Goal: Task Accomplishment & Management: Use online tool/utility

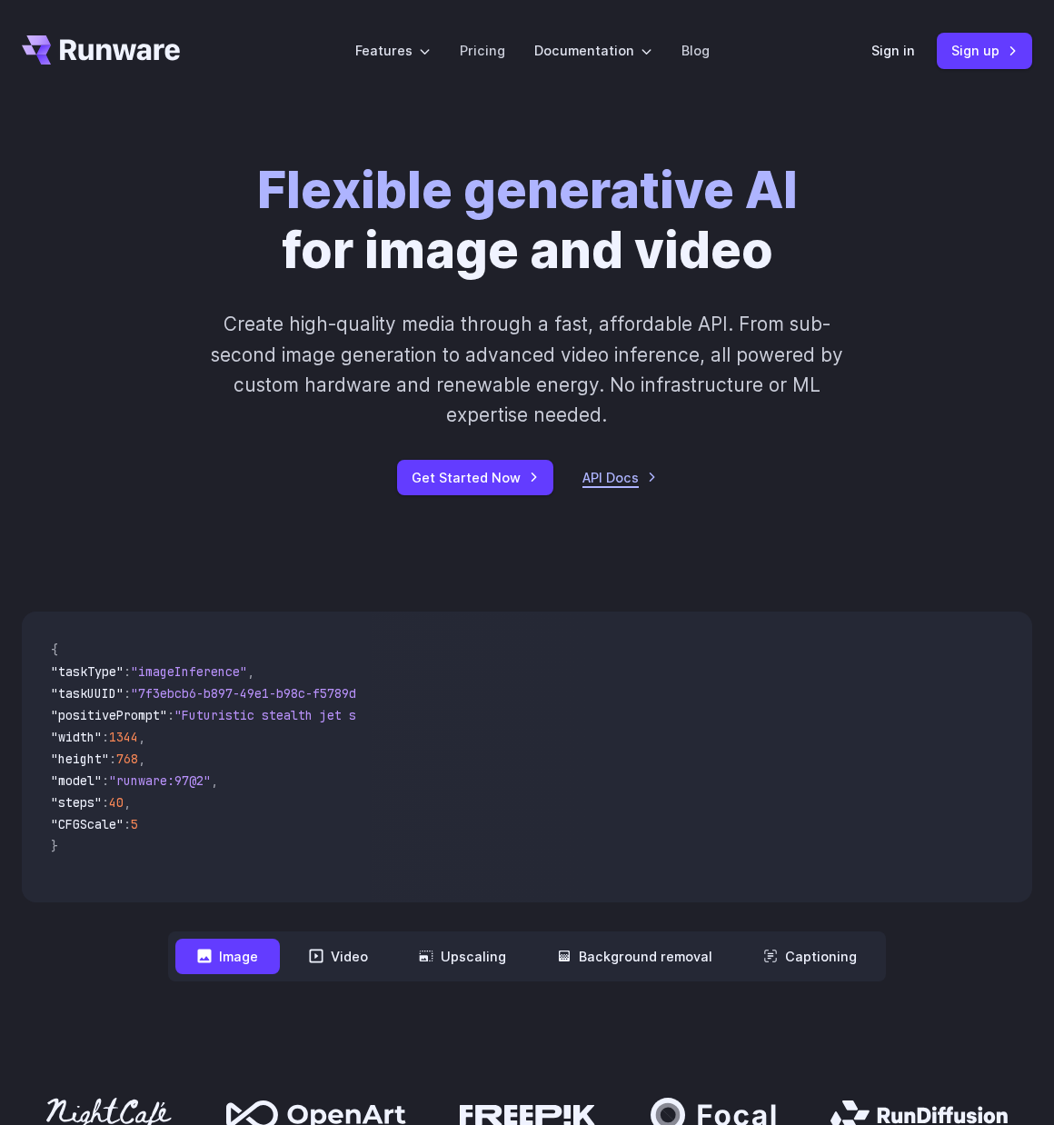
click at [623, 474] on link "API Docs" at bounding box center [619, 477] width 75 height 21
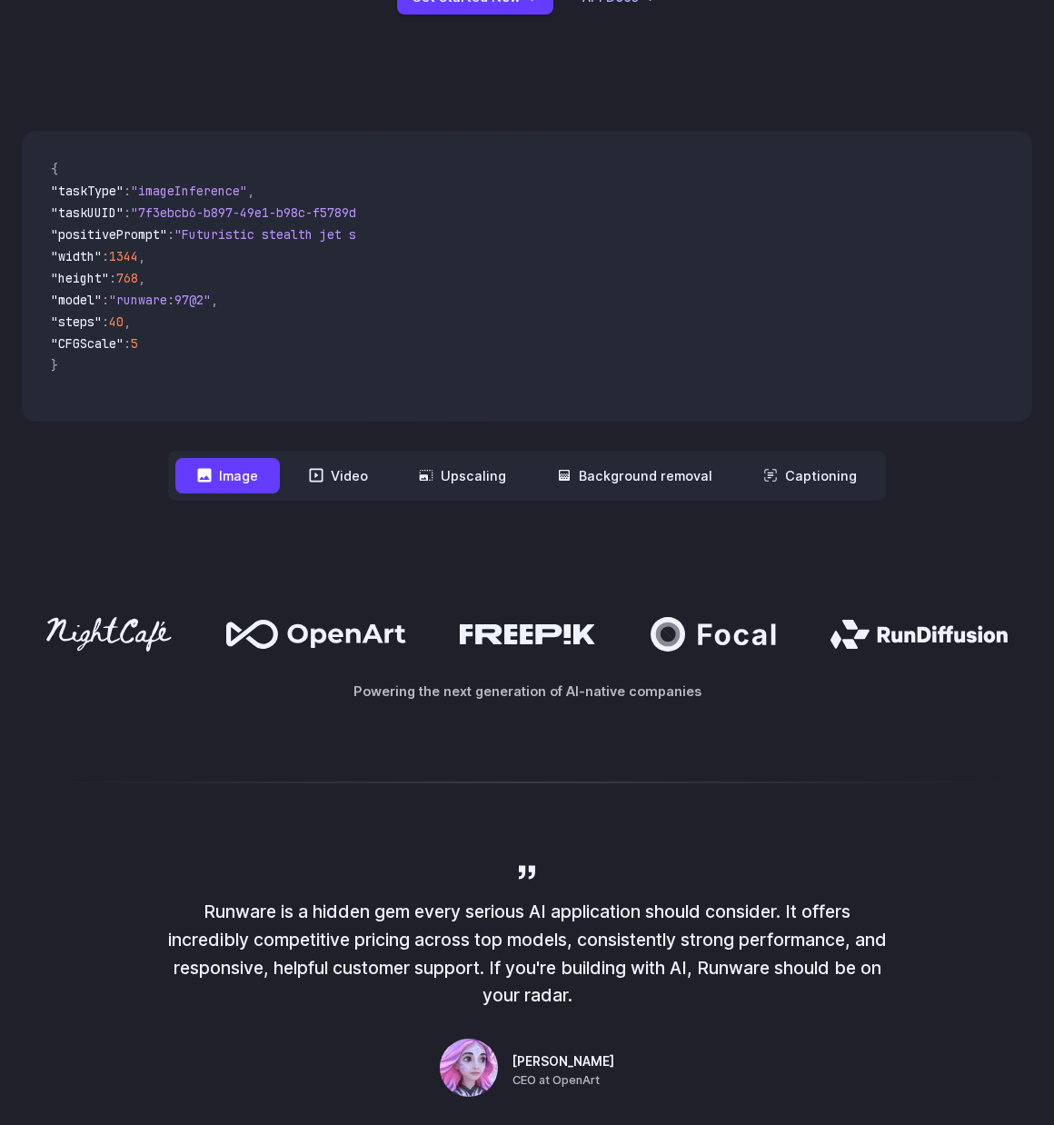
scroll to position [545, 0]
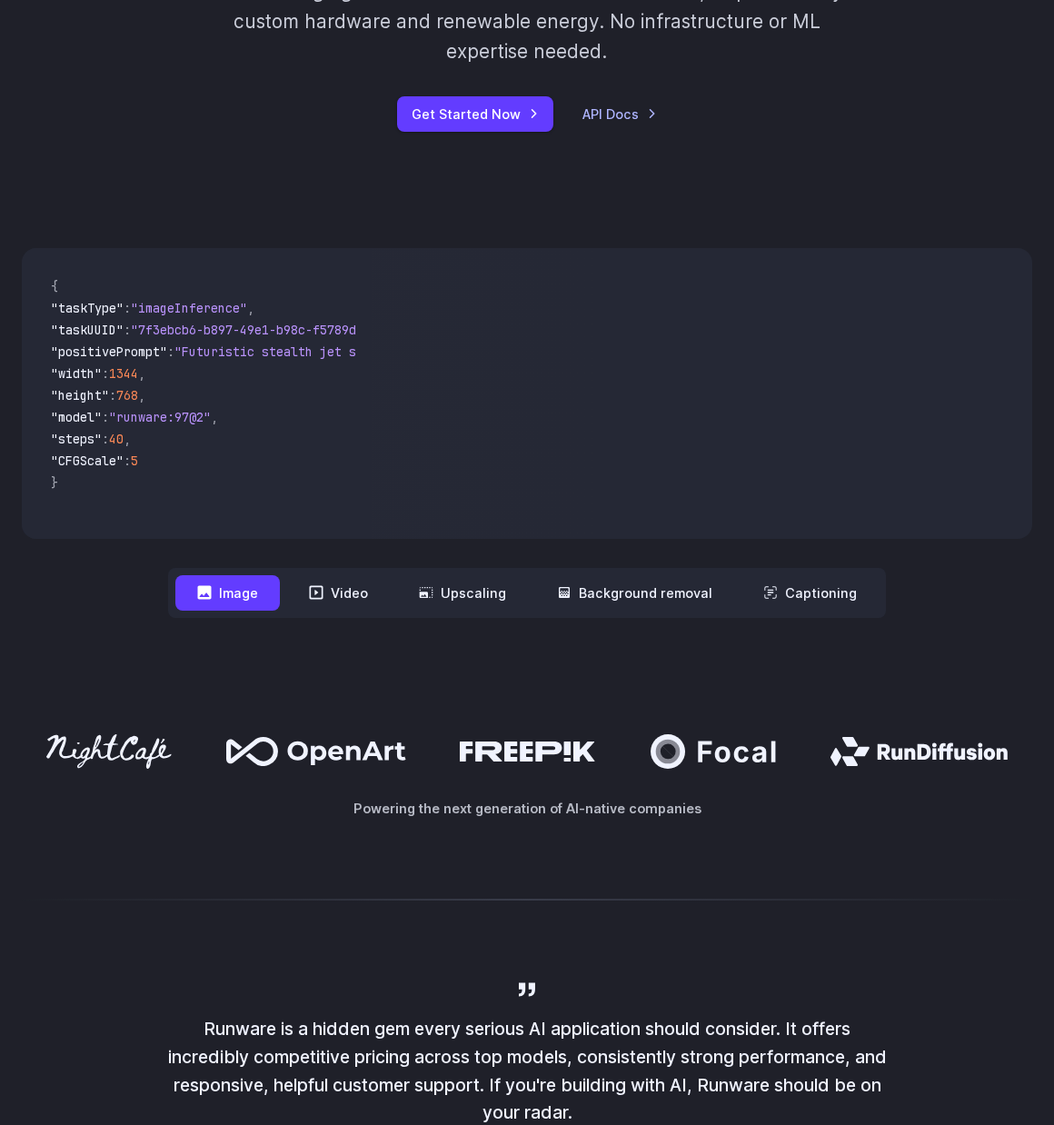
click at [252, 587] on button "Image" at bounding box center [227, 592] width 104 height 35
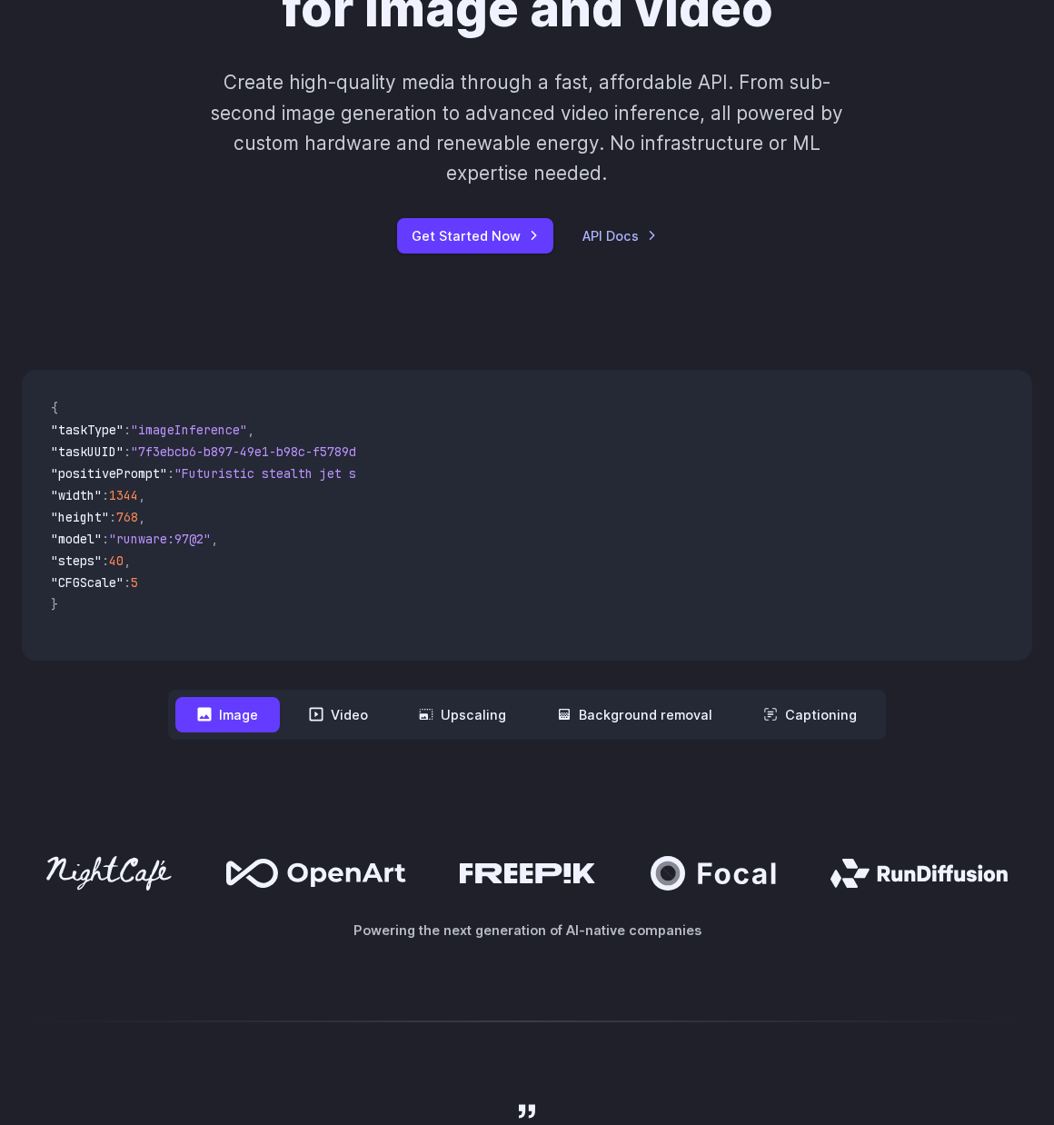
scroll to position [0, 0]
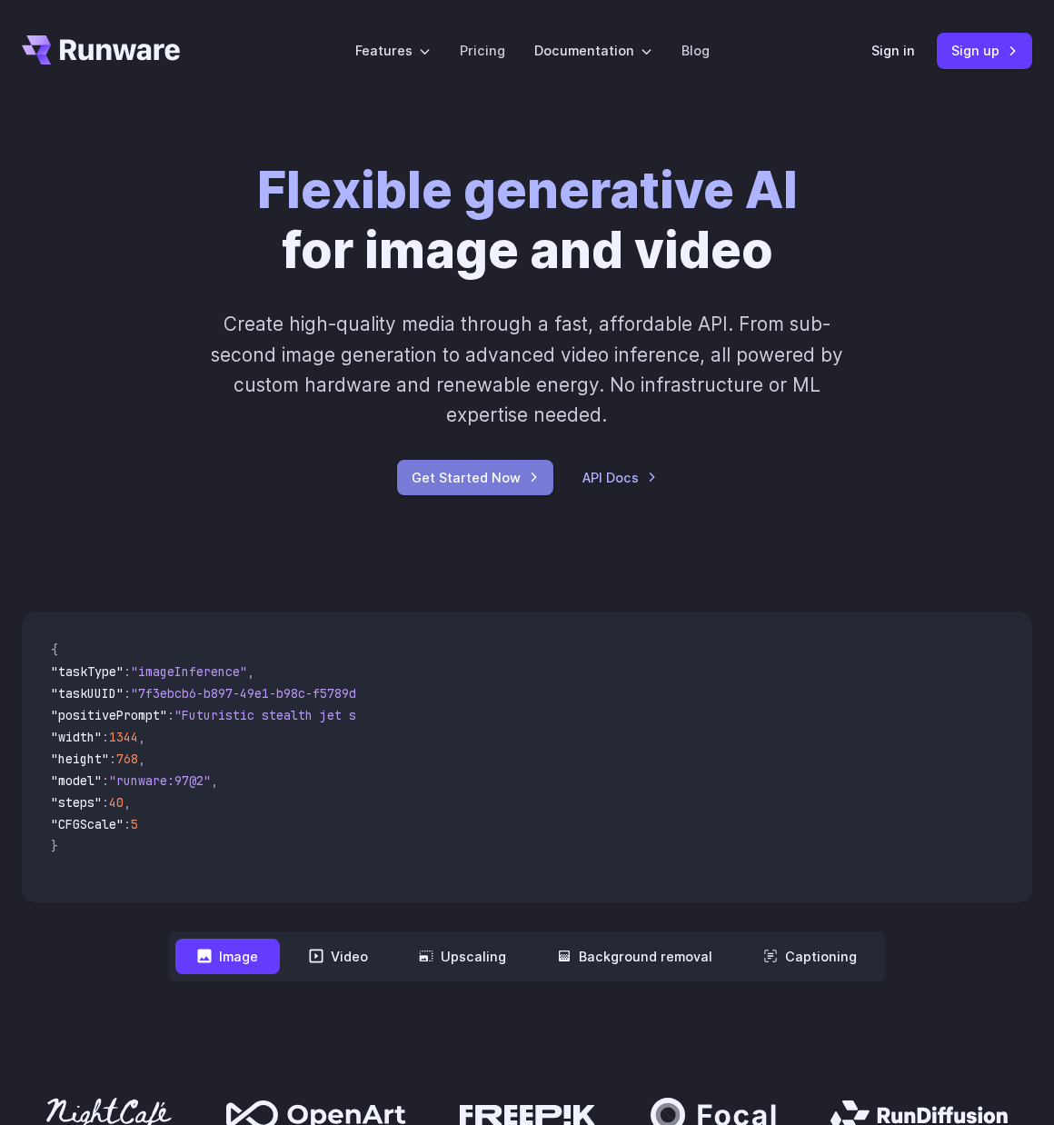
click at [497, 483] on link "Get Started Now" at bounding box center [475, 477] width 156 height 35
click at [607, 480] on link "API Docs" at bounding box center [619, 477] width 75 height 21
click at [962, 46] on link "Sign up" at bounding box center [984, 50] width 95 height 35
click at [627, 476] on link "API Docs" at bounding box center [619, 477] width 75 height 21
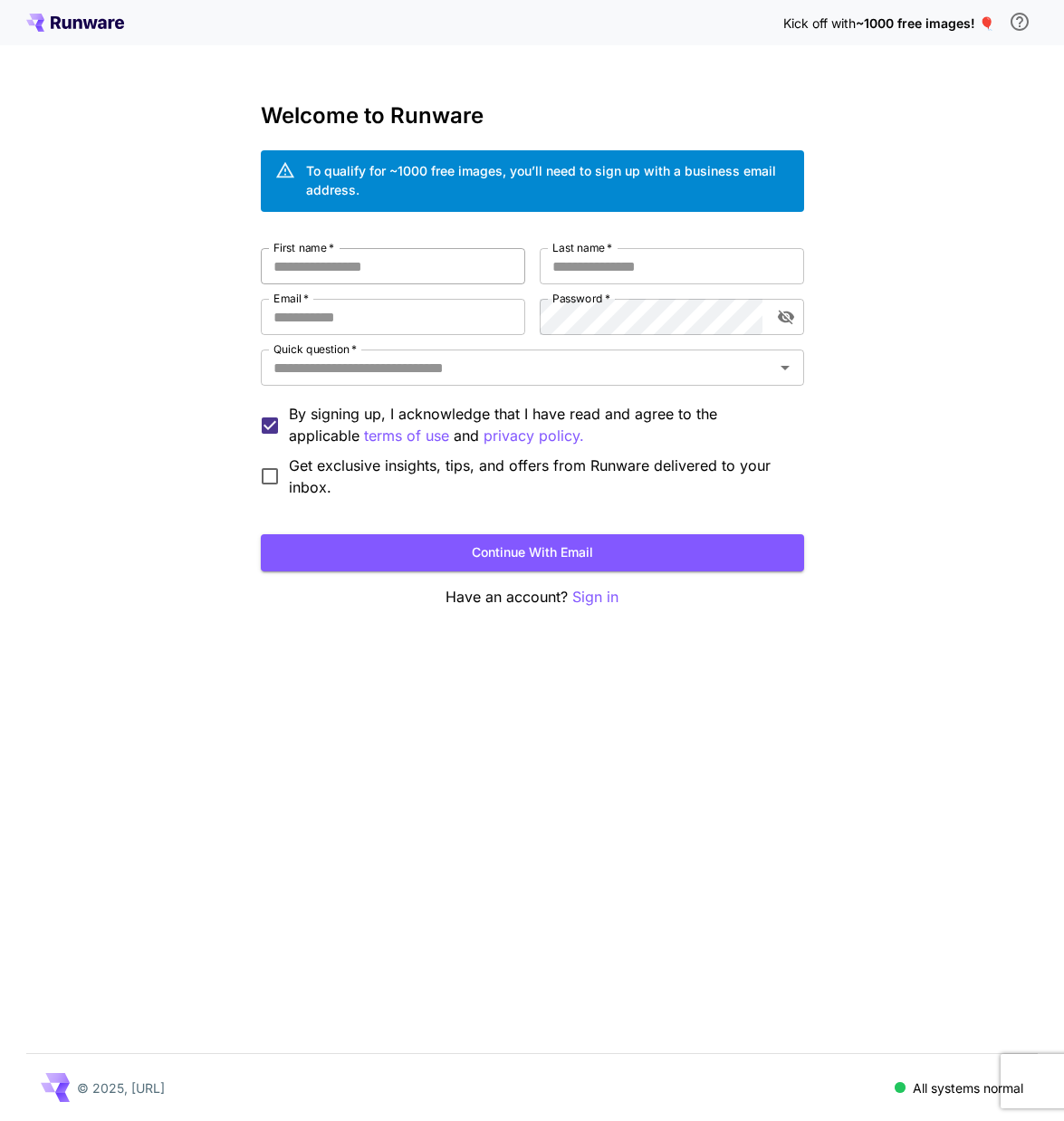
click at [345, 273] on input "First name   *" at bounding box center [393, 266] width 264 height 36
click at [568, 559] on button "Continue with email" at bounding box center [532, 552] width 543 height 37
click at [473, 264] on input "First name   *" at bounding box center [393, 266] width 264 height 36
type input "*"
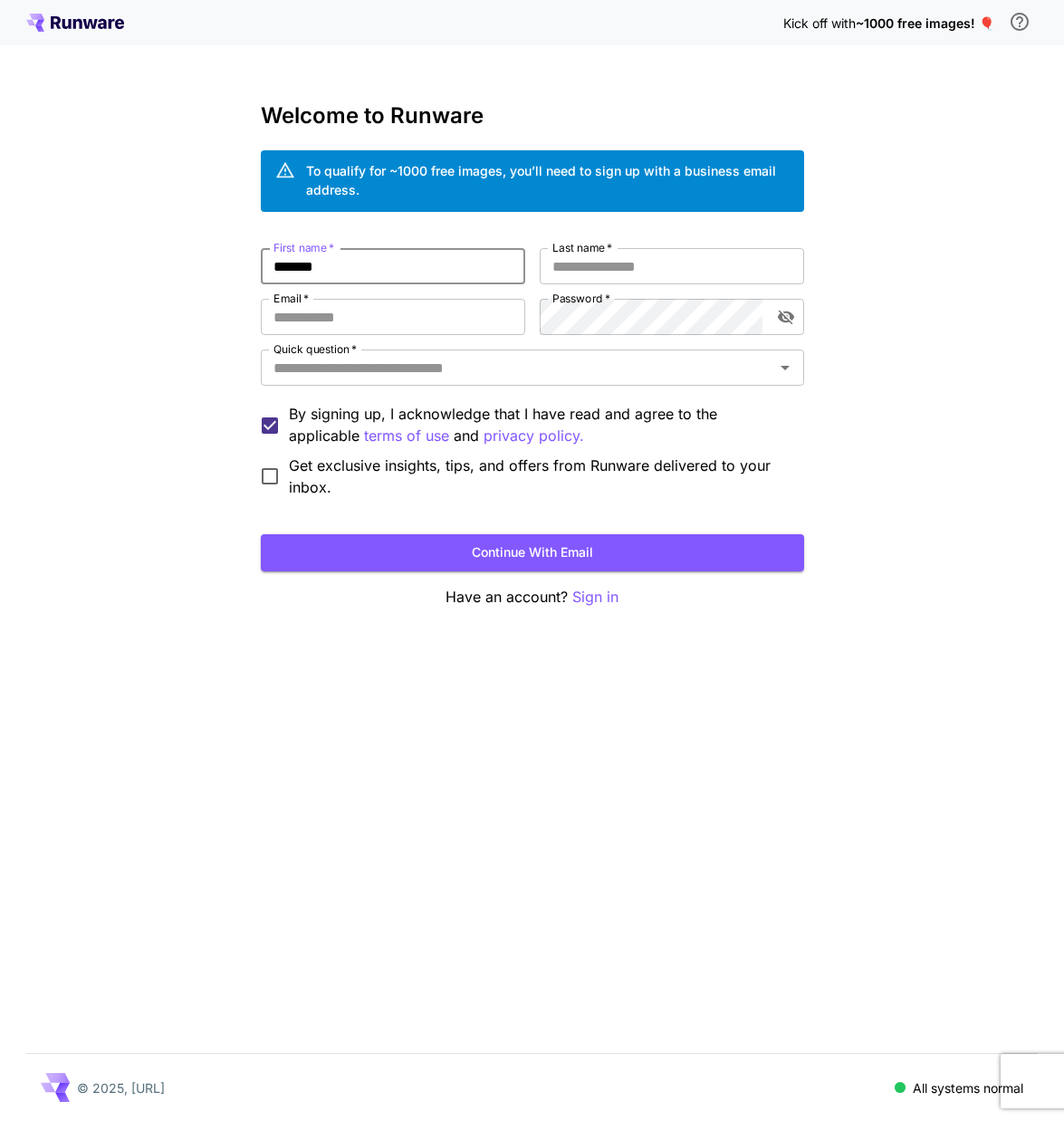
type input "*******"
type input "****"
type input "**********"
click at [444, 377] on input "Quick question   *" at bounding box center [517, 367] width 502 height 25
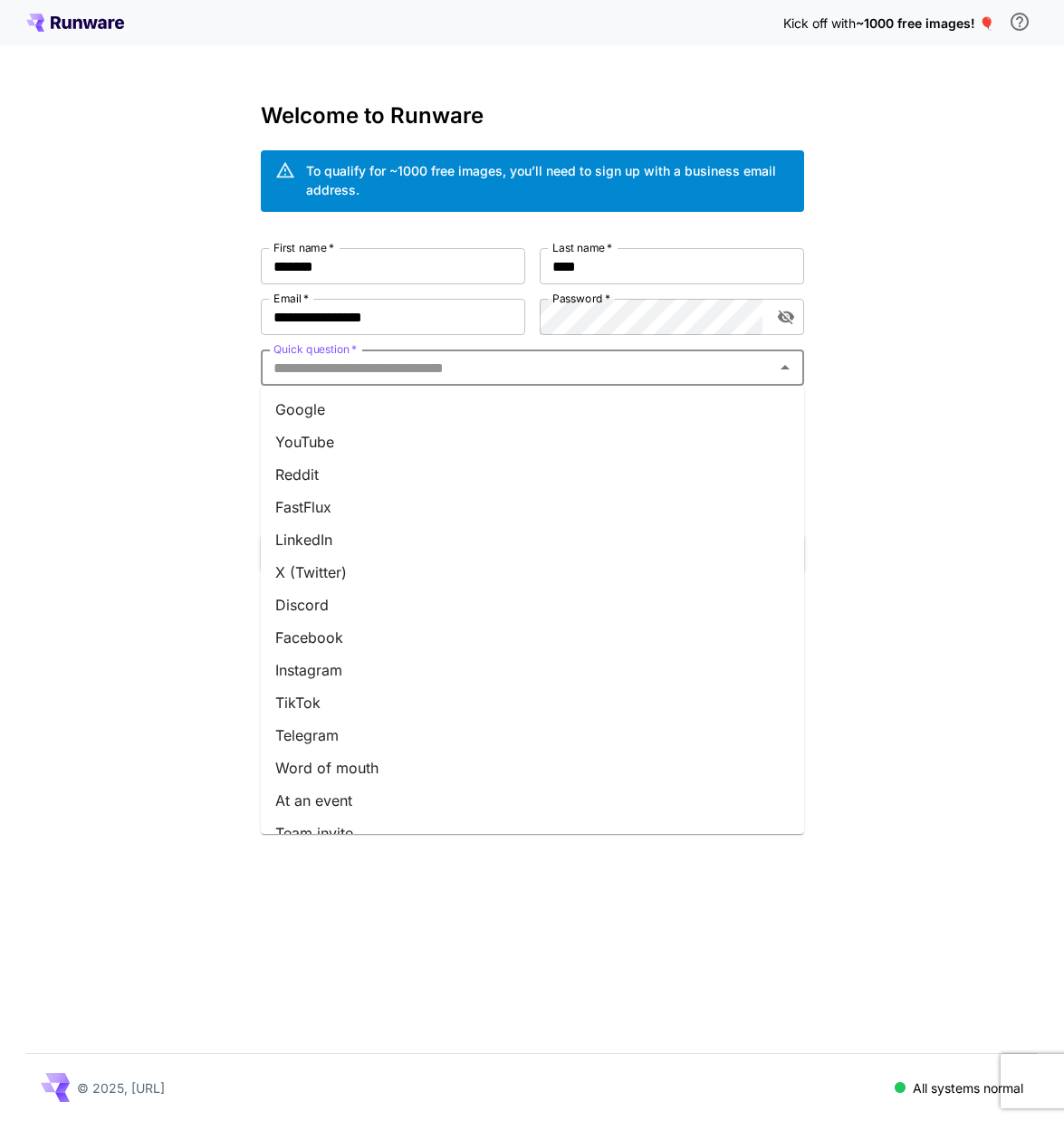
click at [445, 409] on li "Google" at bounding box center [532, 409] width 543 height 33
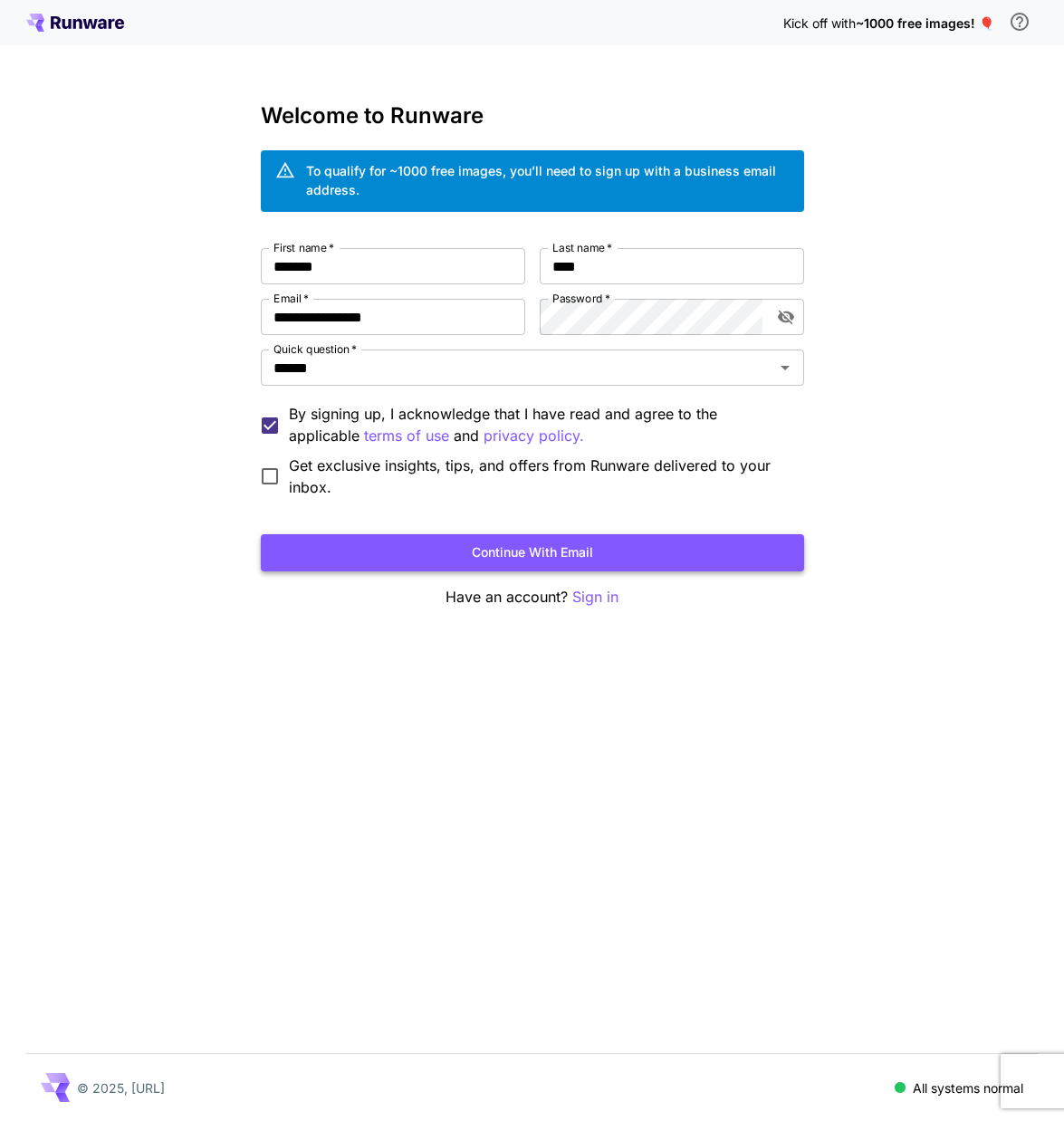
click at [631, 551] on button "Continue with email" at bounding box center [532, 552] width 543 height 37
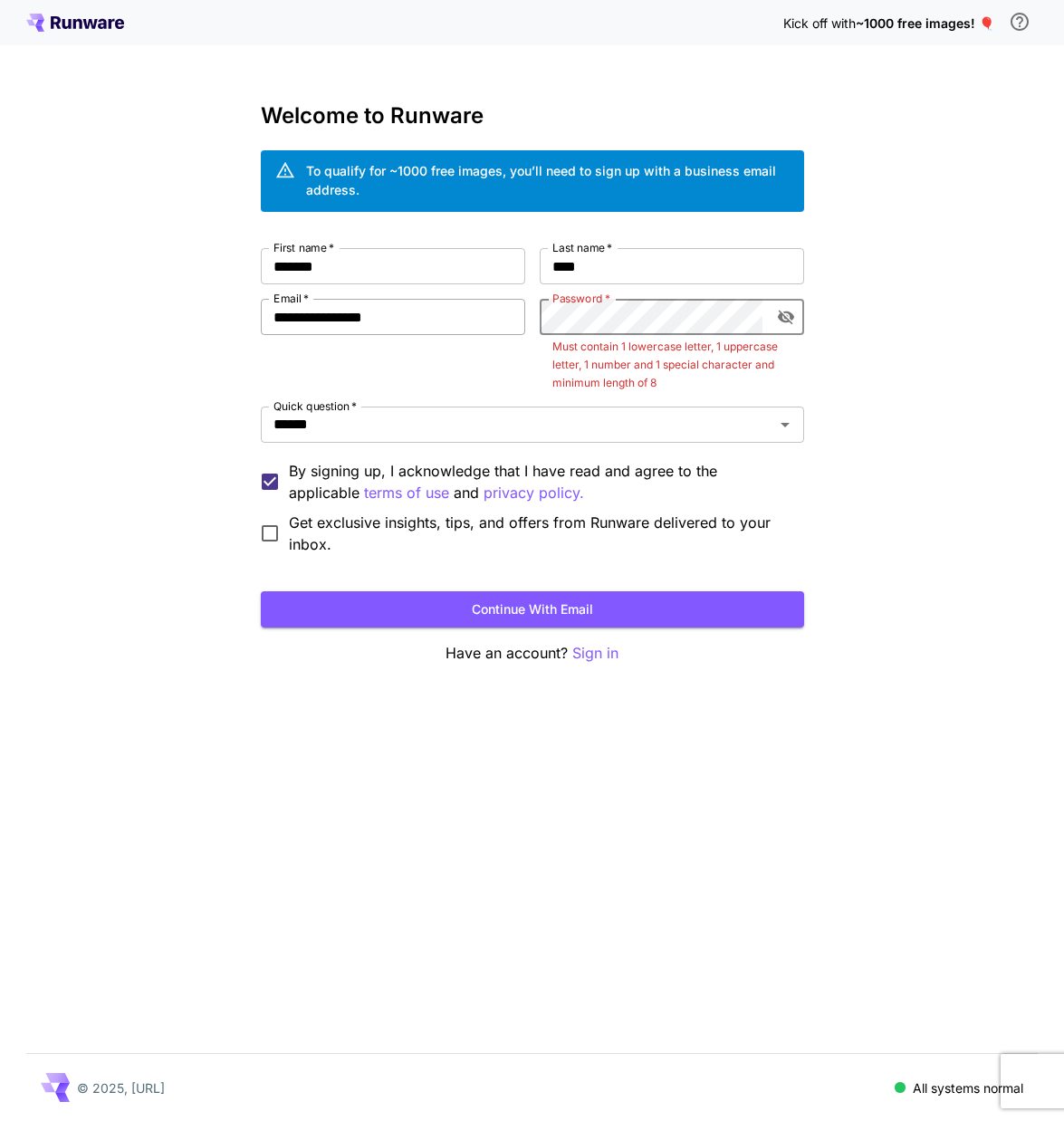
click at [435, 299] on div "**********" at bounding box center [532, 402] width 543 height 307
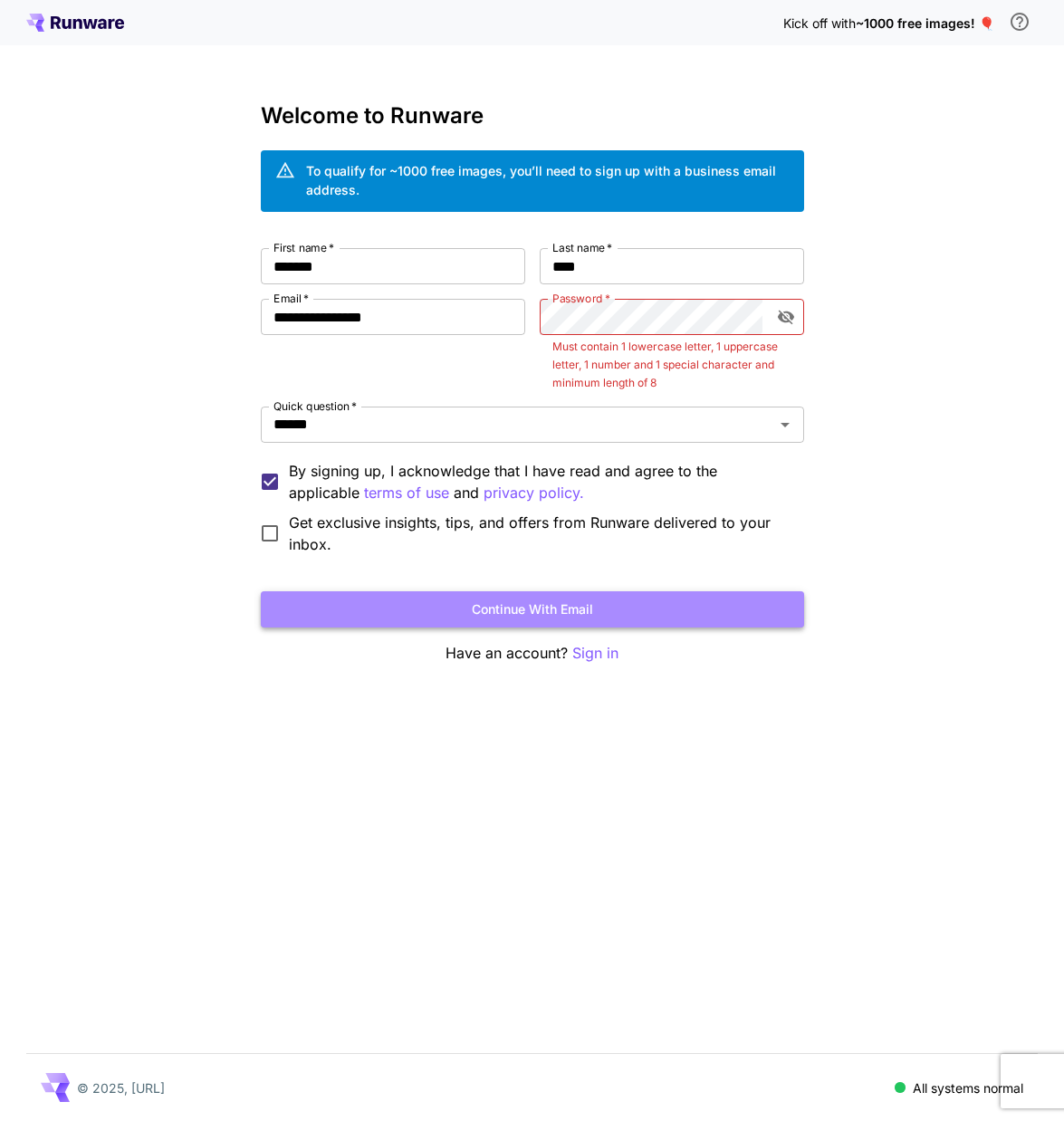
click at [655, 619] on button "Continue with email" at bounding box center [532, 609] width 543 height 37
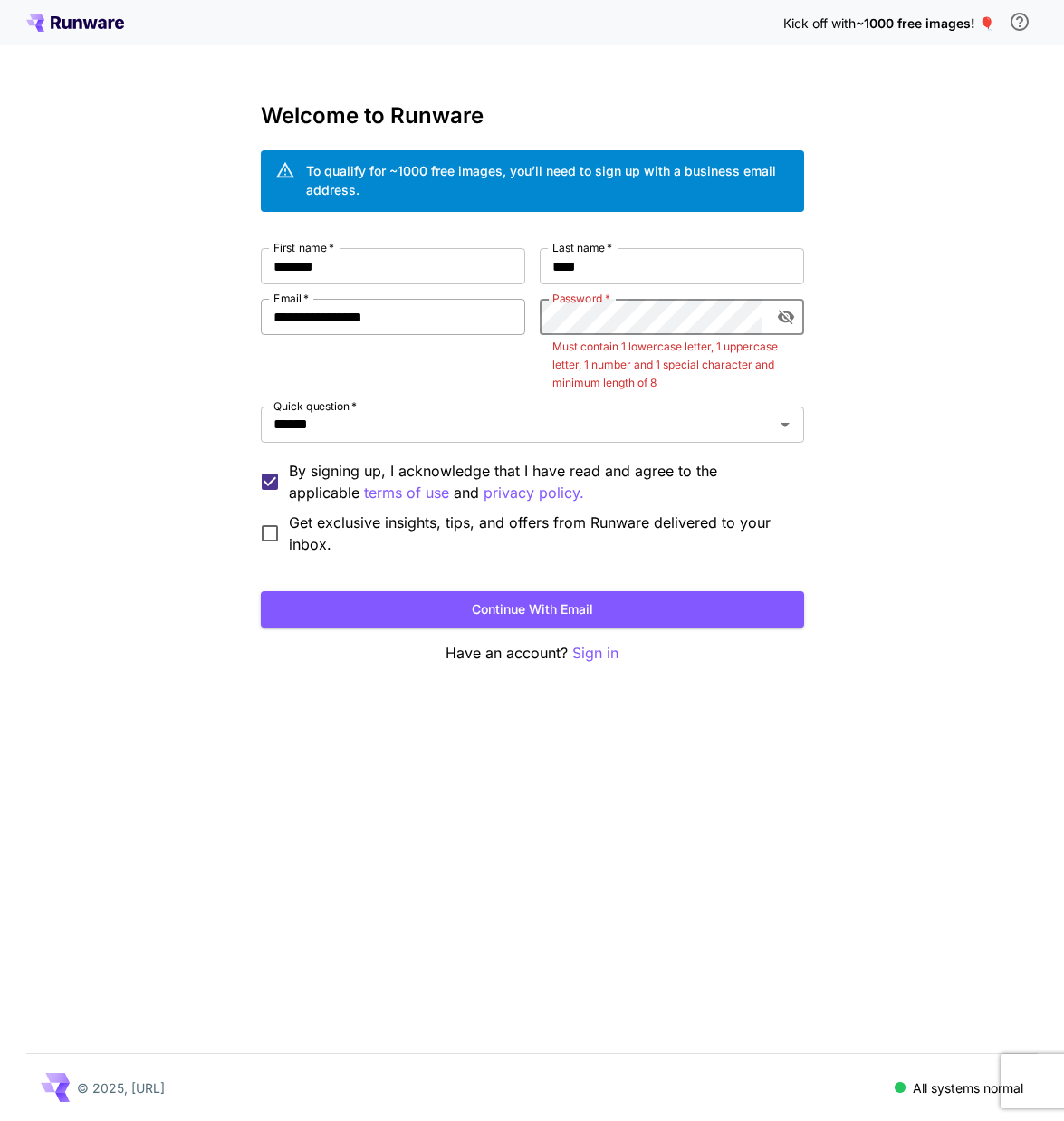
click at [290, 314] on div "**********" at bounding box center [532, 402] width 543 height 307
click at [488, 615] on button "Continue with email" at bounding box center [532, 609] width 543 height 37
click at [788, 314] on icon "toggle password visibility" at bounding box center [786, 317] width 18 height 18
click at [382, 313] on div "**********" at bounding box center [532, 402] width 543 height 307
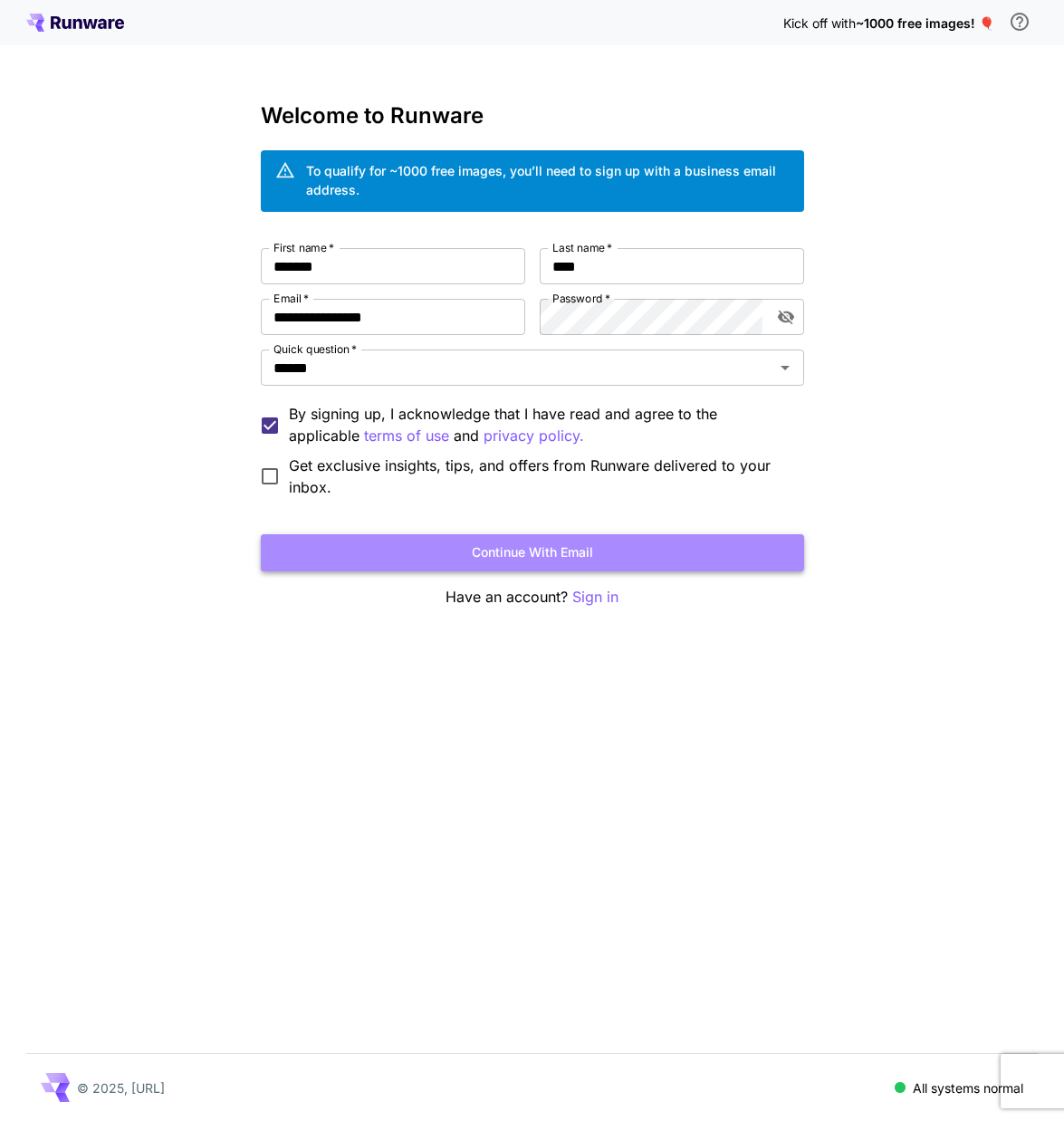
click at [668, 549] on button "Continue with email" at bounding box center [532, 552] width 543 height 37
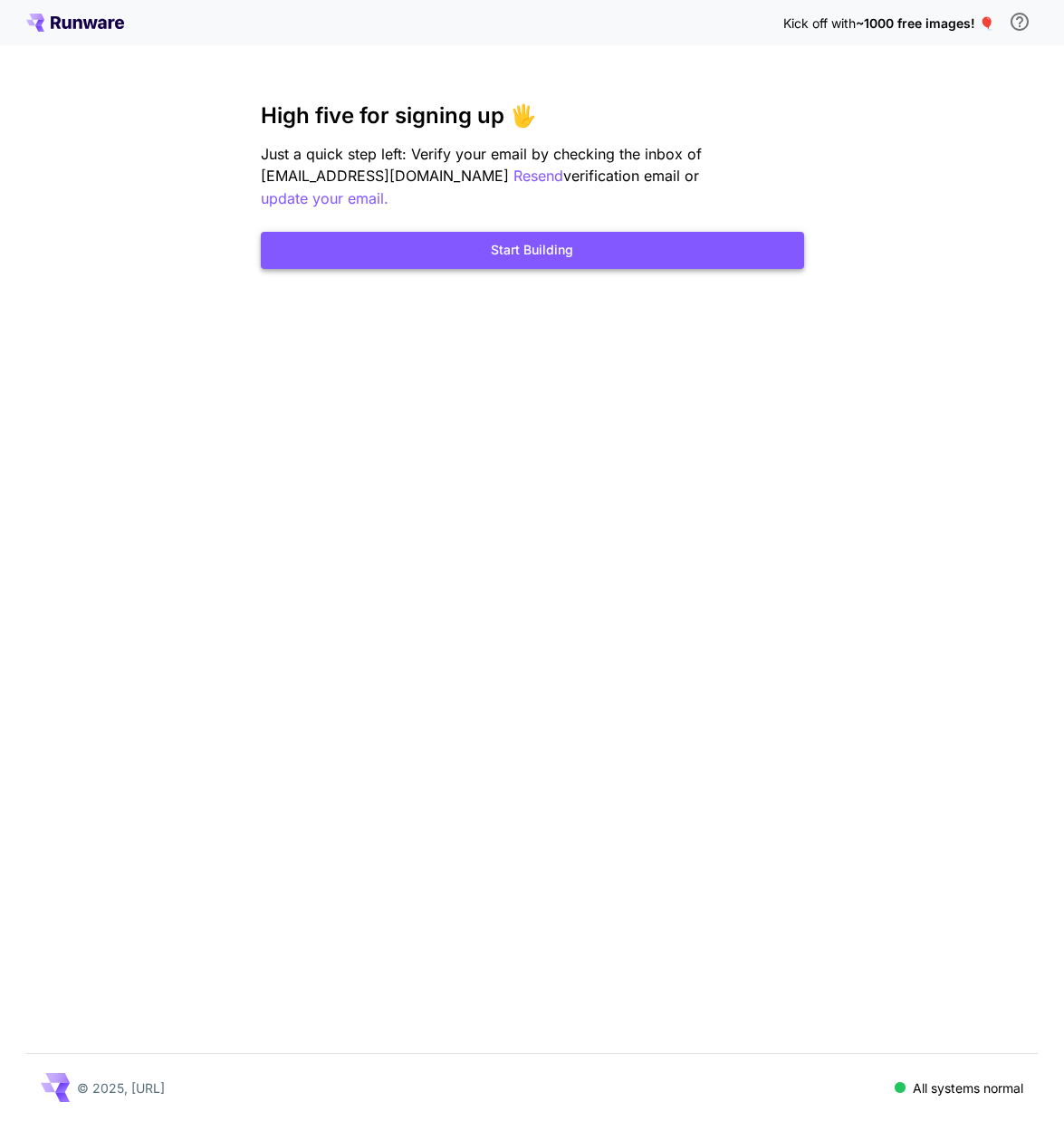
click at [592, 232] on button "Start Building" at bounding box center [532, 250] width 543 height 37
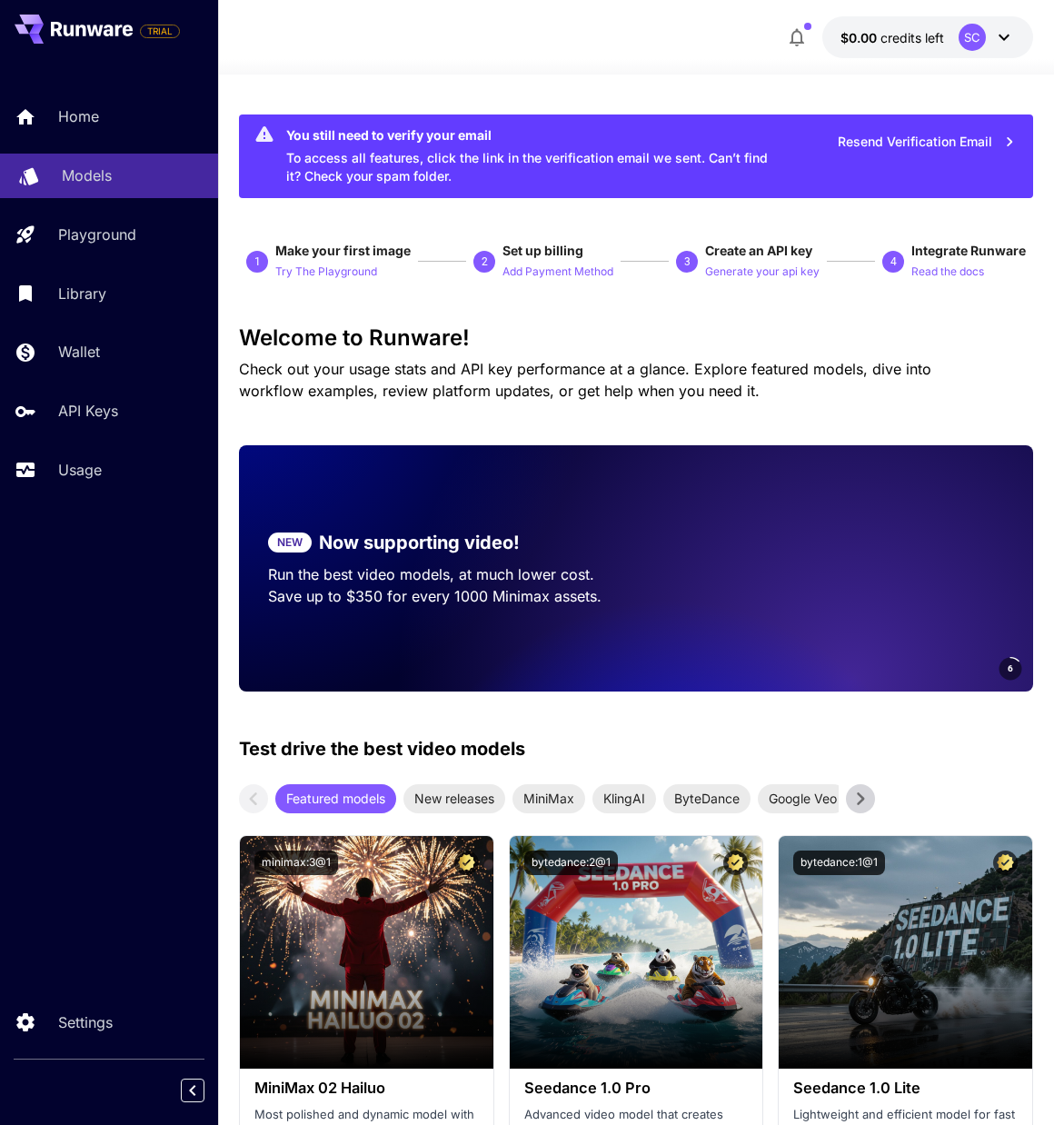
click at [95, 172] on p "Models" at bounding box center [87, 175] width 50 height 22
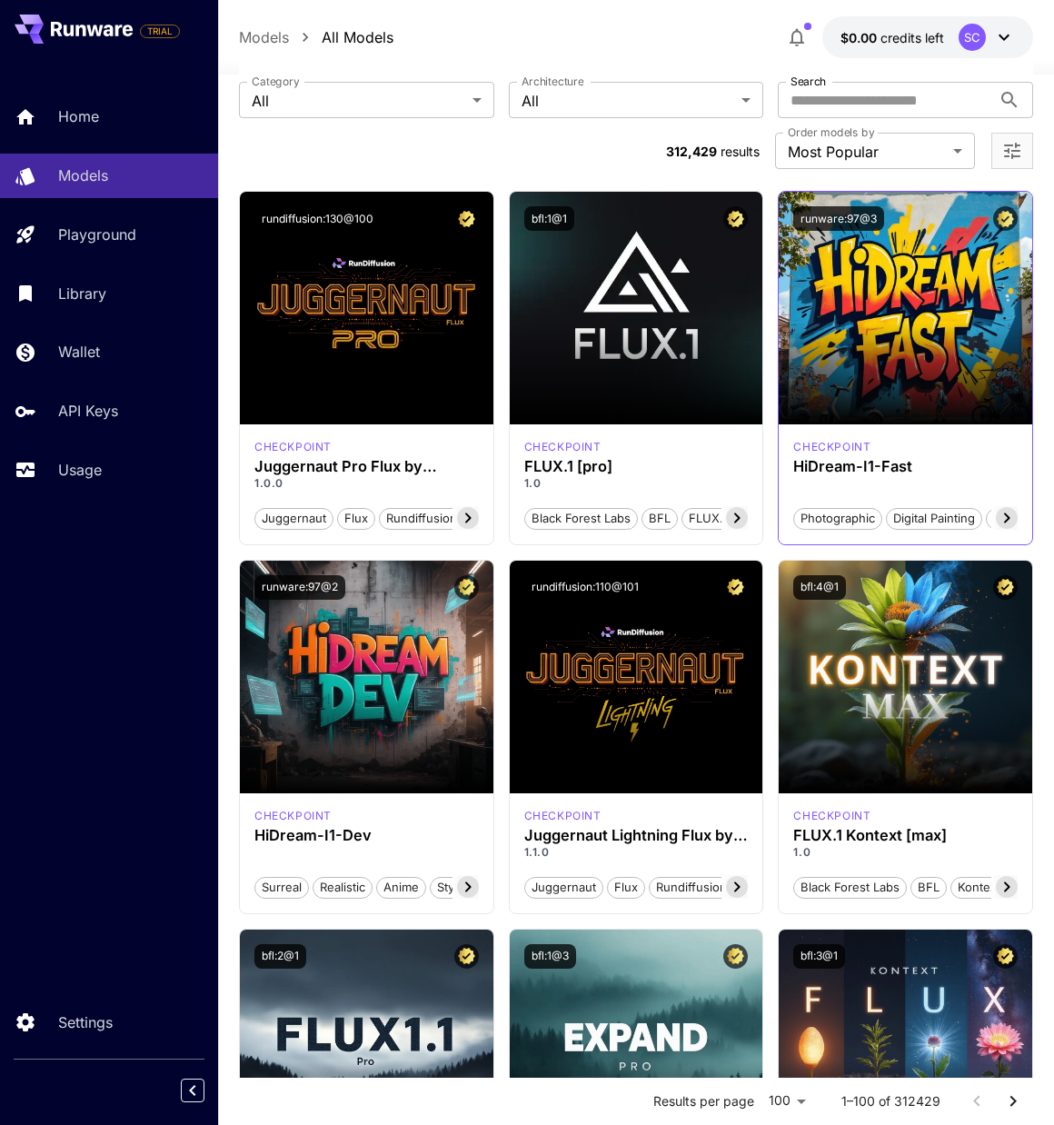
scroll to position [91, 0]
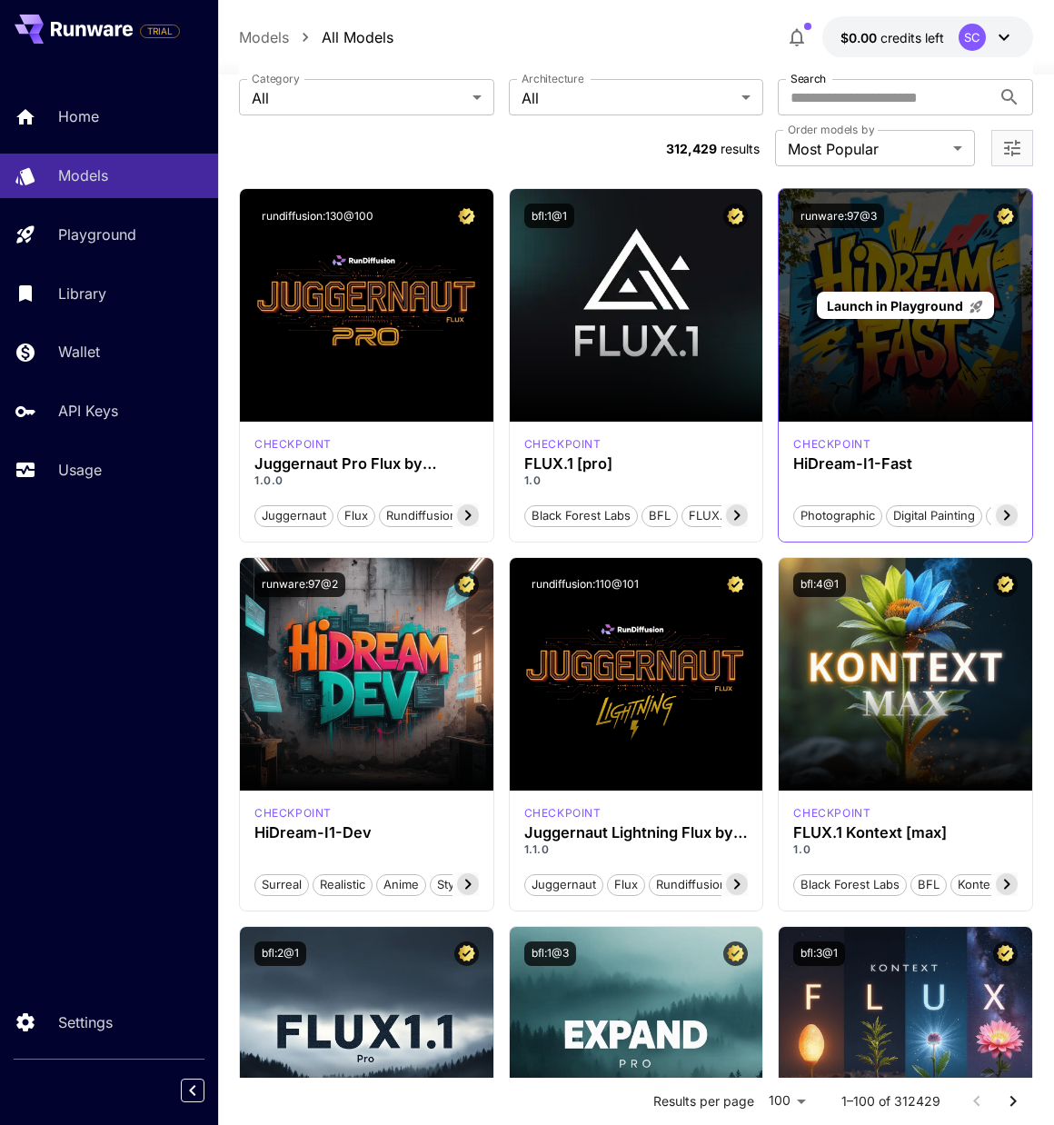
click at [936, 359] on div "Launch in Playground" at bounding box center [906, 305] width 254 height 233
click at [906, 260] on div "Launch in Playground" at bounding box center [906, 305] width 254 height 233
click at [901, 306] on span "Launch in Playground" at bounding box center [895, 305] width 136 height 15
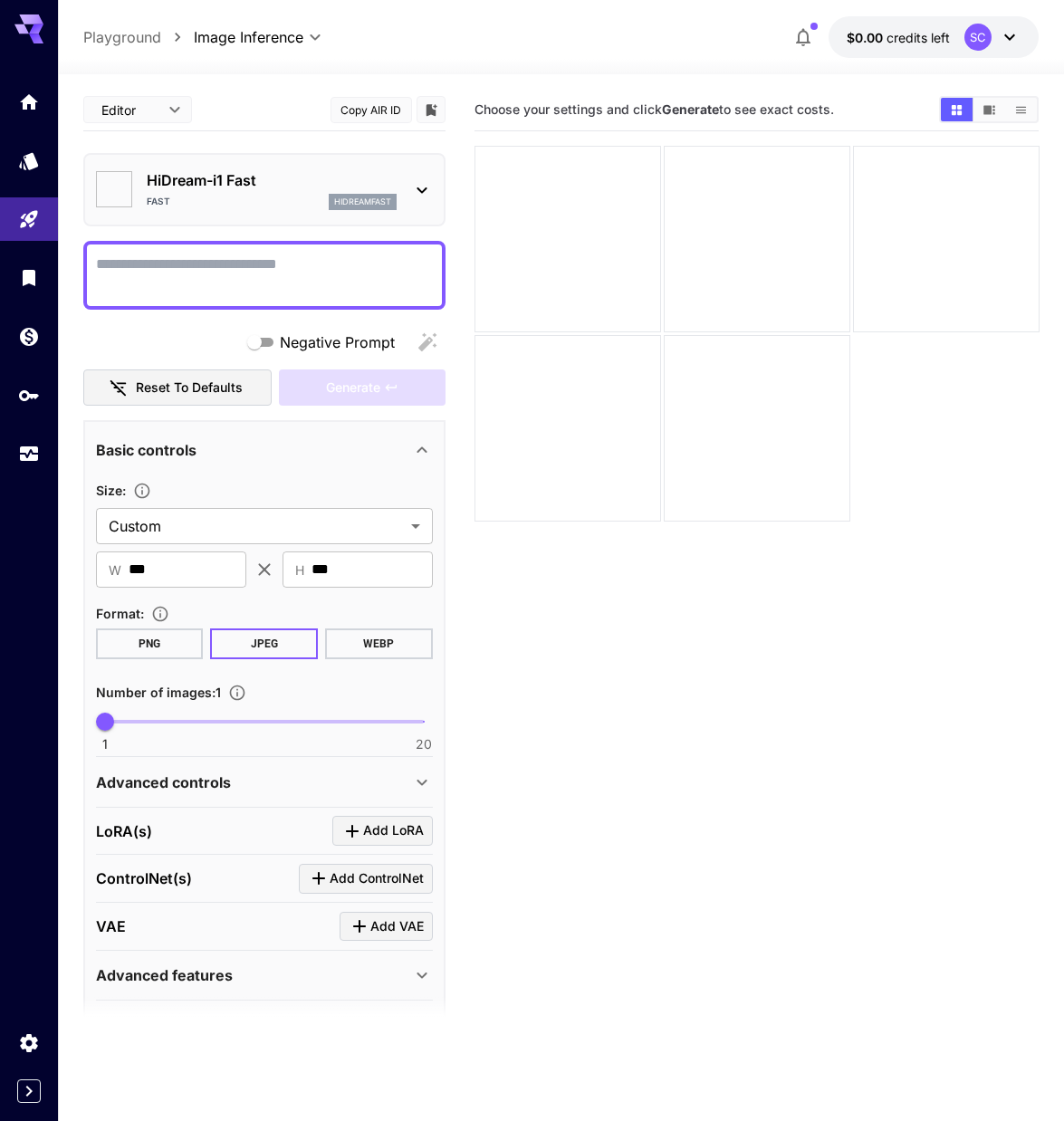
type input "*******"
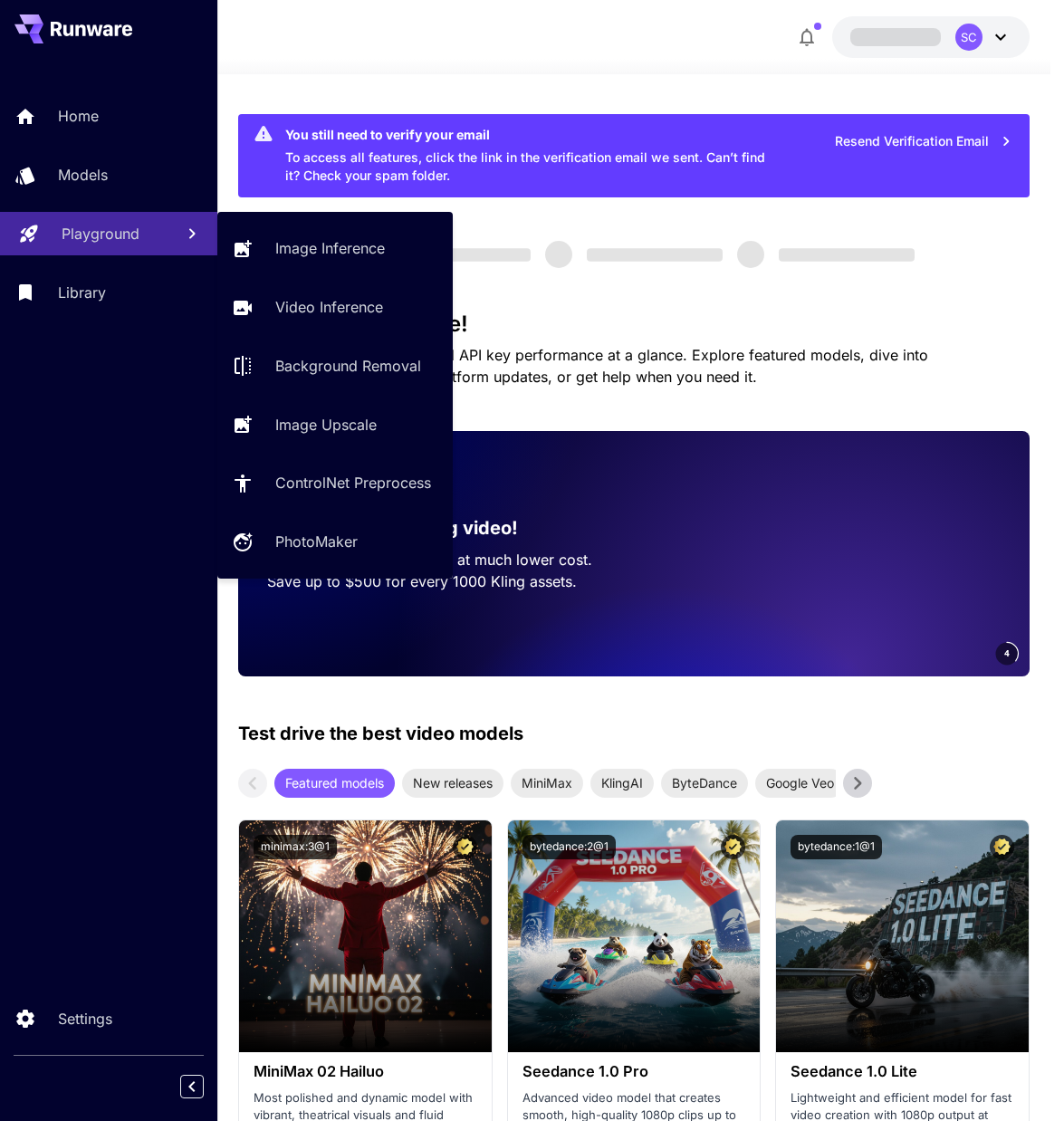
click at [102, 239] on p "Playground" at bounding box center [101, 234] width 78 height 22
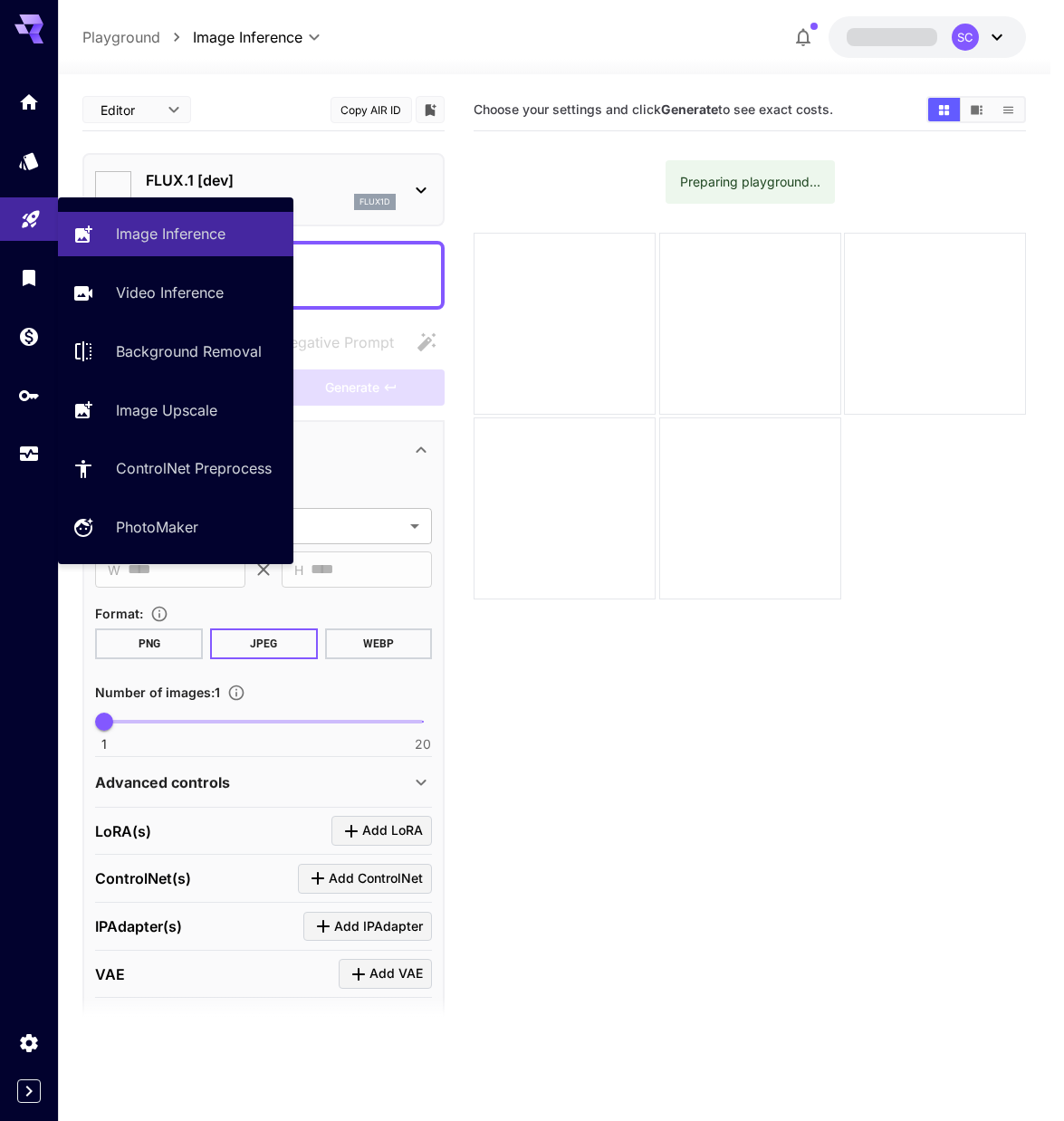
type input "**********"
click at [214, 233] on p "Image Inference" at bounding box center [174, 234] width 110 height 22
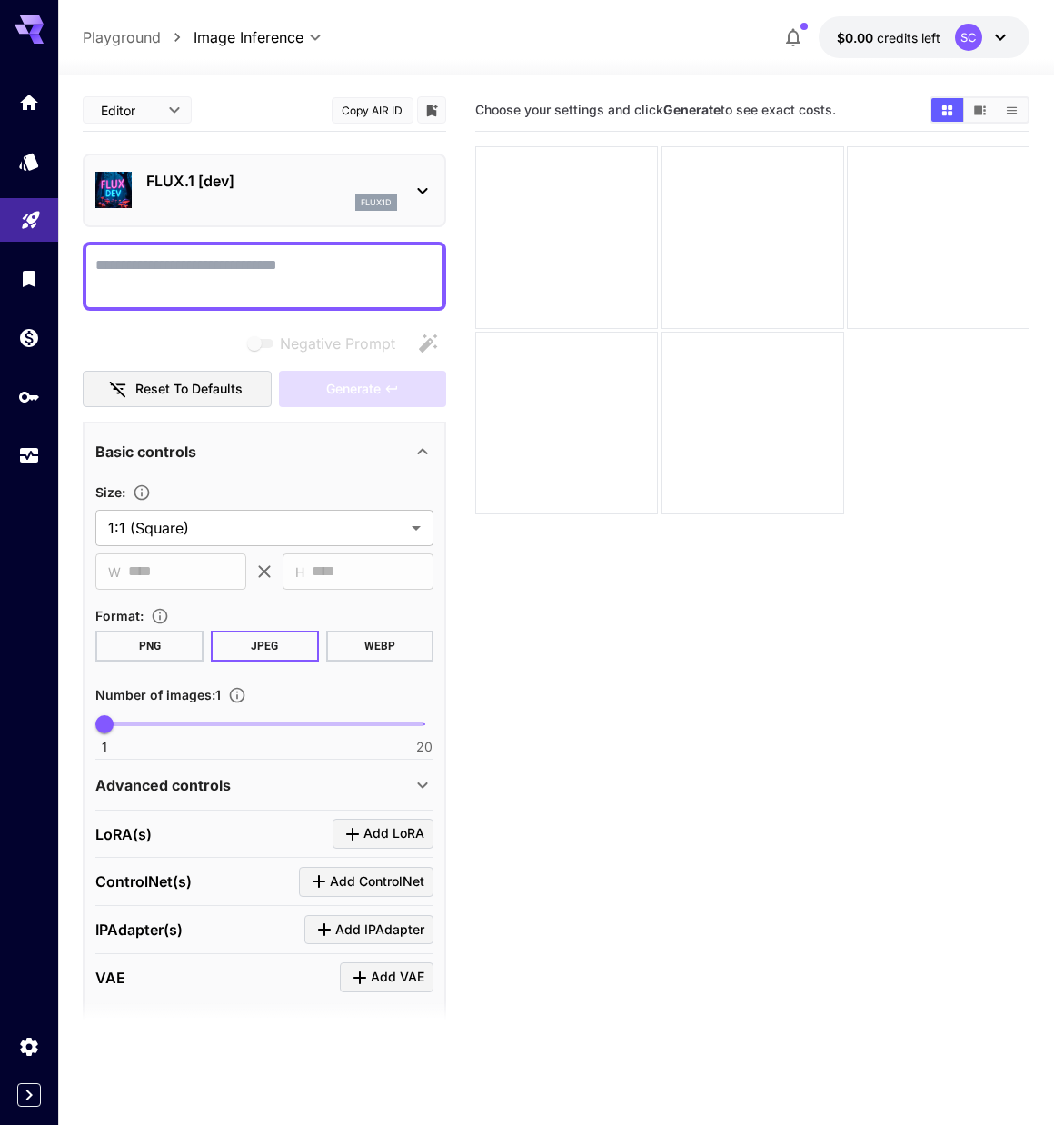
click at [259, 187] on p "FLUX.1 [dev]" at bounding box center [271, 181] width 251 height 22
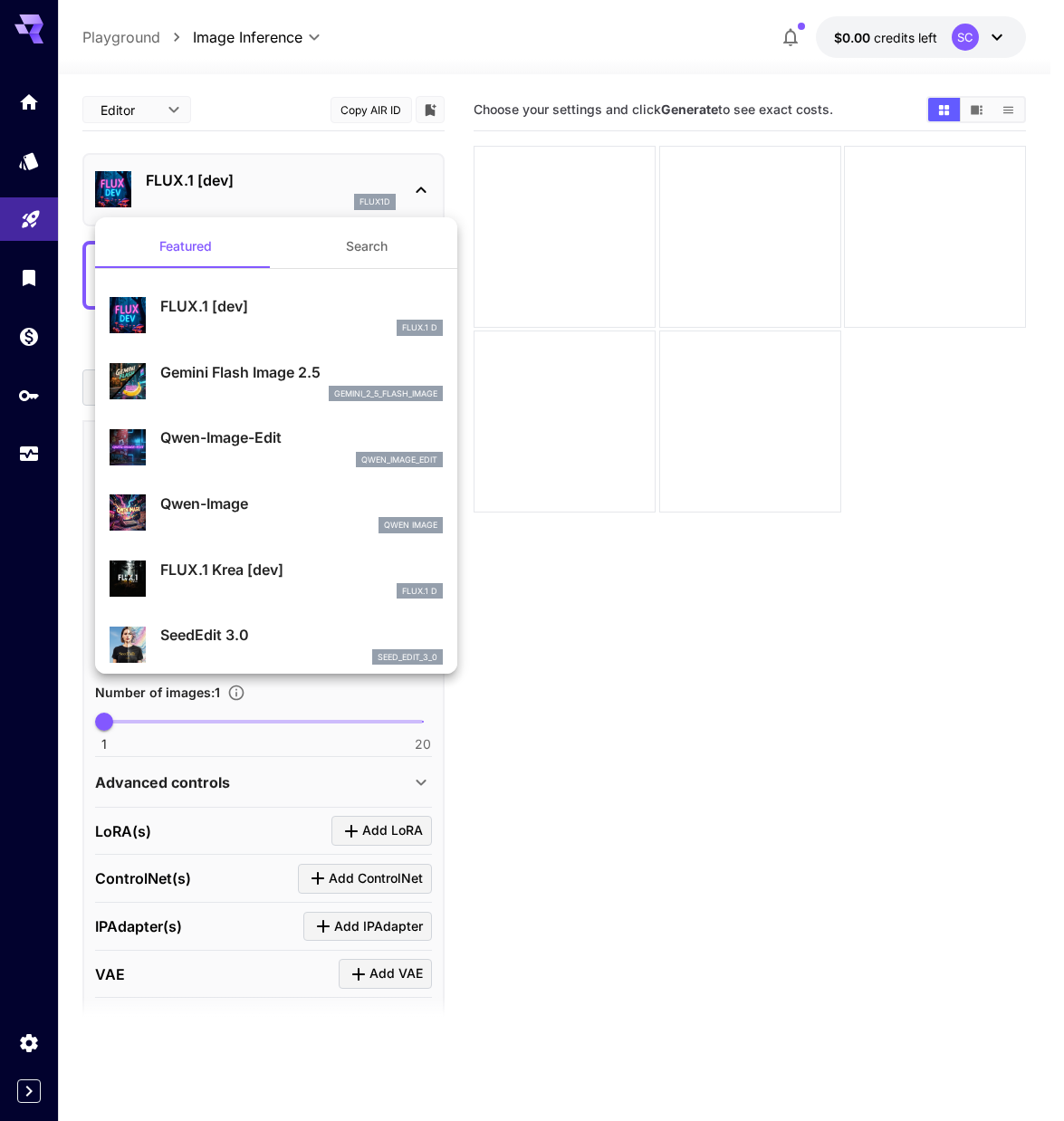
click at [271, 173] on div at bounding box center [532, 560] width 1064 height 1121
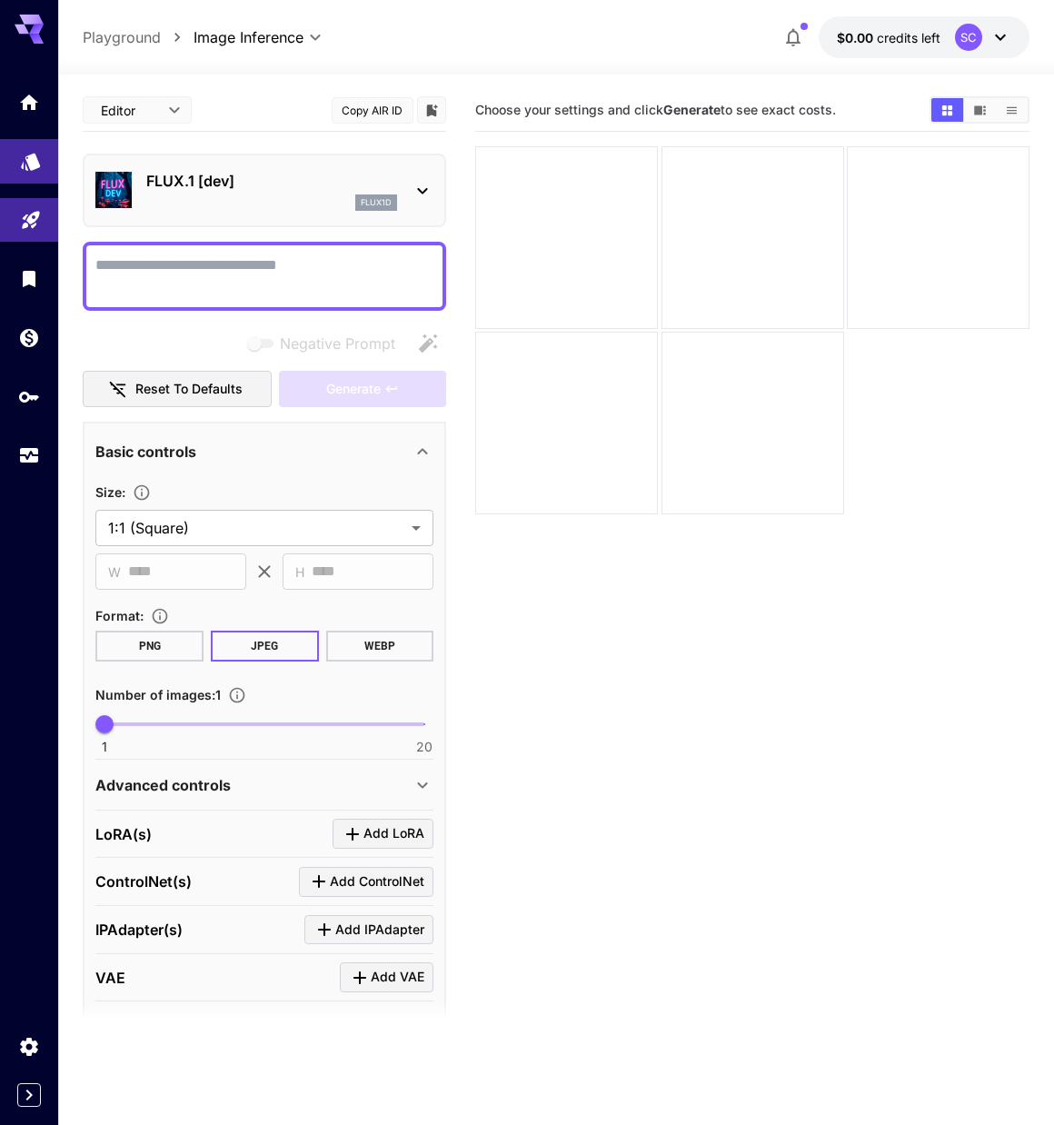
click at [25, 164] on icon "Models" at bounding box center [31, 155] width 22 height 22
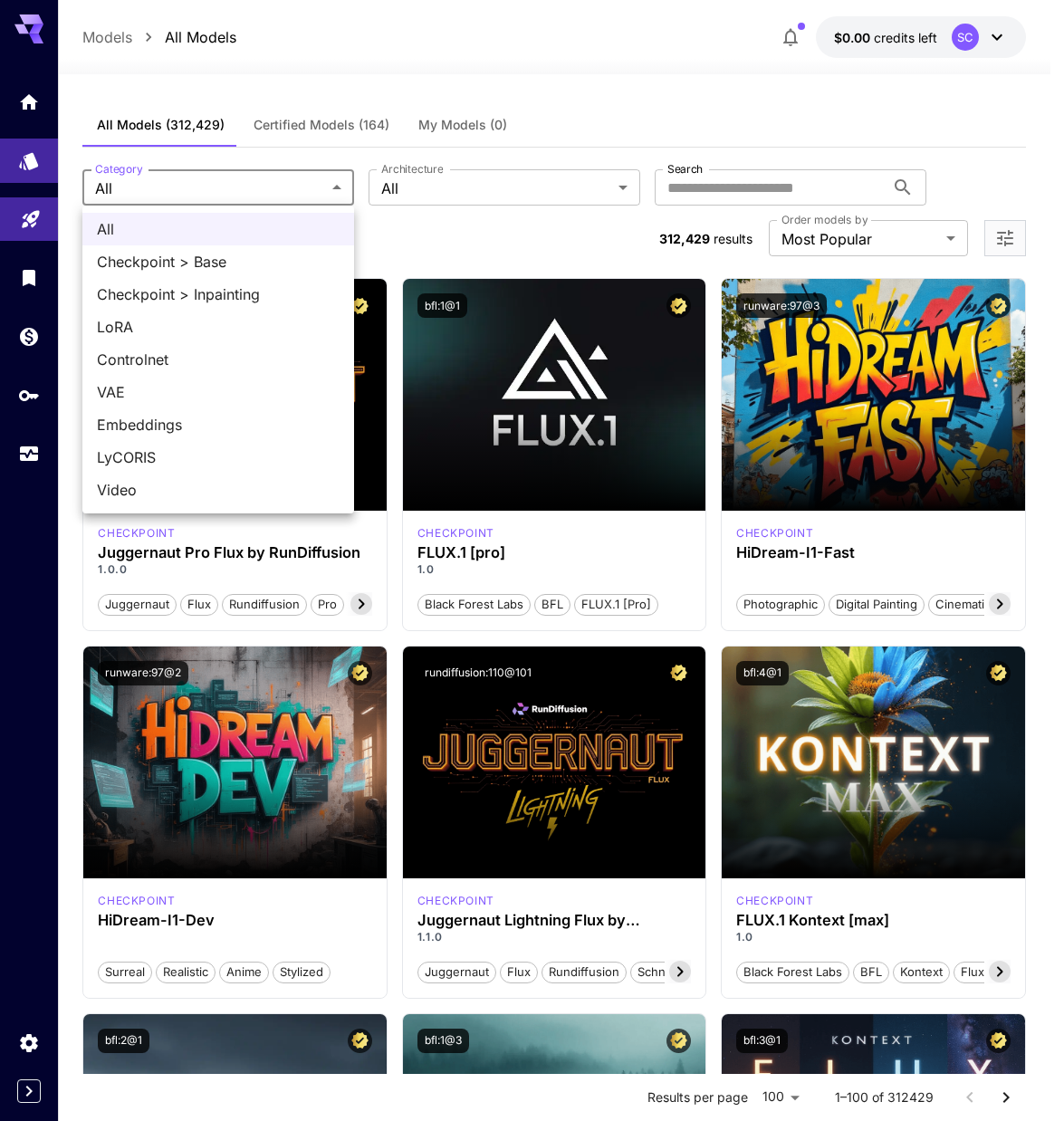
click at [288, 269] on span "Checkpoint > Base" at bounding box center [218, 262] width 243 height 22
type input "**********"
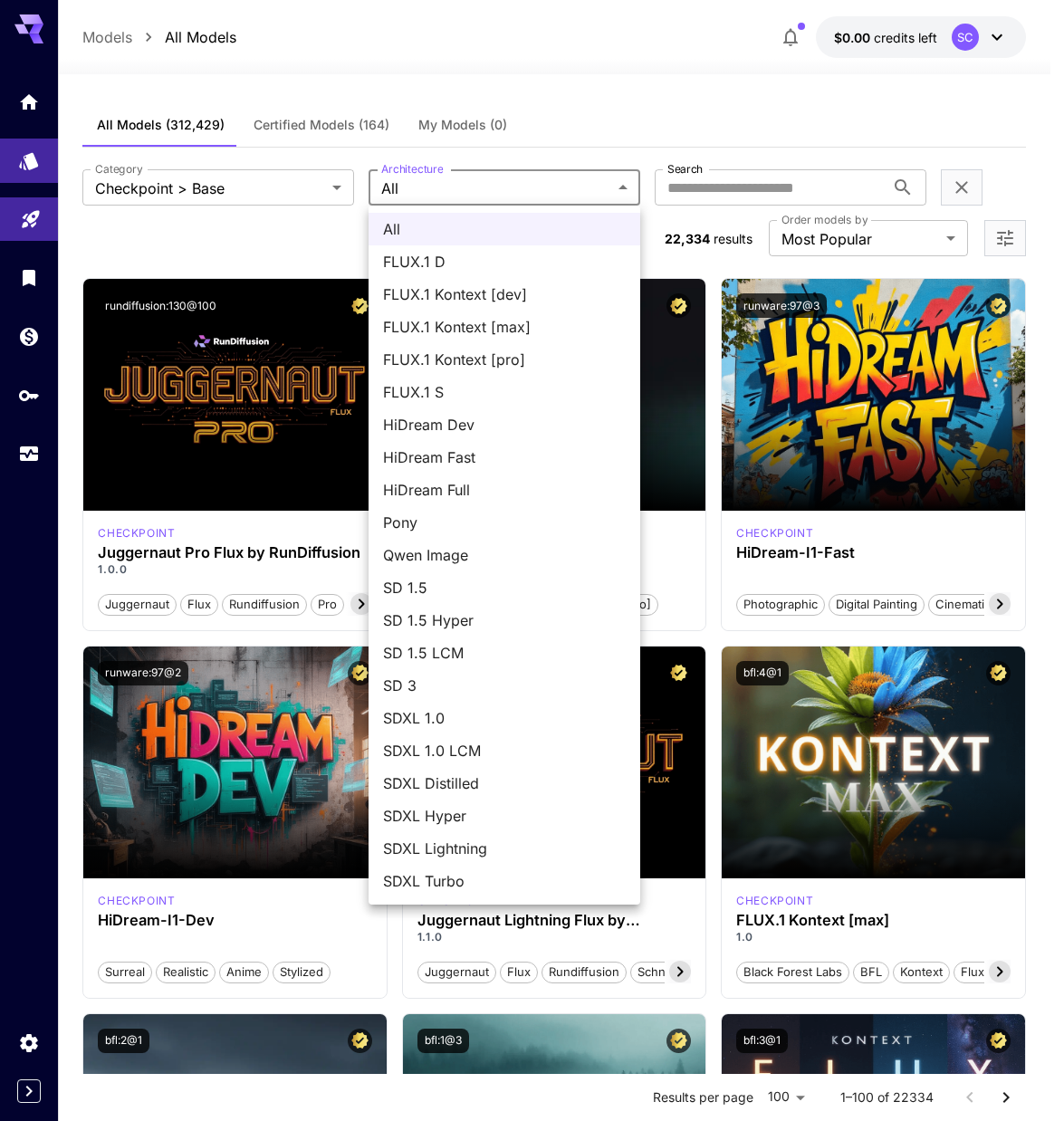
click at [535, 179] on div at bounding box center [532, 560] width 1064 height 1121
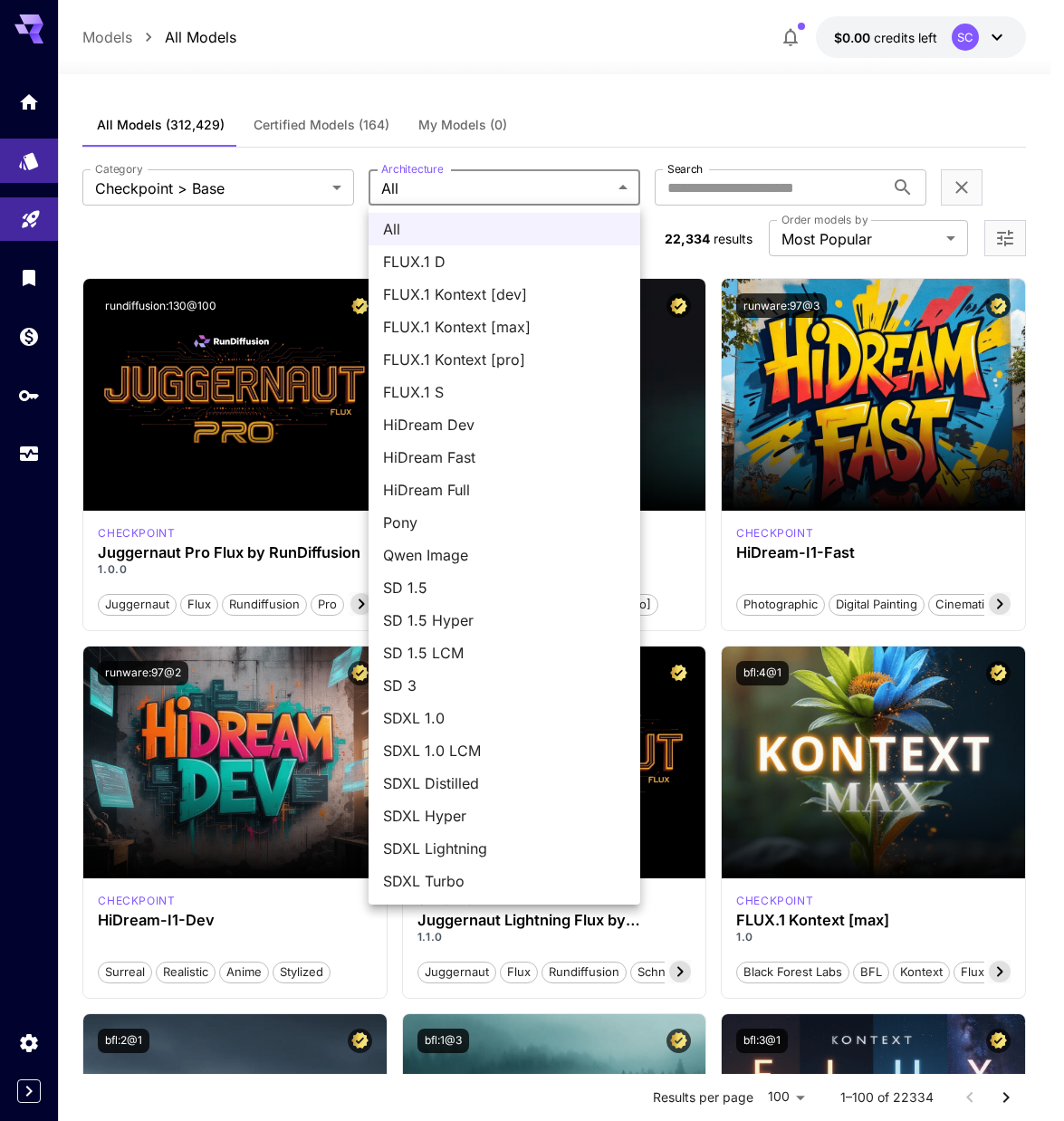
click at [506, 718] on span "SDXL 1.0" at bounding box center [504, 718] width 243 height 22
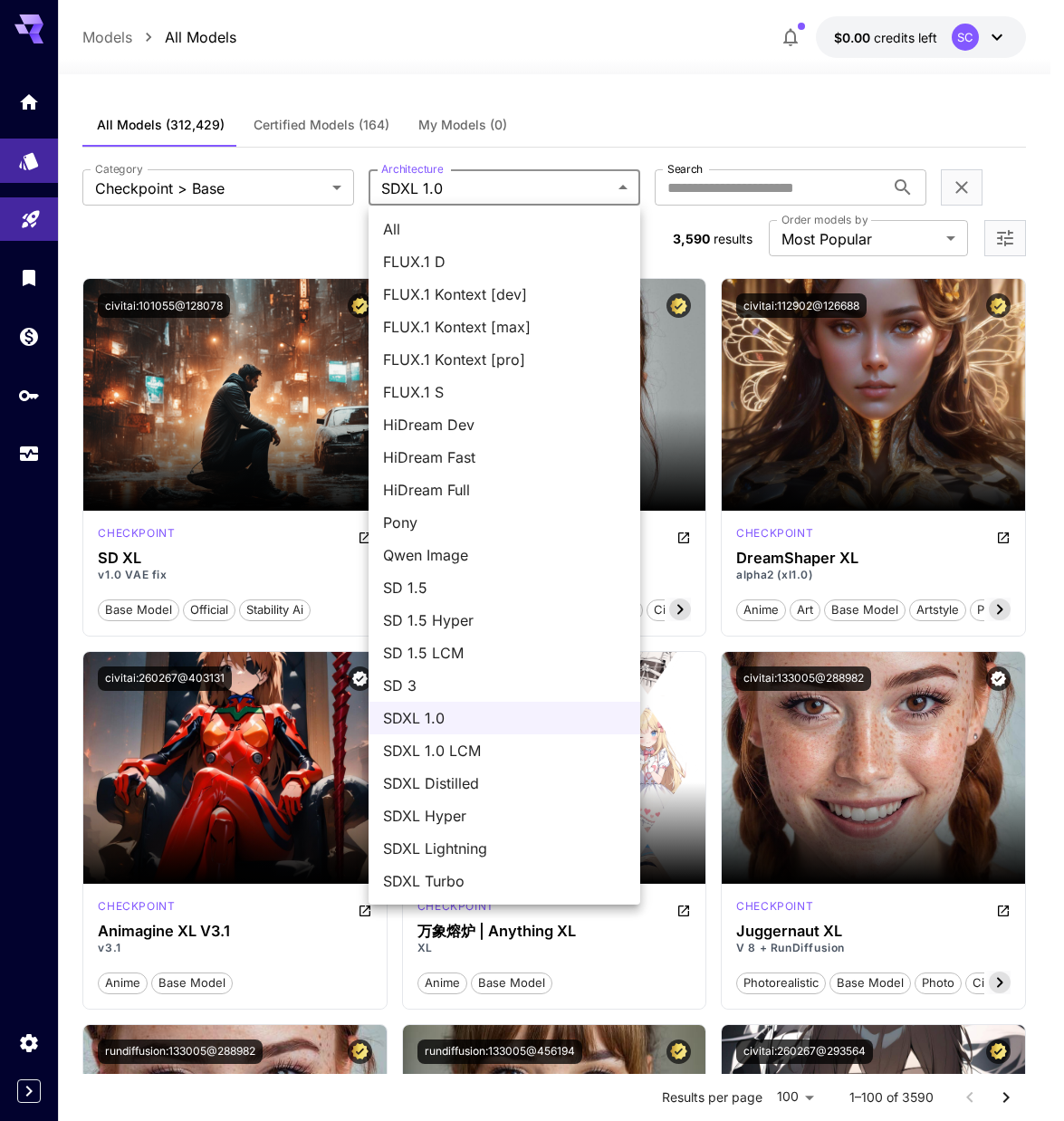
click at [537, 583] on span "SD 1.5" at bounding box center [504, 588] width 243 height 22
type input "****"
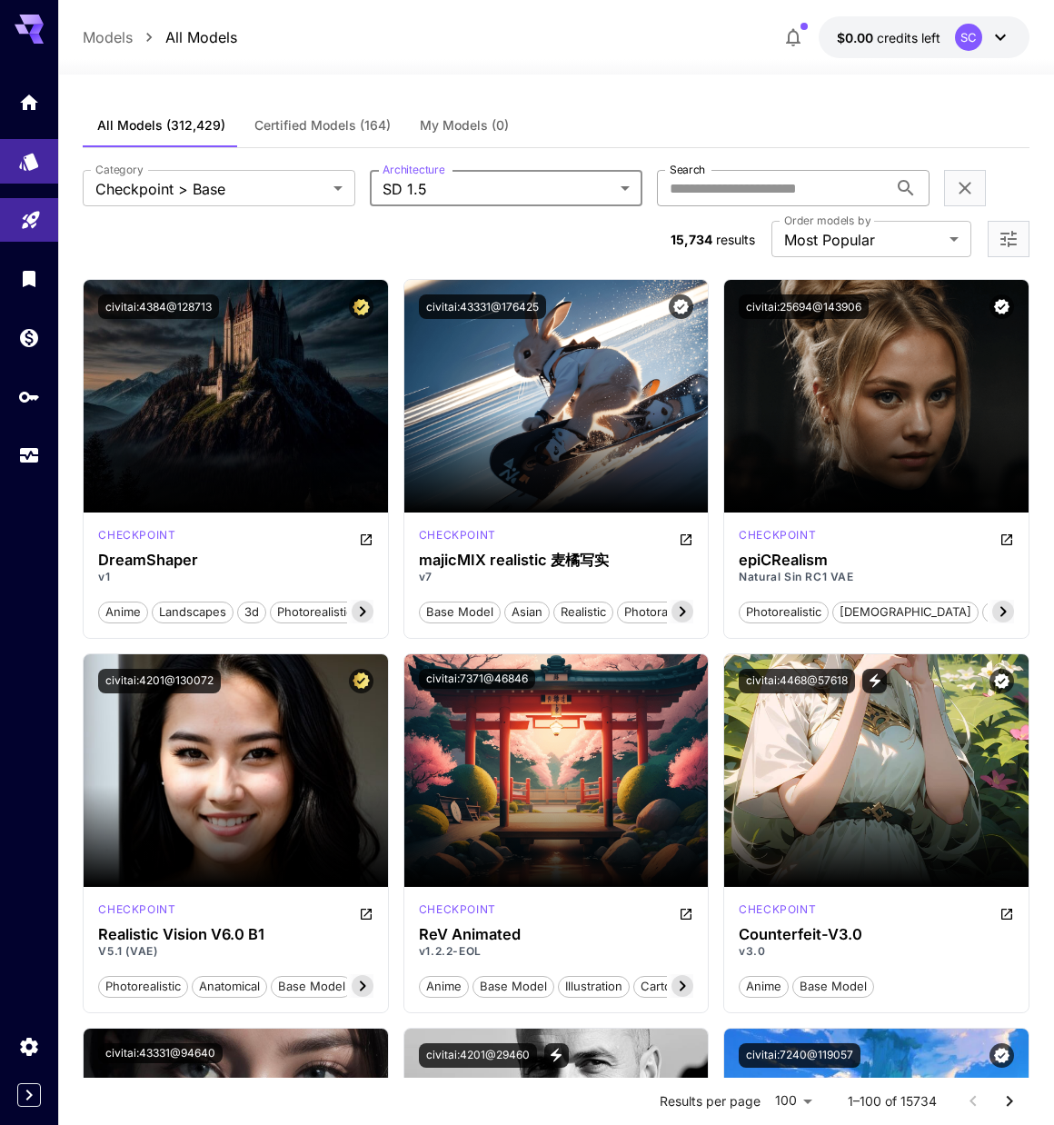
click at [734, 190] on input "Search" at bounding box center [772, 188] width 231 height 36
type input "*****"
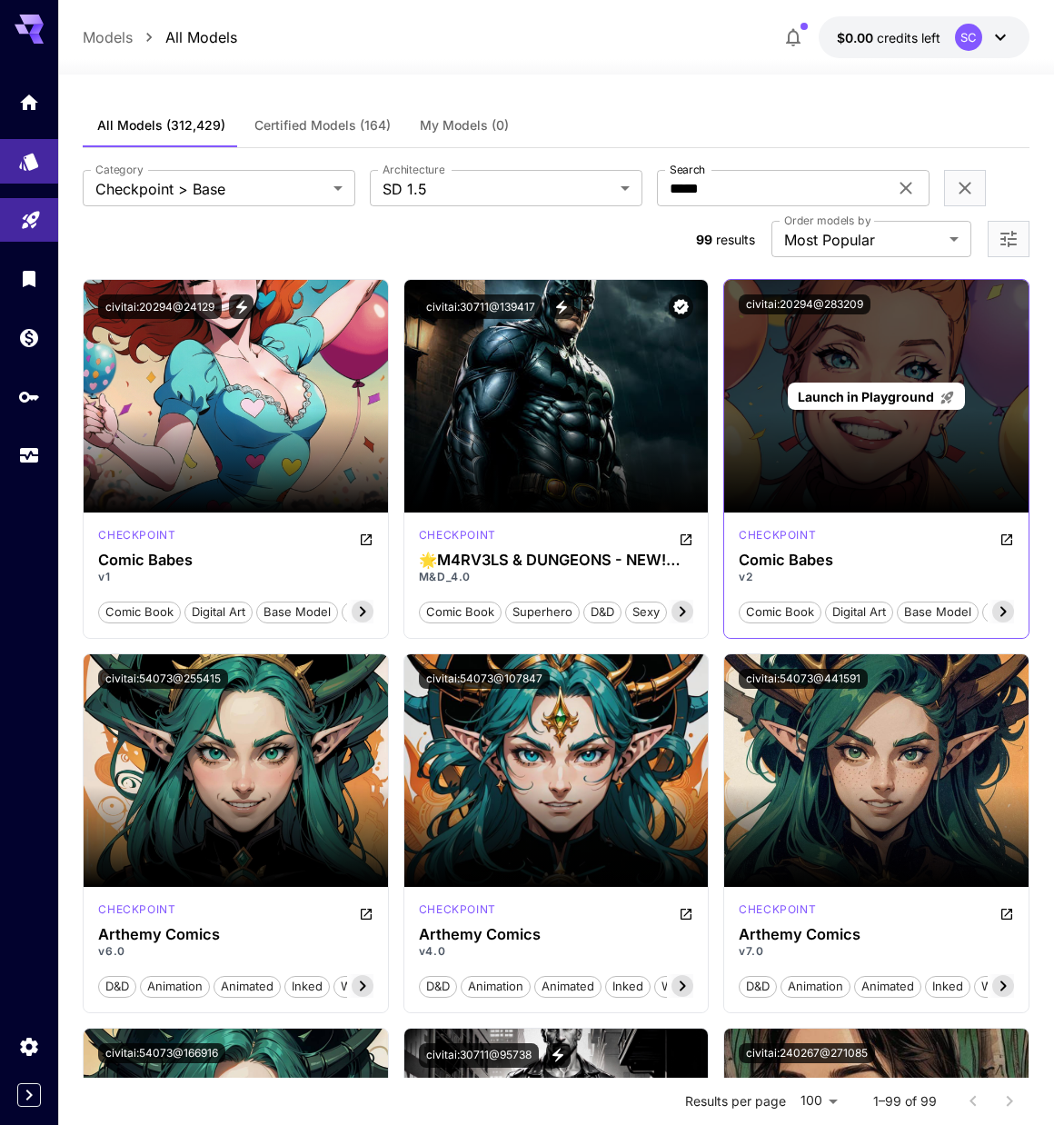
click at [893, 423] on div "Launch in Playground" at bounding box center [875, 396] width 303 height 233
click at [894, 390] on span "Launch in Playground" at bounding box center [866, 396] width 136 height 15
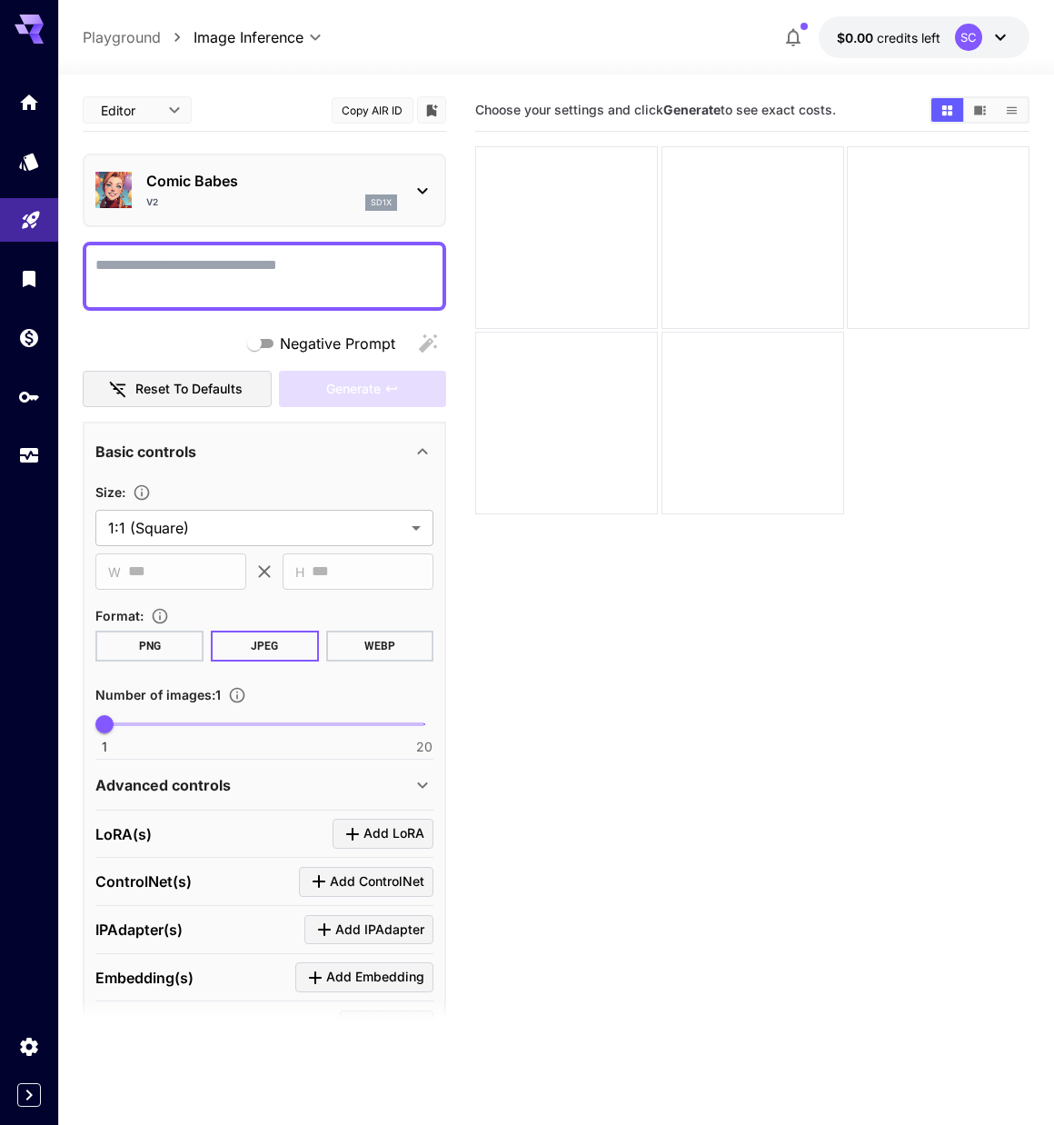
click at [1004, 28] on icon at bounding box center [1001, 37] width 22 height 22
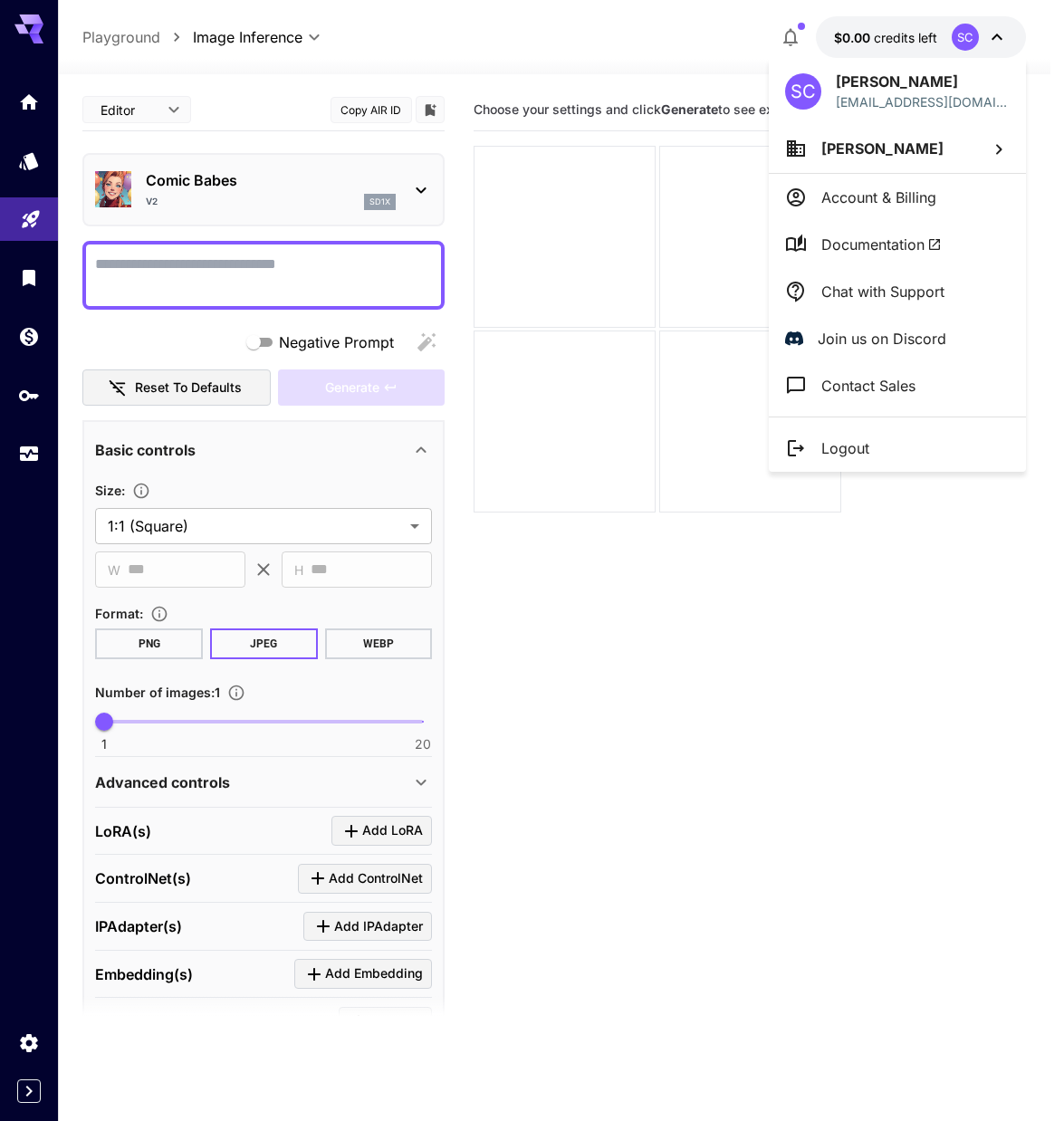
click at [1003, 33] on div at bounding box center [532, 560] width 1064 height 1121
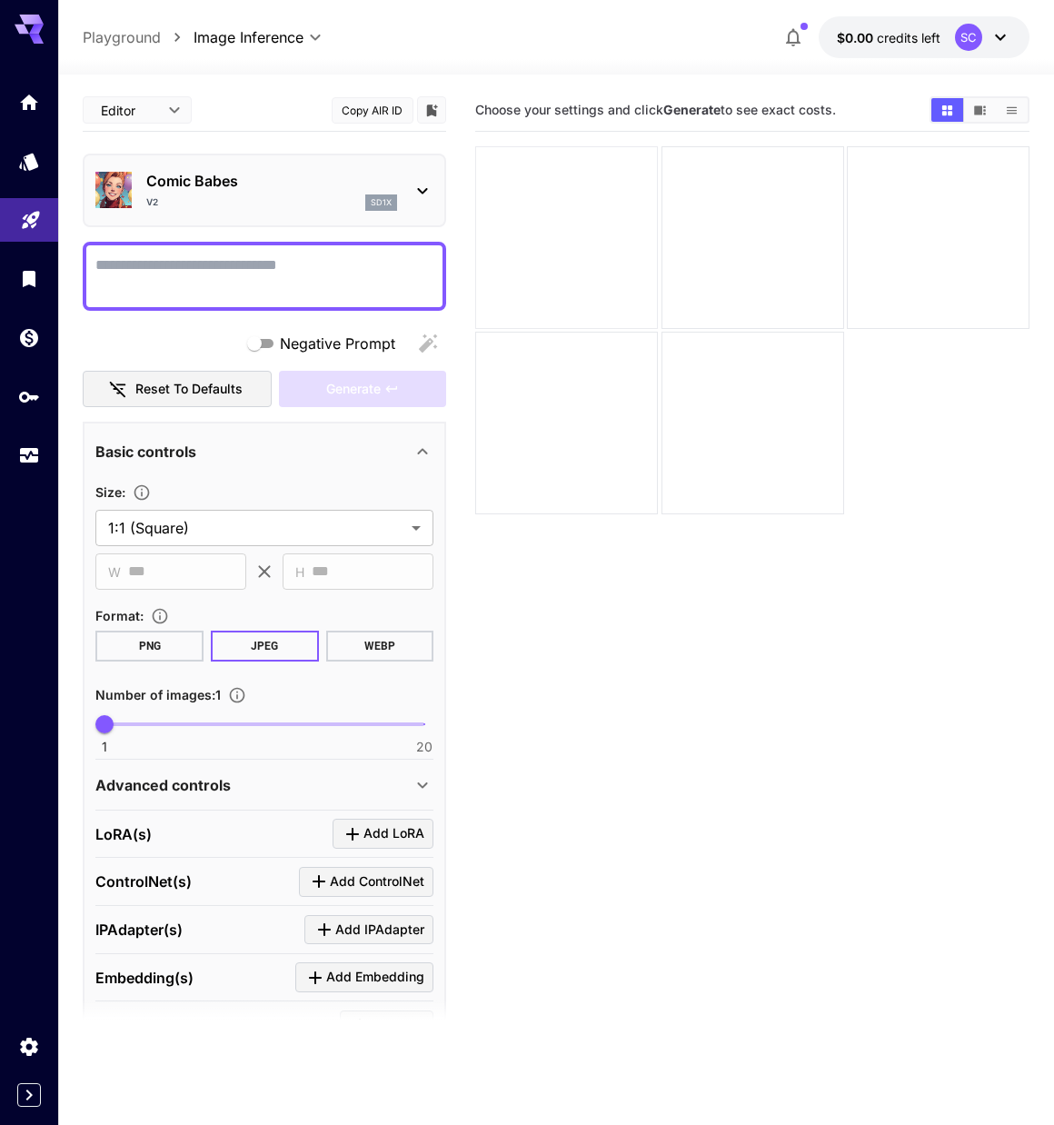
click at [571, 243] on div at bounding box center [566, 237] width 183 height 183
click at [200, 266] on textarea "Negative Prompt" at bounding box center [264, 276] width 338 height 44
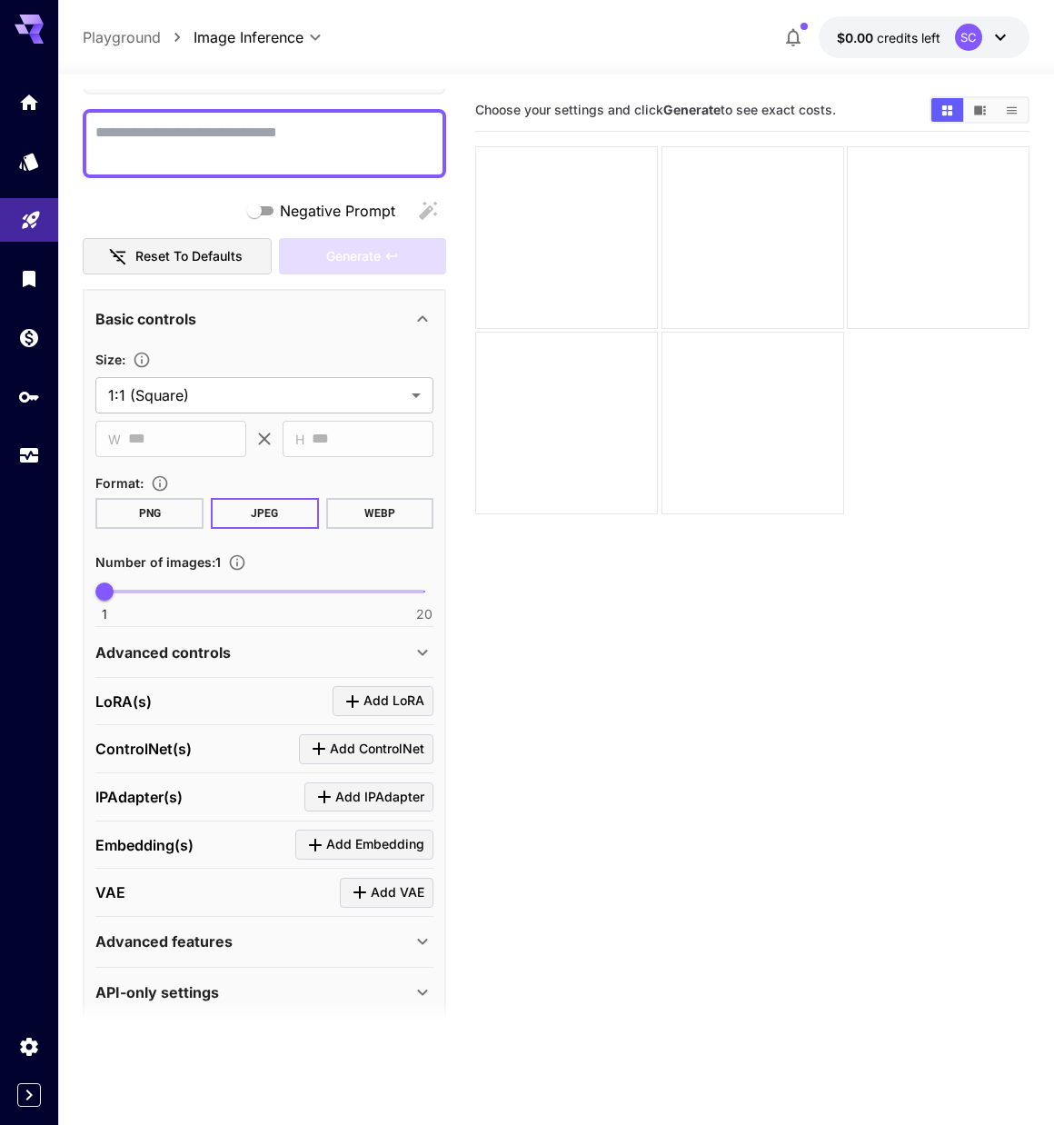
scroll to position [152, 0]
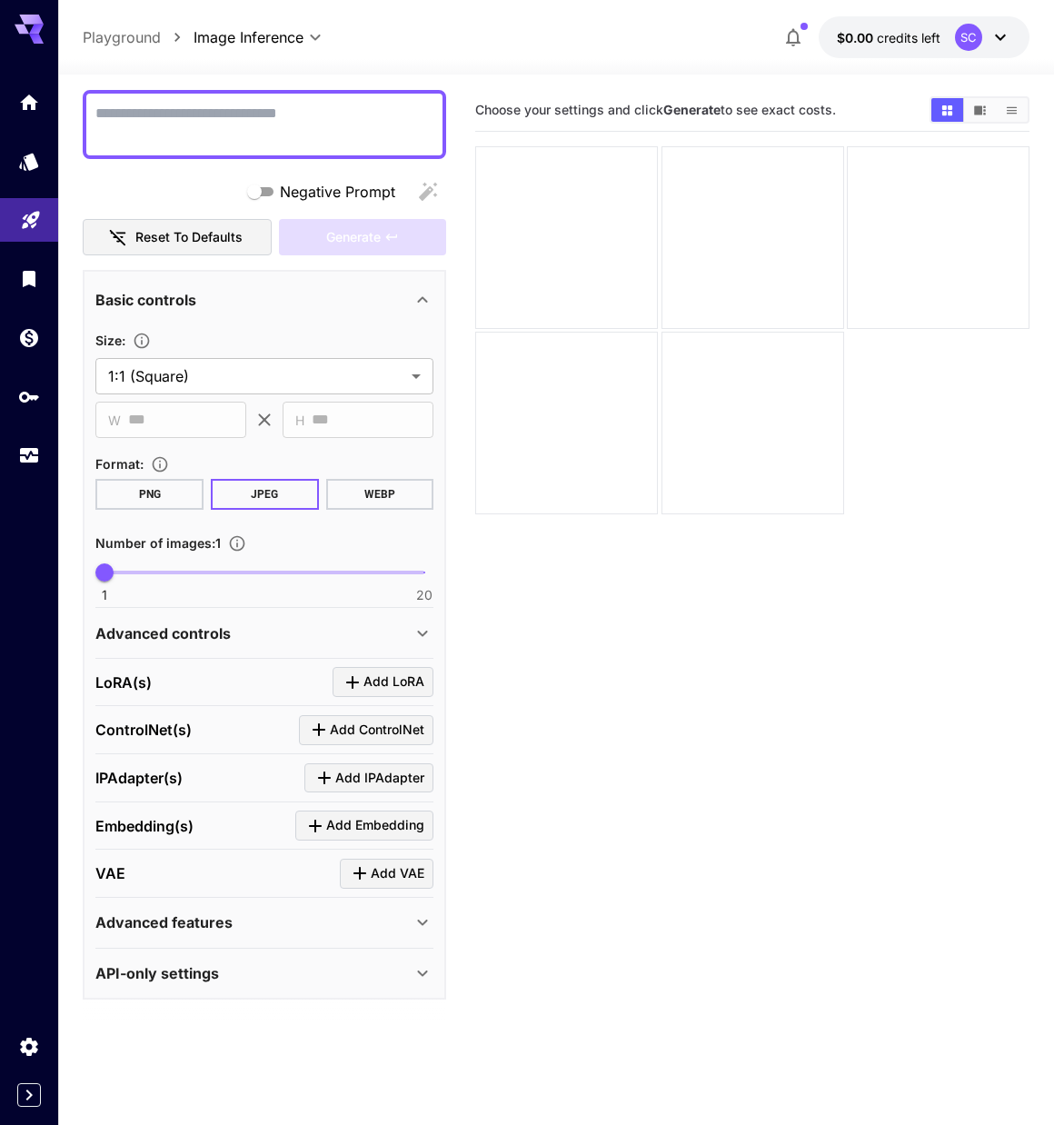
click at [386, 925] on div "Advanced features" at bounding box center [253, 922] width 316 height 22
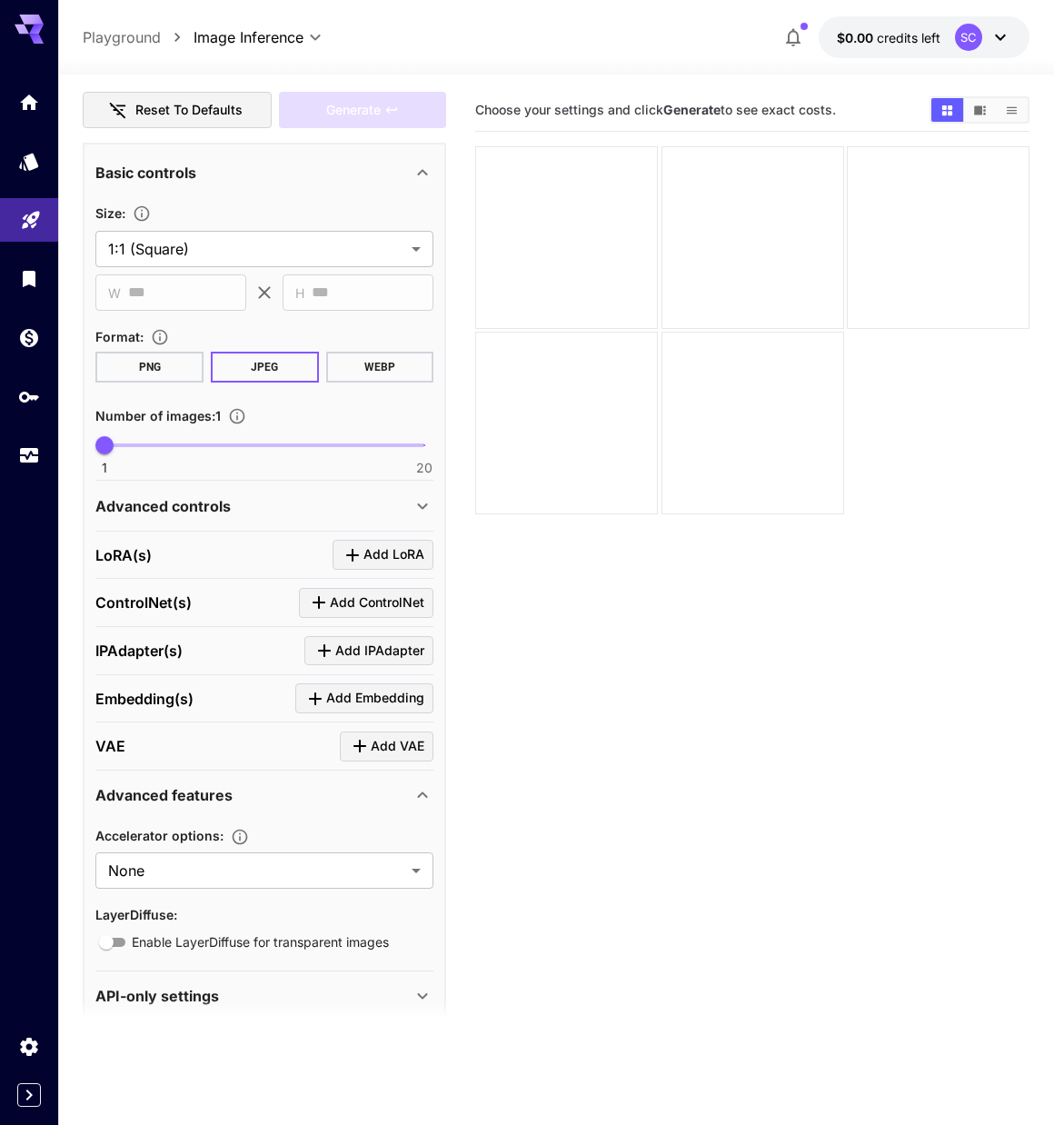
scroll to position [302, 0]
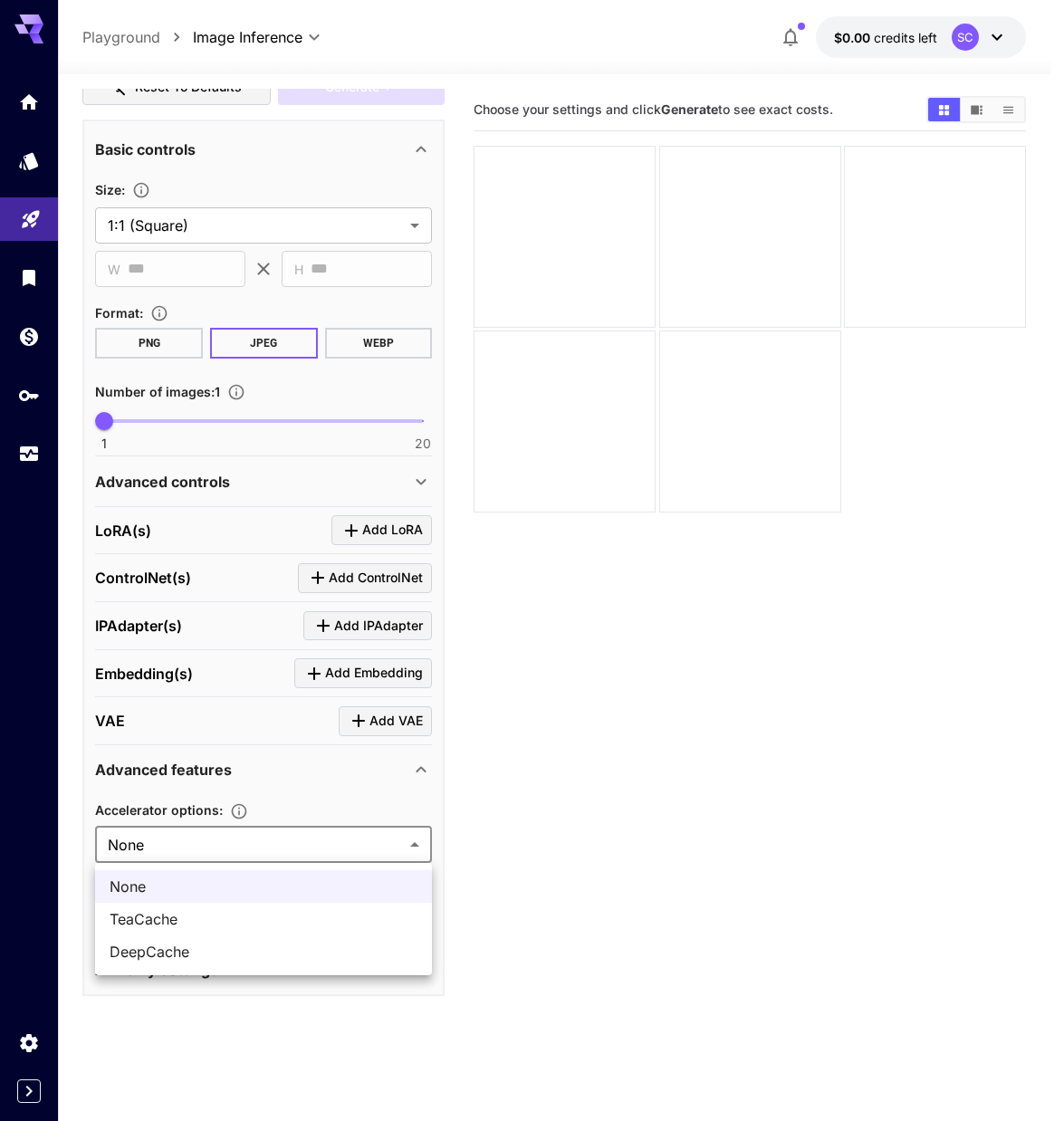
click at [336, 846] on body "**********" at bounding box center [532, 632] width 1064 height 1263
click at [337, 846] on div at bounding box center [532, 560] width 1064 height 1121
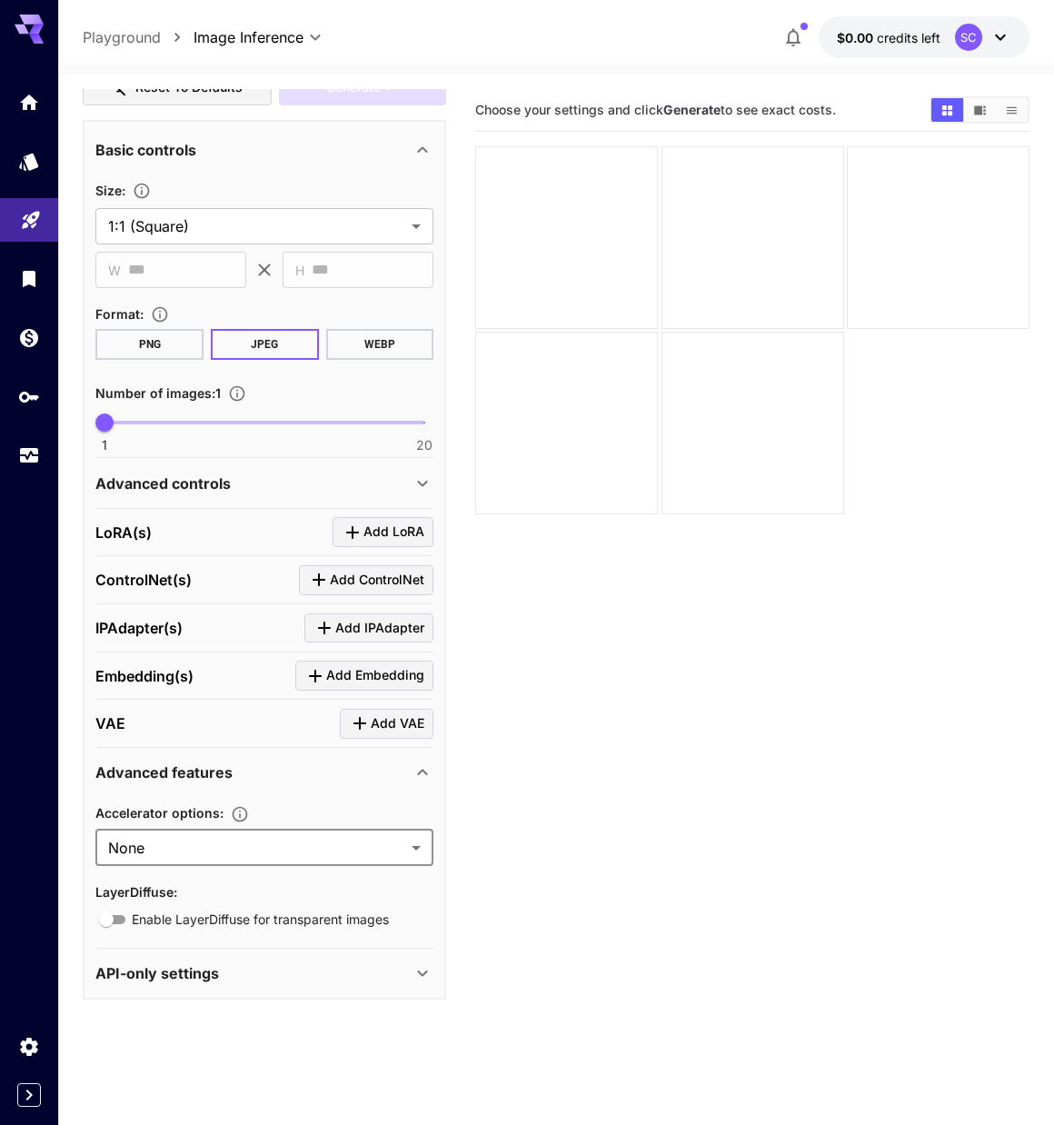
click at [383, 787] on div "Advanced features" at bounding box center [264, 773] width 338 height 44
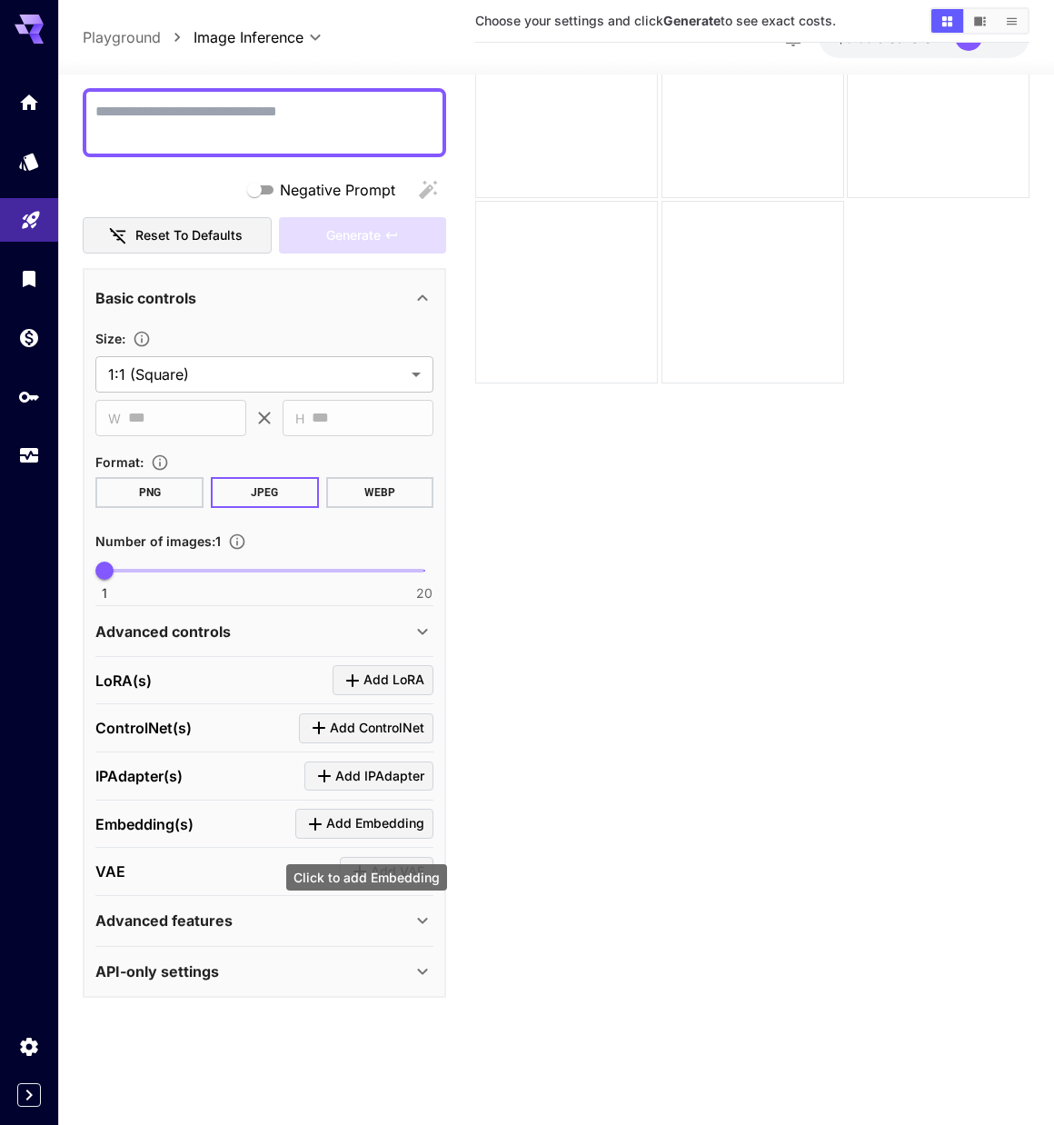
scroll to position [144, 0]
click at [302, 972] on div "API-only settings" at bounding box center [253, 971] width 316 height 22
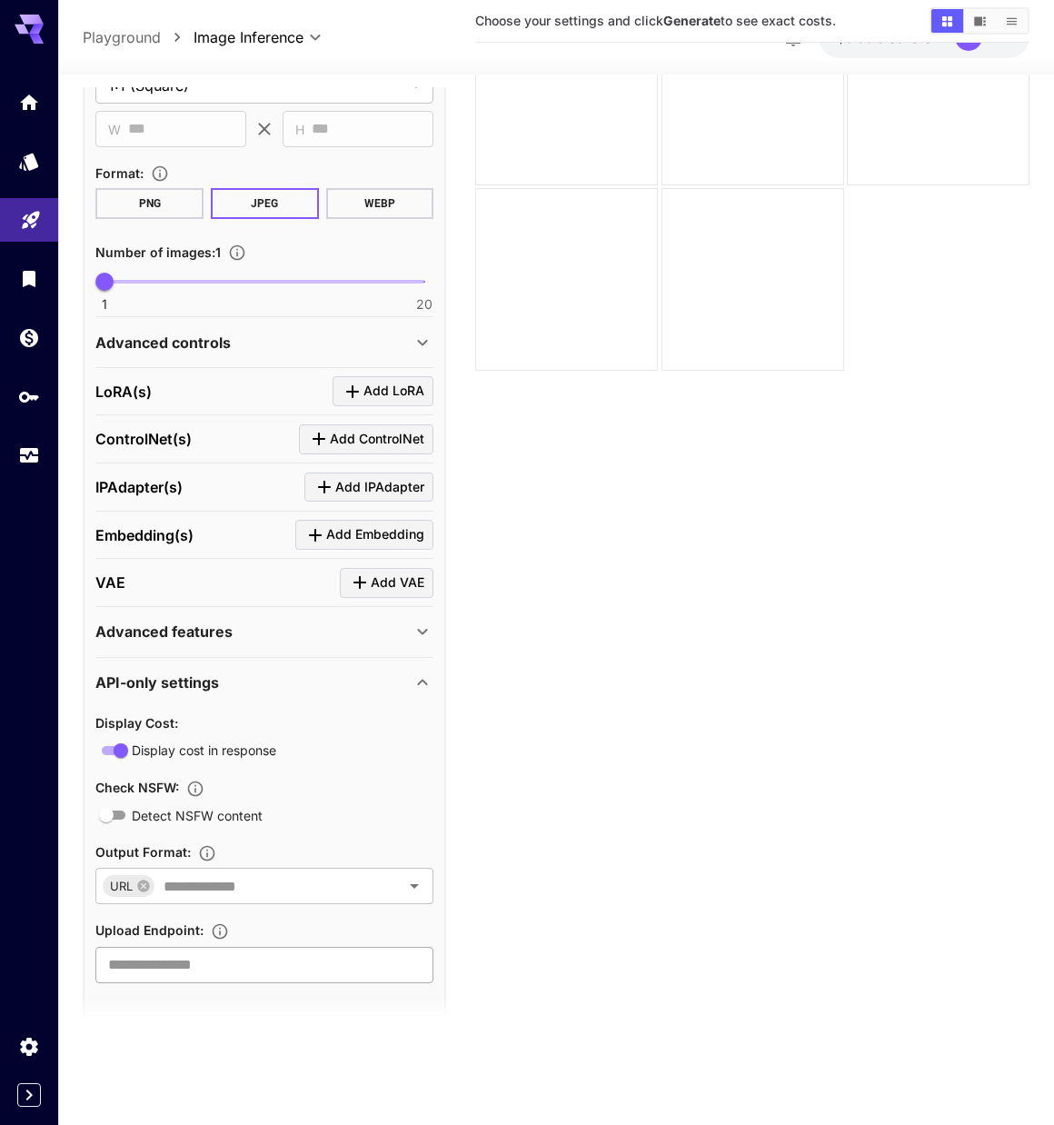
scroll to position [460, 0]
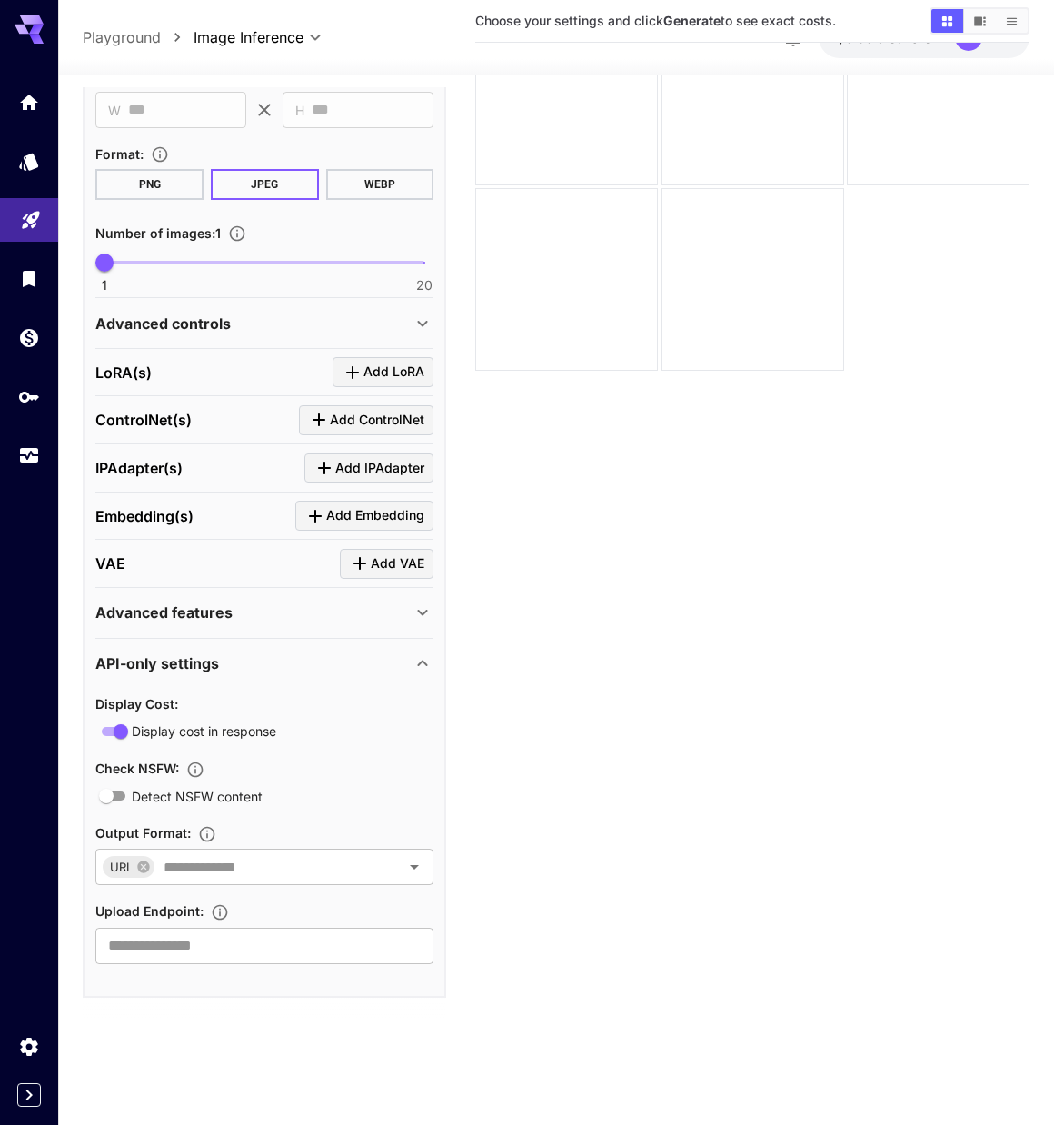
click at [265, 664] on div "API-only settings" at bounding box center [253, 663] width 316 height 22
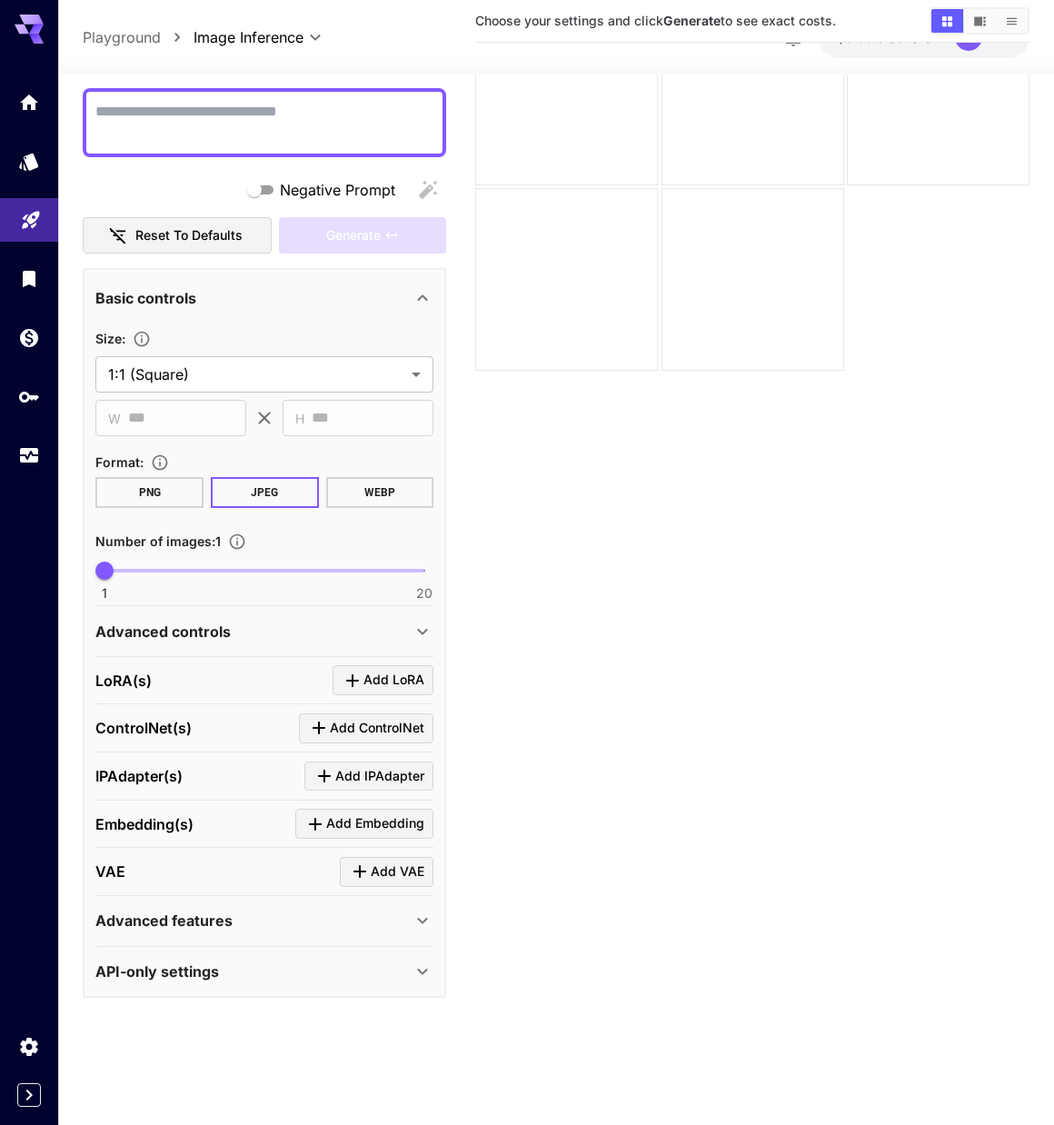
scroll to position [152, 0]
click at [146, 670] on p "LoRA(s)" at bounding box center [123, 681] width 56 height 22
click at [265, 698] on div "LoRA(s) Add LoRA" at bounding box center [264, 681] width 338 height 48
click at [392, 725] on span "Add ControlNet" at bounding box center [377, 728] width 94 height 23
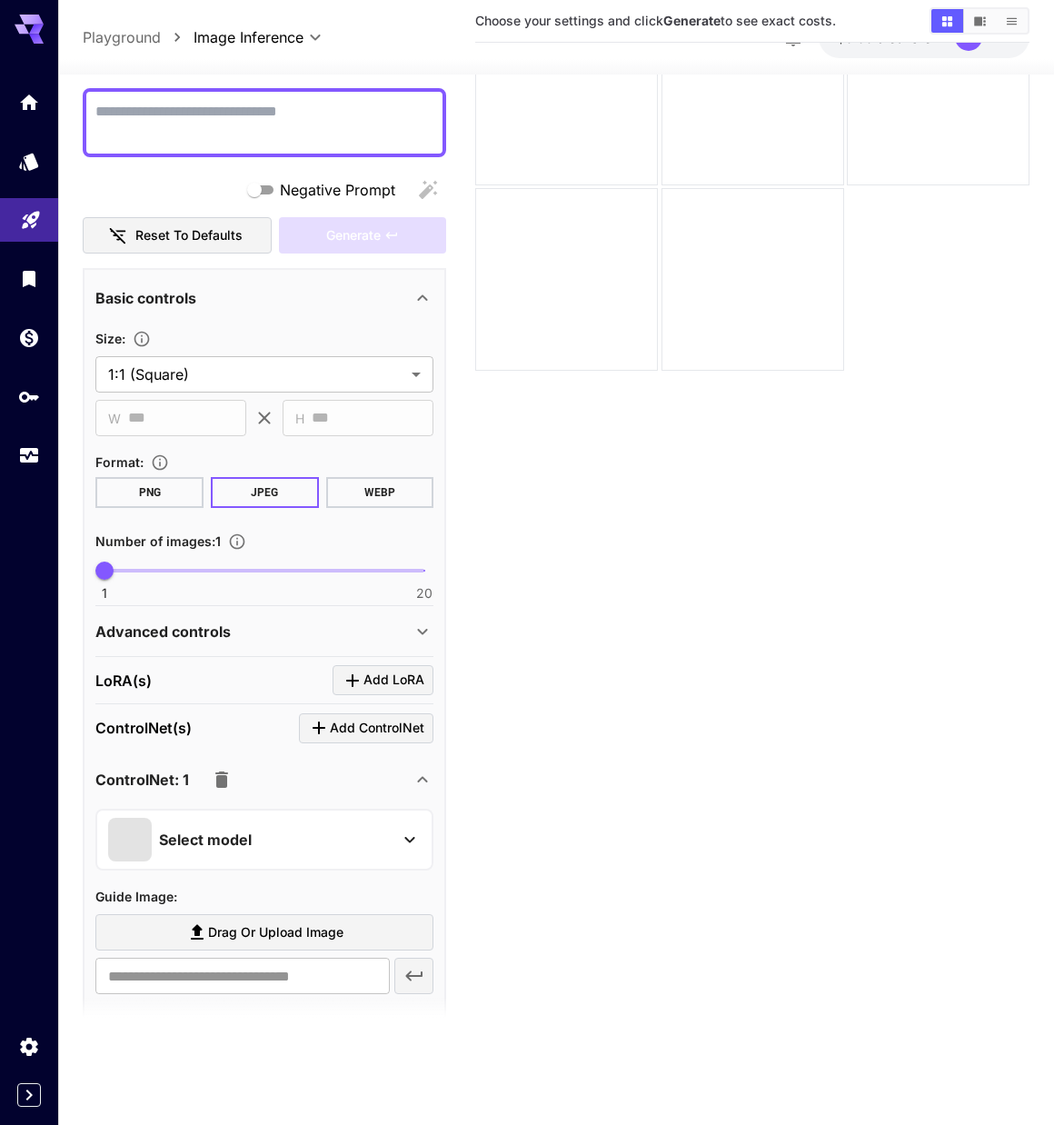
click at [231, 777] on icon "button" at bounding box center [222, 780] width 22 height 22
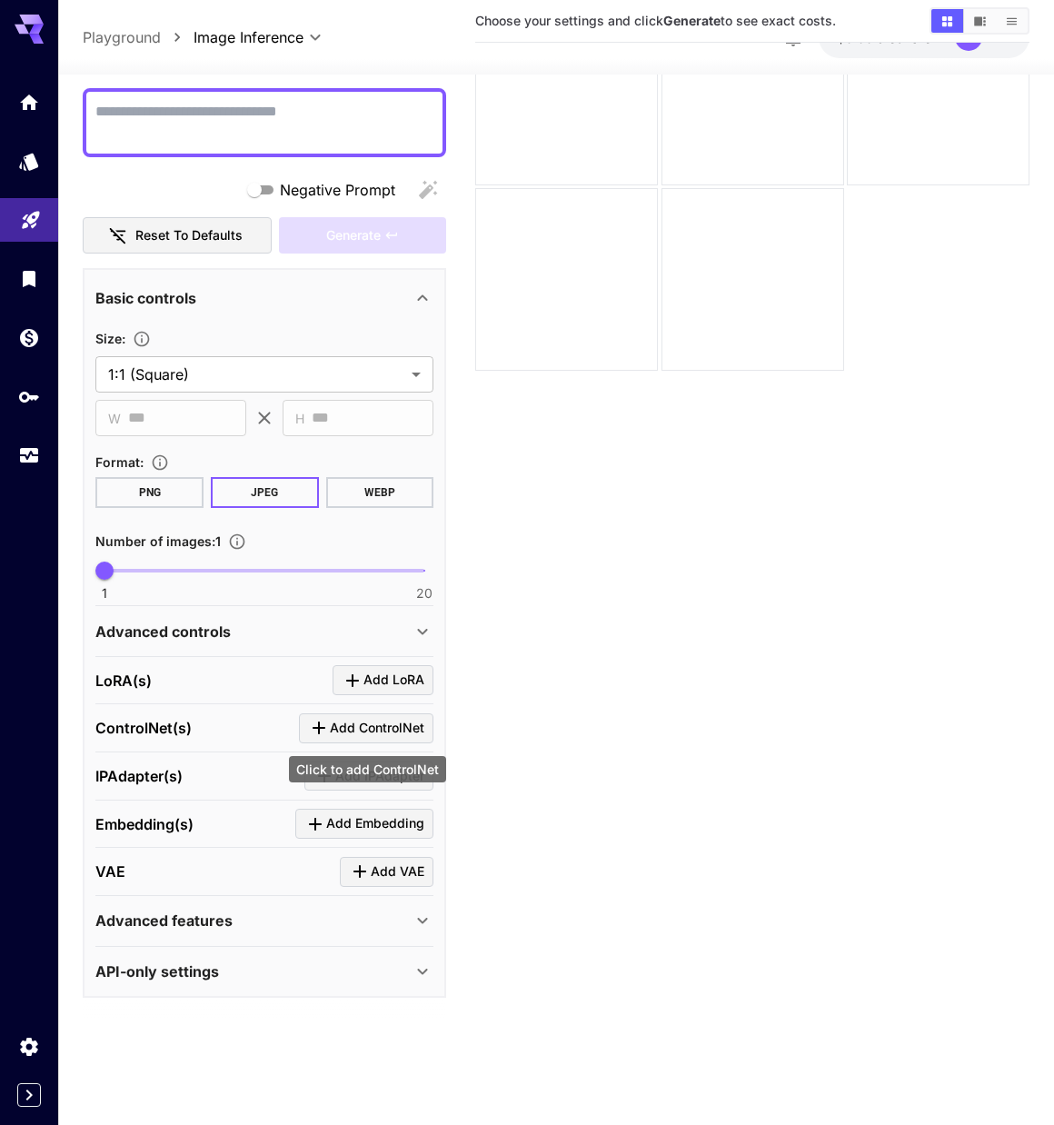
click at [362, 730] on span "Add ControlNet" at bounding box center [377, 728] width 94 height 23
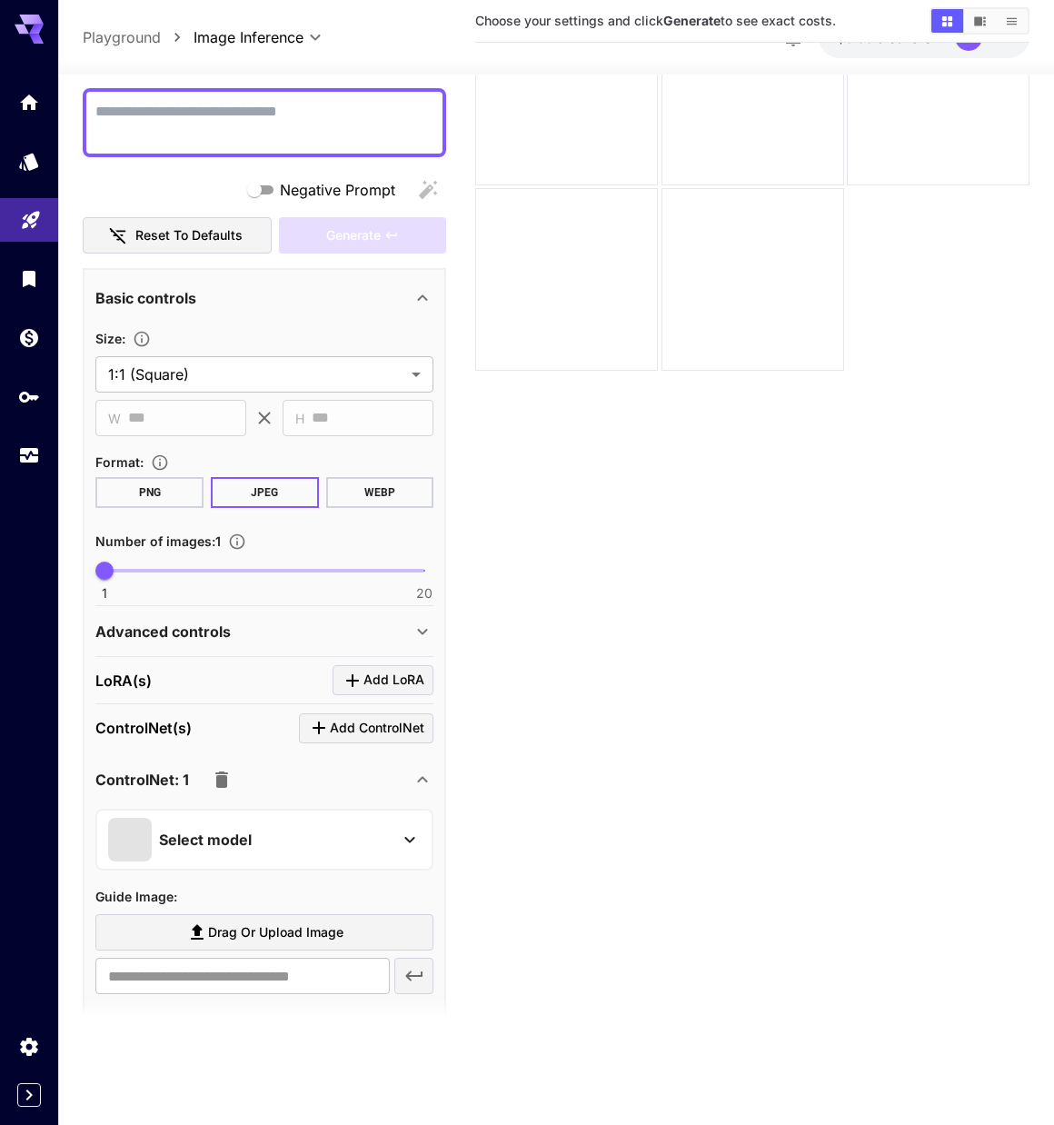
click at [319, 832] on div "Select model" at bounding box center [249, 840] width 283 height 44
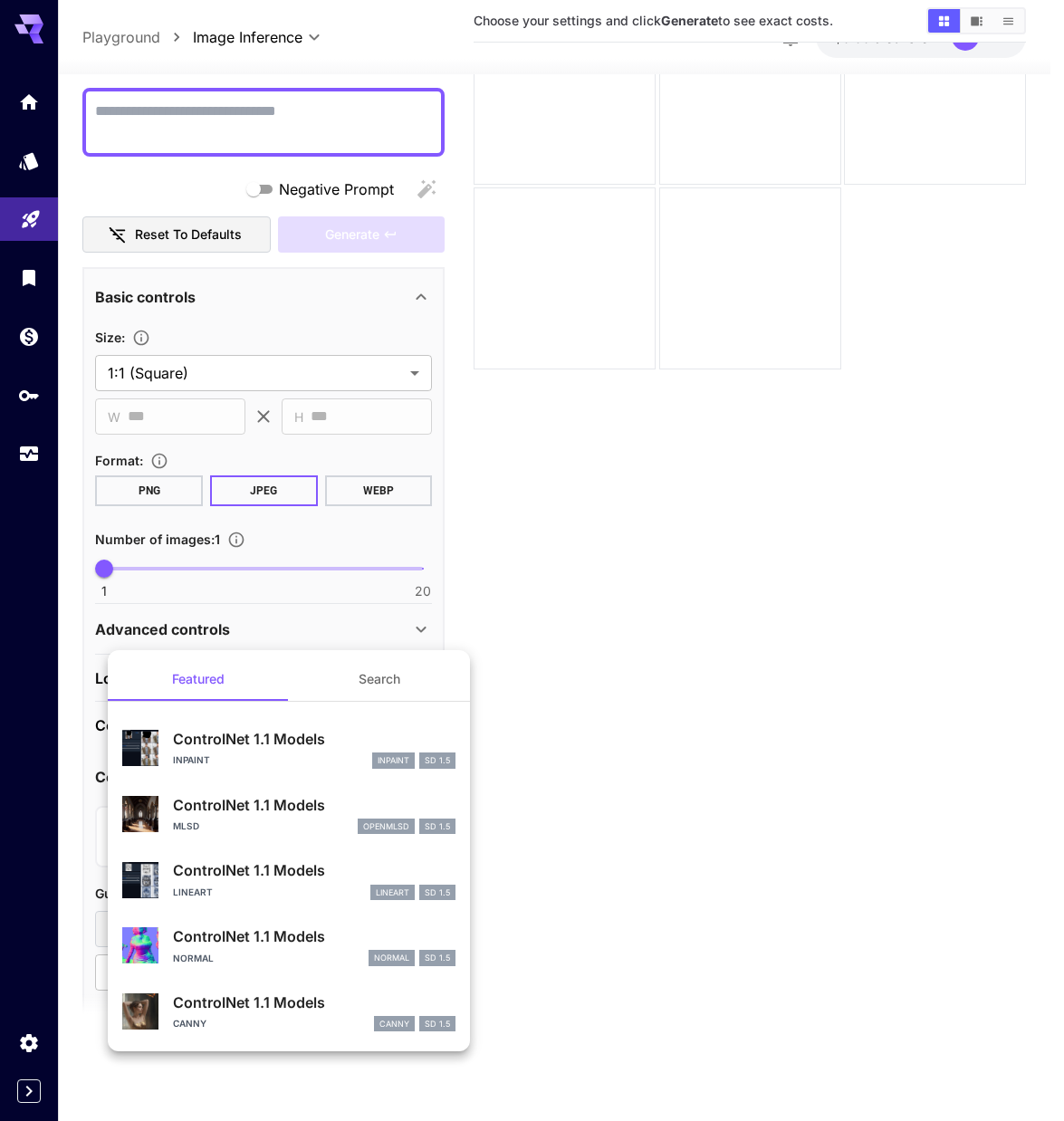
click at [662, 758] on div at bounding box center [532, 560] width 1064 height 1121
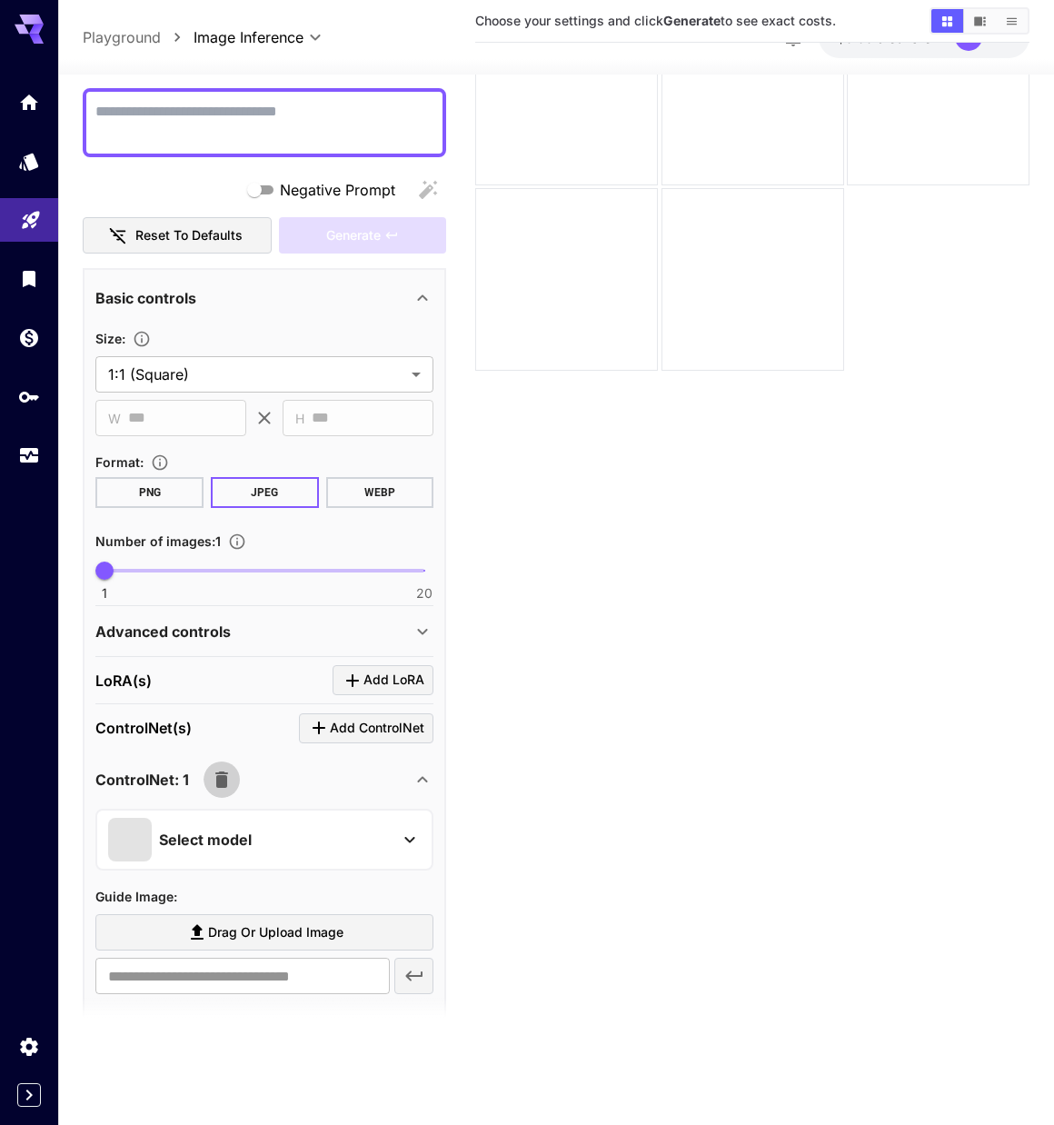
click at [225, 788] on icon "button" at bounding box center [222, 780] width 22 height 22
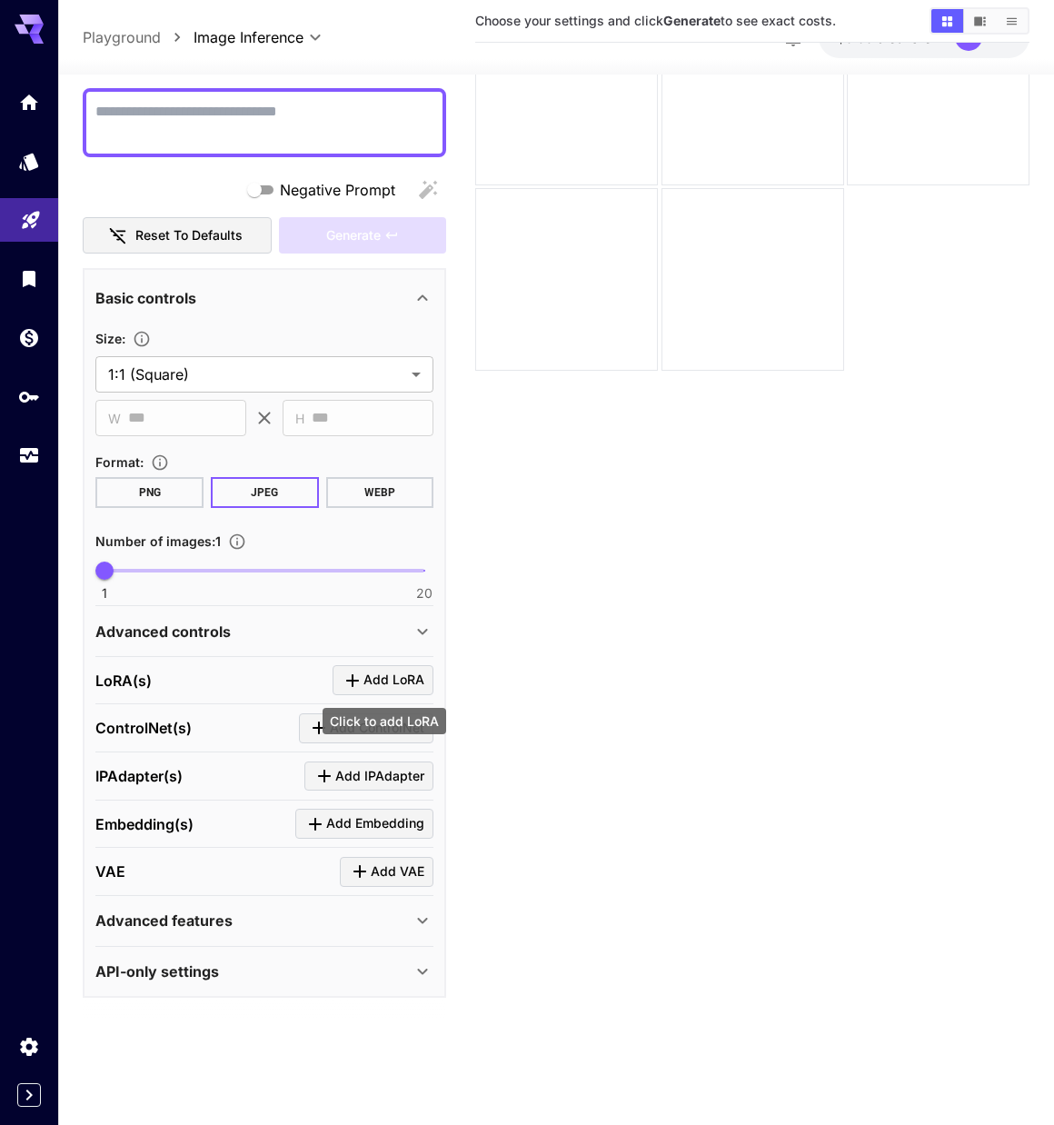
click at [397, 677] on span "Add LoRA" at bounding box center [393, 680] width 61 height 23
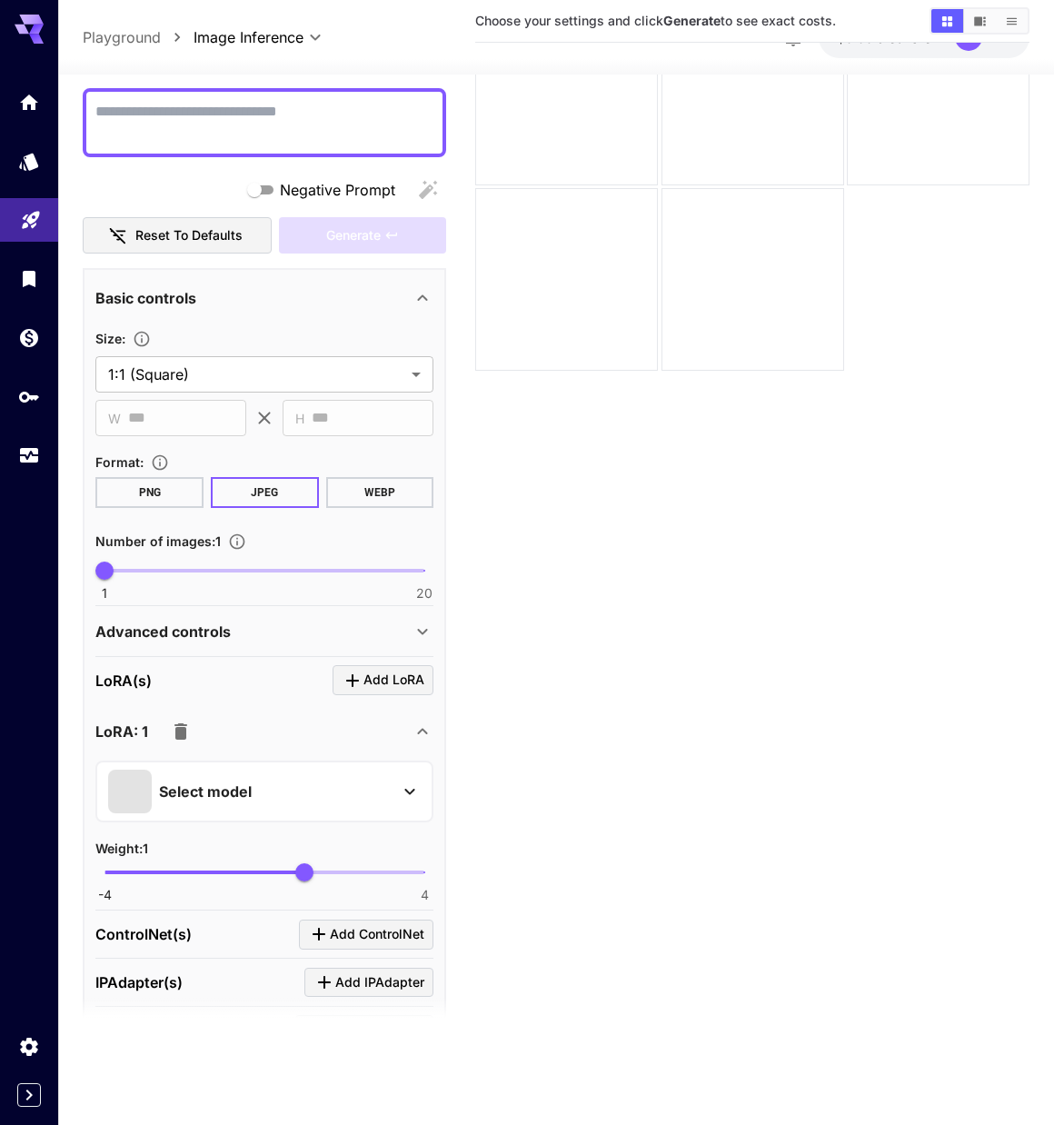
click at [165, 734] on button "button" at bounding box center [181, 731] width 36 height 36
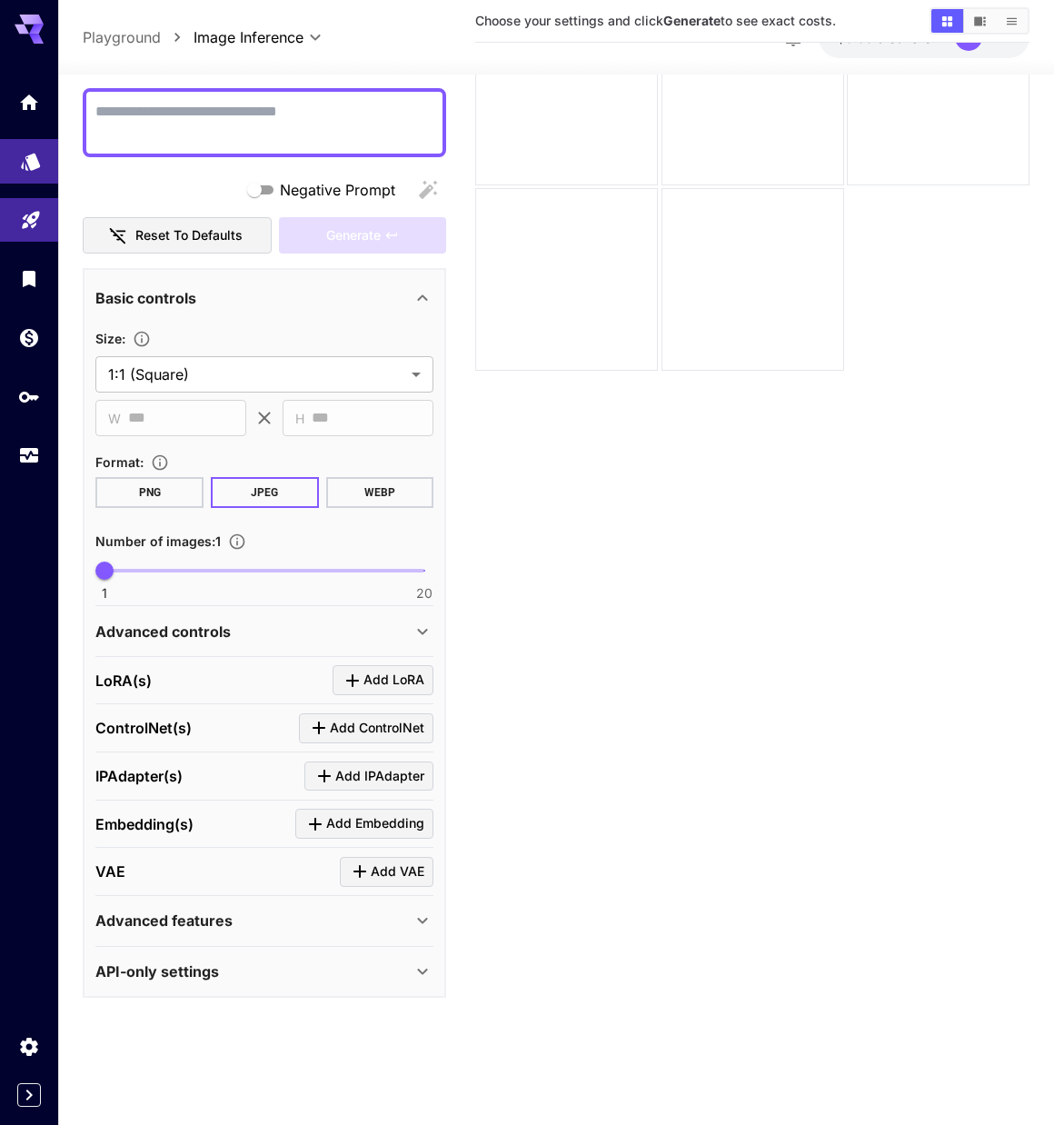
click at [17, 159] on link at bounding box center [29, 161] width 58 height 45
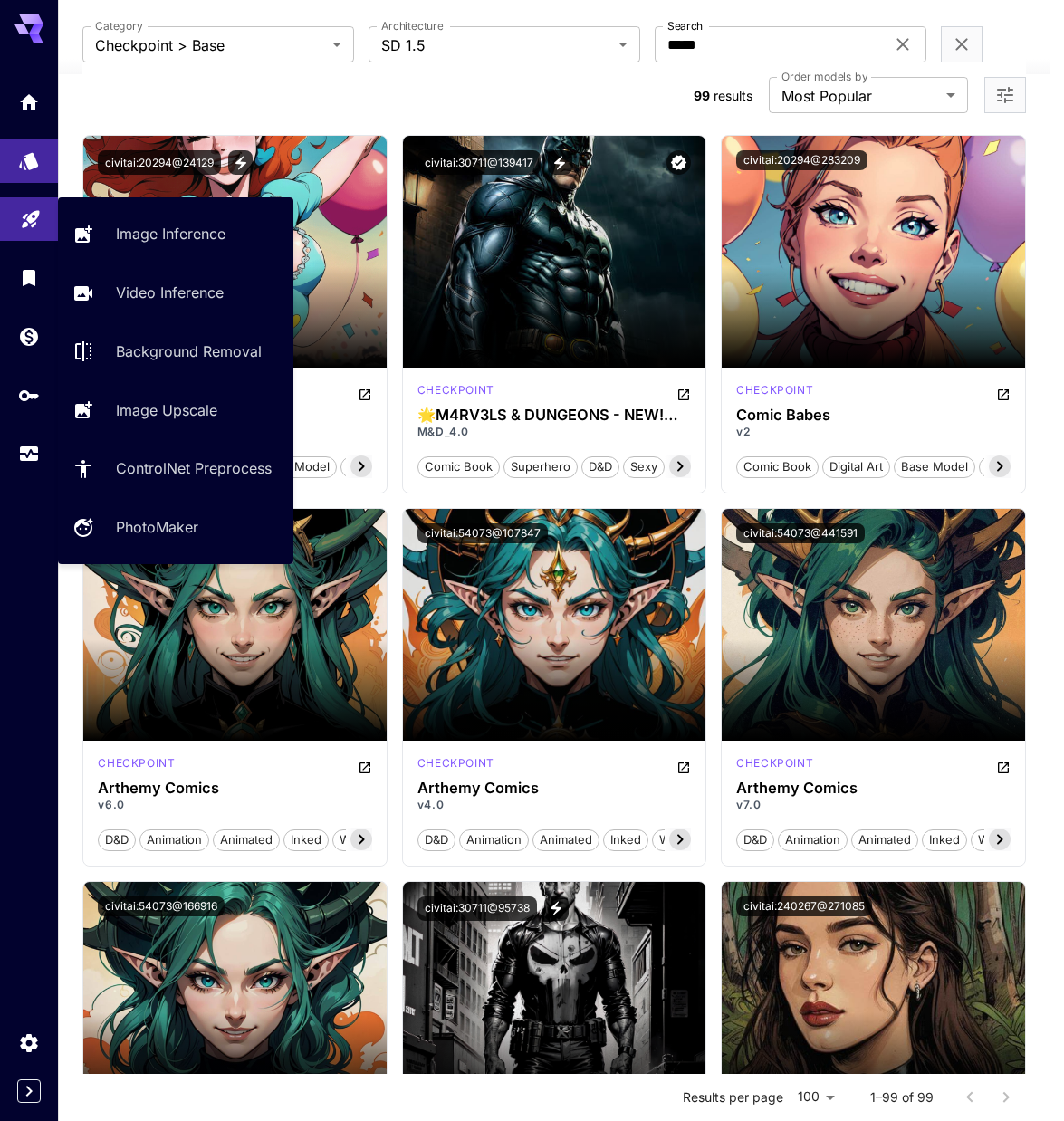
click at [33, 213] on icon "Playground" at bounding box center [31, 214] width 22 height 22
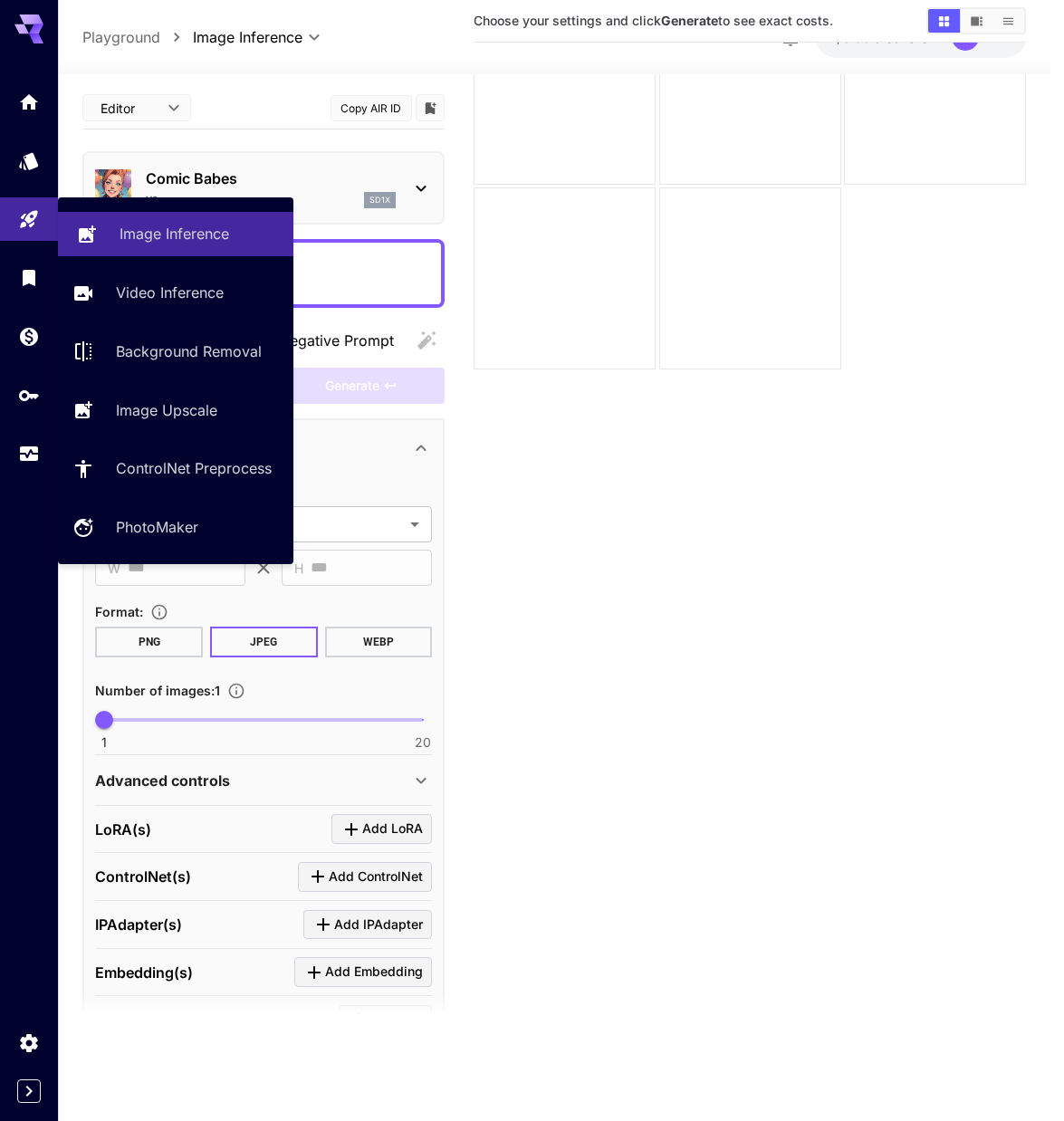
click at [224, 236] on p "Image Inference" at bounding box center [174, 234] width 110 height 22
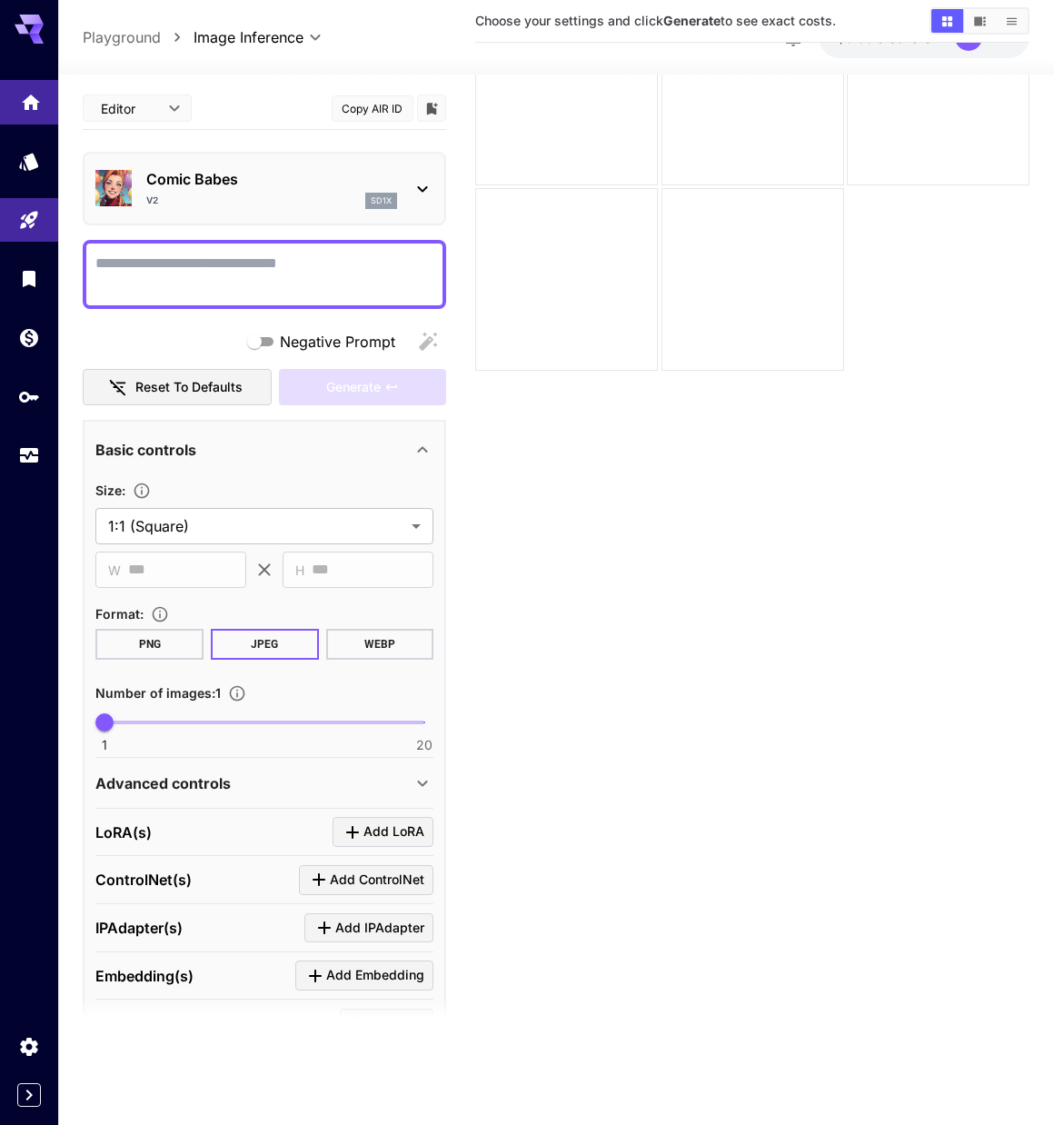
click at [48, 102] on link at bounding box center [29, 102] width 58 height 45
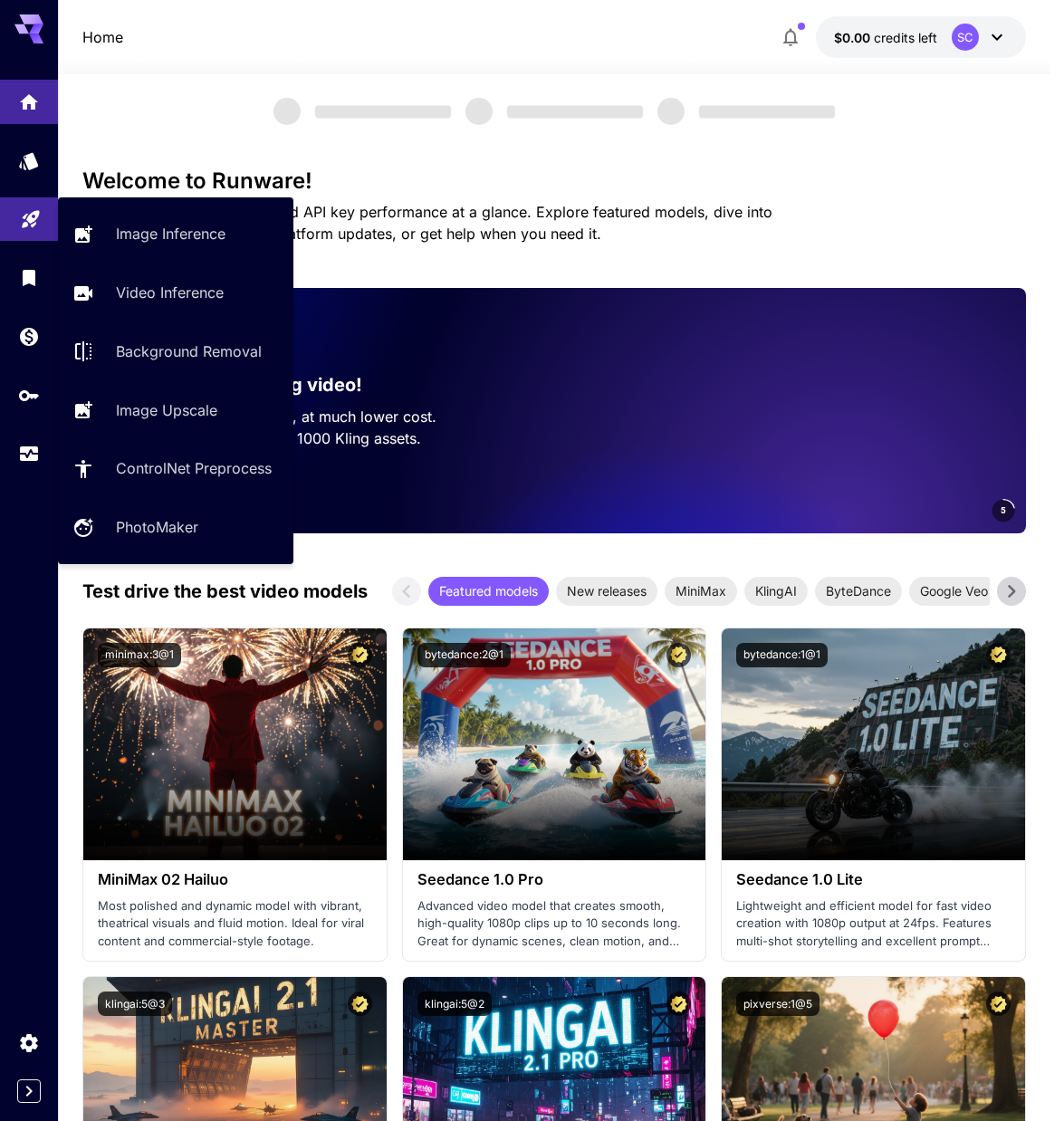
click at [46, 216] on link at bounding box center [29, 219] width 58 height 45
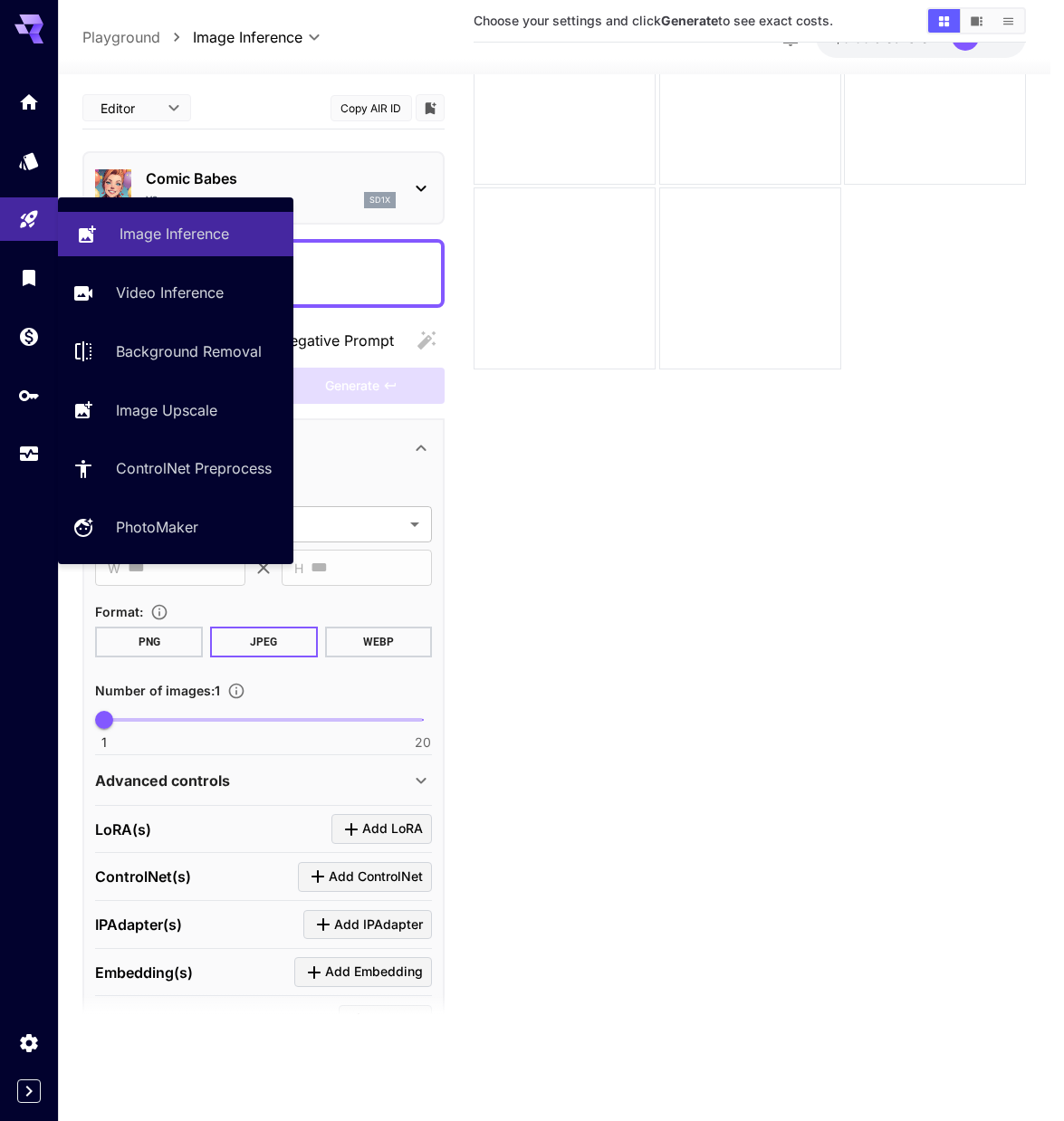
click at [193, 232] on p "Image Inference" at bounding box center [174, 234] width 110 height 22
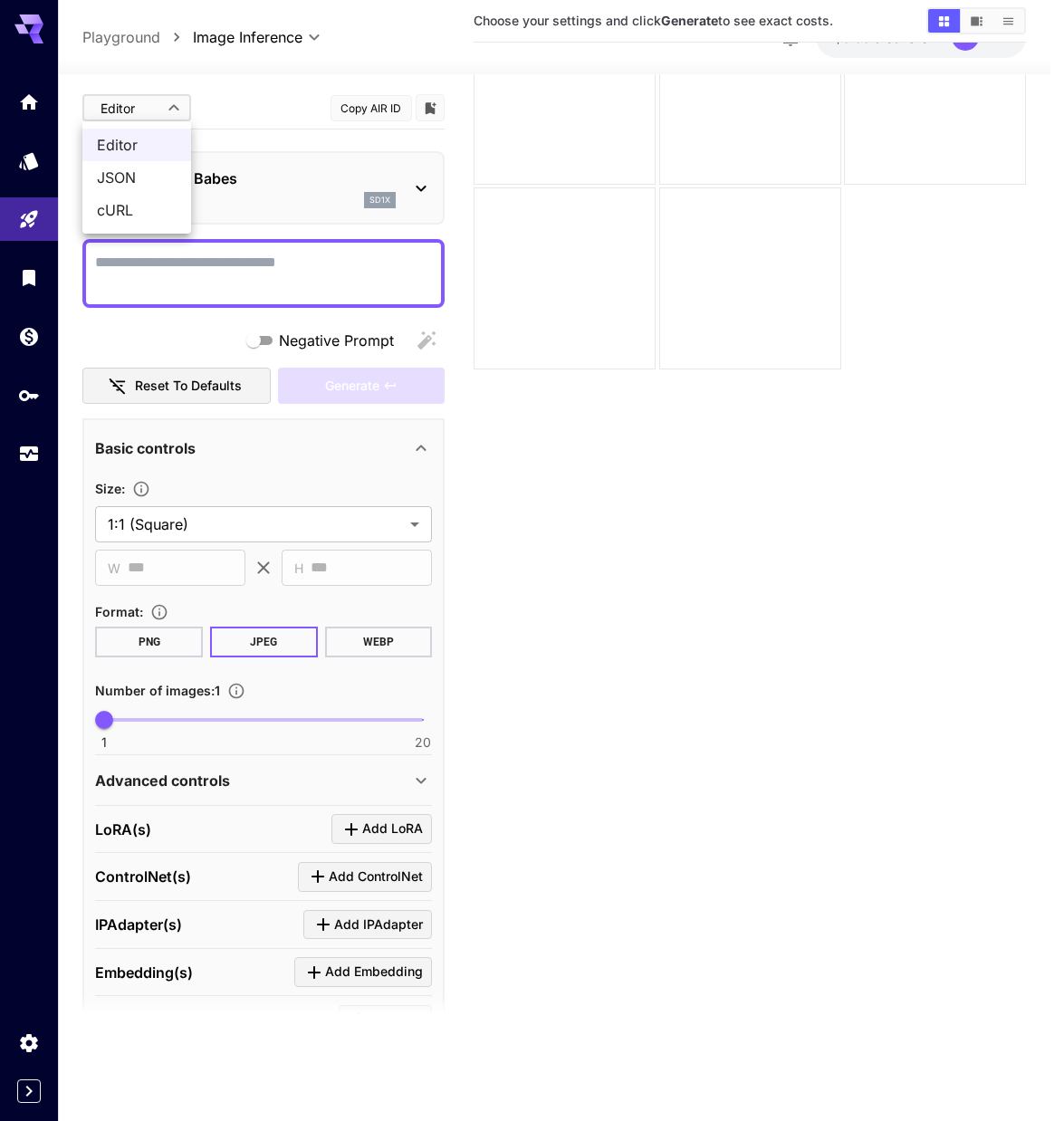
click at [146, 118] on body "**********" at bounding box center [532, 488] width 1064 height 1263
click at [149, 110] on div at bounding box center [532, 560] width 1064 height 1121
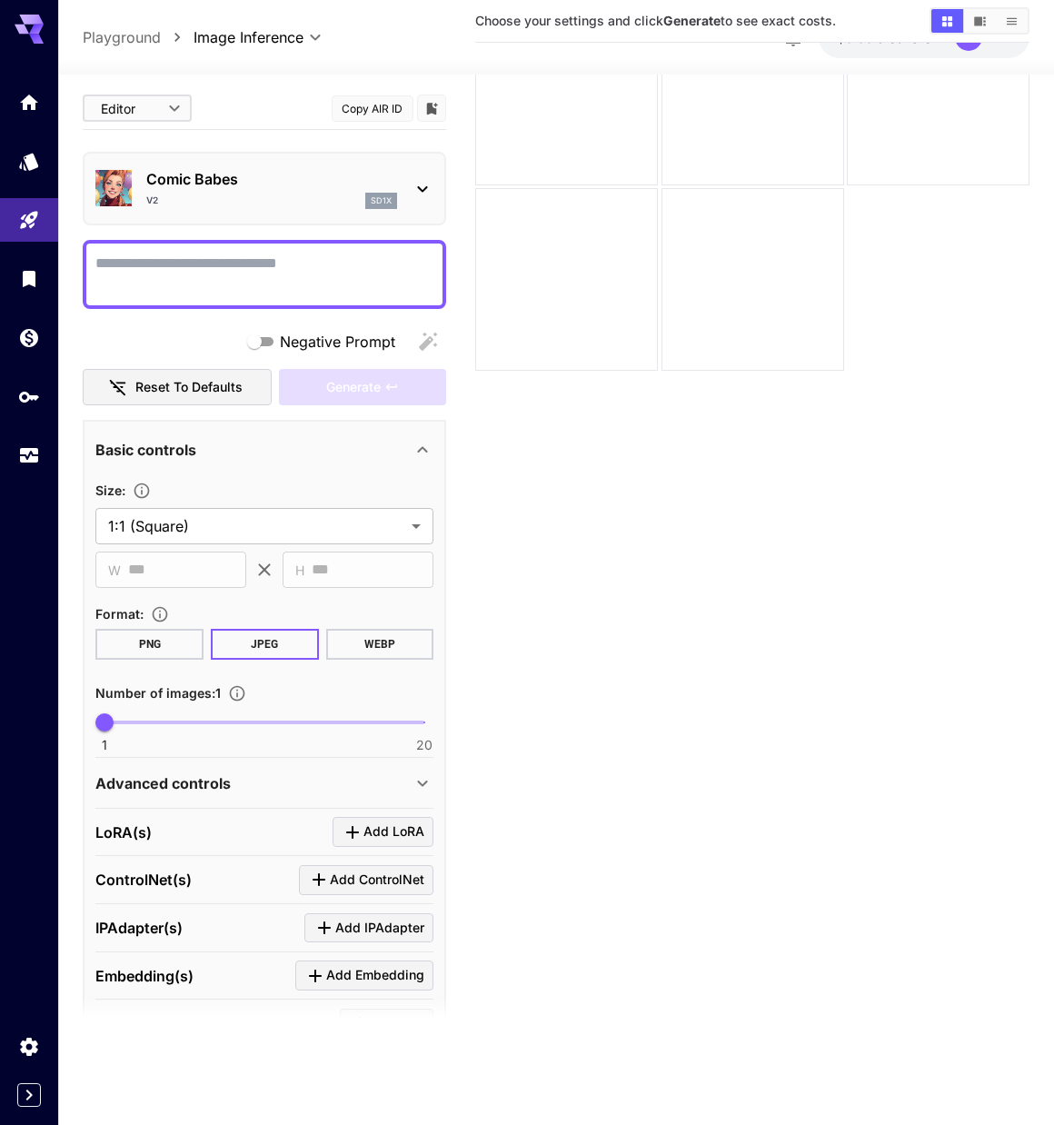
click at [343, 274] on textarea "Negative Prompt" at bounding box center [264, 275] width 338 height 44
click at [239, 393] on button "Reset to defaults" at bounding box center [177, 387] width 189 height 37
click at [35, 108] on icon "Home" at bounding box center [31, 97] width 22 height 22
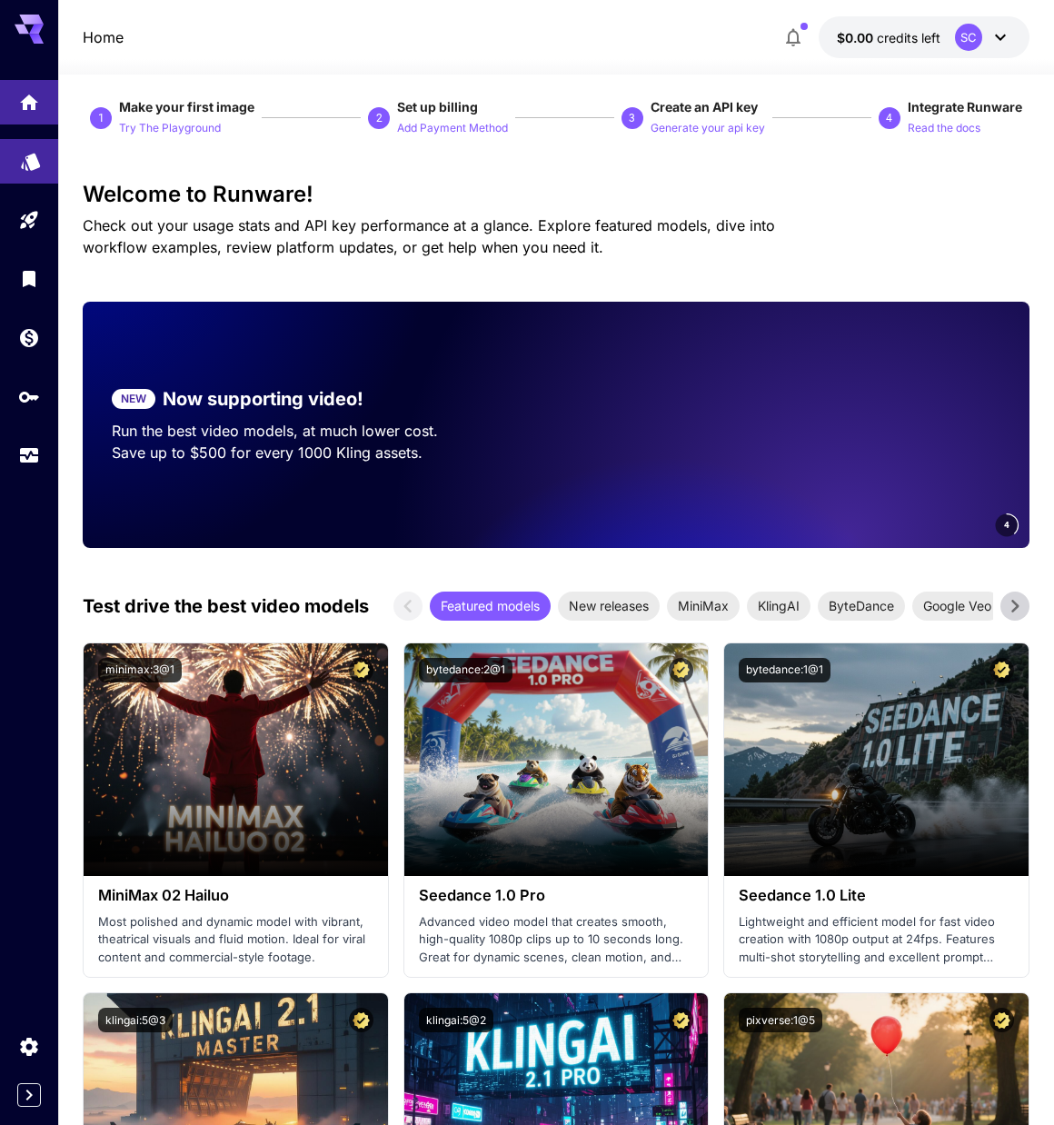
click at [42, 159] on link at bounding box center [29, 161] width 58 height 45
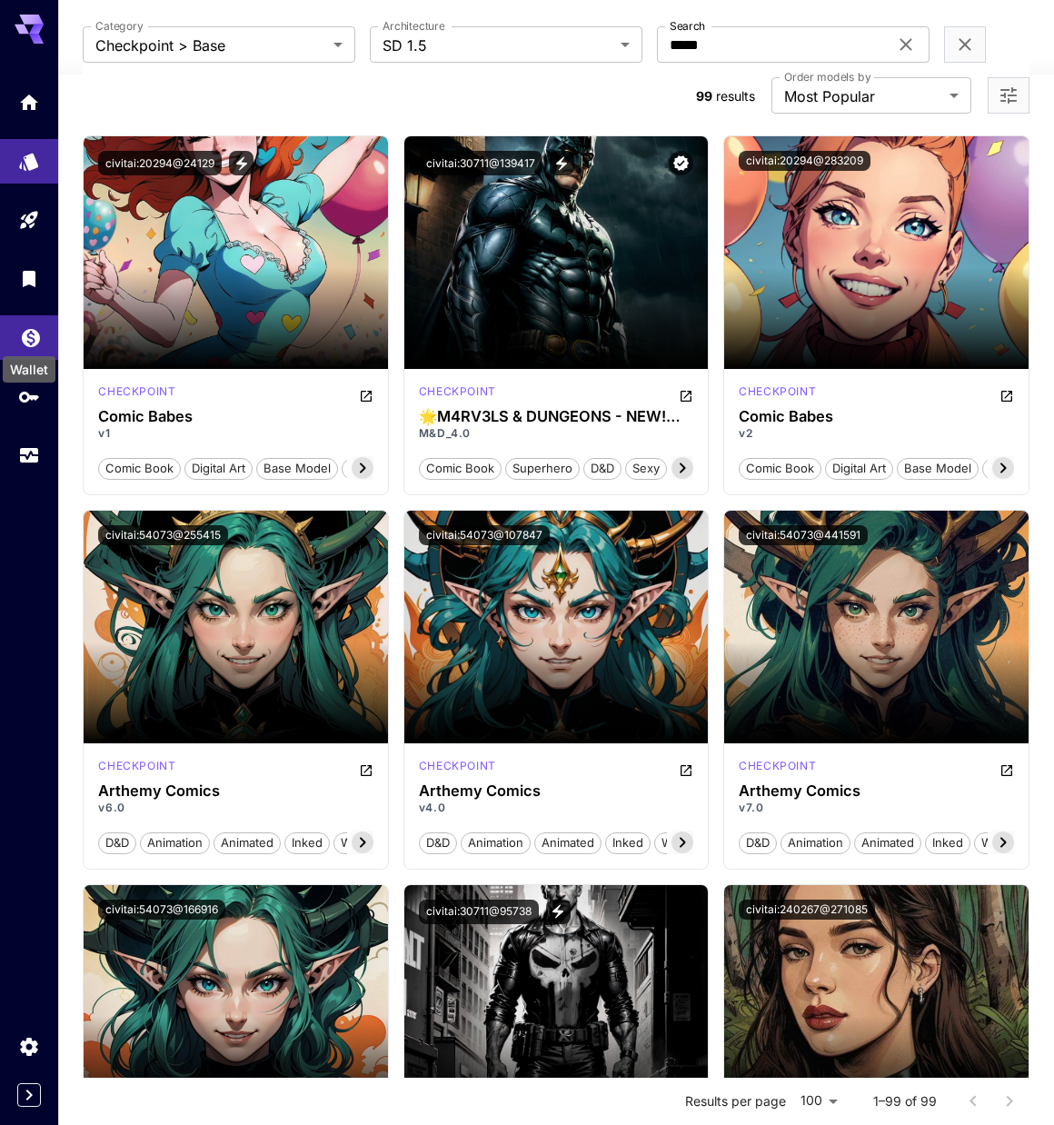
click at [28, 341] on icon "Wallet" at bounding box center [31, 332] width 18 height 18
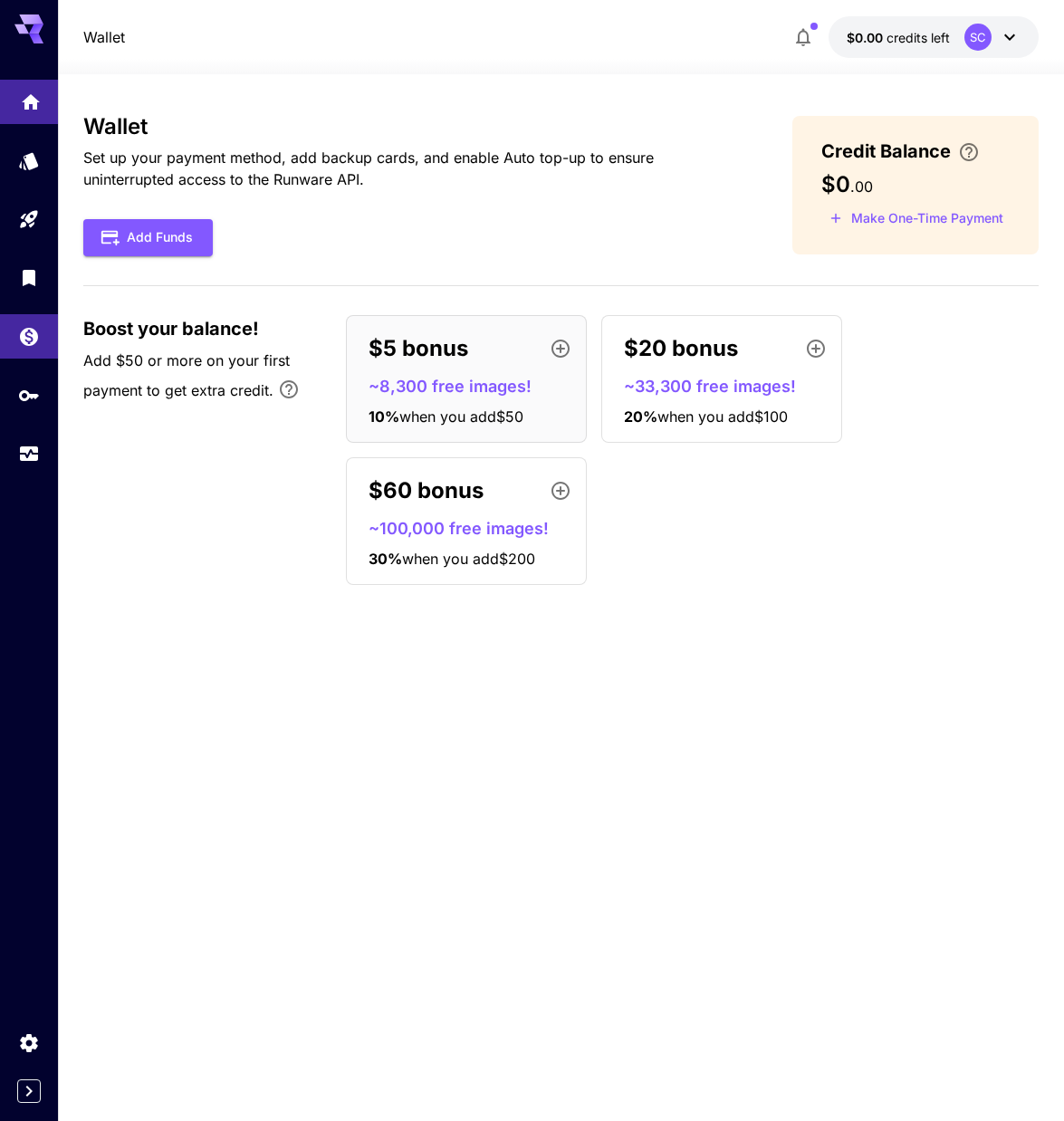
click at [17, 104] on link at bounding box center [29, 102] width 58 height 45
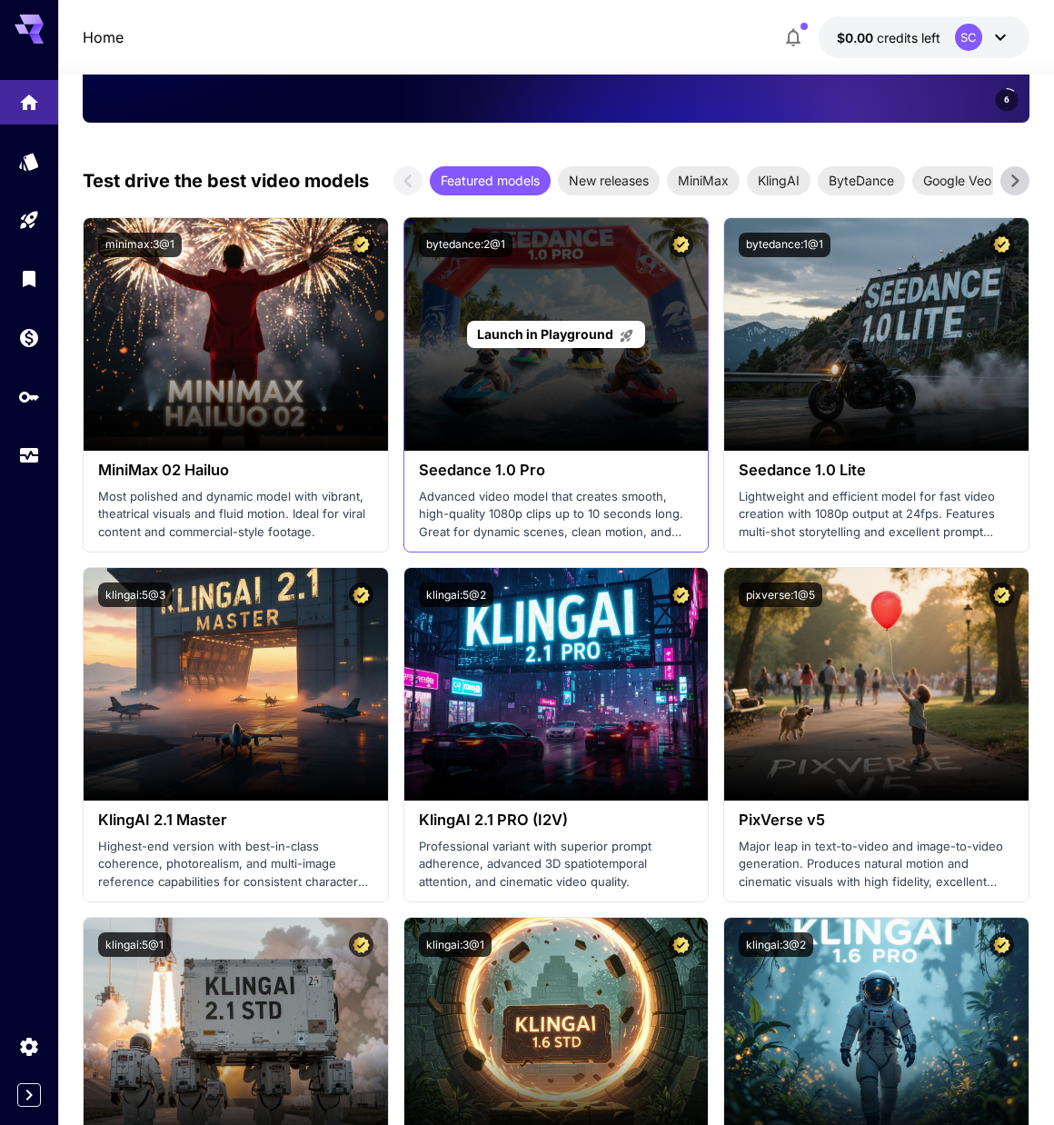
scroll to position [545, 0]
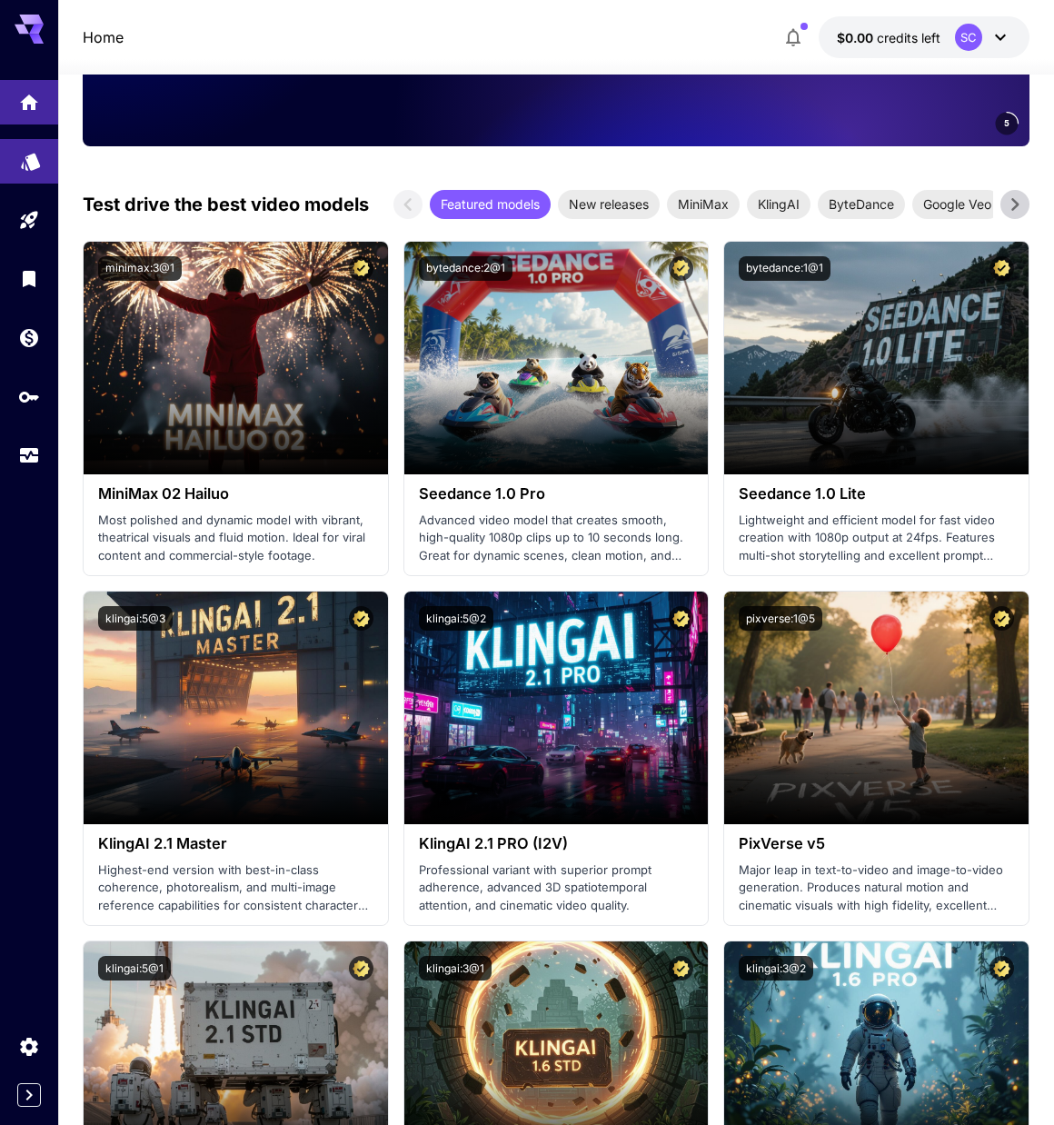
click at [15, 169] on link at bounding box center [29, 161] width 58 height 45
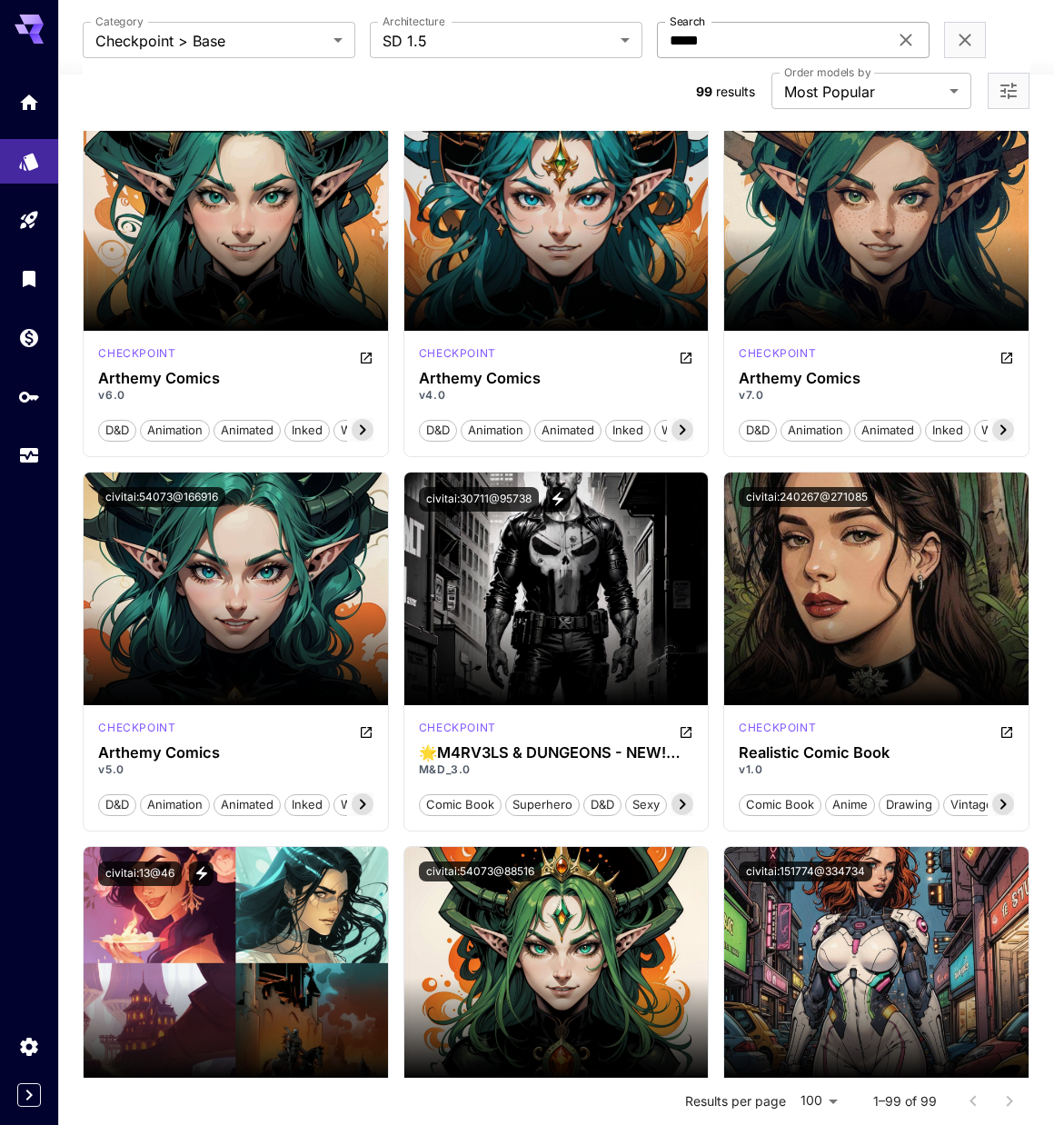
scroll to position [545, 0]
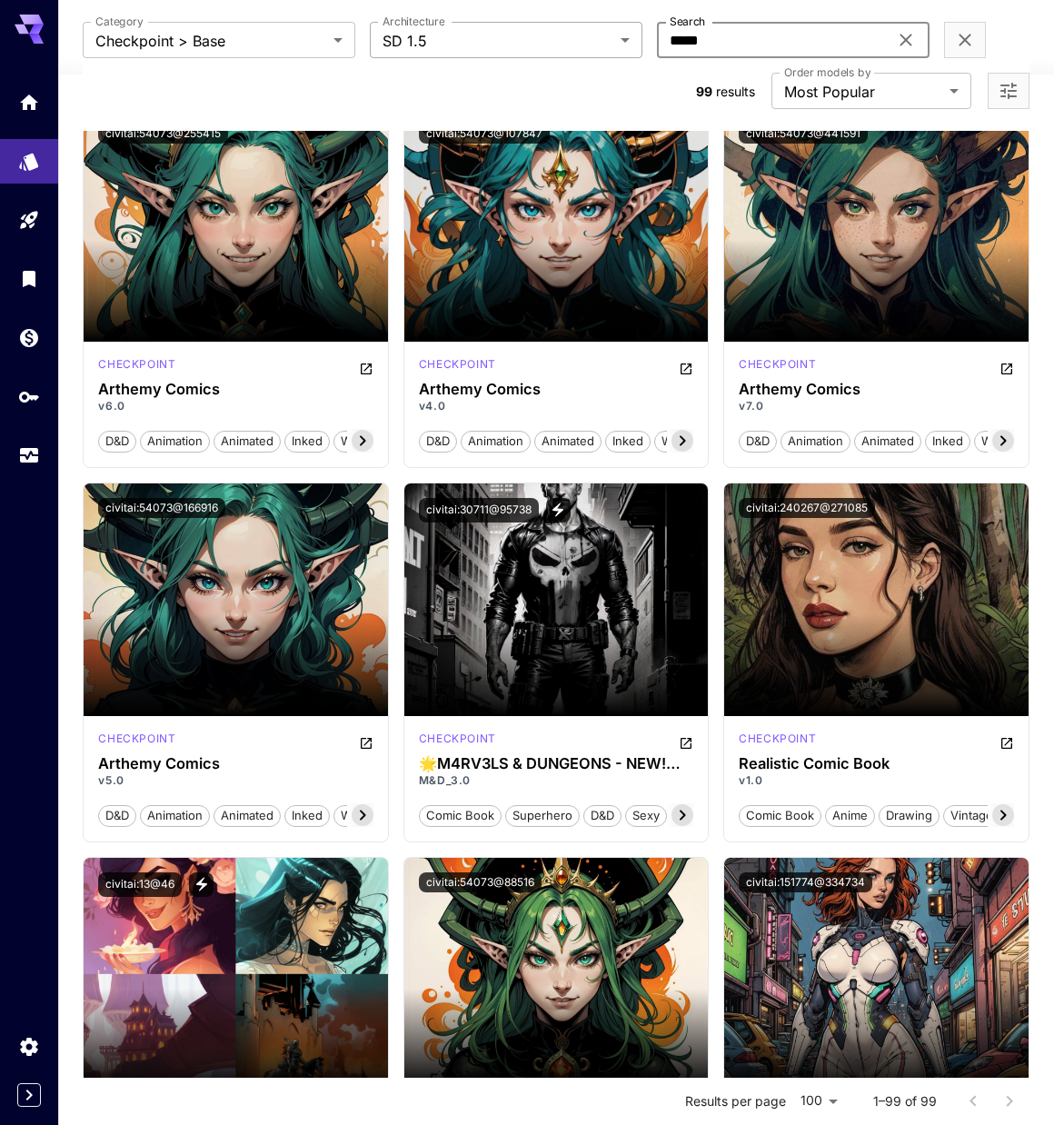
drag, startPoint x: 724, startPoint y: 35, endPoint x: 625, endPoint y: 31, distance: 99.1
click at [625, 31] on div "**********" at bounding box center [556, 40] width 946 height 36
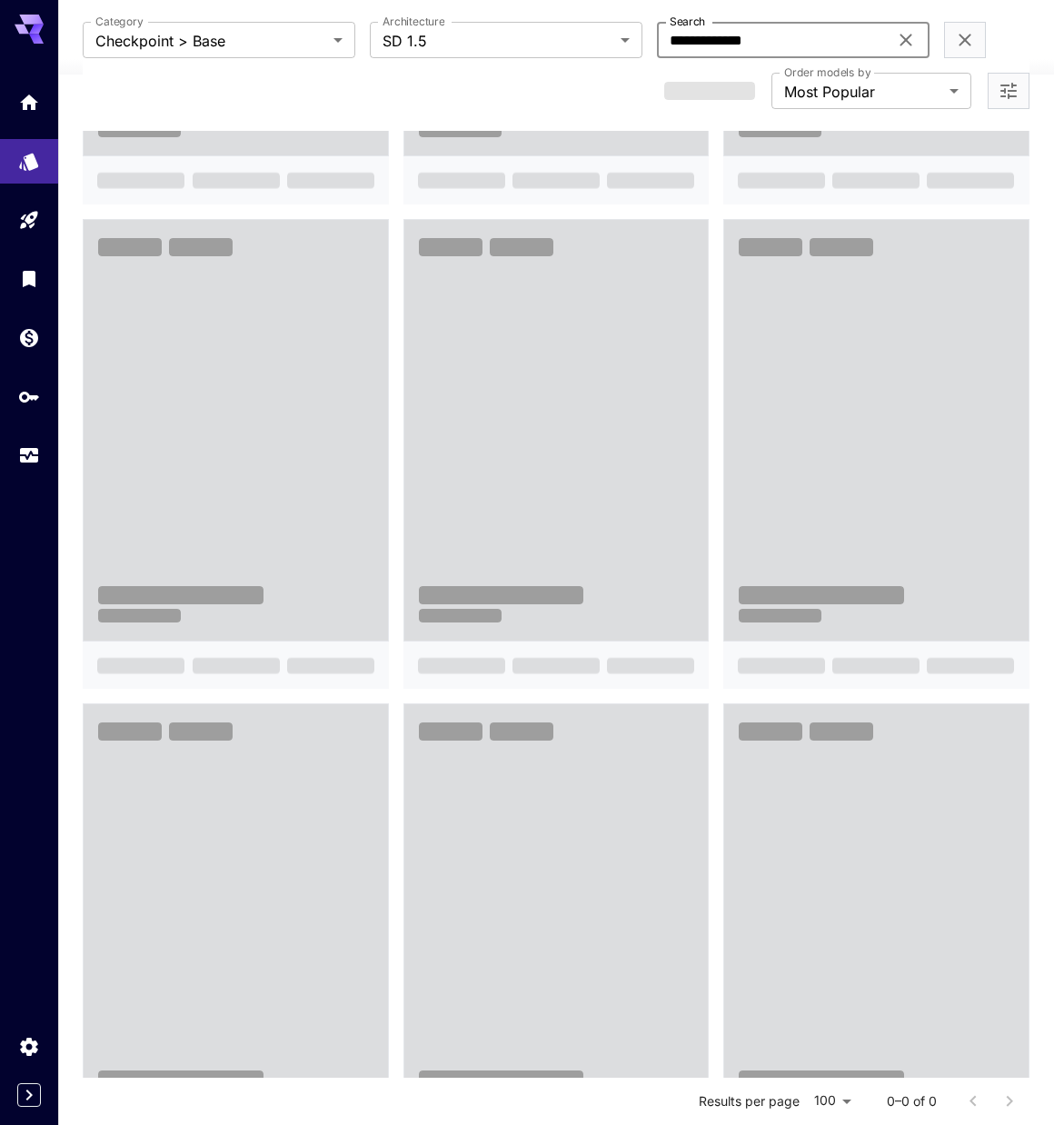
scroll to position [457, 0]
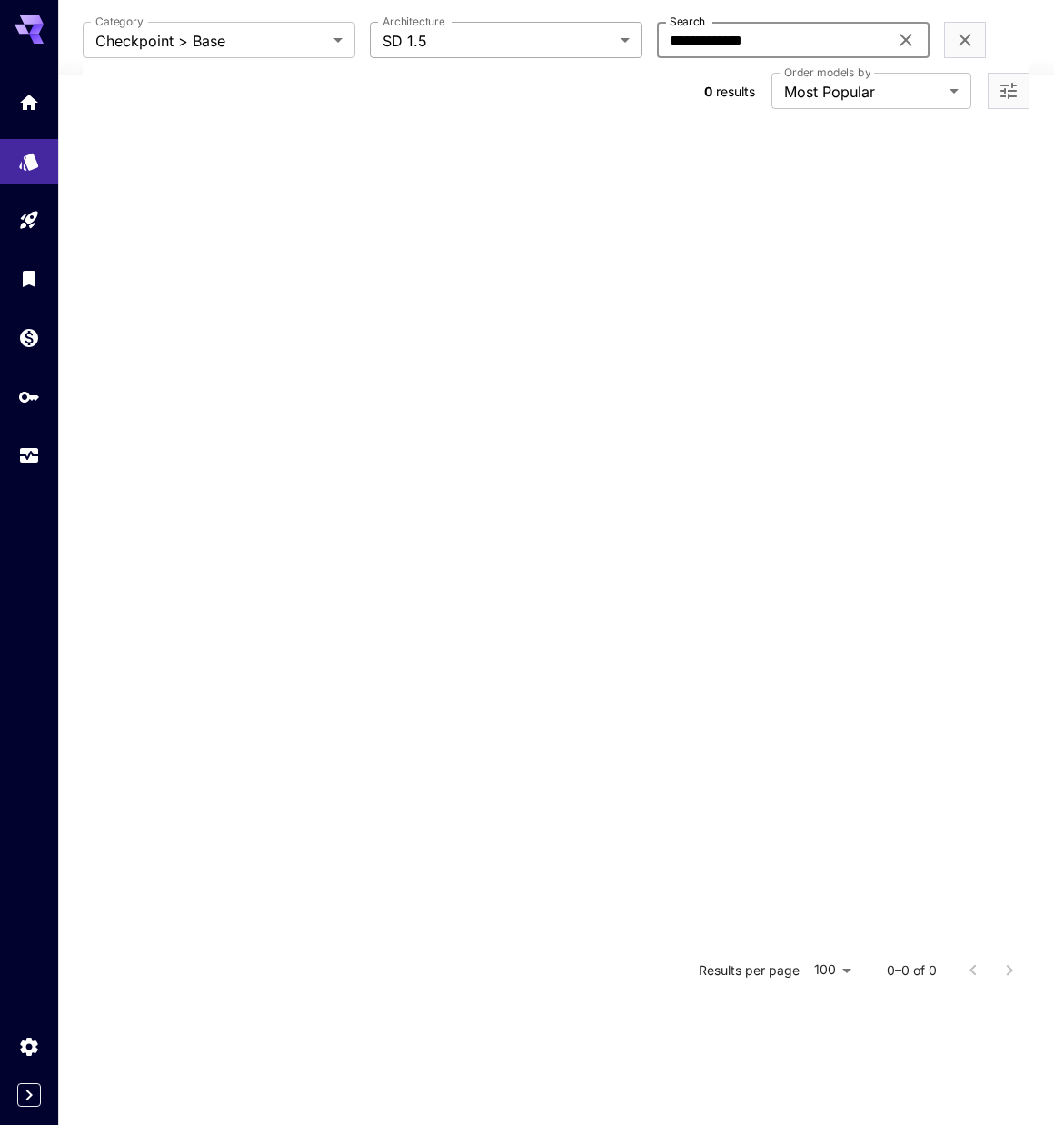
drag, startPoint x: 778, startPoint y: 35, endPoint x: 597, endPoint y: 35, distance: 180.8
click at [593, 35] on div "**********" at bounding box center [556, 40] width 946 height 36
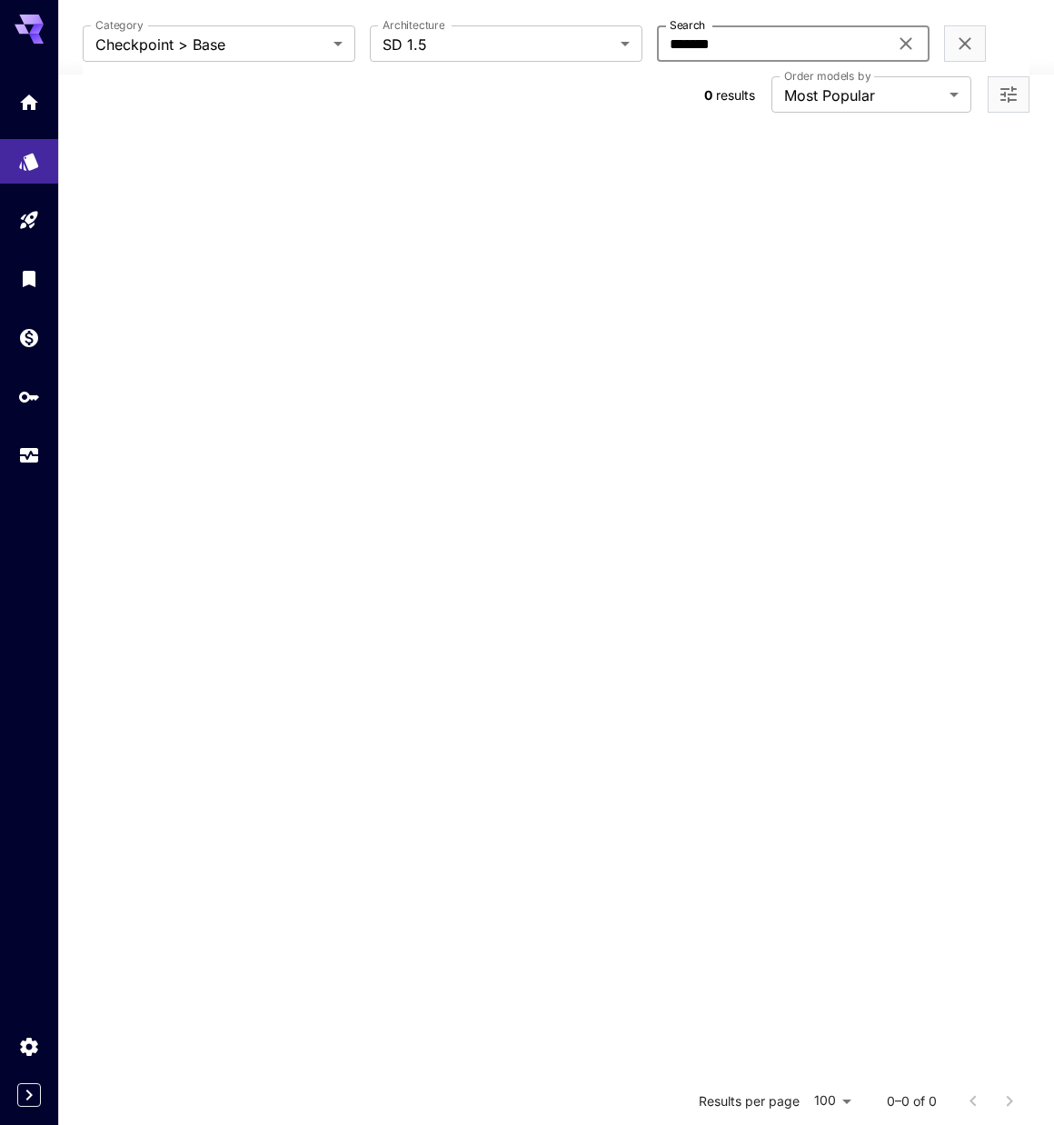
scroll to position [0, 0]
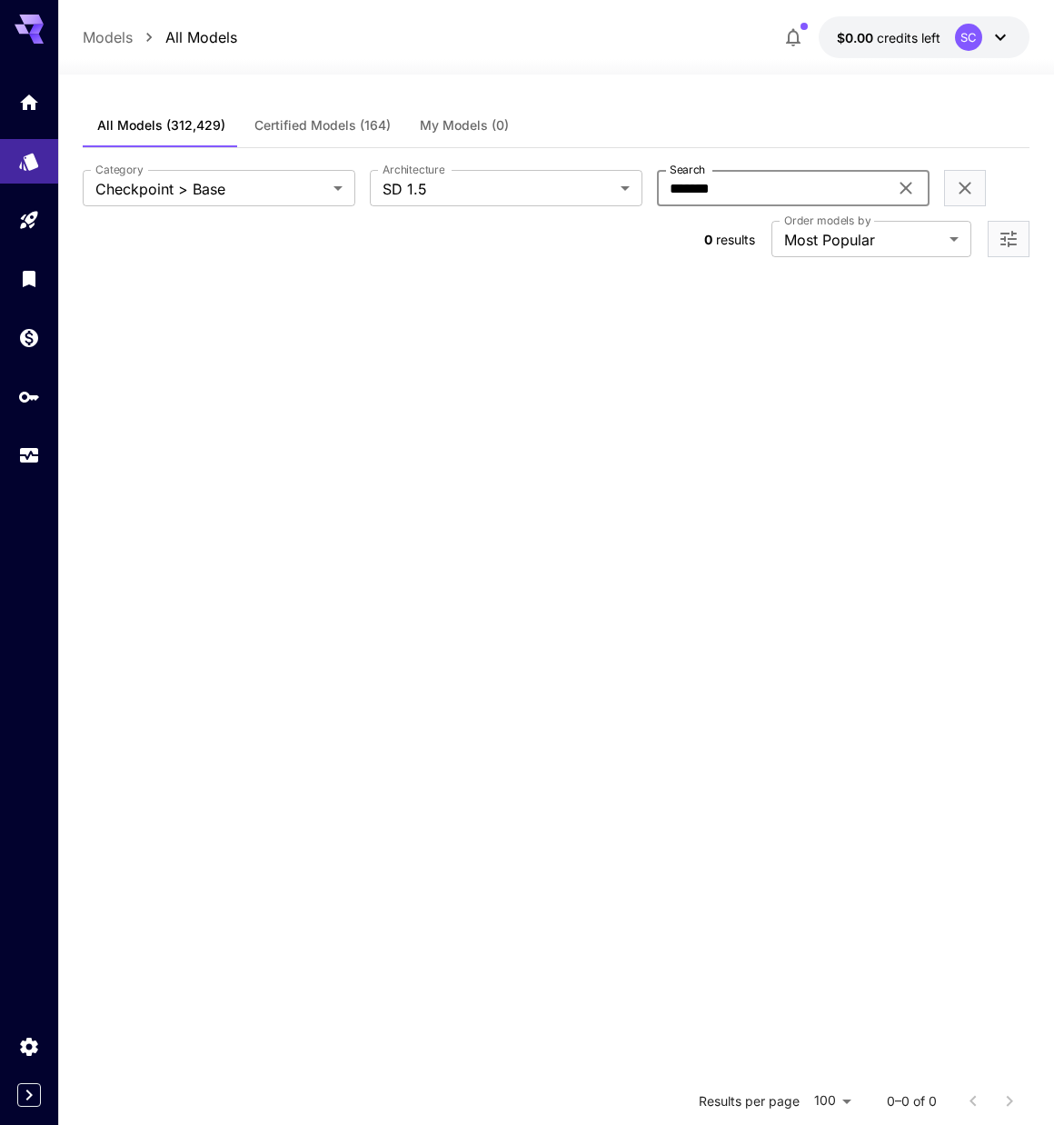
drag, startPoint x: 729, startPoint y: 188, endPoint x: 606, endPoint y: 157, distance: 126.5
click at [559, 162] on div "**********" at bounding box center [556, 213] width 946 height 131
type input "*****"
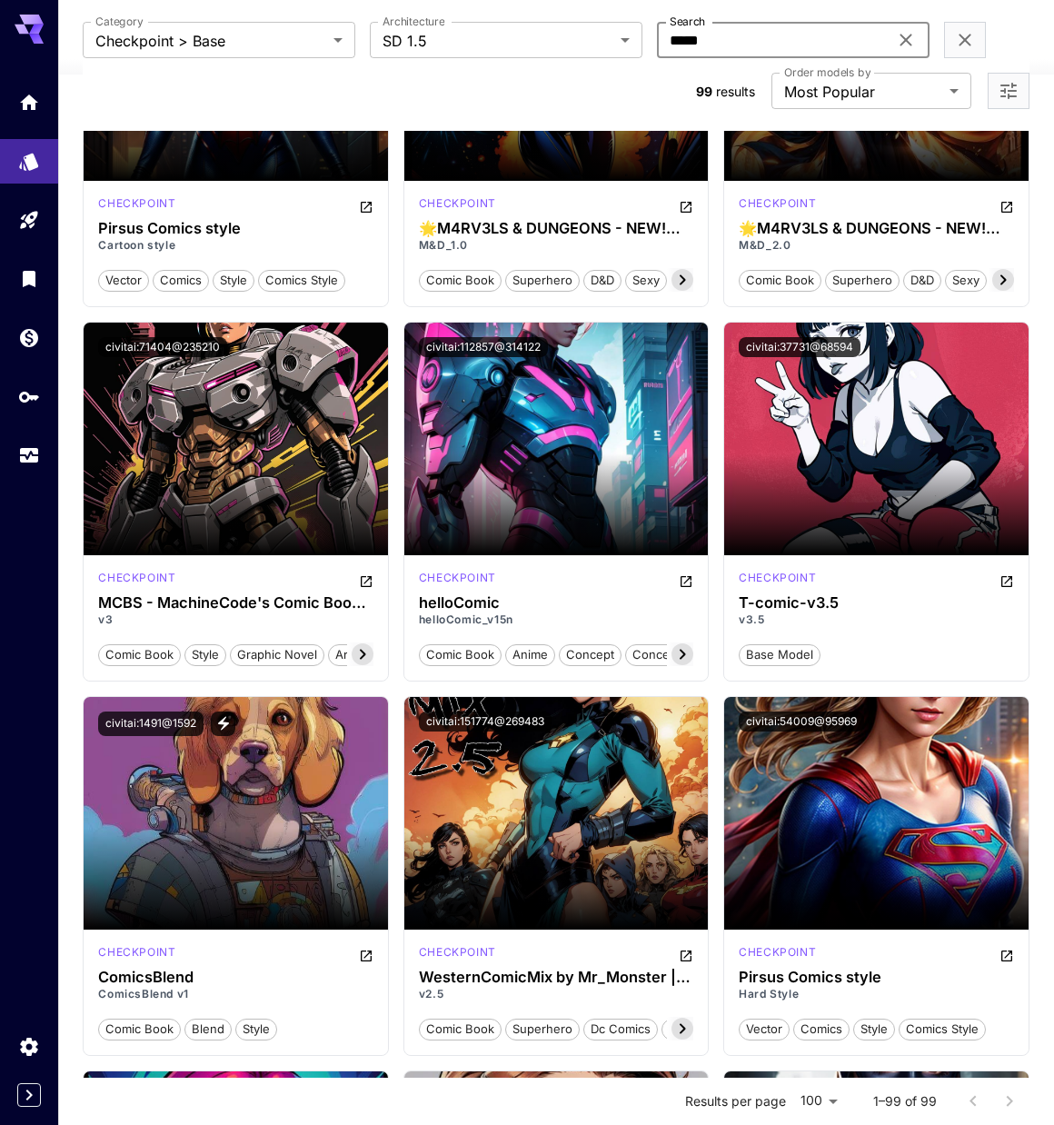
scroll to position [3725, 0]
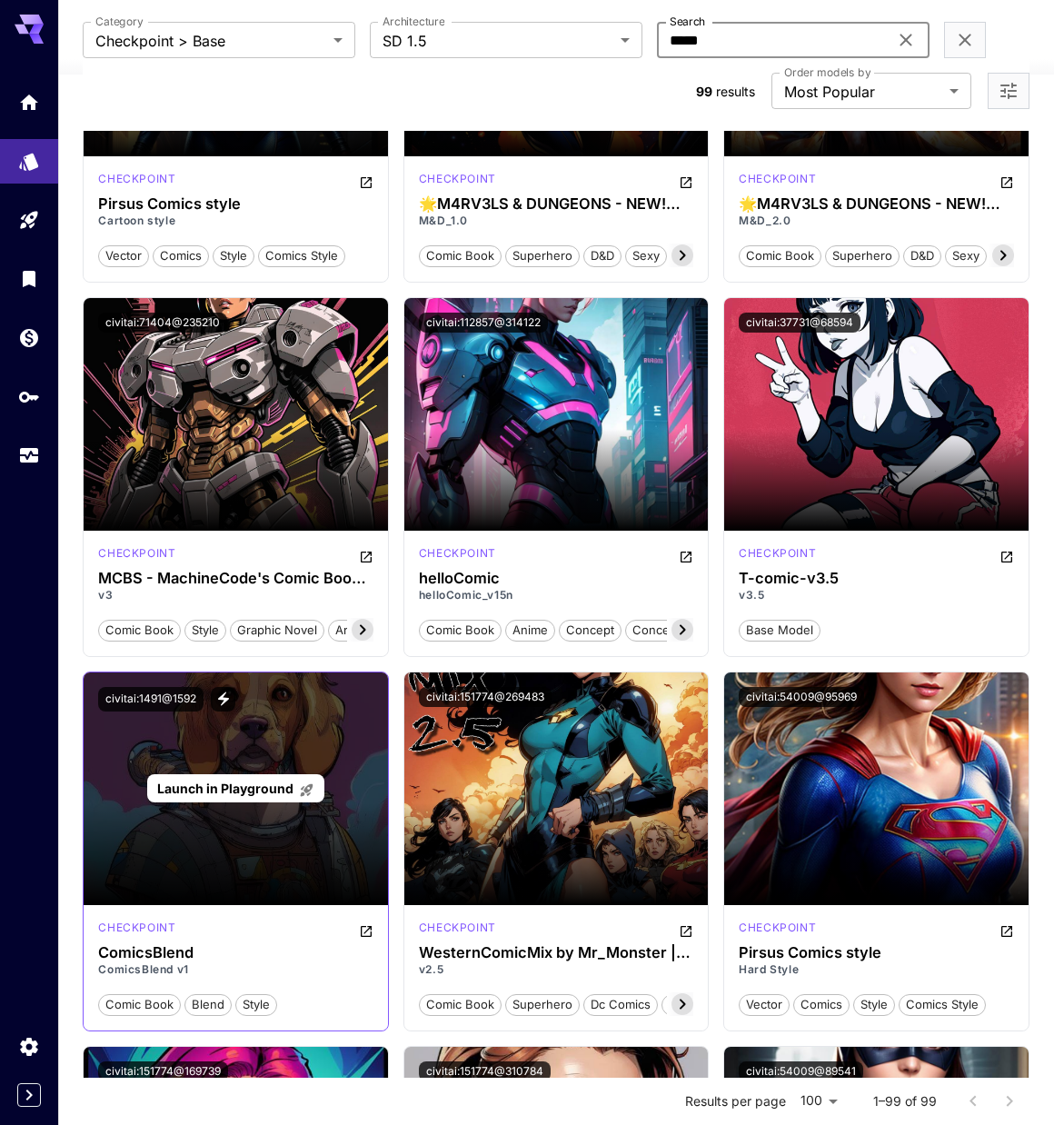
click at [315, 846] on div "Launch in Playground" at bounding box center [235, 788] width 303 height 233
click at [249, 785] on span "Launch in Playground" at bounding box center [225, 788] width 136 height 15
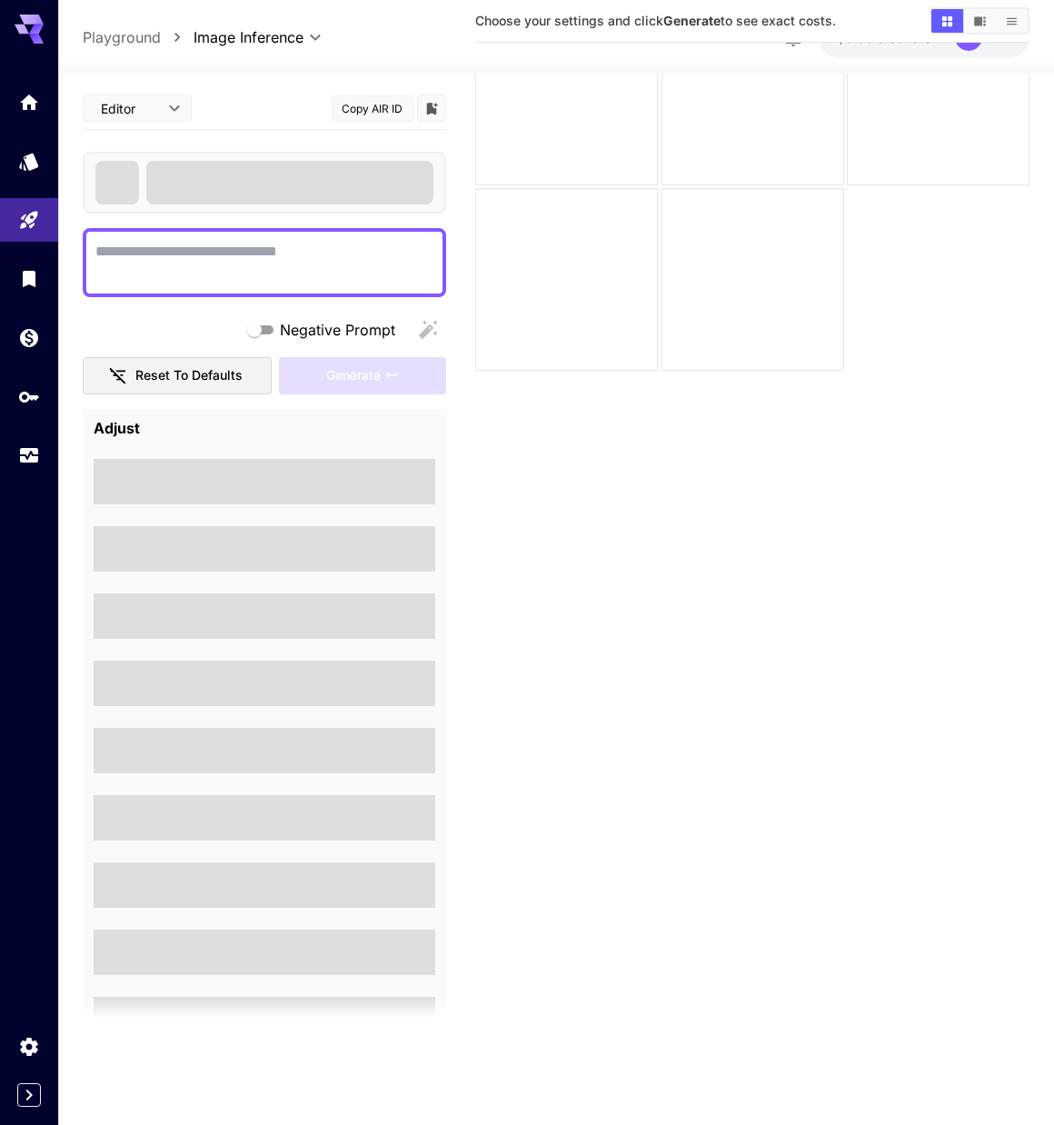
scroll to position [144, 0]
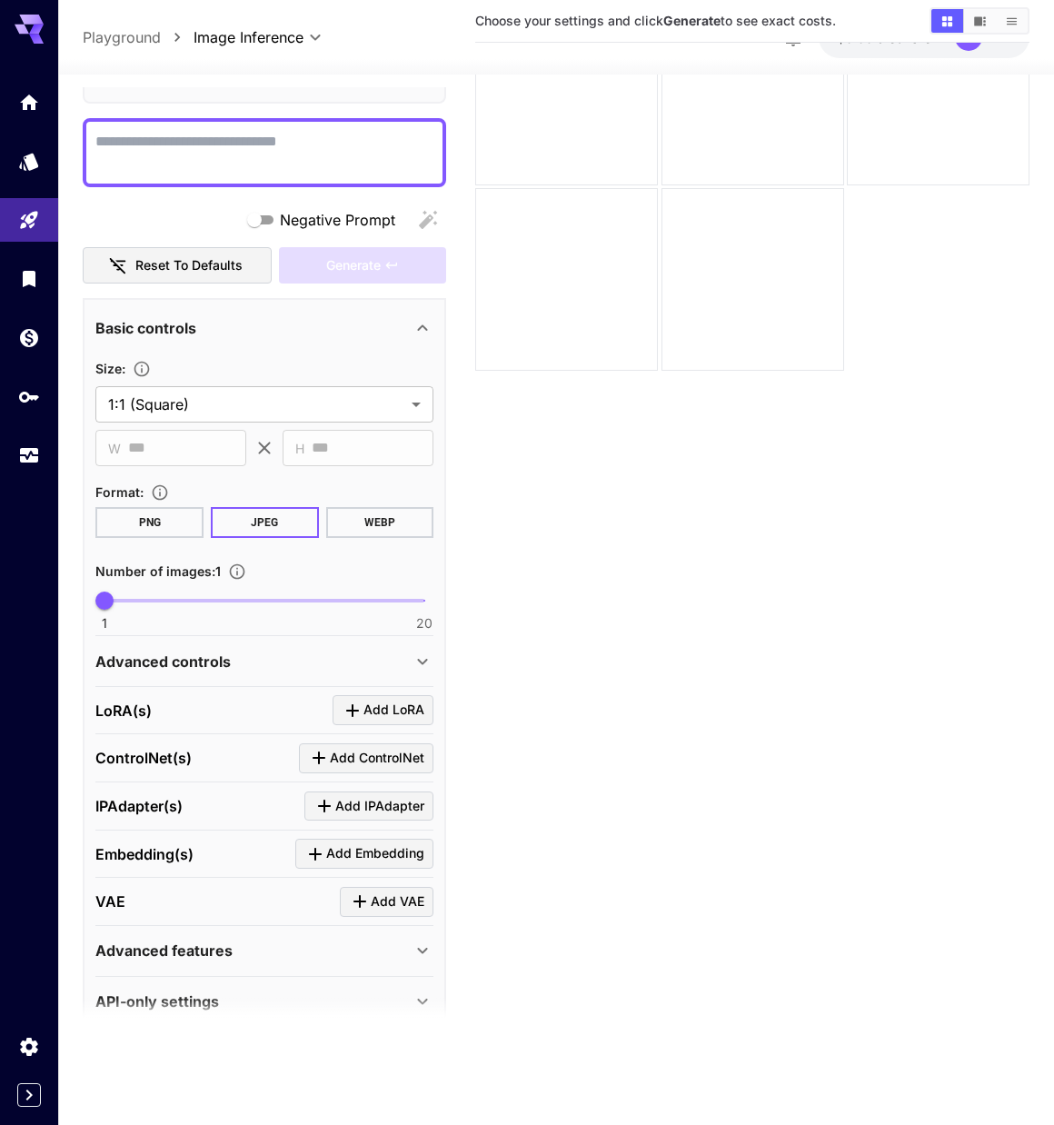
scroll to position [152, 0]
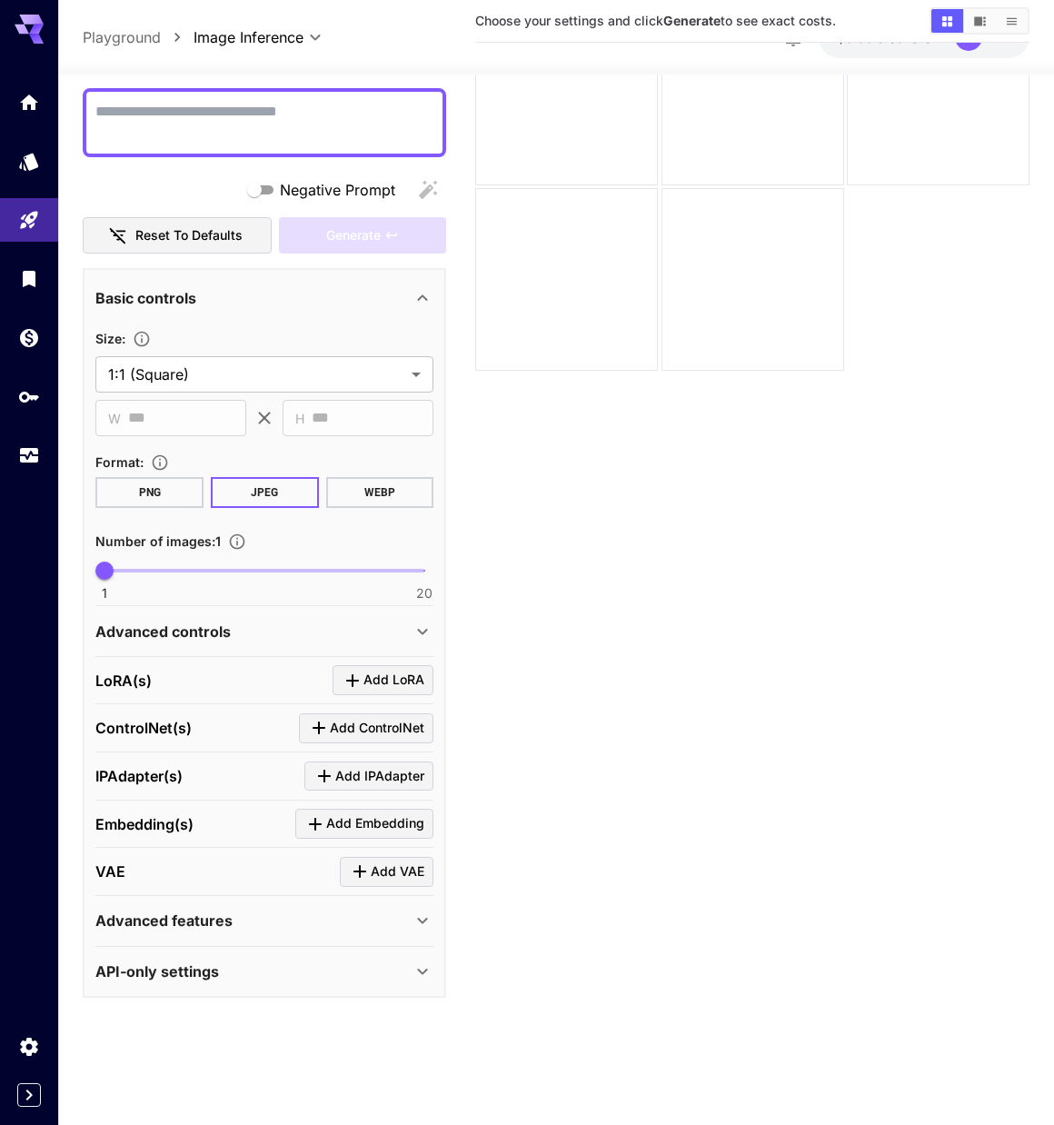
click at [415, 631] on icon at bounding box center [423, 632] width 22 height 22
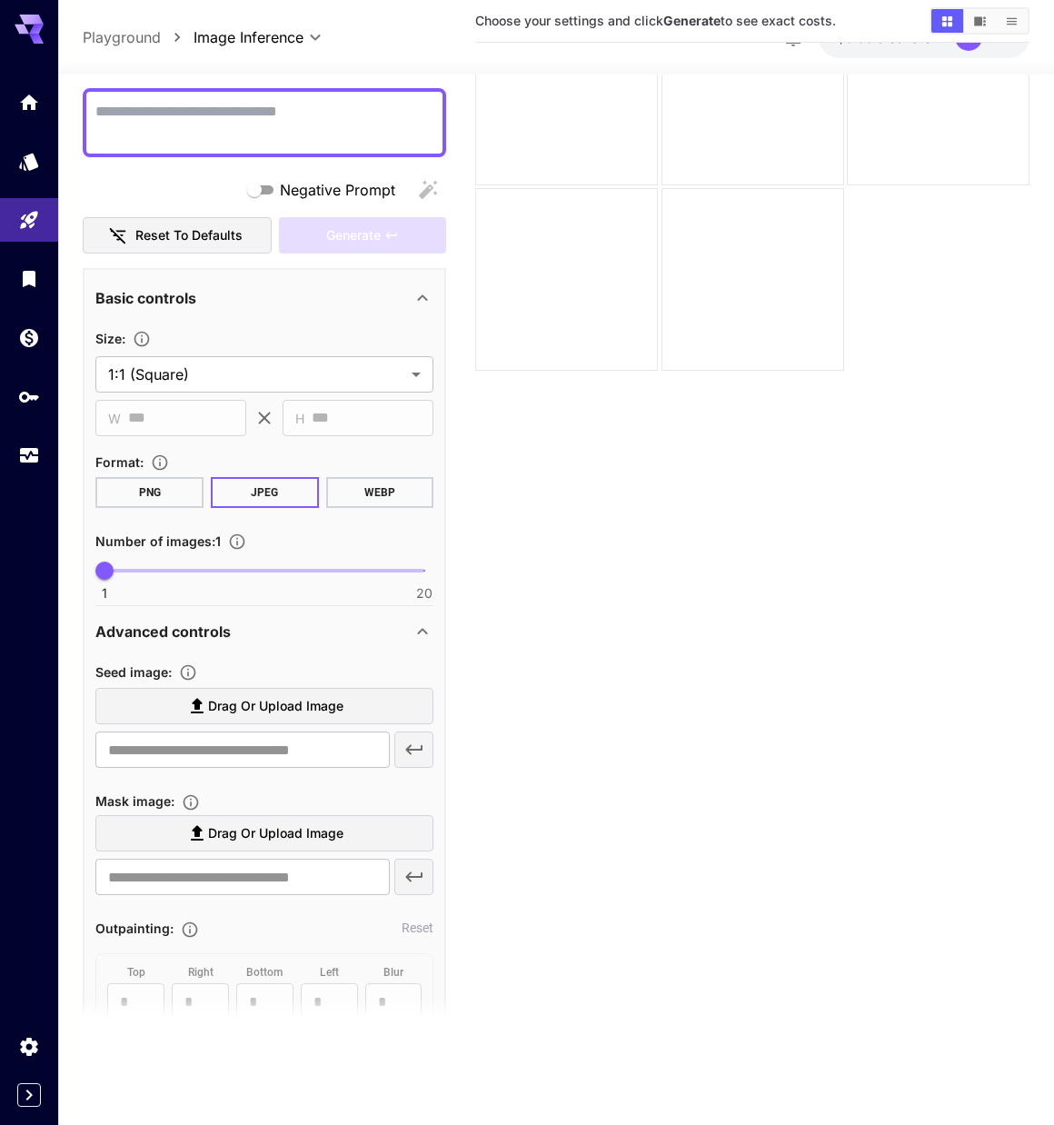
click at [324, 705] on span "Drag or upload image" at bounding box center [275, 706] width 135 height 23
click at [0, 0] on input "Drag or upload image" at bounding box center [0, 0] width 0 height 0
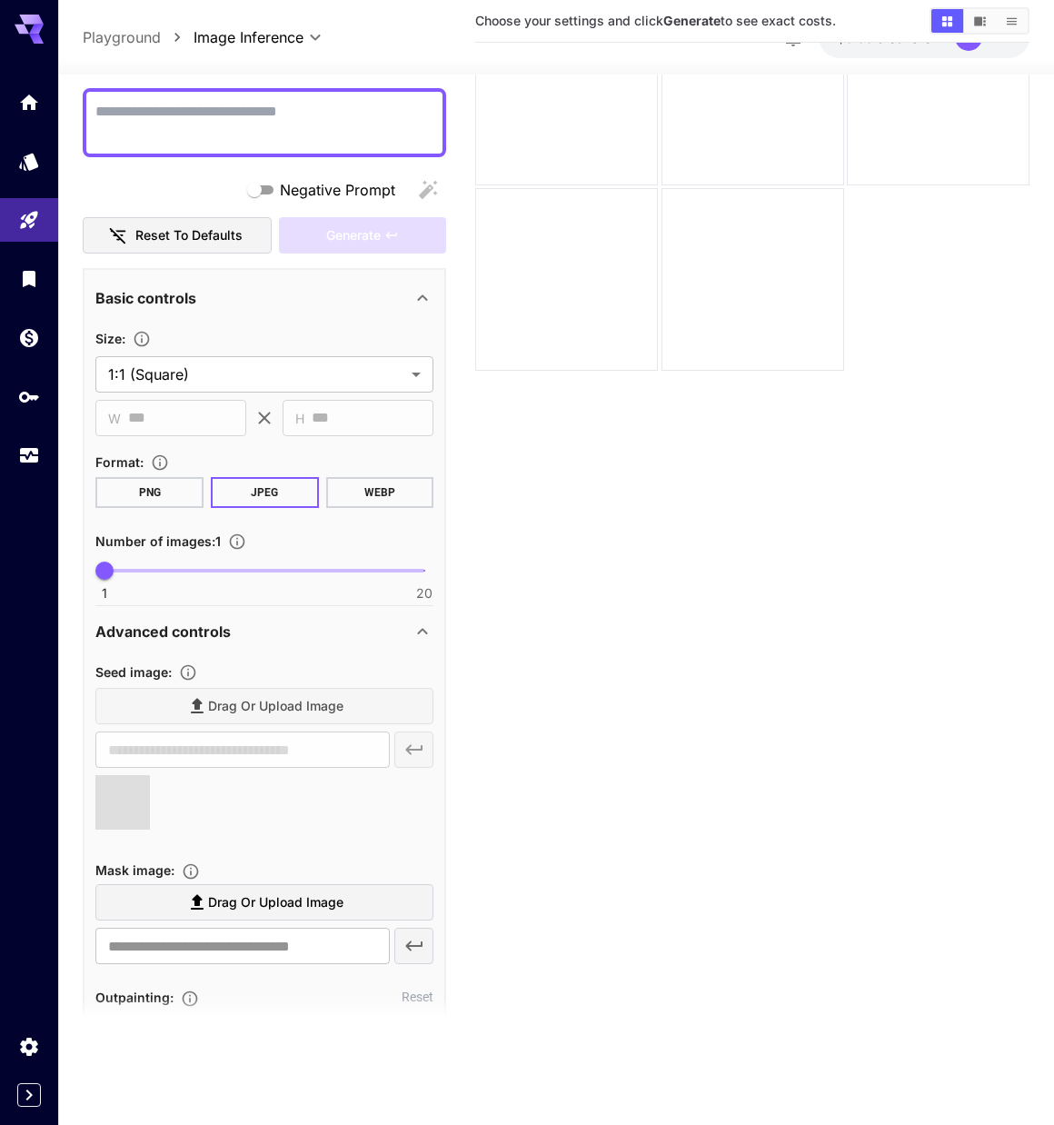
type input "**********"
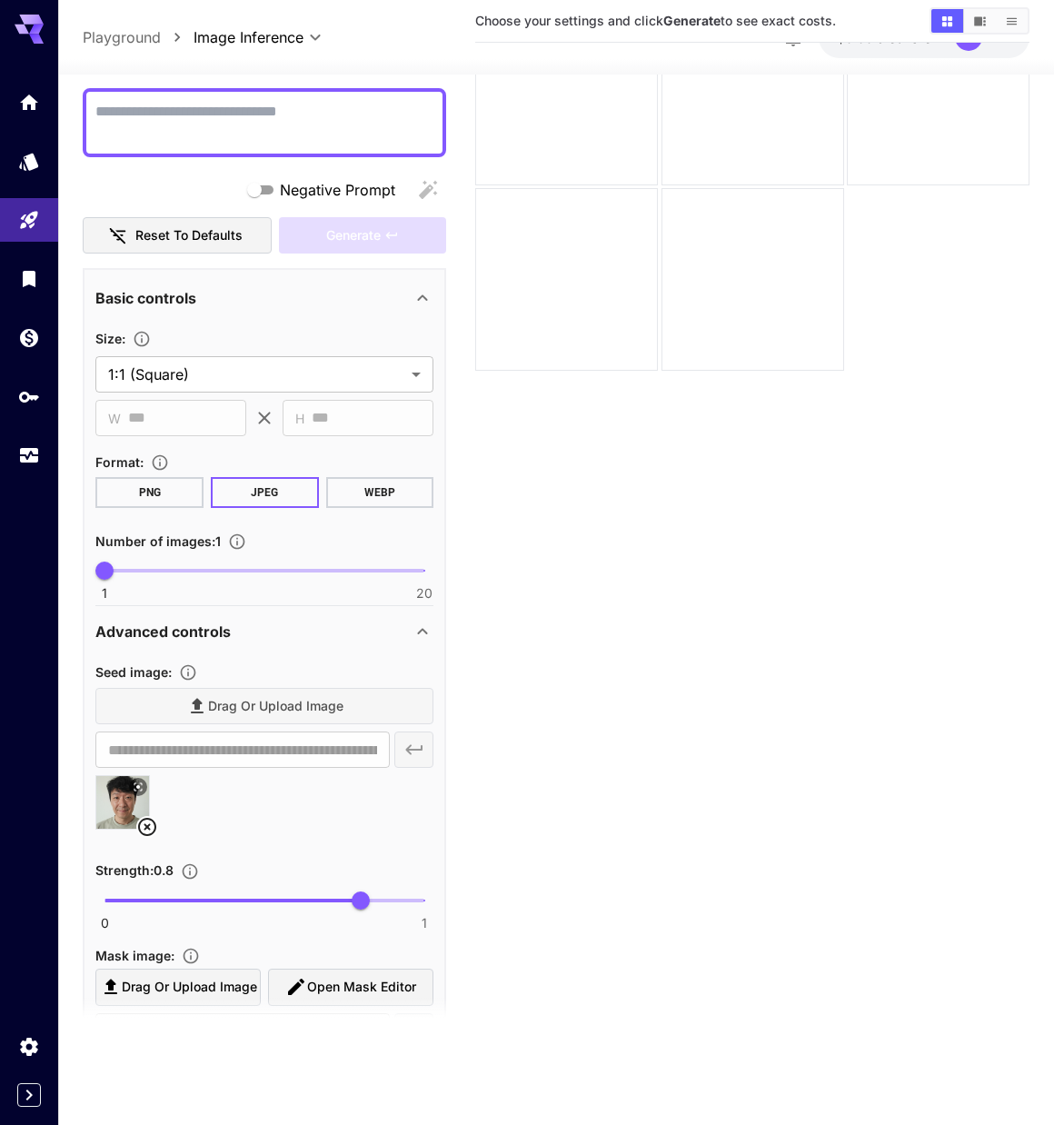
click at [263, 640] on div "Advanced controls" at bounding box center [253, 632] width 316 height 22
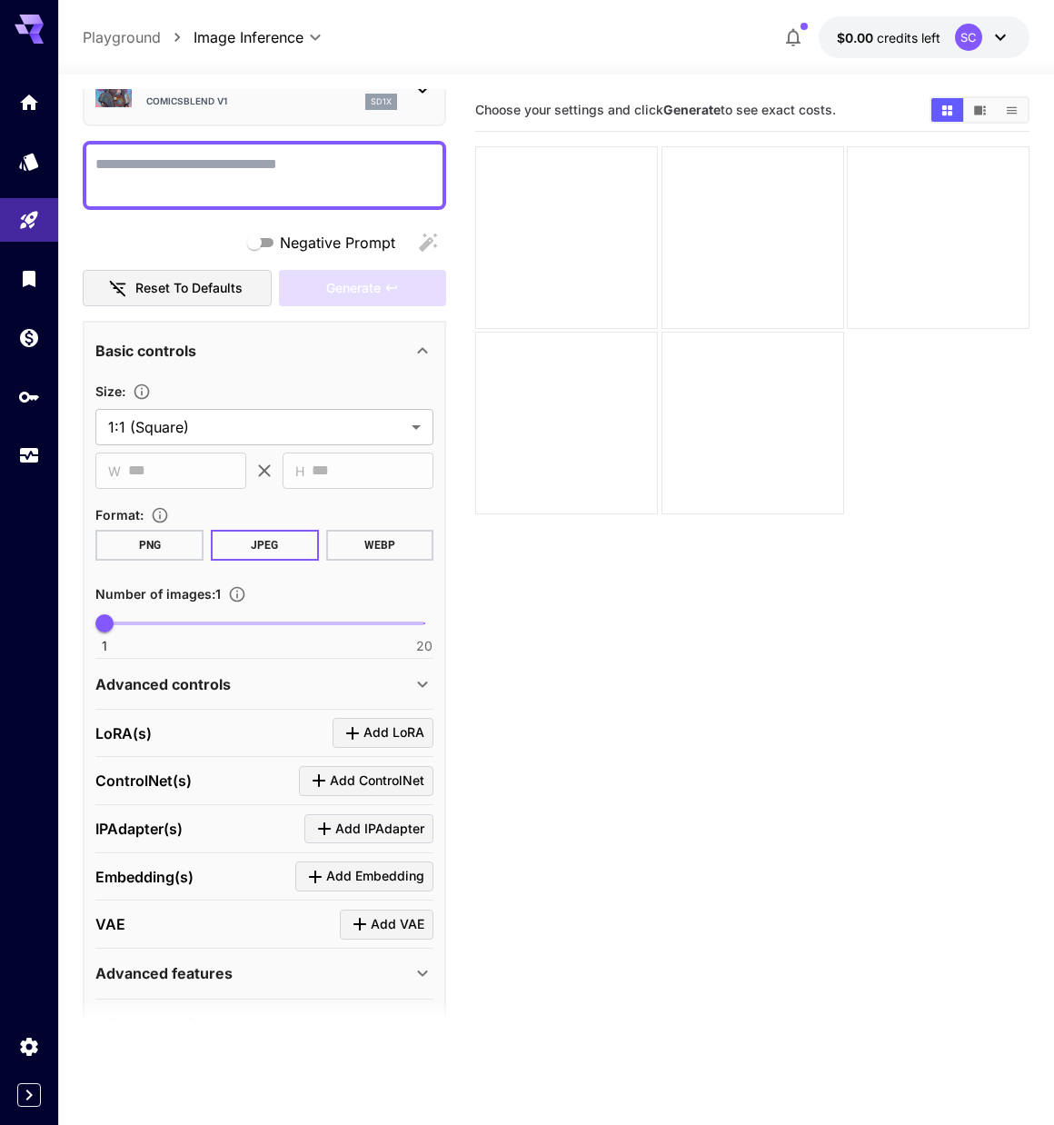
scroll to position [0, 0]
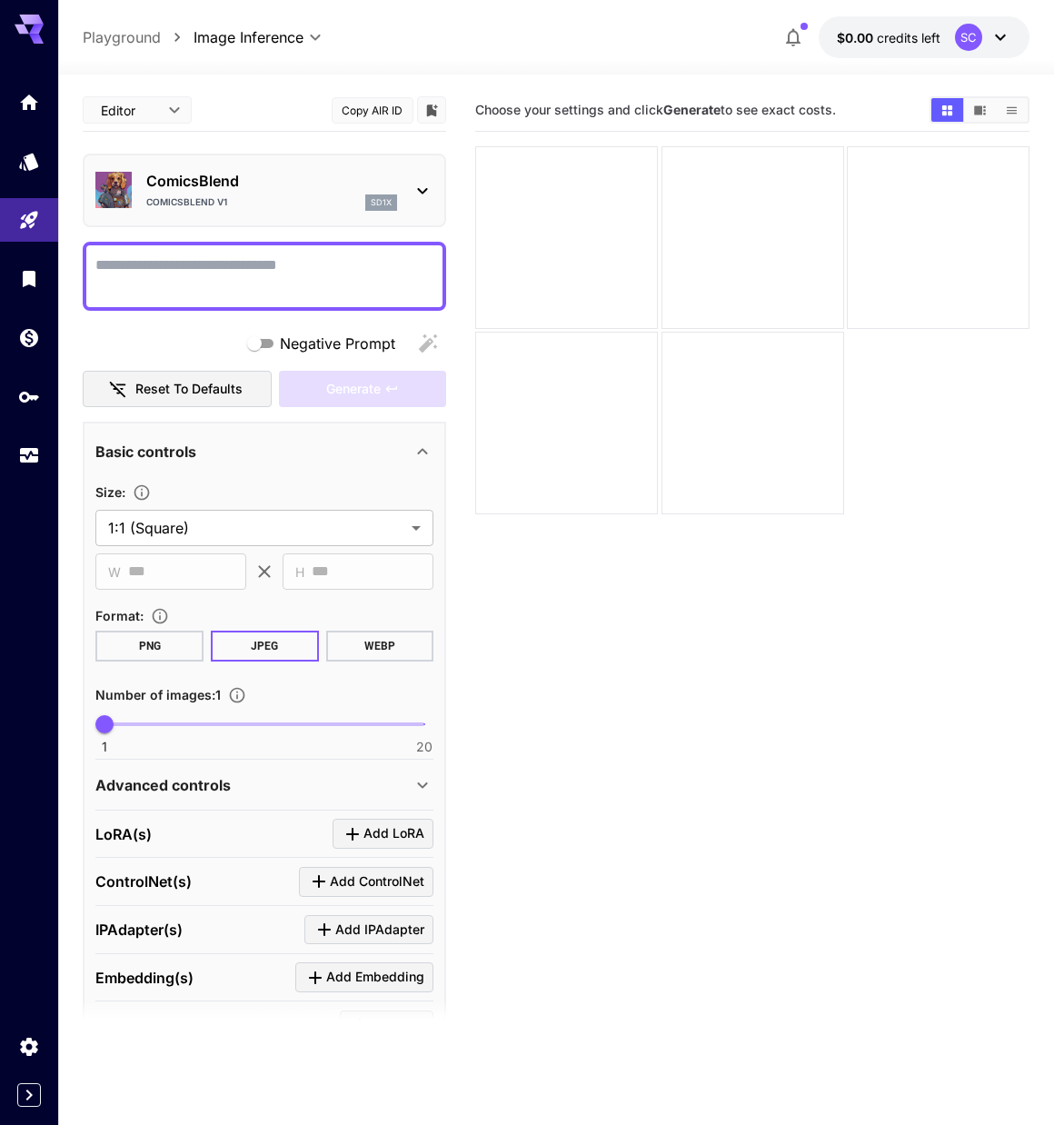
click at [226, 268] on textarea "Negative Prompt" at bounding box center [264, 276] width 338 height 44
type textarea "*"
click at [333, 264] on textarea "Negative Prompt" at bounding box center [264, 276] width 338 height 44
paste textarea "**********"
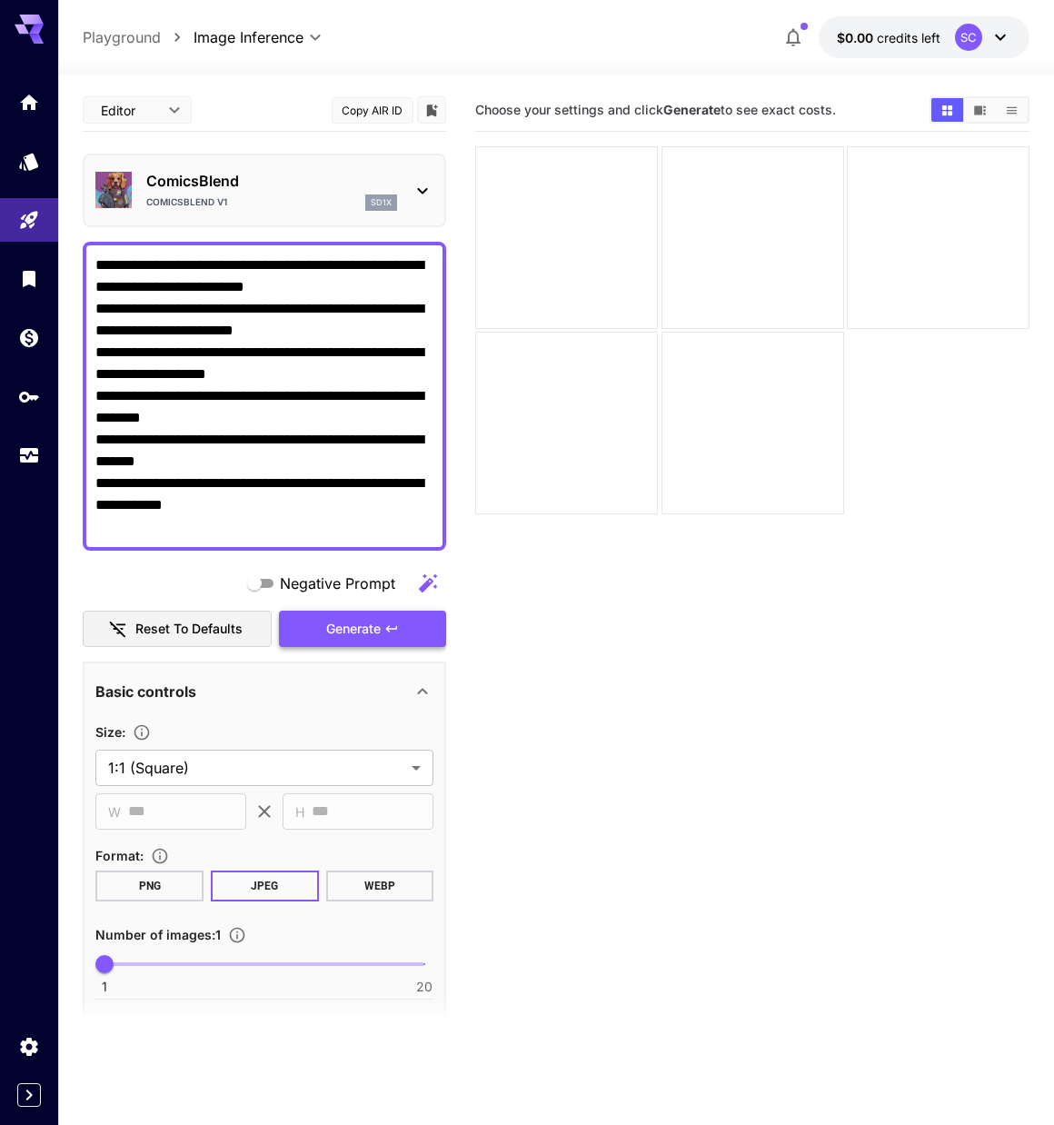
type textarea "**********"
click at [426, 625] on button "Generate" at bounding box center [362, 629] width 167 height 37
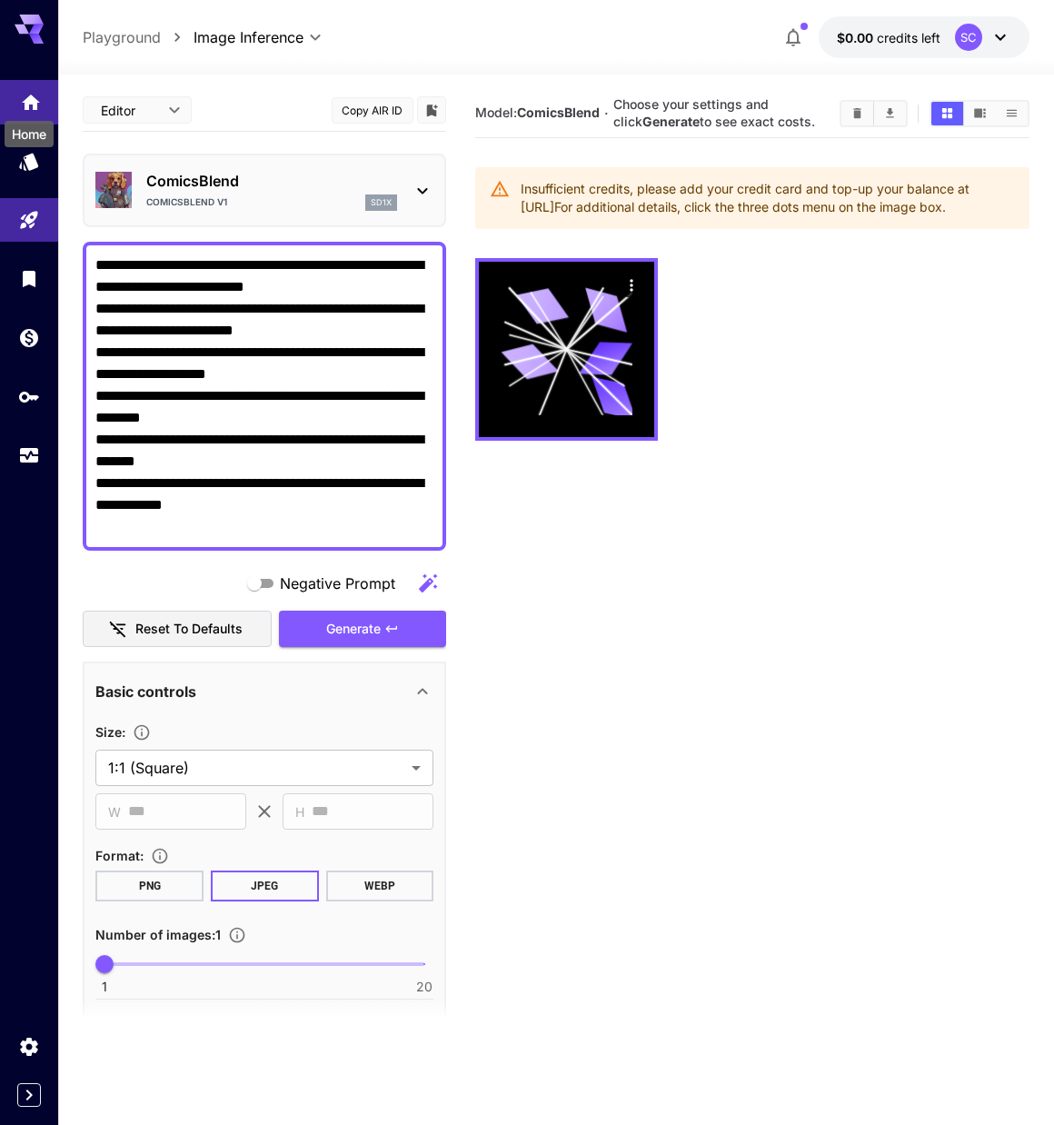
click at [22, 90] on icon "Home" at bounding box center [31, 97] width 22 height 22
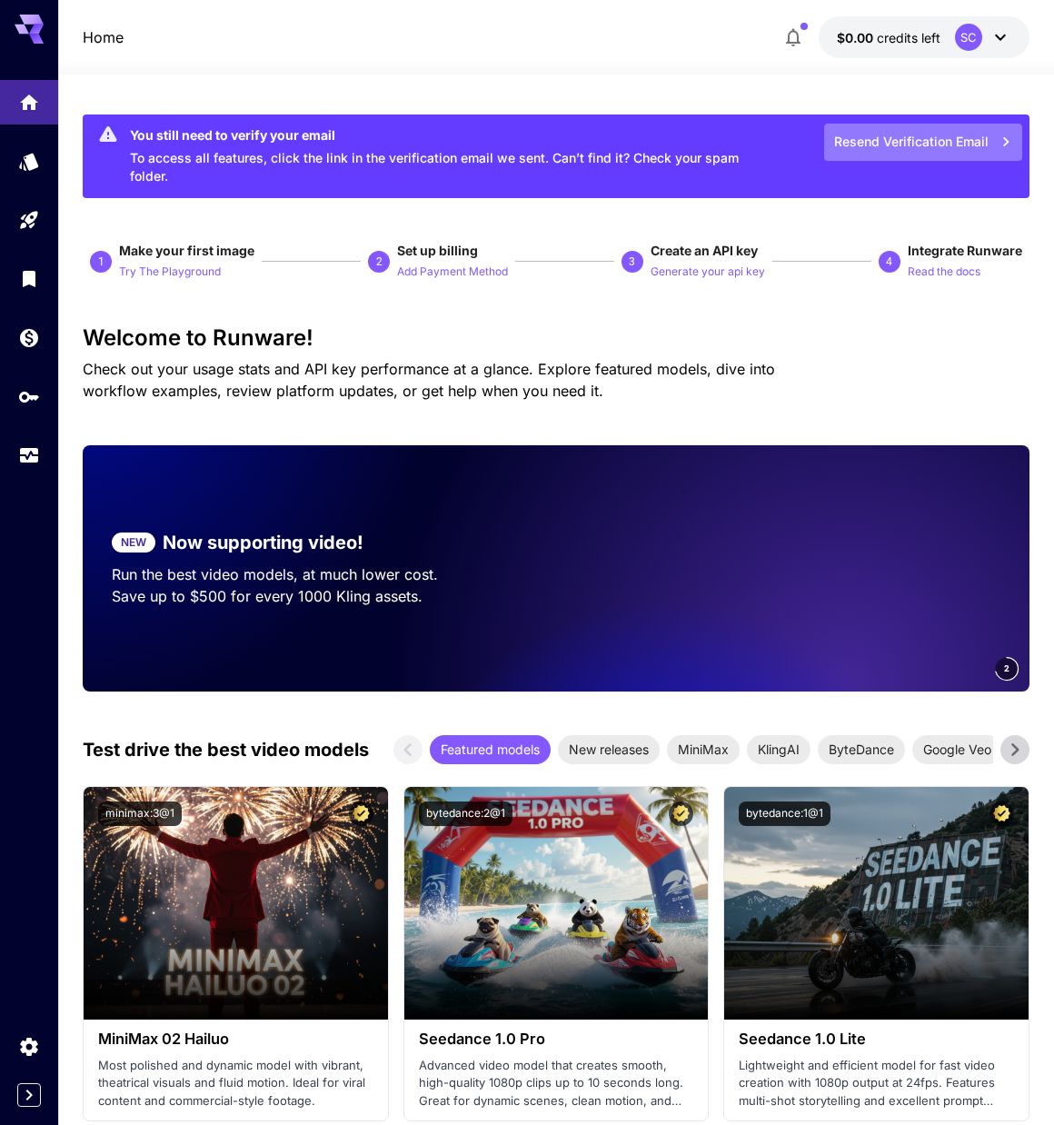
click at [929, 140] on button "Resend Verification Email" at bounding box center [923, 142] width 198 height 37
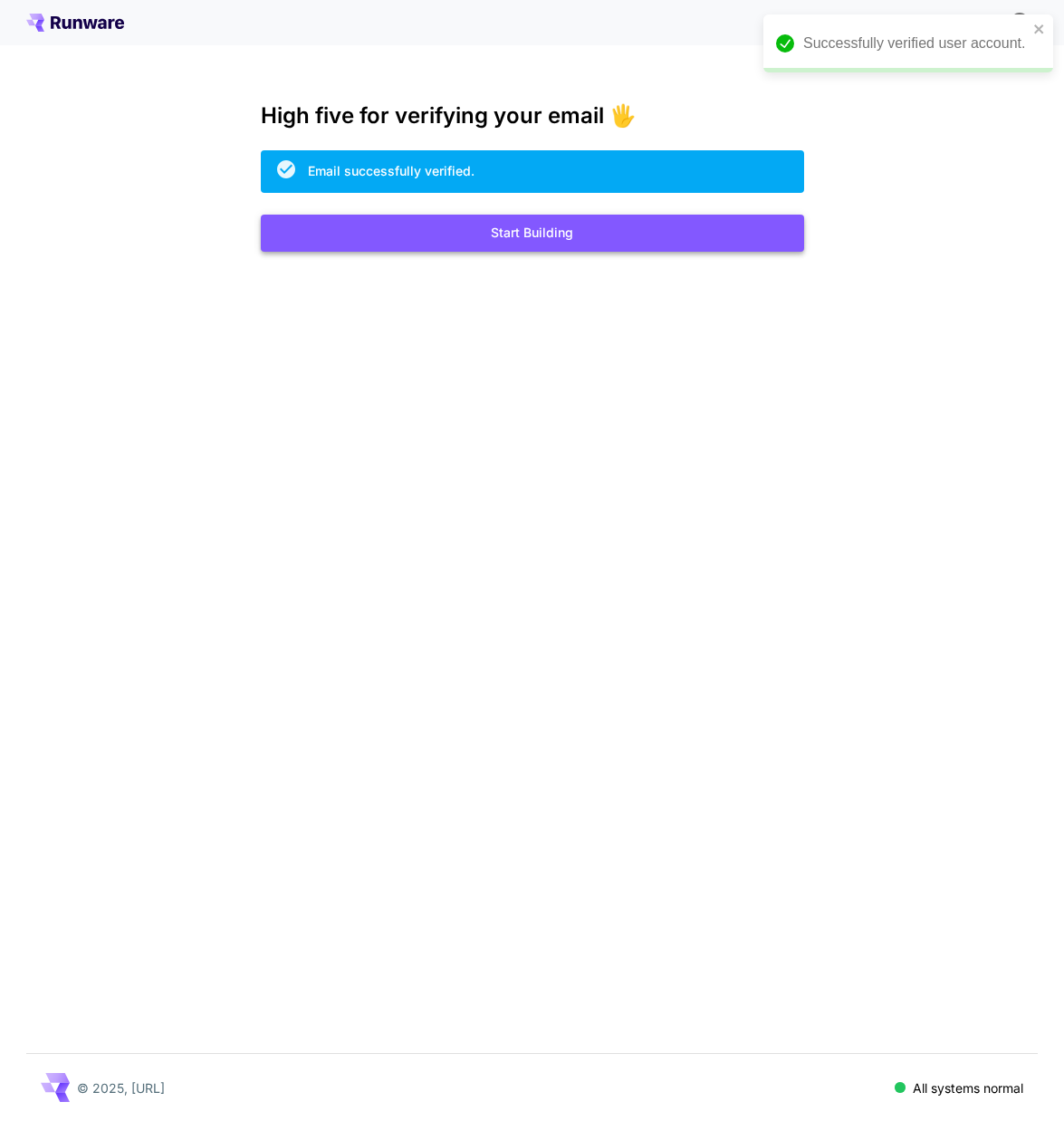
click at [661, 232] on button "Start Building" at bounding box center [532, 232] width 543 height 37
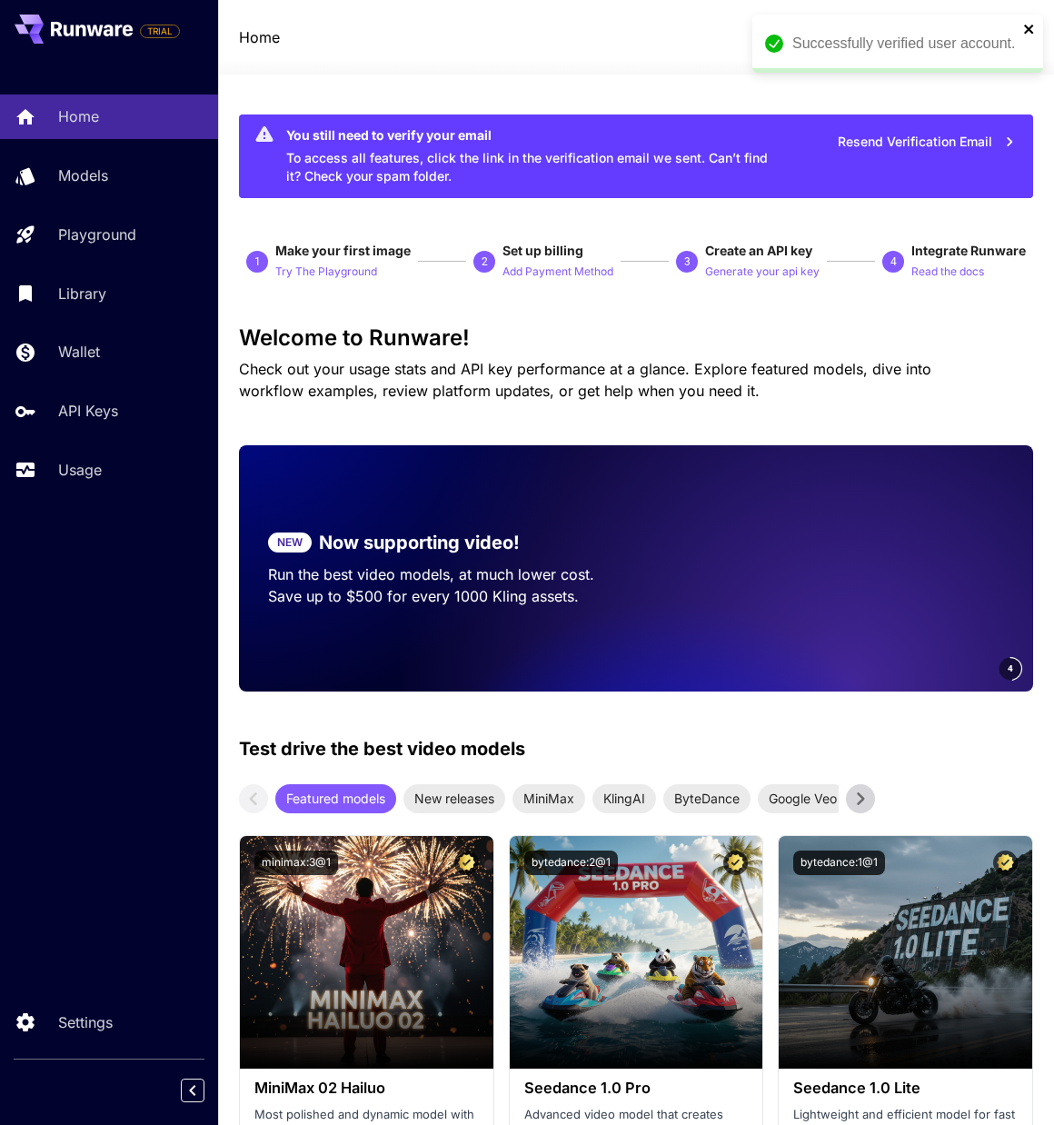
click at [1026, 32] on icon "close" at bounding box center [1028, 29] width 9 height 9
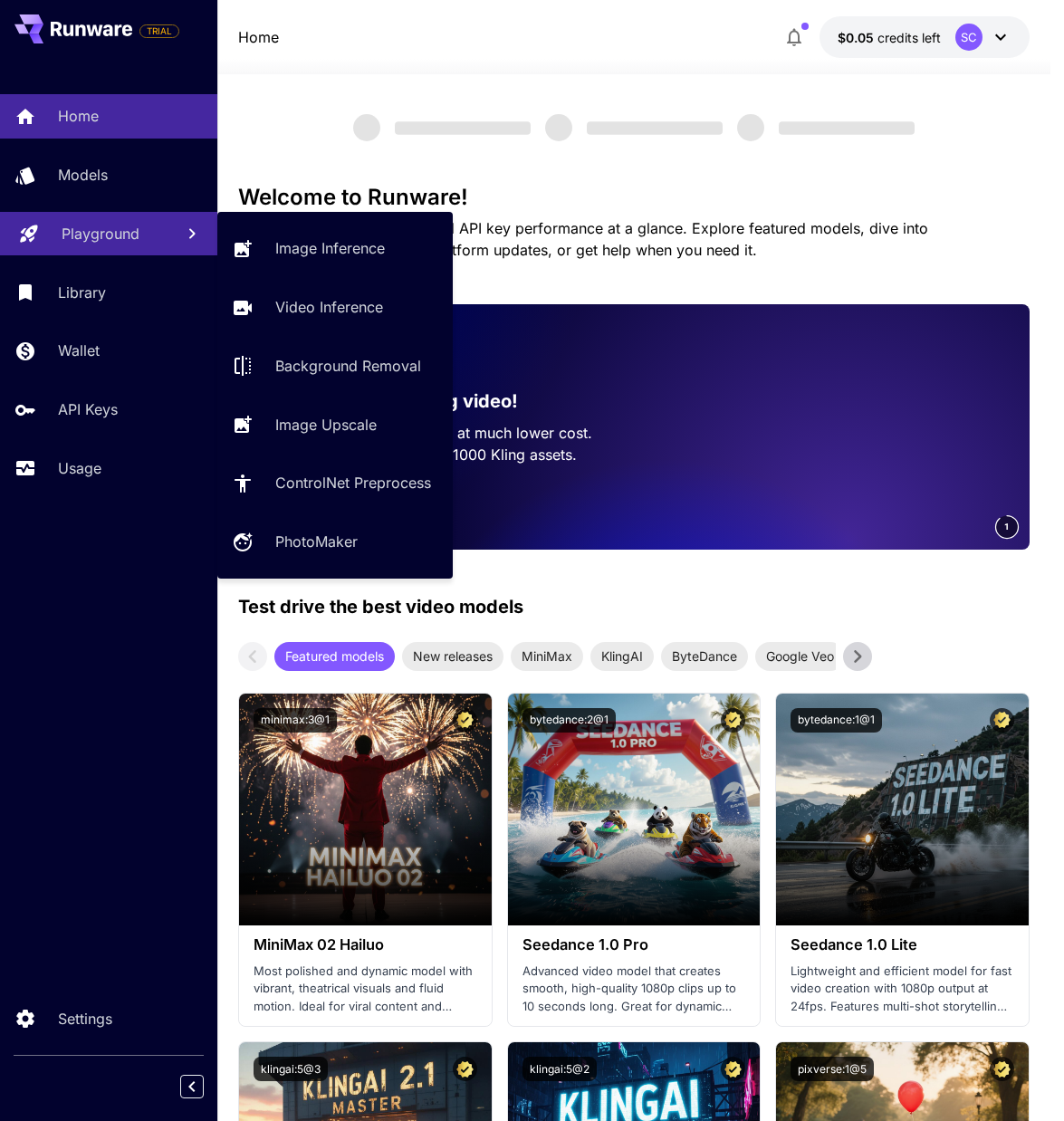
click at [108, 239] on p "Playground" at bounding box center [101, 234] width 78 height 22
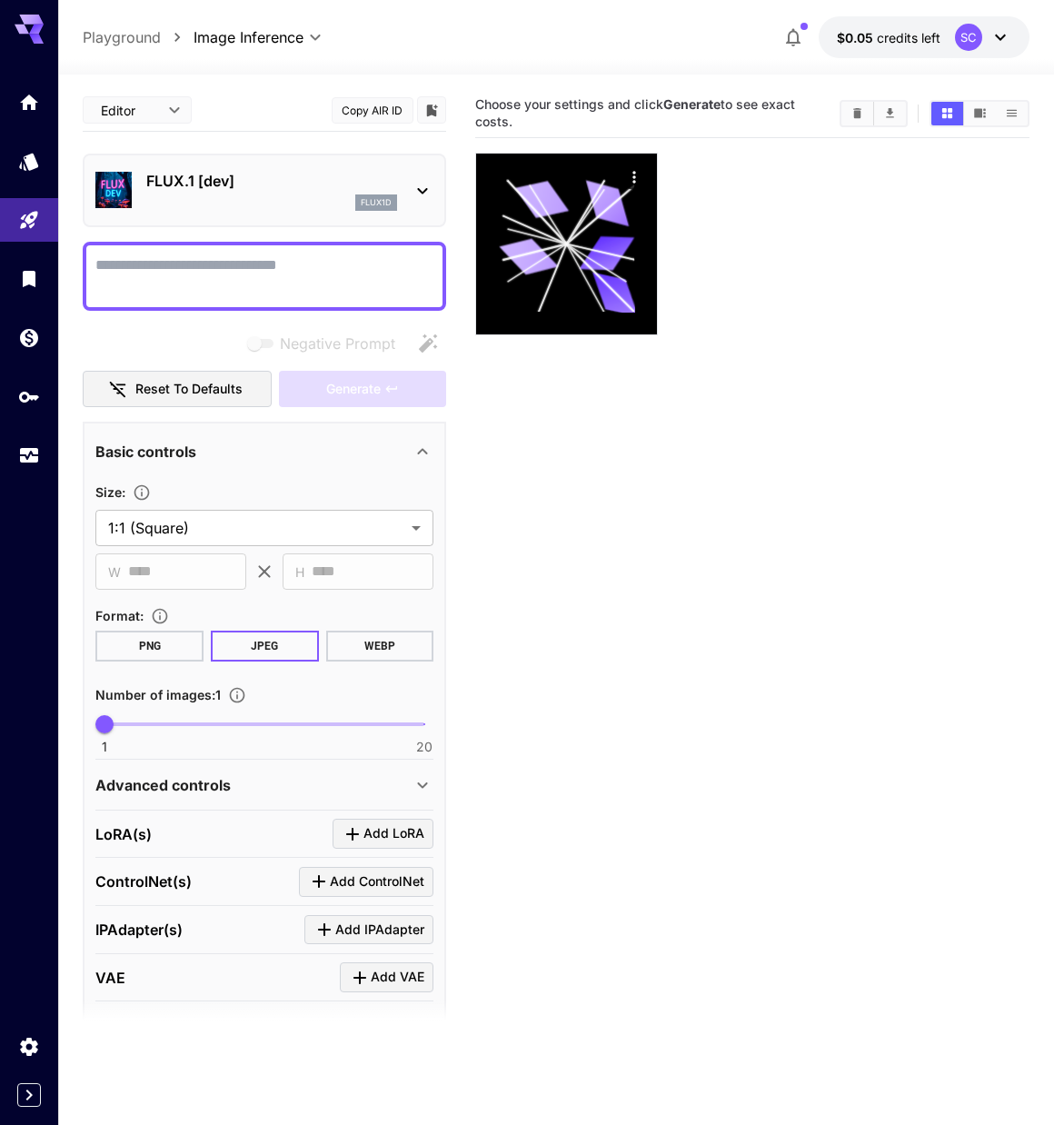
click at [313, 192] on div "FLUX.1 [dev] flux1d" at bounding box center [271, 190] width 251 height 41
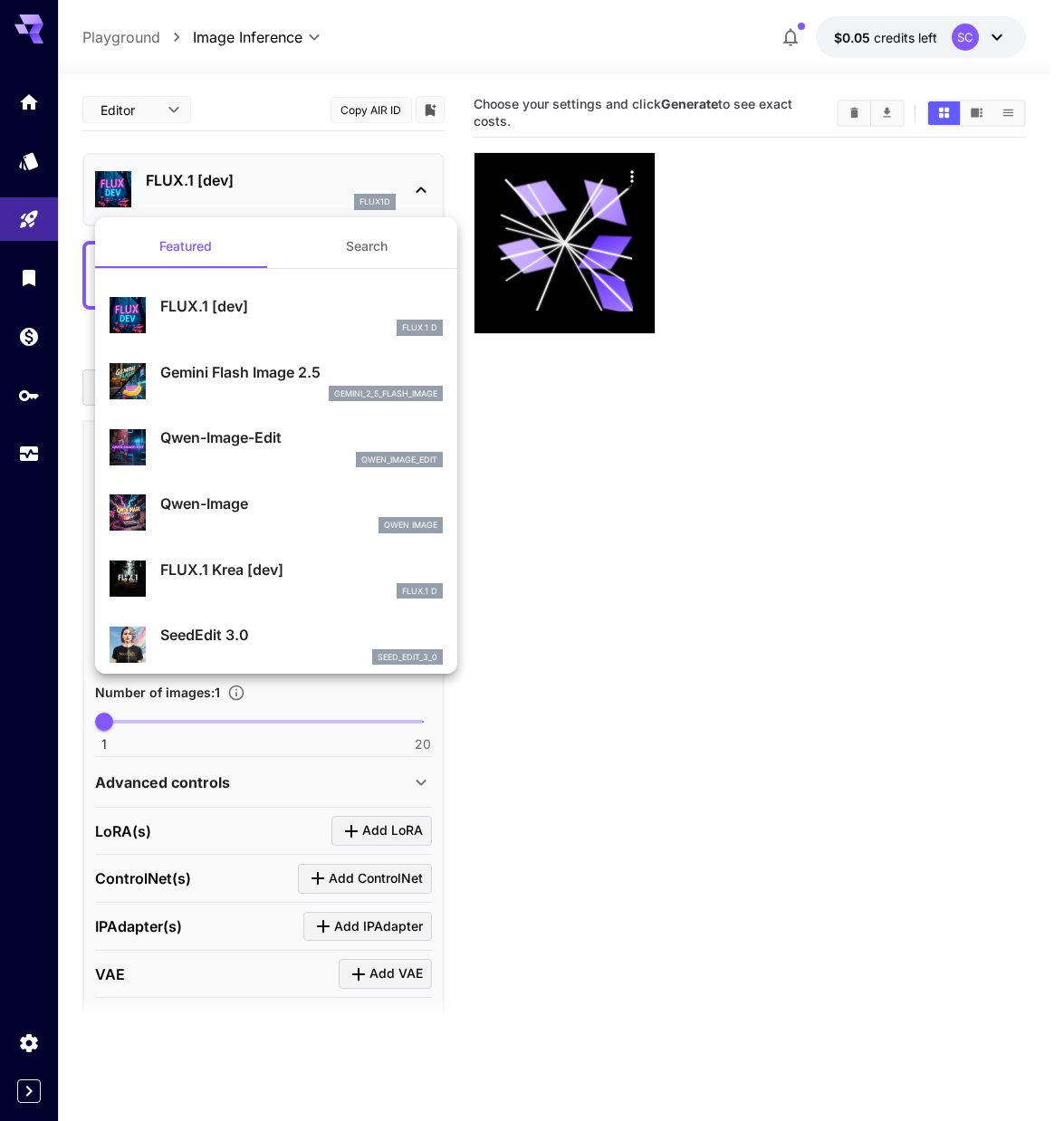
drag, startPoint x: 659, startPoint y: 490, endPoint x: 328, endPoint y: 318, distance: 373.0
click at [657, 490] on div at bounding box center [532, 560] width 1064 height 1121
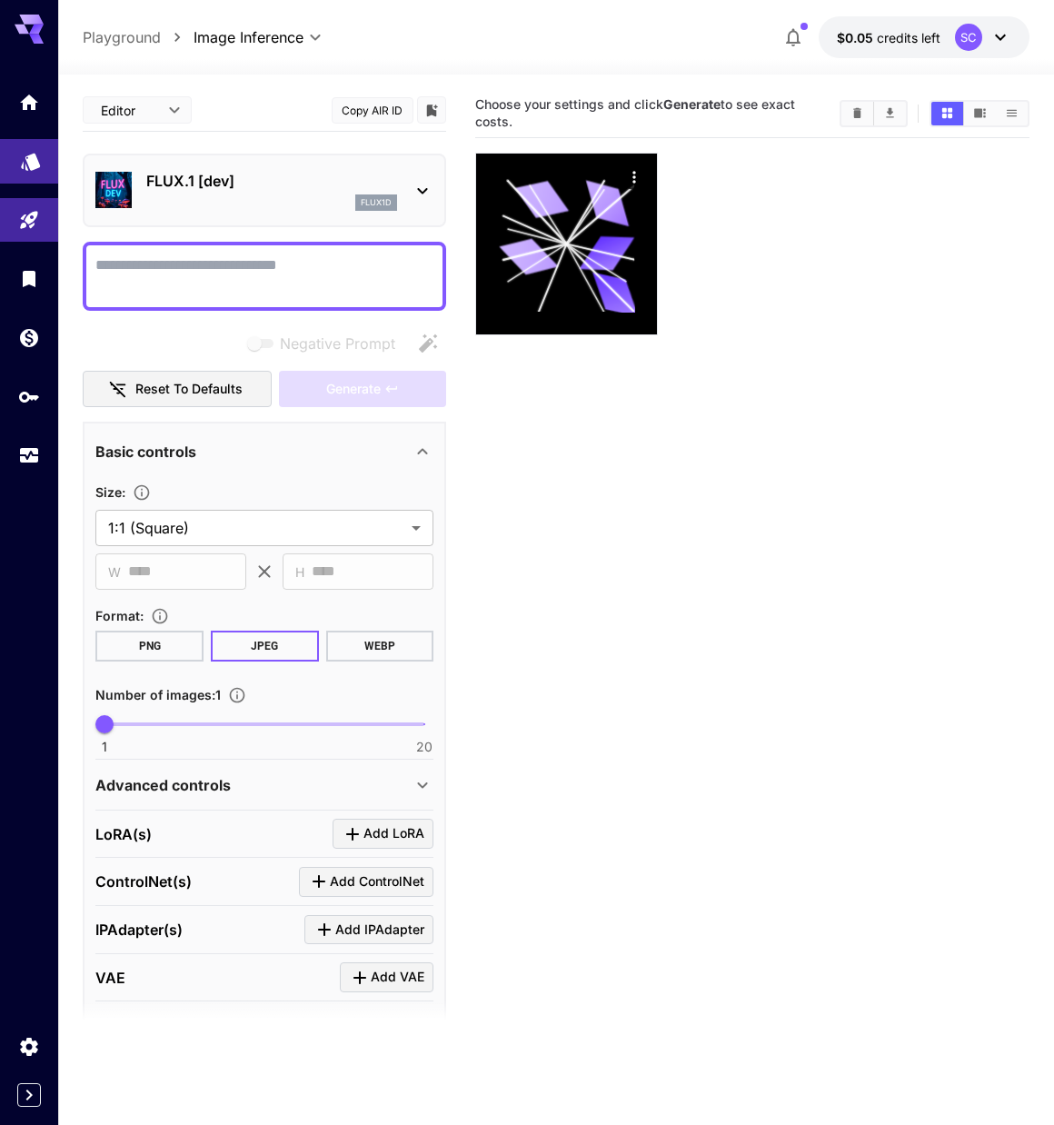
click at [33, 174] on link at bounding box center [29, 161] width 58 height 45
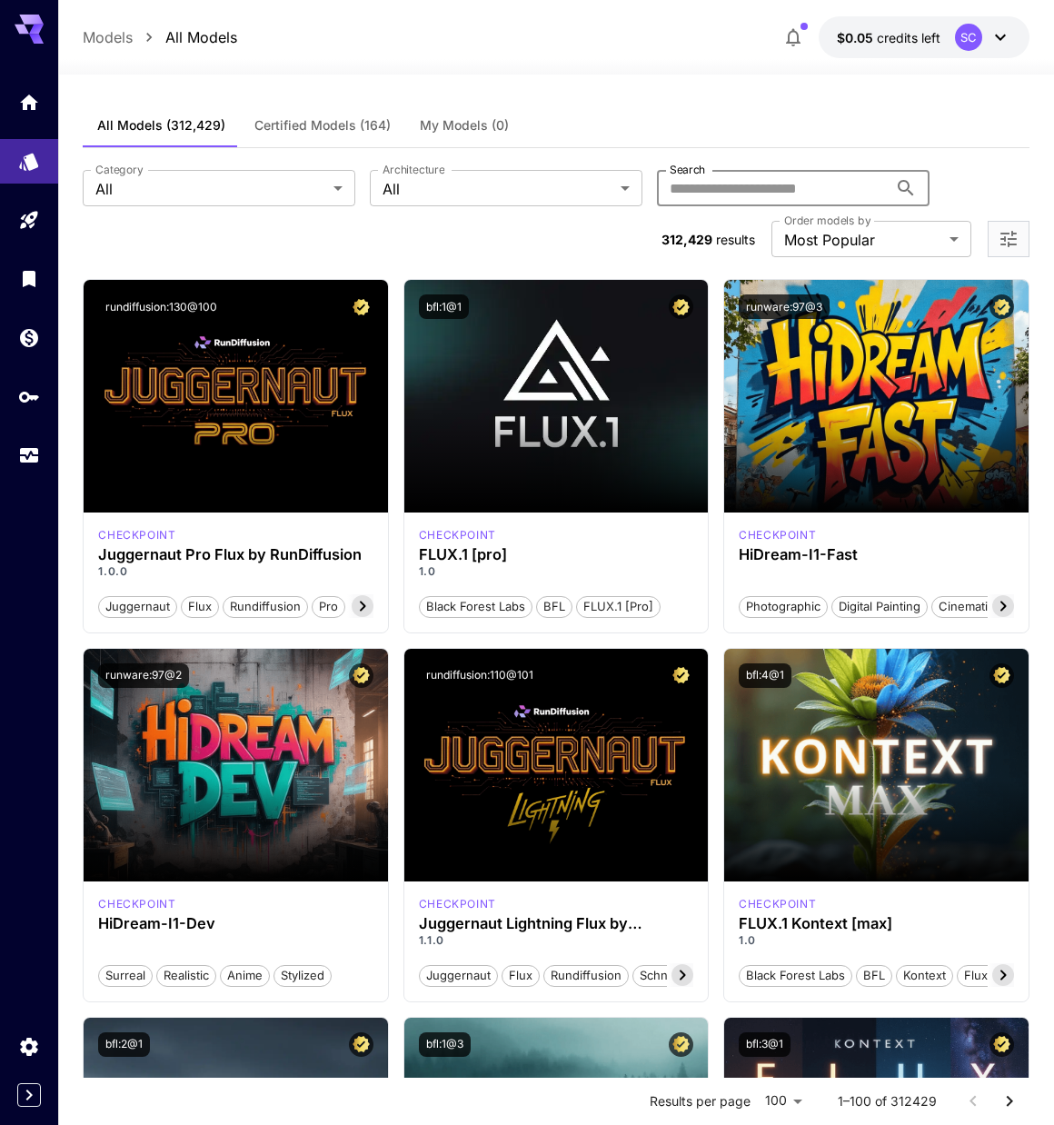
click at [789, 189] on input "Search" at bounding box center [772, 188] width 231 height 36
type input "*****"
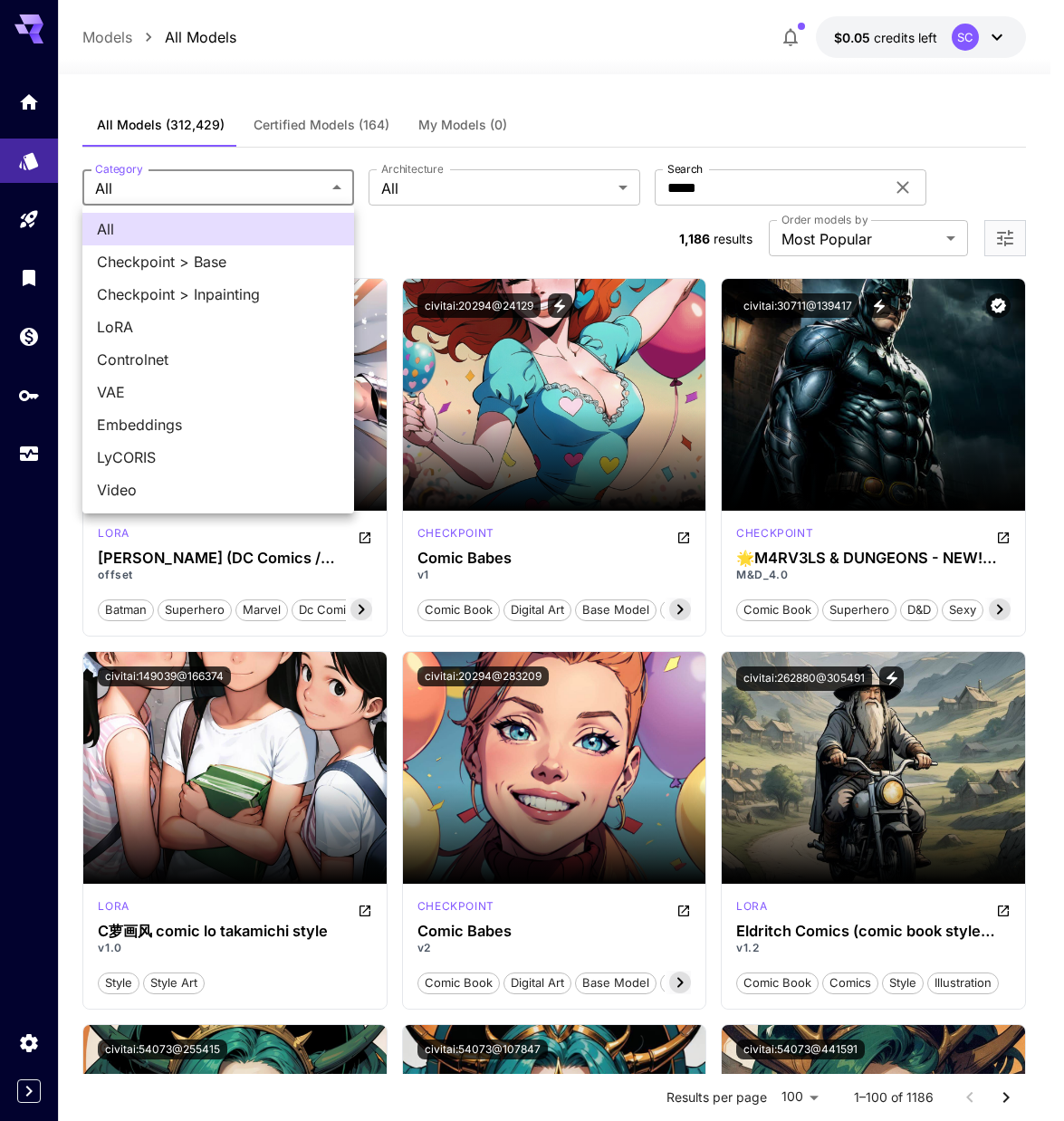
click at [263, 262] on span "Checkpoint > Base" at bounding box center [218, 262] width 243 height 22
type input "**********"
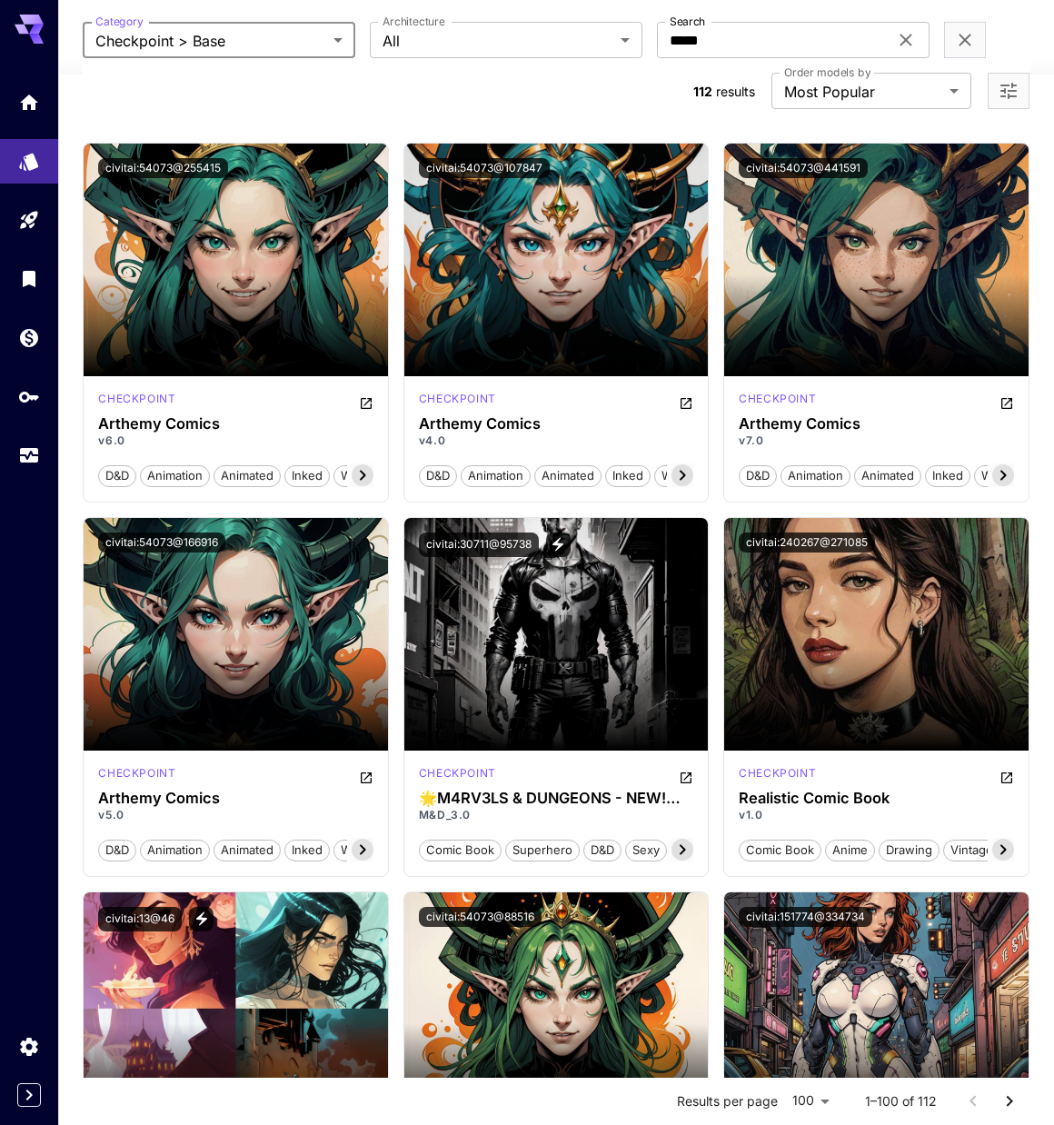
scroll to position [182, 0]
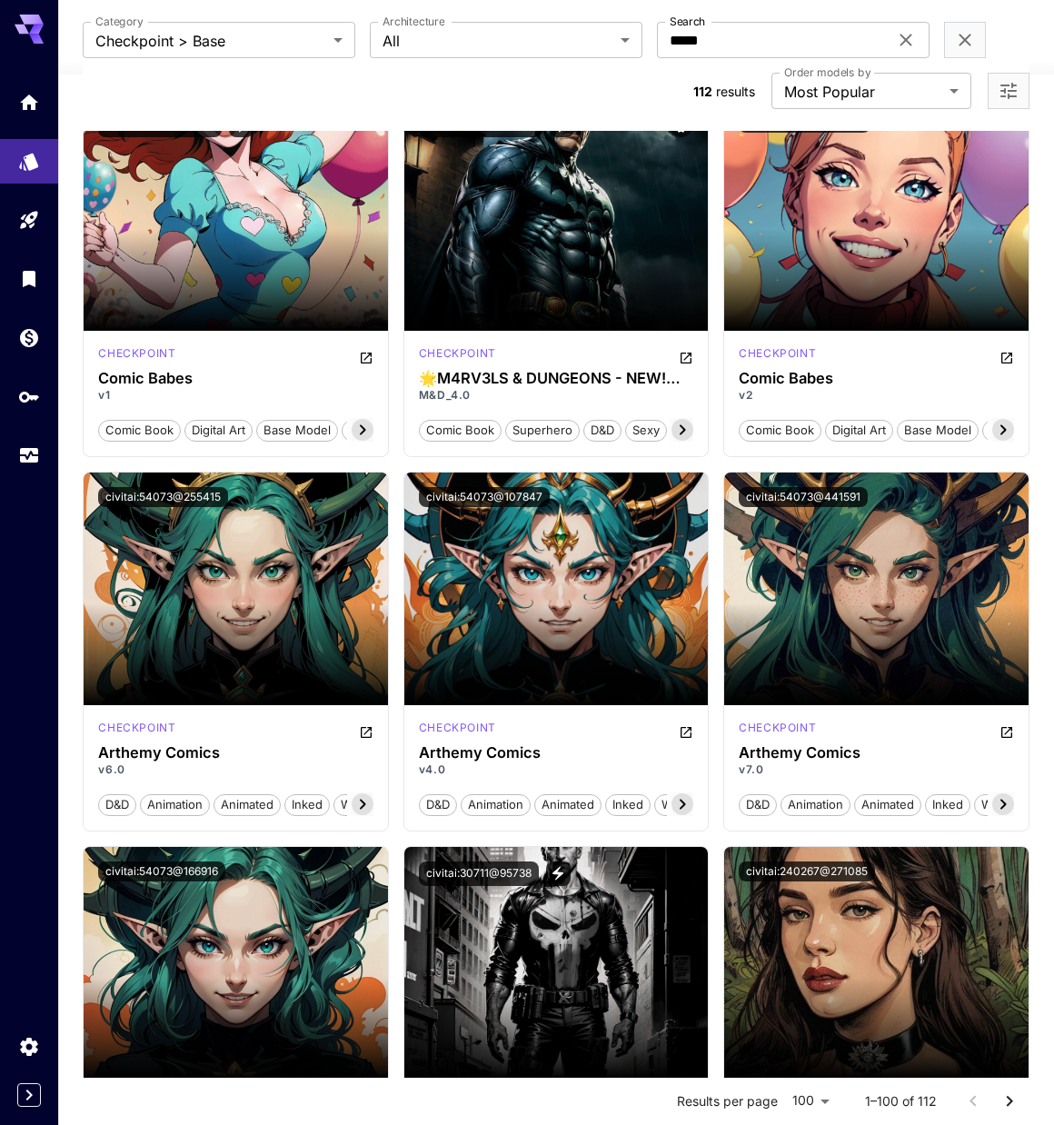
click at [488, 13] on div "**********" at bounding box center [556, 65] width 946 height 131
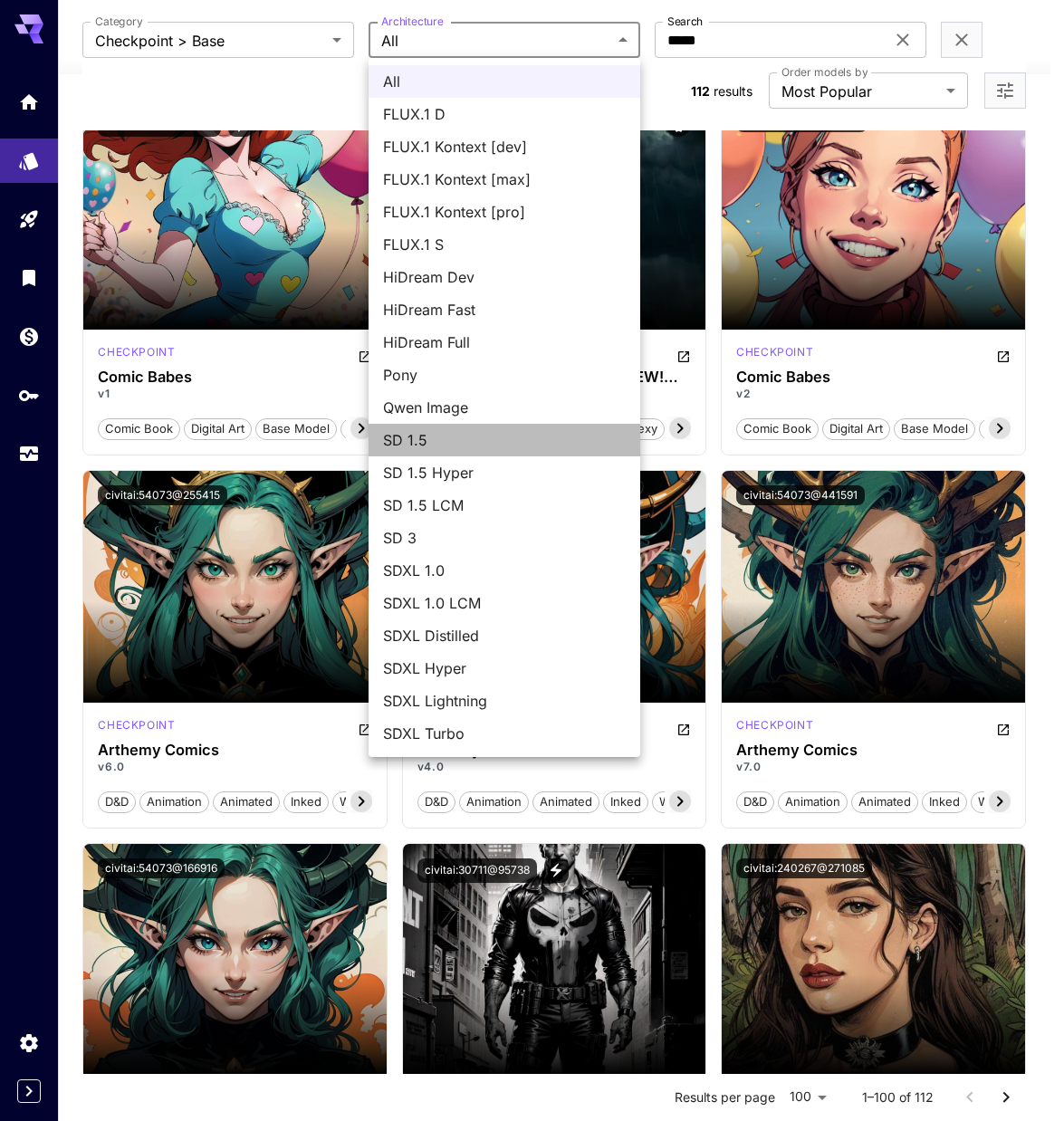
click at [480, 440] on span "SD 1.5" at bounding box center [504, 440] width 243 height 22
type input "****"
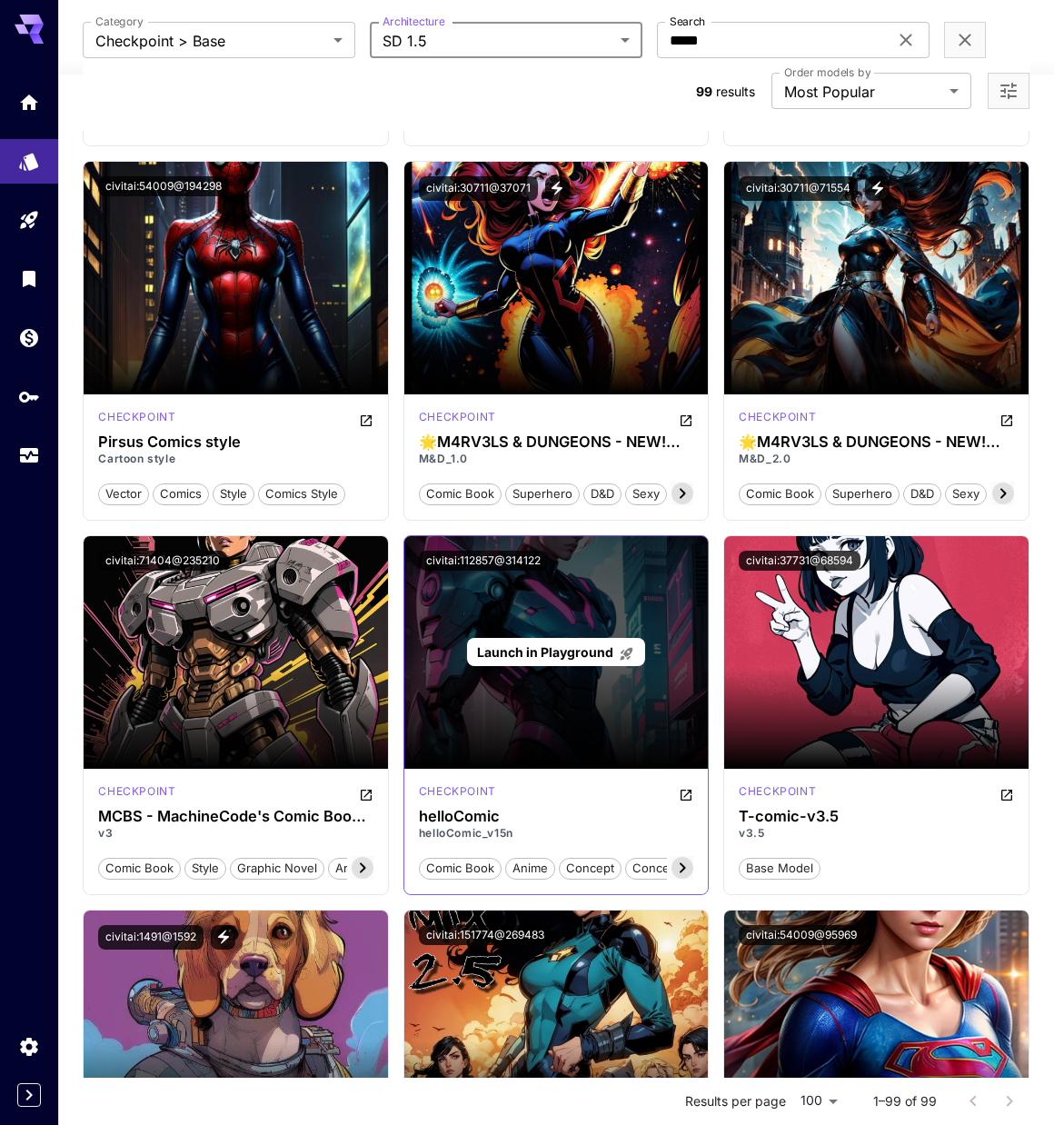
scroll to position [4180, 0]
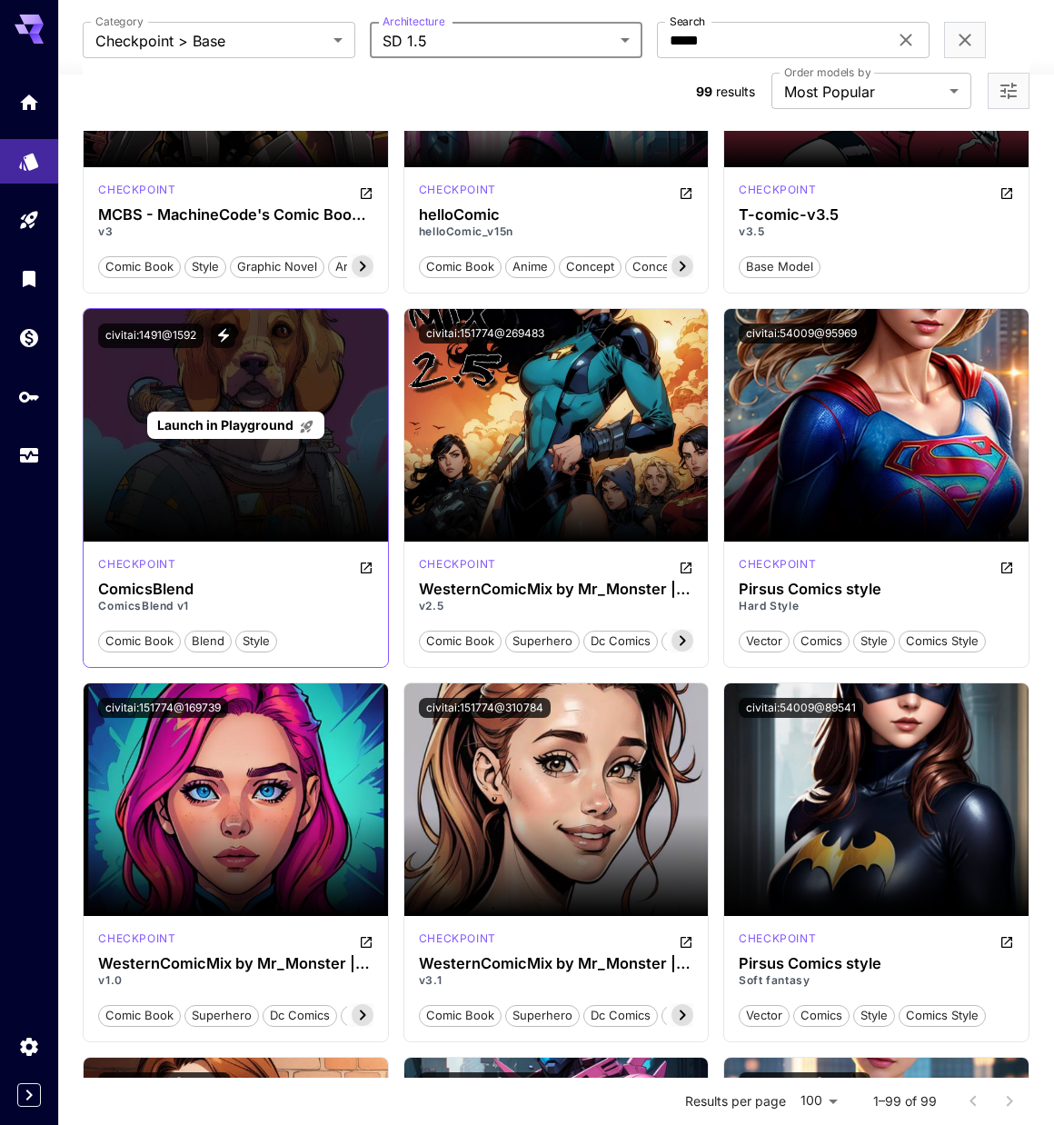
click at [239, 434] on p "Launch in Playground" at bounding box center [235, 424] width 157 height 19
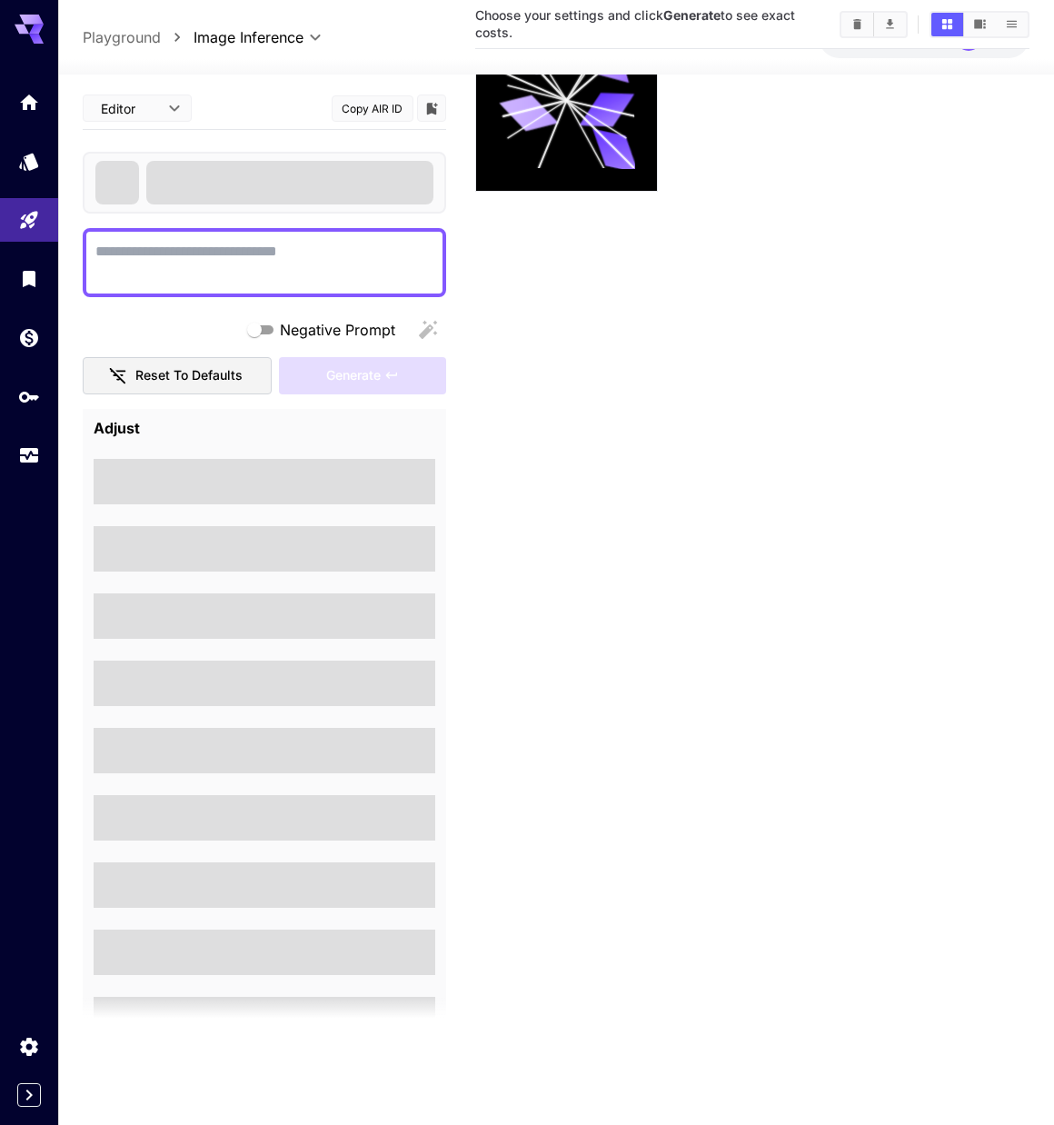
scroll to position [144, 0]
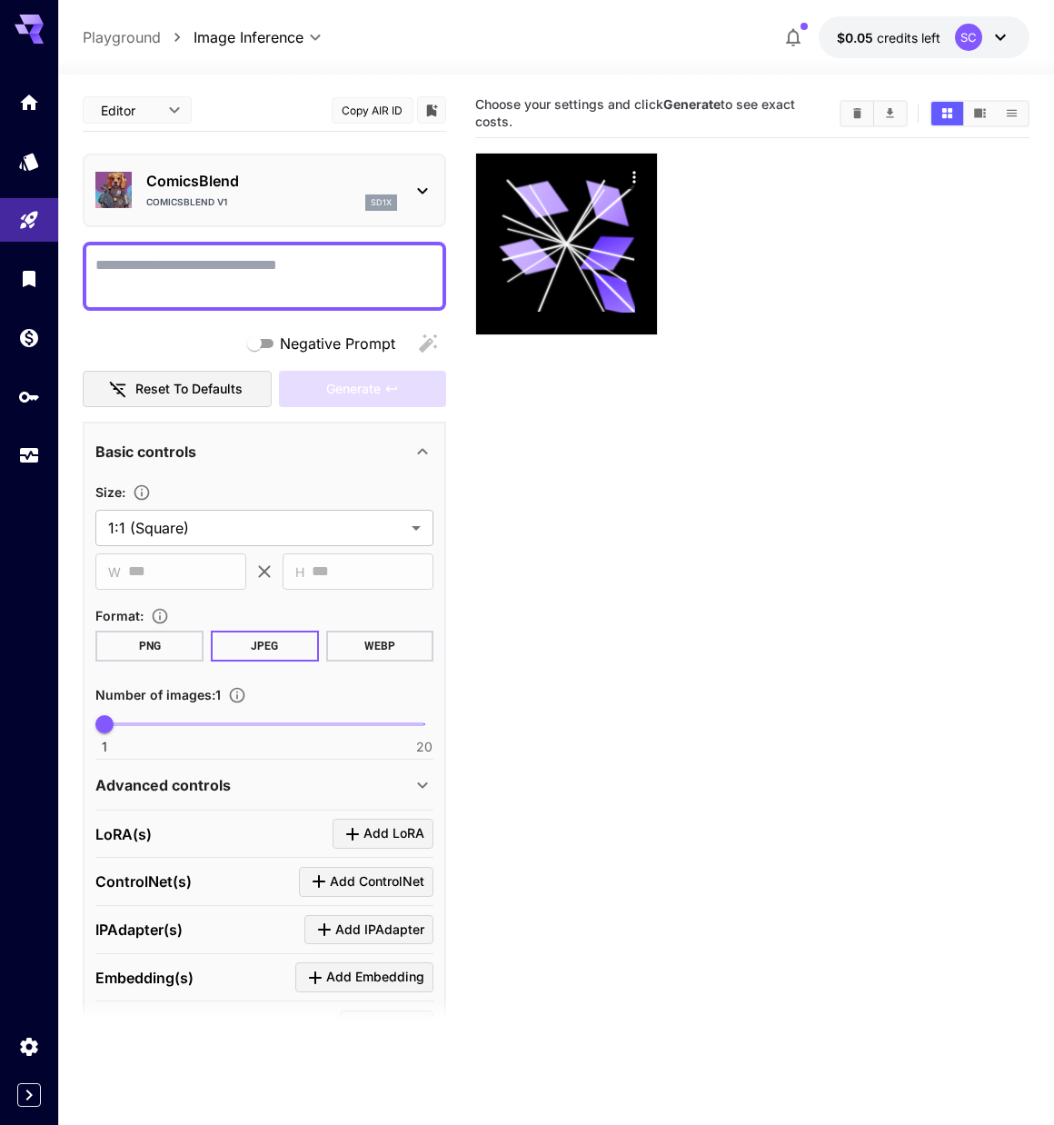
click at [235, 264] on textarea "Negative Prompt" at bounding box center [264, 276] width 338 height 44
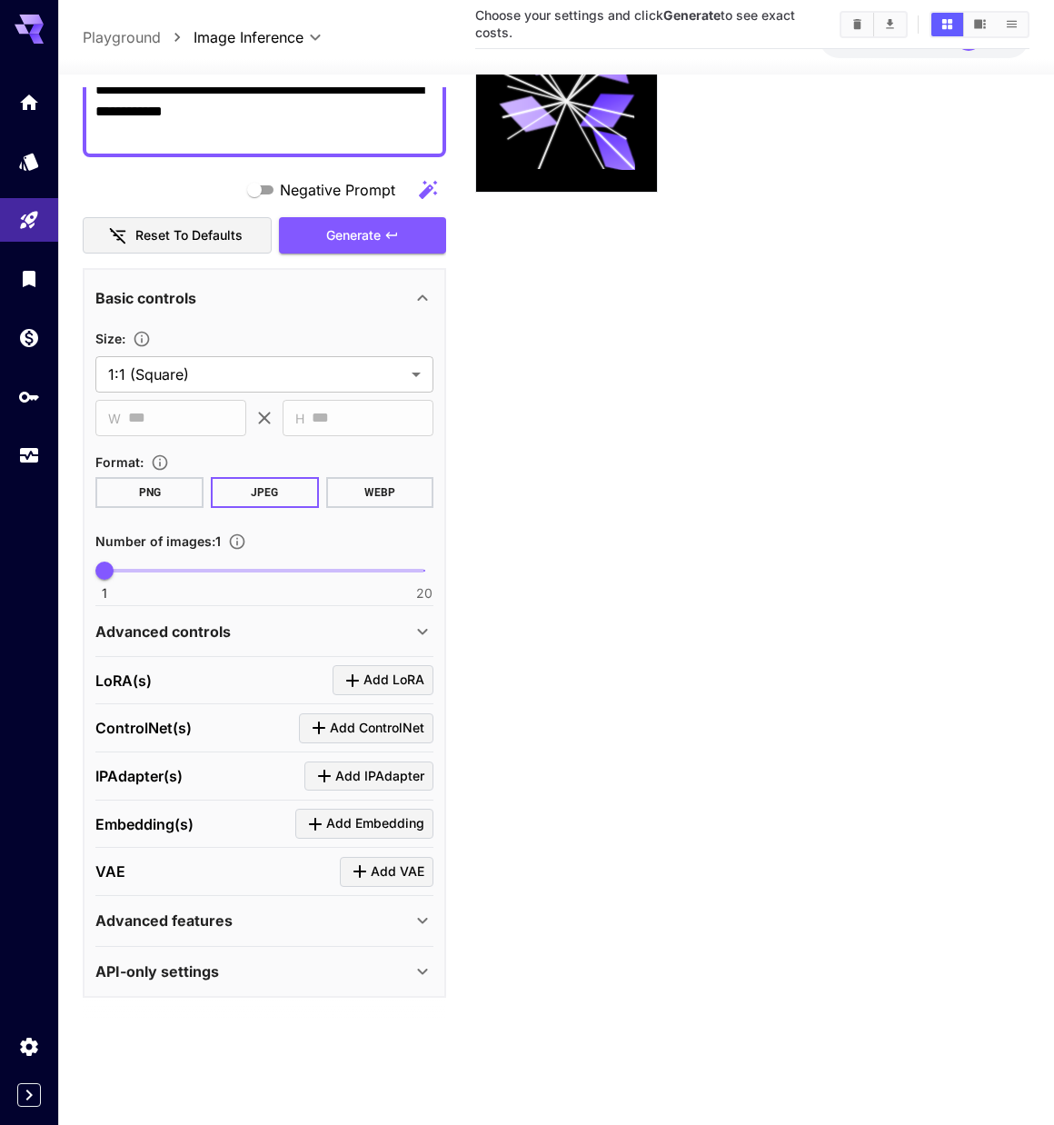
scroll to position [144, 0]
type textarea "**********"
click at [260, 635] on div "Advanced controls" at bounding box center [253, 632] width 316 height 22
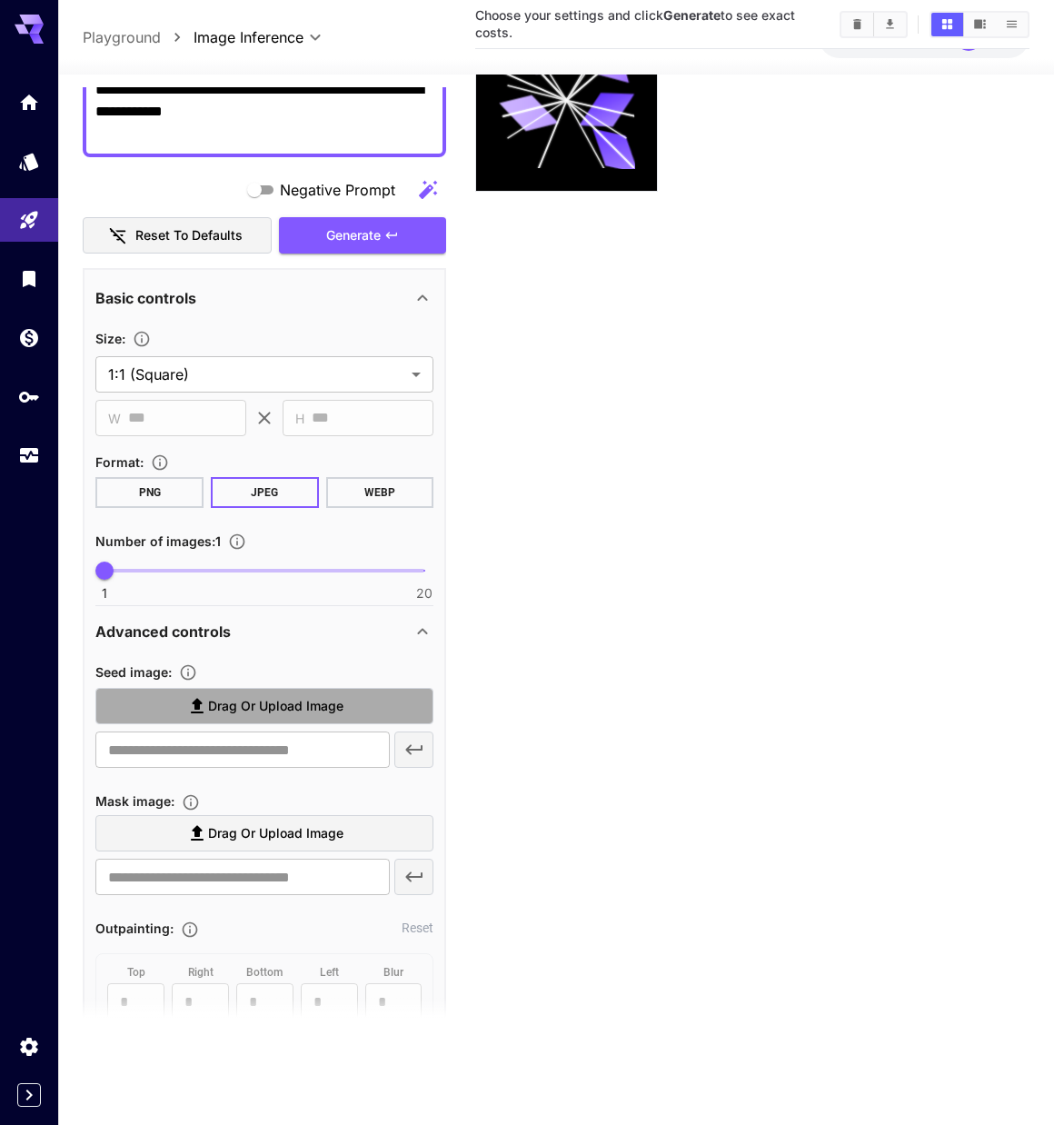
click at [293, 717] on span "Drag or upload image" at bounding box center [275, 706] width 135 height 23
click at [0, 0] on input "Drag or upload image" at bounding box center [0, 0] width 0 height 0
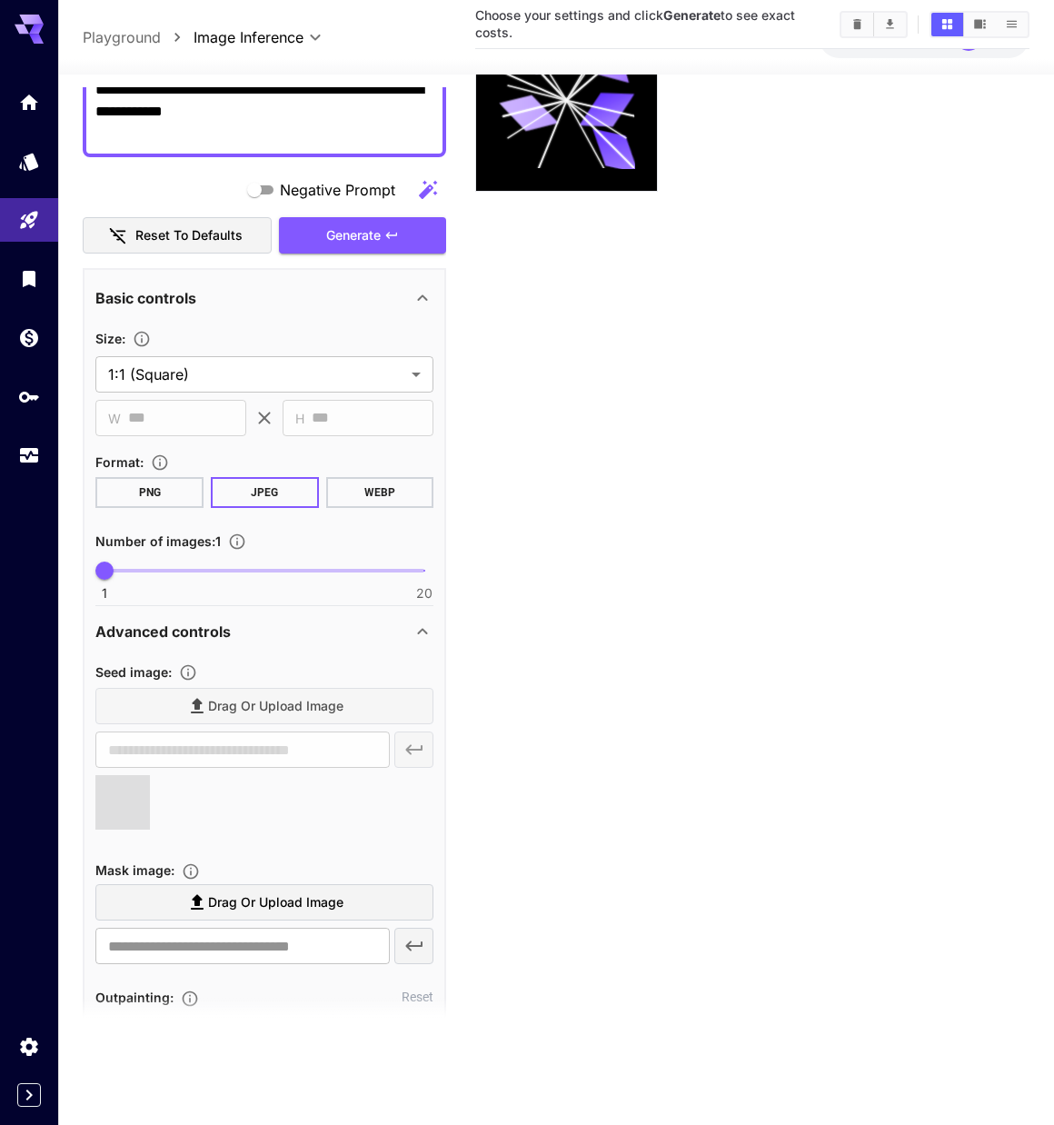
type input "**********"
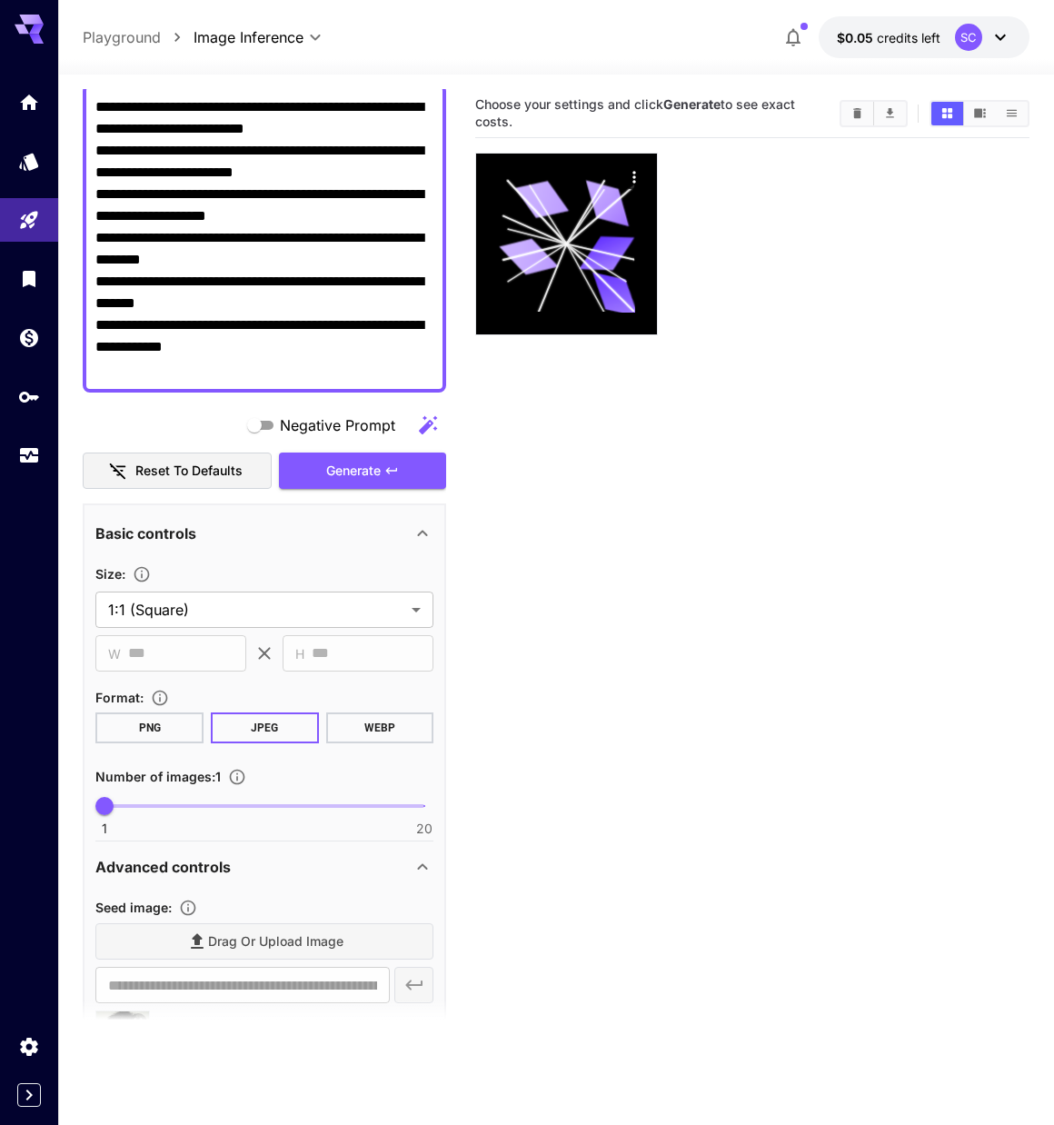
scroll to position [0, 0]
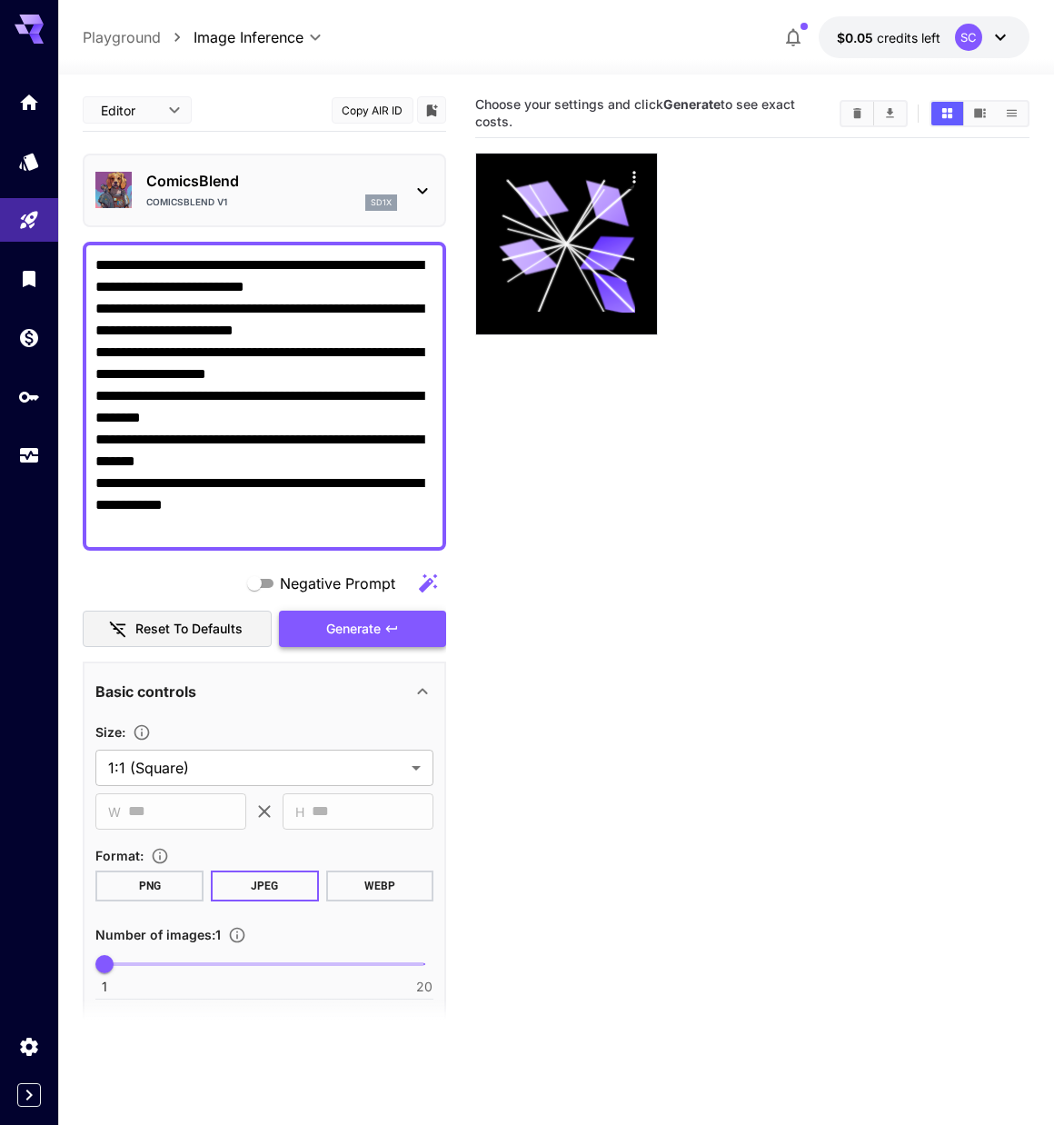
click at [369, 631] on span "Generate" at bounding box center [353, 629] width 55 height 23
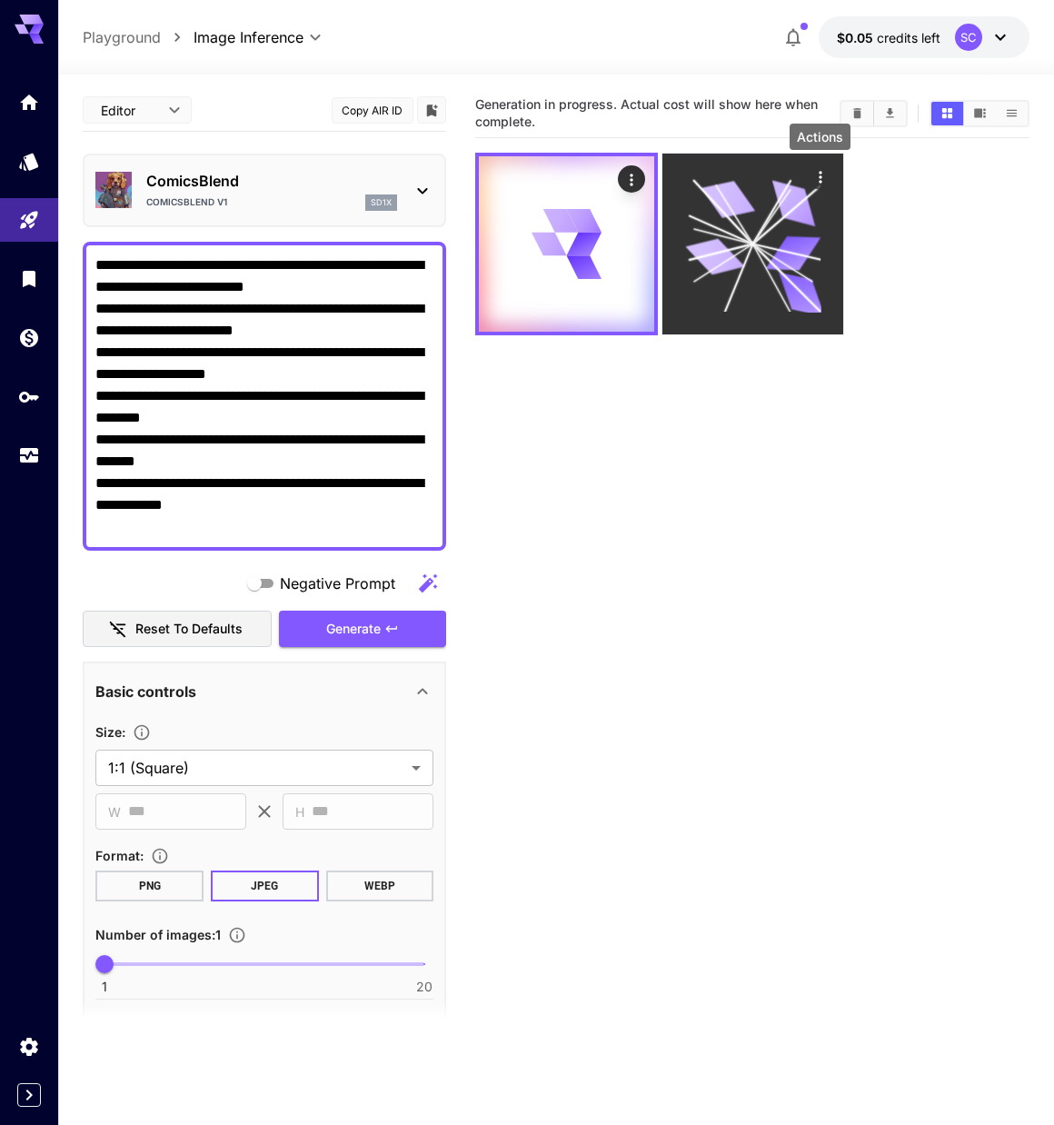
click at [821, 174] on icon "Actions" at bounding box center [820, 177] width 3 height 12
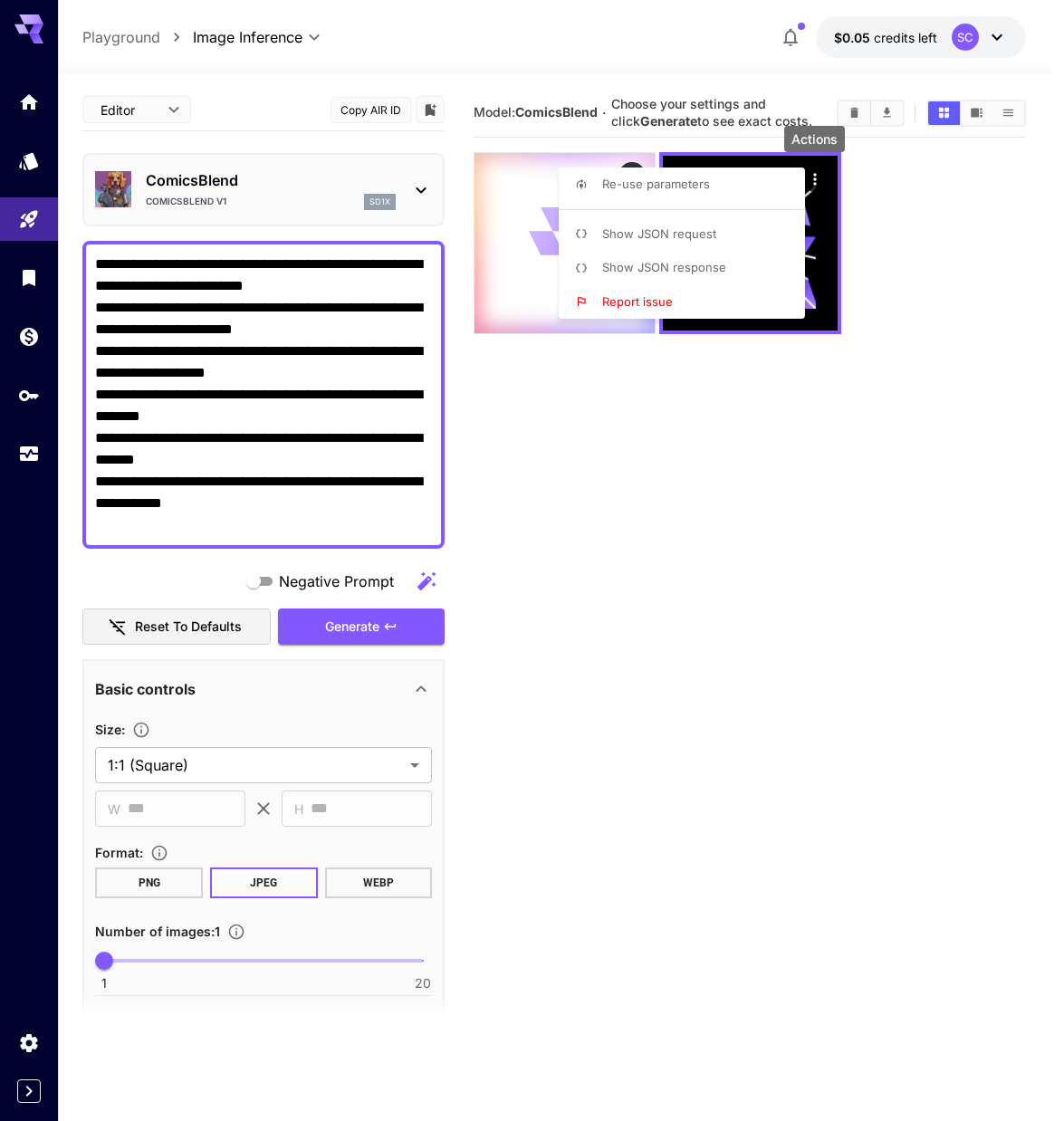
click at [911, 470] on div at bounding box center [532, 560] width 1064 height 1121
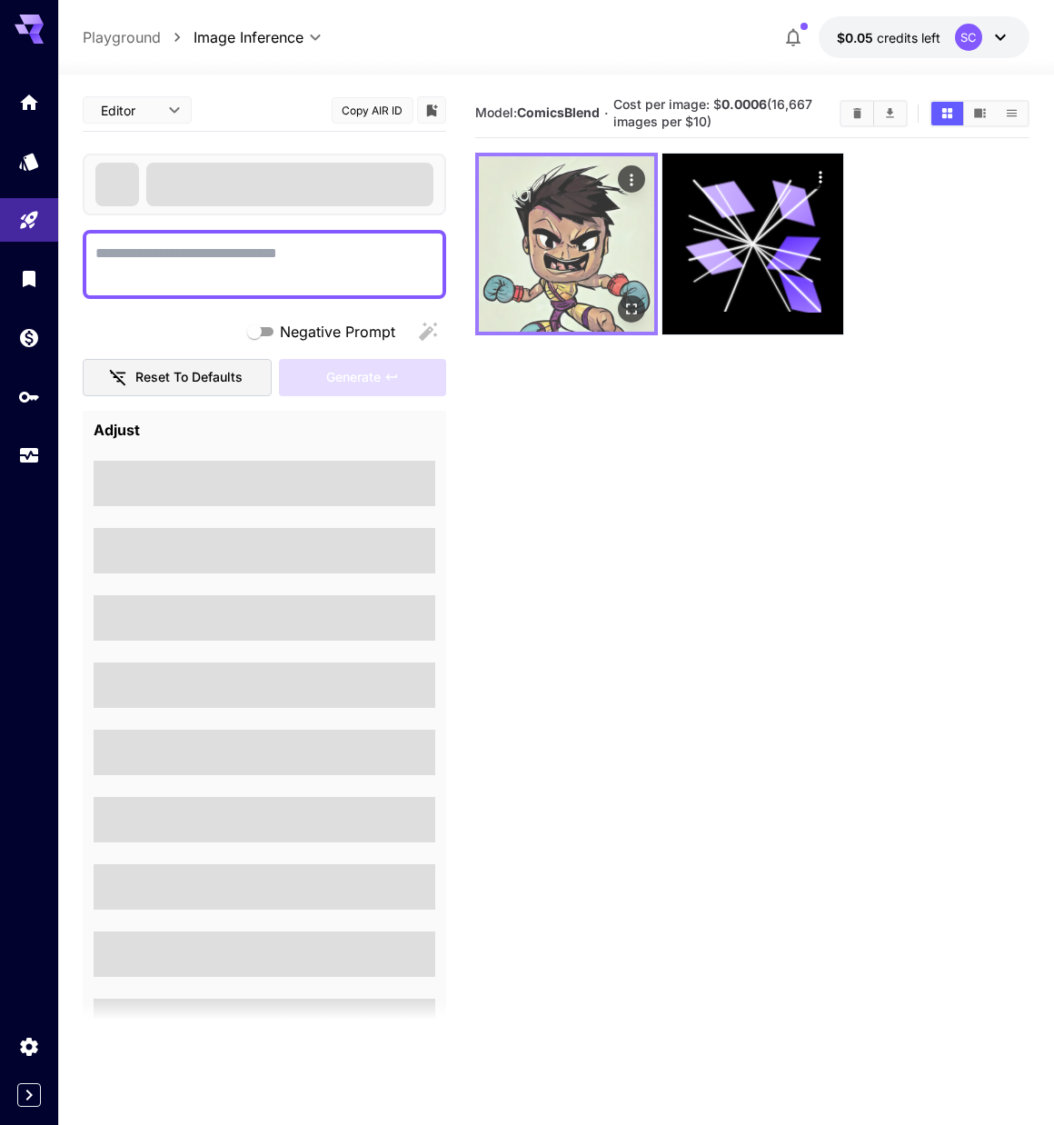
click at [631, 175] on icon "Actions" at bounding box center [632, 180] width 3 height 12
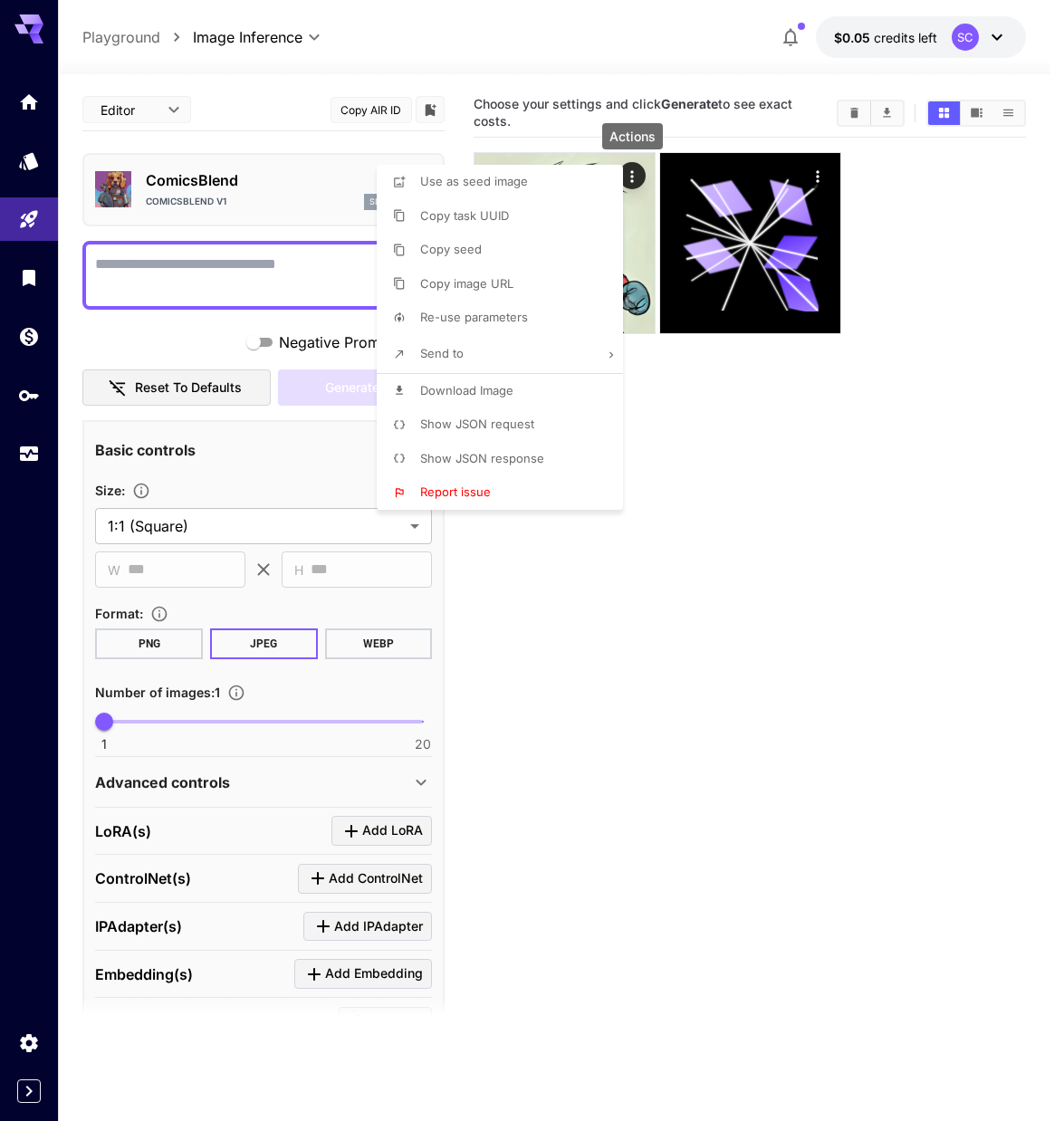
click at [546, 491] on li "Report issue" at bounding box center [505, 492] width 257 height 35
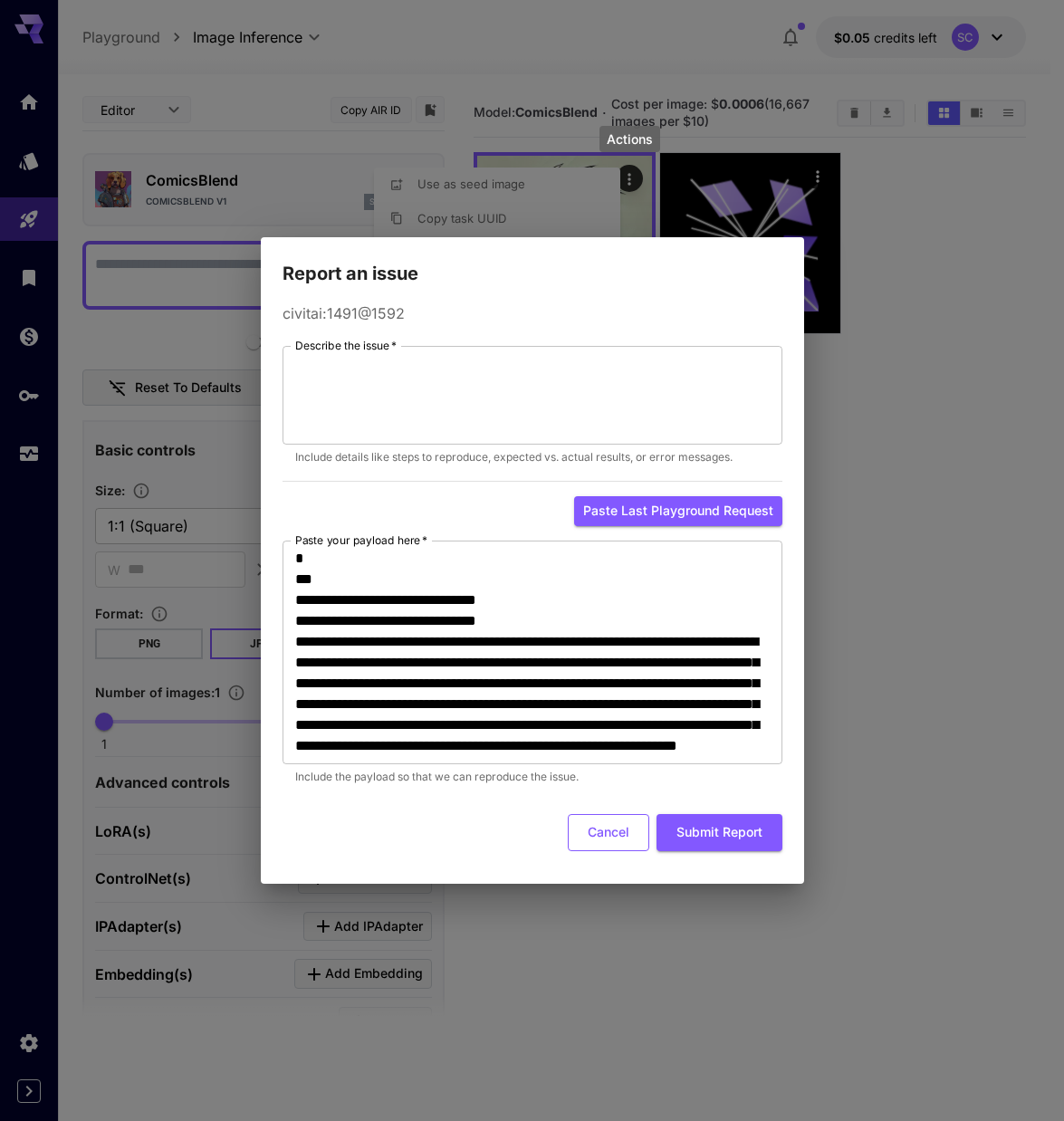
drag, startPoint x: 616, startPoint y: 830, endPoint x: 620, endPoint y: 817, distance: 13.6
click at [616, 829] on button "Cancel" at bounding box center [609, 832] width 82 height 37
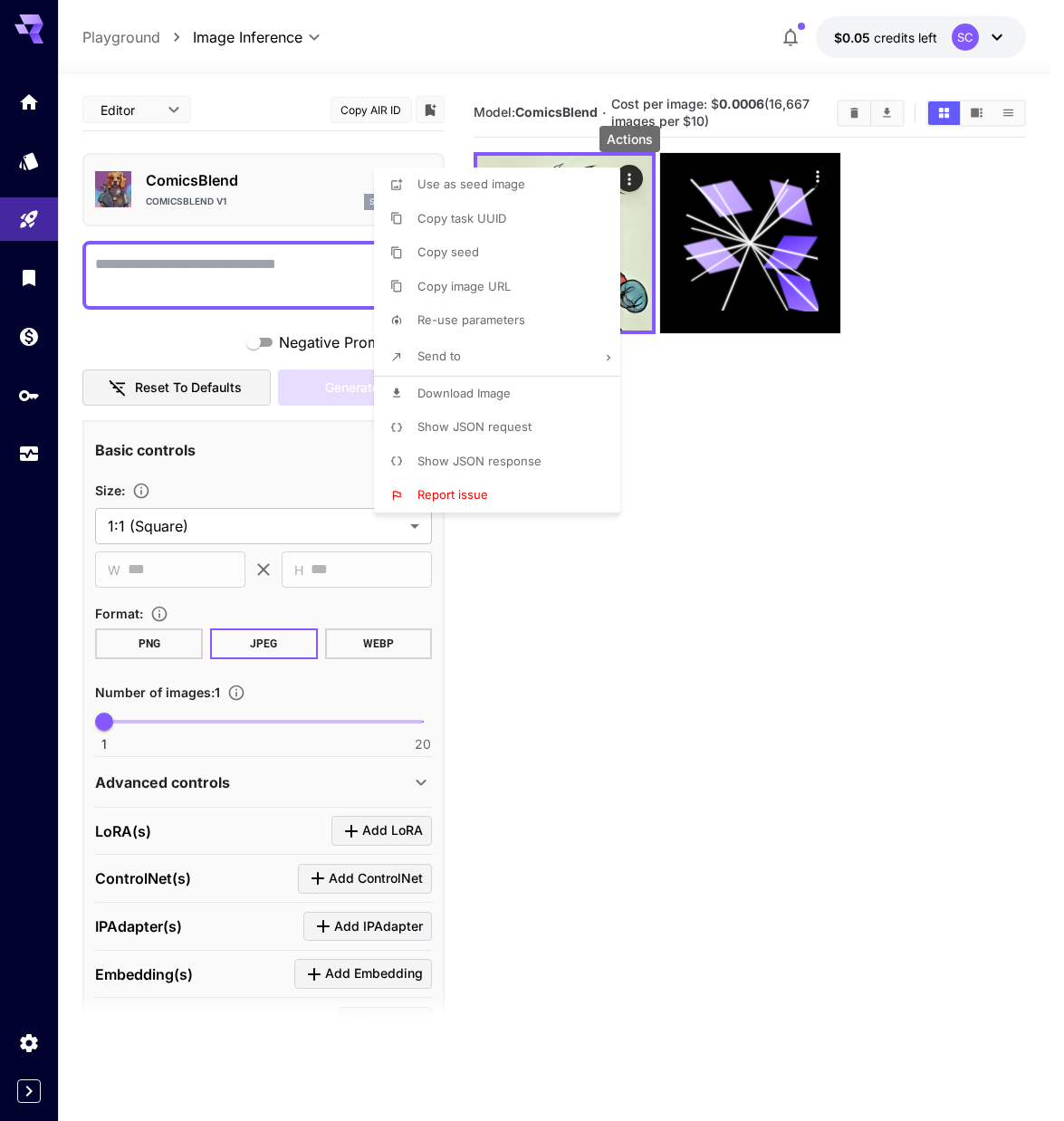
click at [704, 577] on div at bounding box center [532, 560] width 1064 height 1121
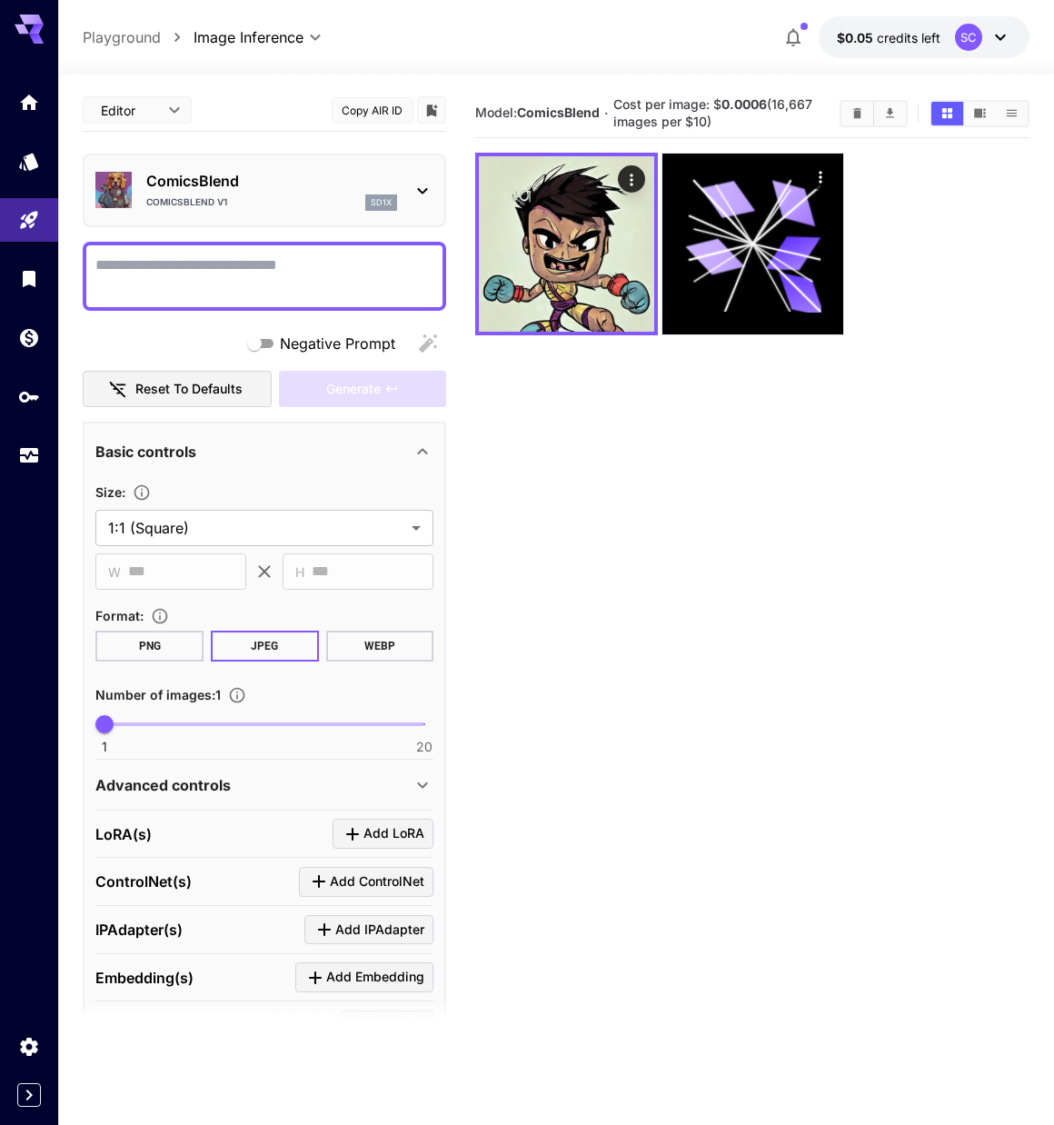
click at [159, 189] on p "ComicsBlend" at bounding box center [271, 181] width 251 height 22
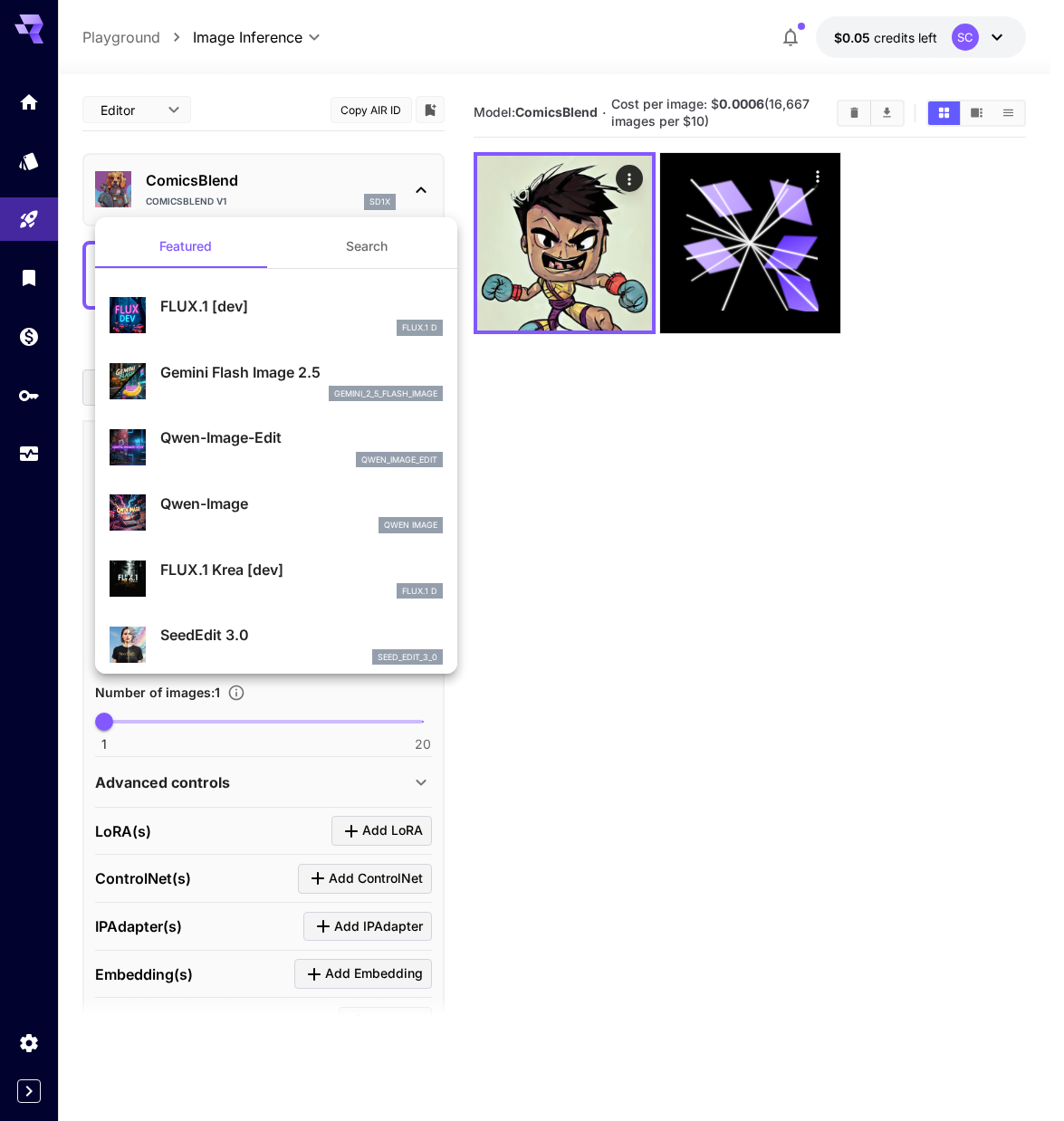
click at [163, 185] on div at bounding box center [532, 560] width 1064 height 1121
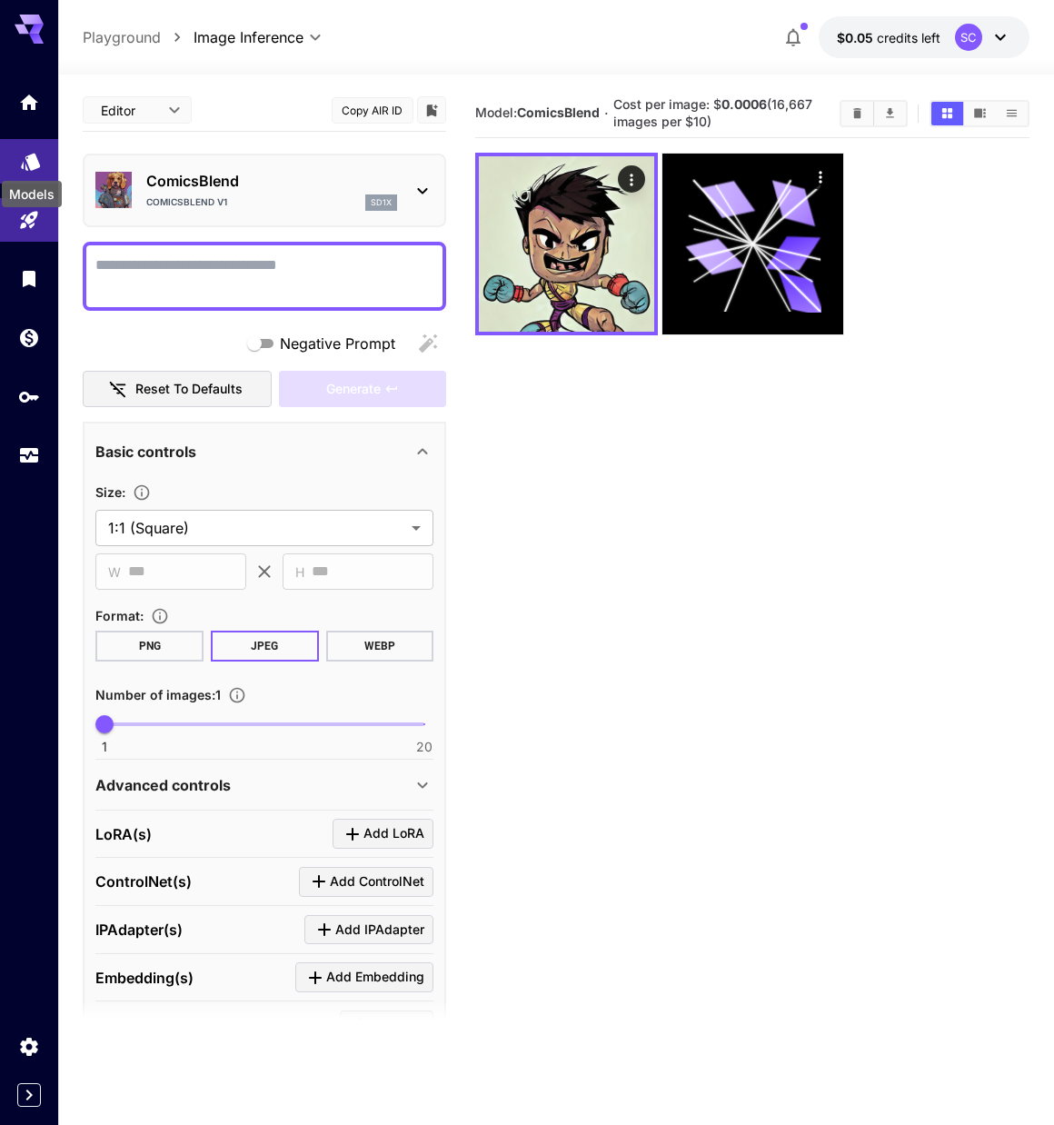
click at [22, 162] on icon "Models" at bounding box center [30, 155] width 19 height 17
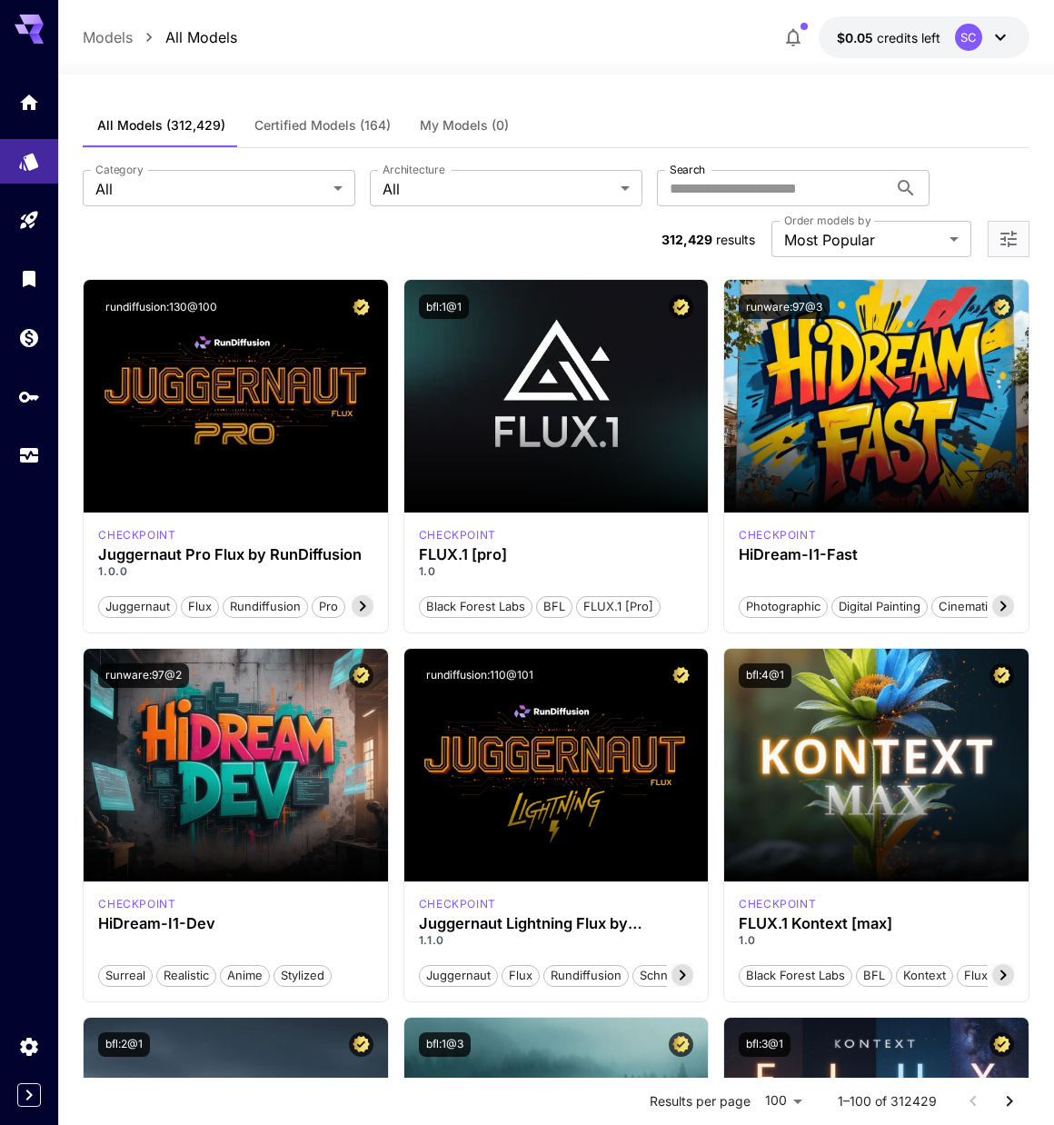
click at [316, 124] on span "Certified Models (164)" at bounding box center [322, 125] width 136 height 16
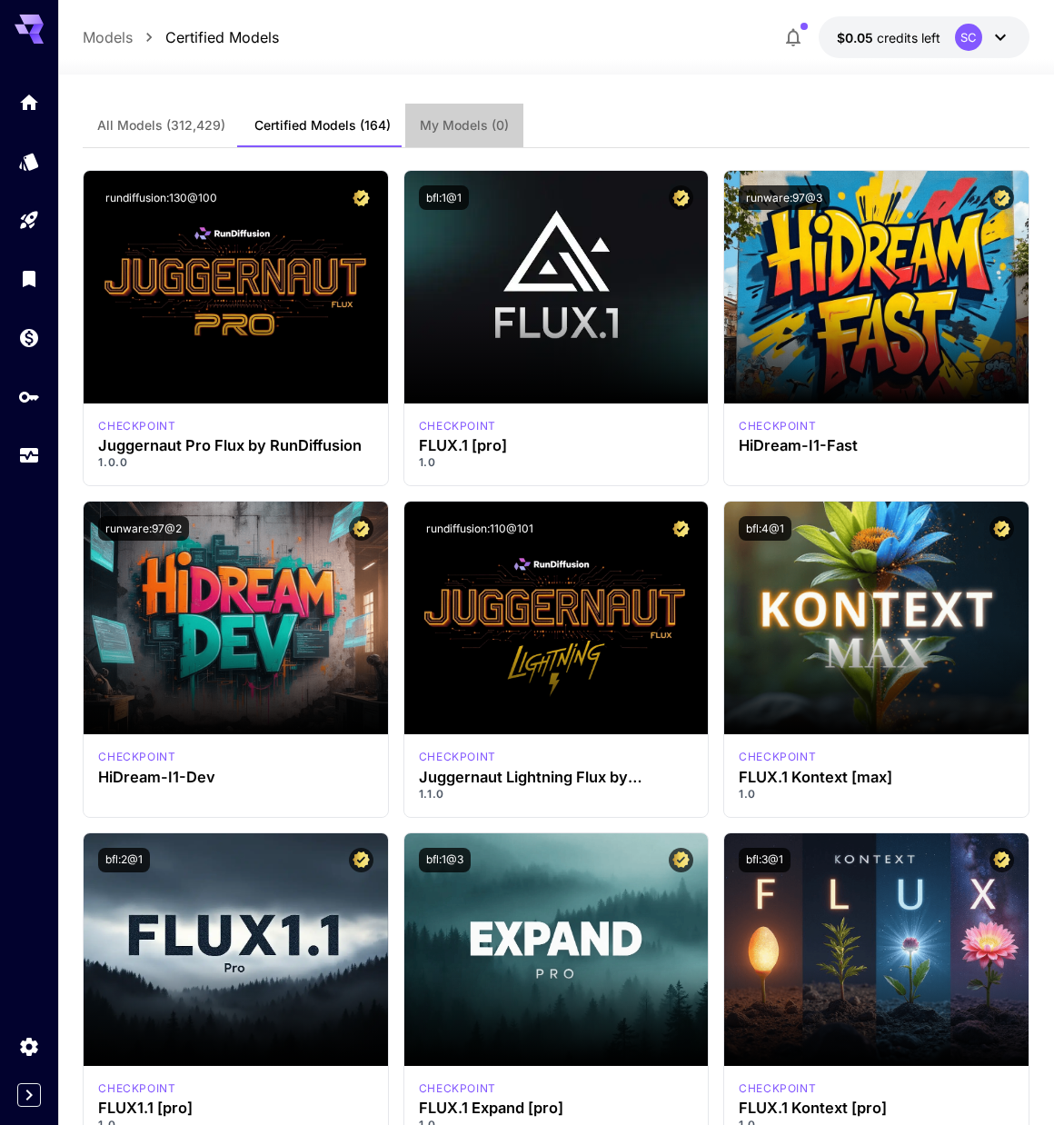
click at [485, 126] on span "My Models (0)" at bounding box center [464, 125] width 89 height 16
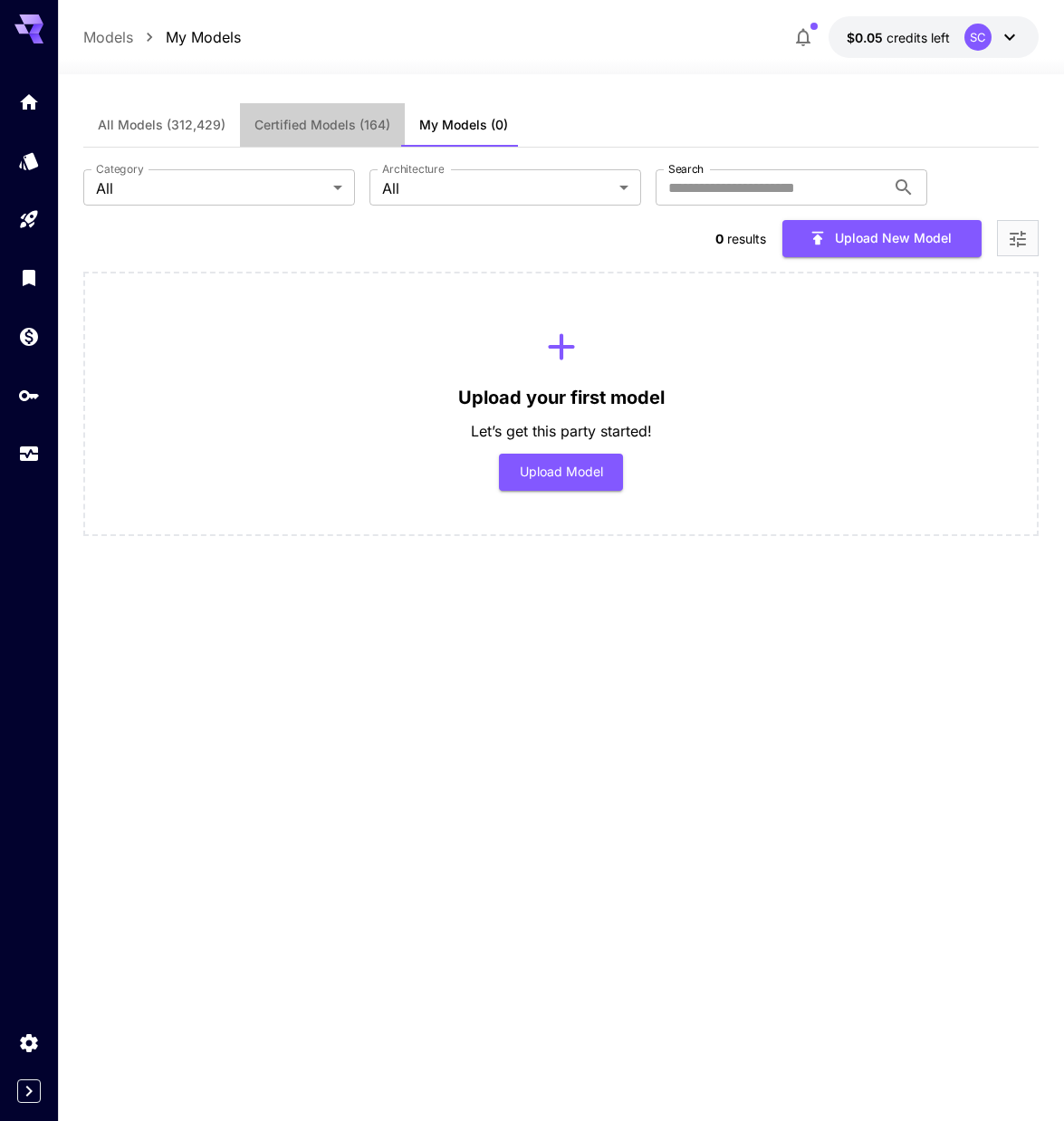
click at [309, 128] on span "Certified Models (164)" at bounding box center [322, 125] width 135 height 16
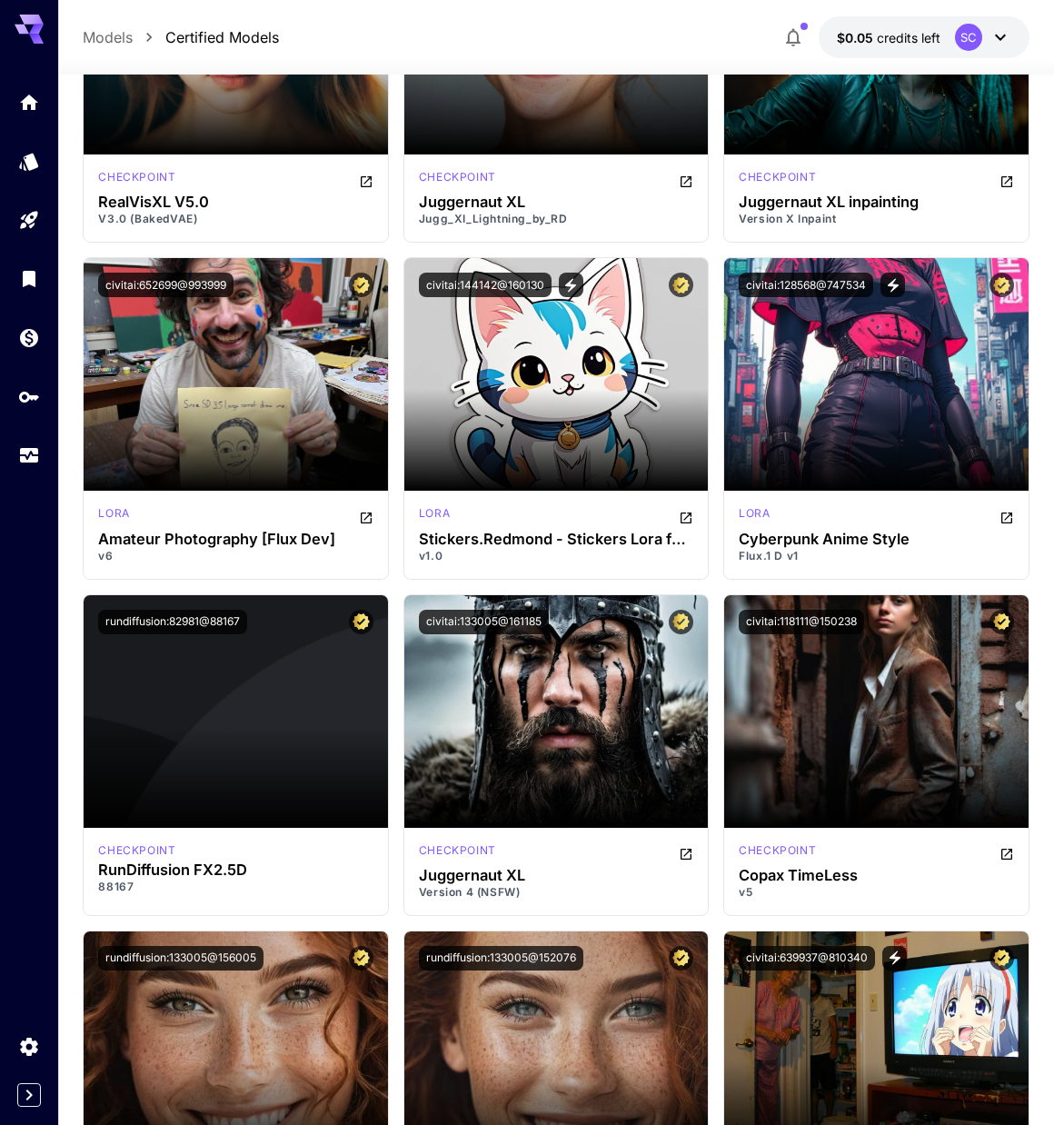
scroll to position [7178, 0]
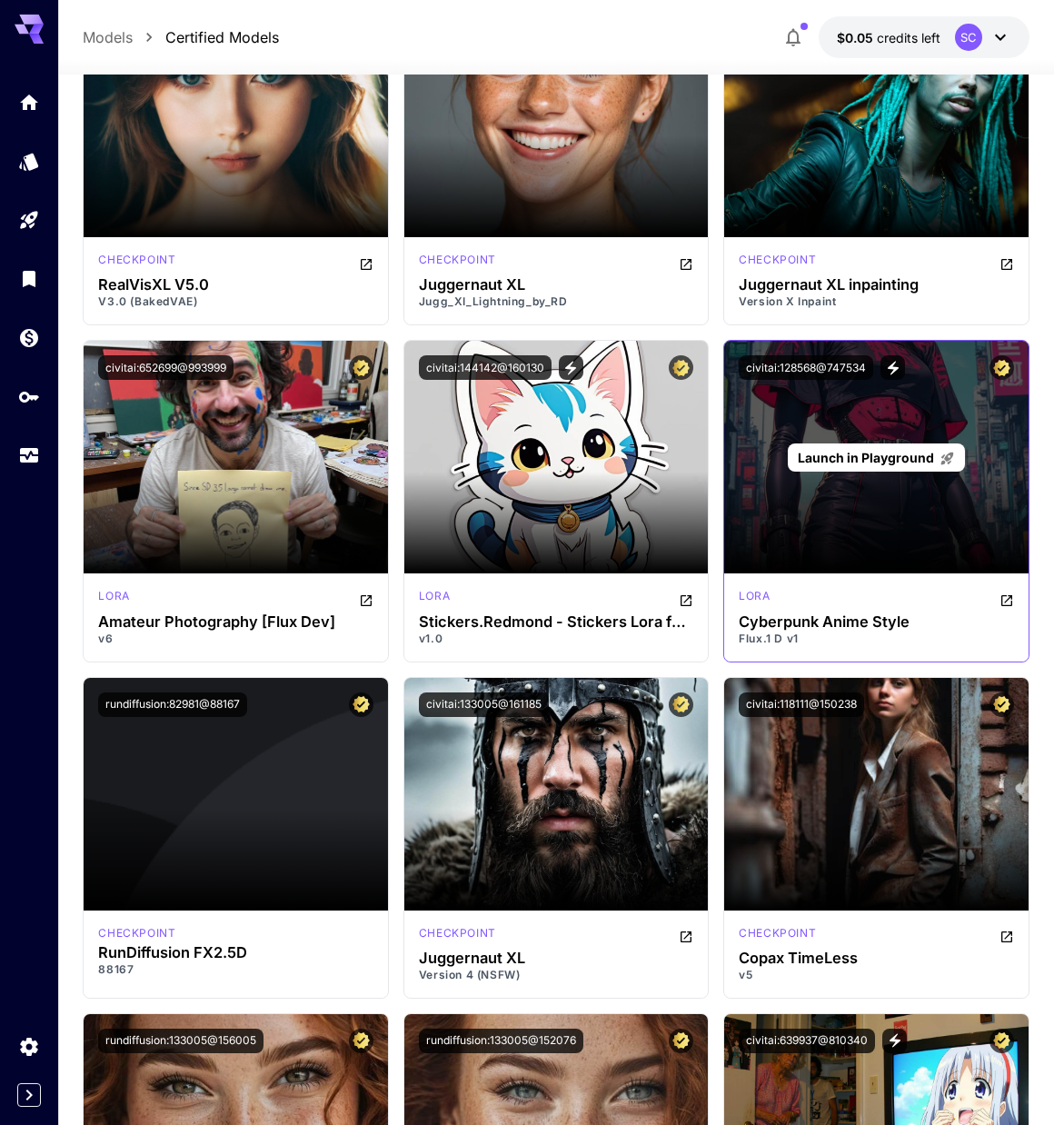
click at [836, 523] on div "Launch in Playground" at bounding box center [875, 457] width 303 height 233
click at [891, 455] on span "Launch in Playground" at bounding box center [866, 457] width 136 height 15
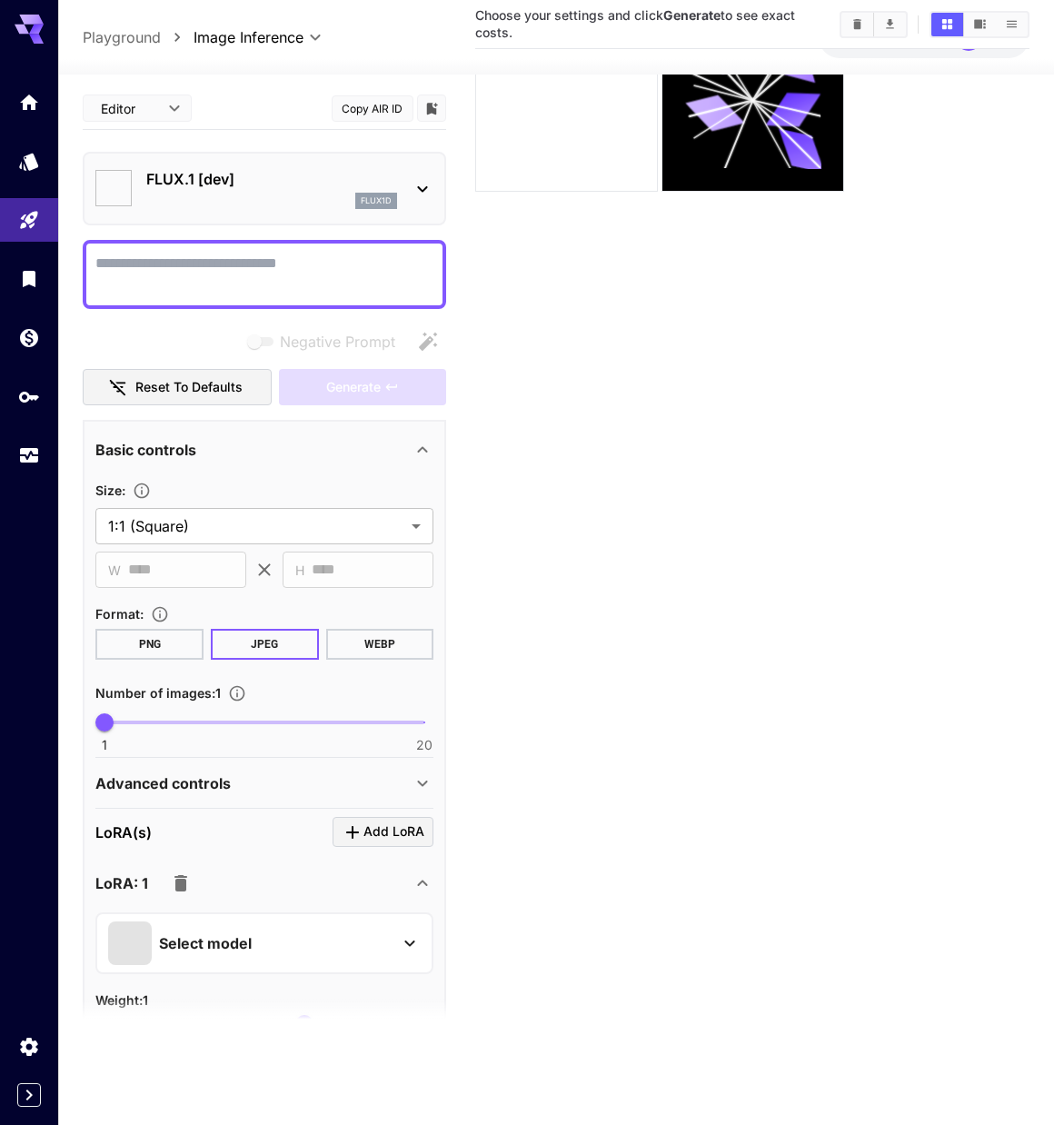
type input "**********"
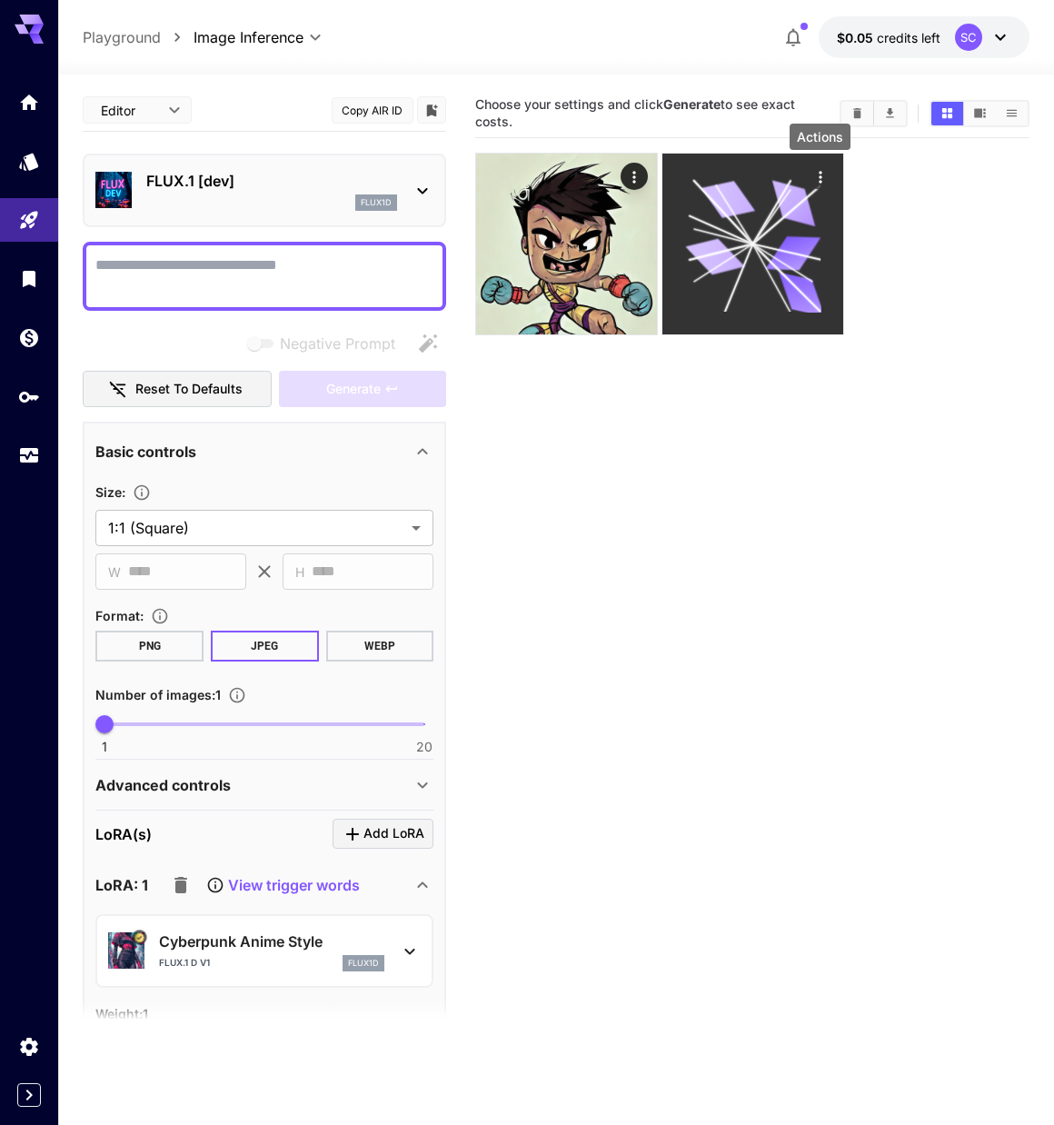
click at [827, 174] on icon "Actions" at bounding box center [820, 177] width 18 height 18
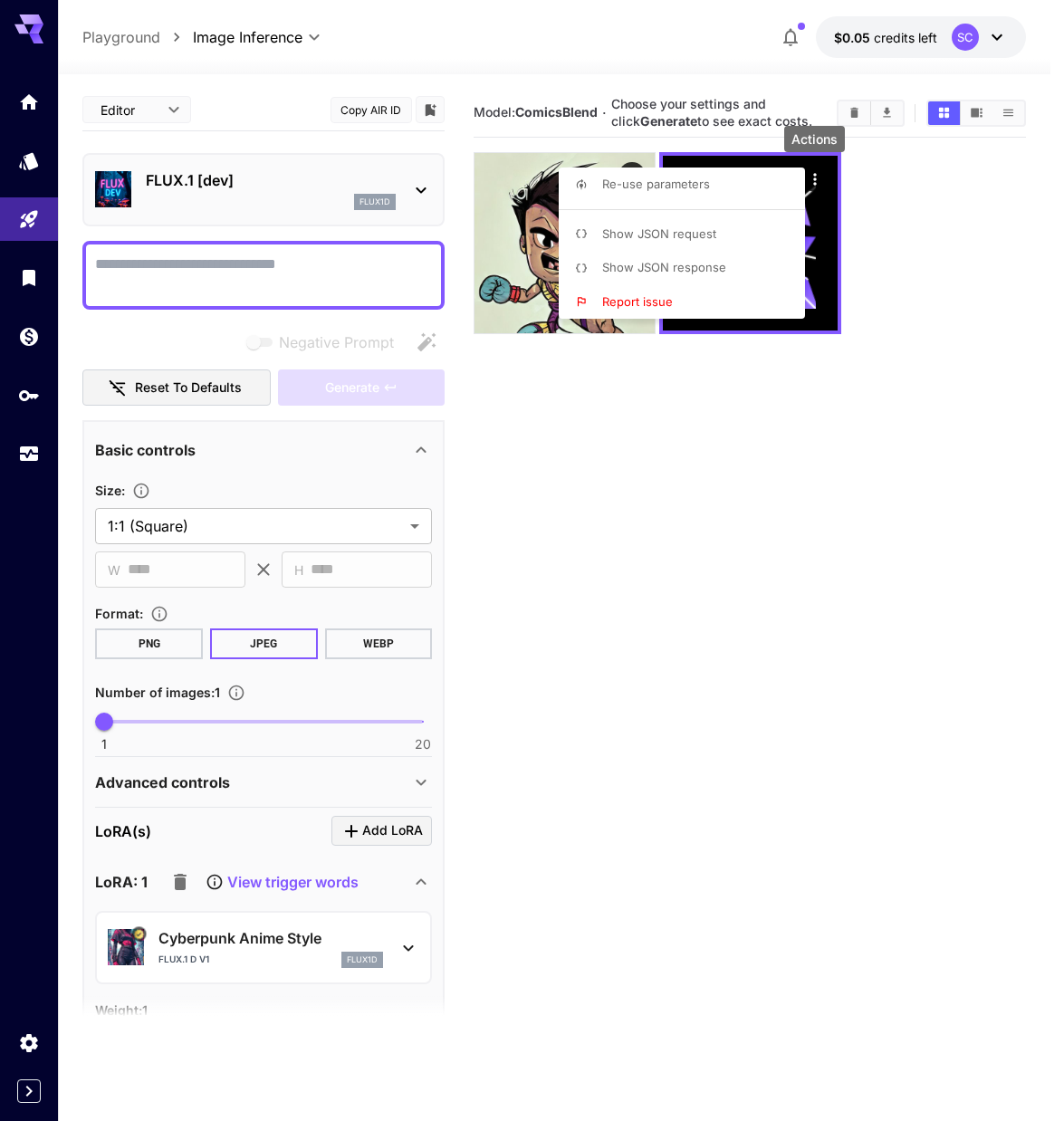
click at [887, 297] on div at bounding box center [532, 560] width 1064 height 1121
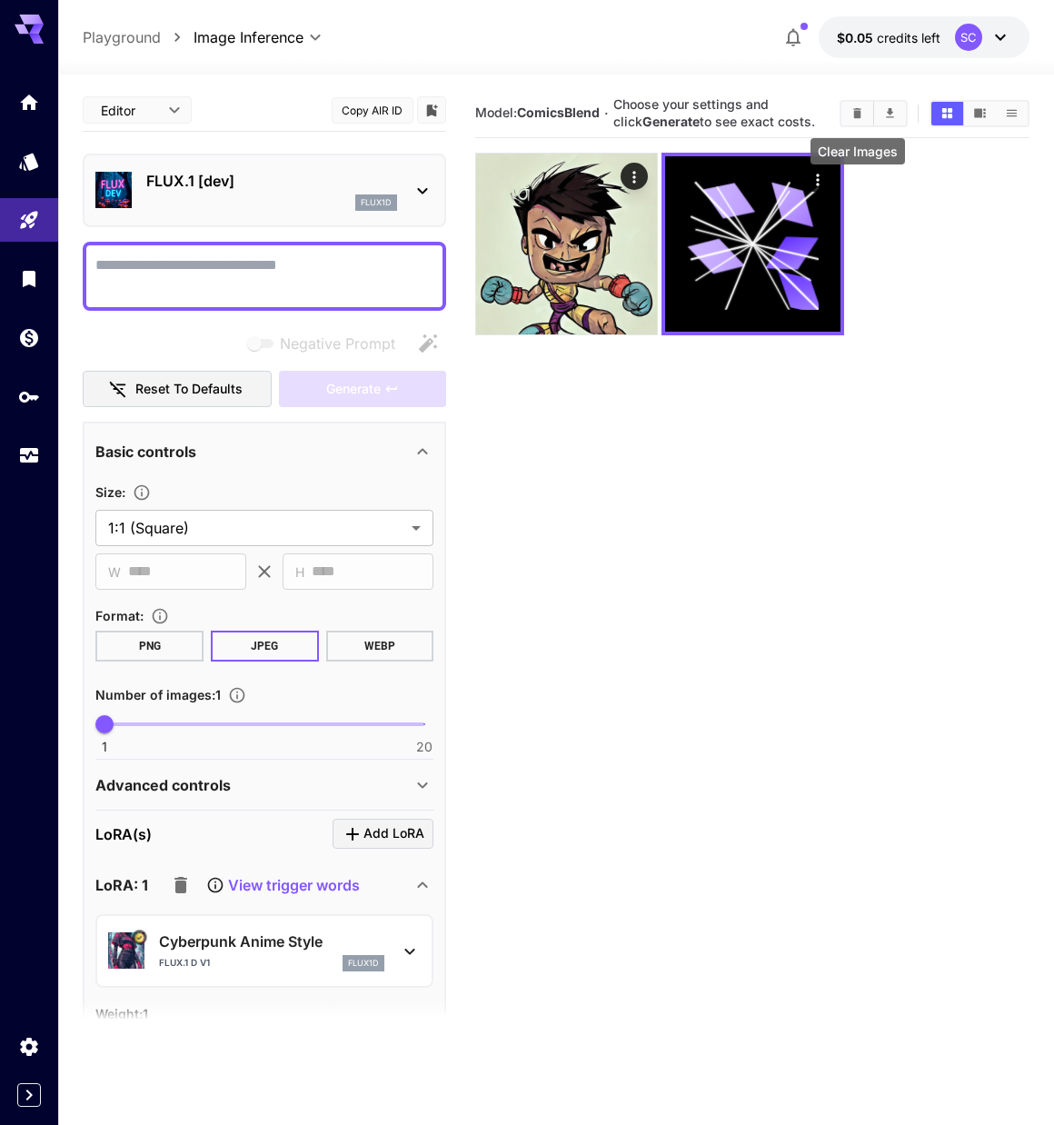
click at [864, 115] on icon "Clear Images" at bounding box center [857, 113] width 14 height 14
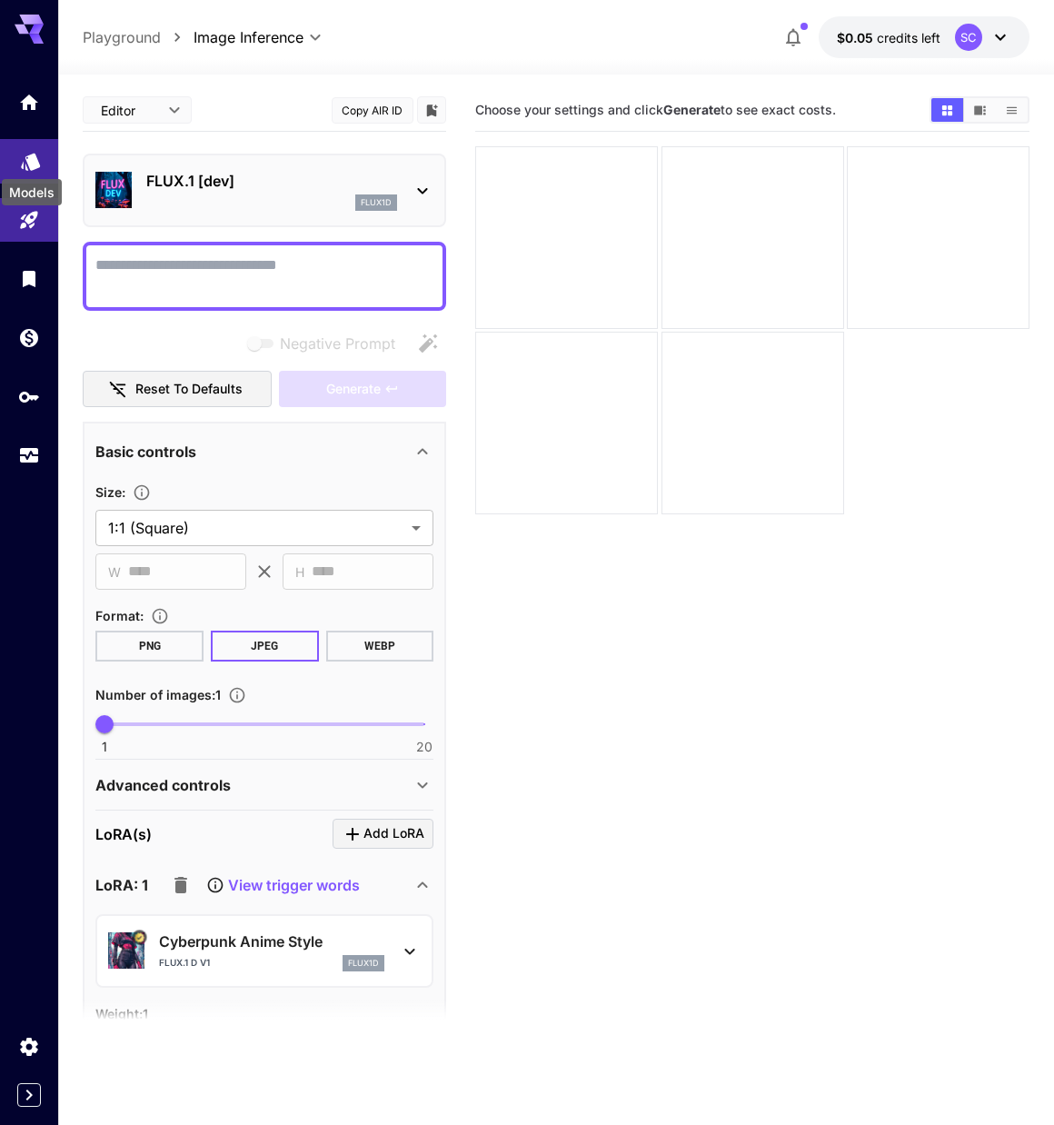
click at [31, 164] on icon "Models" at bounding box center [30, 155] width 19 height 17
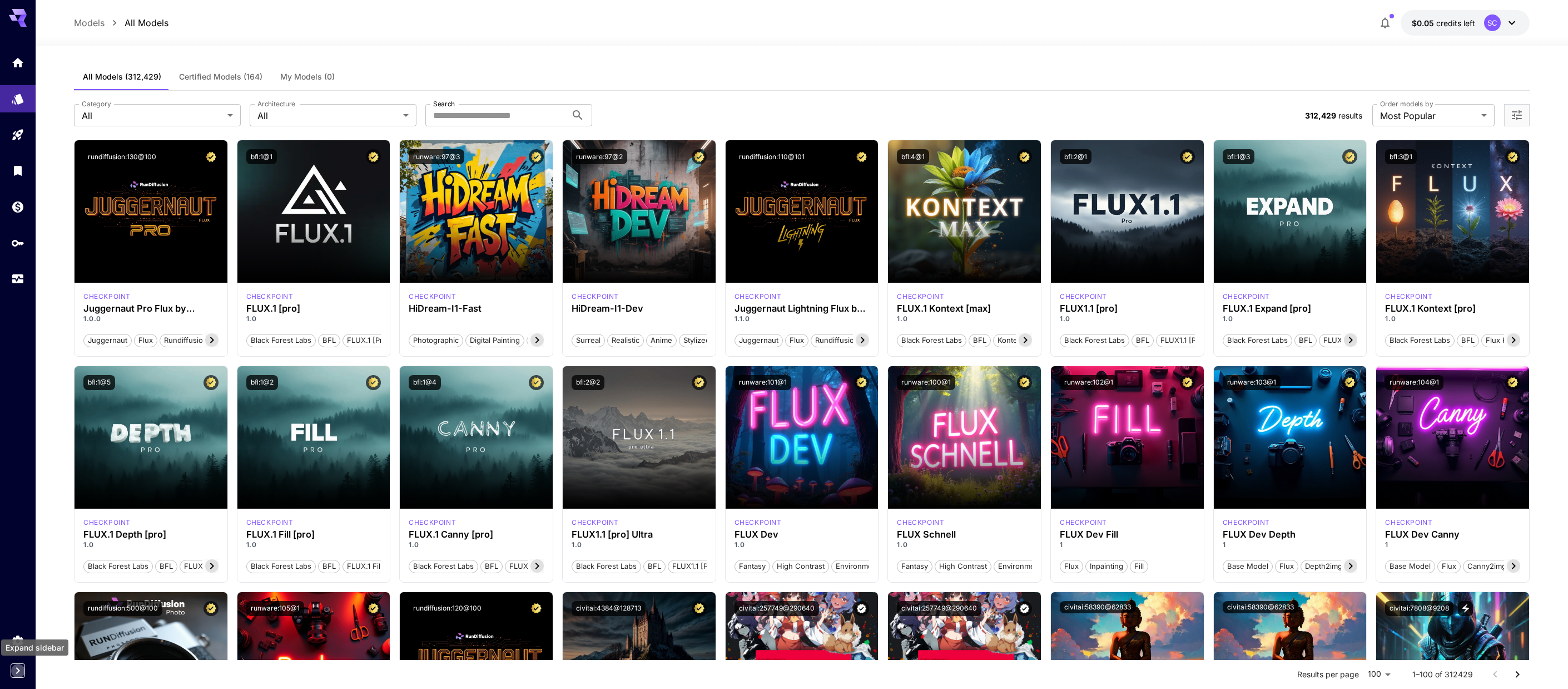
click at [16, 674] on icon "Expand sidebar" at bounding box center [18, 671] width 13 height 13
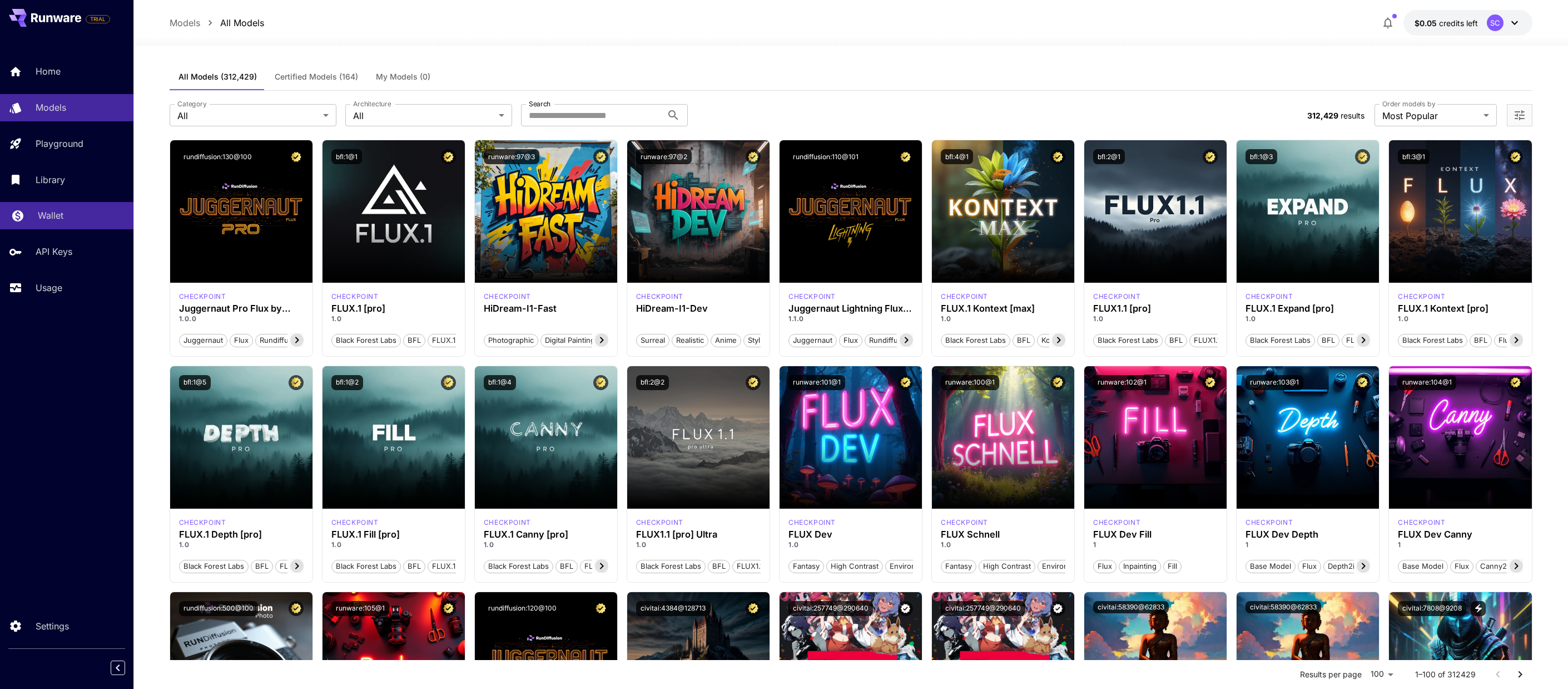
click at [66, 209] on div "Wallet" at bounding box center [81, 216] width 87 height 13
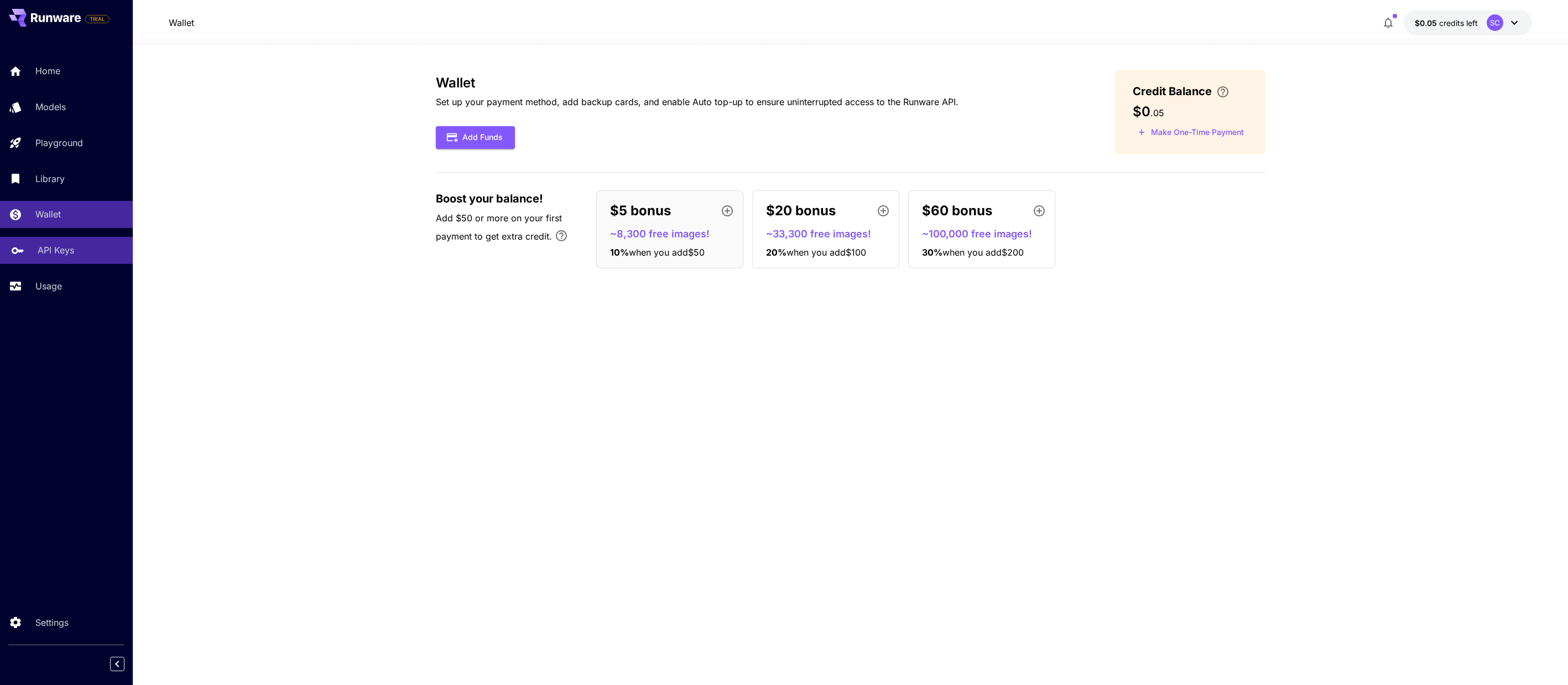
click at [49, 251] on p "API Keys" at bounding box center [56, 250] width 37 height 13
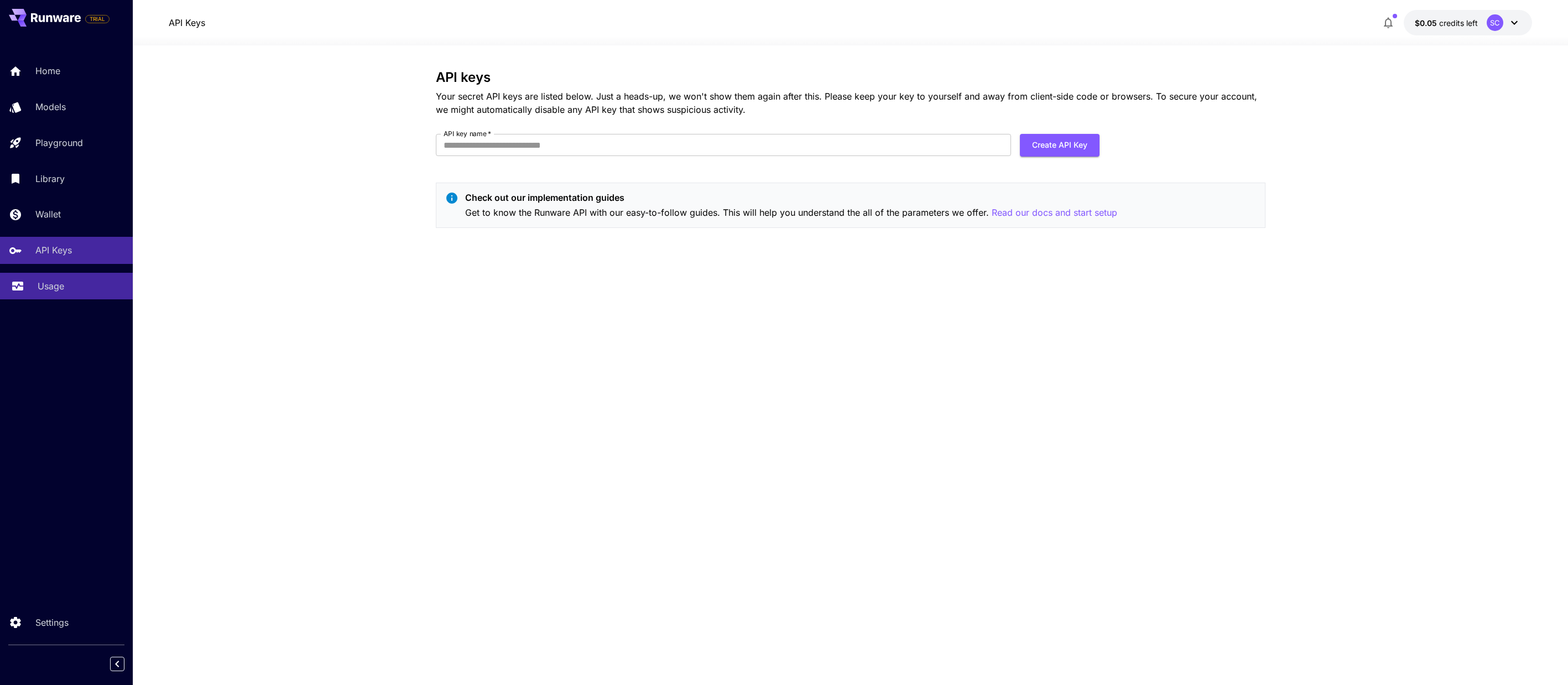
click at [51, 286] on p "Usage" at bounding box center [51, 286] width 27 height 13
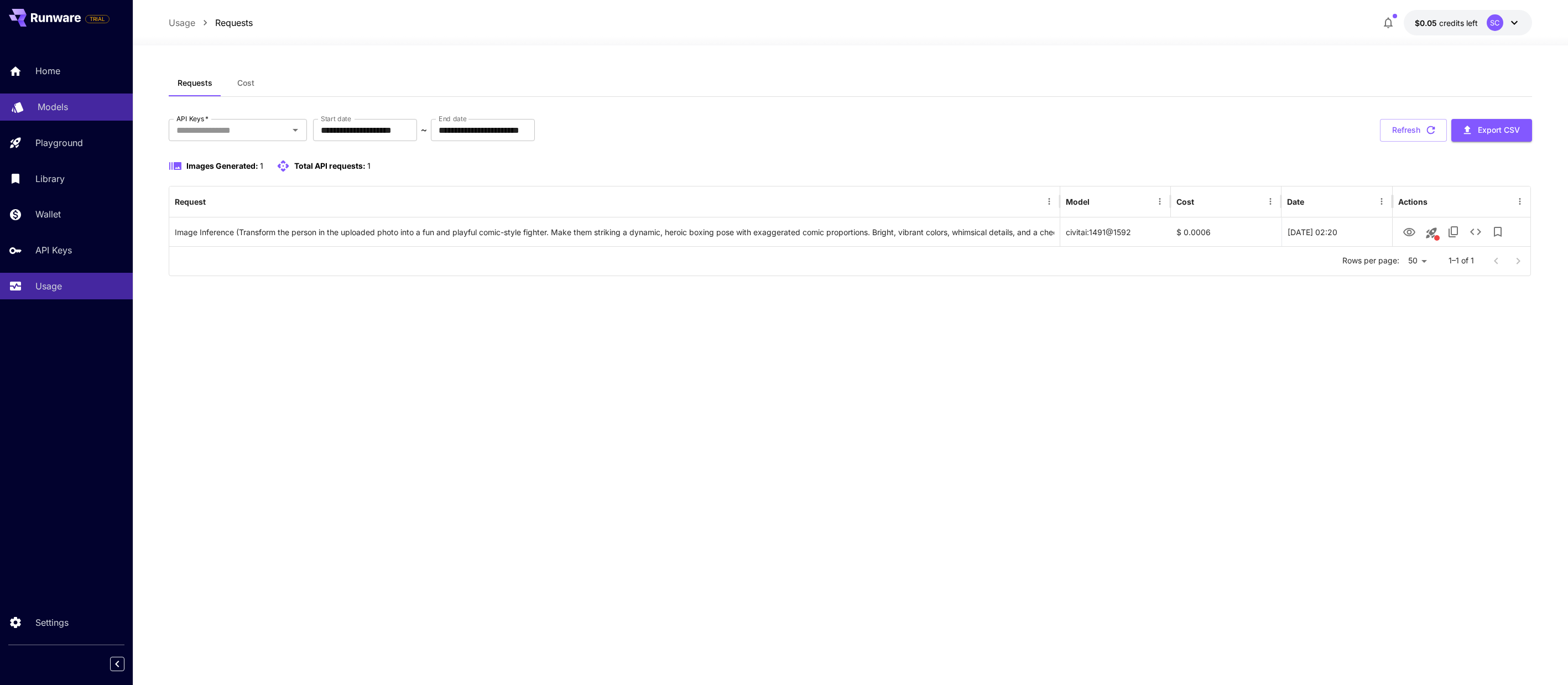
click at [47, 116] on link "Models" at bounding box center [66, 107] width 133 height 27
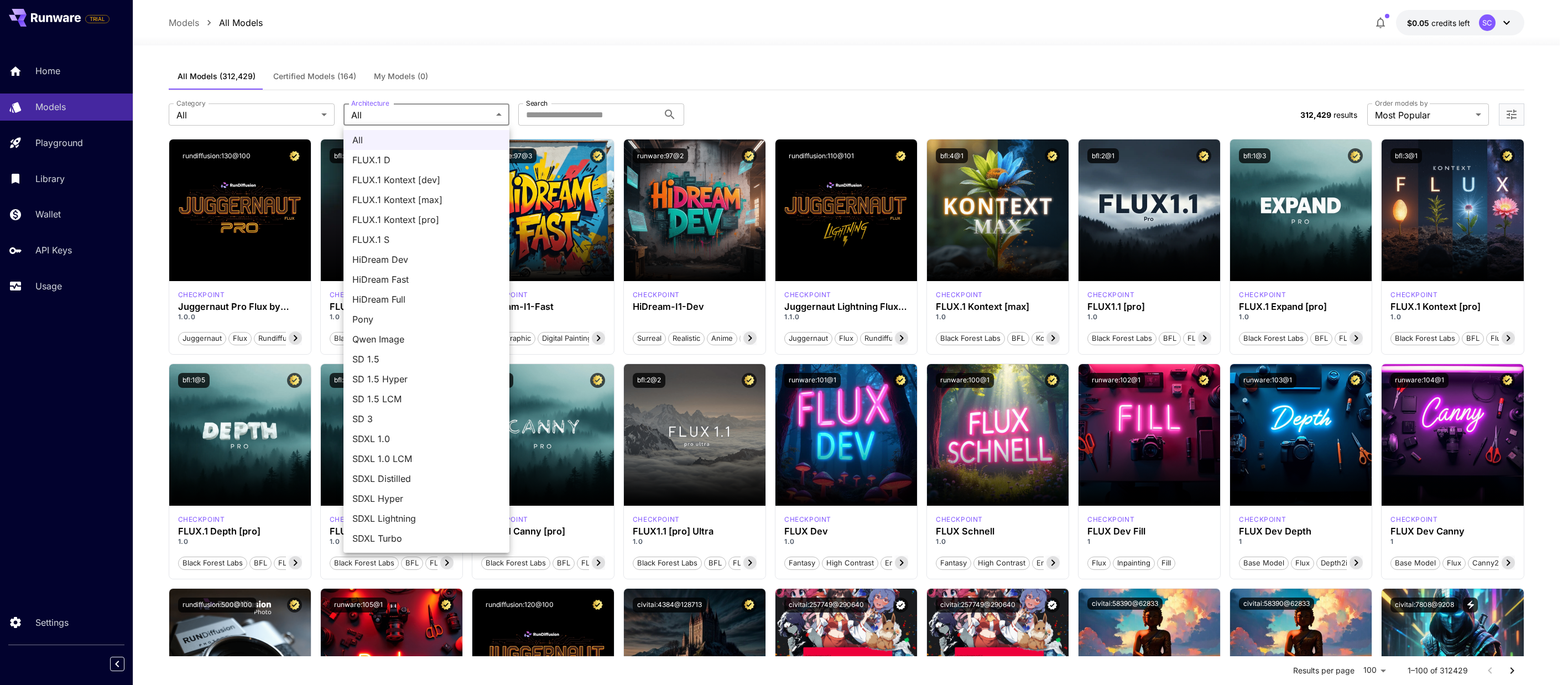
click at [420, 357] on span "SD 1.5" at bounding box center [427, 359] width 149 height 13
type input "****"
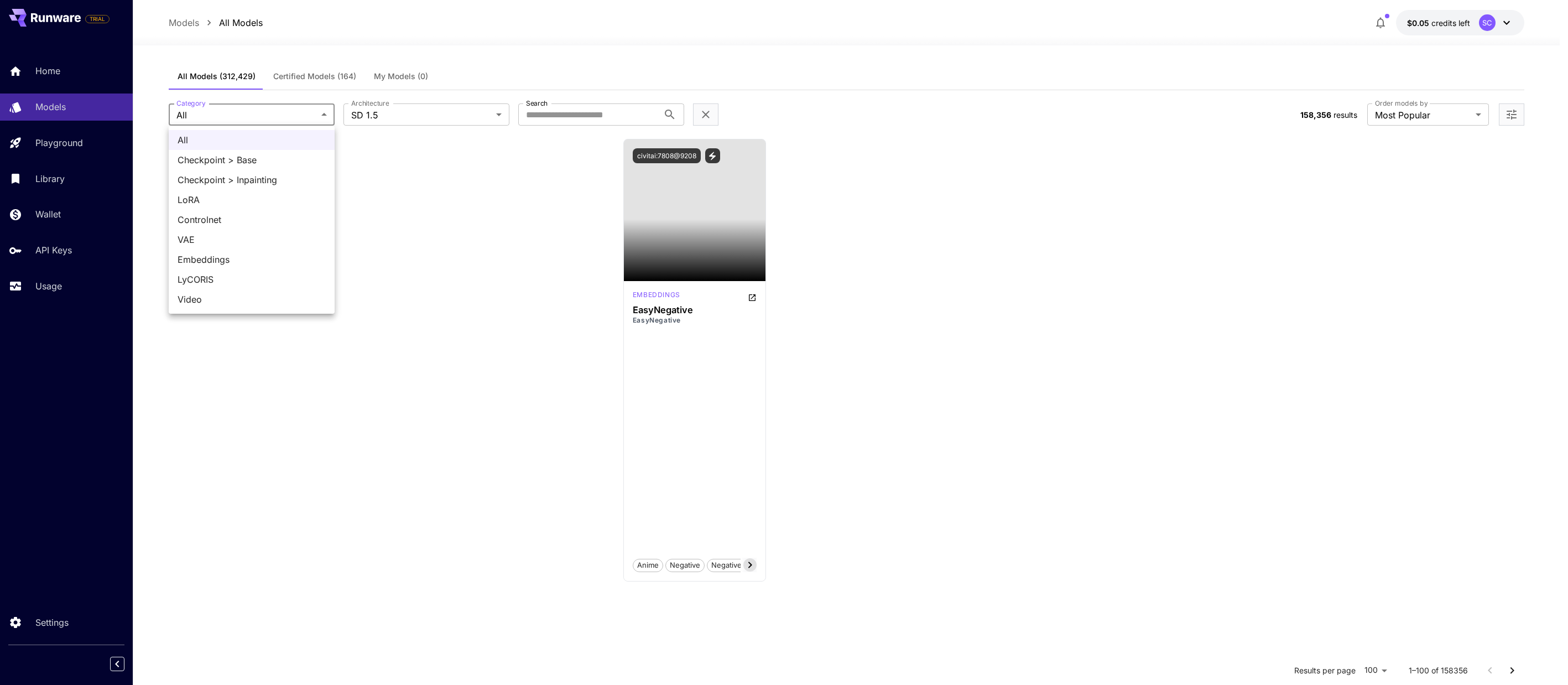
click at [278, 161] on span "Checkpoint > Base" at bounding box center [252, 160] width 149 height 13
type input "**********"
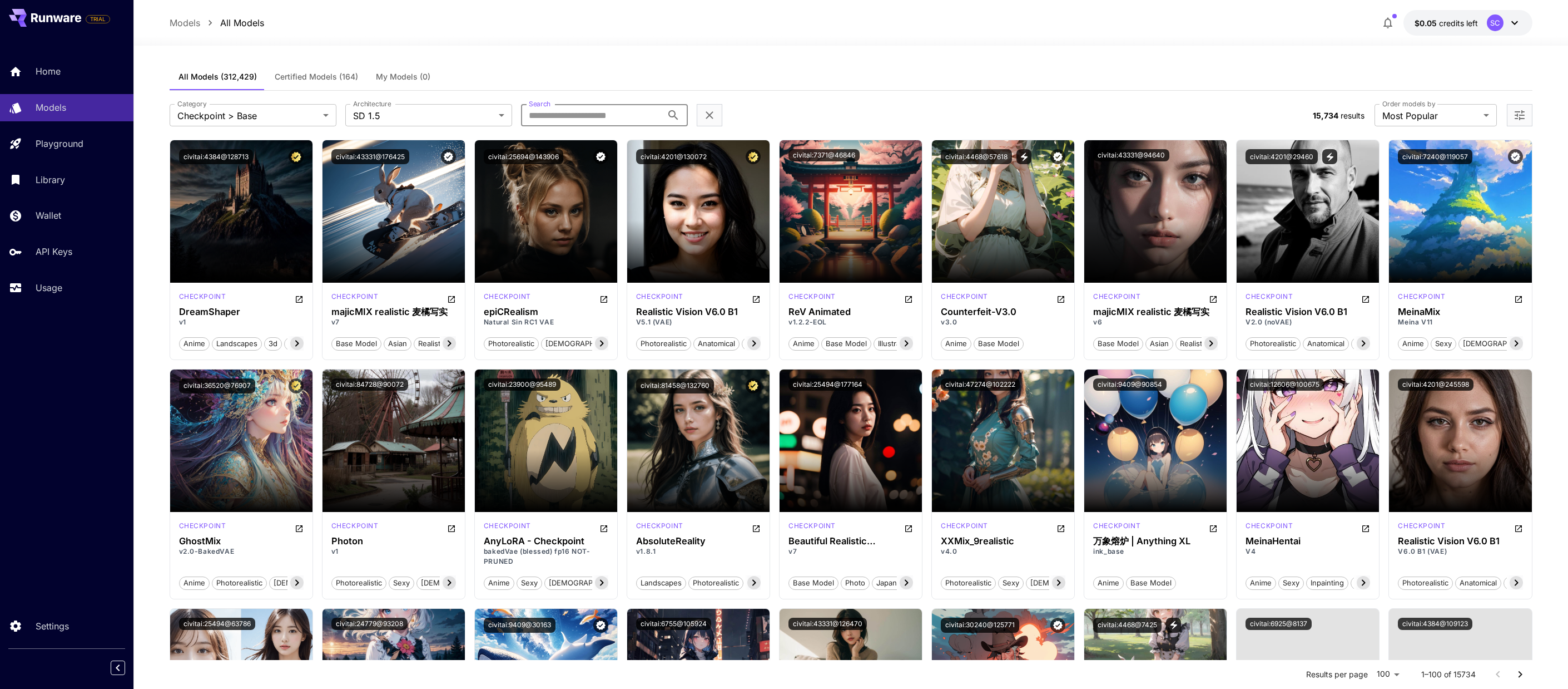
click at [600, 119] on input "Search" at bounding box center [591, 115] width 141 height 22
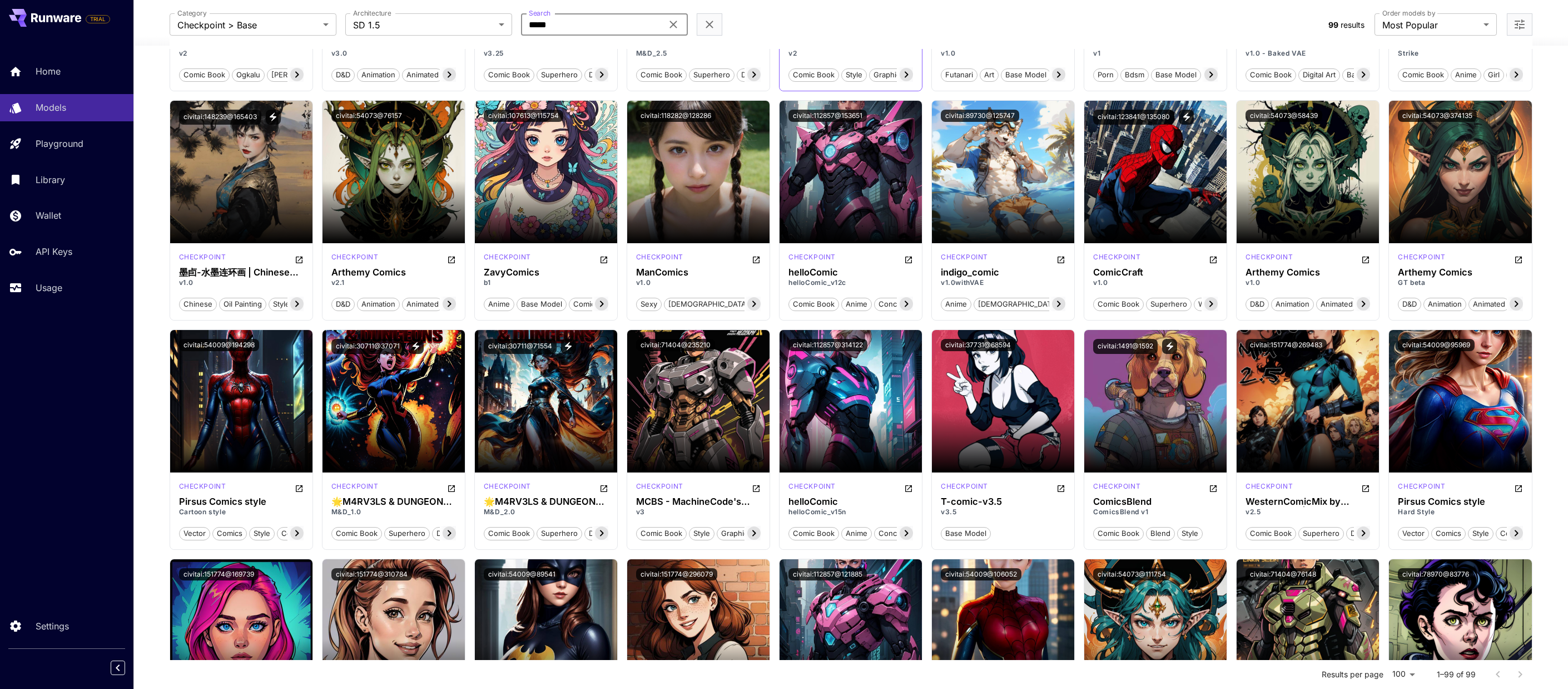
scroll to position [501, 0]
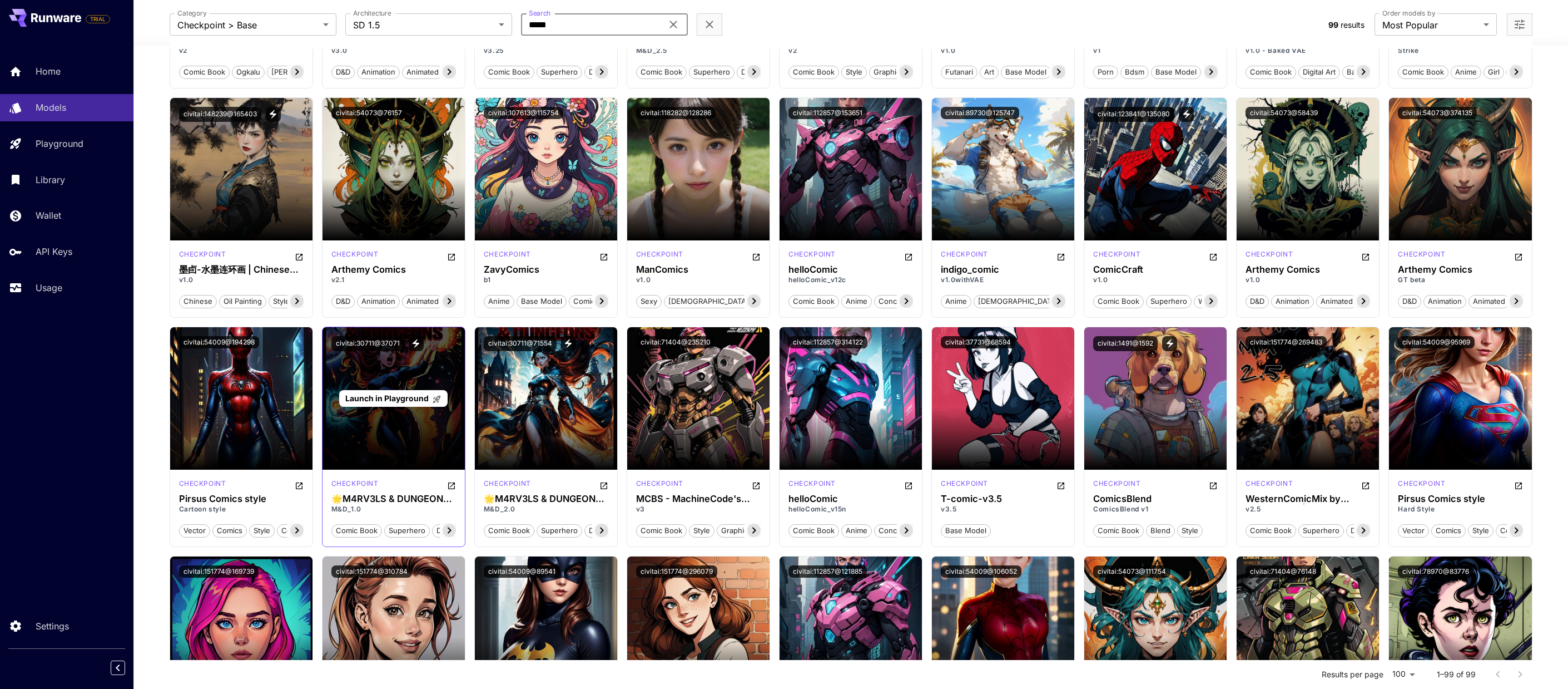
type input "*****"
click at [401, 398] on span "Launch in Playground" at bounding box center [387, 397] width 83 height 9
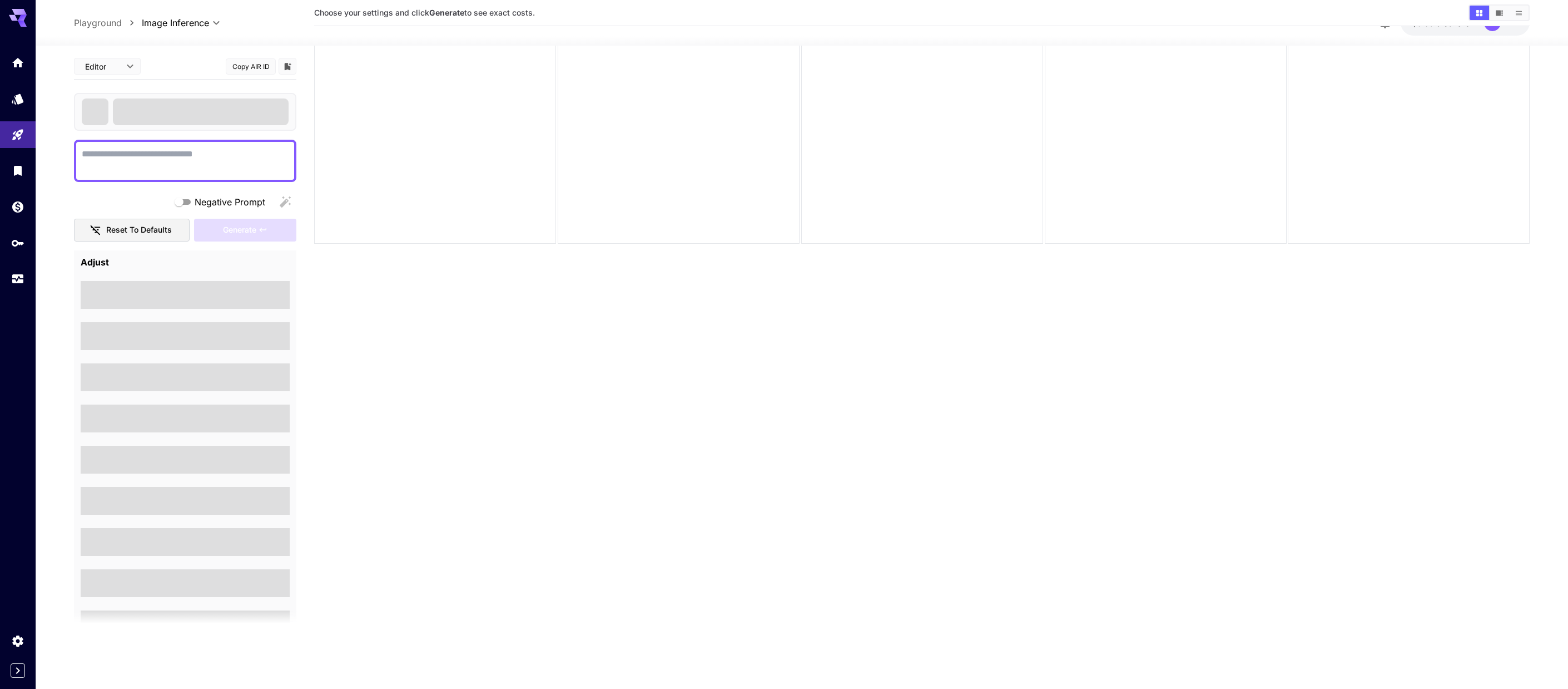
scroll to position [88, 0]
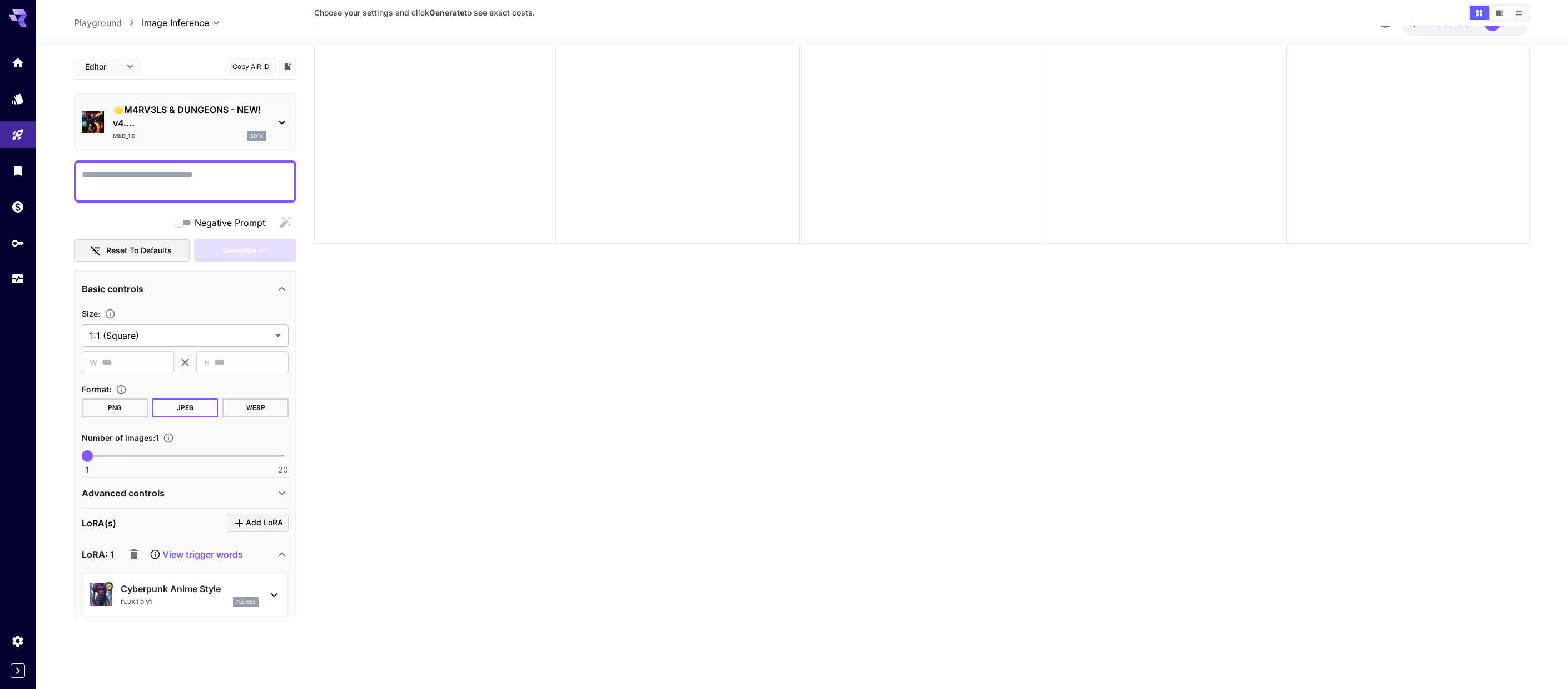
click at [179, 182] on textarea "Negative Prompt" at bounding box center [185, 181] width 207 height 27
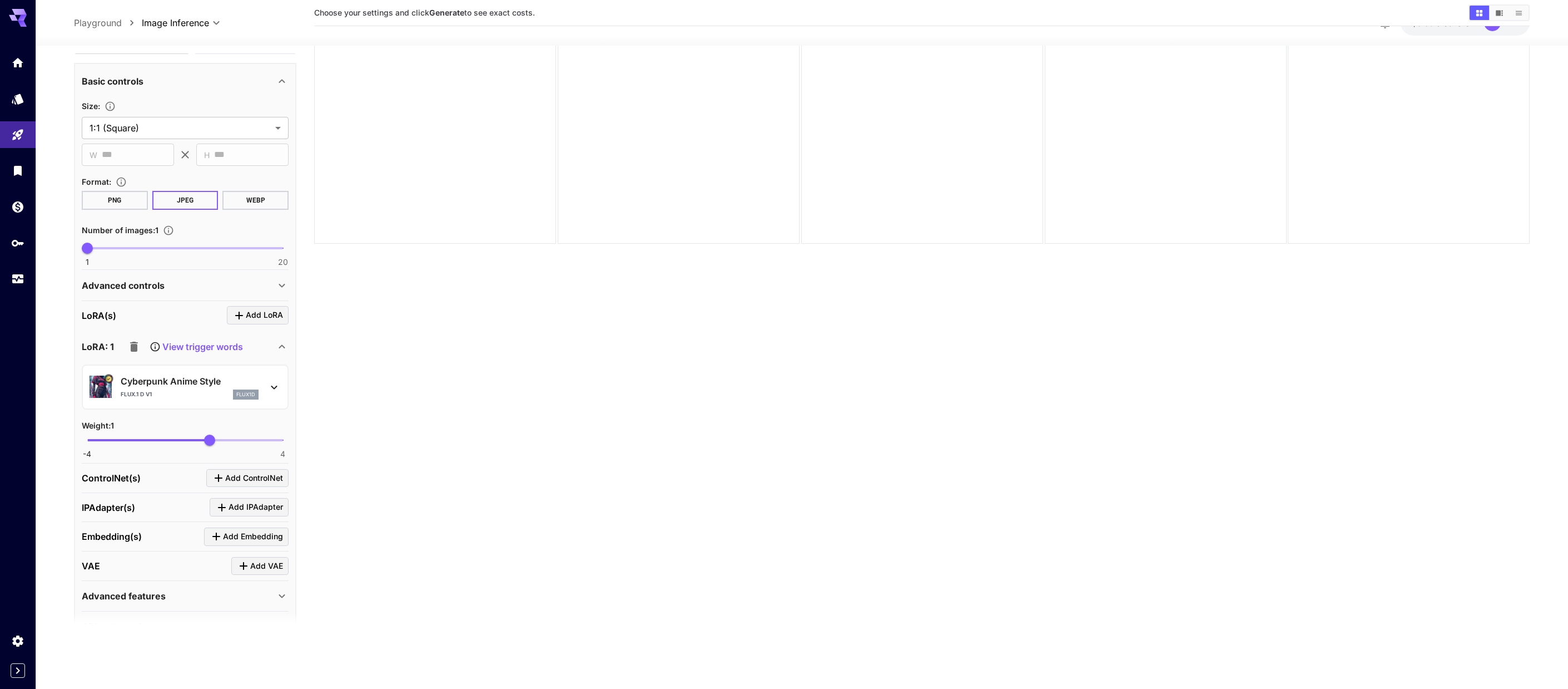
scroll to position [222, 0]
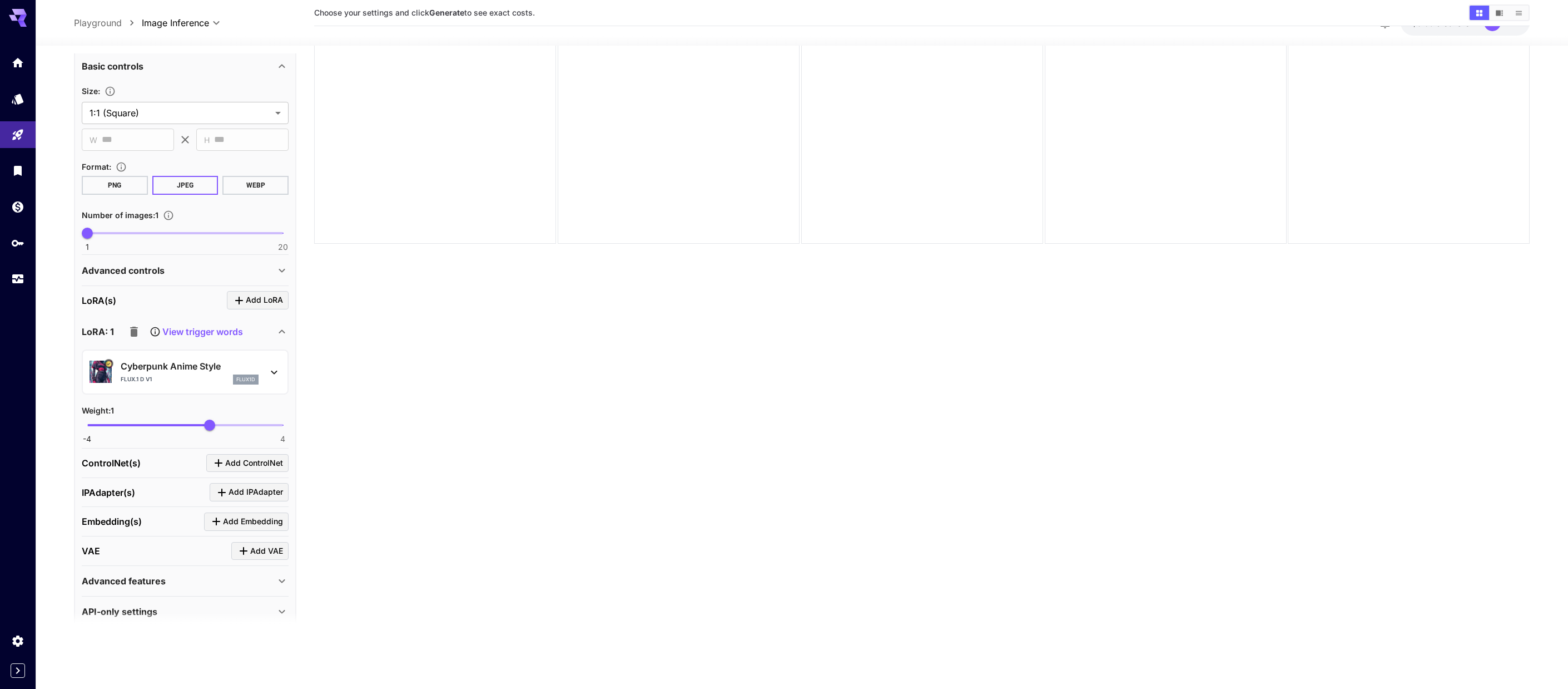
click at [149, 275] on p "Advanced controls" at bounding box center [123, 271] width 83 height 13
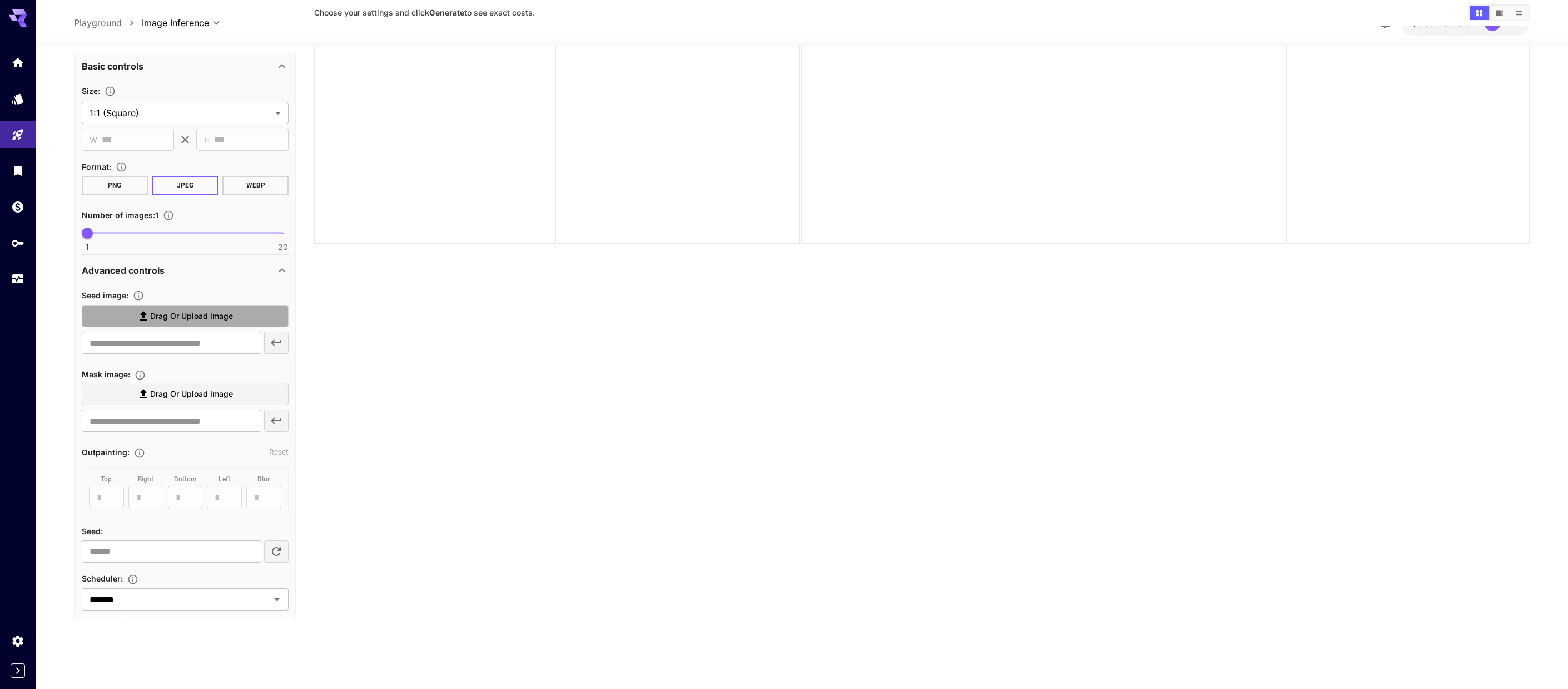
click at [169, 318] on span "Drag or upload image" at bounding box center [191, 316] width 83 height 14
click at [0, 0] on input "Drag or upload image" at bounding box center [0, 0] width 0 height 0
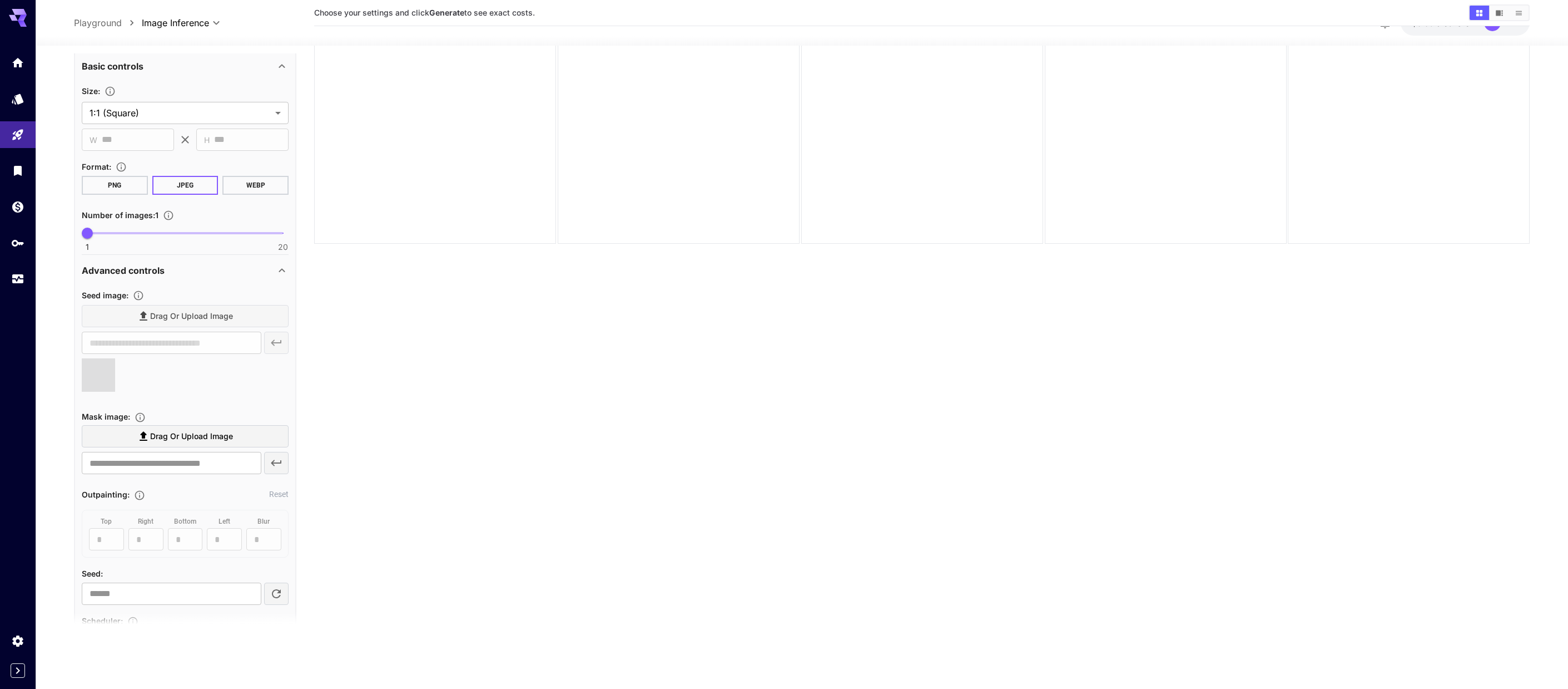
type input "**********"
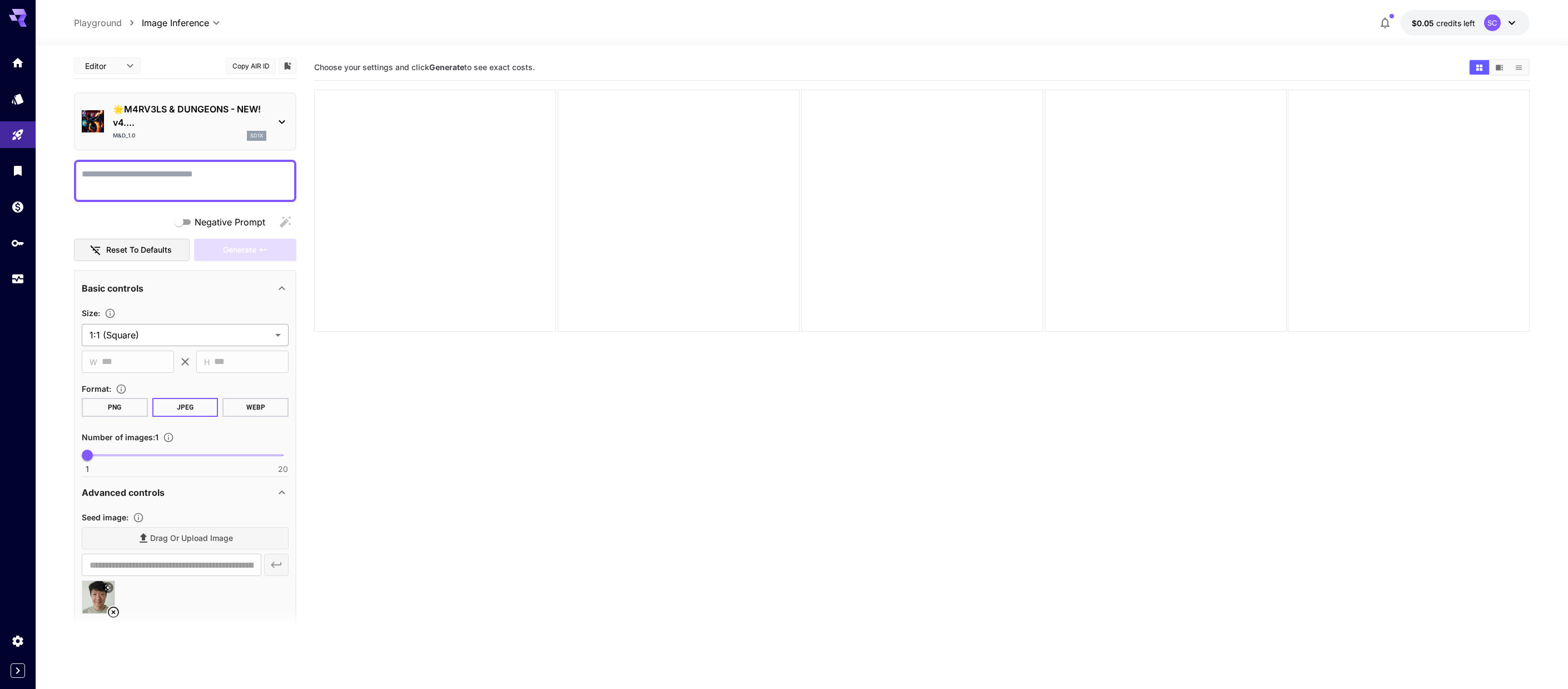
scroll to position [0, 0]
click at [157, 179] on textarea "Negative Prompt" at bounding box center [185, 183] width 207 height 27
paste textarea "**********"
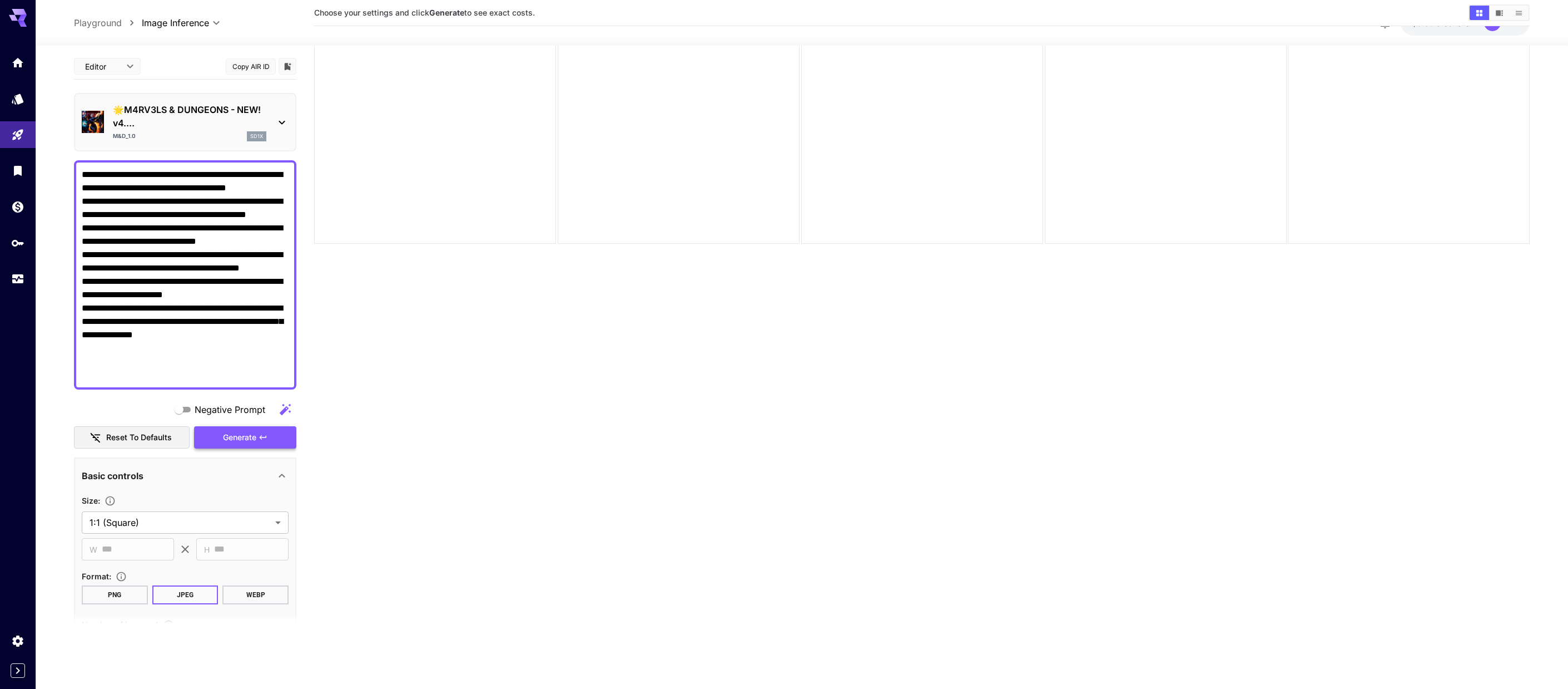
type textarea "**********"
click at [257, 440] on button "Generate" at bounding box center [245, 437] width 102 height 23
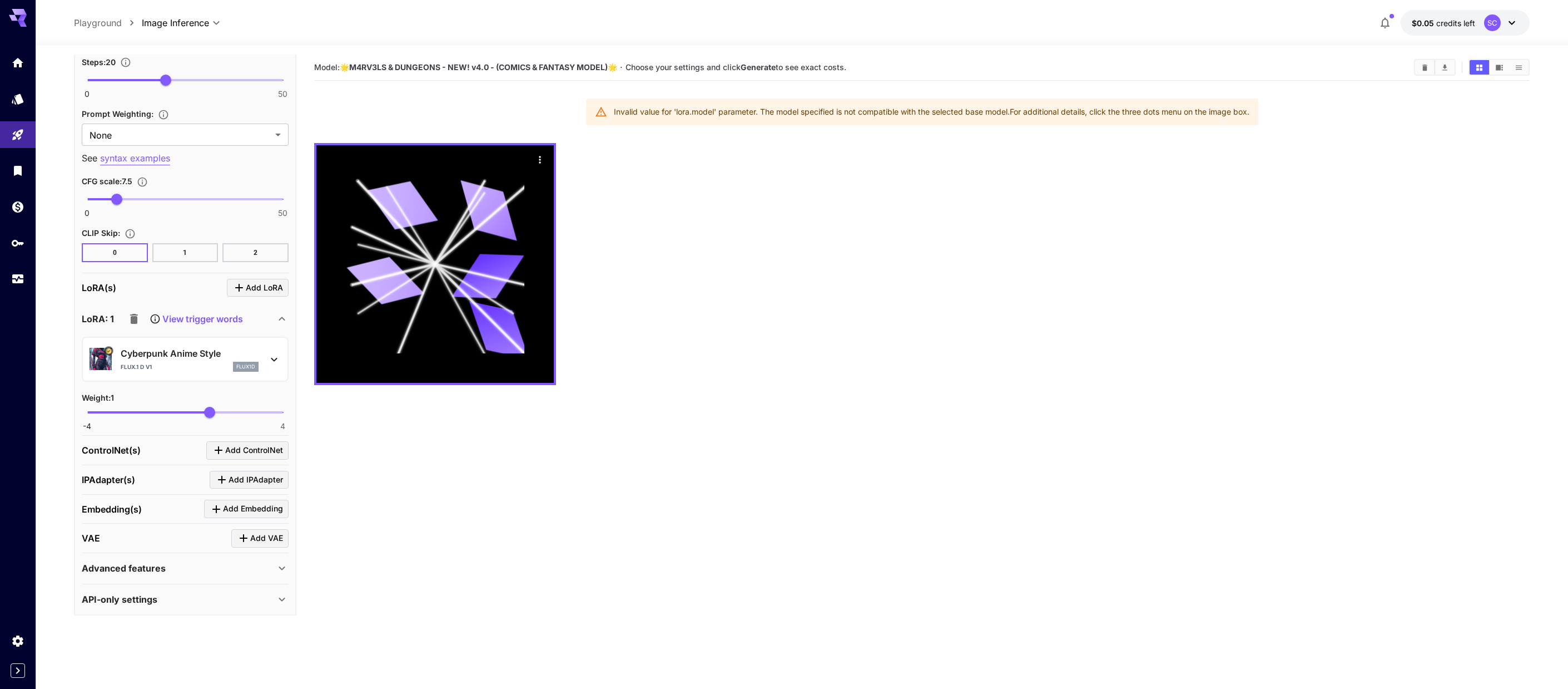
scroll to position [1073, 0]
click at [198, 353] on p "Cyberpunk Anime Style" at bounding box center [189, 350] width 138 height 13
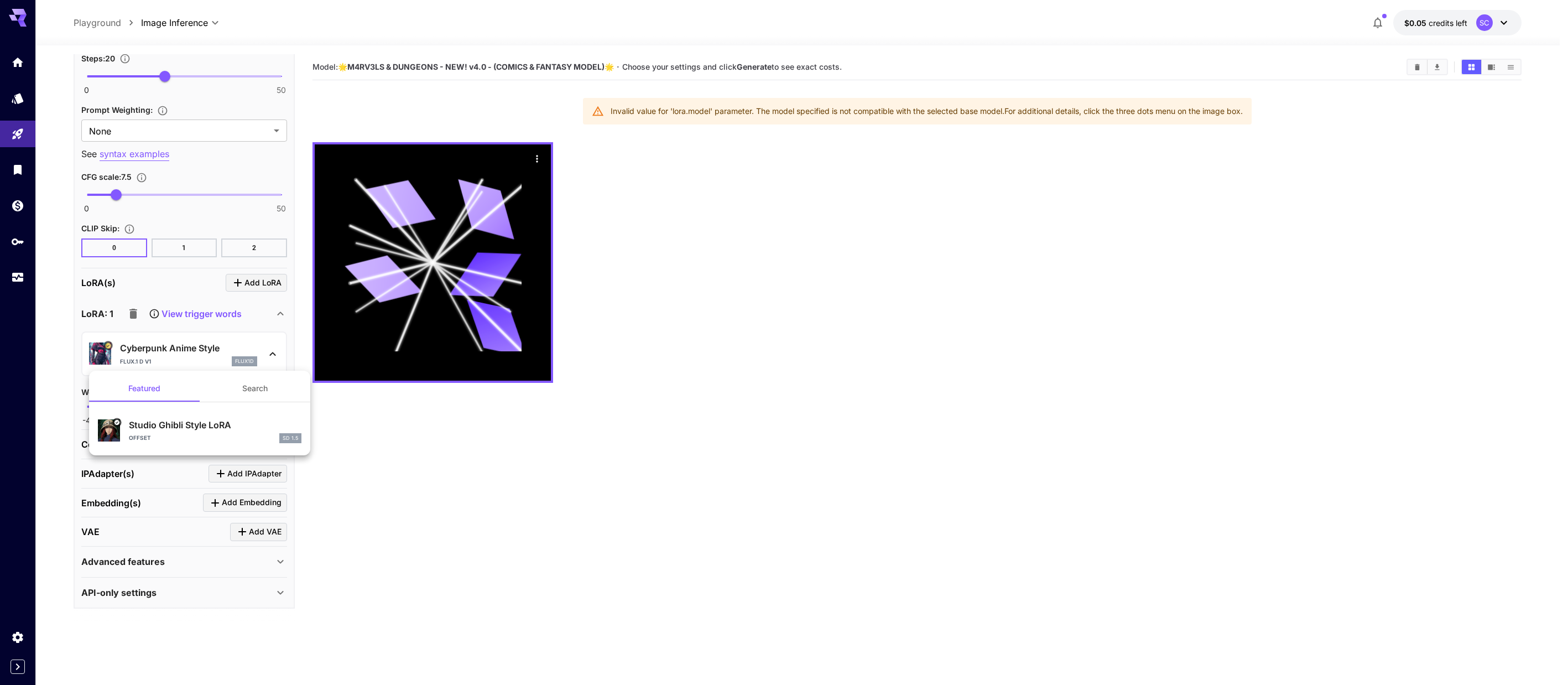
click at [196, 345] on div at bounding box center [784, 342] width 1568 height 685
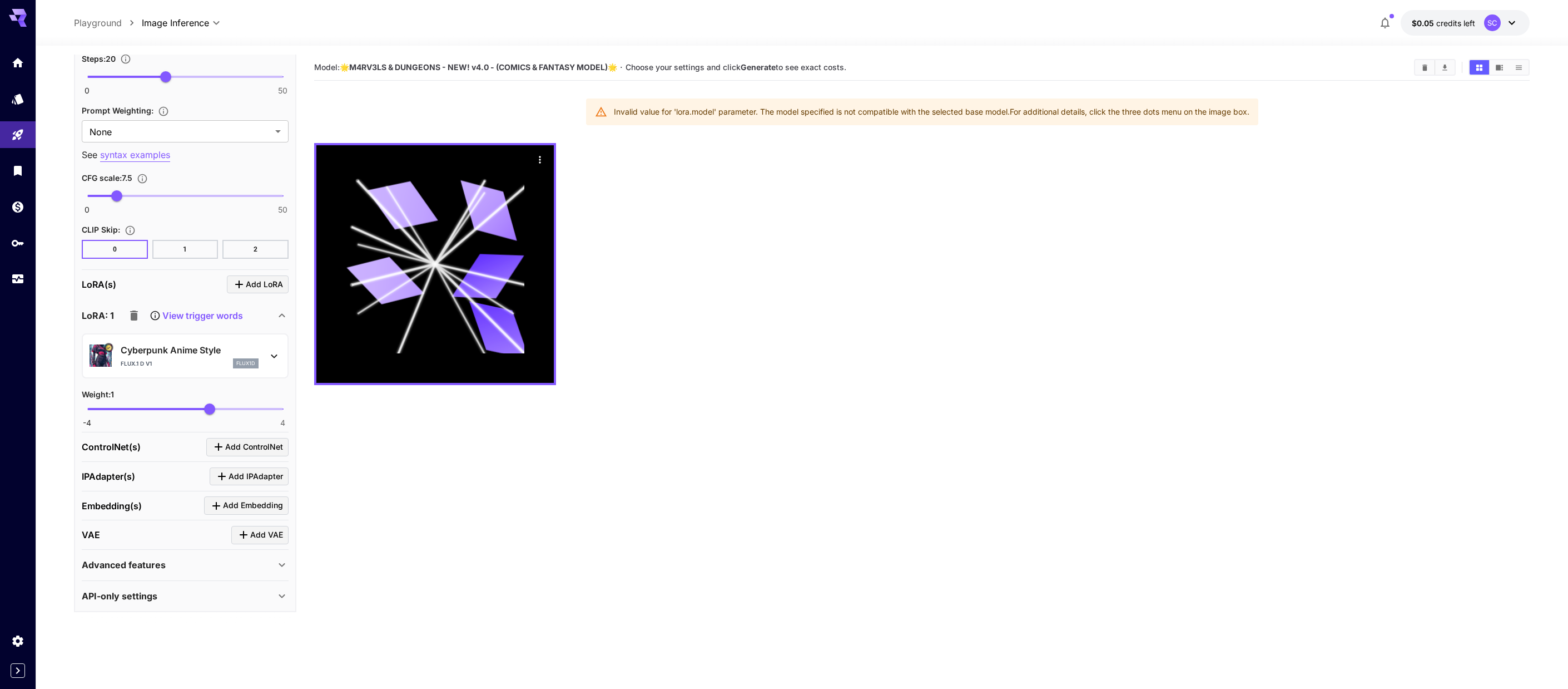
click at [140, 360] on p "Flux.1 D v1" at bounding box center [136, 364] width 31 height 9
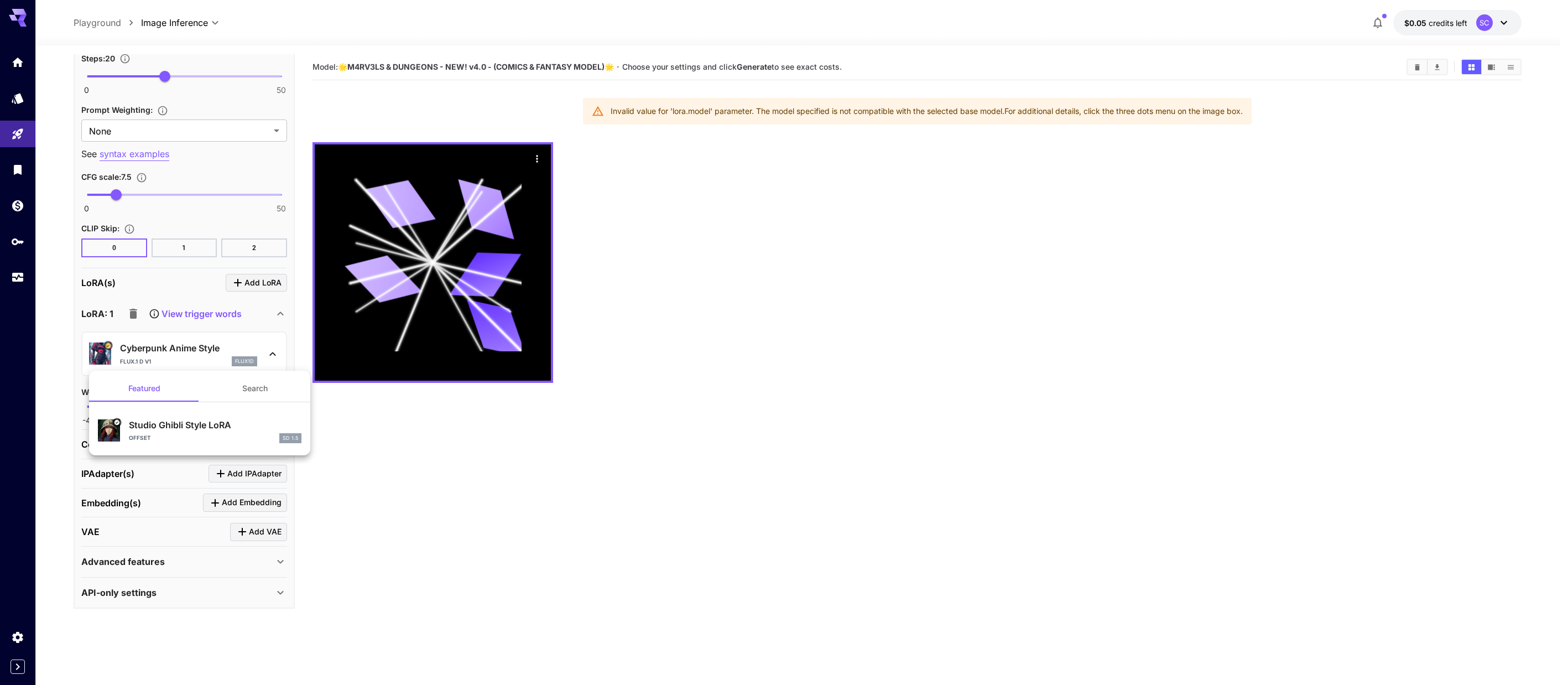
click at [138, 354] on div at bounding box center [784, 342] width 1568 height 685
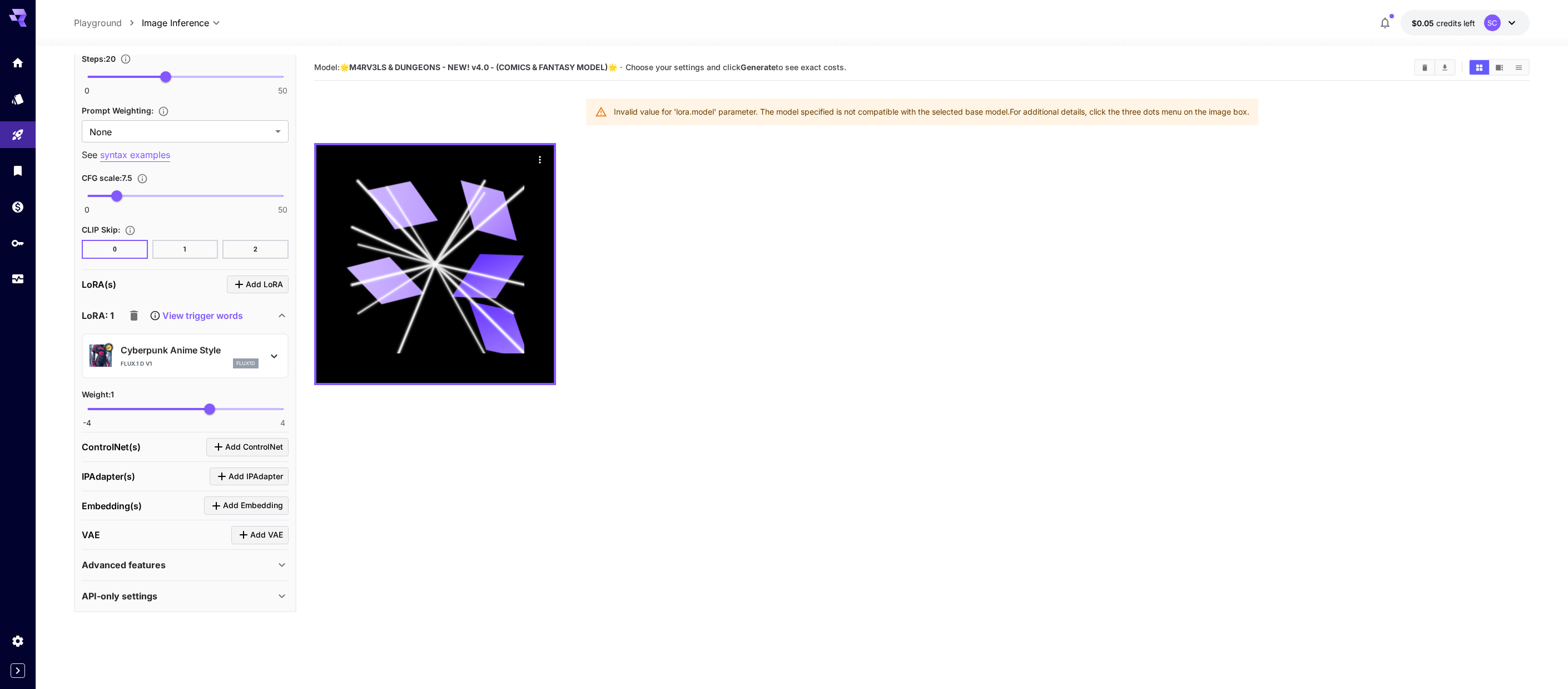
click at [207, 315] on p "View trigger words" at bounding box center [203, 315] width 81 height 13
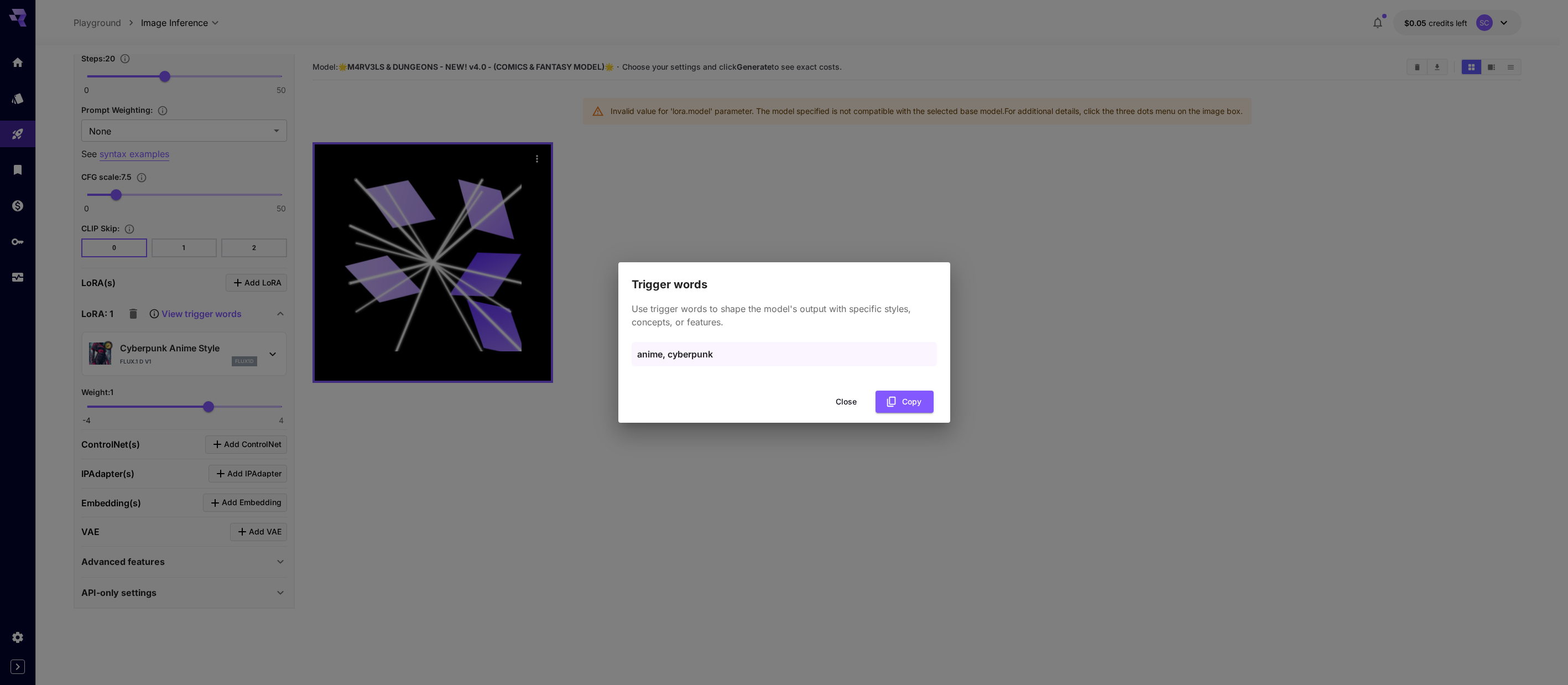
click at [649, 404] on button "Close" at bounding box center [846, 402] width 50 height 23
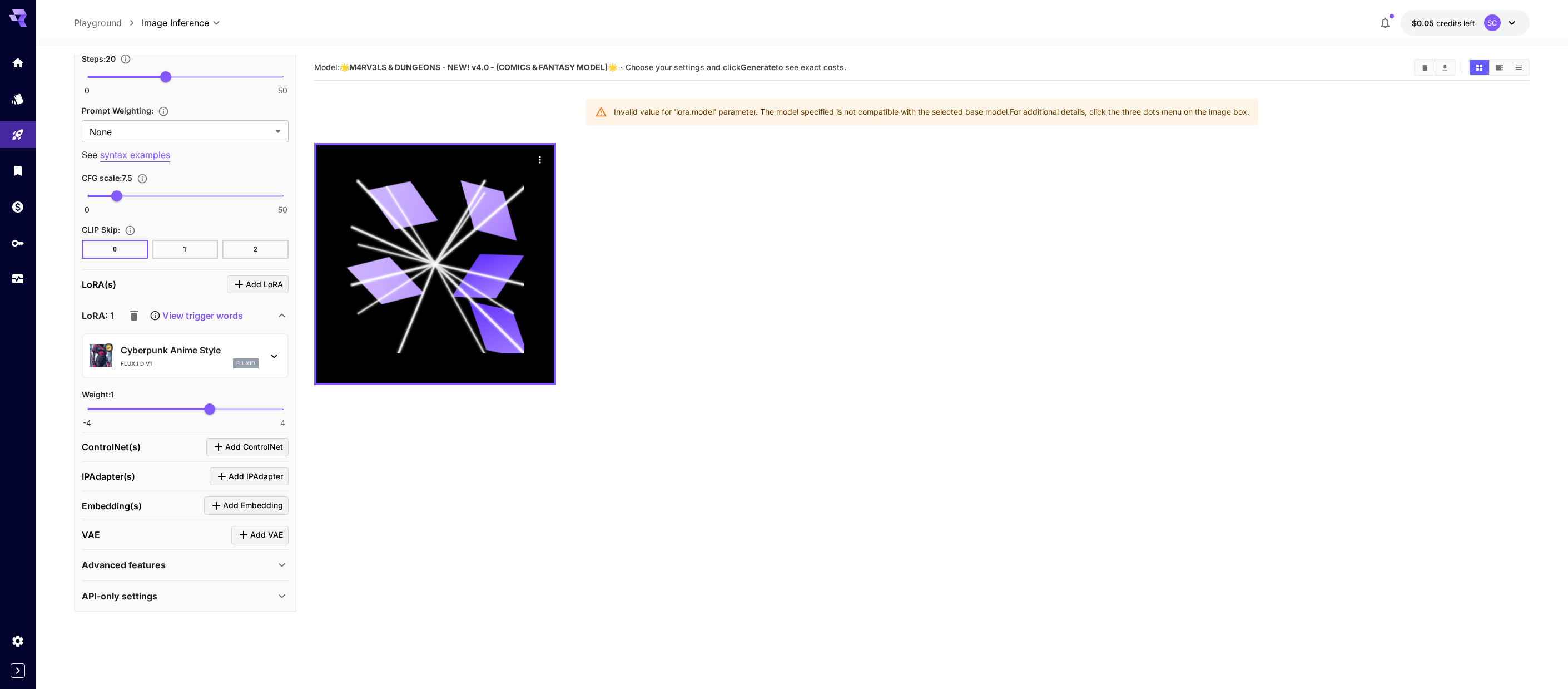
click at [131, 320] on icon "button" at bounding box center [134, 315] width 8 height 10
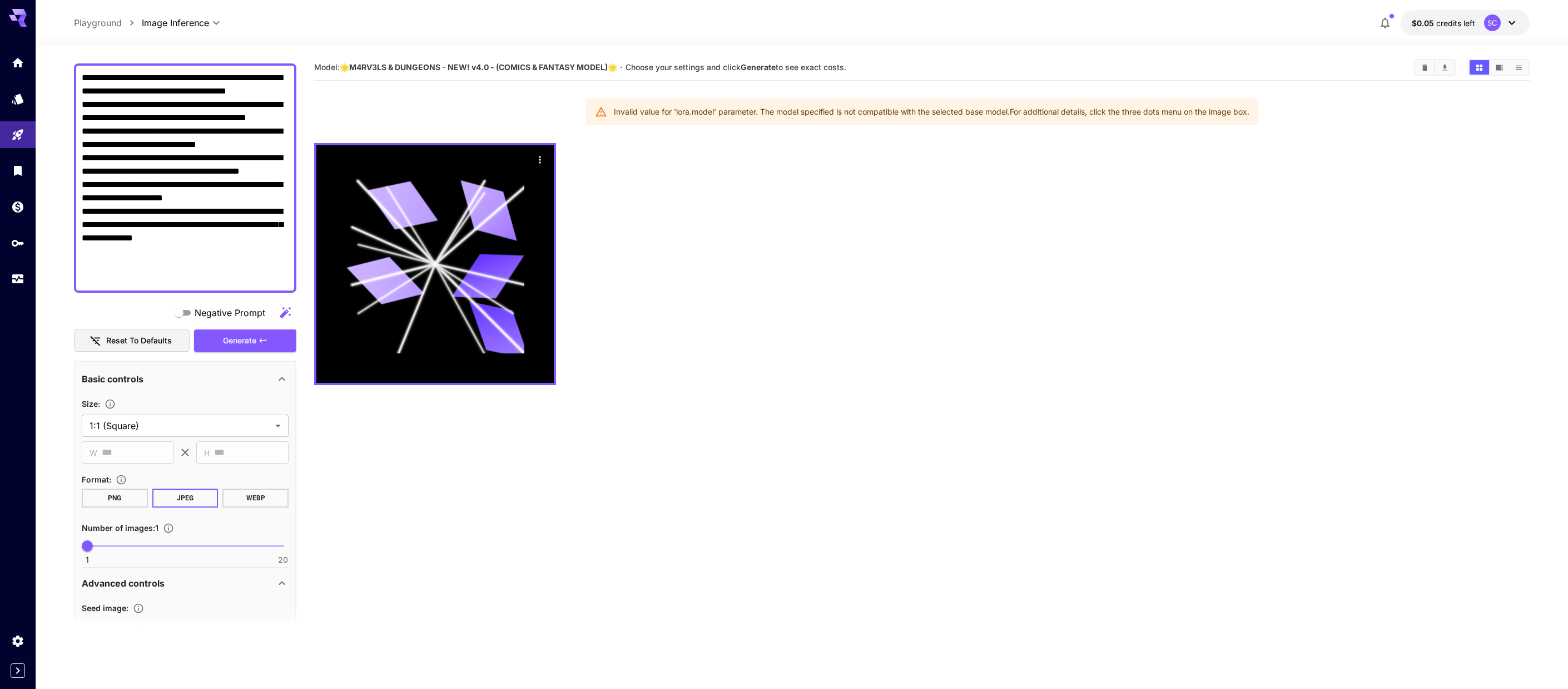
scroll to position [49, 0]
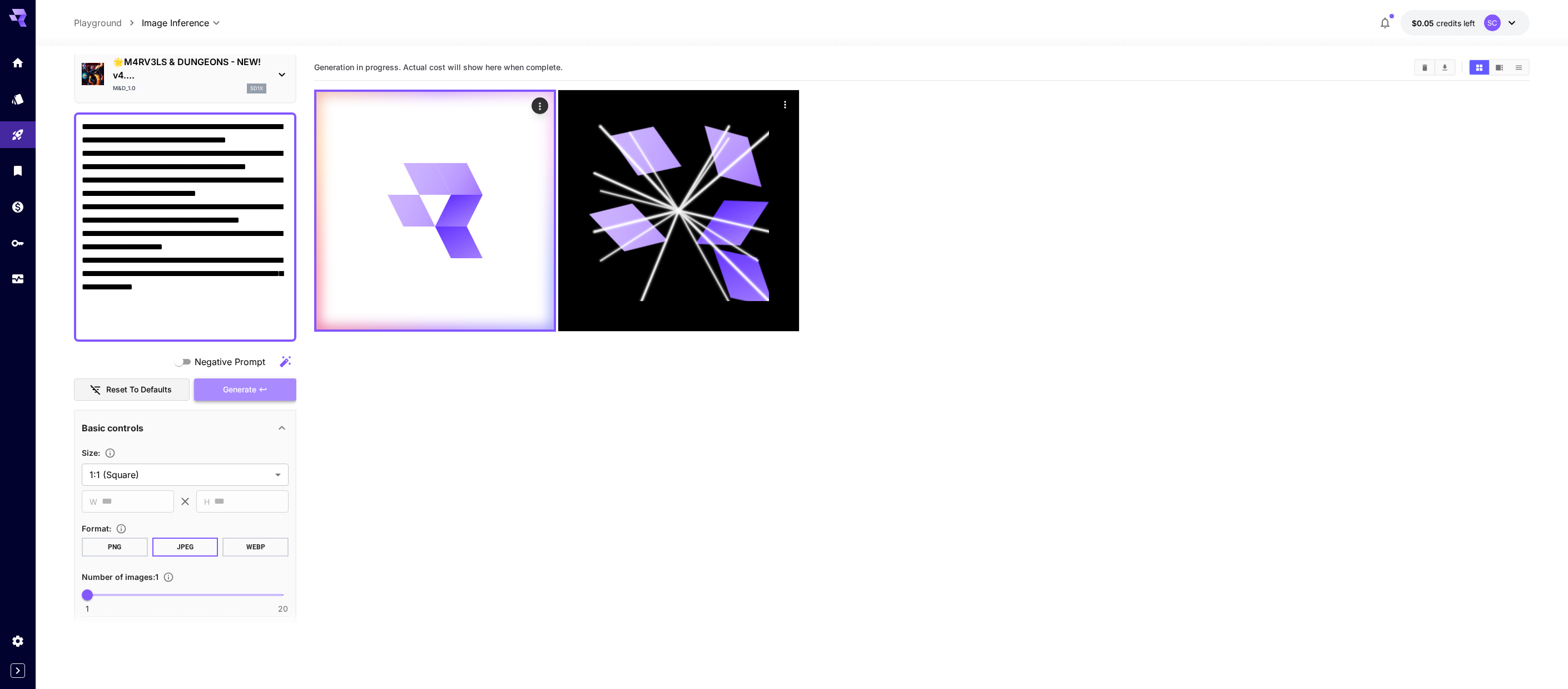
click at [237, 393] on span "Generate" at bounding box center [239, 390] width 34 height 14
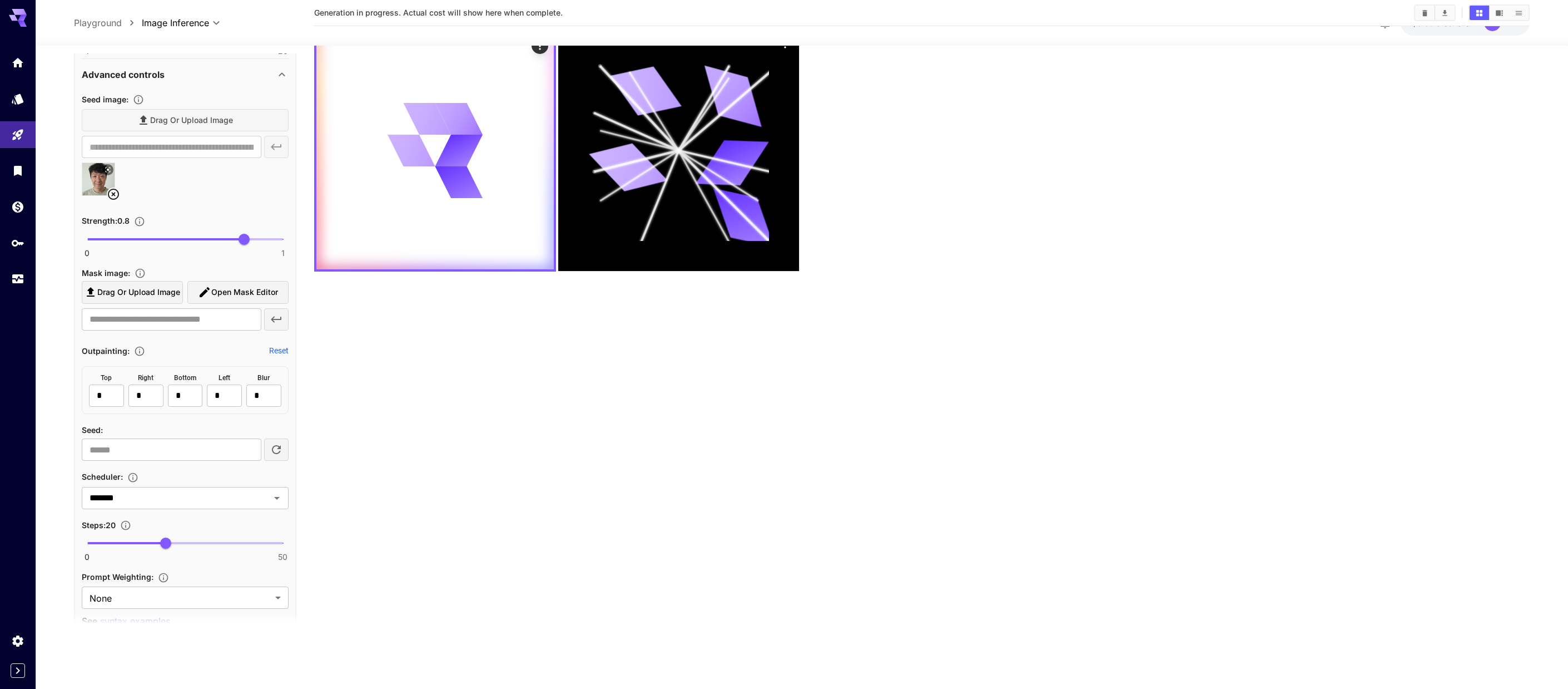
scroll to position [0, 0]
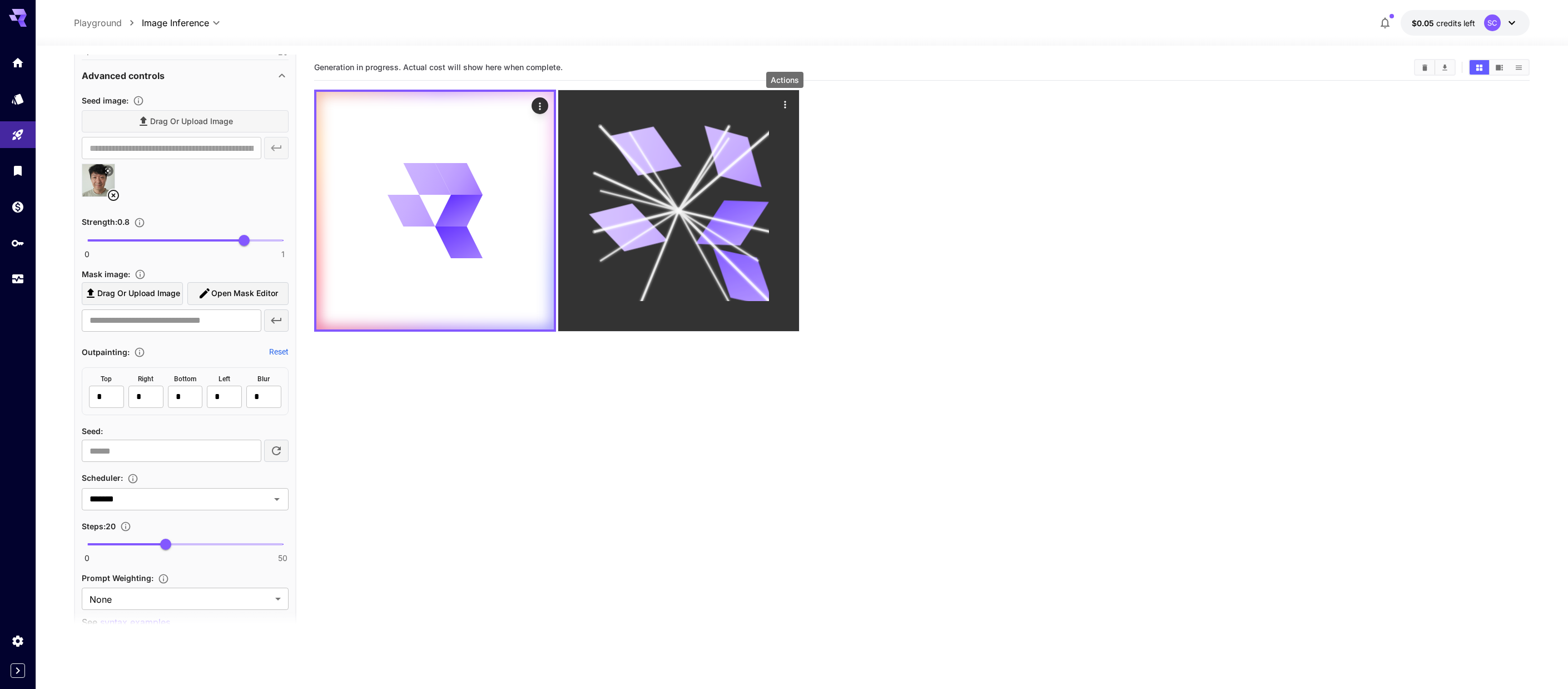
click at [653, 105] on icon "Actions" at bounding box center [785, 105] width 11 height 11
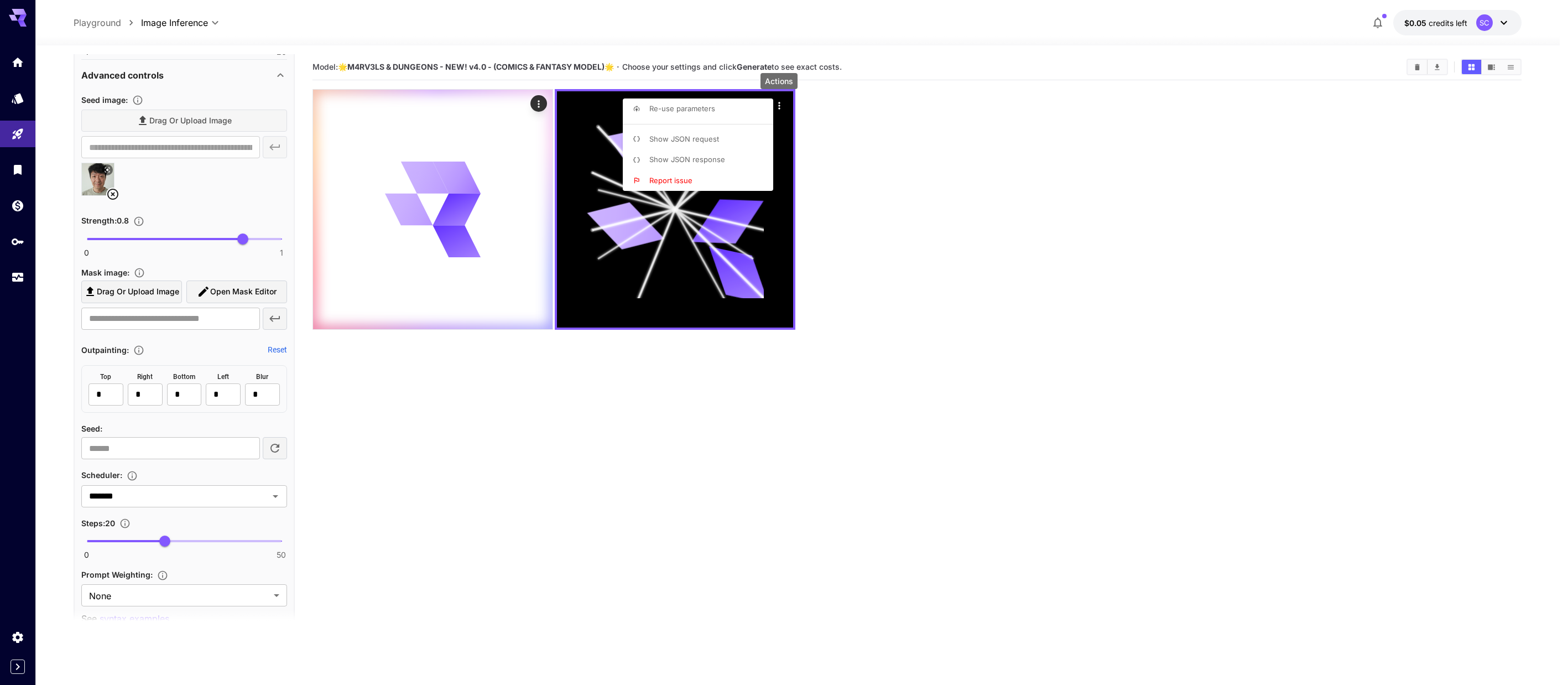
click at [649, 305] on div at bounding box center [784, 342] width 1568 height 685
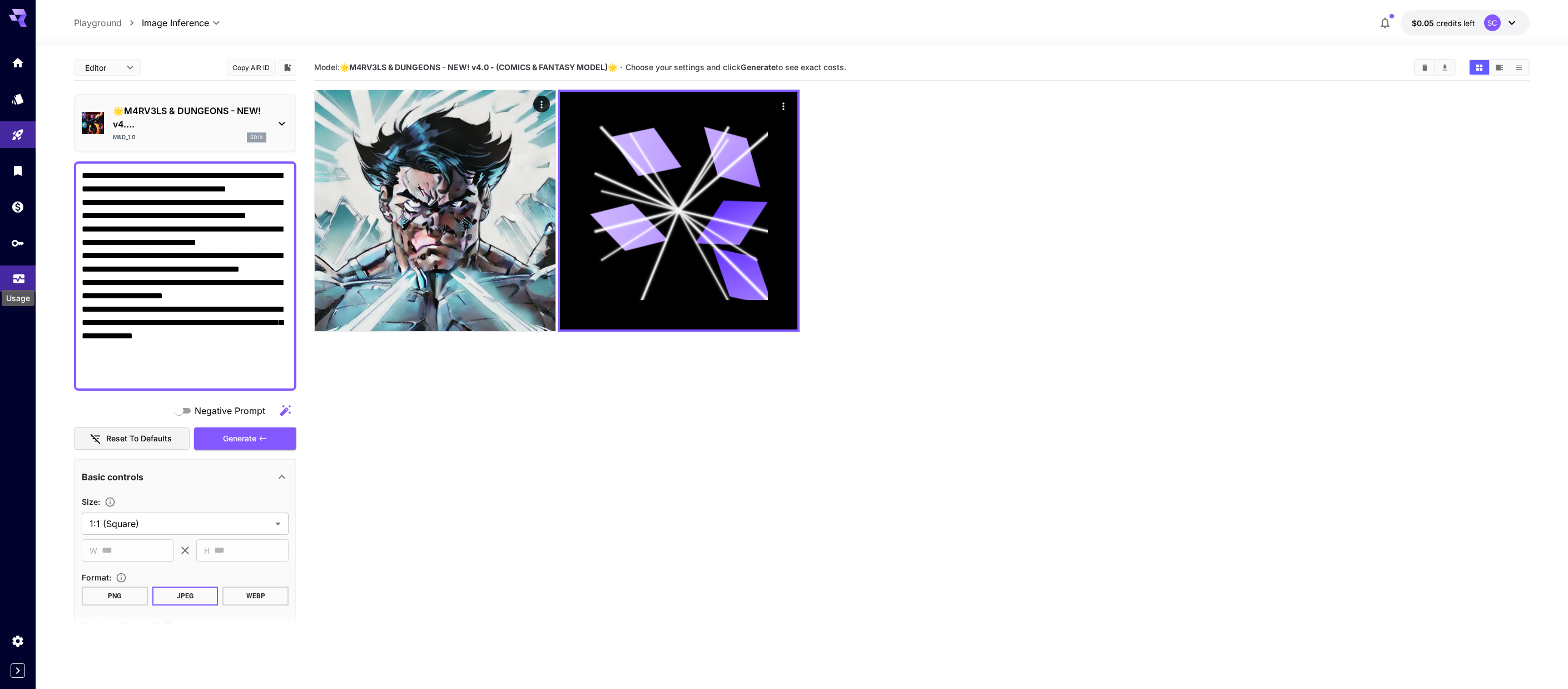
click at [20, 277] on icon "Usage" at bounding box center [19, 277] width 11 height 6
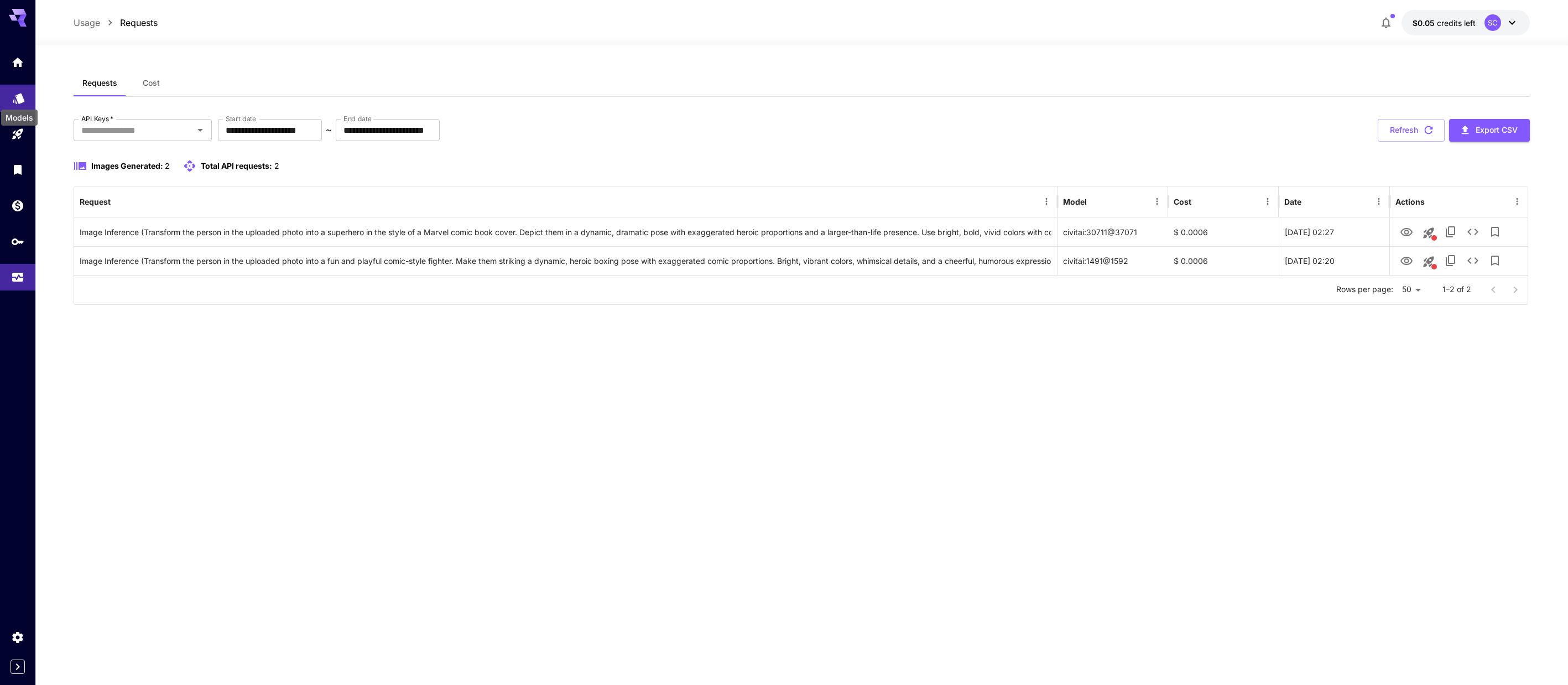
click at [20, 98] on icon "Models" at bounding box center [18, 94] width 12 height 10
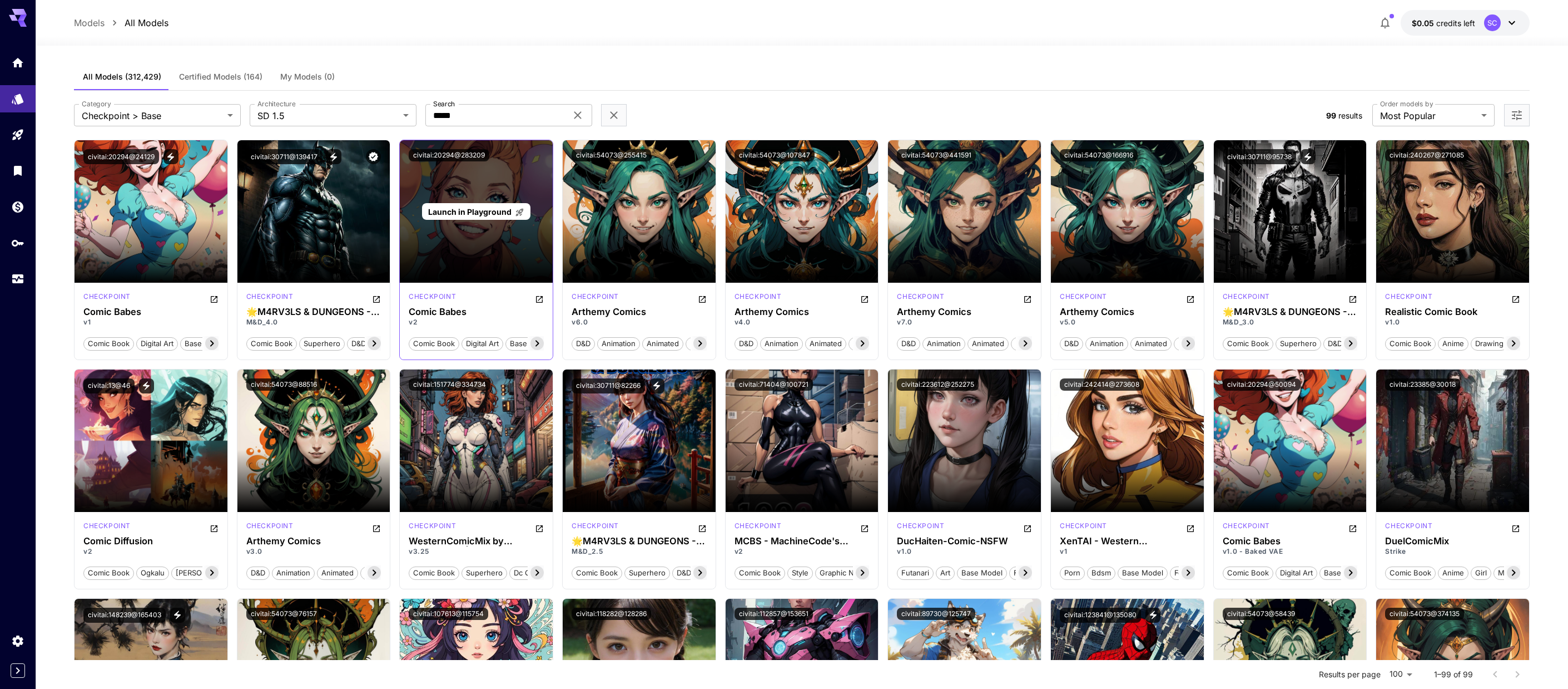
click at [480, 216] on span "Launch in Playground" at bounding box center [470, 211] width 83 height 9
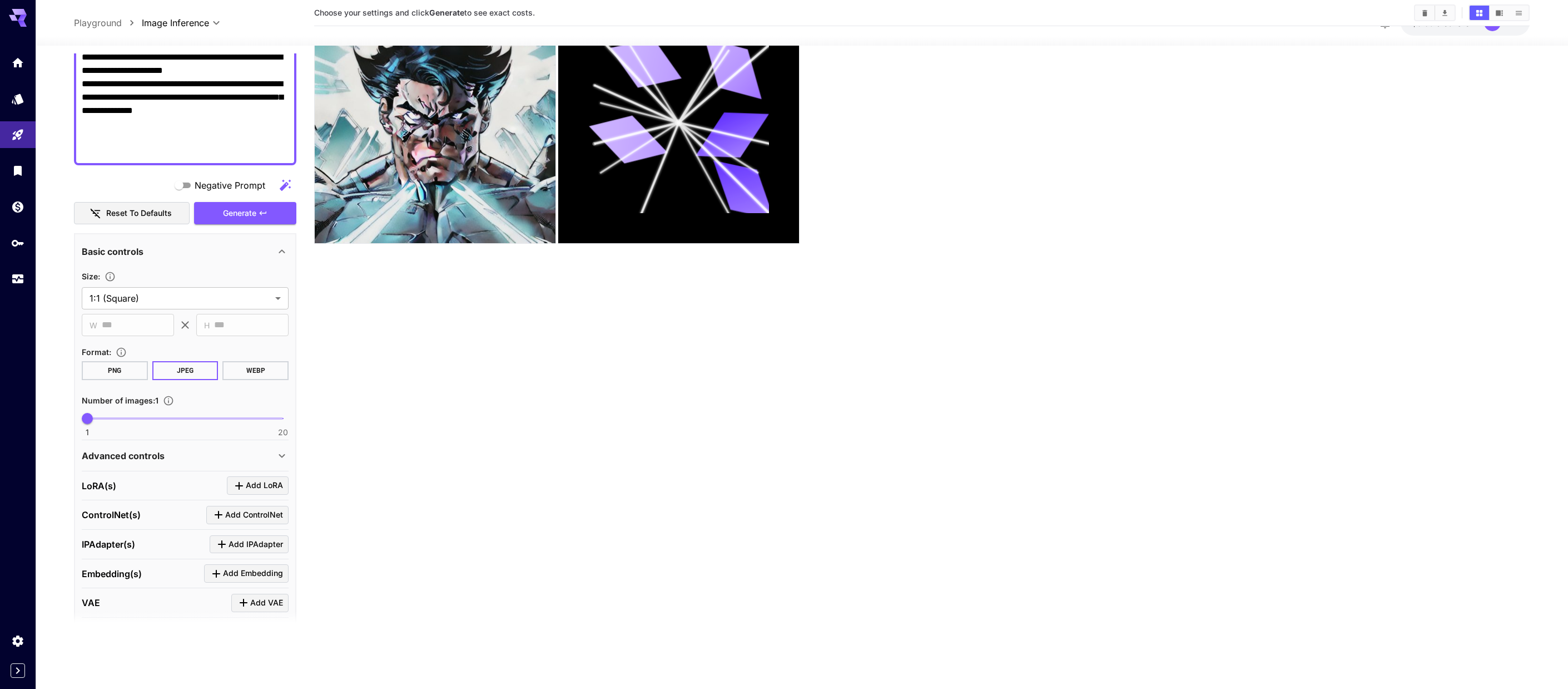
scroll to position [280, 0]
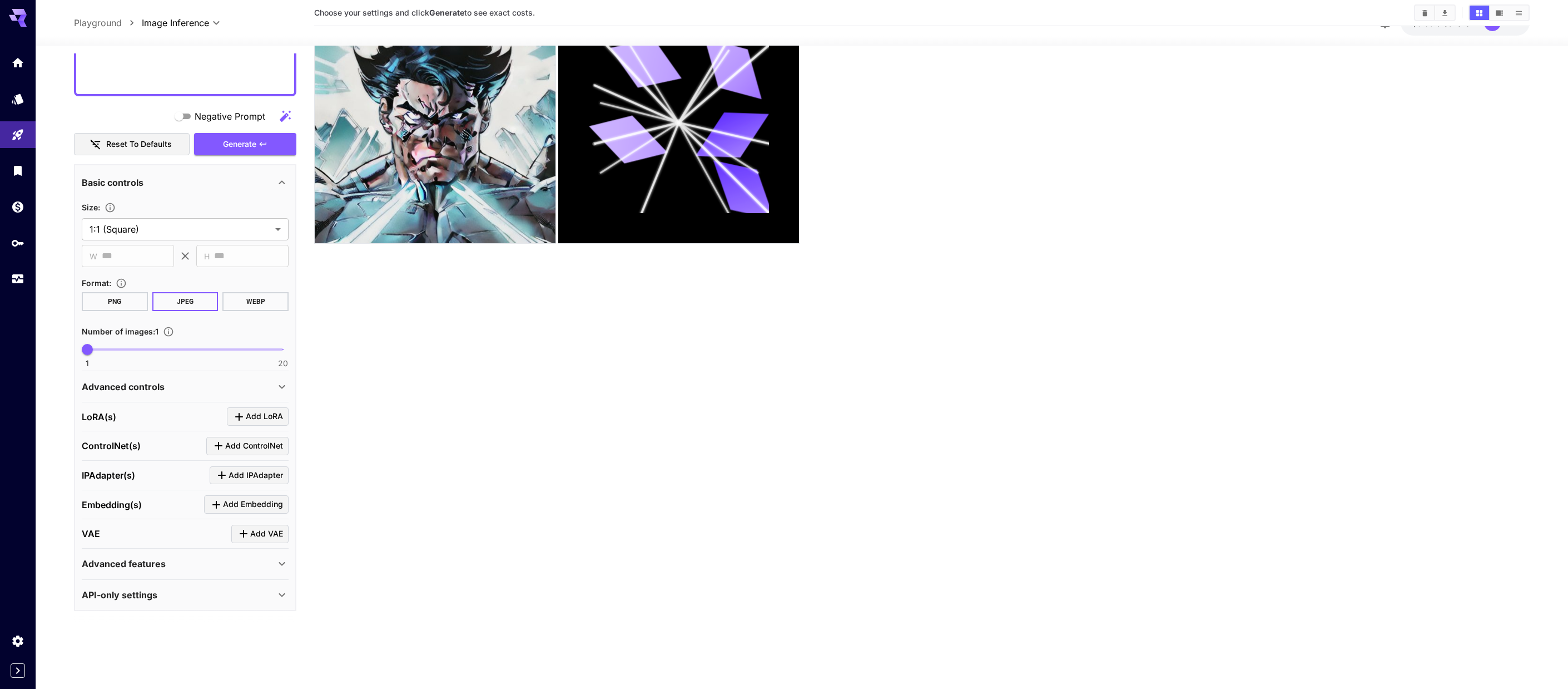
click at [193, 391] on div "Advanced controls" at bounding box center [179, 387] width 193 height 13
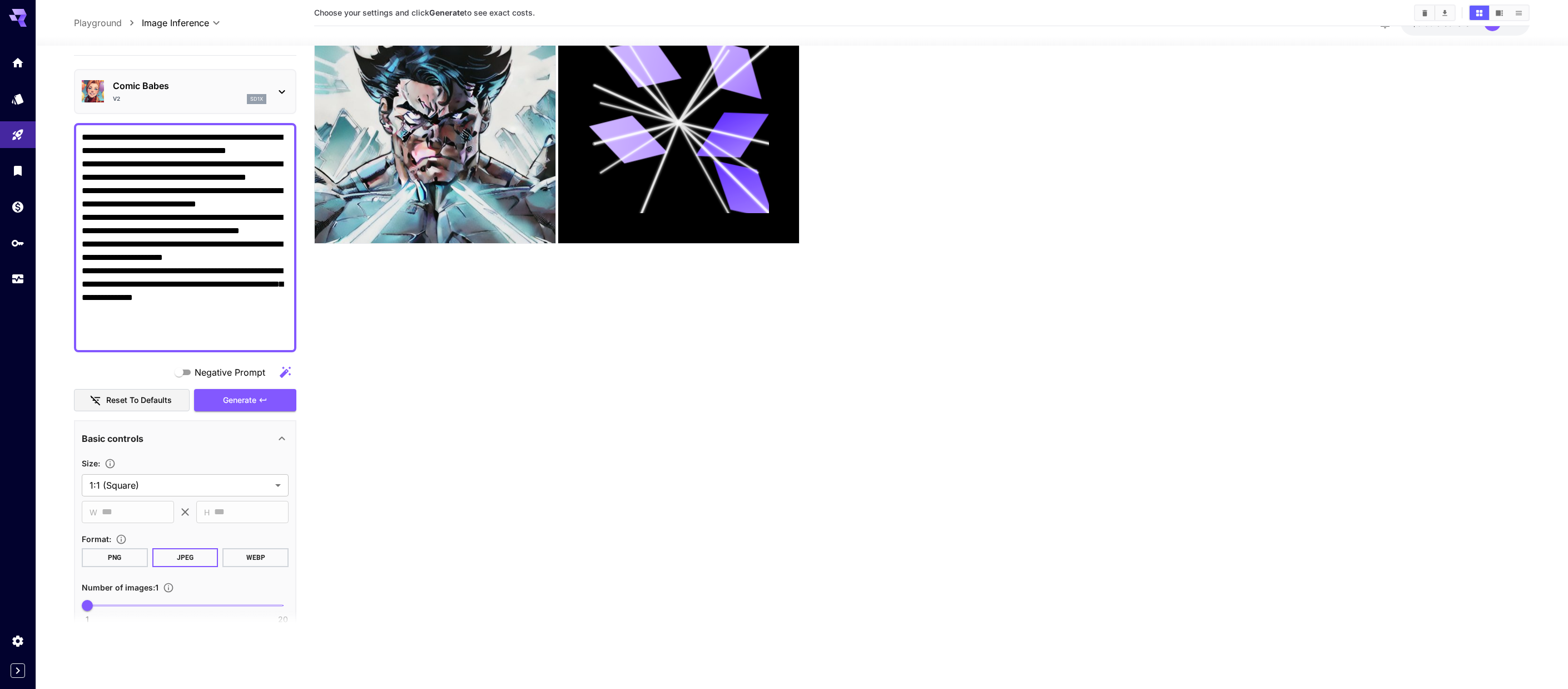
scroll to position [0, 0]
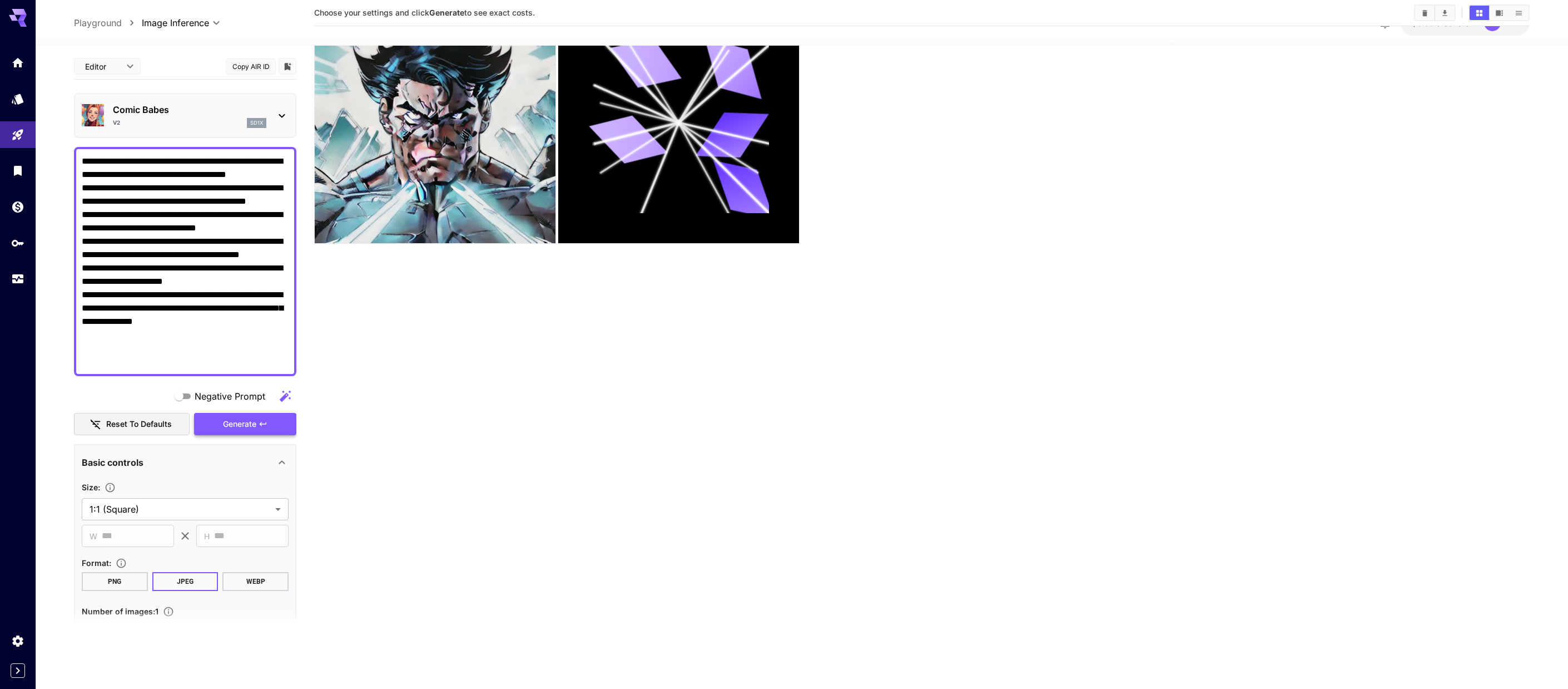
click at [259, 424] on icon "button" at bounding box center [263, 424] width 9 height 9
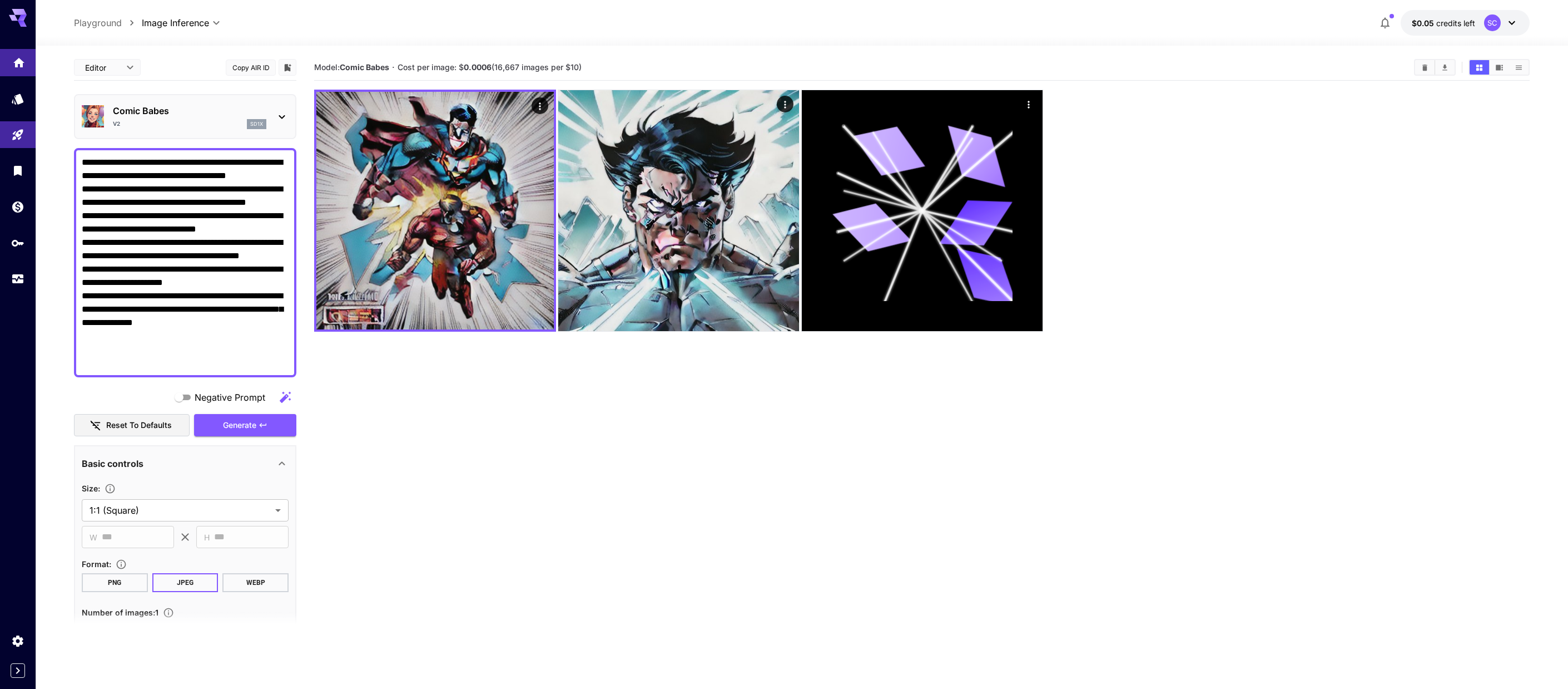
click at [16, 62] on icon "Home" at bounding box center [19, 59] width 11 height 9
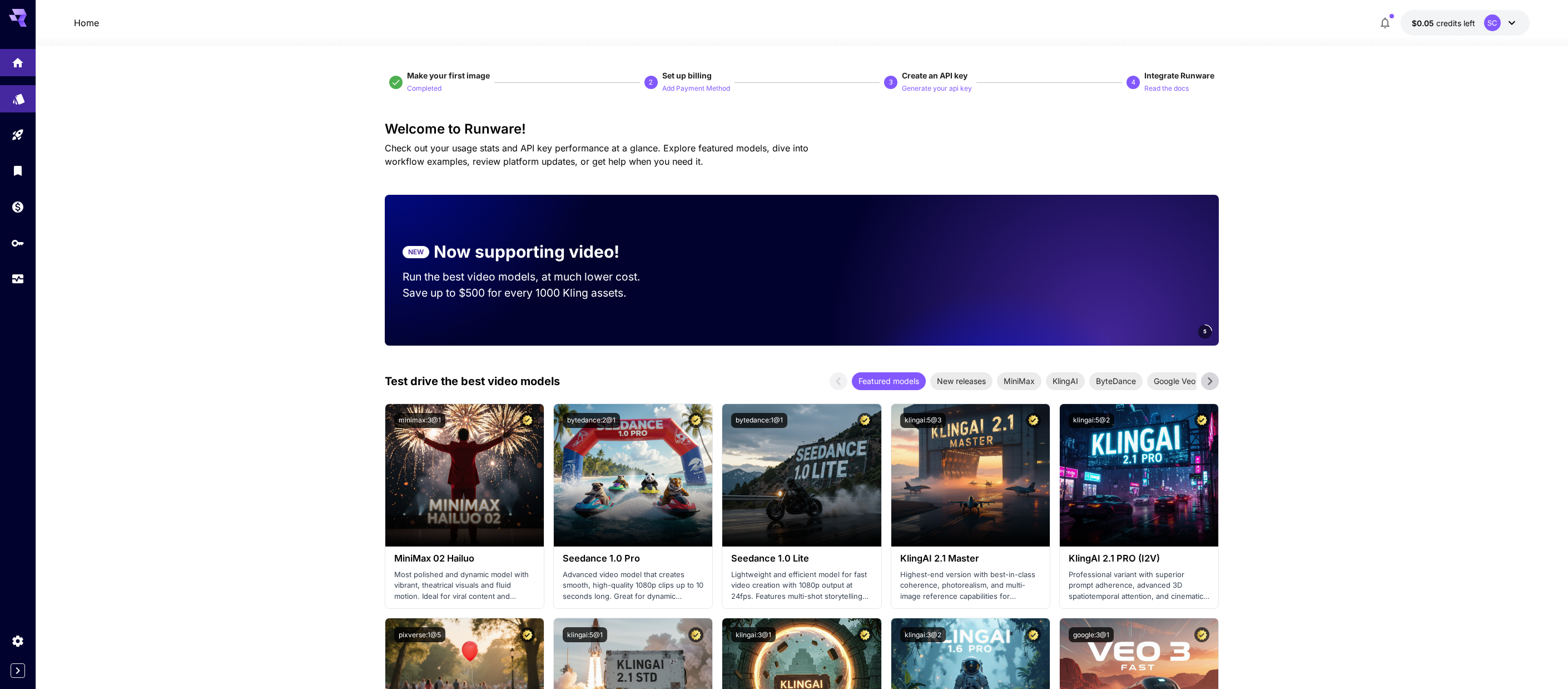
click at [20, 108] on link at bounding box center [18, 99] width 35 height 28
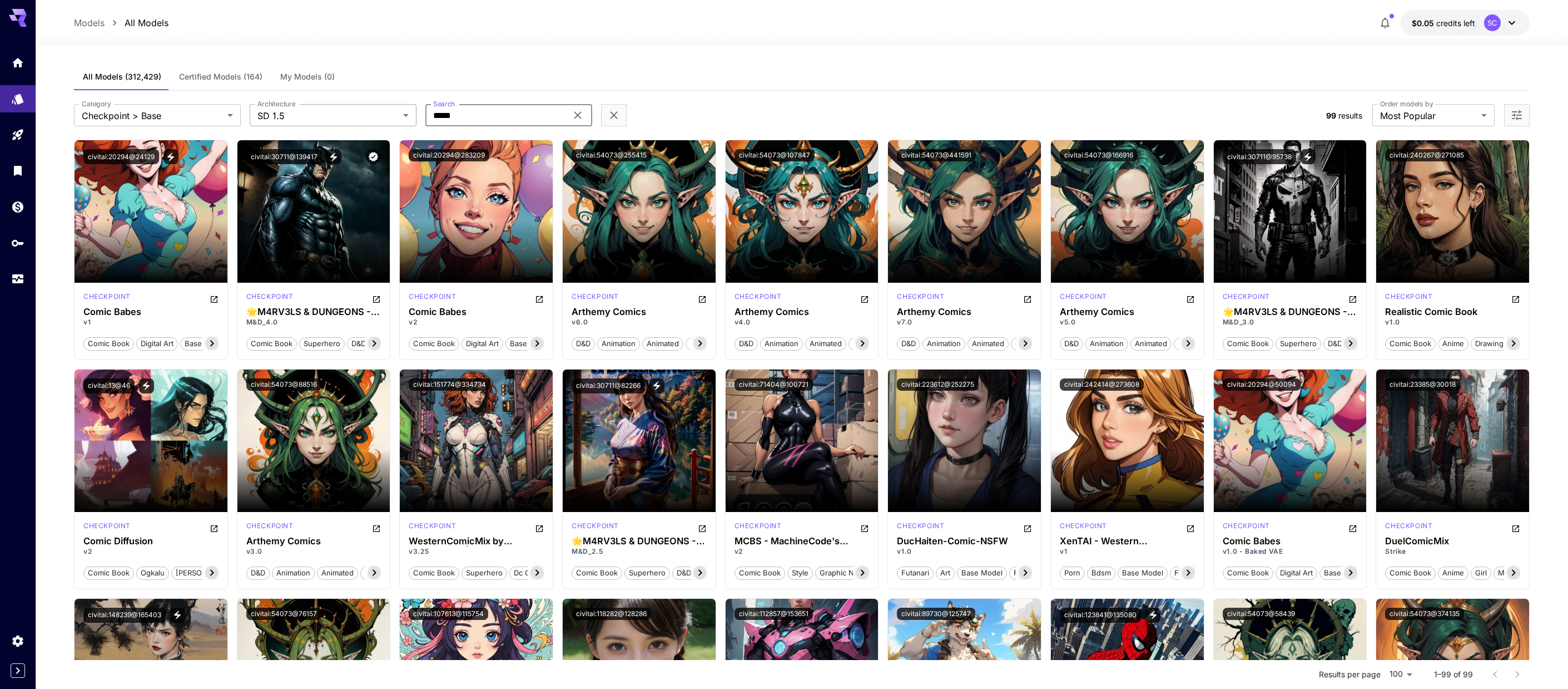
drag, startPoint x: 511, startPoint y: 118, endPoint x: 395, endPoint y: 119, distance: 116.0
click at [394, 119] on div "**********" at bounding box center [696, 115] width 1244 height 22
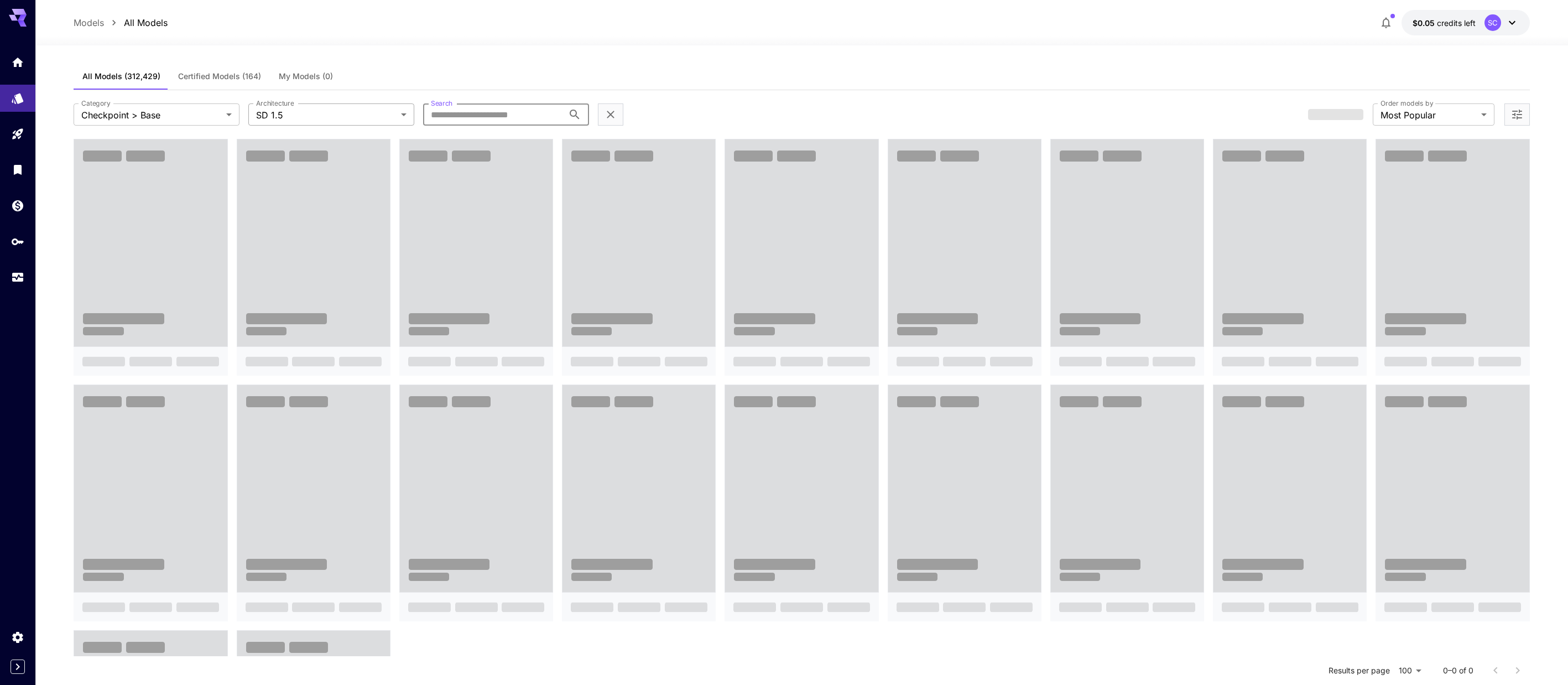
click at [345, 114] on body "**********" at bounding box center [784, 465] width 1568 height 929
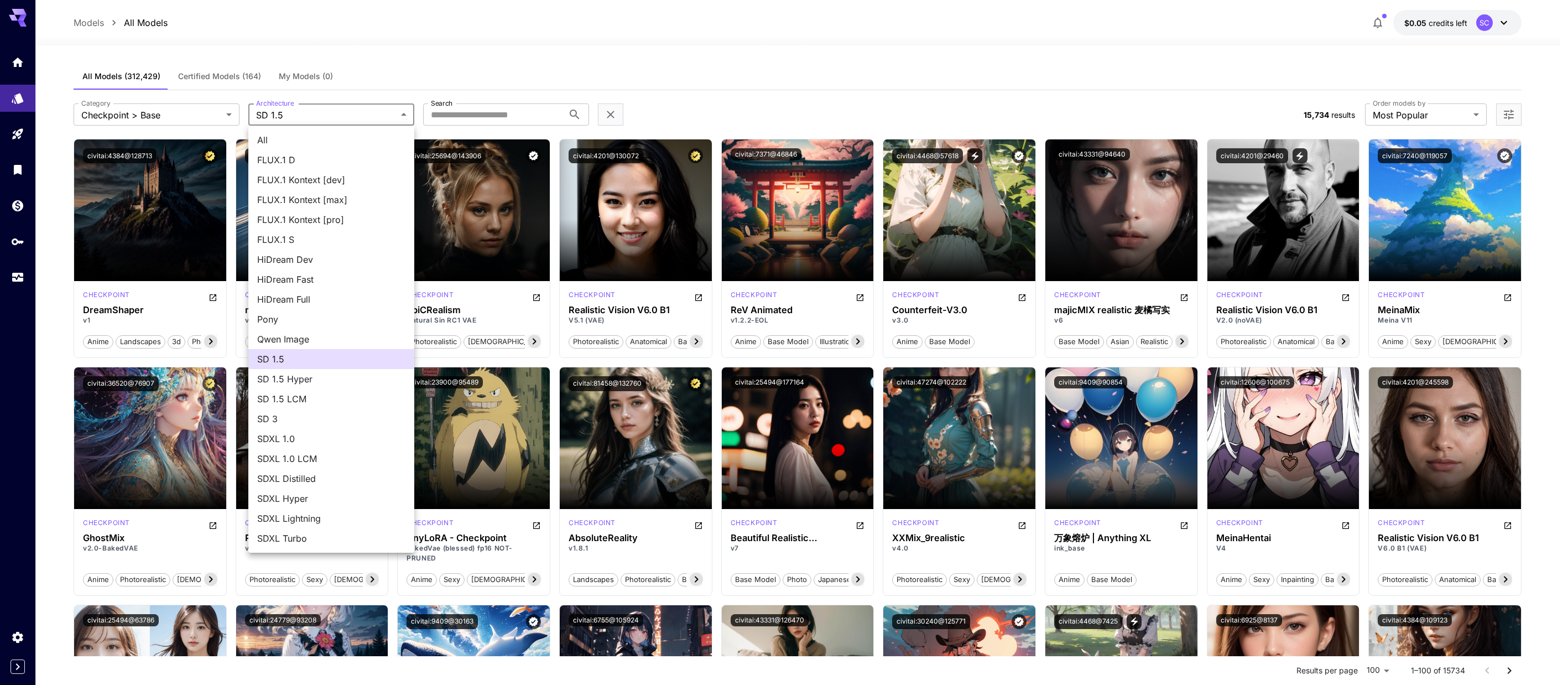
click at [337, 139] on span "All" at bounding box center [332, 140] width 149 height 13
type input "***"
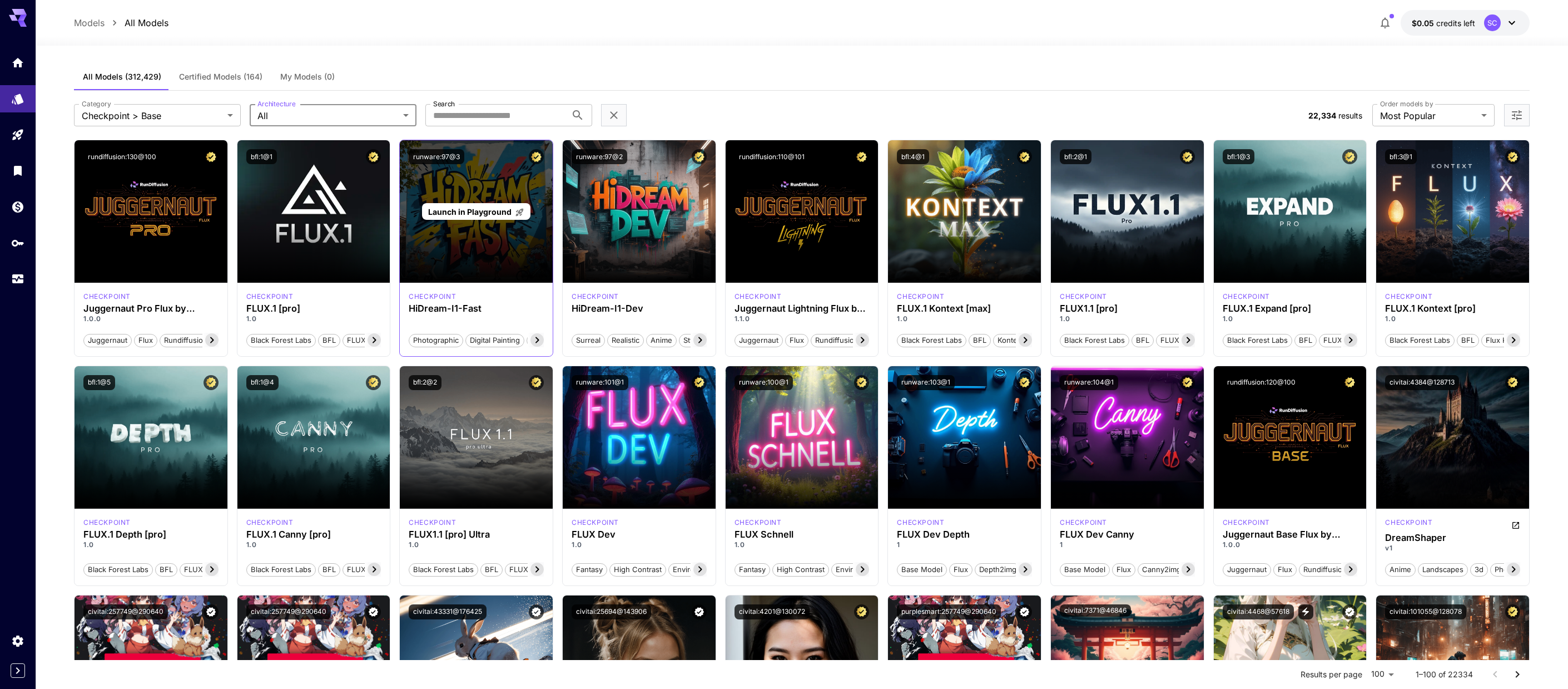
click at [490, 209] on span "Launch in Playground" at bounding box center [470, 211] width 83 height 9
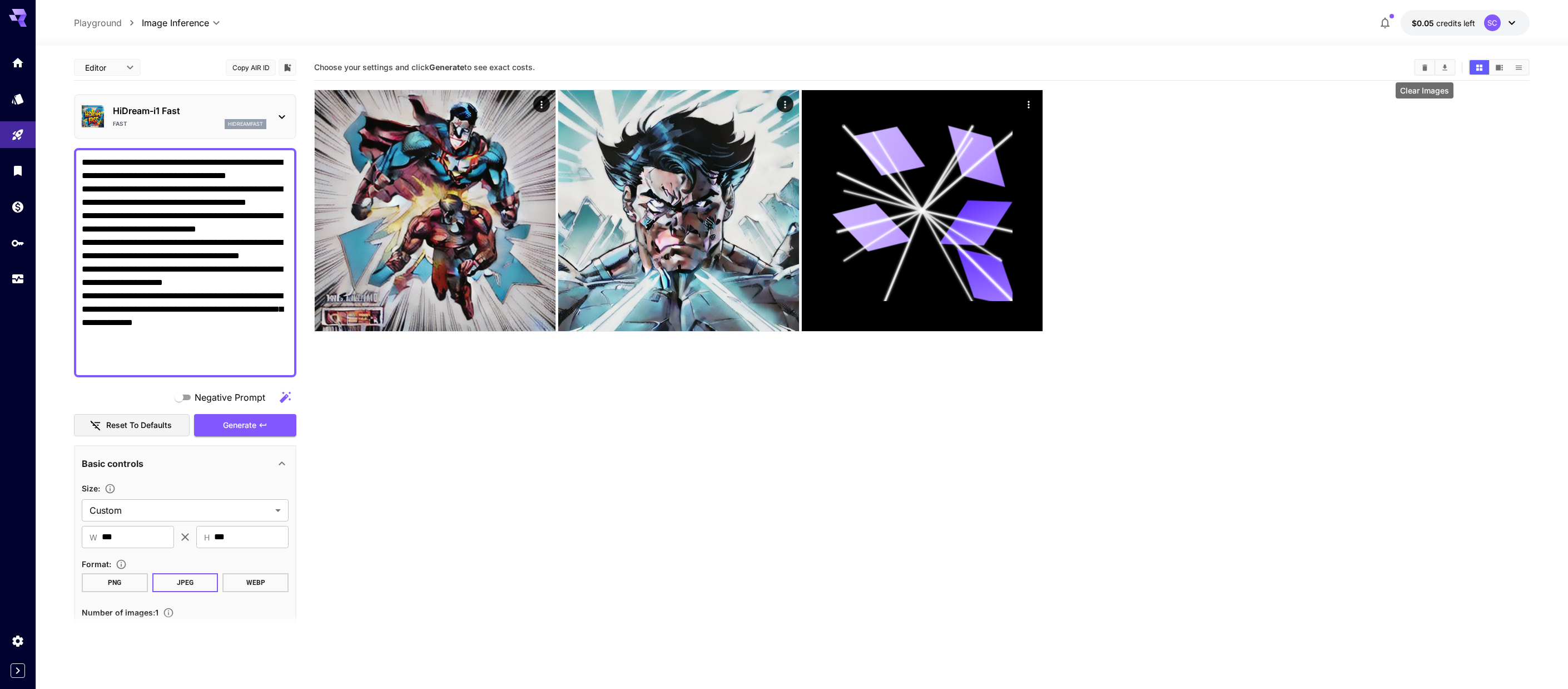
click at [653, 65] on icon "Clear Images" at bounding box center [1425, 68] width 9 height 9
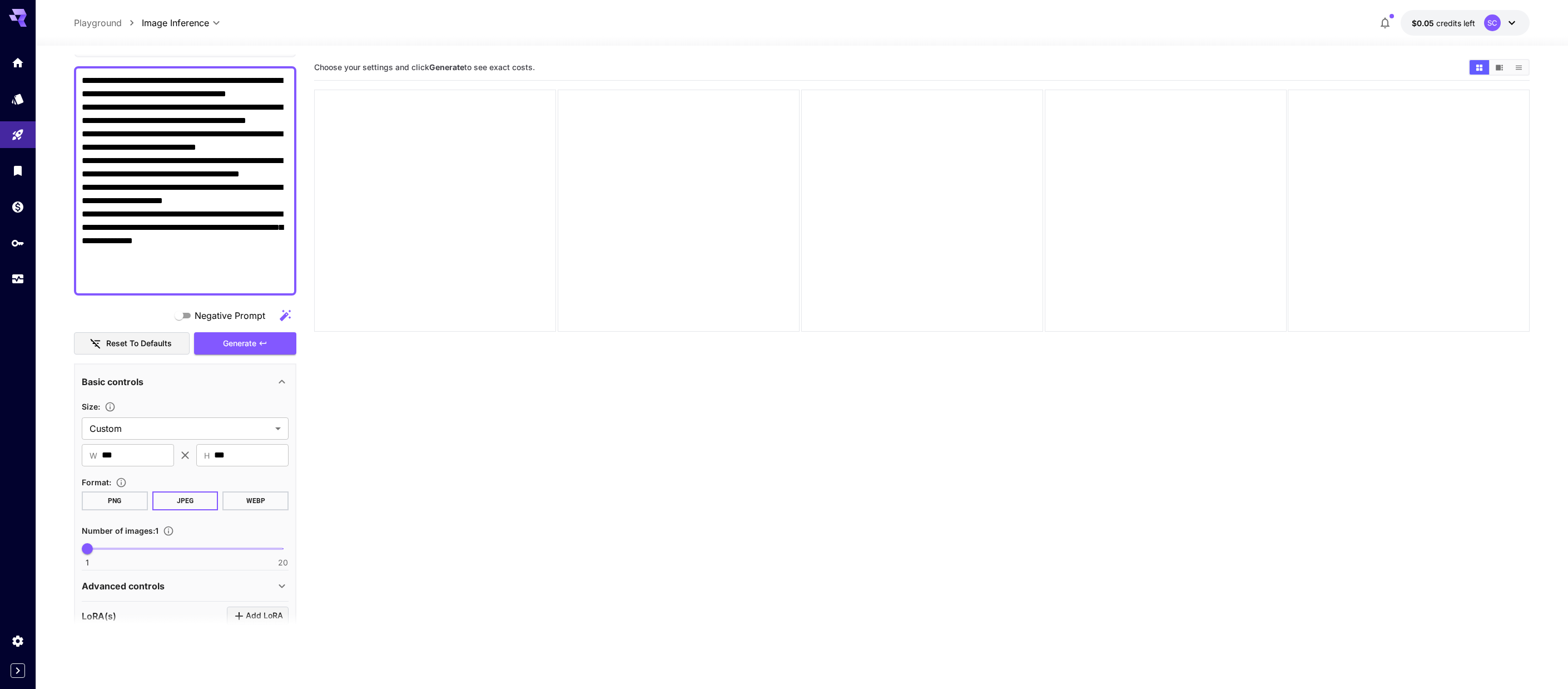
scroll to position [222, 0]
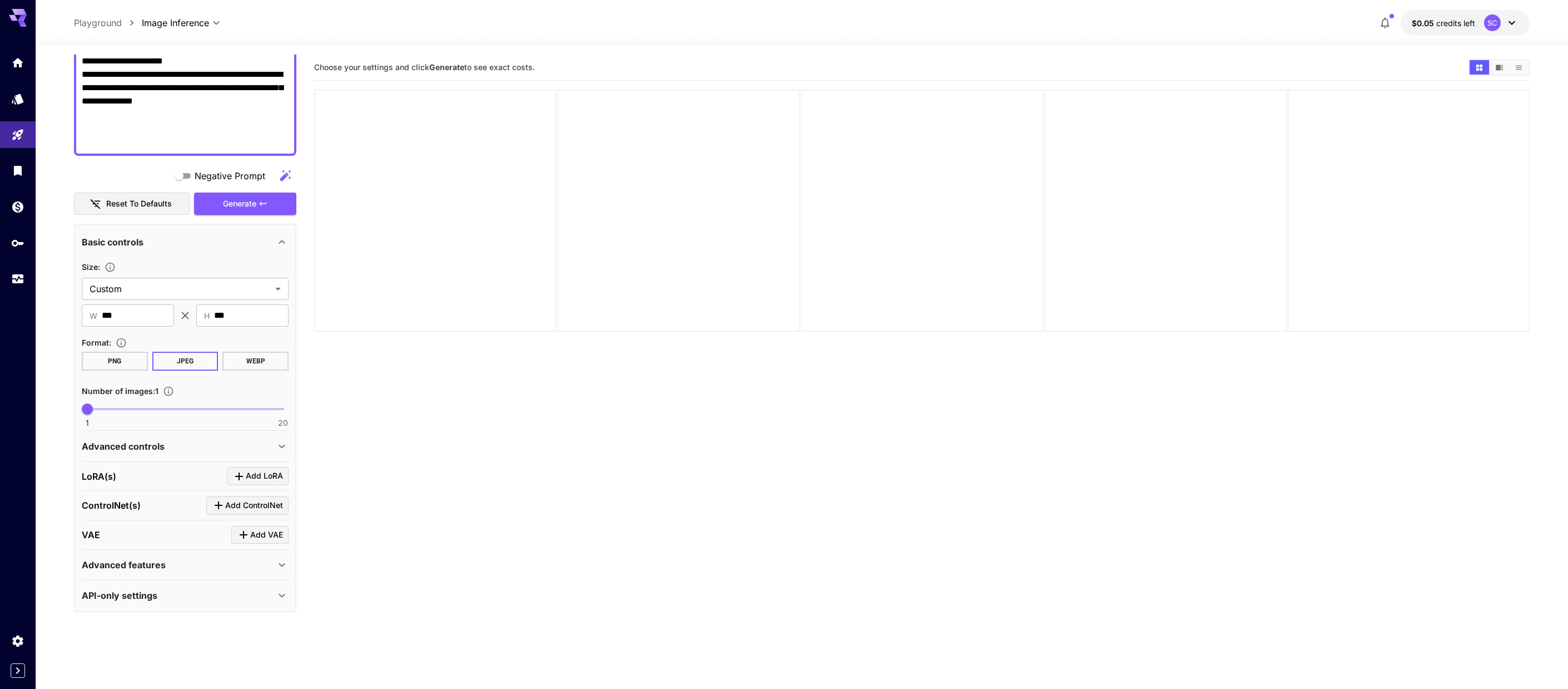
click at [156, 472] on div "LoRA(s) Add LoRA" at bounding box center [185, 476] width 207 height 18
click at [253, 475] on span "Add LoRA" at bounding box center [264, 476] width 37 height 14
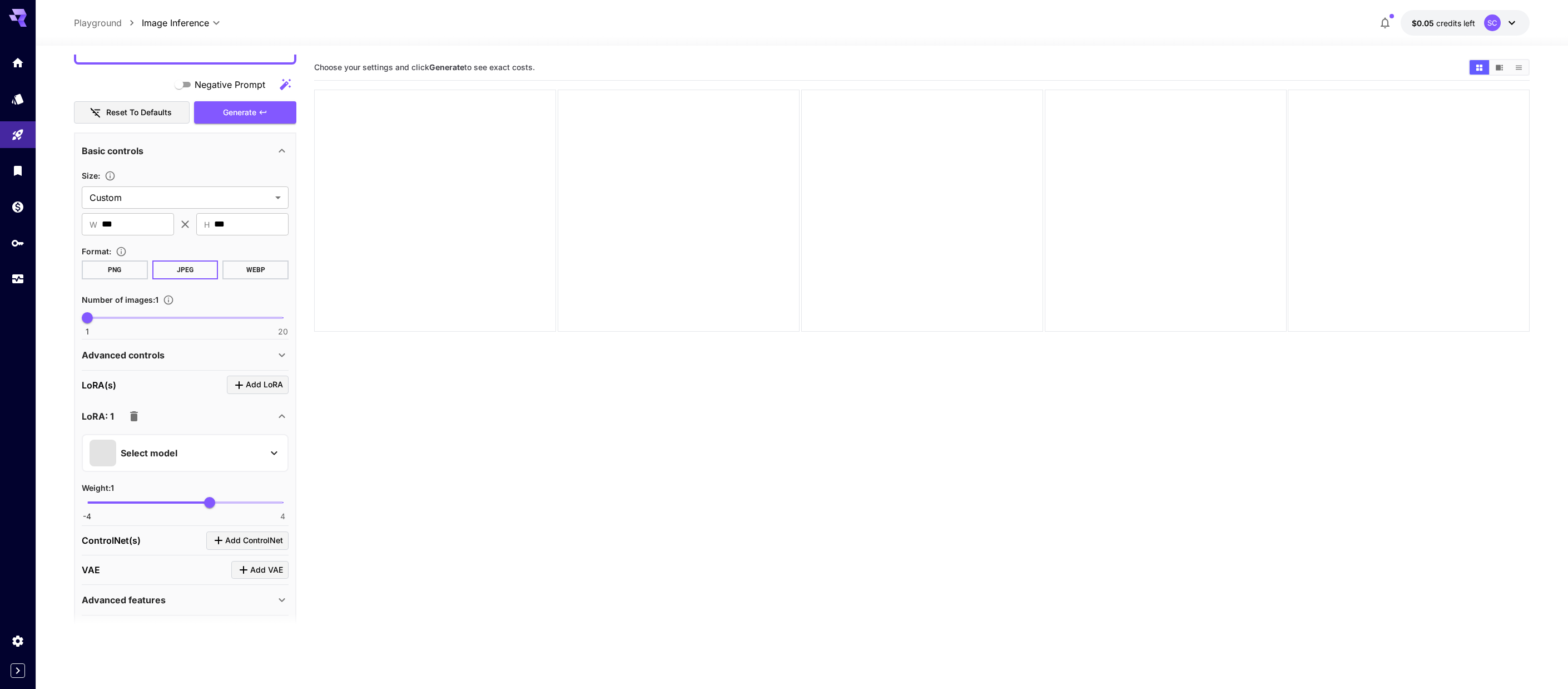
scroll to position [348, 0]
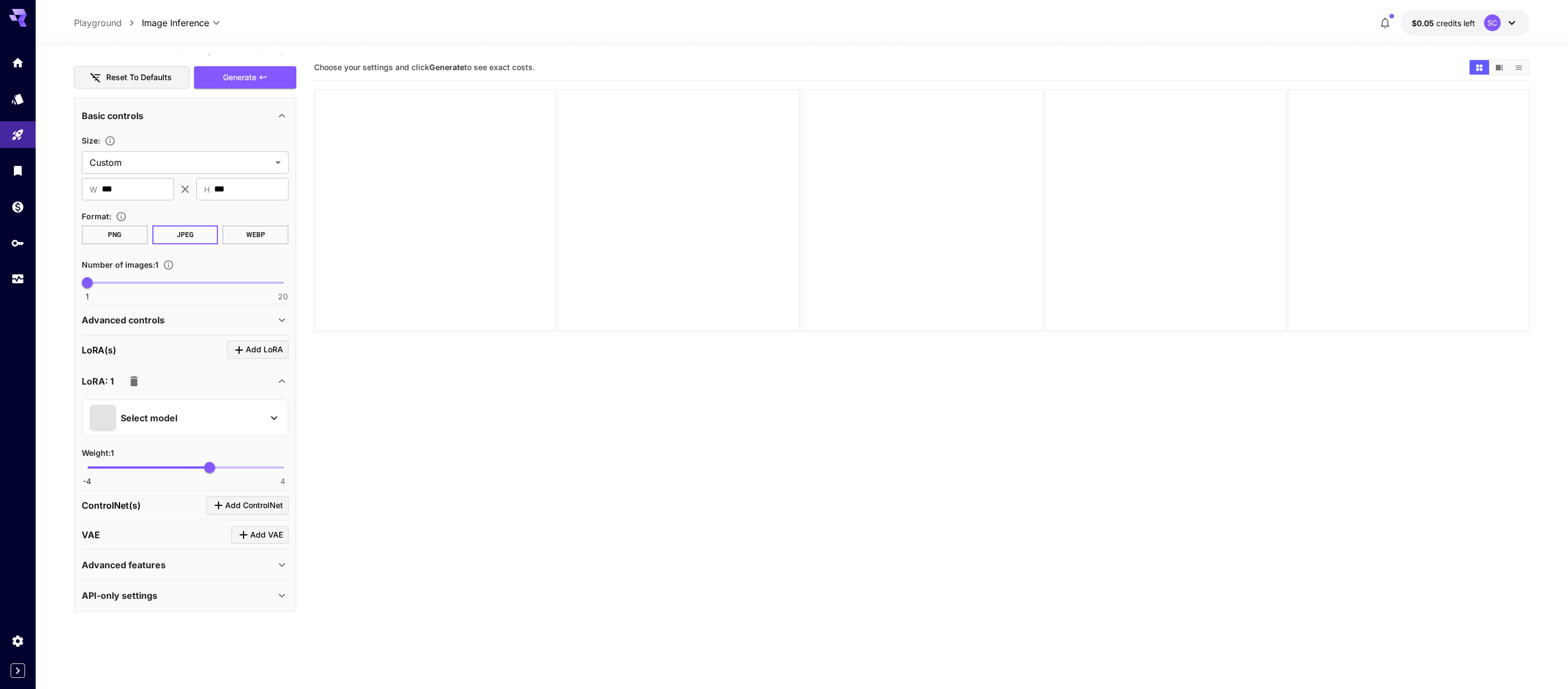
click at [190, 421] on div "Select model" at bounding box center [176, 418] width 173 height 27
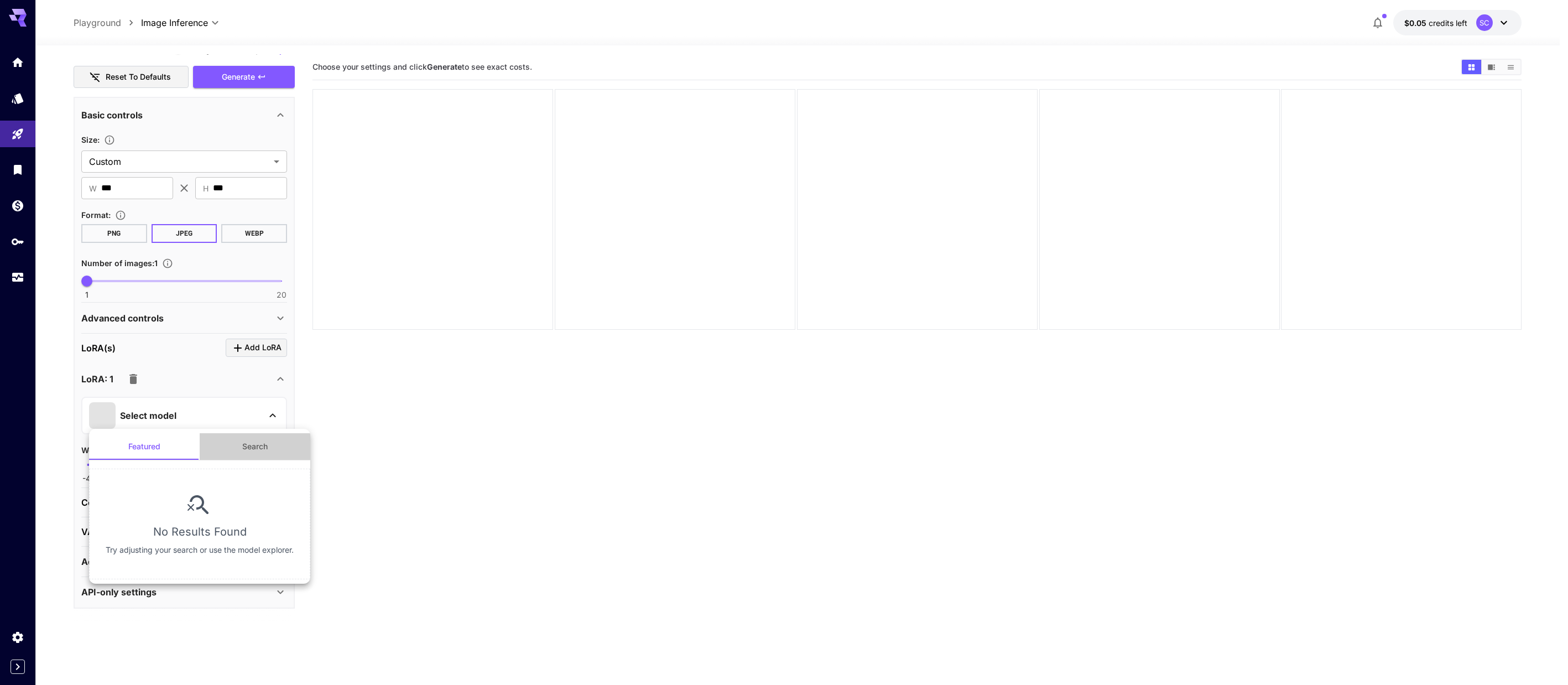
click at [257, 451] on button "Search" at bounding box center [255, 446] width 111 height 27
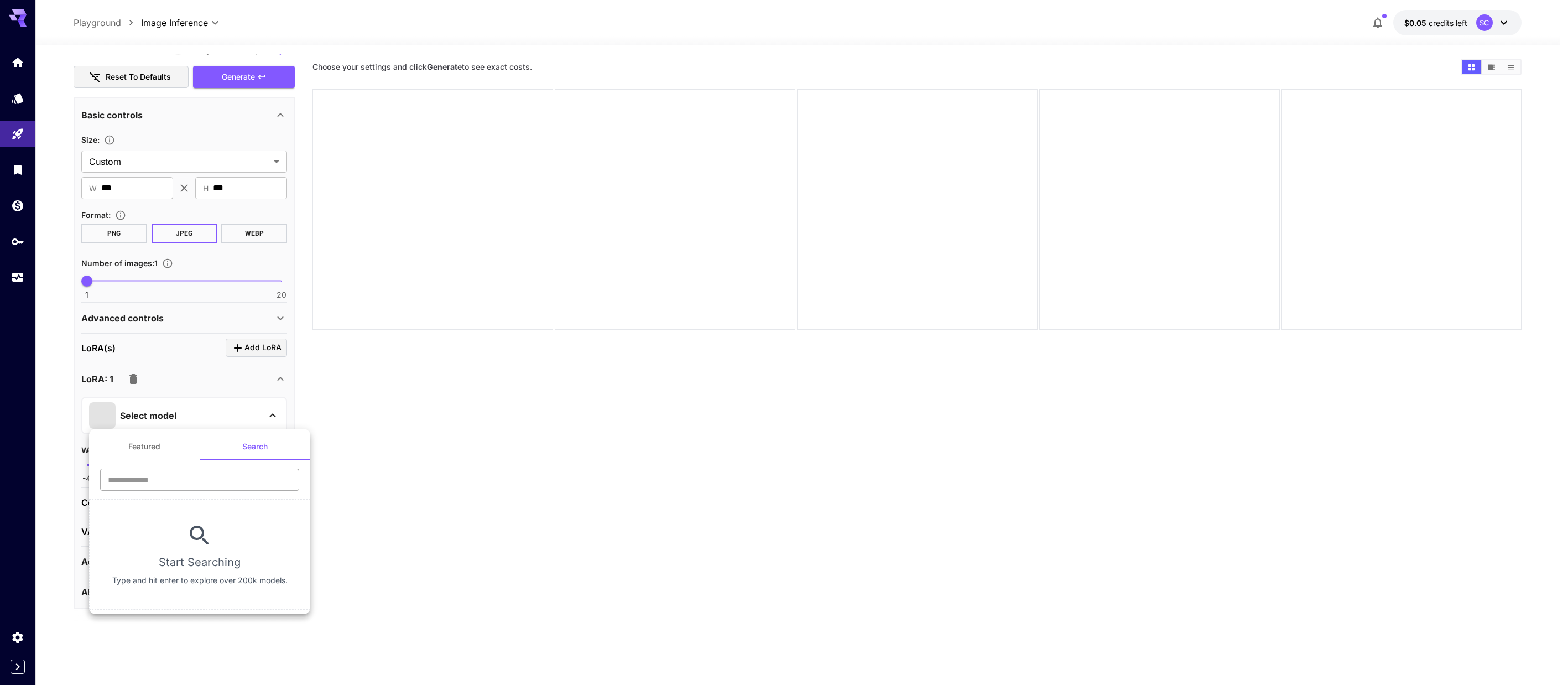
click at [194, 481] on input "text" at bounding box center [199, 480] width 199 height 22
type input "*"
type input "*****"
click at [606, 490] on div at bounding box center [784, 342] width 1568 height 685
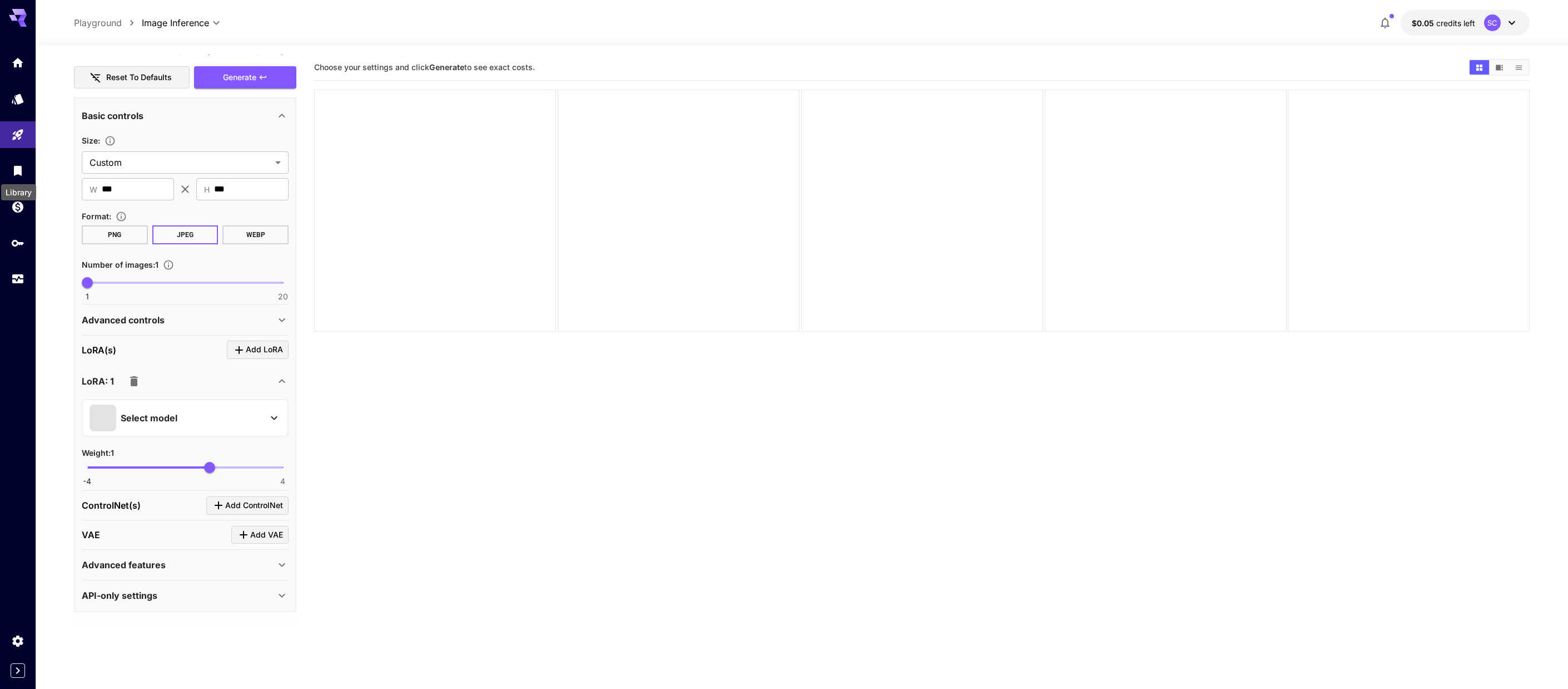
click at [16, 176] on div "Library" at bounding box center [18, 189] width 37 height 25
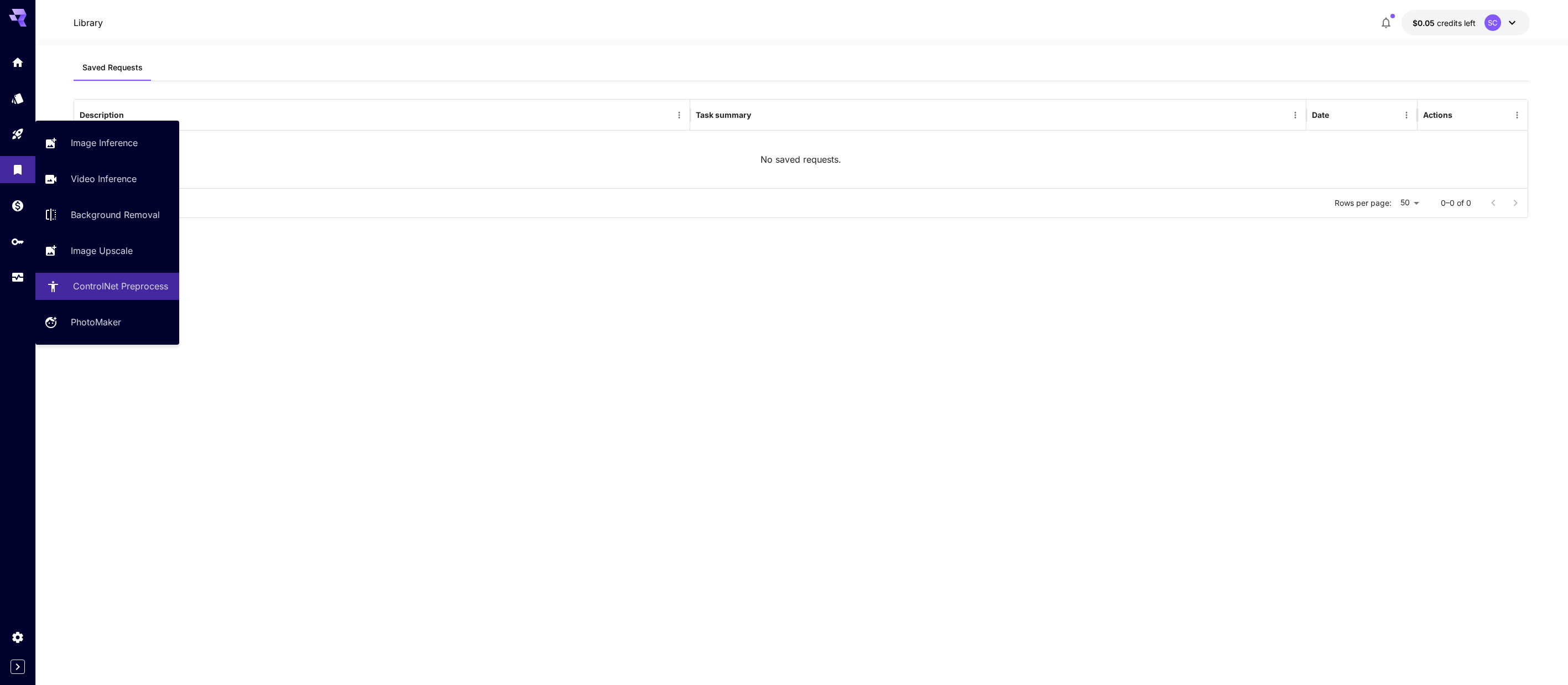
click at [88, 286] on p "ControlNet Preprocess" at bounding box center [121, 286] width 95 height 13
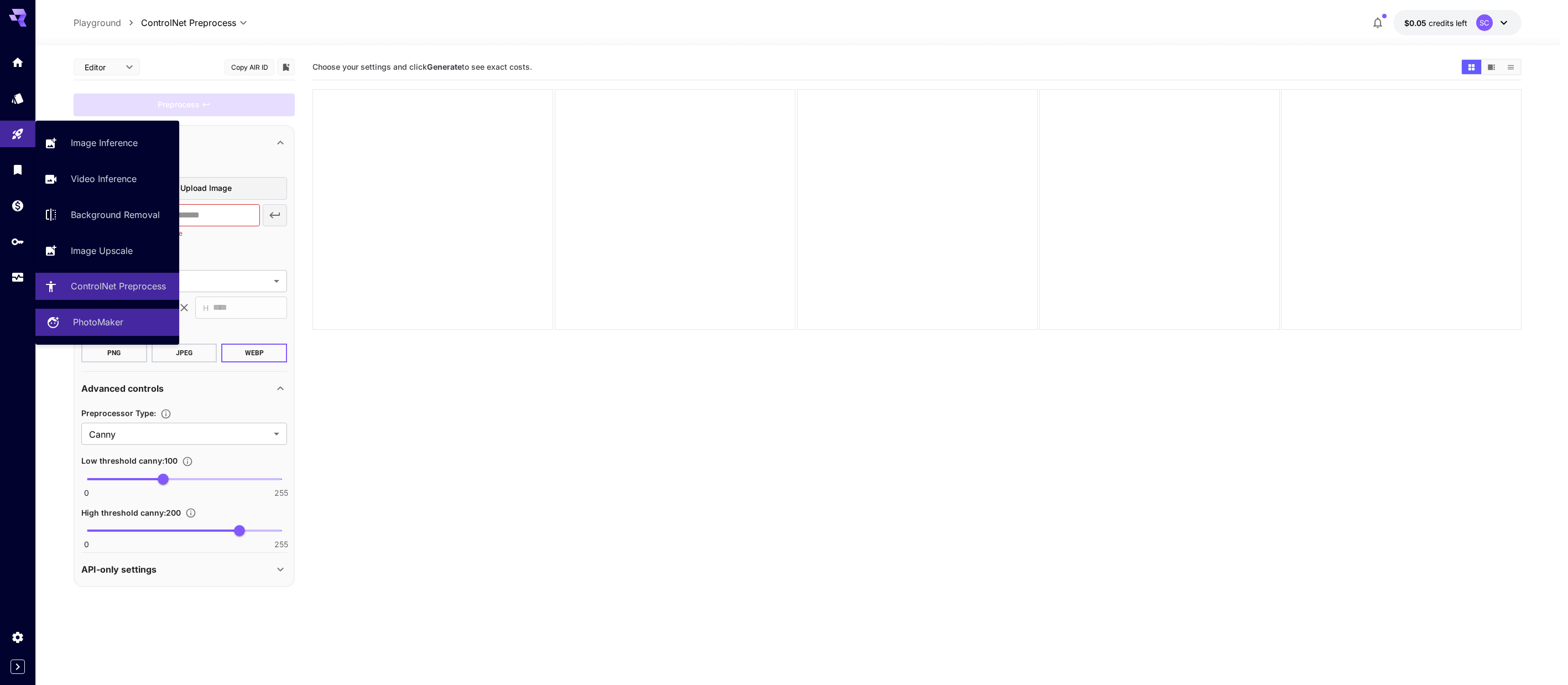
click at [85, 330] on link "PhotoMaker" at bounding box center [107, 322] width 144 height 27
type input "**********"
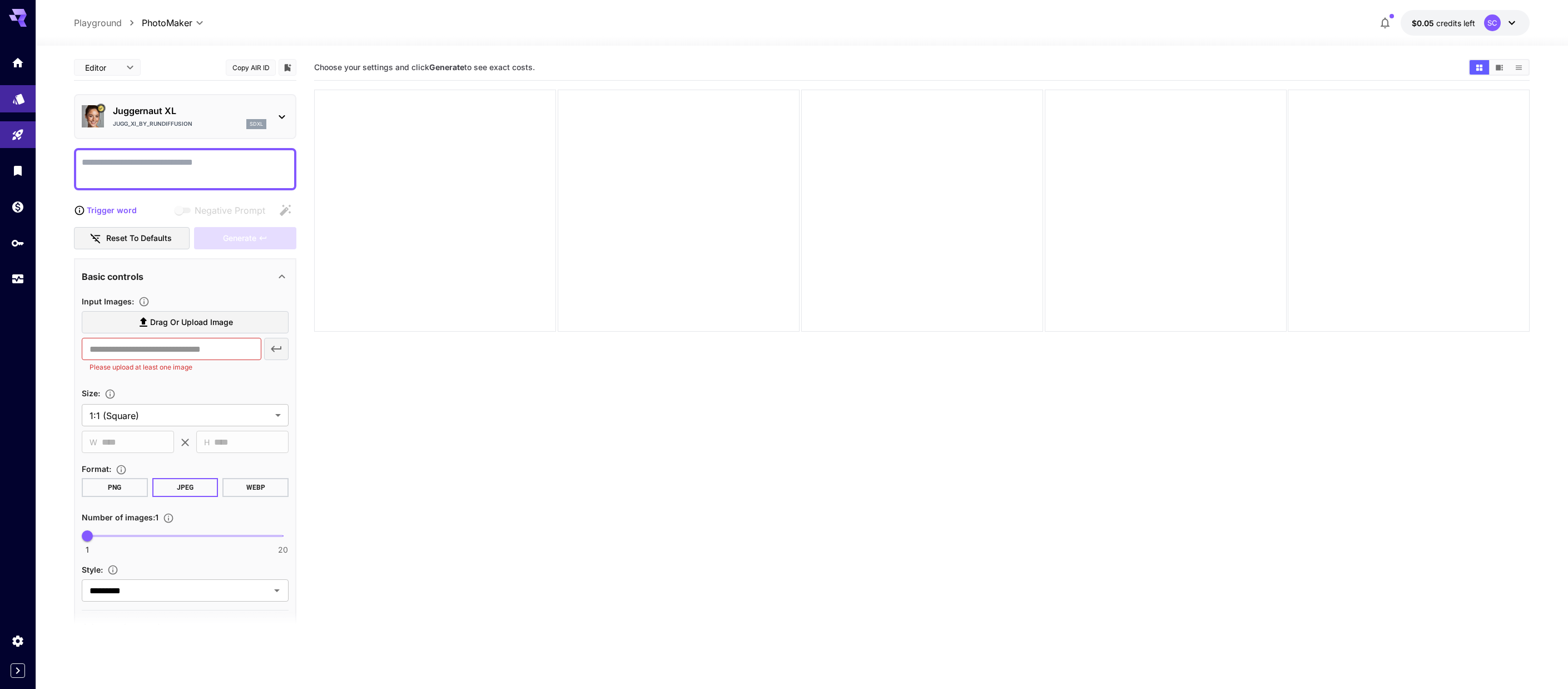
click at [21, 106] on link at bounding box center [18, 99] width 35 height 28
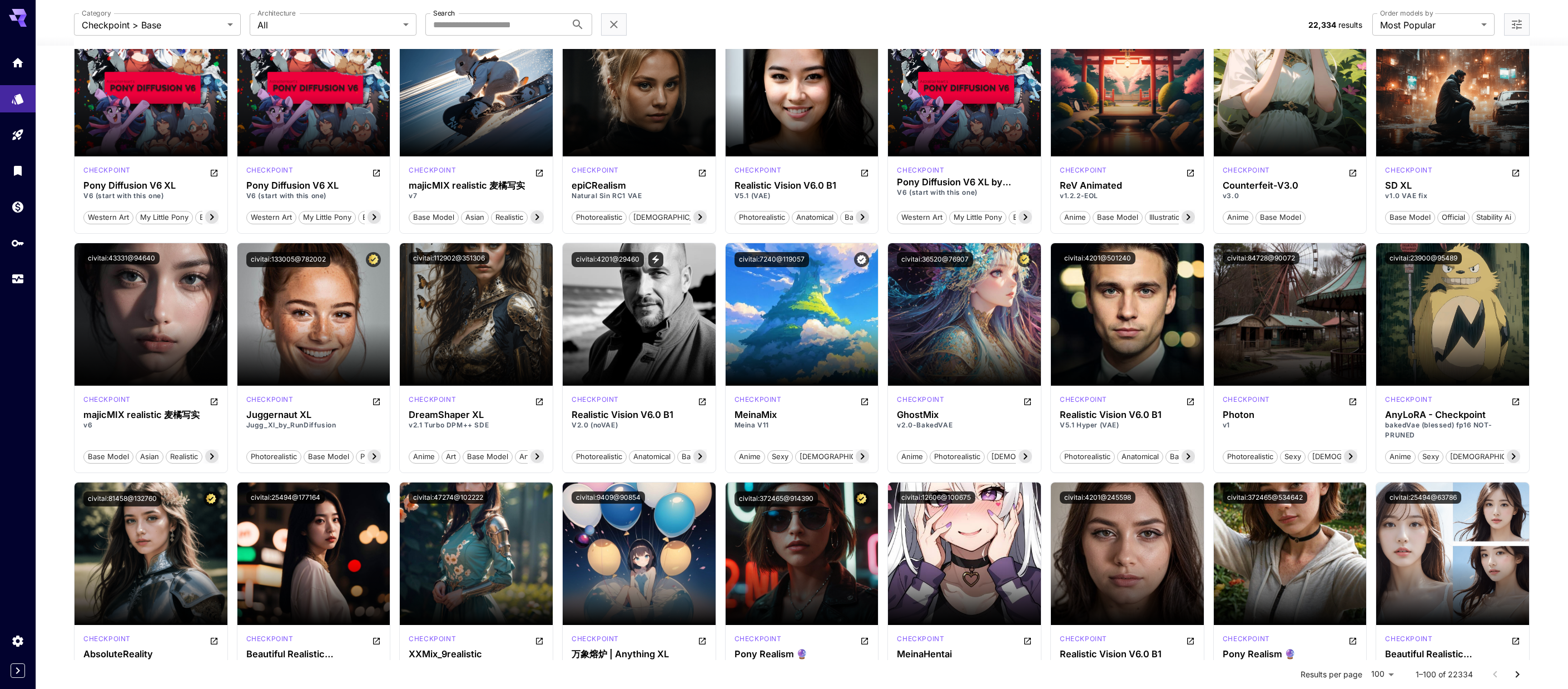
scroll to position [612, 0]
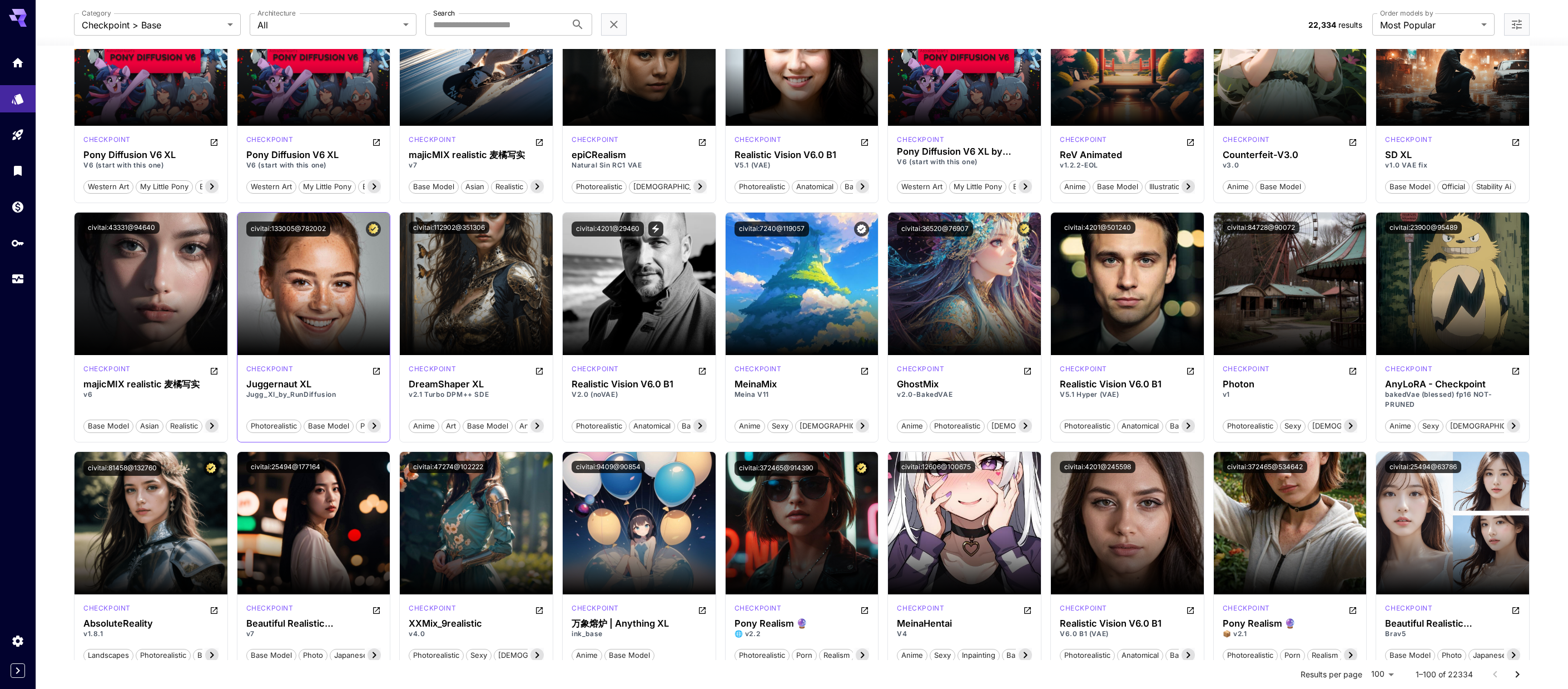
click at [379, 426] on icon at bounding box center [375, 426] width 13 height 13
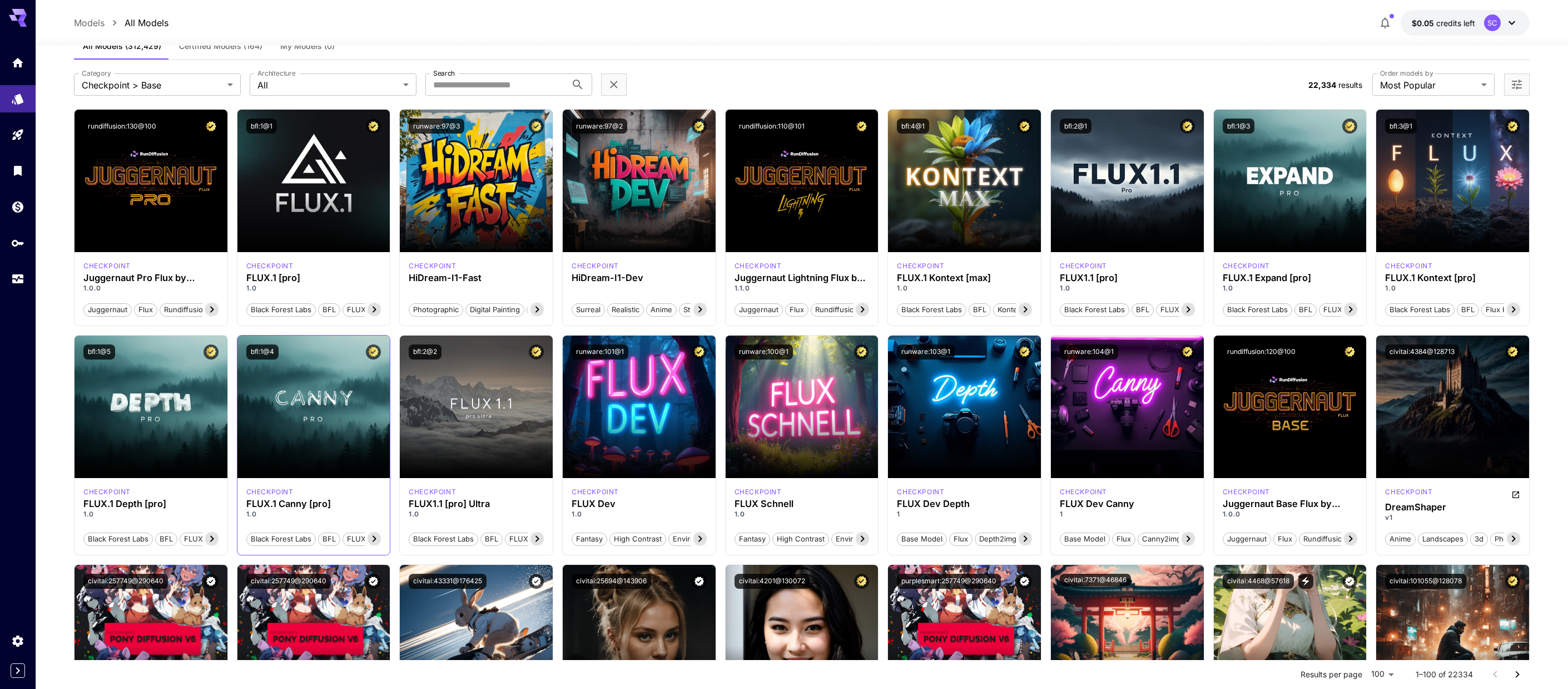
scroll to position [0, 0]
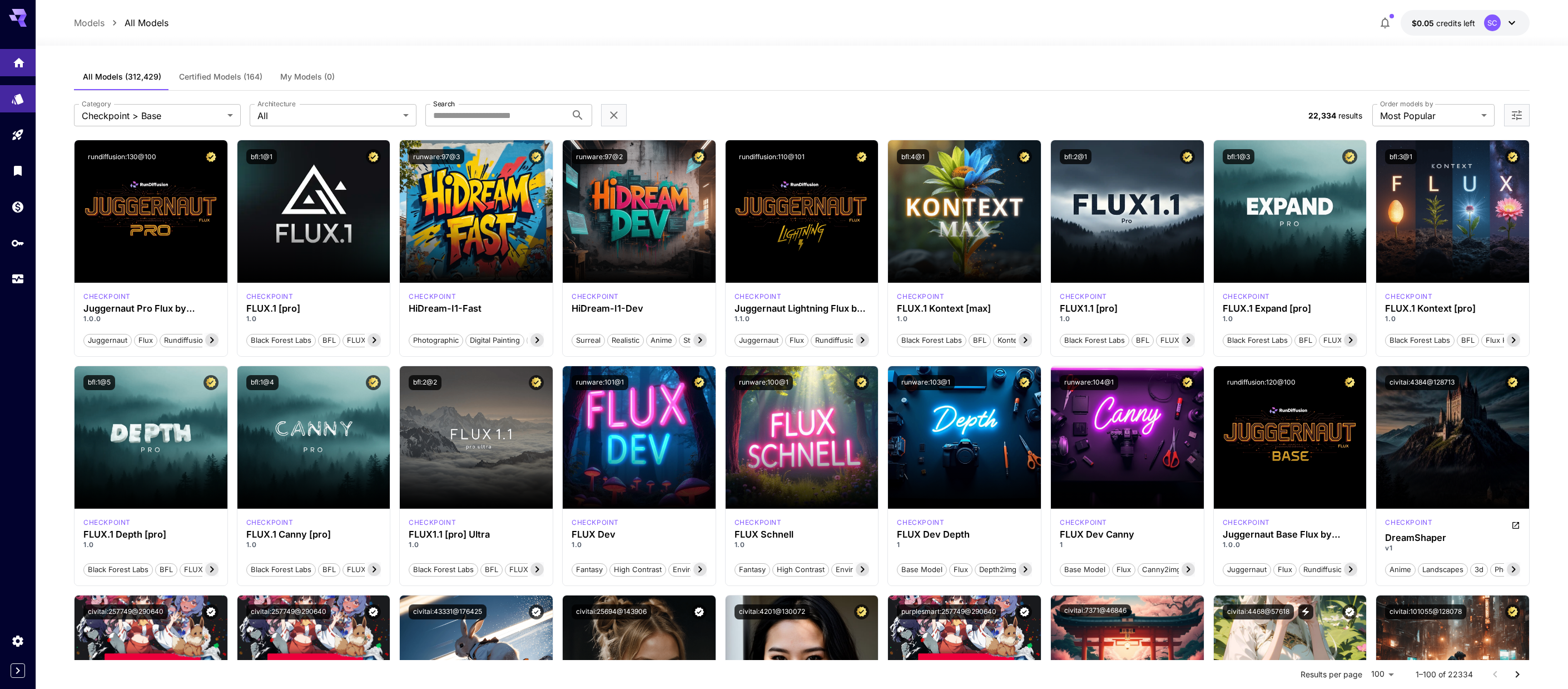
click at [11, 64] on link at bounding box center [18, 62] width 35 height 28
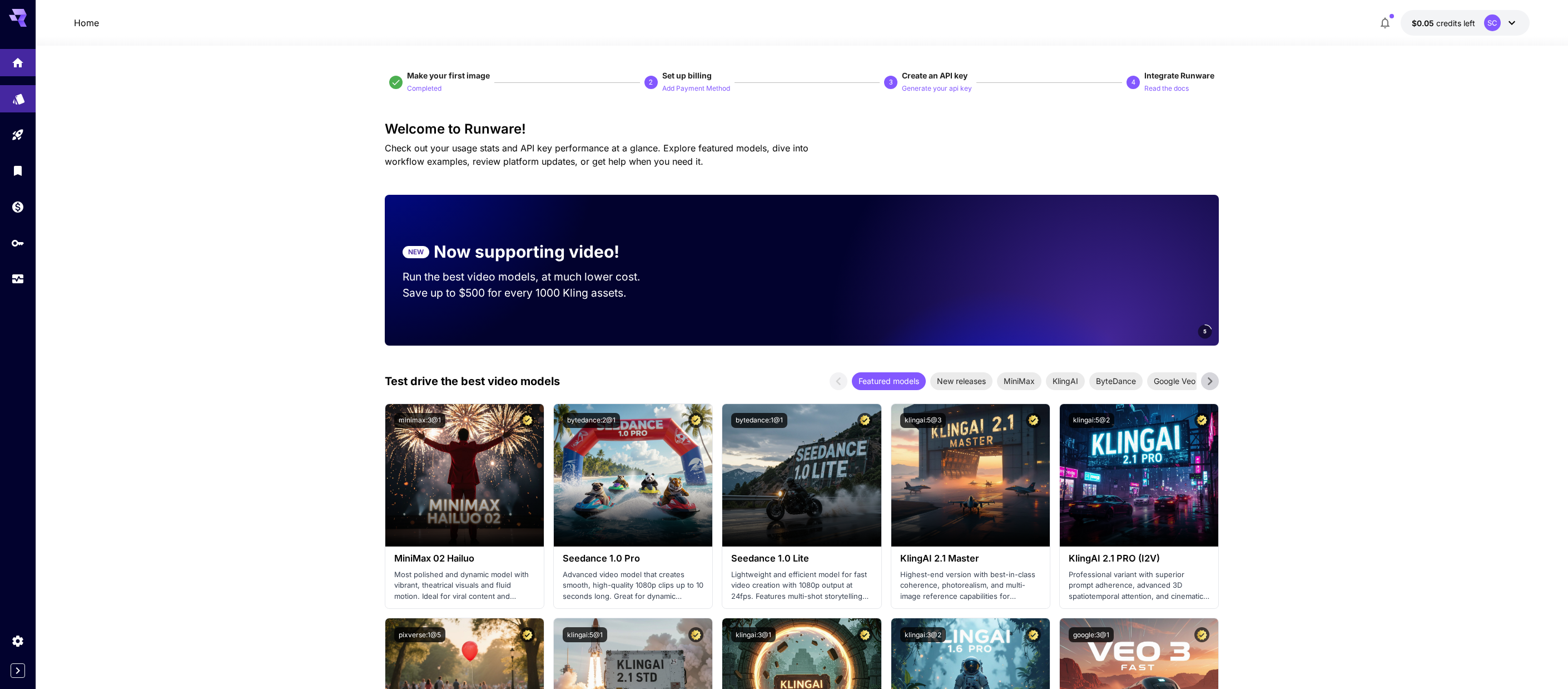
click at [12, 102] on link at bounding box center [18, 99] width 35 height 28
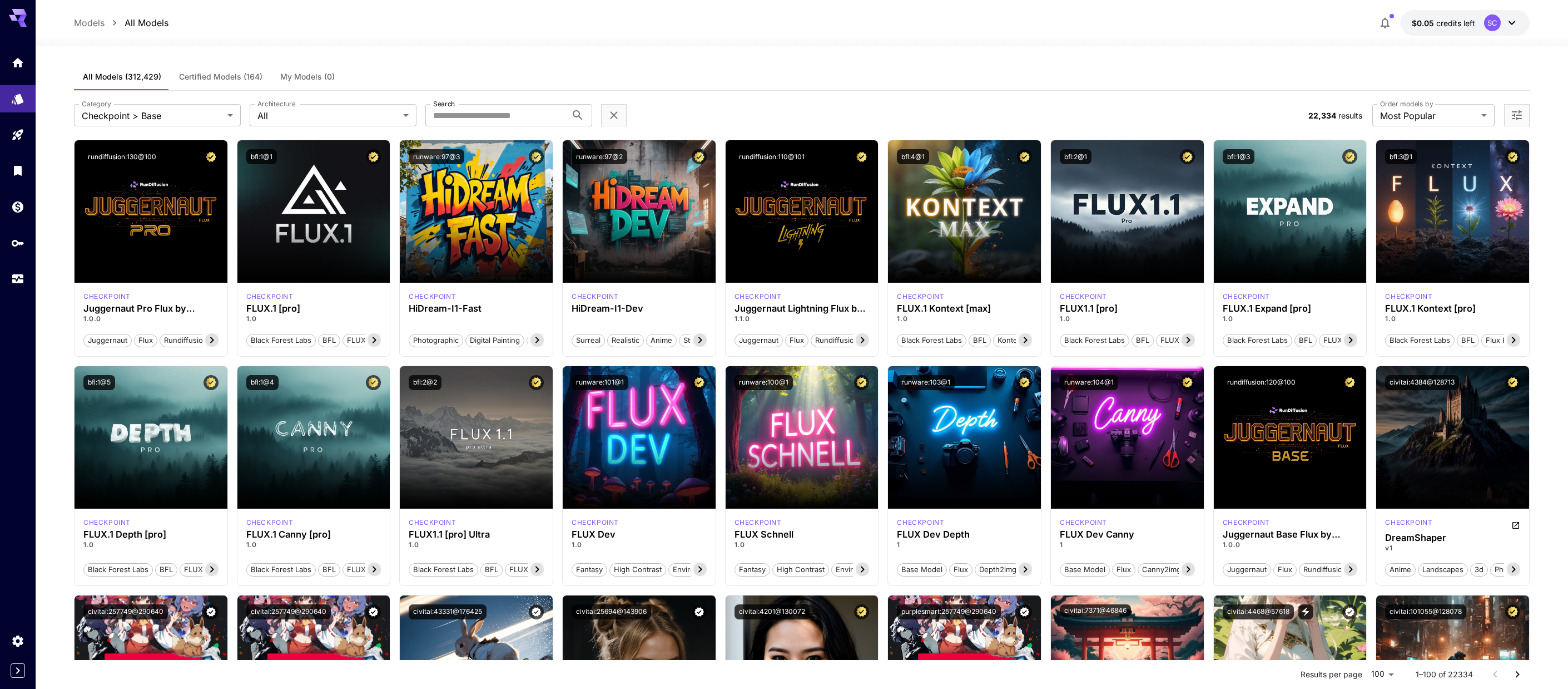
click at [222, 73] on span "Certified Models (164)" at bounding box center [221, 77] width 83 height 10
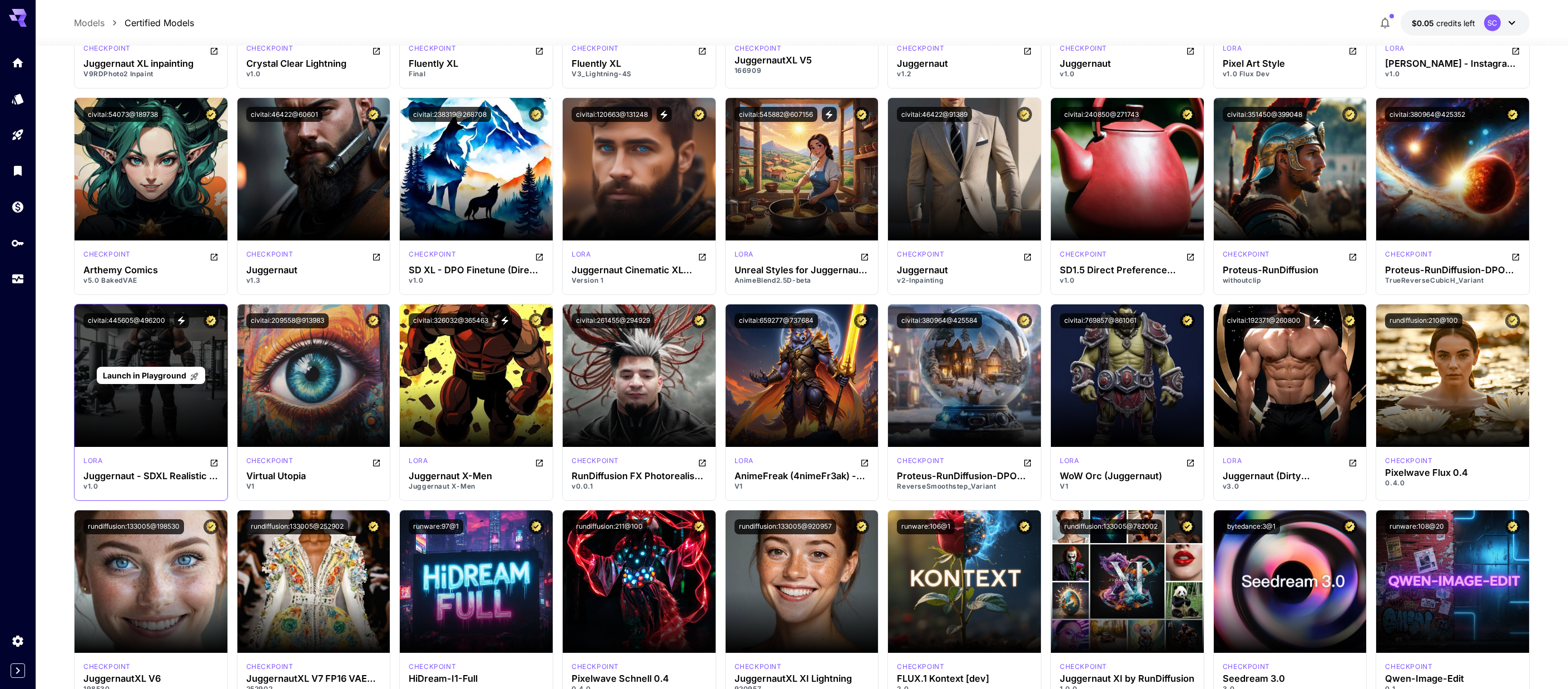
scroll to position [2504, 0]
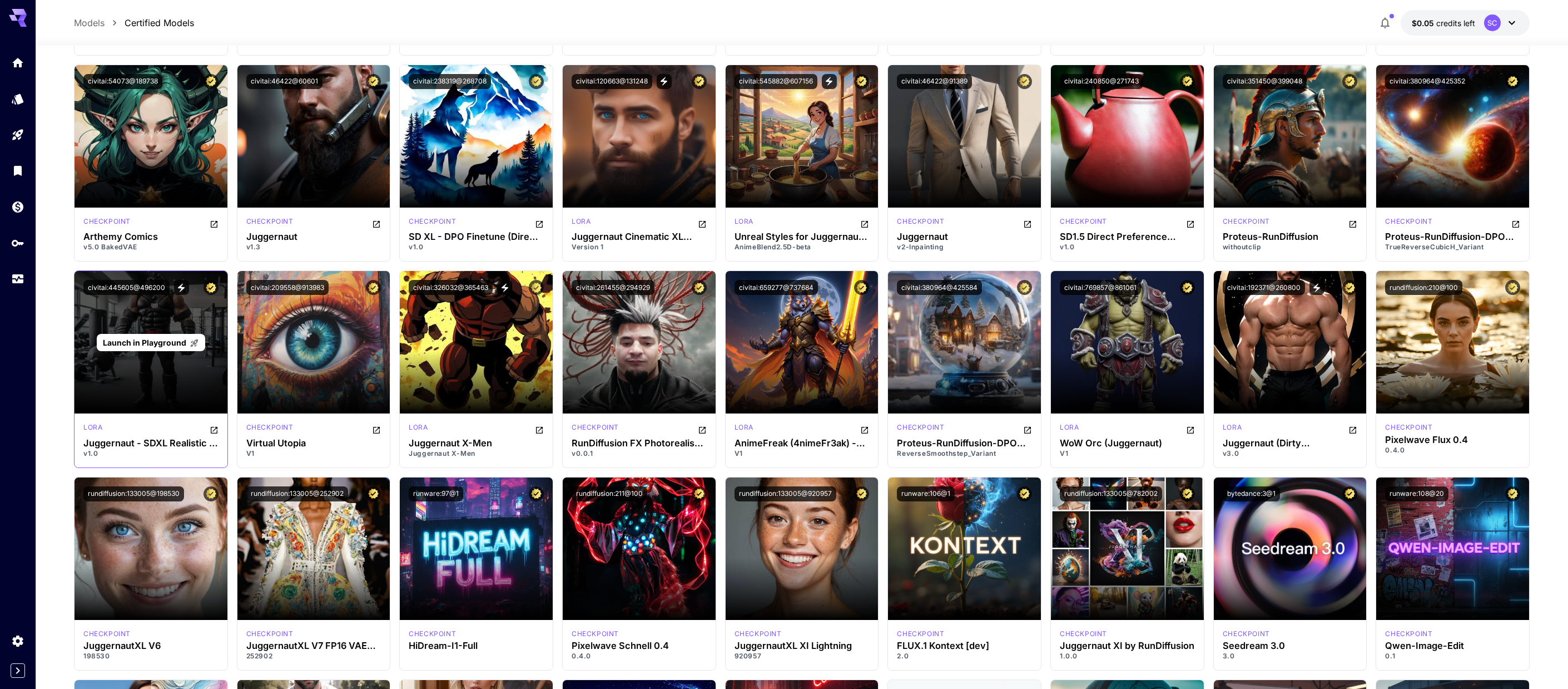
click at [144, 341] on span "Launch in Playground" at bounding box center [144, 342] width 83 height 9
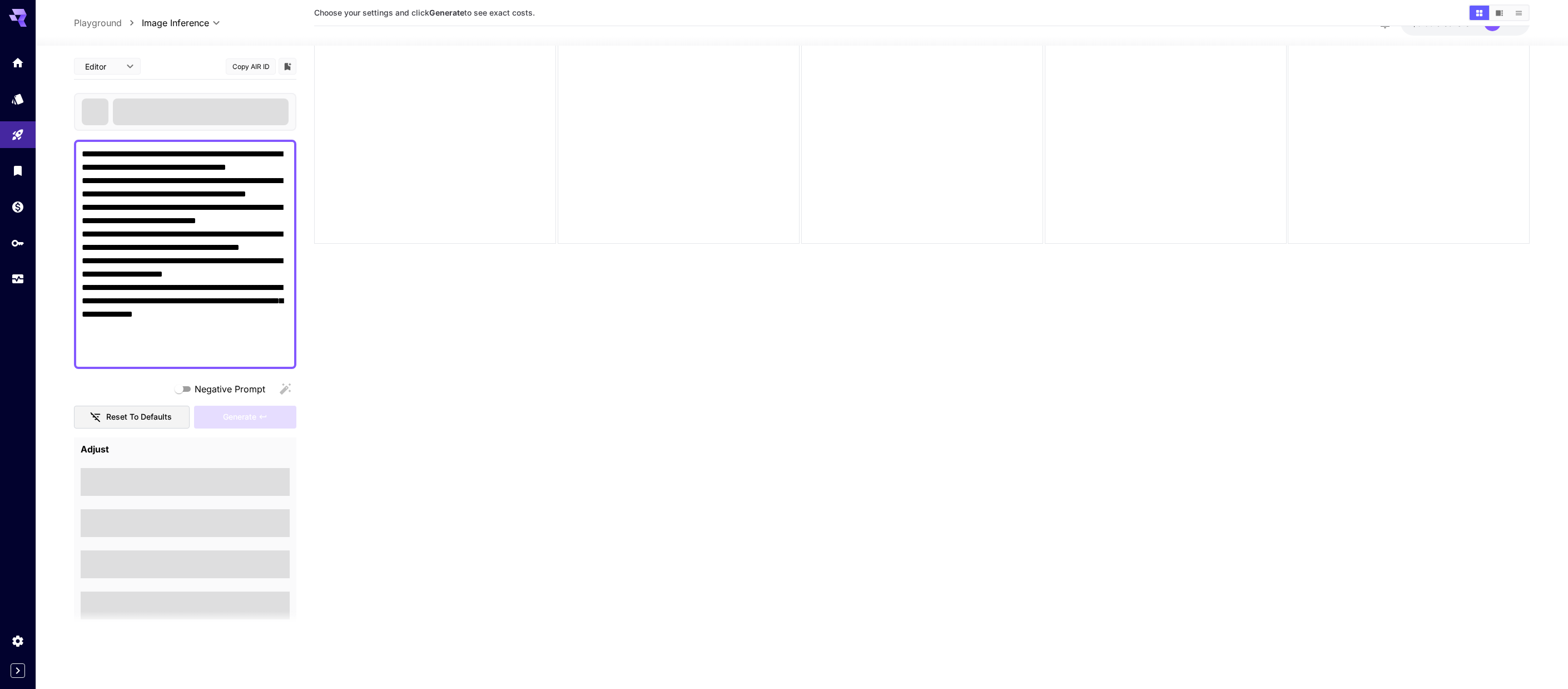
scroll to position [88, 0]
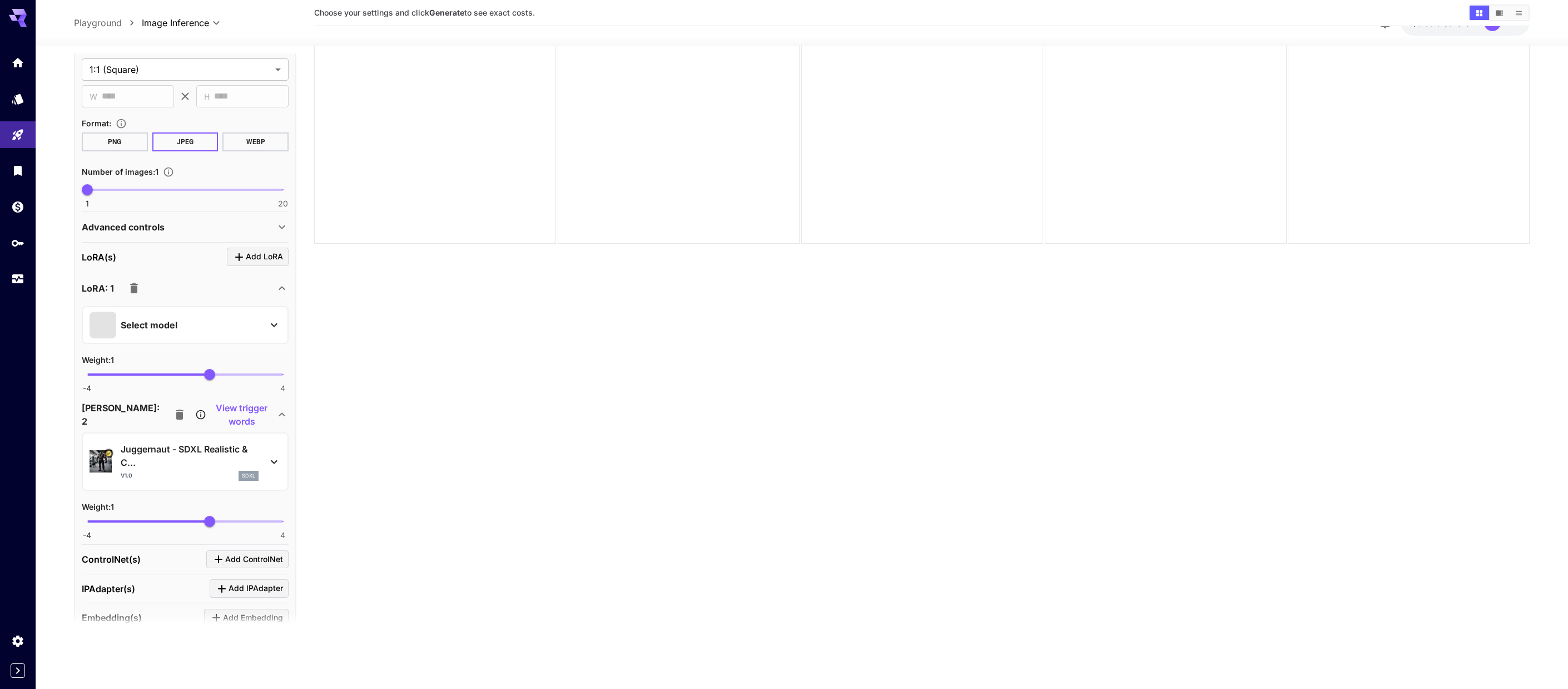
scroll to position [445, 0]
click at [135, 282] on icon "button" at bounding box center [134, 282] width 8 height 10
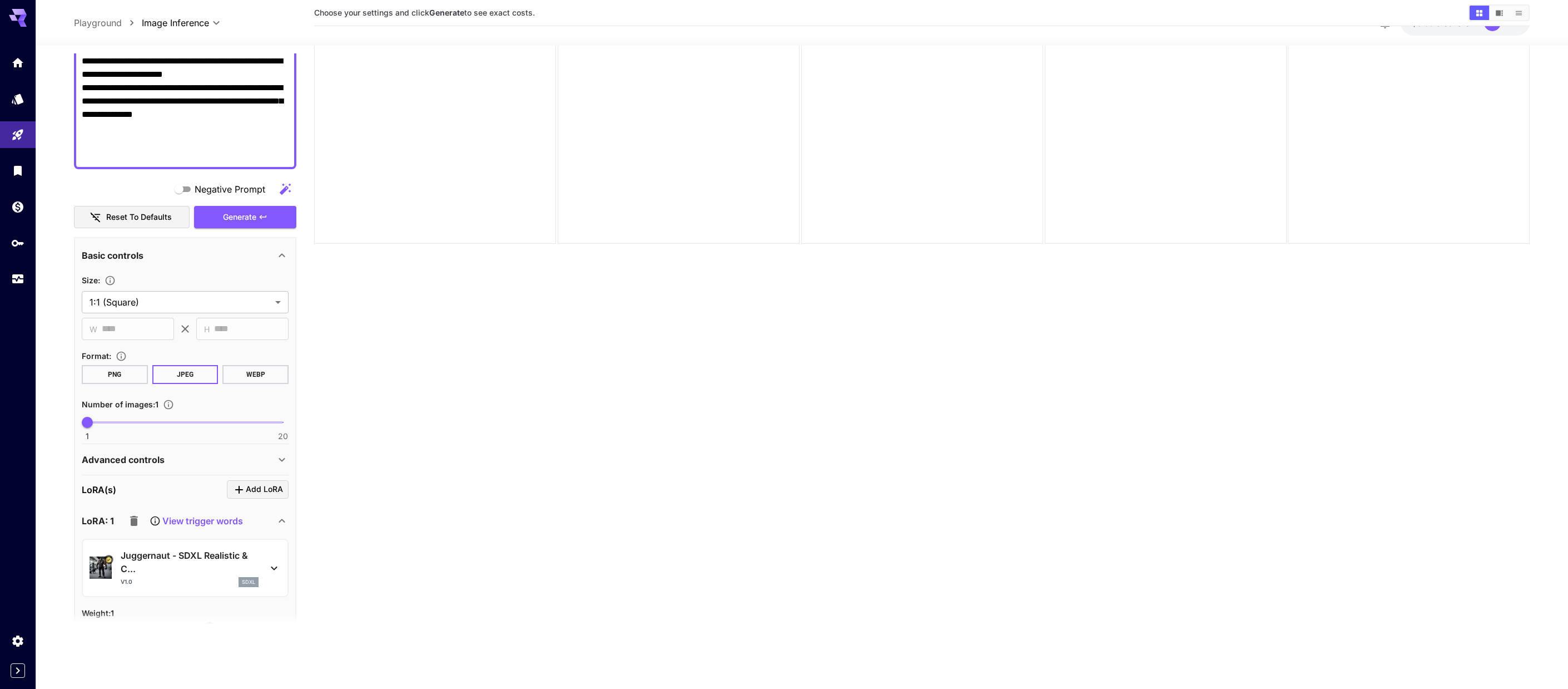
scroll to position [204, 0]
click at [132, 462] on p "Advanced controls" at bounding box center [123, 462] width 83 height 13
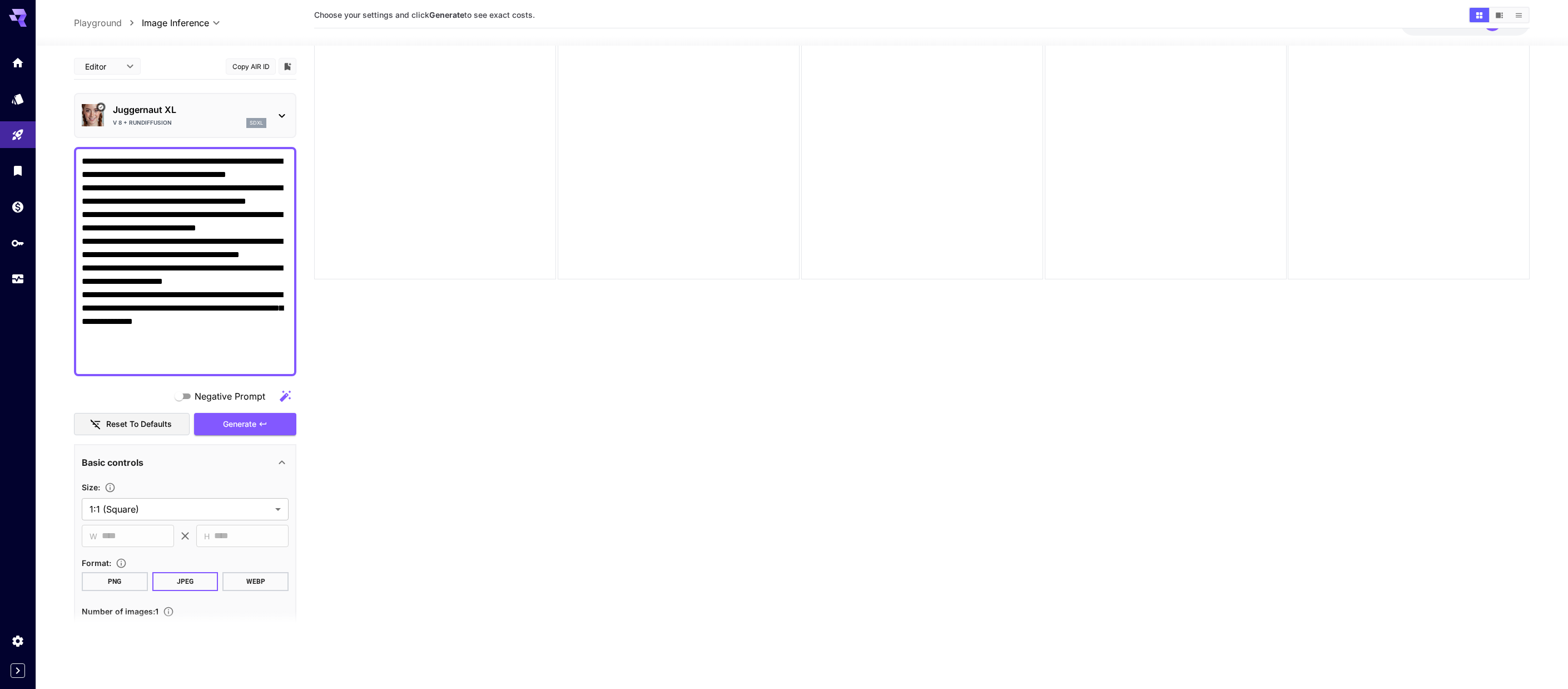
scroll to position [0, 0]
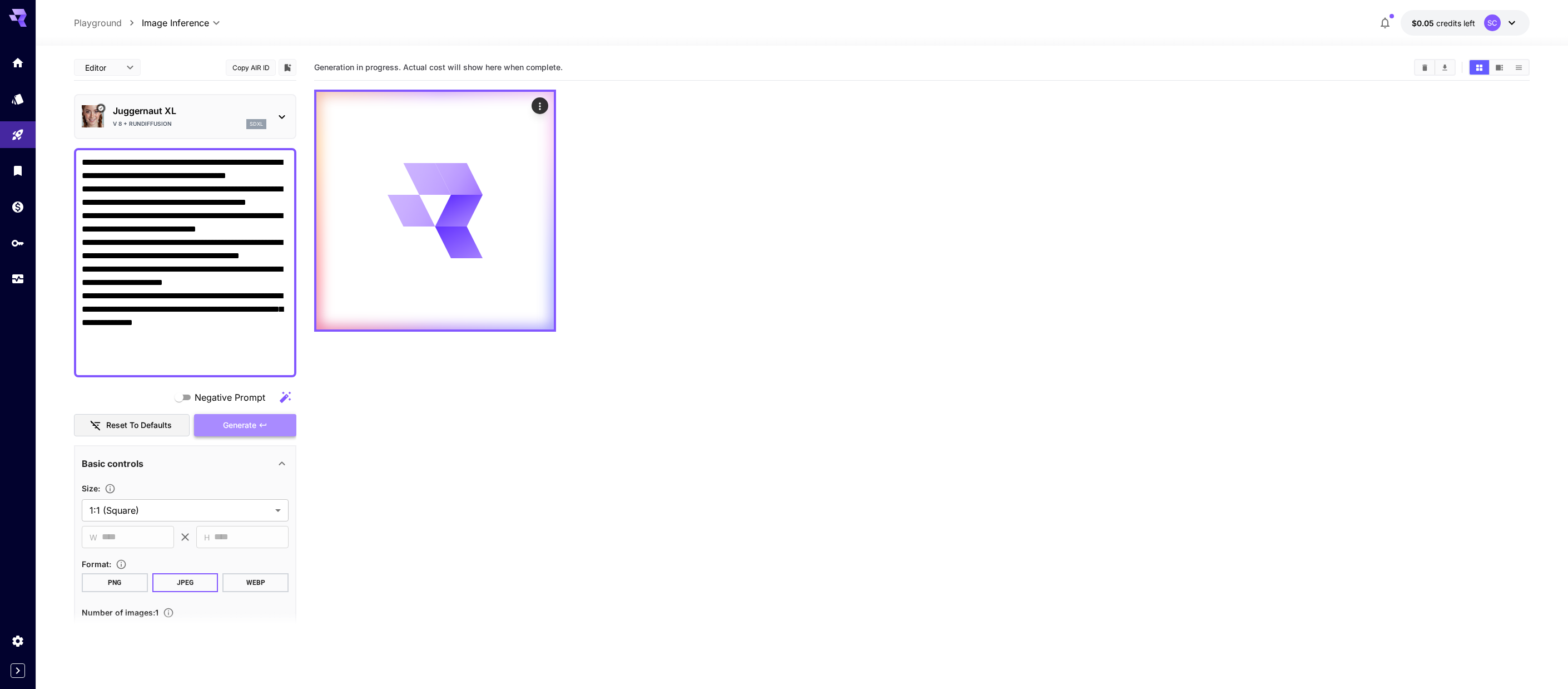
click at [236, 432] on span "Generate" at bounding box center [239, 425] width 34 height 14
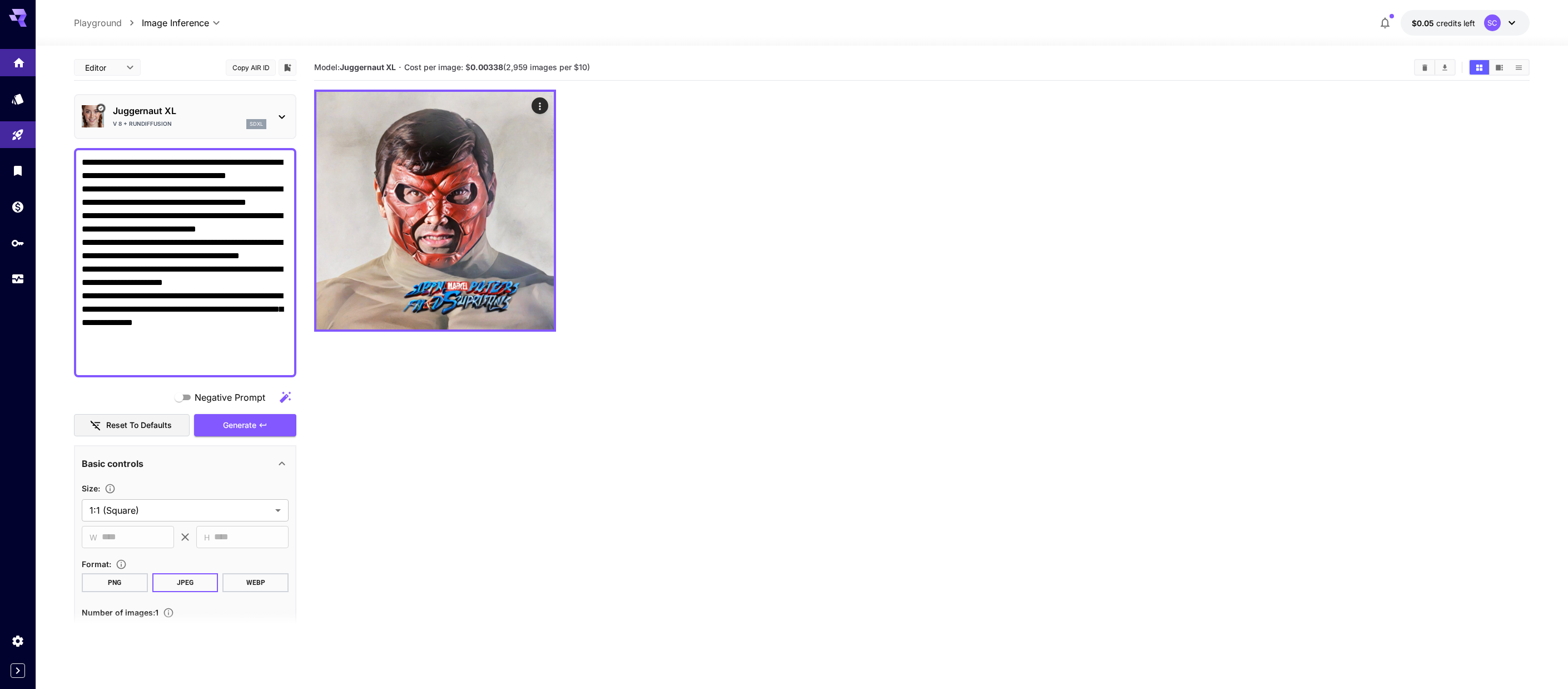
click at [18, 68] on link at bounding box center [18, 62] width 35 height 28
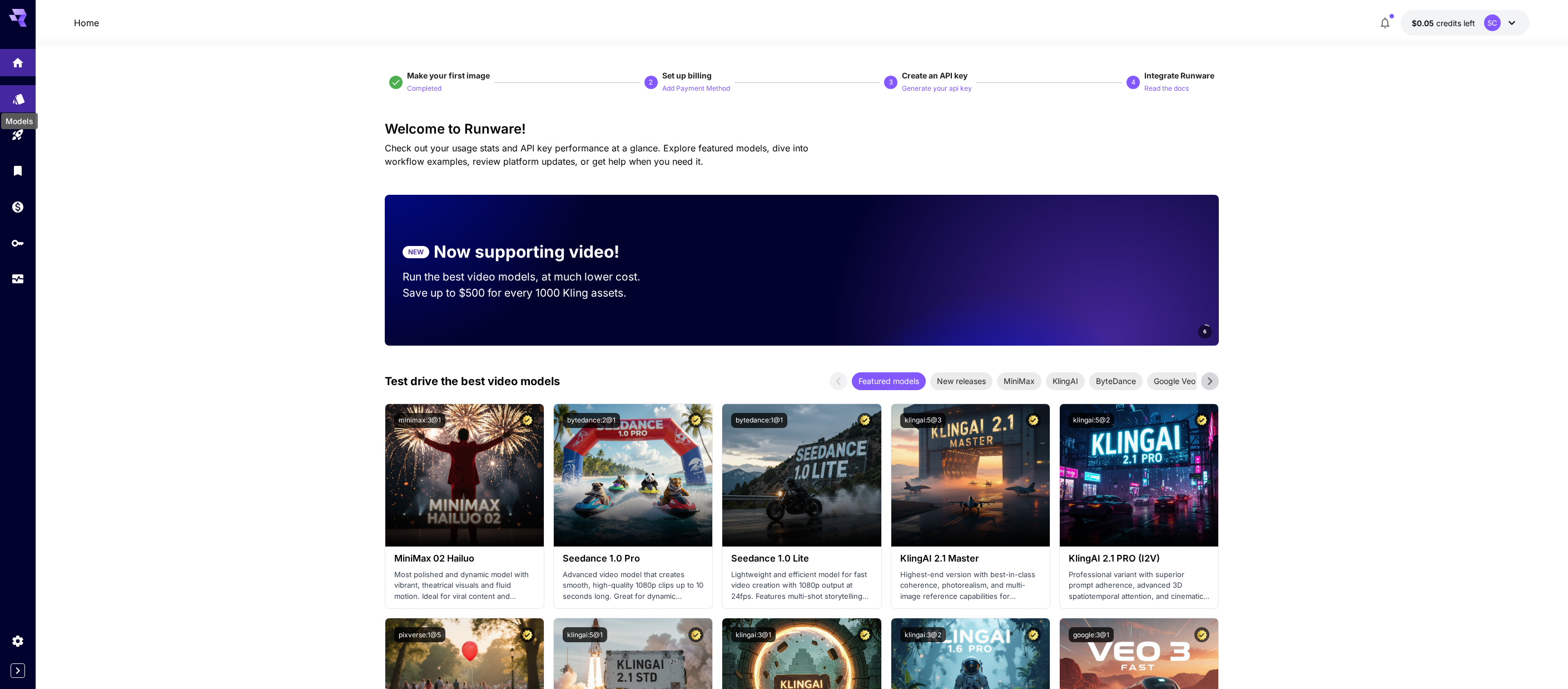
click at [18, 99] on icon "Models" at bounding box center [18, 95] width 12 height 10
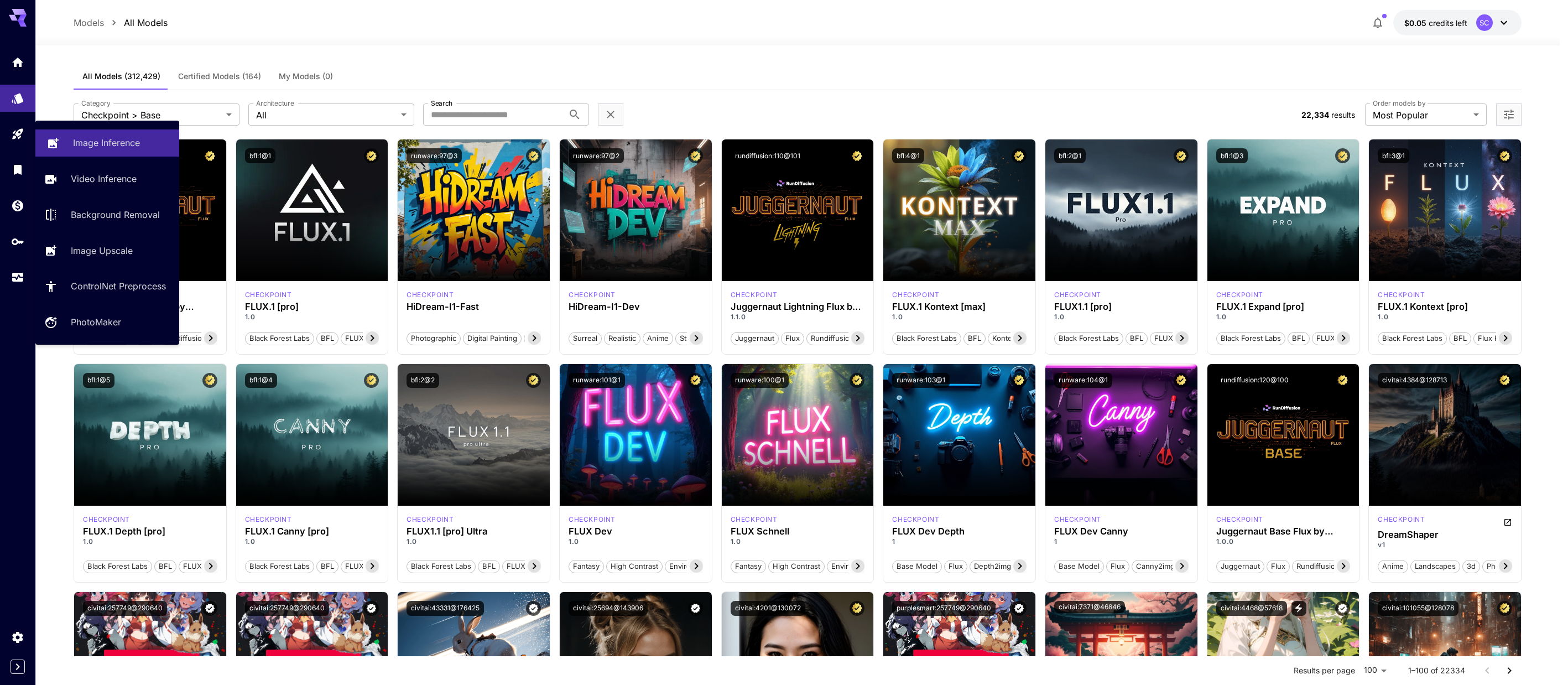
click at [87, 136] on p "Image Inference" at bounding box center [107, 143] width 67 height 13
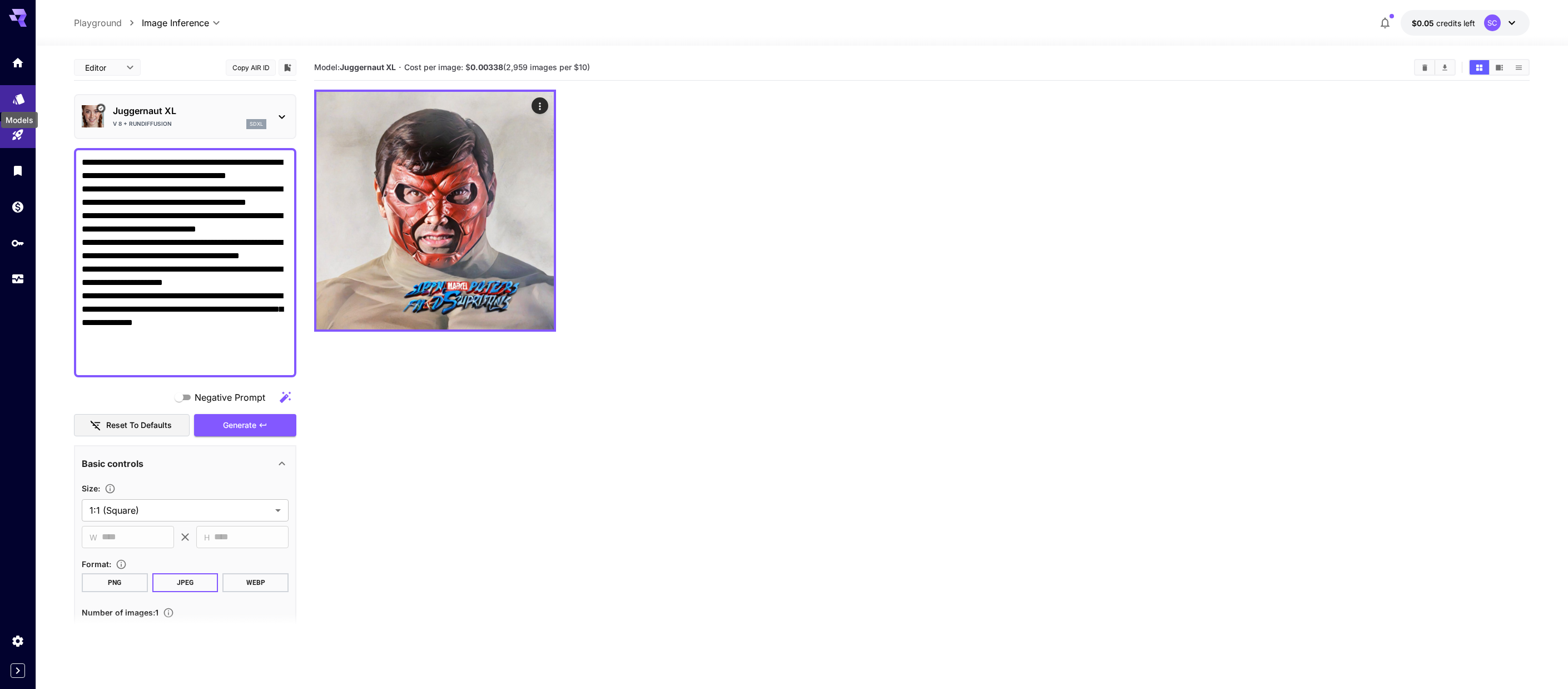
click at [17, 104] on div "Models" at bounding box center [20, 116] width 39 height 25
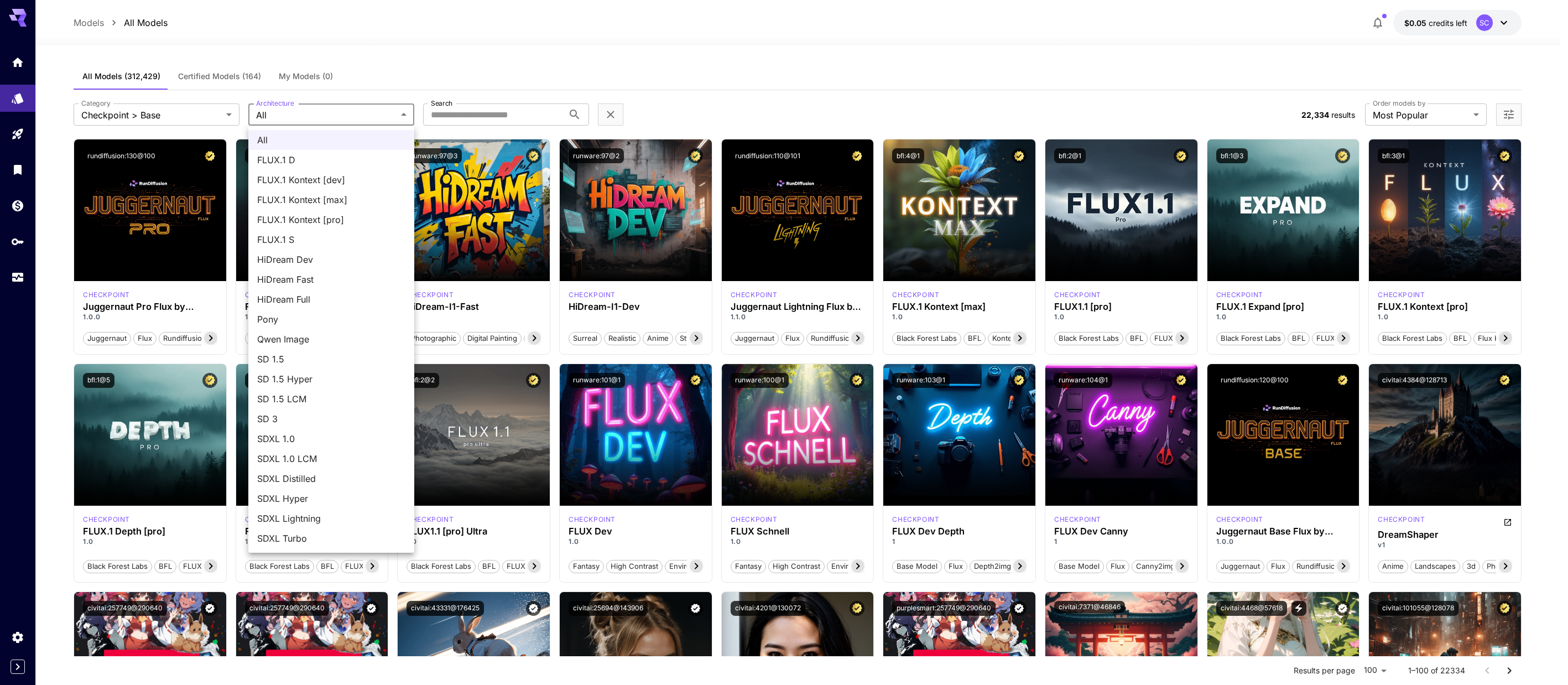
click at [312, 357] on span "SD 1.5" at bounding box center [332, 359] width 149 height 13
type input "****"
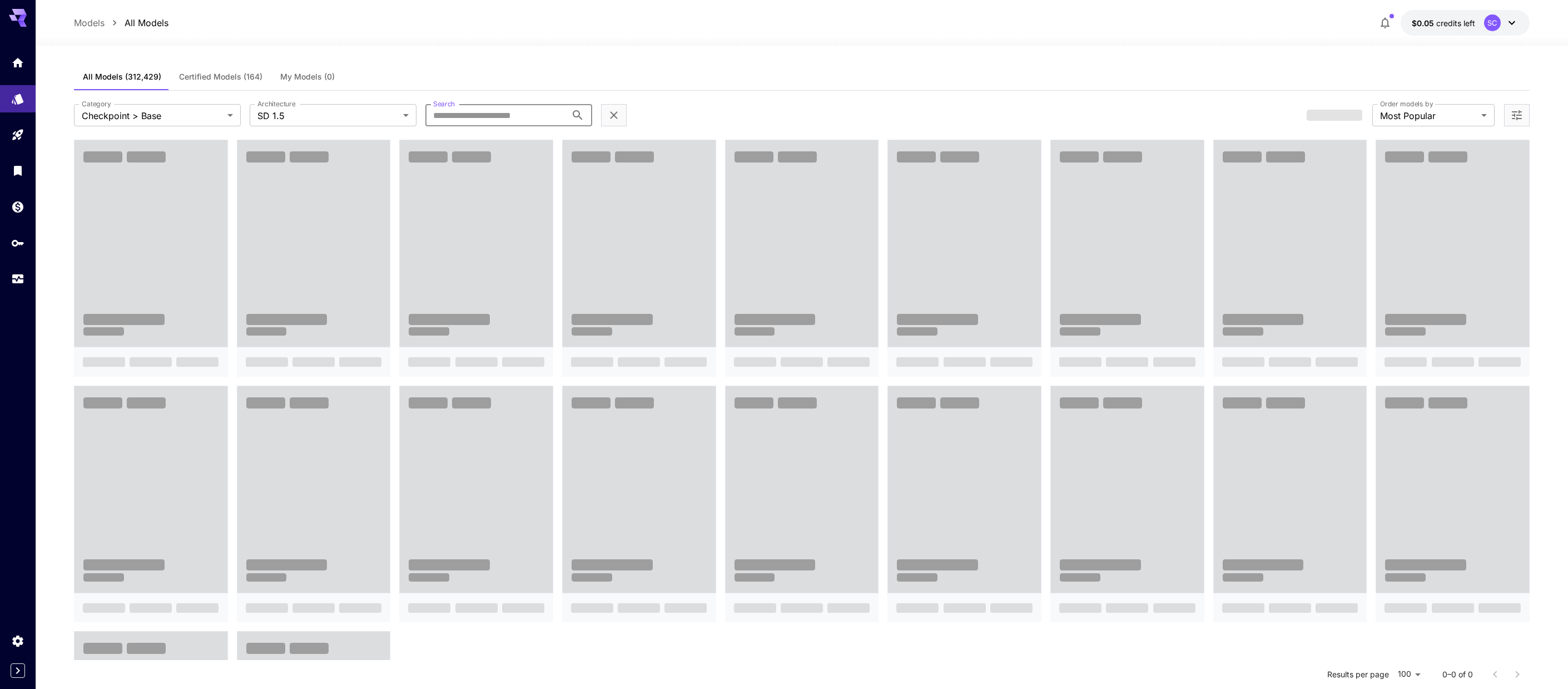
click at [515, 116] on input "Search" at bounding box center [496, 115] width 141 height 22
click at [515, 116] on input "*****" at bounding box center [496, 115] width 141 height 22
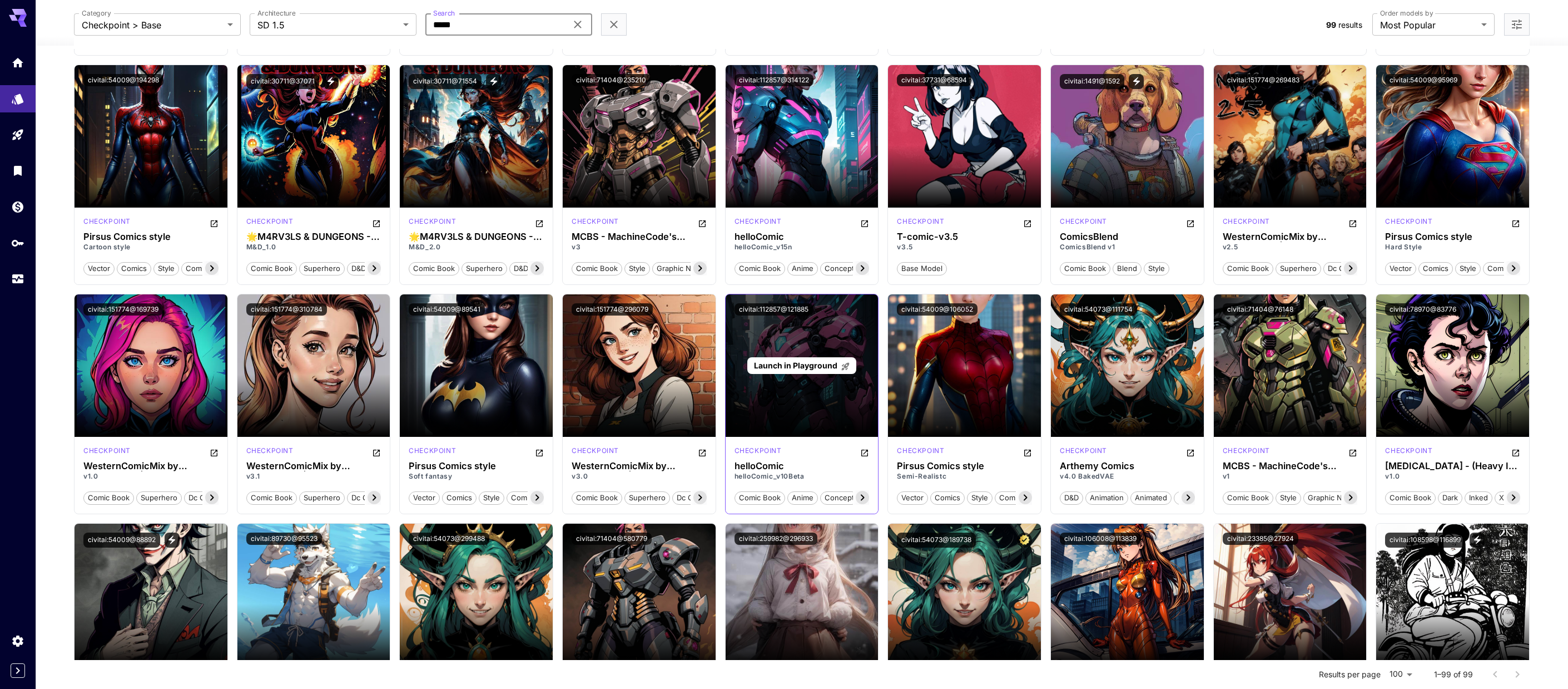
scroll to position [762, 0]
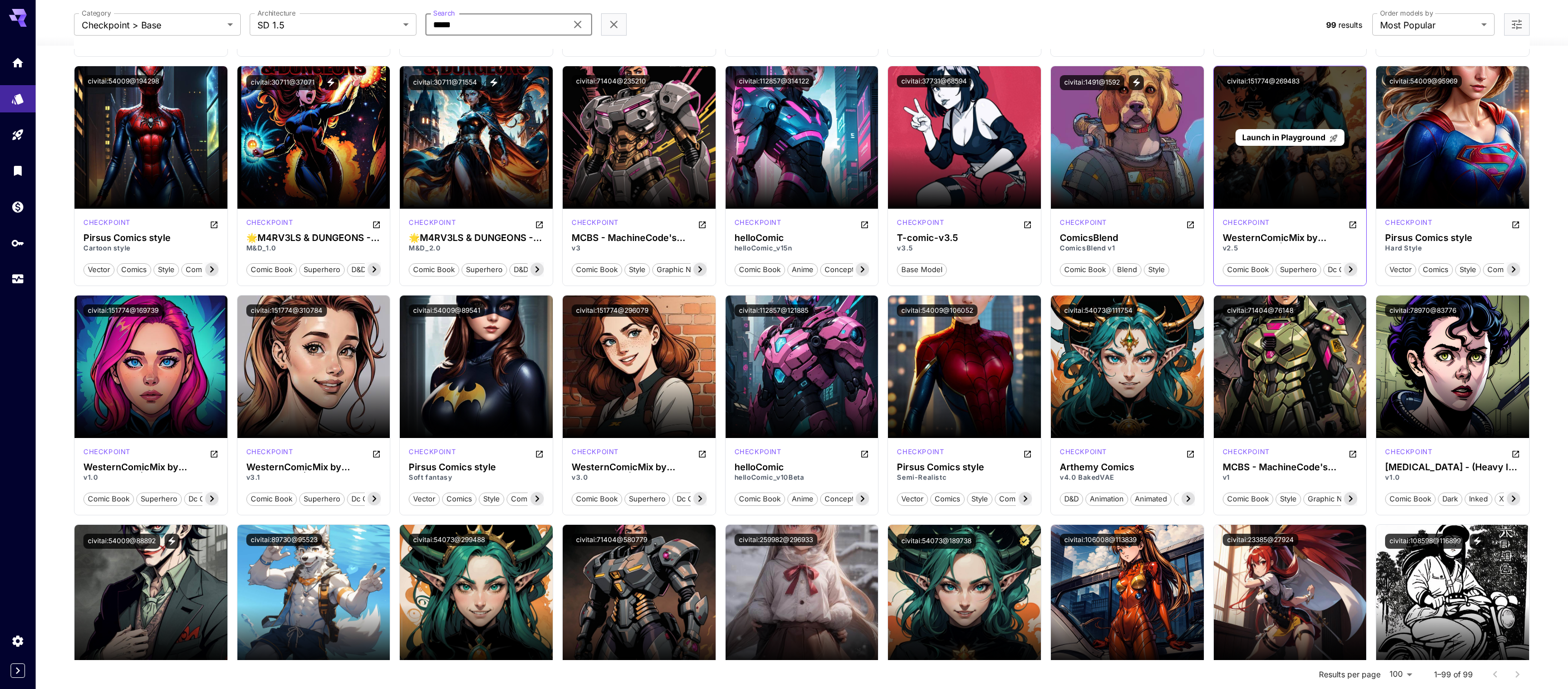
type input "*****"
click at [653, 137] on span "Launch in Playground" at bounding box center [1284, 137] width 83 height 9
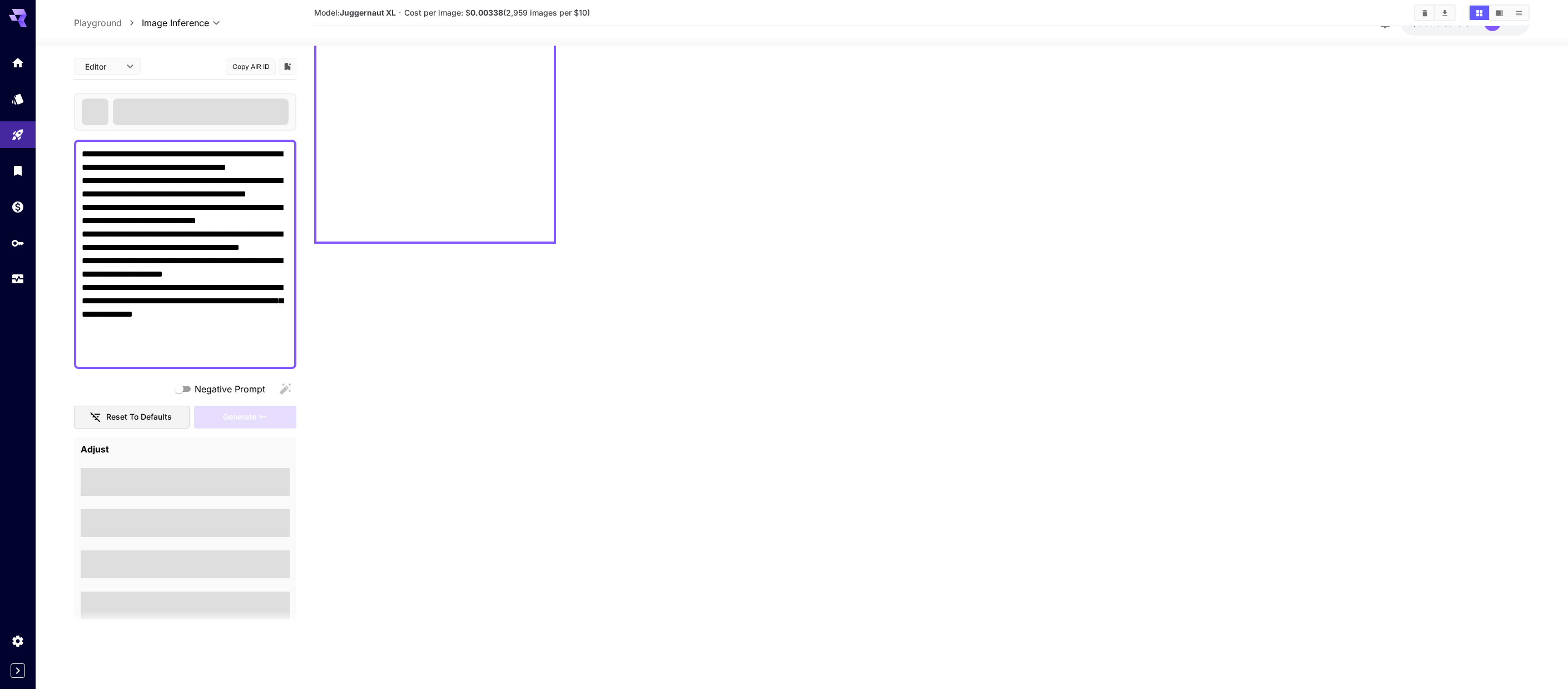
scroll to position [88, 0]
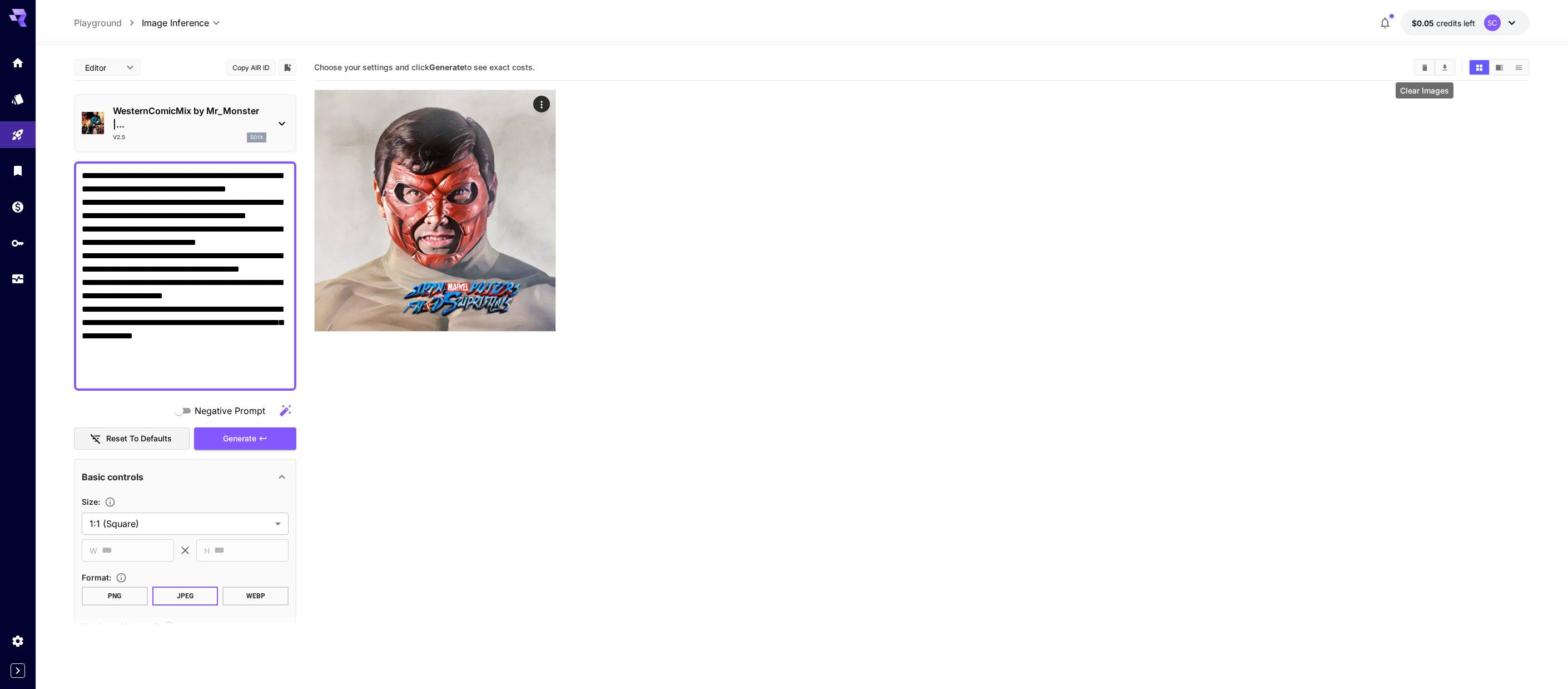
click at [653, 67] on icon "Clear Images" at bounding box center [1425, 67] width 5 height 6
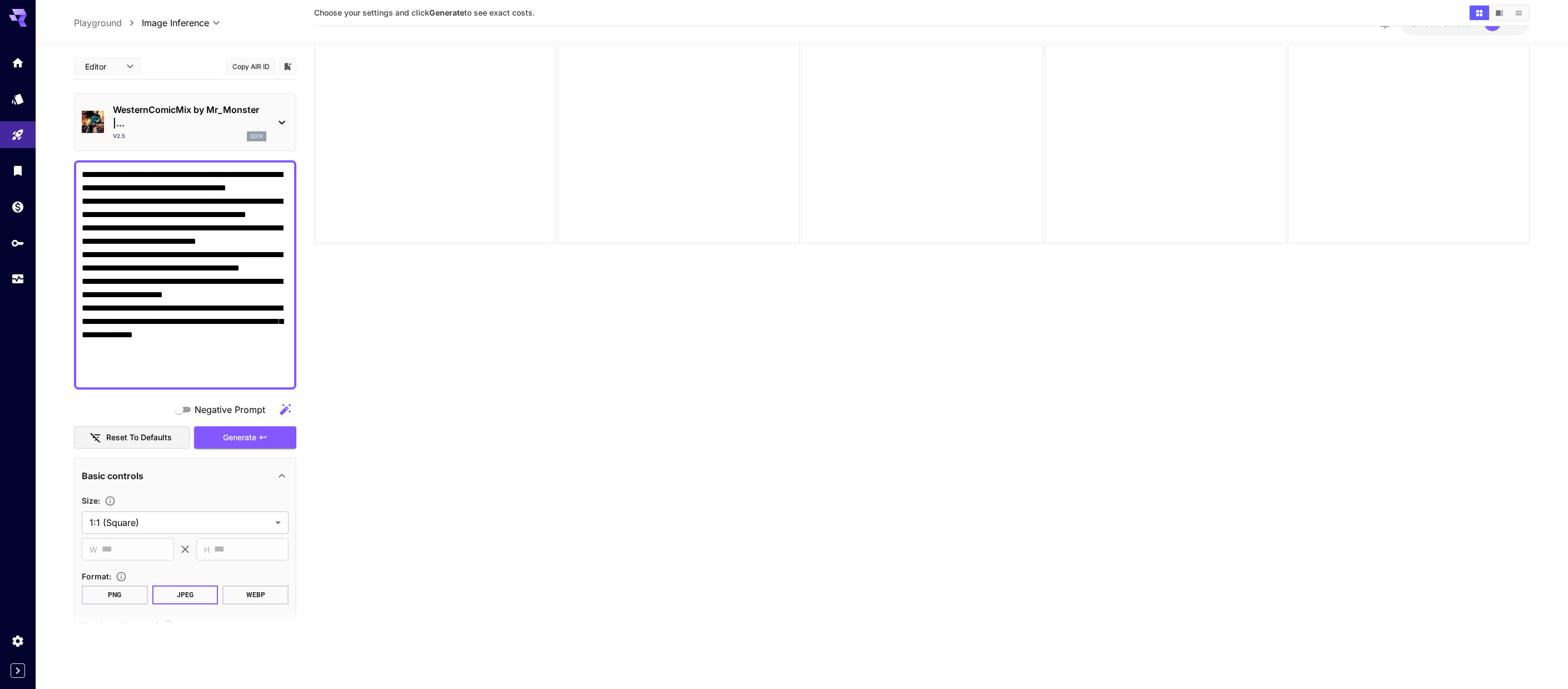
scroll to position [440, 0]
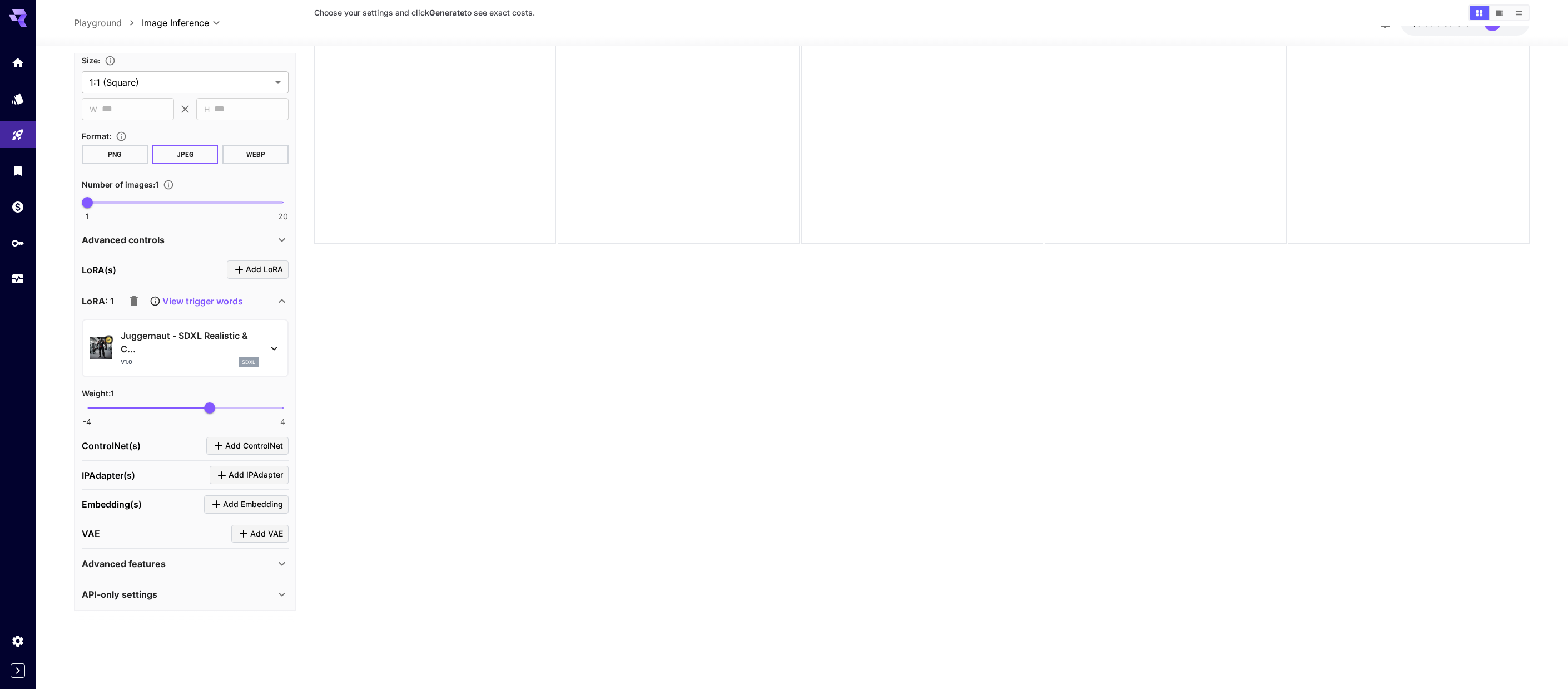
click at [138, 301] on icon "button" at bounding box center [134, 301] width 13 height 13
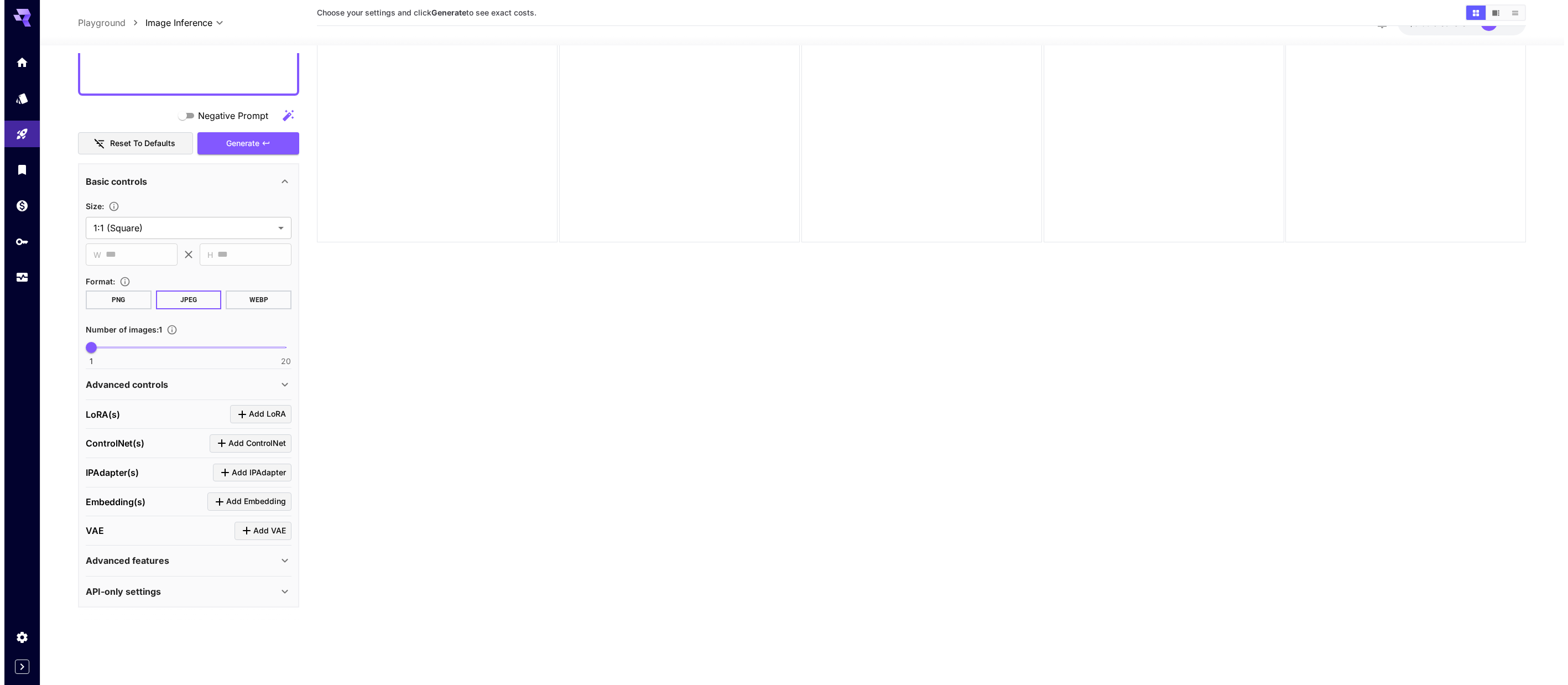
scroll to position [292, 0]
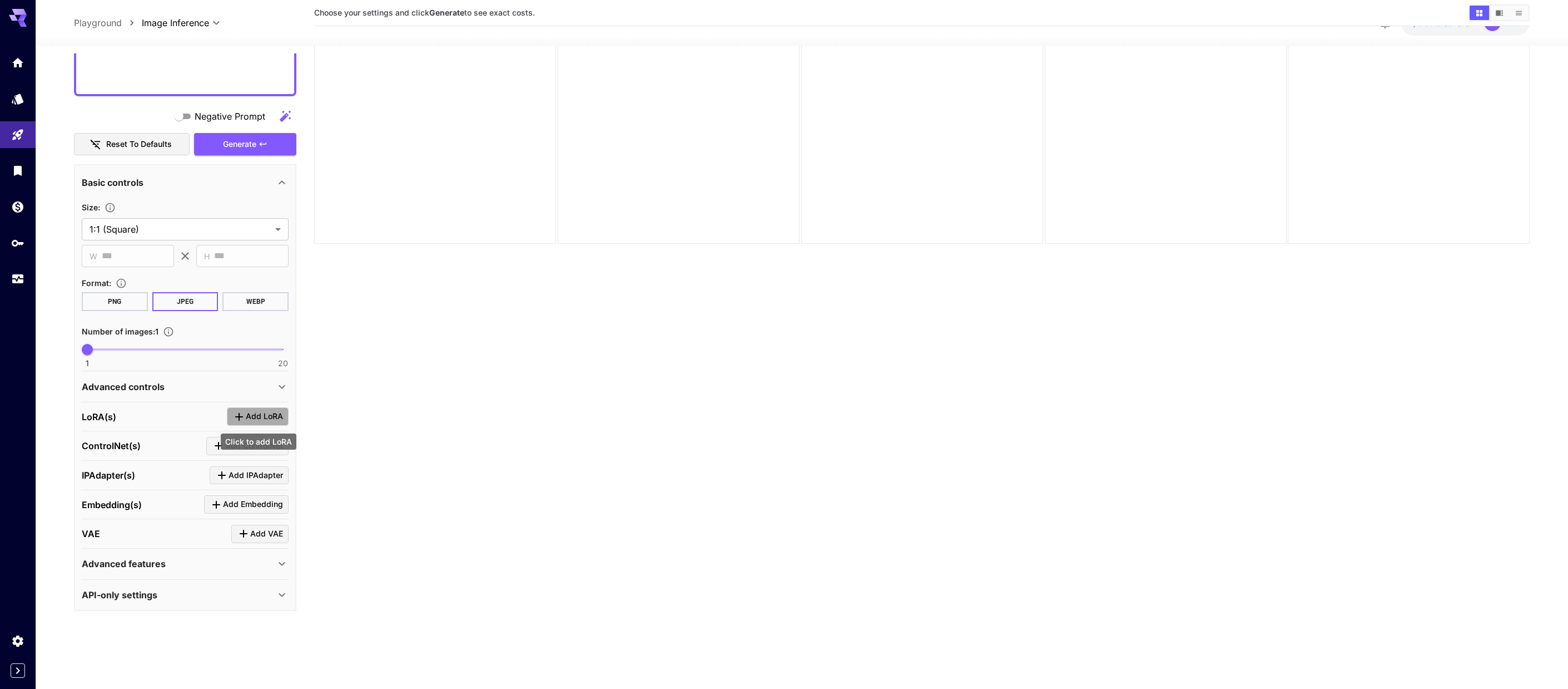
click at [253, 415] on span "Add LoRA" at bounding box center [264, 416] width 37 height 14
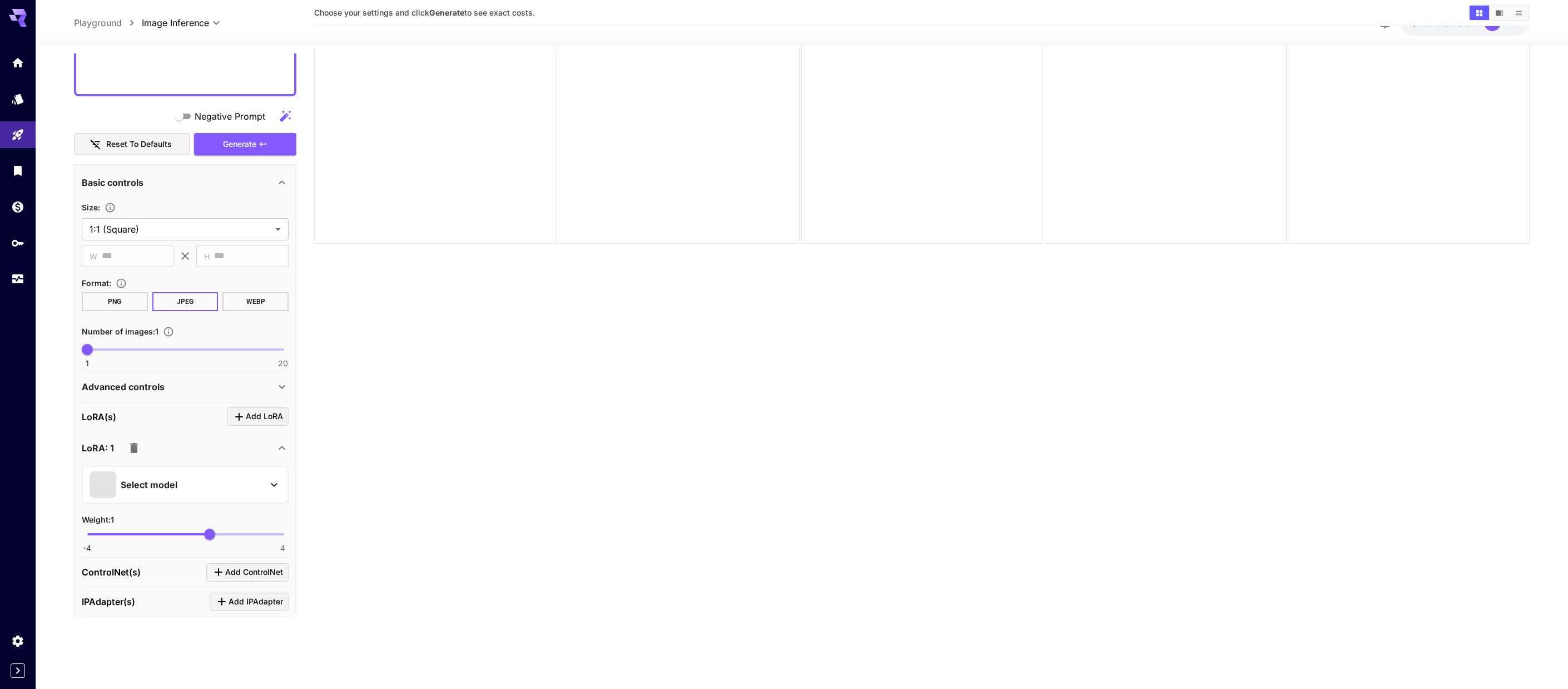
click at [198, 491] on div "Select model" at bounding box center [176, 485] width 173 height 27
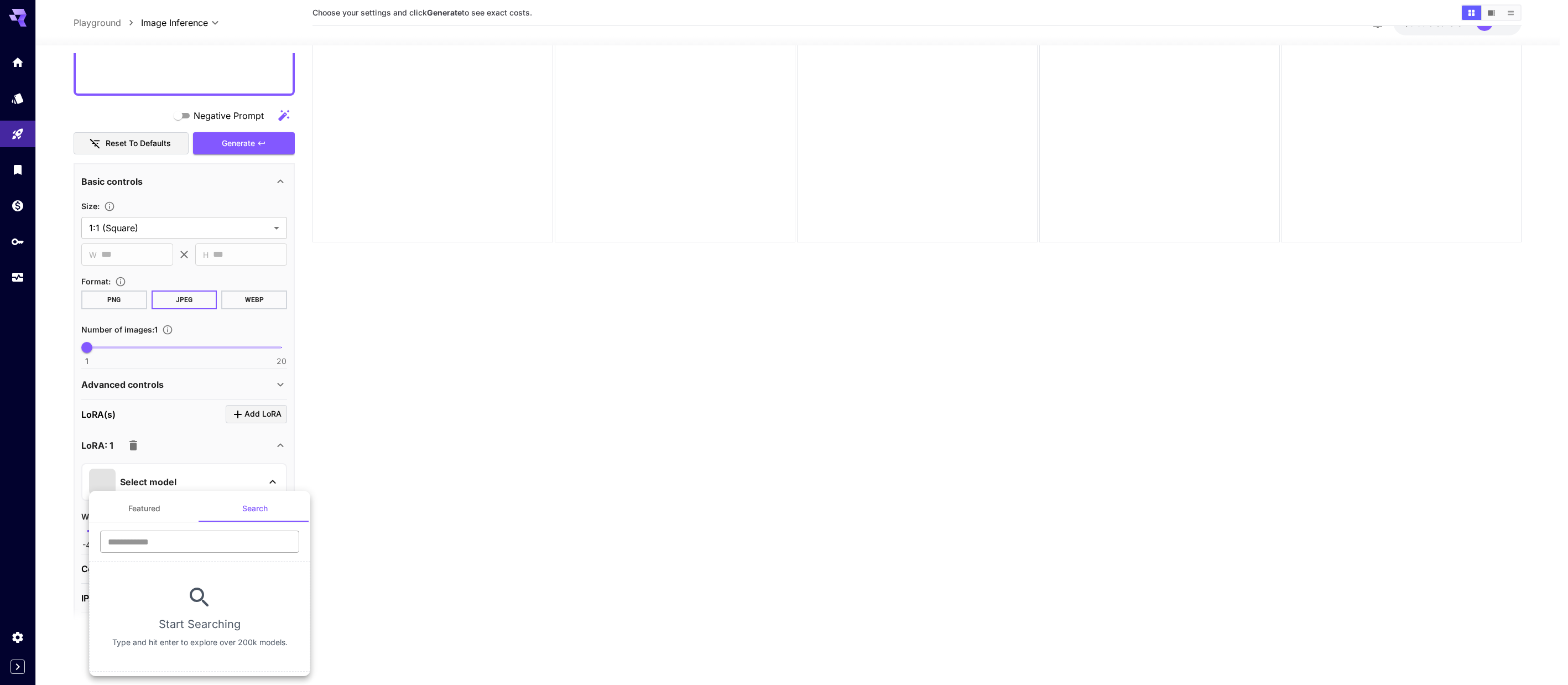
click at [228, 538] on input "text" at bounding box center [199, 541] width 199 height 22
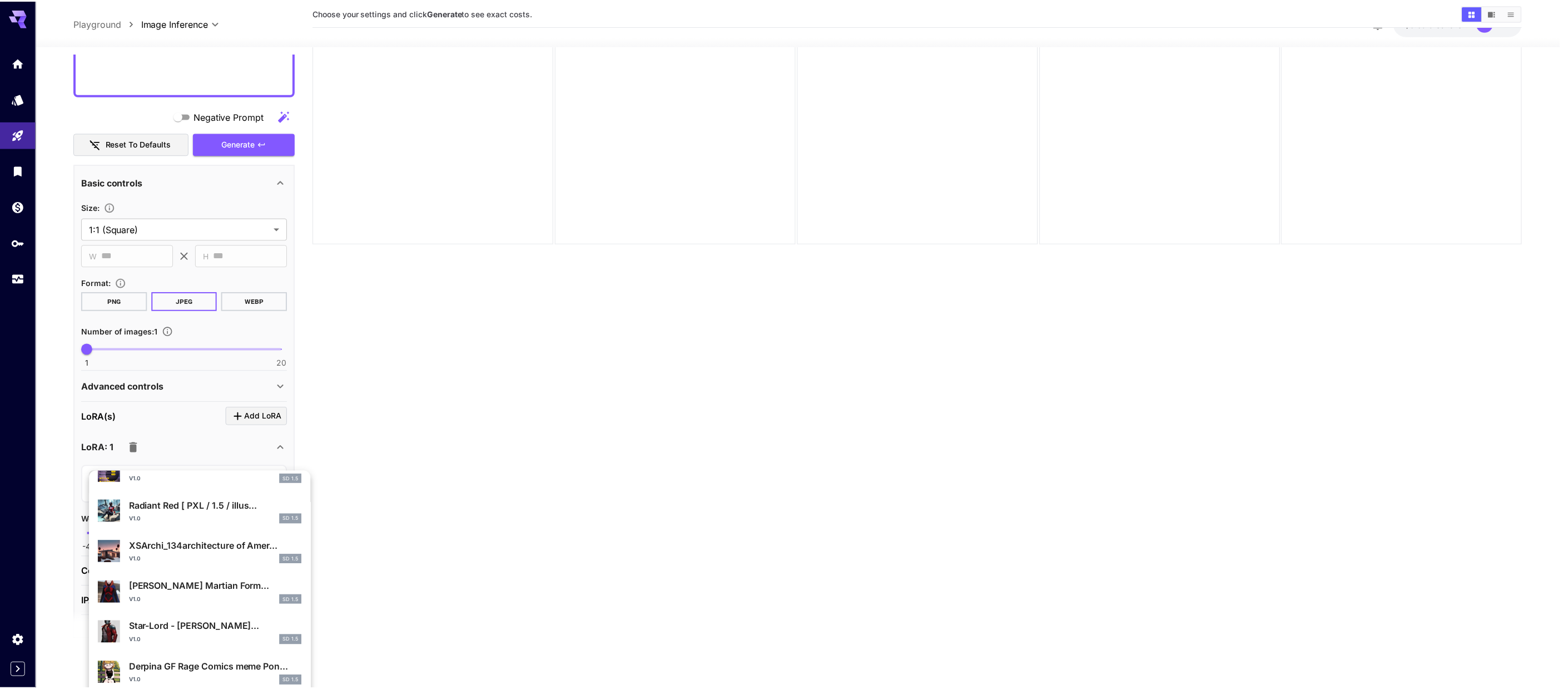
scroll to position [557, 0]
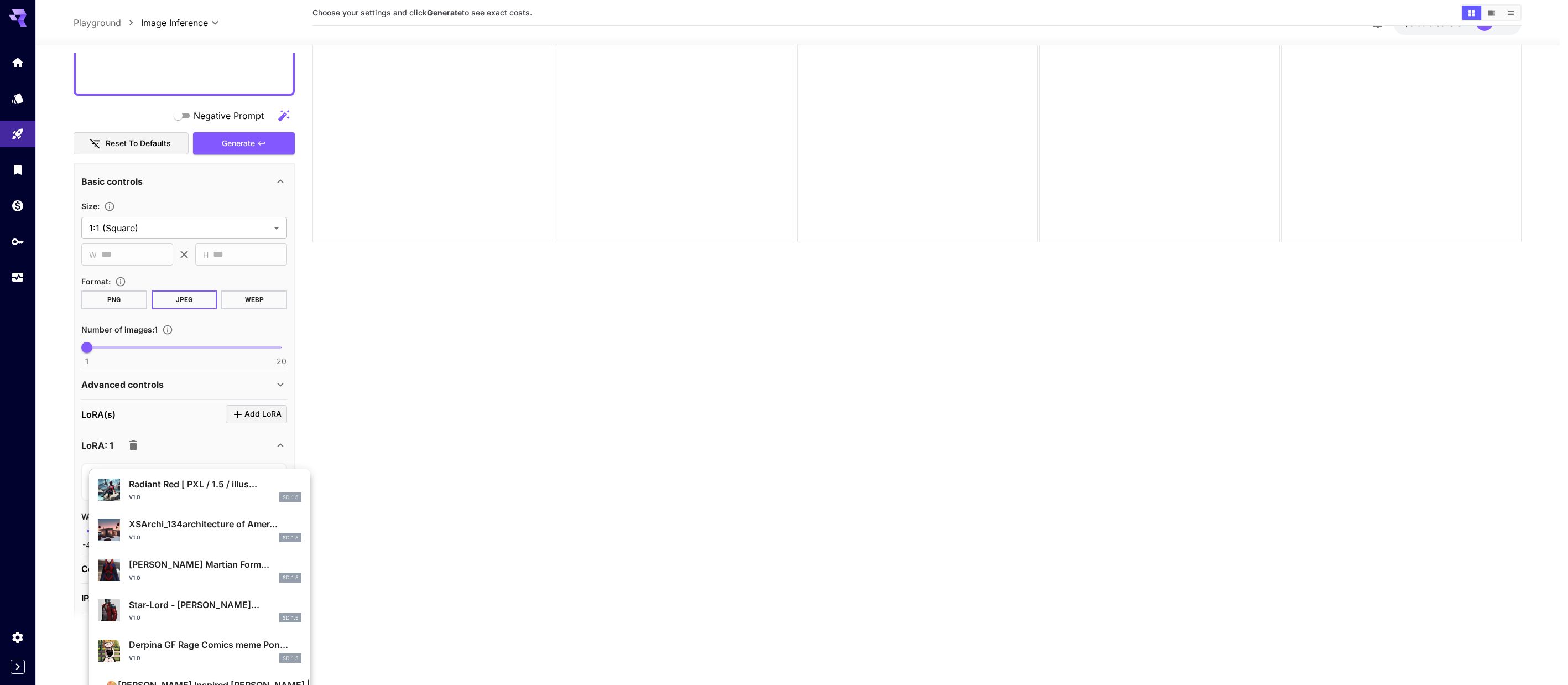
type input "*****"
click at [494, 350] on div at bounding box center [784, 342] width 1568 height 685
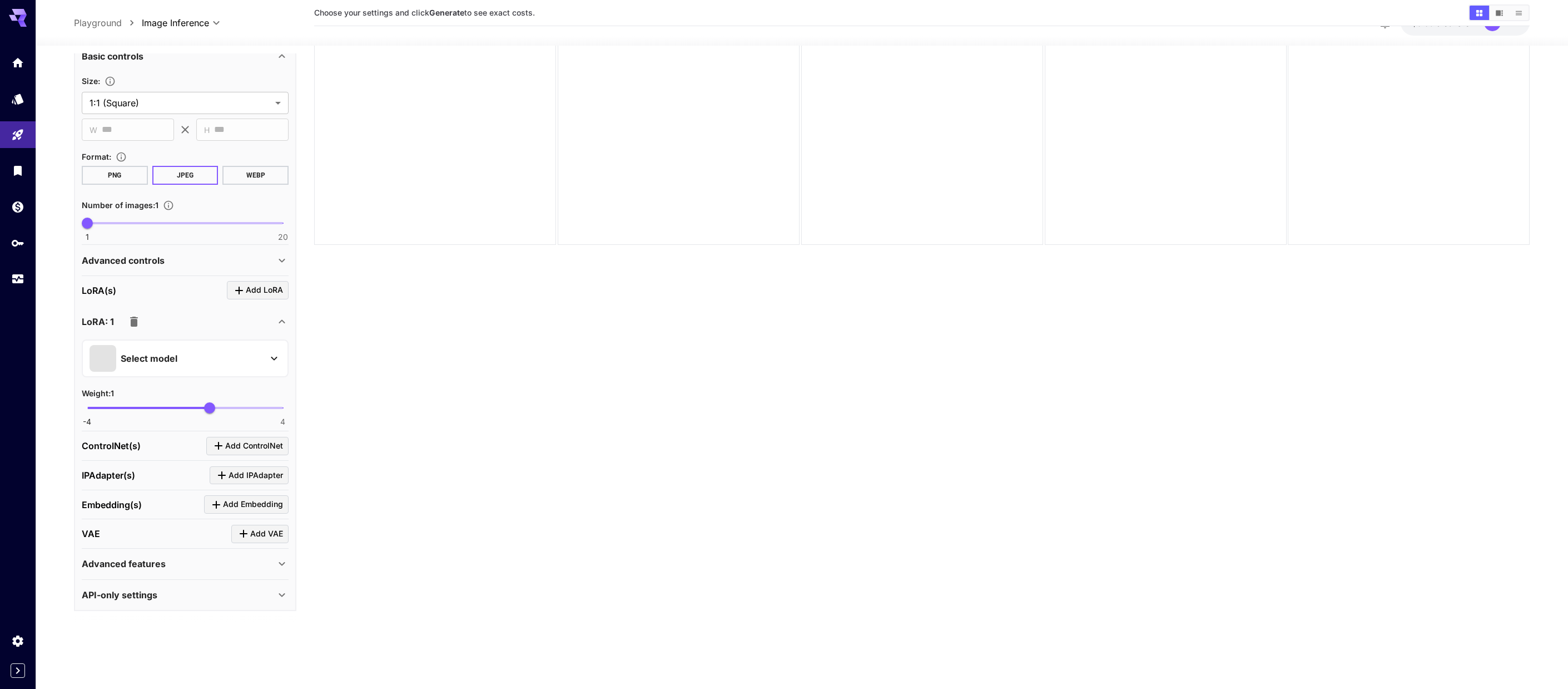
scroll to position [88, 0]
click at [135, 325] on icon "button" at bounding box center [134, 322] width 8 height 10
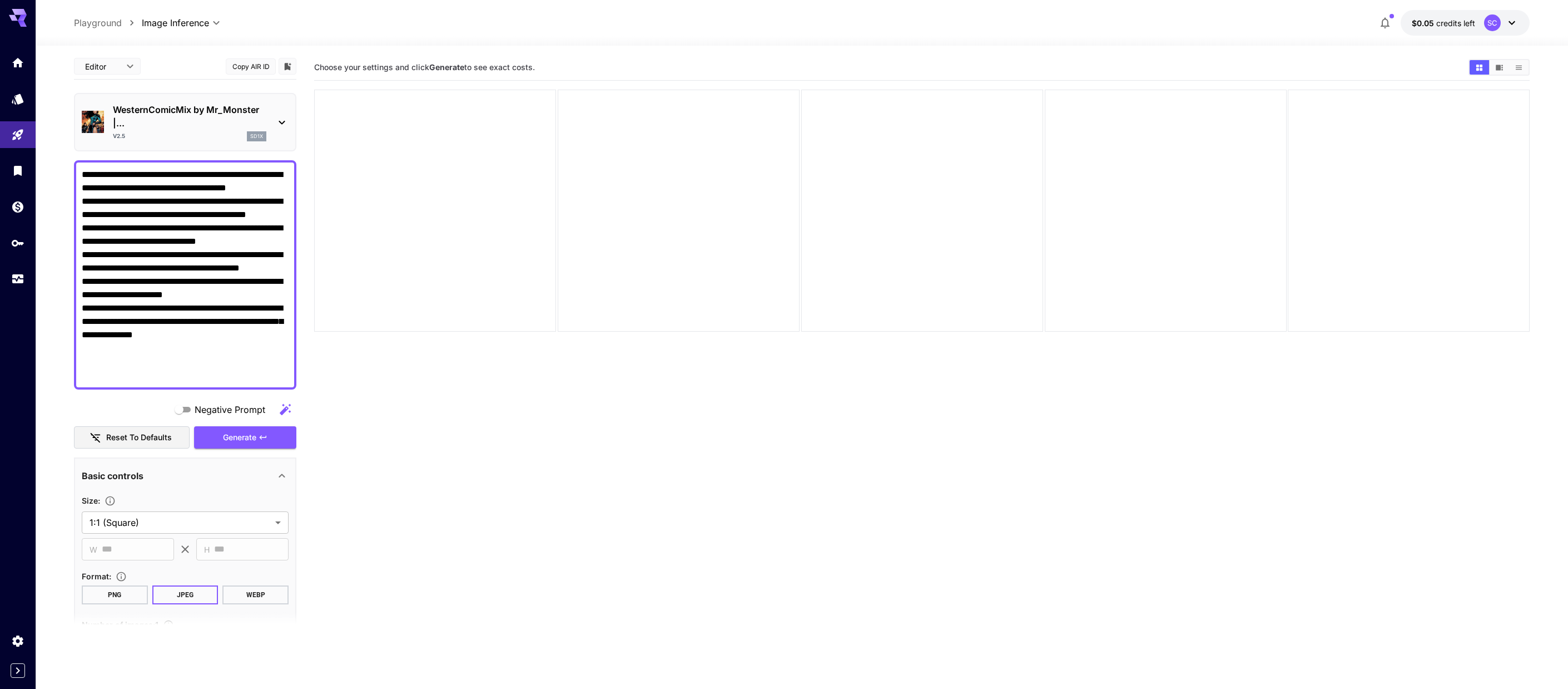
scroll to position [0, 0]
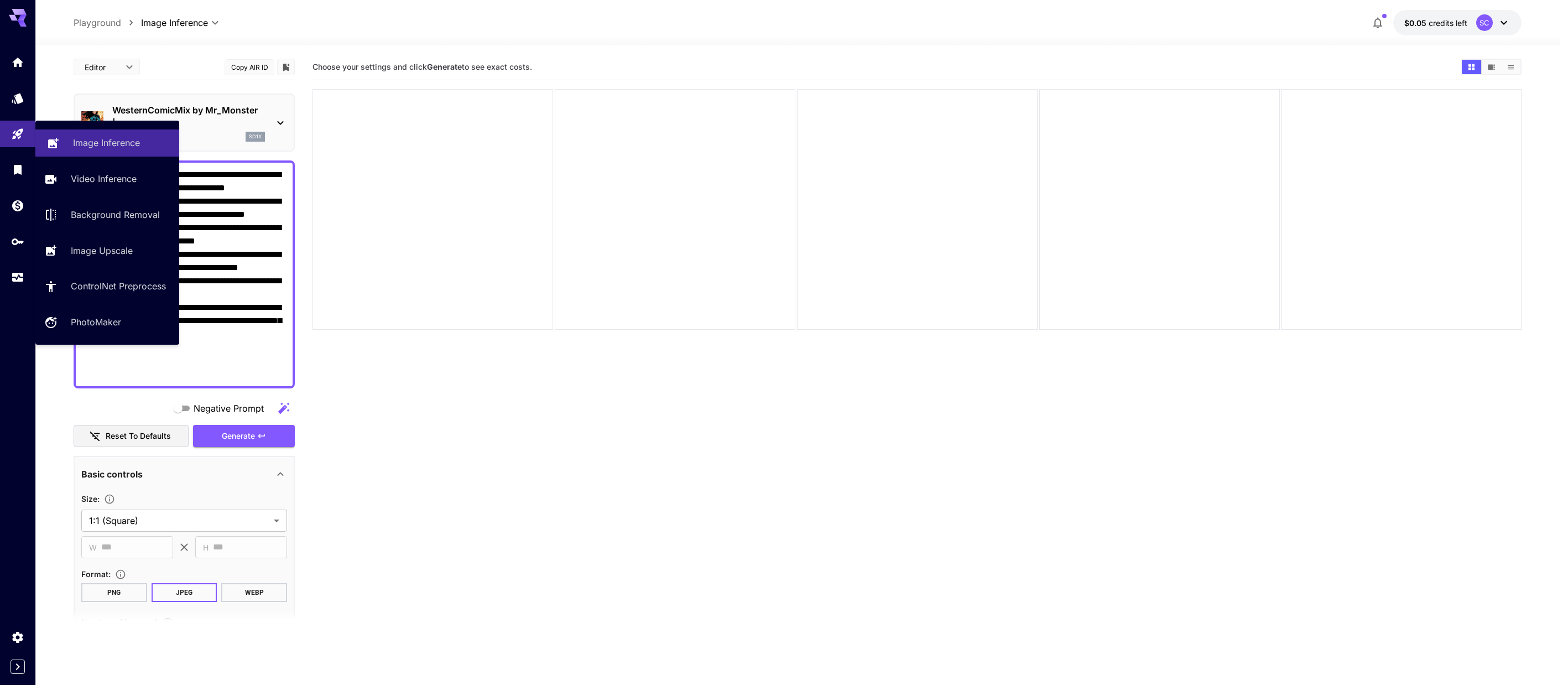
click at [114, 144] on p "Image Inference" at bounding box center [107, 143] width 67 height 13
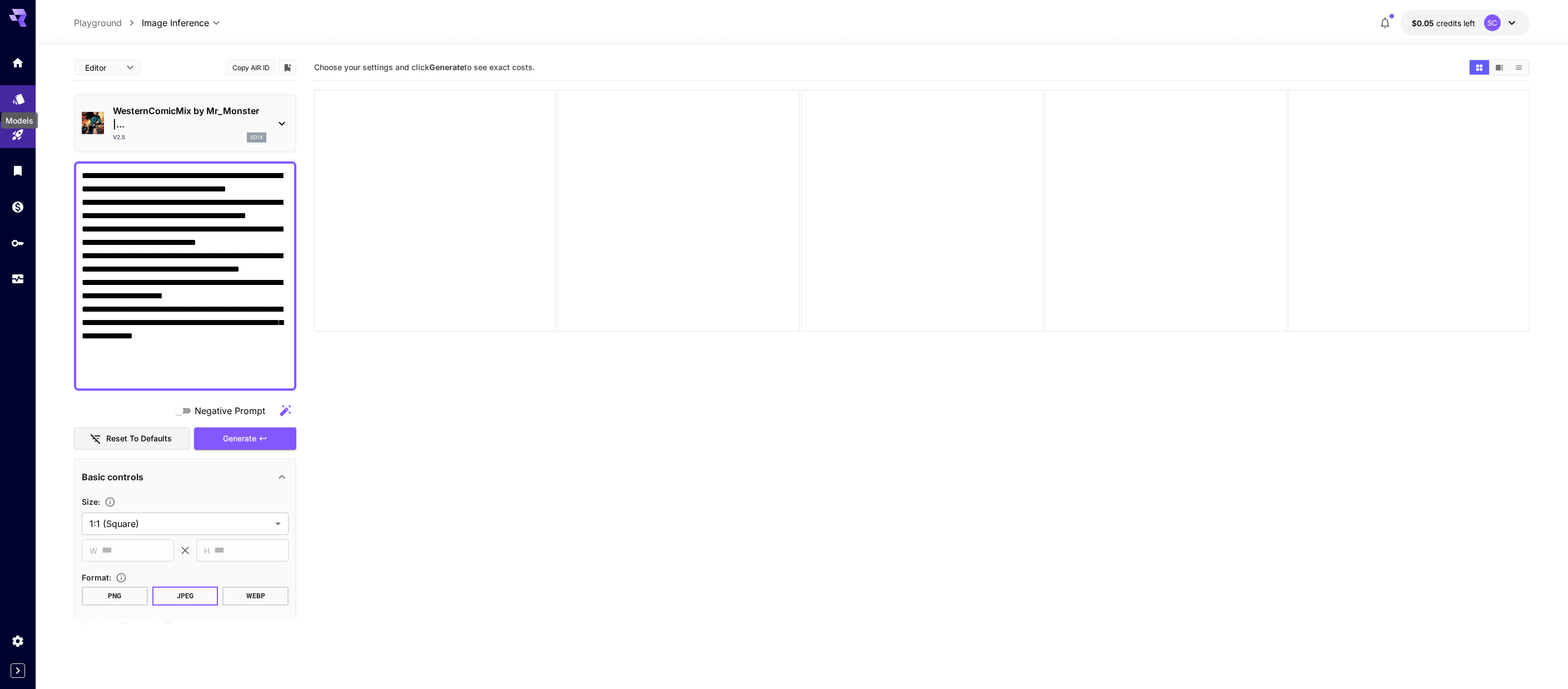
click at [21, 100] on icon "Models" at bounding box center [18, 95] width 12 height 10
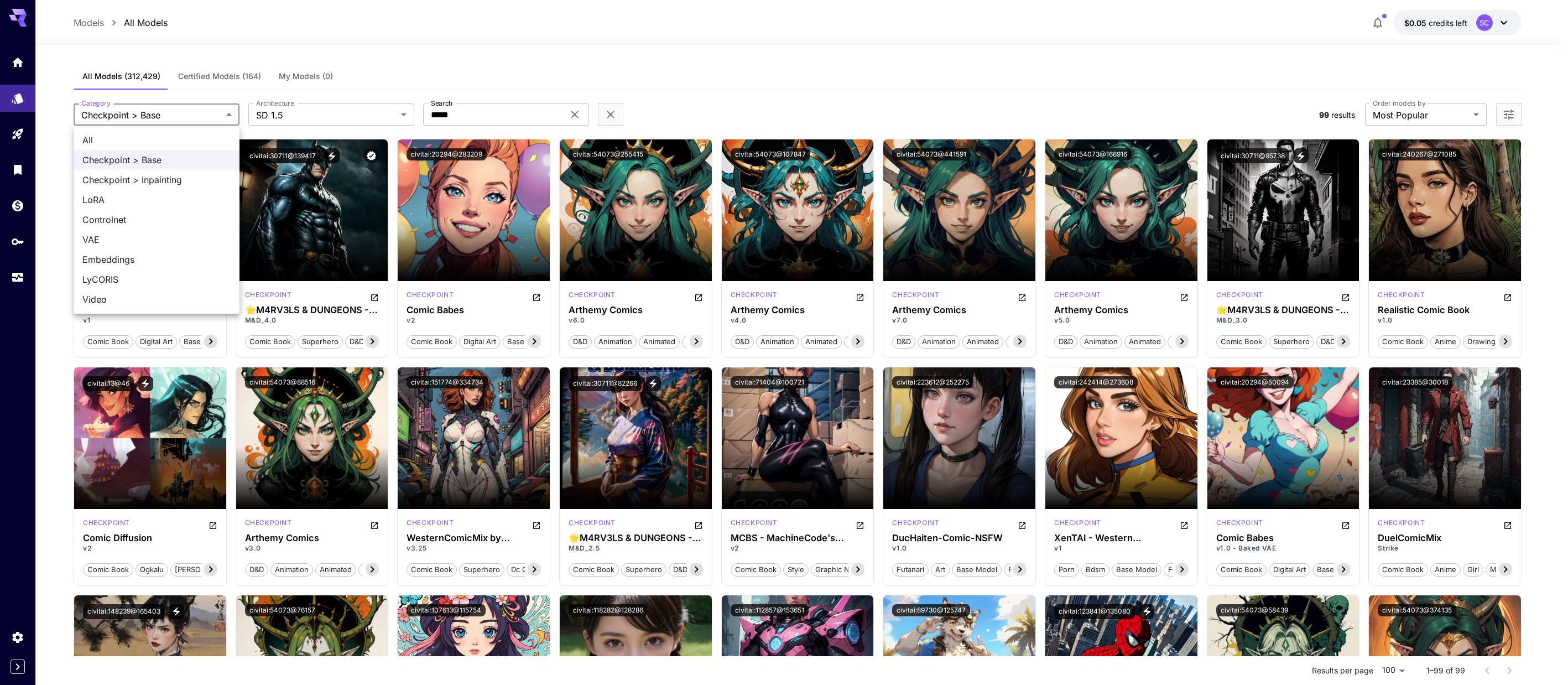
click at [140, 143] on span "All" at bounding box center [156, 140] width 149 height 13
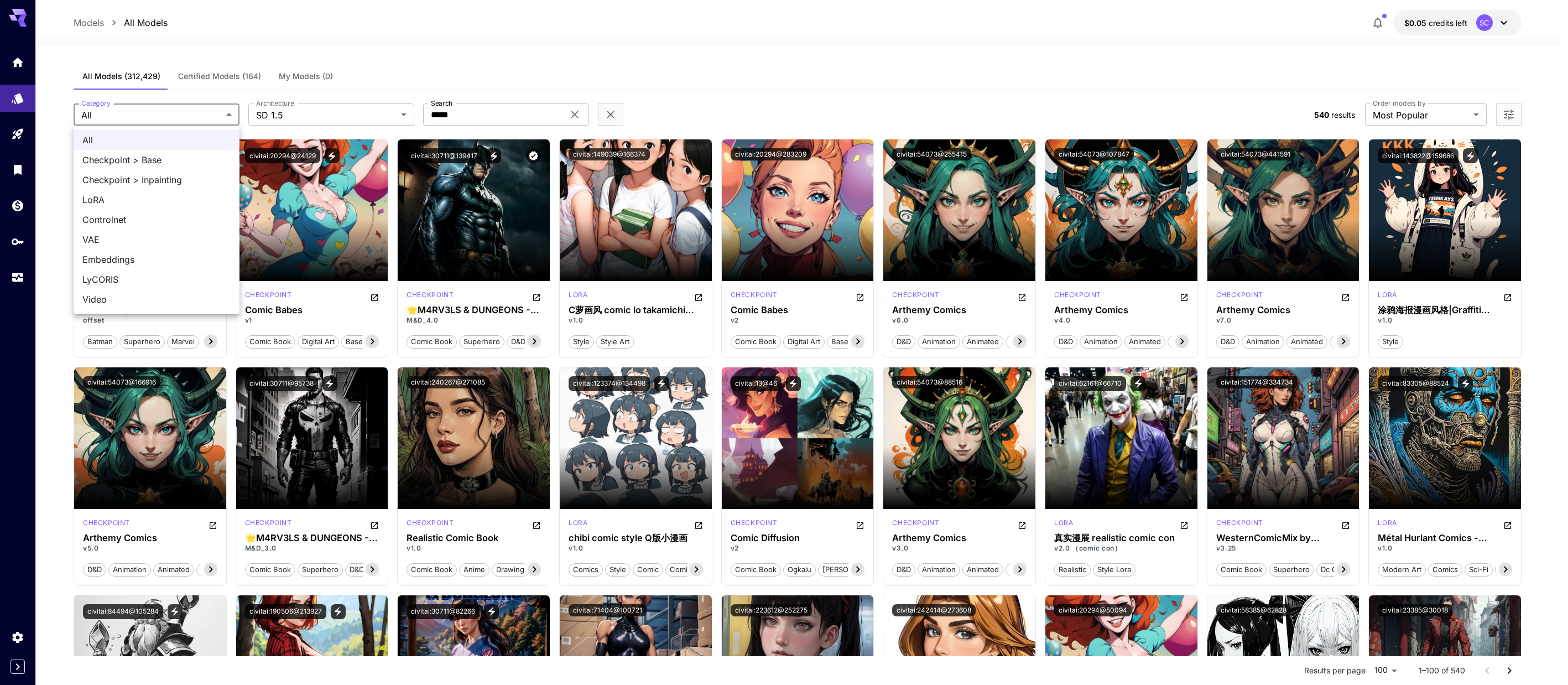
click at [185, 198] on span "LoRA" at bounding box center [156, 200] width 149 height 13
type input "****"
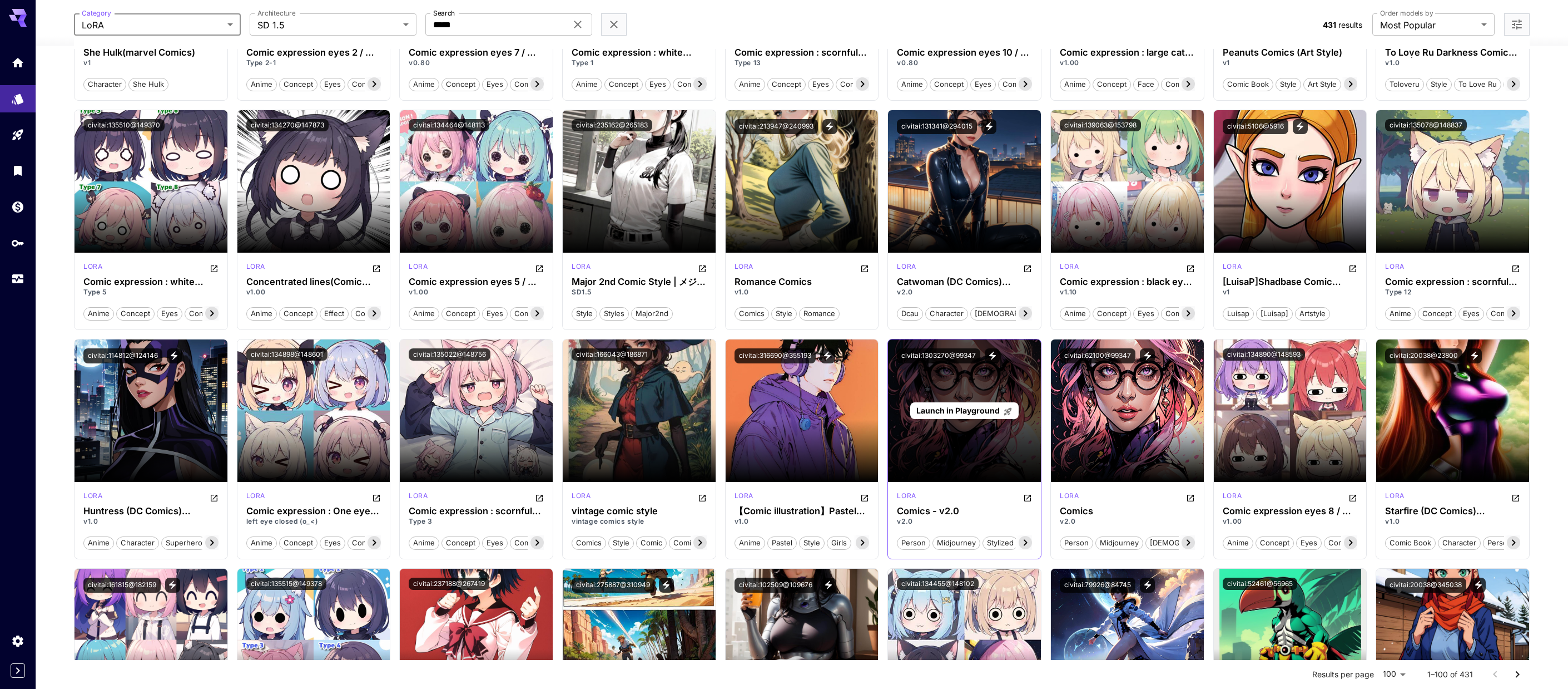
scroll to position [946, 0]
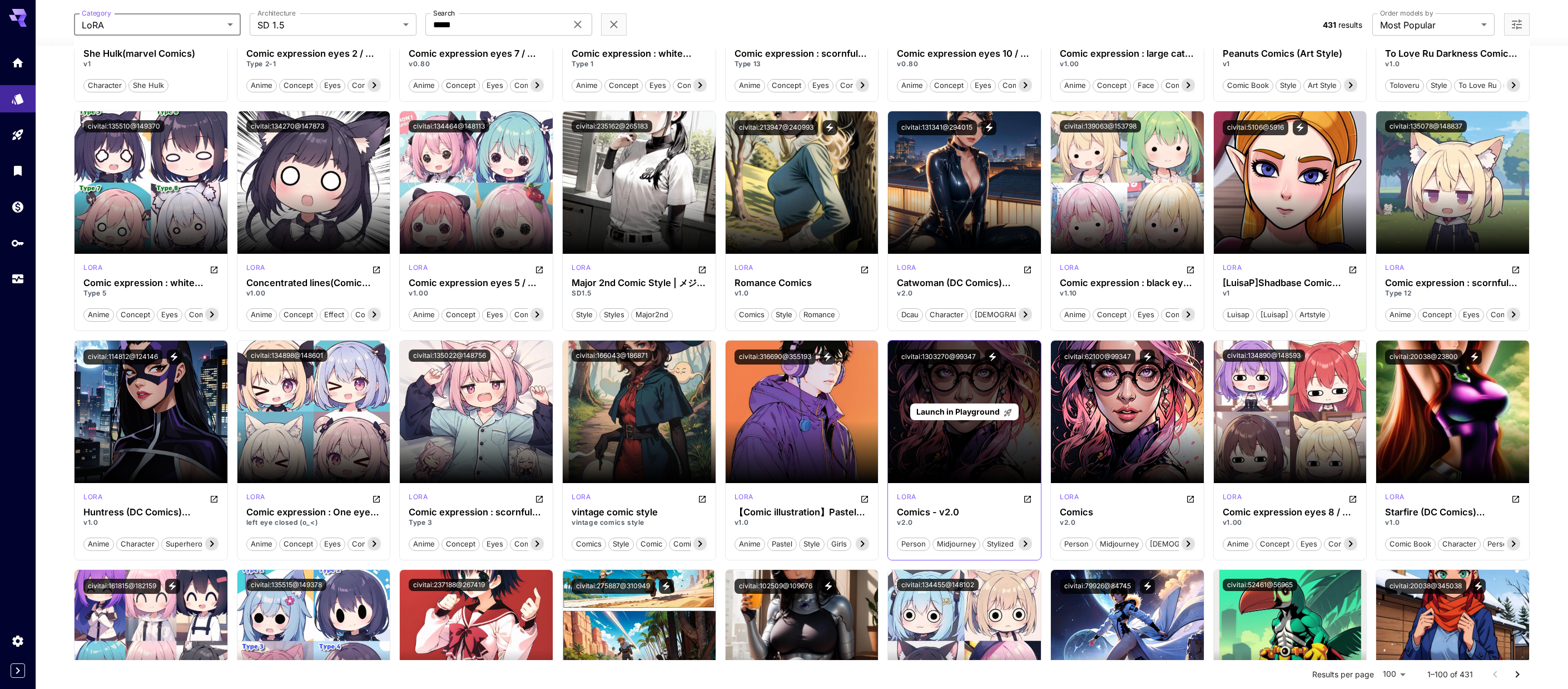
click at [653, 415] on span "Launch in Playground" at bounding box center [958, 411] width 83 height 9
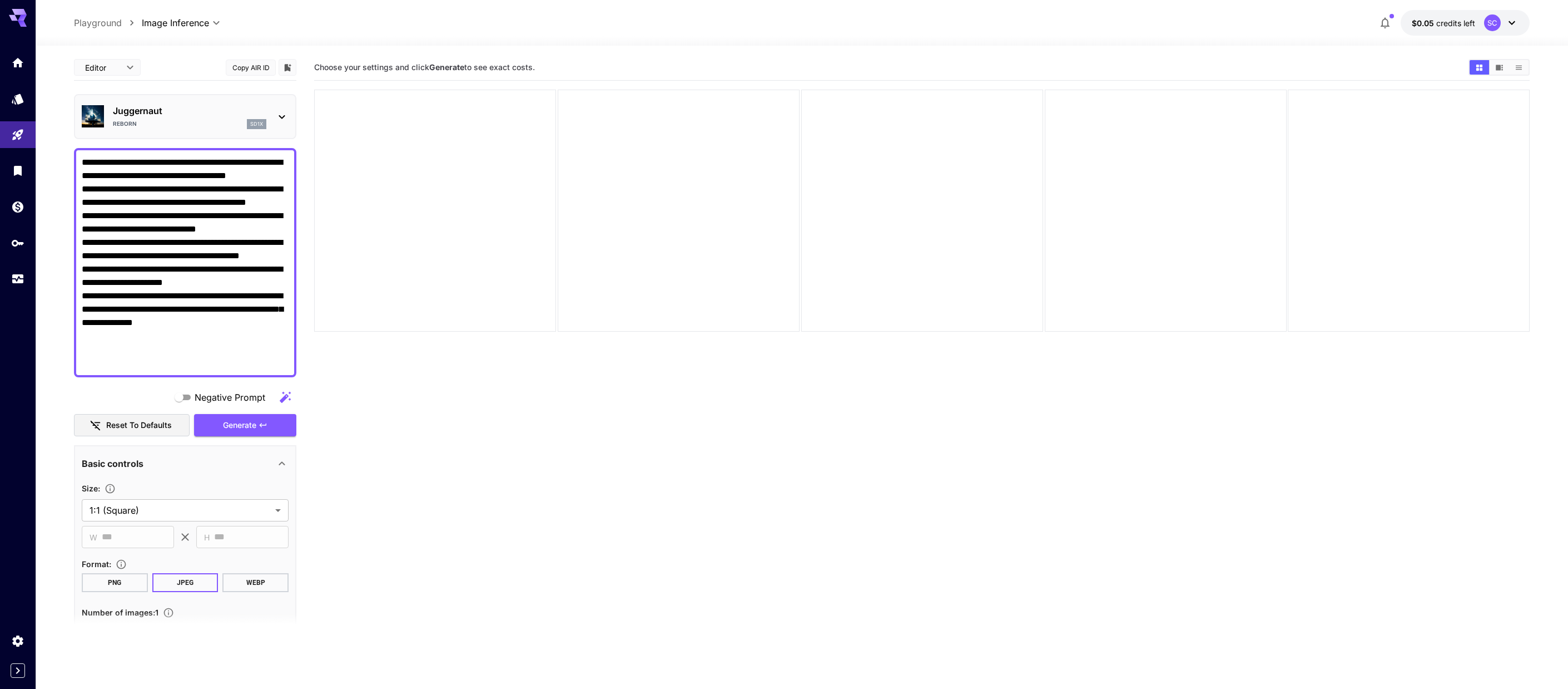
click at [279, 116] on icon at bounding box center [282, 117] width 6 height 4
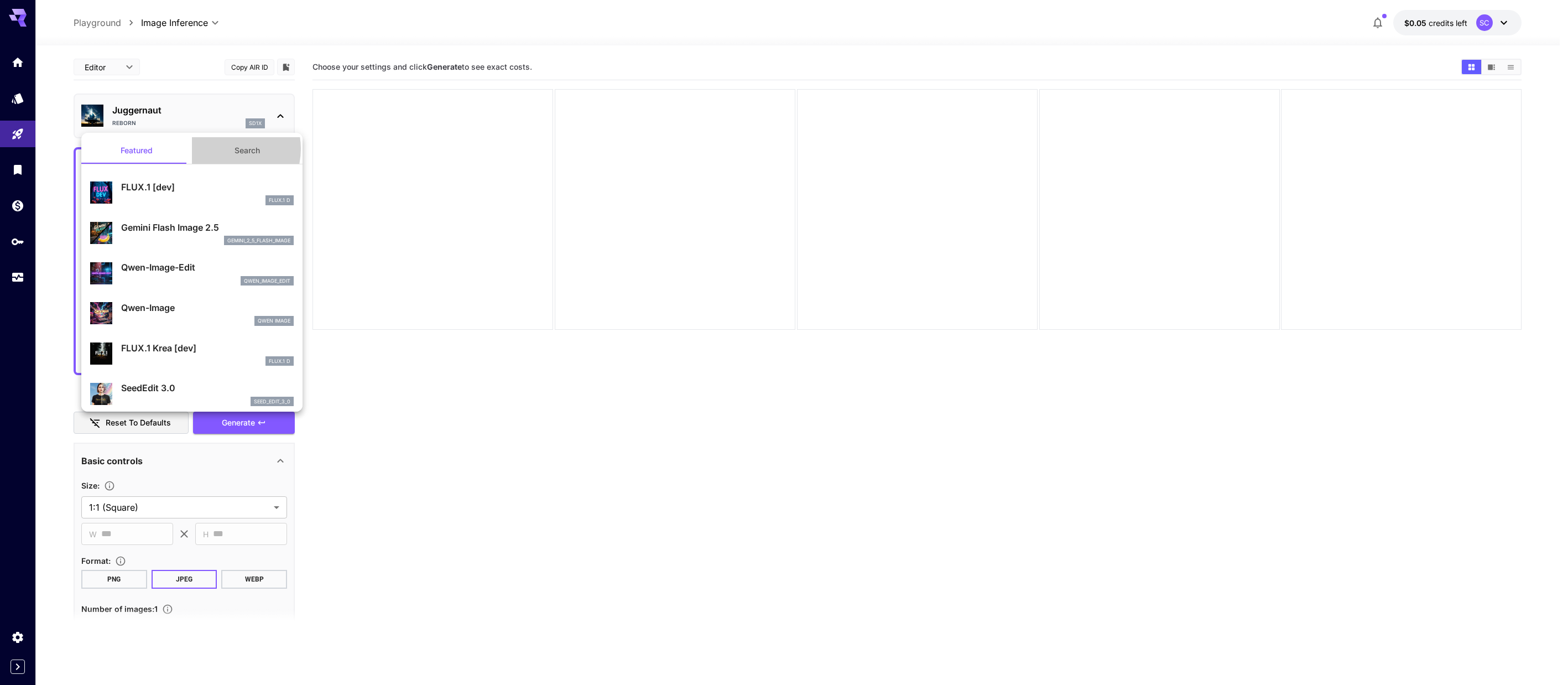
click at [221, 149] on button "Search" at bounding box center [247, 150] width 111 height 27
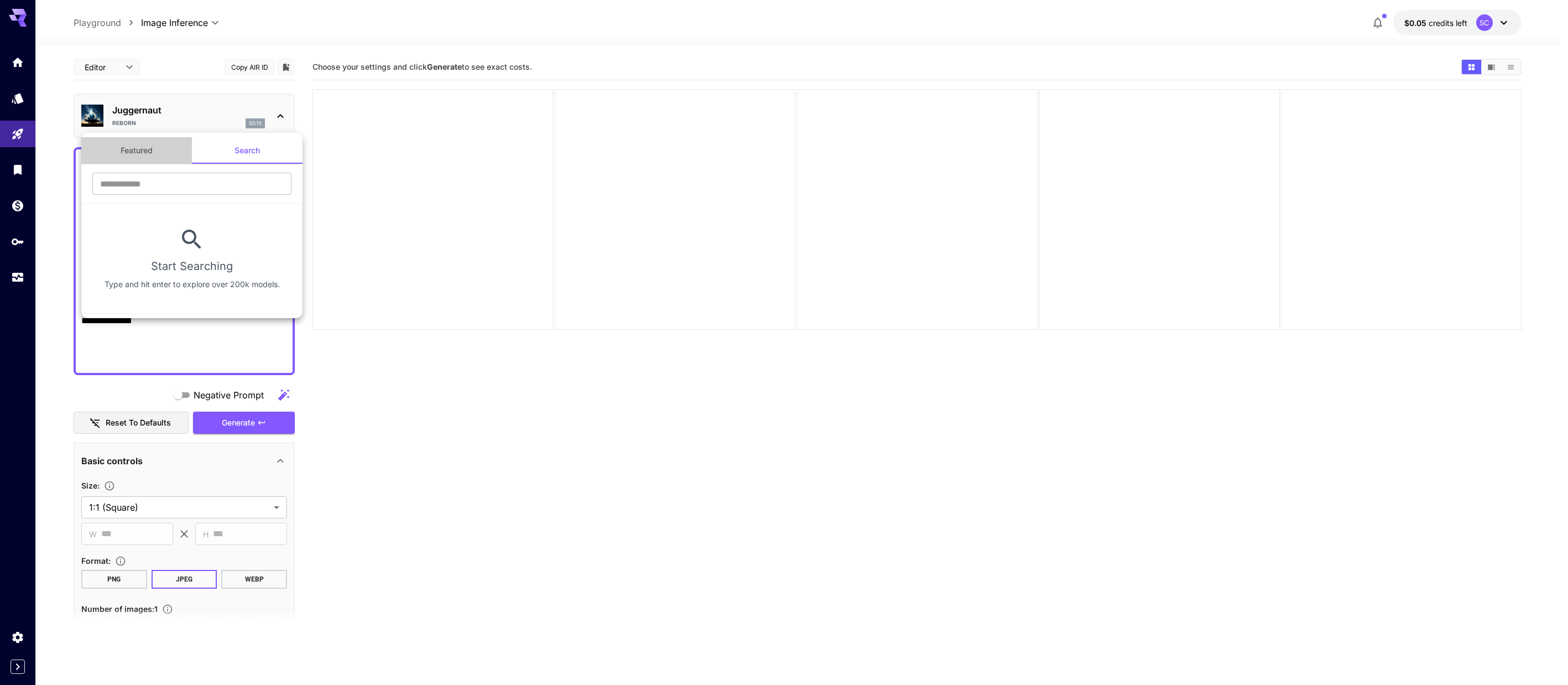
click at [172, 148] on button "Featured" at bounding box center [137, 150] width 111 height 27
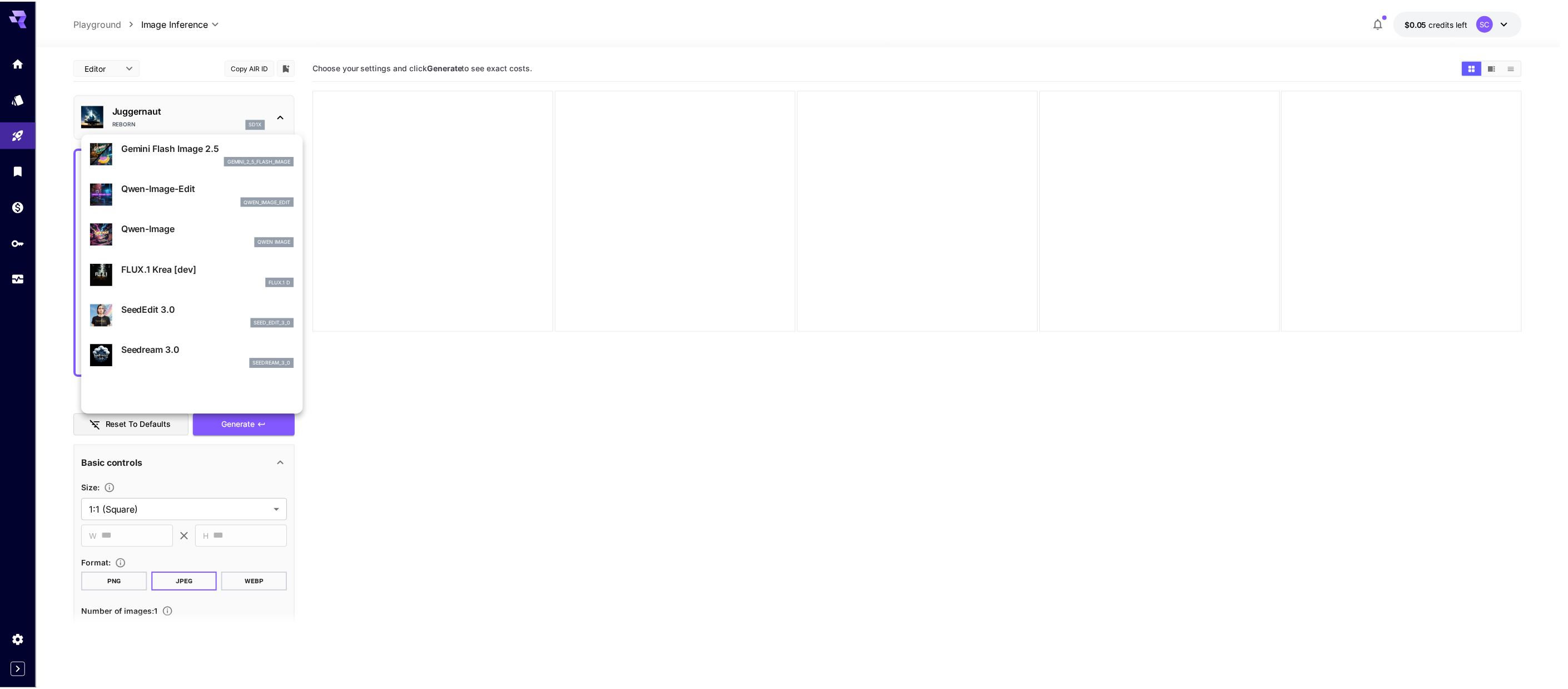
scroll to position [1, 0]
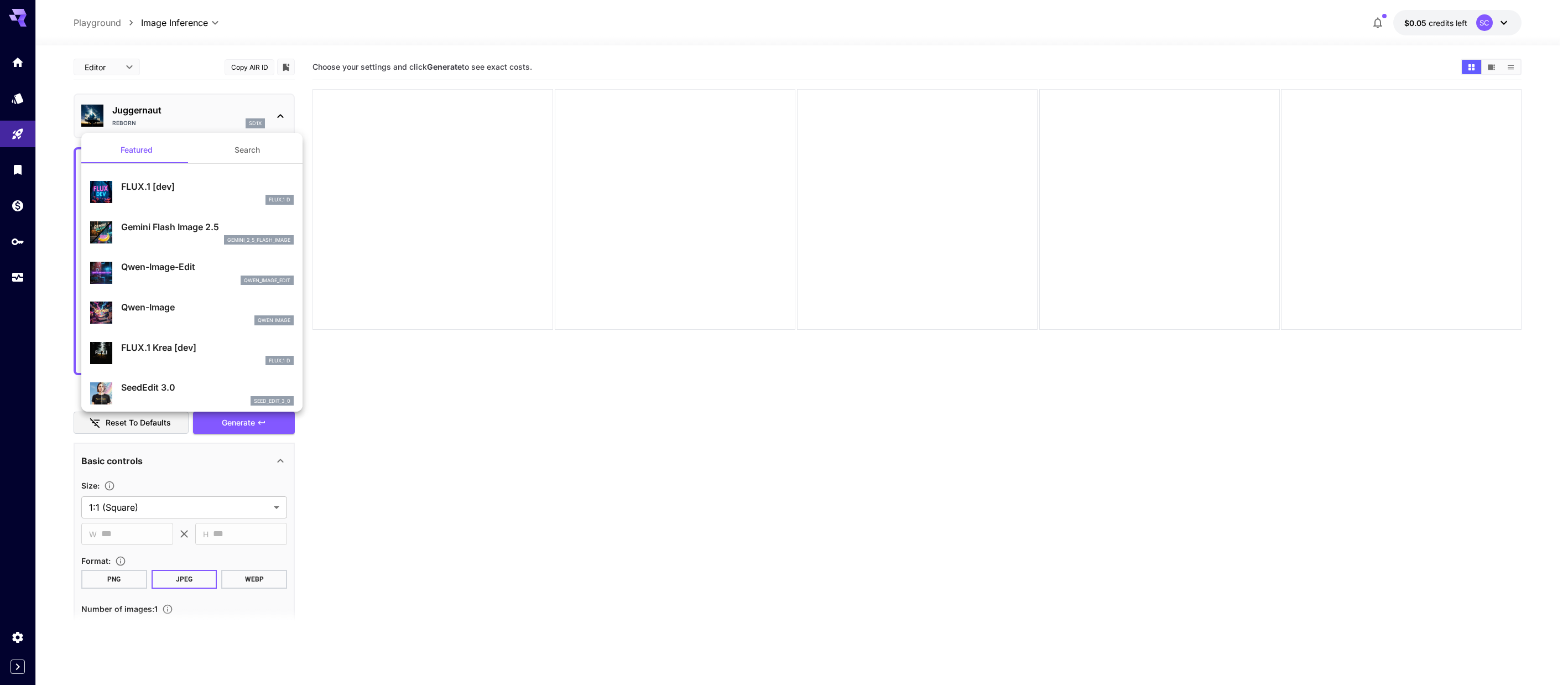
click at [184, 94] on div at bounding box center [784, 342] width 1568 height 685
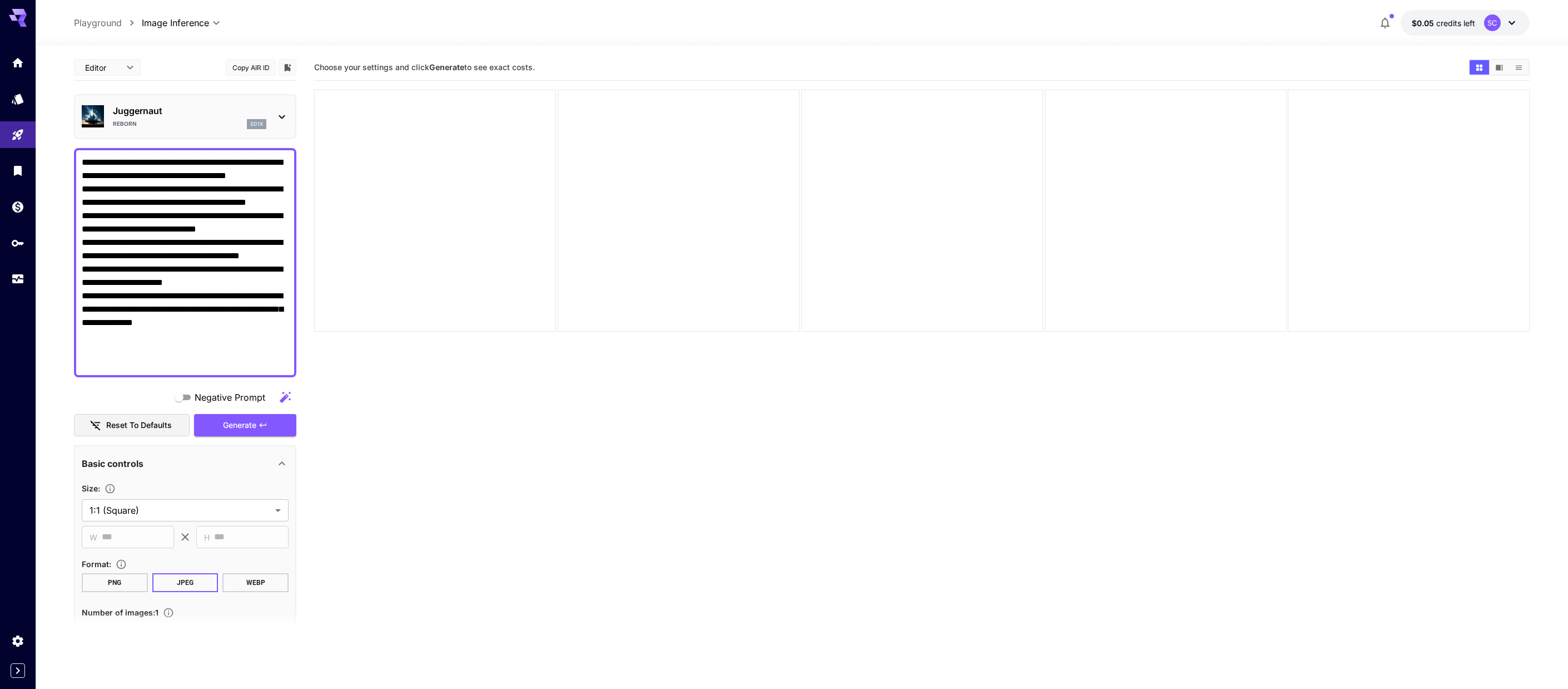
scroll to position [88, 0]
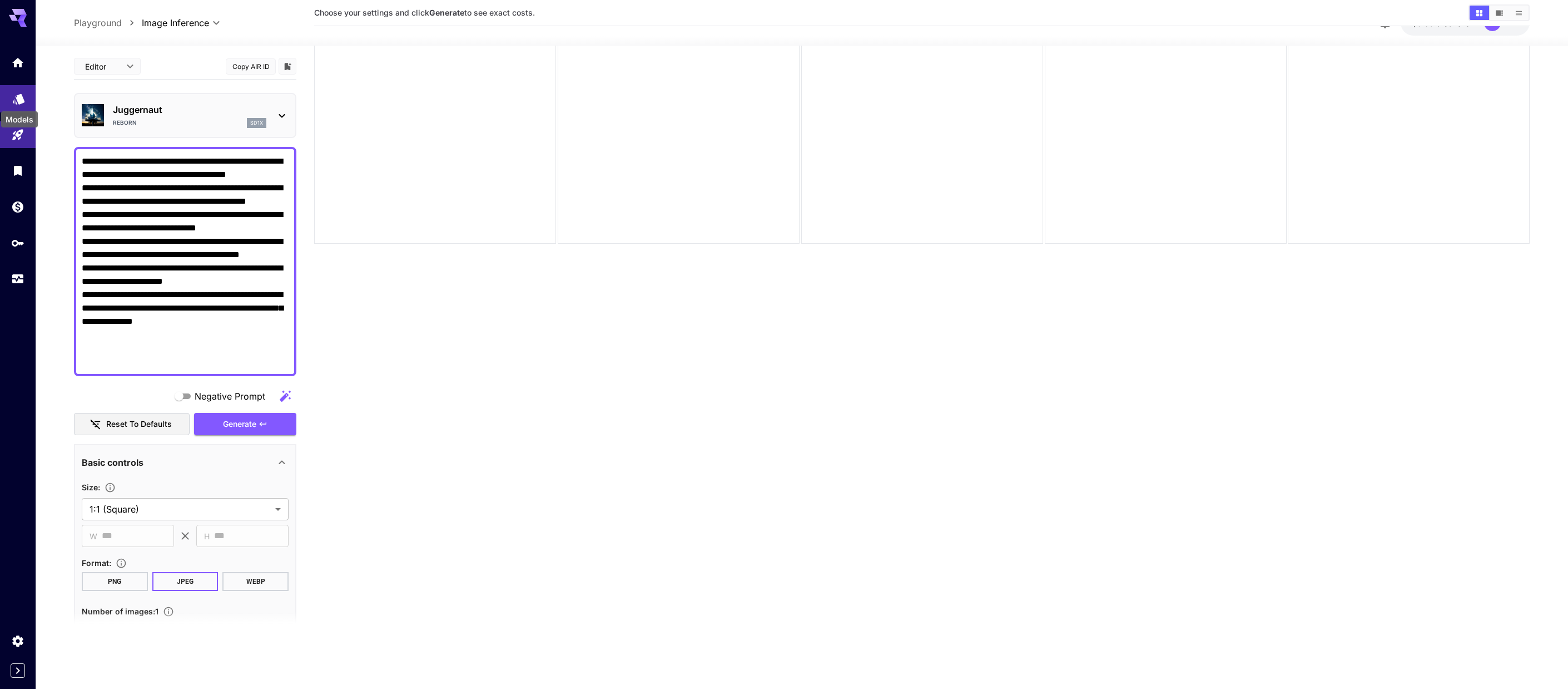
click at [21, 96] on icon "Models" at bounding box center [18, 95] width 12 height 10
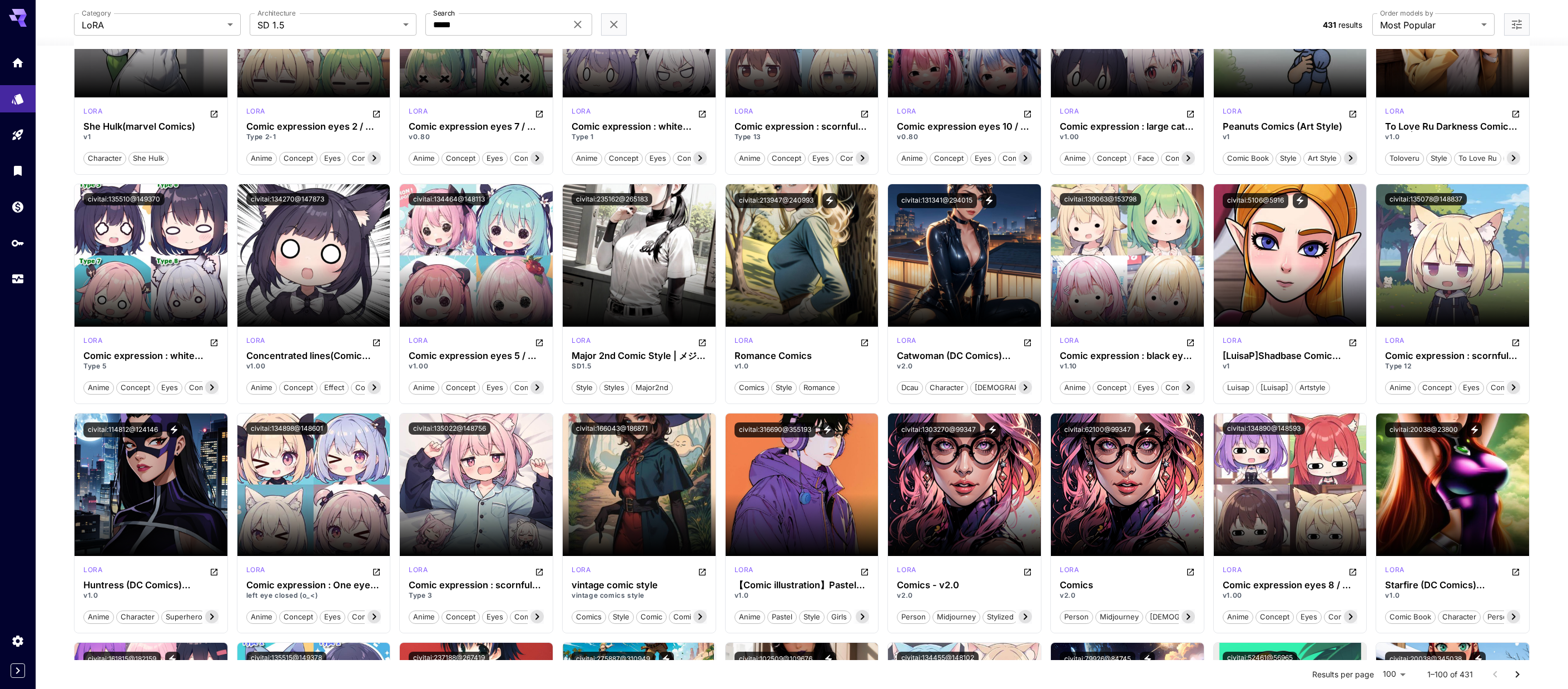
scroll to position [1002, 0]
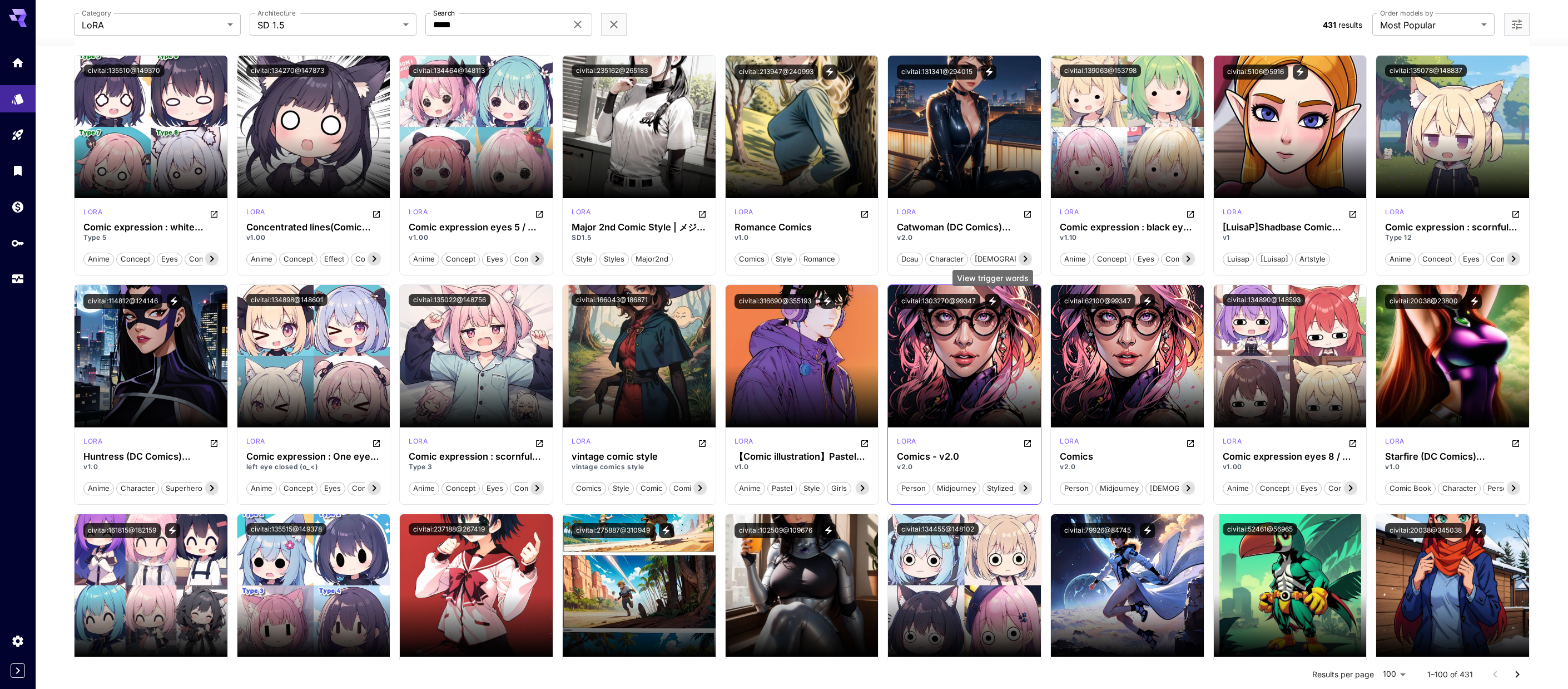
click at [653, 300] on icon "View trigger words" at bounding box center [993, 301] width 10 height 10
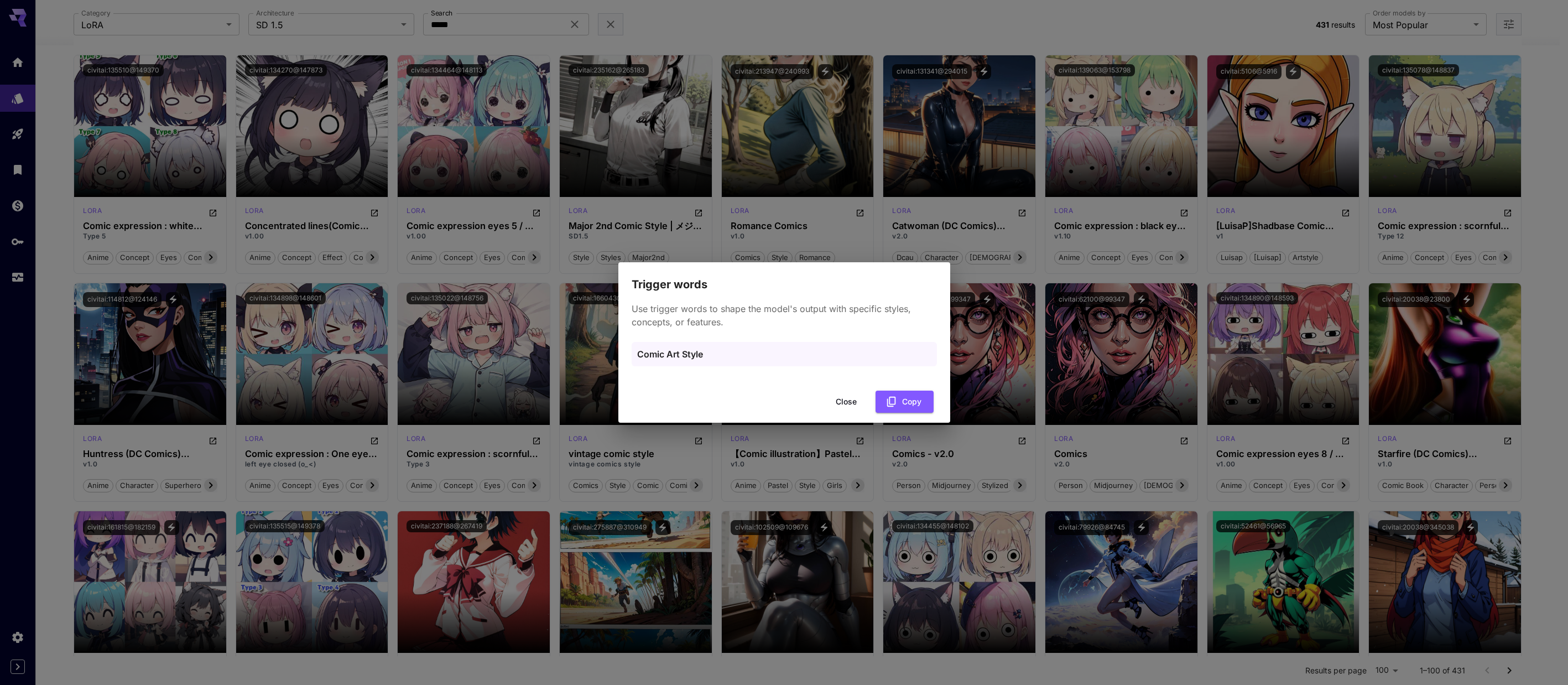
click at [649, 356] on p "Comic Art Style" at bounding box center [784, 354] width 294 height 13
click at [649, 405] on button "Copy" at bounding box center [904, 402] width 58 height 23
click at [649, 405] on button "Copied" at bounding box center [901, 402] width 65 height 23
click at [649, 381] on div "Trigger words Use trigger words to shape the model's output with specific style…" at bounding box center [784, 342] width 1568 height 685
click at [649, 444] on div "Trigger words Use trigger words to shape the model's output with specific style…" at bounding box center [784, 342] width 1568 height 685
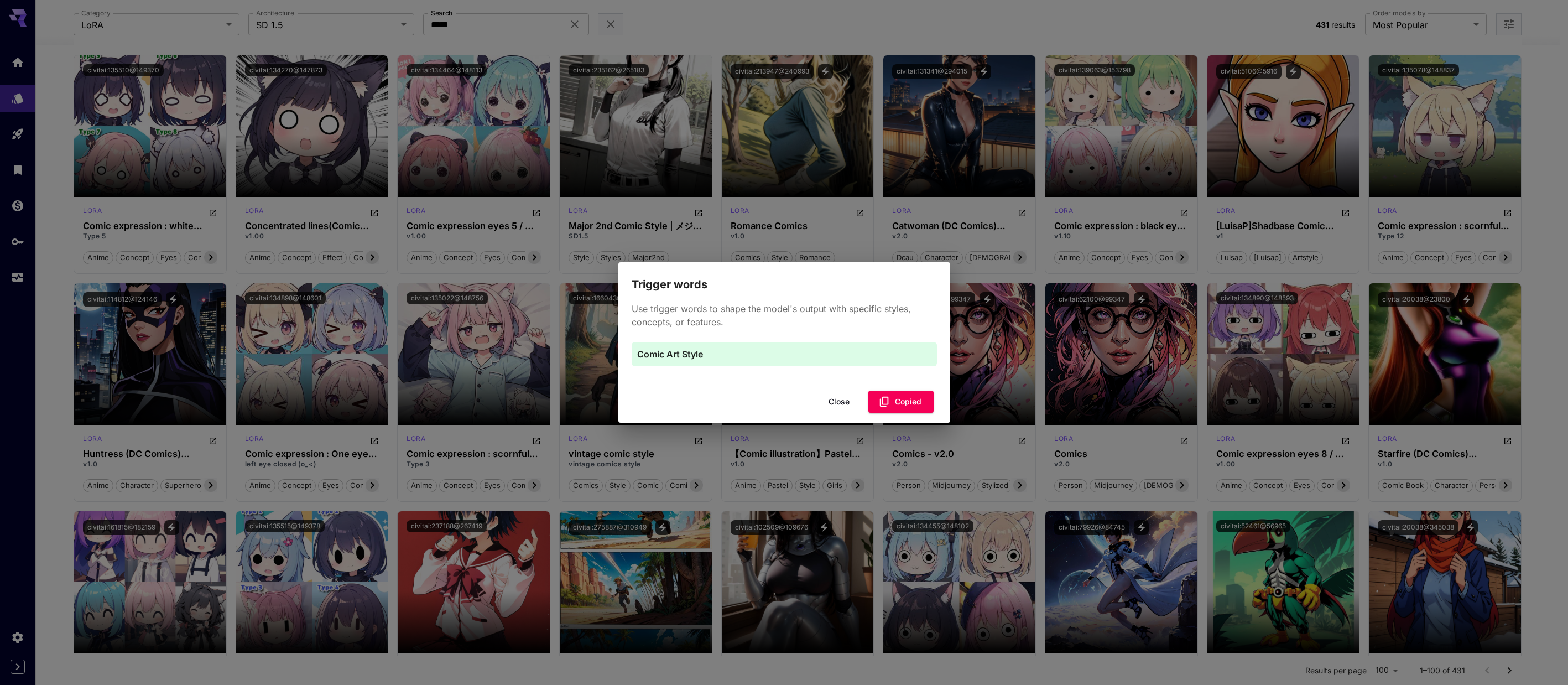
click at [649, 400] on button "Close" at bounding box center [839, 402] width 50 height 23
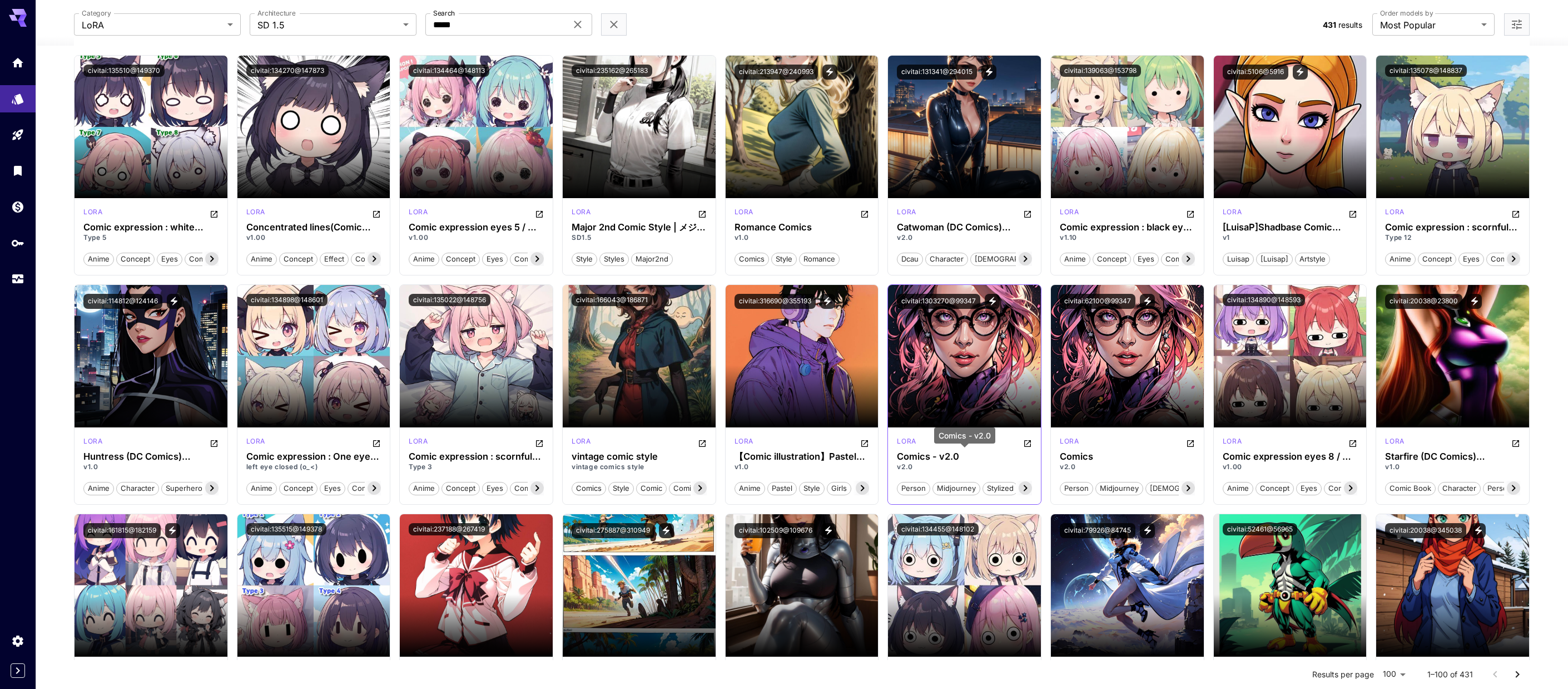
click at [653, 459] on h3 "Comics - v2.0" at bounding box center [965, 456] width 135 height 10
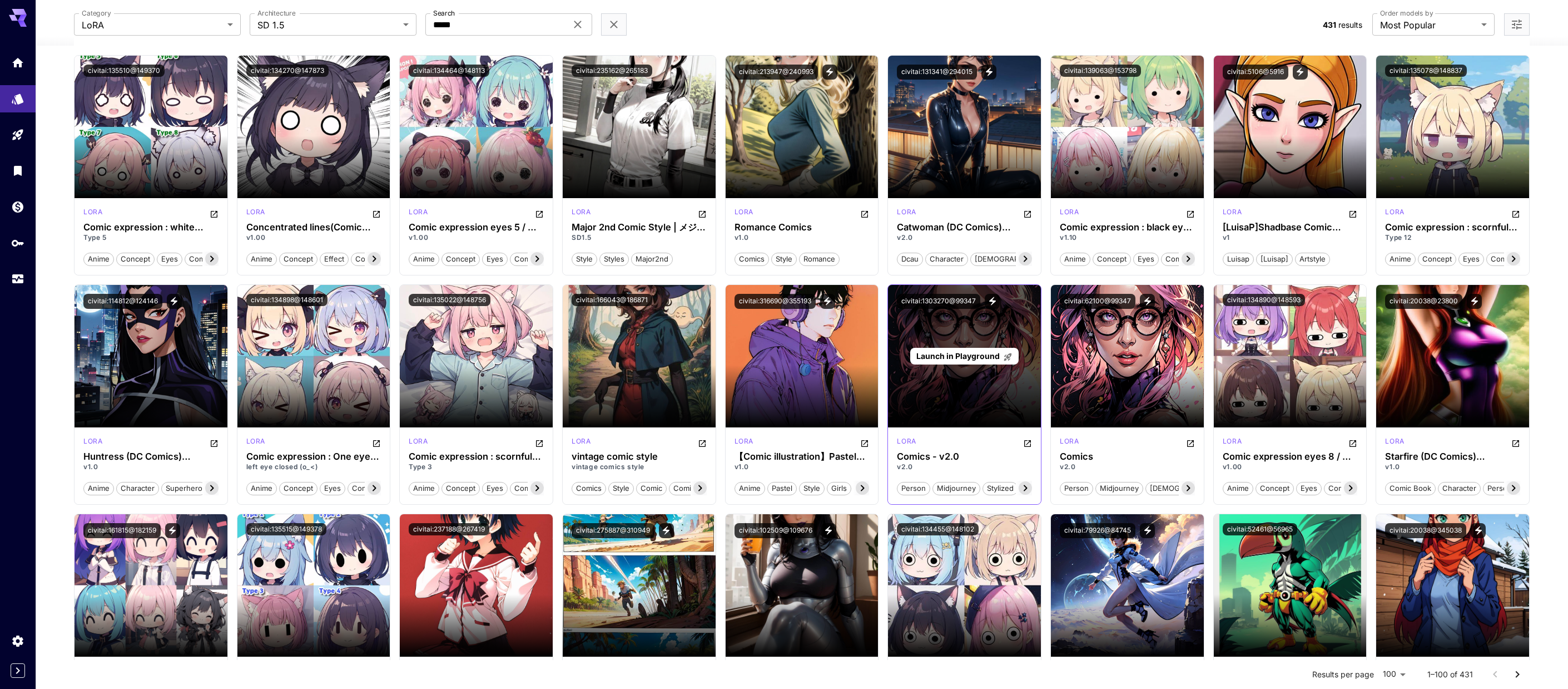
click at [653, 379] on div "Launch in Playground" at bounding box center [965, 356] width 153 height 143
click at [653, 356] on span "Launch in Playground" at bounding box center [958, 355] width 83 height 9
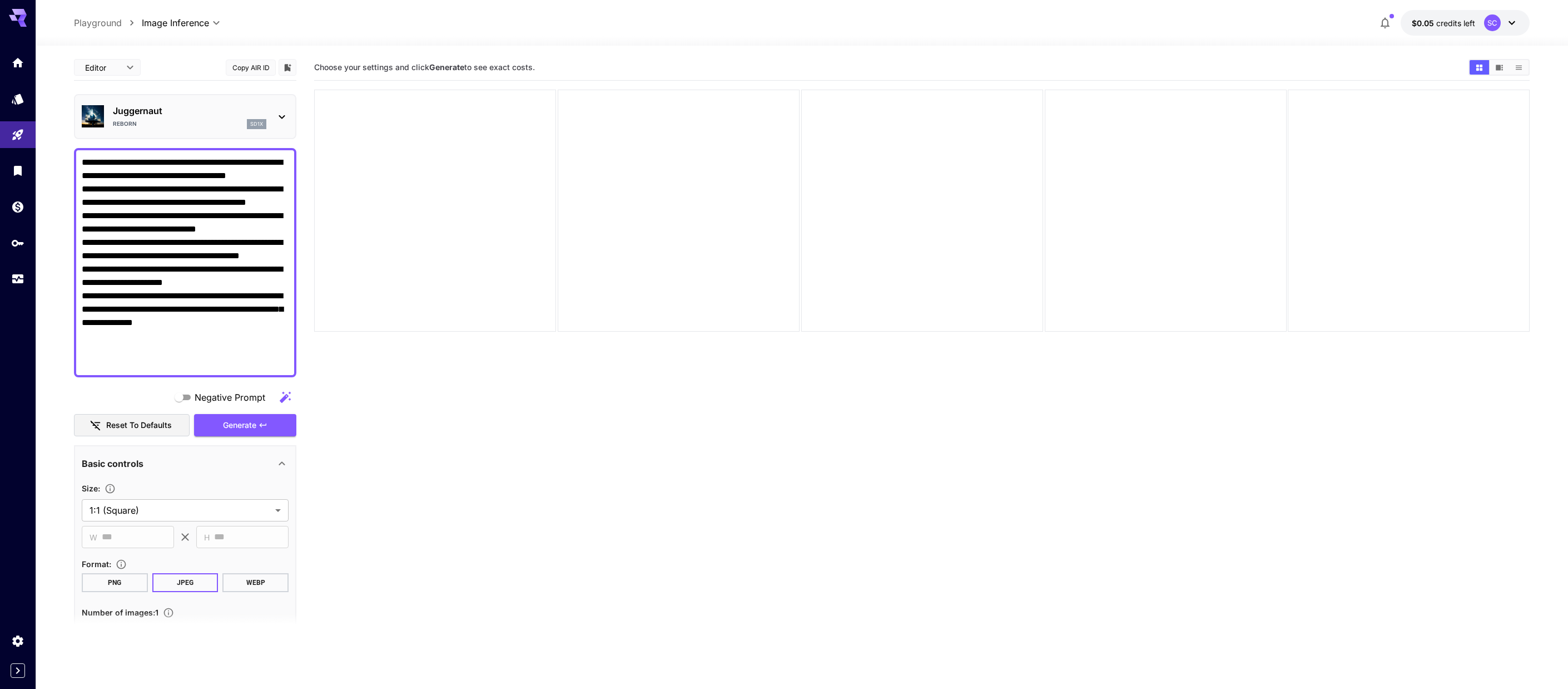
click at [283, 115] on icon at bounding box center [282, 117] width 13 height 13
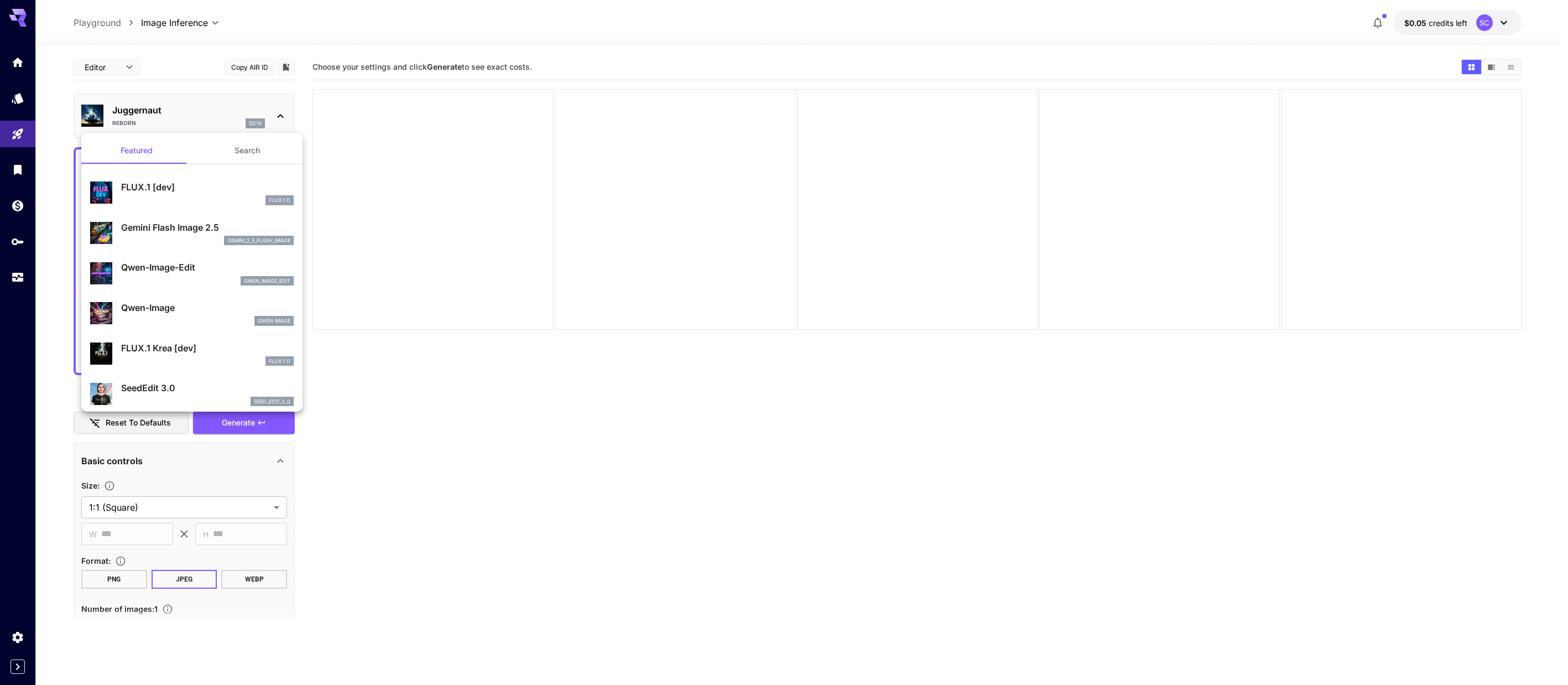
click at [248, 152] on button "Search" at bounding box center [247, 150] width 111 height 27
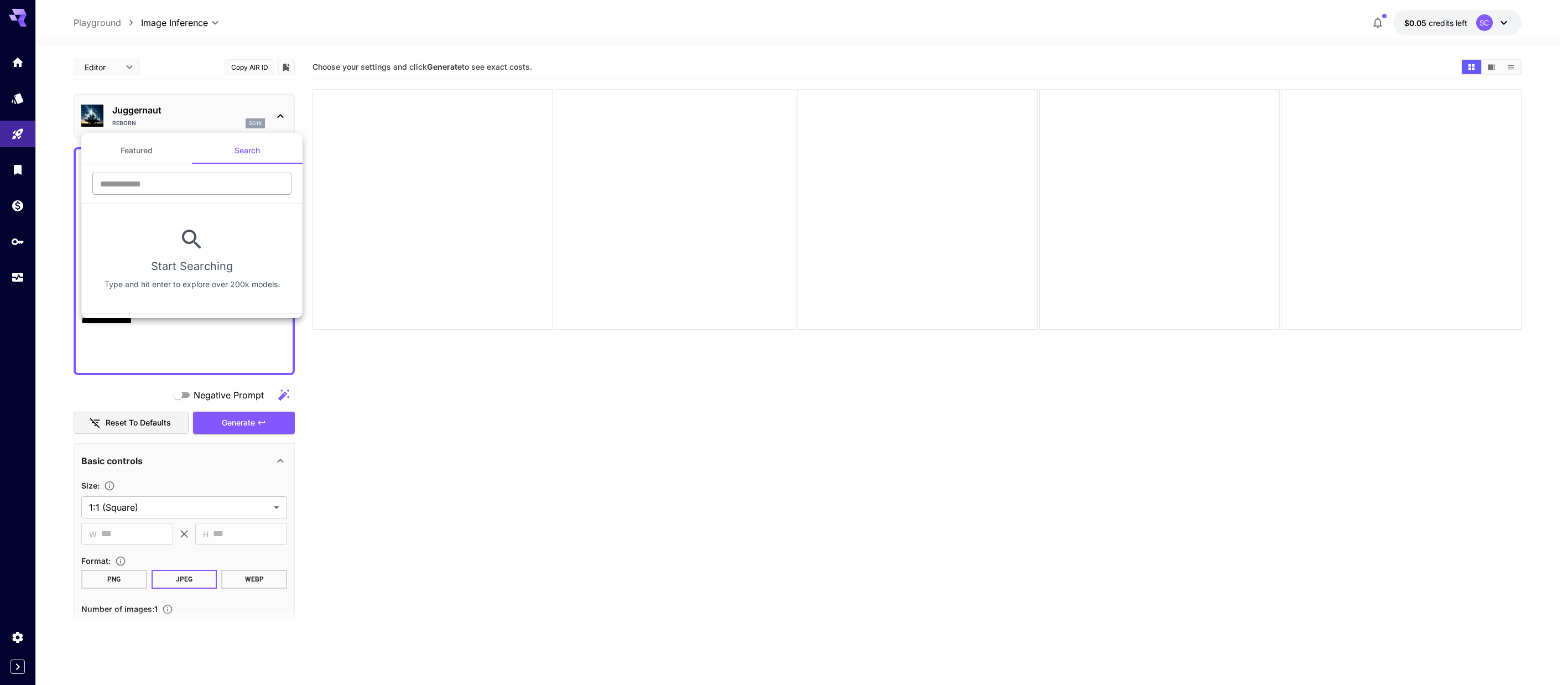
click at [206, 184] on input "text" at bounding box center [192, 183] width 199 height 22
type input "*"
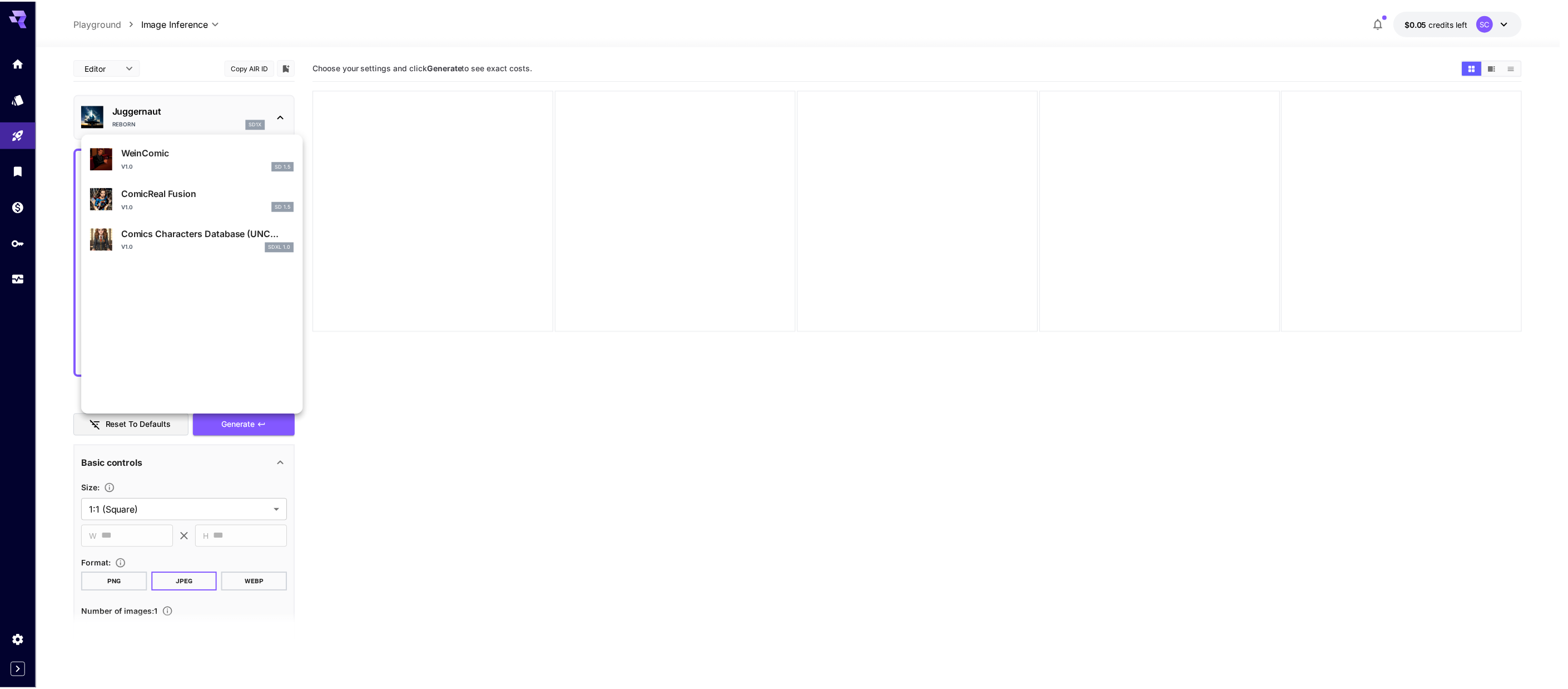
scroll to position [835, 0]
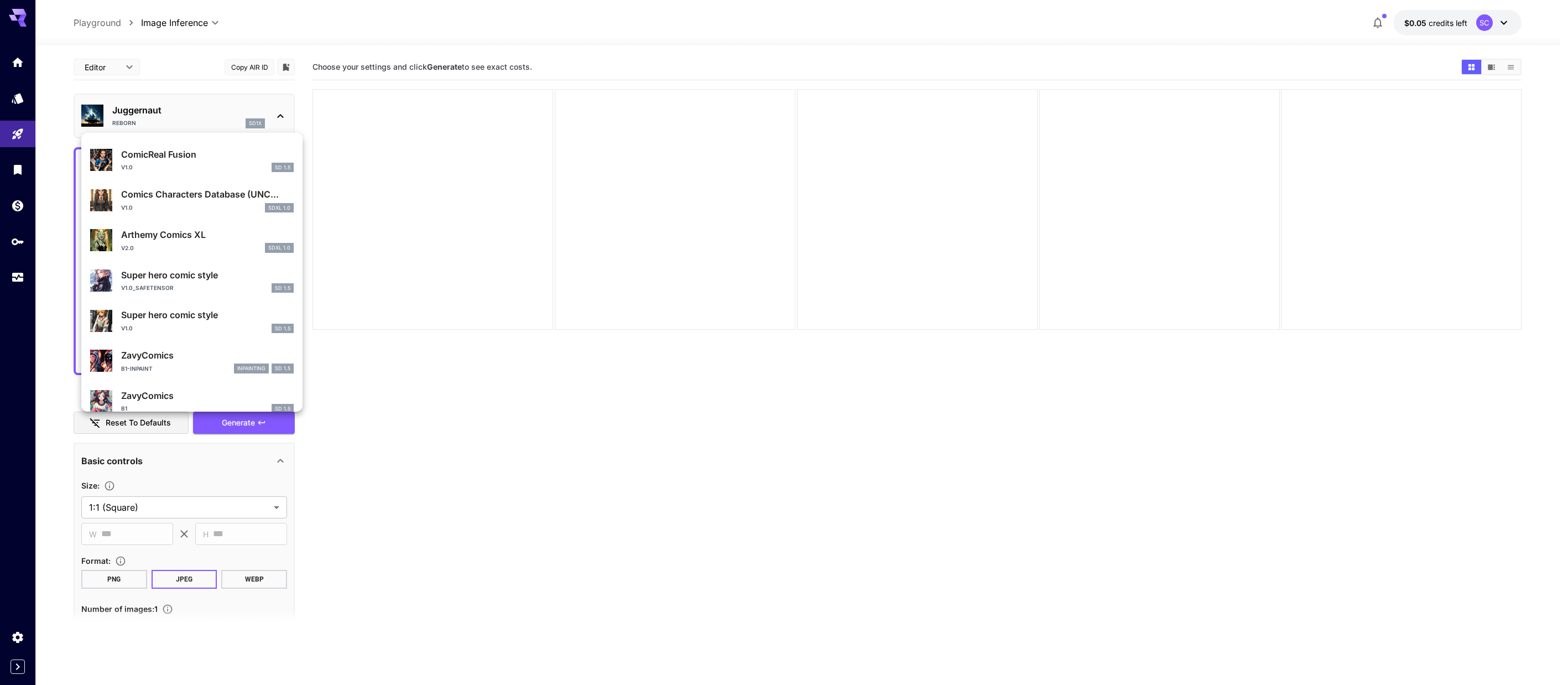
type input "*****"
click at [203, 283] on div "v1.0_safetensor SD 1.5" at bounding box center [207, 288] width 172 height 10
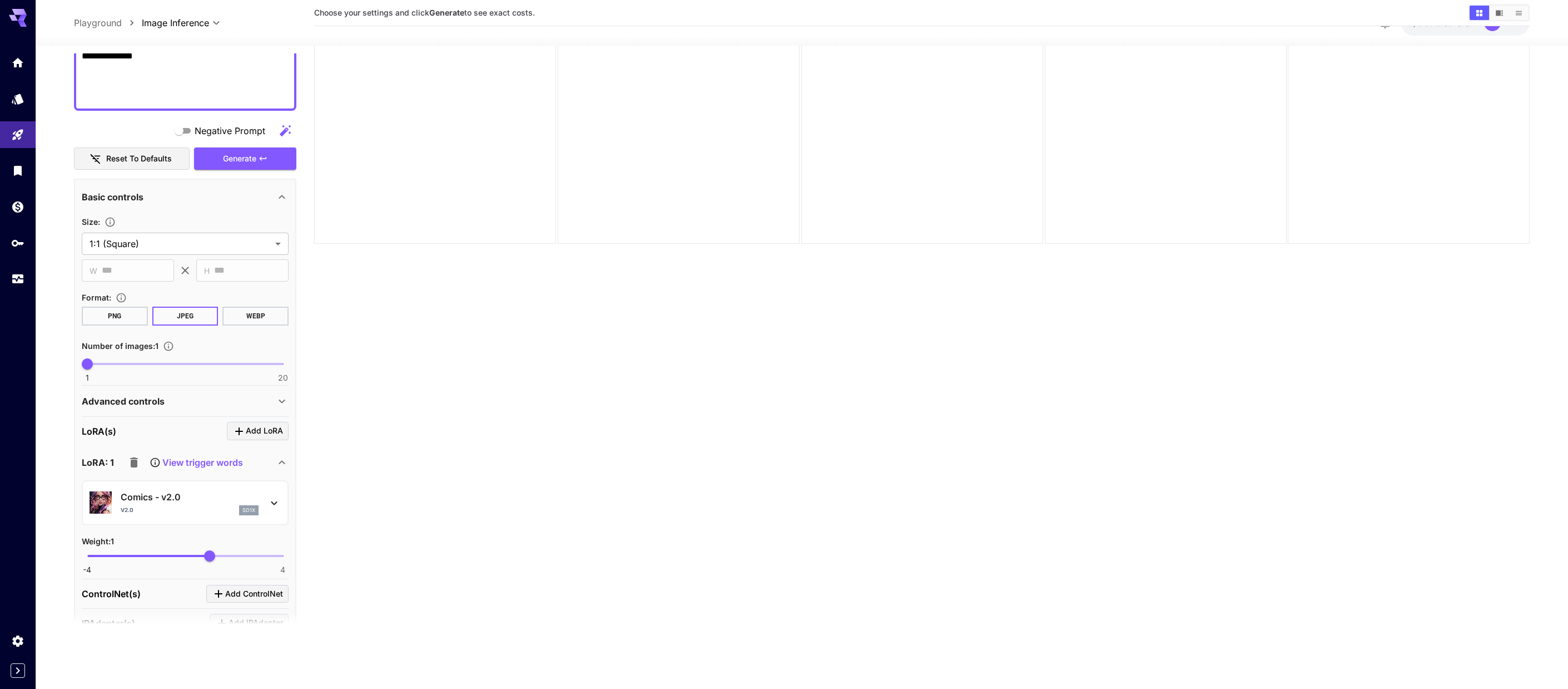
scroll to position [278, 0]
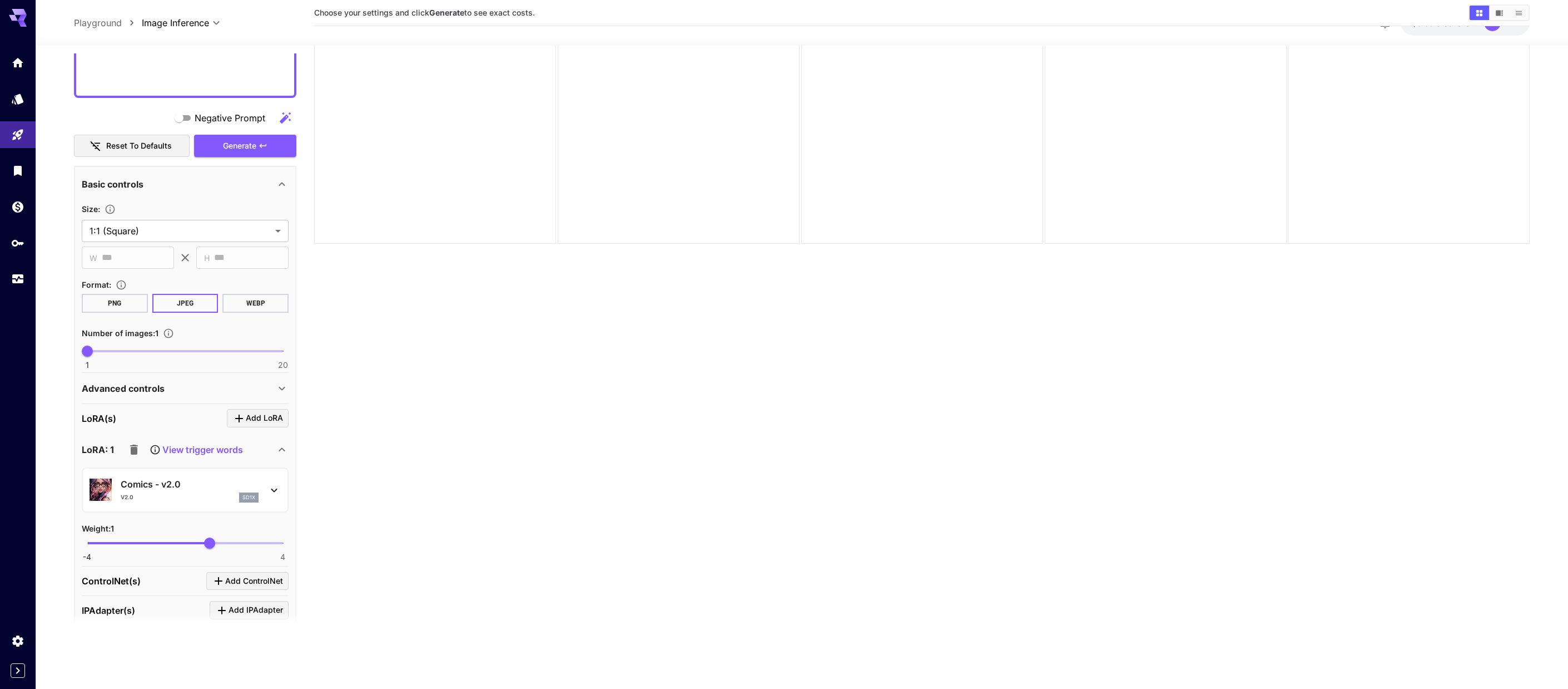
click at [153, 385] on p "Advanced controls" at bounding box center [123, 388] width 83 height 13
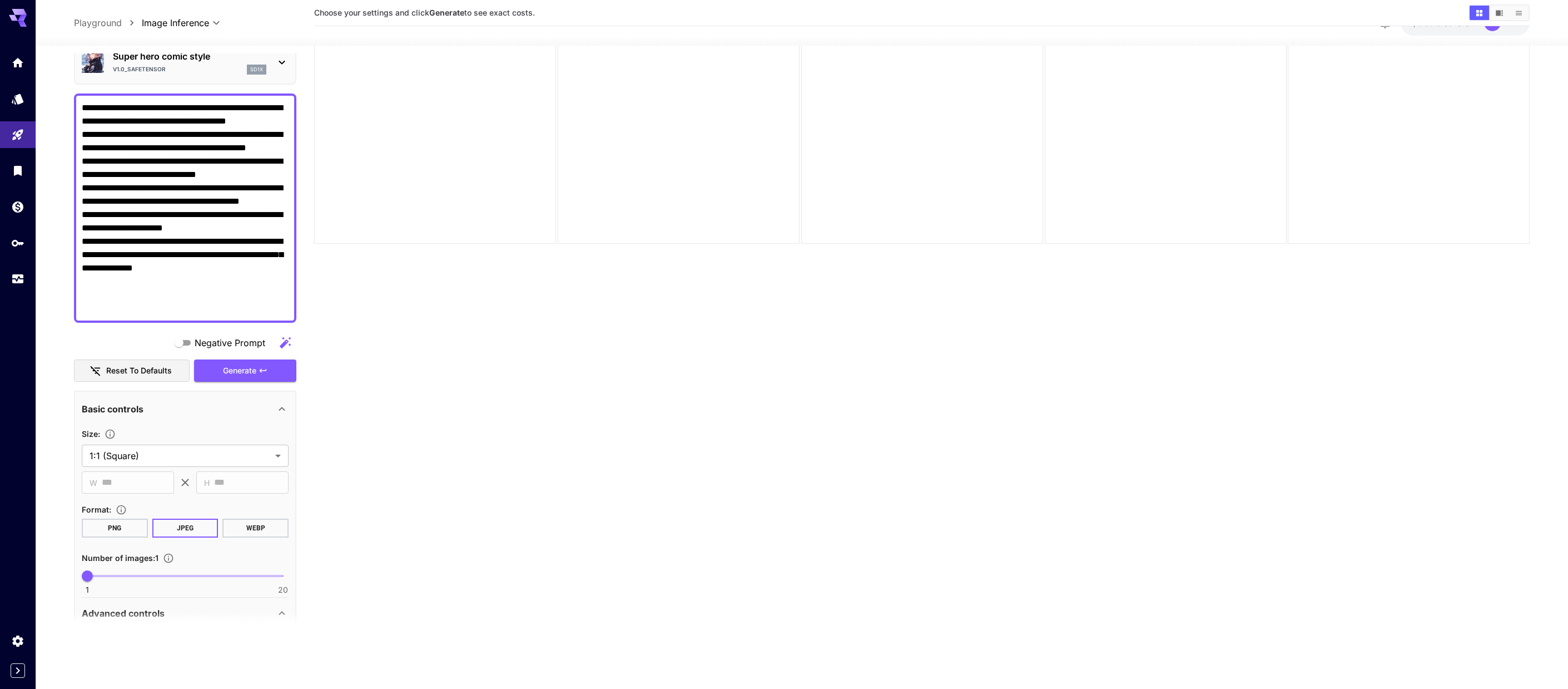
scroll to position [0, 0]
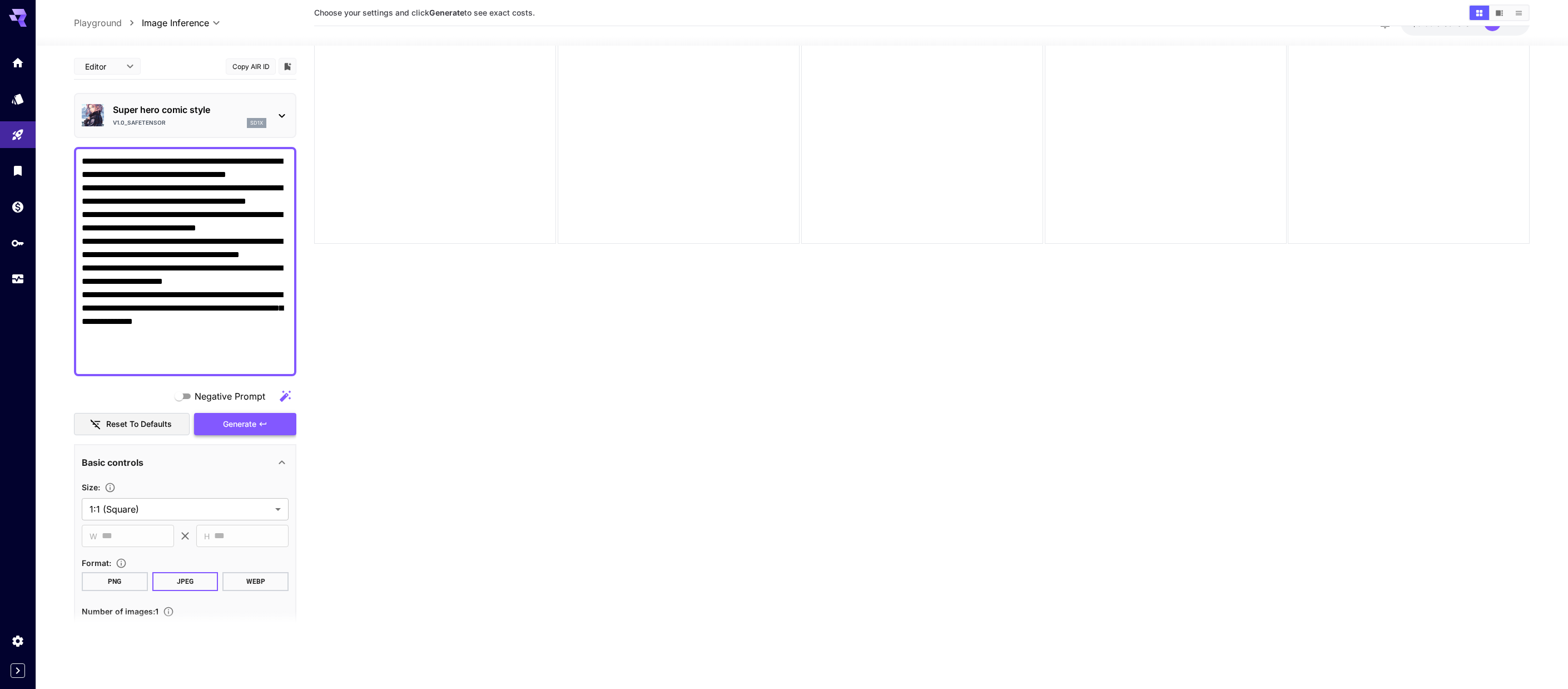
click at [240, 429] on span "Generate" at bounding box center [239, 424] width 34 height 14
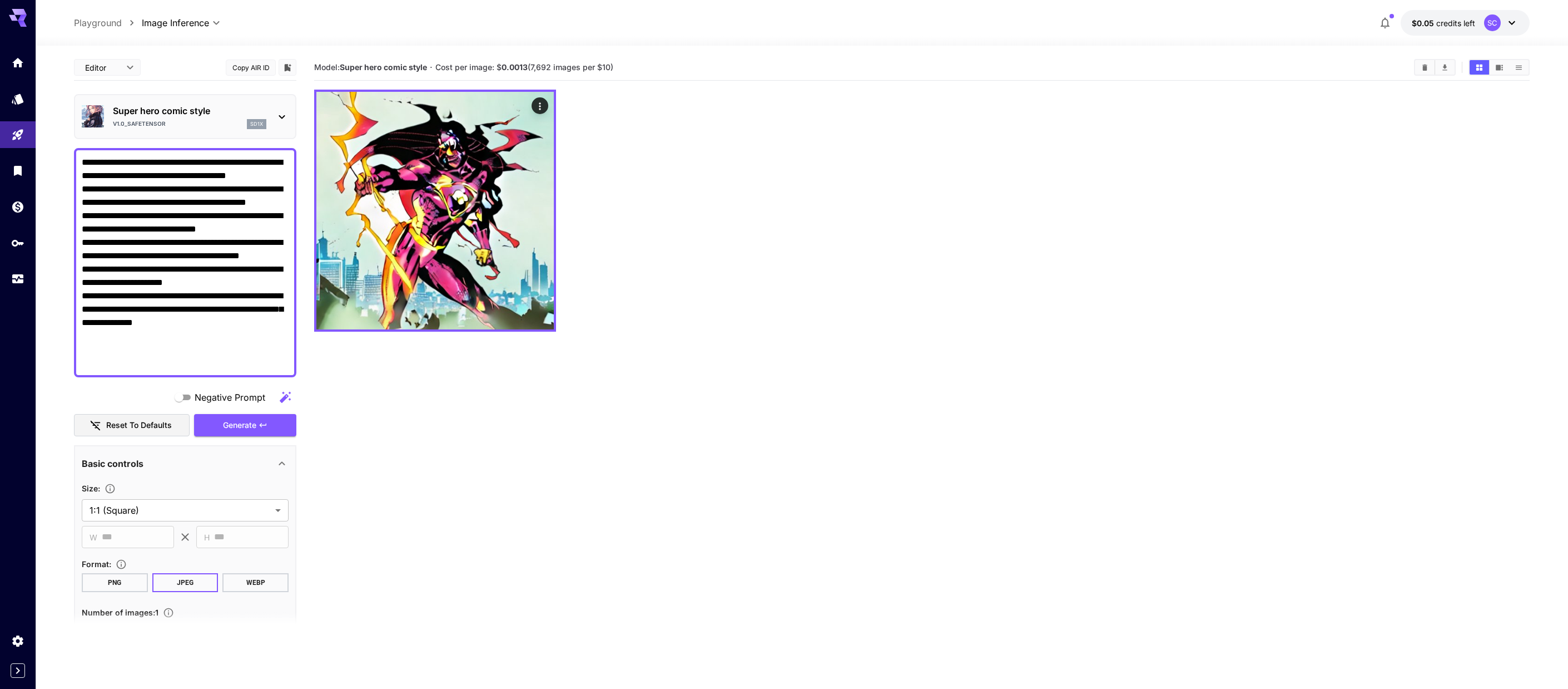
click at [653, 238] on div at bounding box center [922, 210] width 1215 height 242
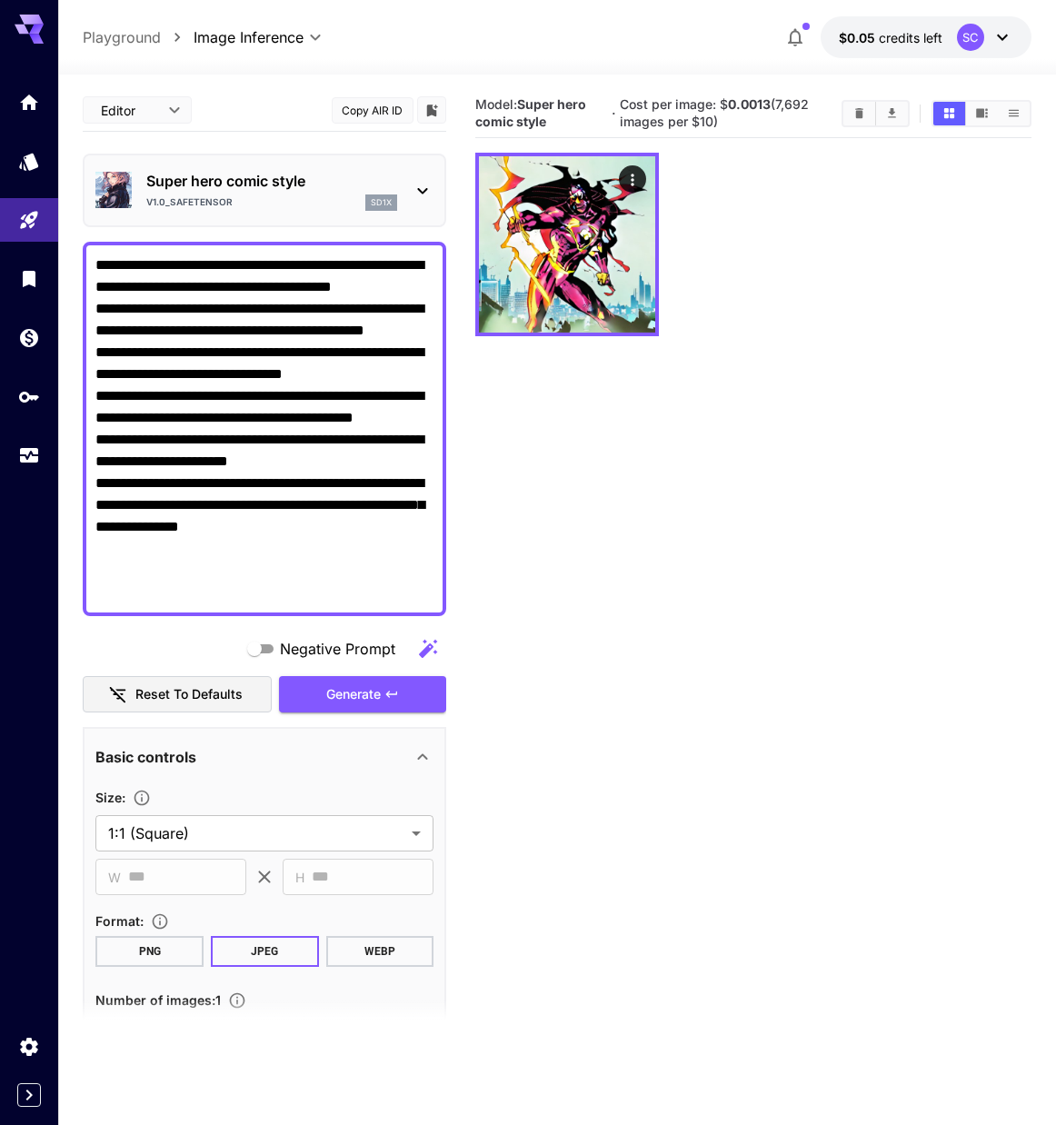
click at [792, 504] on section "Model: Super hero comic style · Cost per image: $ 0.0013 (7,692 images per $10)" at bounding box center [752, 651] width 555 height 1125
click at [41, 112] on link at bounding box center [29, 102] width 58 height 45
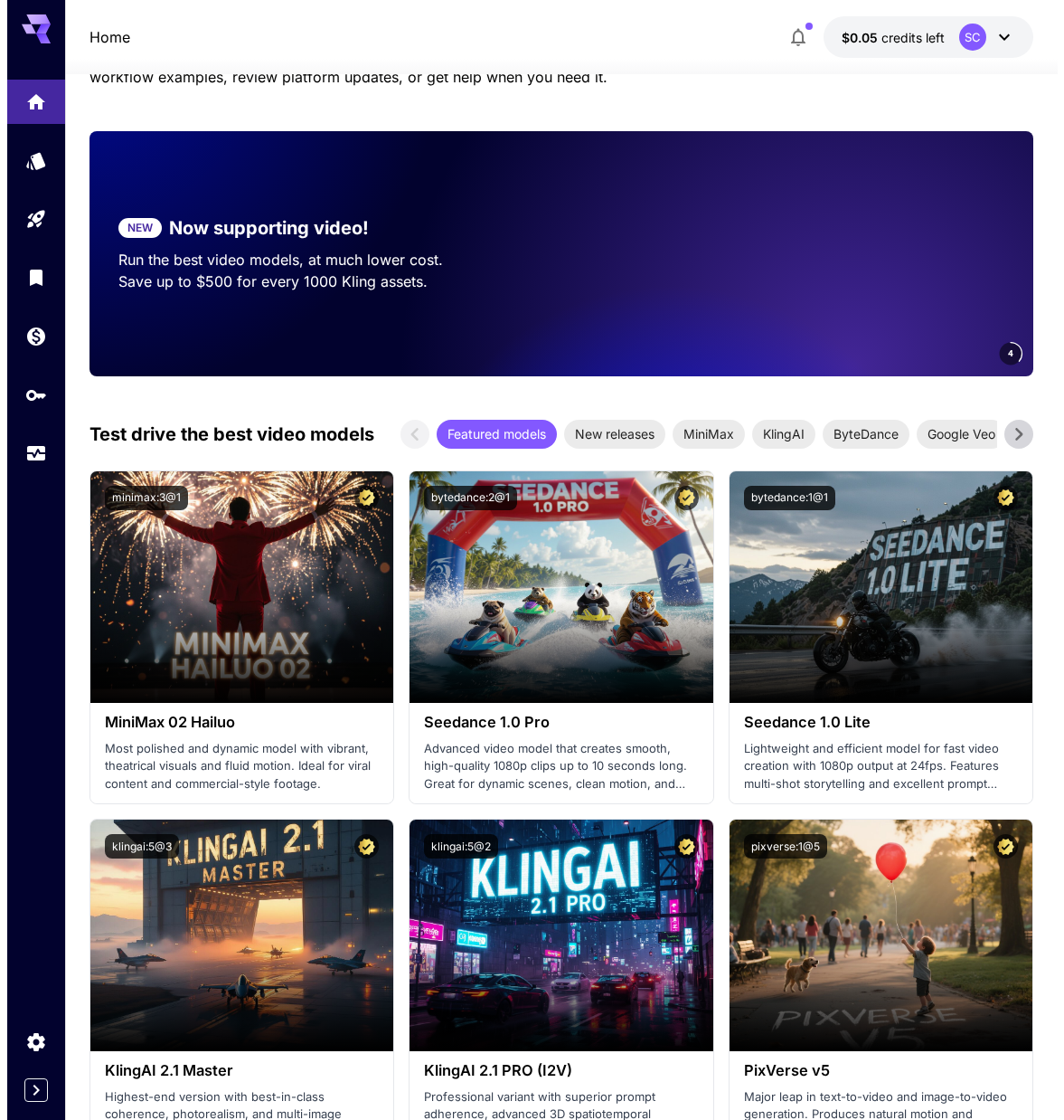
scroll to position [181, 0]
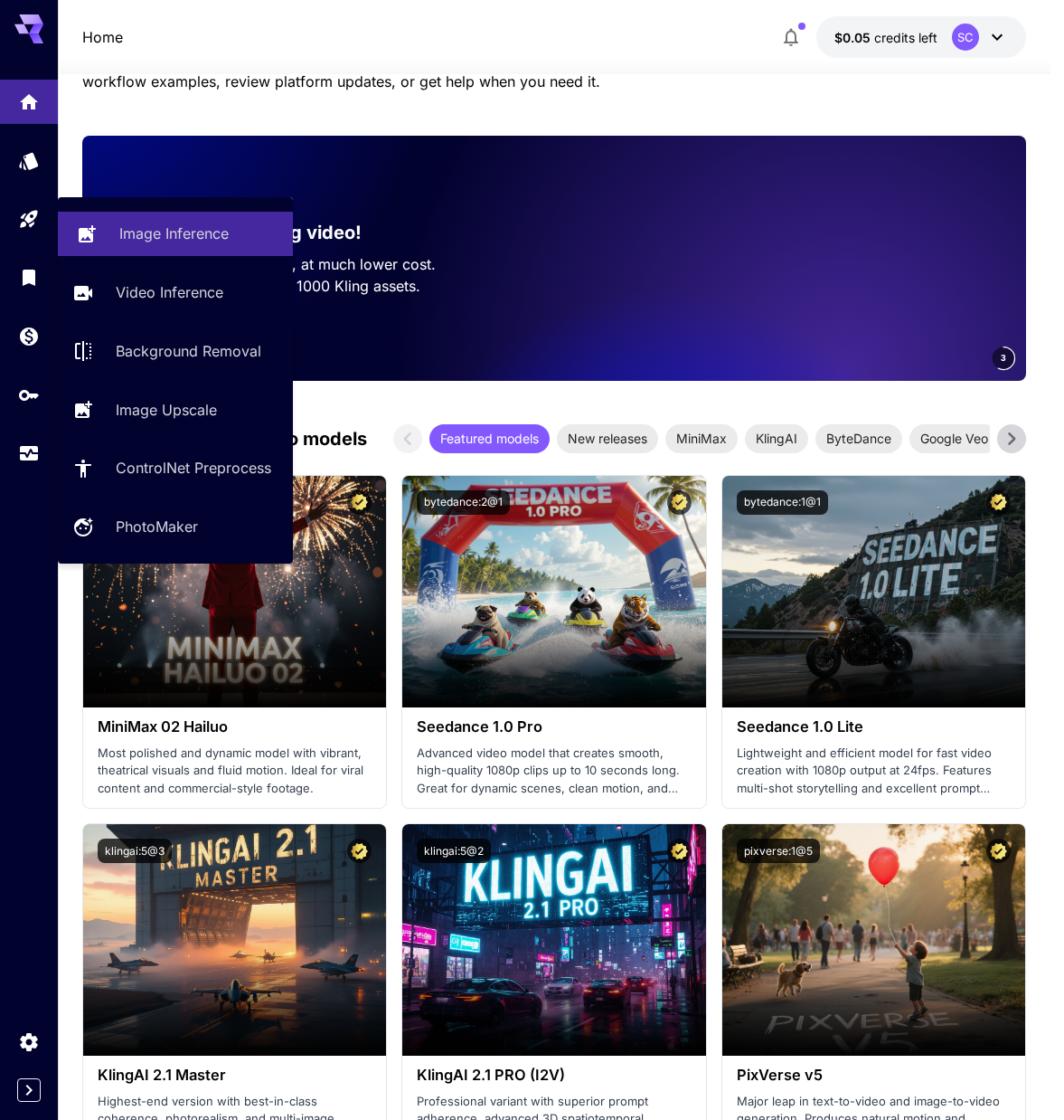
click at [204, 234] on p "Image Inference" at bounding box center [174, 234] width 109 height 22
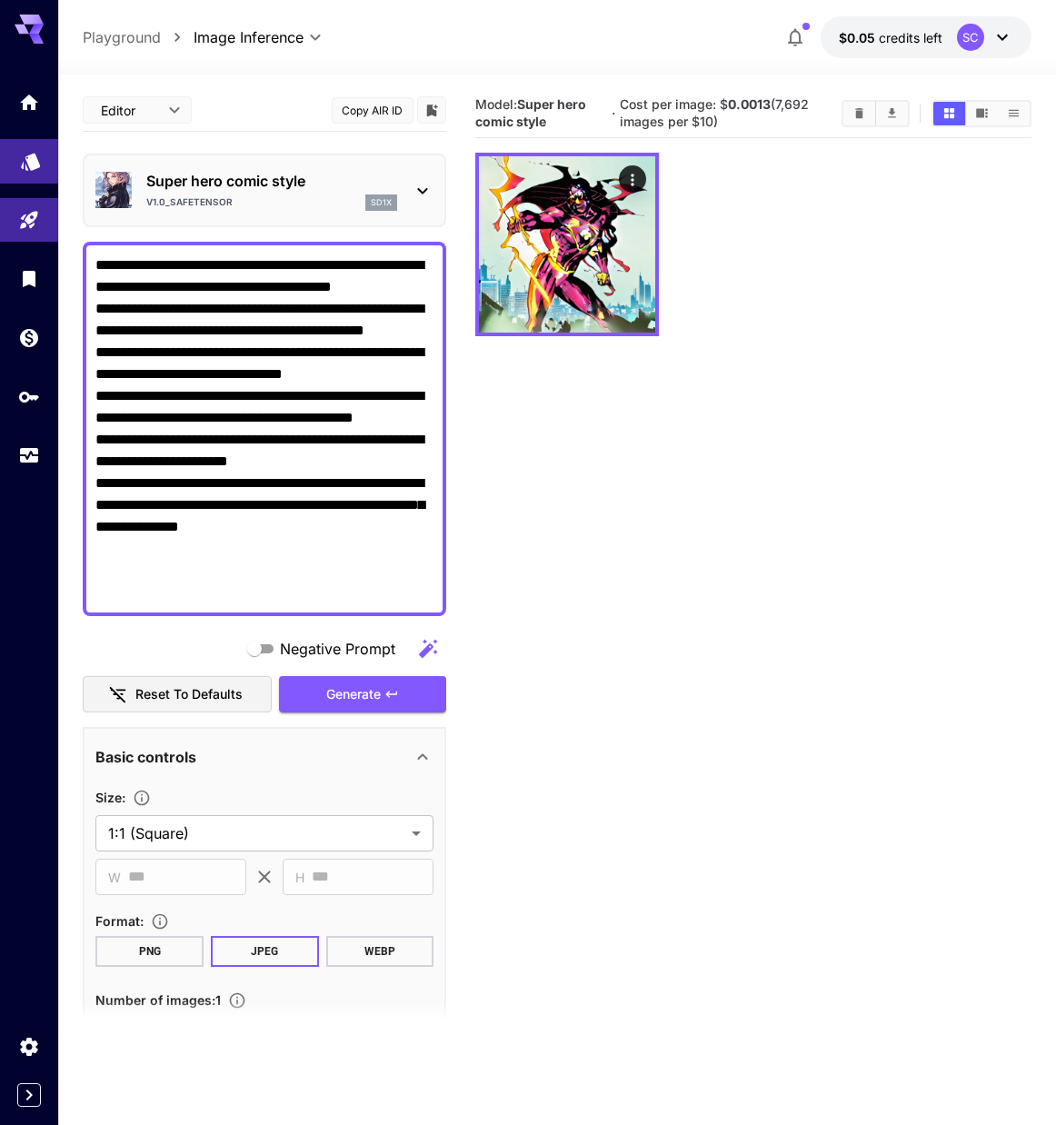
click at [40, 169] on link at bounding box center [29, 161] width 58 height 45
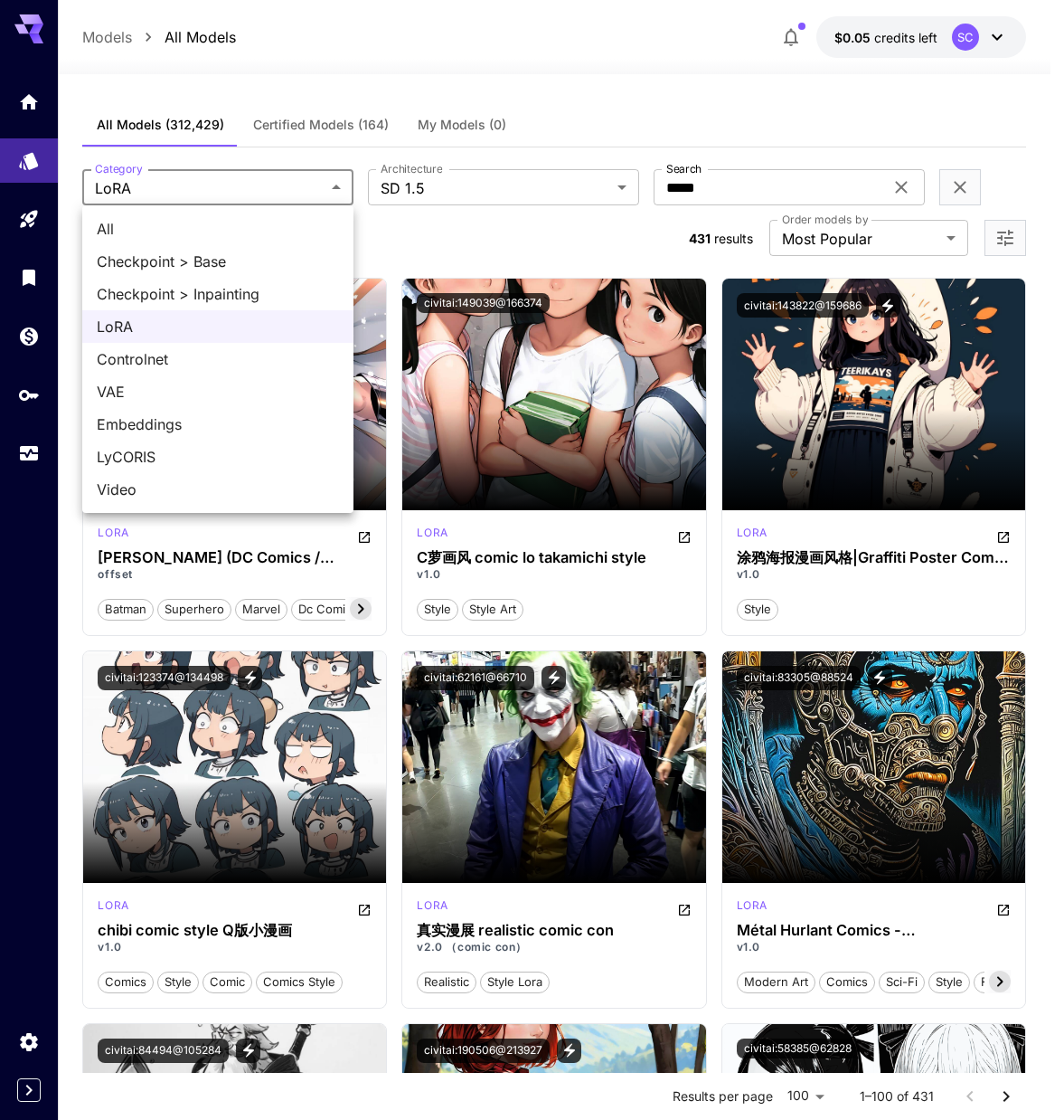
click at [748, 183] on div at bounding box center [532, 560] width 1064 height 1120
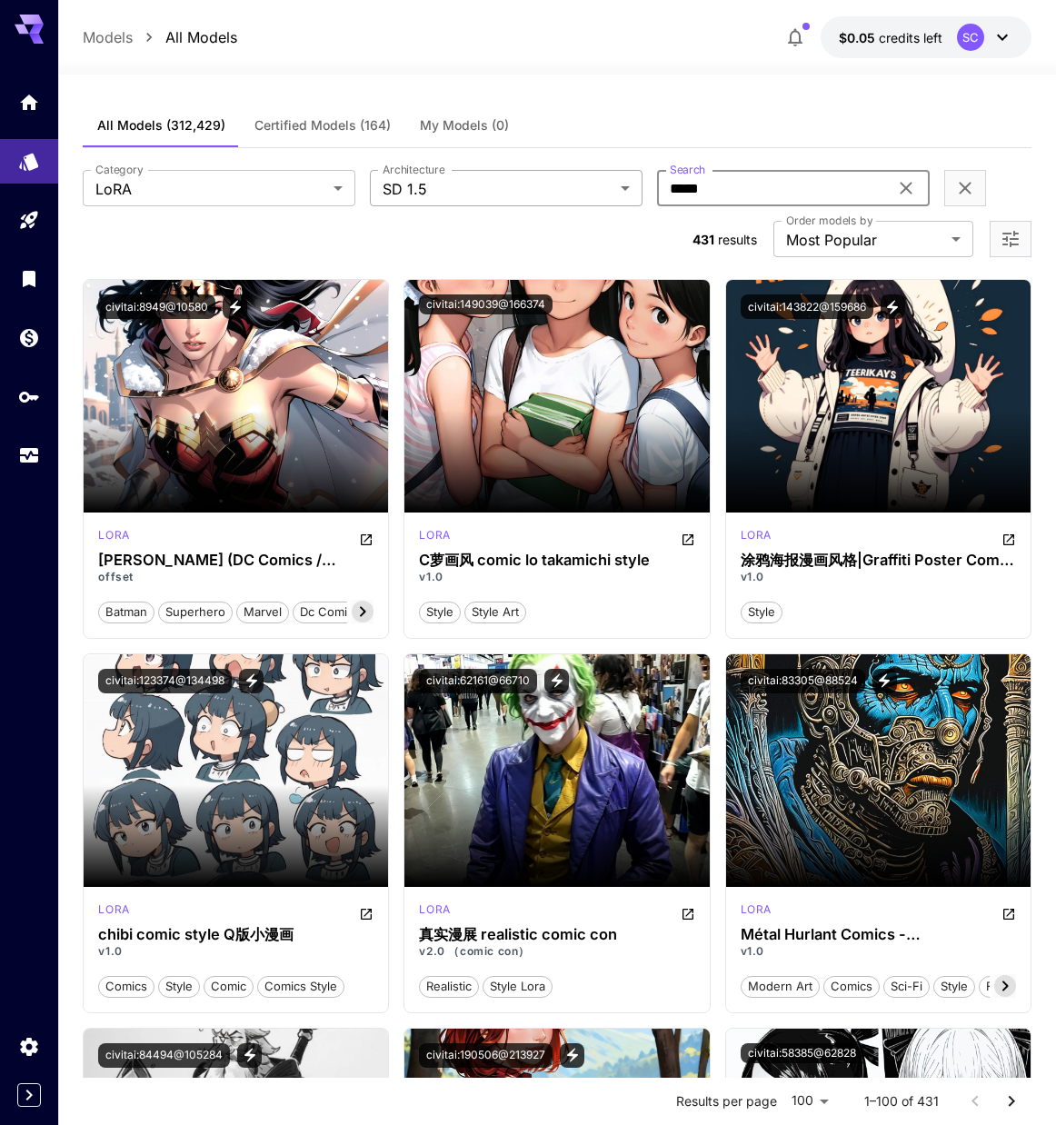
drag, startPoint x: 752, startPoint y: 187, endPoint x: 526, endPoint y: 178, distance: 226.4
click at [526, 178] on div "Category LoRA **** Category Architecture SD 1.5 **** Architecture Search ***** …" at bounding box center [557, 188] width 948 height 36
click at [784, 194] on input "*****" at bounding box center [772, 188] width 231 height 36
type input "*"
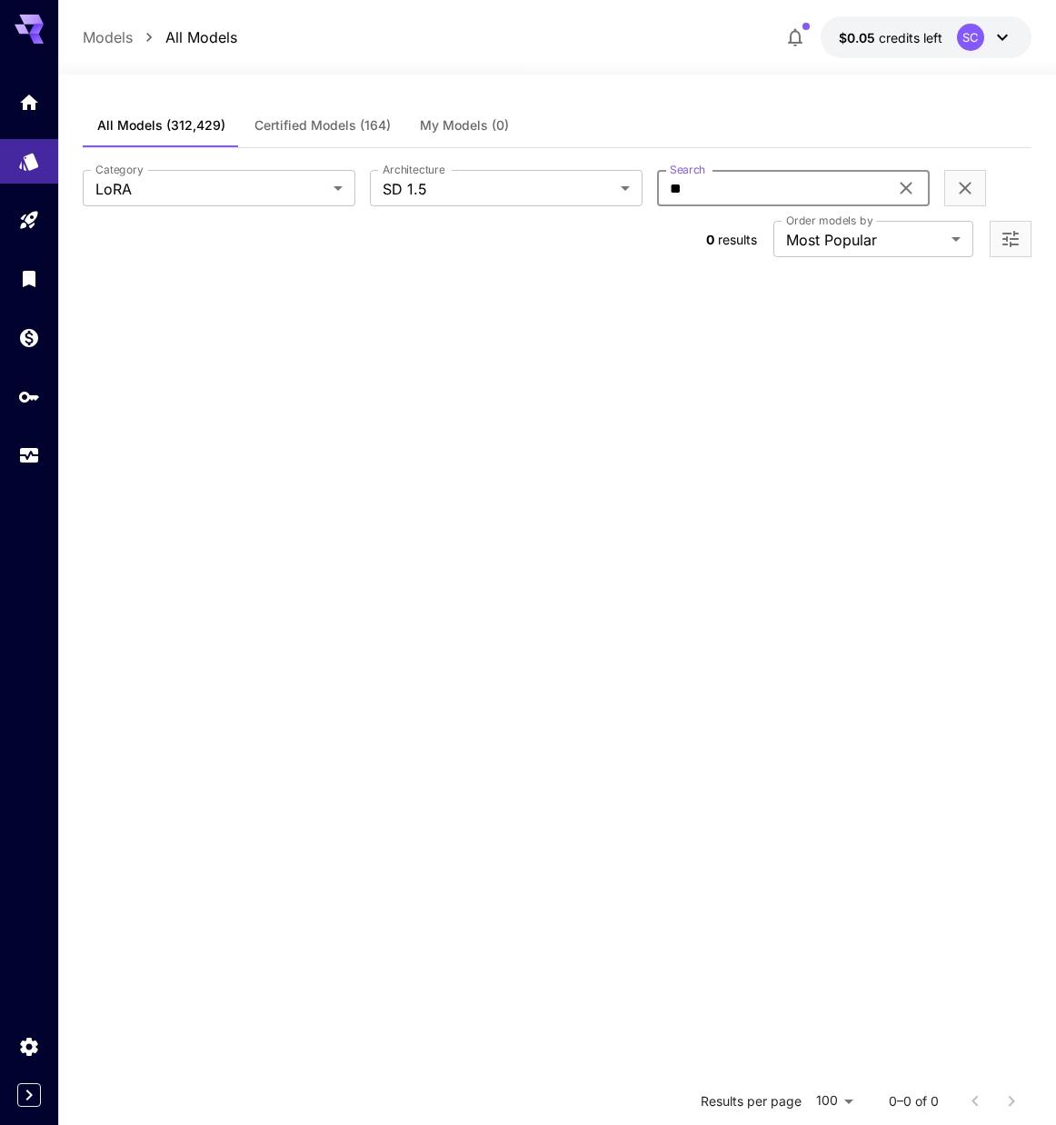
type input "*"
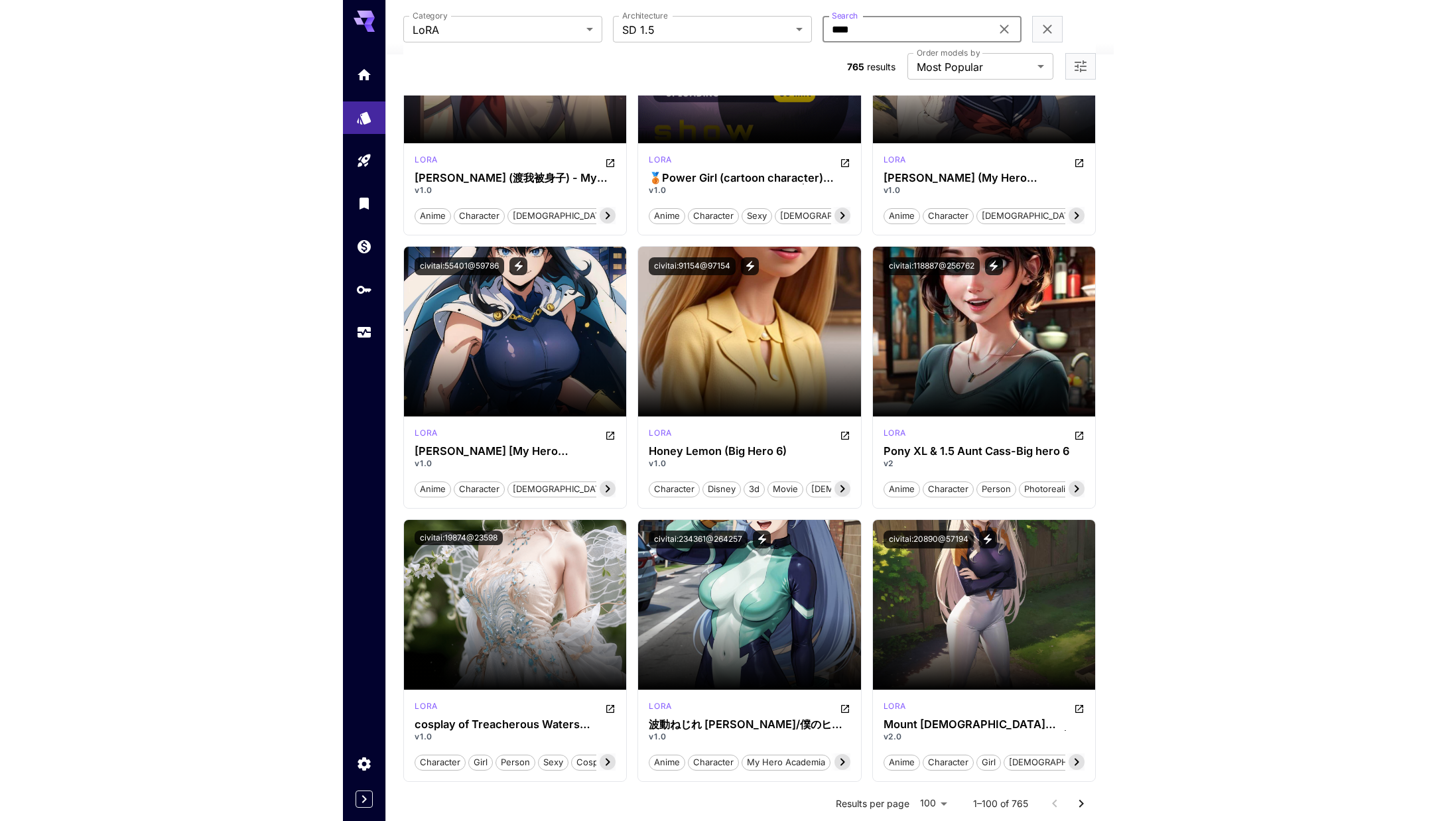
scroll to position [2653, 0]
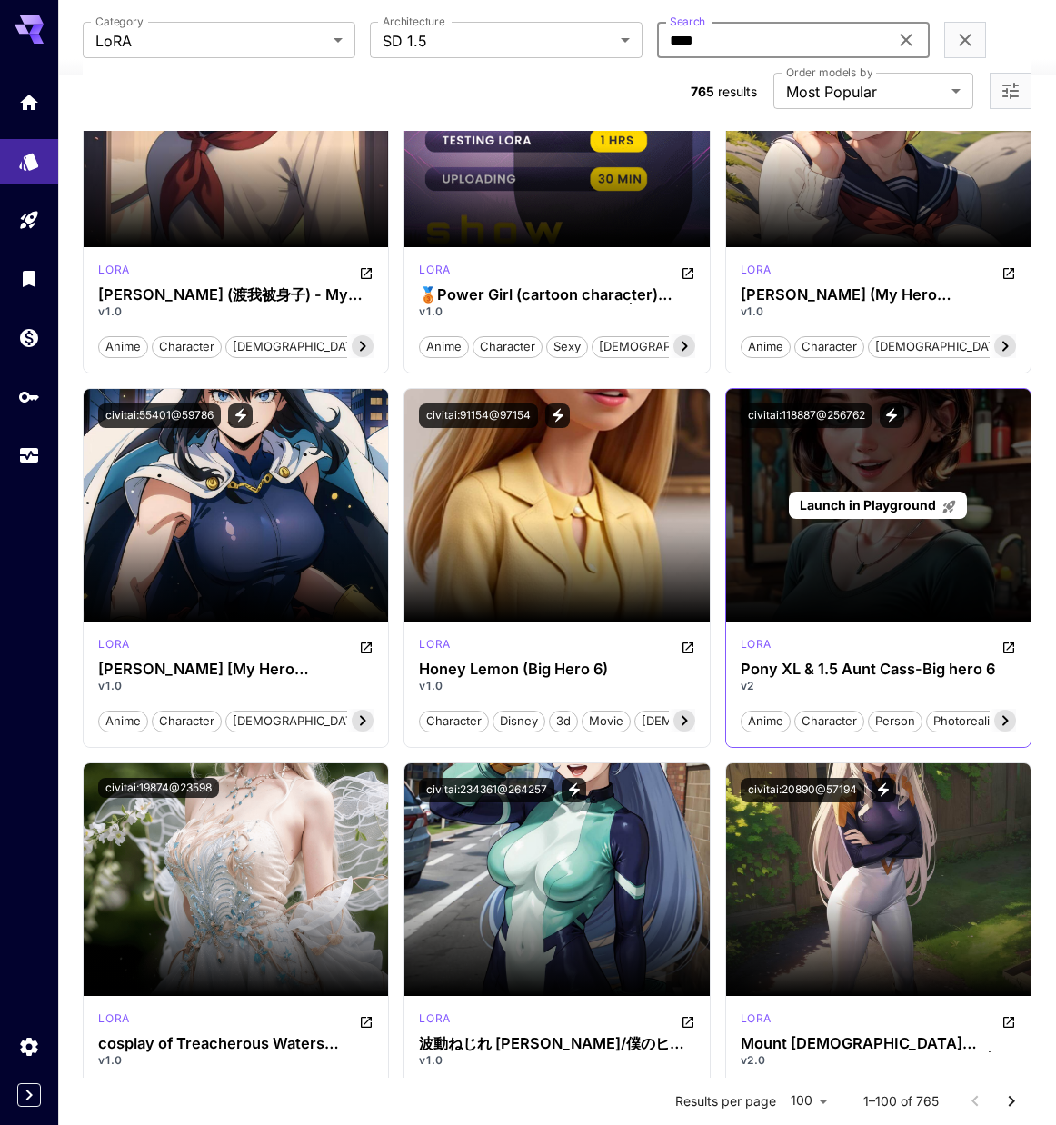
click at [890, 577] on div "Launch in Playground" at bounding box center [878, 505] width 304 height 233
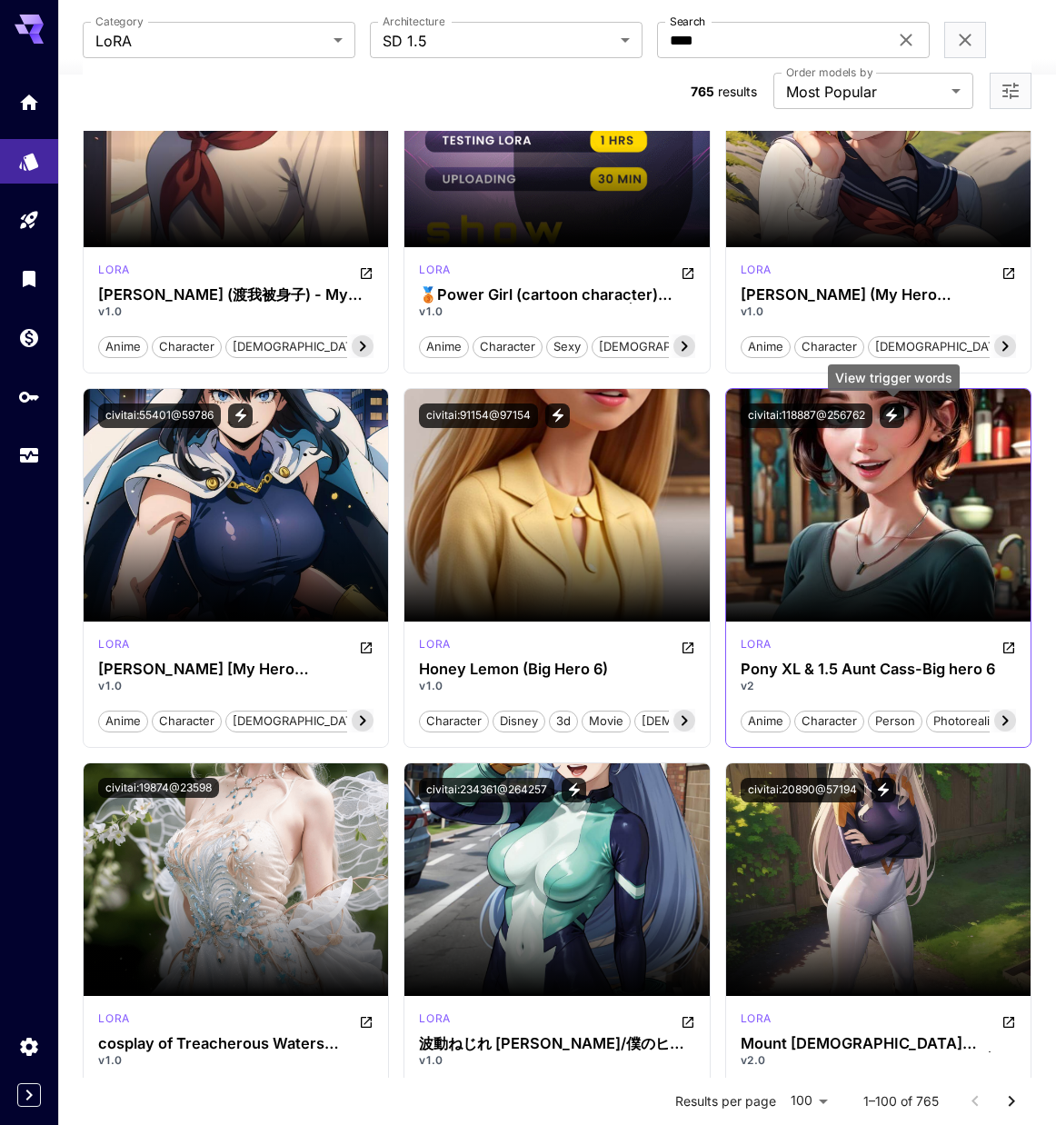
click at [893, 413] on icon "View trigger words" at bounding box center [891, 415] width 16 height 16
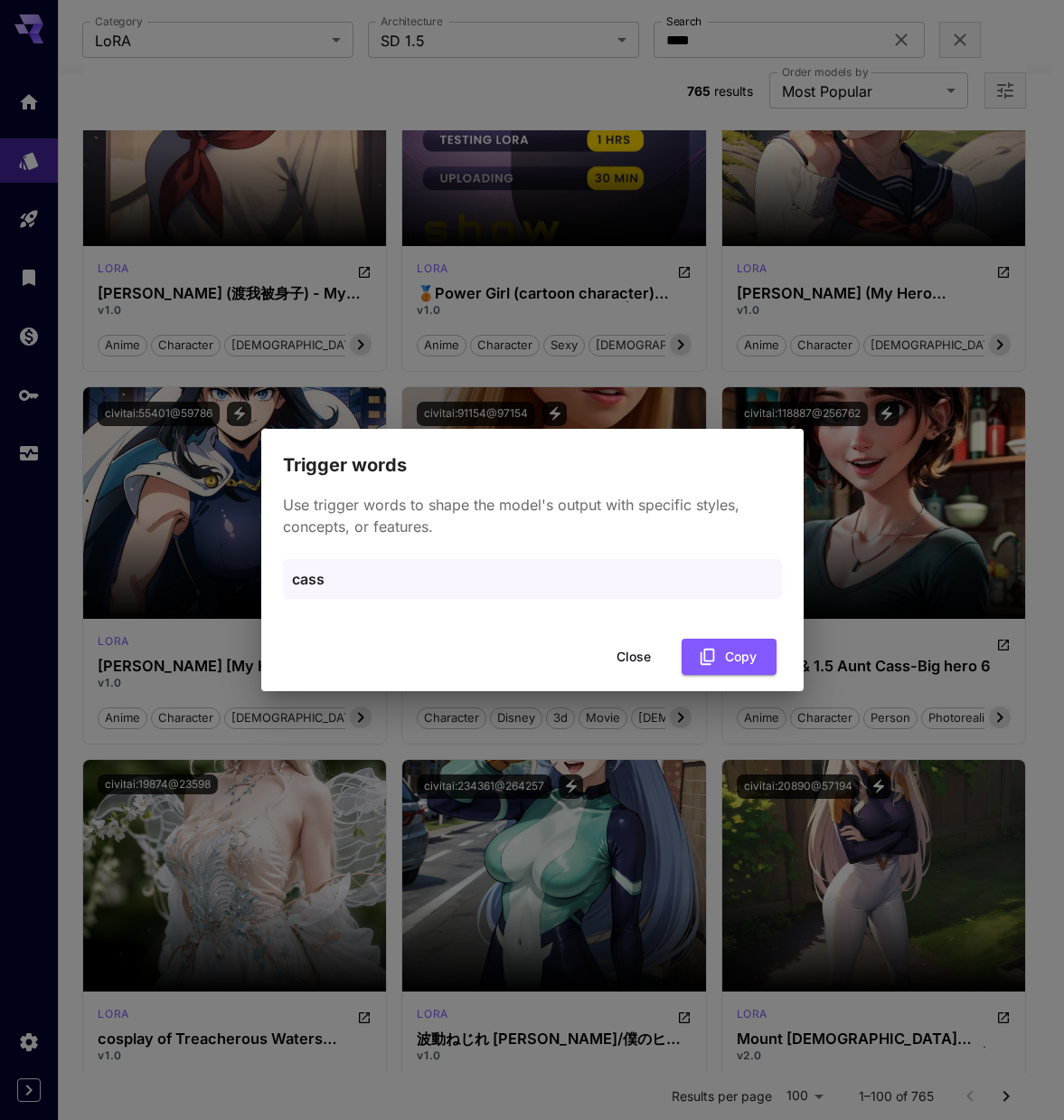
click at [649, 660] on button "Close" at bounding box center [634, 657] width 82 height 37
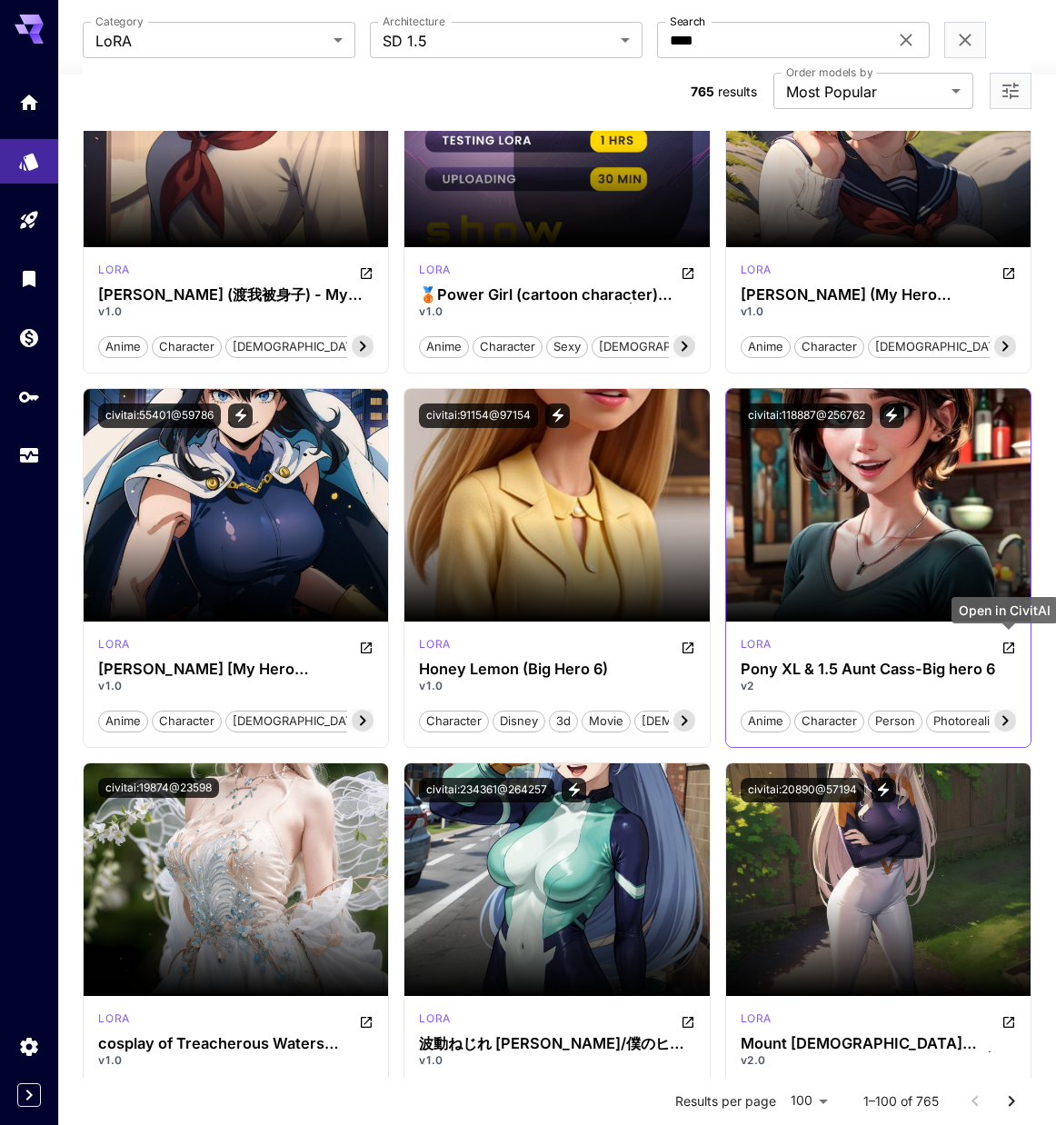
click at [1009, 646] on icon "Open in CivitAI" at bounding box center [1008, 648] width 15 height 15
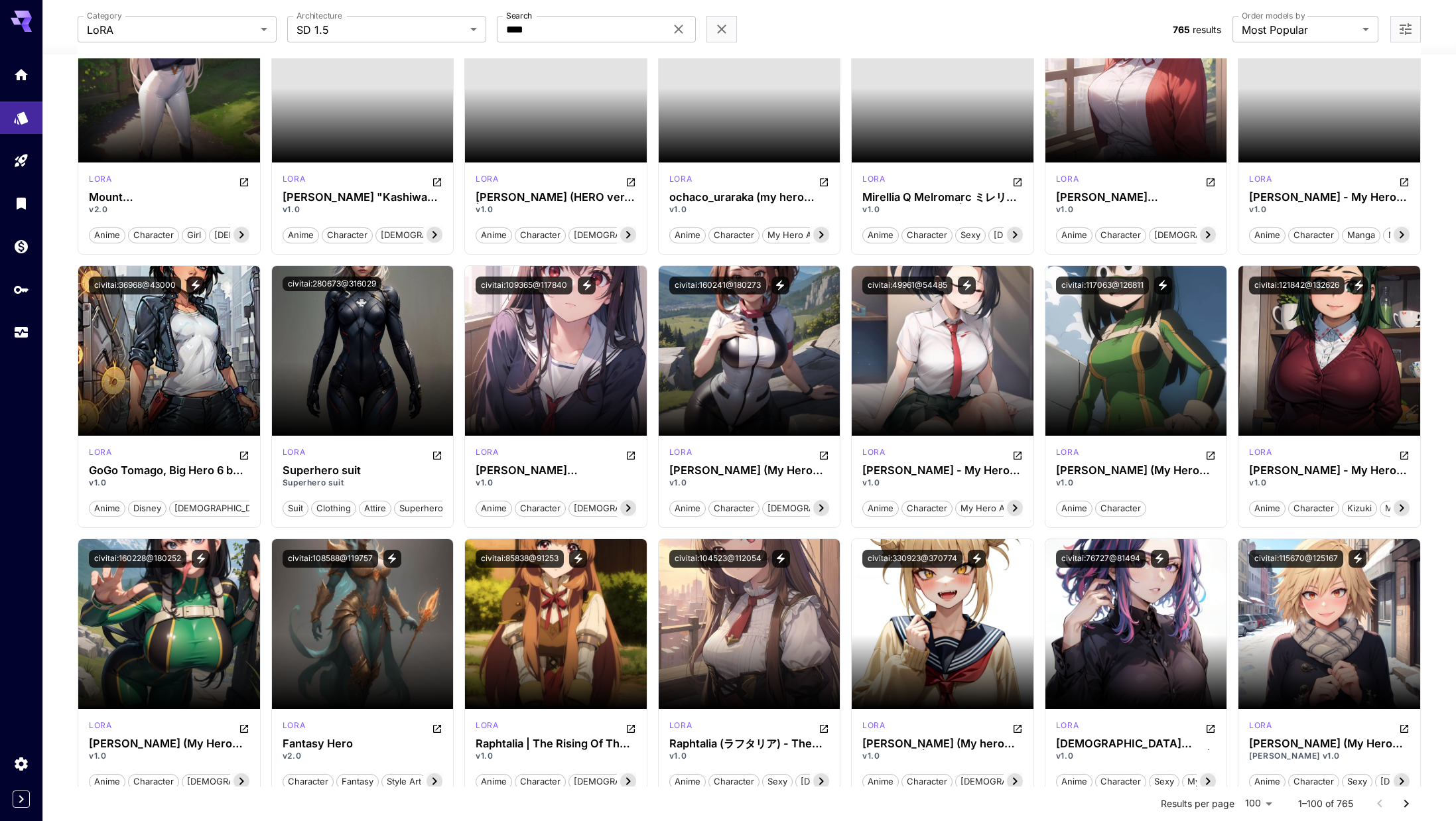
scroll to position [1459, 0]
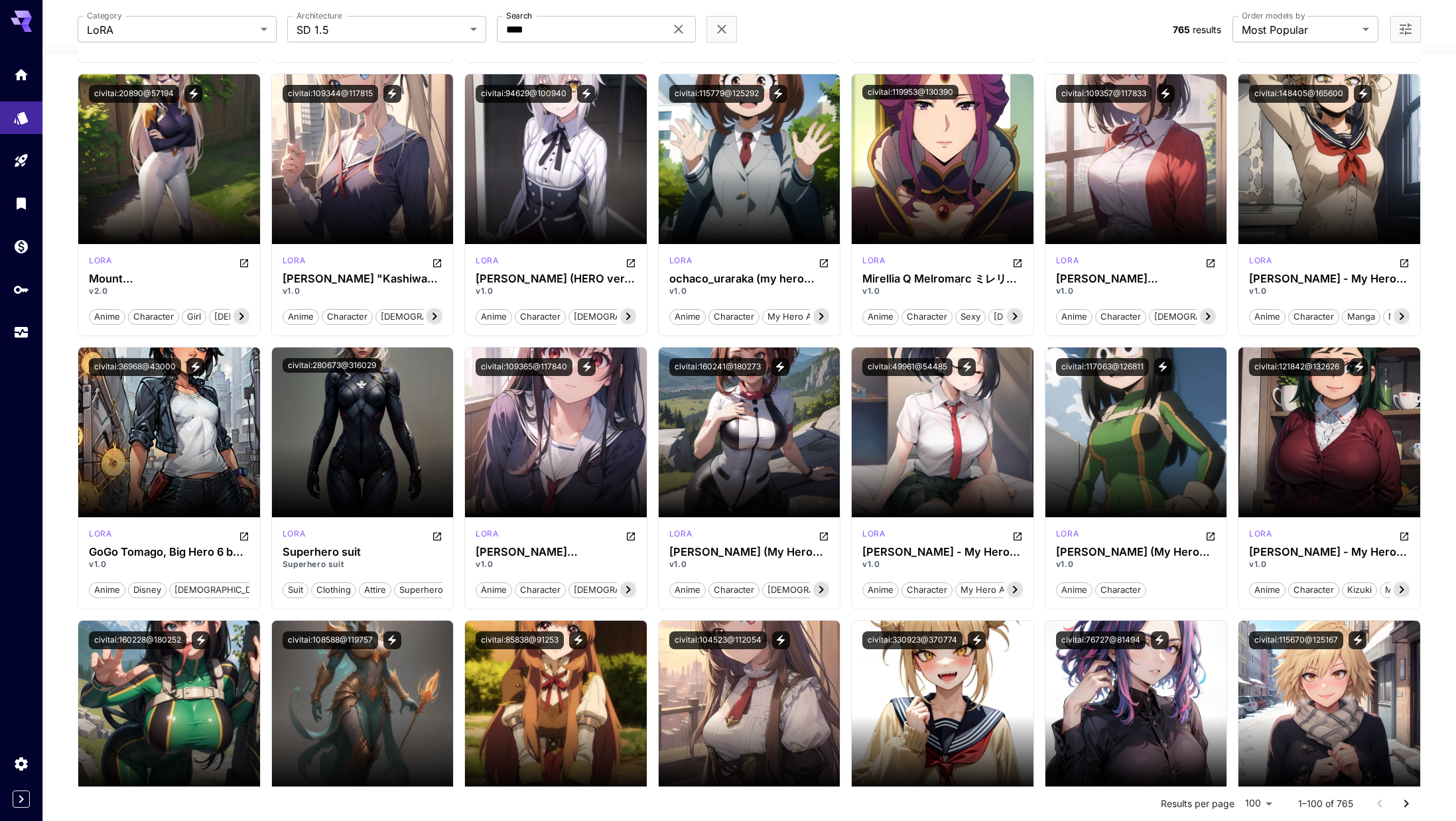
click at [570, 45] on div "**********" at bounding box center [748, 29] width 1343 height 58
drag, startPoint x: 572, startPoint y: 39, endPoint x: 489, endPoint y: 24, distance: 84.3
click at [509, 29] on input "****" at bounding box center [581, 29] width 169 height 26
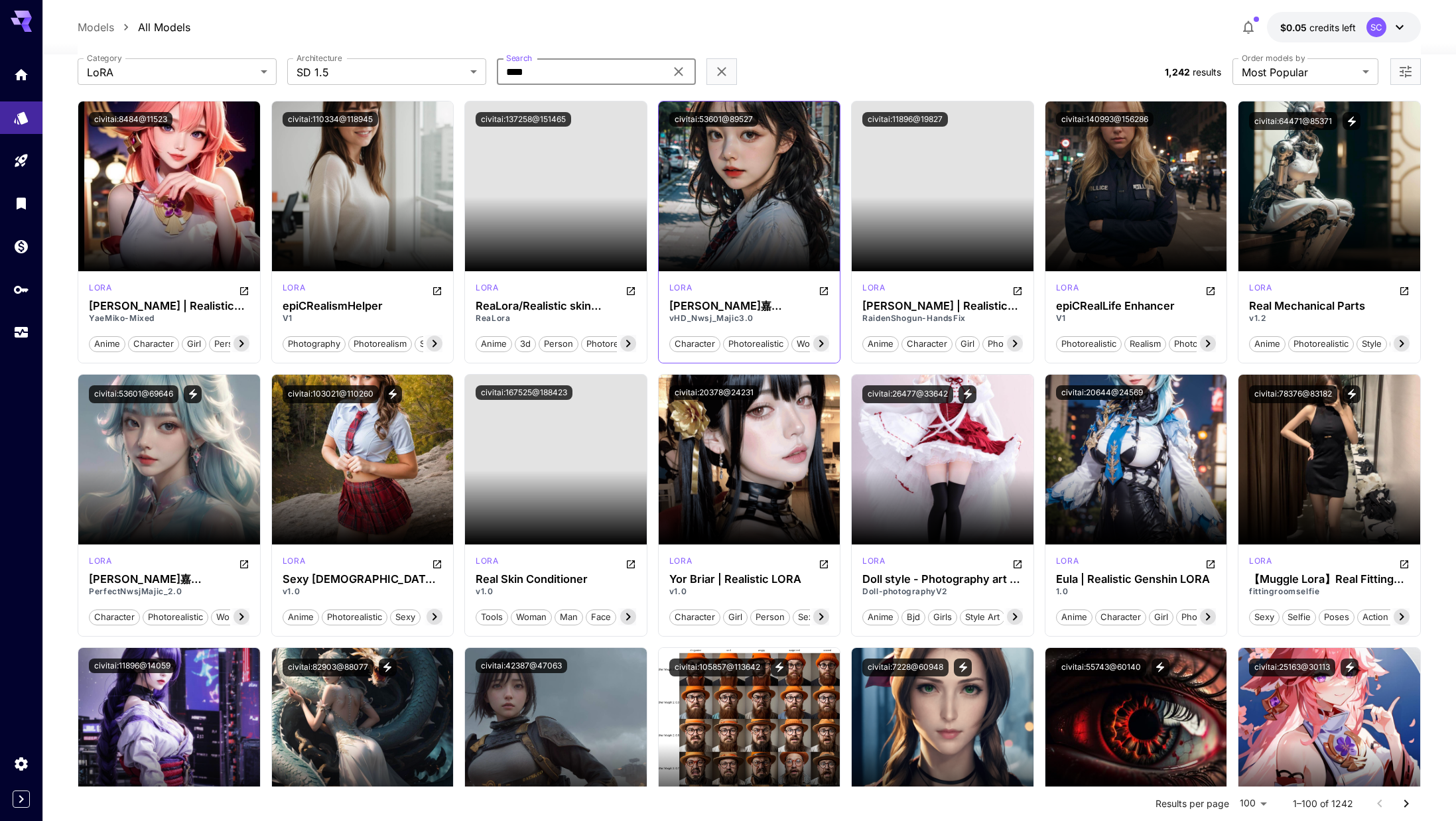
scroll to position [0, 0]
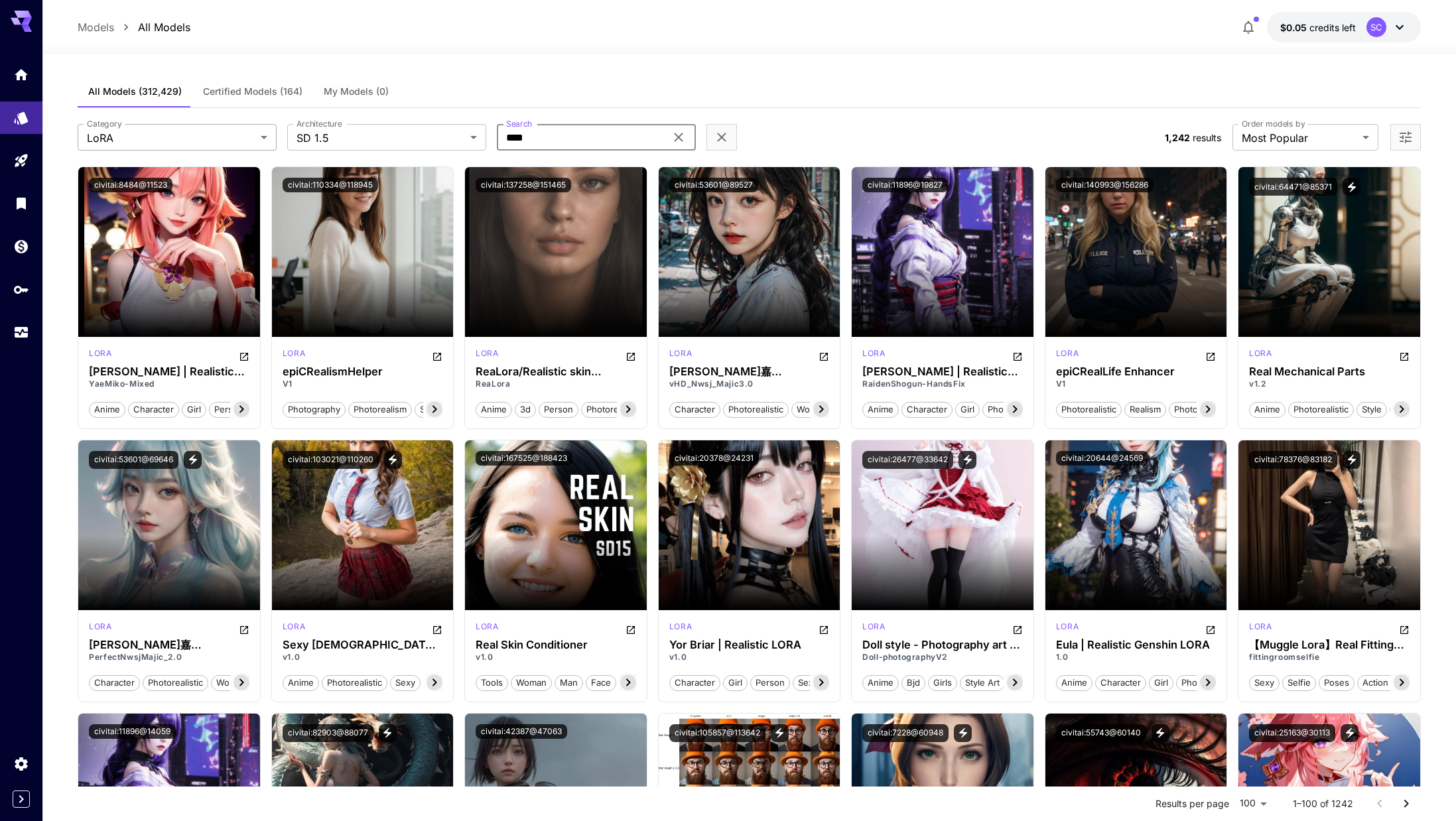
type input "****"
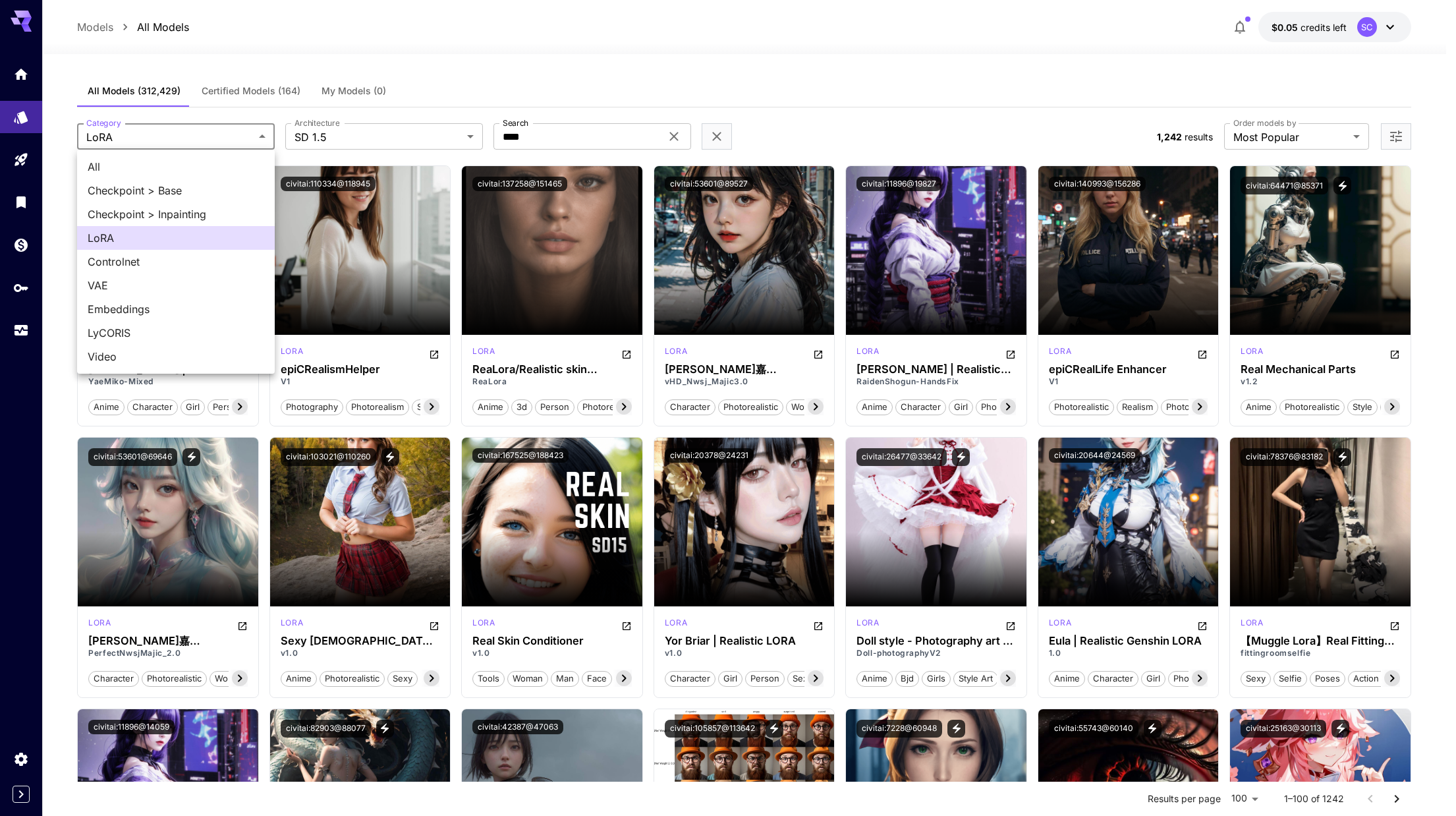
click at [175, 266] on span "Controlnet" at bounding box center [176, 262] width 177 height 16
type input "**********"
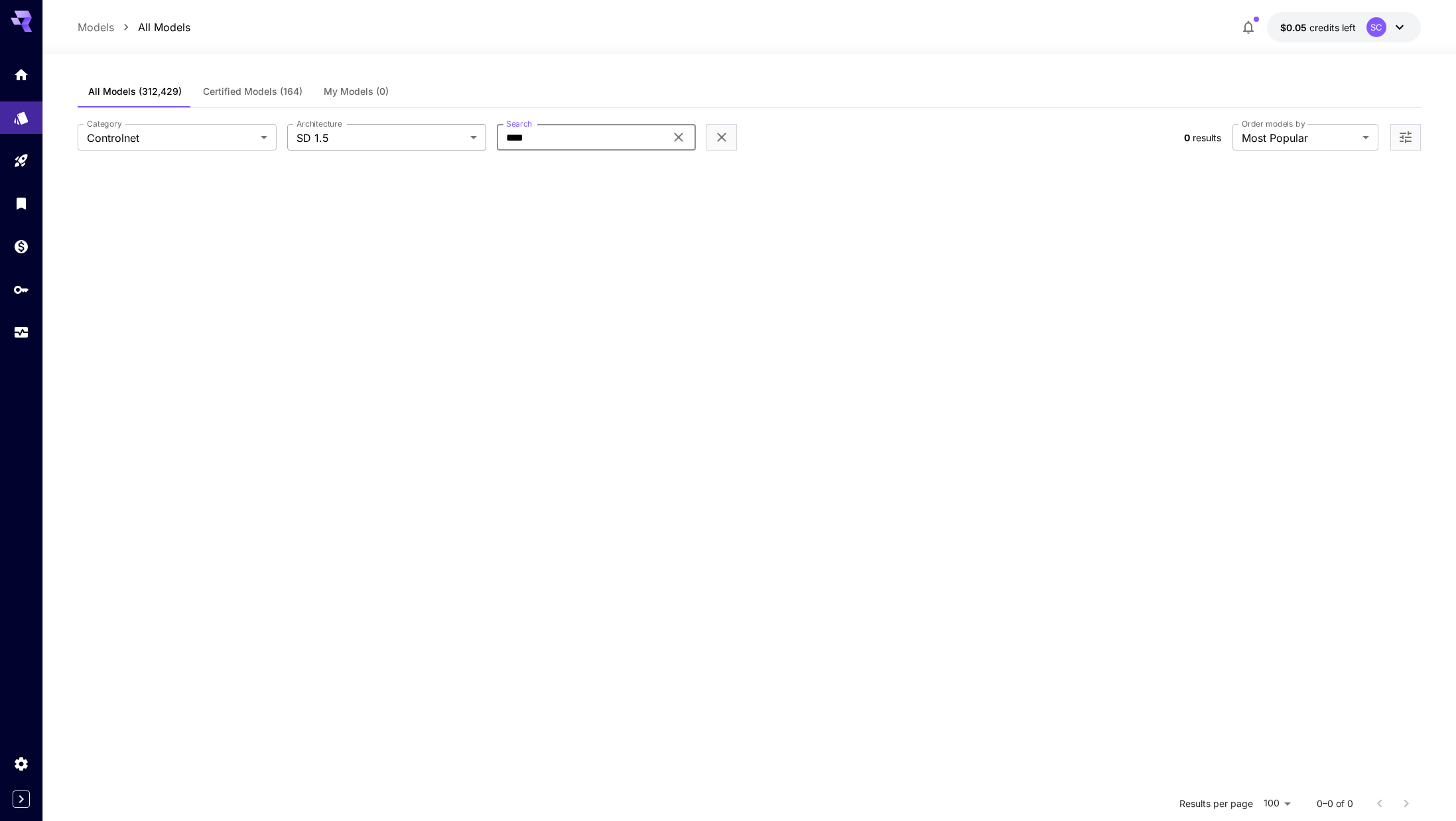
drag, startPoint x: 565, startPoint y: 136, endPoint x: 367, endPoint y: 141, distance: 198.1
click at [367, 141] on div "**********" at bounding box center [625, 137] width 1095 height 26
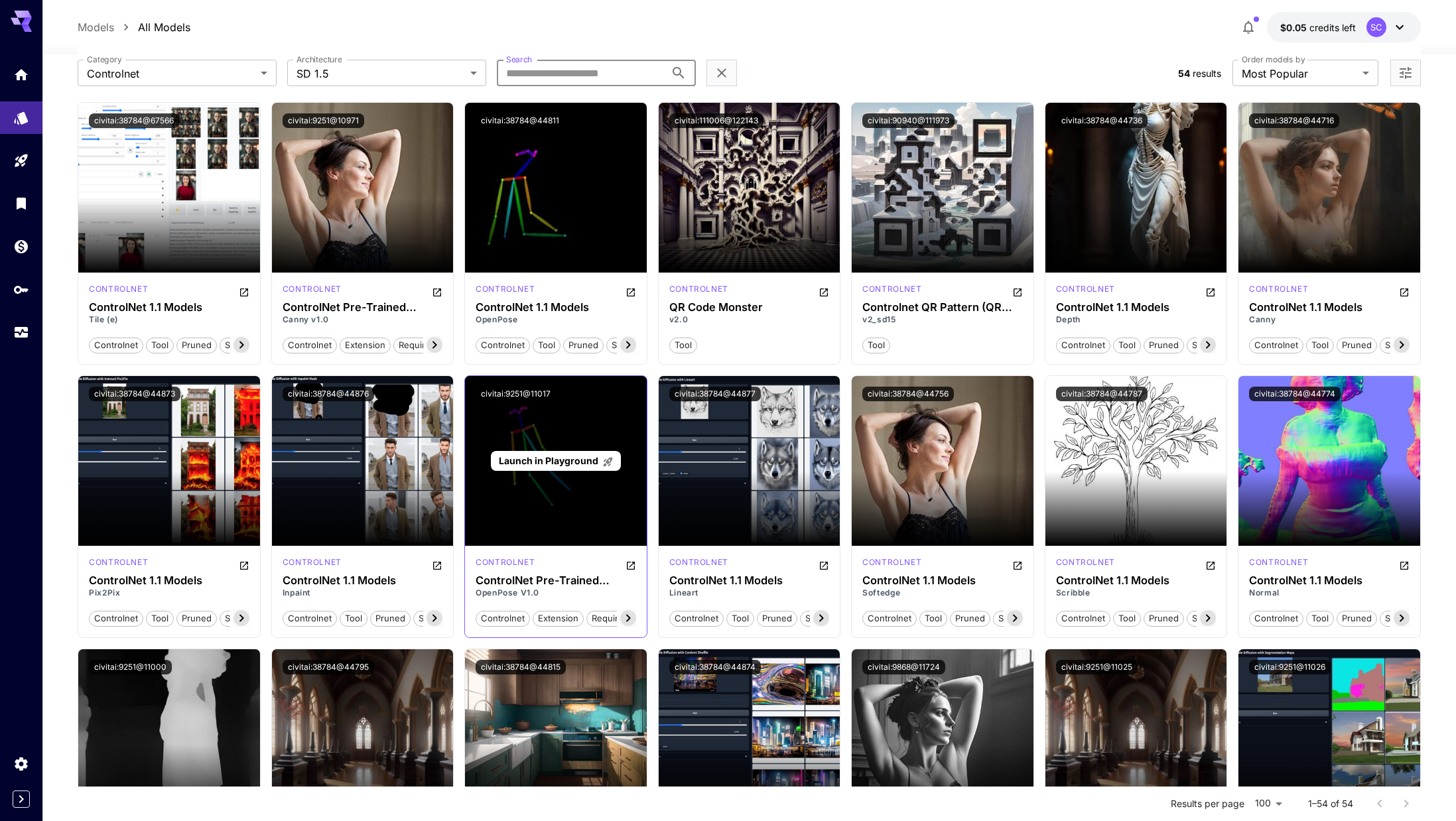
scroll to position [66, 0]
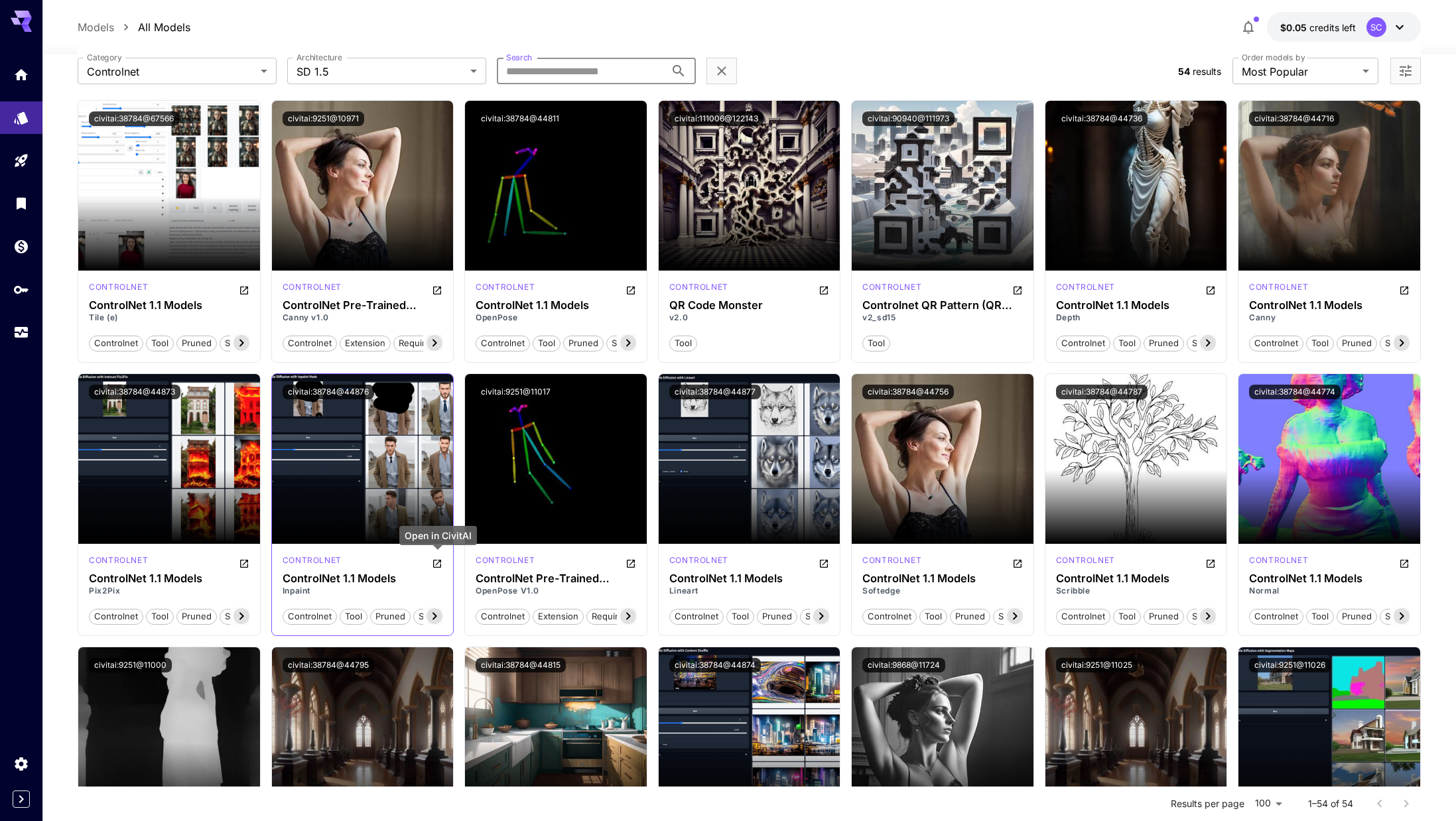
click at [434, 567] on icon "Open in CivitAI" at bounding box center [437, 563] width 8 height 8
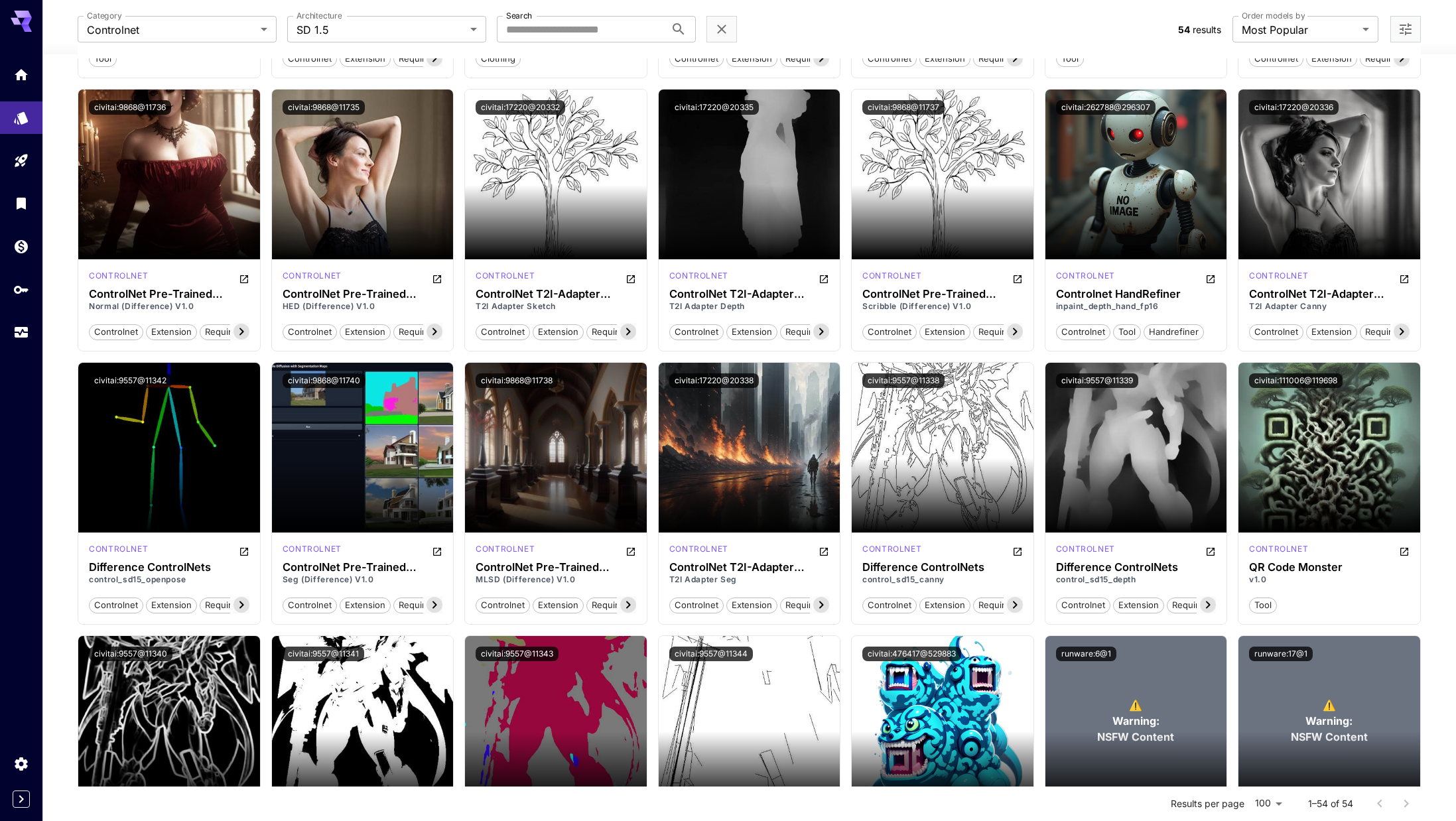
scroll to position [1149, 0]
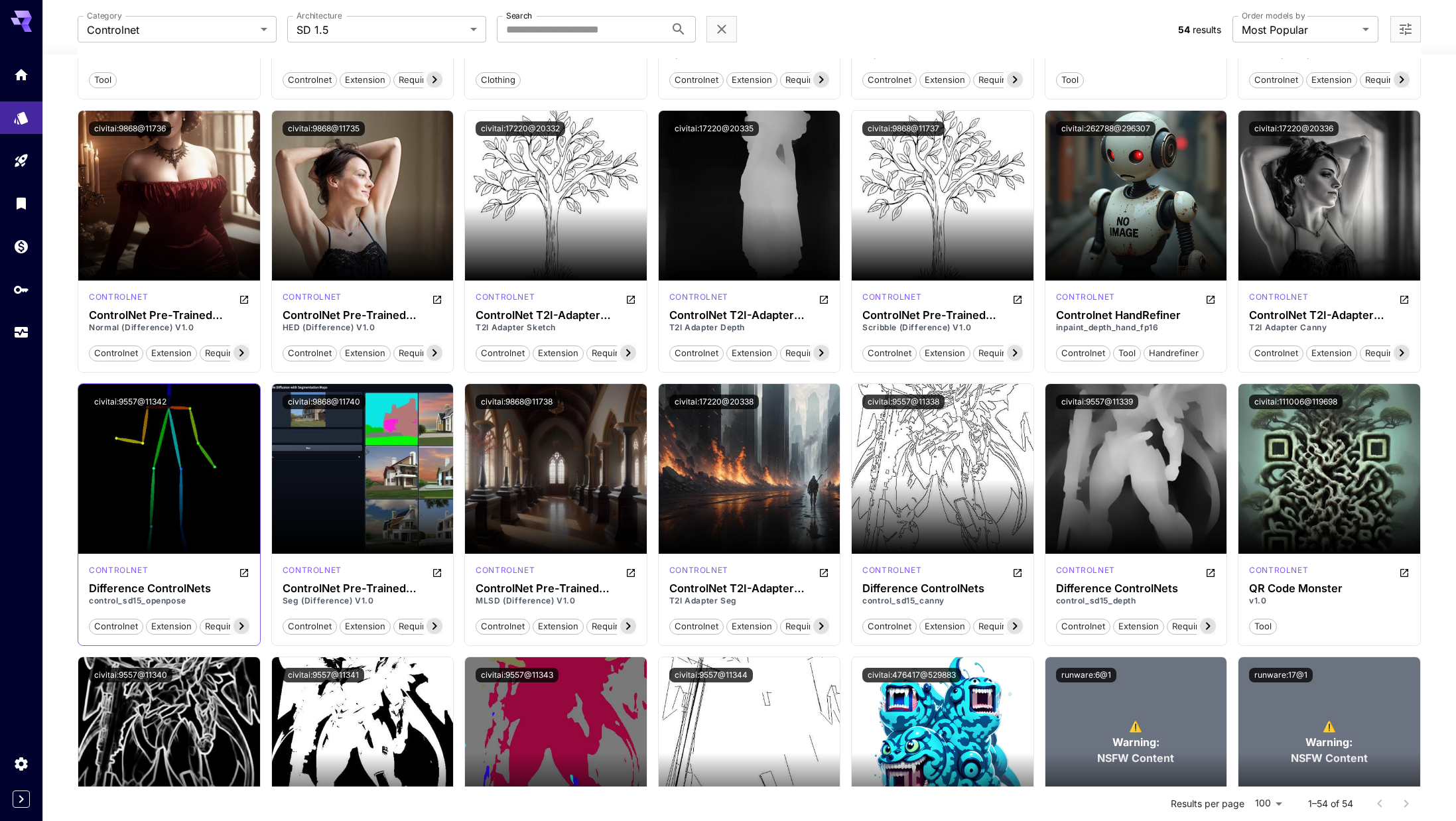
click at [248, 572] on icon "Open in CivitAI" at bounding box center [244, 573] width 11 height 11
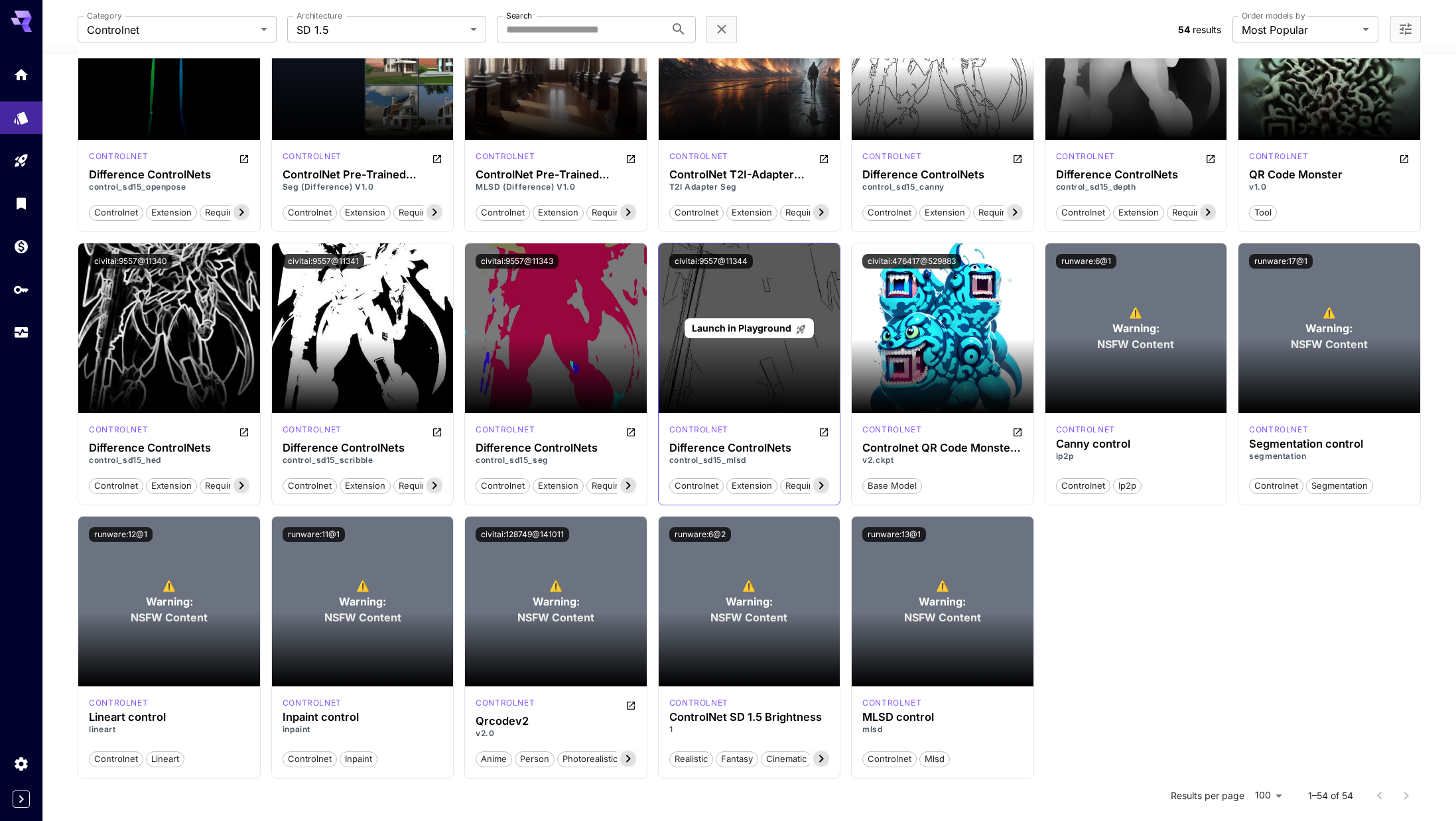
scroll to position [1614, 0]
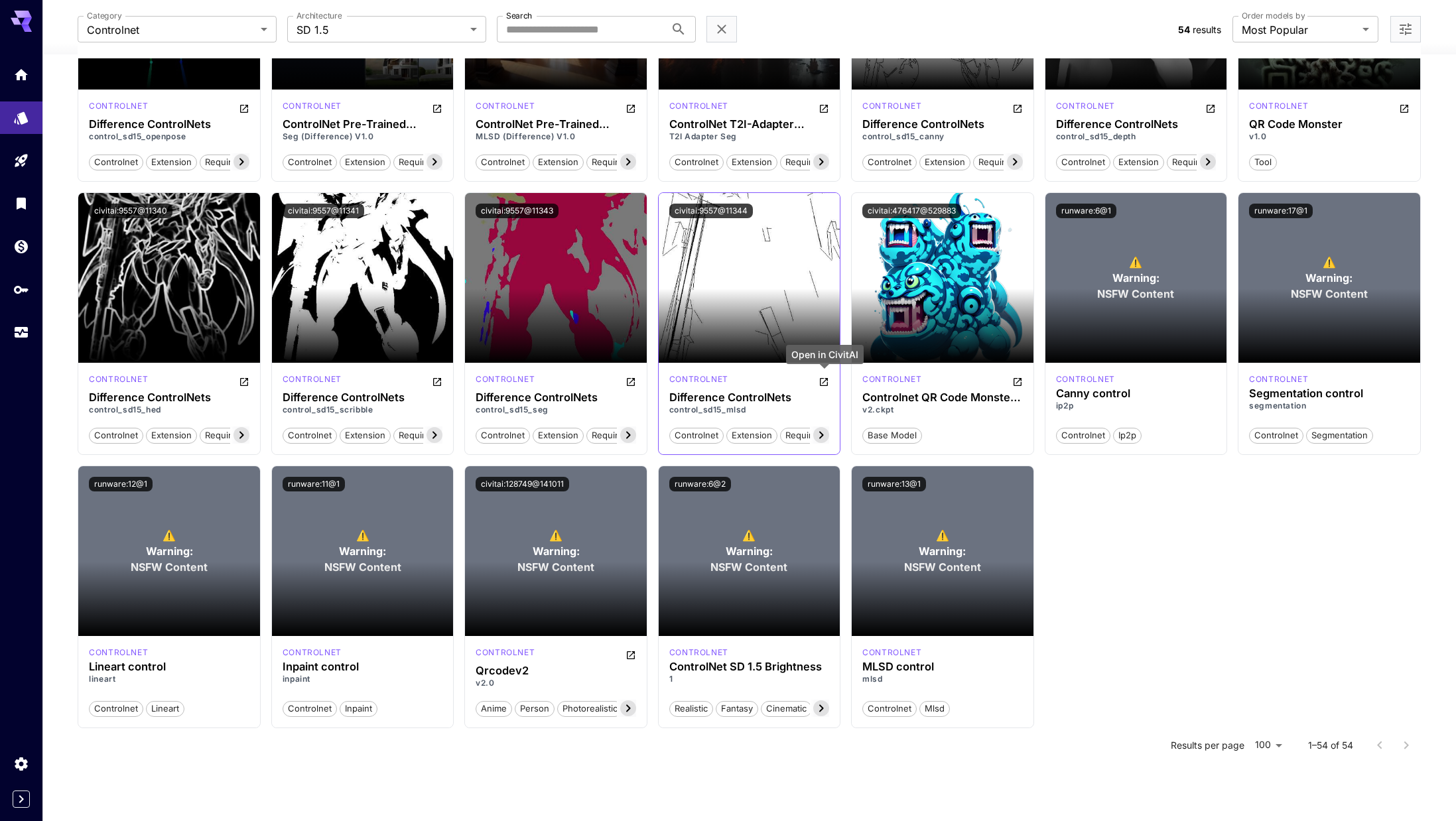
click at [779, 380] on icon "Open in CivitAI" at bounding box center [824, 382] width 8 height 8
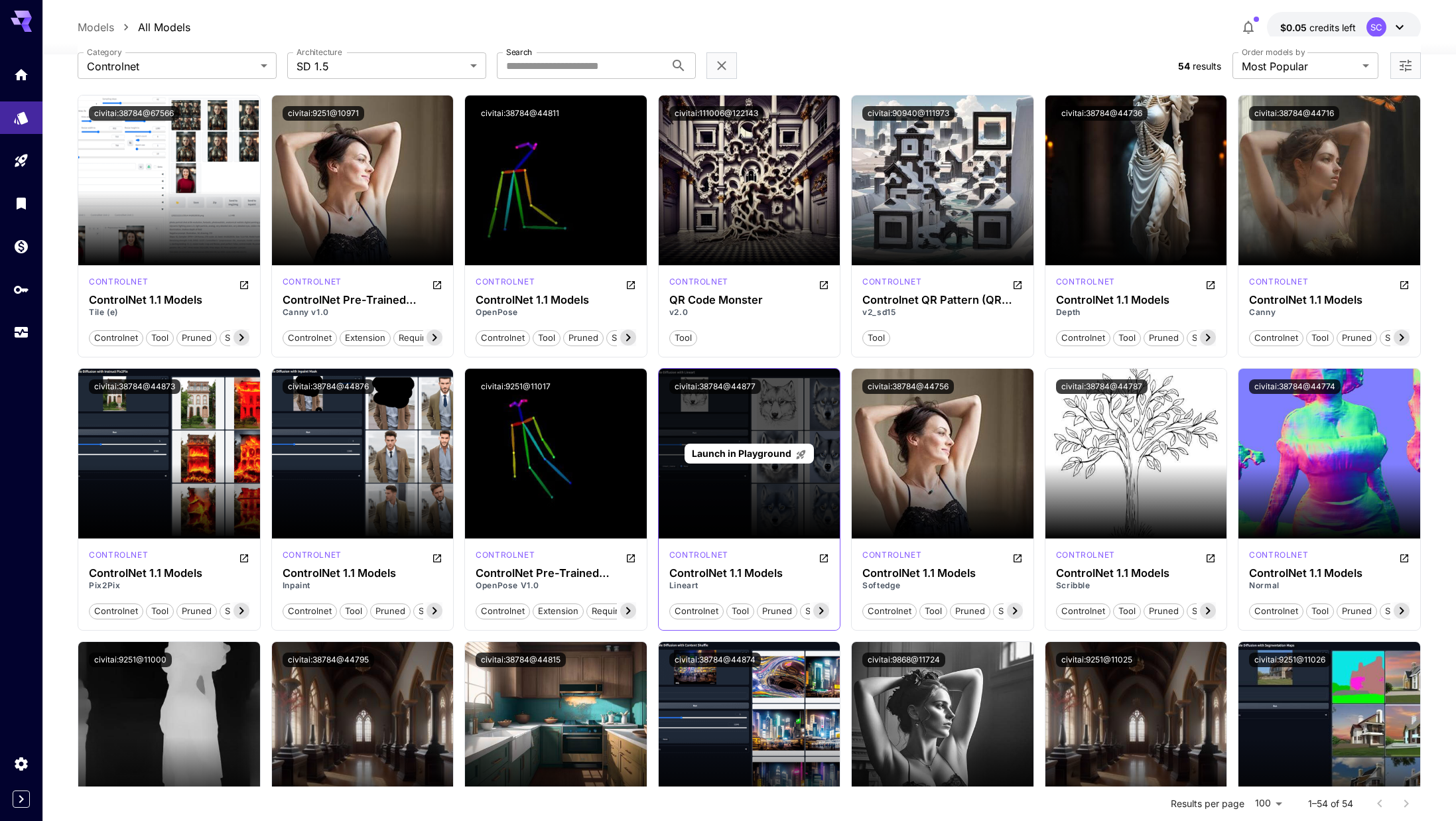
scroll to position [0, 0]
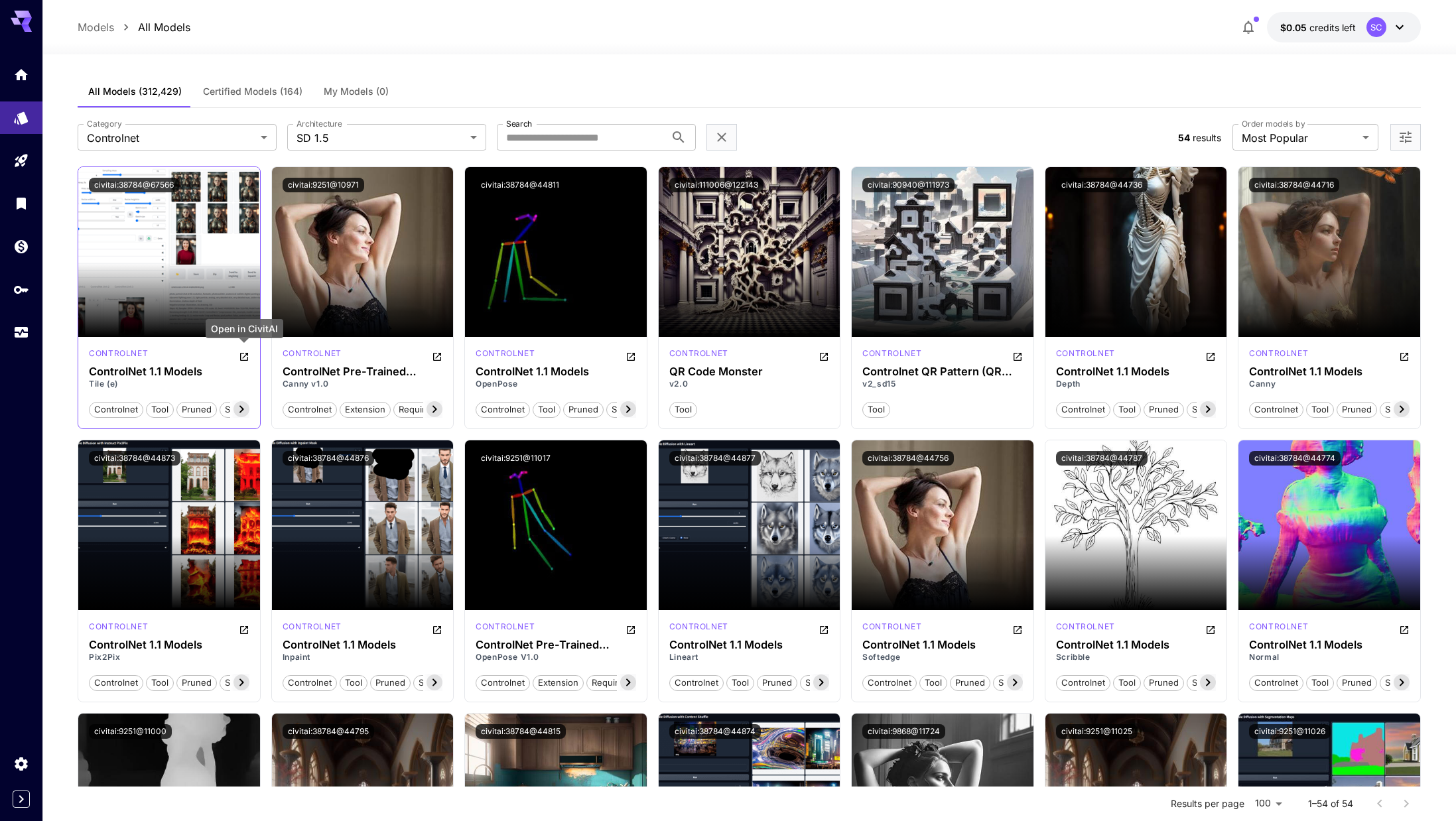
click at [245, 362] on button "Open in CivitAI" at bounding box center [244, 355] width 11 height 16
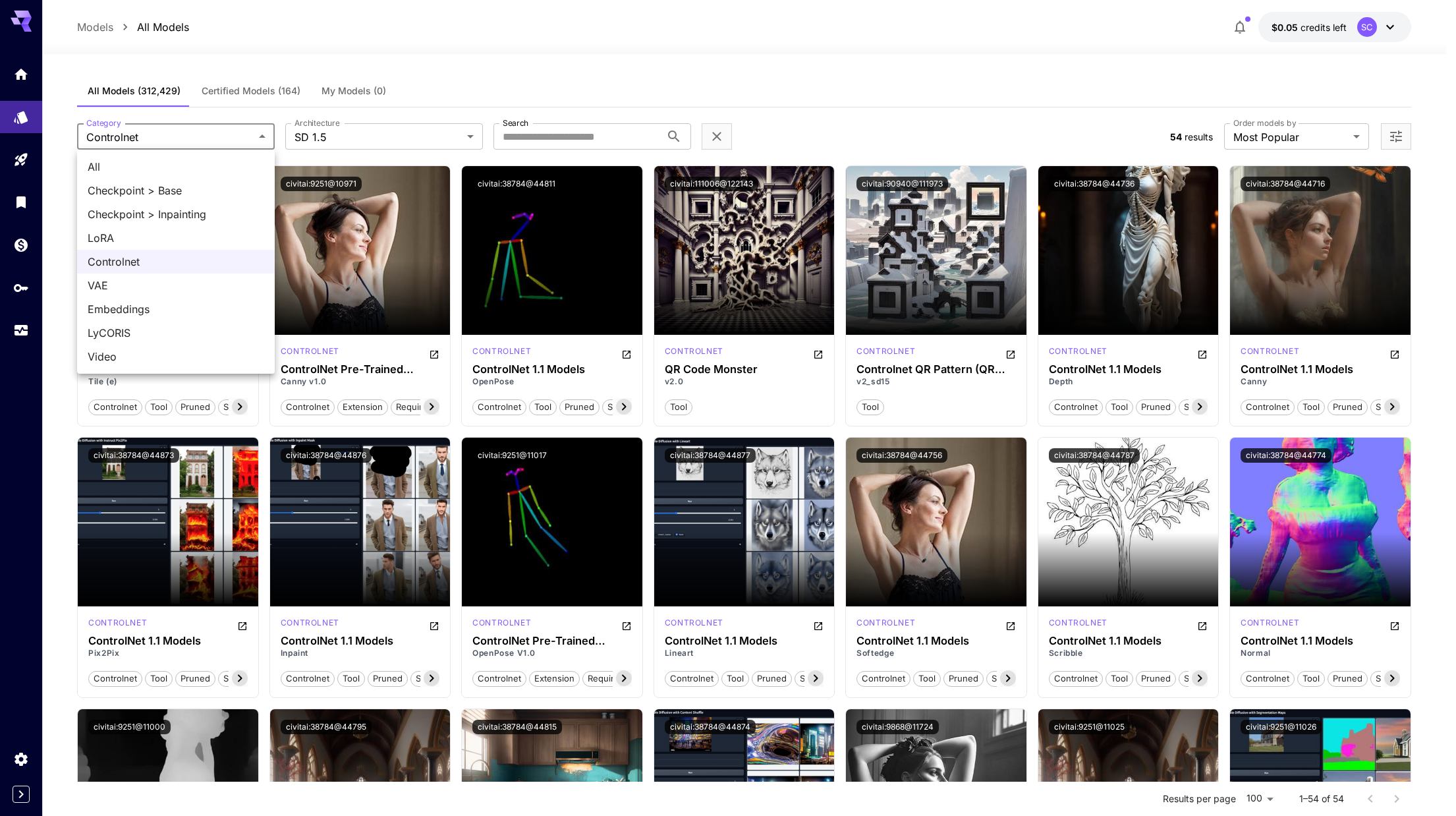
click at [138, 281] on span "VAE" at bounding box center [176, 286] width 177 height 16
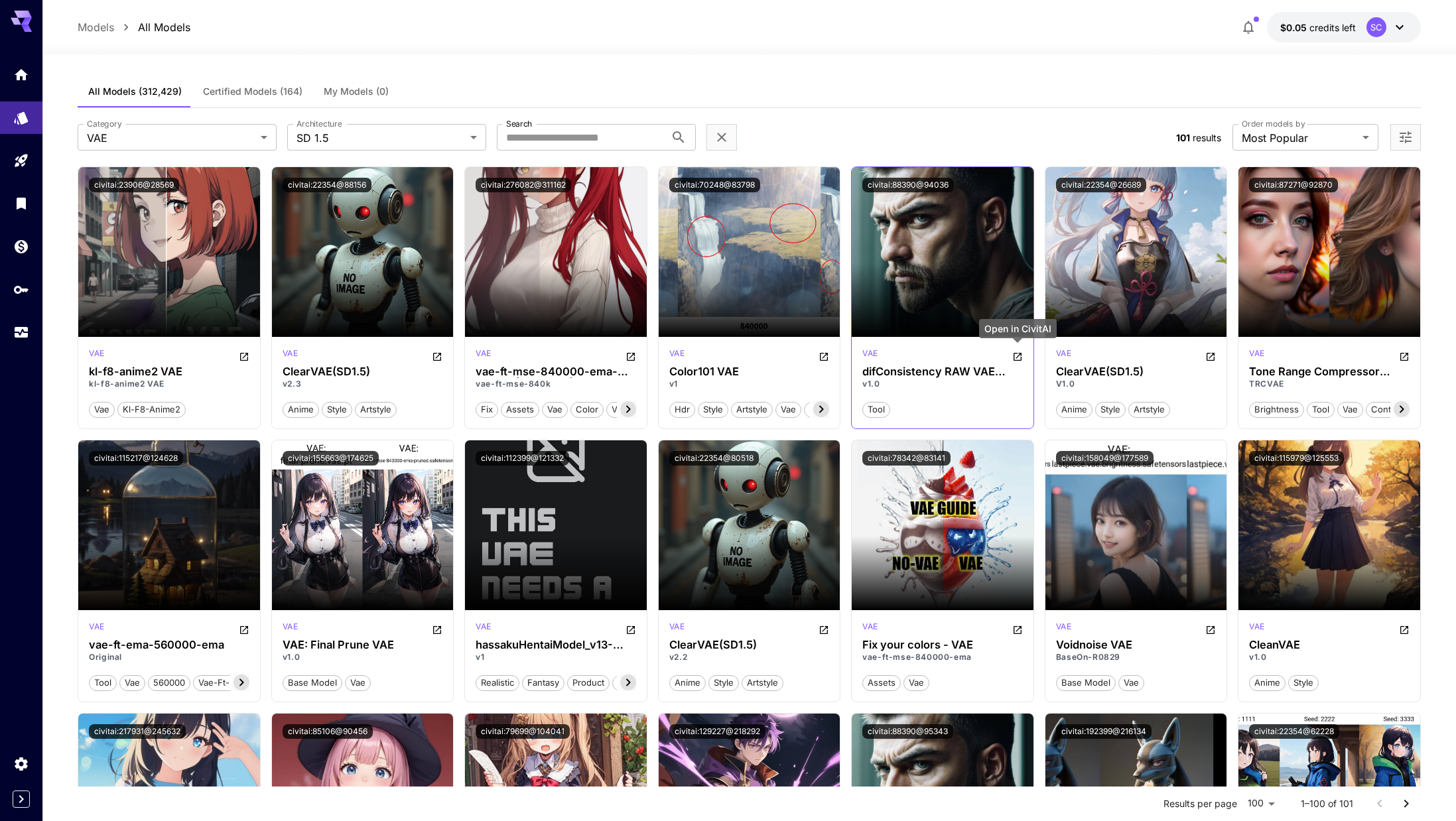
click at [779, 359] on icon "Open in CivitAI" at bounding box center [1018, 357] width 11 height 11
click at [569, 142] on input "Search" at bounding box center [581, 137] width 169 height 26
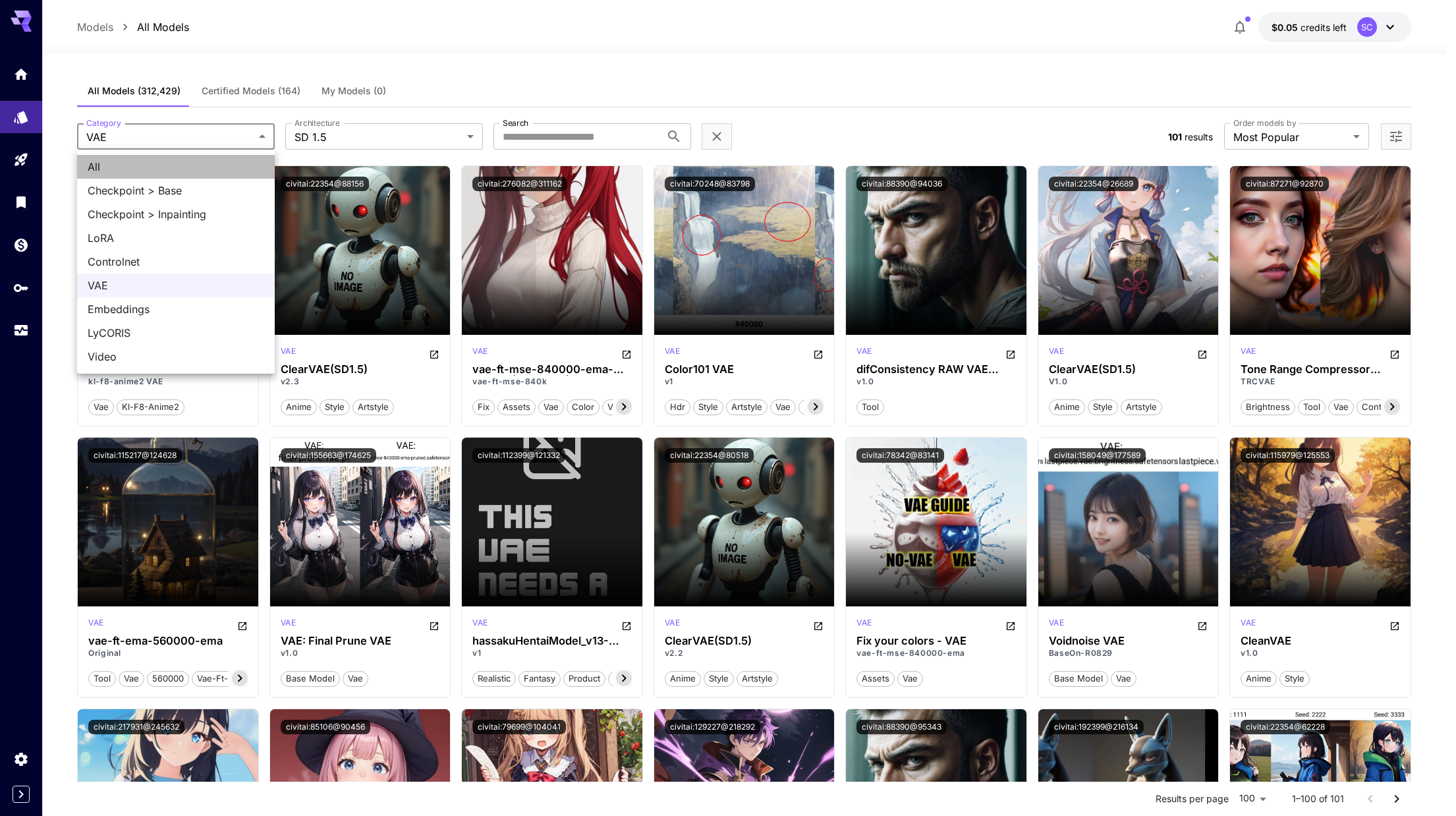
click at [178, 168] on span "All" at bounding box center [176, 167] width 177 height 16
type input "***"
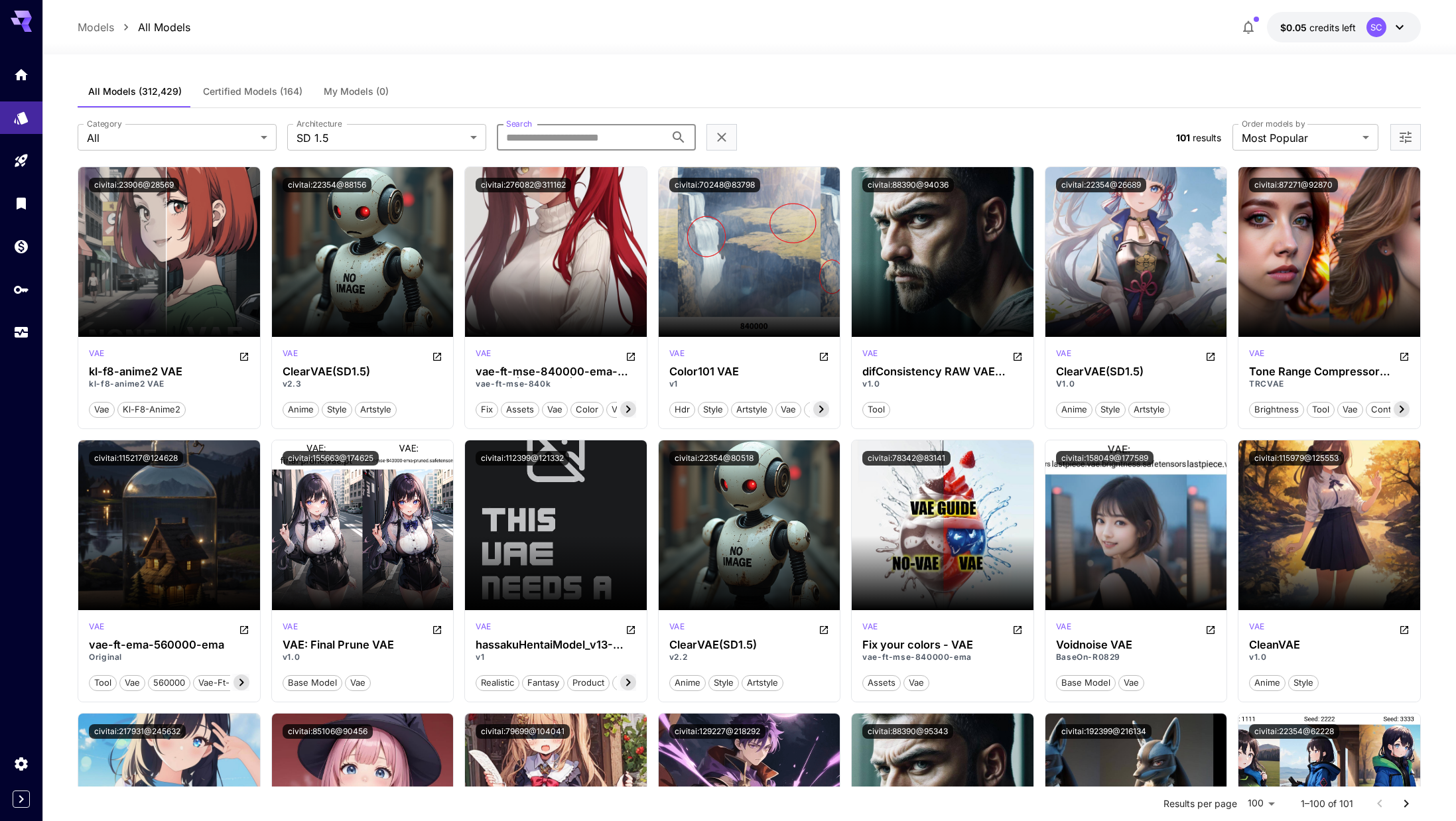
click at [584, 127] on input "Search" at bounding box center [581, 137] width 169 height 26
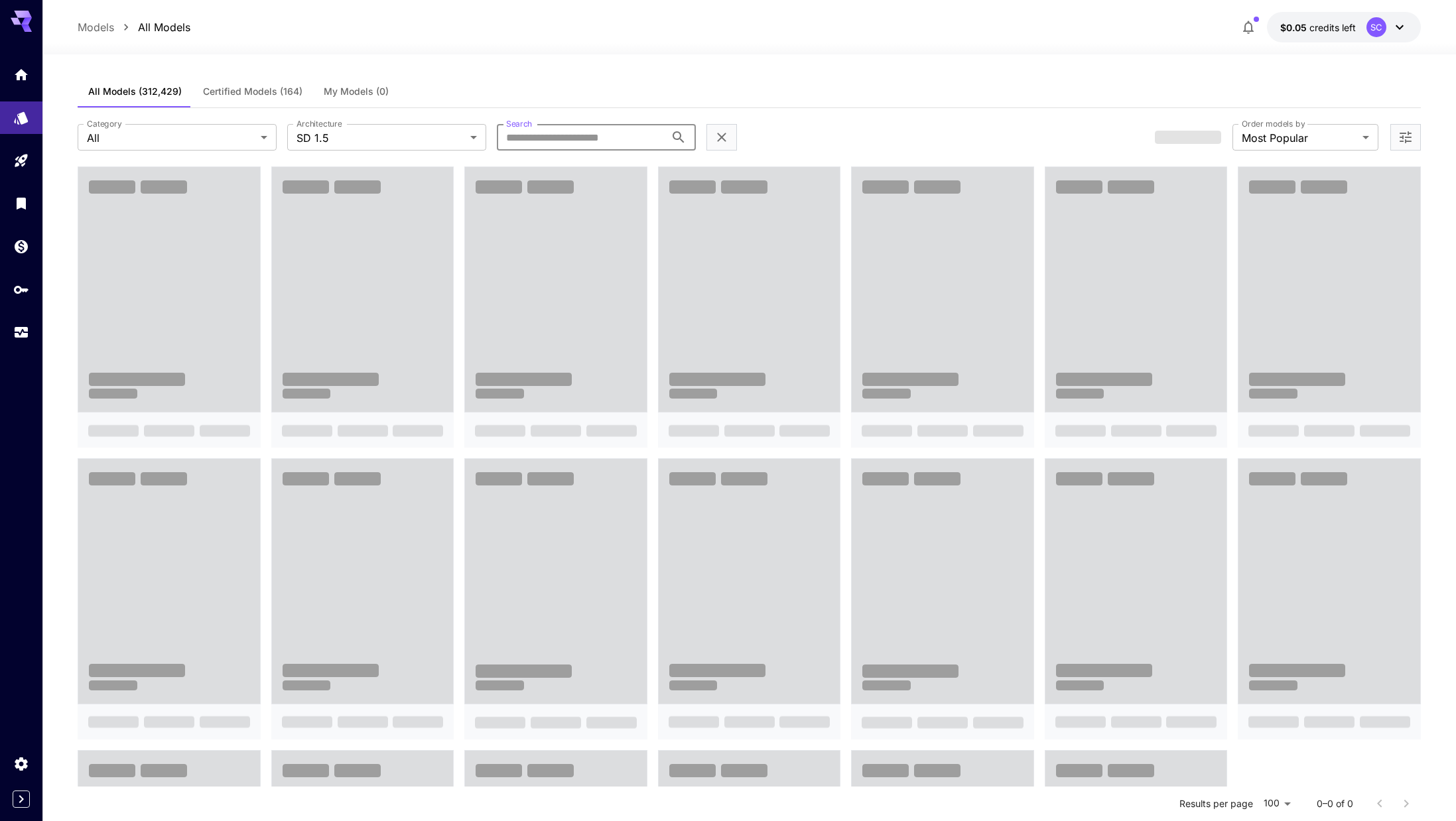
paste input "**********"
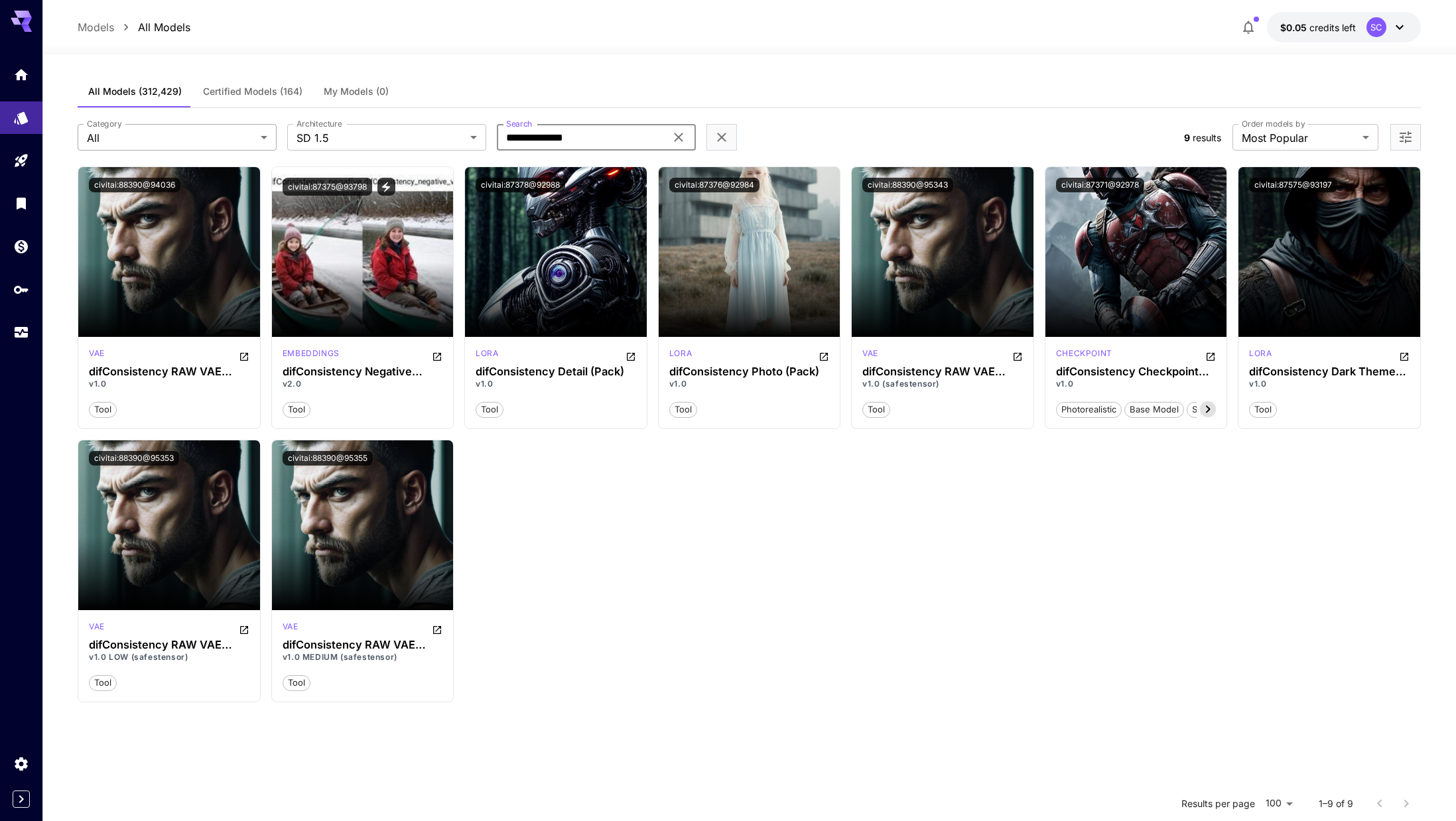
type input "**********"
click at [237, 130] on body "**********" at bounding box center [733, 531] width 1466 height 1062
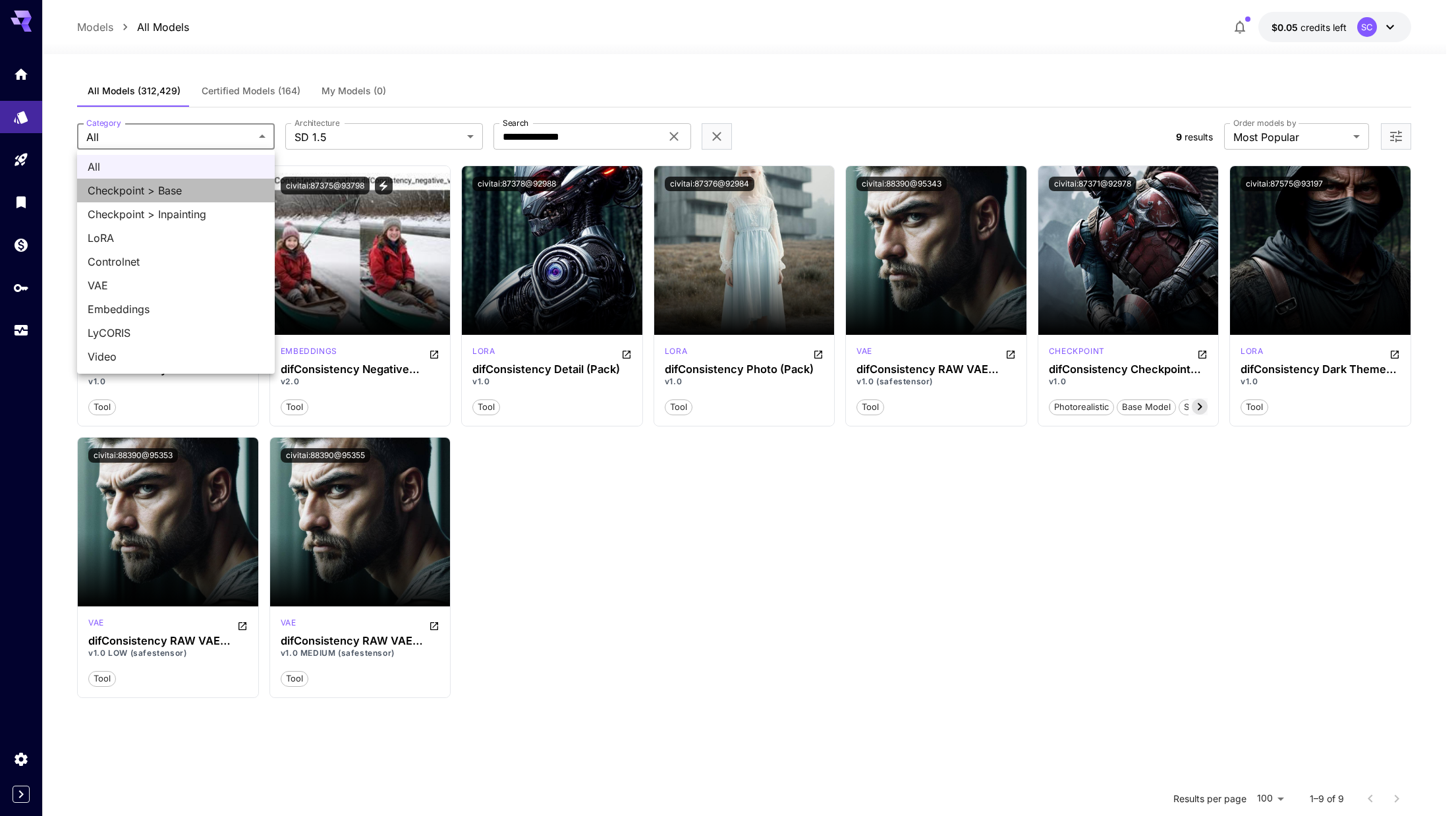
click at [196, 191] on span "Checkpoint > Base" at bounding box center [176, 191] width 177 height 16
type input "**********"
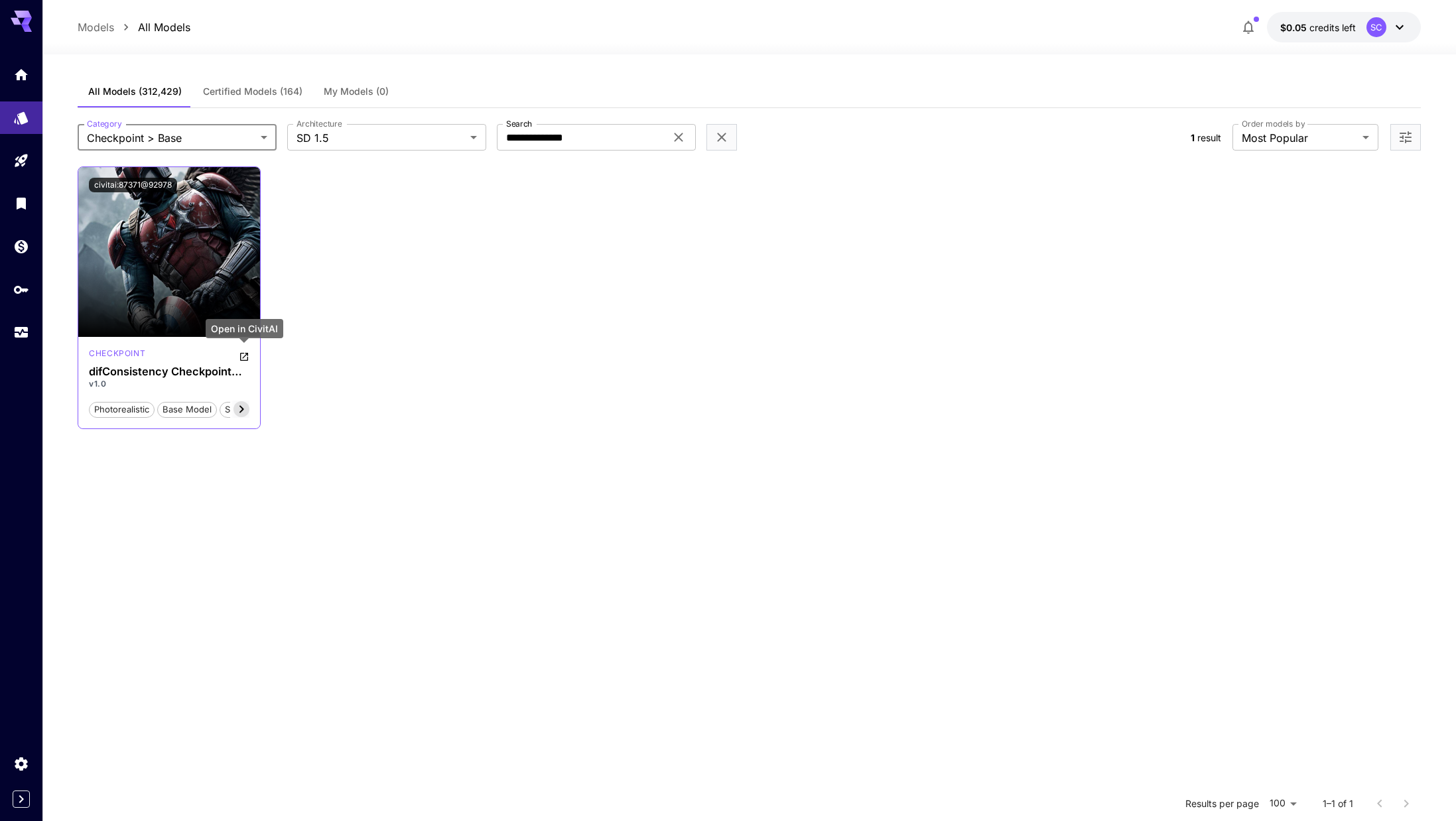
click at [243, 355] on icon "Open in CivitAI" at bounding box center [244, 357] width 11 height 11
drag, startPoint x: 614, startPoint y: 144, endPoint x: 442, endPoint y: 131, distance: 172.5
click at [442, 131] on div "**********" at bounding box center [628, 137] width 1102 height 26
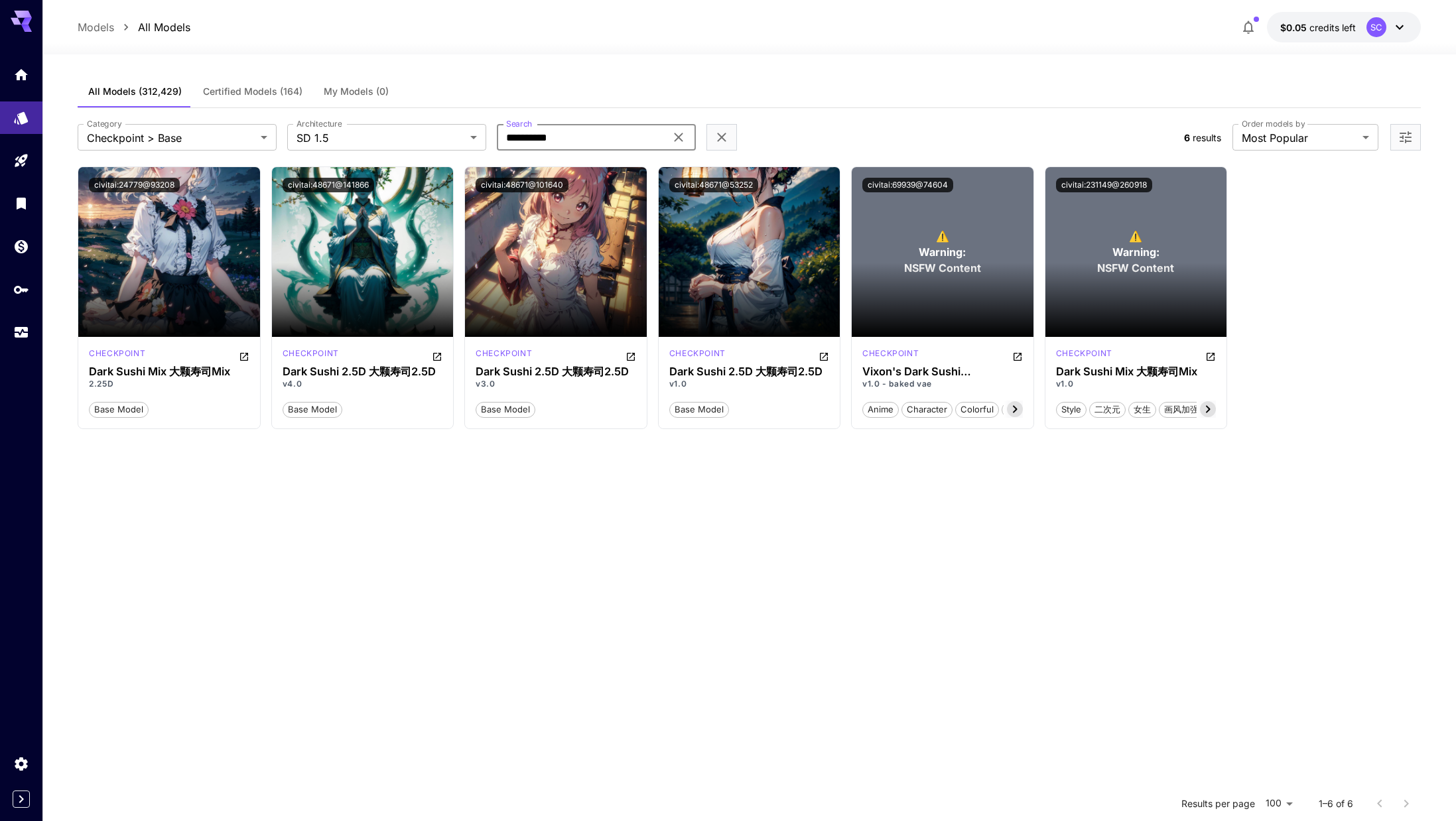
click at [586, 134] on input "**********" at bounding box center [581, 137] width 169 height 26
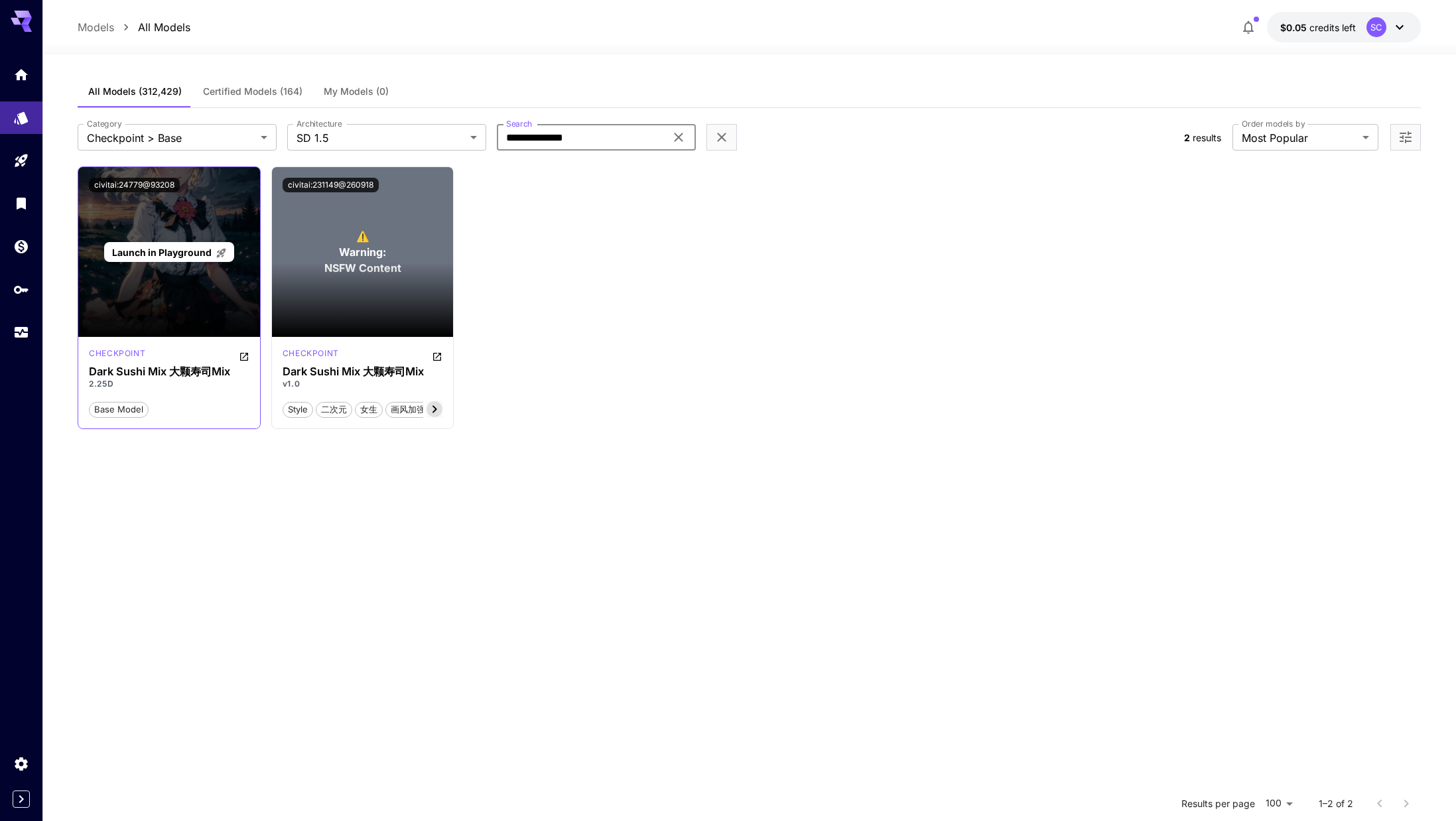
type input "**********"
click at [191, 253] on span "Launch in Playground" at bounding box center [162, 252] width 99 height 11
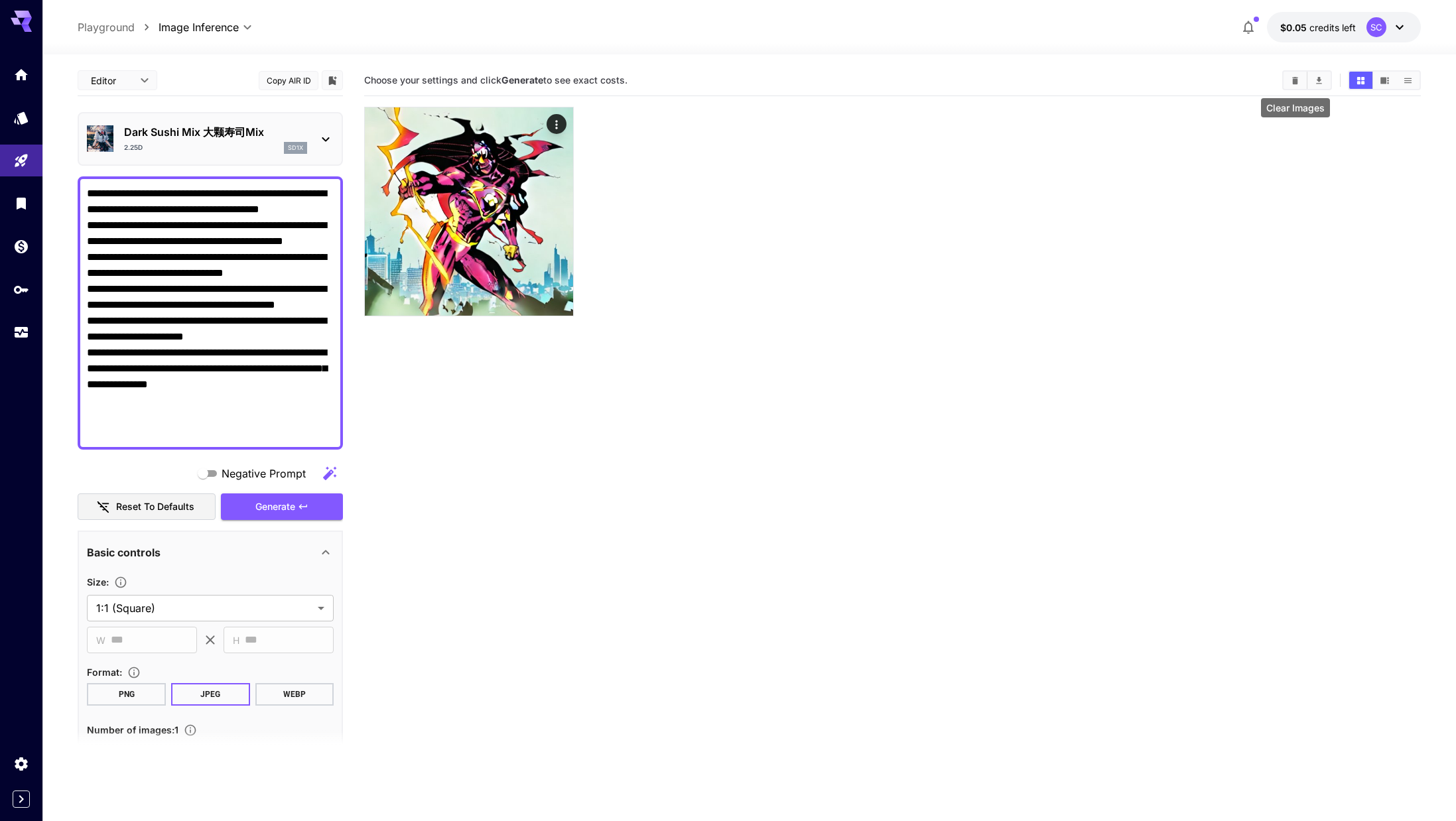
click at [779, 79] on icon "Clear Images" at bounding box center [1295, 80] width 6 height 7
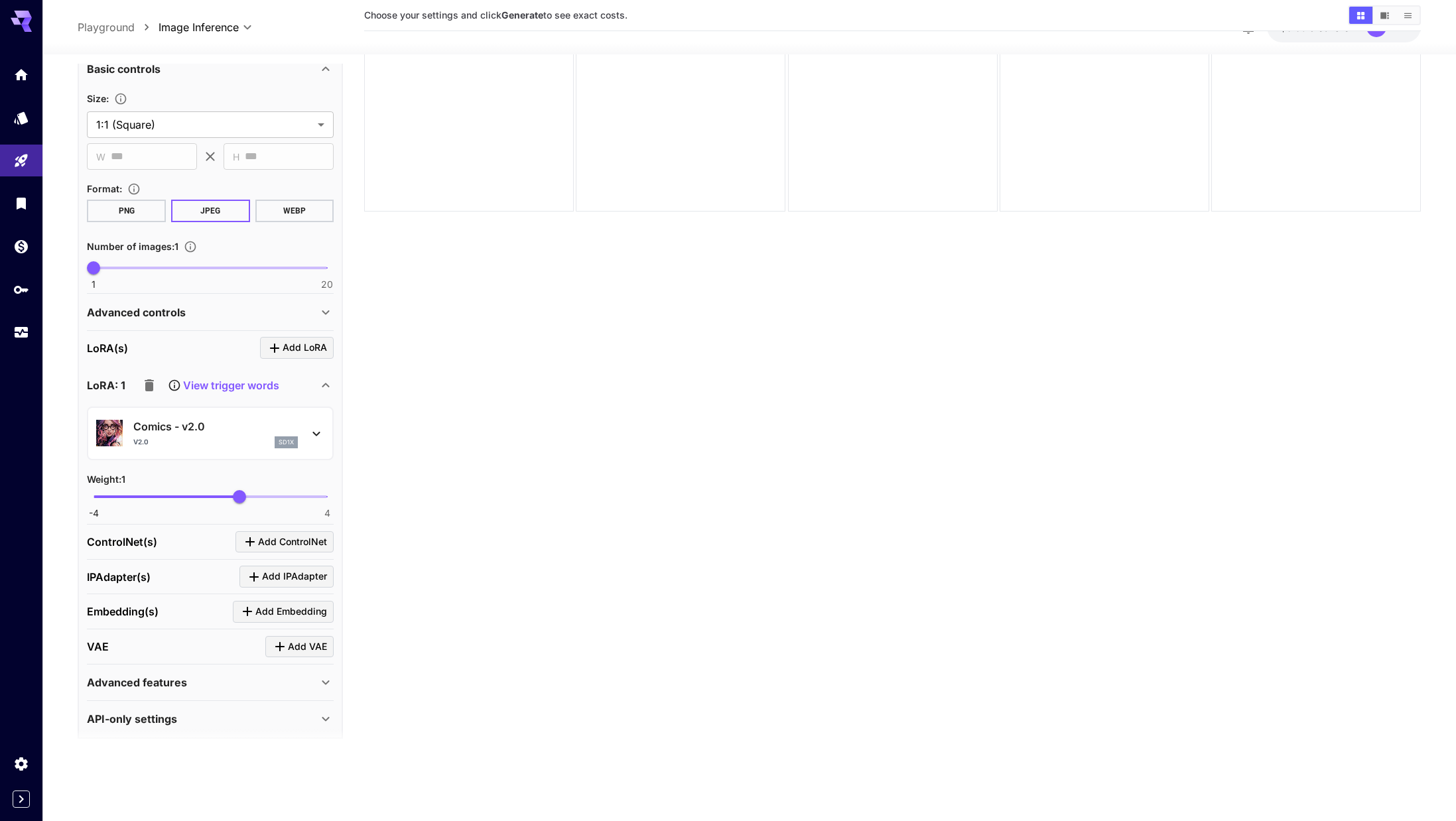
scroll to position [493, 0]
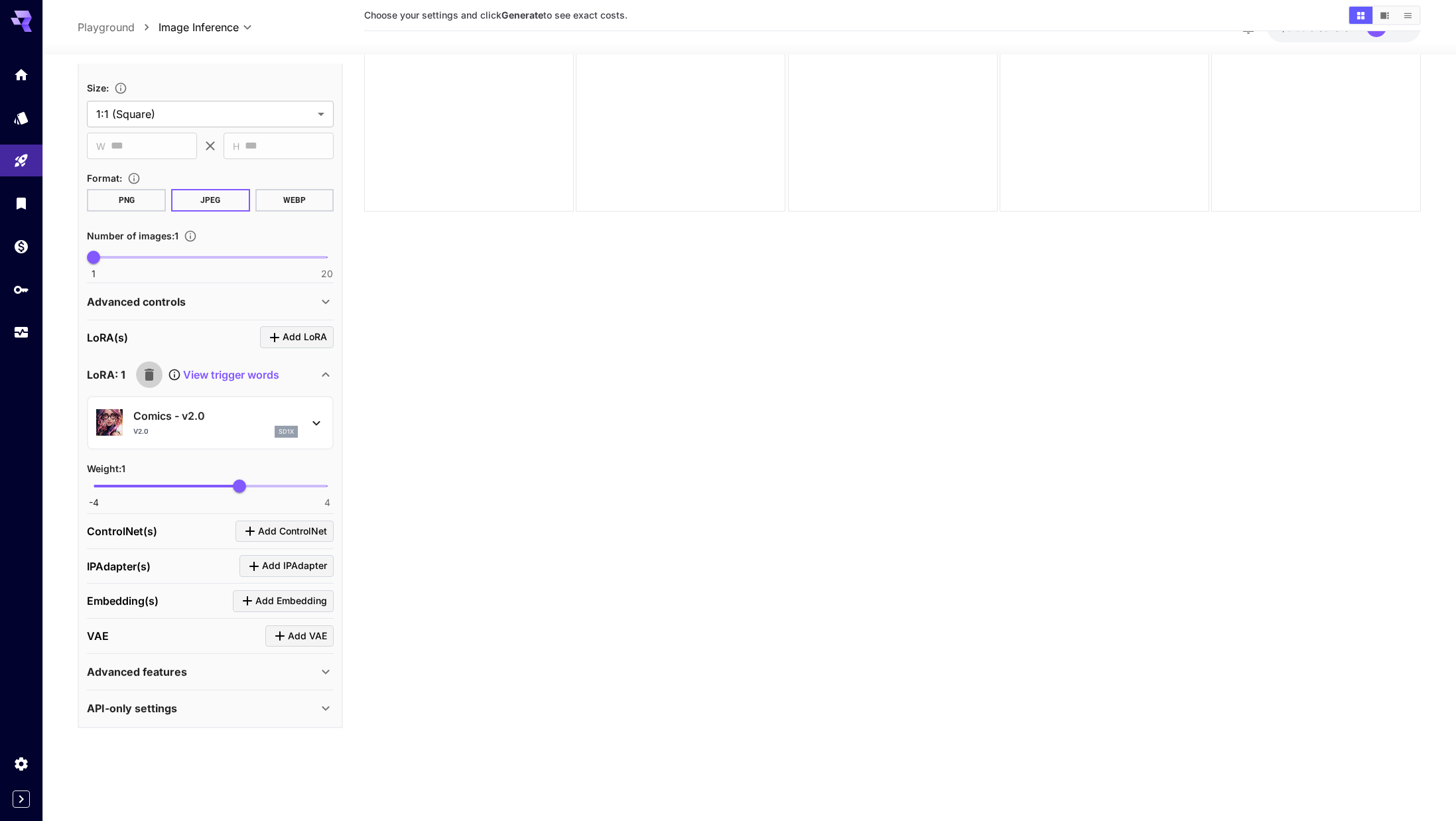
click at [148, 371] on icon "button" at bounding box center [149, 374] width 9 height 12
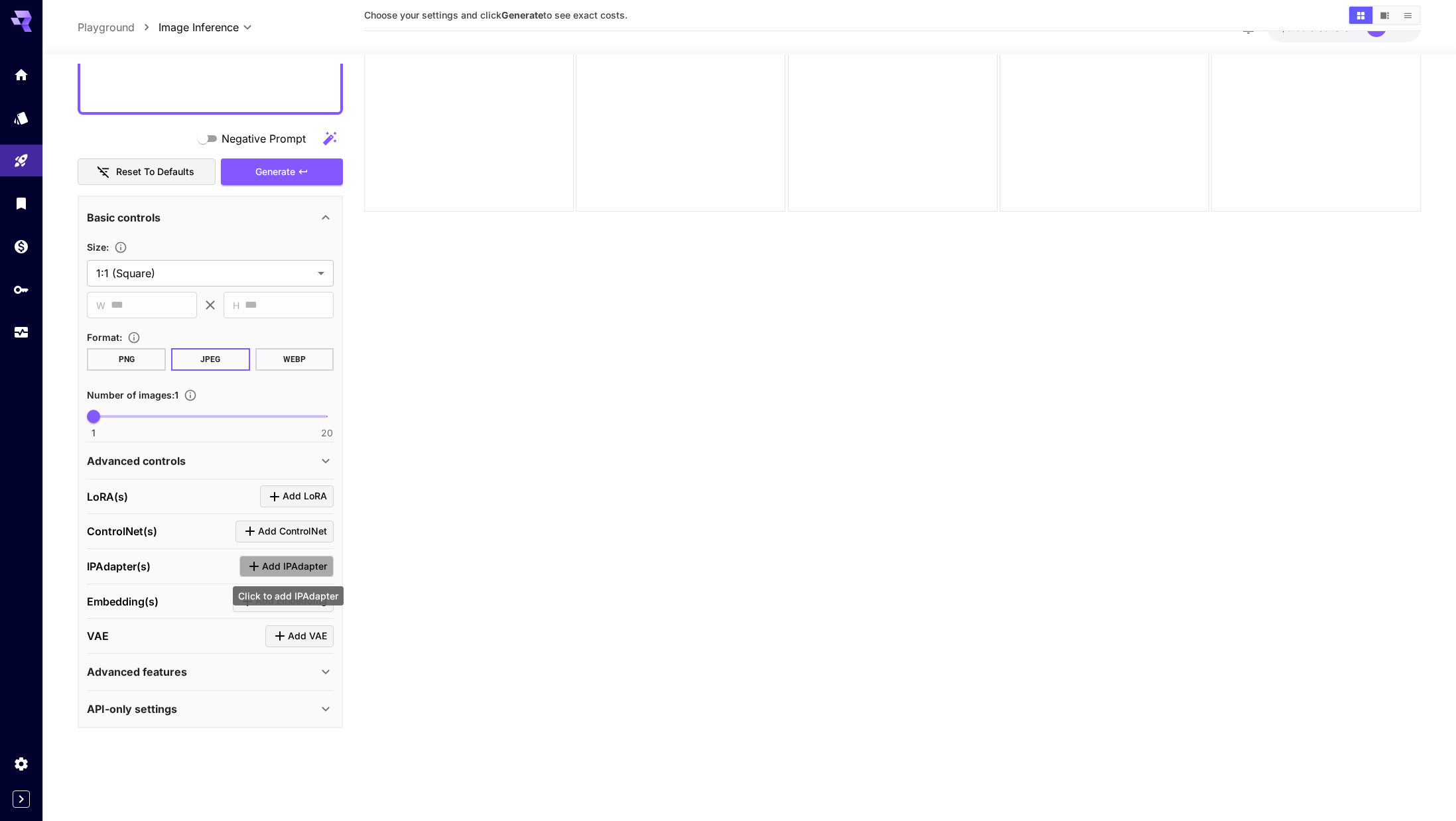
click at [287, 568] on span "Add IPAdapter" at bounding box center [294, 566] width 65 height 17
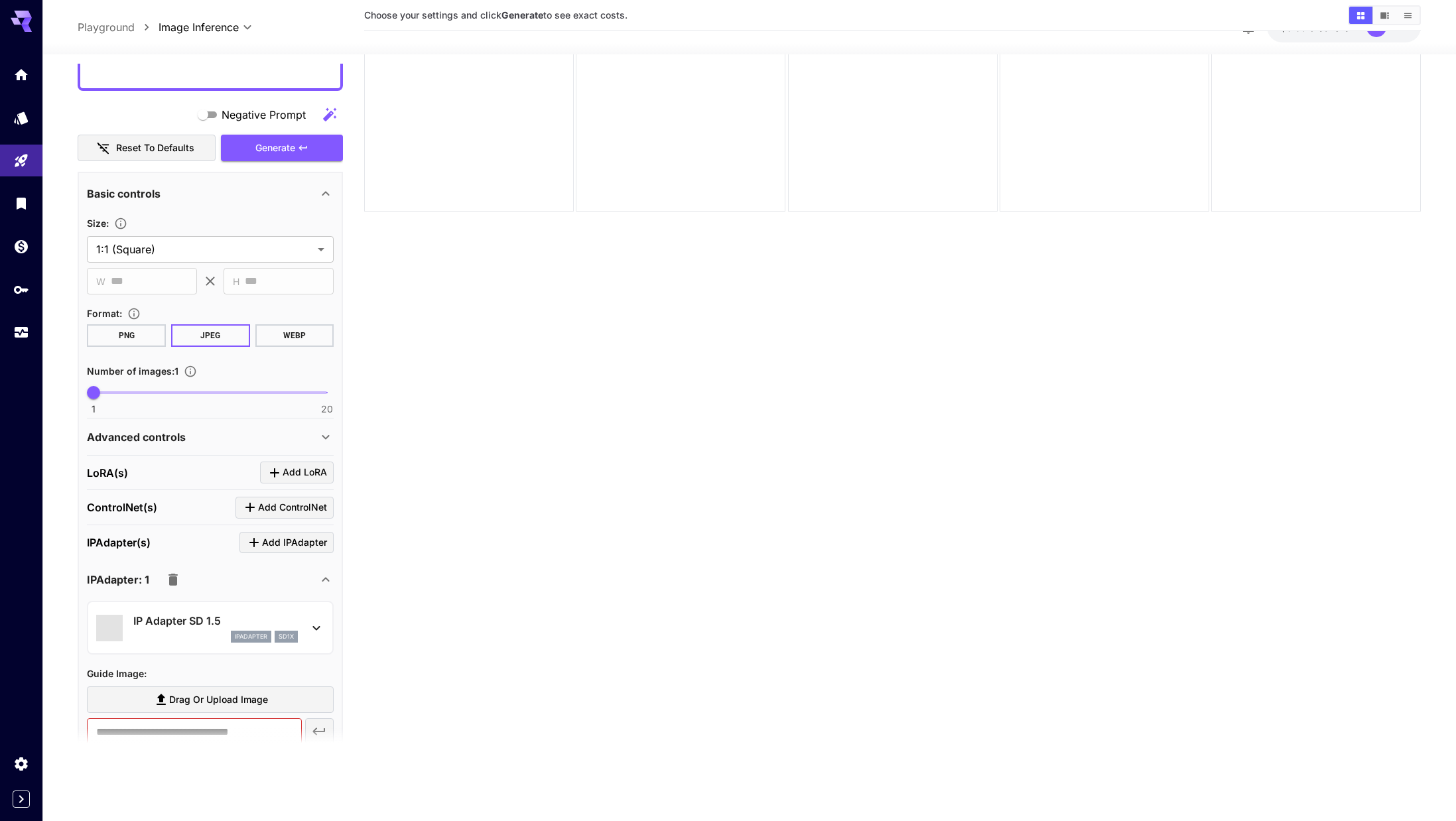
scroll to position [604, 0]
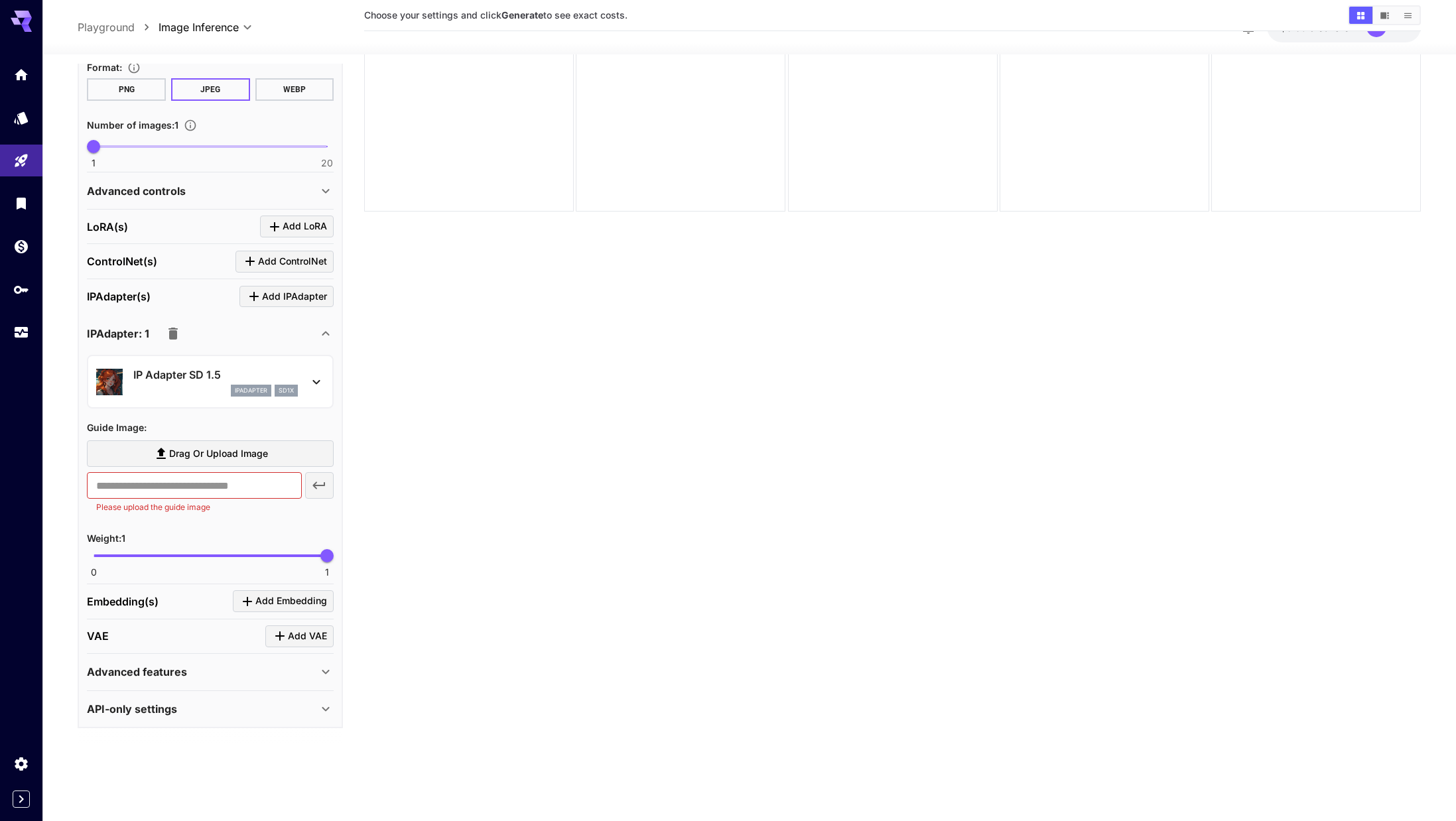
click at [185, 372] on p "IP Adapter SD 1.5" at bounding box center [215, 374] width 164 height 16
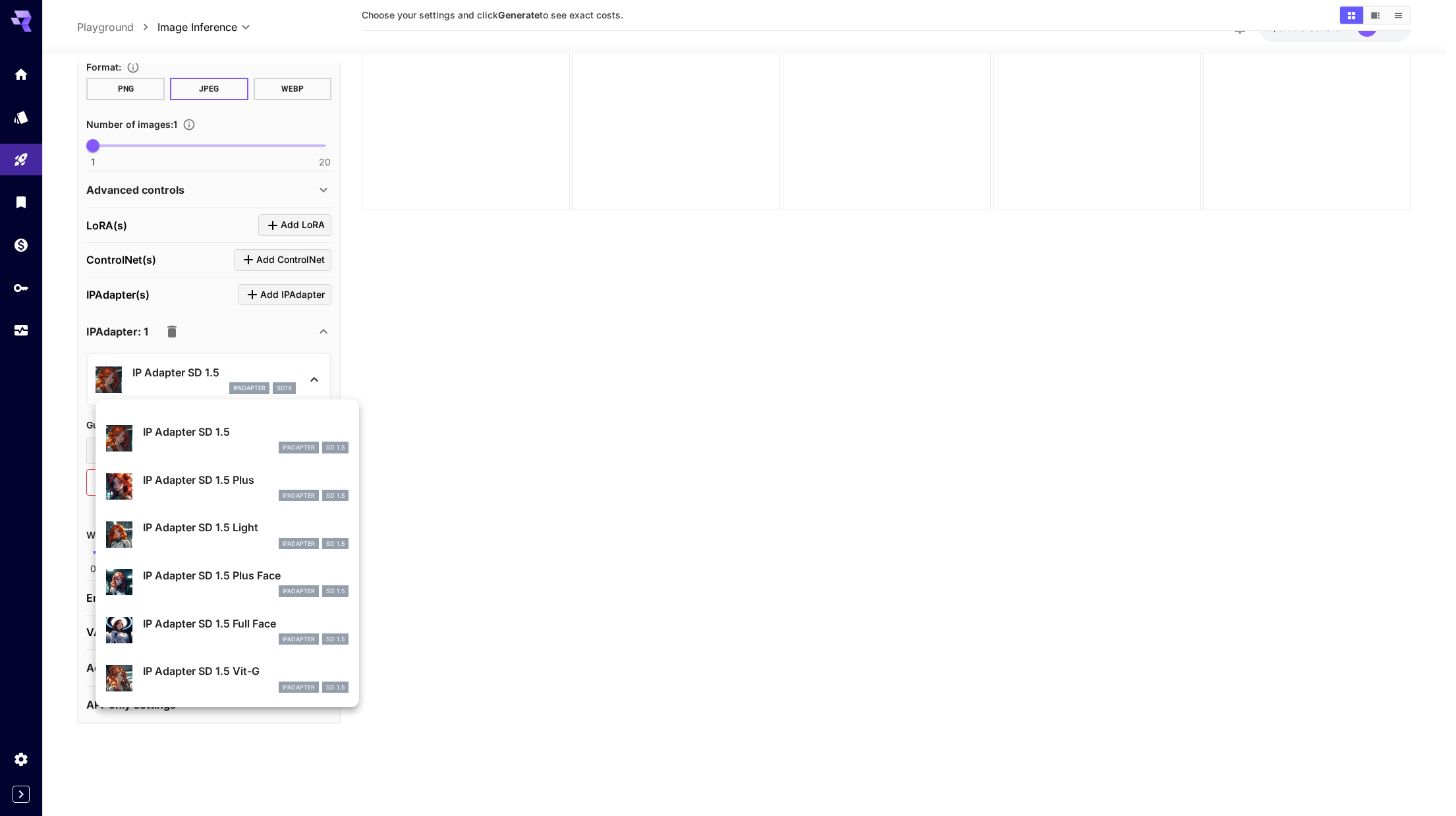
click at [184, 370] on div at bounding box center [728, 408] width 1456 height 816
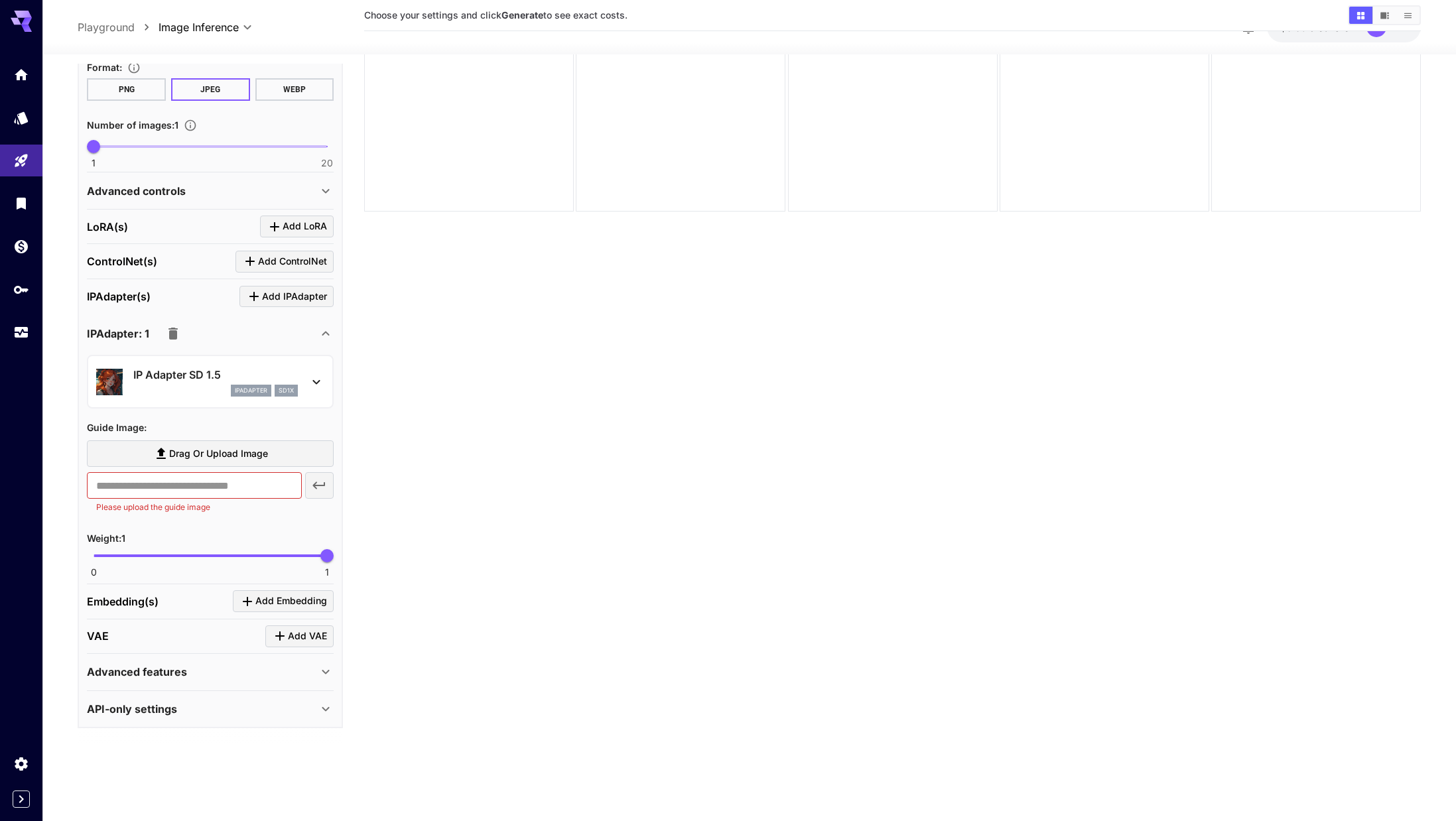
click at [245, 458] on span "Drag or upload image" at bounding box center [218, 454] width 99 height 17
click at [0, 0] on input "Drag or upload image" at bounding box center [0, 0] width 0 height 0
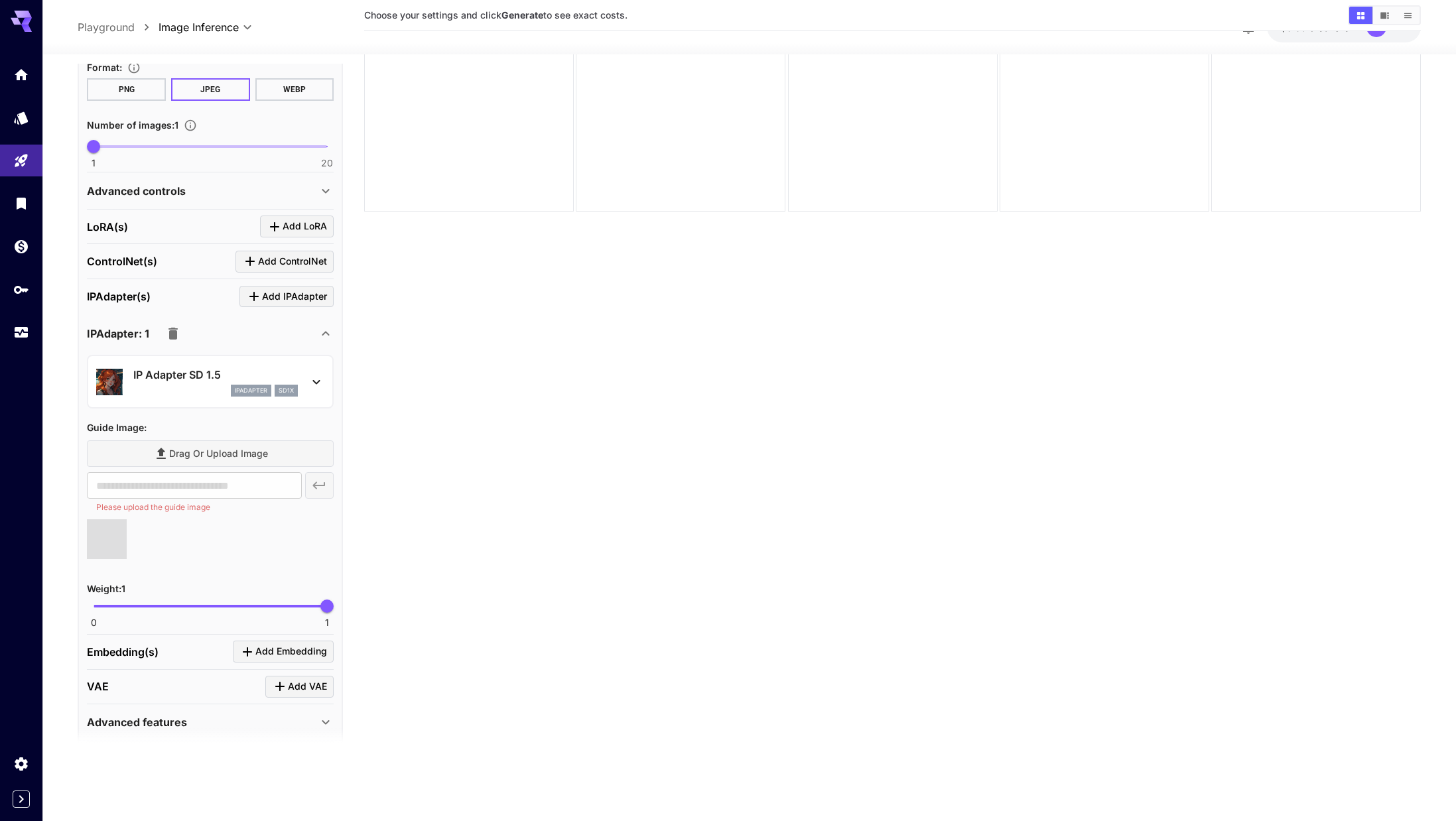
type input "**********"
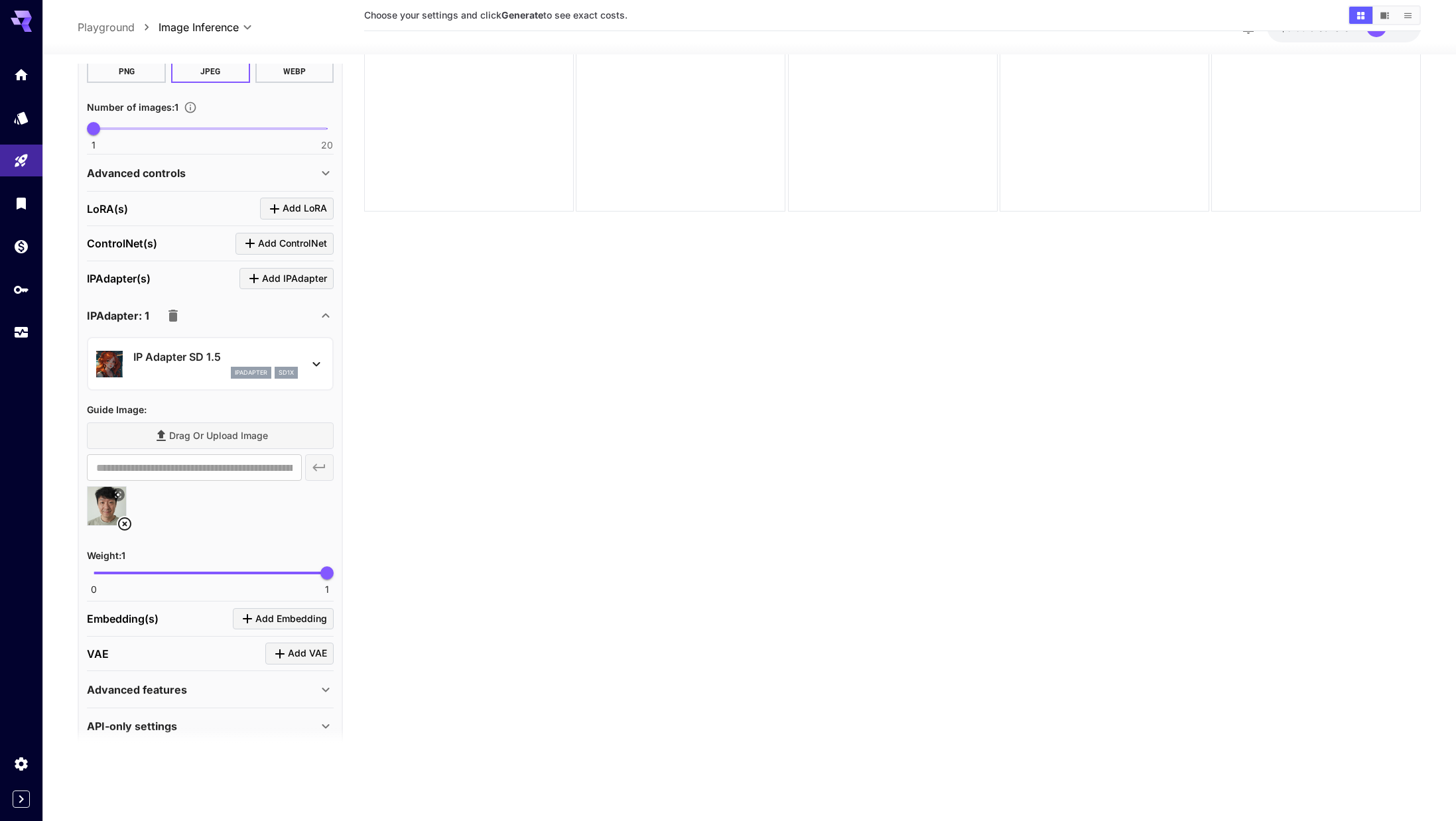
scroll to position [639, 0]
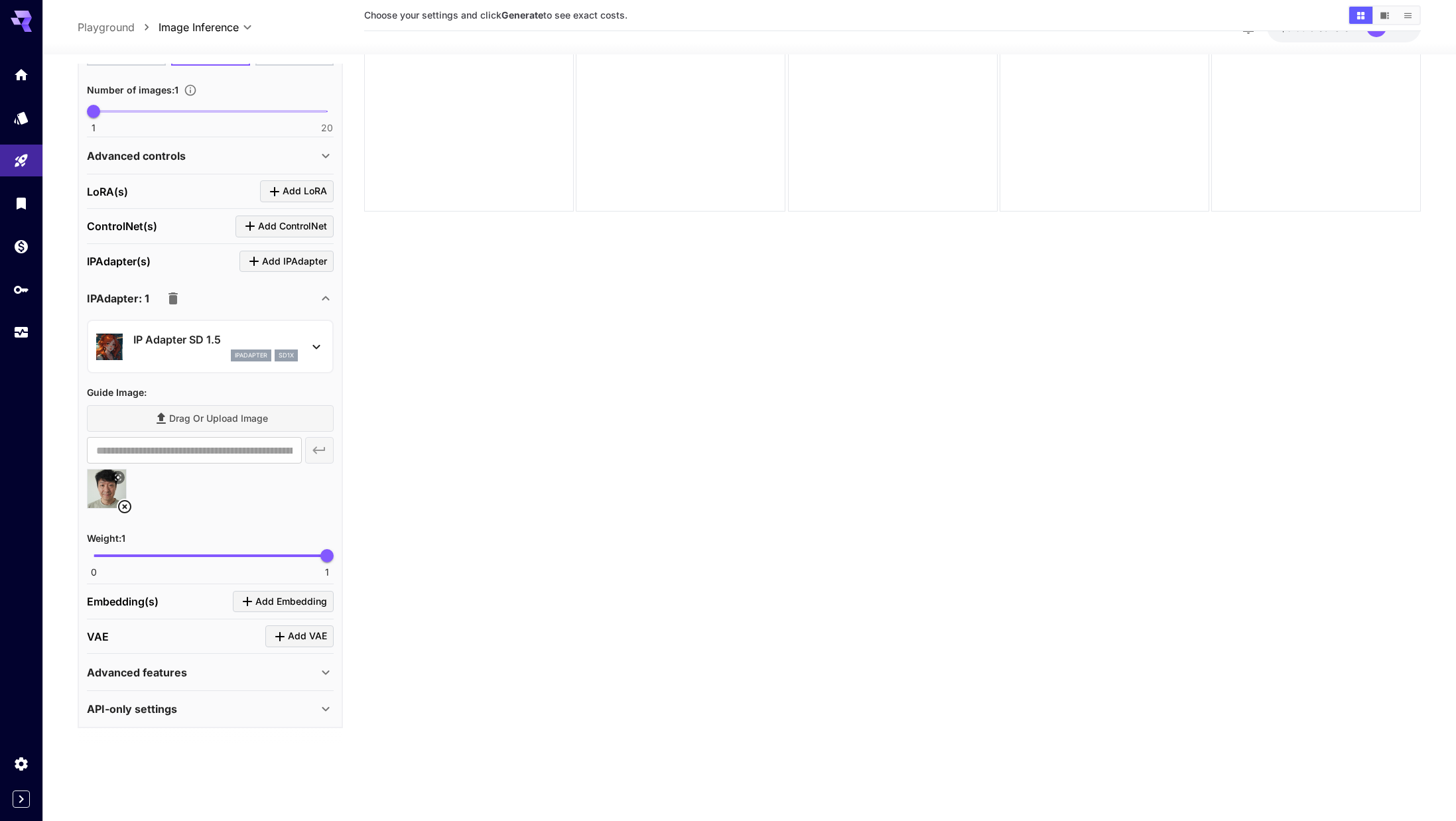
click at [252, 679] on div "Advanced features" at bounding box center [202, 672] width 231 height 16
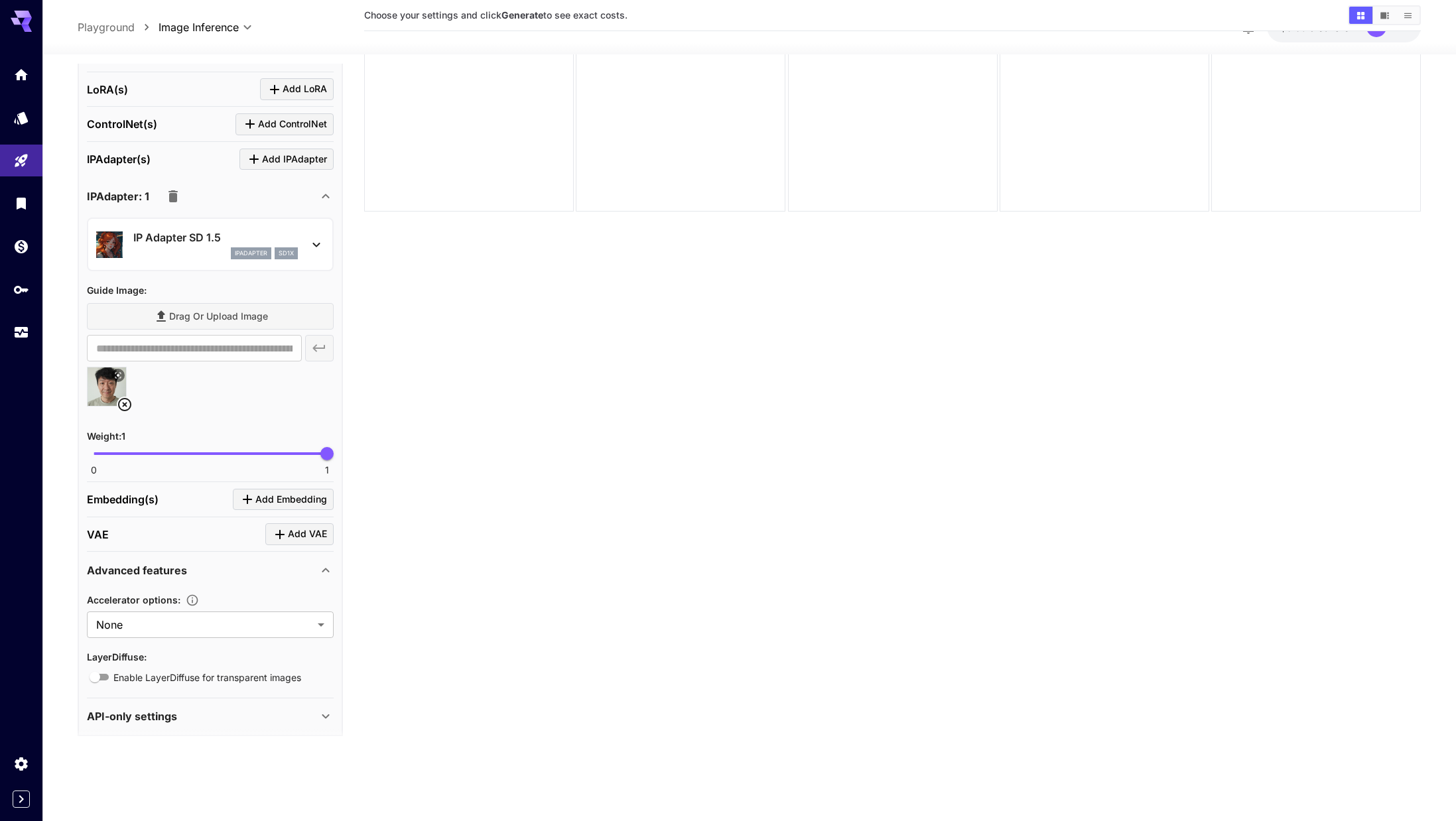
scroll to position [749, 0]
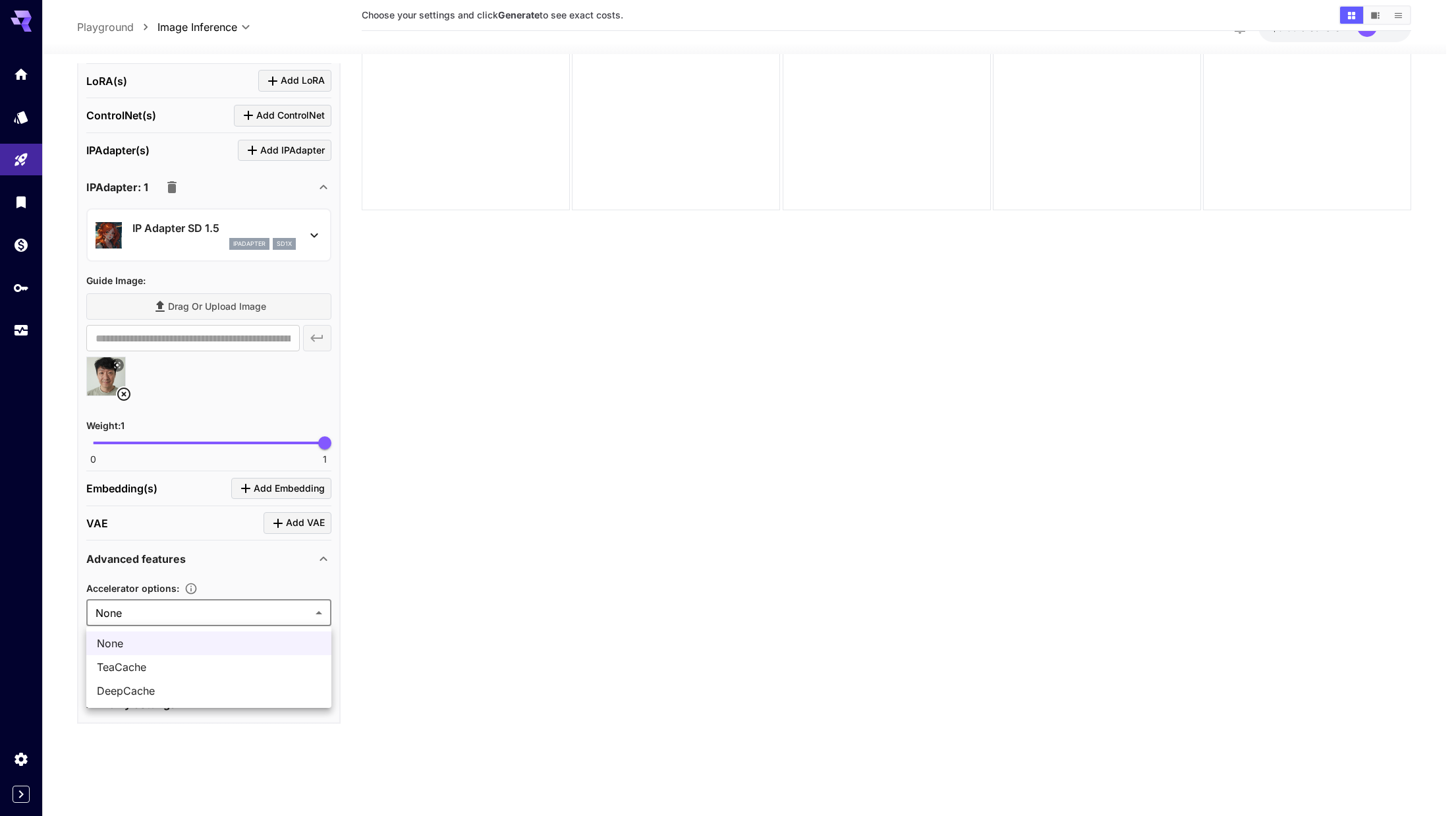
click at [183, 609] on body "**********" at bounding box center [728, 355] width 1456 height 920
click at [181, 611] on div at bounding box center [728, 408] width 1456 height 816
click at [161, 560] on p "Advanced features" at bounding box center [136, 559] width 99 height 16
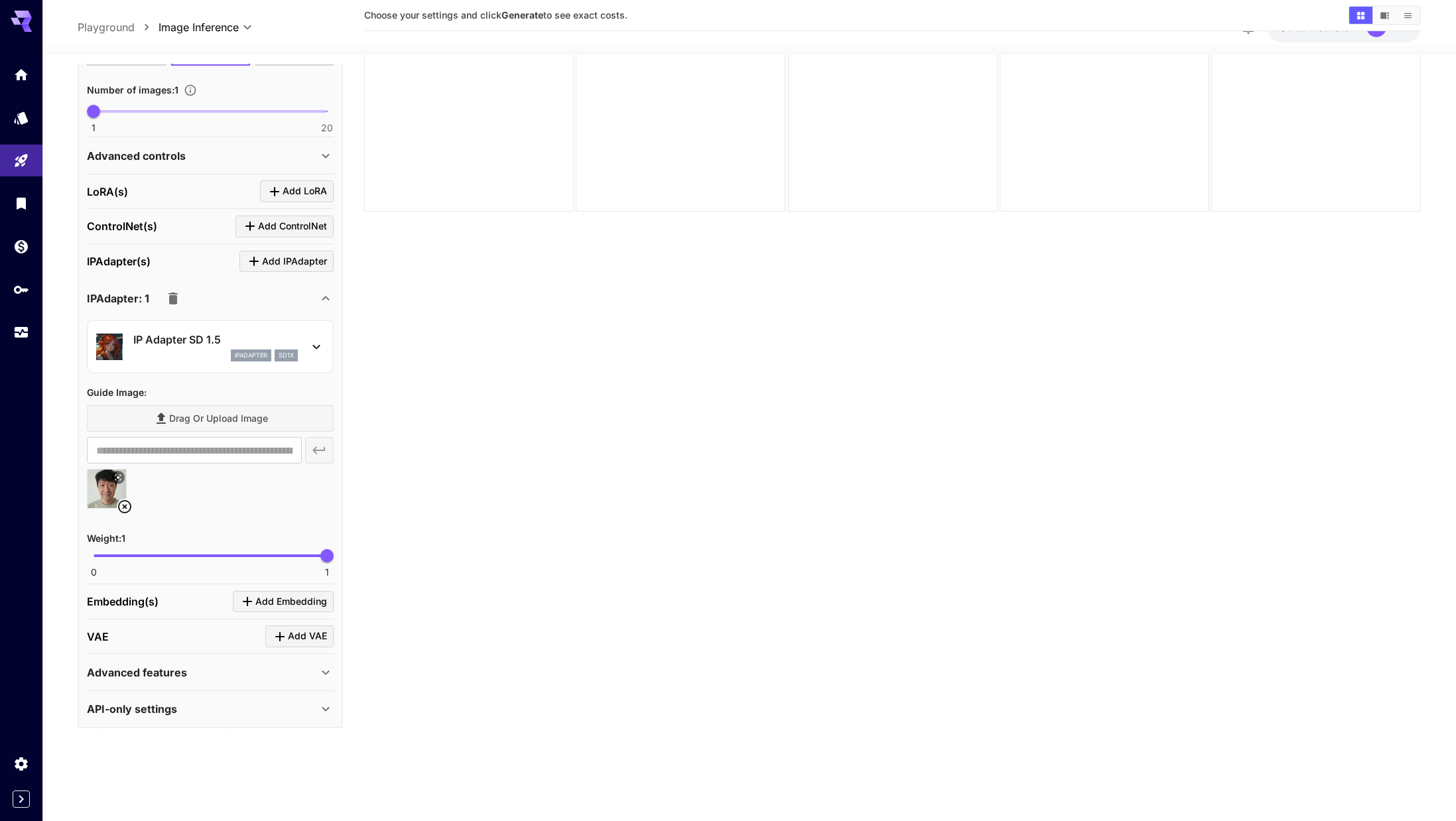
scroll to position [639, 0]
click at [175, 675] on p "Advanced features" at bounding box center [137, 672] width 100 height 16
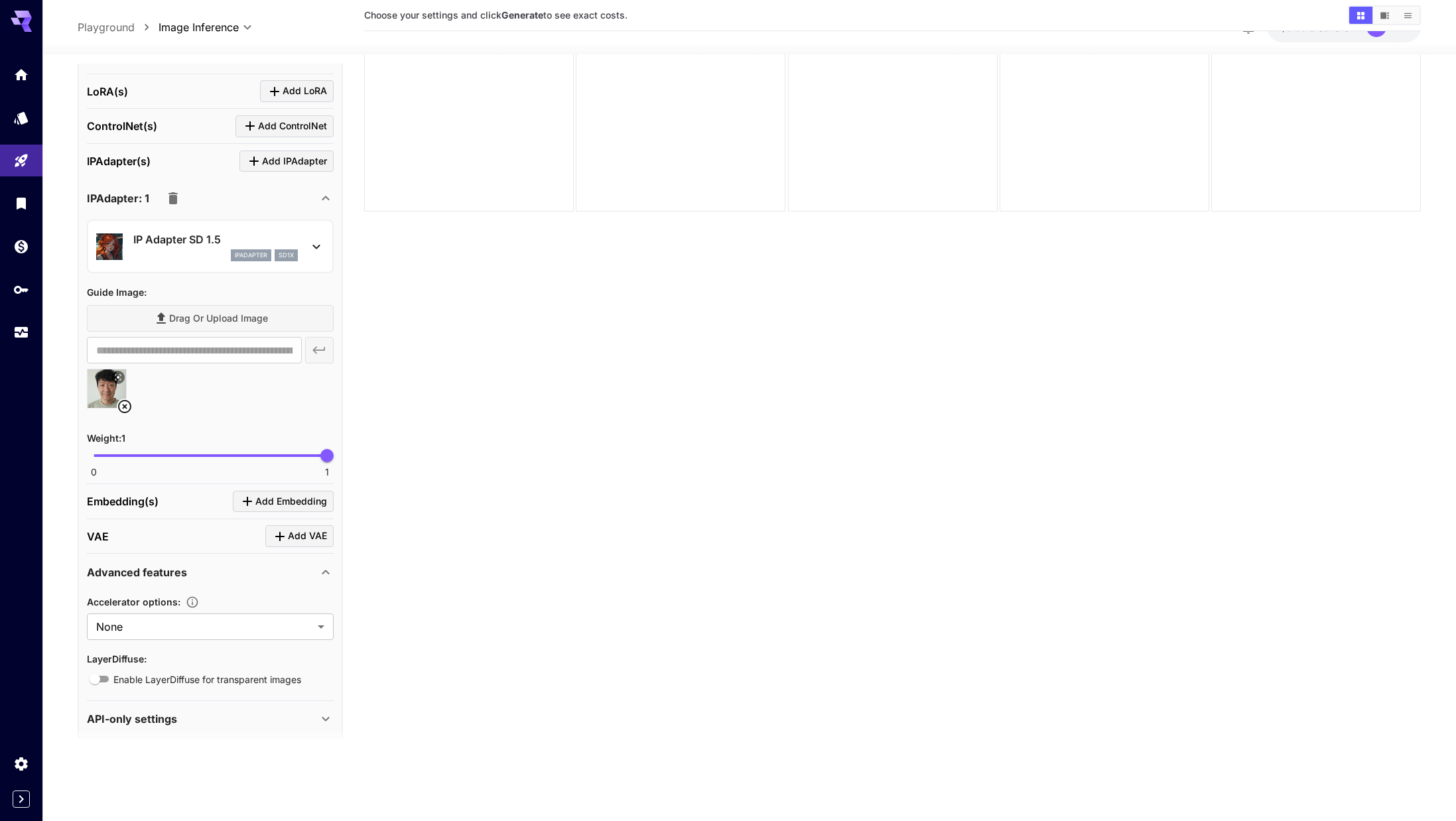
scroll to position [749, 0]
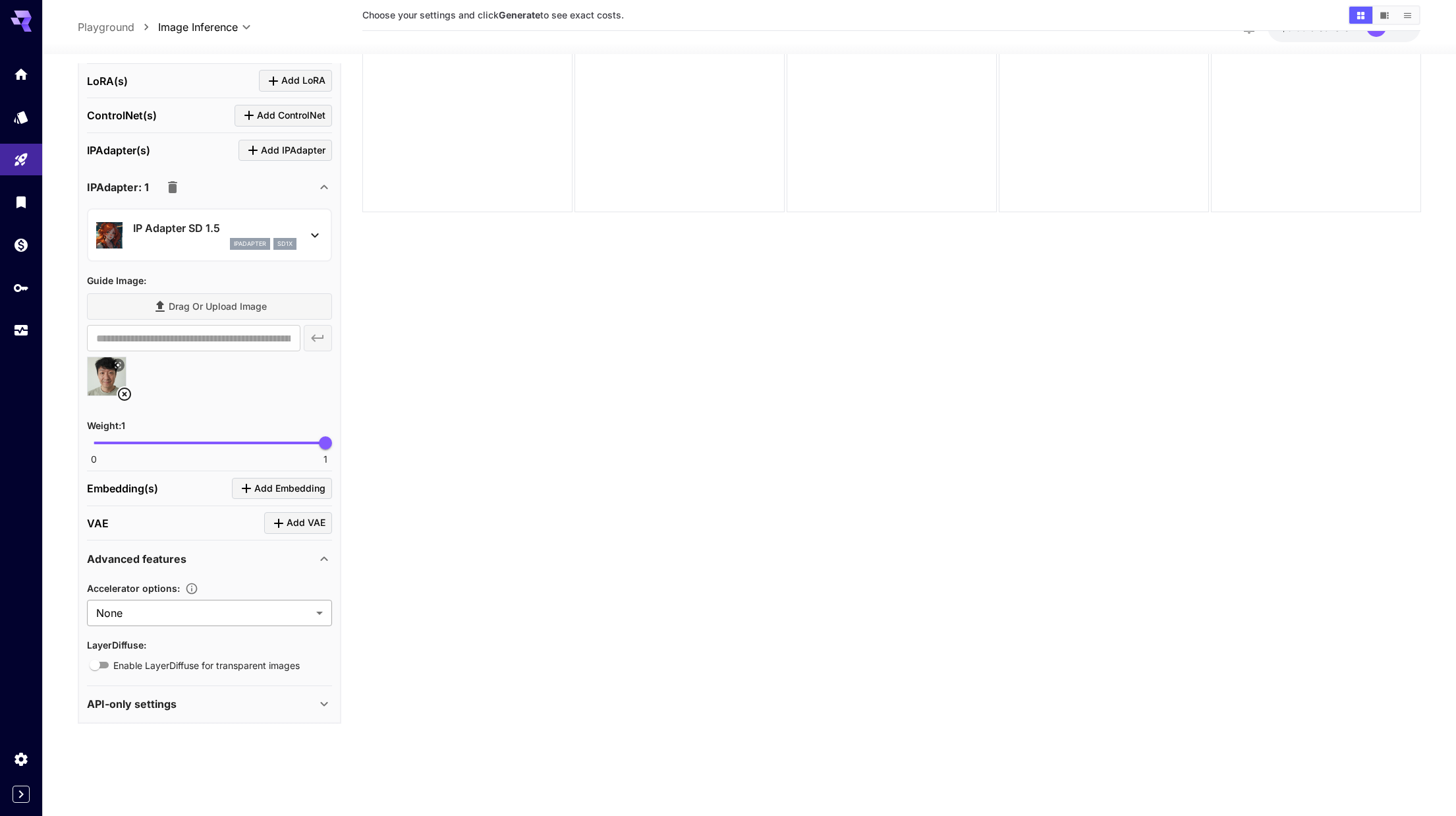
click at [149, 617] on body "**********" at bounding box center [728, 355] width 1456 height 920
click at [159, 613] on div at bounding box center [728, 408] width 1456 height 816
click at [158, 563] on p "Advanced features" at bounding box center [136, 559] width 99 height 16
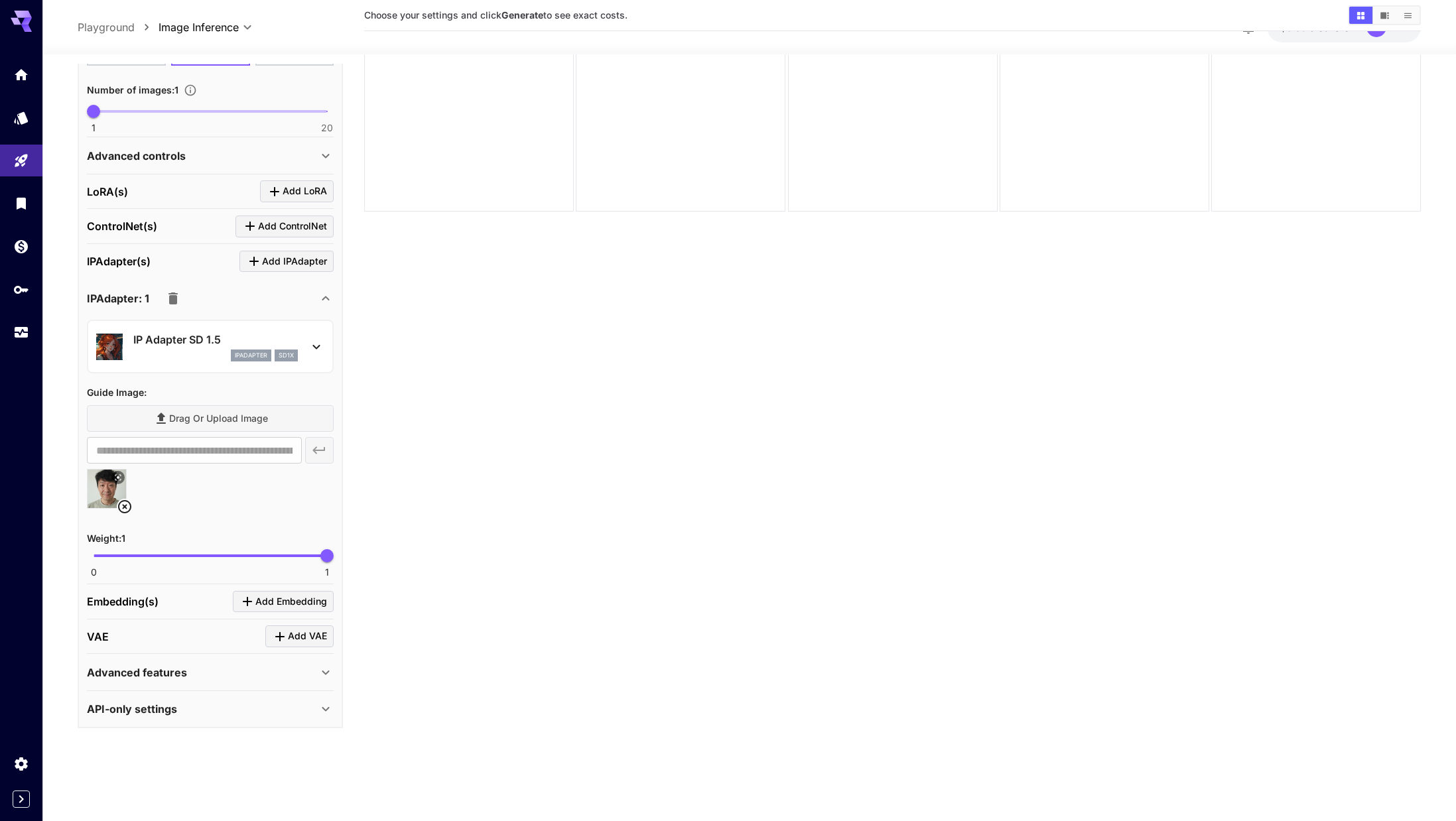
scroll to position [639, 0]
click at [166, 340] on p "IP Adapter SD 1.5" at bounding box center [215, 339] width 164 height 16
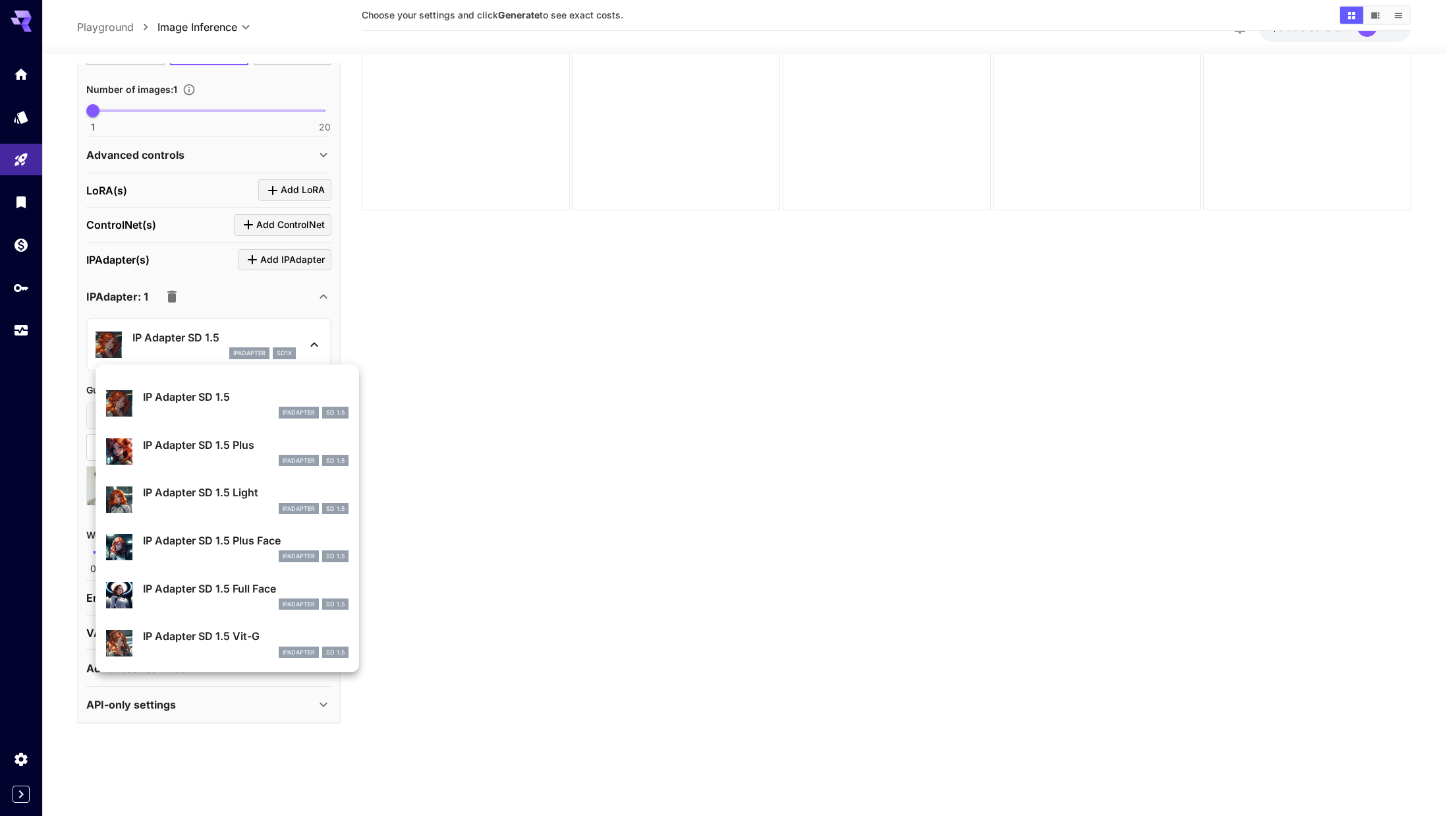
click at [165, 337] on div at bounding box center [728, 408] width 1456 height 816
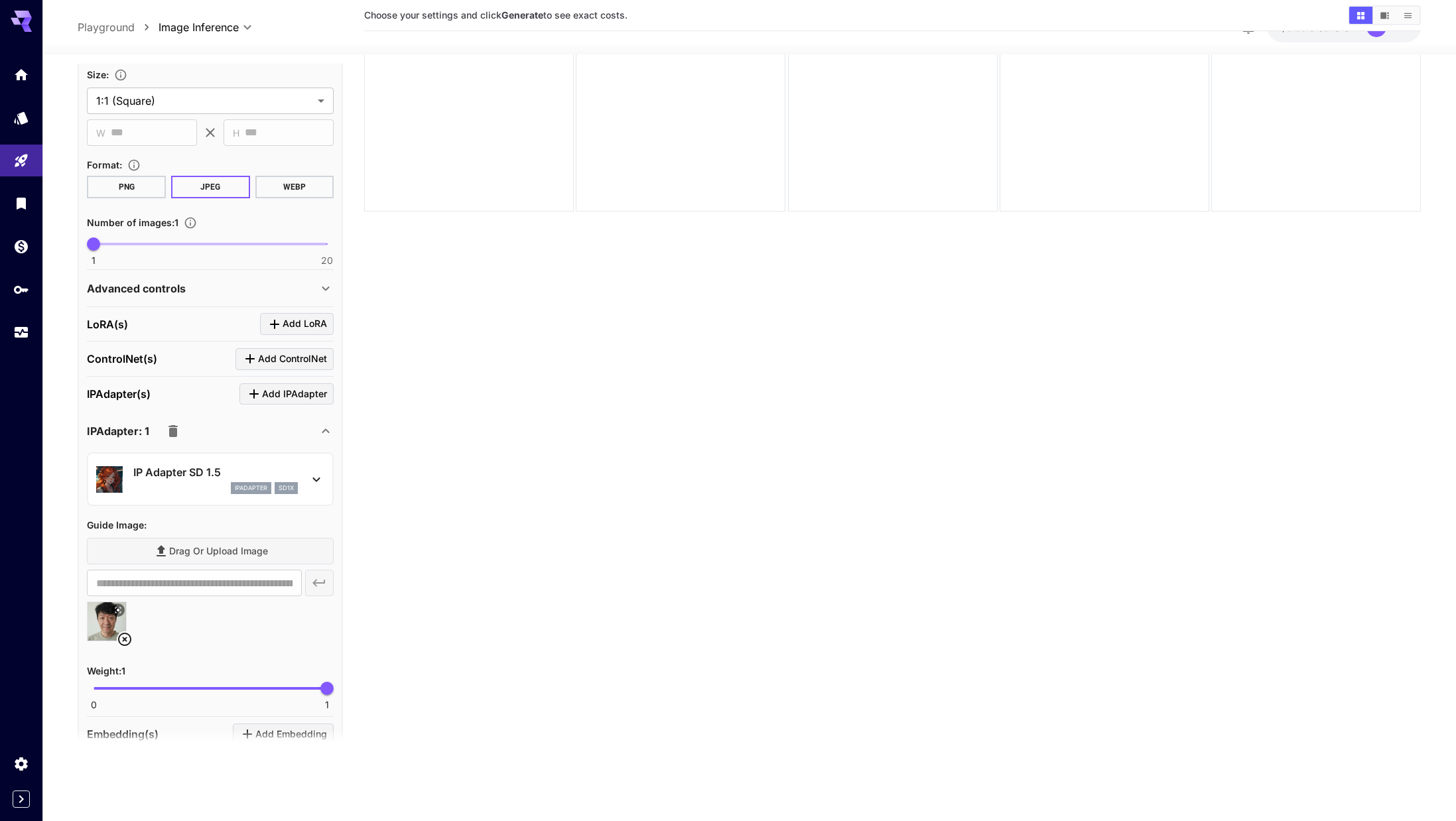
scroll to position [439, 0]
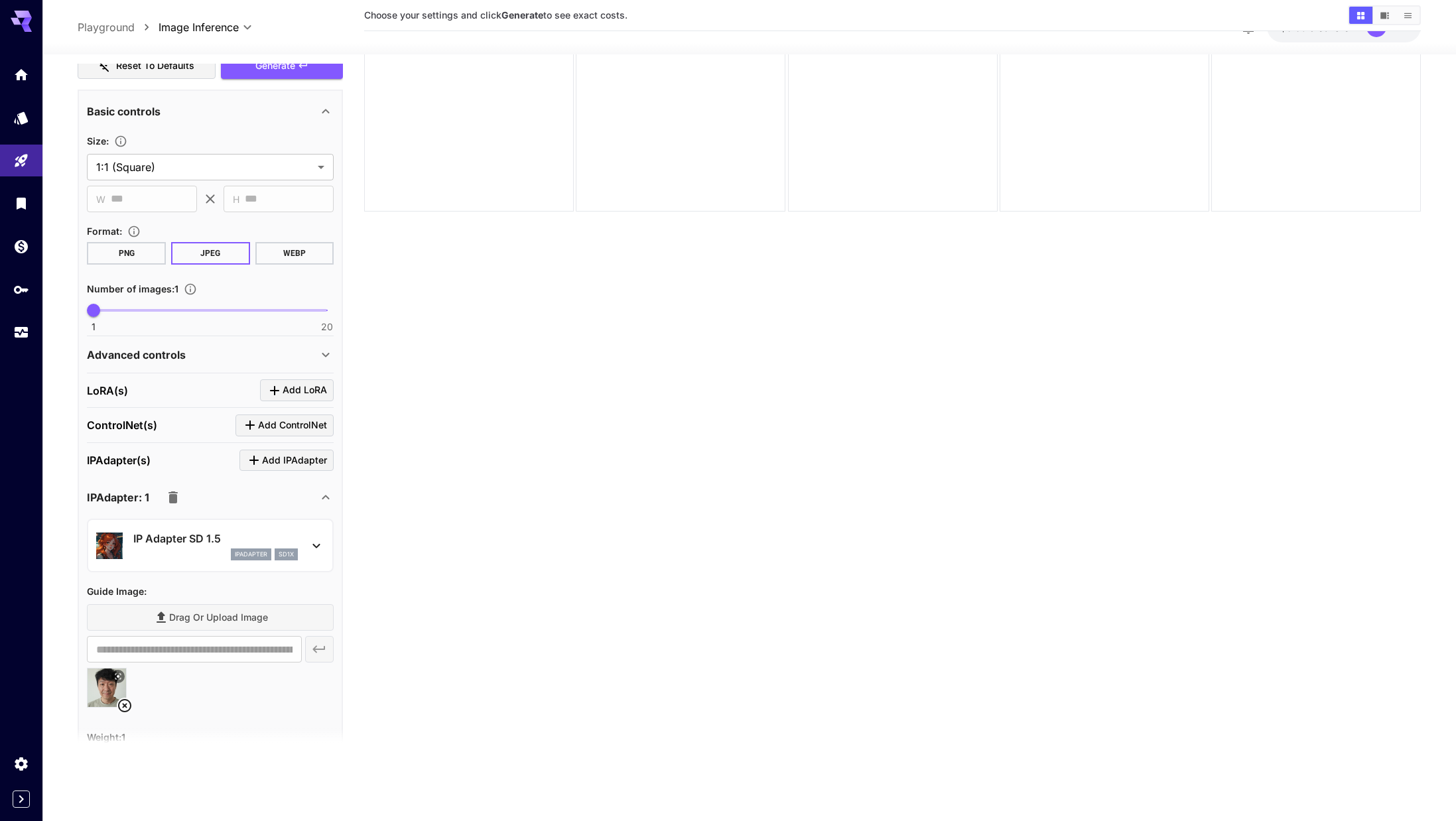
click at [182, 356] on p "Advanced controls" at bounding box center [136, 355] width 99 height 16
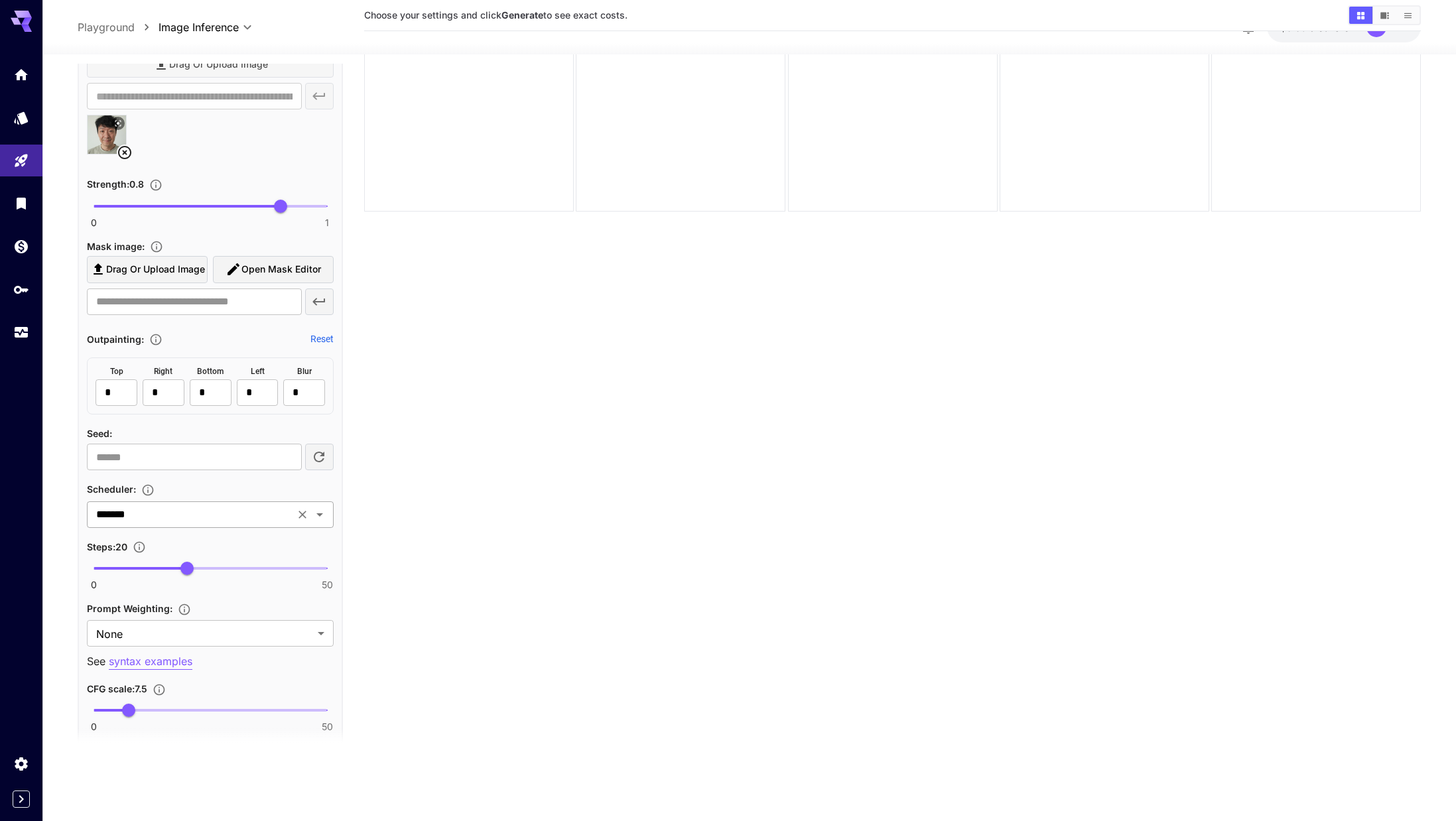
scroll to position [745, 0]
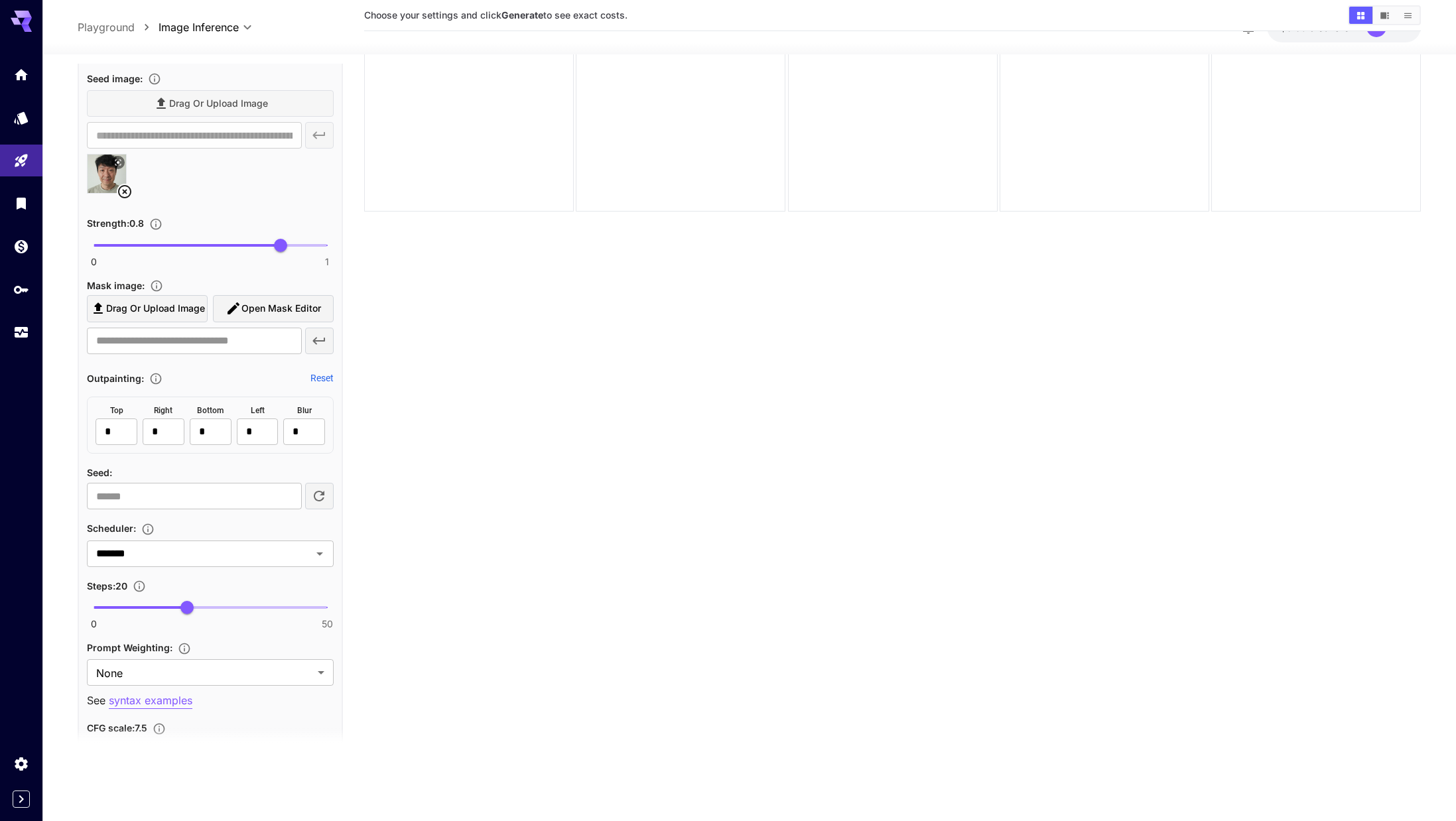
click at [127, 196] on icon at bounding box center [125, 192] width 16 height 16
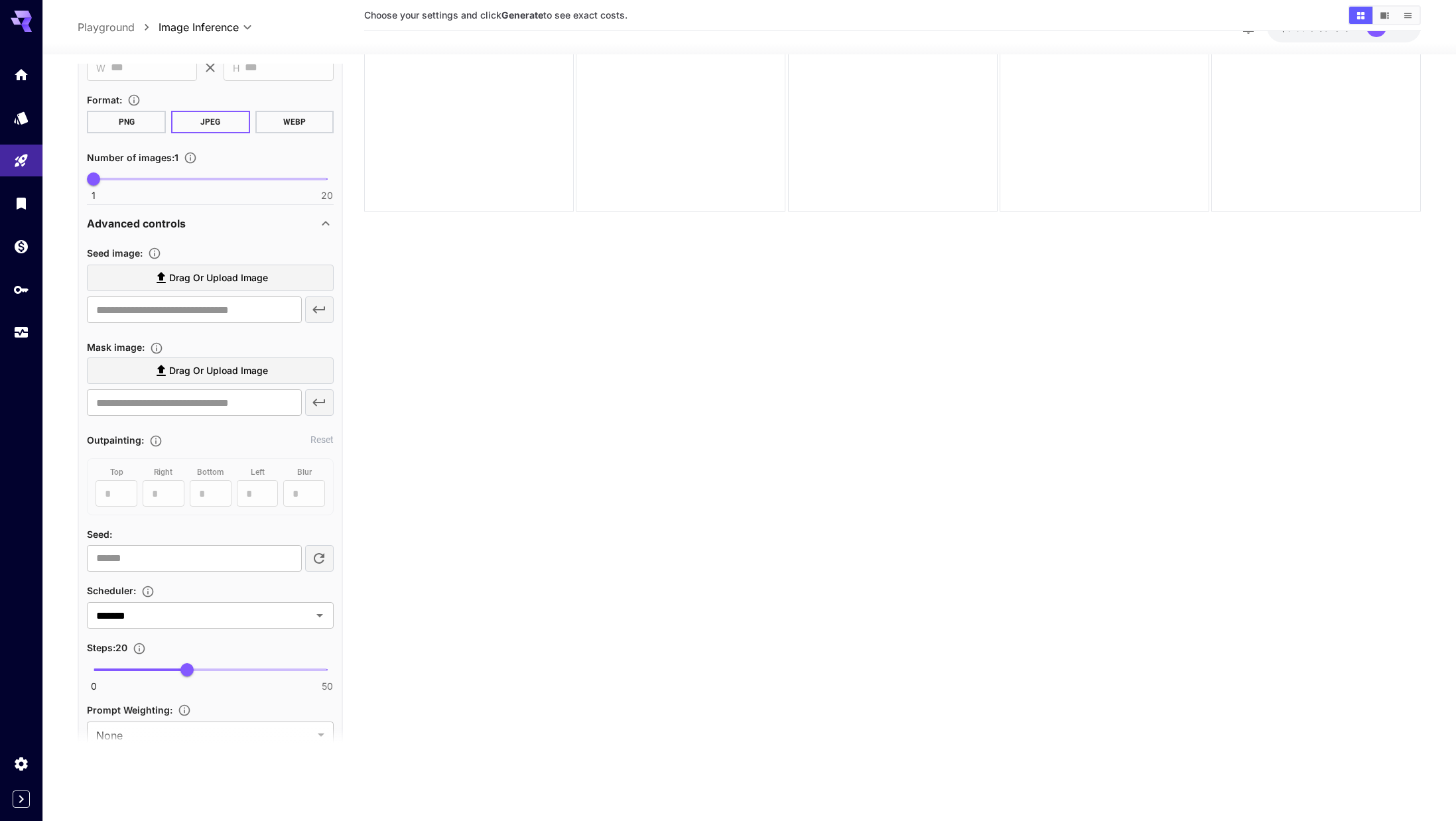
scroll to position [547, 0]
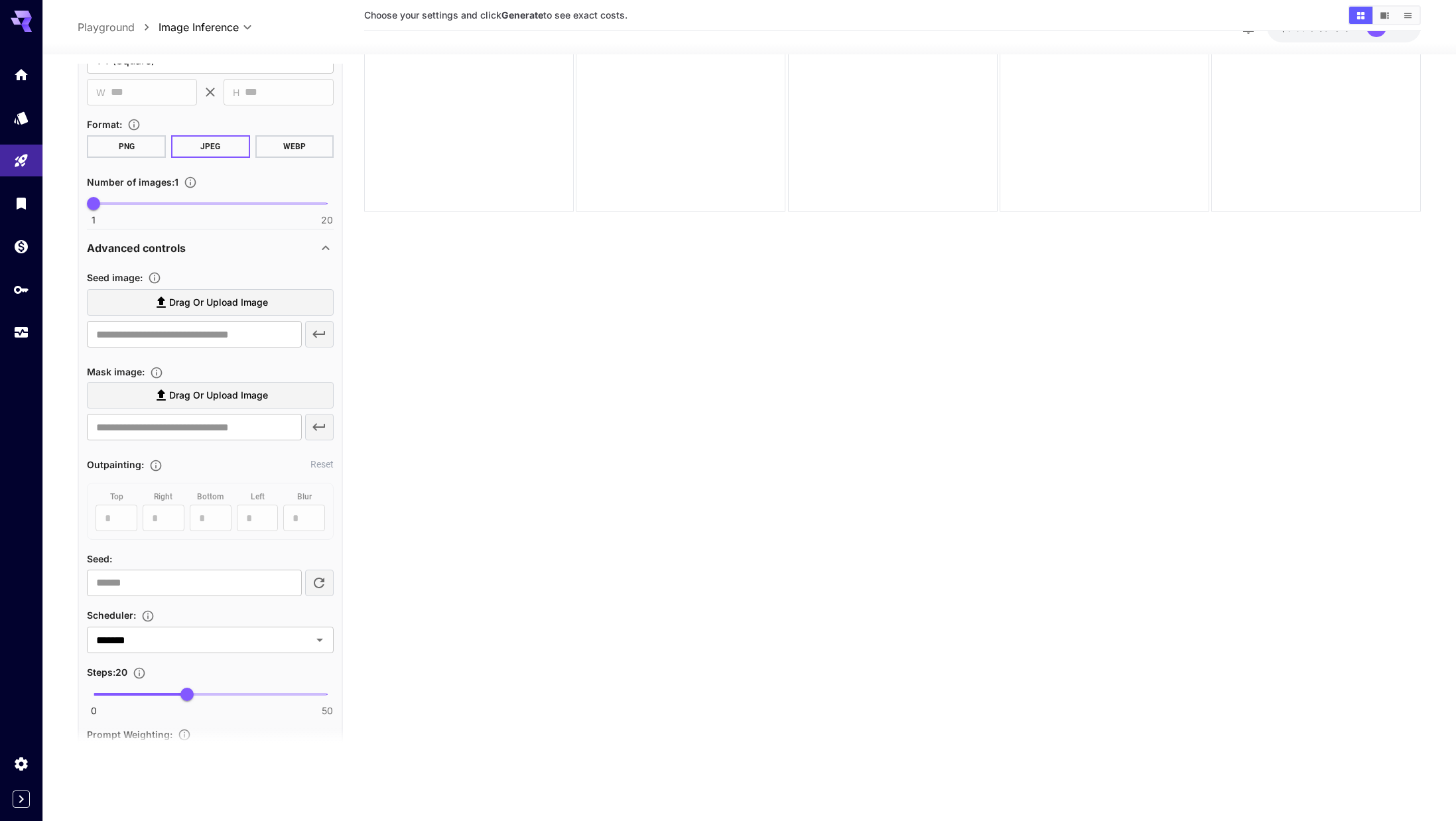
click at [222, 307] on span "Drag or upload image" at bounding box center [218, 302] width 99 height 17
click at [0, 0] on input "Drag or upload image" at bounding box center [0, 0] width 0 height 0
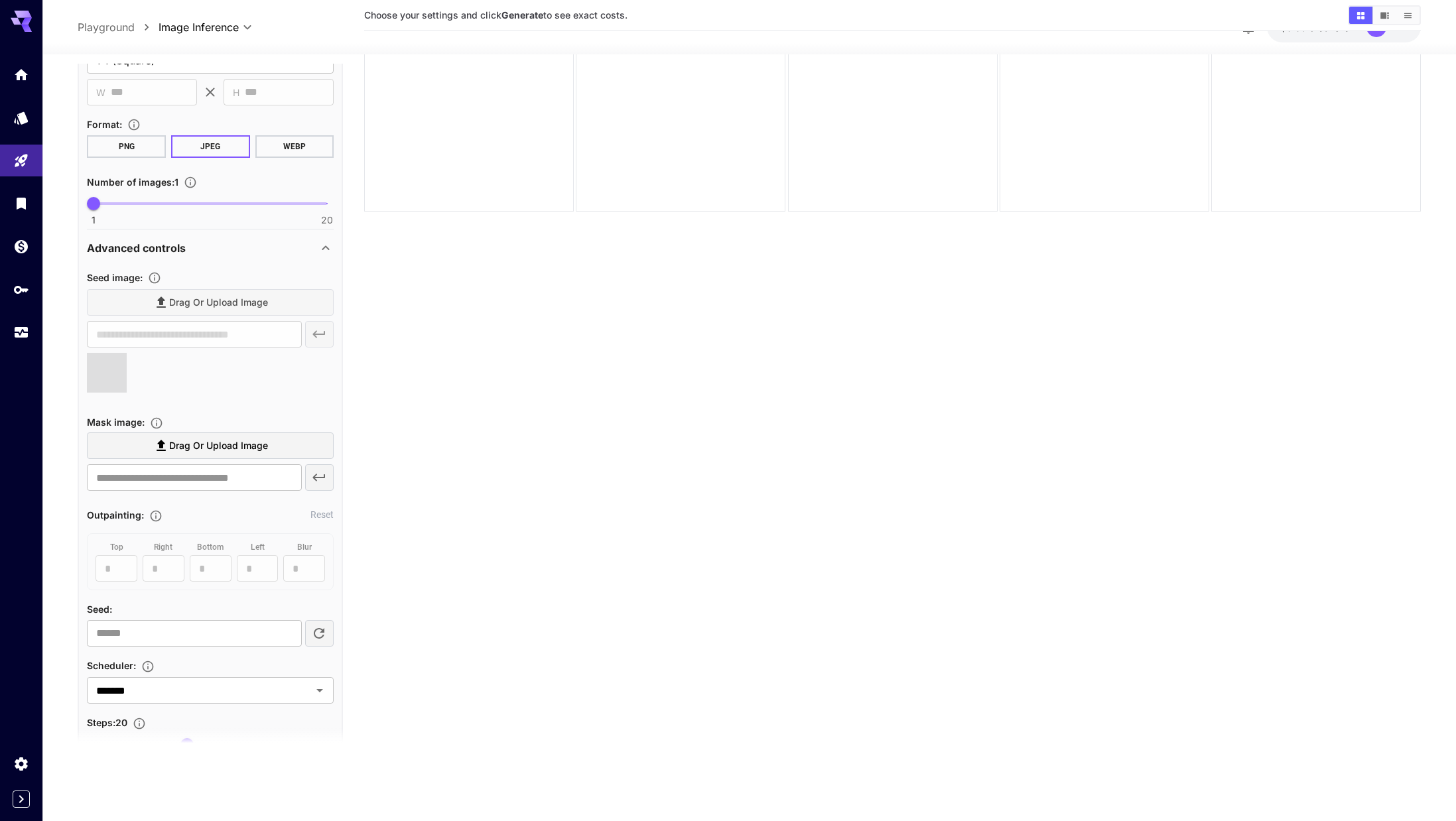
type input "**********"
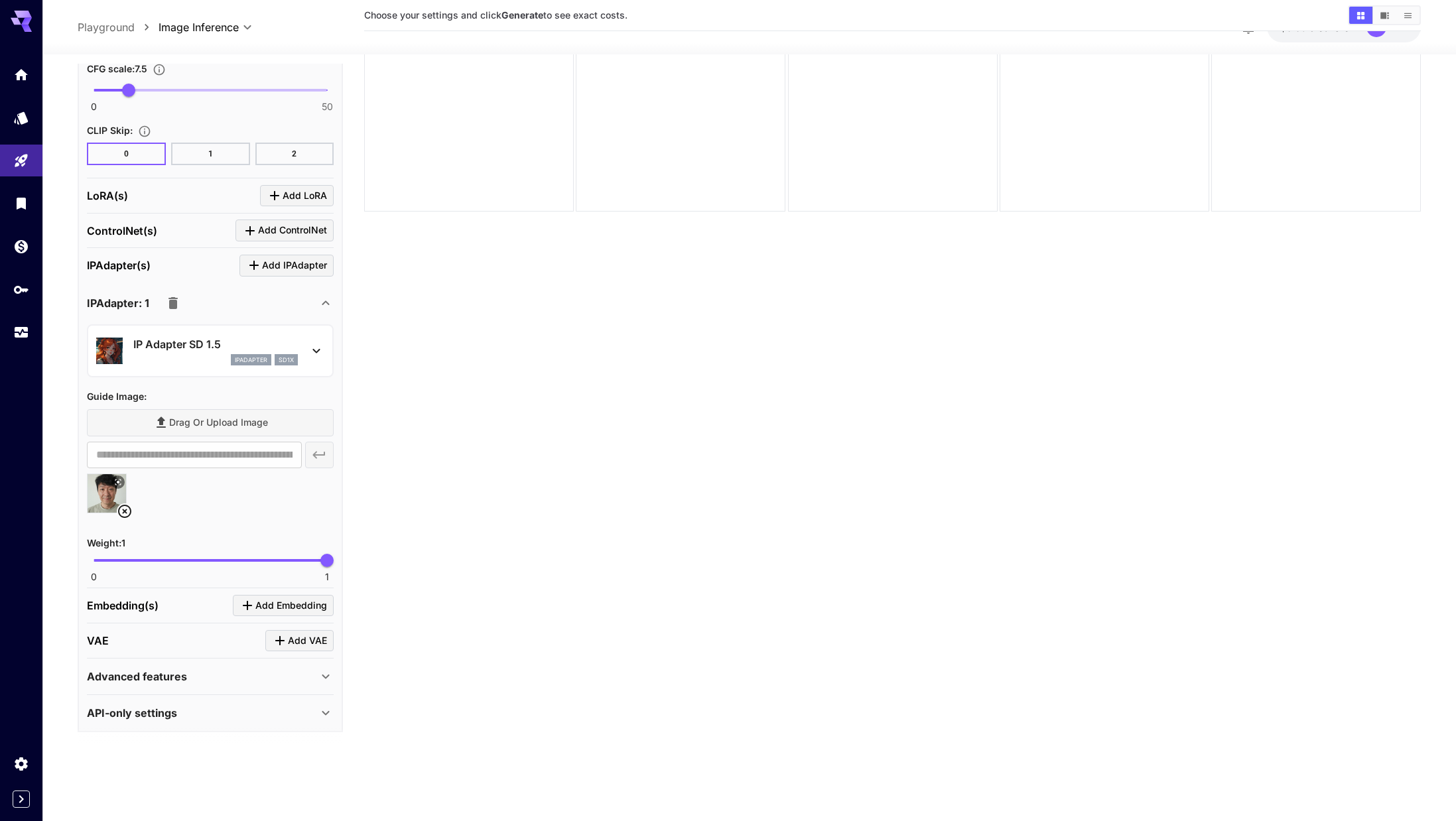
scroll to position [1408, 0]
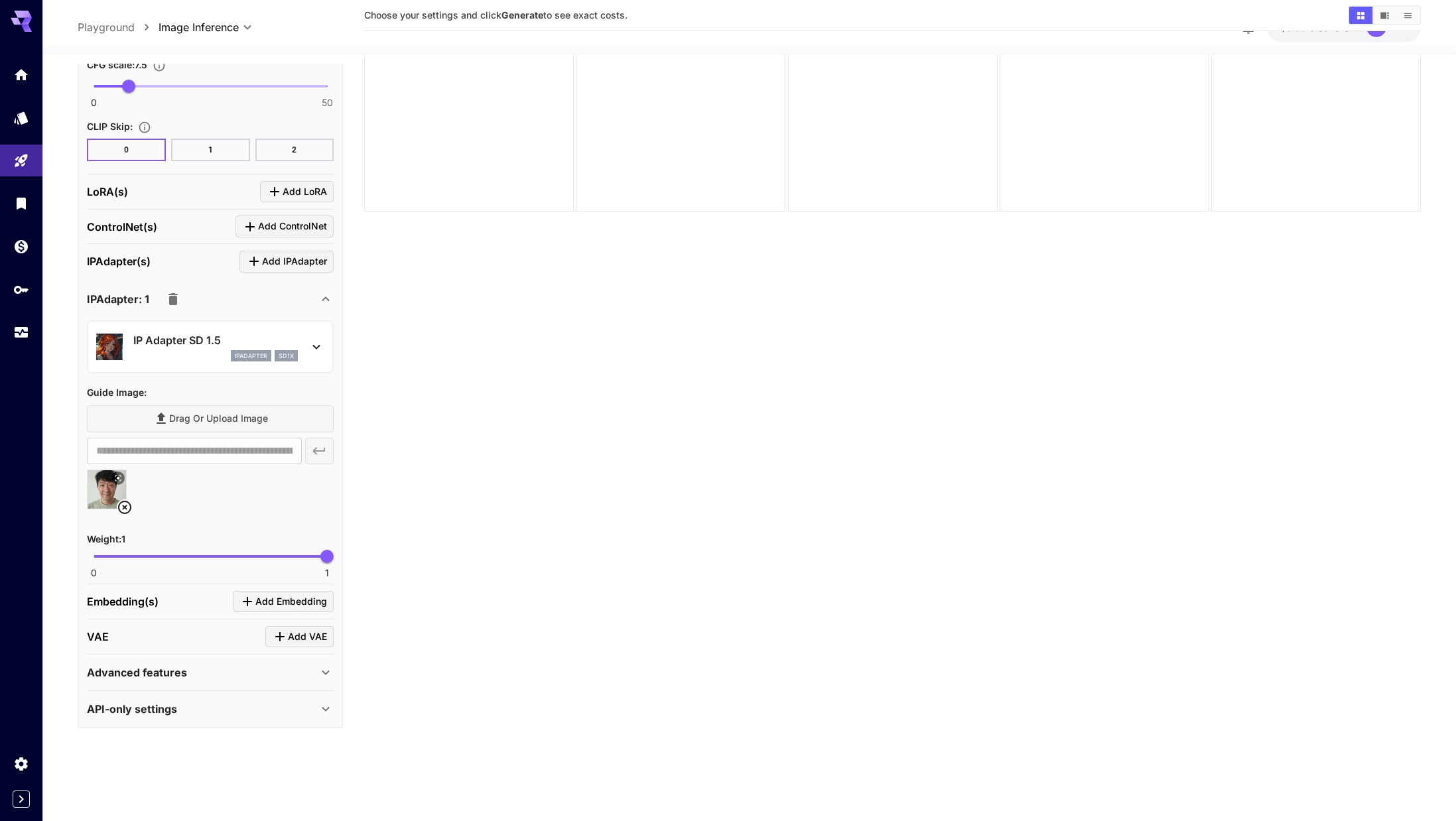
click at [123, 506] on icon at bounding box center [125, 507] width 16 height 16
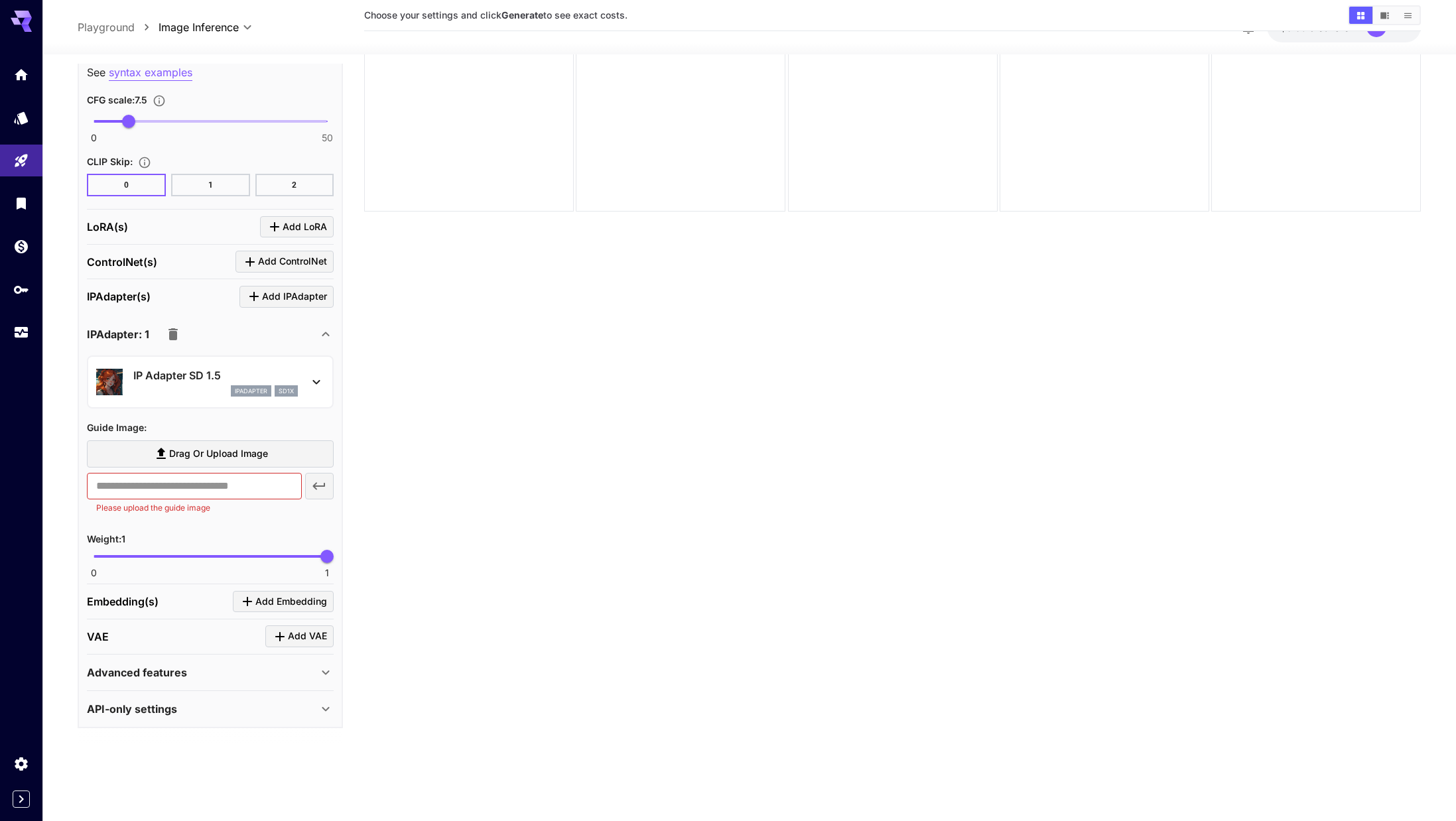
click at [233, 458] on span "Drag or upload image" at bounding box center [218, 454] width 99 height 17
click at [0, 0] on input "Drag or upload image" at bounding box center [0, 0] width 0 height 0
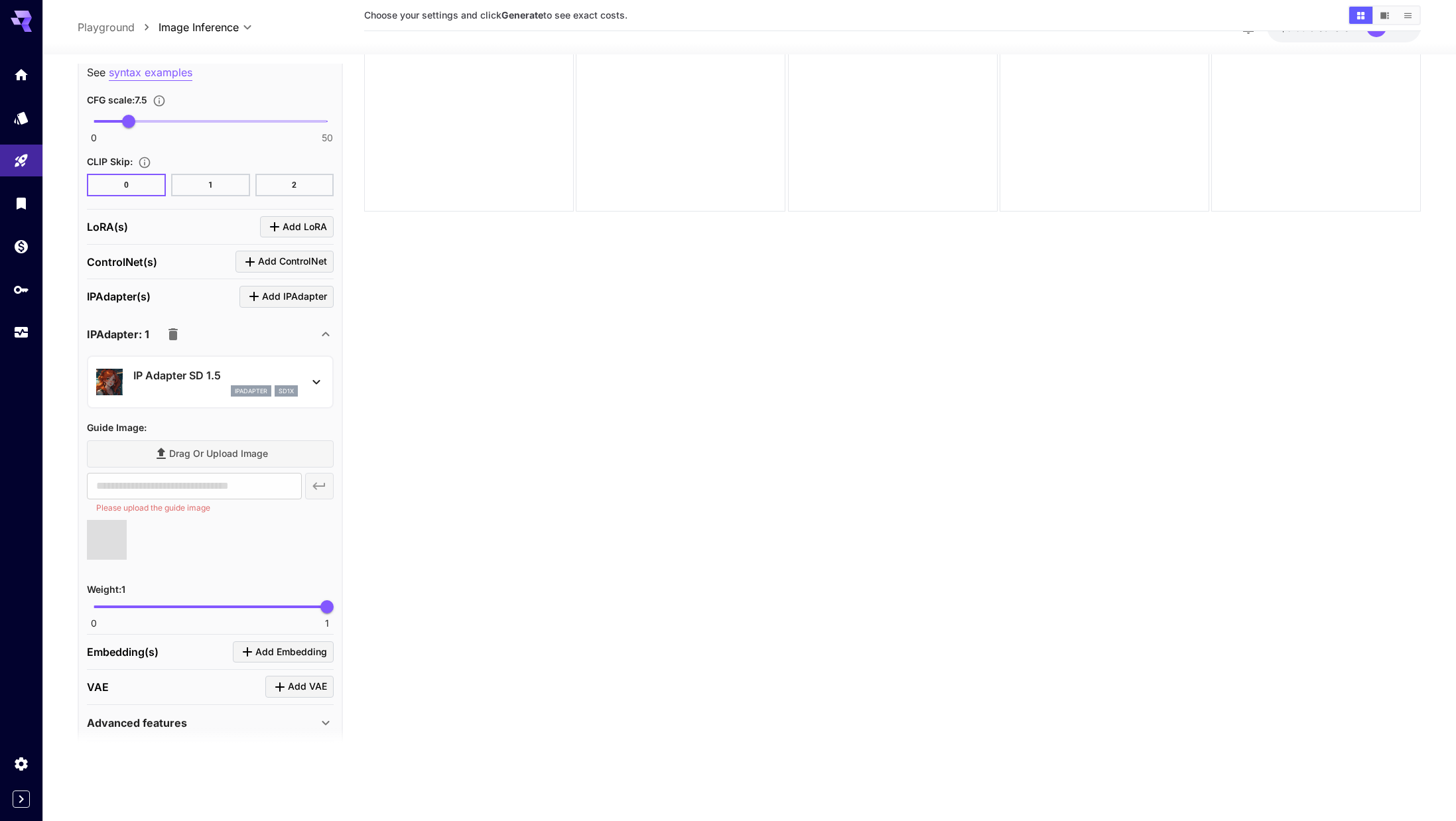
type input "**********"
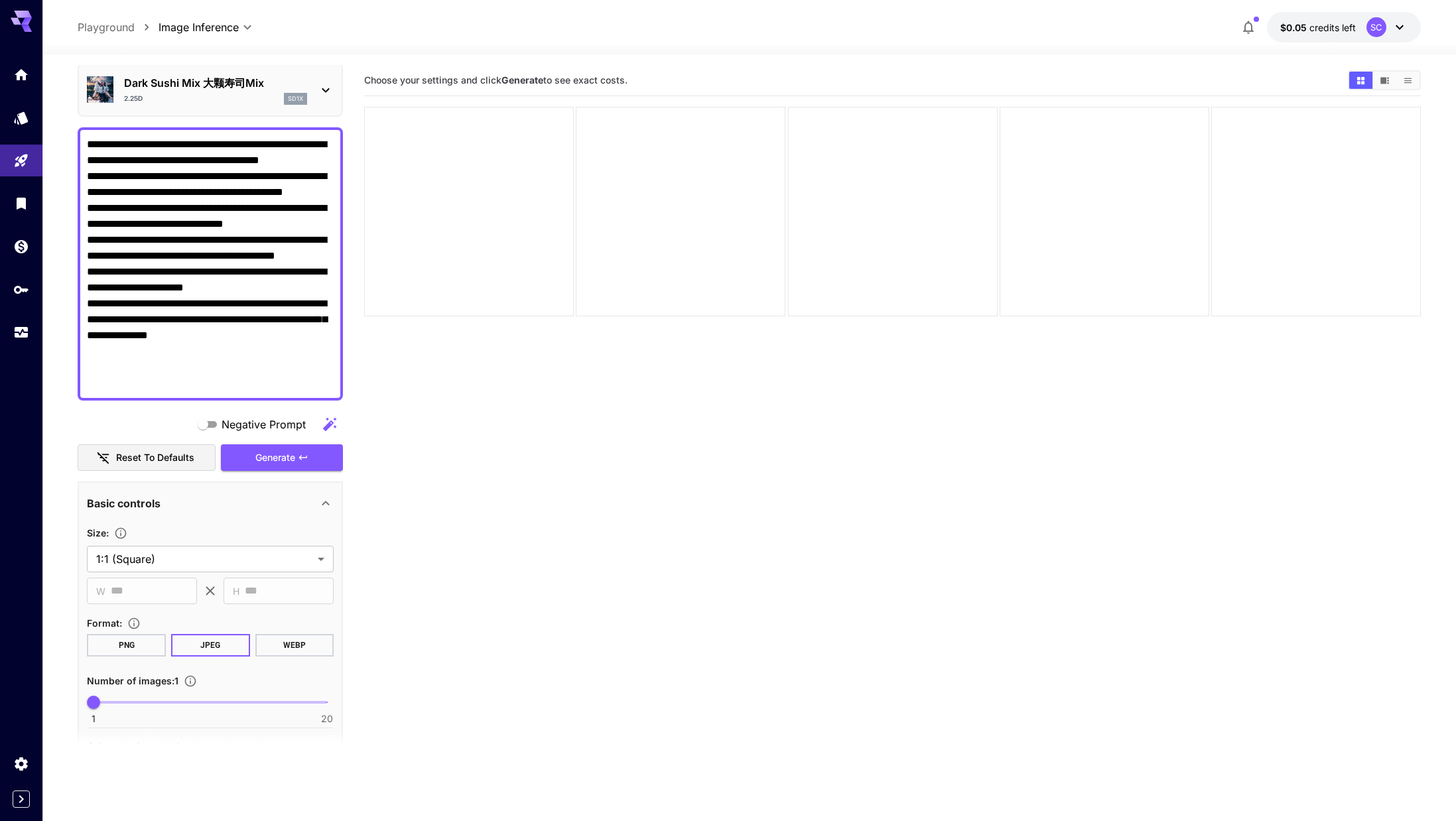
scroll to position [47, 0]
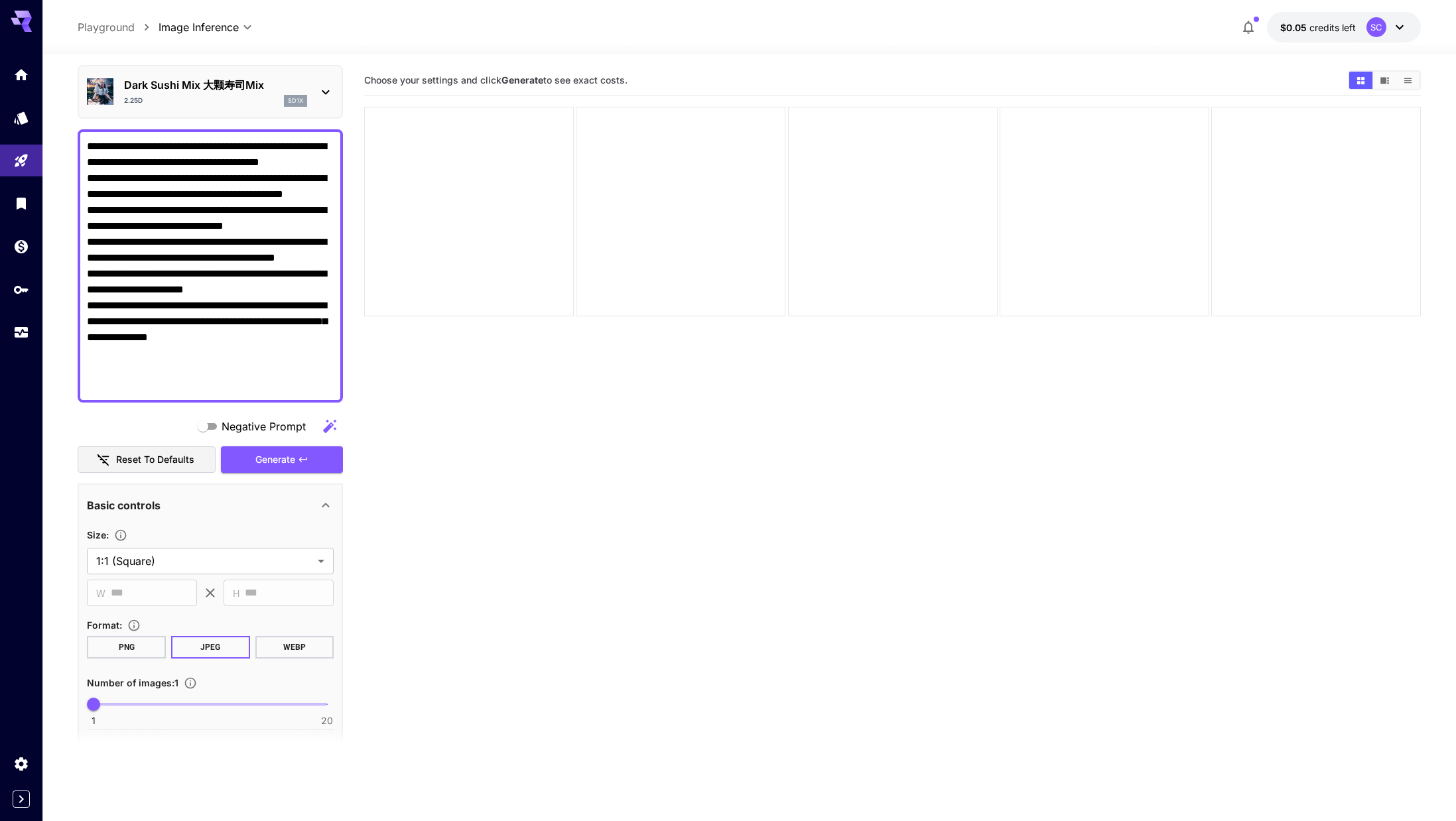
drag, startPoint x: 287, startPoint y: 366, endPoint x: 7, endPoint y: 93, distance: 391.1
click at [7, 93] on div "**********" at bounding box center [728, 463] width 1456 height 925
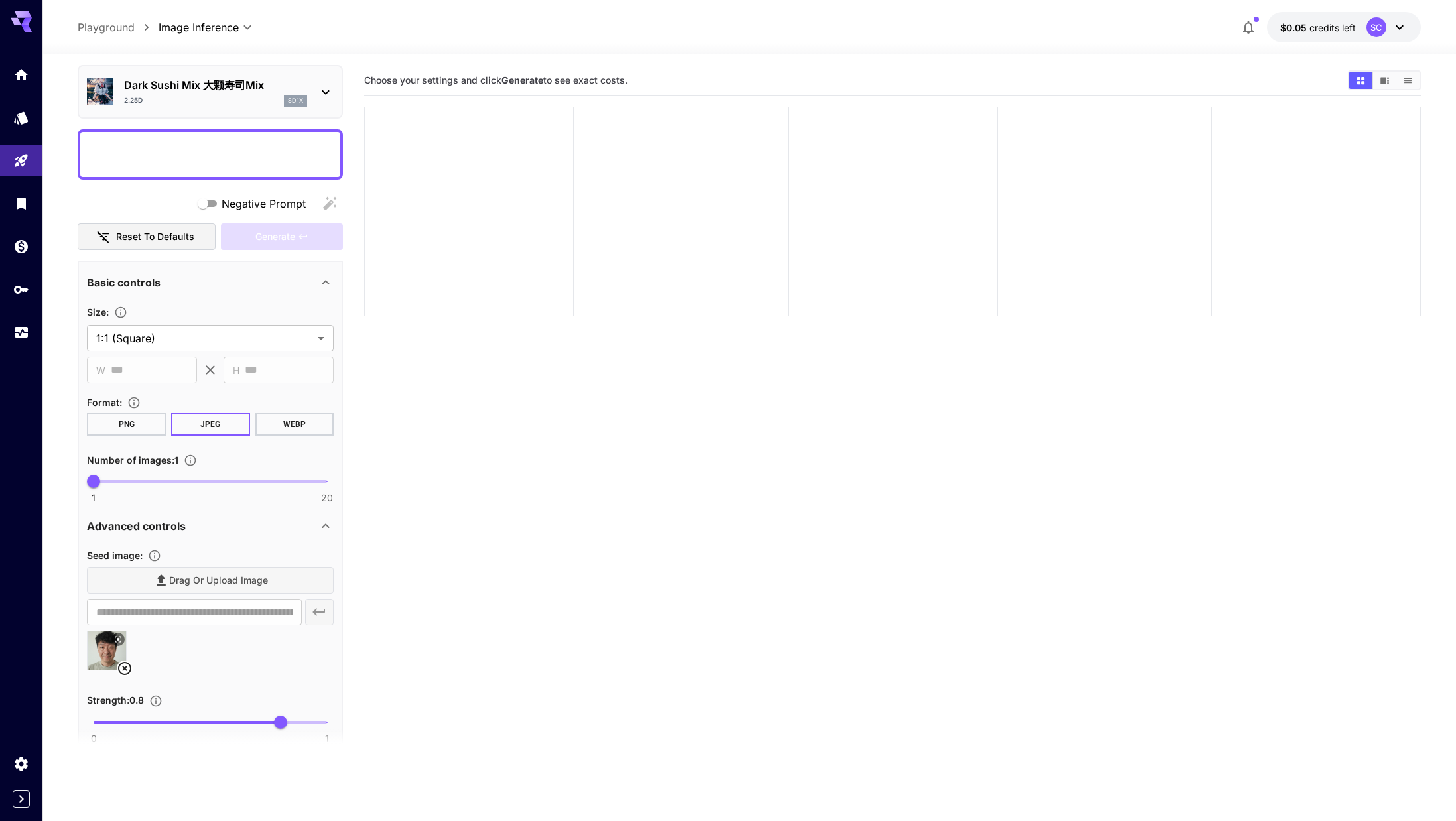
drag, startPoint x: 194, startPoint y: 150, endPoint x: 180, endPoint y: 163, distance: 19.1
click at [183, 161] on textarea "Negative Prompt" at bounding box center [210, 155] width 247 height 32
click at [172, 164] on textarea "Negative Prompt" at bounding box center [210, 155] width 247 height 32
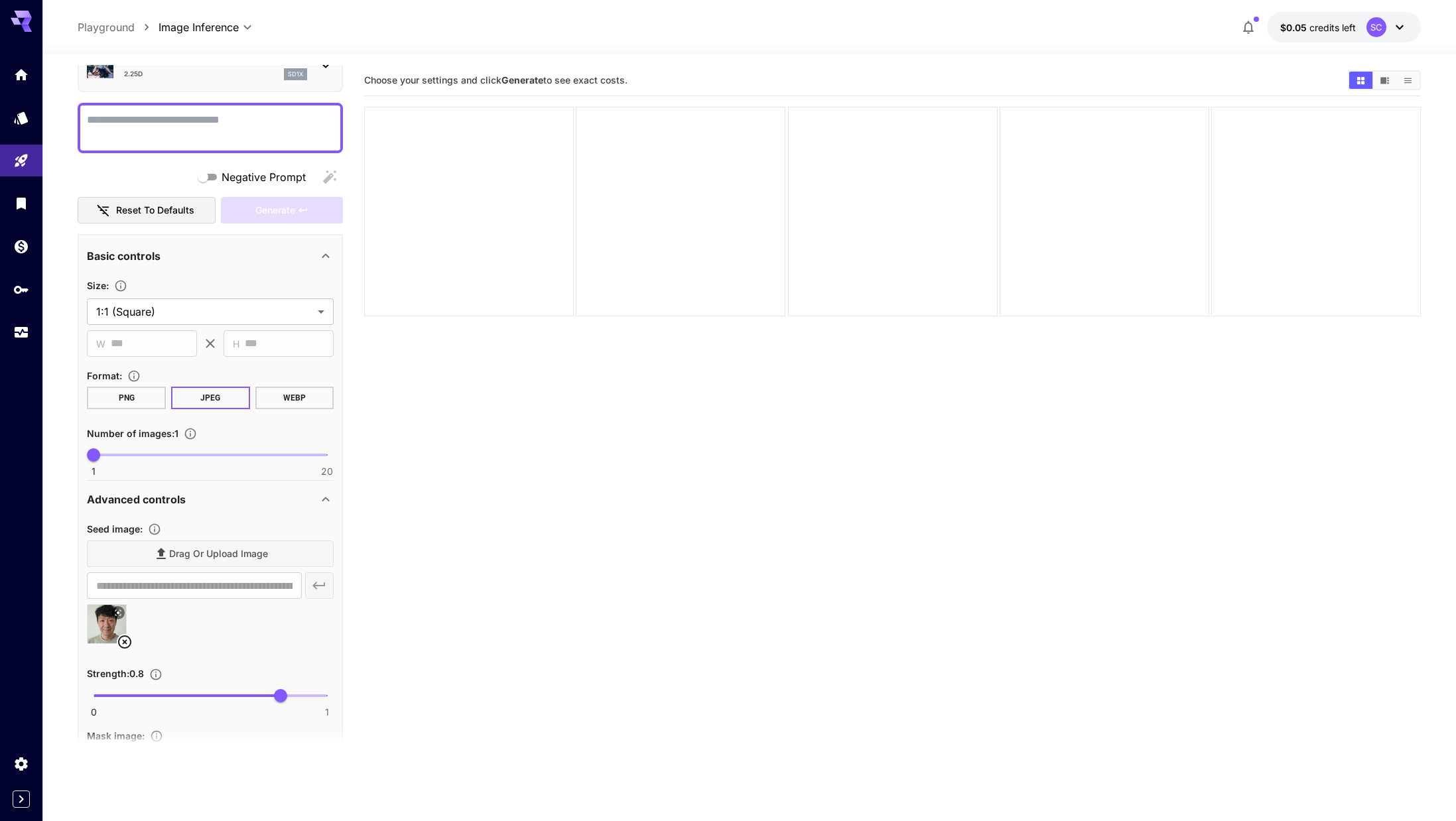
scroll to position [0, 0]
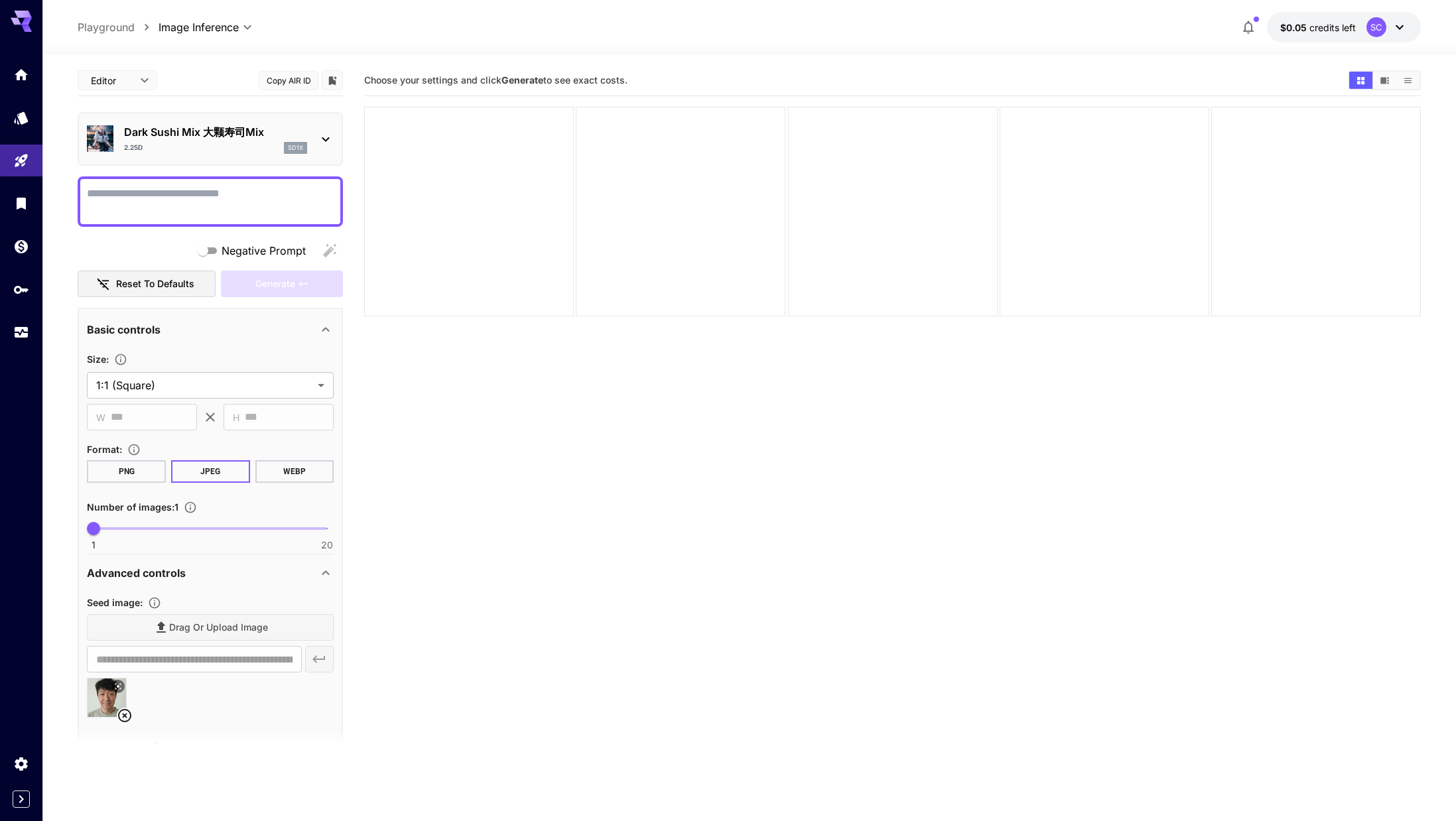
click at [261, 189] on textarea "Negative Prompt" at bounding box center [210, 201] width 247 height 32
paste textarea "**********"
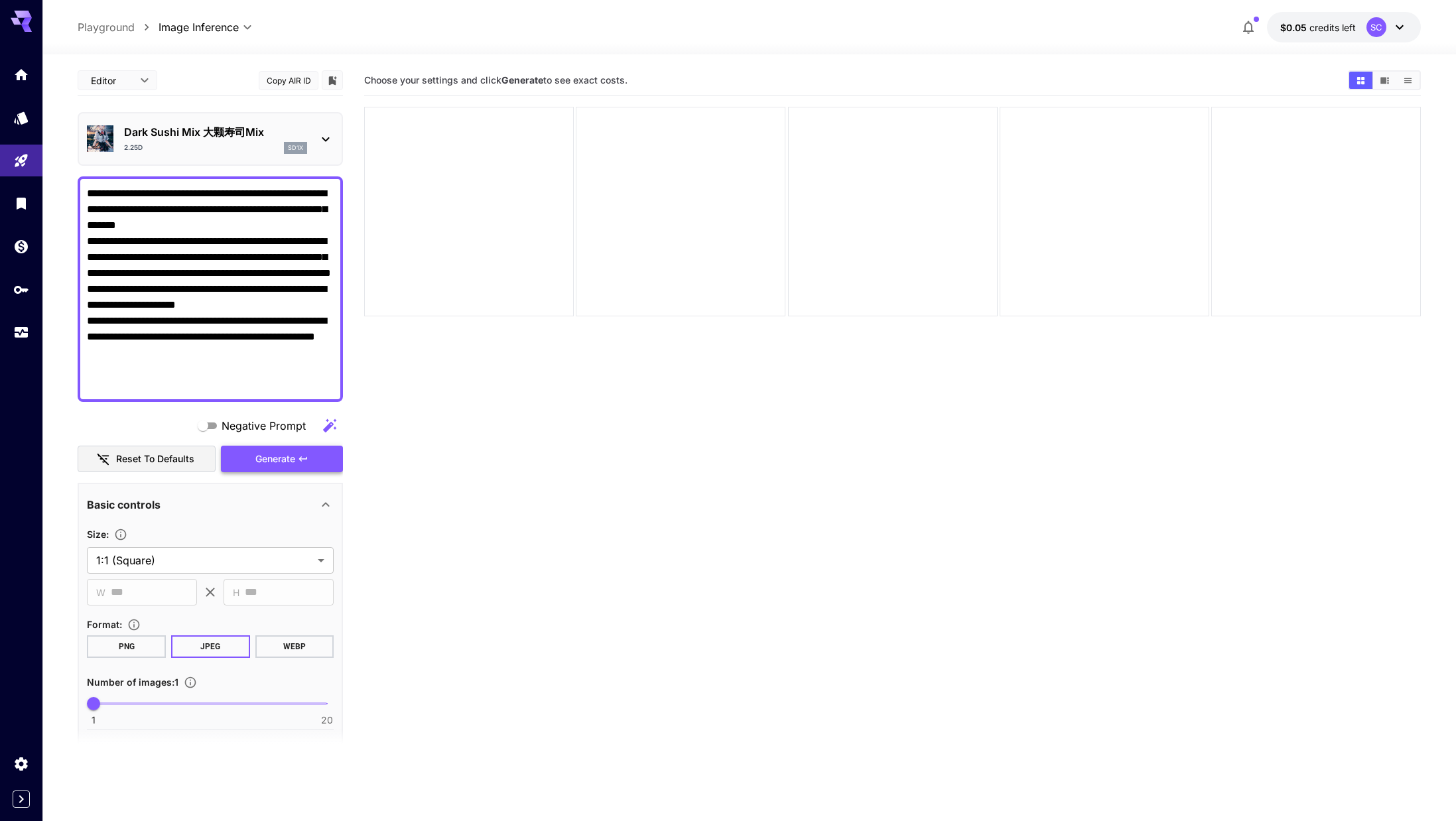
type textarea "**********"
click at [318, 460] on button "Generate" at bounding box center [282, 459] width 122 height 27
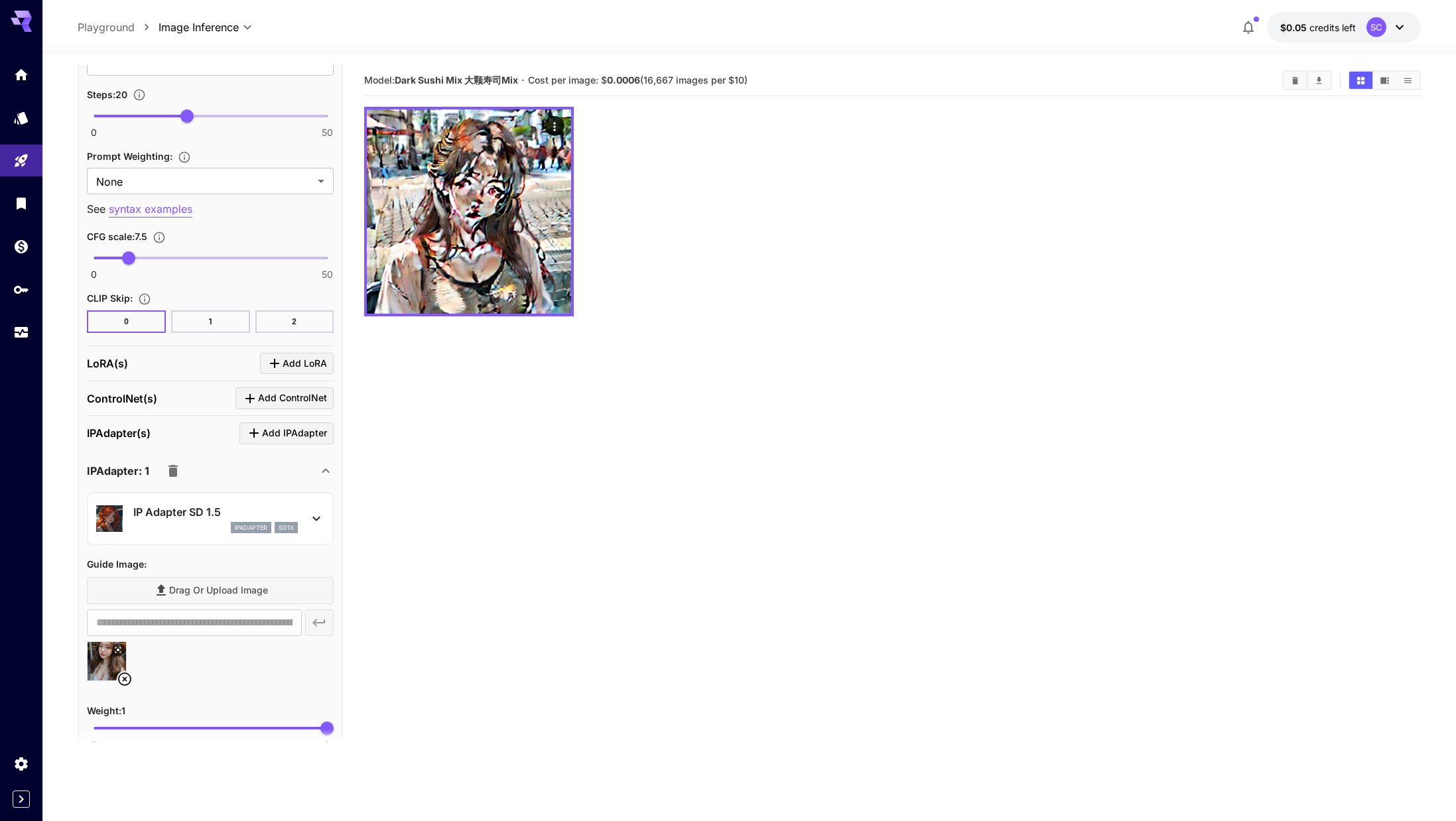
scroll to position [1361, 0]
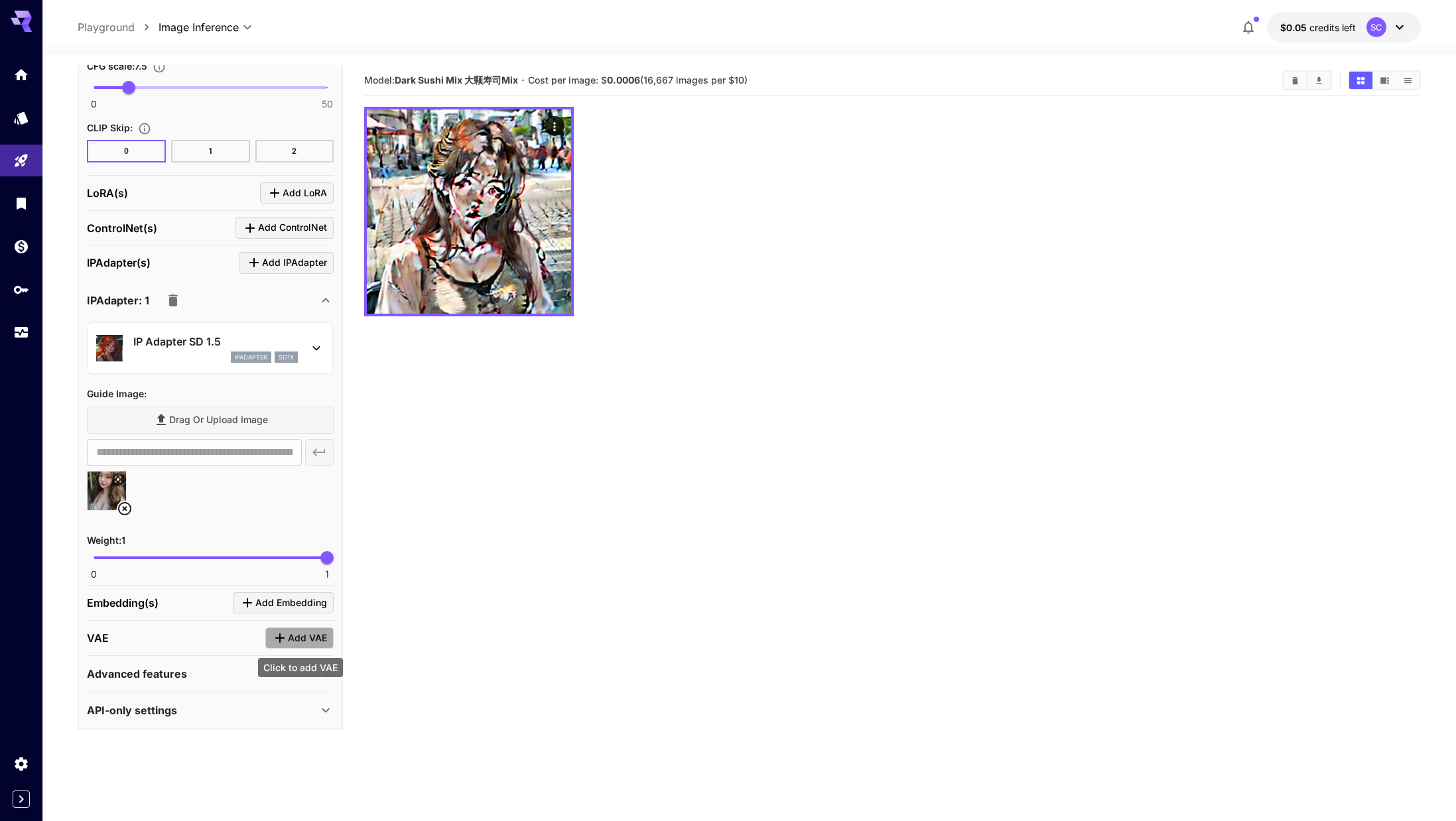
click at [307, 641] on span "Add VAE" at bounding box center [307, 638] width 39 height 17
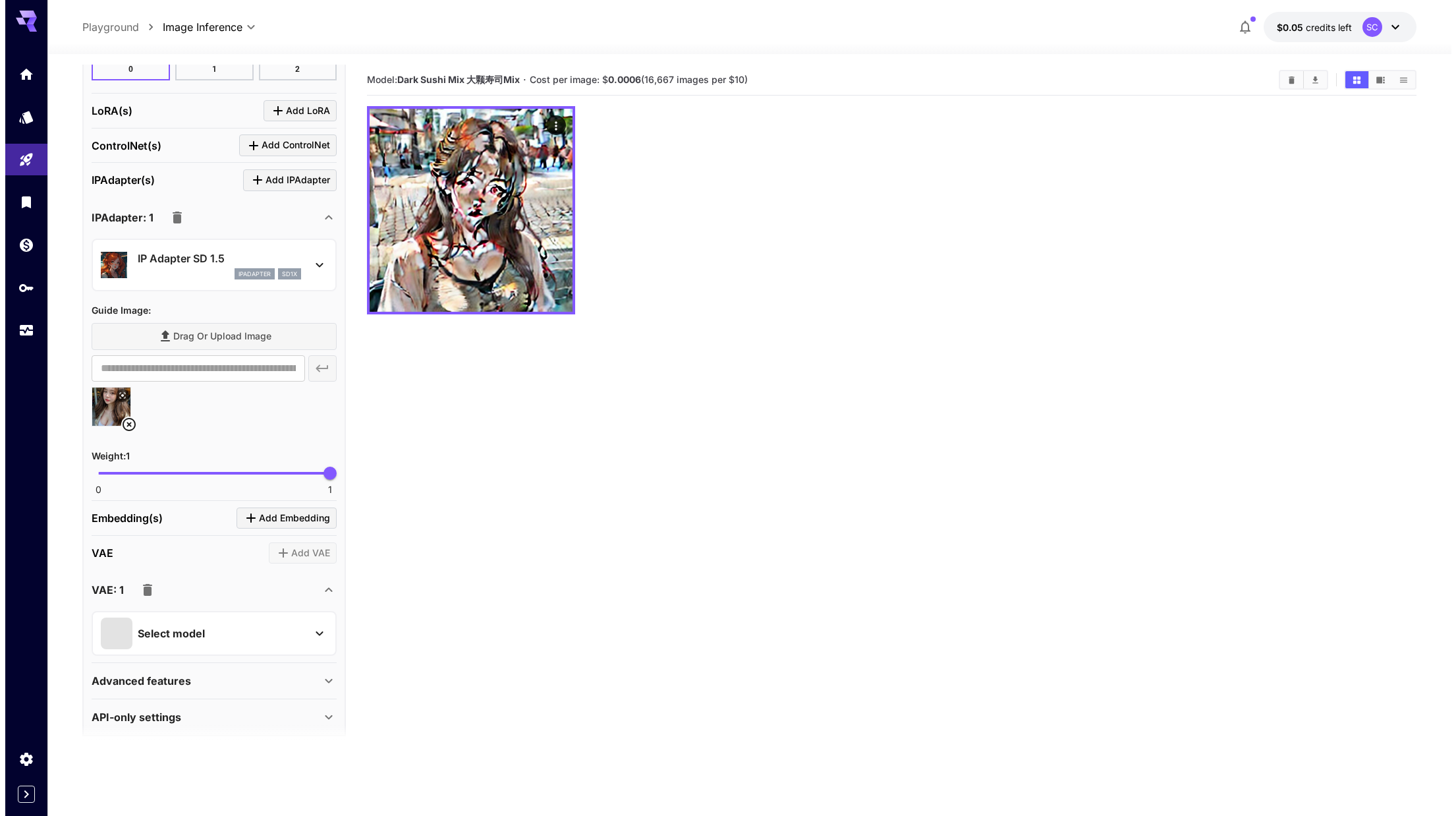
scroll to position [1445, 0]
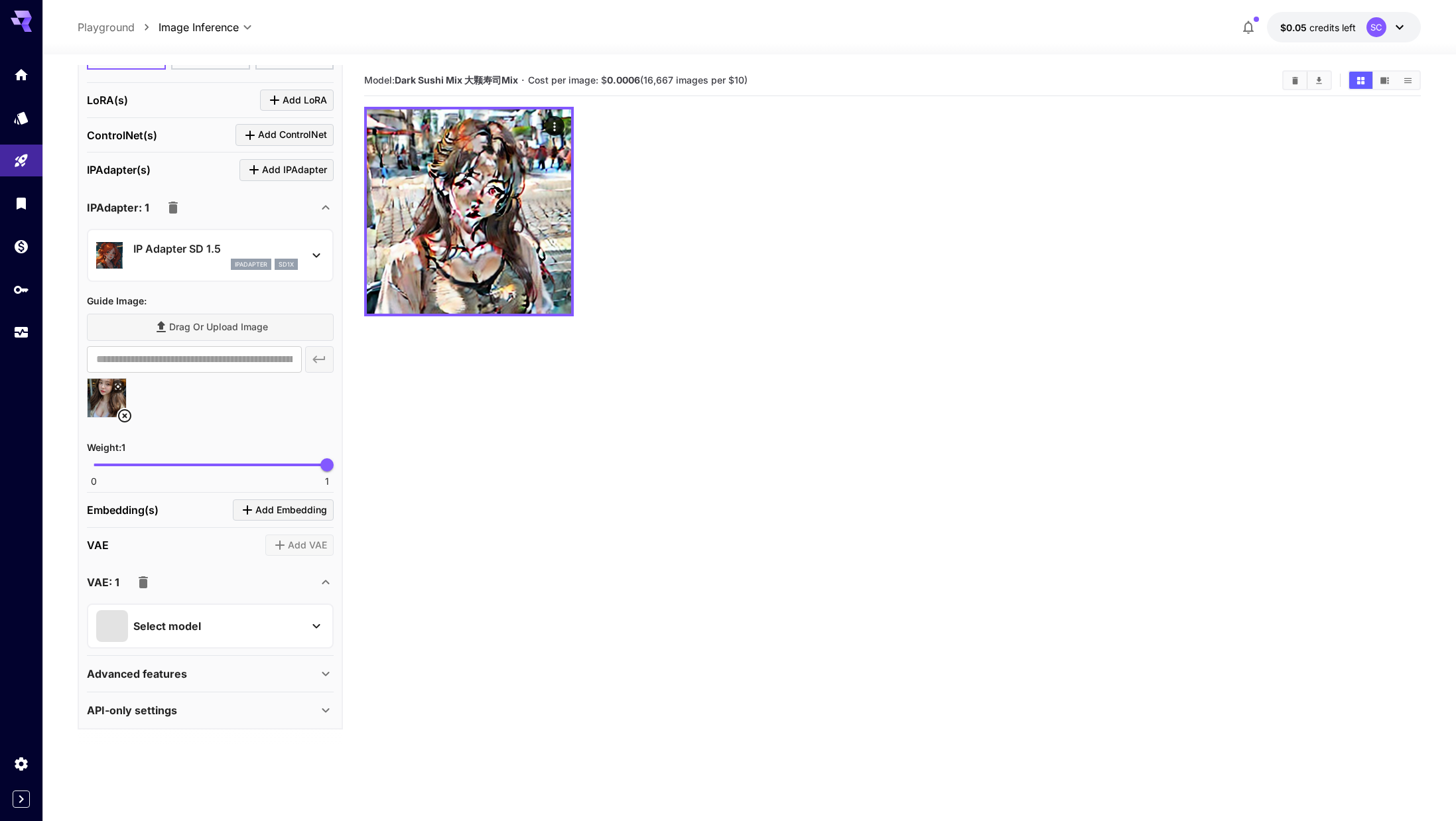
click at [223, 623] on div "Select model" at bounding box center [199, 626] width 207 height 32
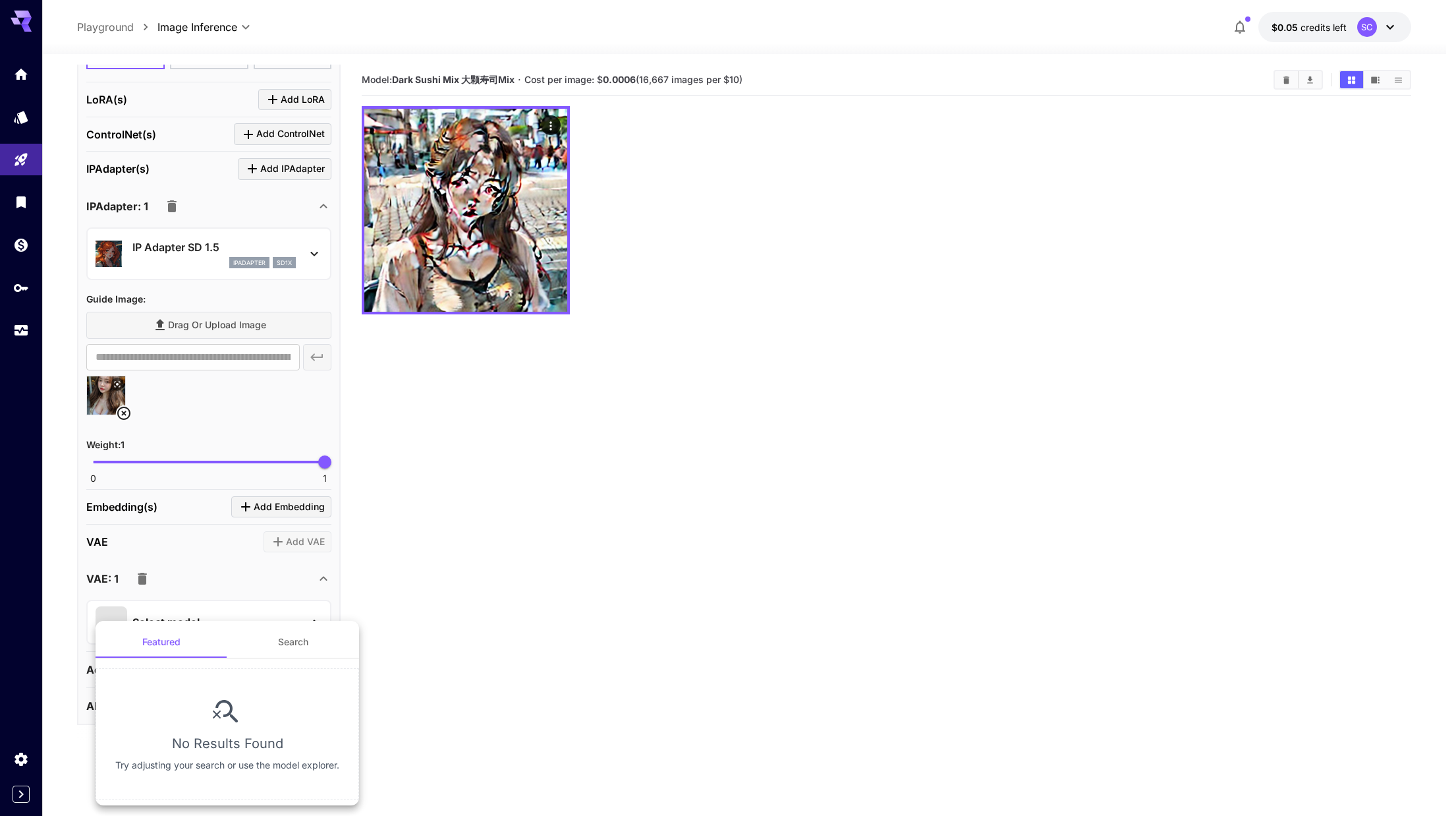
click at [282, 656] on button "Search" at bounding box center [293, 642] width 132 height 32
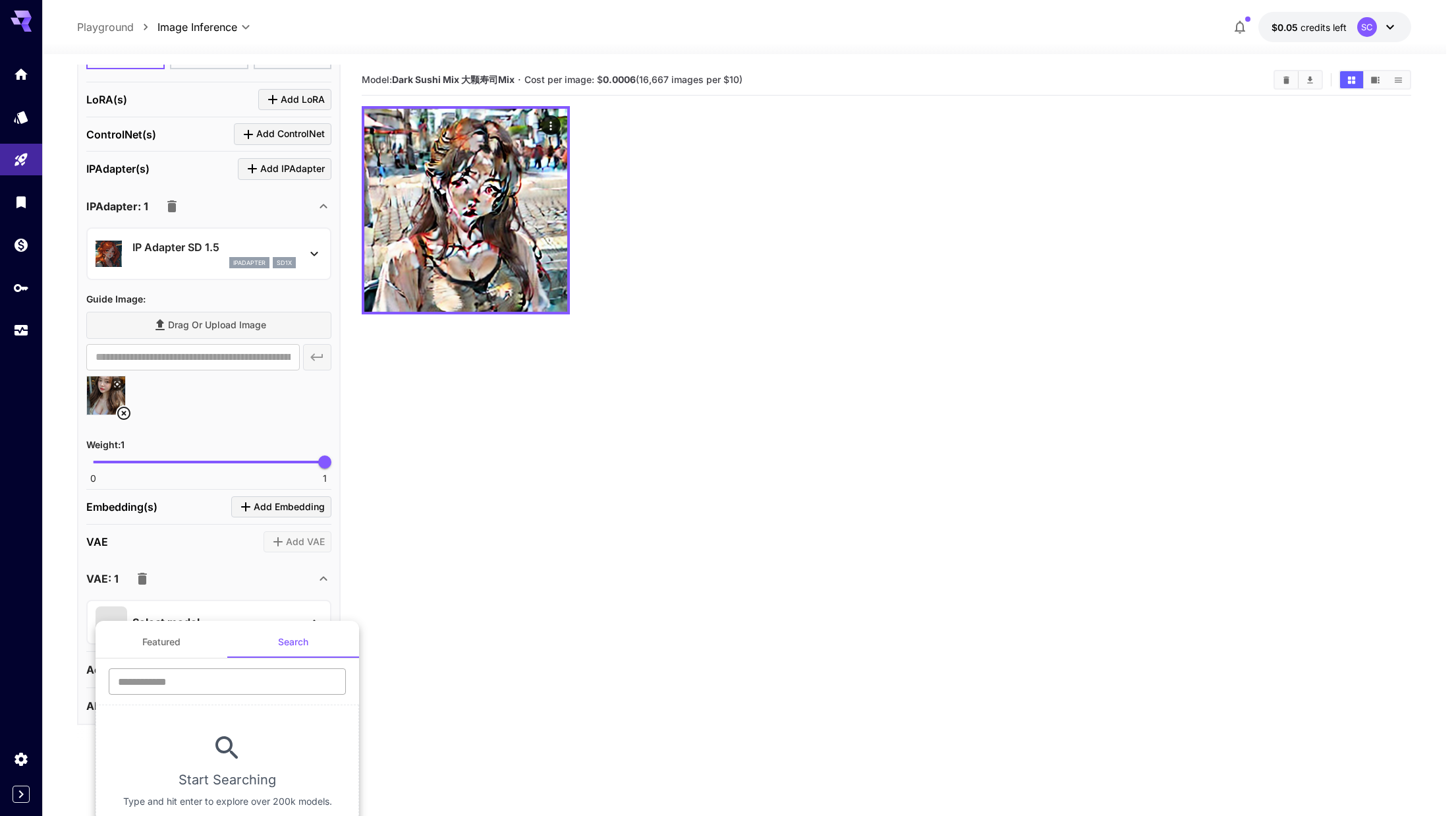
click at [234, 691] on input "text" at bounding box center [227, 681] width 237 height 26
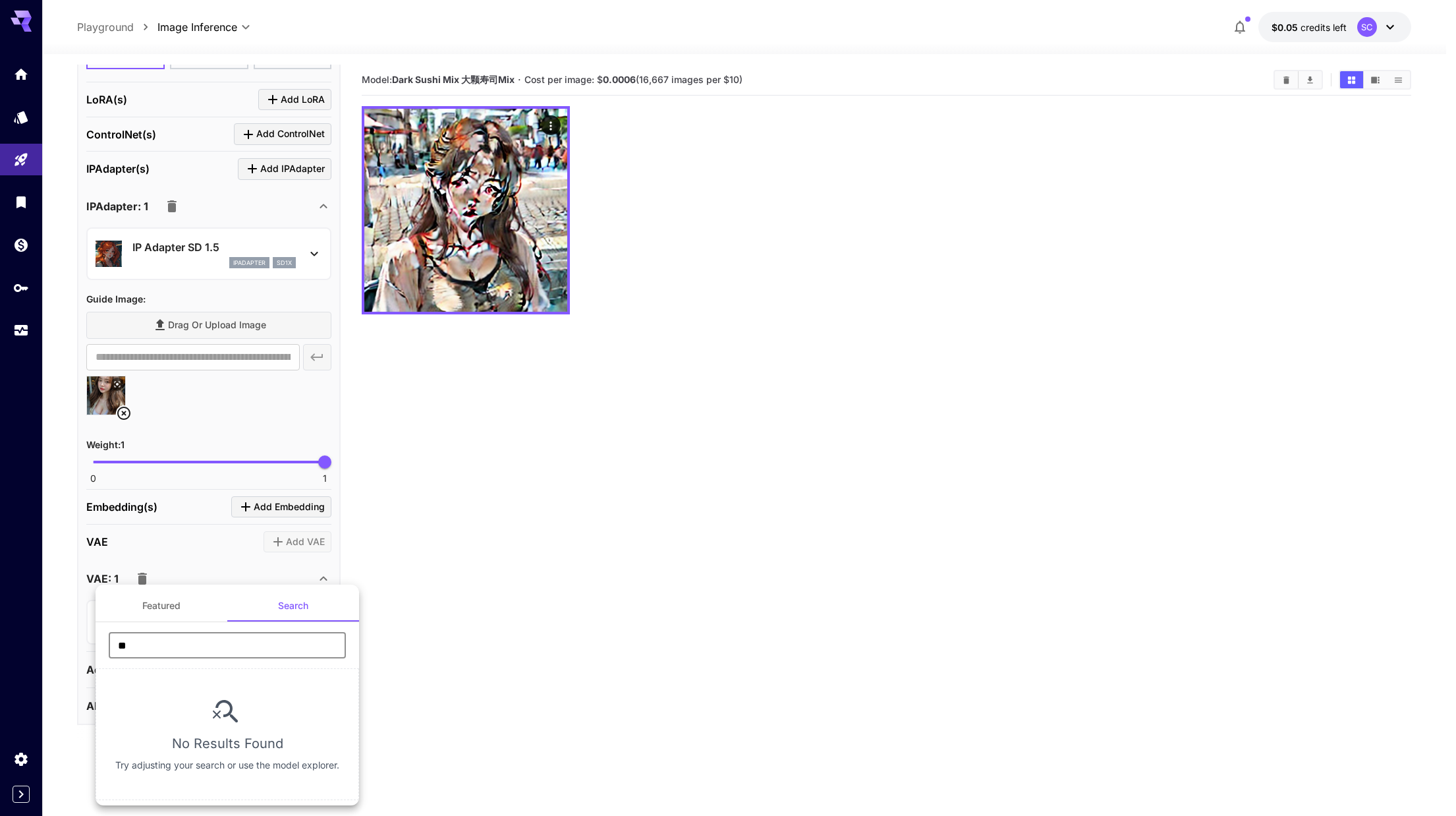
type input "*"
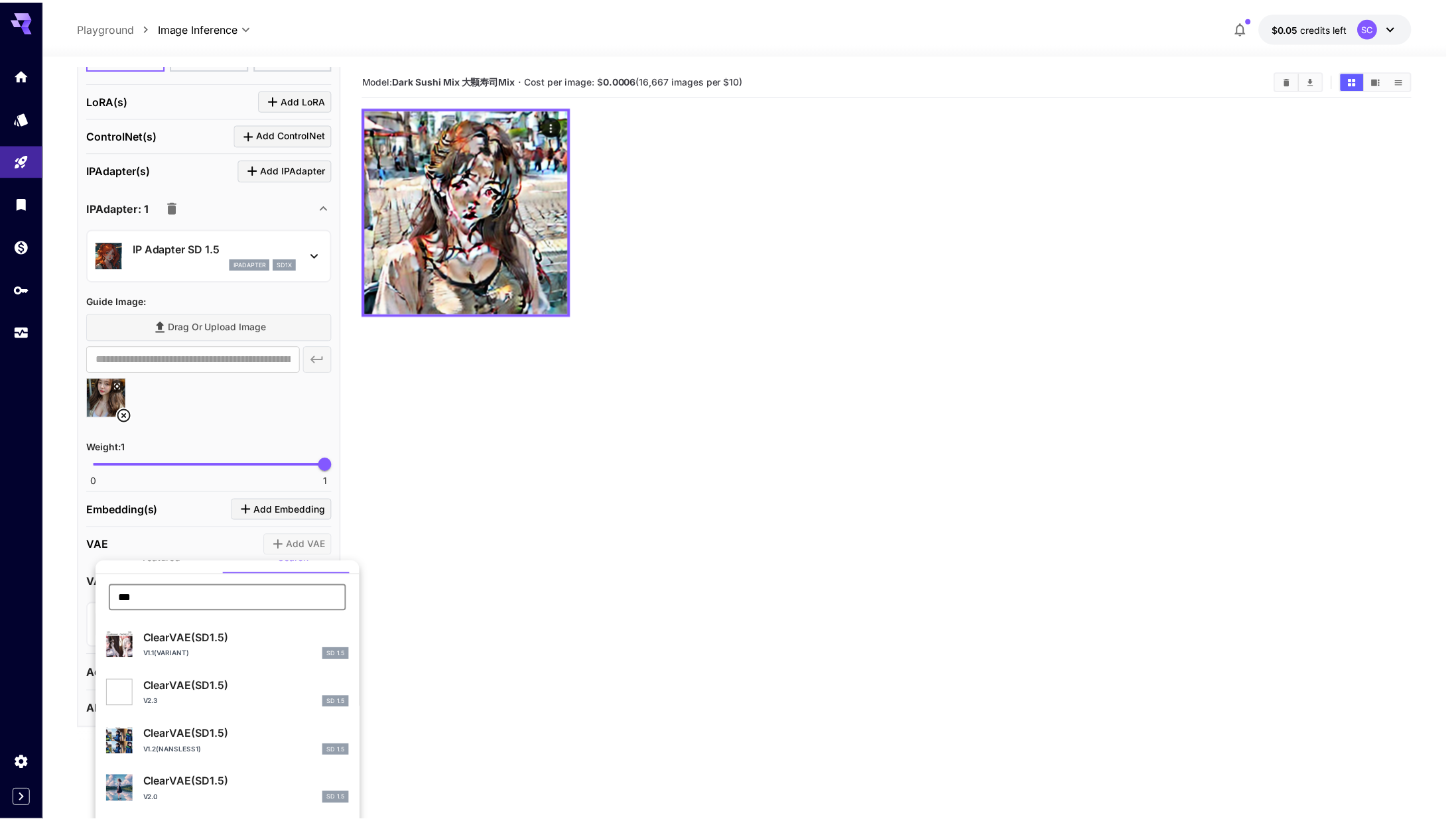
scroll to position [0, 0]
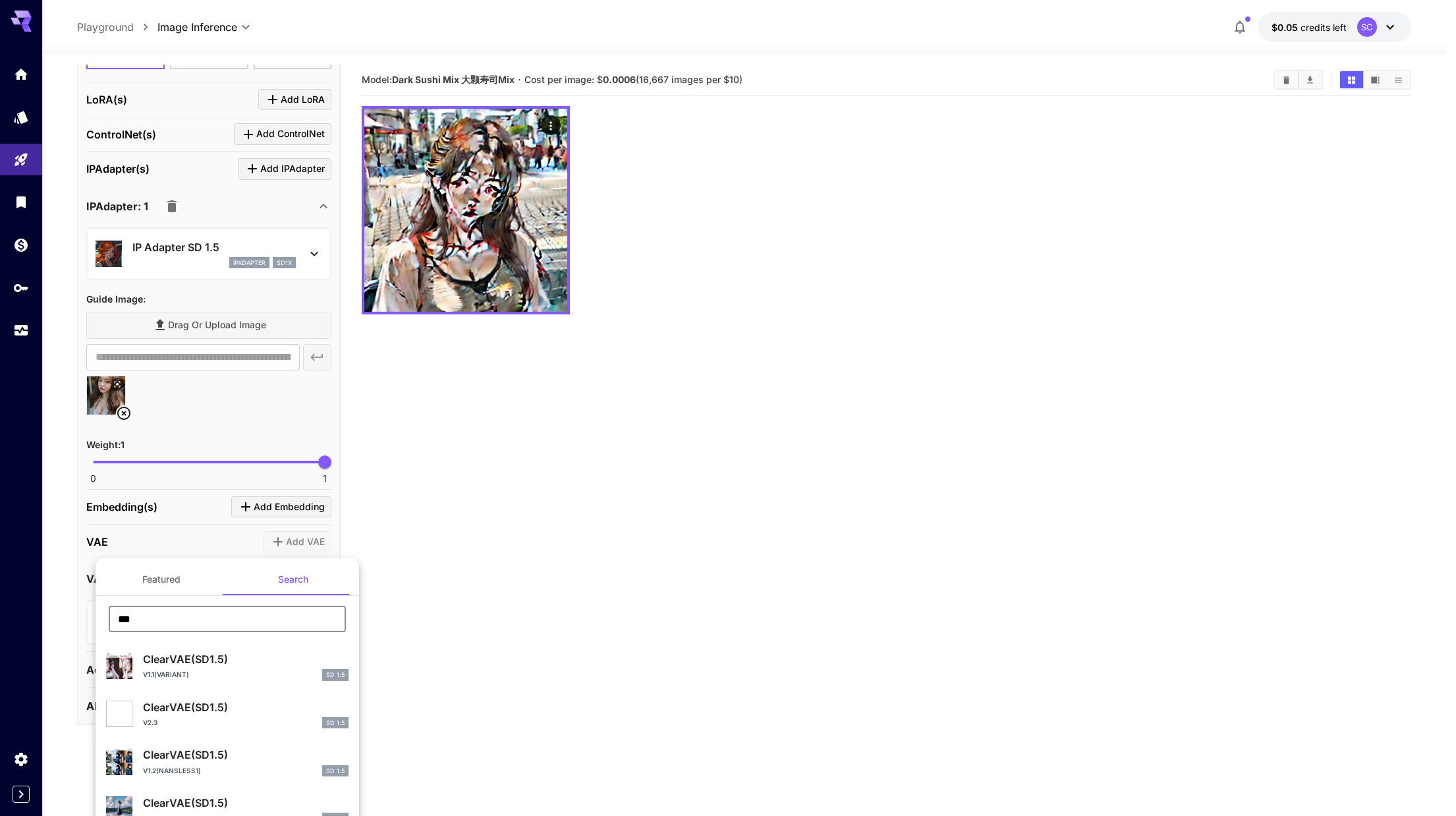
type input "***"
click at [256, 667] on div "ClearVAE(SD1.5) v1.1(Variant) SD 1.5" at bounding box center [245, 666] width 205 height 30
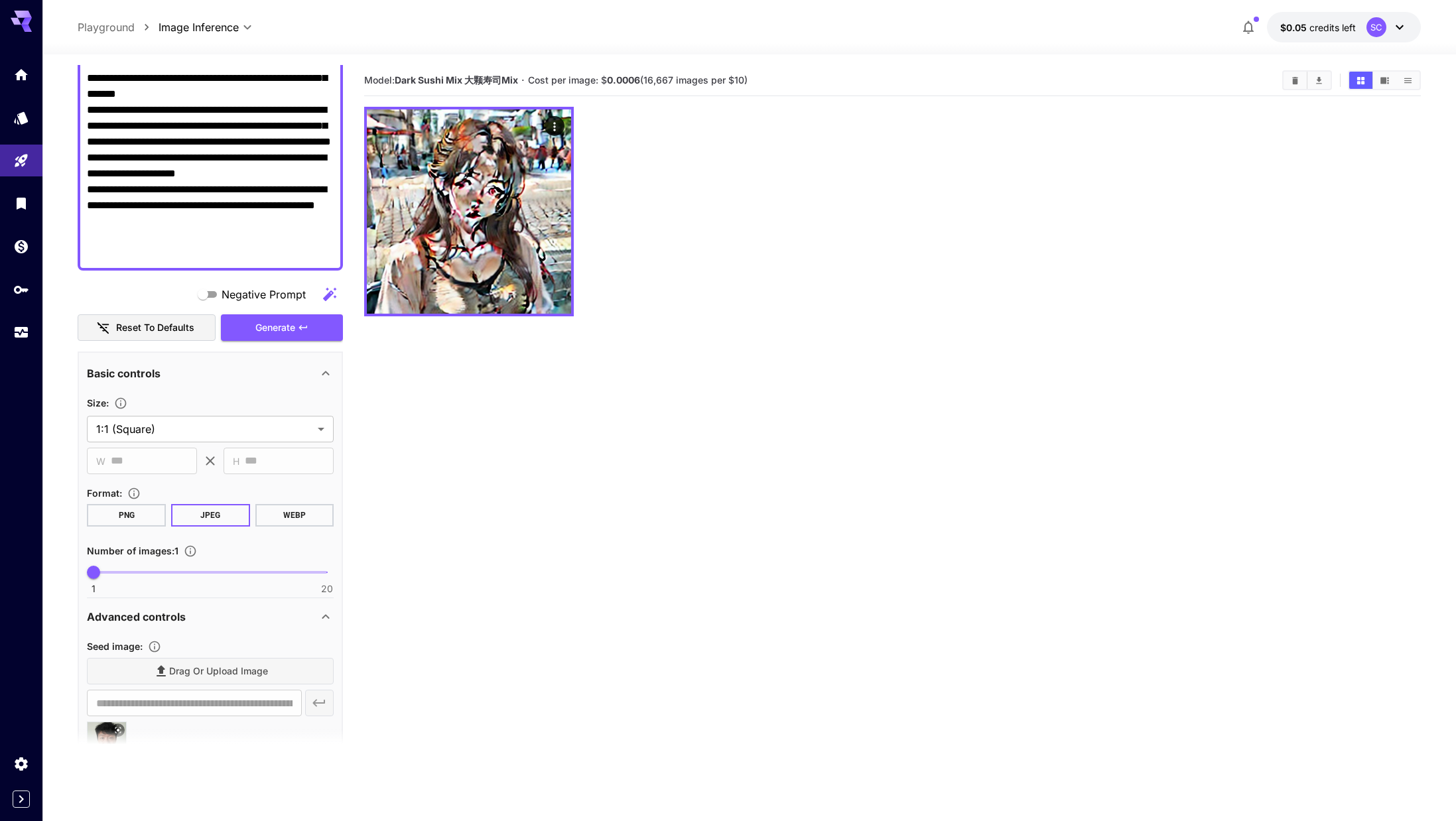
scroll to position [127, 0]
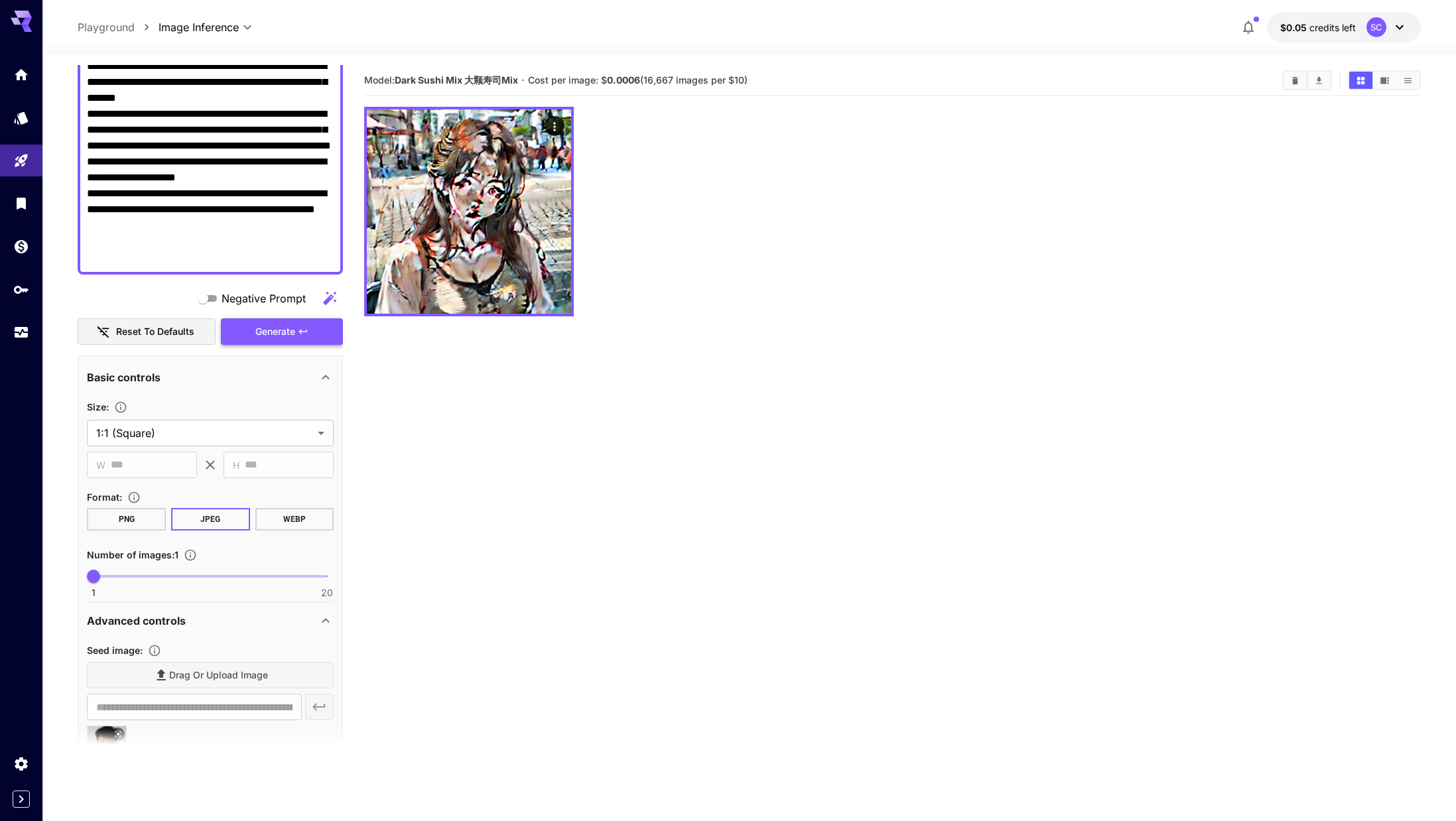
click at [291, 333] on span "Generate" at bounding box center [275, 331] width 40 height 17
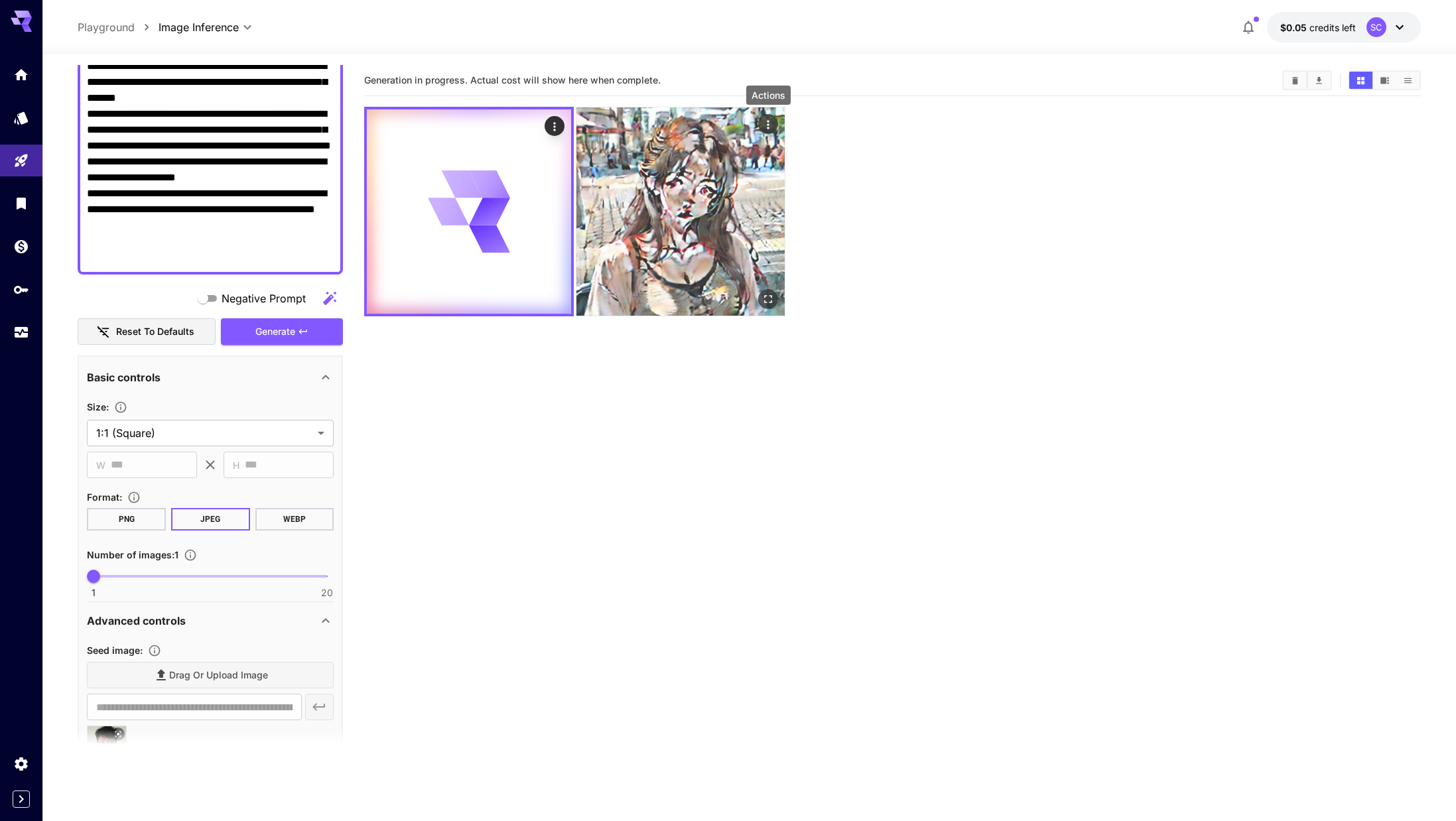
click at [765, 125] on icon "Actions" at bounding box center [768, 125] width 13 height 13
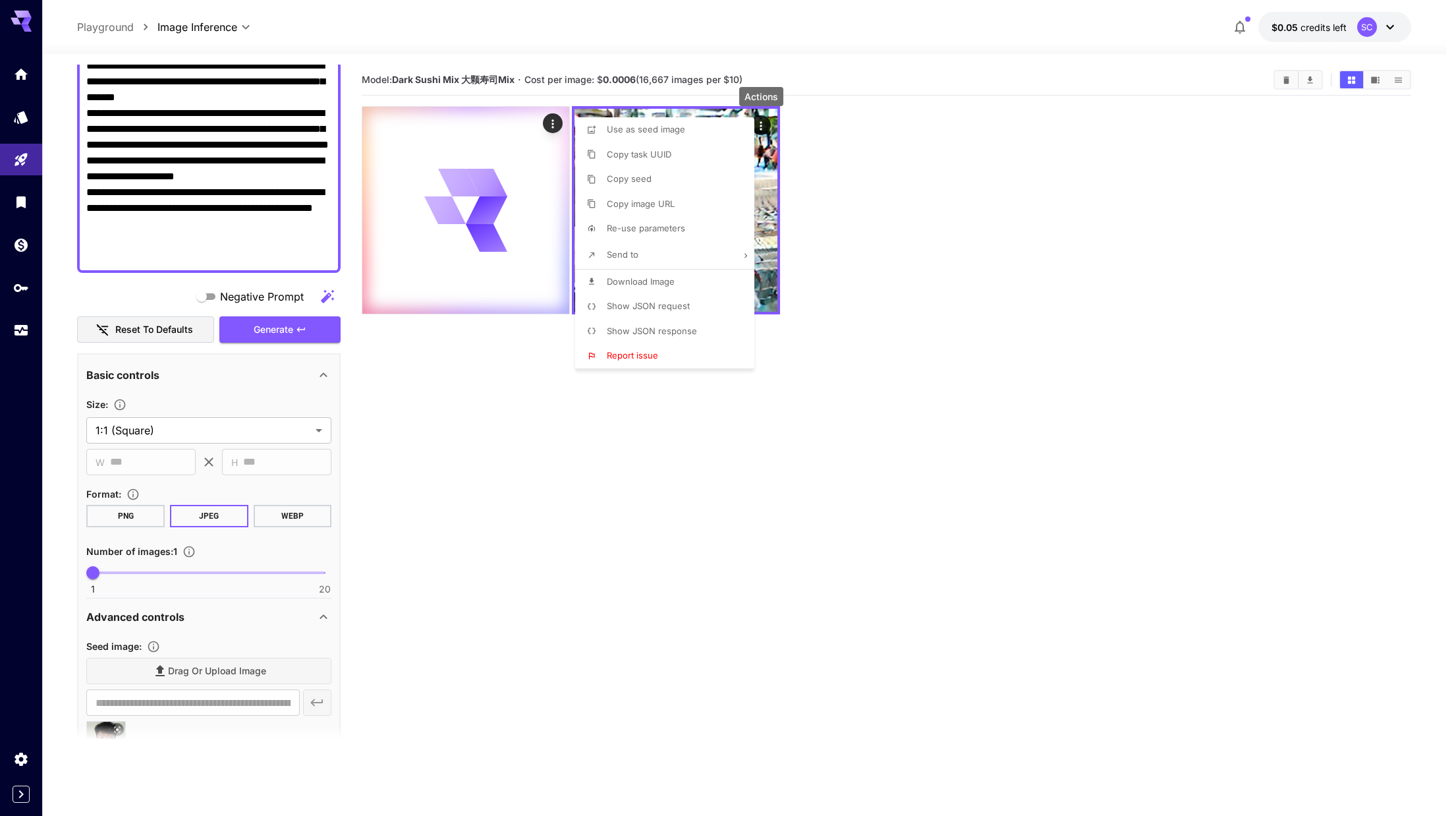
click at [774, 271] on div at bounding box center [728, 408] width 1456 height 816
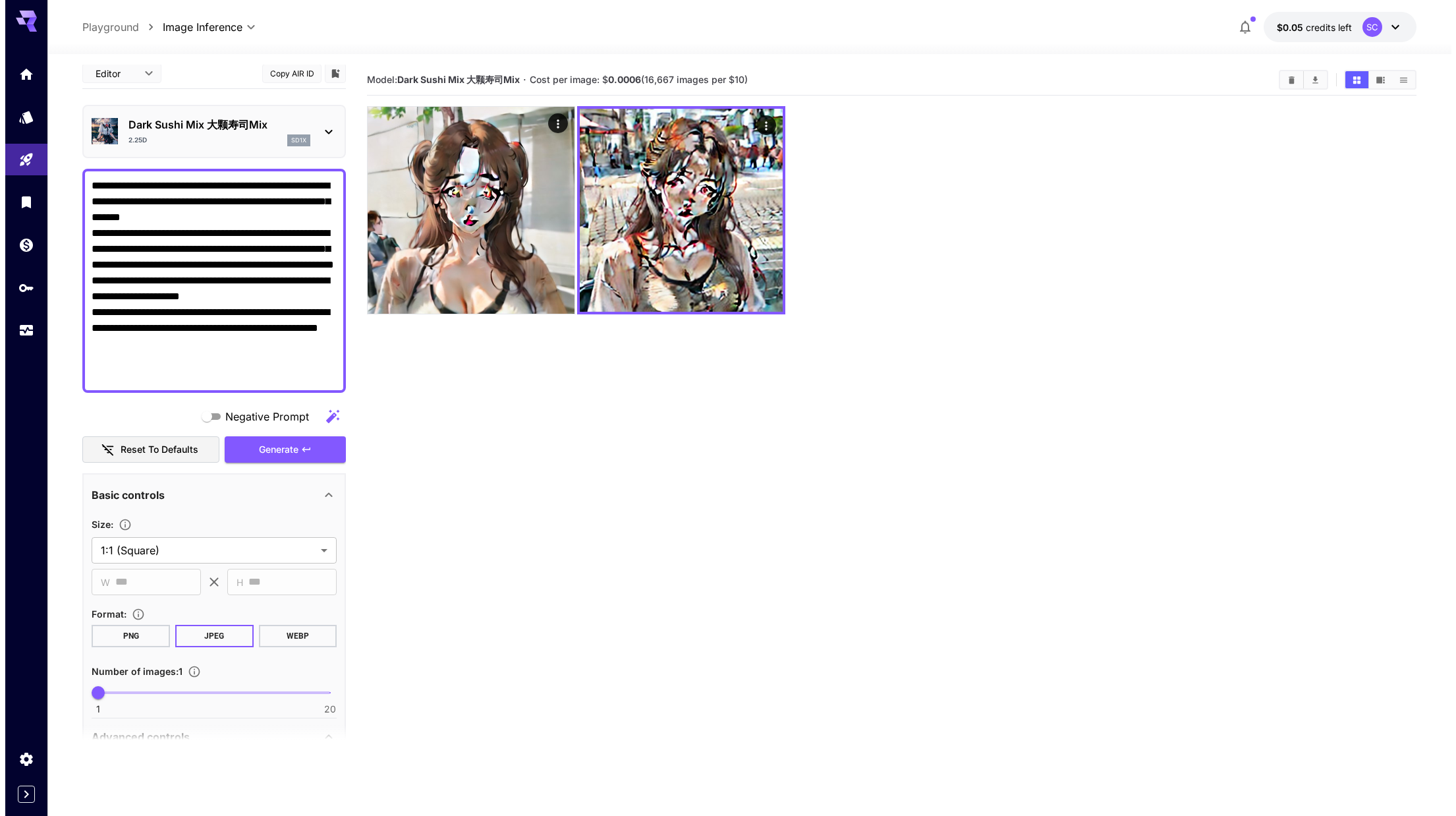
scroll to position [0, 0]
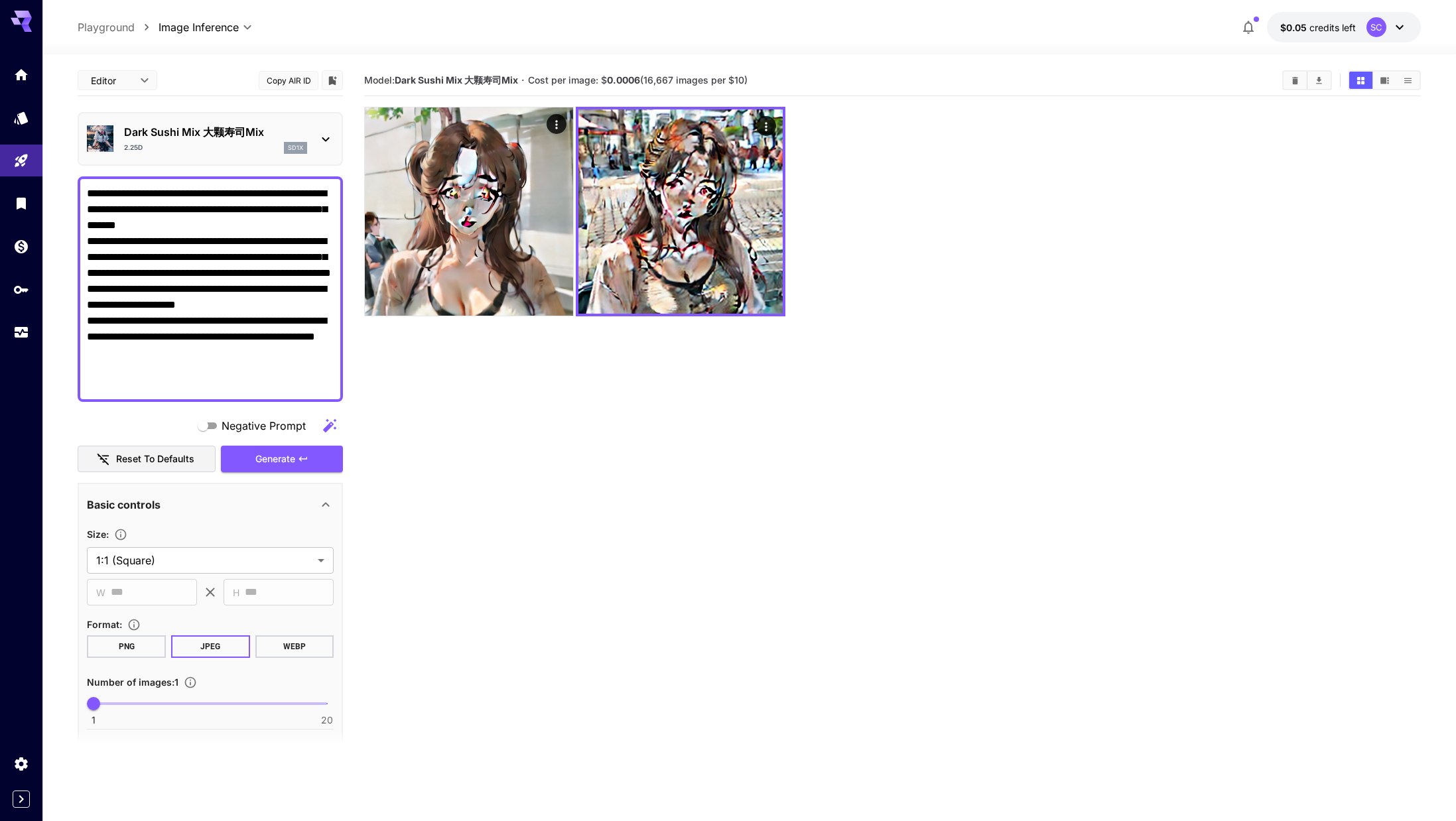
click at [218, 142] on div "Dark Sushi Mix 大颗寿司Mix 2.25D sd1x" at bounding box center [215, 139] width 183 height 30
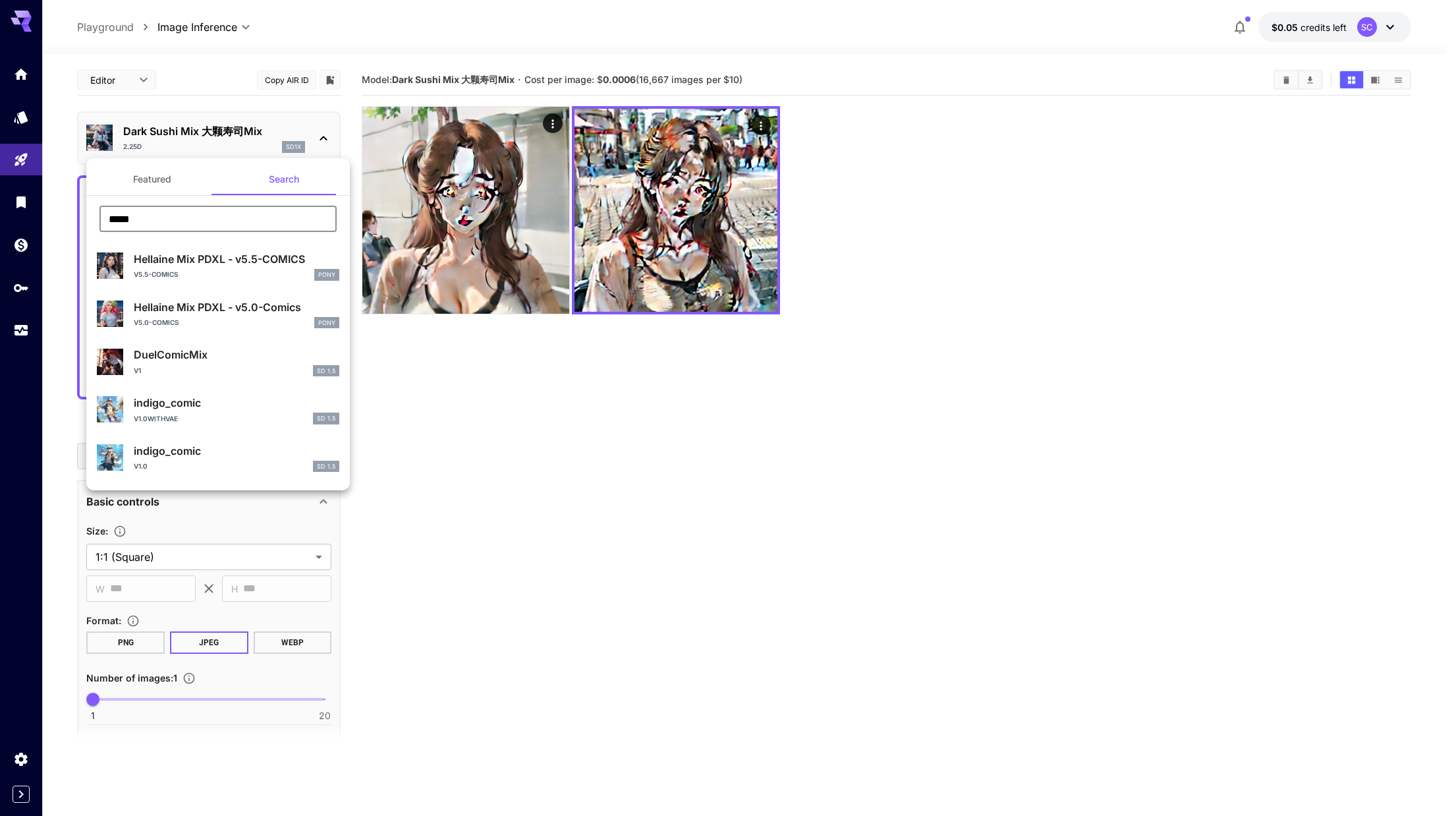
drag, startPoint x: 205, startPoint y: 217, endPoint x: 12, endPoint y: 215, distance: 193.0
click at [12, 215] on div "Featured Search ***** ​ Hellaine Mix PDXL - v5.5-COMICS v5.5-COMICS Pony Hellai…" at bounding box center [131, 197] width 263 height 395
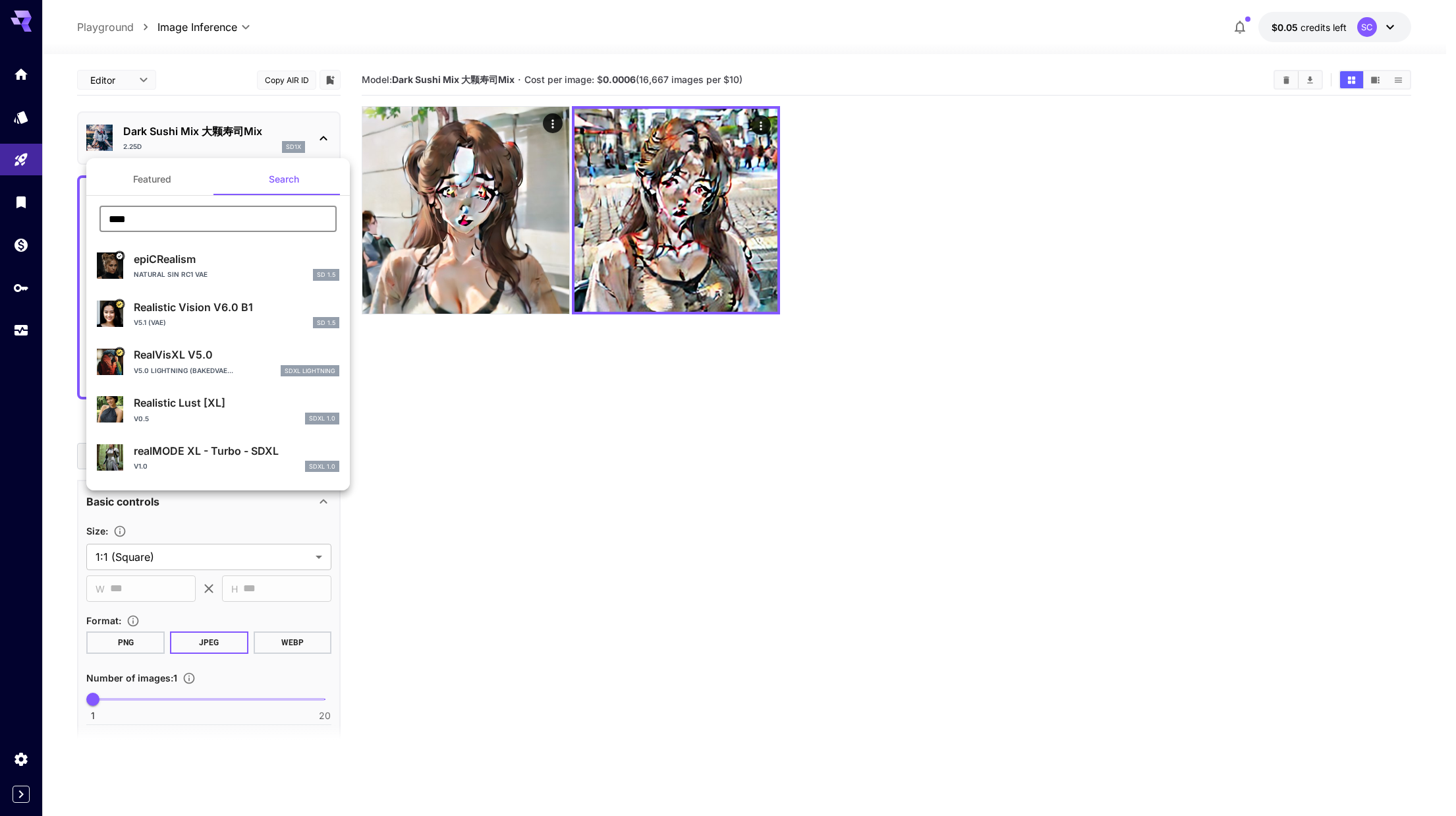
type input "****"
click at [185, 321] on div "V5.1 (VAE) SD 1.5" at bounding box center [236, 323] width 205 height 12
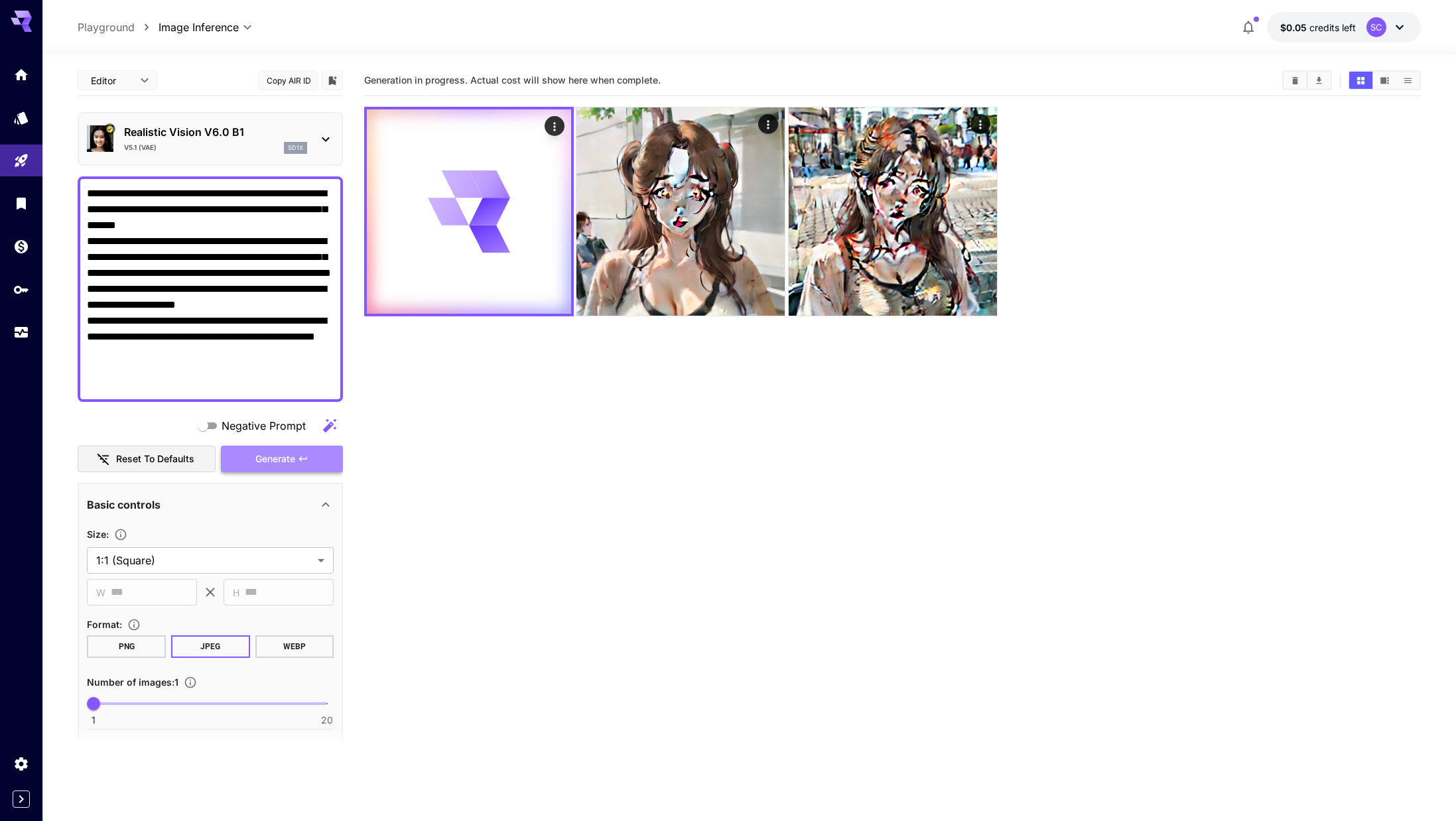
click at [274, 465] on span "Generate" at bounding box center [275, 459] width 40 height 17
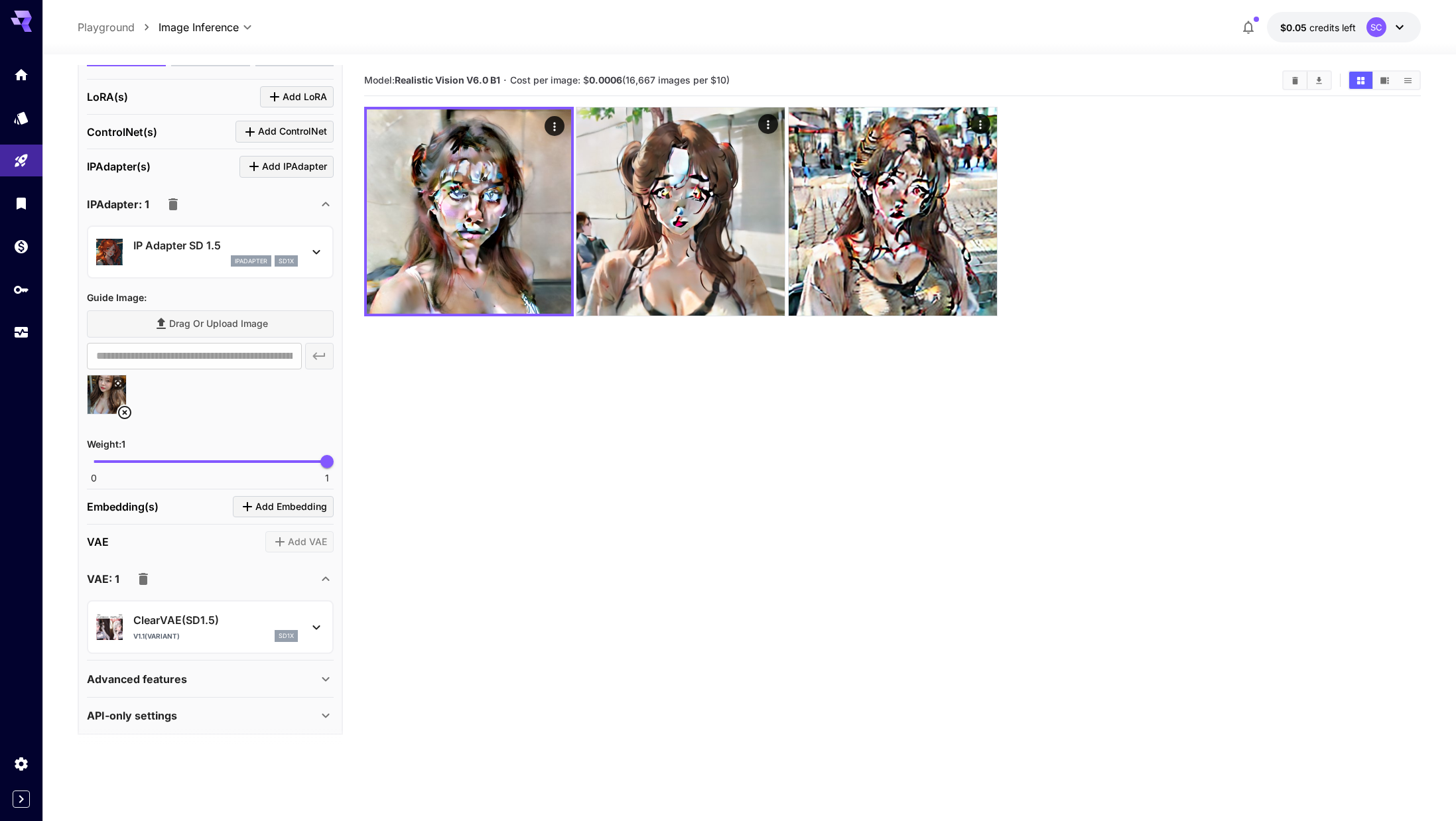
scroll to position [1462, 0]
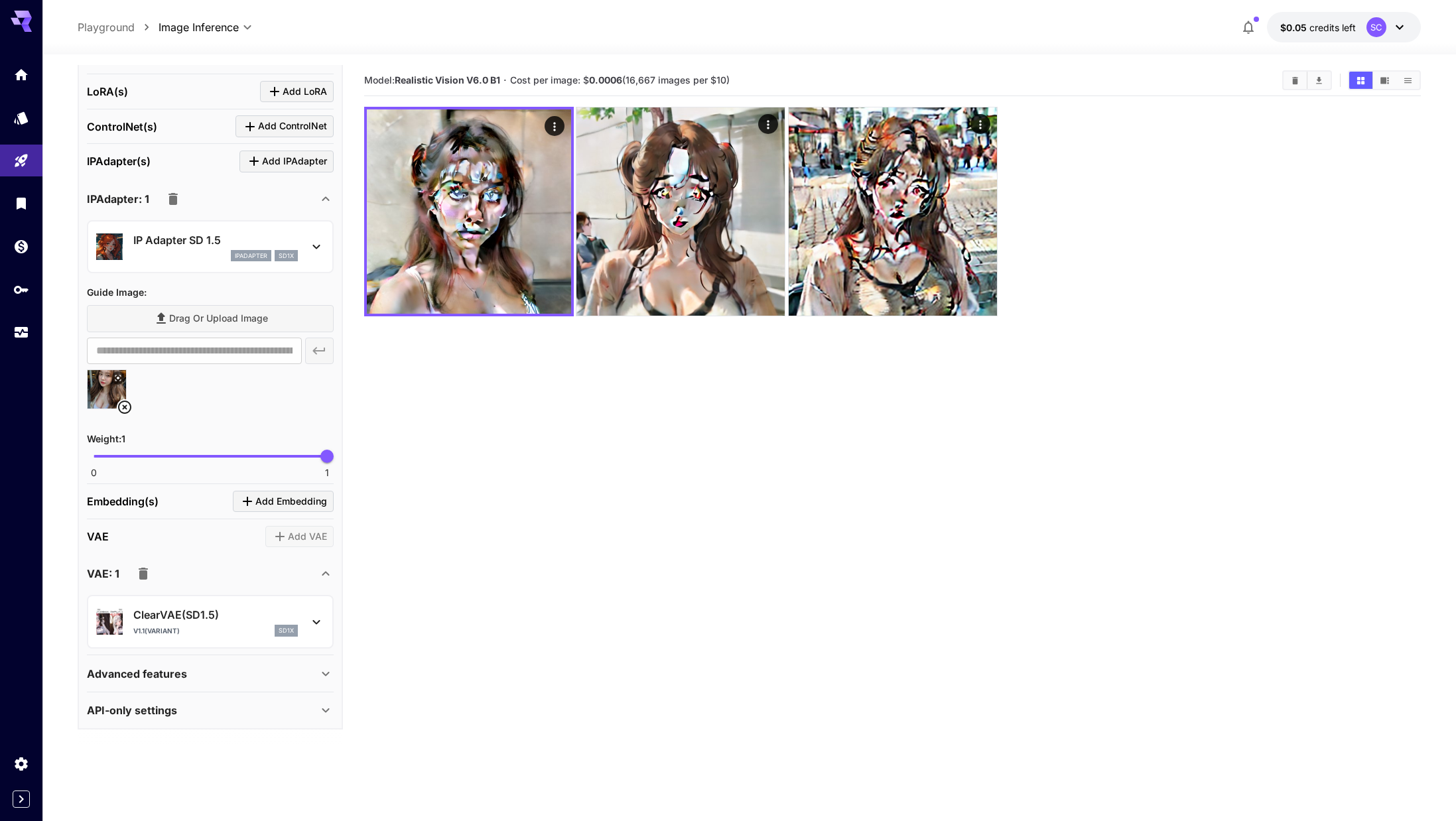
click at [189, 620] on p "ClearVAE(SD1.5)" at bounding box center [215, 614] width 164 height 16
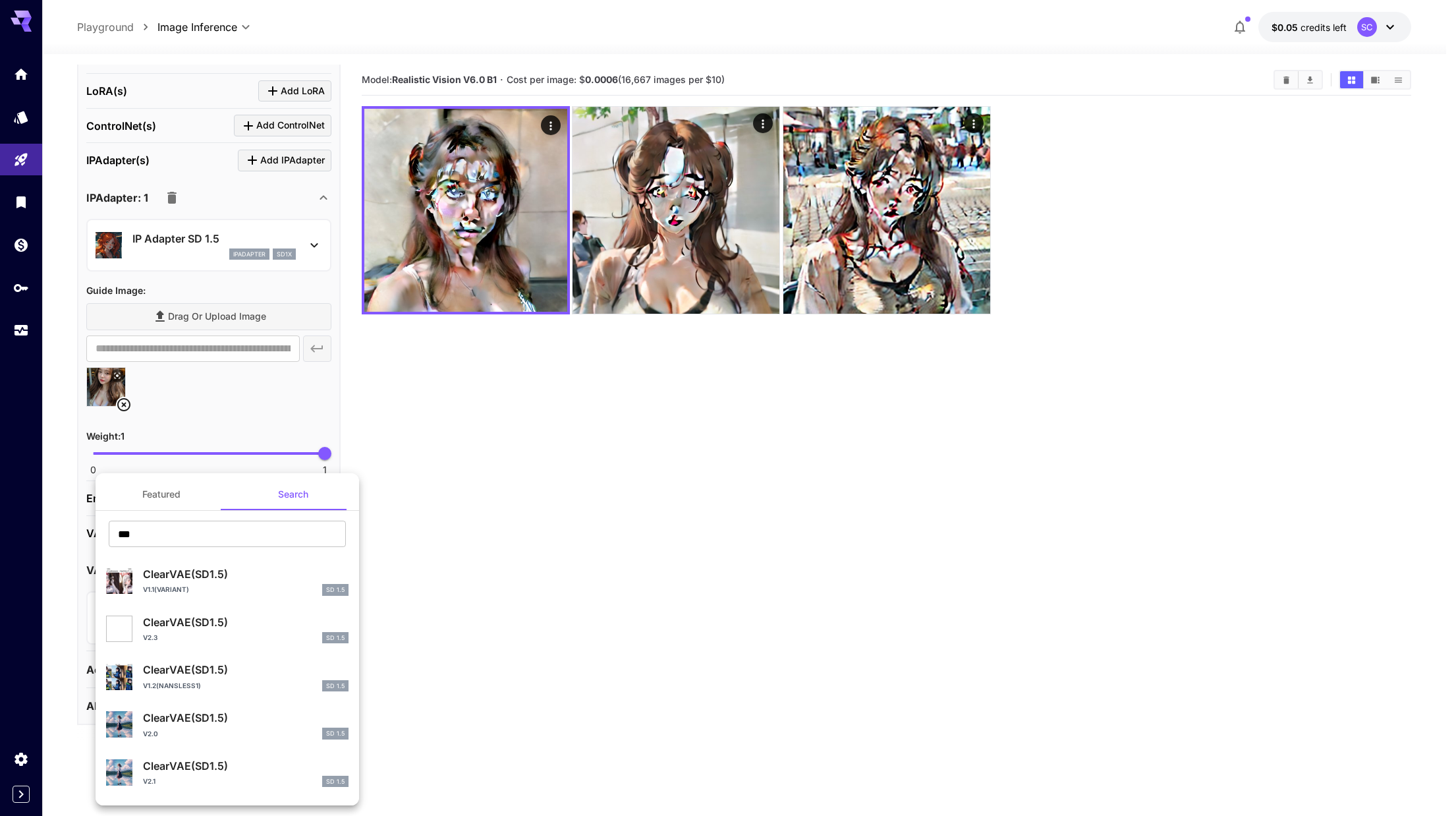
click at [155, 494] on button "Featured" at bounding box center [162, 495] width 132 height 32
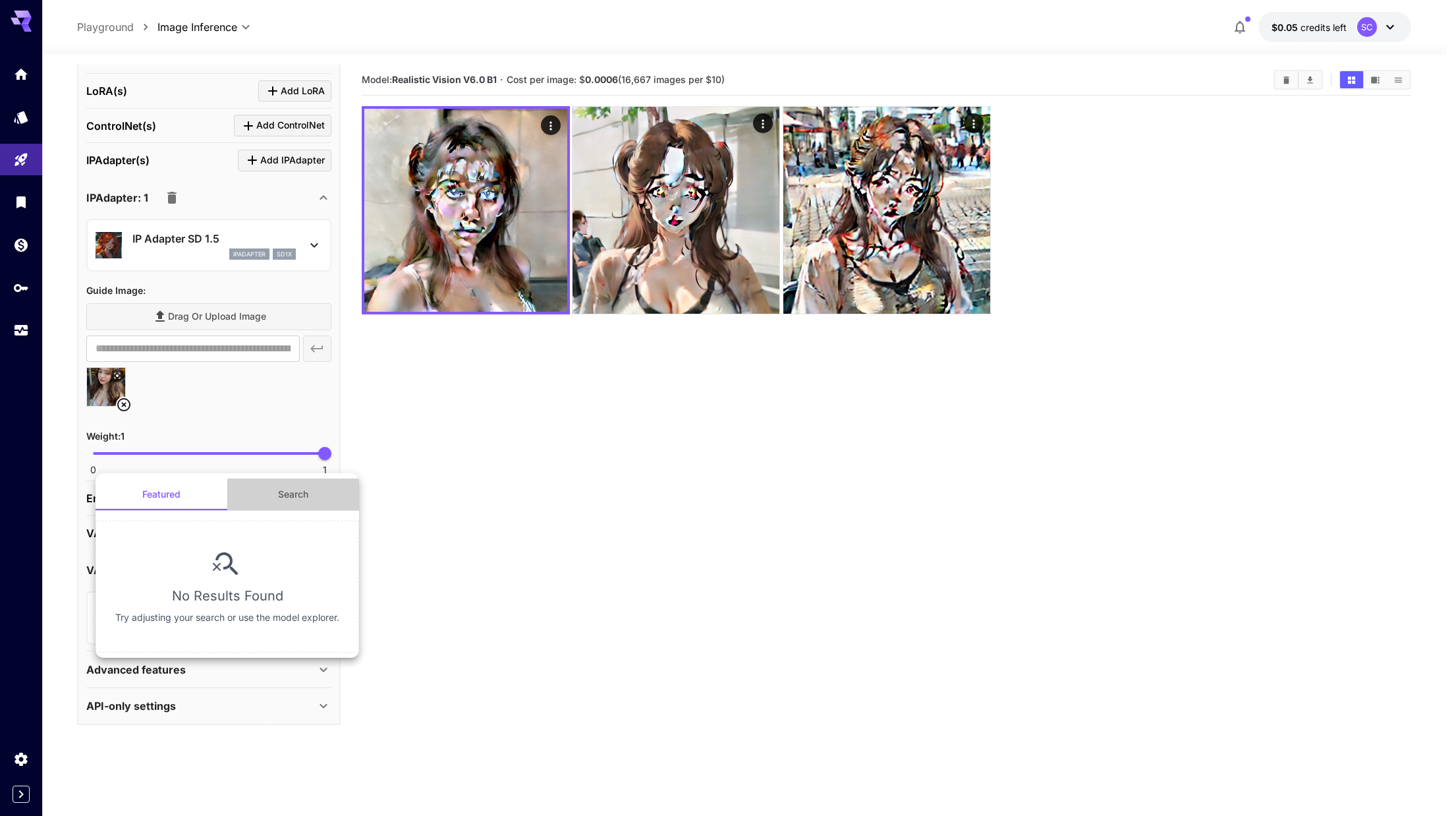
click at [276, 502] on button "Search" at bounding box center [293, 495] width 132 height 32
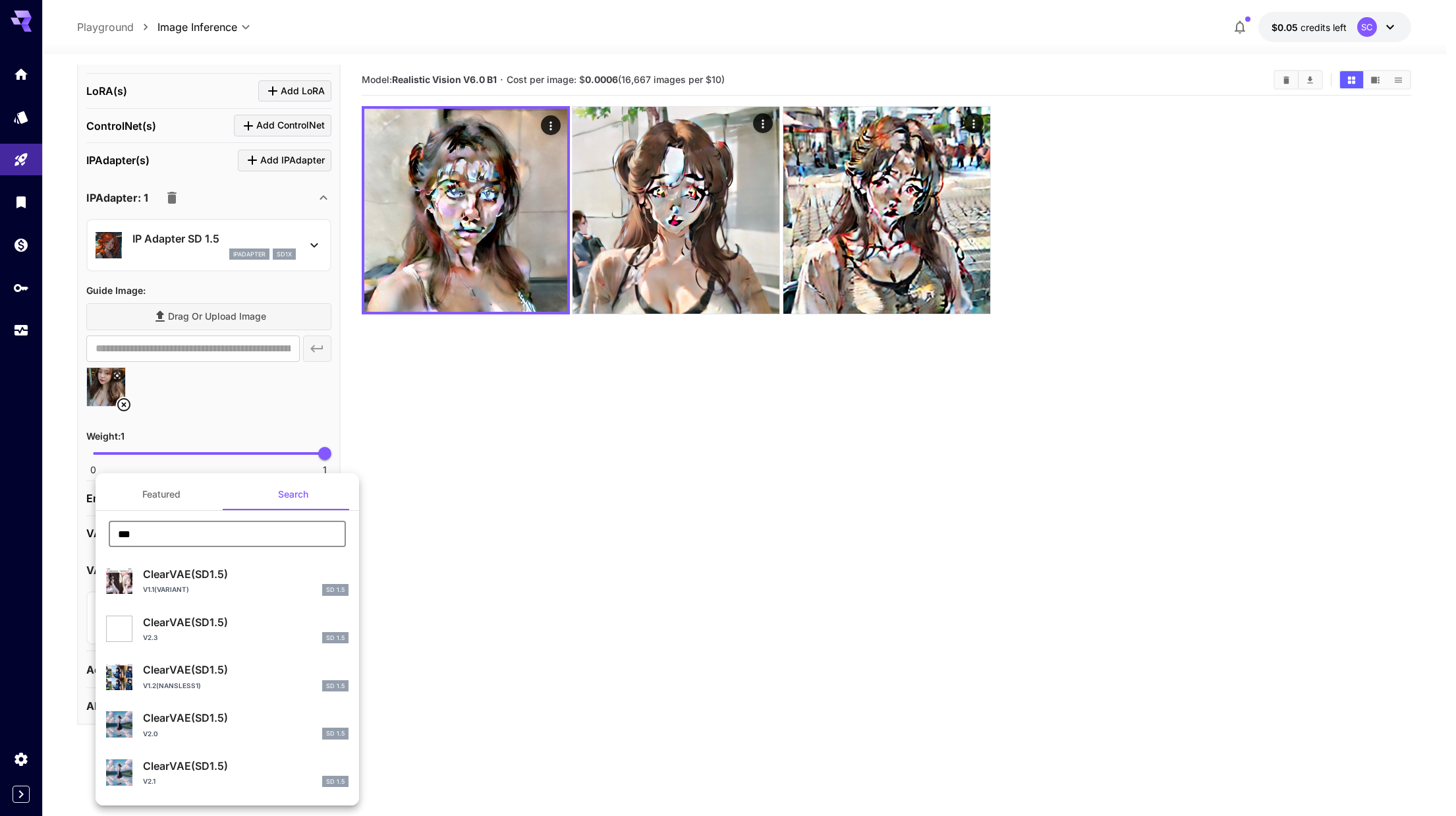
drag, startPoint x: 205, startPoint y: 539, endPoint x: 60, endPoint y: 533, distance: 145.1
click at [60, 395] on div "Featured Search *** ​ ClearVAE(SD1.5) v1.1(Variant) SD 1.5 ClearVAE(SD1.5) v2.3…" at bounding box center [131, 197] width 263 height 395
type input "*"
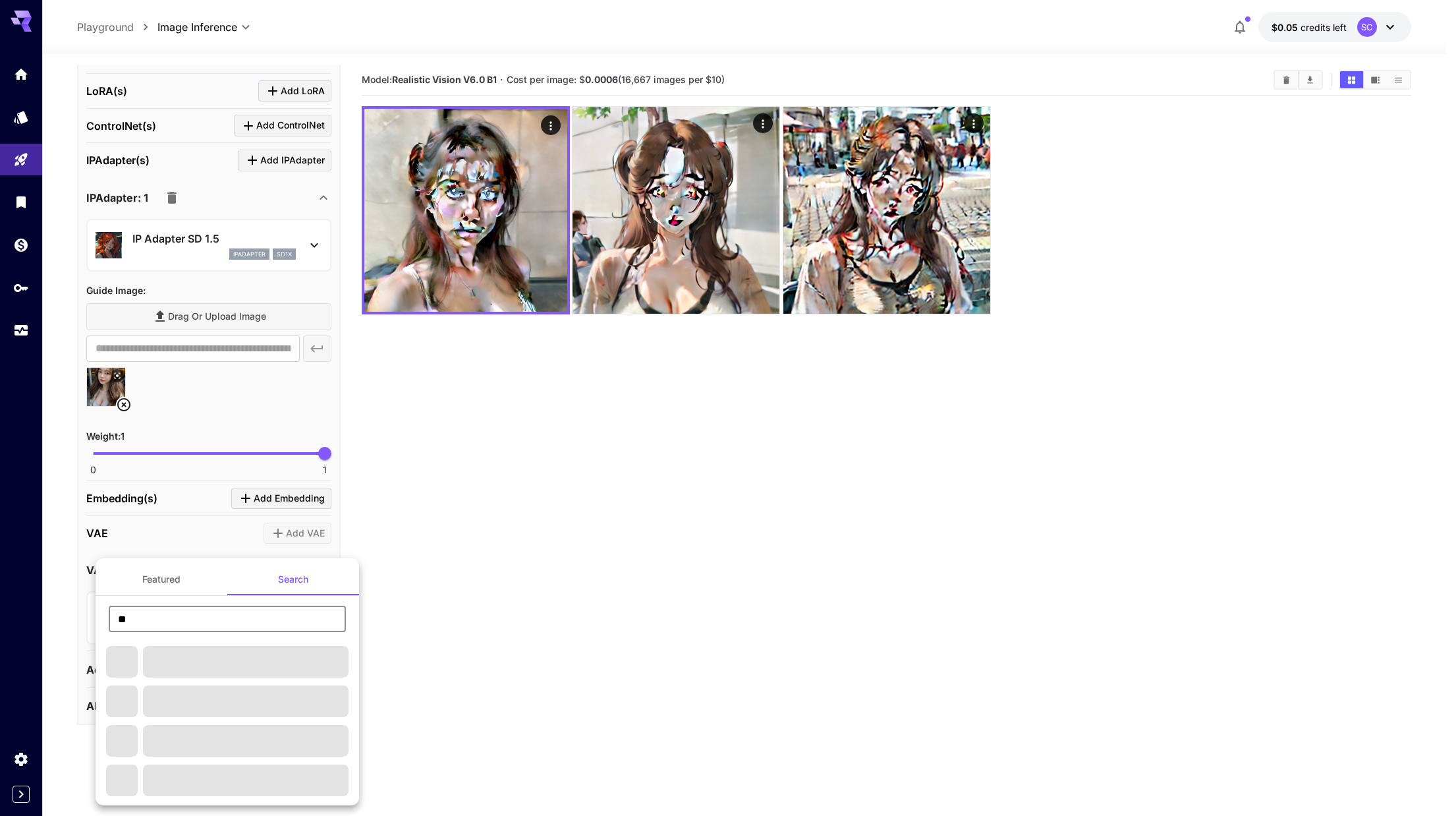
type input "*"
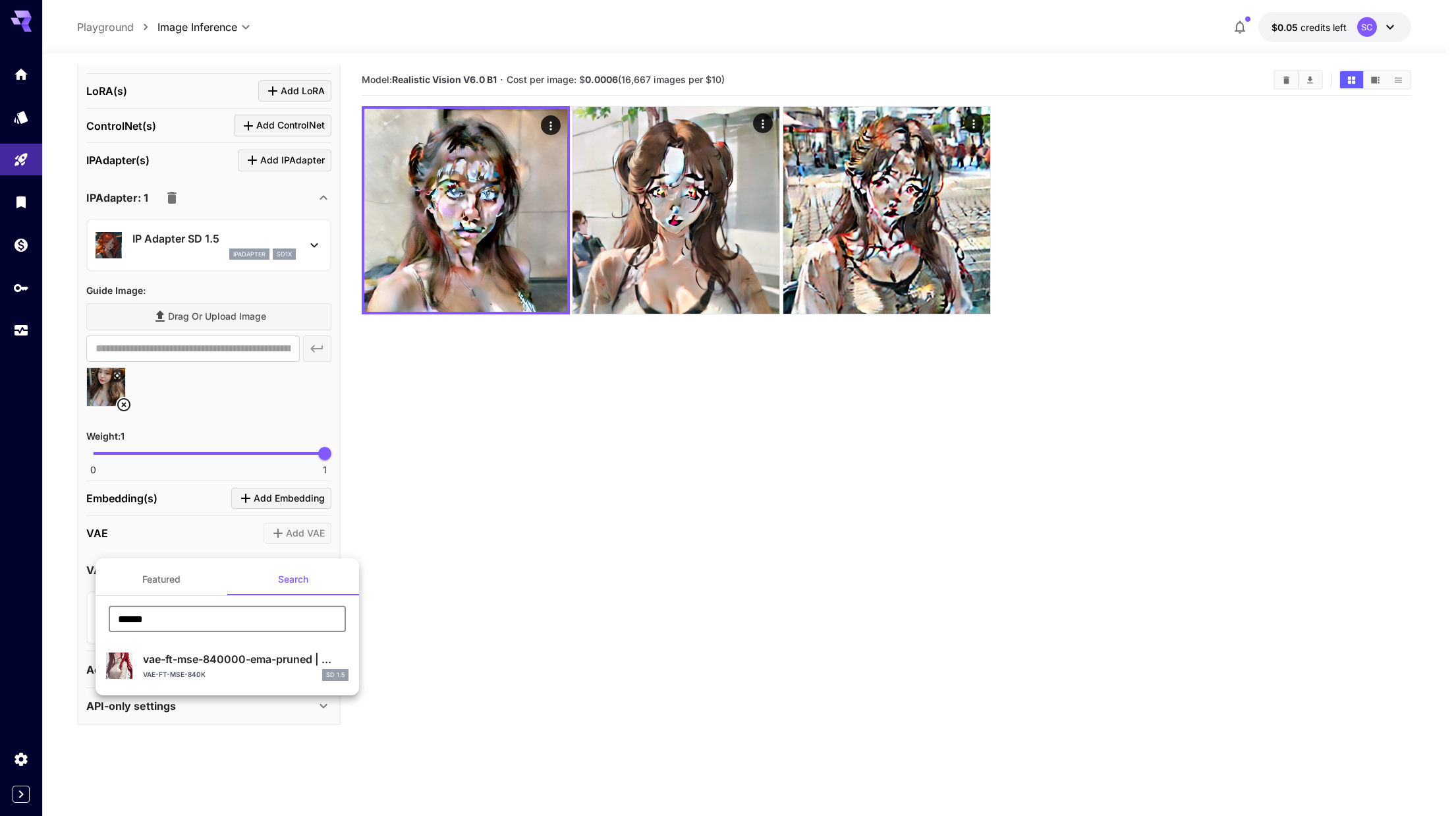
type input "******"
click at [254, 669] on div "vae-ft-mse-840k SD 1.5" at bounding box center [245, 675] width 205 height 12
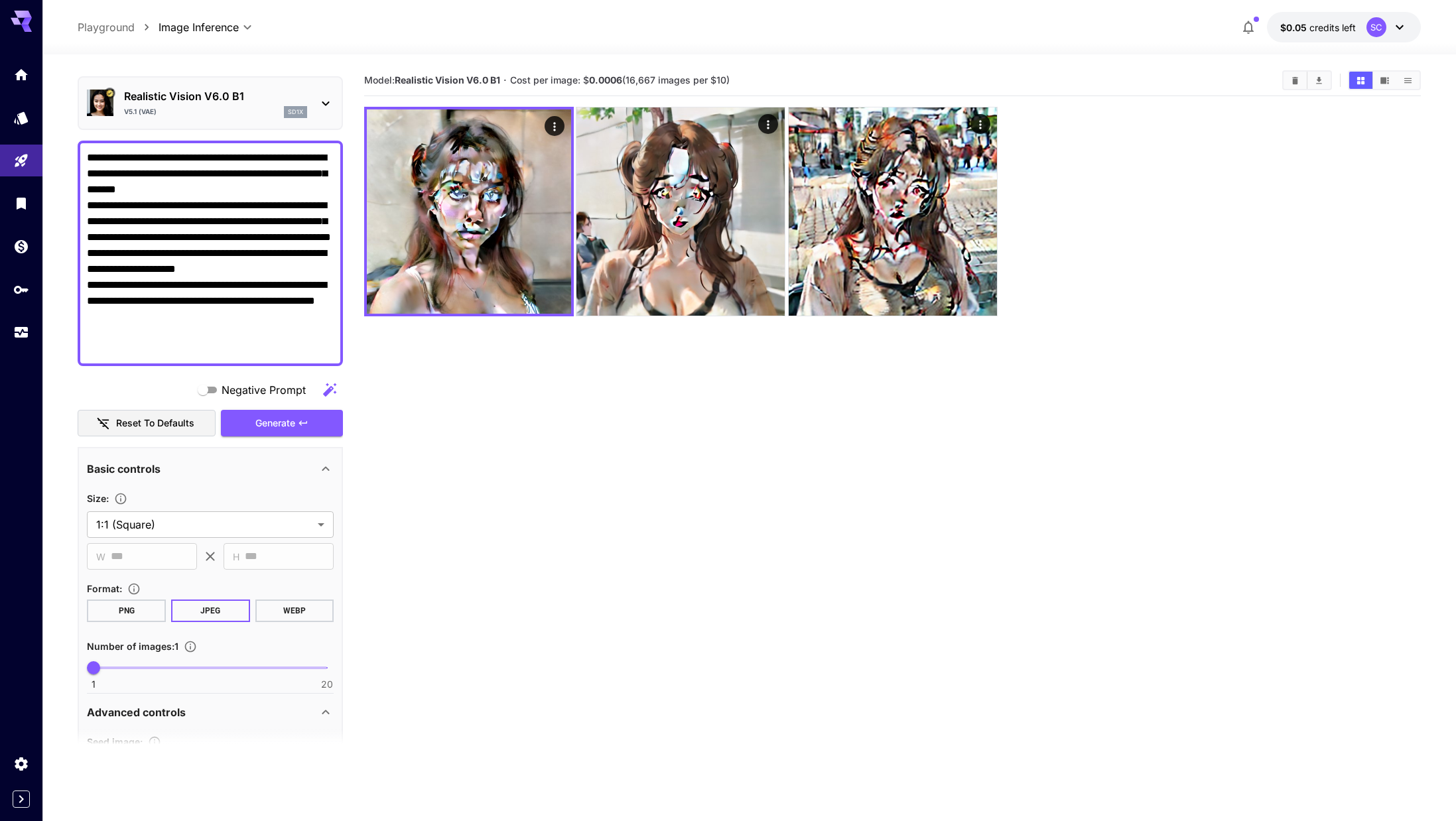
scroll to position [0, 0]
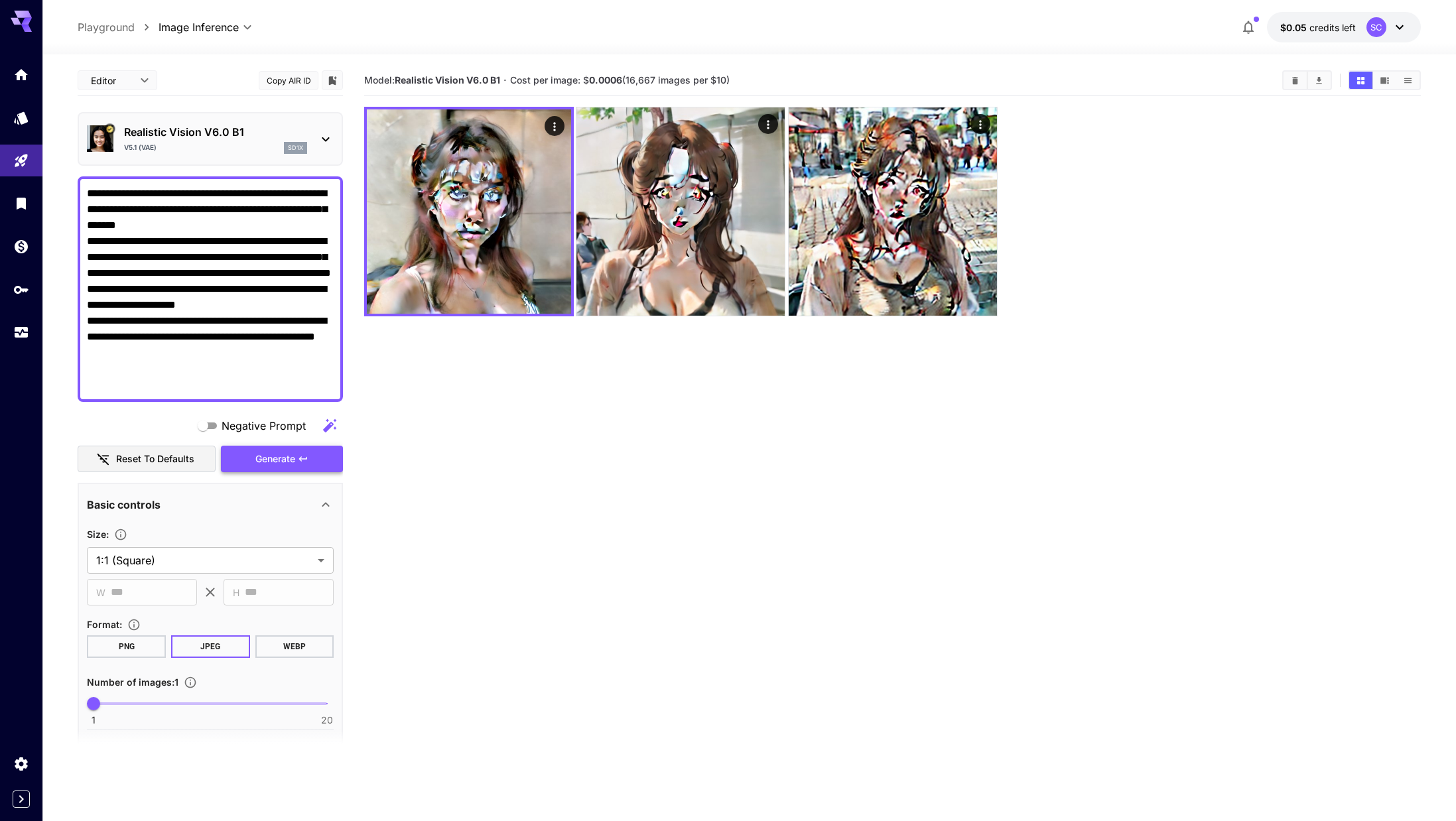
click at [280, 461] on span "Generate" at bounding box center [275, 459] width 40 height 17
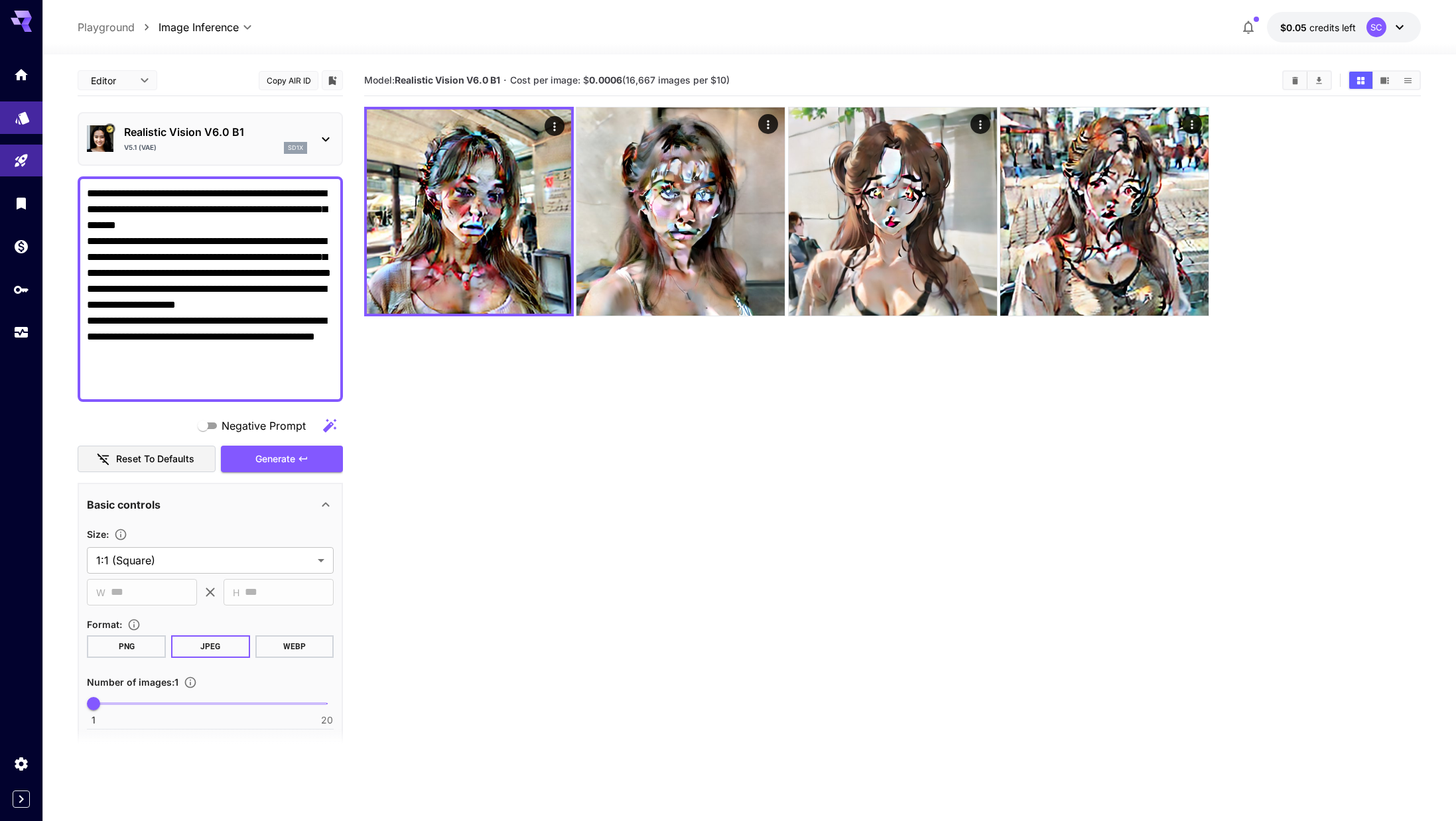
click at [11, 127] on link at bounding box center [21, 117] width 42 height 33
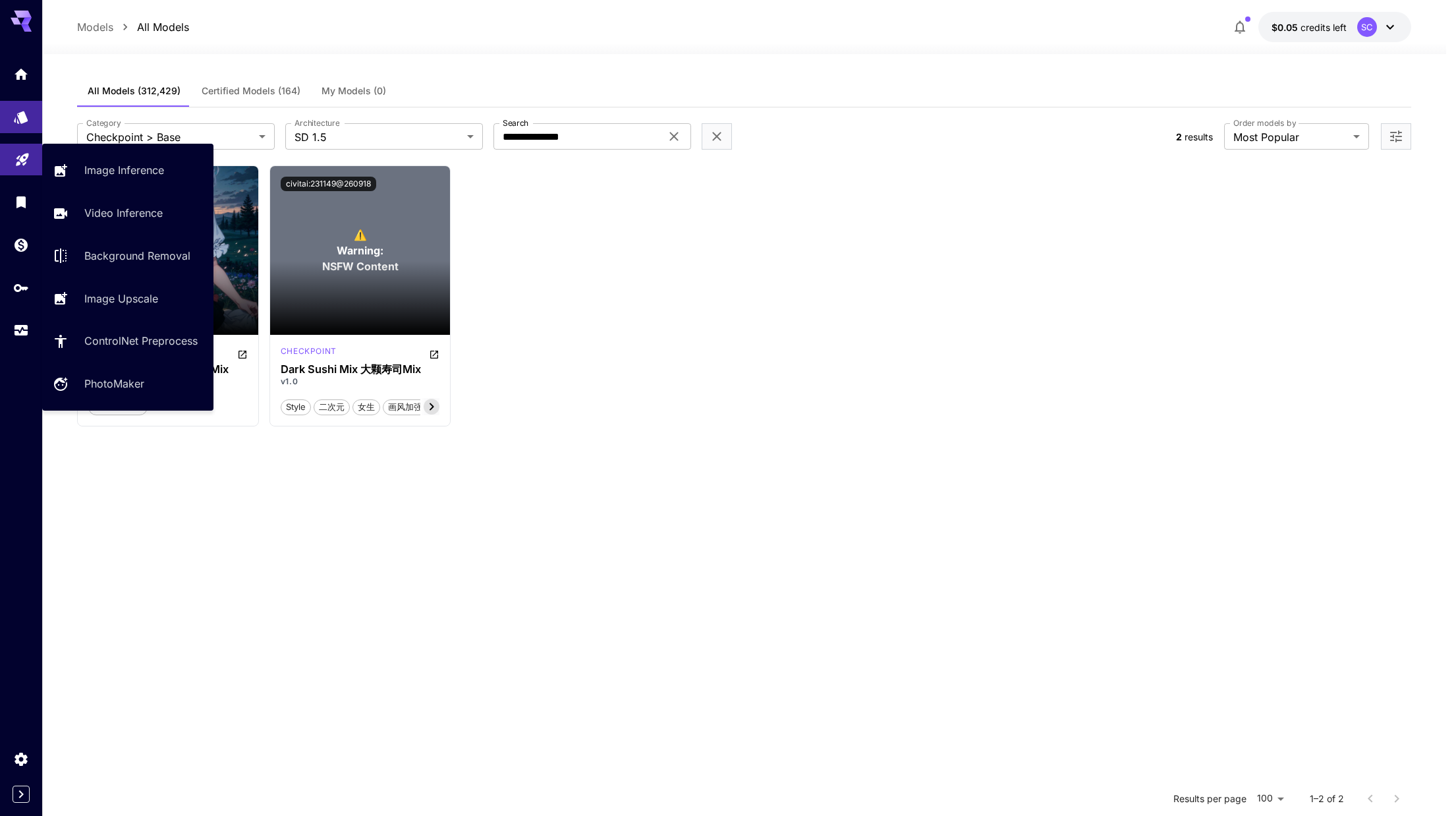
click at [9, 165] on link at bounding box center [21, 160] width 42 height 33
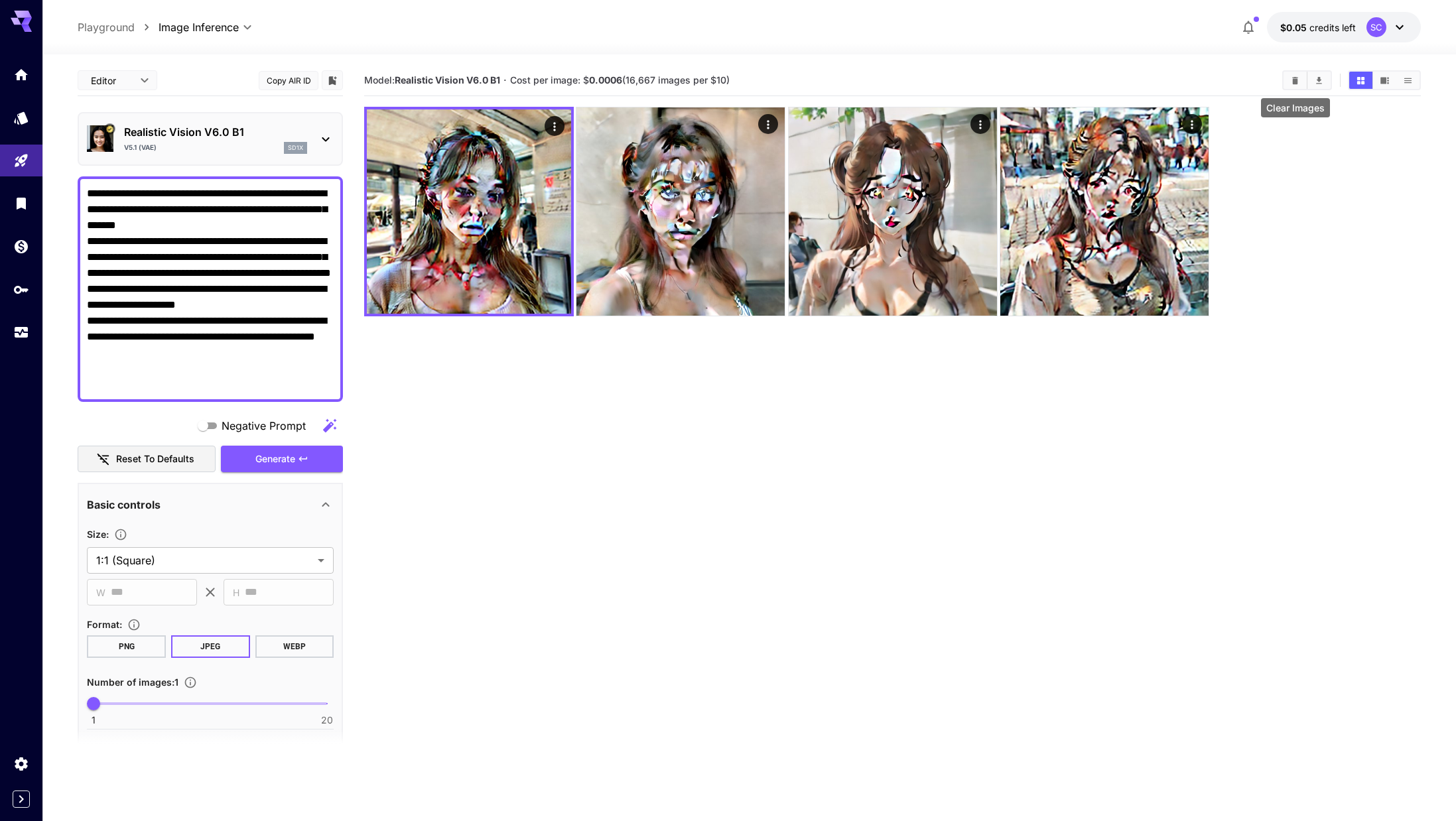
click at [779, 80] on button "Clear Images" at bounding box center [1295, 80] width 23 height 18
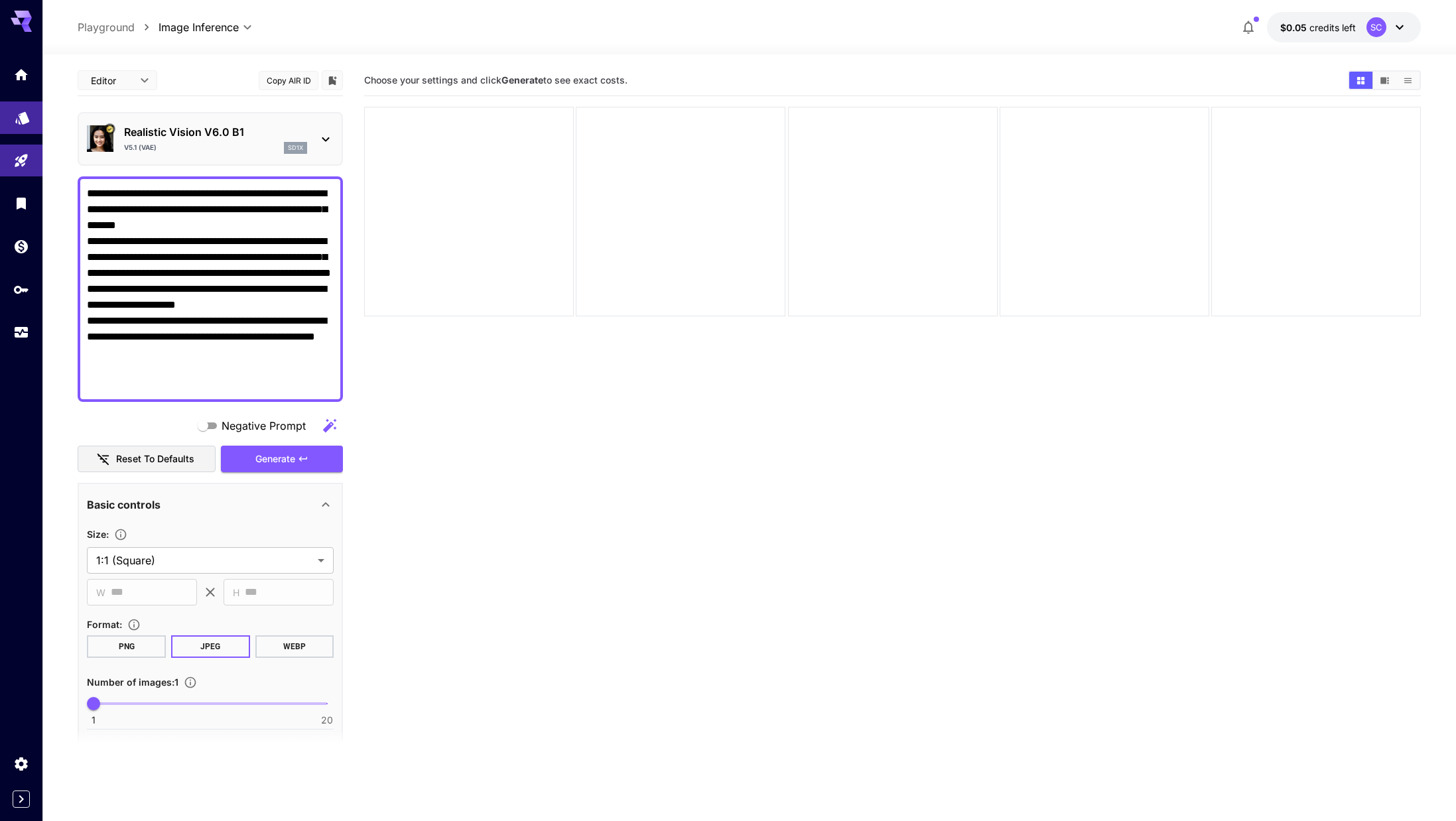
click at [19, 124] on link at bounding box center [21, 117] width 42 height 33
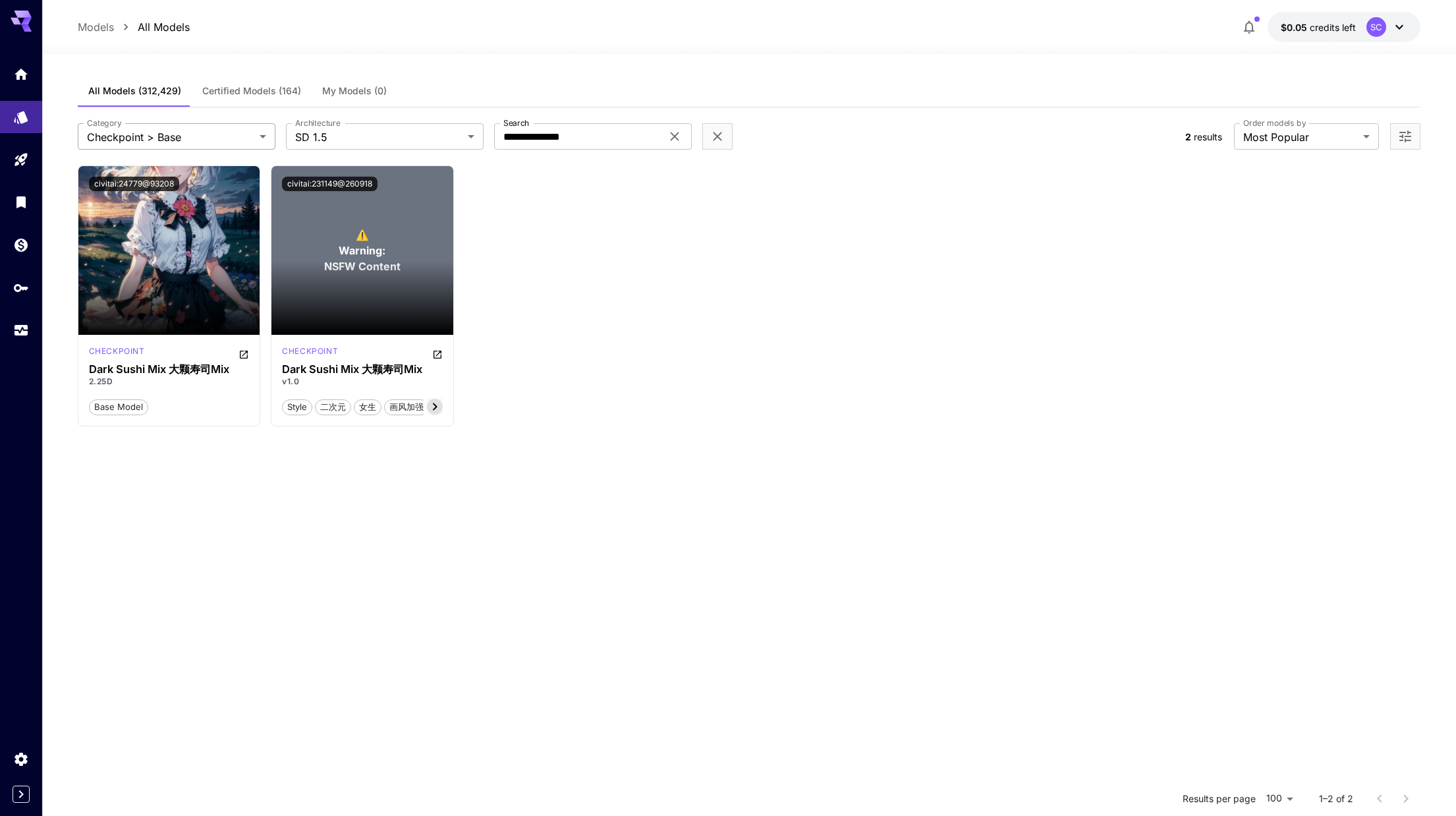
click at [191, 148] on body "**********" at bounding box center [728, 527] width 1456 height 1055
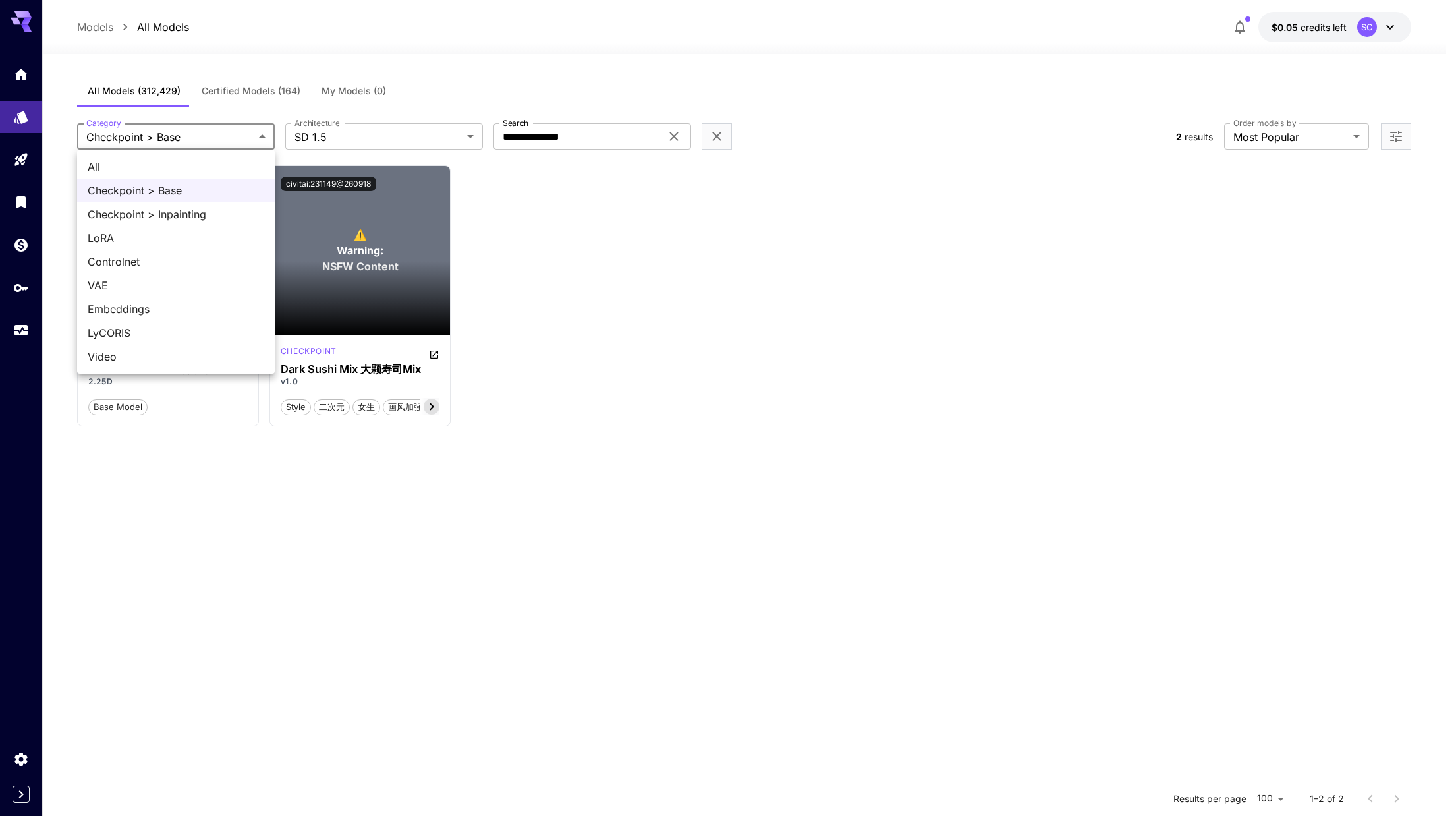
click at [191, 189] on span "Checkpoint > Base" at bounding box center [176, 191] width 177 height 16
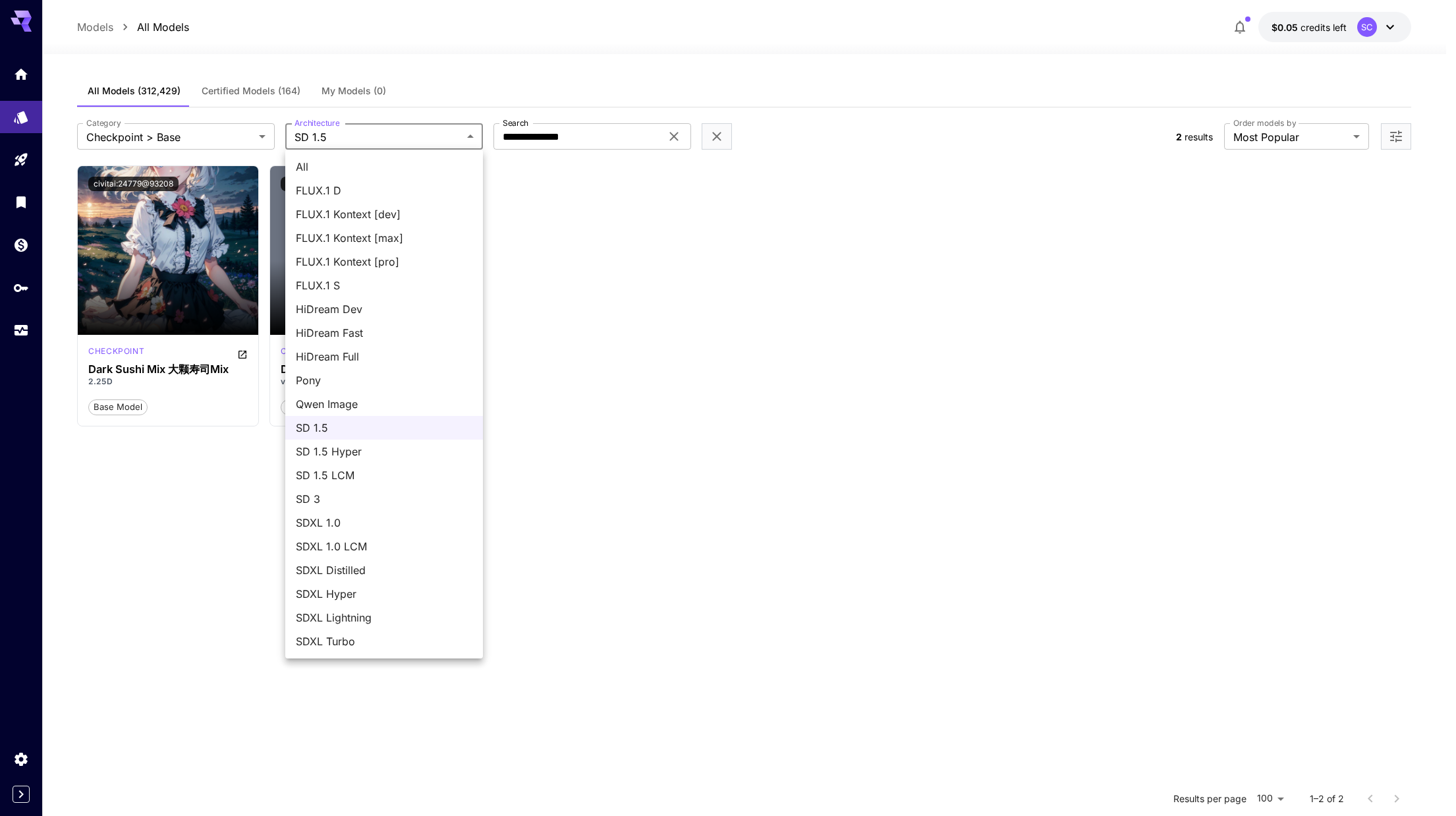
click at [413, 141] on body "**********" at bounding box center [728, 527] width 1456 height 1055
click at [416, 444] on span "SD 1.5 Hyper" at bounding box center [384, 452] width 177 height 16
type input "*******"
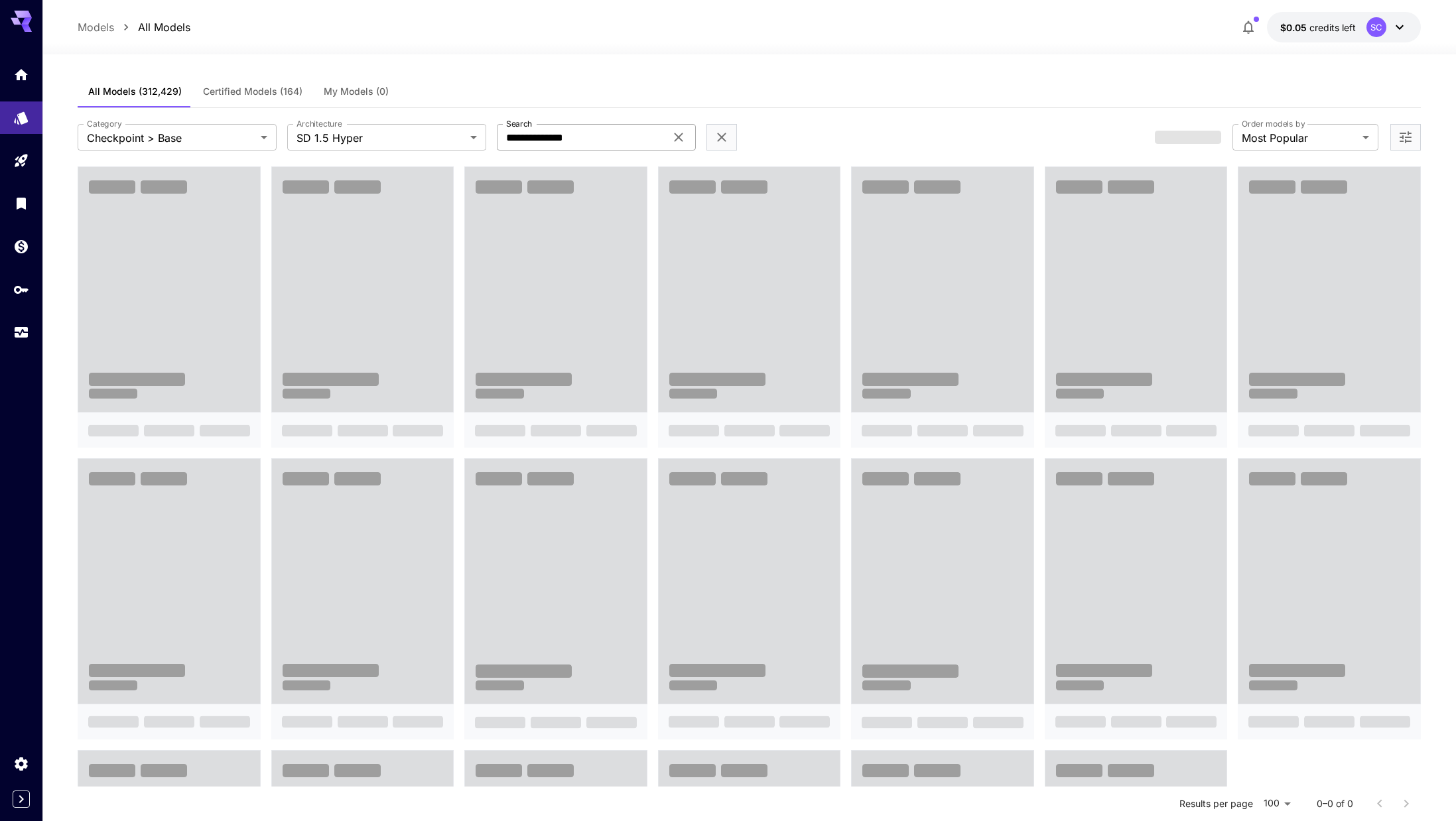
click at [679, 137] on icon at bounding box center [679, 138] width 9 height 9
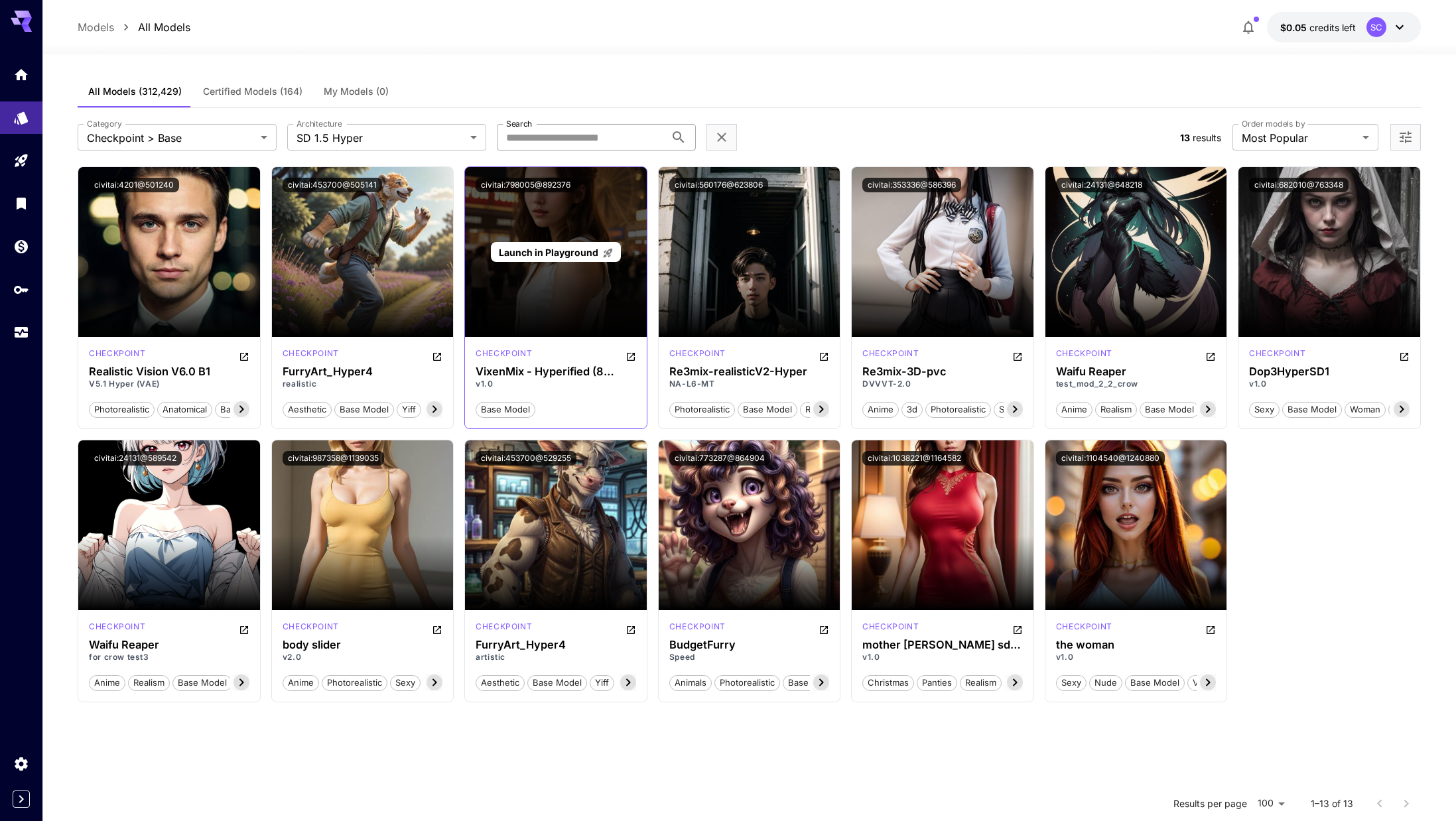
click at [574, 255] on span "Launch in Playground" at bounding box center [548, 252] width 99 height 11
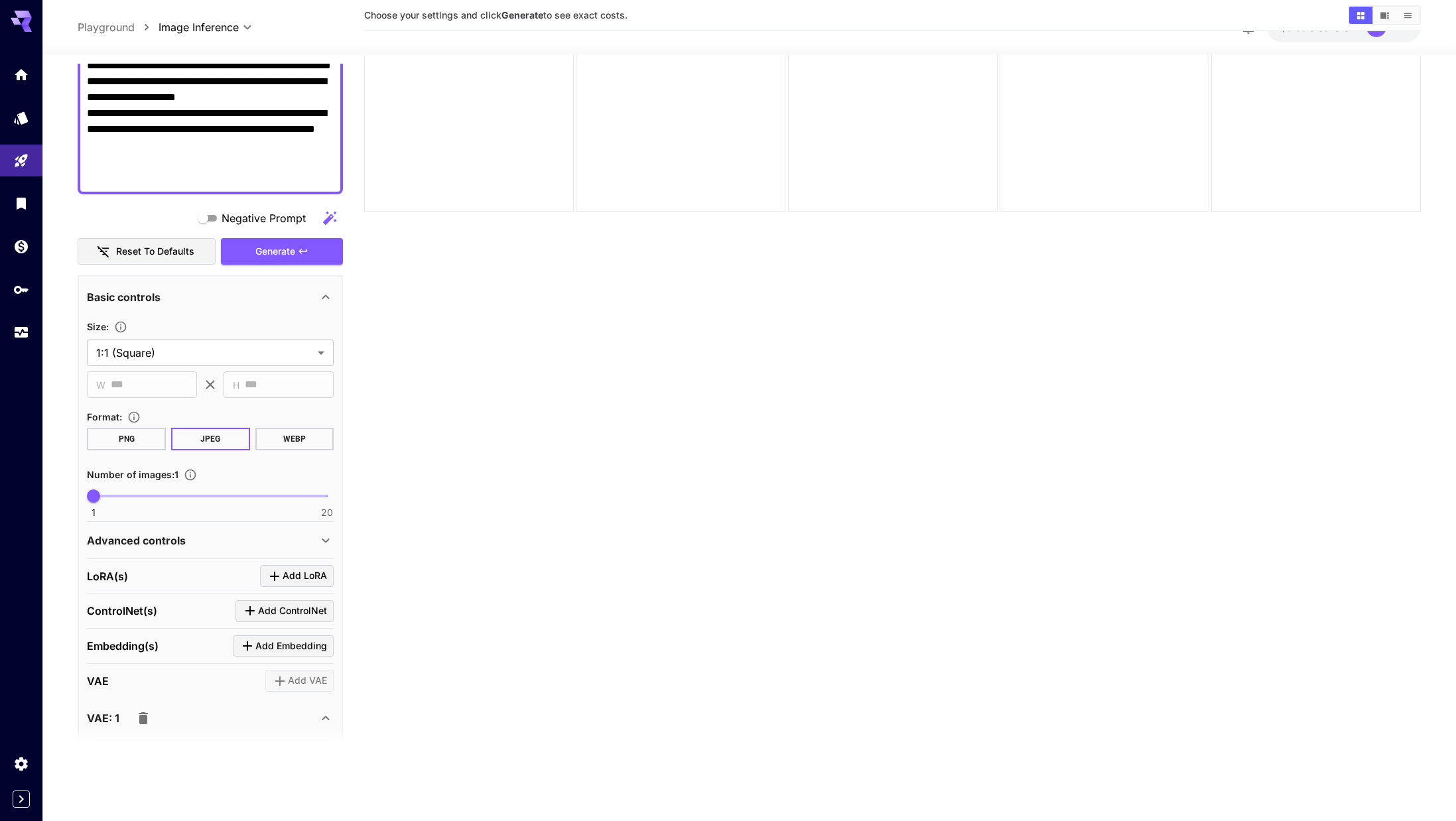
scroll to position [368, 0]
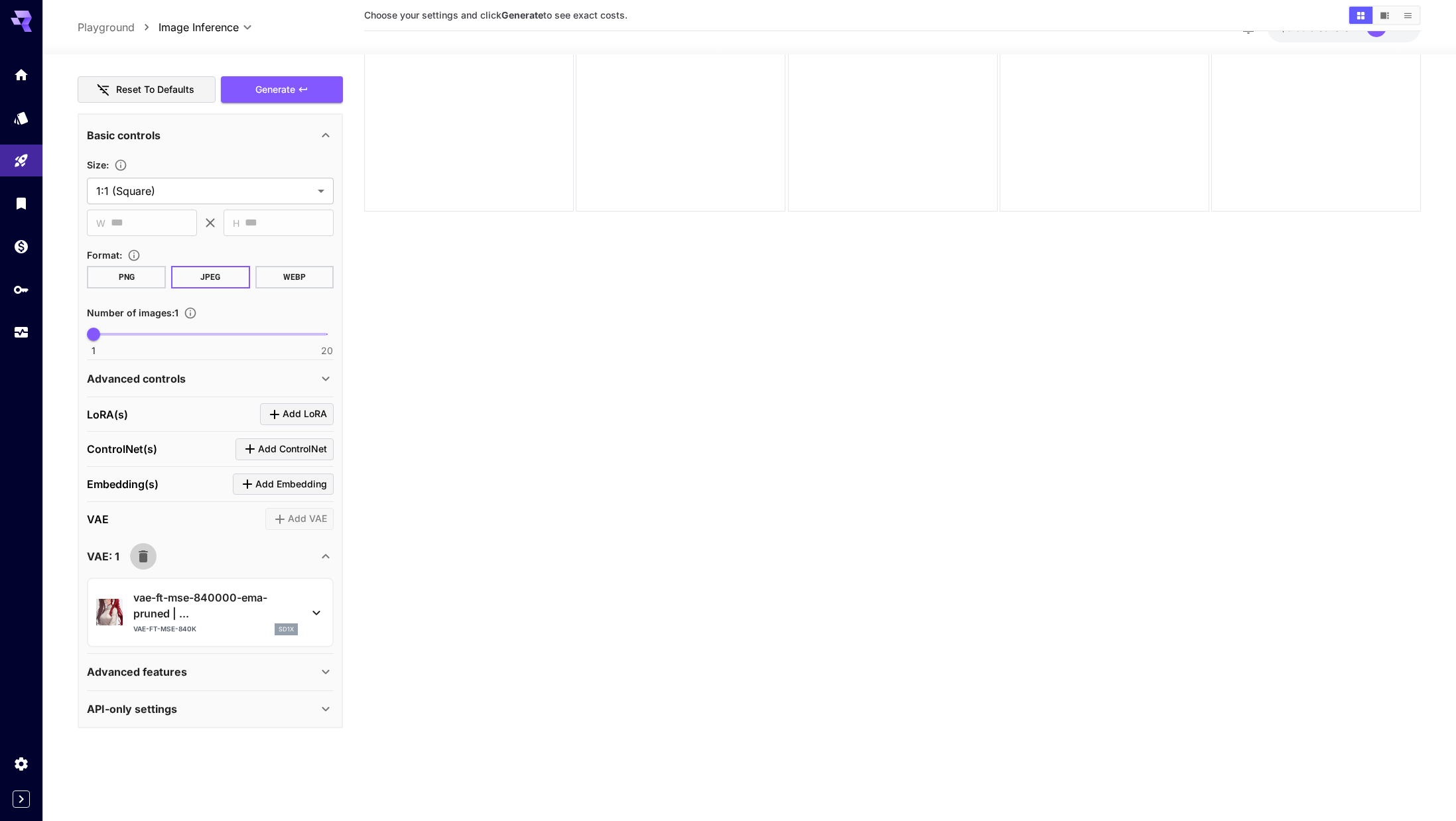
click at [143, 555] on icon "button" at bounding box center [143, 556] width 9 height 12
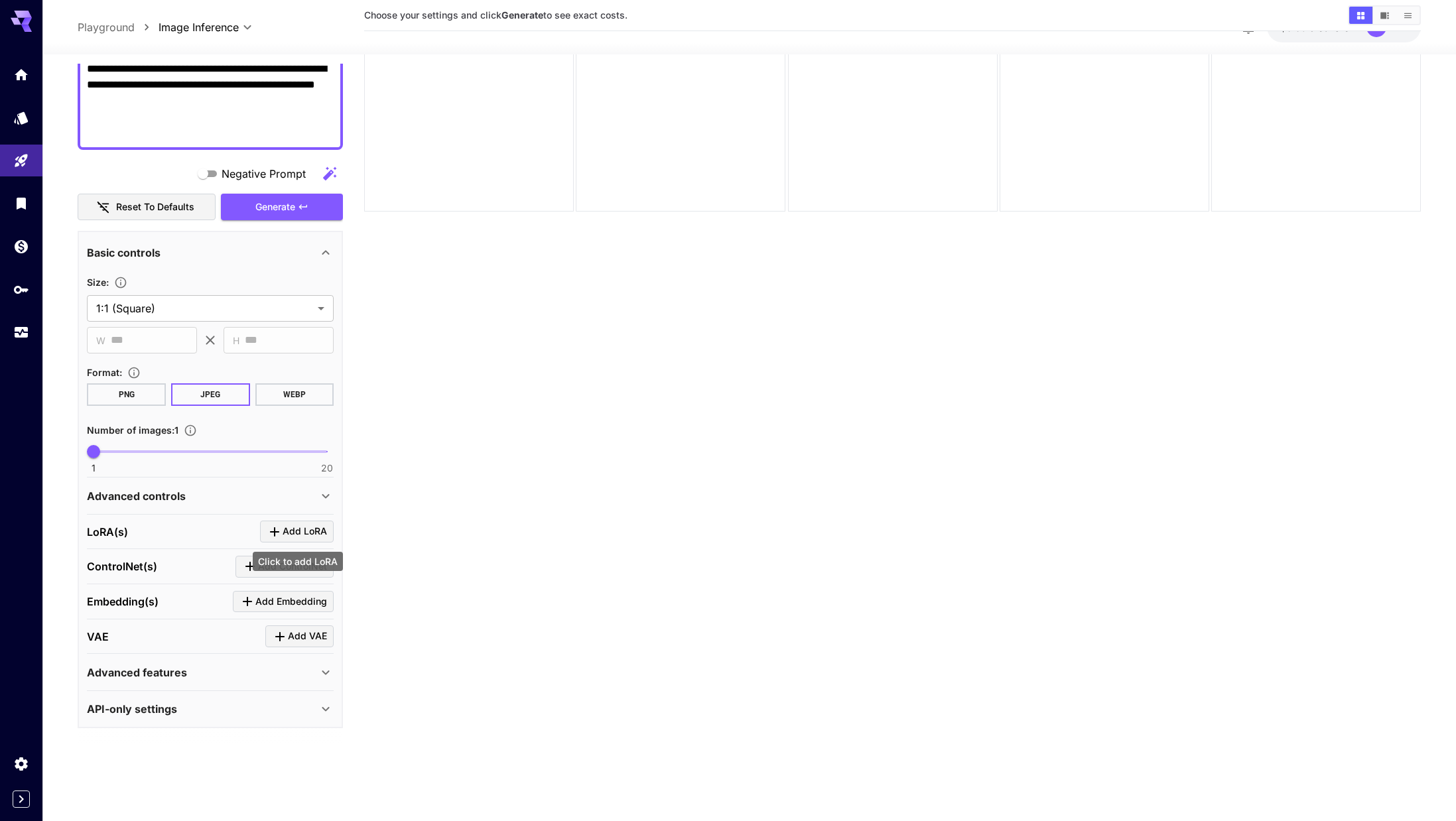
click at [290, 521] on button "Add LoRA" at bounding box center [296, 531] width 74 height 22
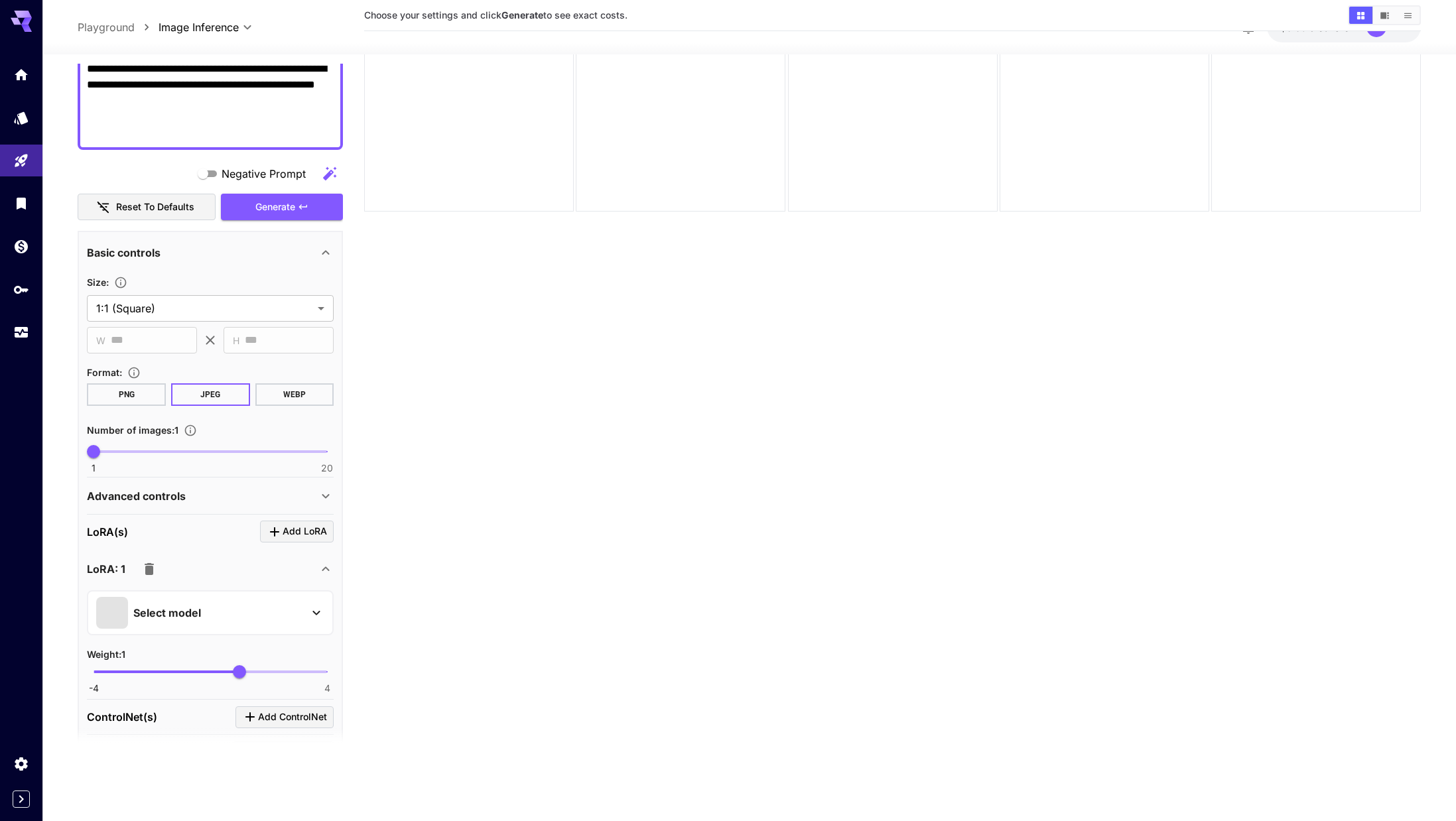
click at [289, 604] on div "Select model" at bounding box center [199, 613] width 207 height 32
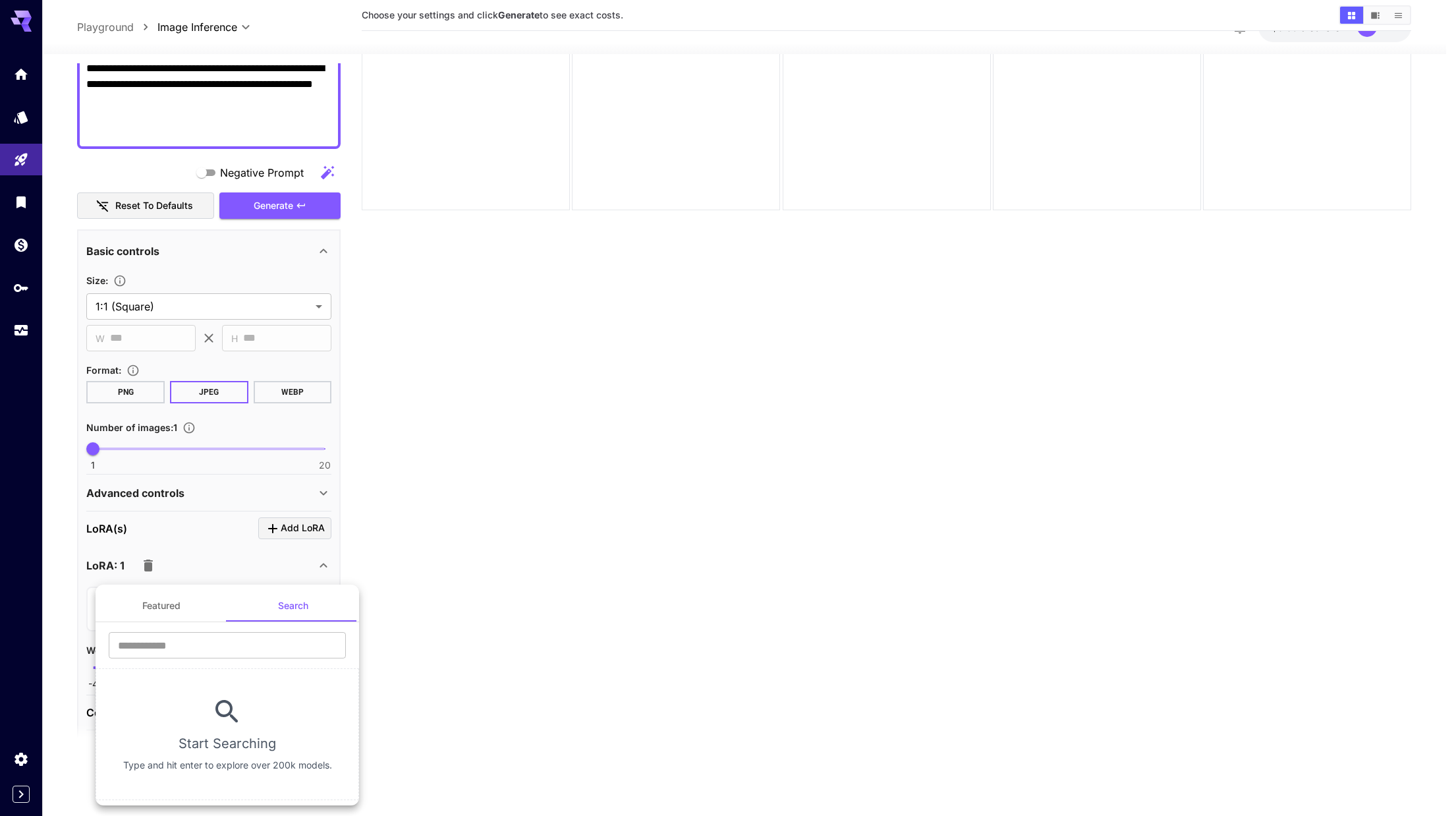
click at [119, 628] on section "​ Start Searching Type and hit enter to explore over 200k models." at bounding box center [227, 711] width 263 height 178
click at [150, 614] on button "Featured" at bounding box center [162, 606] width 132 height 32
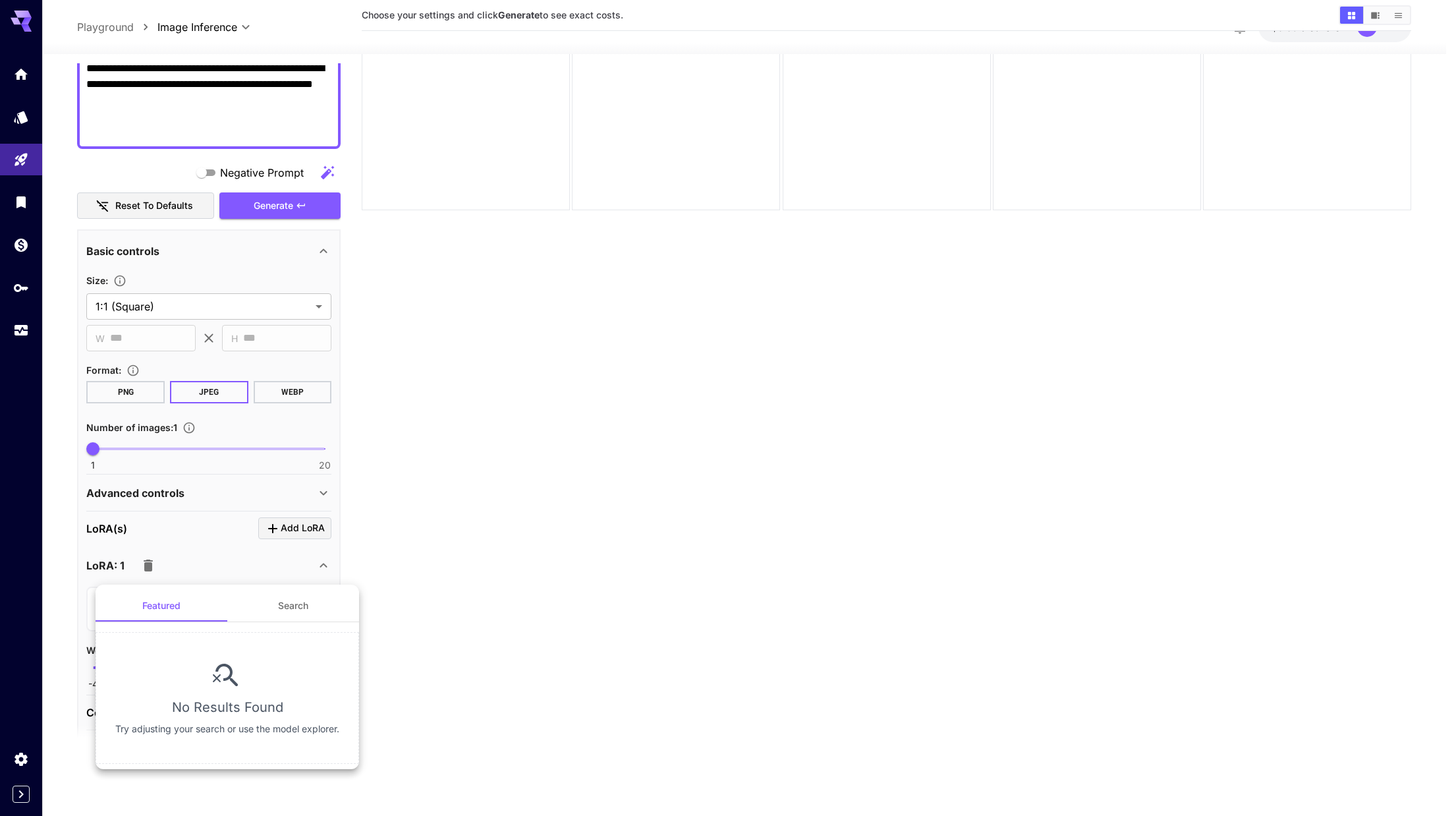
click at [525, 551] on div at bounding box center [728, 408] width 1456 height 816
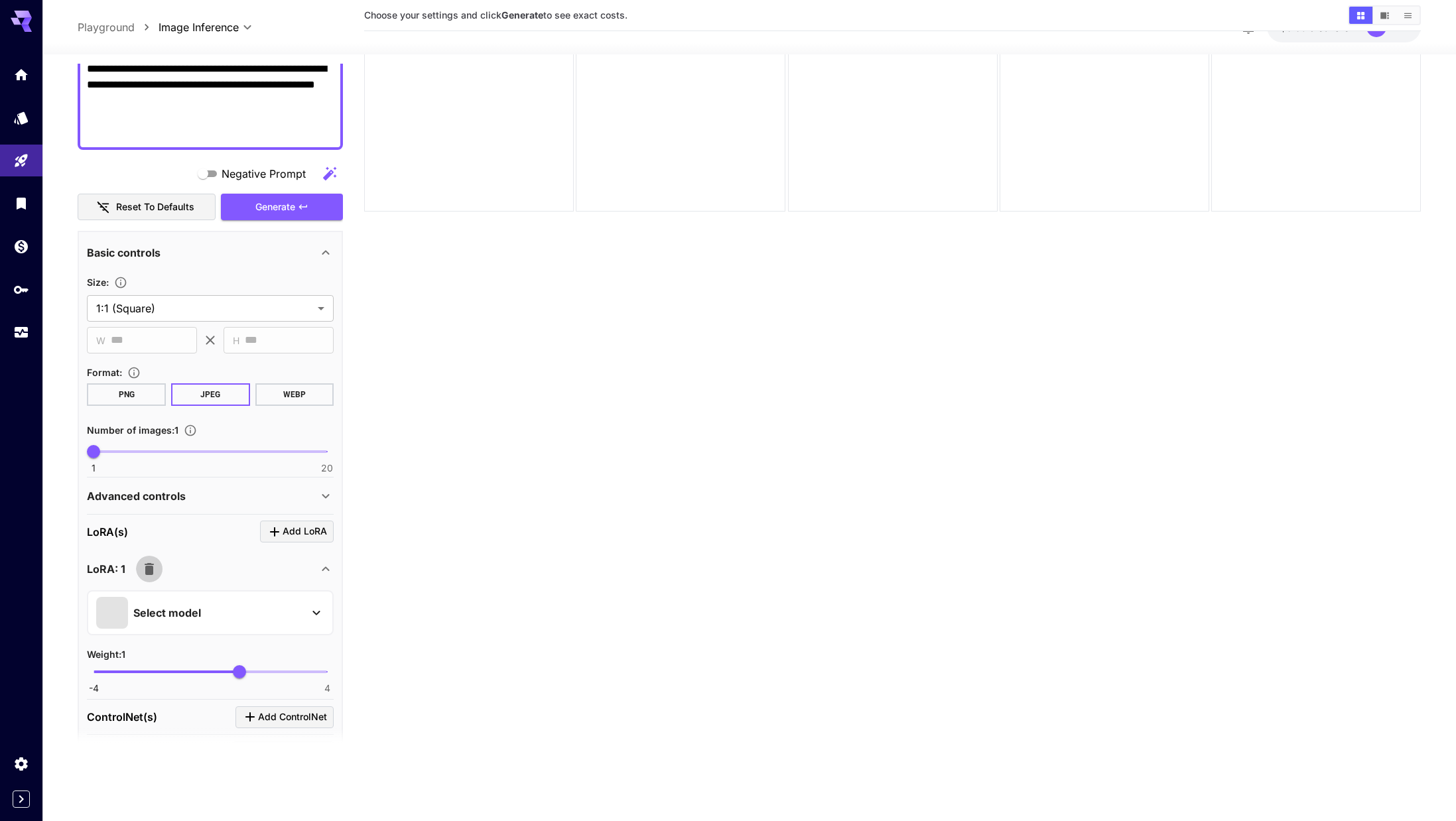
click at [142, 574] on icon "button" at bounding box center [150, 569] width 16 height 16
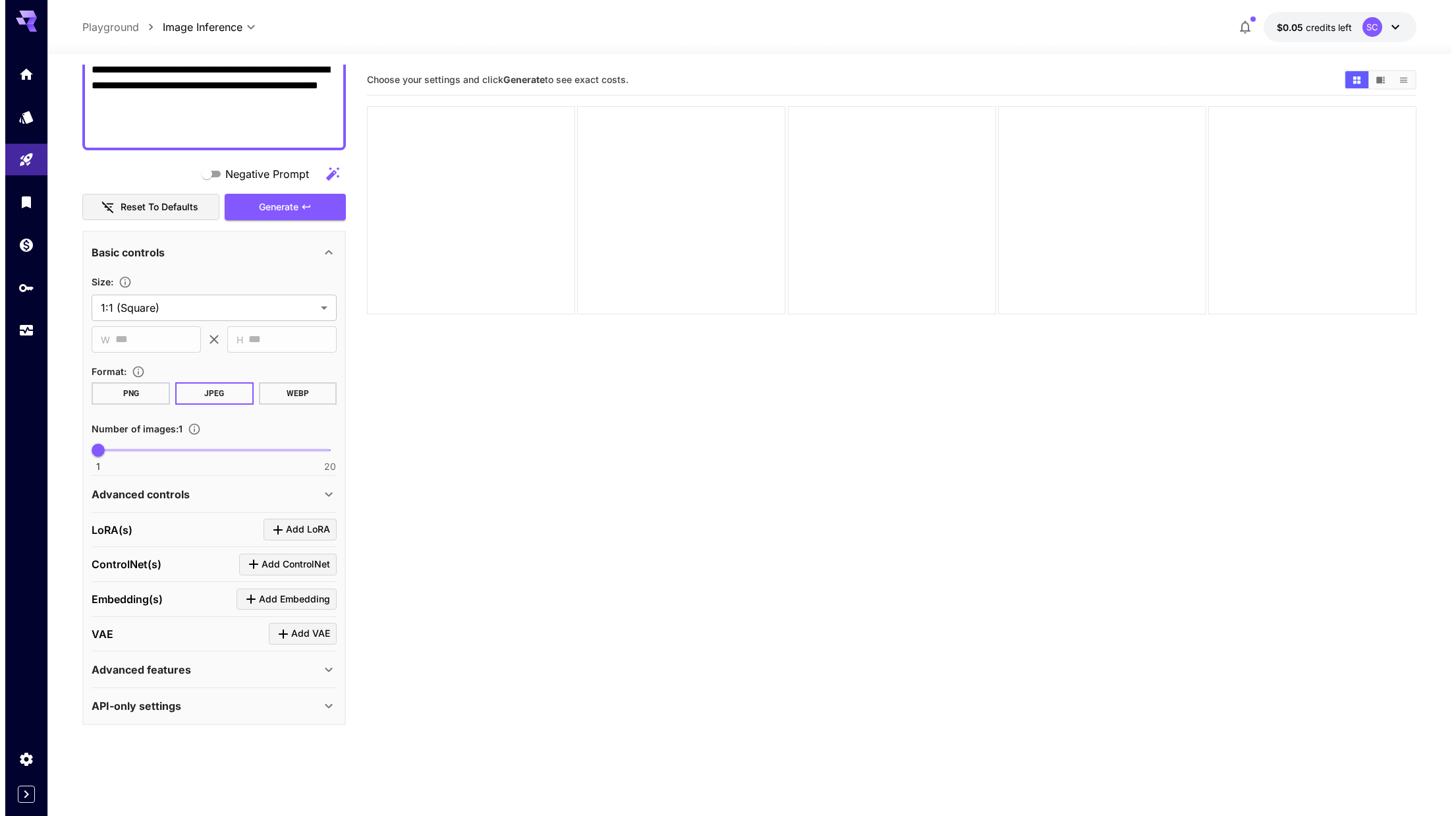
scroll to position [0, 0]
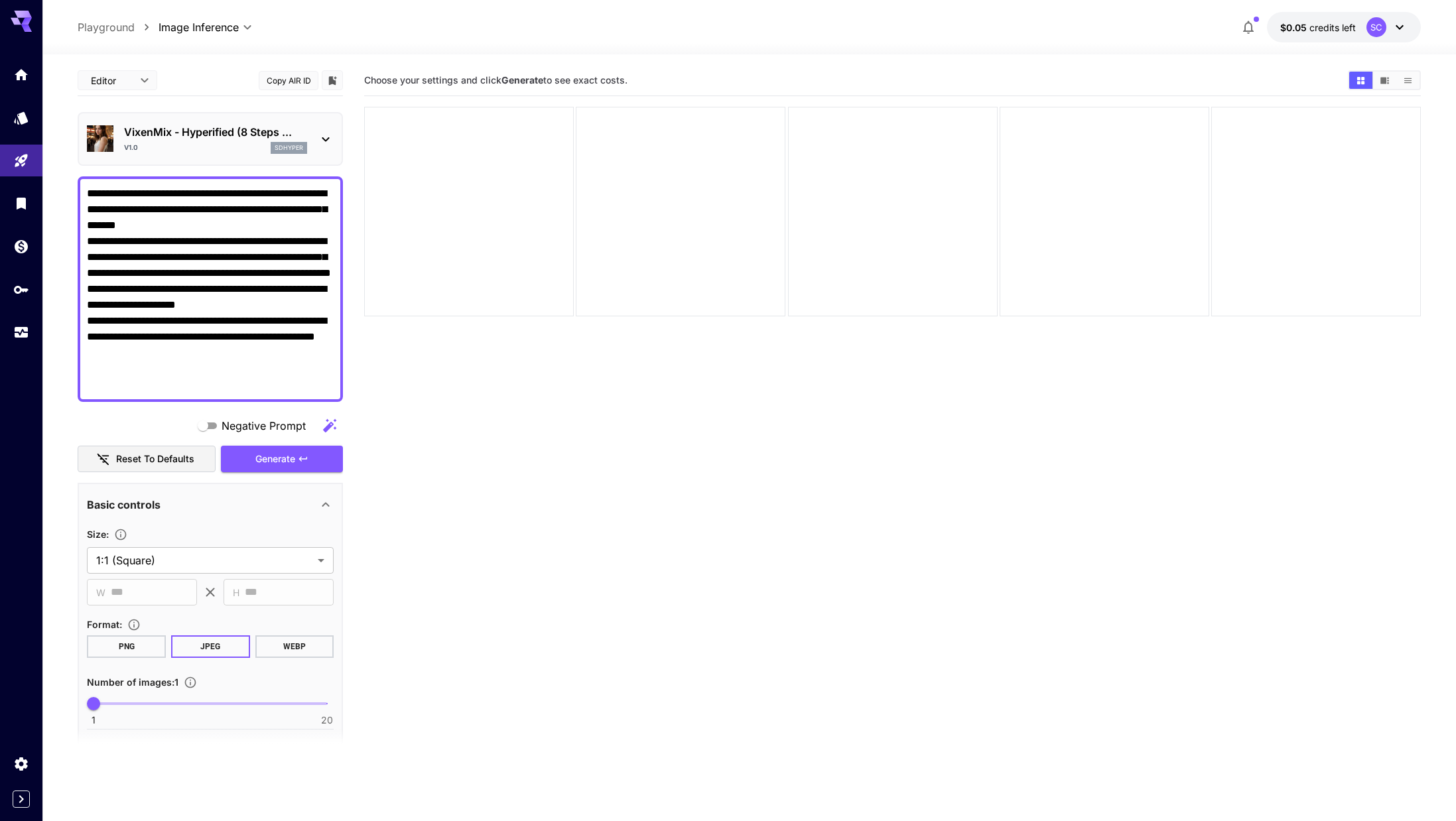
click at [134, 142] on div "v1.0 sdhyper" at bounding box center [215, 147] width 183 height 12
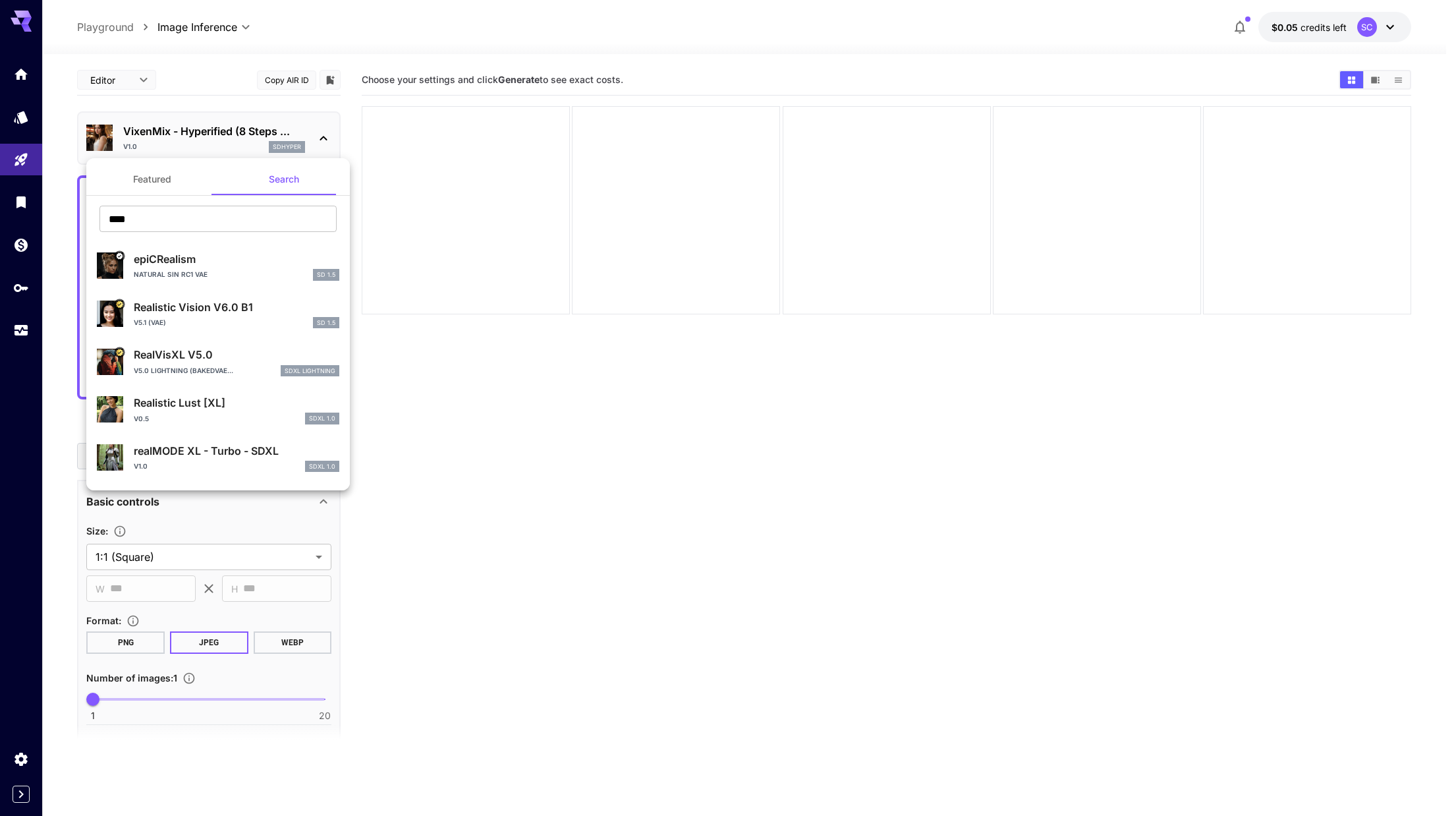
click at [155, 139] on div at bounding box center [728, 408] width 1456 height 816
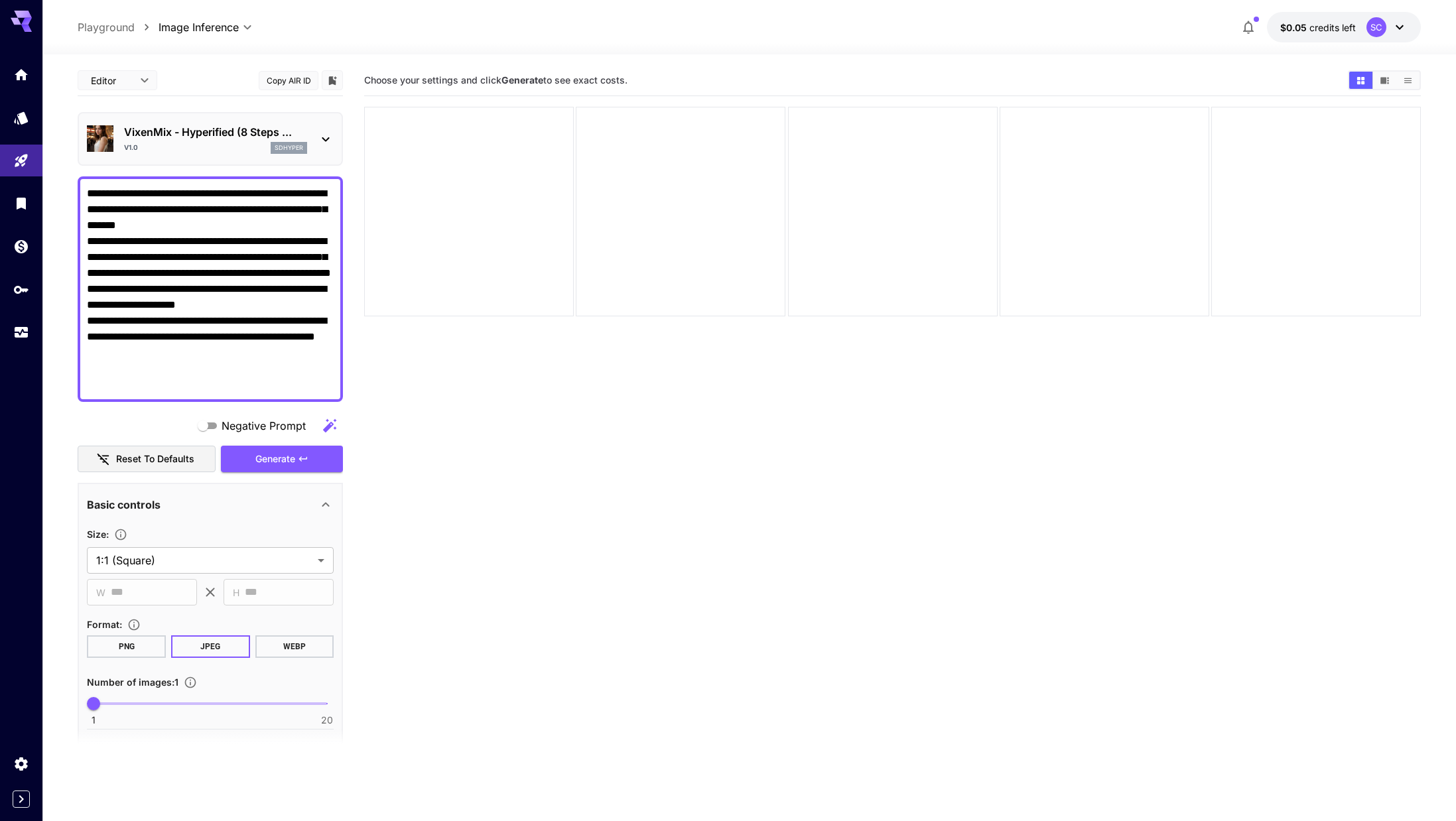
click at [156, 139] on p "VixenMix - Hyperified (8 Steps ..." at bounding box center [215, 132] width 183 height 16
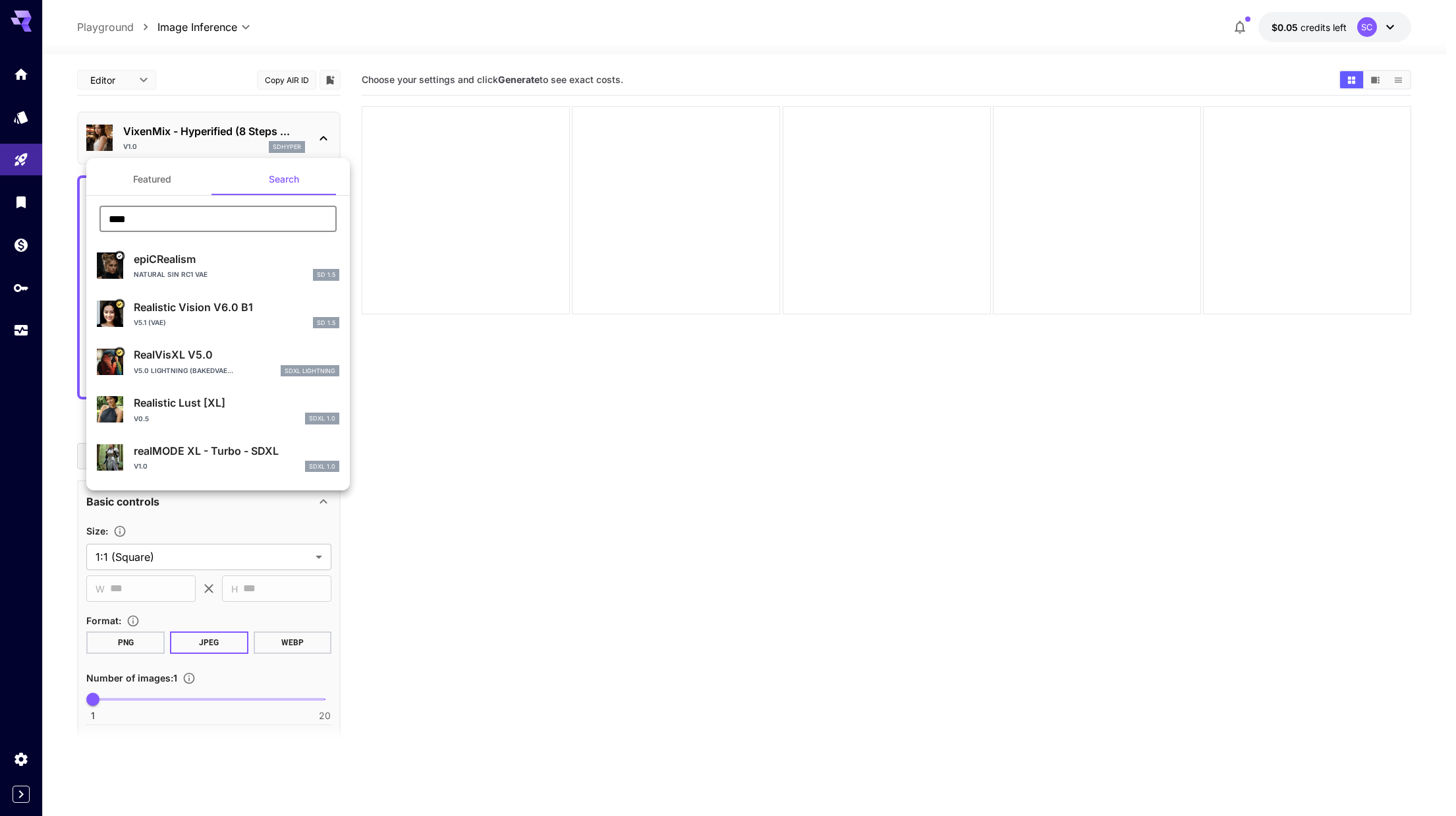
drag, startPoint x: 156, startPoint y: 222, endPoint x: 62, endPoint y: 220, distance: 94.0
click at [62, 220] on div "Featured Search **** ​ epiCRealism Natural Sin RC1 VAE SD 1.5 Realistic Vision …" at bounding box center [131, 197] width 263 height 395
type input "*****"
click at [22, 122] on div at bounding box center [728, 408] width 1456 height 816
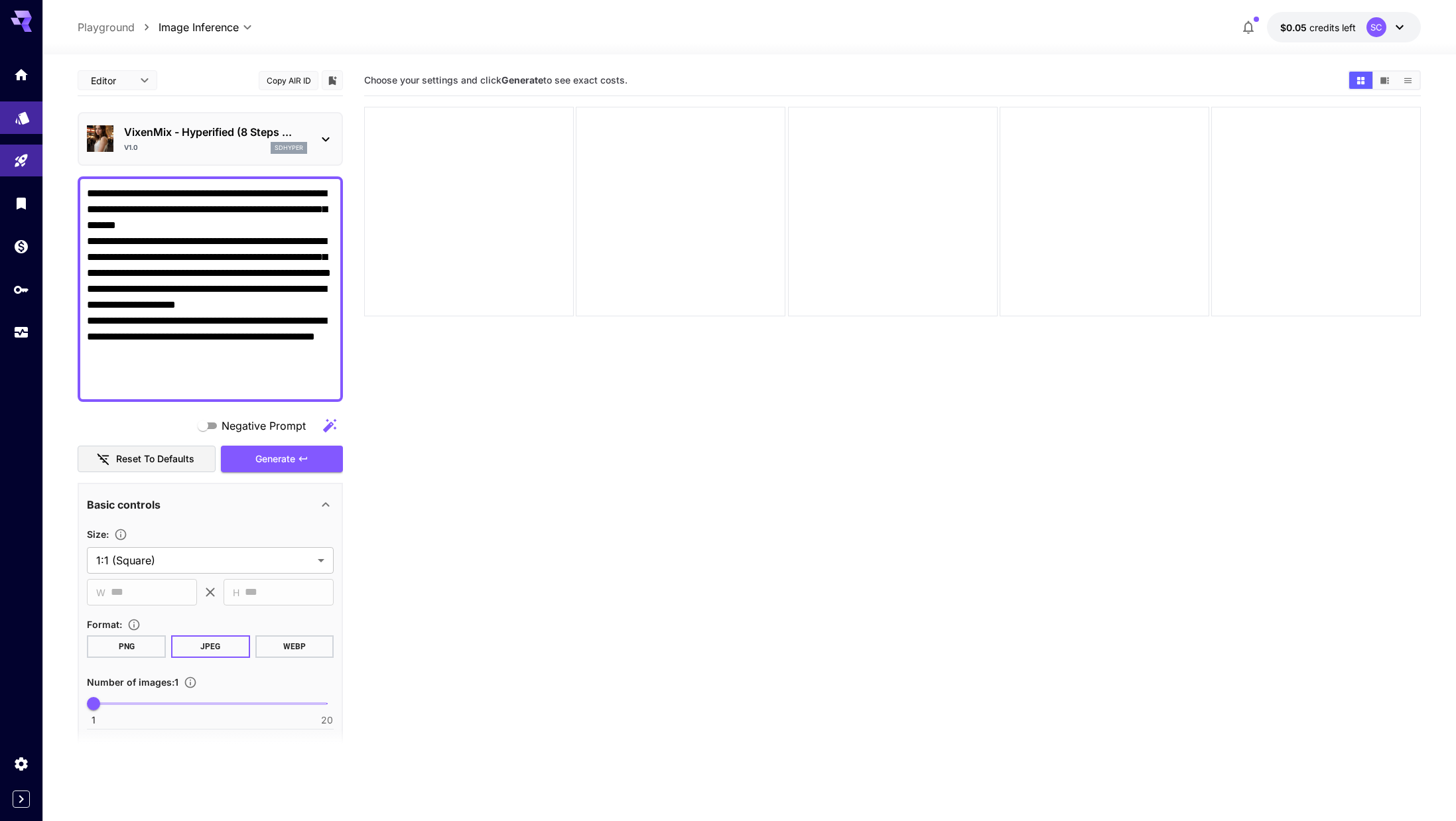
click at [18, 117] on icon "Models" at bounding box center [22, 113] width 14 height 12
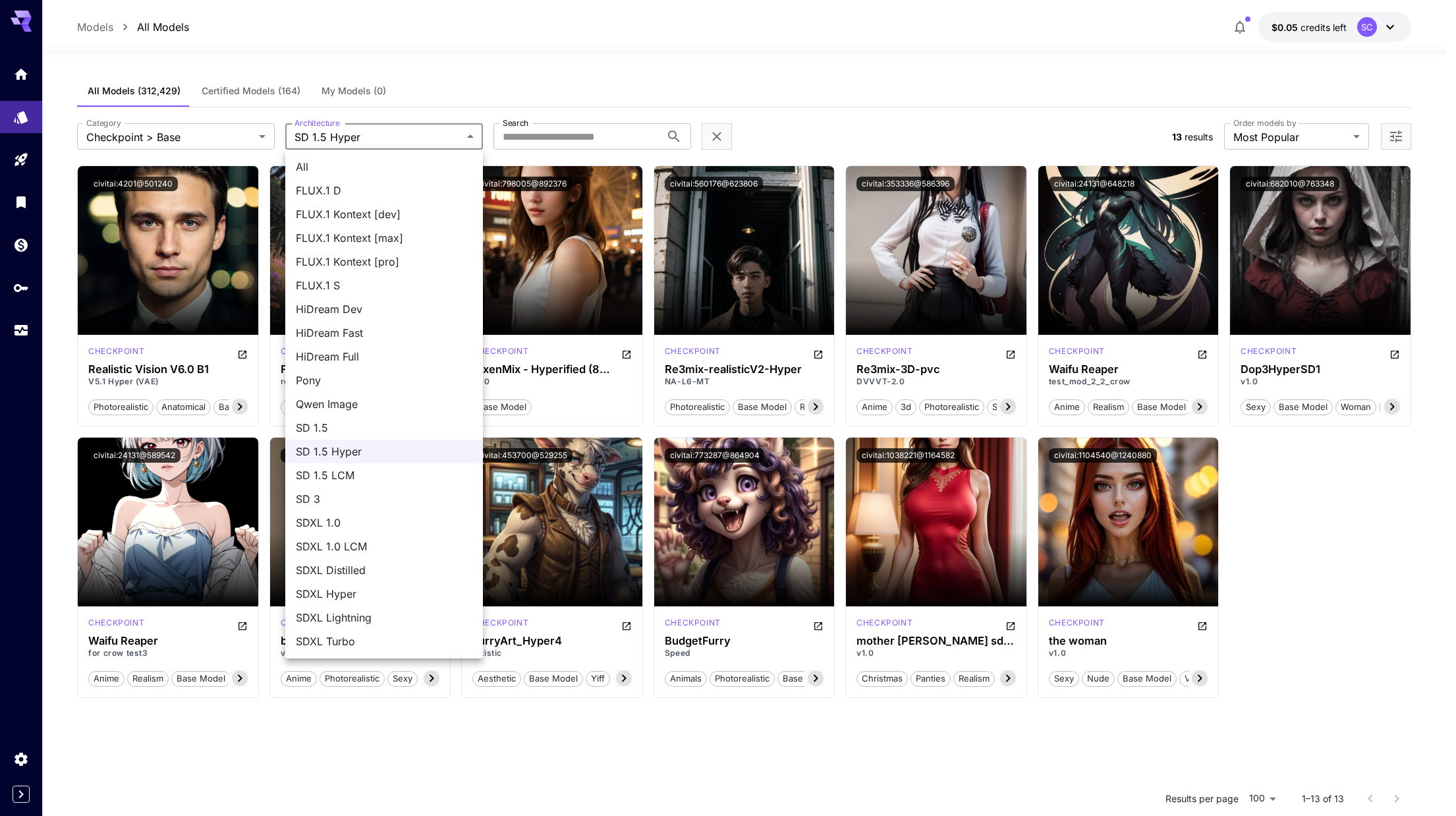
click at [365, 141] on body "**********" at bounding box center [728, 527] width 1456 height 1055
click at [351, 171] on span "All" at bounding box center [384, 167] width 177 height 16
type input "***"
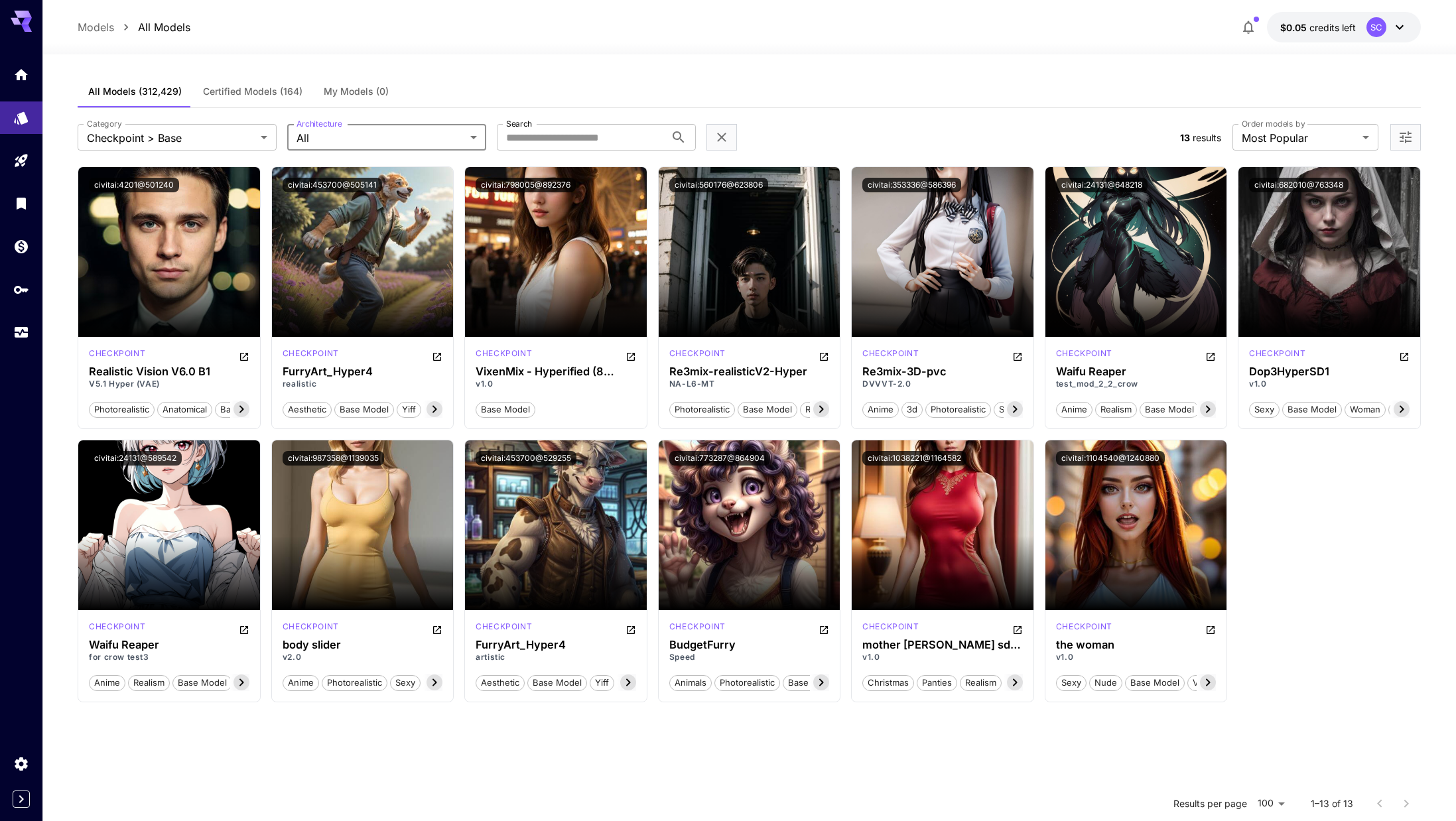
click at [164, 142] on body "**********" at bounding box center [728, 531] width 1456 height 1062
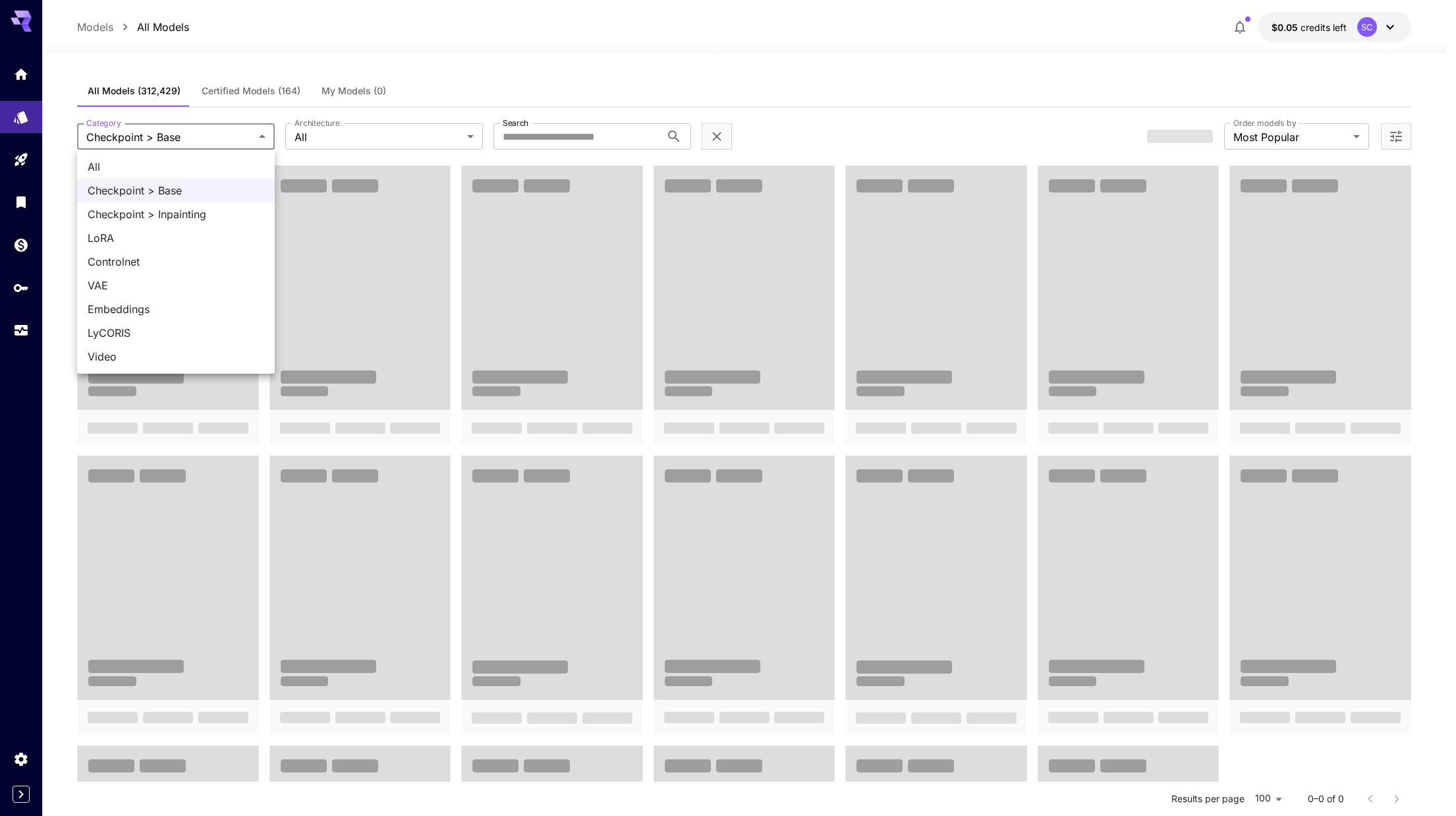
click at [167, 133] on div at bounding box center [728, 408] width 1456 height 816
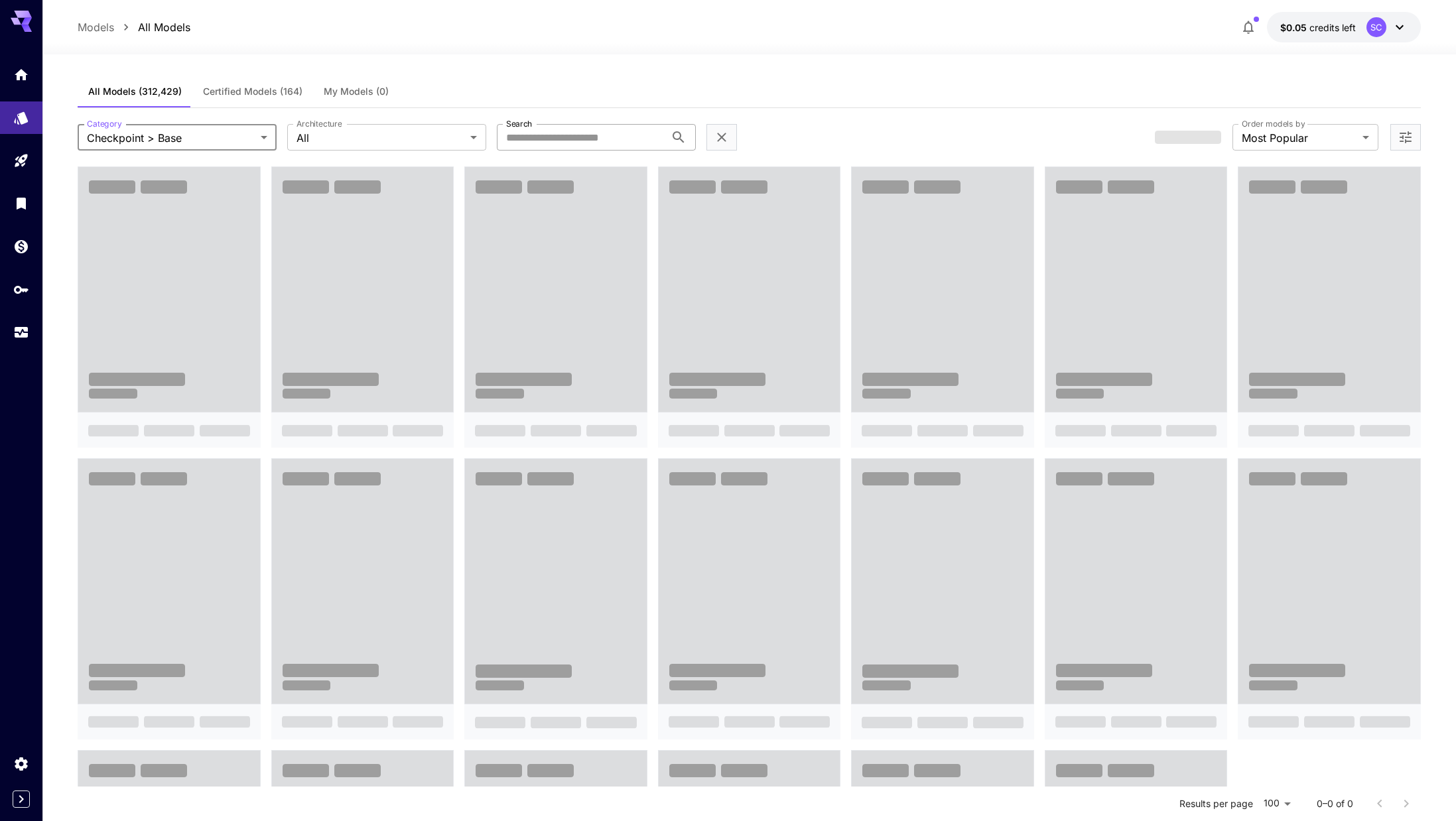
click at [543, 136] on input "Search" at bounding box center [581, 137] width 169 height 26
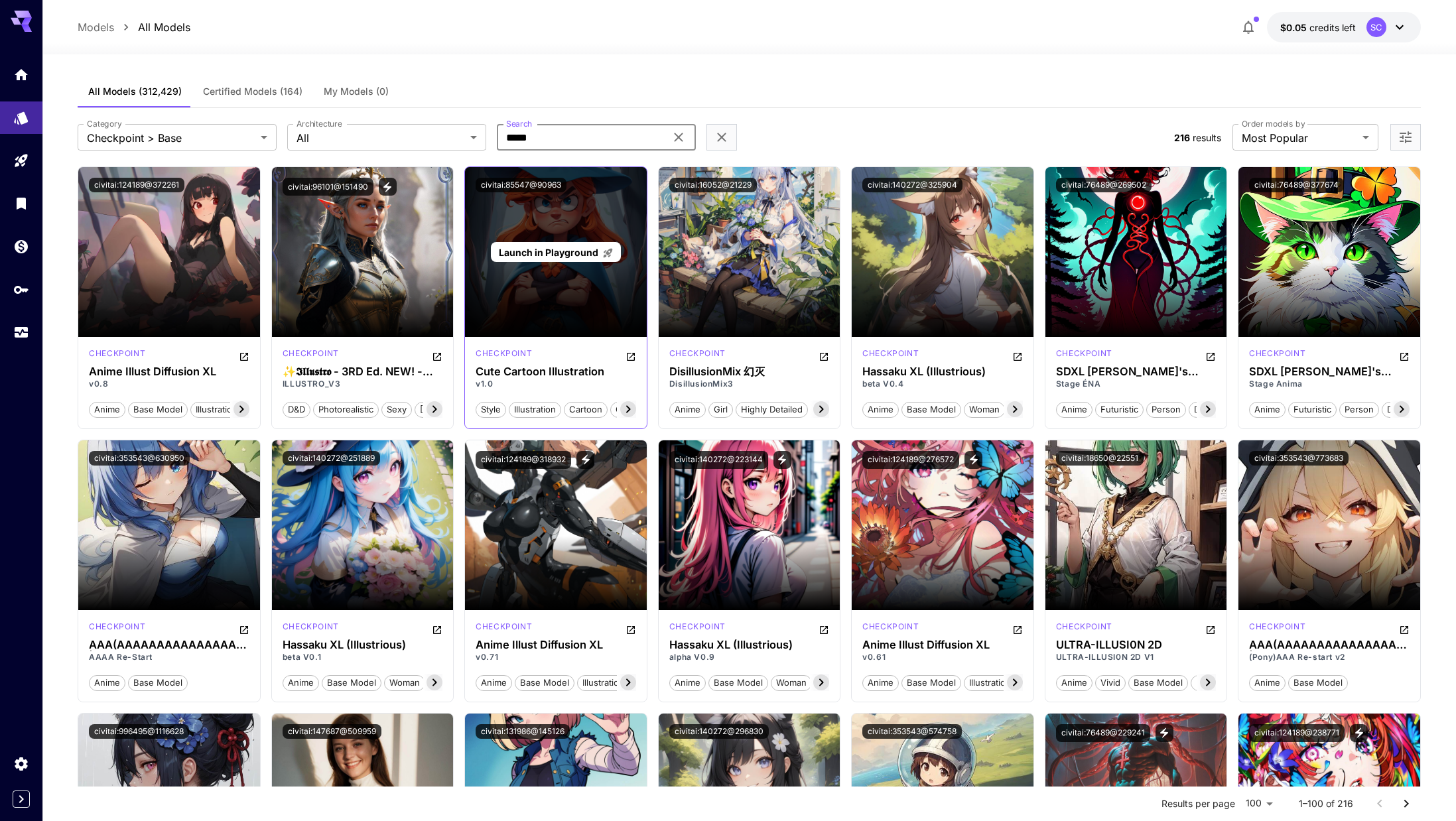
type input "*****"
click at [576, 309] on div "Launch in Playground" at bounding box center [556, 252] width 182 height 170
click at [569, 258] on span "Launch in Playground" at bounding box center [548, 252] width 99 height 11
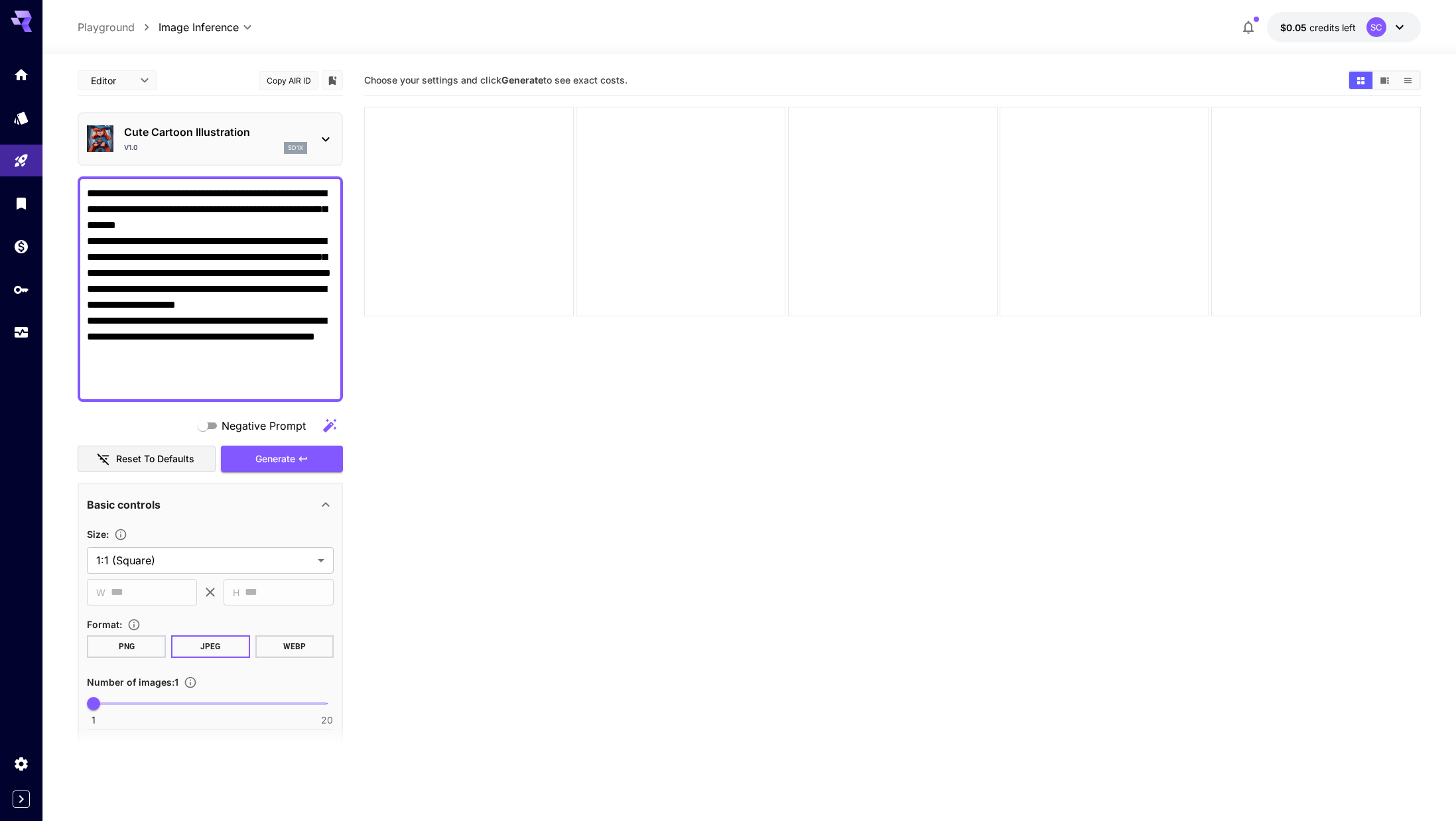
drag, startPoint x: 194, startPoint y: 391, endPoint x: -13, endPoint y: 166, distance: 305.7
click at [0, 166] on html "**********" at bounding box center [728, 463] width 1456 height 925
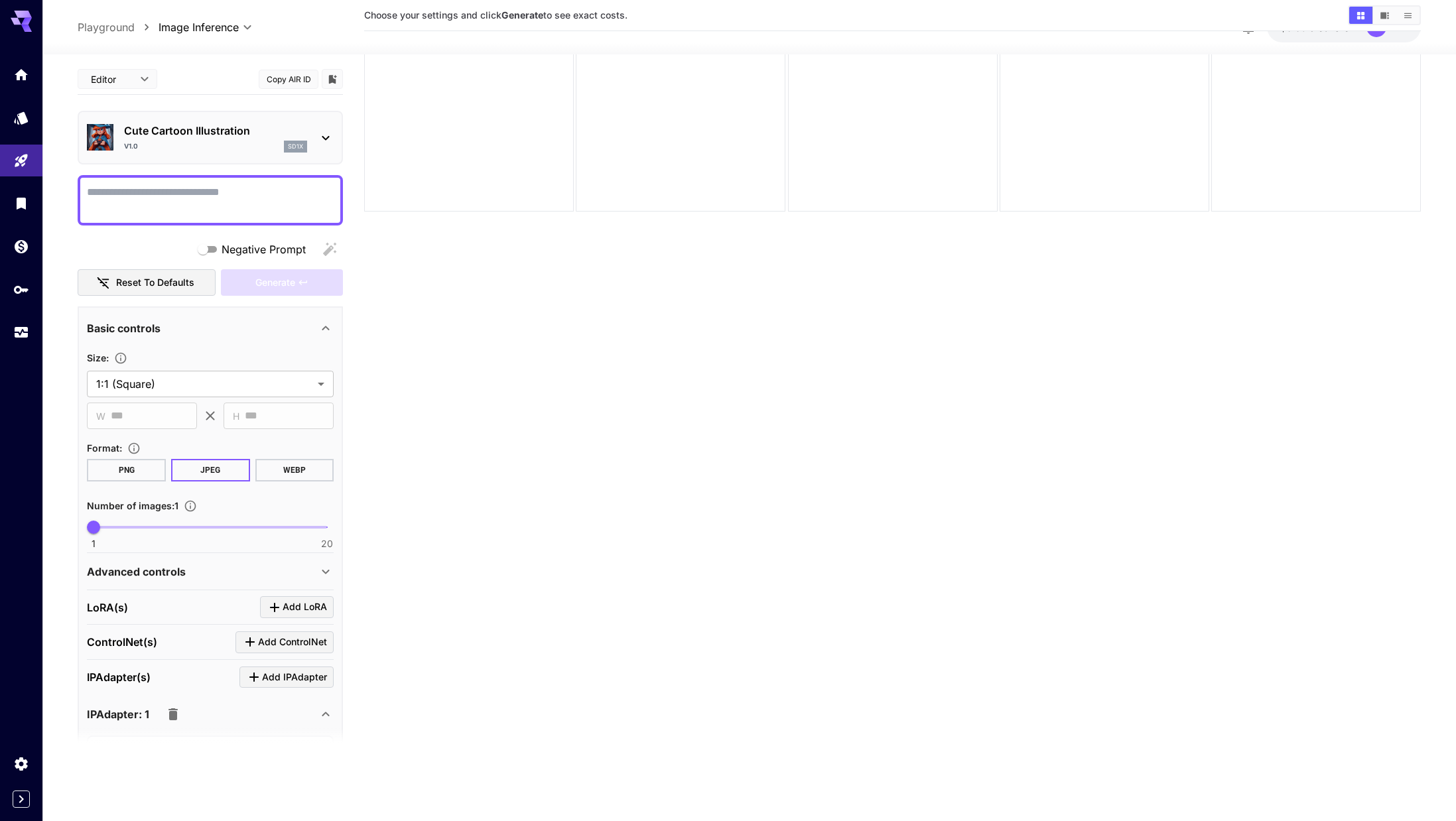
scroll to position [416, 0]
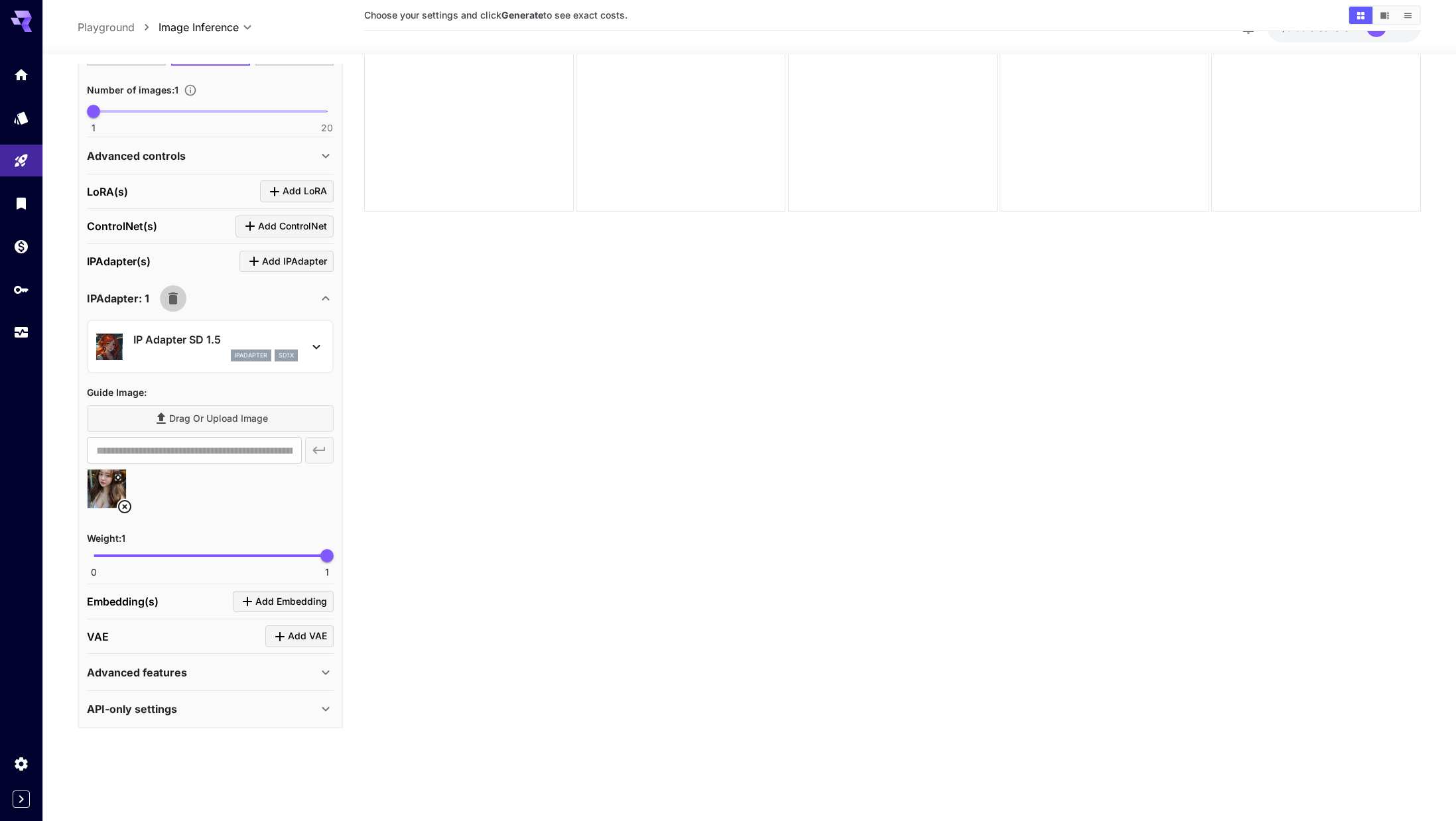
click at [161, 294] on button "button" at bounding box center [173, 298] width 26 height 26
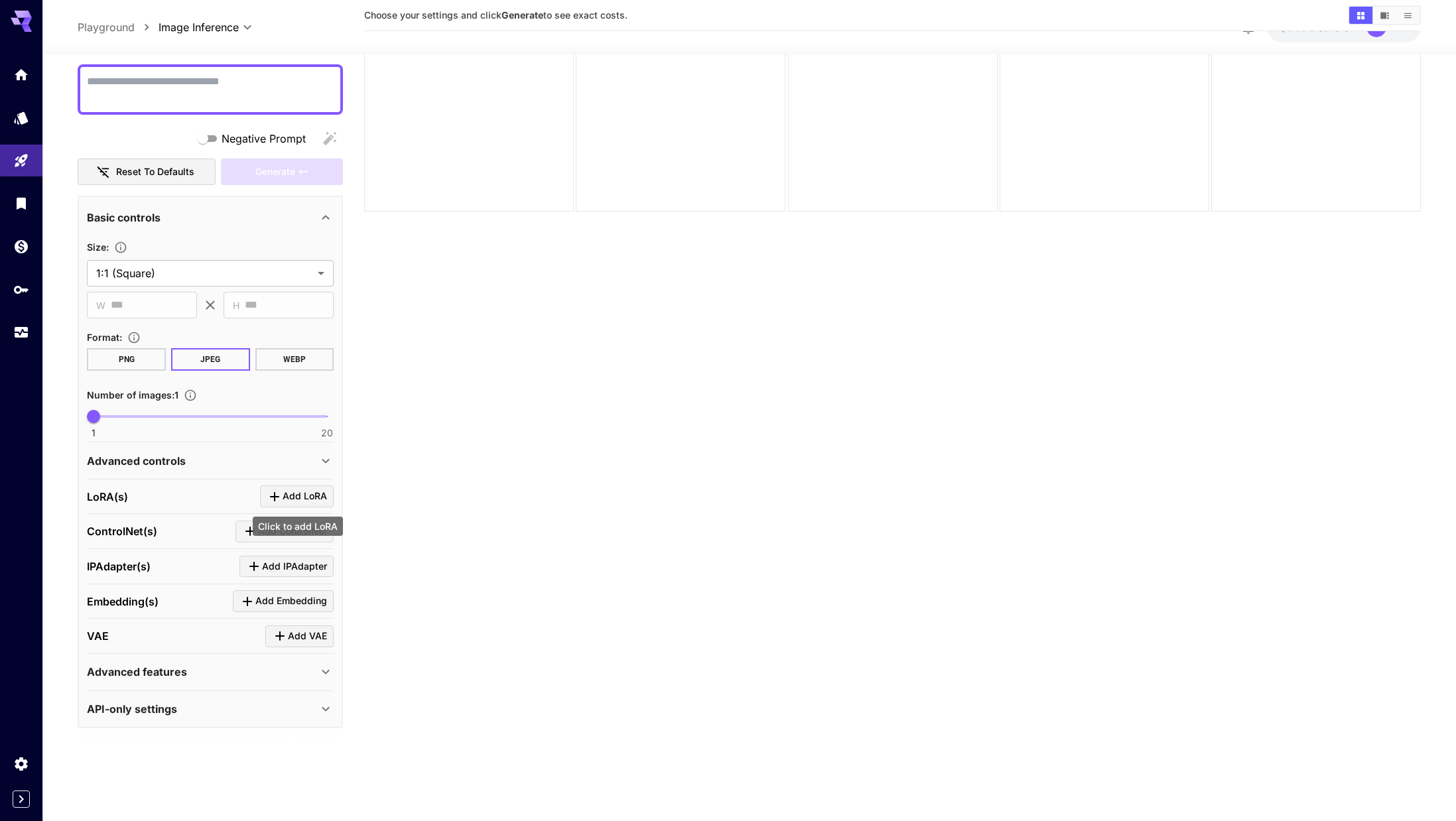
click at [307, 489] on span "Add LoRA" at bounding box center [304, 496] width 45 height 17
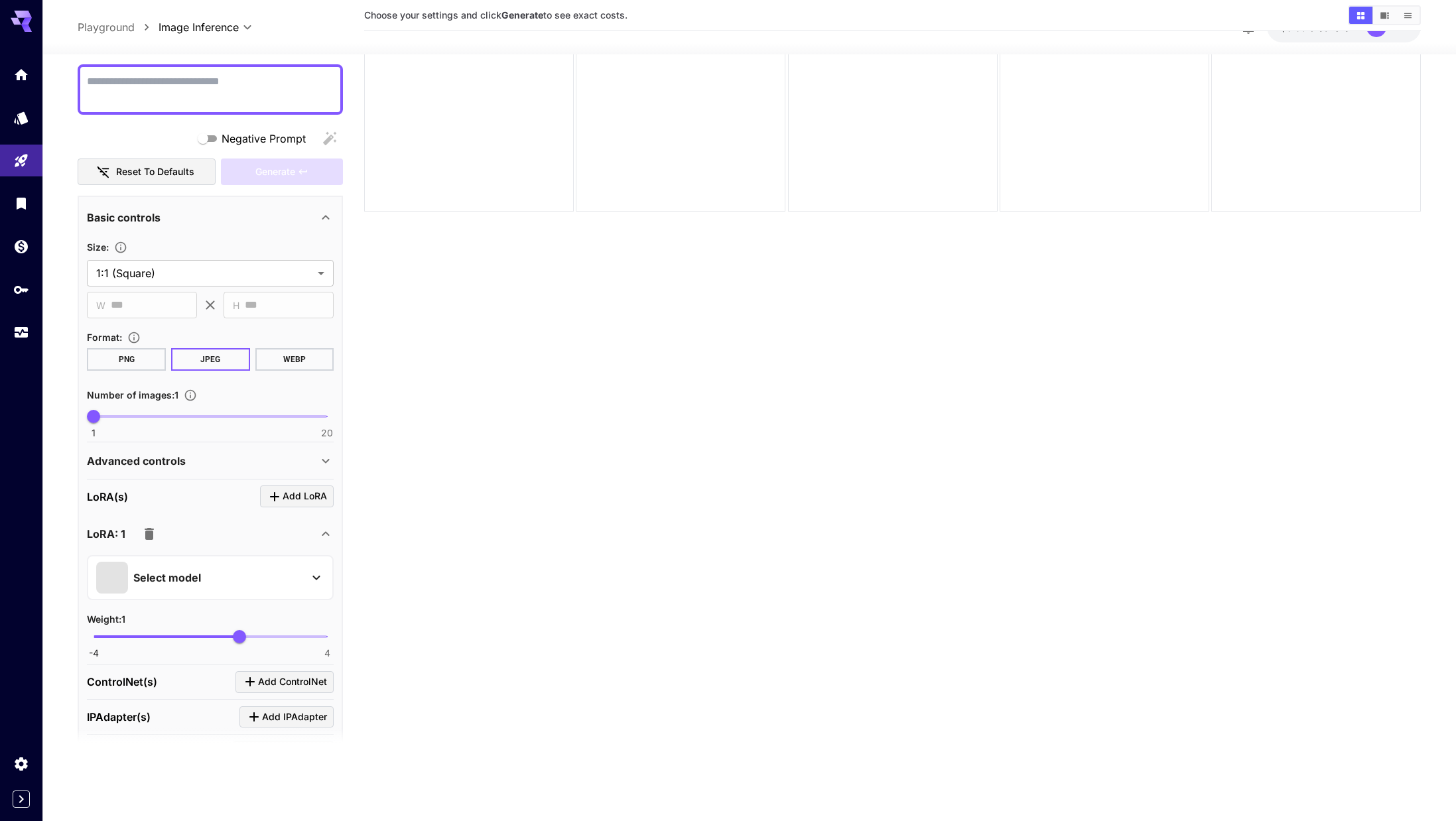
click at [164, 585] on p "Select model" at bounding box center [167, 578] width 68 height 16
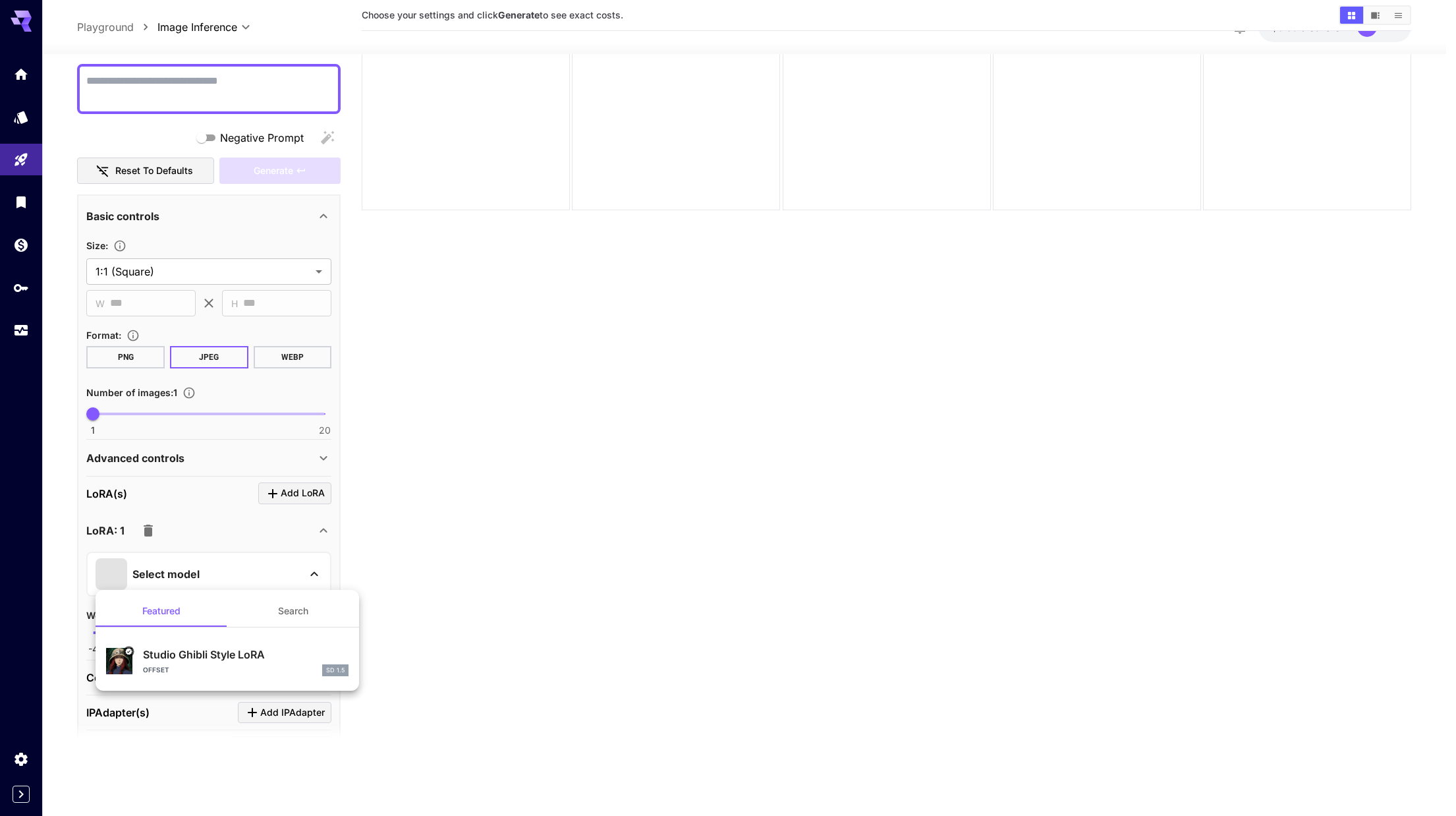
click at [189, 666] on div "offset SD 1.5" at bounding box center [245, 670] width 205 height 12
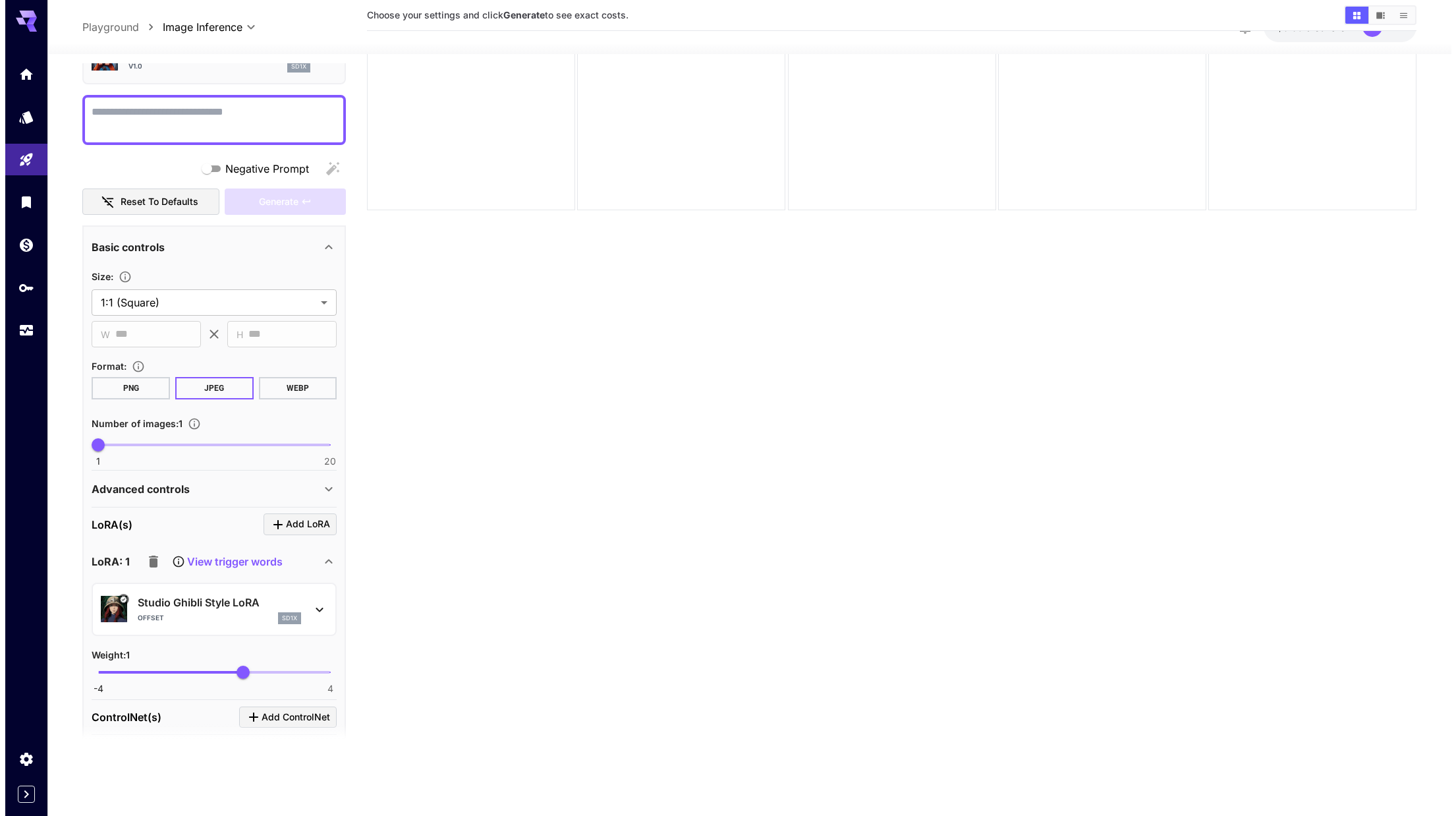
scroll to position [0, 0]
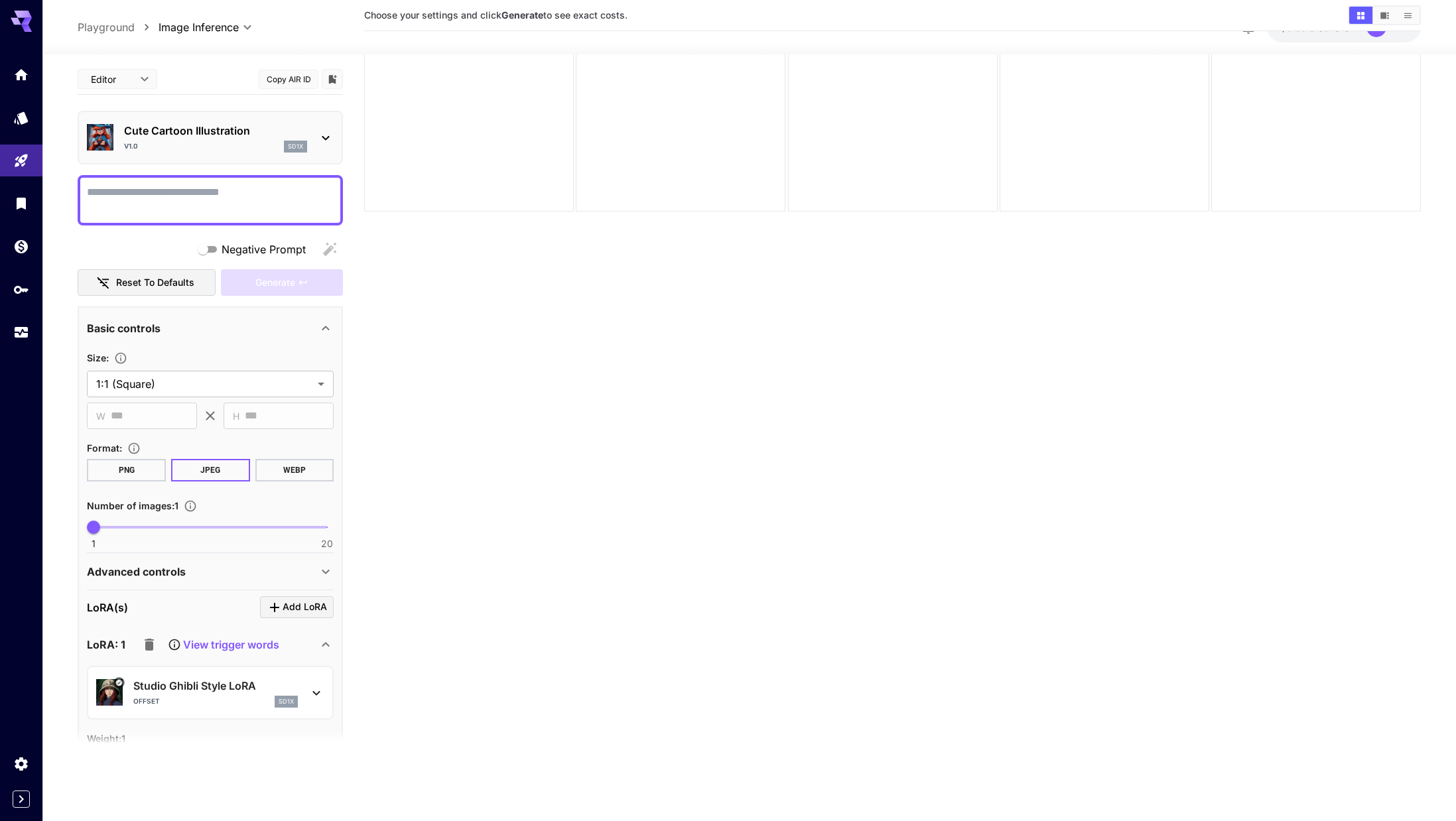
click at [243, 686] on p "Studio Ghibli Style LoRA" at bounding box center [215, 686] width 164 height 16
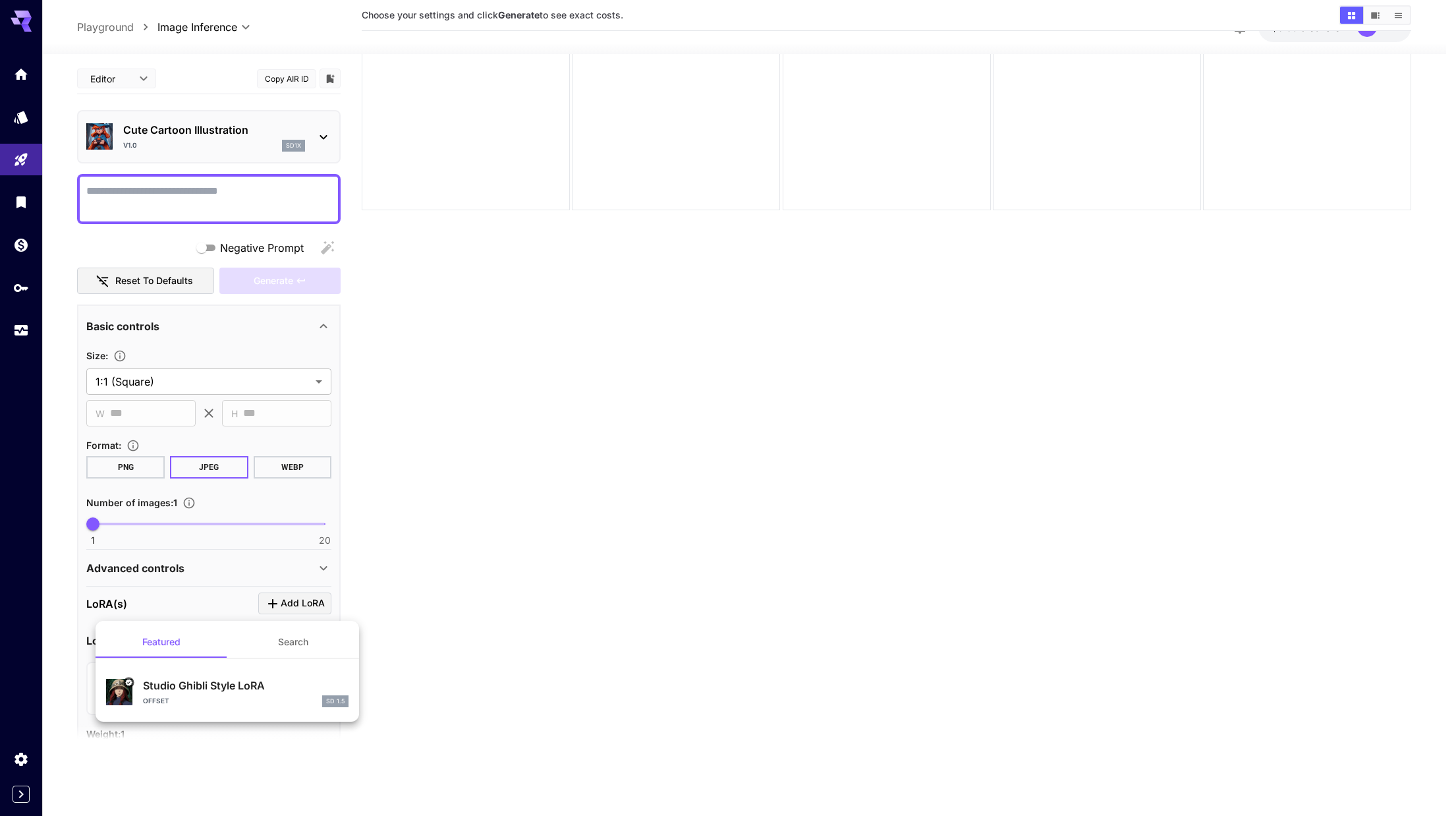
click at [303, 648] on button "Search" at bounding box center [293, 642] width 132 height 32
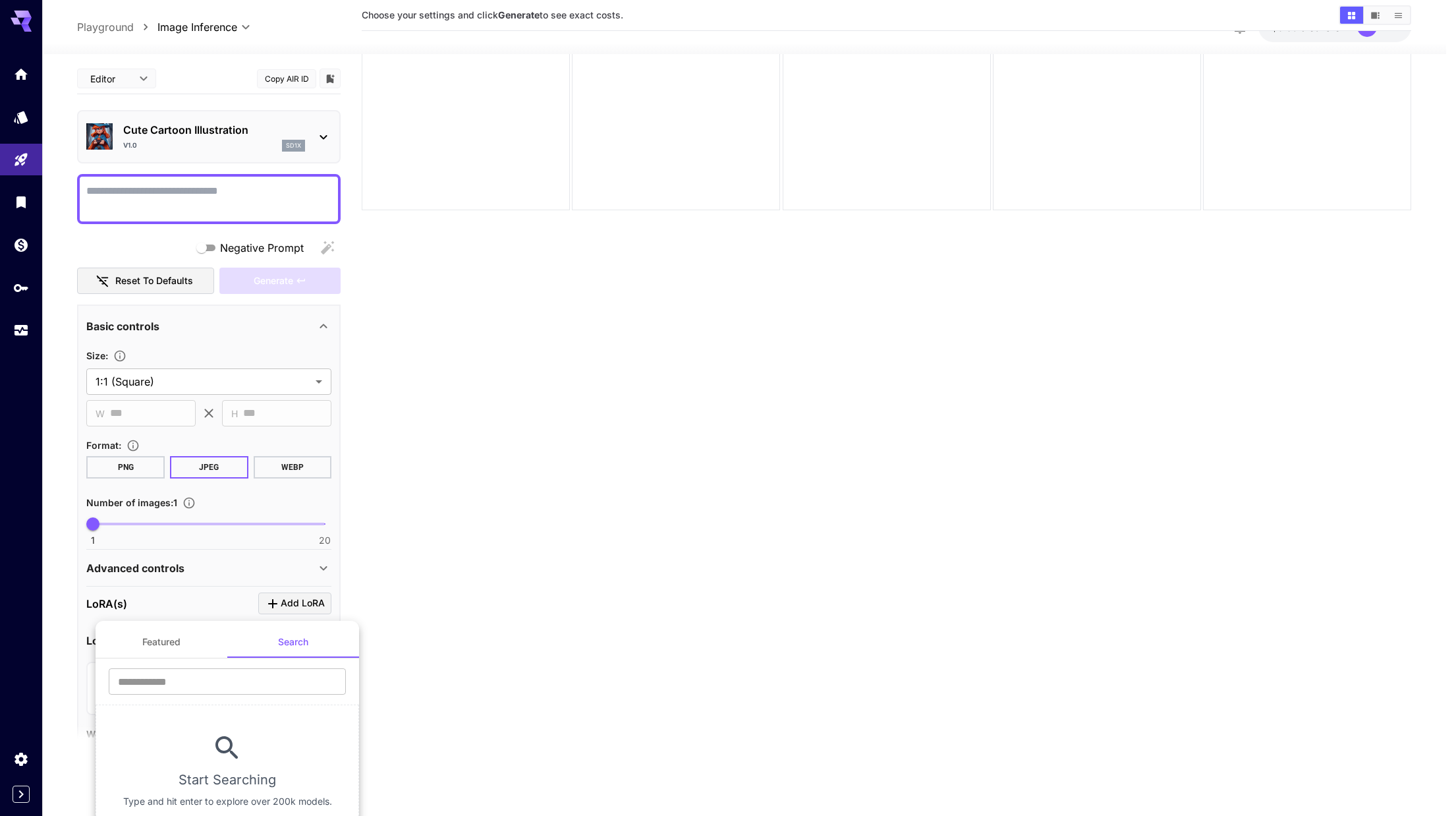
click at [233, 695] on div "​" at bounding box center [227, 686] width 263 height 36
click at [241, 686] on input "text" at bounding box center [227, 681] width 237 height 26
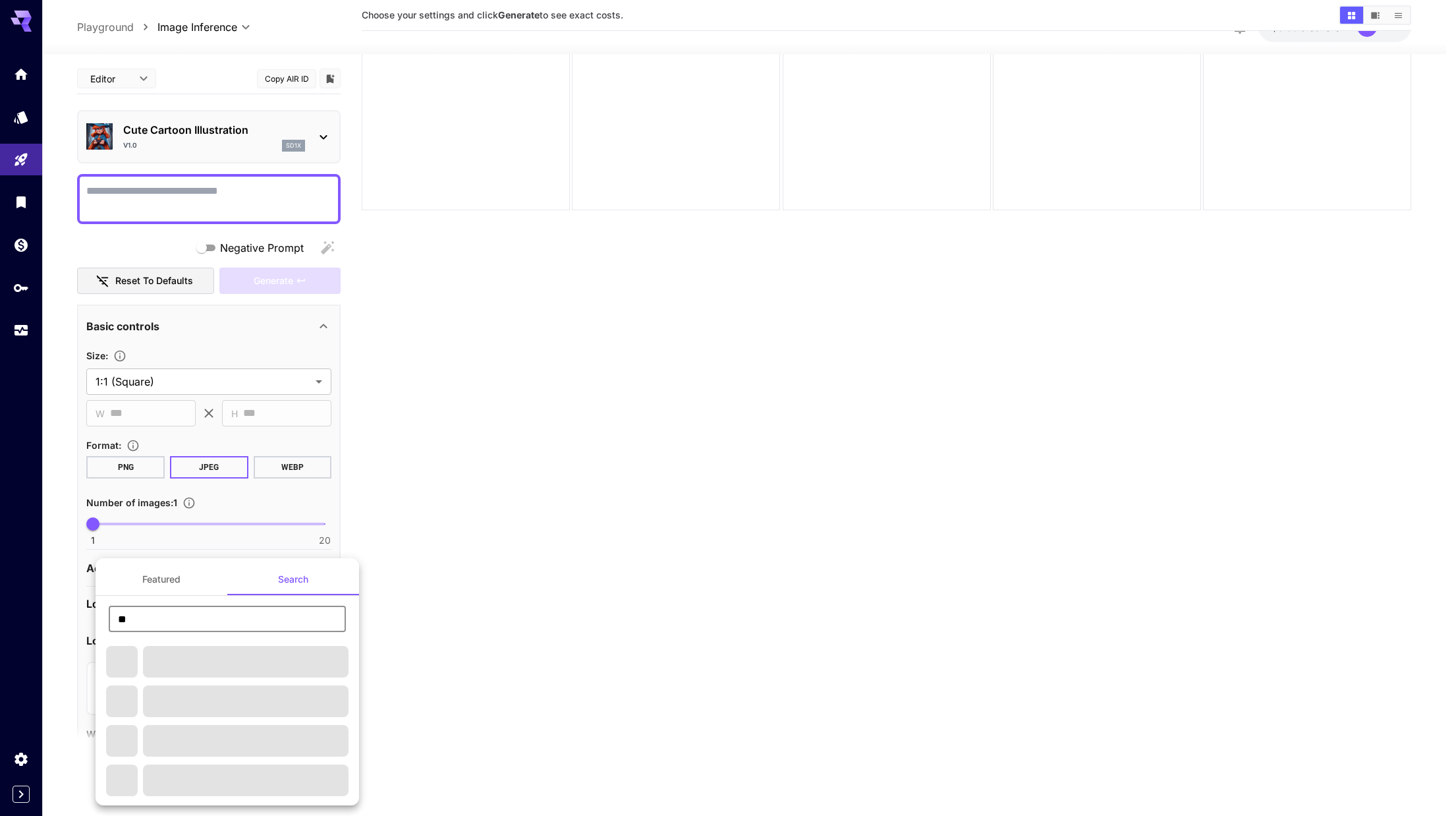
type input "*"
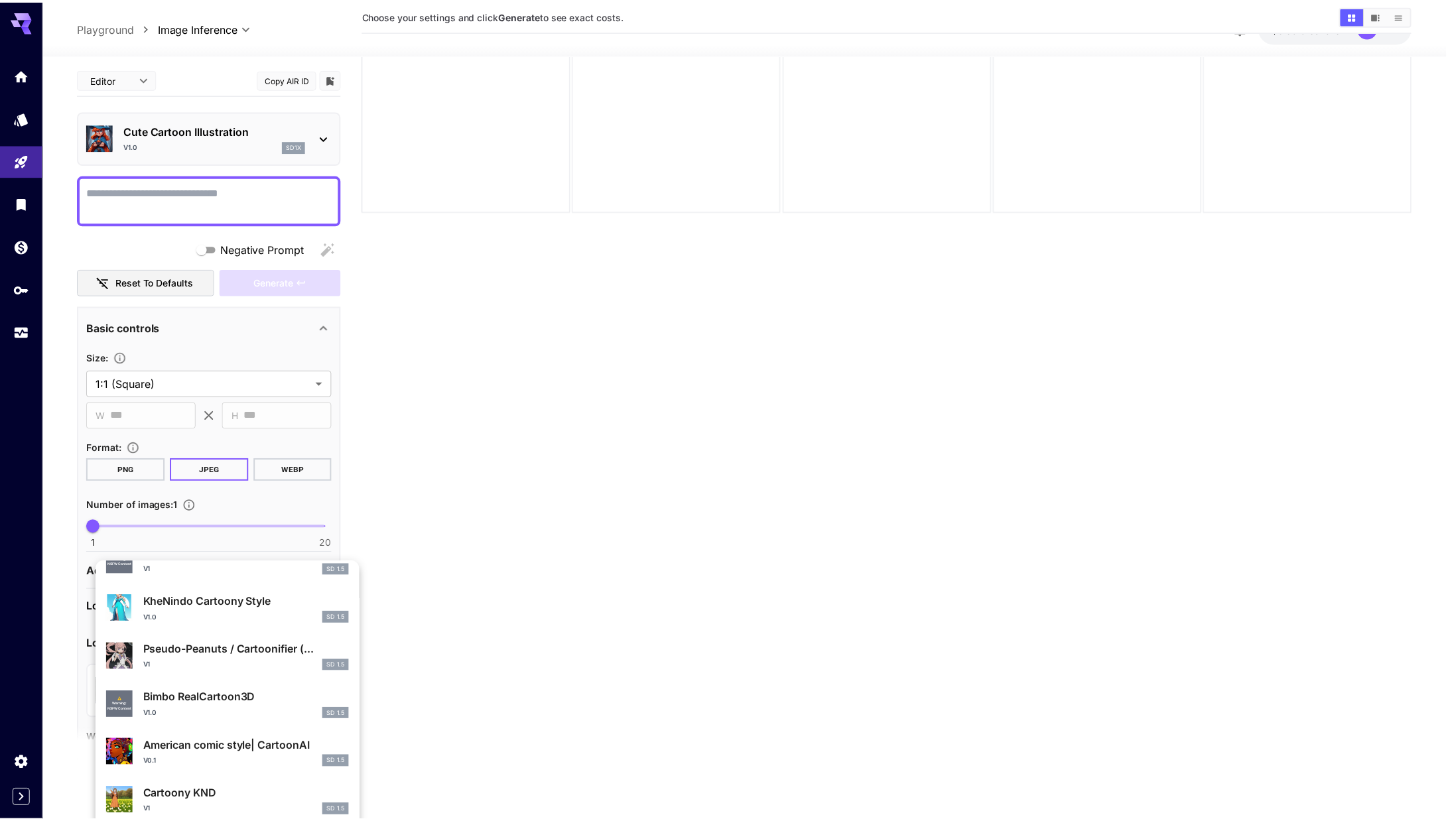
scroll to position [722, 0]
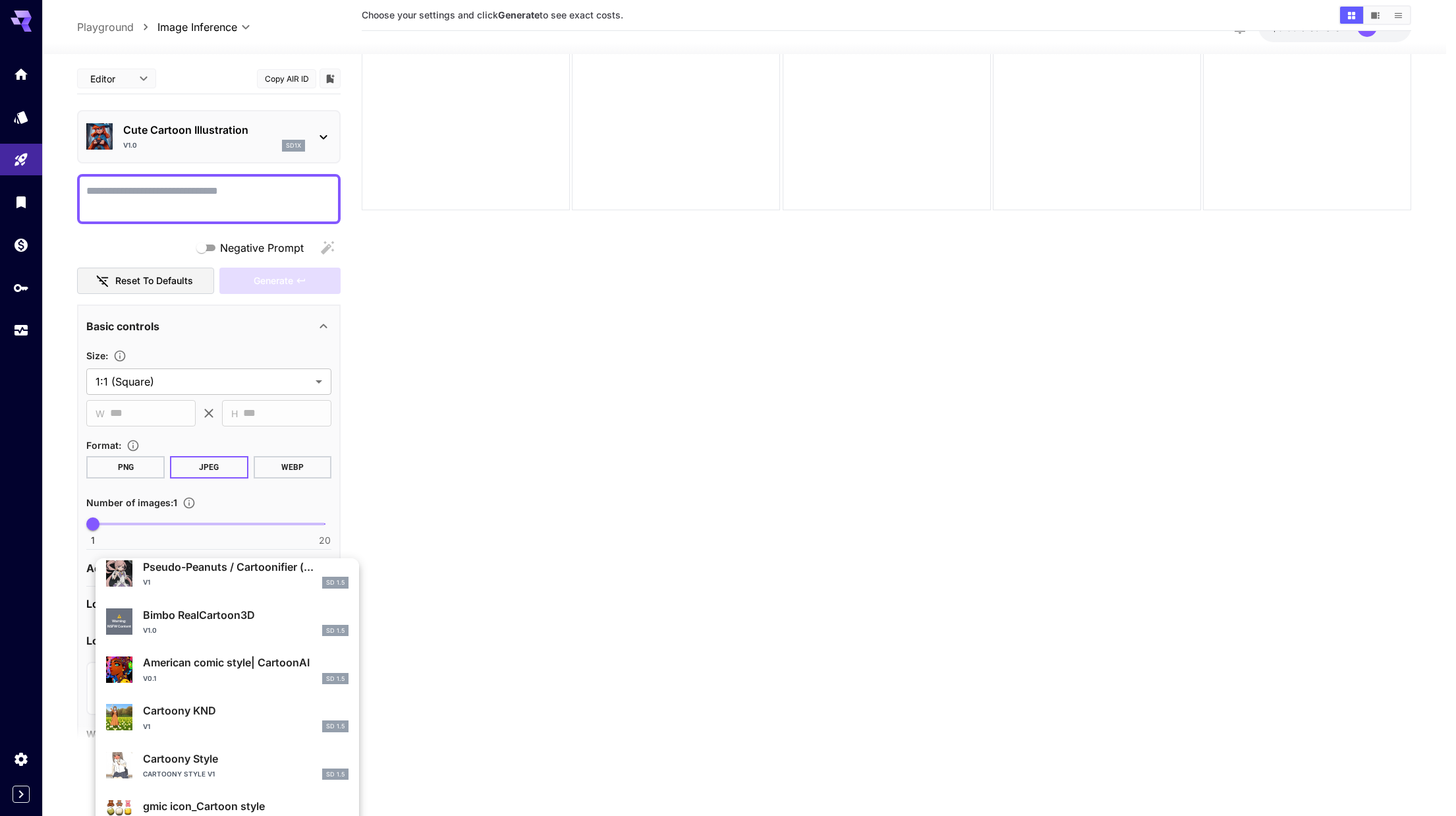
type input "*******"
click at [226, 669] on p "American comic style| CartoonAI" at bounding box center [245, 662] width 205 height 16
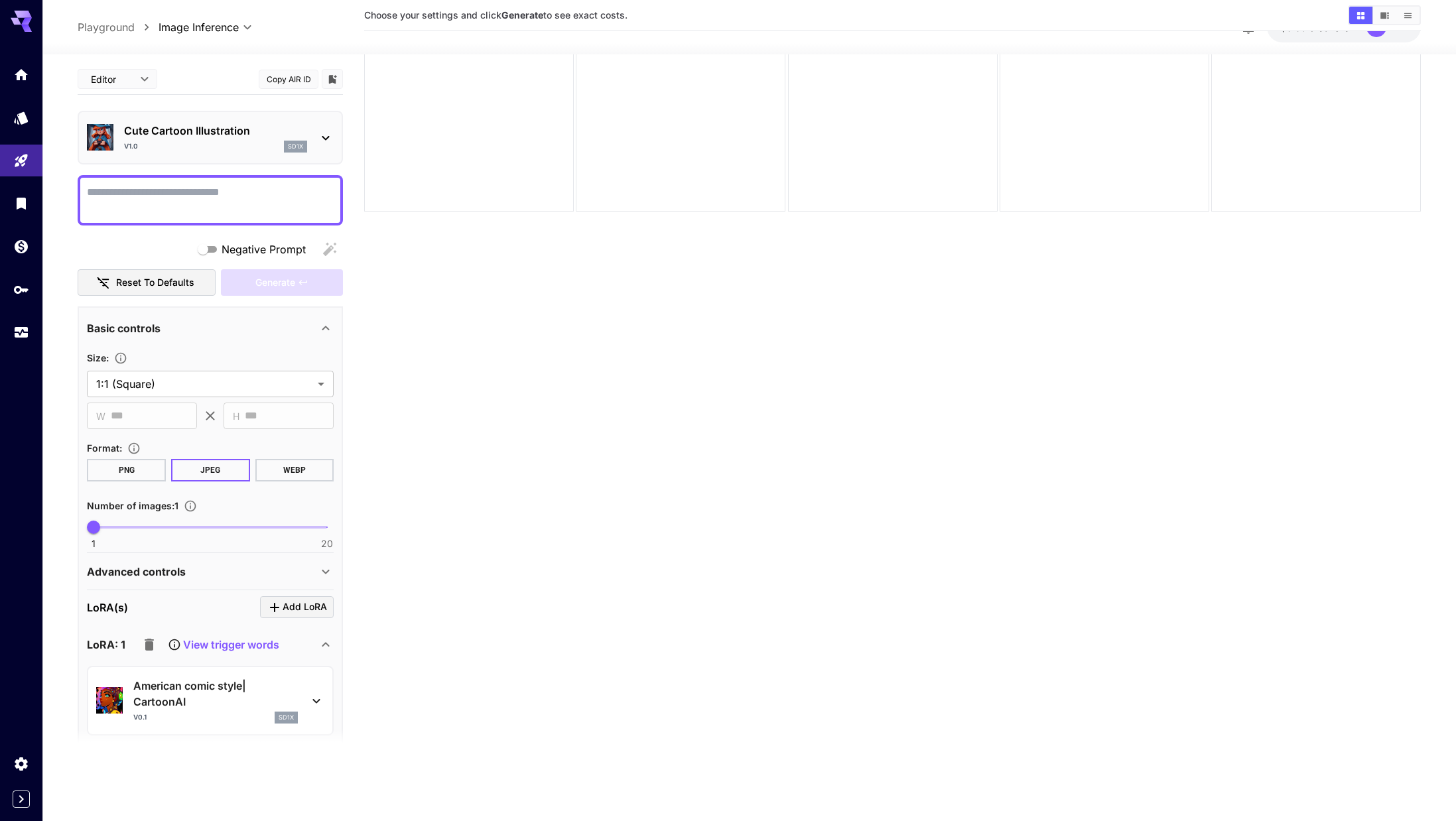
click at [250, 196] on textarea "Negative Prompt" at bounding box center [210, 201] width 247 height 32
paste textarea "**********"
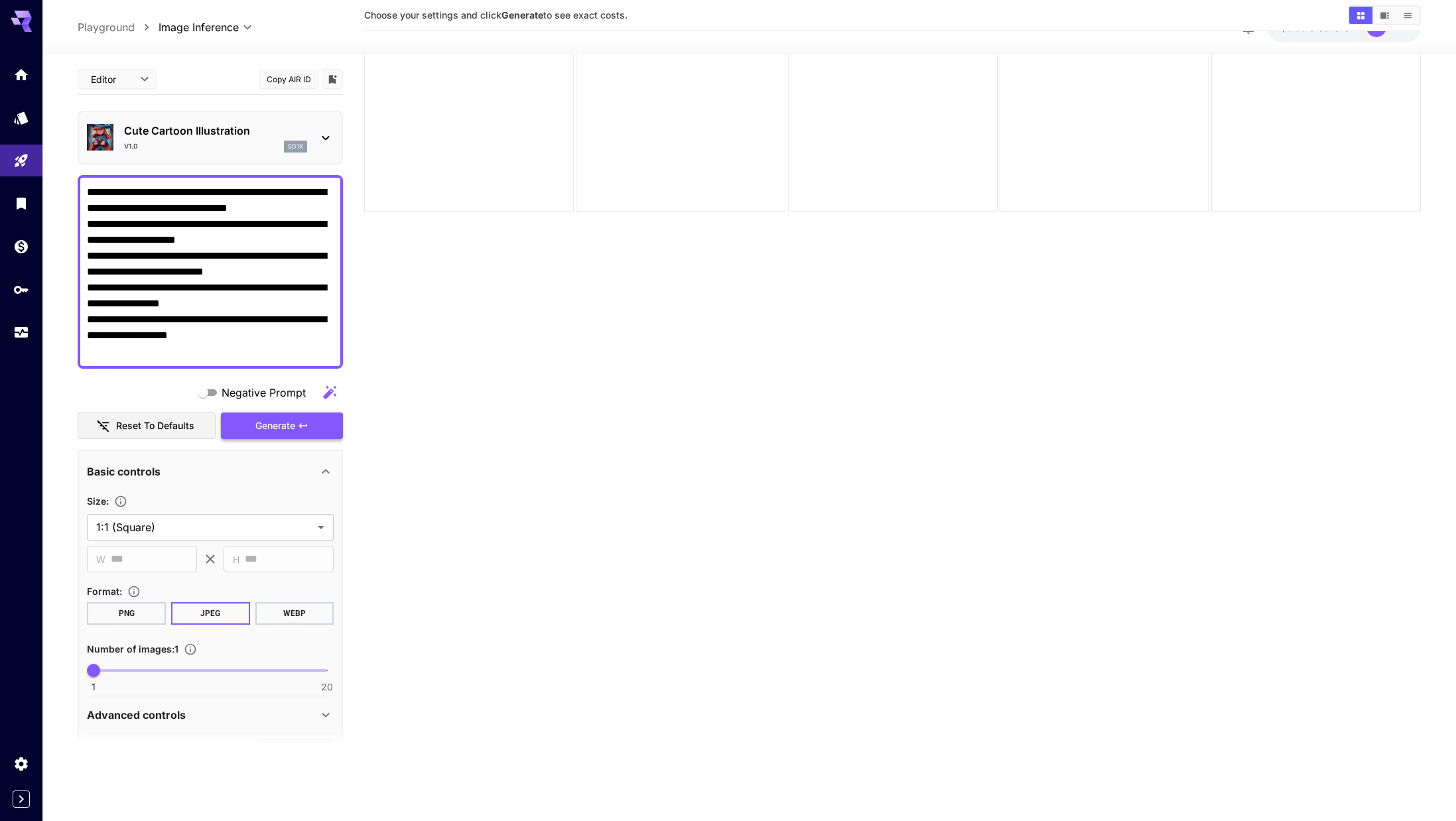
type textarea "**********"
click at [286, 425] on span "Generate" at bounding box center [275, 425] width 40 height 17
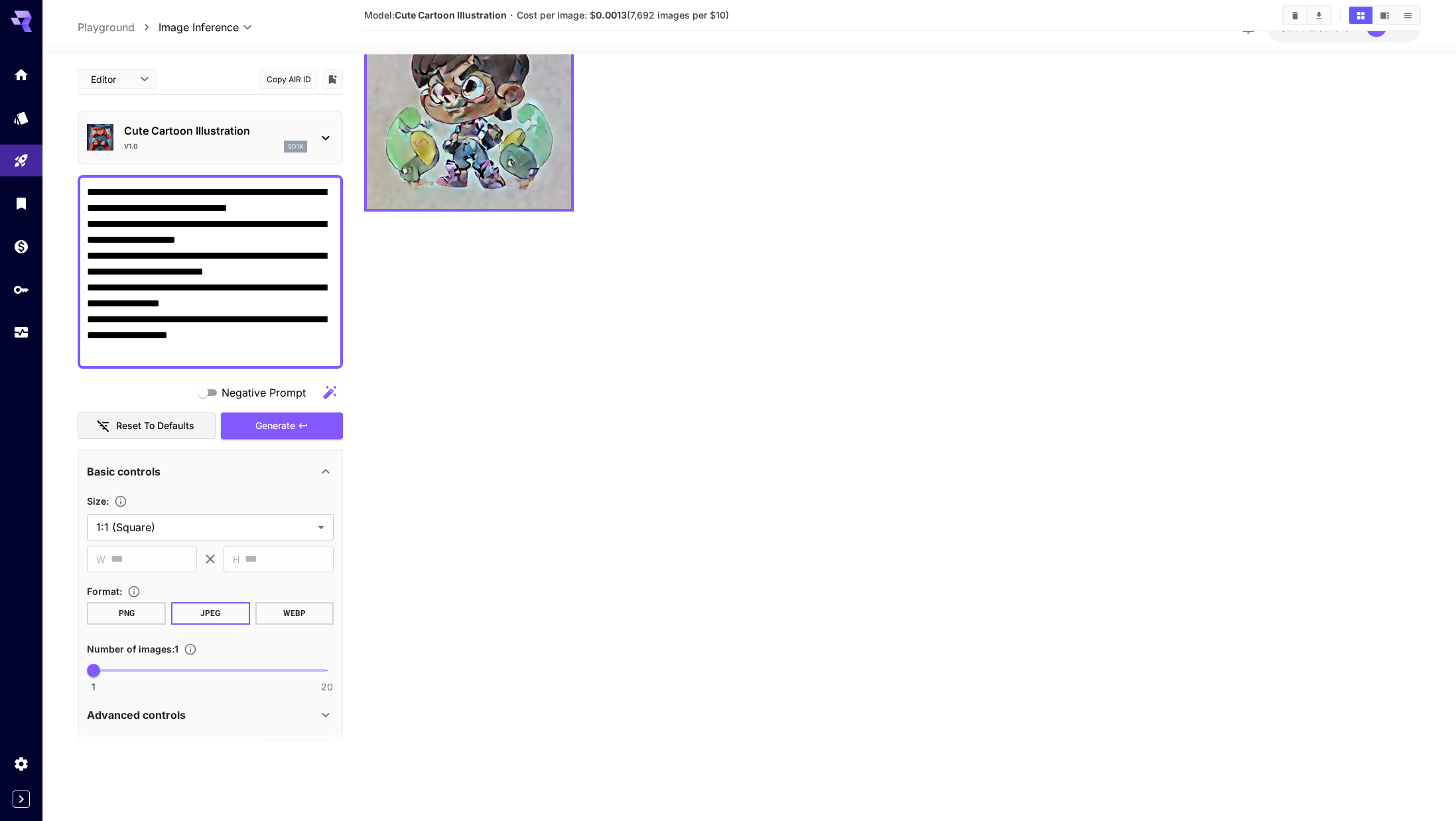
scroll to position [429, 0]
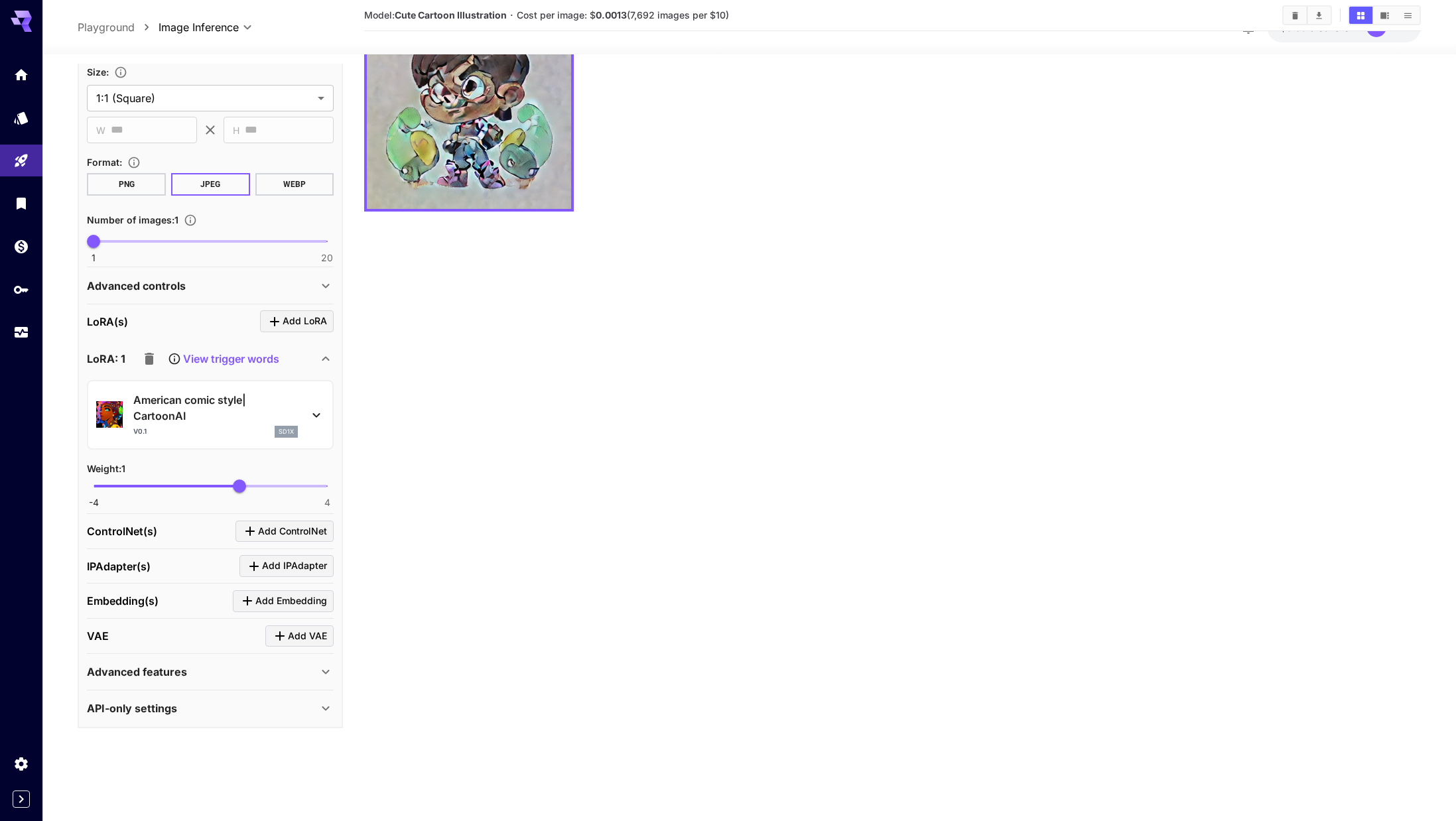
click at [142, 361] on icon "button" at bounding box center [150, 359] width 16 height 16
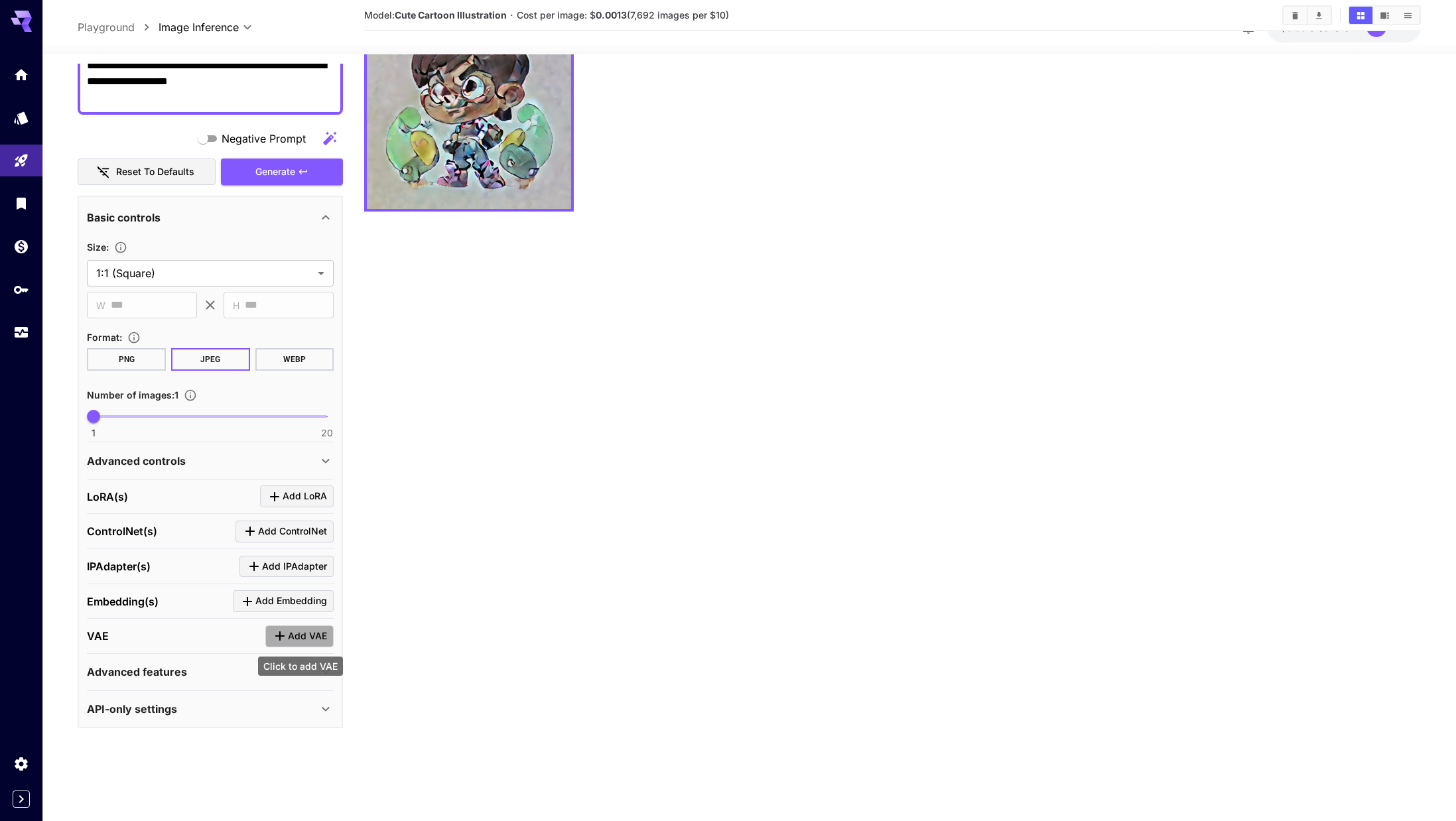
click at [299, 639] on span "Add VAE" at bounding box center [307, 636] width 39 height 17
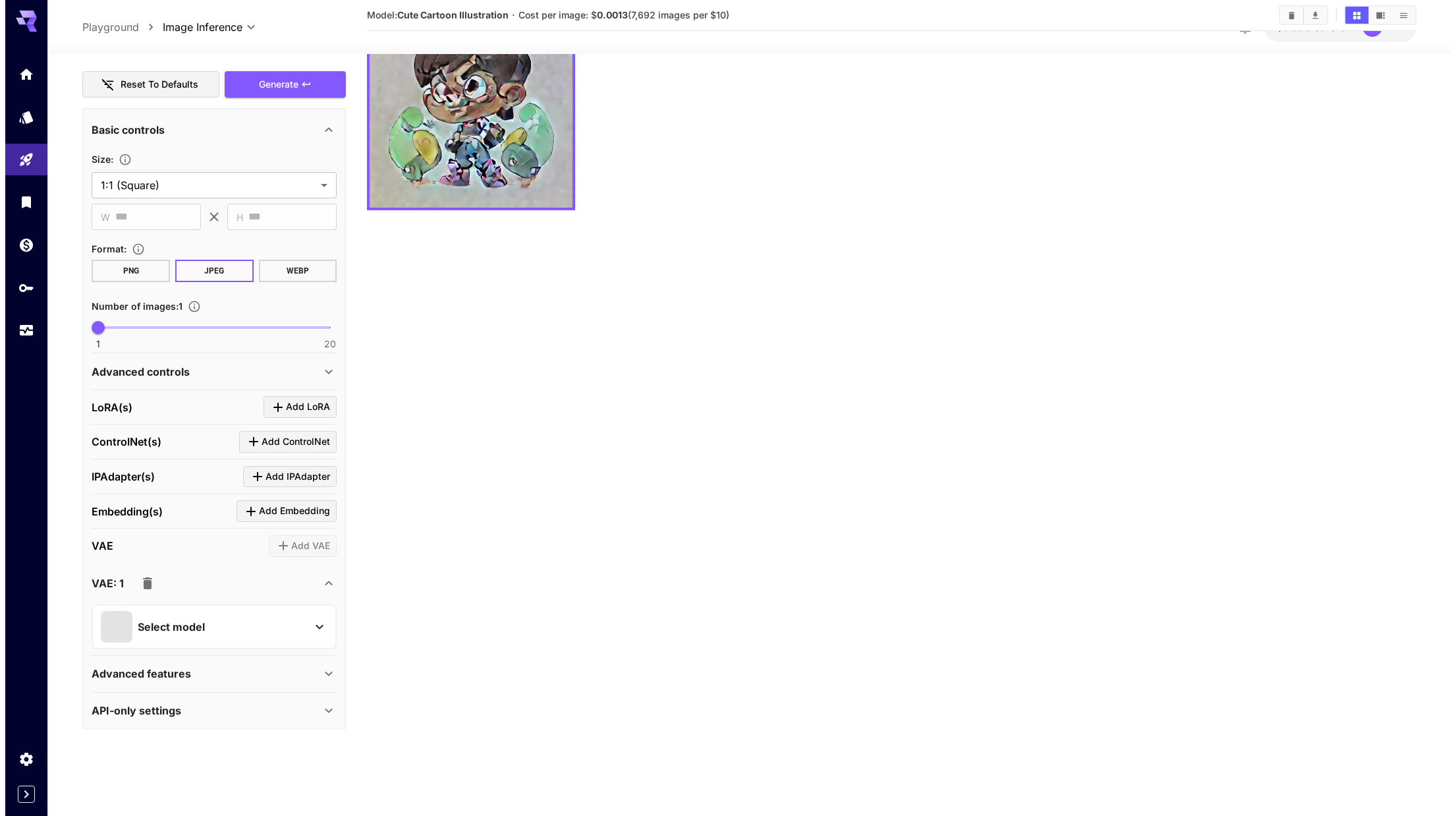
scroll to position [345, 0]
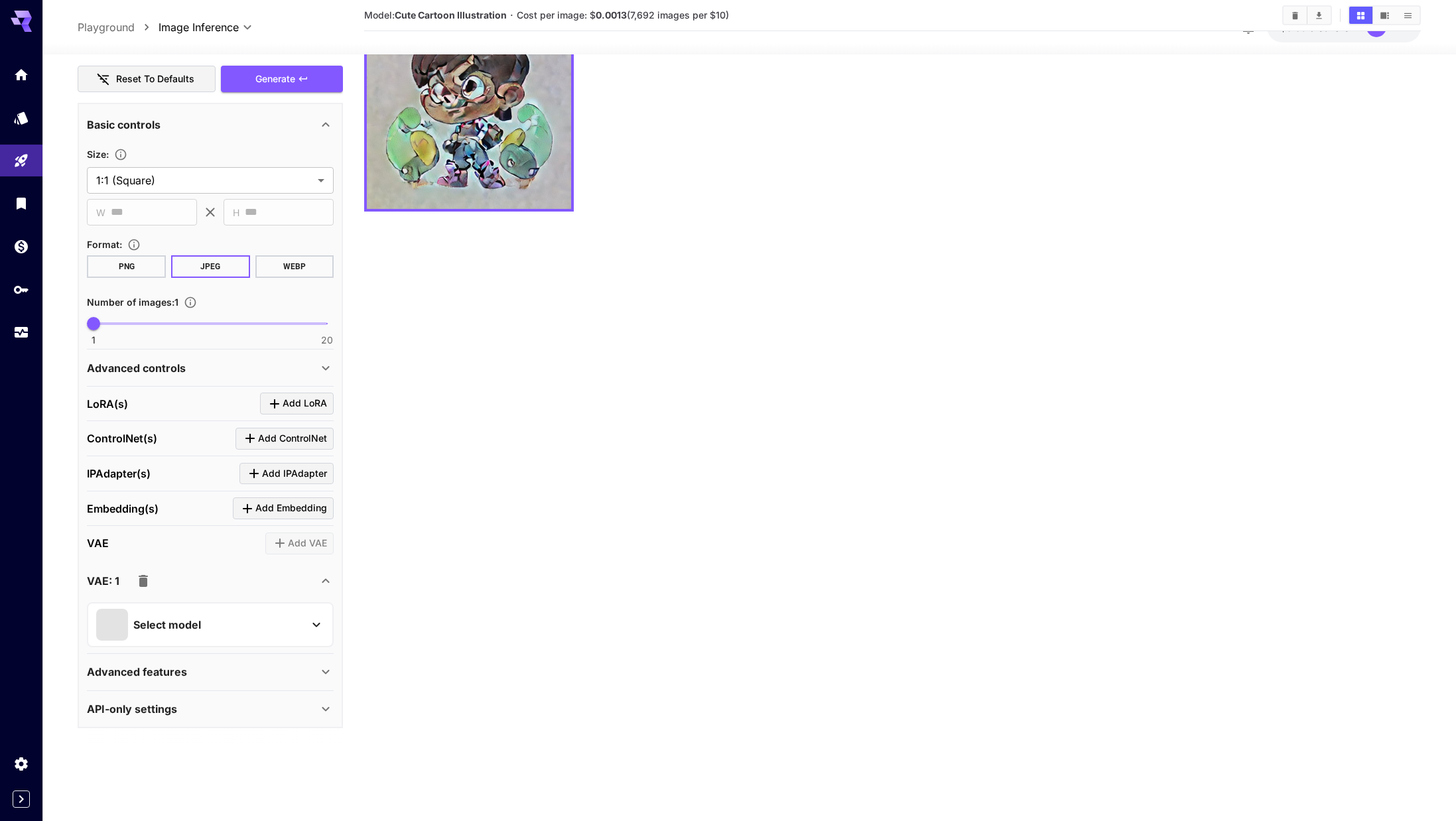
click at [165, 625] on p "Select model" at bounding box center [167, 625] width 68 height 16
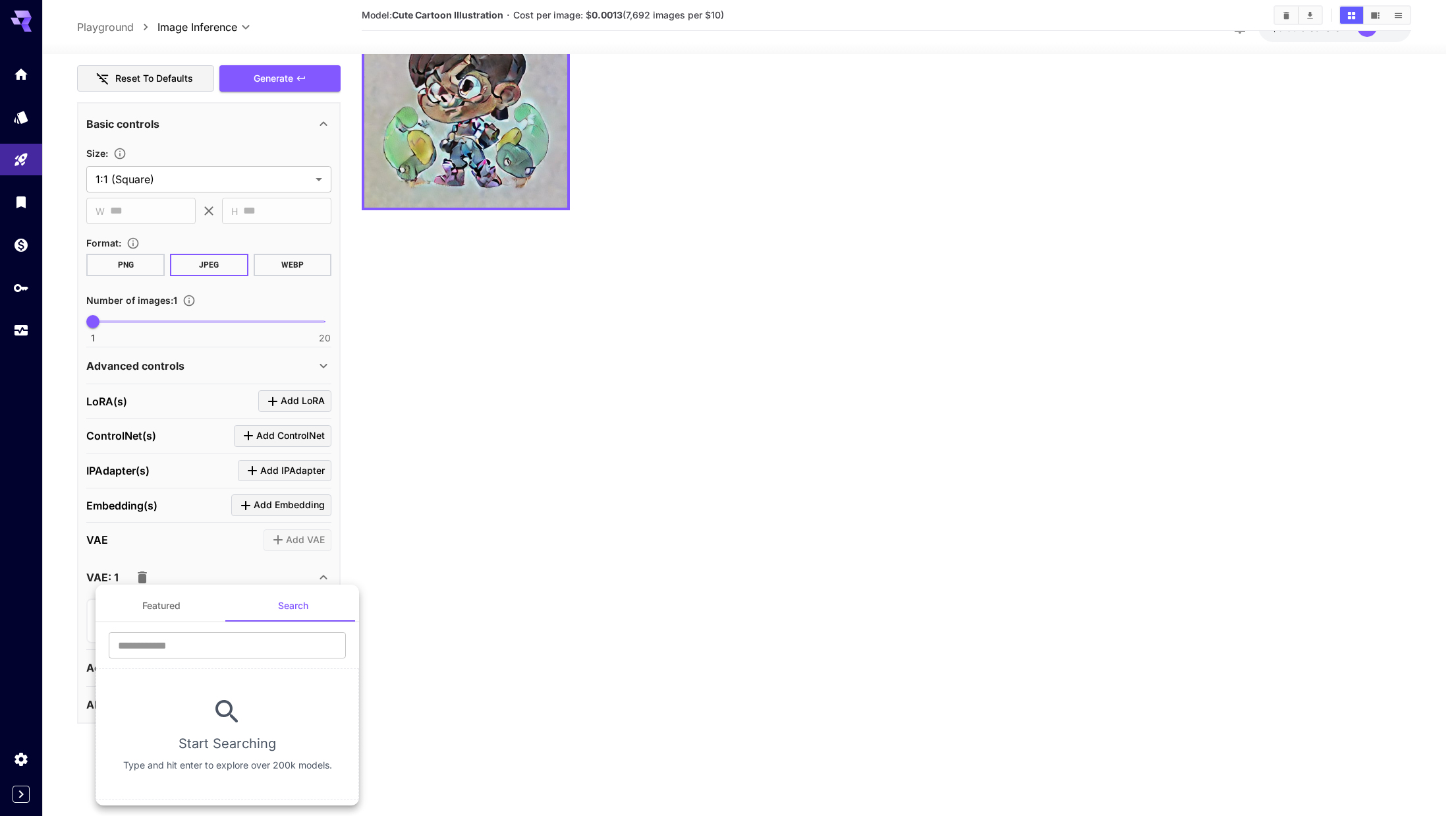
click at [181, 608] on button "Featured" at bounding box center [162, 606] width 132 height 32
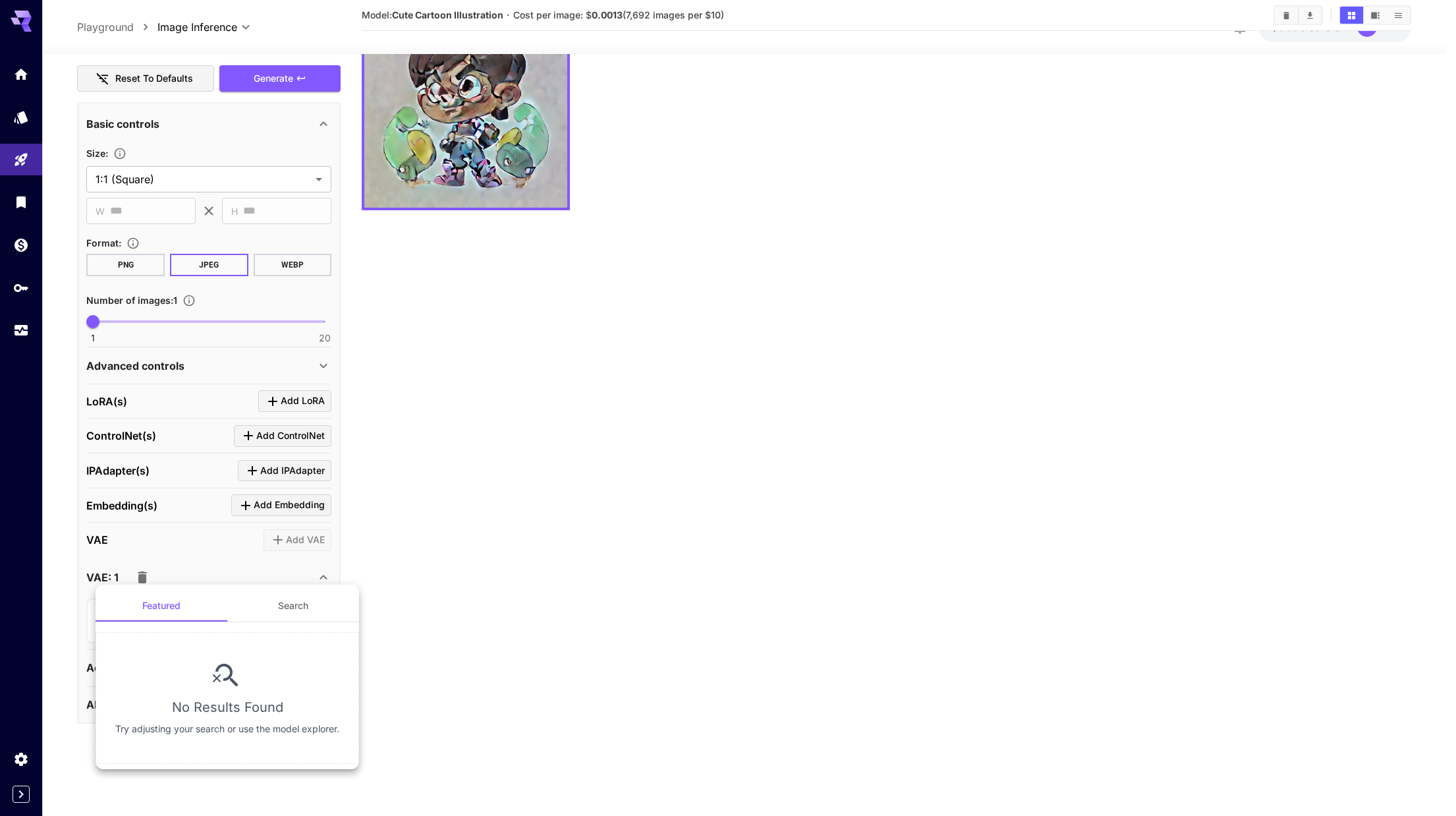
click at [274, 609] on button "Search" at bounding box center [293, 606] width 132 height 32
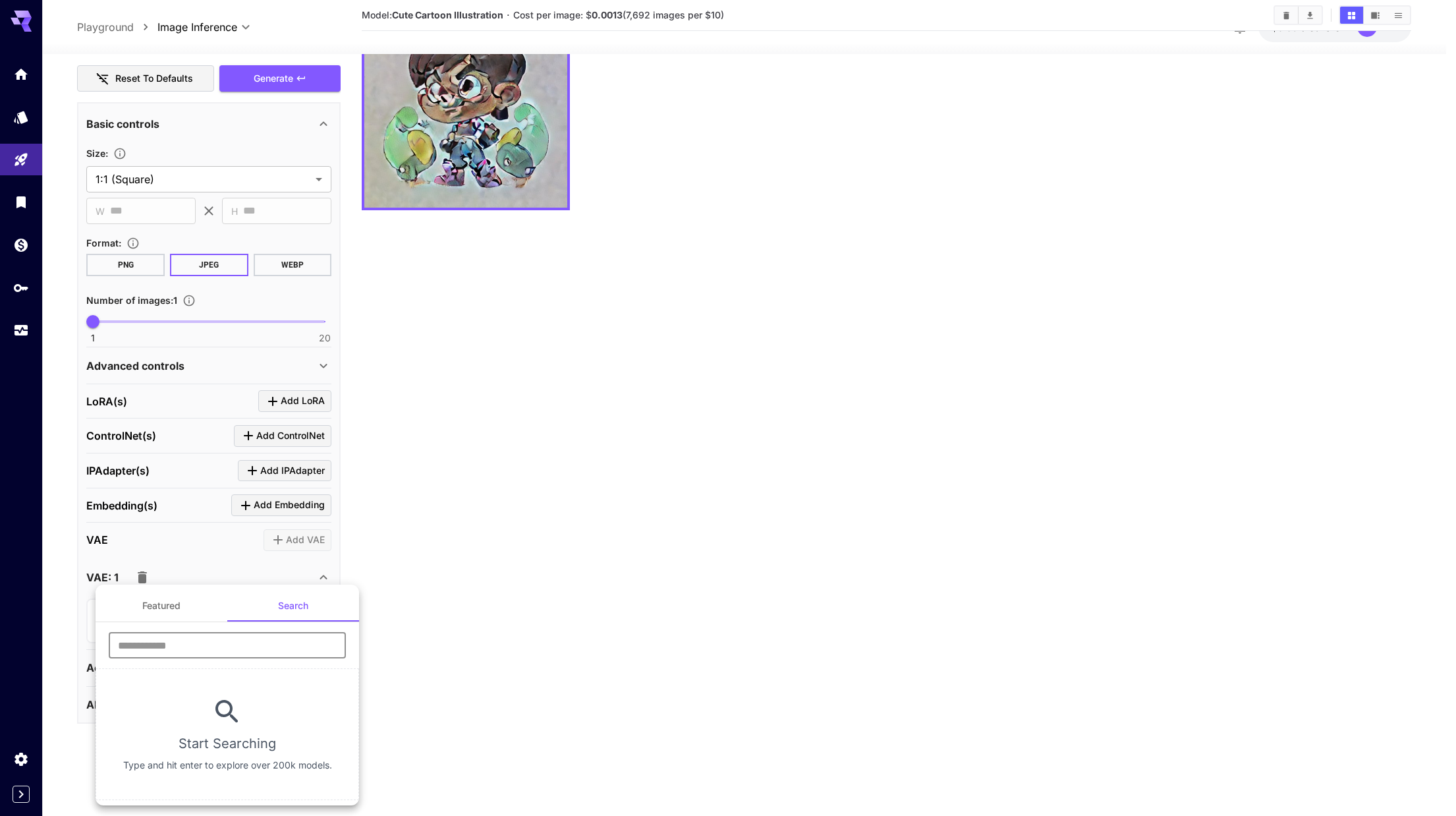
click at [195, 650] on input "text" at bounding box center [227, 645] width 237 height 26
type input "*"
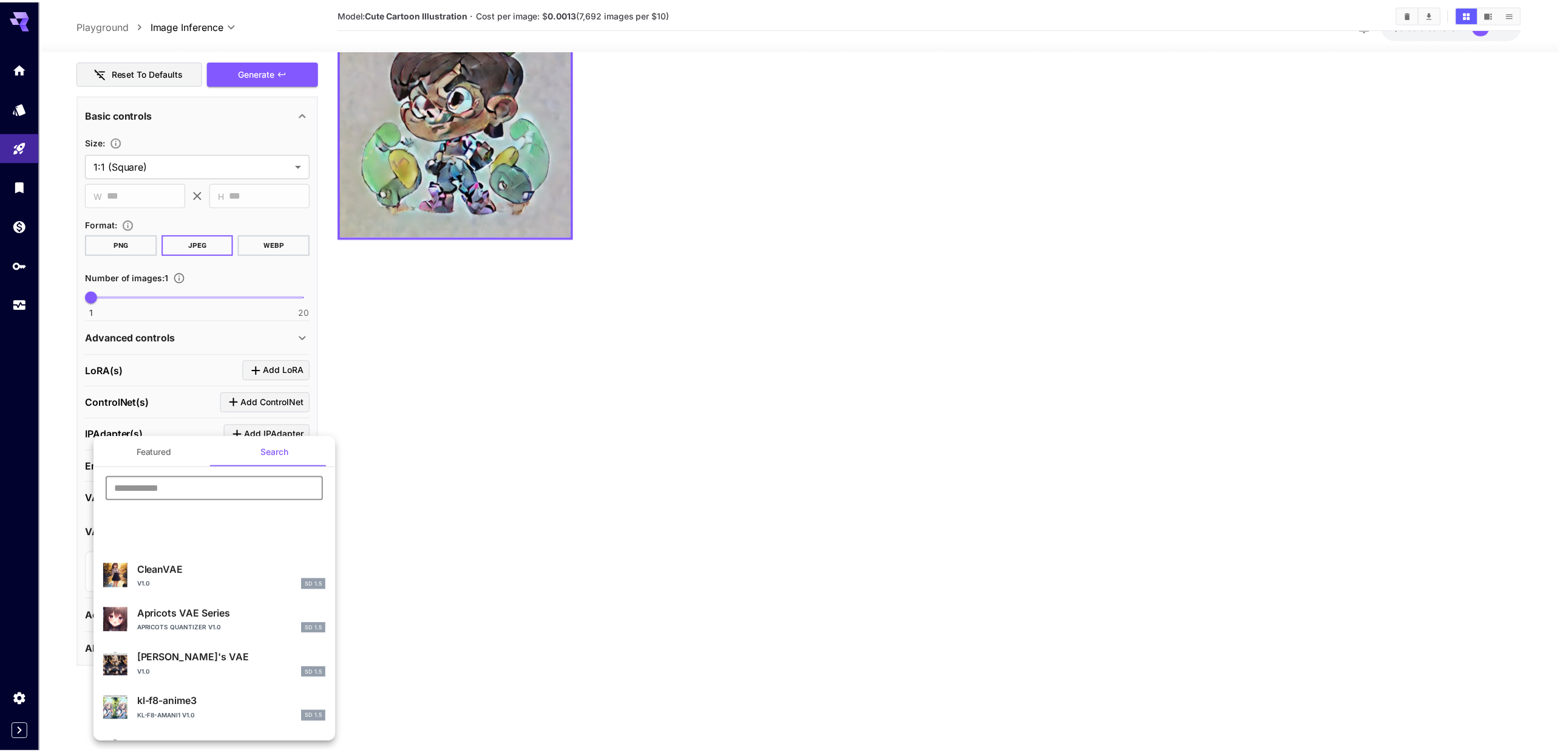
scroll to position [0, 0]
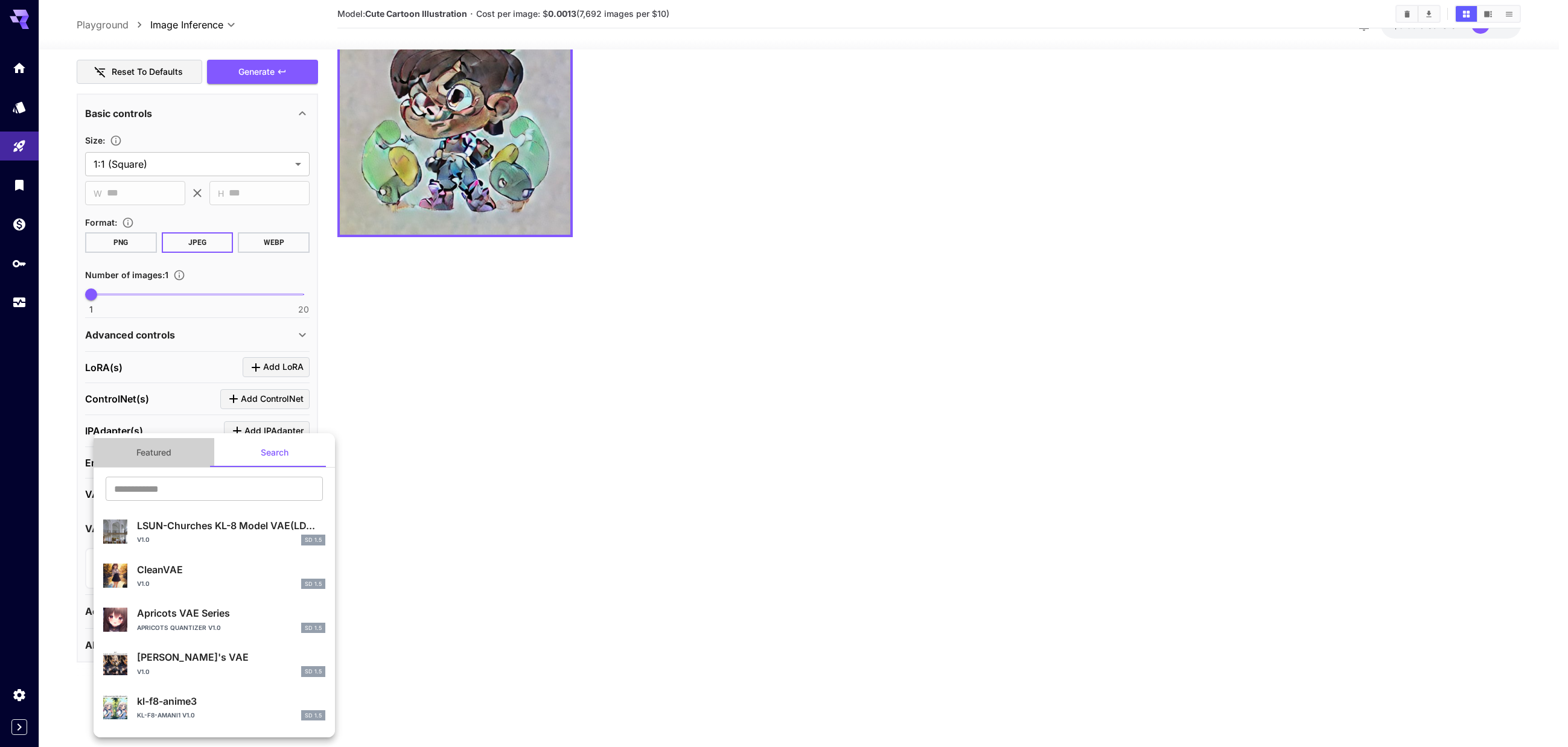
click at [171, 456] on button "Featured" at bounding box center [154, 453] width 121 height 29
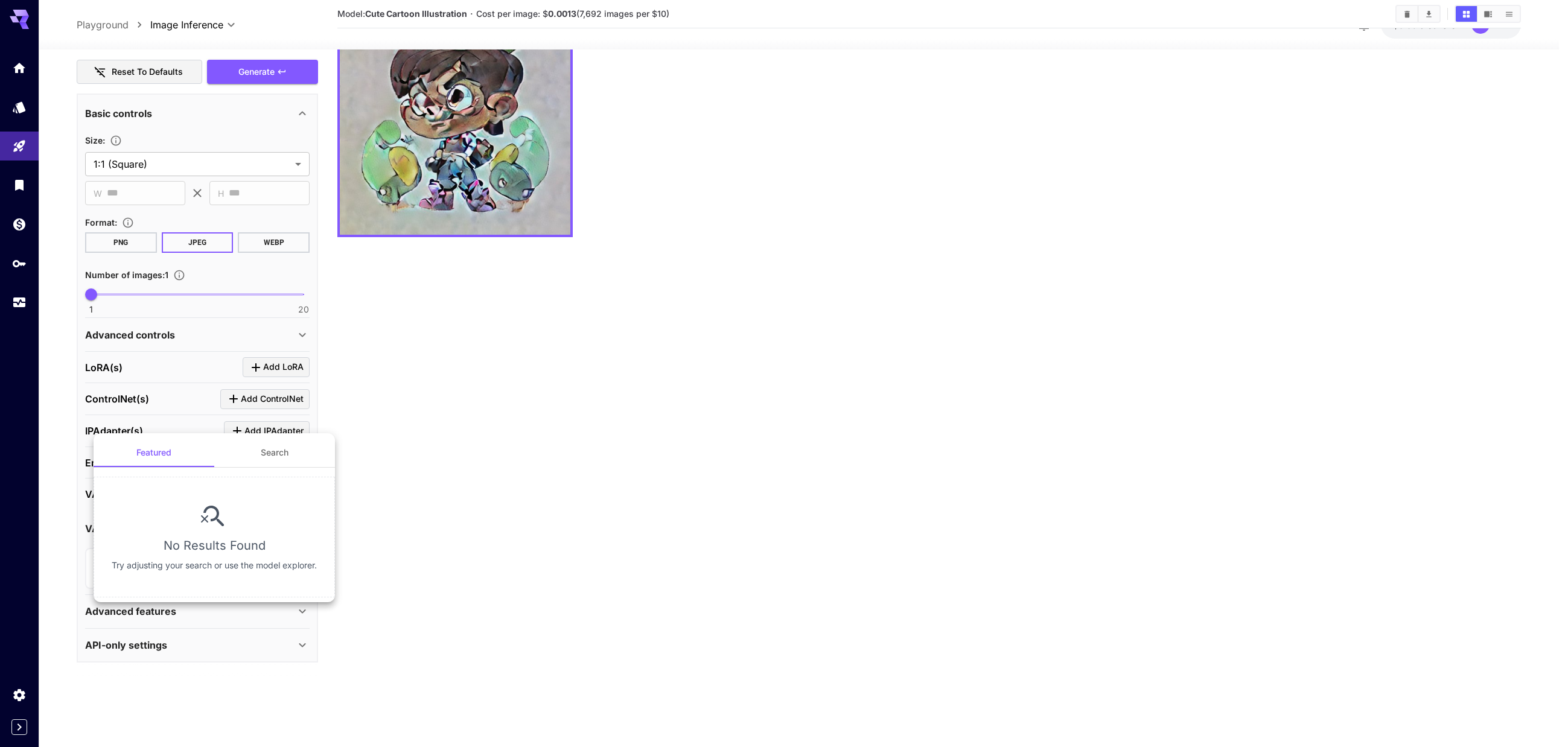
click at [458, 439] on div at bounding box center [784, 373] width 1568 height 747
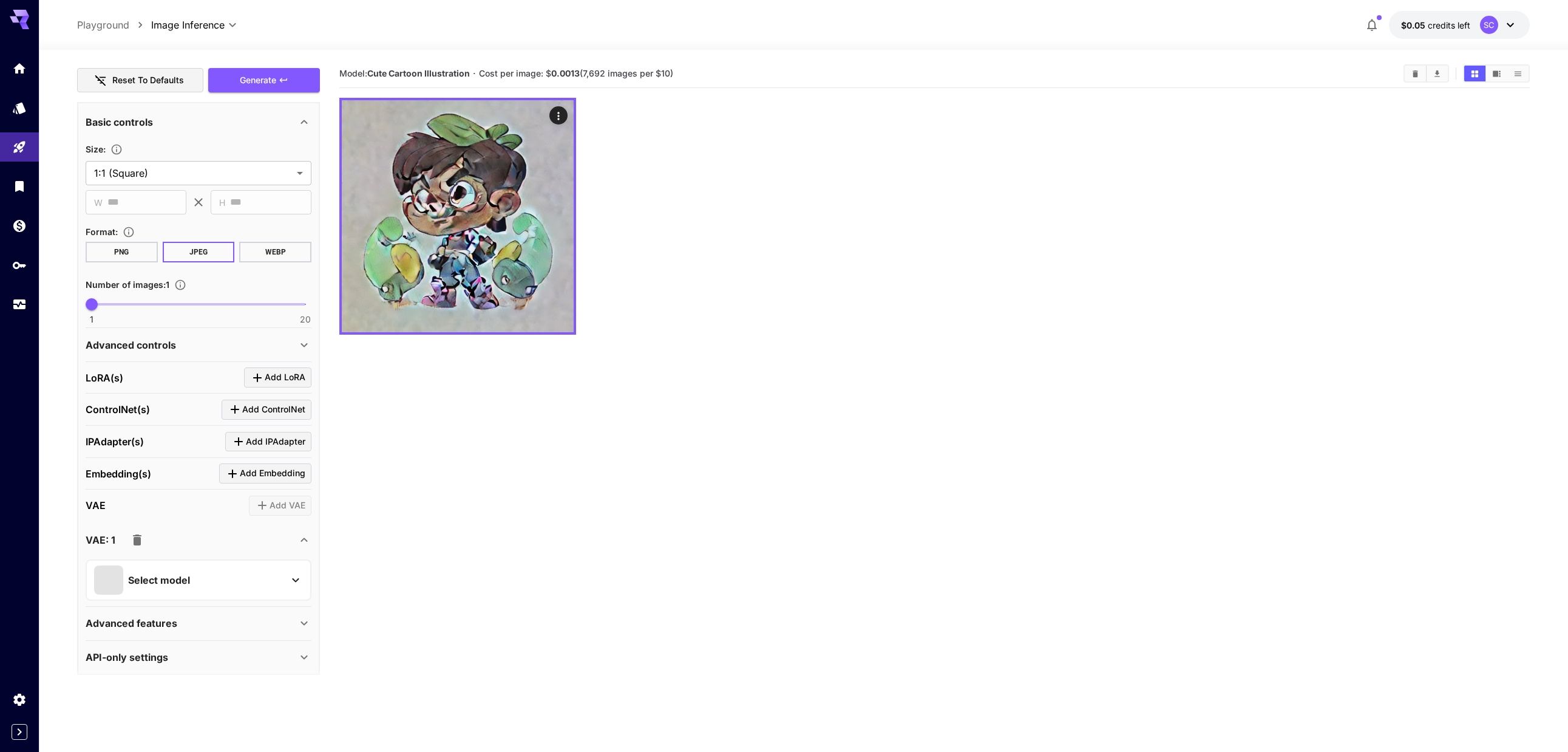
scroll to position [318, 0]
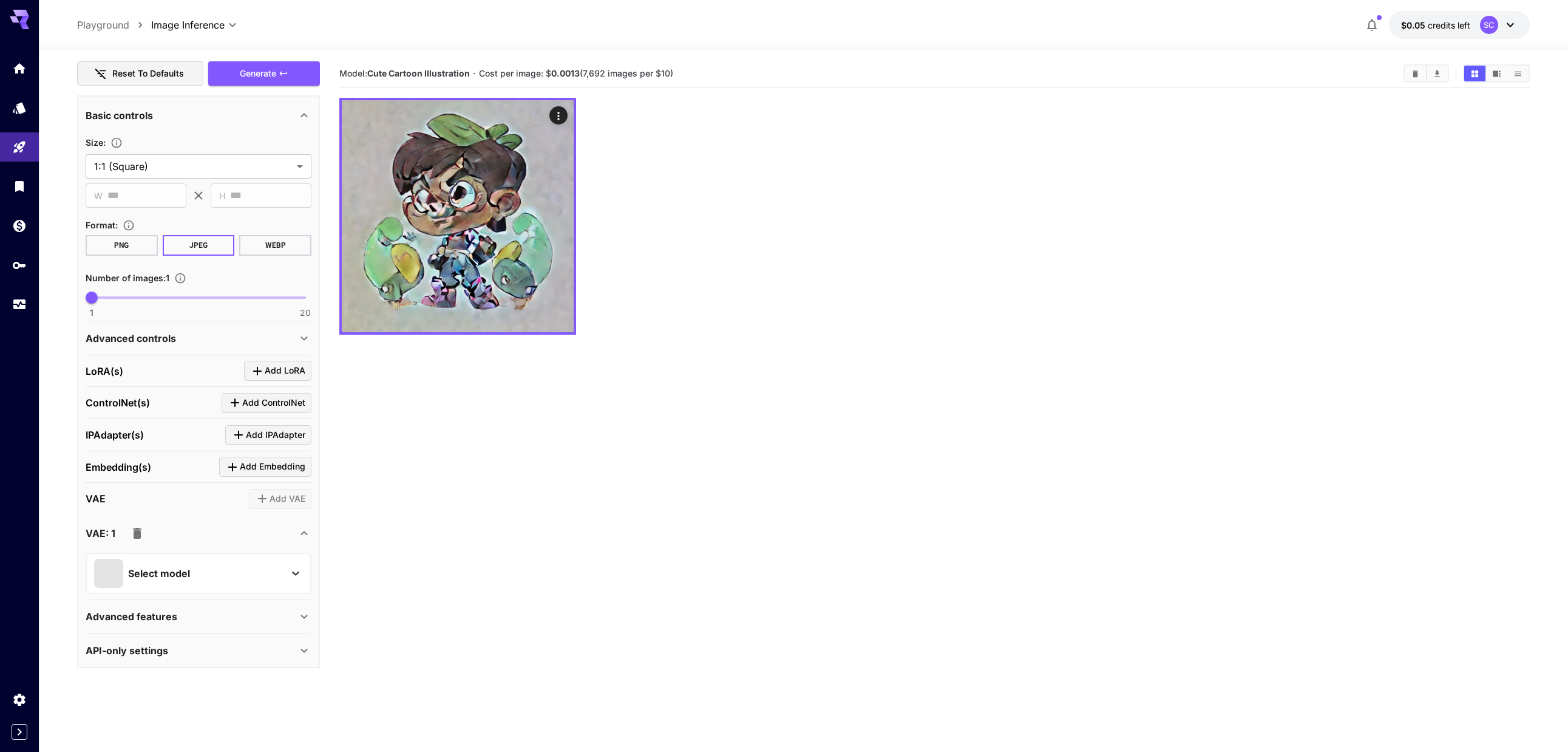
click at [281, 342] on div "Advanced controls" at bounding box center [191, 338] width 211 height 15
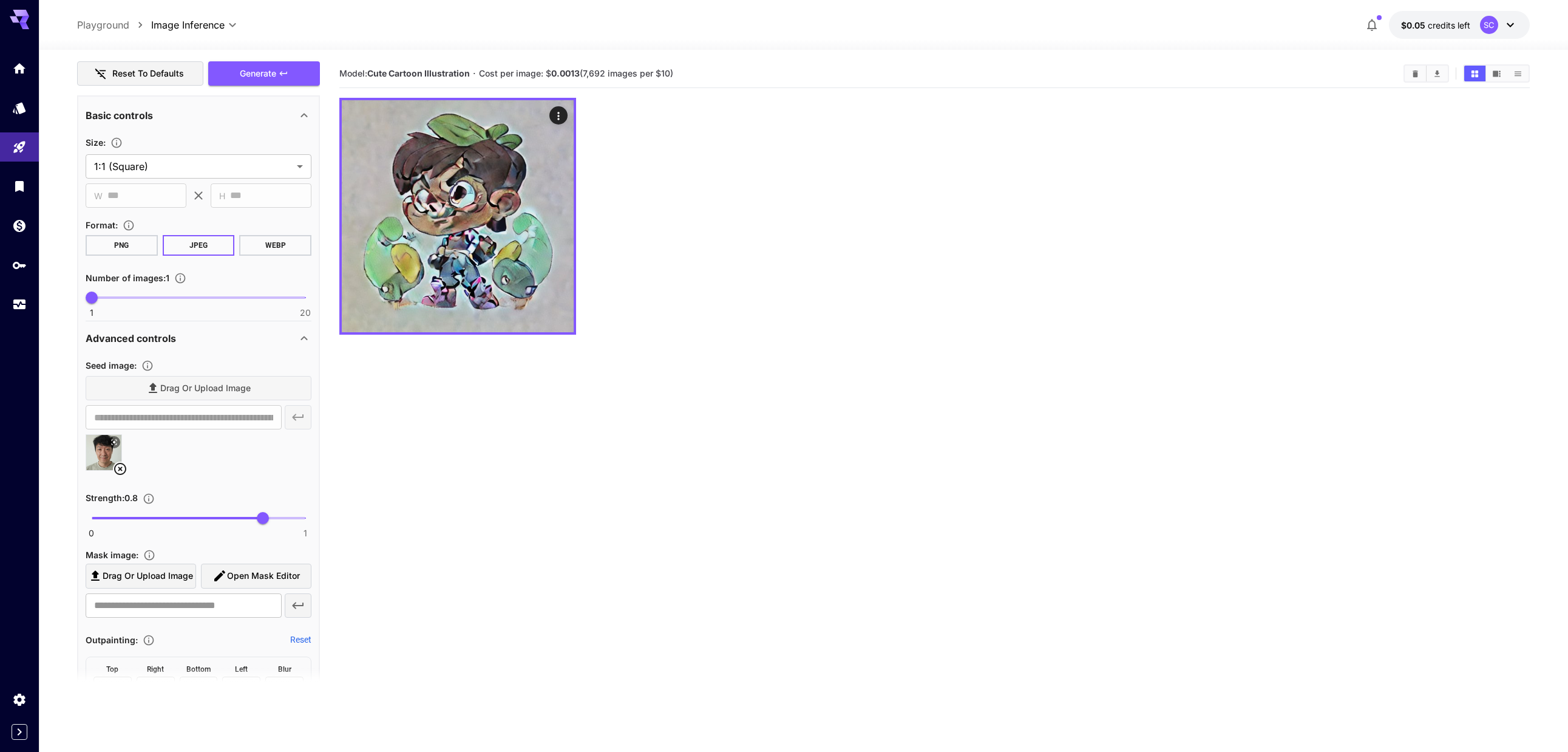
click at [281, 342] on div "Advanced controls" at bounding box center [191, 338] width 211 height 15
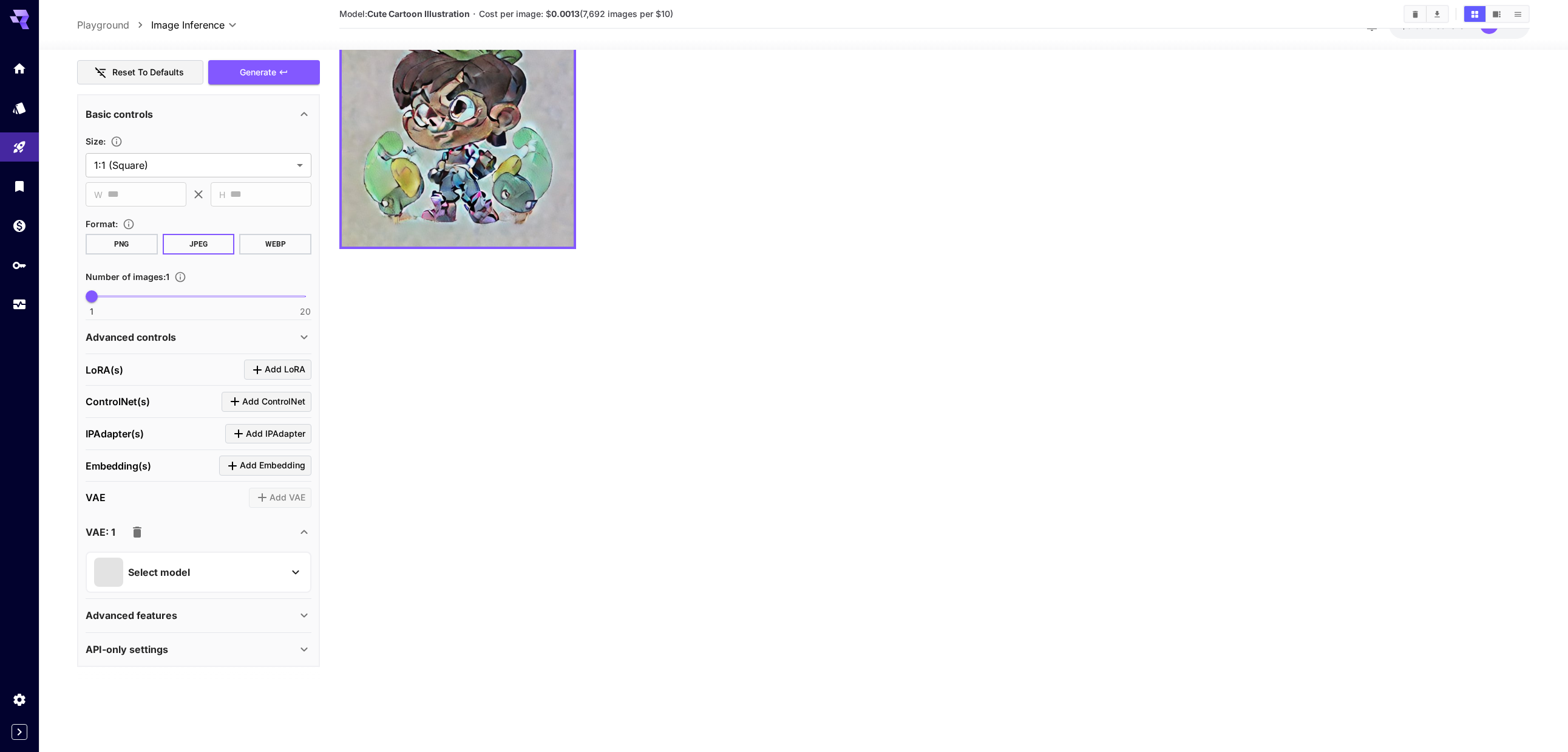
scroll to position [96, 0]
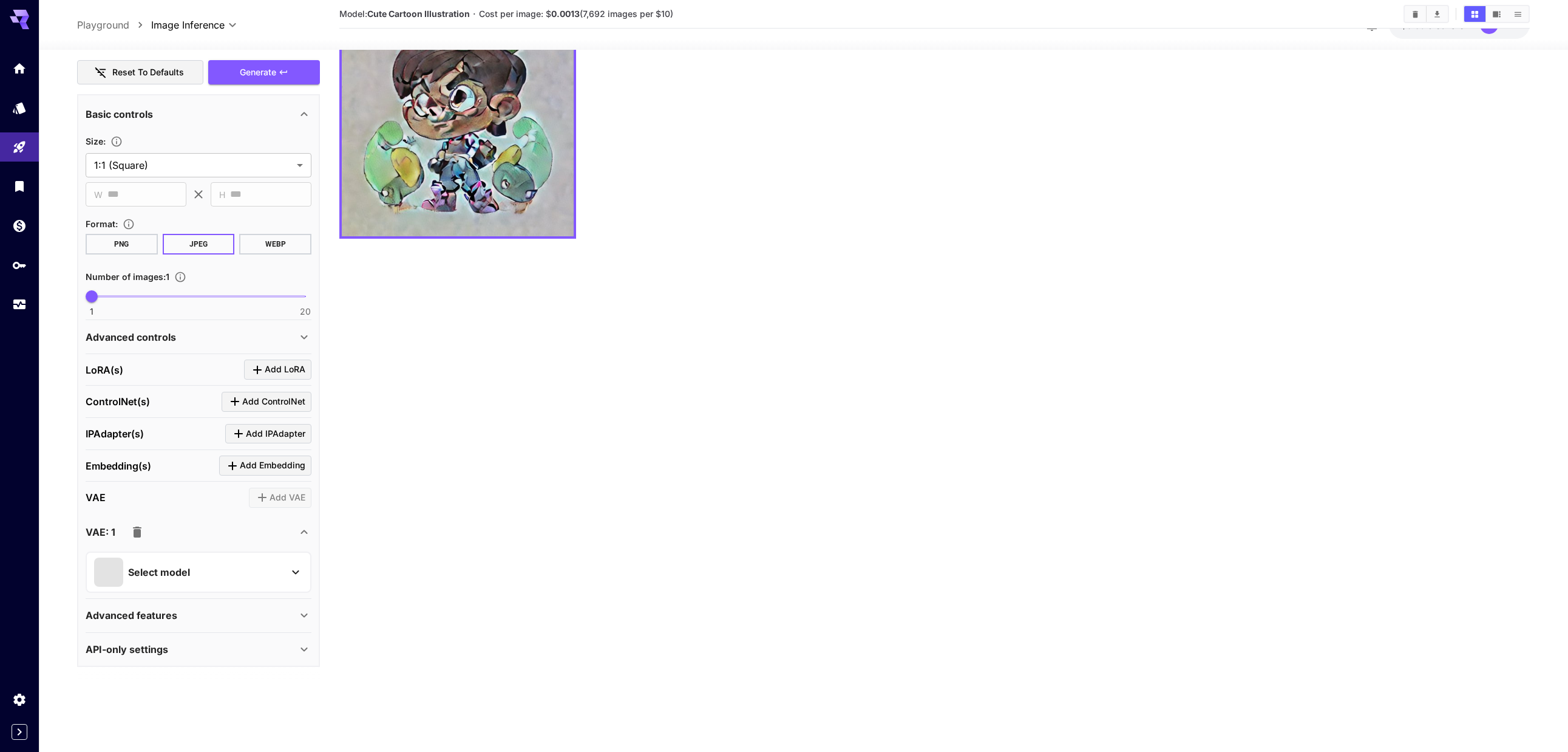
click at [178, 613] on div "Advanced features" at bounding box center [191, 616] width 211 height 15
click at [140, 537] on icon "button" at bounding box center [137, 532] width 9 height 11
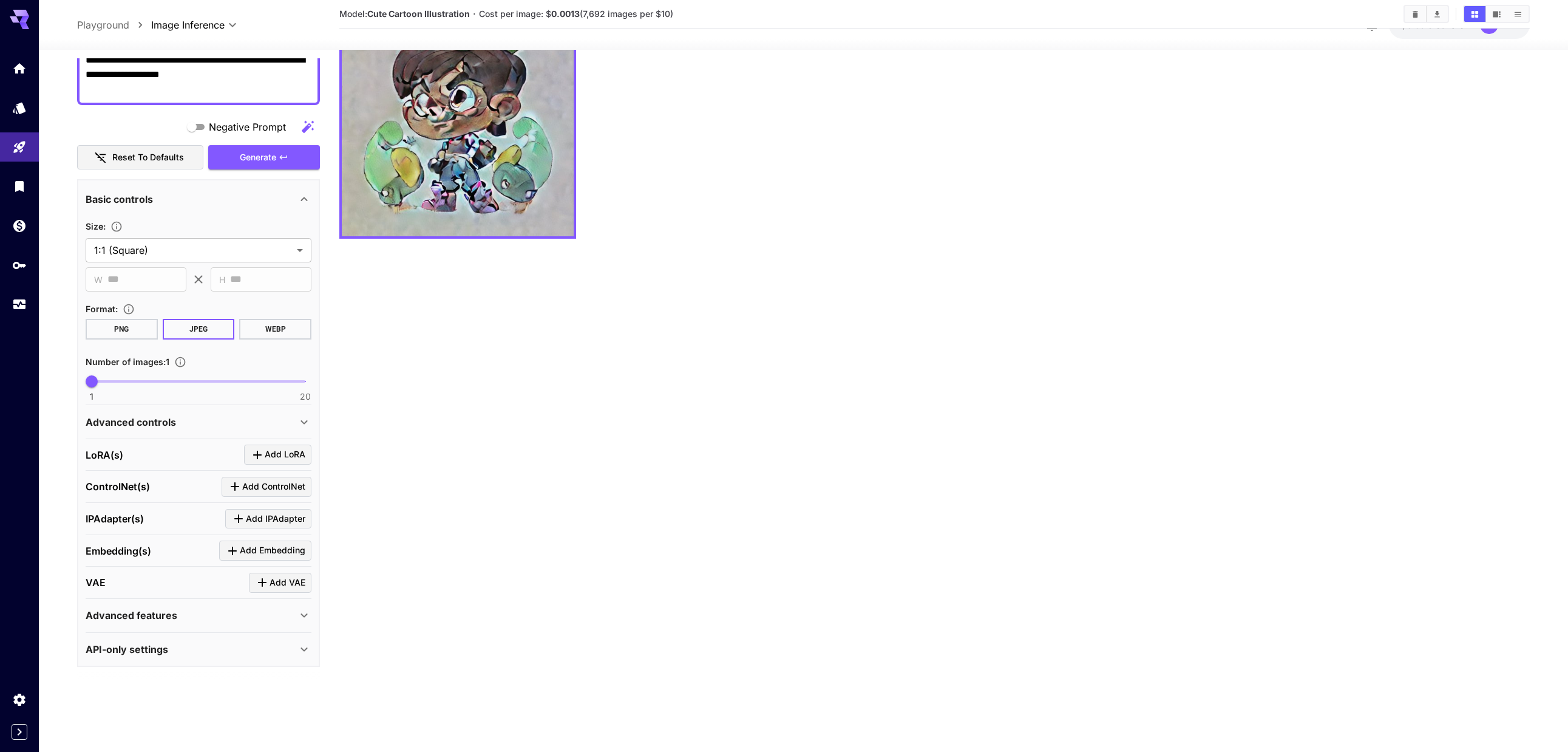
click at [188, 646] on div "API-only settings" at bounding box center [191, 649] width 211 height 15
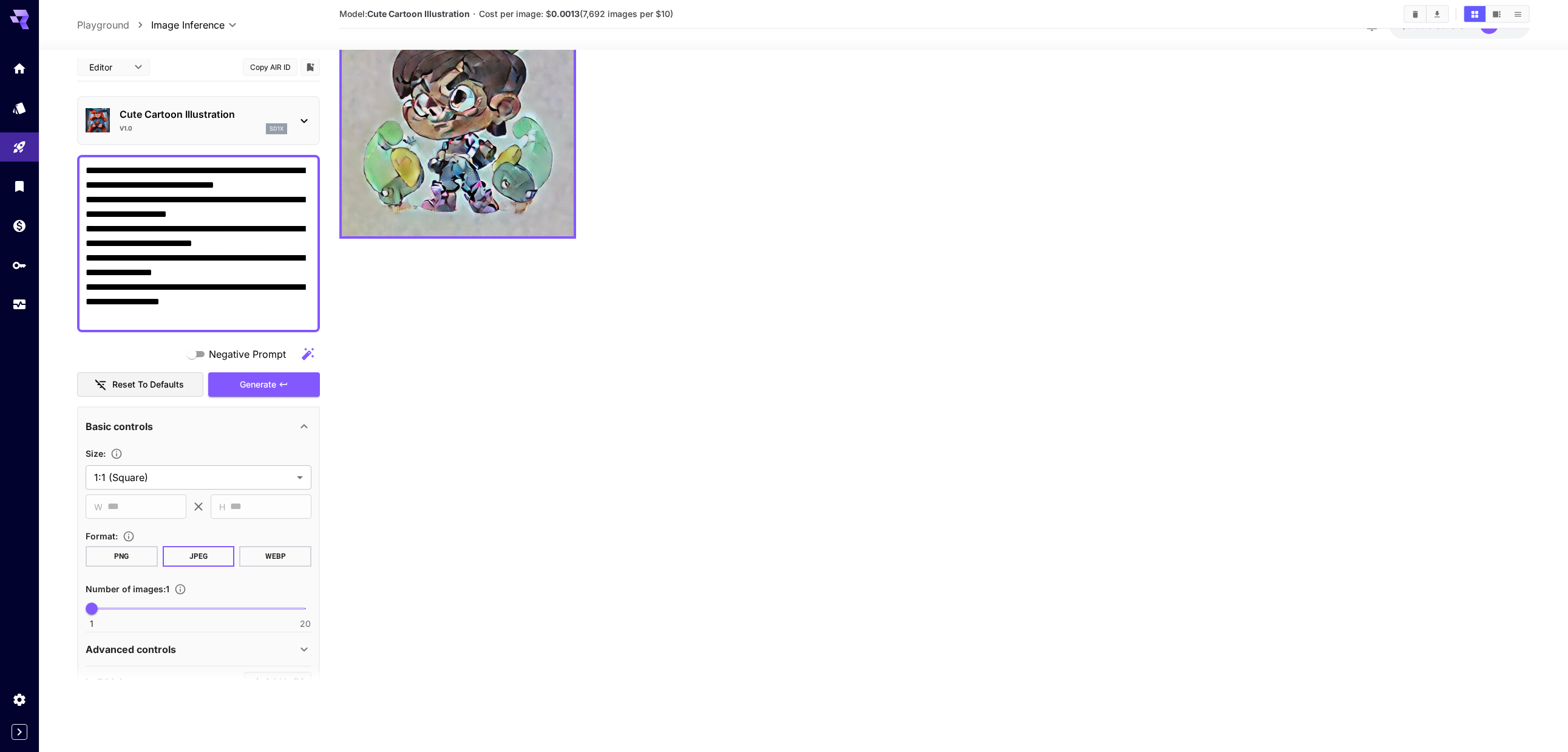
scroll to position [0, 0]
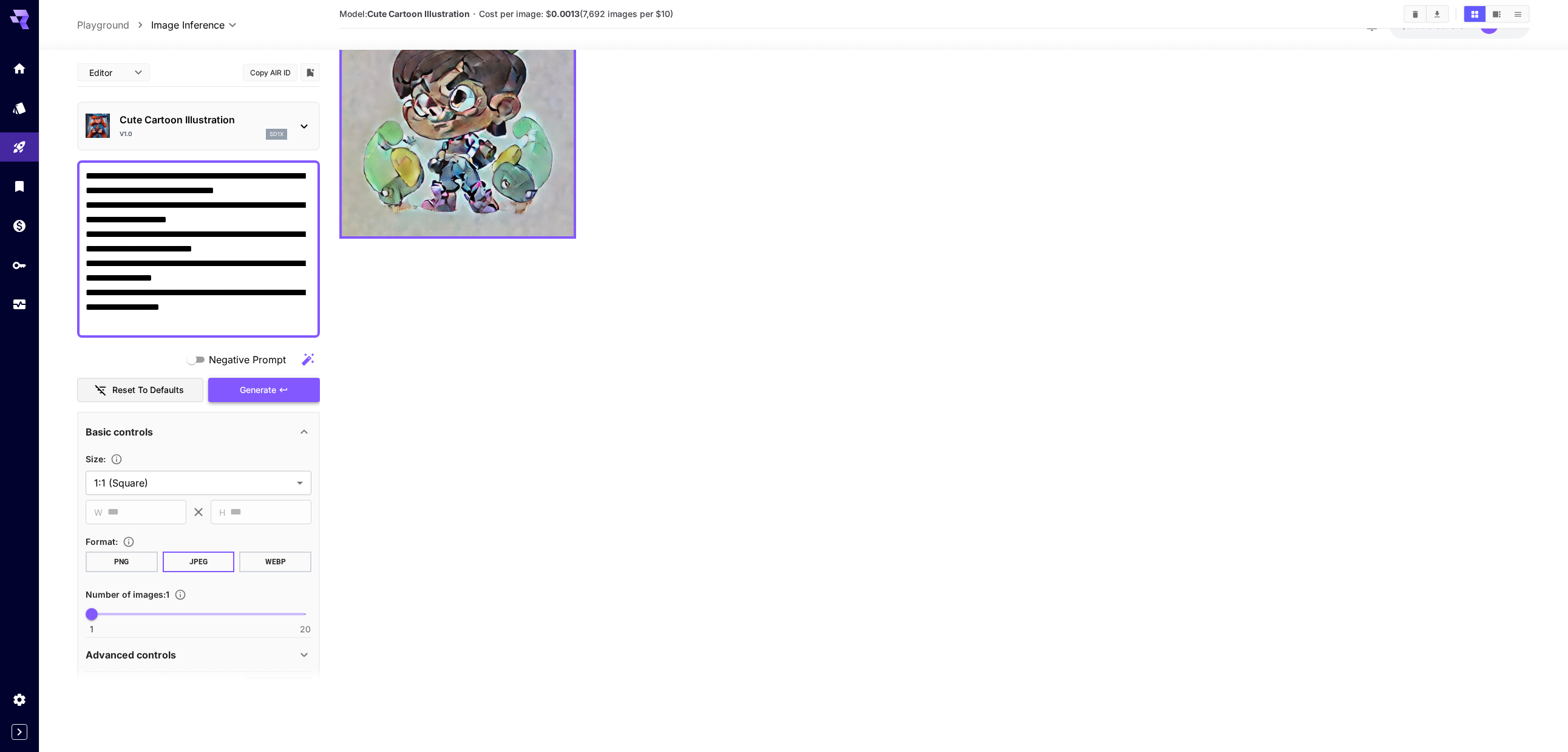
click at [265, 397] on span "Generate" at bounding box center [258, 390] width 37 height 15
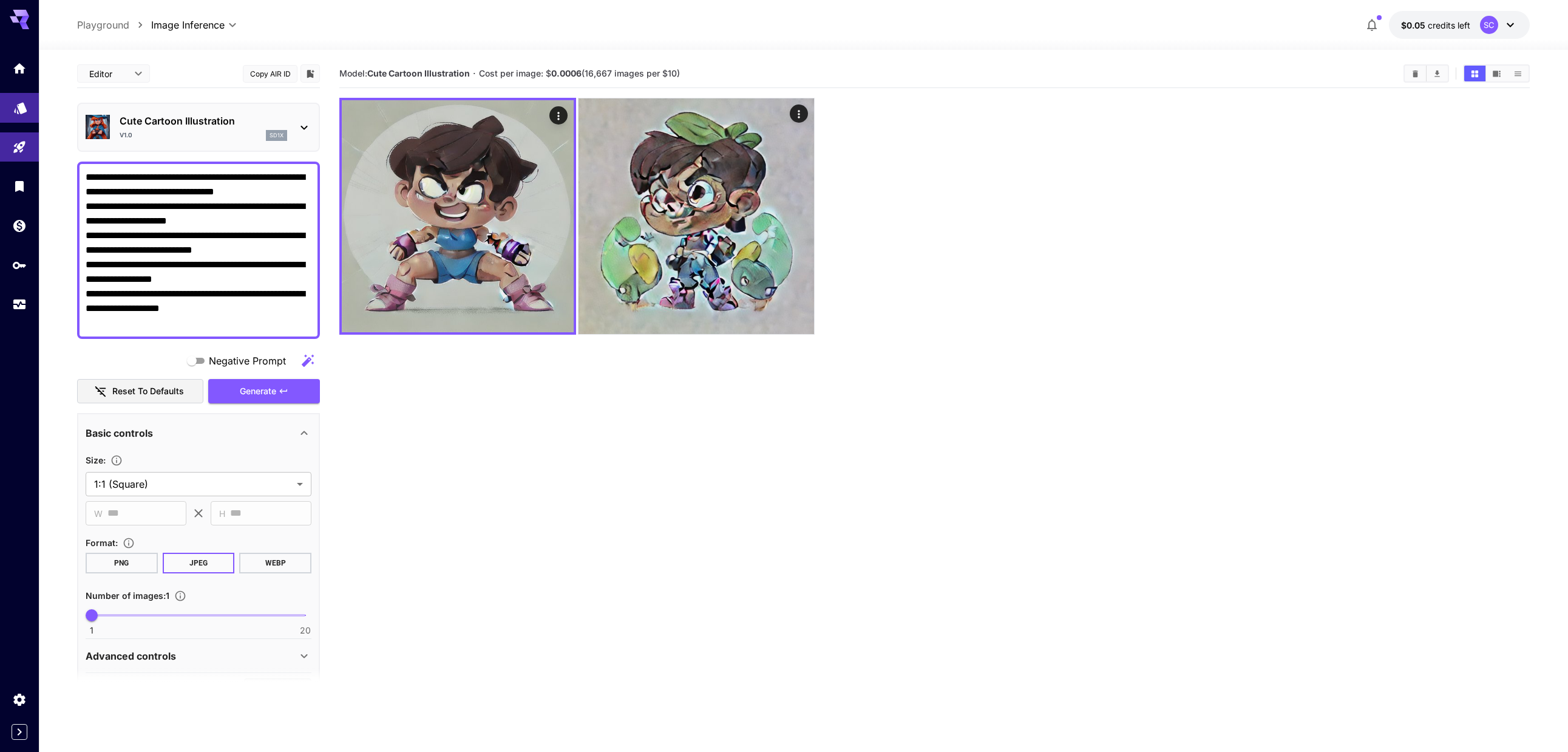
click at [21, 116] on link at bounding box center [19, 108] width 39 height 30
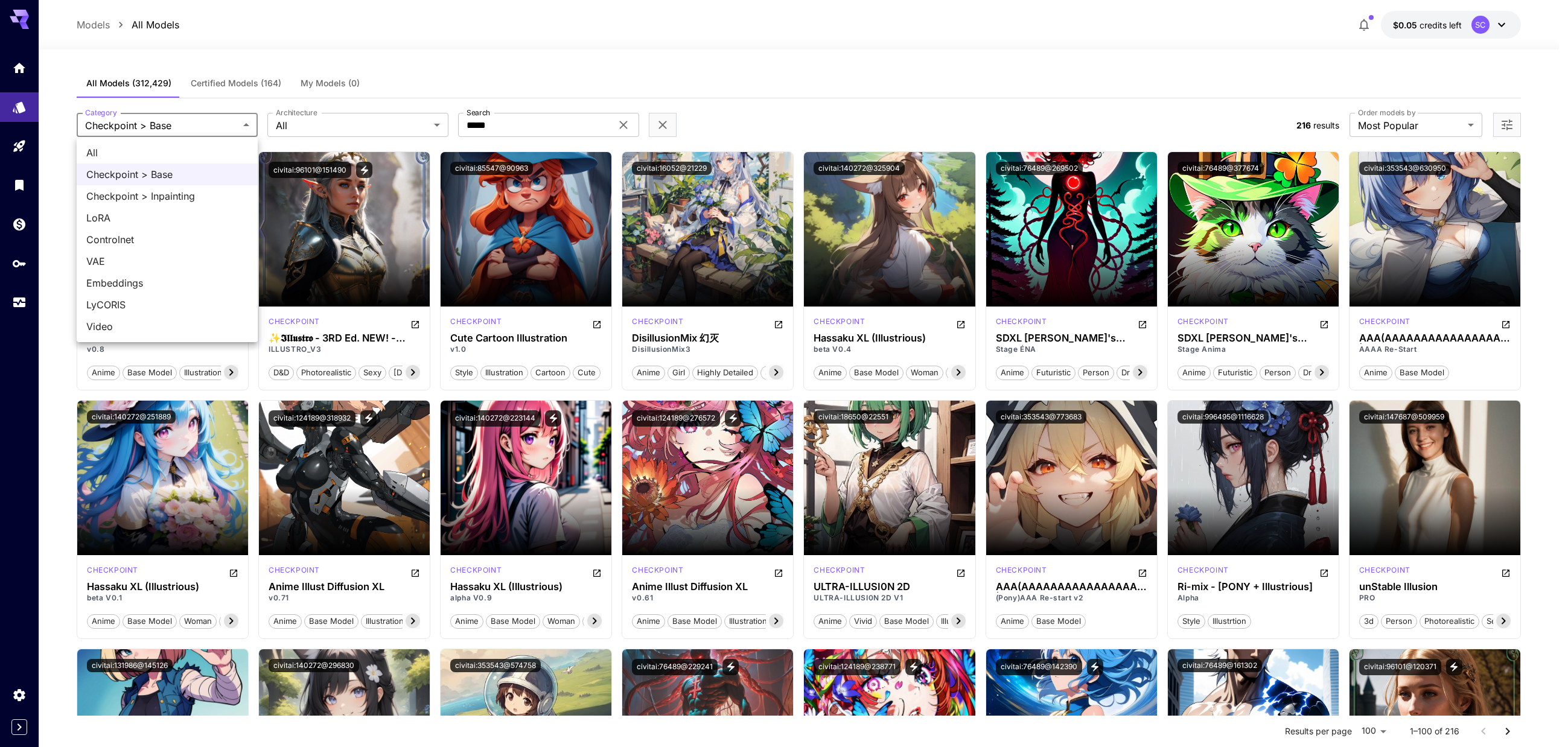
click at [205, 125] on div at bounding box center [784, 373] width 1568 height 747
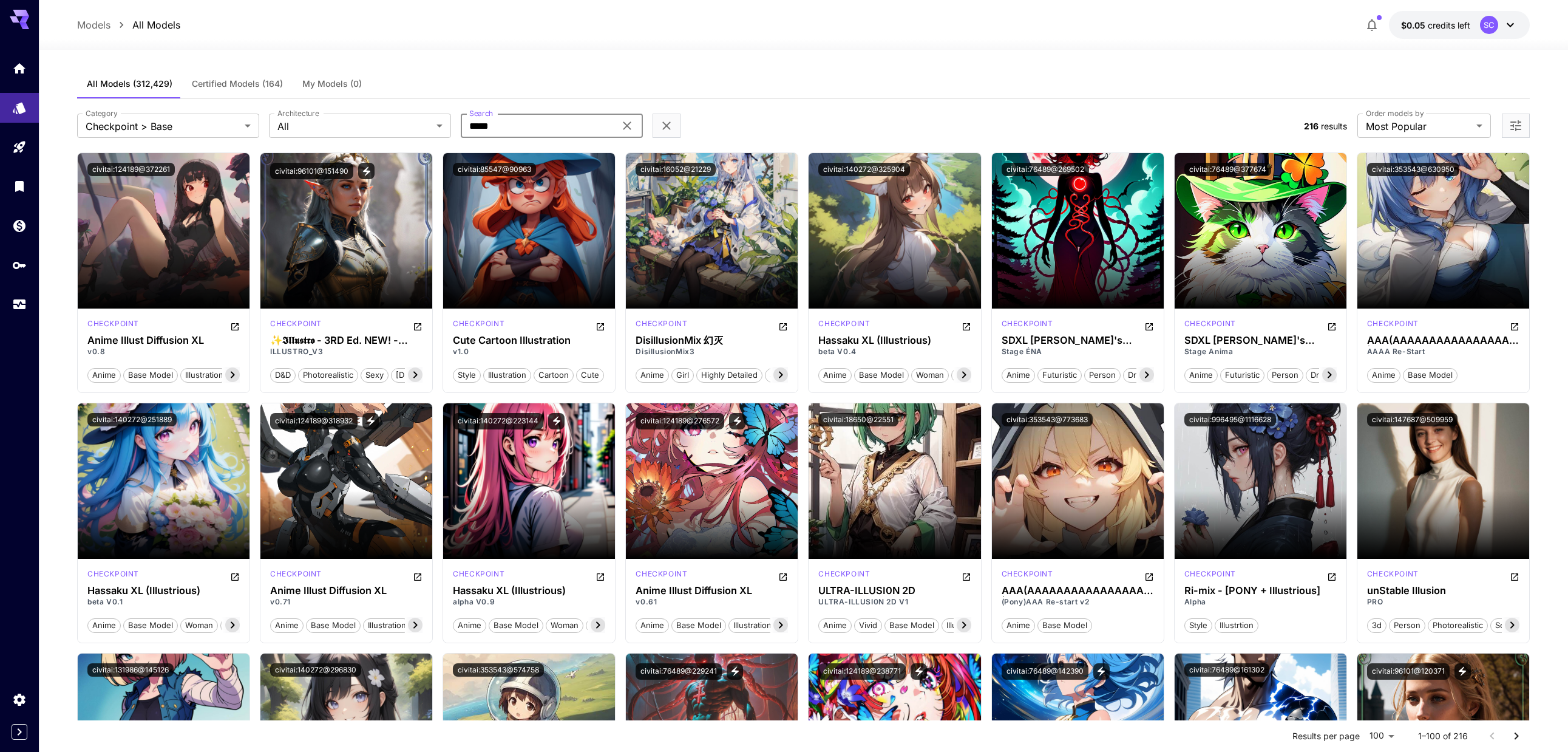
drag, startPoint x: 496, startPoint y: 122, endPoint x: 343, endPoint y: 139, distance: 153.9
click at [343, 139] on div "**********" at bounding box center [803, 126] width 1452 height 53
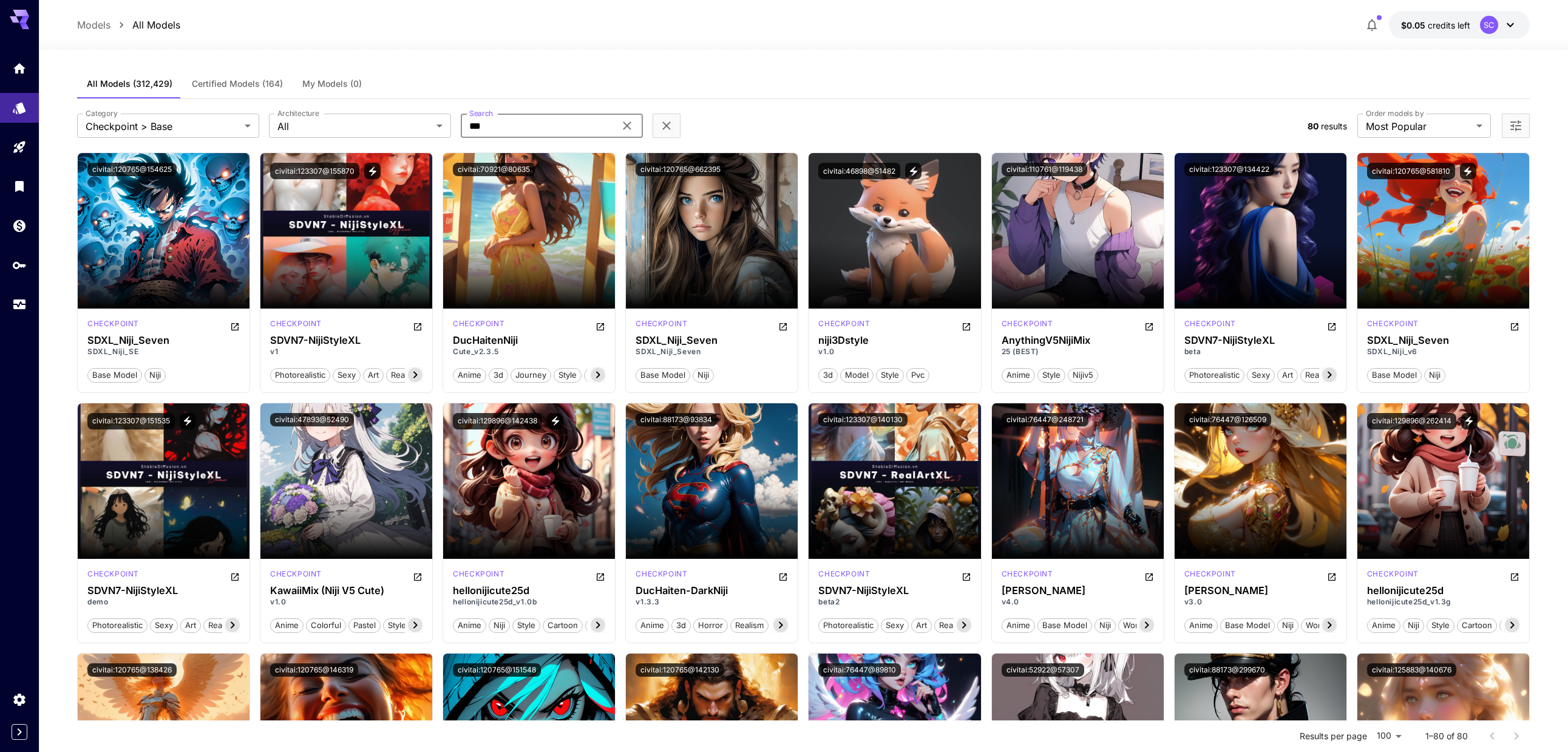
type input "***"
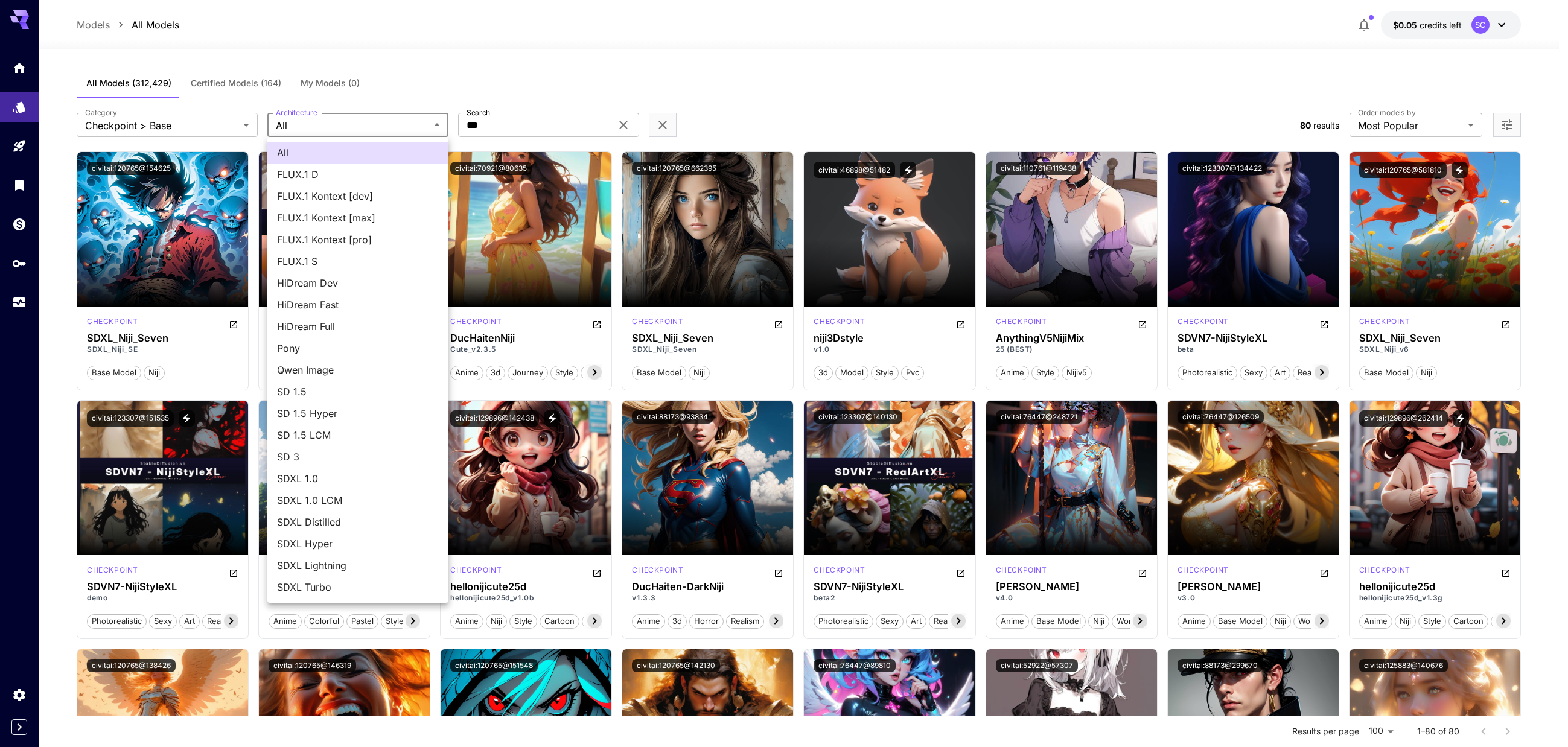
click at [347, 477] on span "SDXL 1.0" at bounding box center [358, 479] width 162 height 15
type input "****"
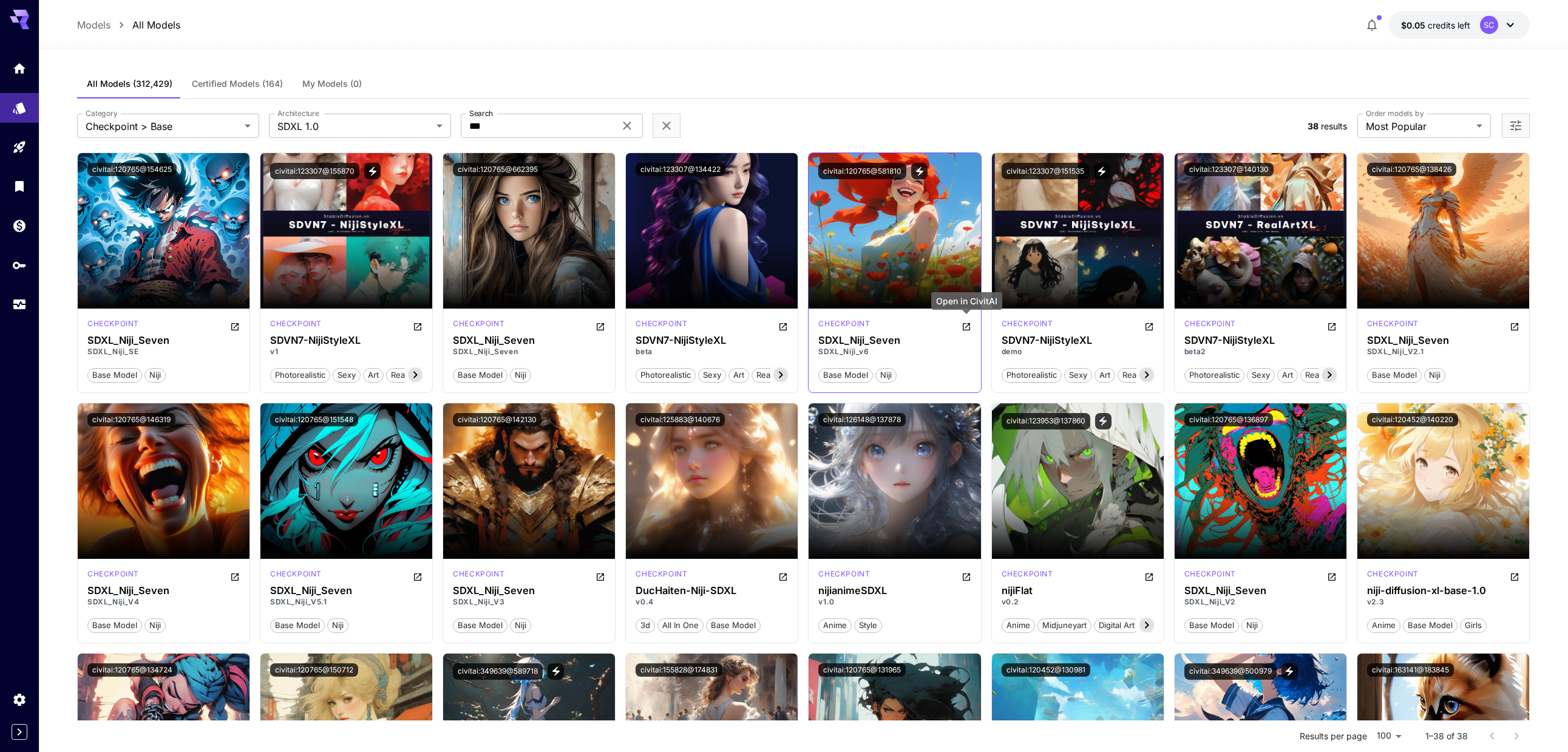
click at [713, 327] on icon "Open in CivitAI" at bounding box center [966, 327] width 10 height 10
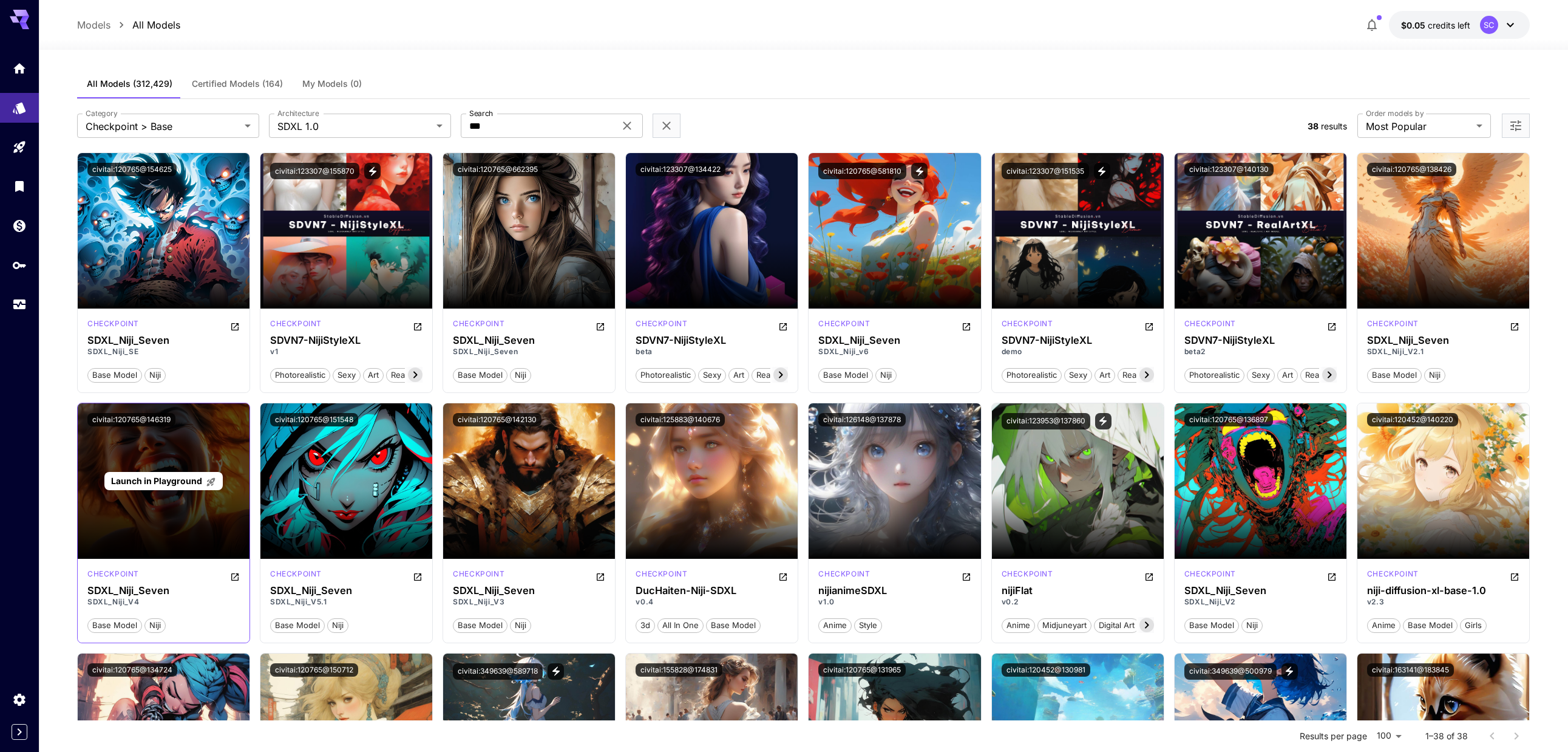
click at [180, 479] on span "Launch in Playground" at bounding box center [156, 480] width 91 height 10
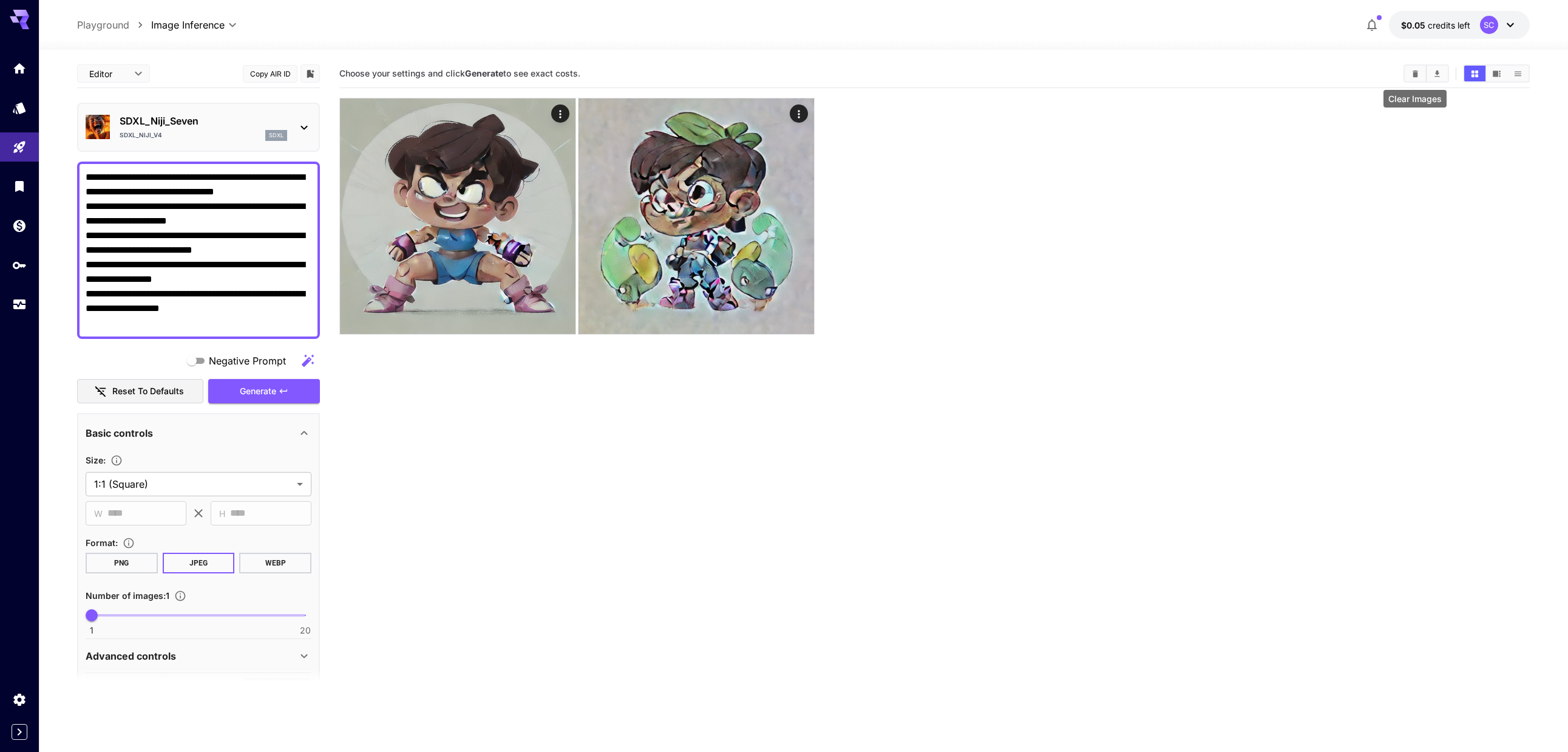
click at [713, 71] on icon "Clear Images" at bounding box center [1415, 73] width 5 height 7
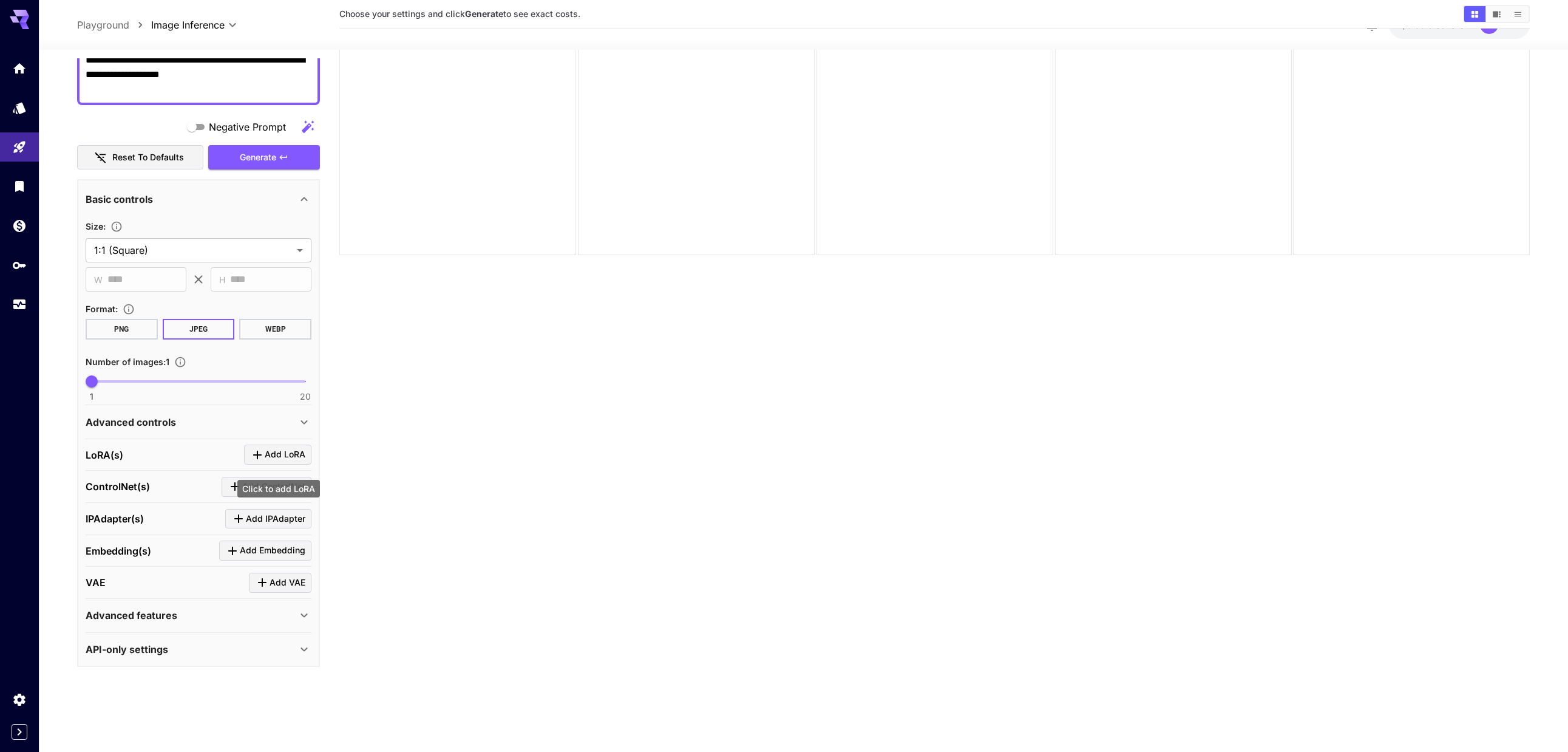
scroll to position [96, 0]
click at [294, 456] on span "Add LoRA" at bounding box center [285, 455] width 41 height 15
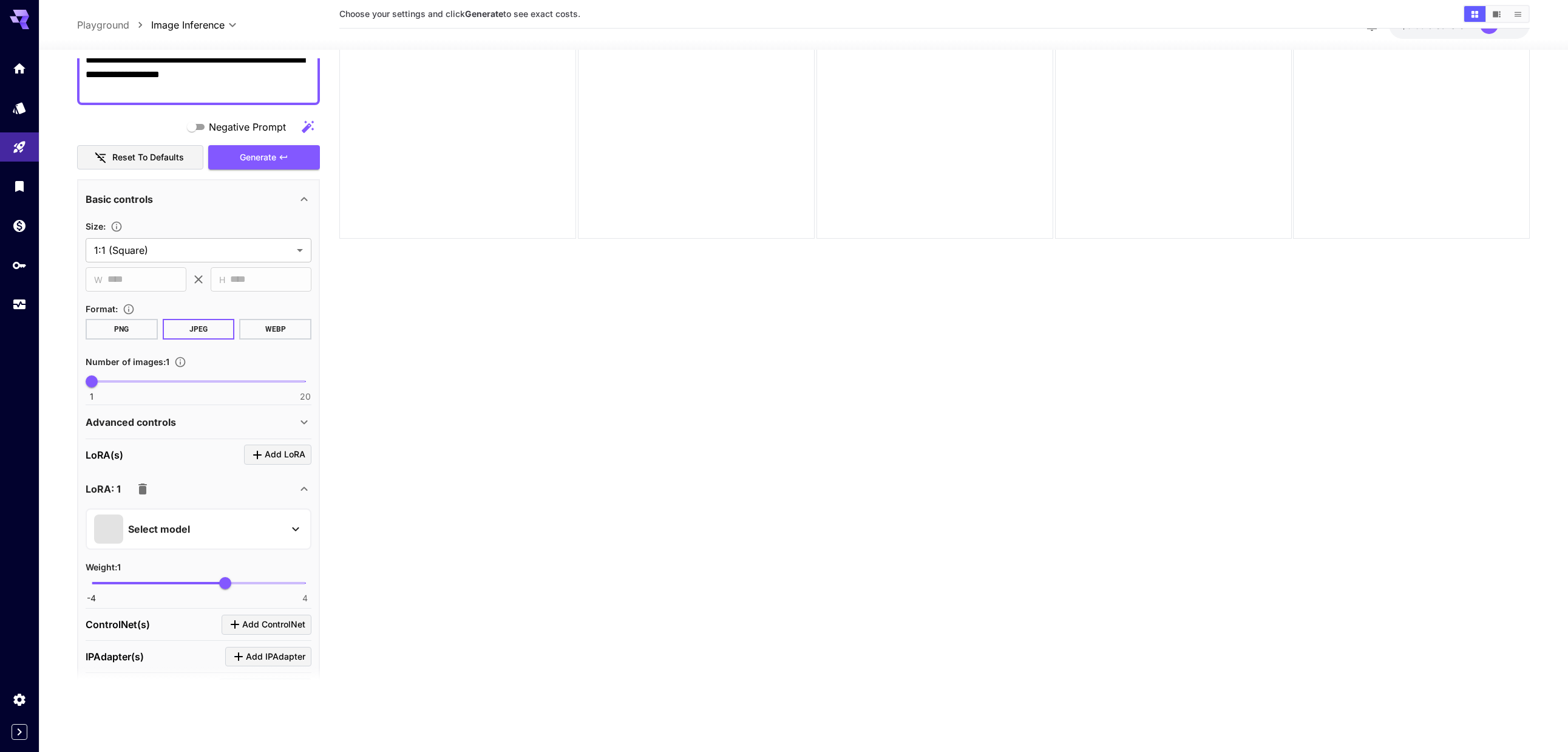
click at [261, 535] on div "Select model" at bounding box center [188, 529] width 189 height 29
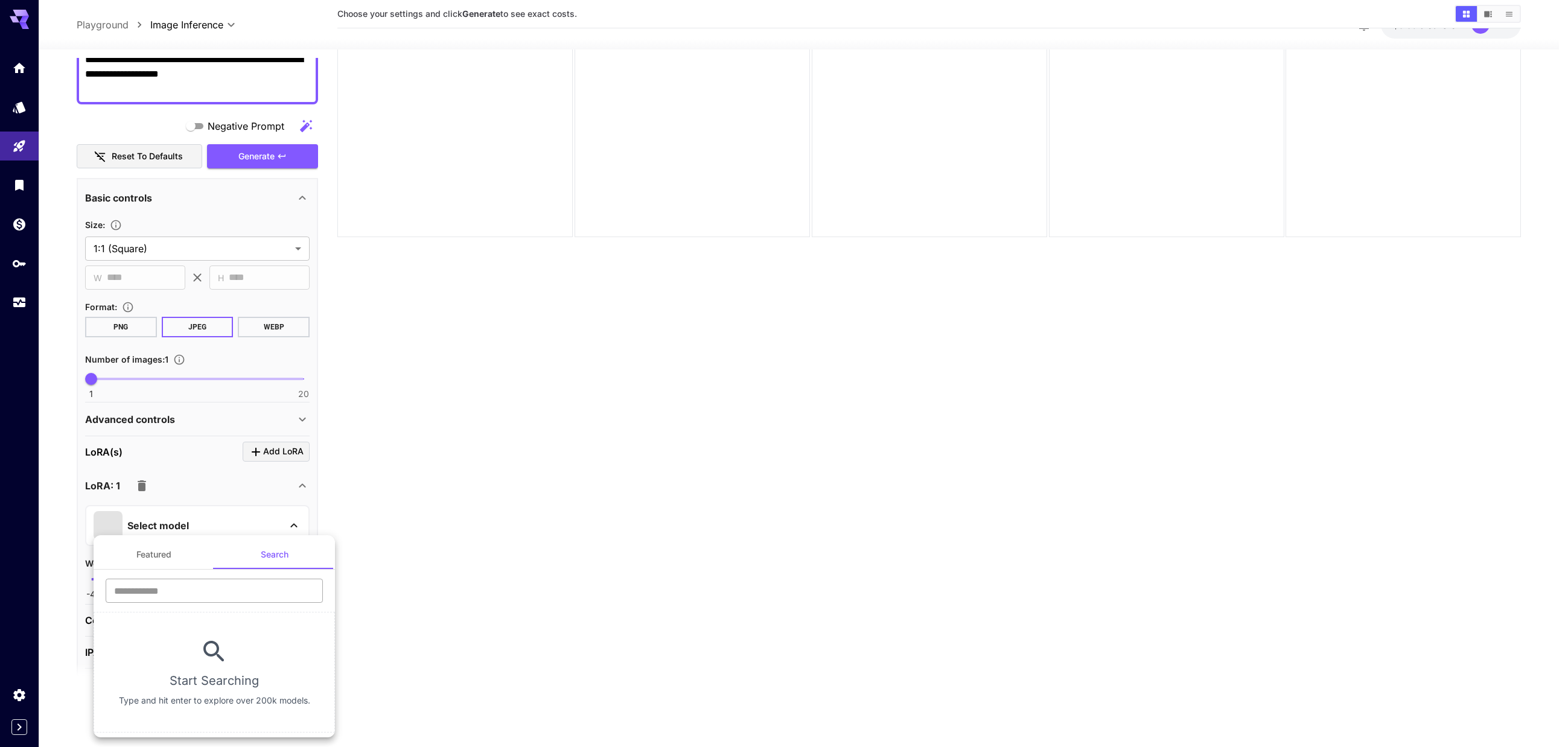
click at [255, 594] on input "text" at bounding box center [214, 590] width 217 height 24
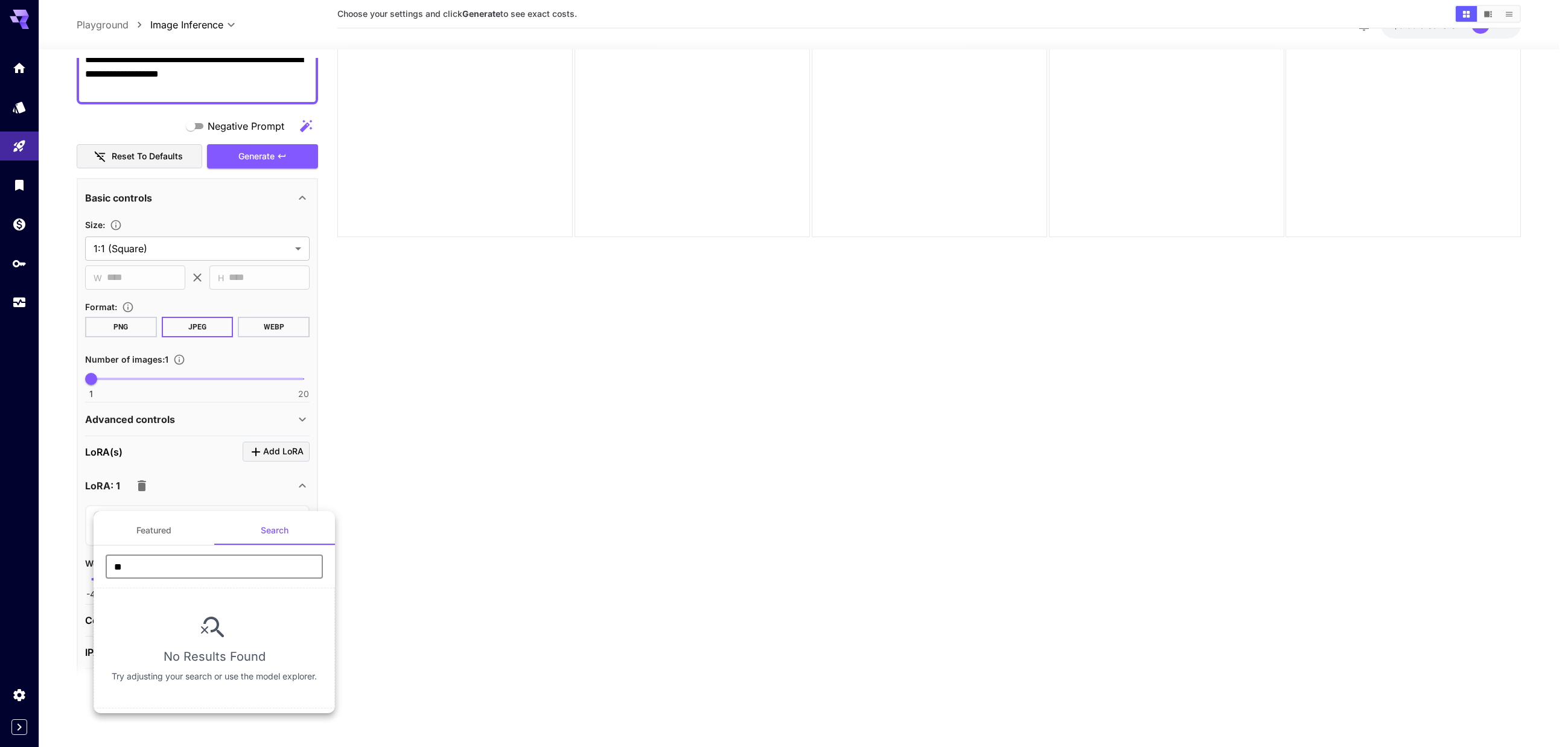
type input "*"
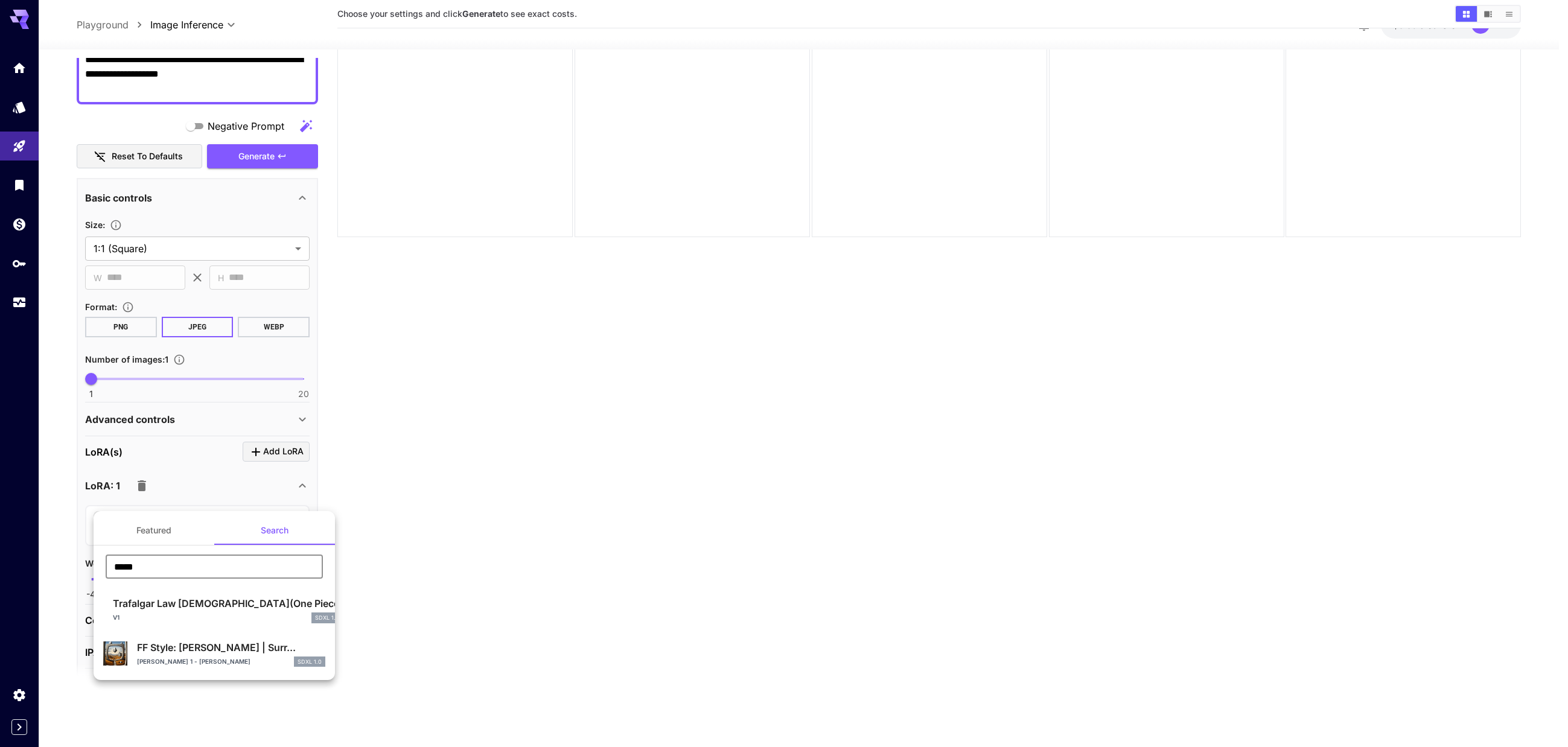
type input "*****"
click at [203, 651] on p "FF Style: Rafal Olbinski | Surr..." at bounding box center [230, 647] width 188 height 15
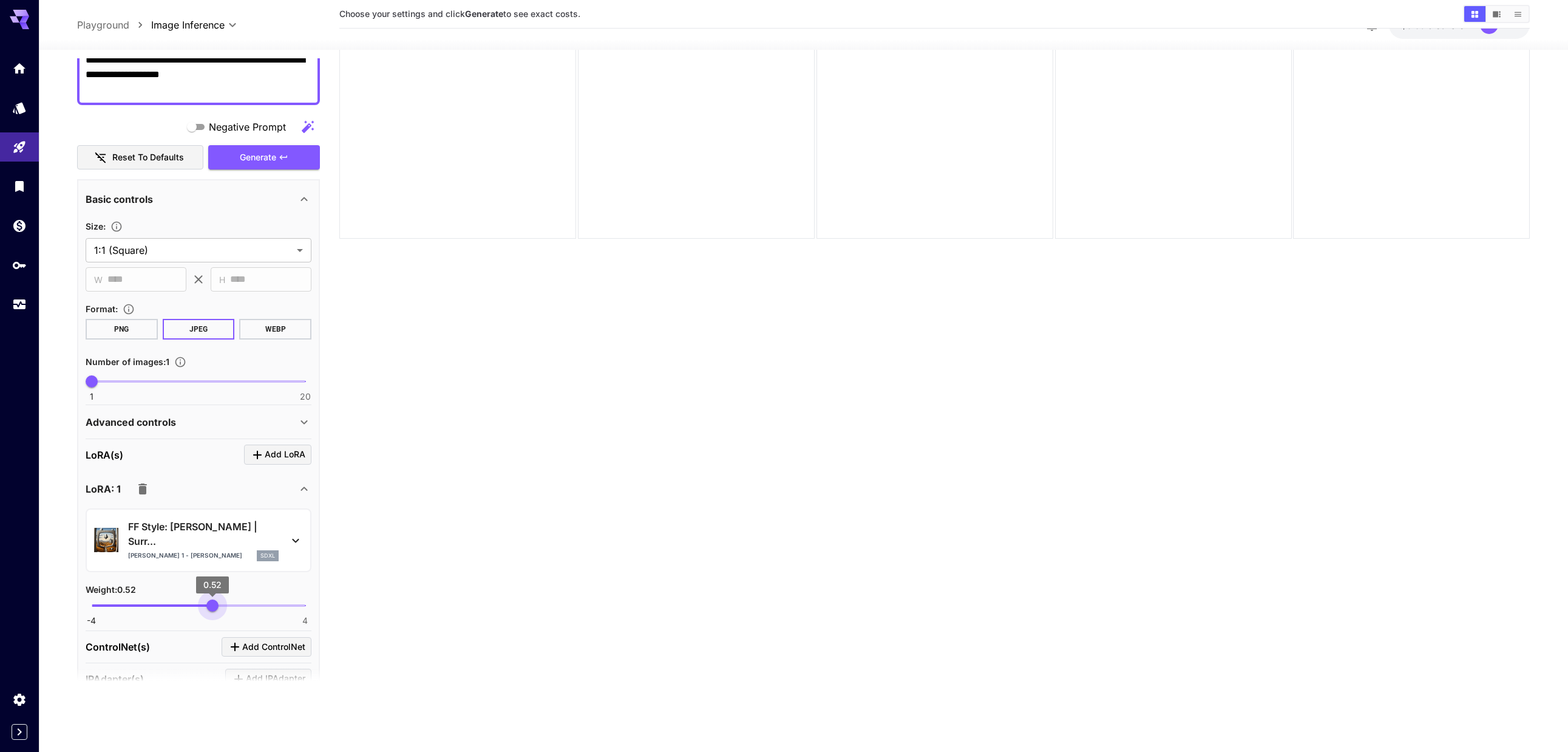
type input "***"
drag, startPoint x: 224, startPoint y: 594, endPoint x: 212, endPoint y: 594, distance: 12.0
click at [212, 600] on span "0.5" at bounding box center [212, 606] width 12 height 12
click at [276, 457] on span "Add LoRA" at bounding box center [285, 455] width 41 height 15
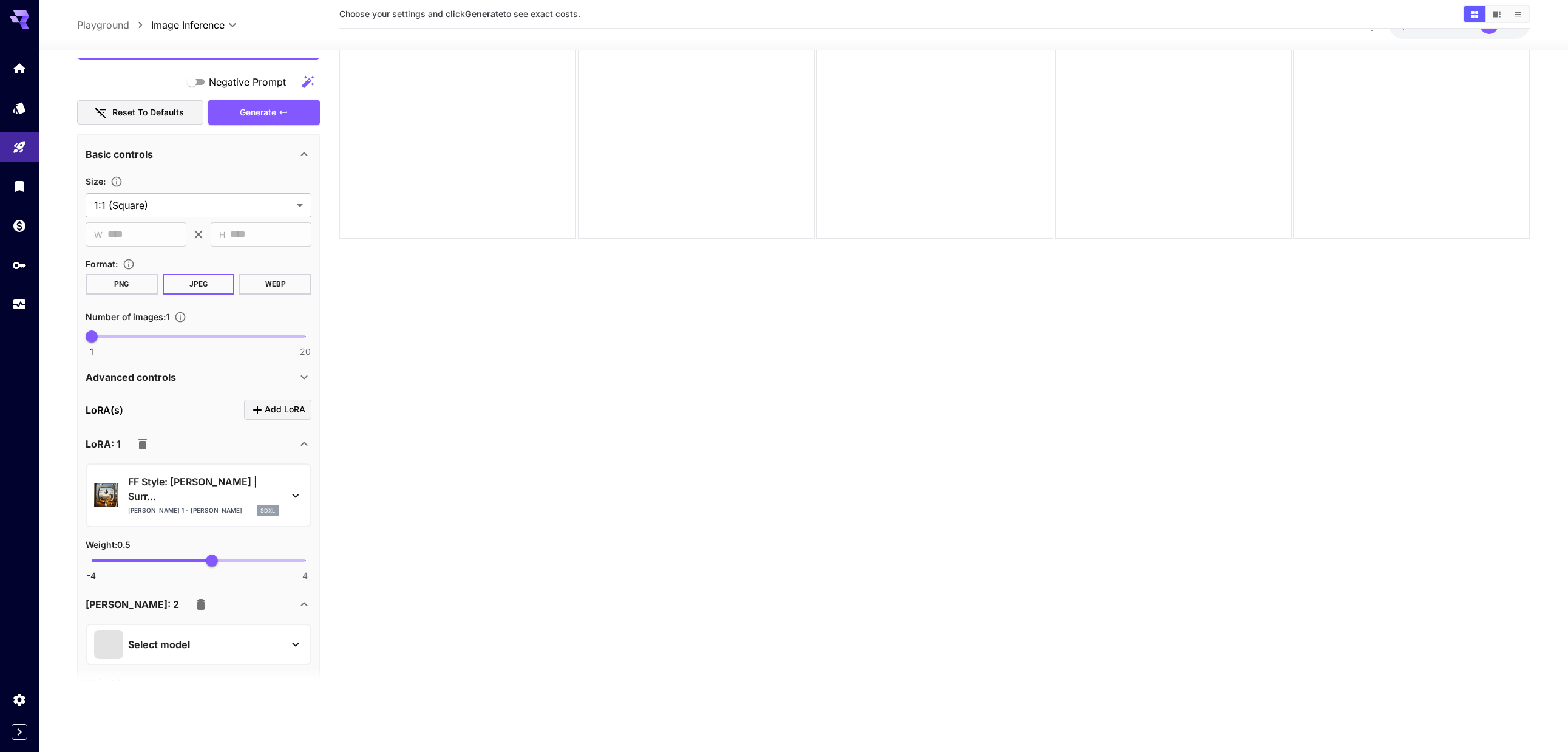
scroll to position [516, 0]
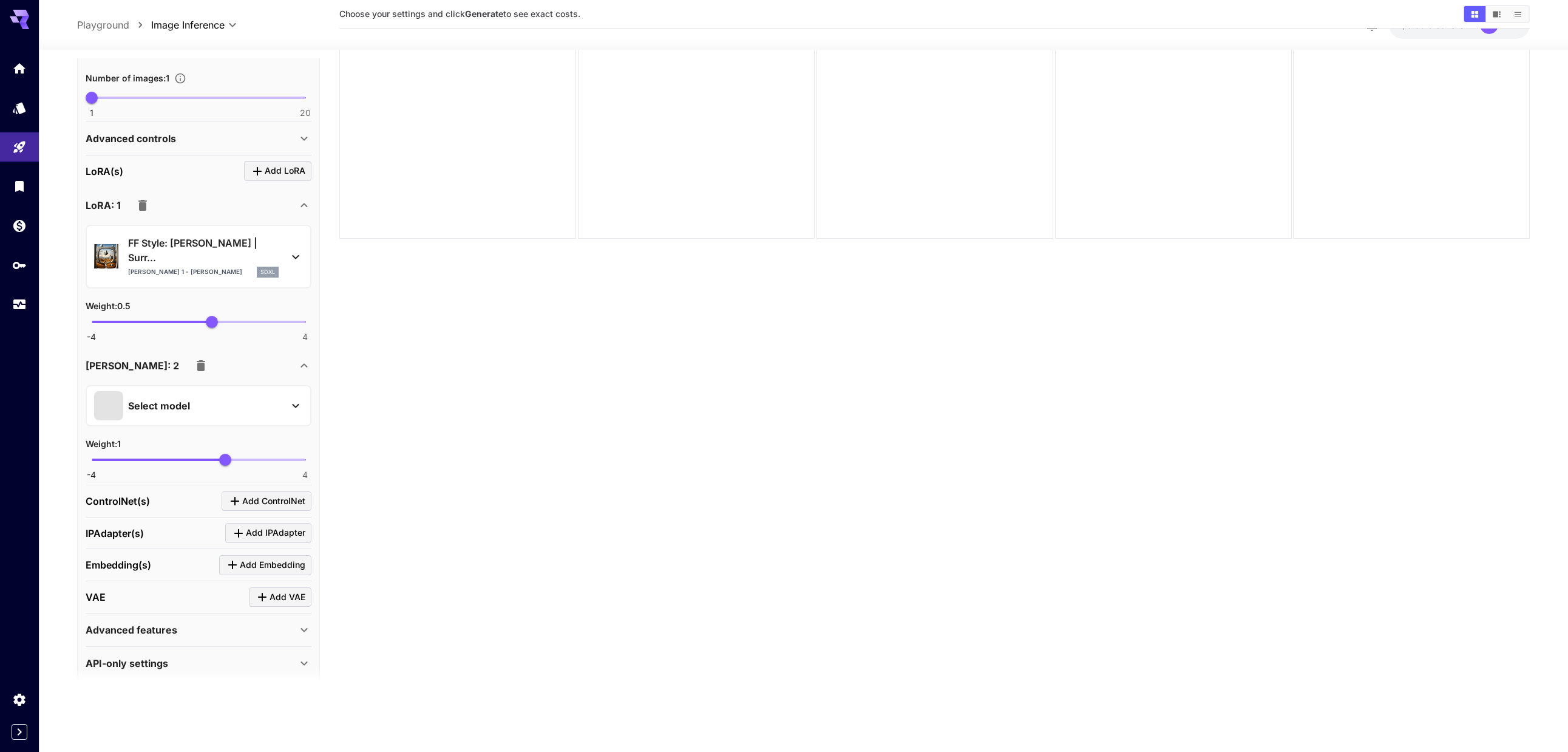
click at [196, 392] on div "Select model" at bounding box center [188, 406] width 189 height 29
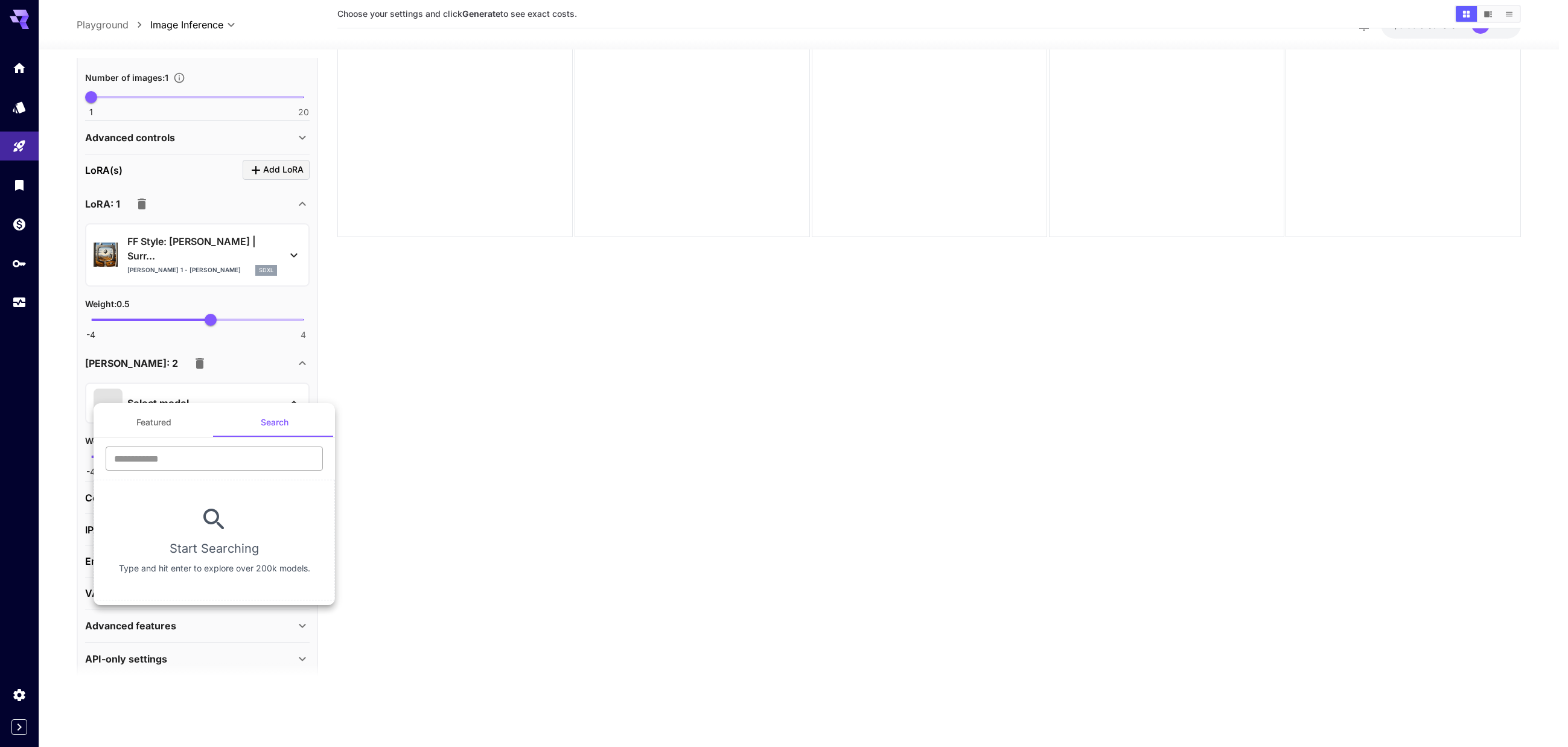
click at [249, 456] on input "text" at bounding box center [214, 458] width 217 height 24
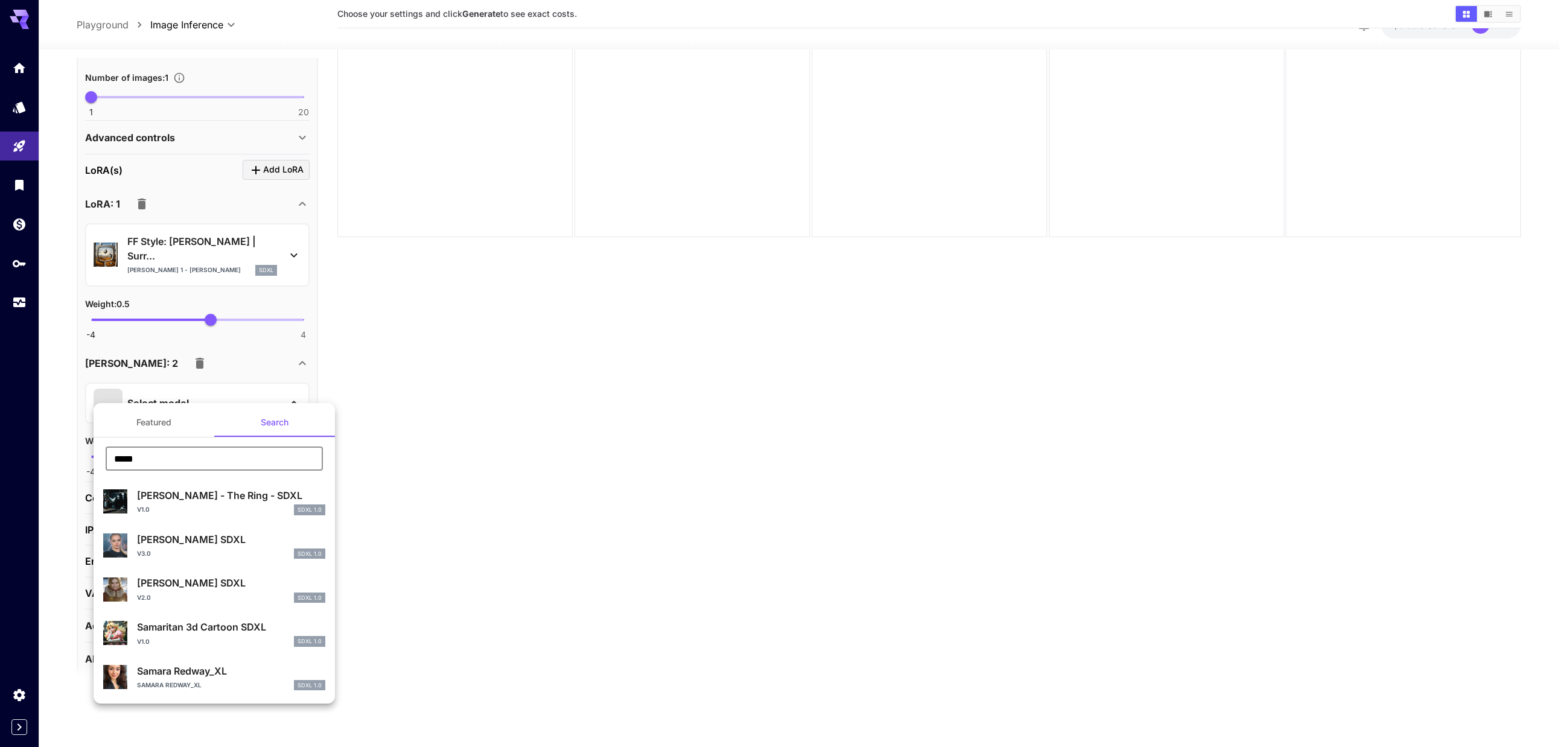
type input "*****"
click at [234, 643] on div "v1.0 SDXL 1.0" at bounding box center [230, 641] width 188 height 11
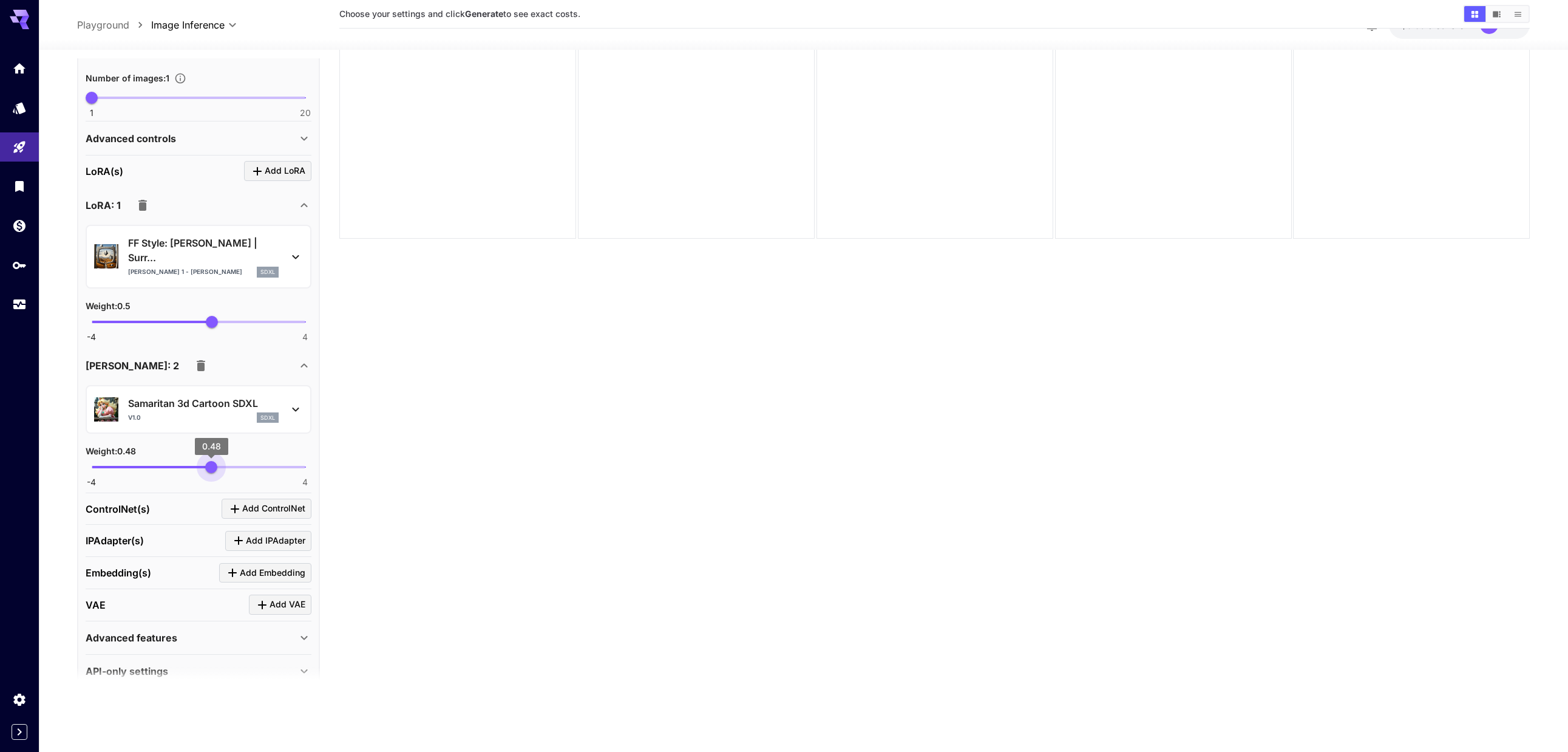
type input "***"
drag, startPoint x: 227, startPoint y: 451, endPoint x: 212, endPoint y: 455, distance: 15.5
click at [212, 461] on span "0.5" at bounding box center [212, 467] width 12 height 12
click at [499, 449] on section "Choose your settings and click Generate to see exact costs." at bounding box center [935, 339] width 1191 height 752
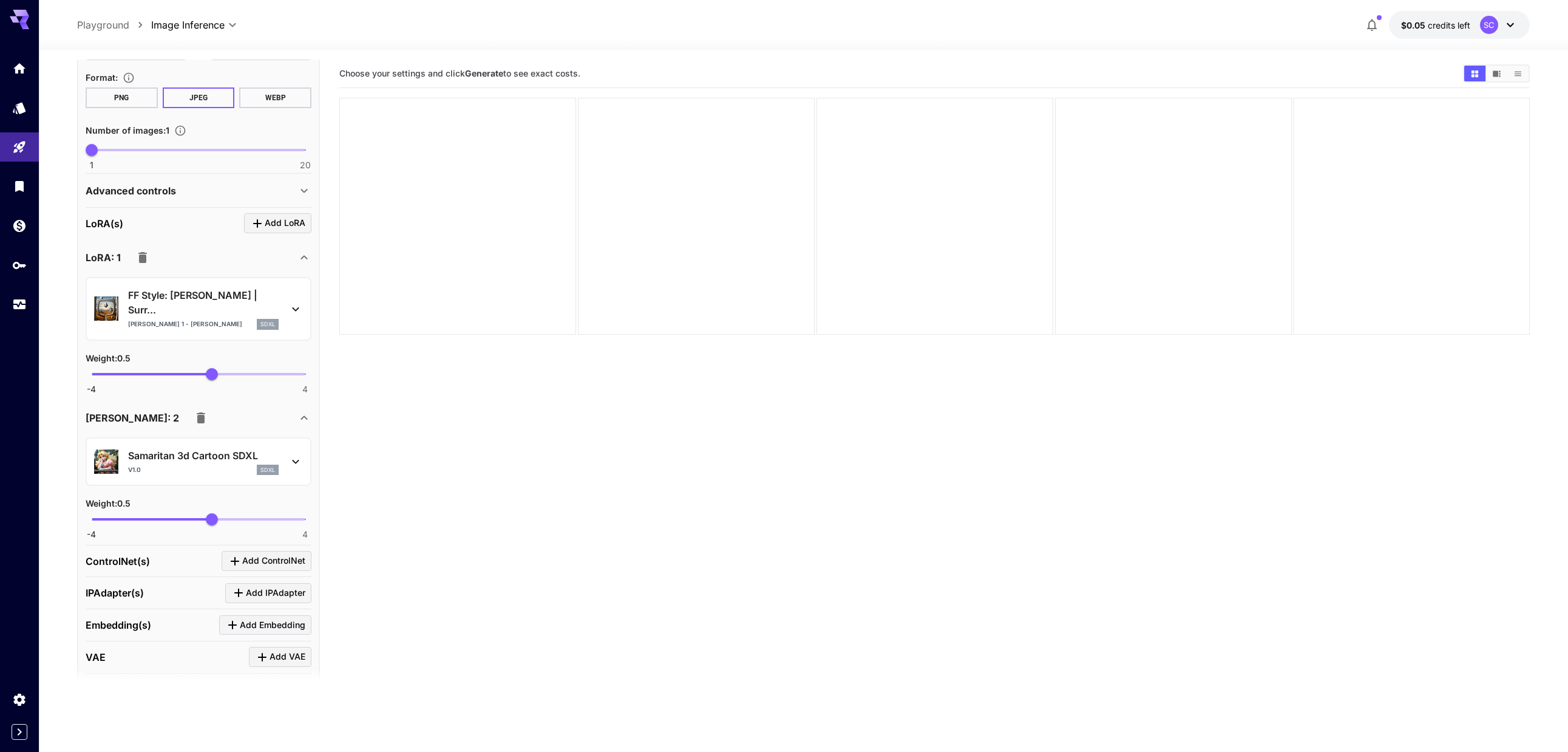
scroll to position [463, 0]
click at [265, 588] on span "Add IPAdapter" at bounding box center [275, 596] width 59 height 15
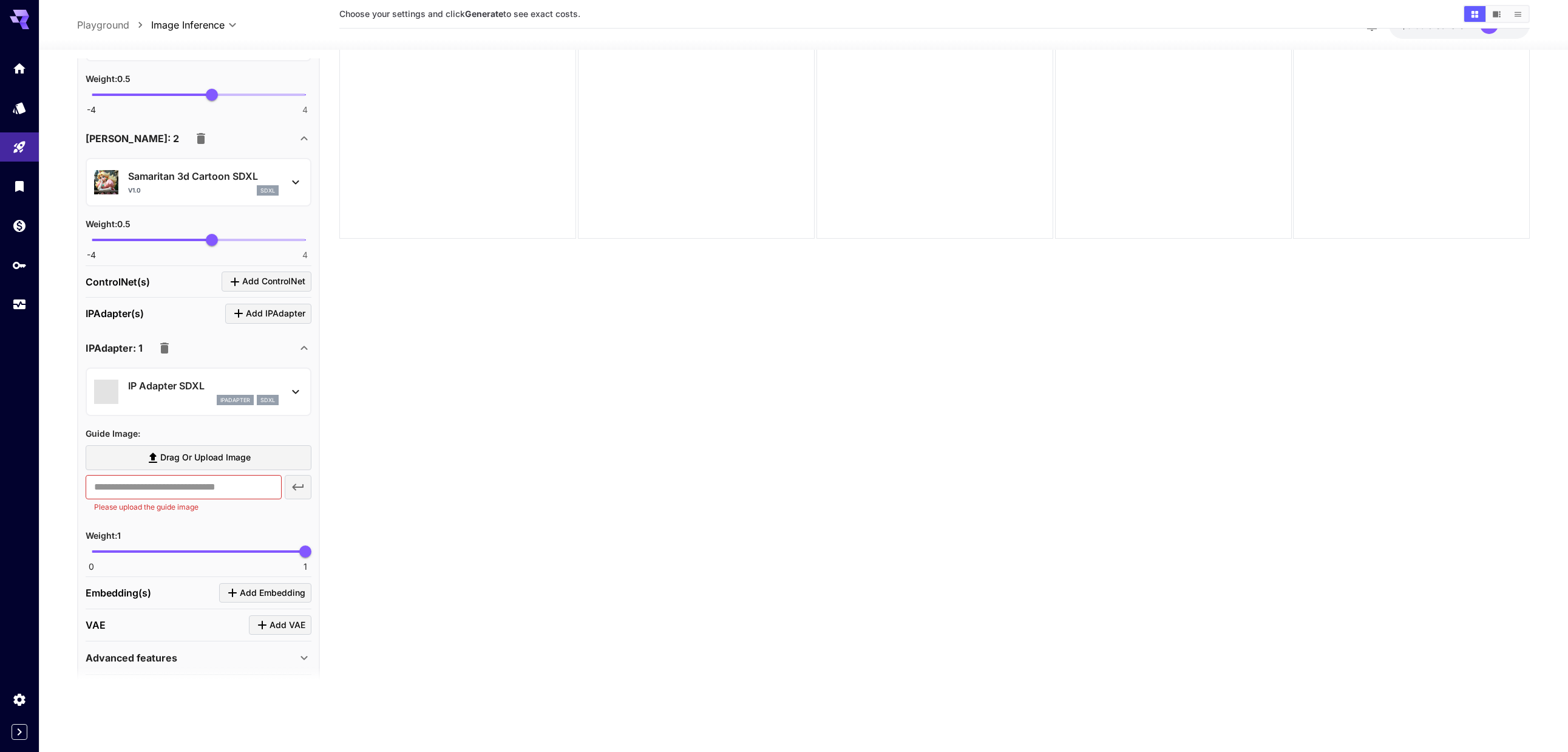
scroll to position [771, 0]
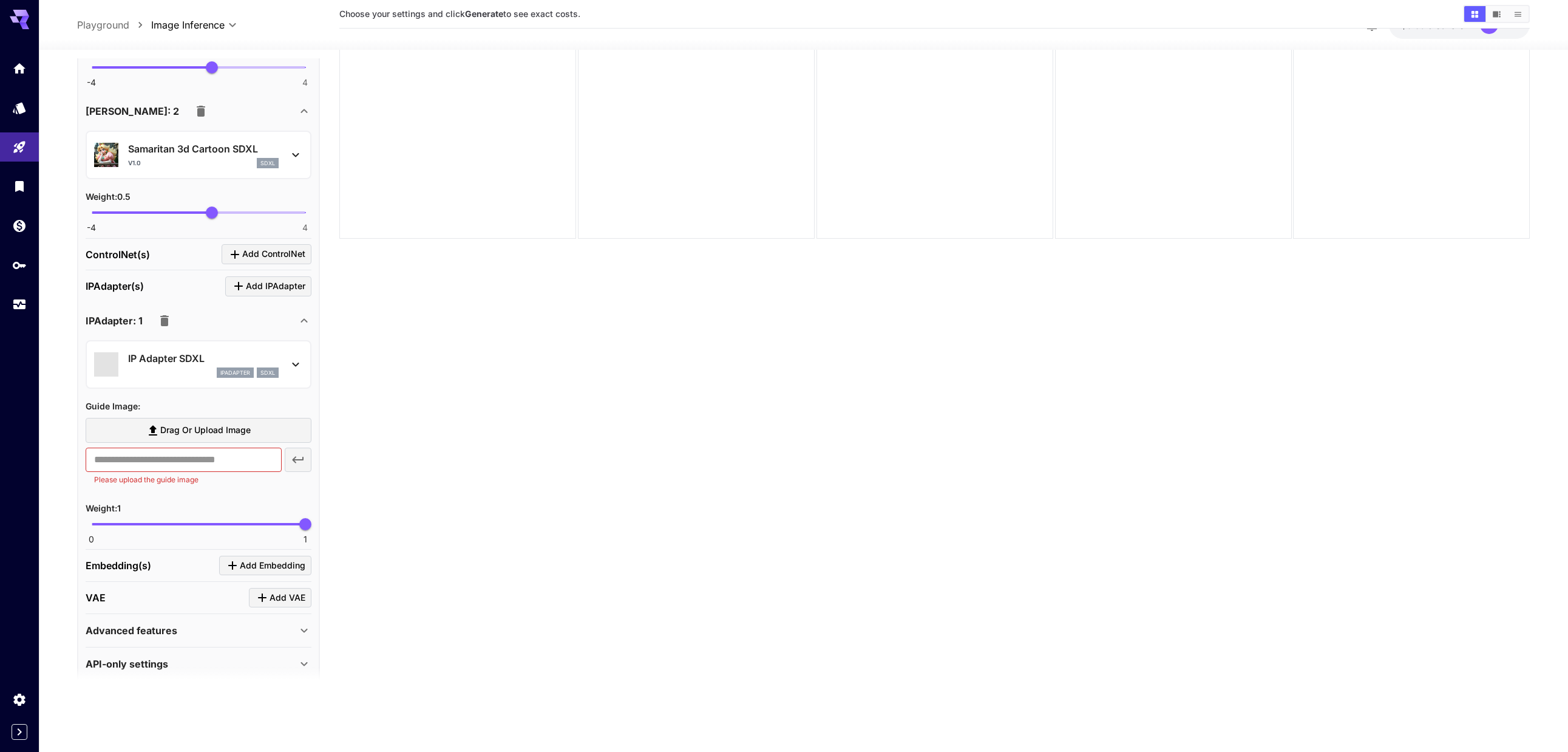
click at [162, 316] on icon "button" at bounding box center [164, 321] width 9 height 11
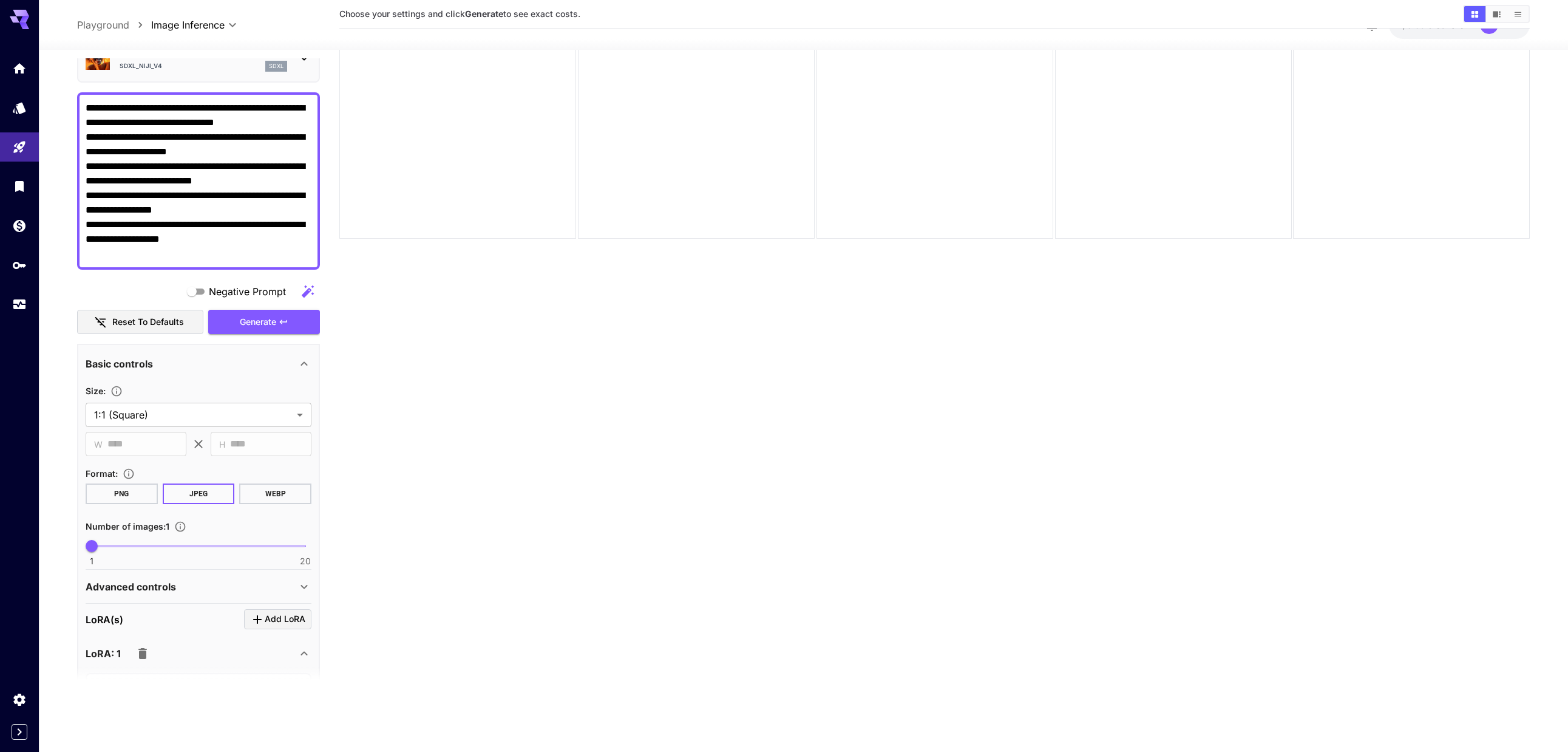
scroll to position [0, 0]
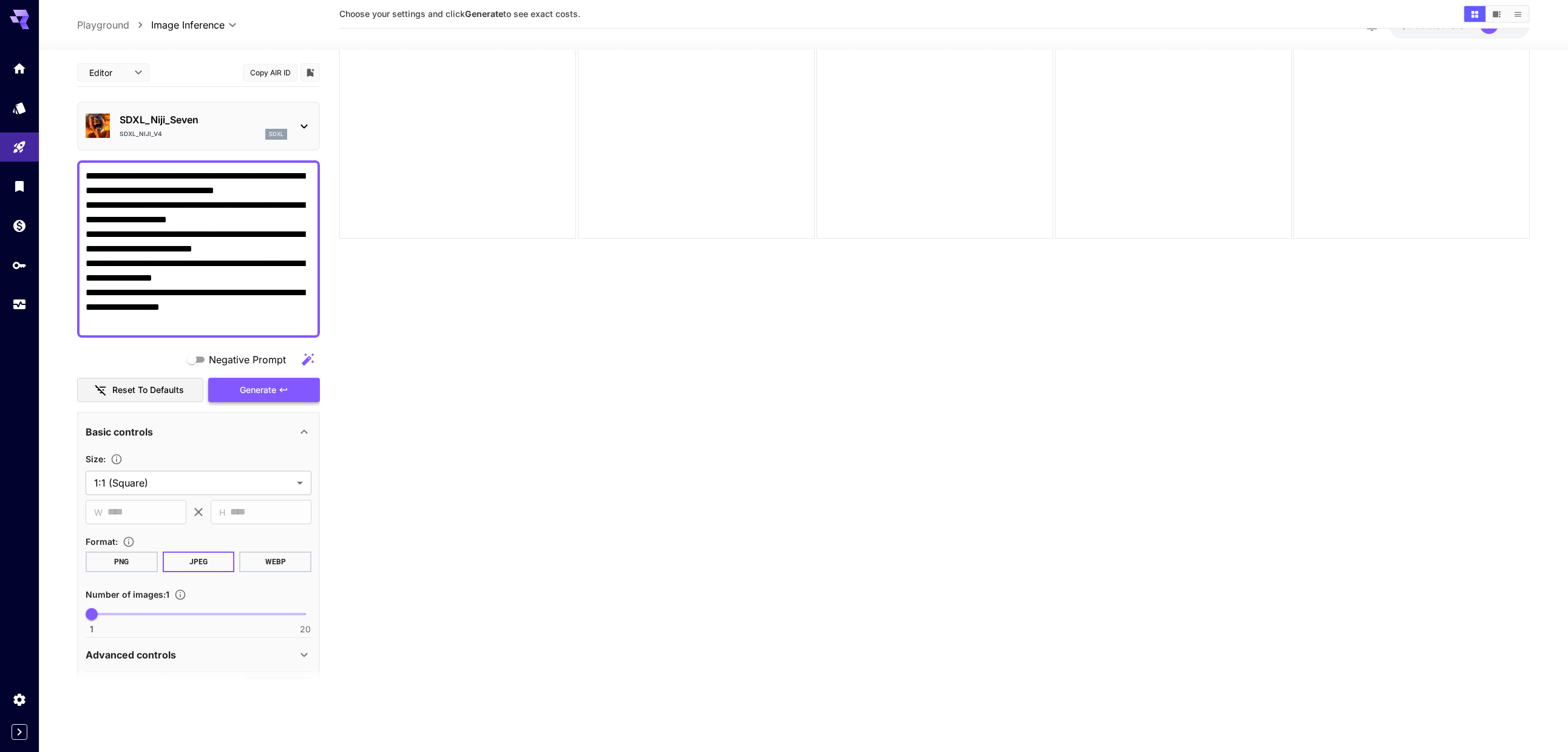
click at [283, 392] on icon "button" at bounding box center [283, 390] width 7 height 4
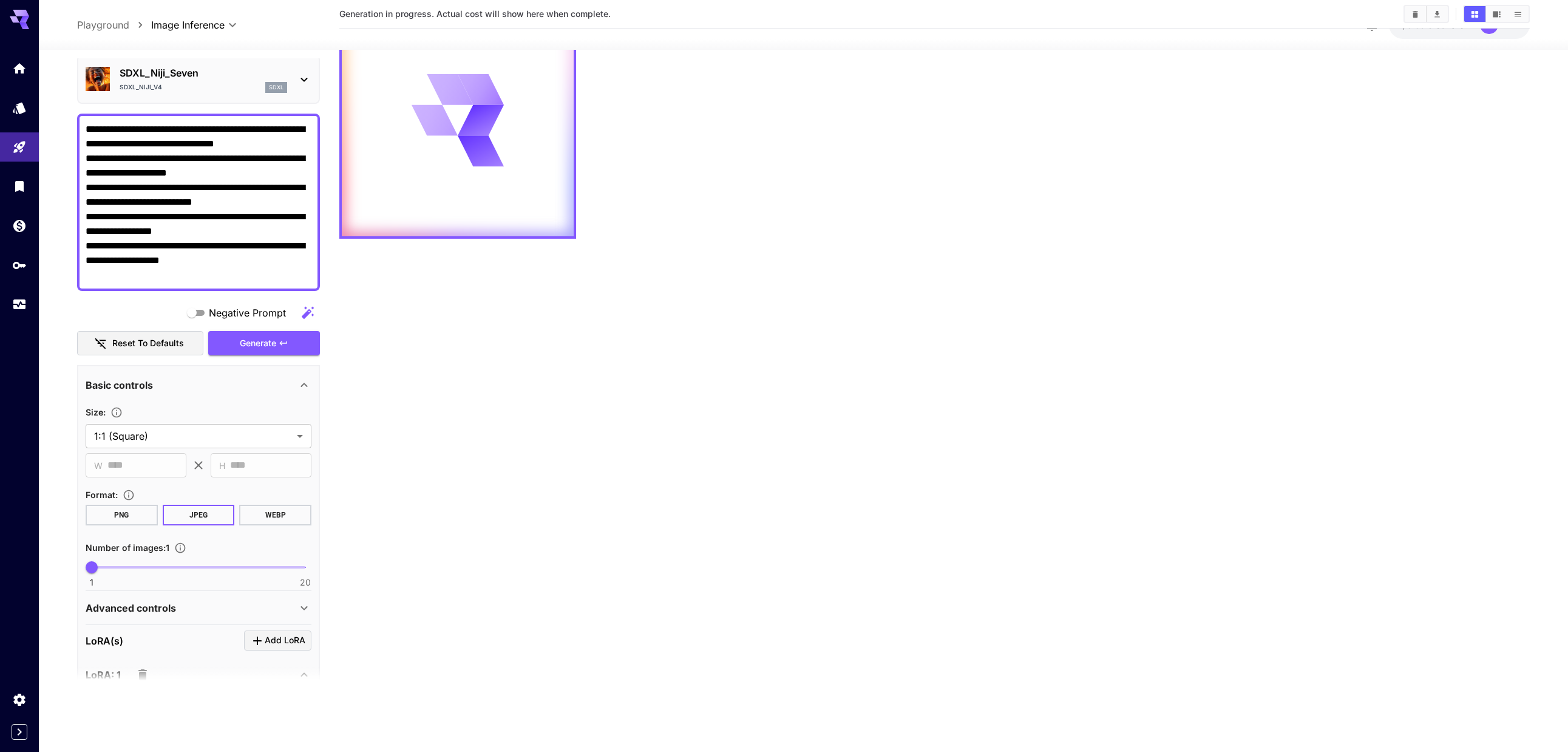
scroll to position [243, 0]
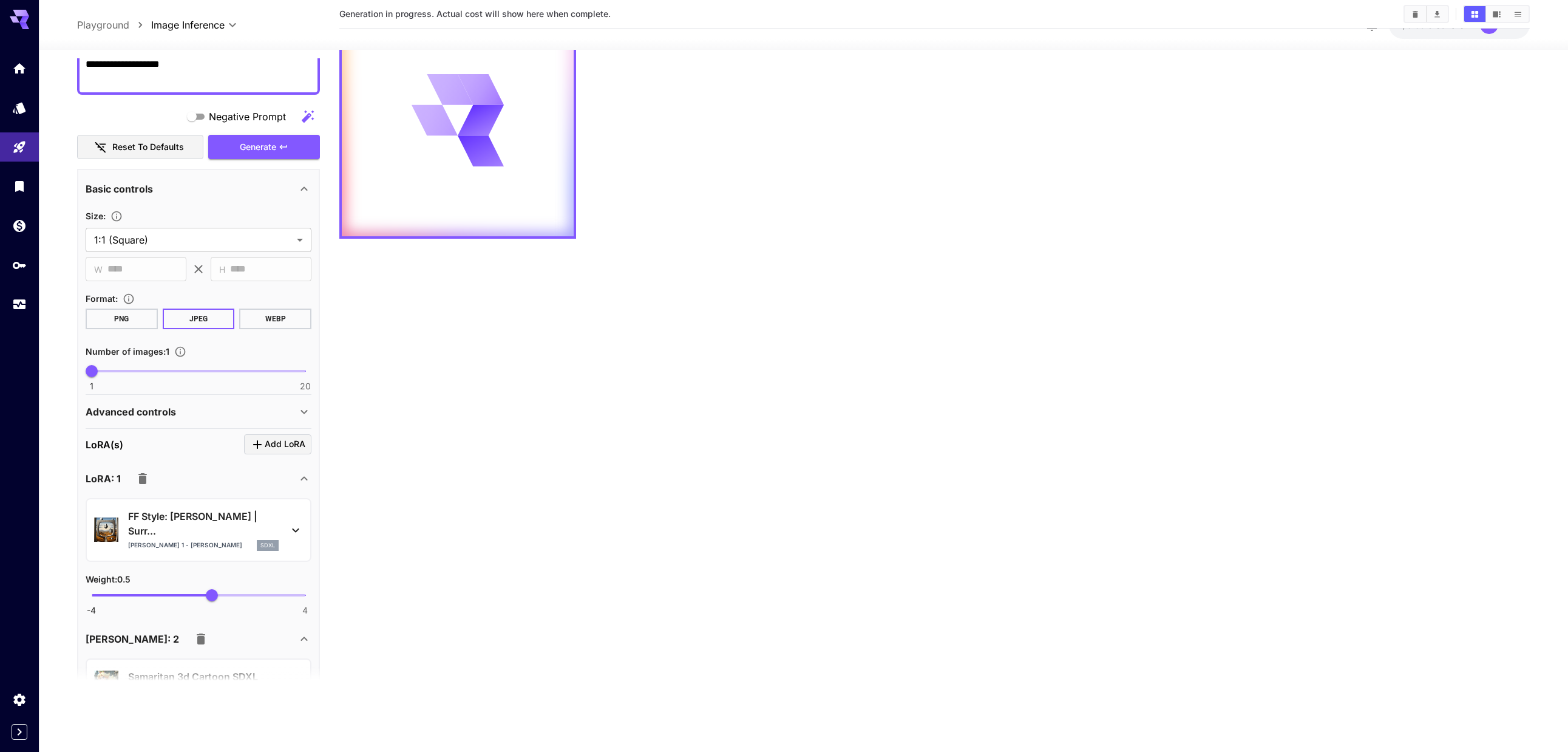
click at [170, 410] on p "Advanced controls" at bounding box center [130, 412] width 90 height 15
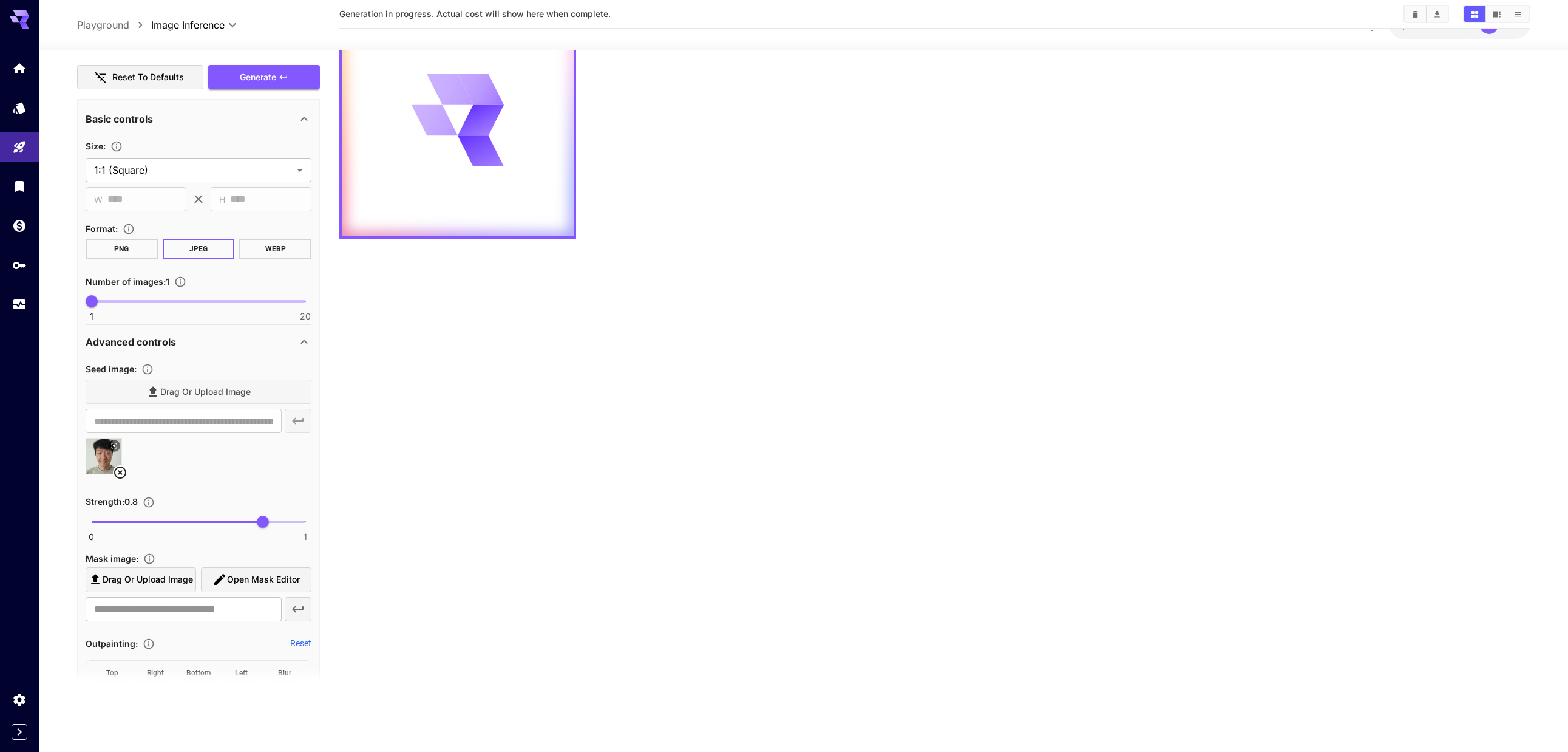
scroll to position [303, 0]
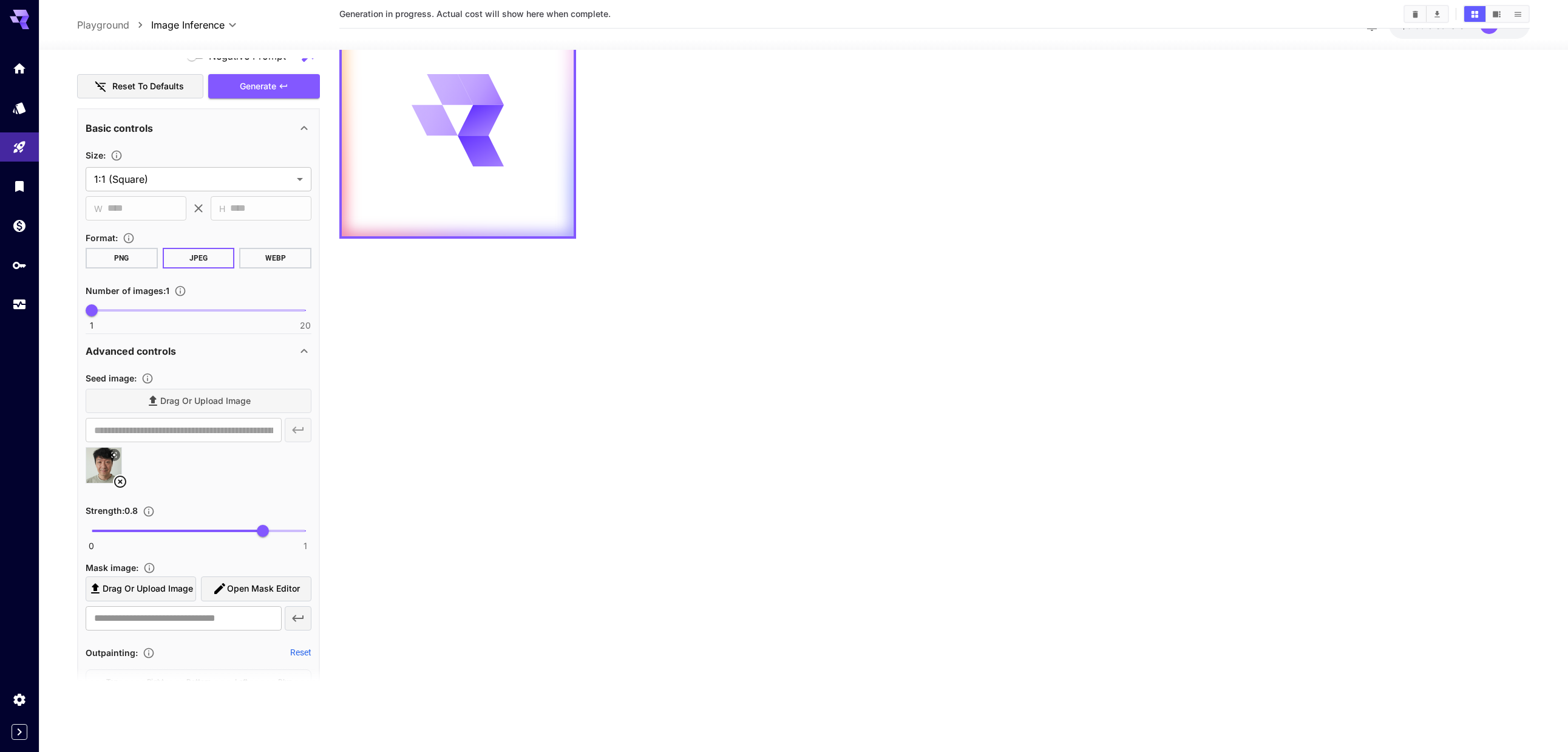
click at [713, 296] on section "Generation in progress. Actual cost will show here when complete." at bounding box center [935, 339] width 1191 height 752
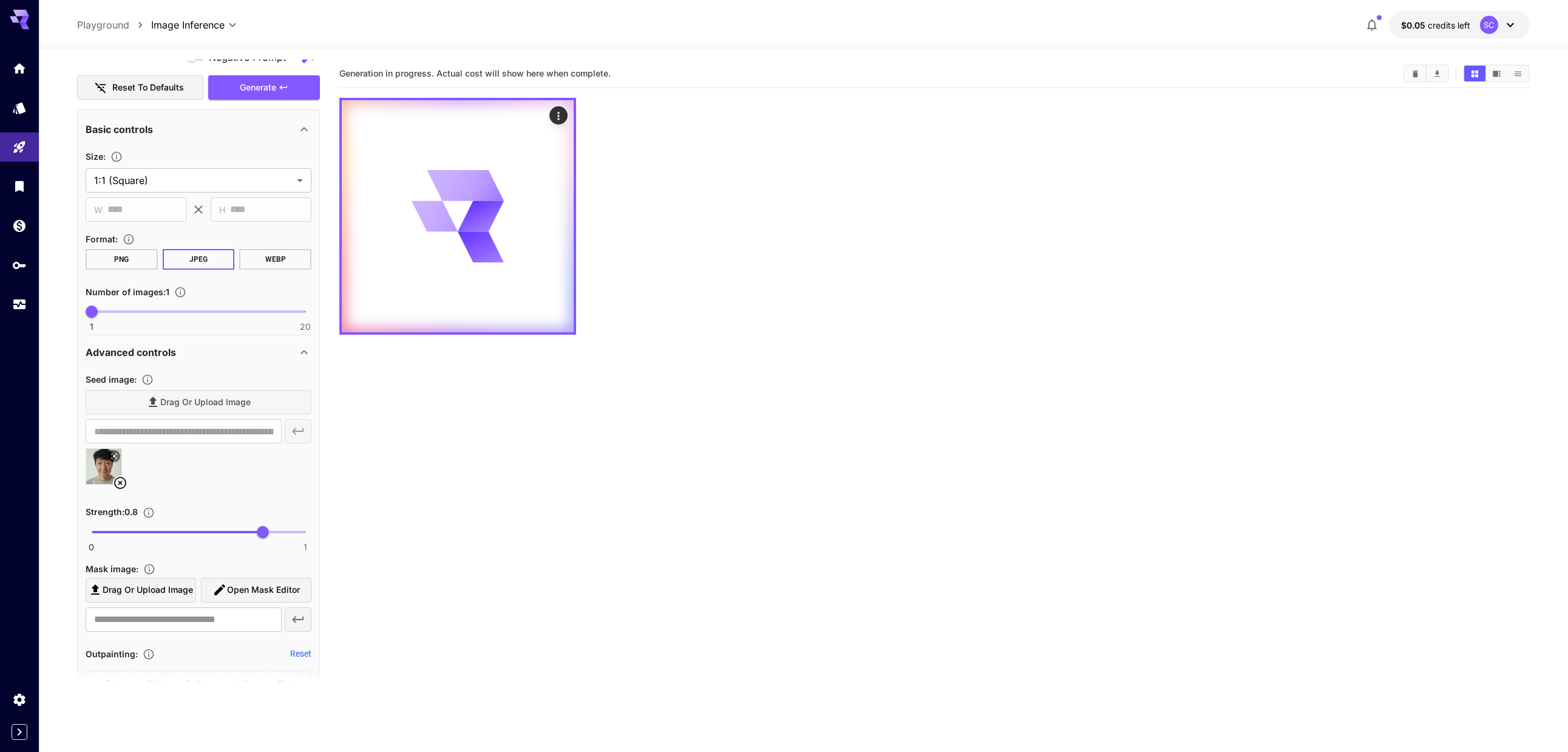
scroll to position [0, 0]
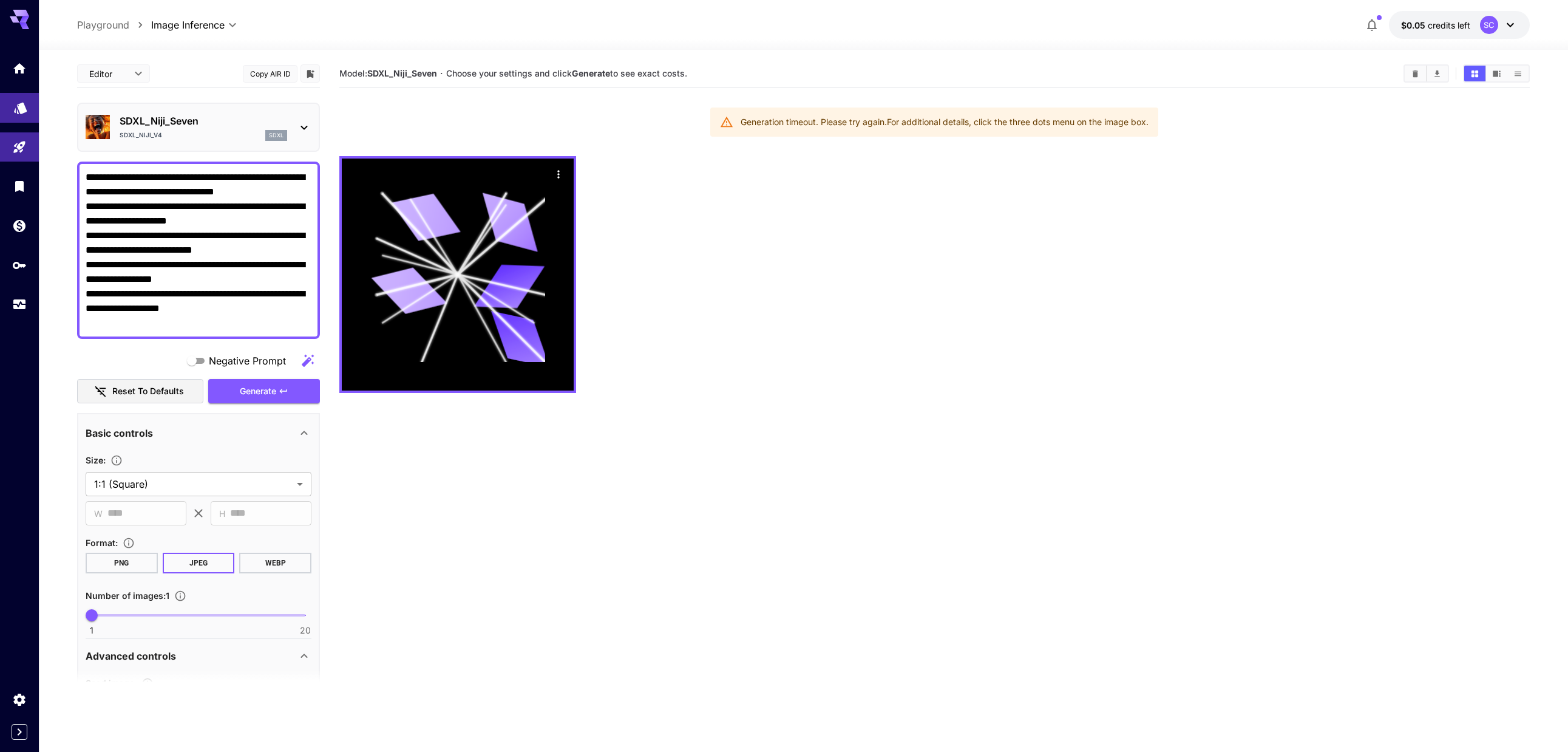
click at [14, 104] on icon "Models" at bounding box center [21, 104] width 15 height 15
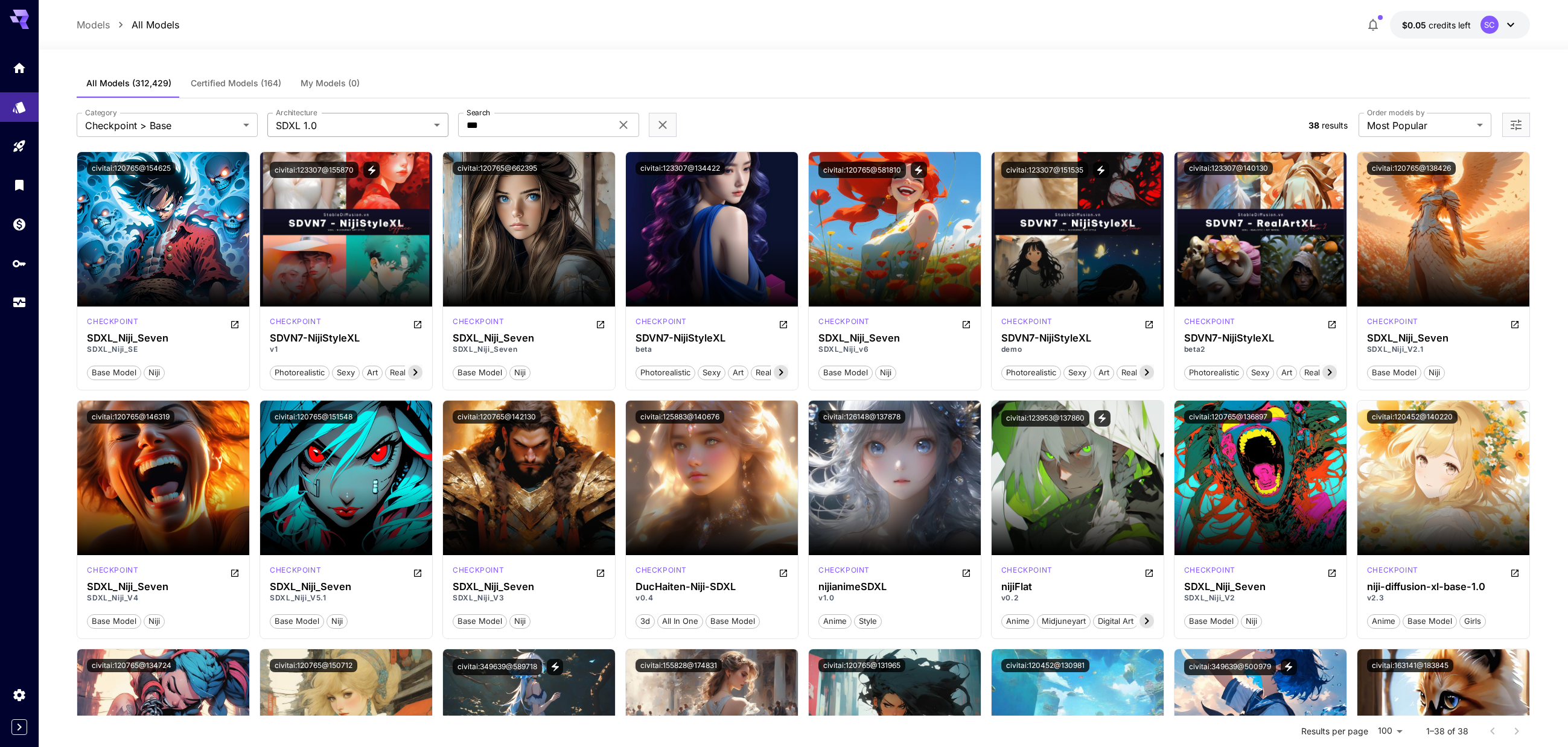
click at [334, 120] on body "**********" at bounding box center [784, 726] width 1568 height 1452
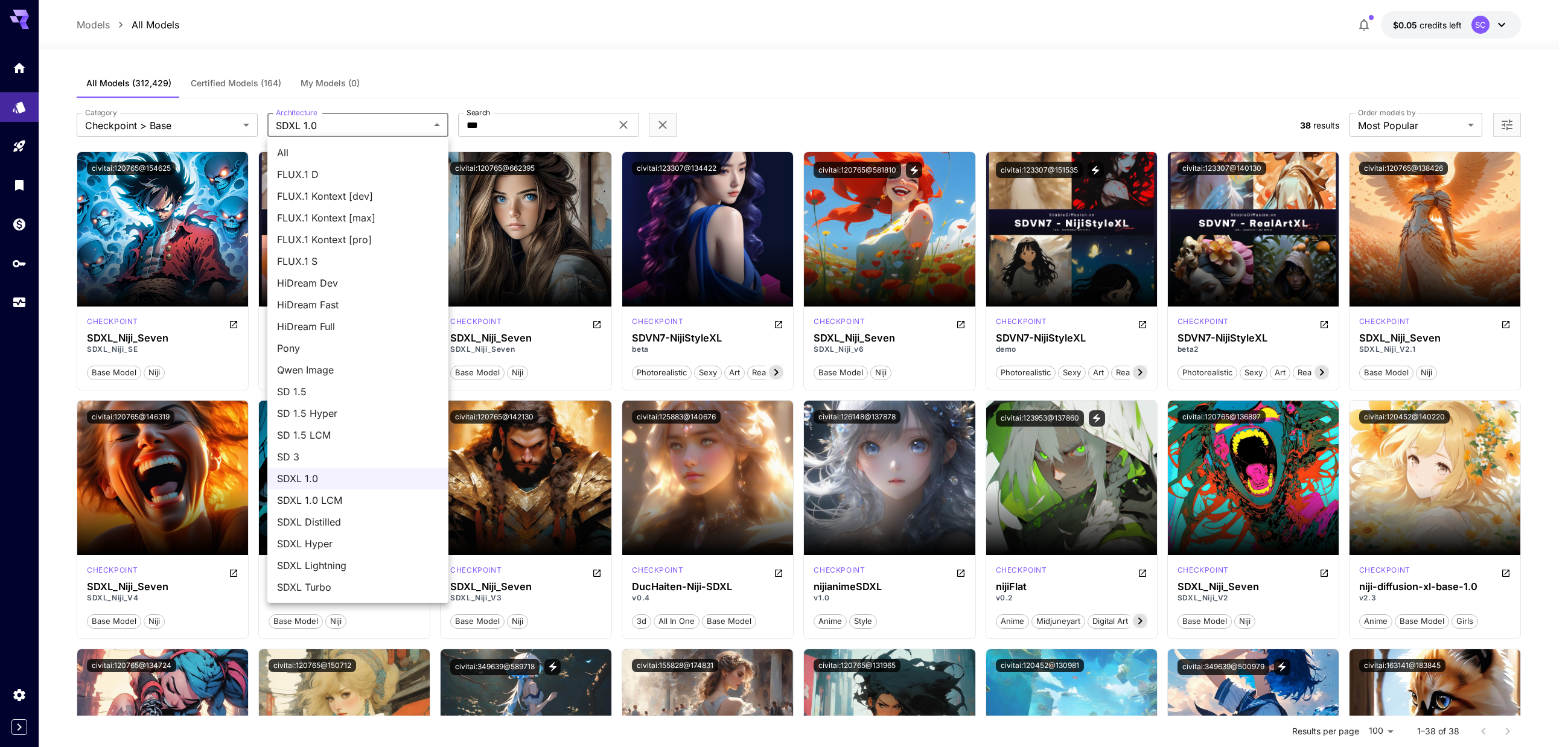
click at [391, 386] on span "SD 1.5" at bounding box center [358, 392] width 162 height 15
type input "****"
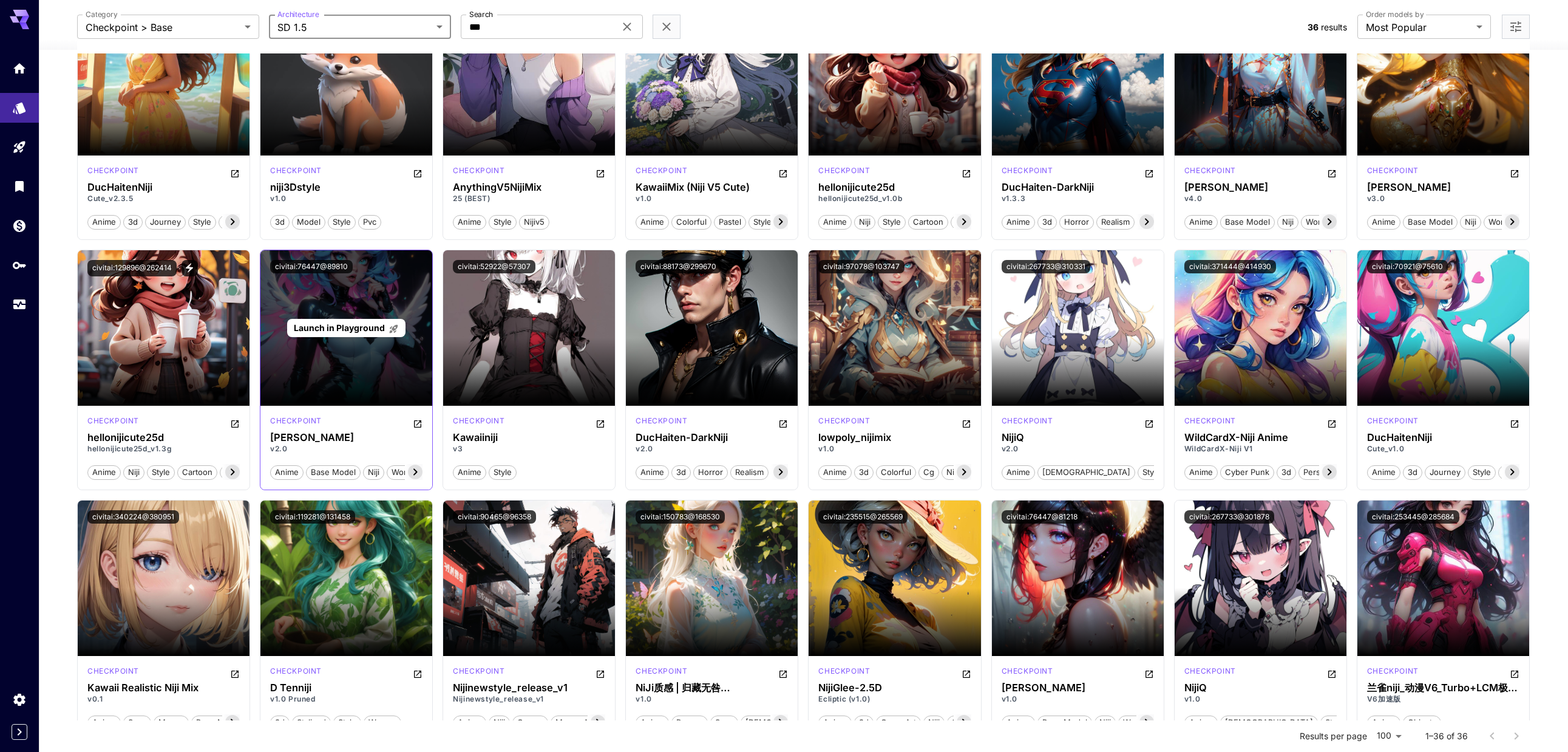
scroll to position [61, 0]
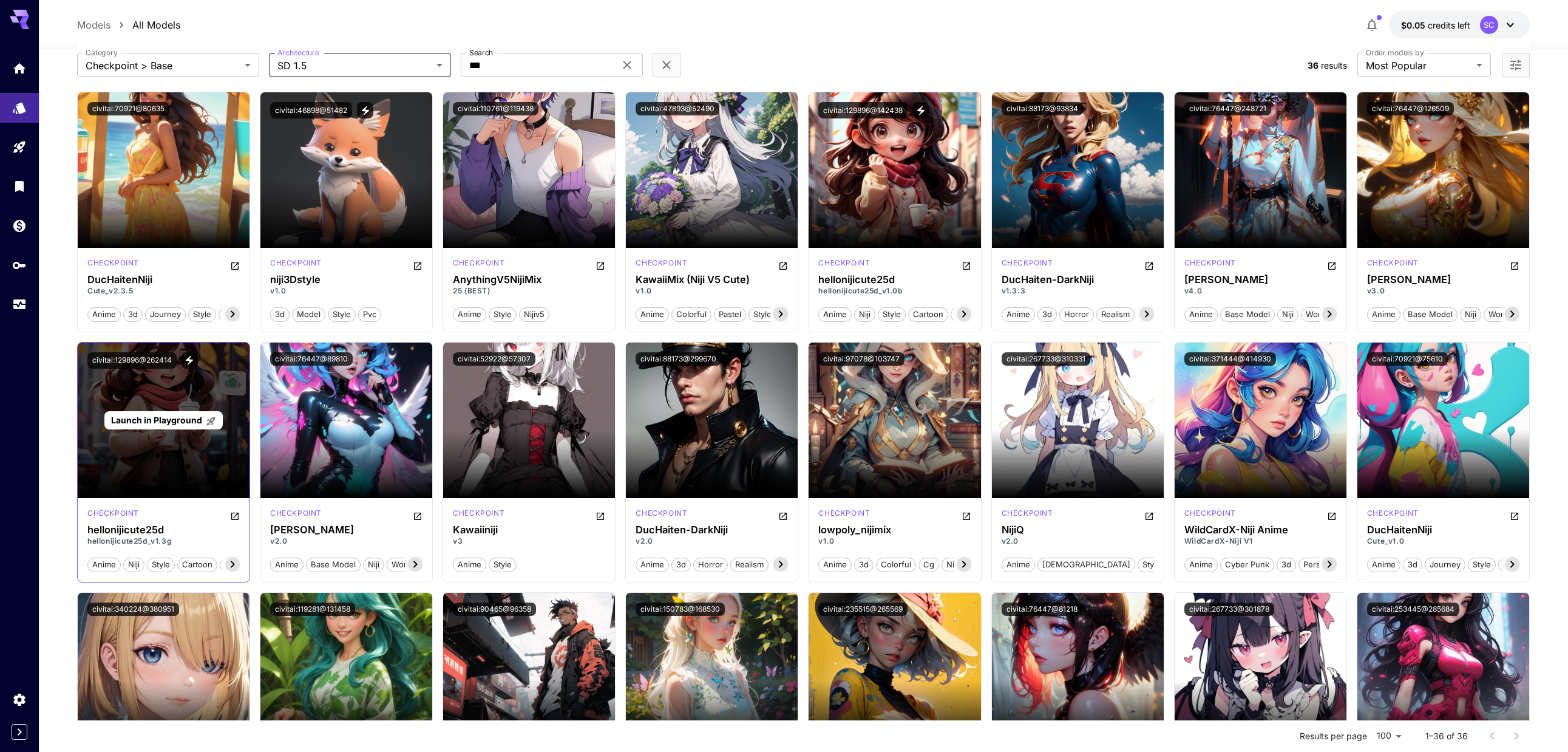
click at [163, 420] on span "Launch in Playground" at bounding box center [156, 420] width 91 height 10
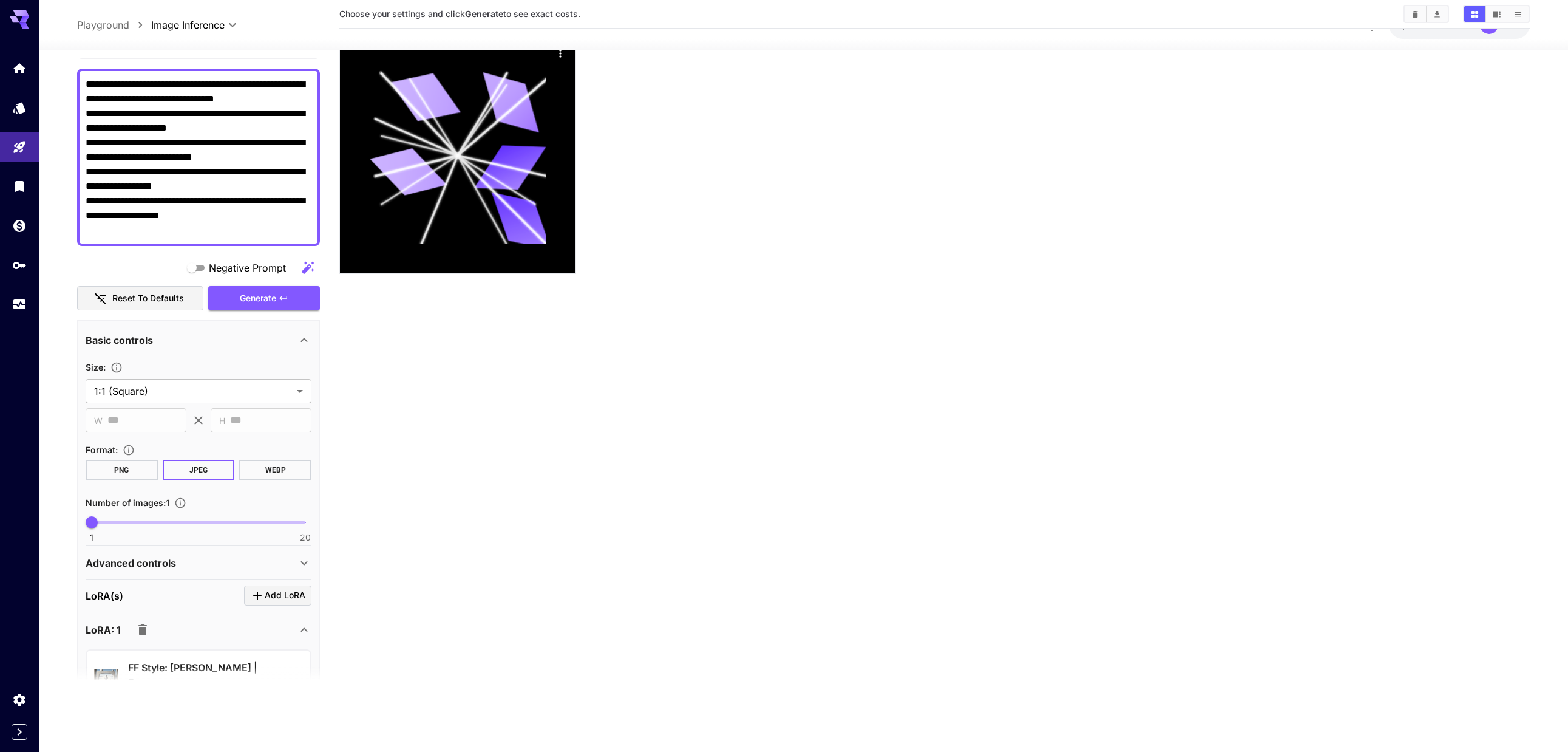
scroll to position [486, 0]
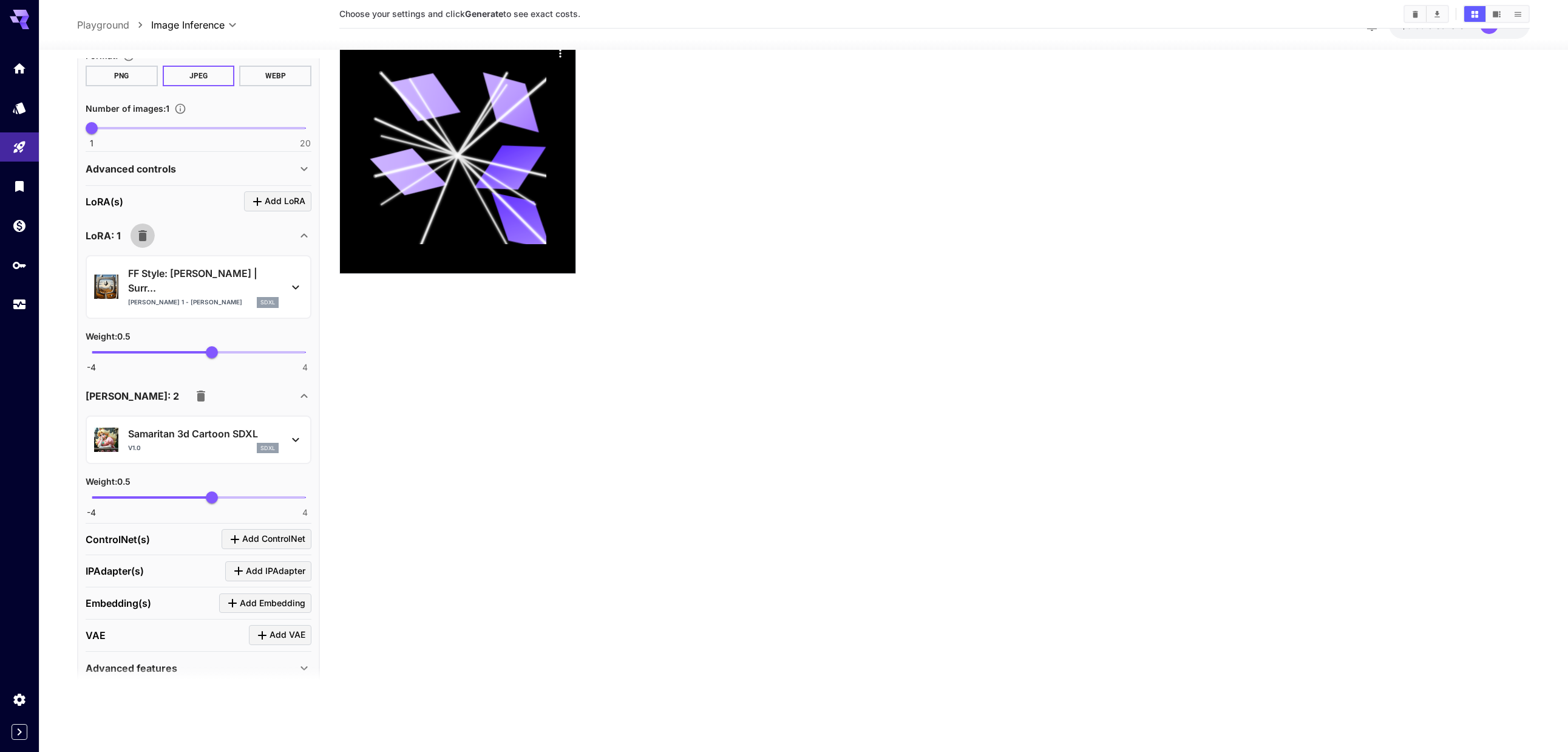
click at [143, 237] on icon "button" at bounding box center [142, 235] width 9 height 11
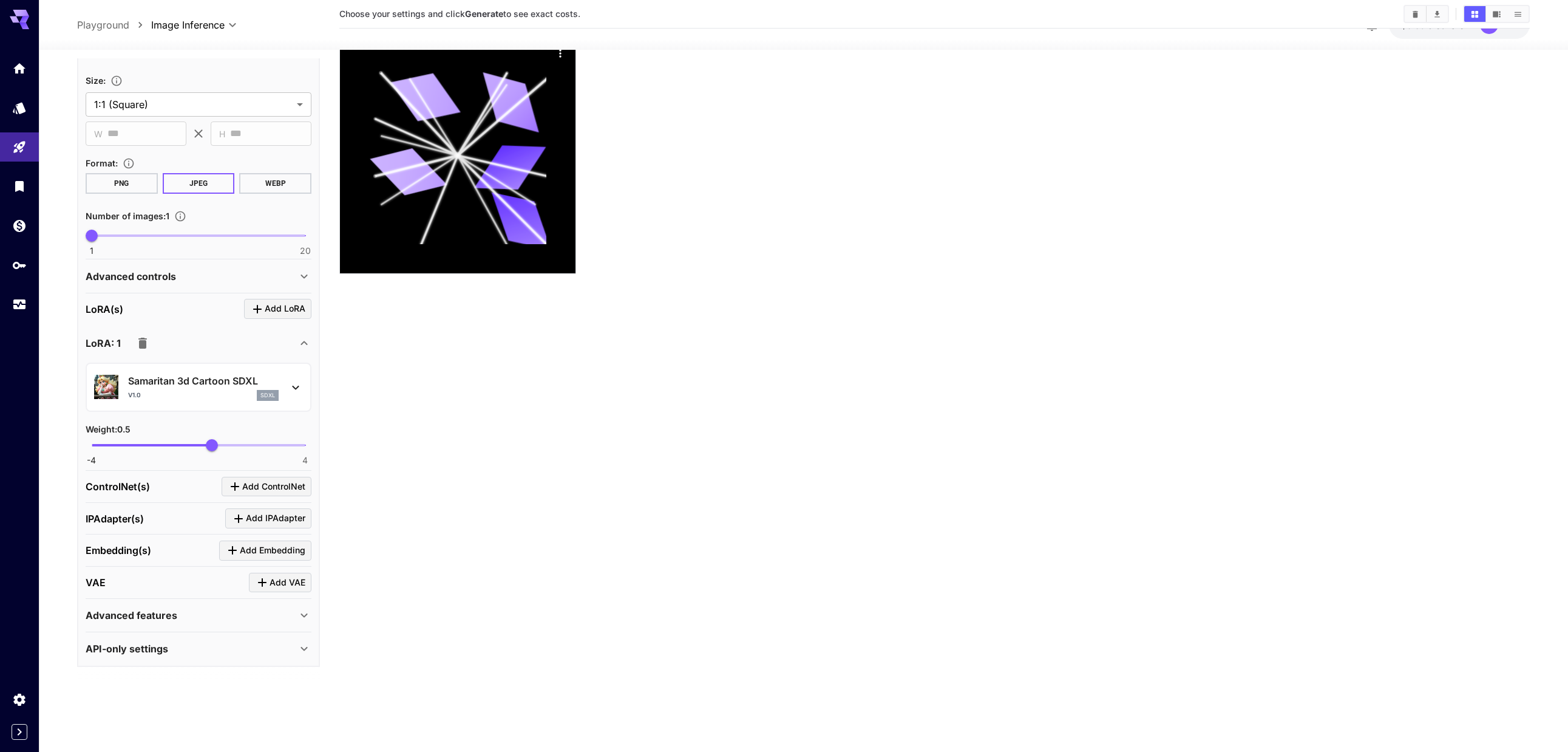
click at [144, 342] on icon "button" at bounding box center [142, 343] width 9 height 11
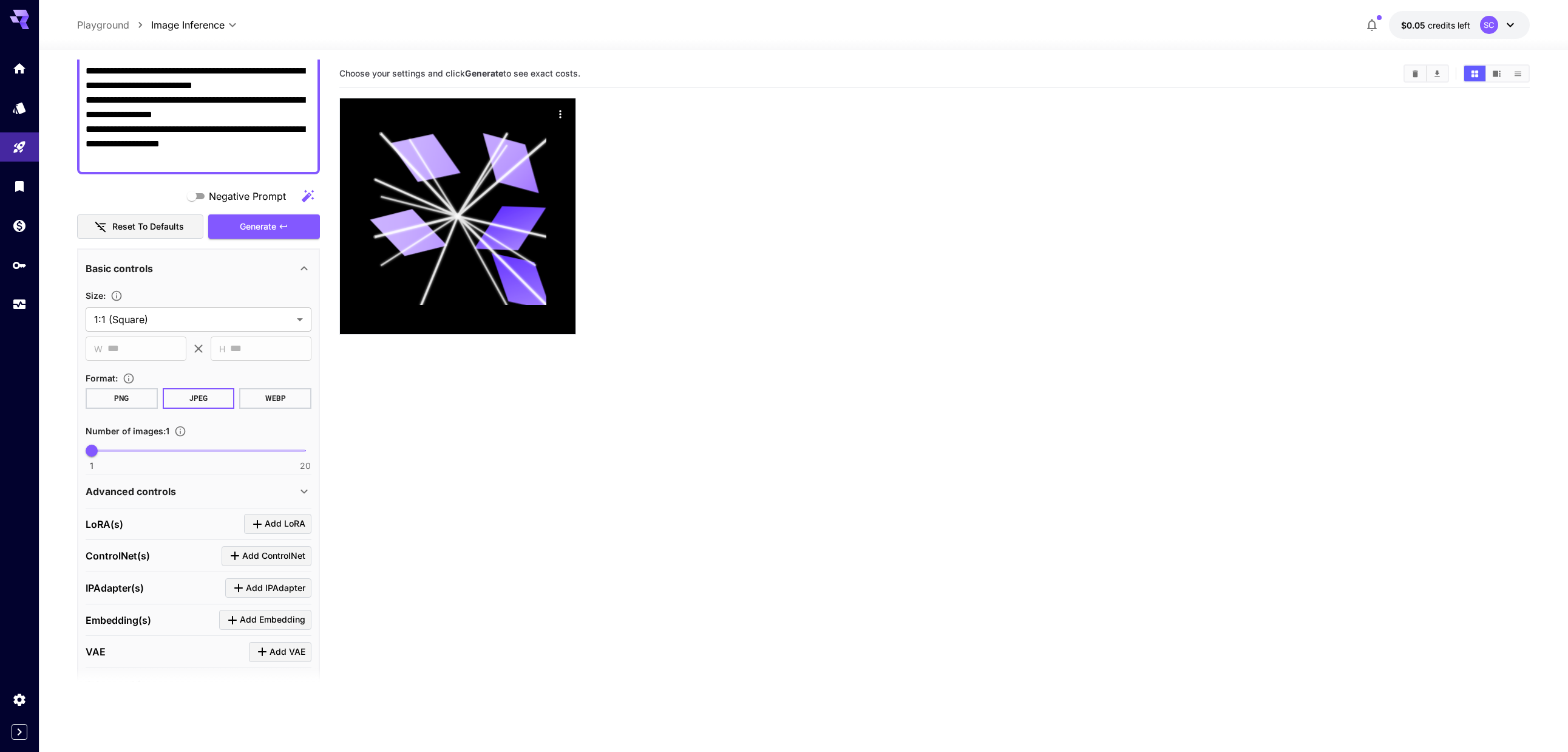
scroll to position [182, 0]
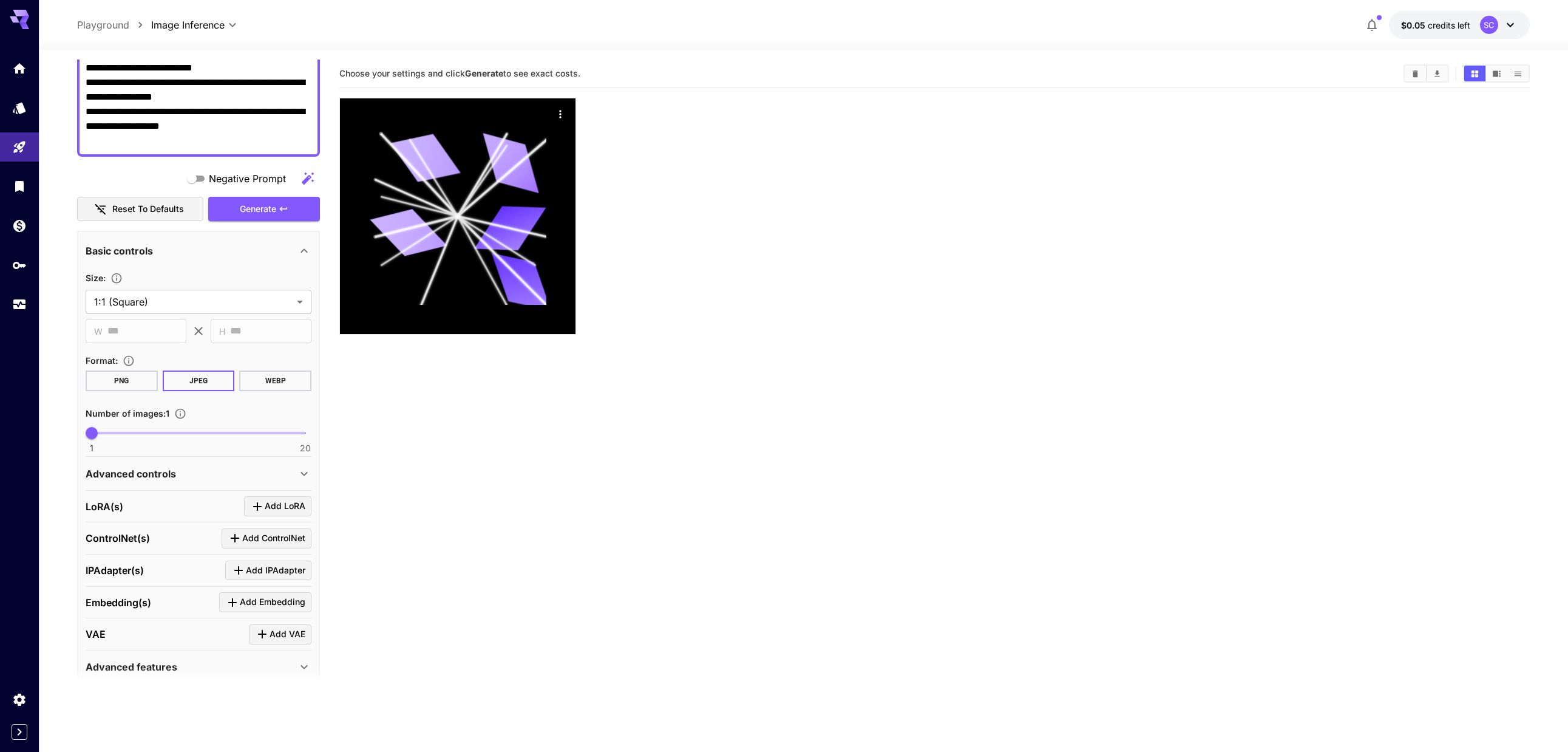
click at [171, 473] on p "Advanced controls" at bounding box center [130, 474] width 90 height 15
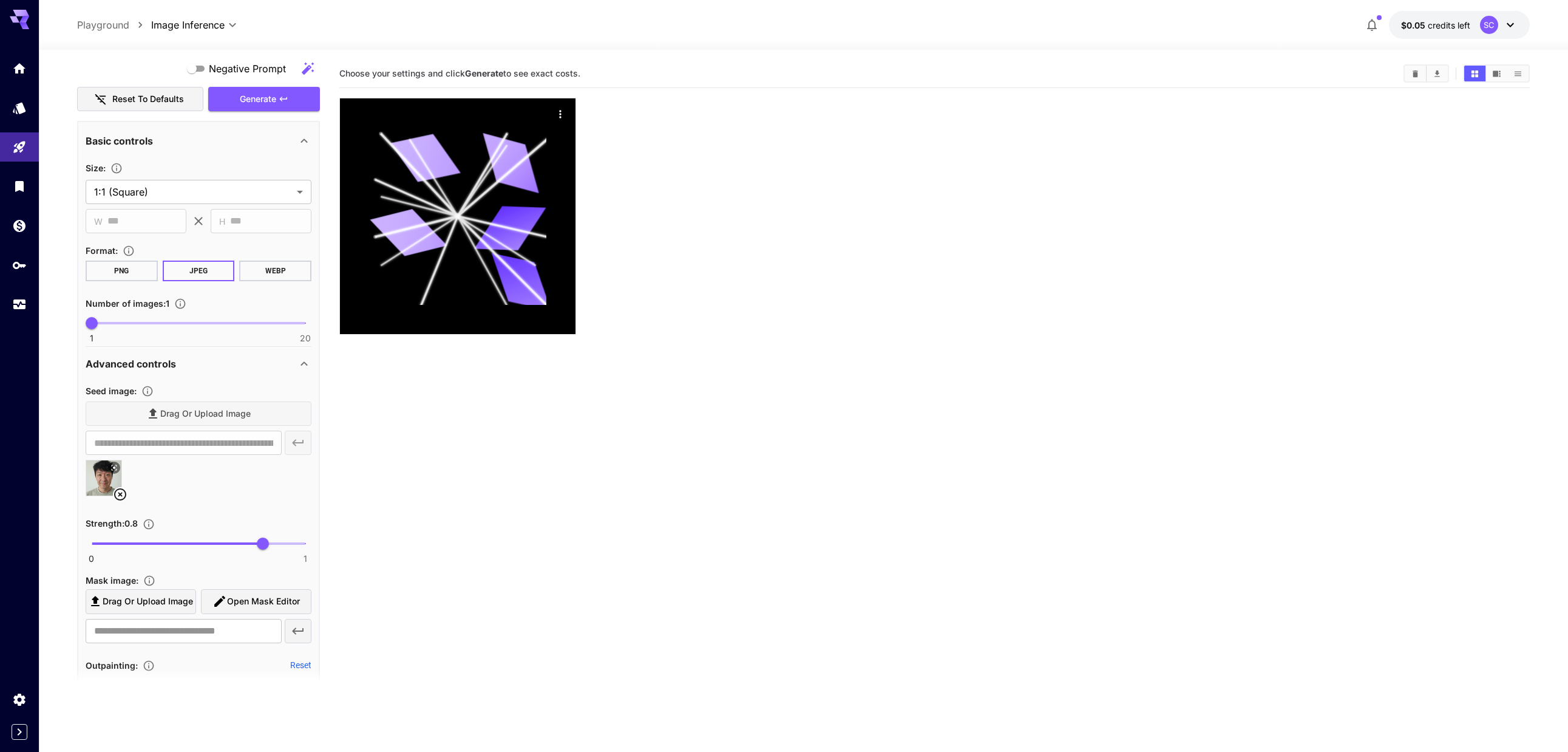
scroll to position [303, 0]
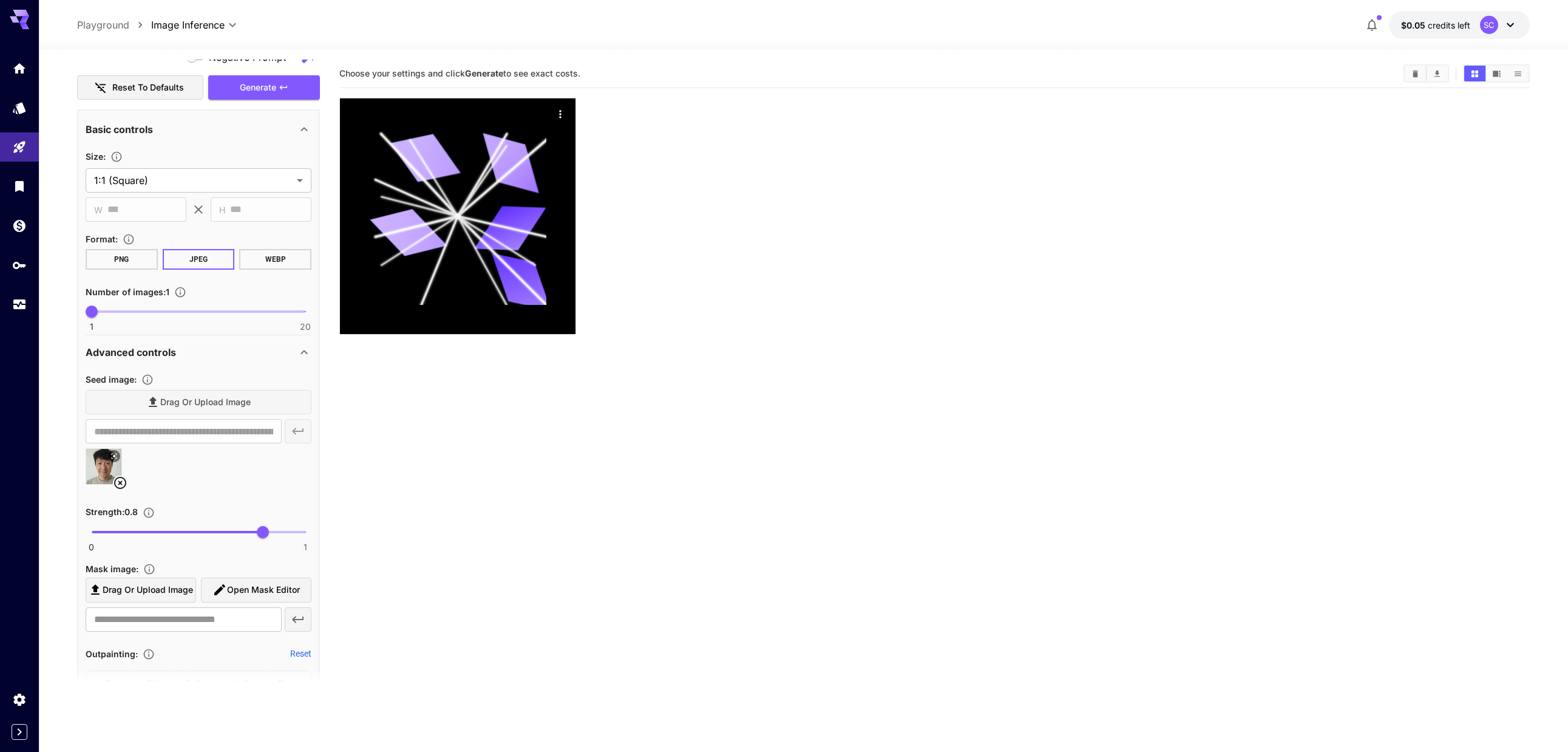
click at [122, 485] on icon at bounding box center [120, 483] width 15 height 15
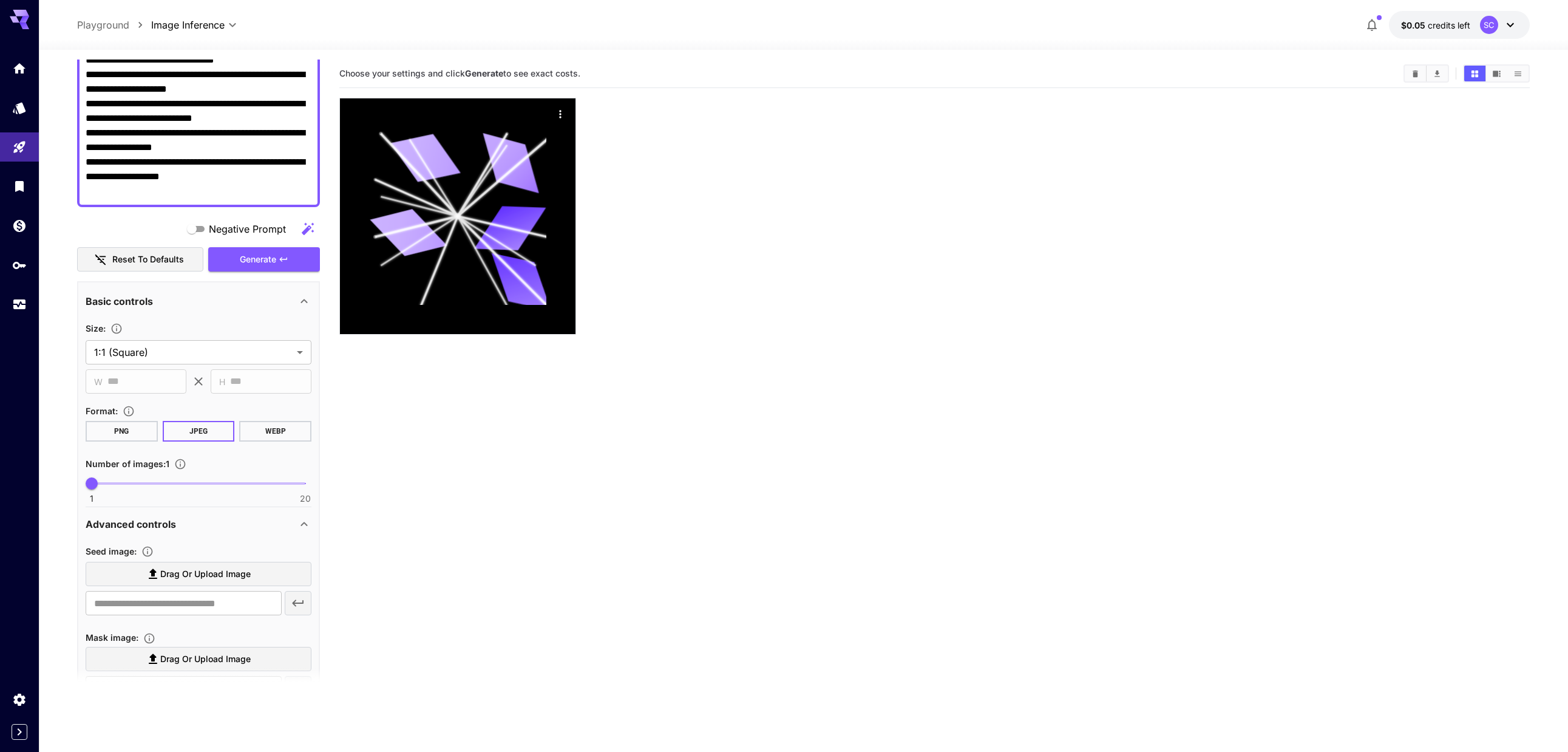
scroll to position [0, 0]
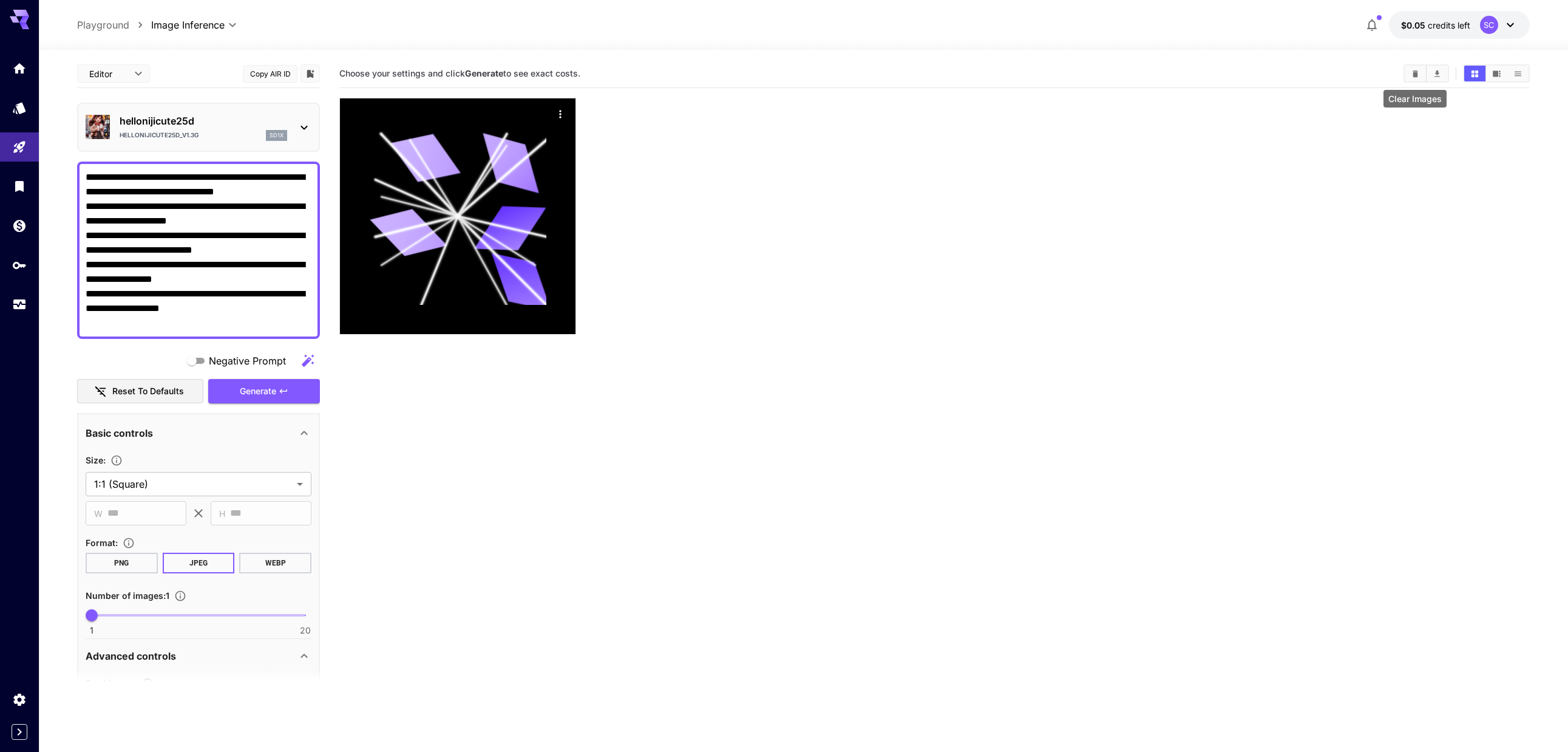
click at [713, 76] on icon "Clear Images" at bounding box center [1416, 74] width 9 height 9
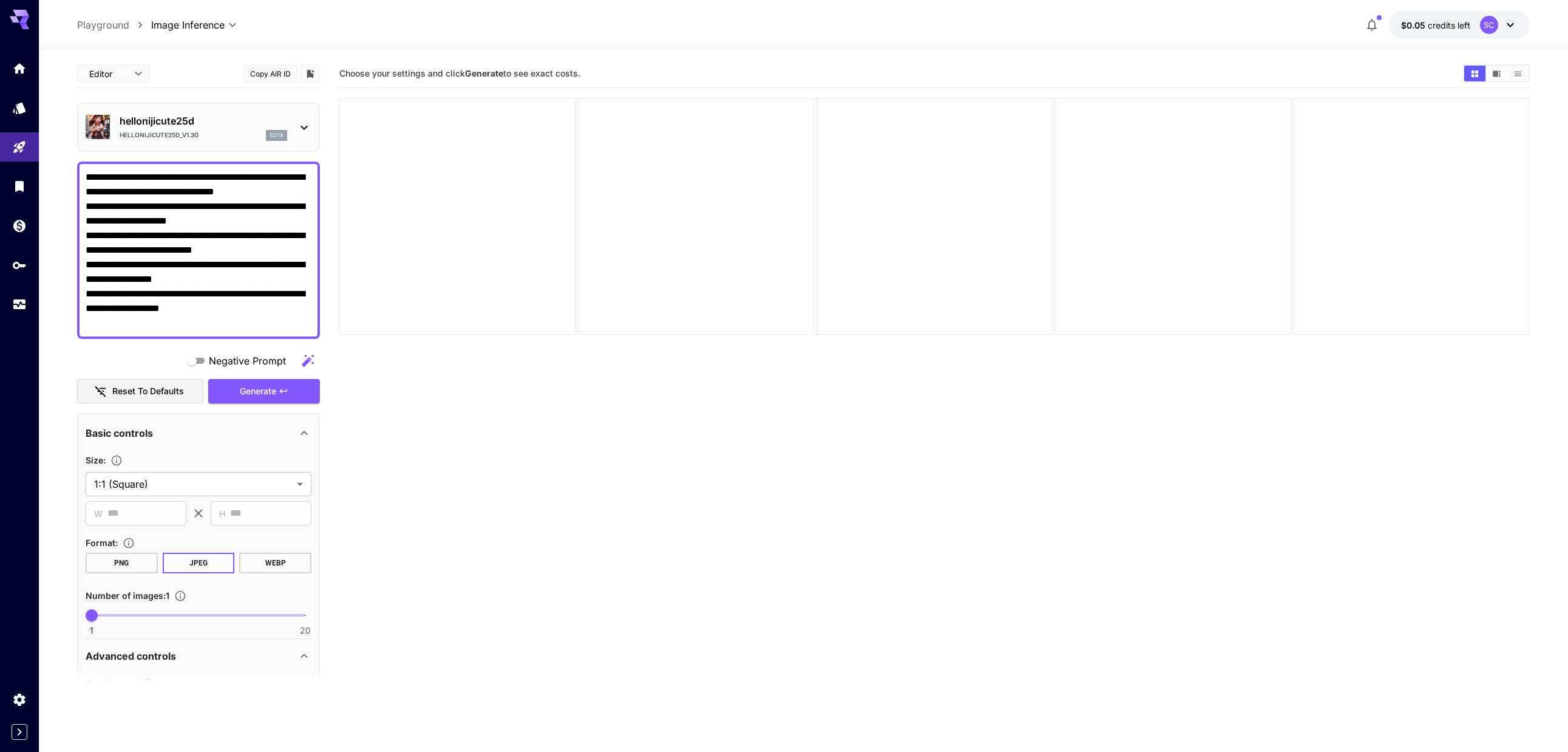
click at [232, 313] on textarea "**********" at bounding box center [198, 250] width 226 height 160
paste textarea "**********"
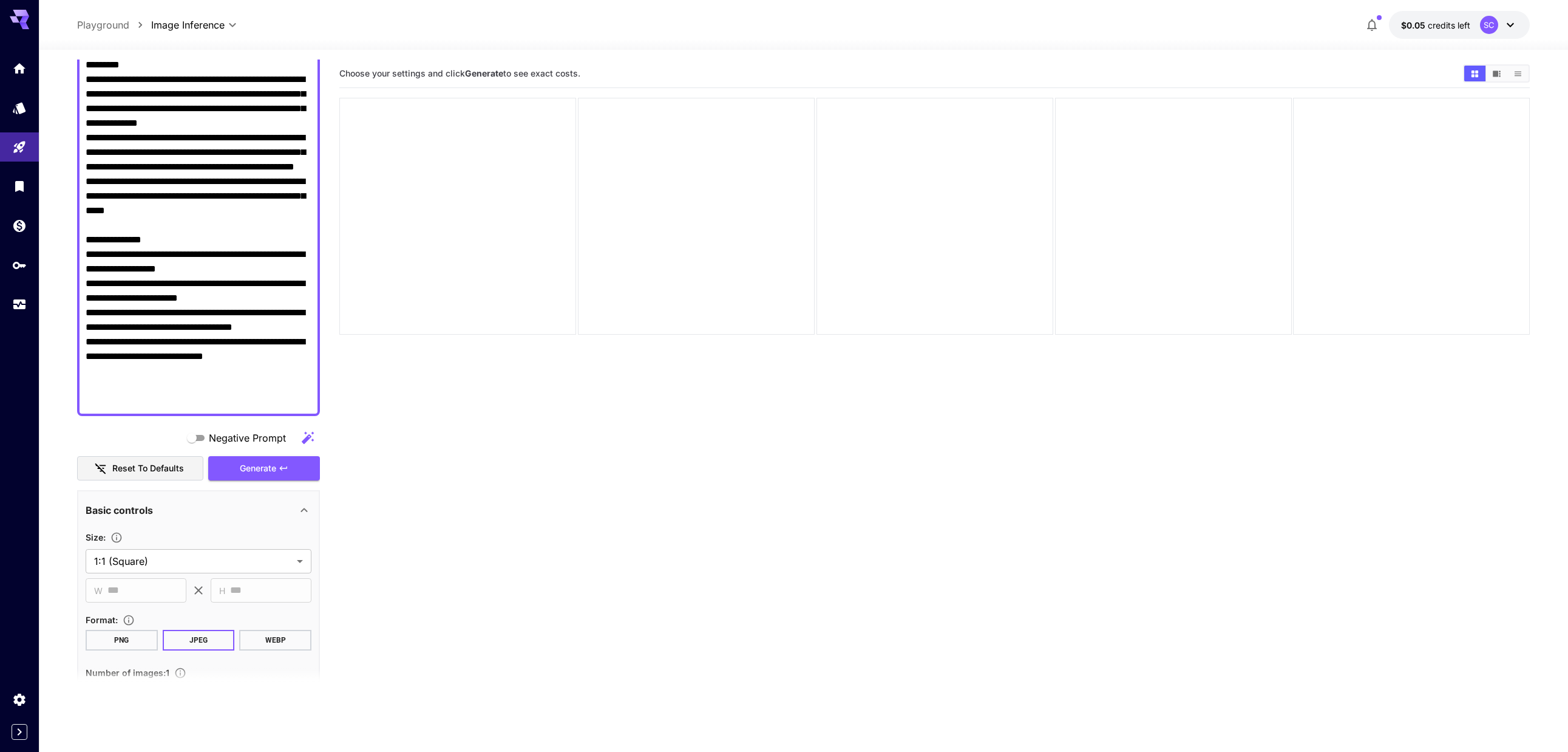
scroll to position [425, 0]
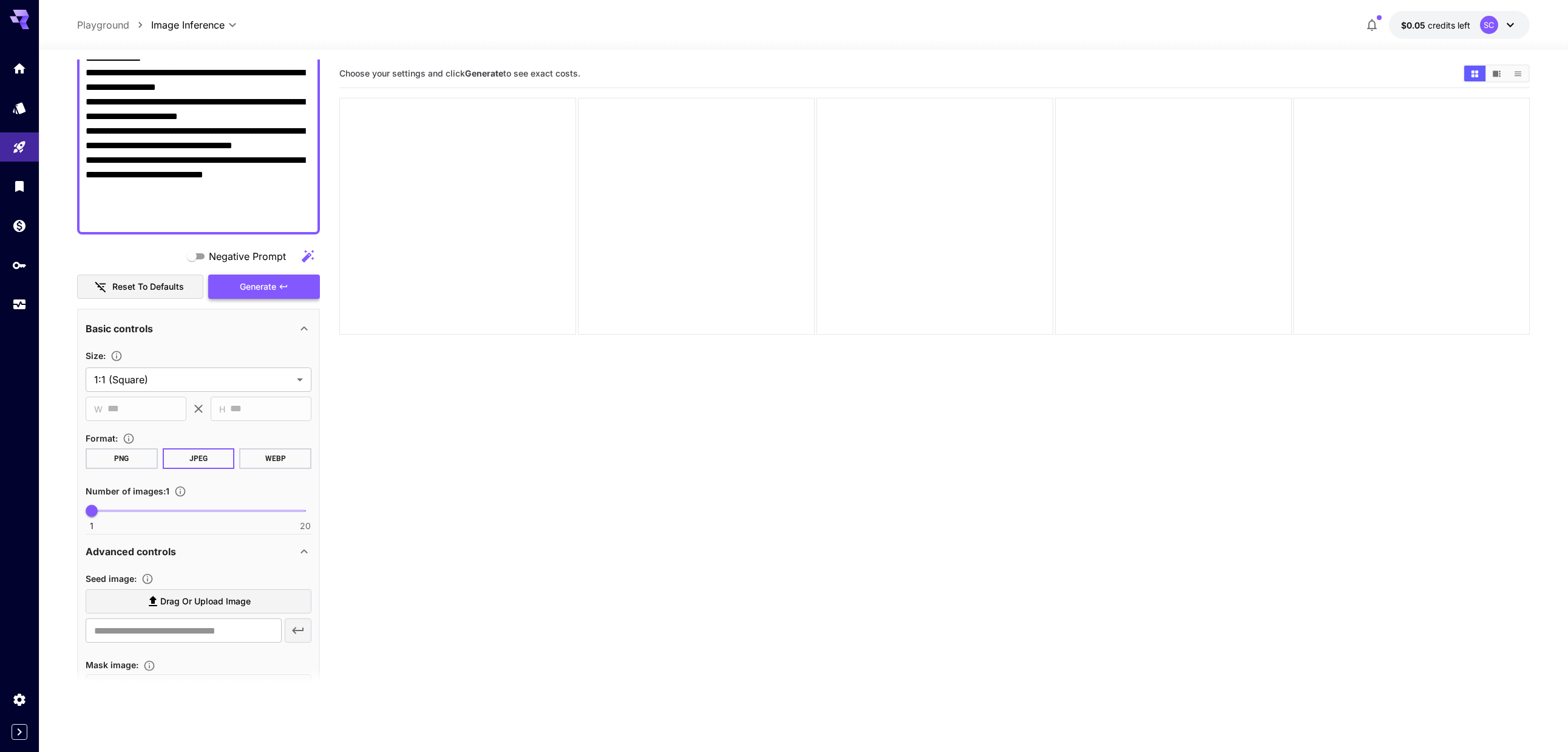
type textarea "**********"
click at [284, 289] on icon "button" at bounding box center [283, 287] width 10 height 10
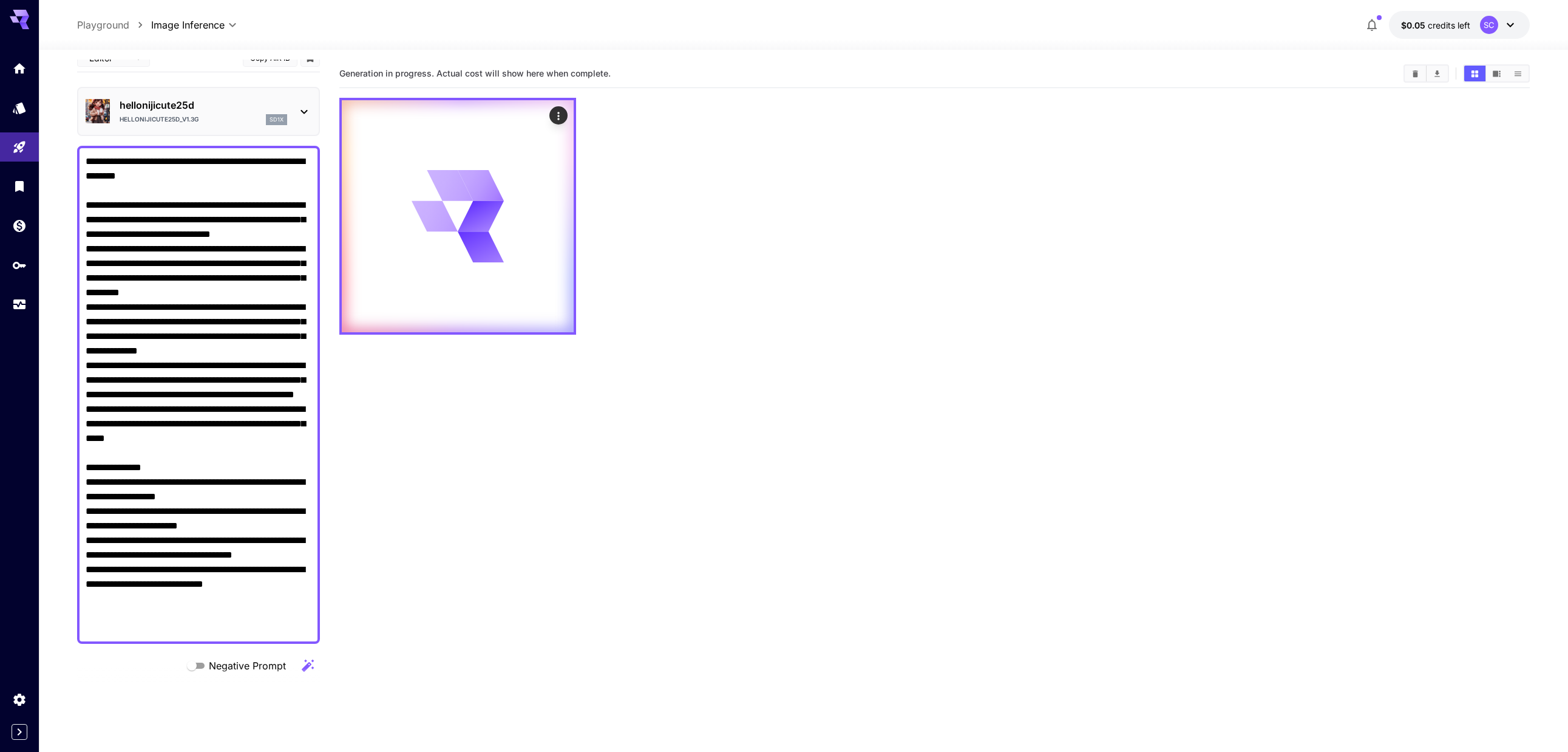
scroll to position [0, 0]
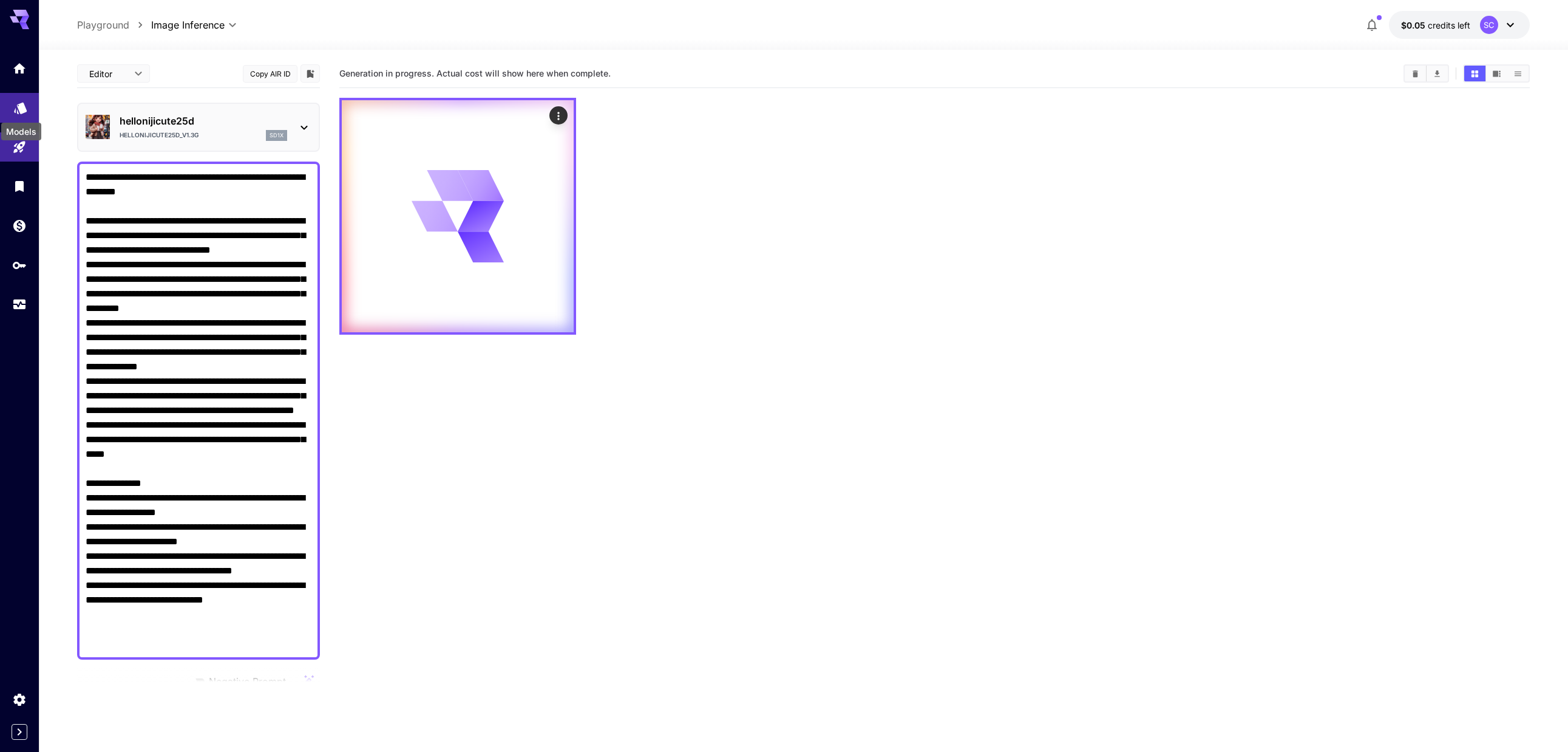
click at [21, 110] on icon "Models" at bounding box center [20, 104] width 13 height 11
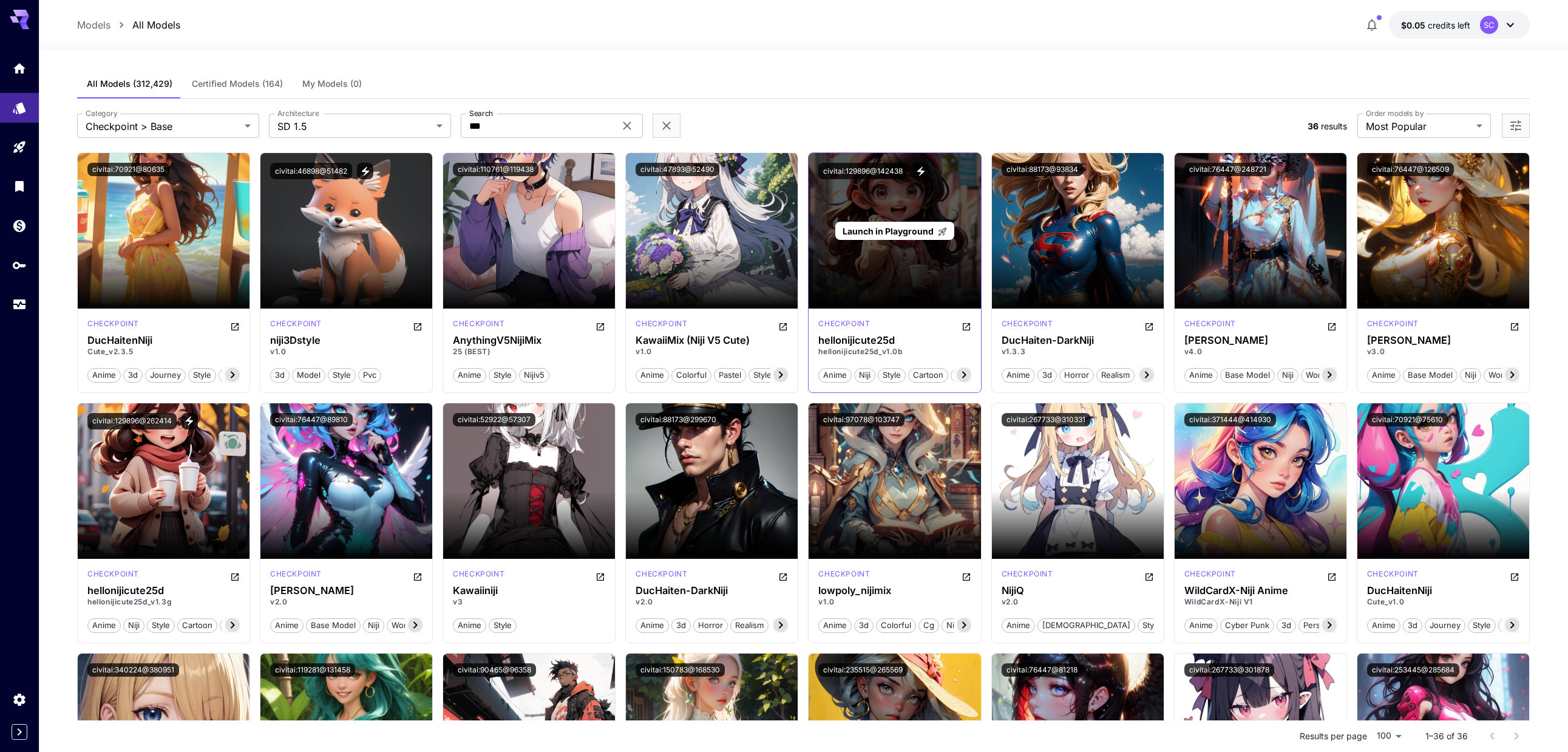
click at [907, 233] on span "Launch in Playground" at bounding box center [888, 231] width 91 height 10
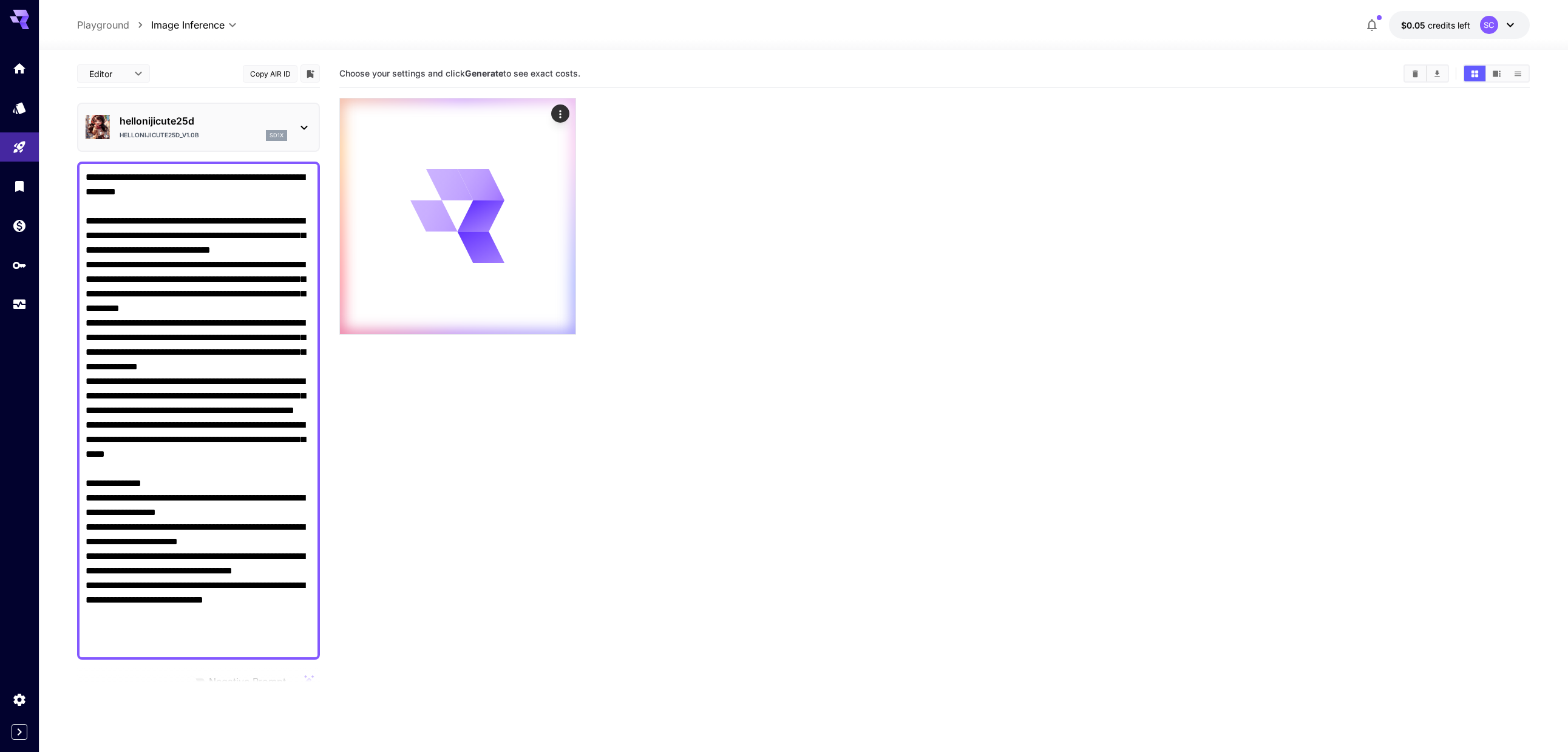
click at [293, 135] on div "hellonijicute25d hellonijicute25d_v1.0b sd1x" at bounding box center [198, 127] width 226 height 37
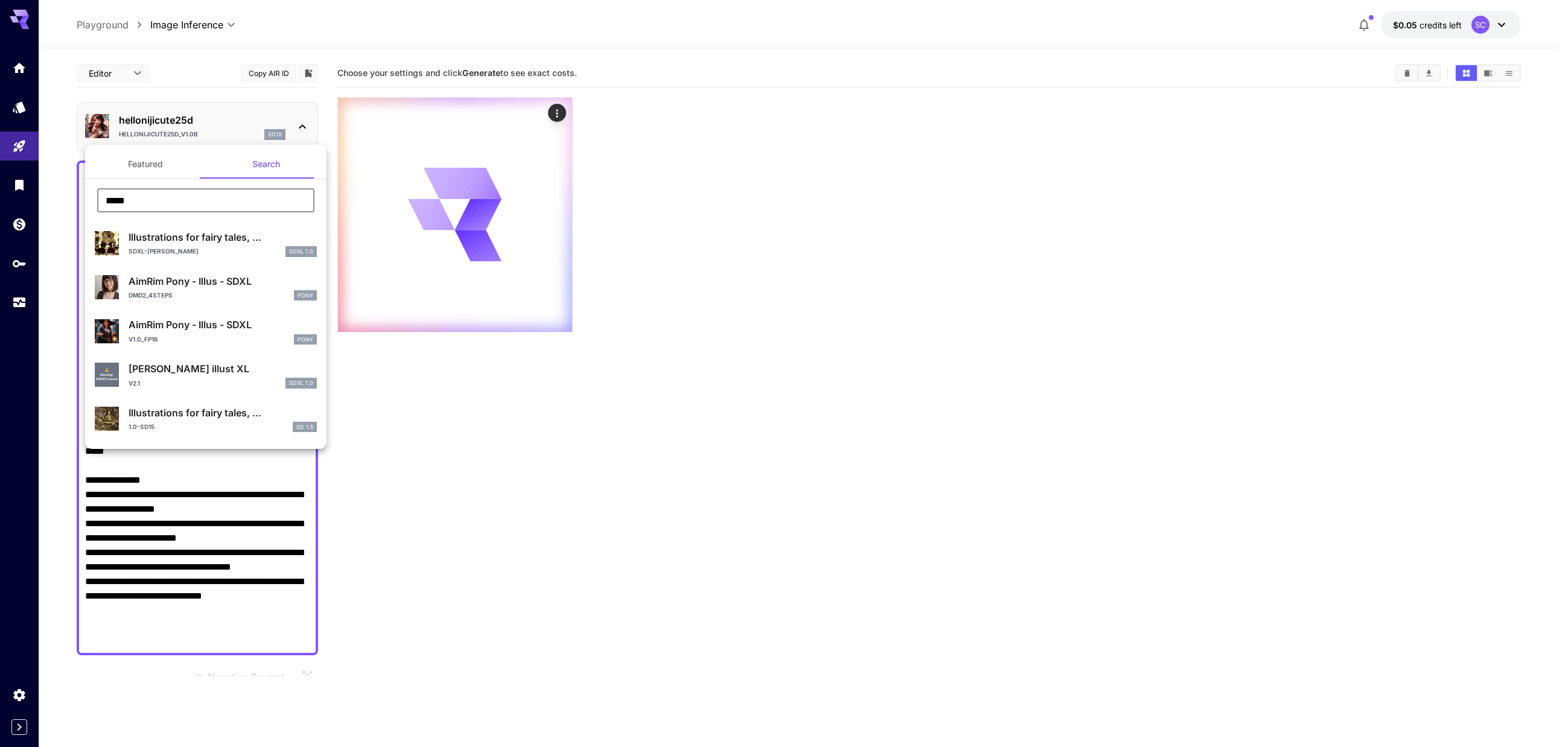
click at [222, 201] on input "*****" at bounding box center [205, 200] width 217 height 24
type input "*"
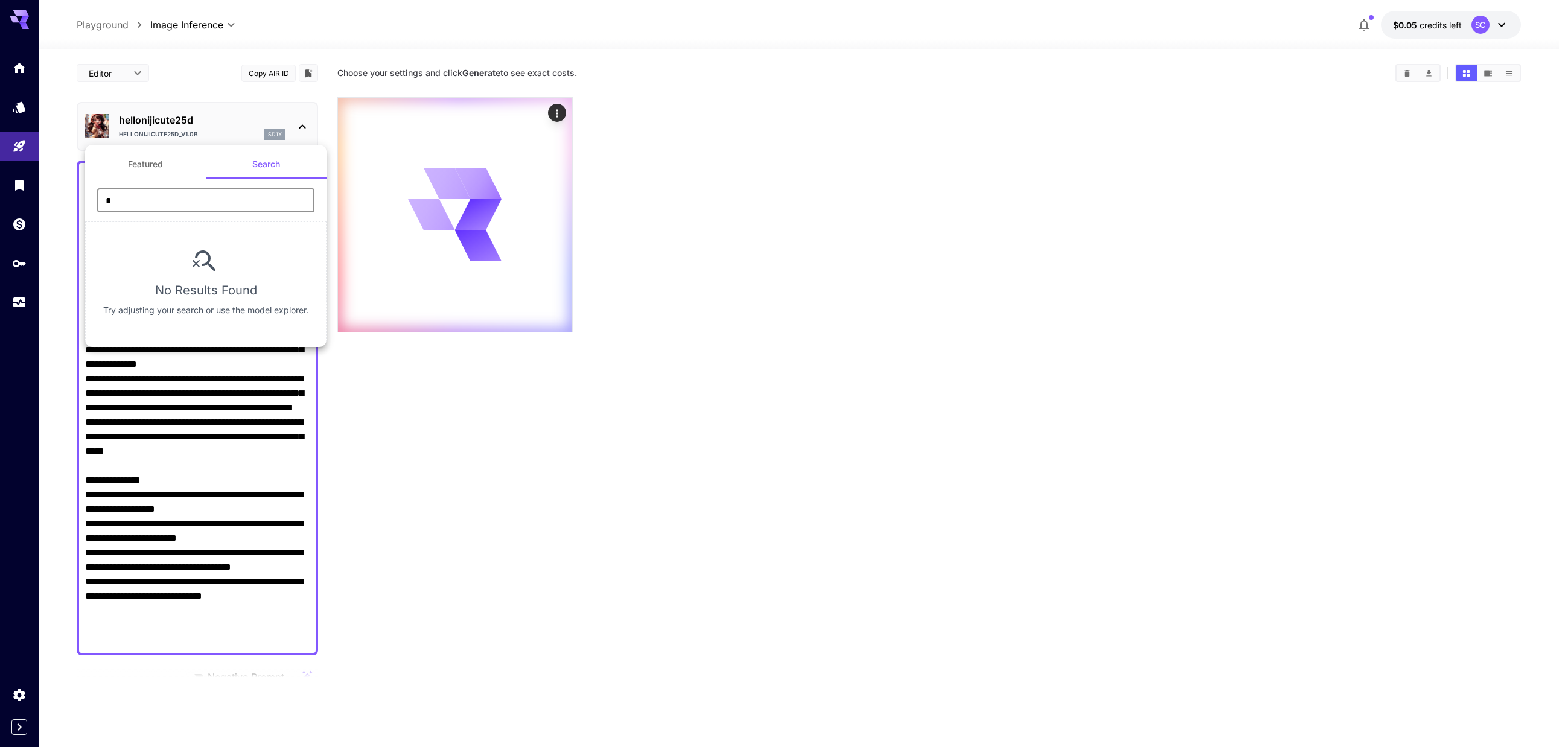
type input "*"
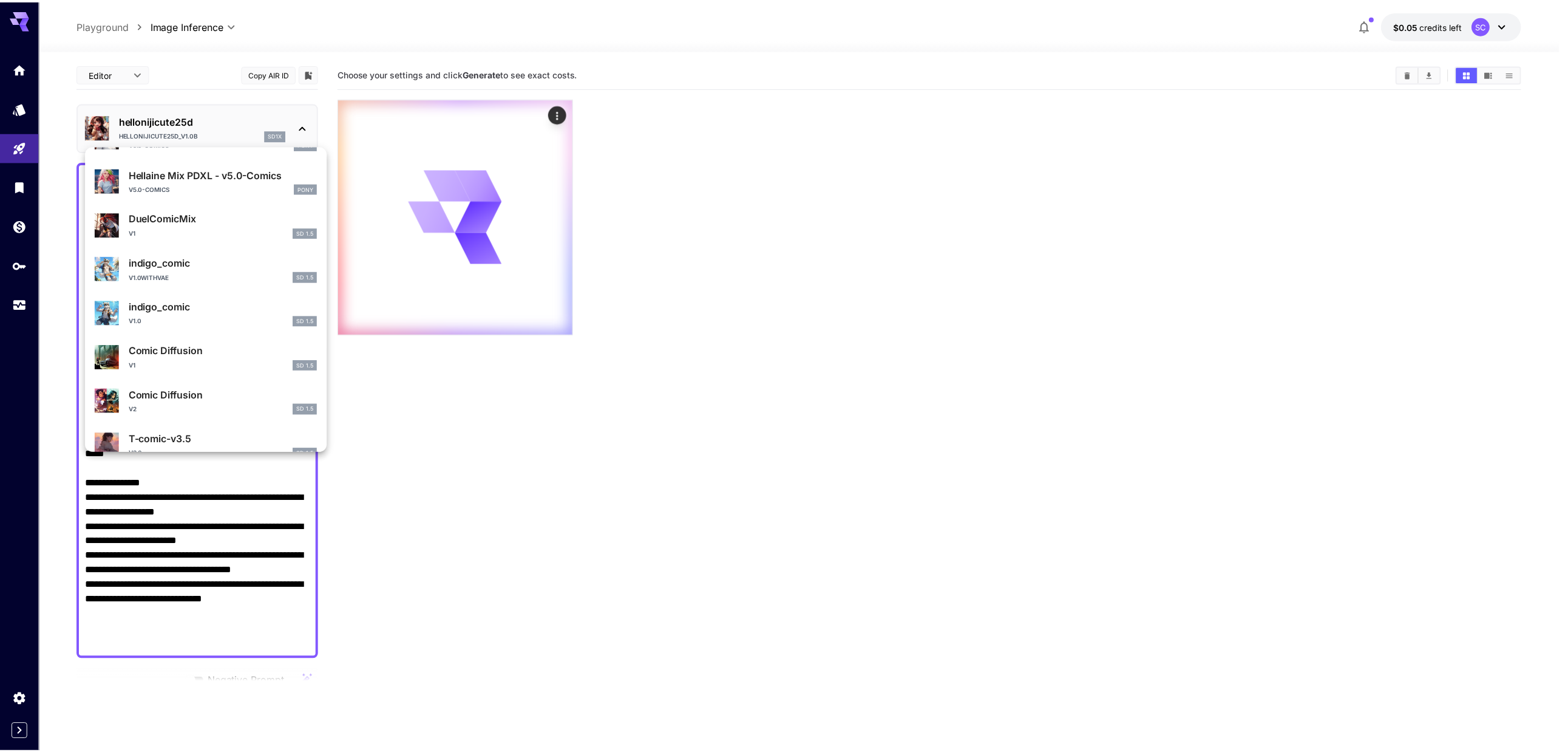
scroll to position [182, 0]
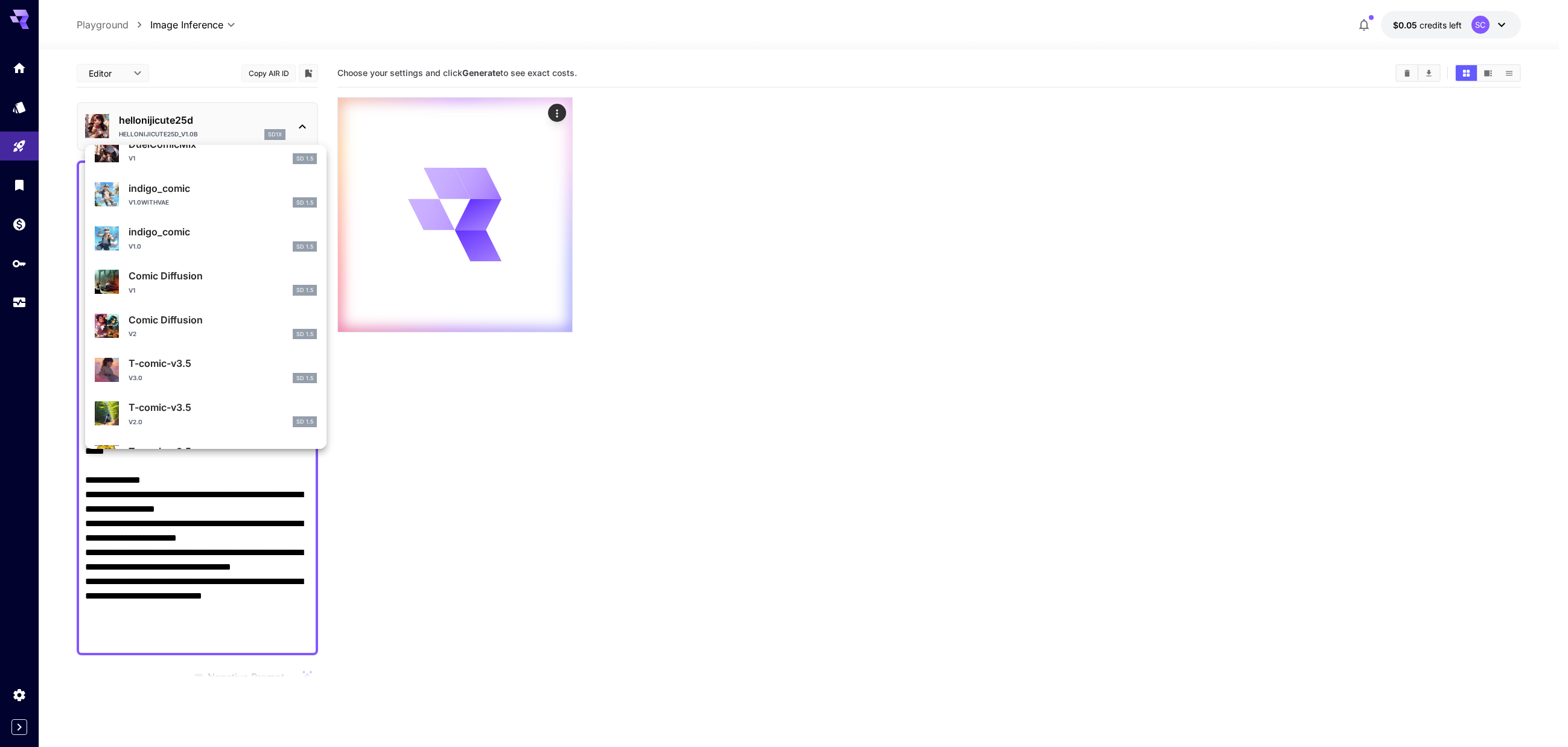
type input "*****"
click at [226, 369] on p "T-comic-v3.5" at bounding box center [222, 363] width 188 height 15
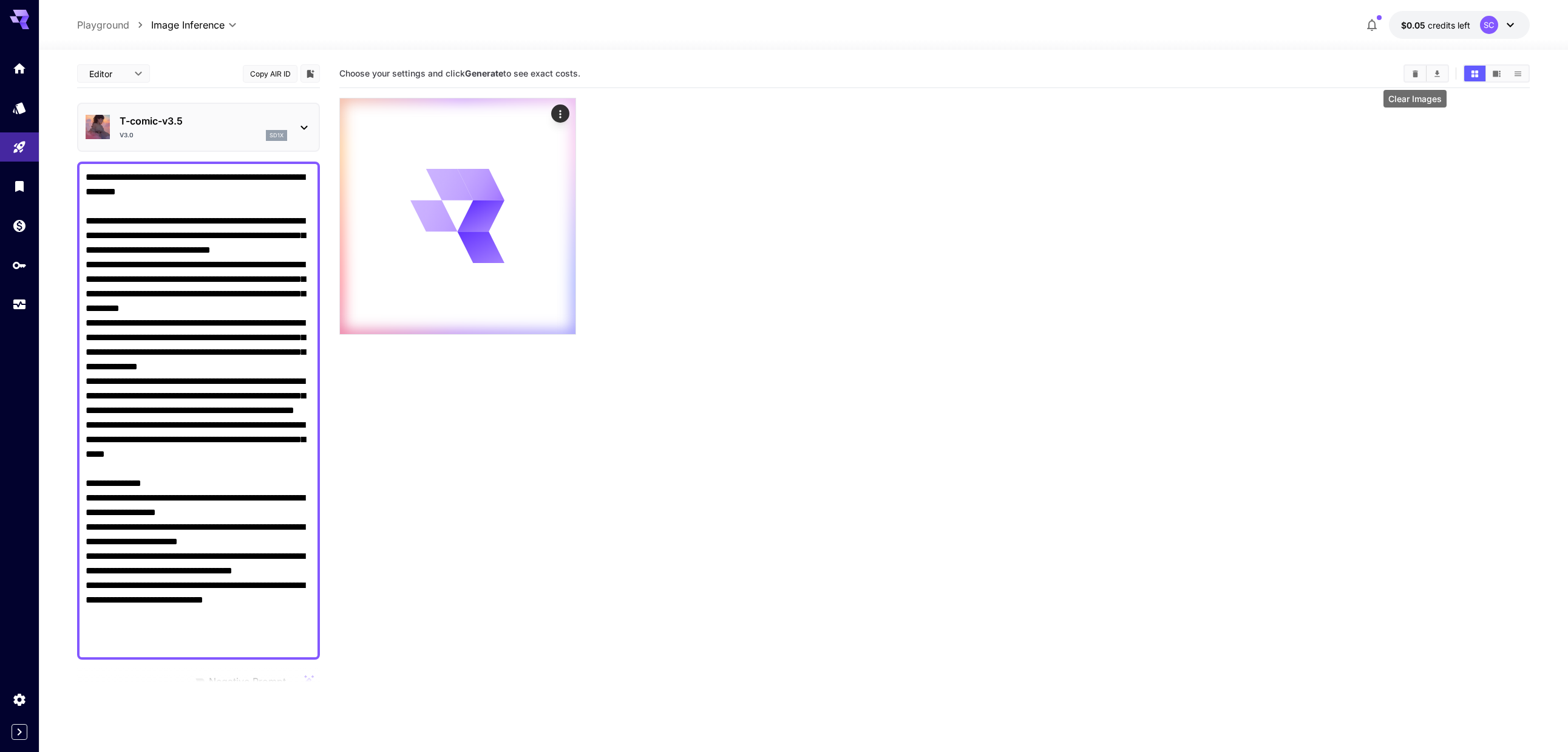
click at [1418, 72] on icon "Clear Images" at bounding box center [1416, 74] width 9 height 9
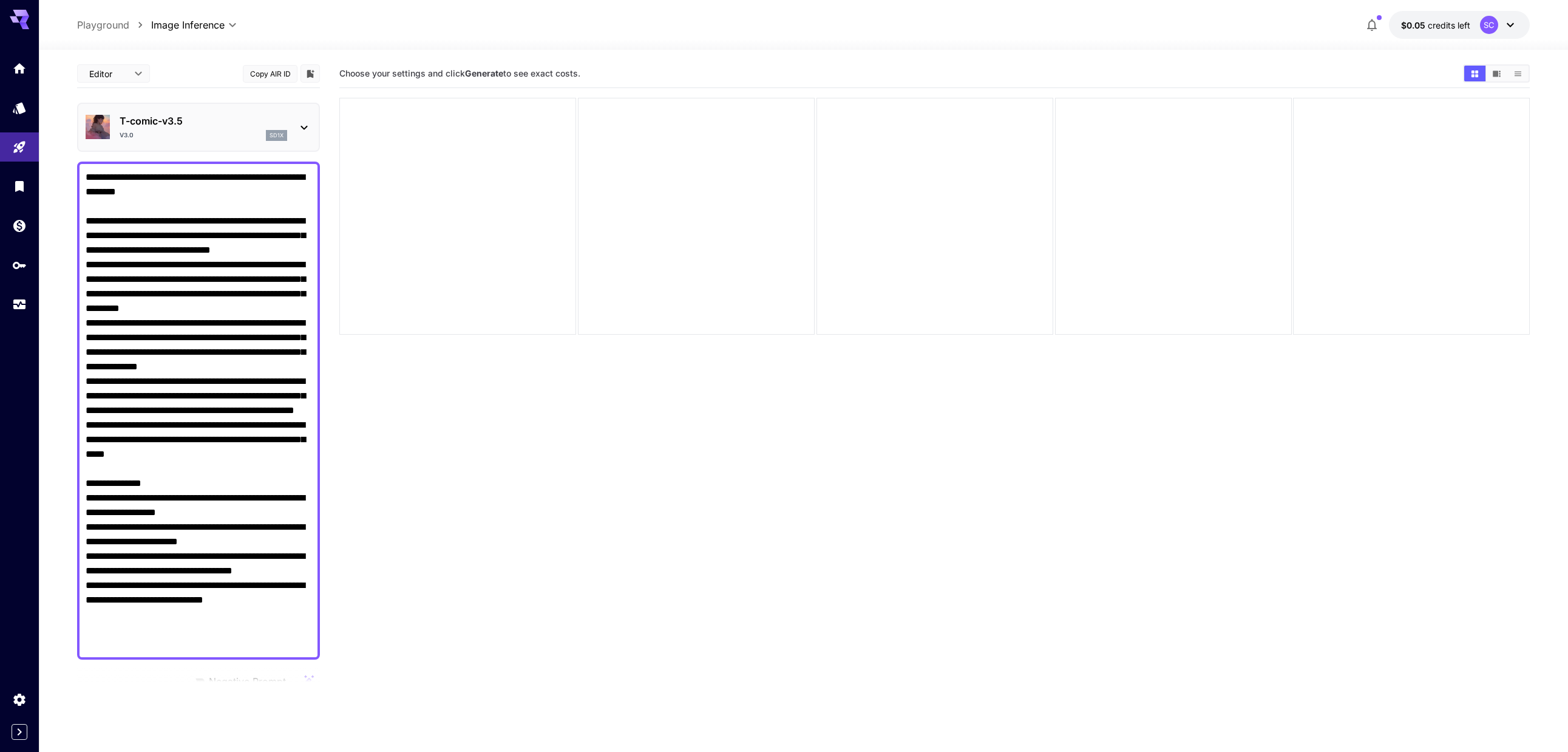
click at [303, 124] on icon at bounding box center [304, 128] width 15 height 15
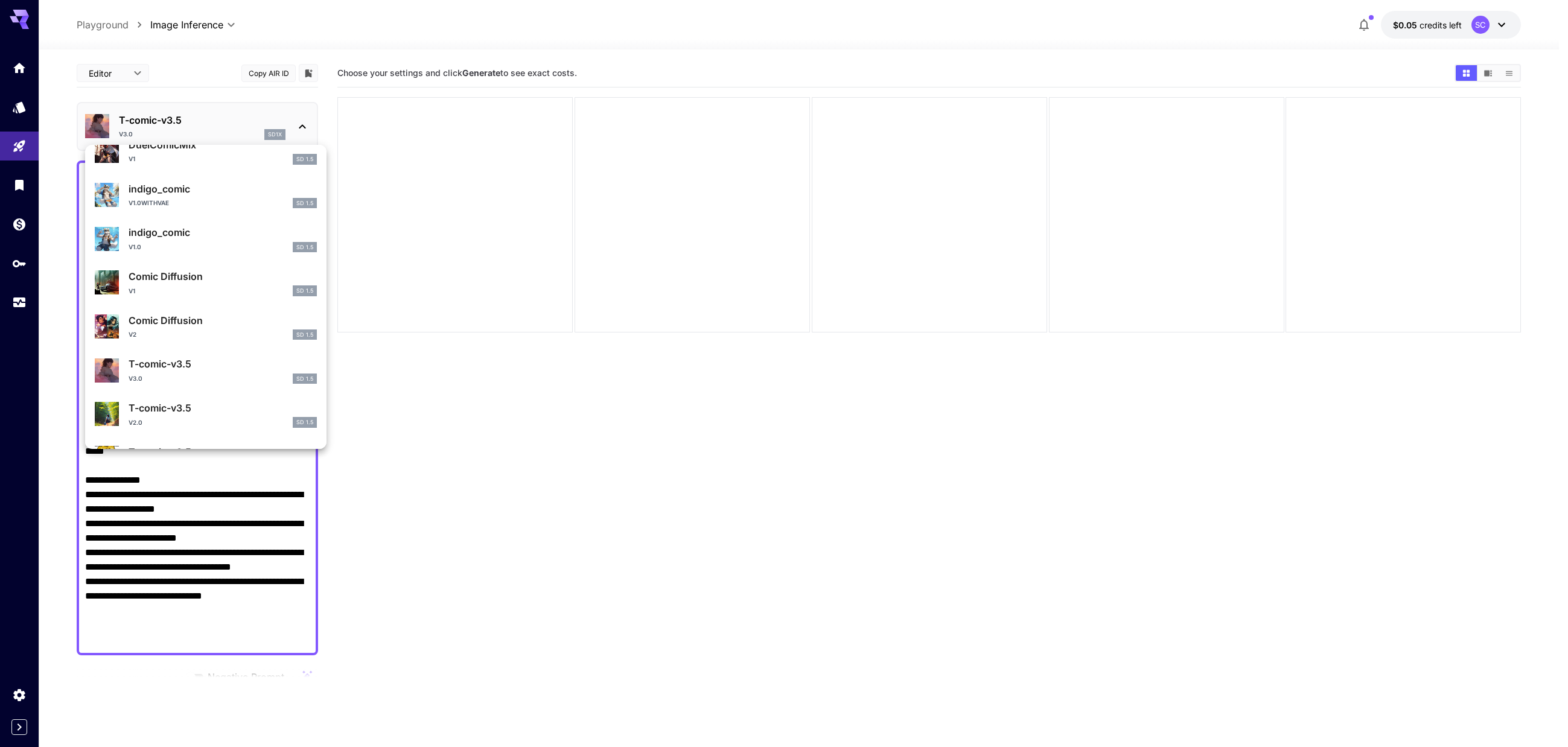
scroll to position [181, 0]
click at [215, 327] on div "Comic Diffusion v2 SD 1.5" at bounding box center [222, 326] width 188 height 27
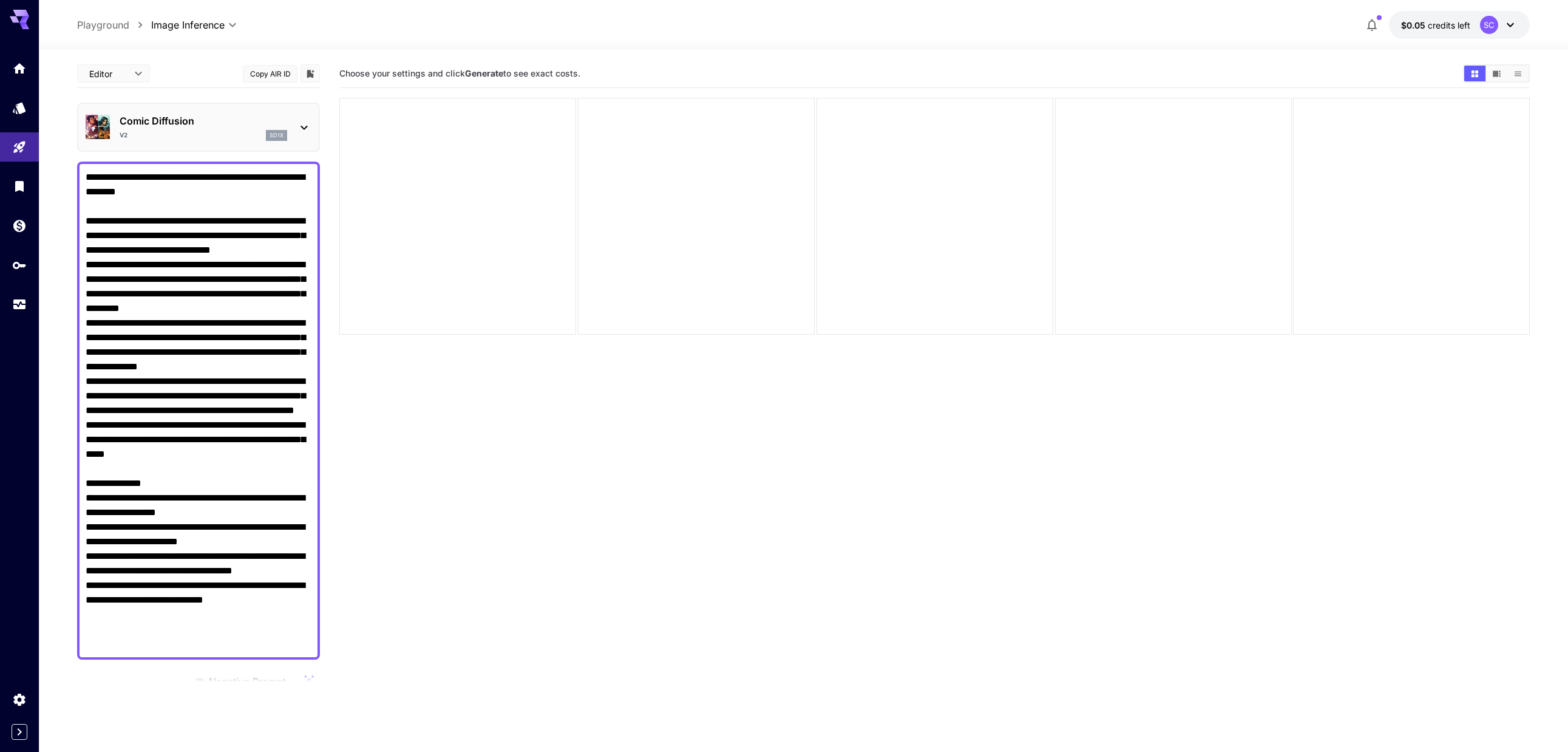
click at [275, 132] on p "sd1x" at bounding box center [276, 135] width 14 height 9
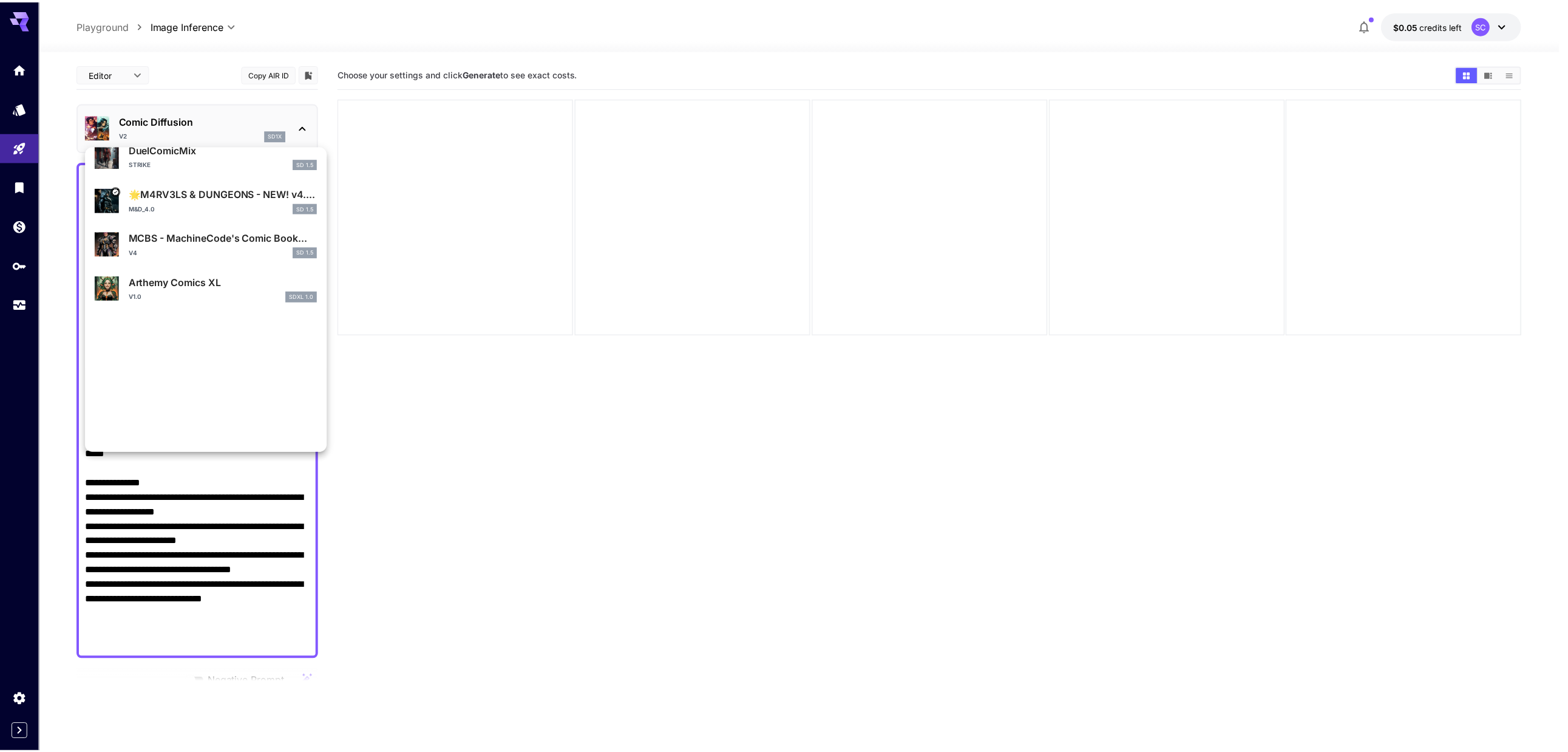
scroll to position [732, 0]
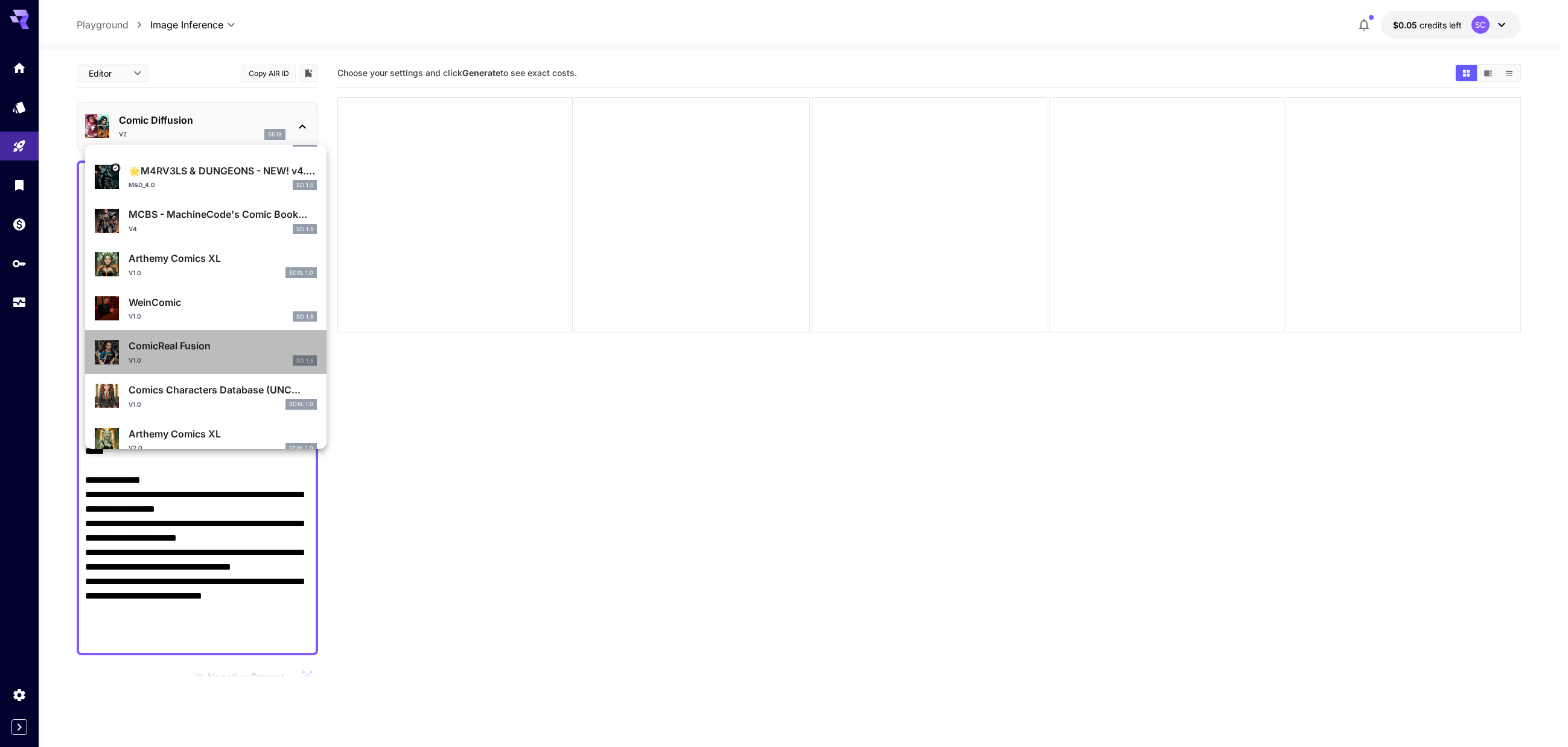
click at [216, 354] on div "ComicReal Fusion v1.0 SD 1.5" at bounding box center [222, 352] width 188 height 27
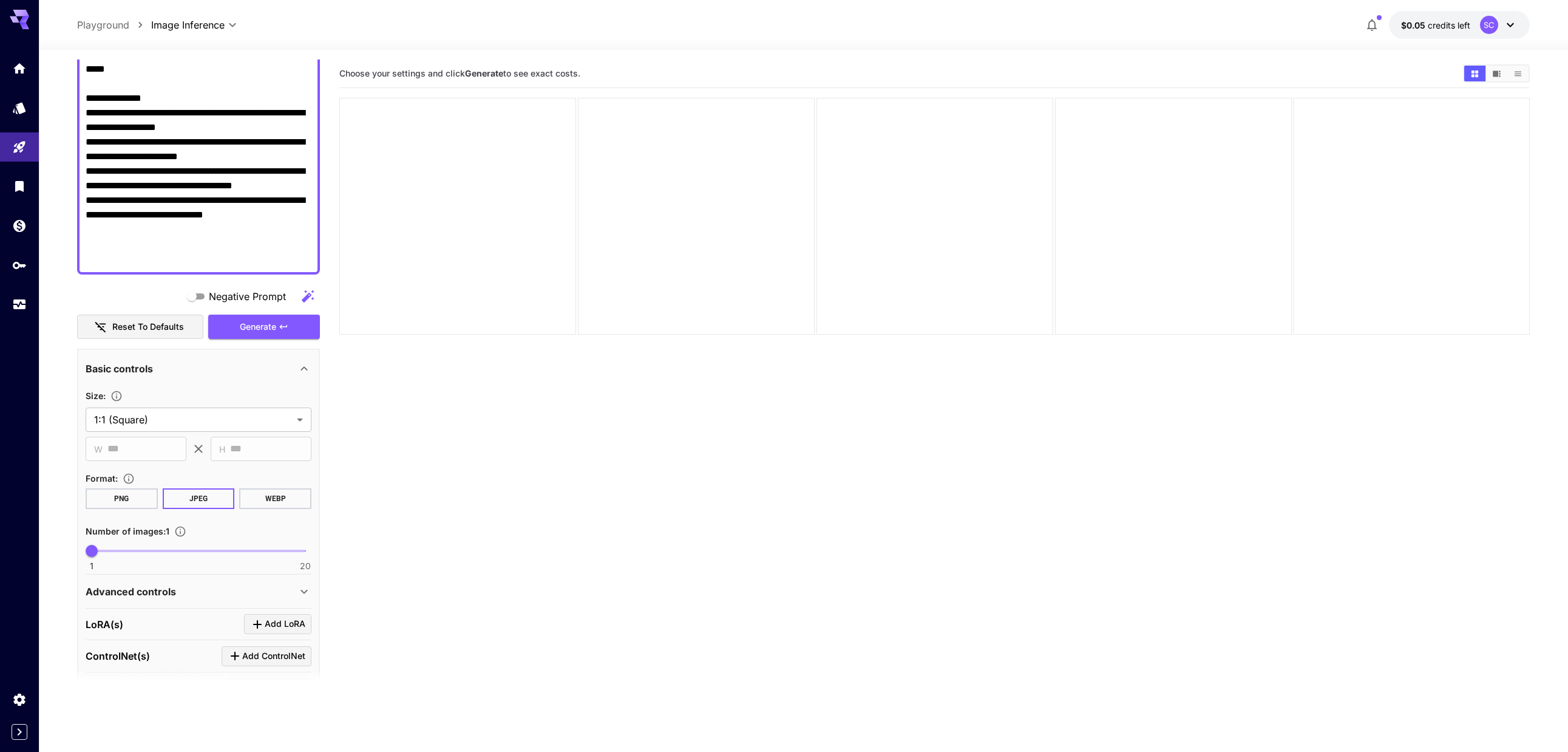
scroll to position [486, 0]
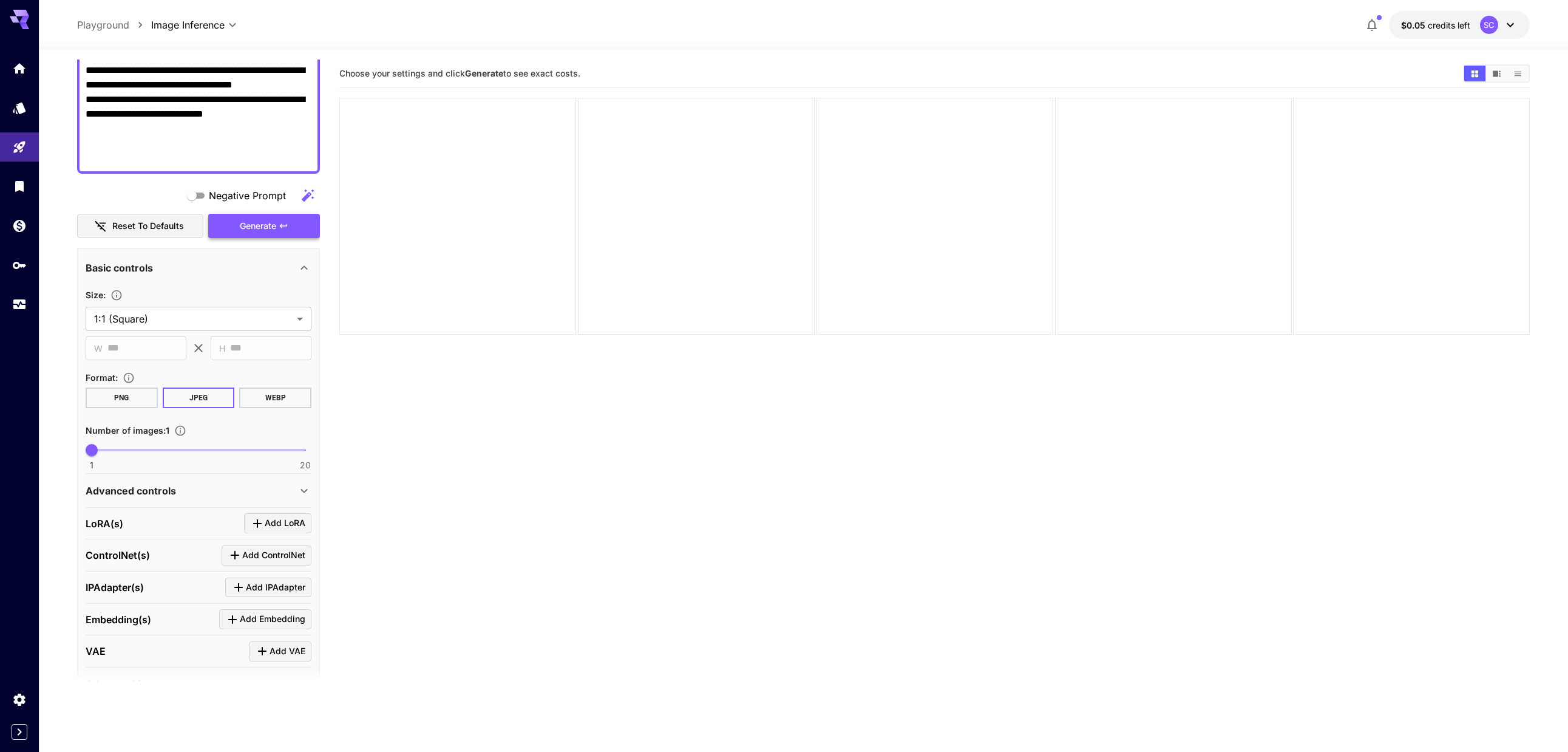
click at [243, 227] on span "Generate" at bounding box center [258, 226] width 37 height 15
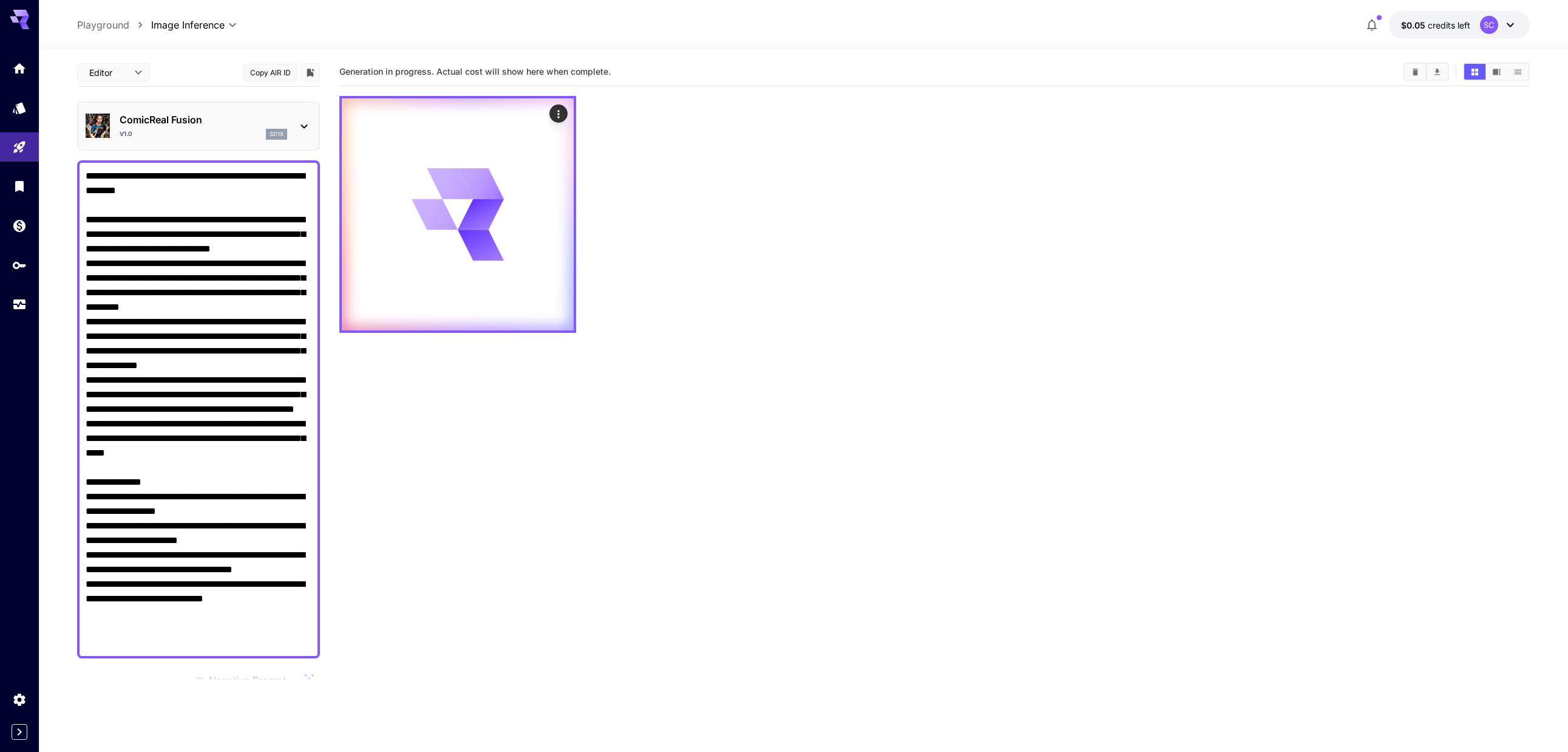
scroll to position [0, 0]
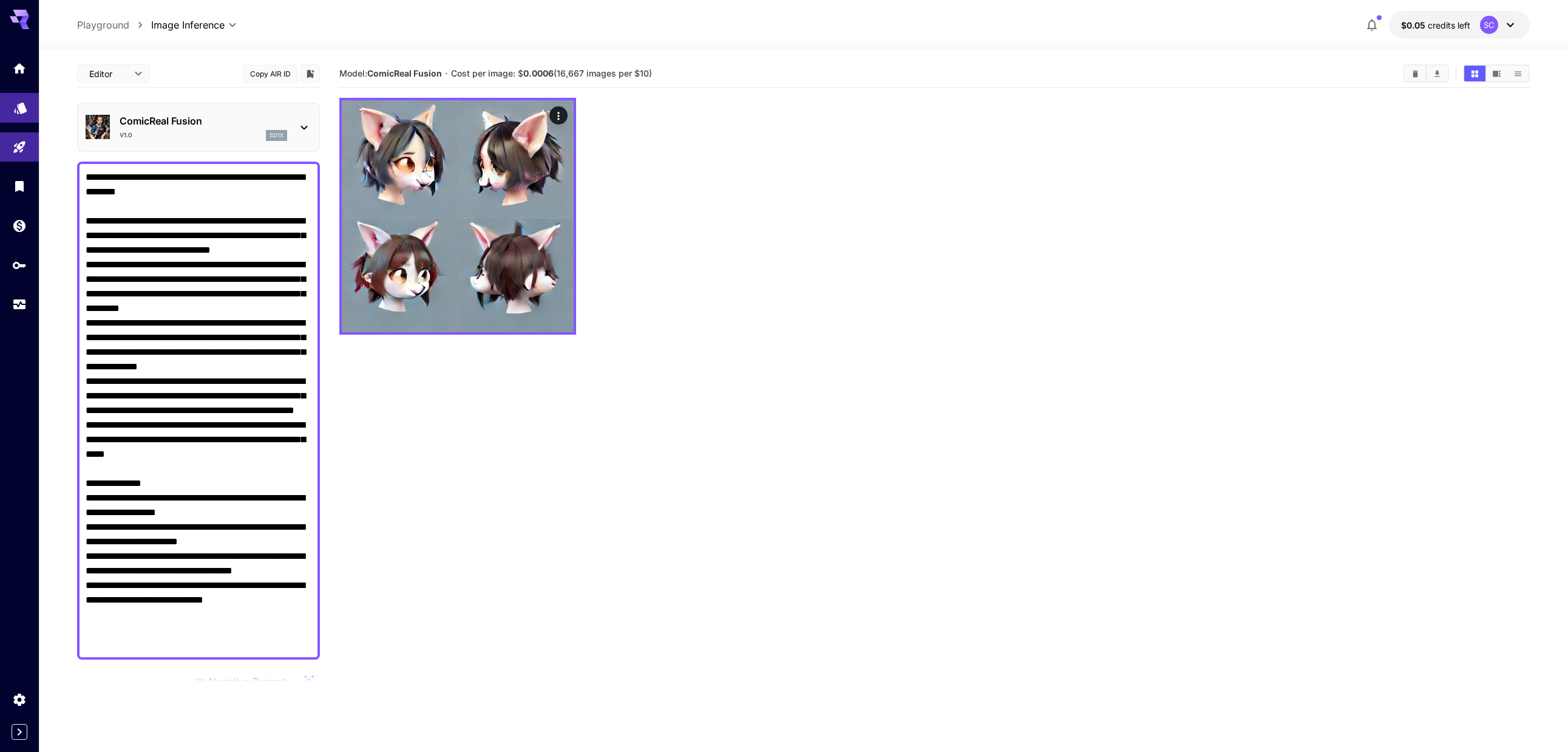
click at [14, 112] on link at bounding box center [19, 108] width 39 height 30
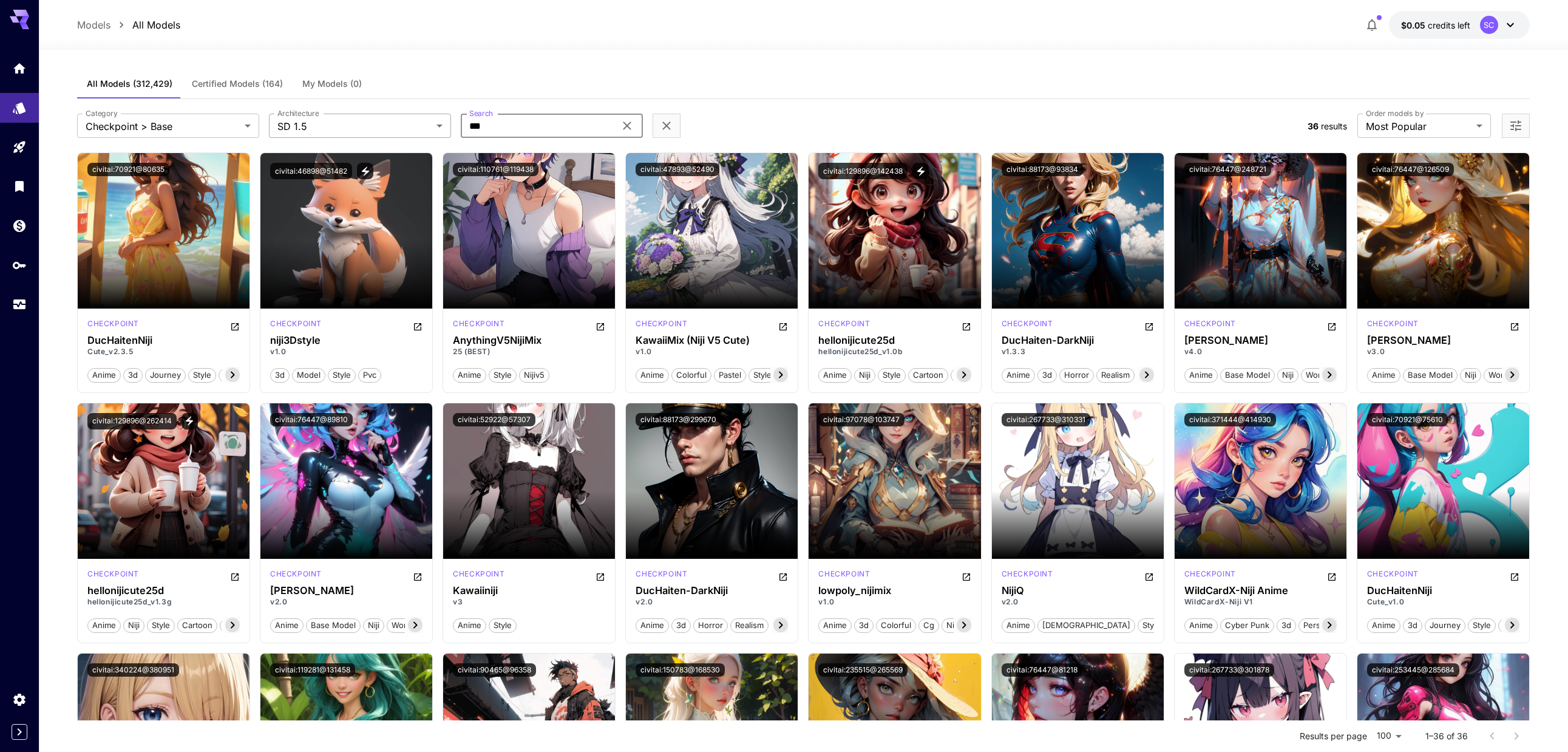
drag, startPoint x: 495, startPoint y: 128, endPoint x: 381, endPoint y: 121, distance: 114.2
click at [381, 121] on div "**********" at bounding box center [687, 126] width 1221 height 24
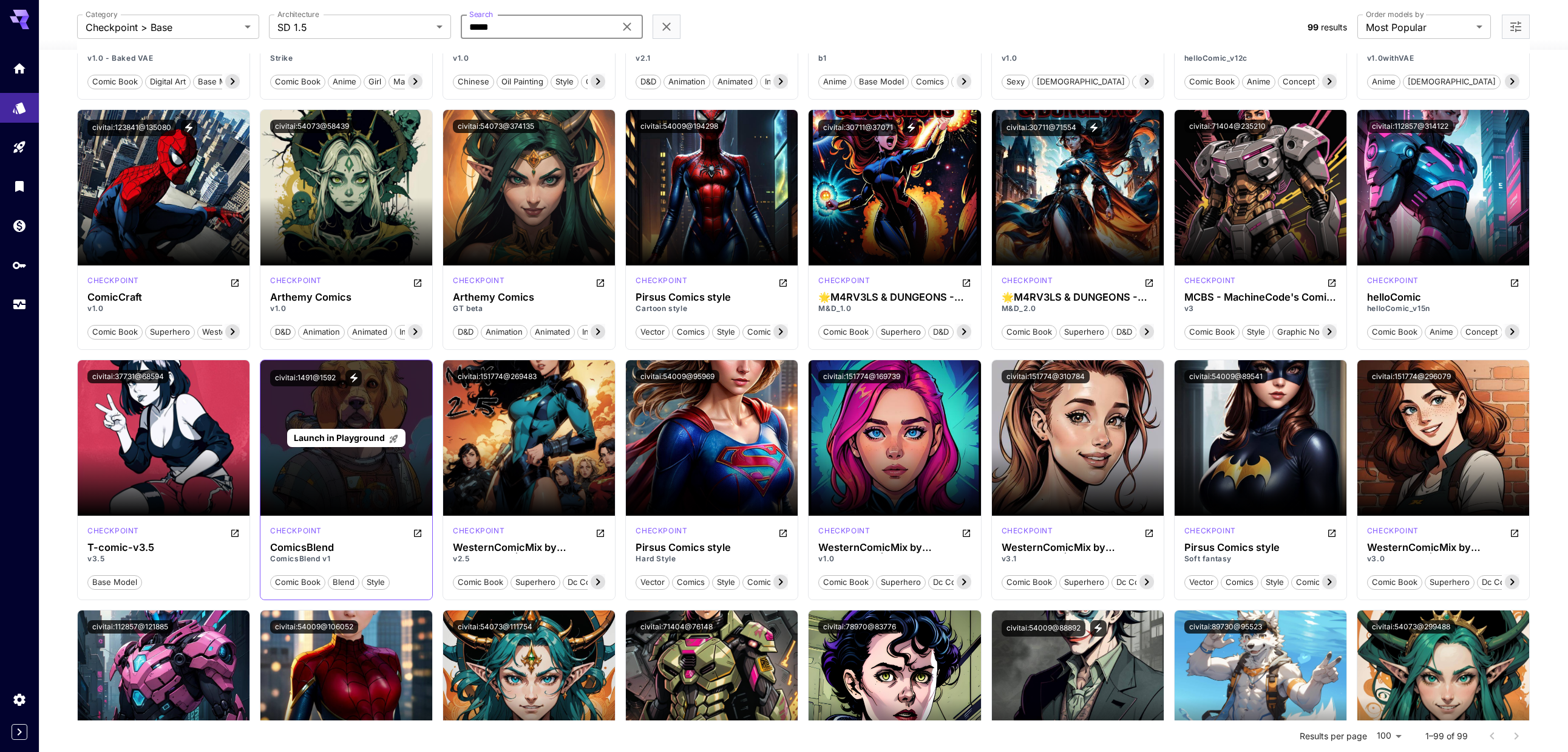
scroll to position [789, 0]
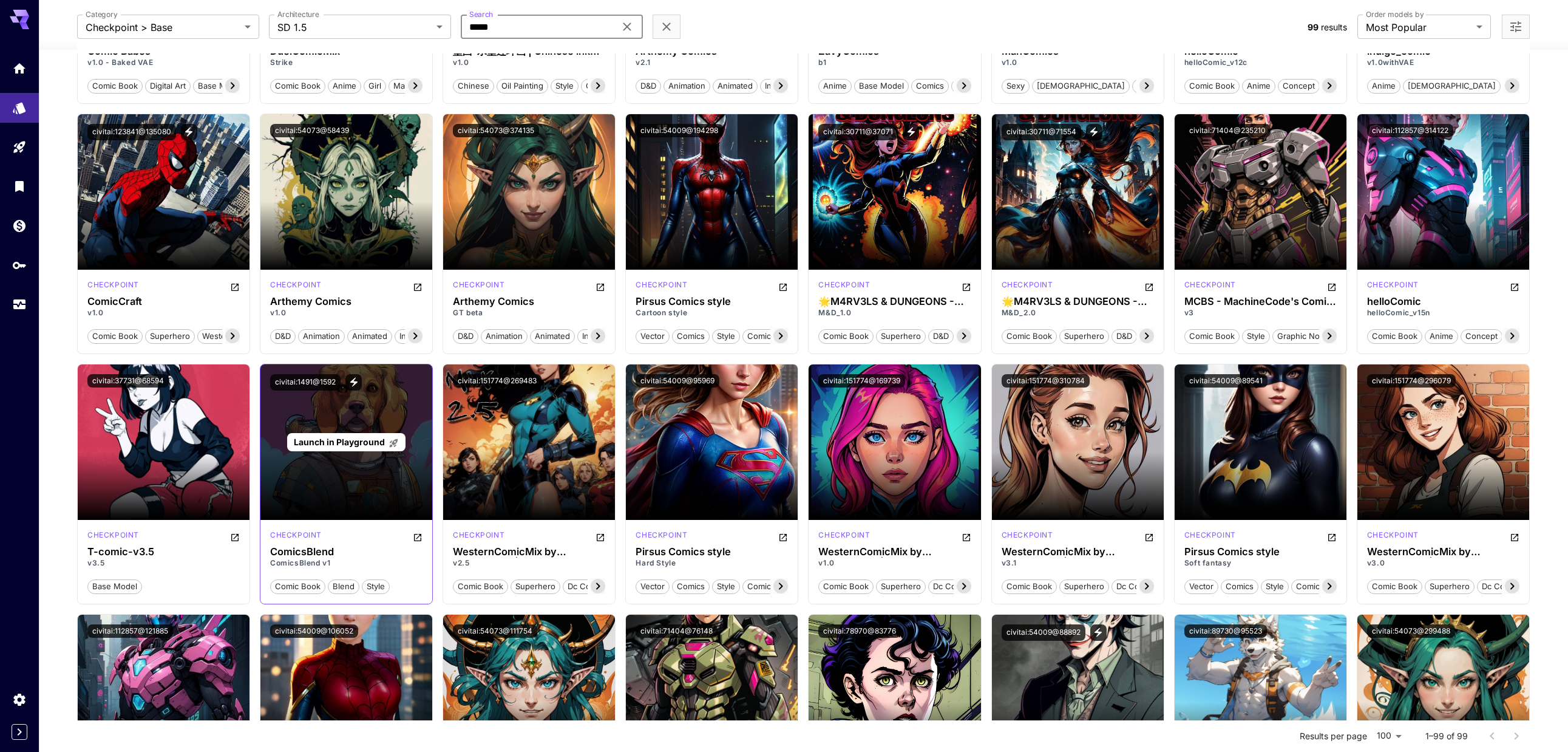
type input "*****"
click at [378, 444] on span "Launch in Playground" at bounding box center [339, 441] width 91 height 10
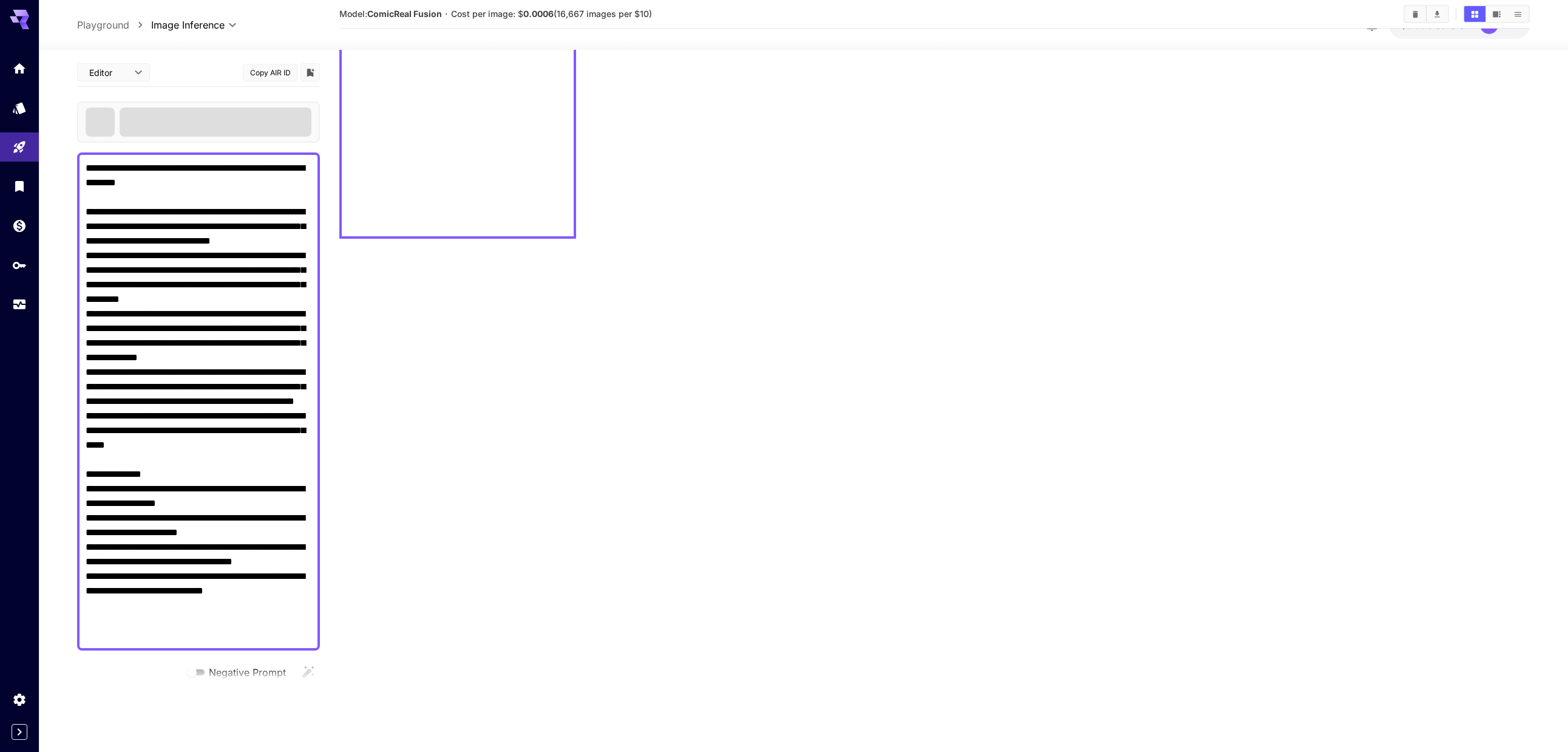
scroll to position [96, 0]
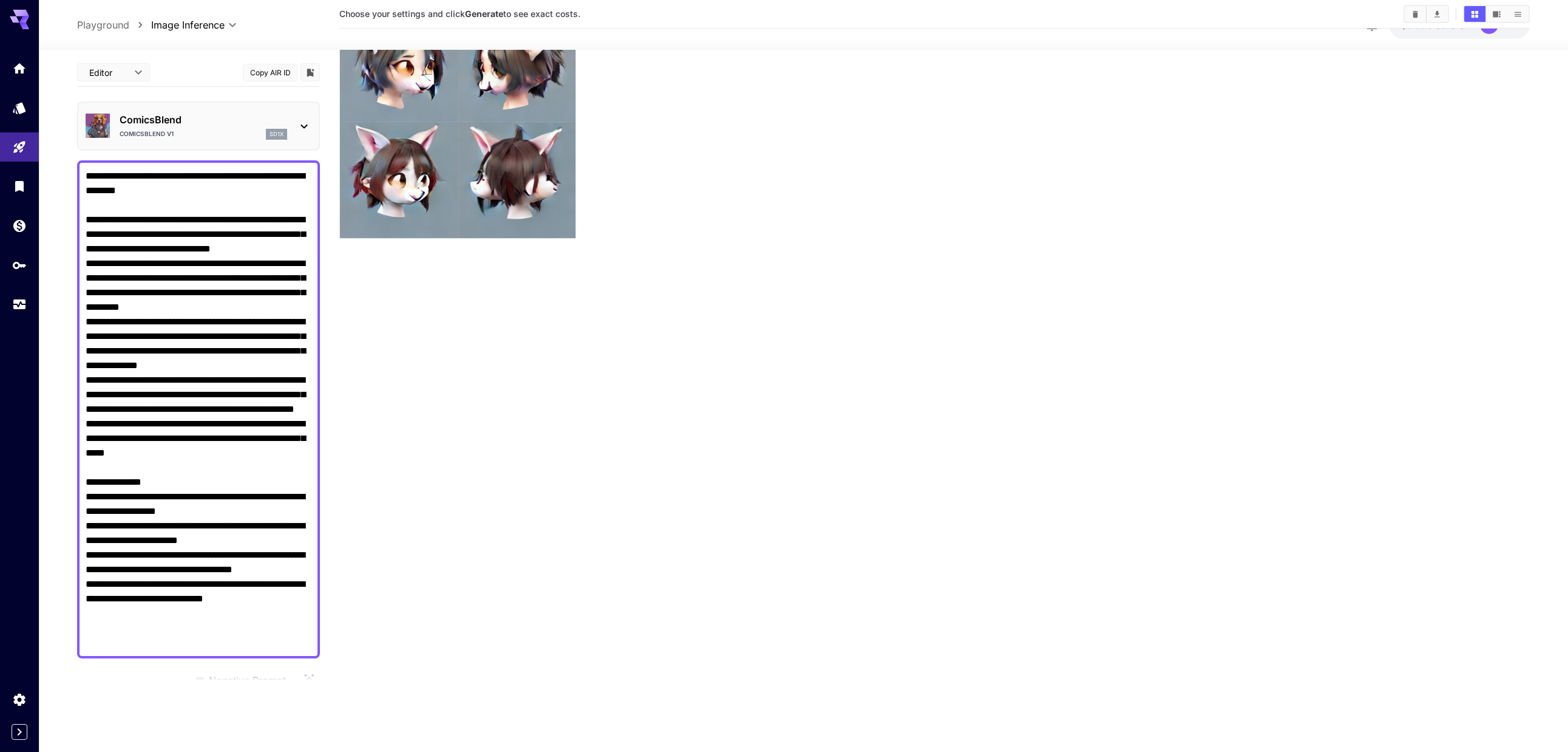
click at [275, 435] on textarea "Negative Prompt" at bounding box center [198, 410] width 226 height 481
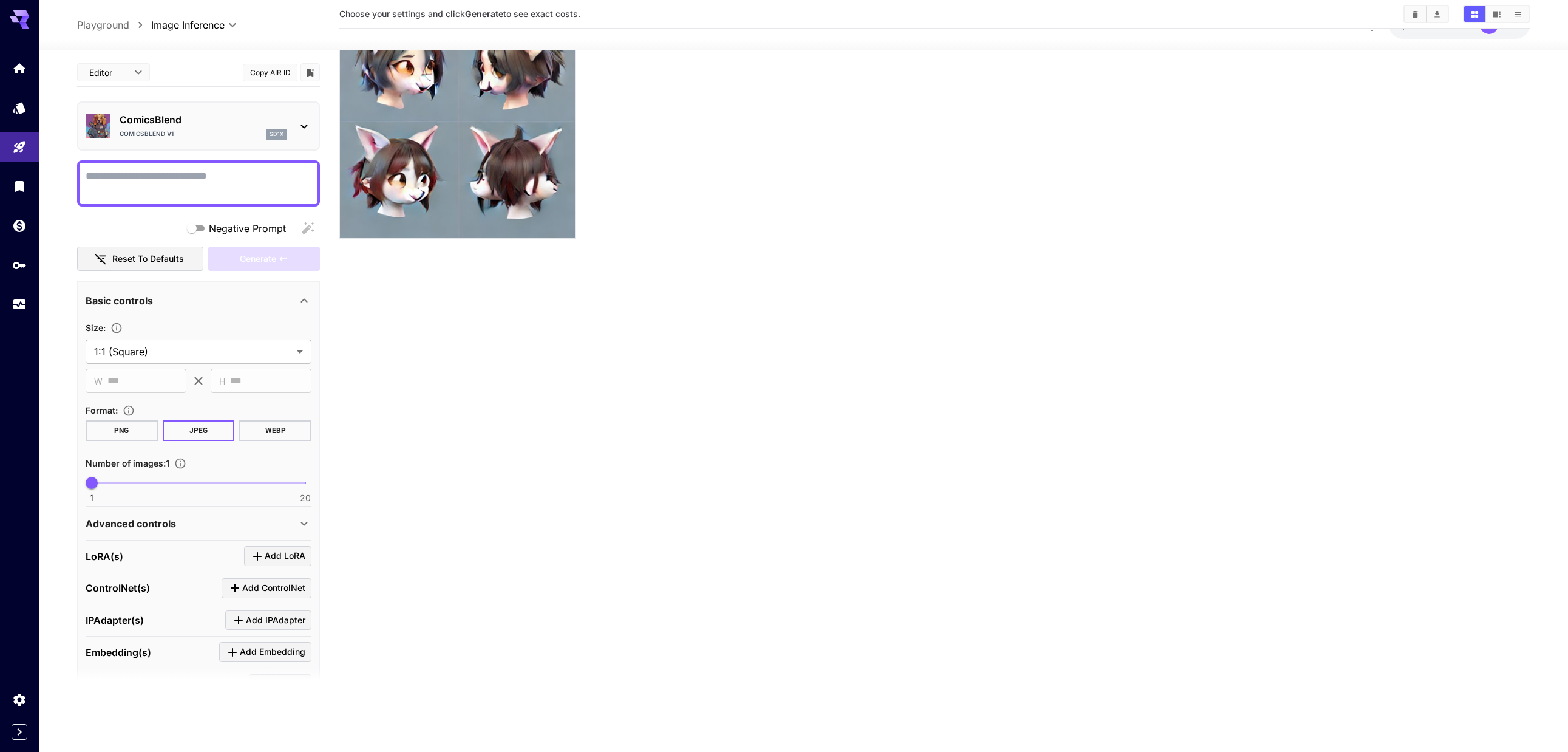
click at [202, 164] on div at bounding box center [198, 183] width 243 height 46
click at [204, 176] on textarea "Negative Prompt" at bounding box center [198, 184] width 226 height 29
click at [140, 80] on body "**********" at bounding box center [788, 328] width 1577 height 848
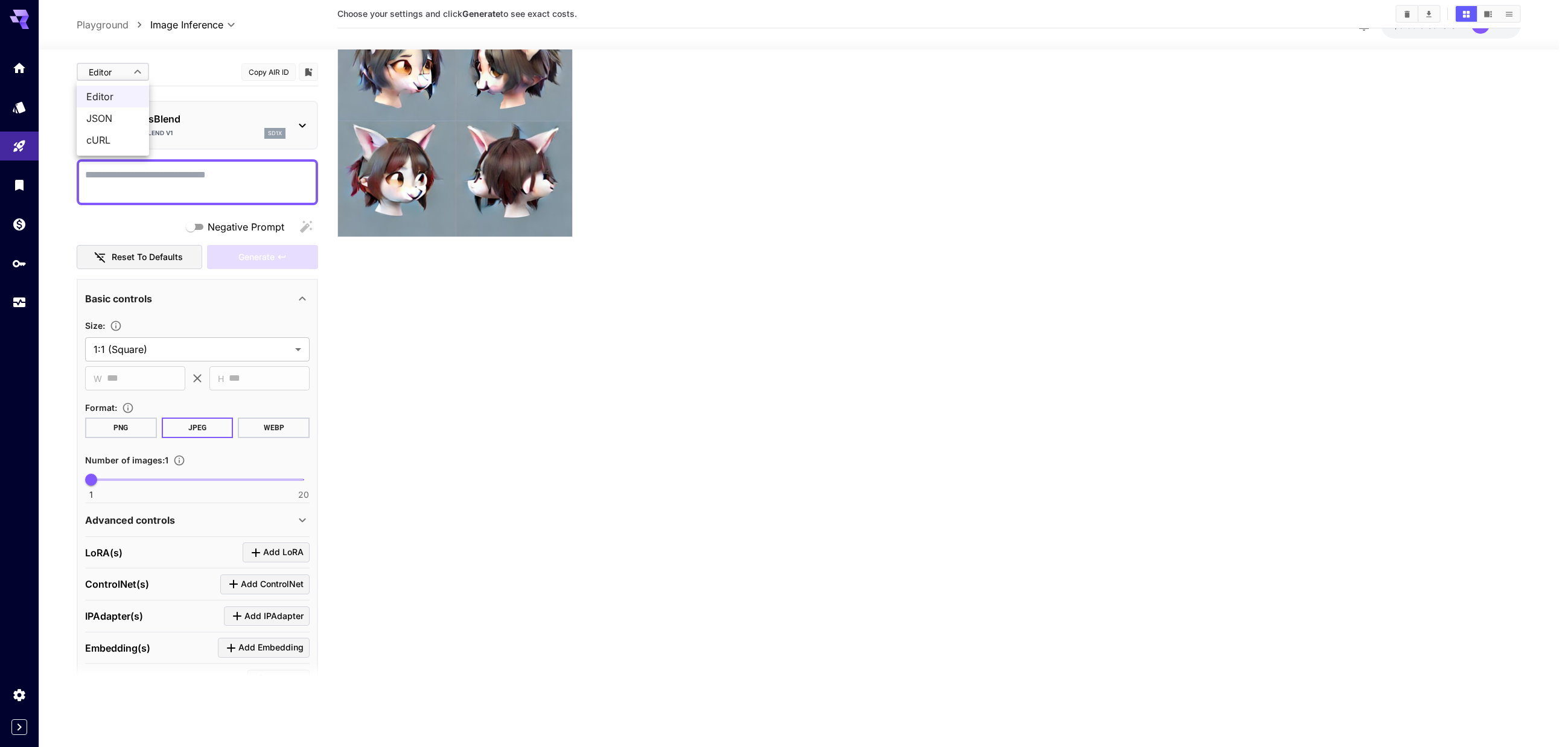
click at [109, 120] on span "JSON" at bounding box center [113, 118] width 53 height 15
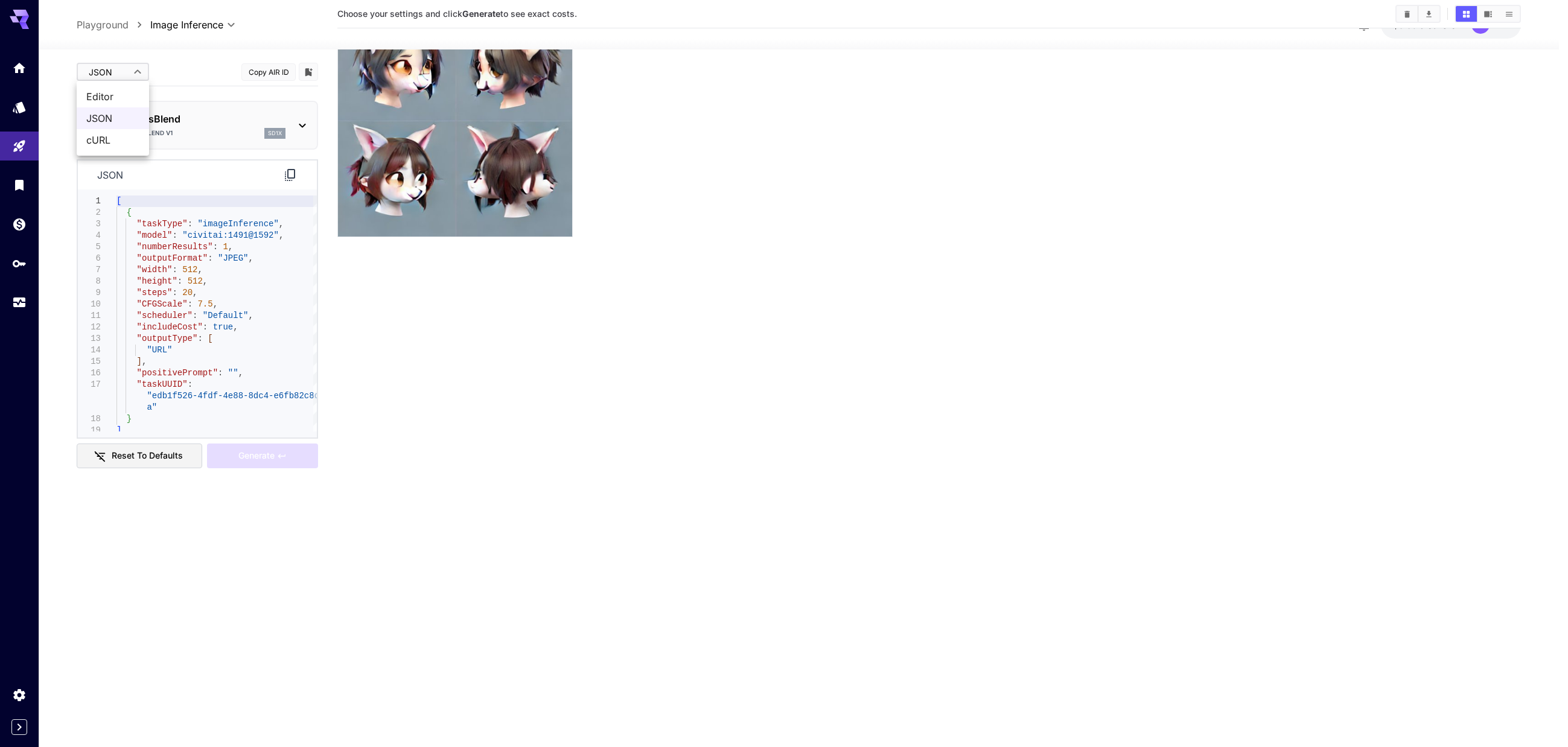
click at [129, 64] on body "**********" at bounding box center [784, 325] width 1568 height 842
click at [123, 97] on span "Editor" at bounding box center [113, 96] width 53 height 15
type input "****"
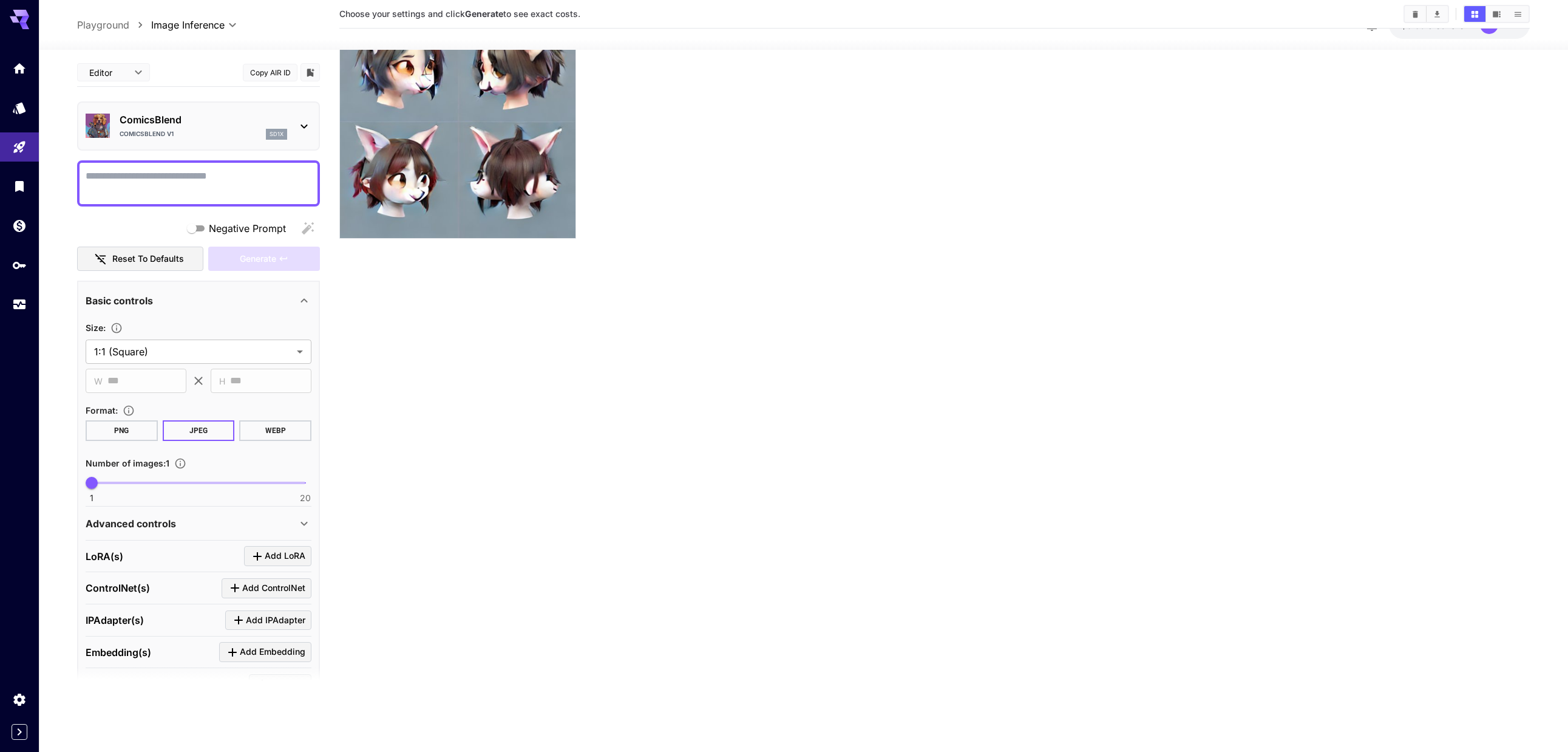
click at [153, 180] on textarea "Negative Prompt" at bounding box center [198, 184] width 226 height 29
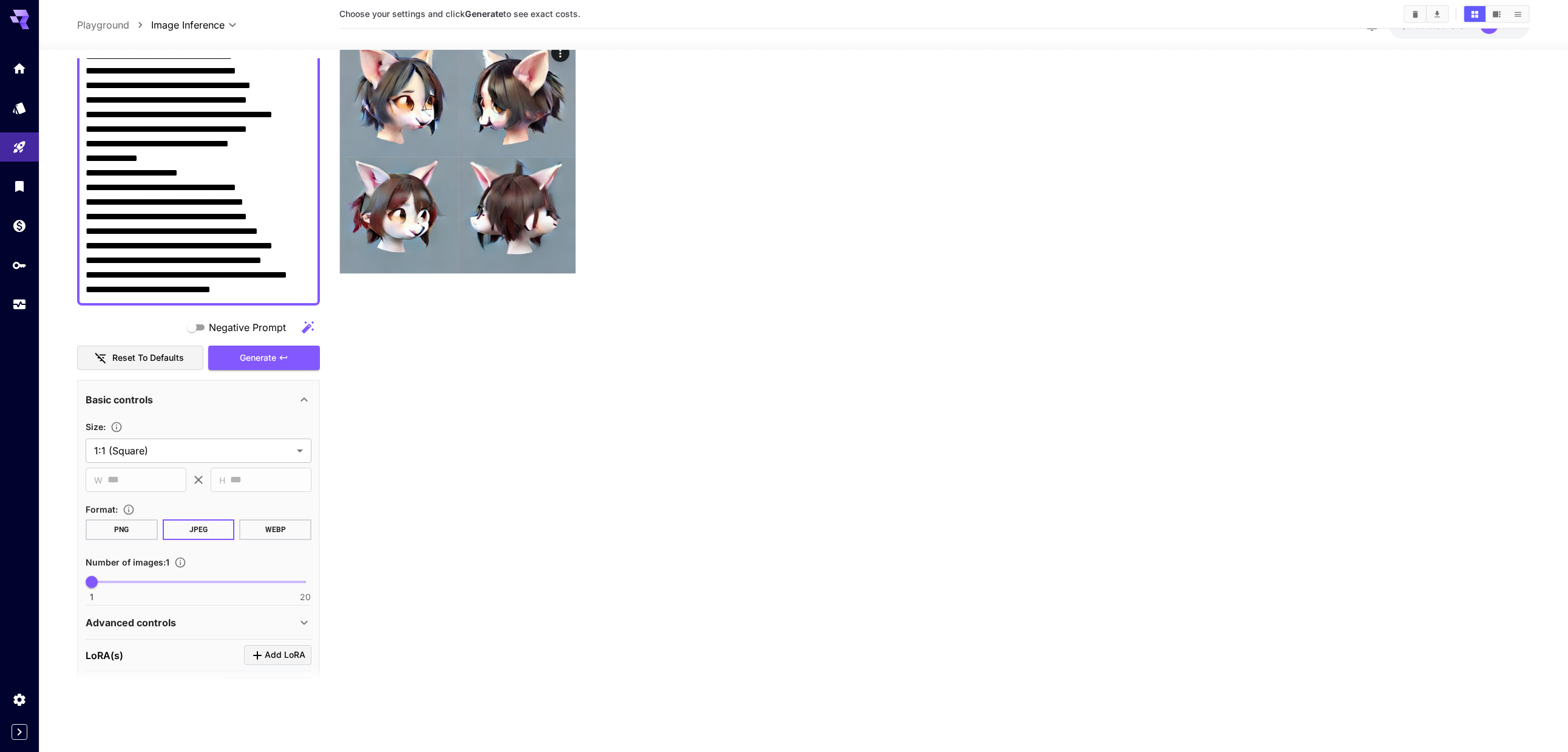
scroll to position [551, 0]
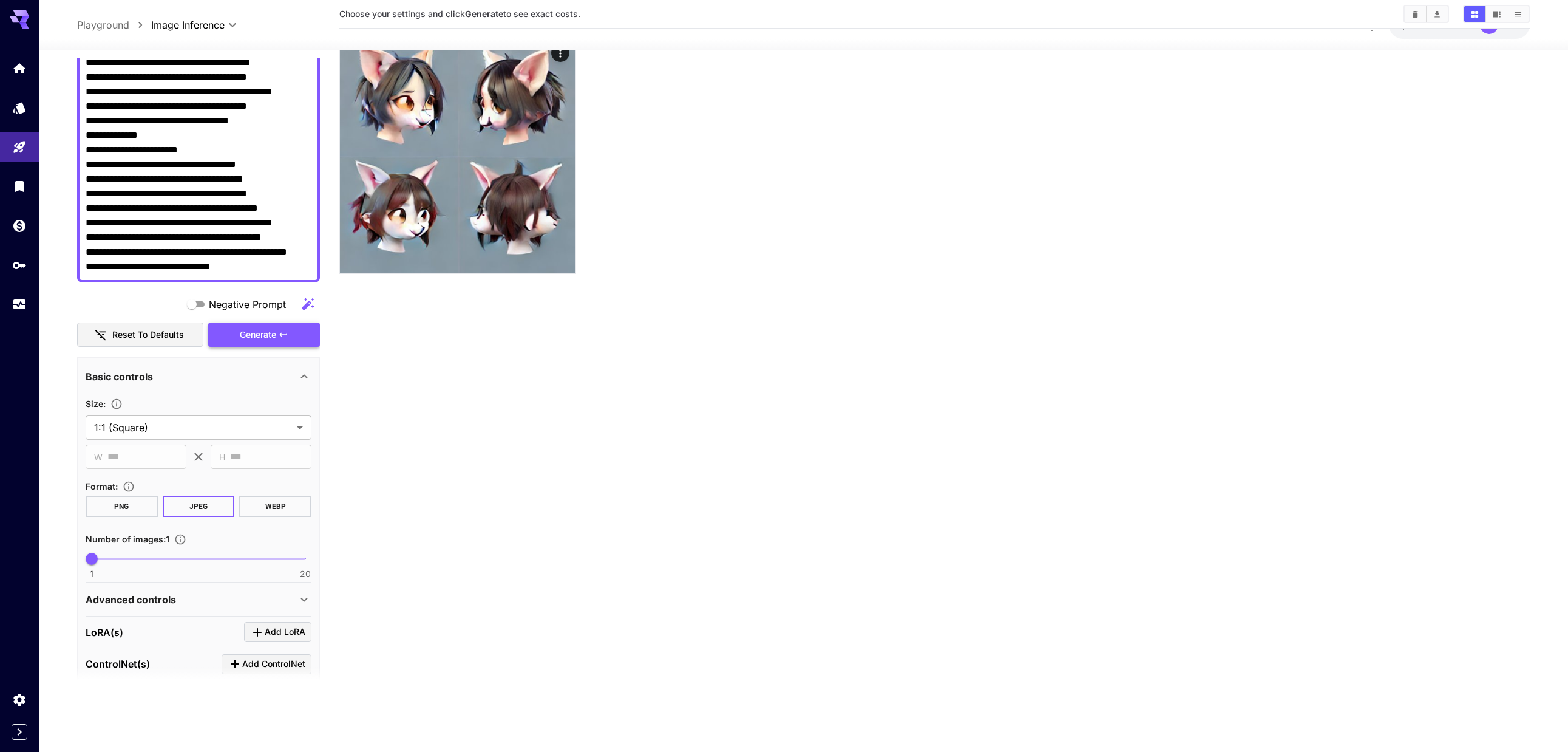
type textarea "**********"
click at [273, 337] on span "Generate" at bounding box center [258, 335] width 37 height 15
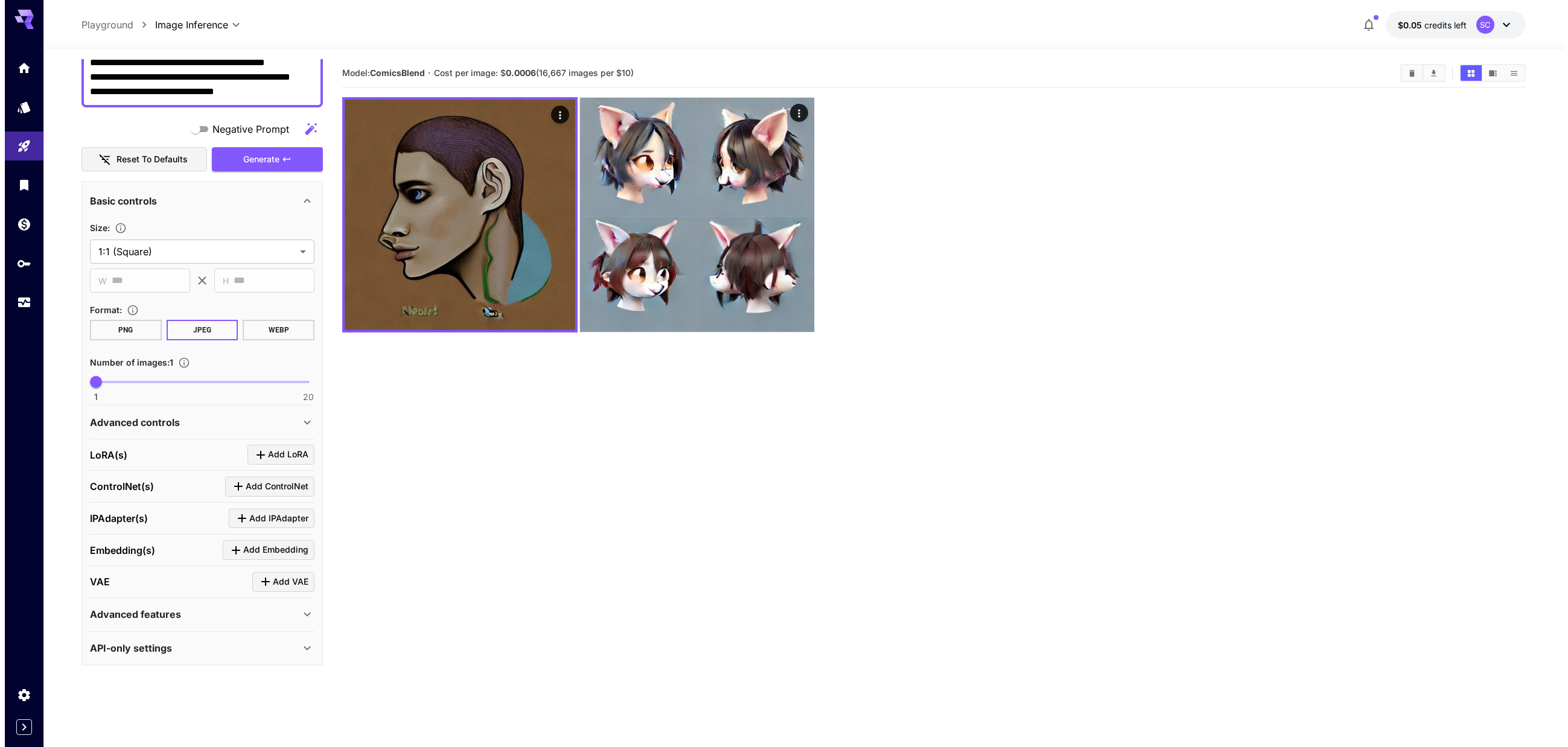
scroll to position [723, 0]
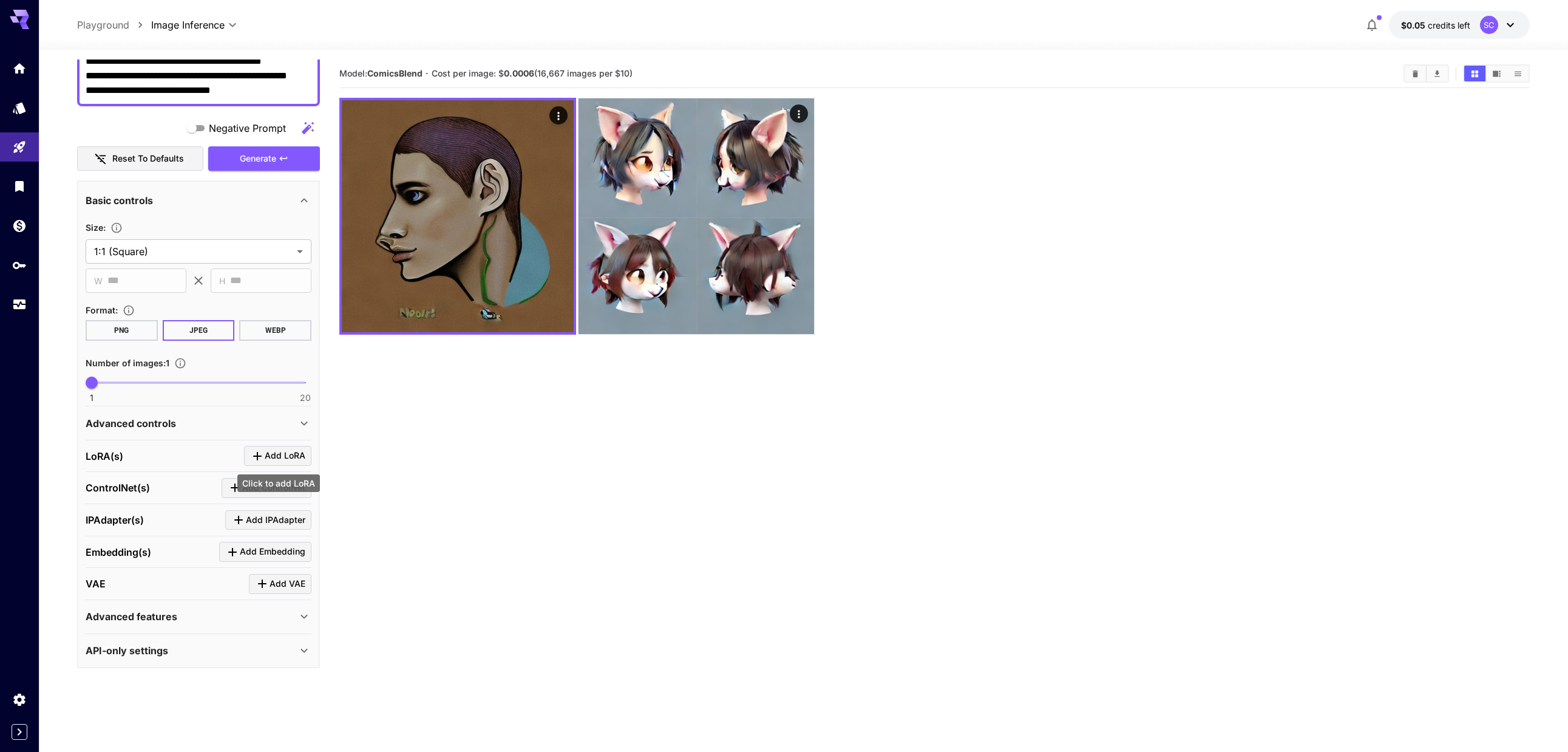
click at [276, 459] on span "Add LoRA" at bounding box center [285, 456] width 41 height 15
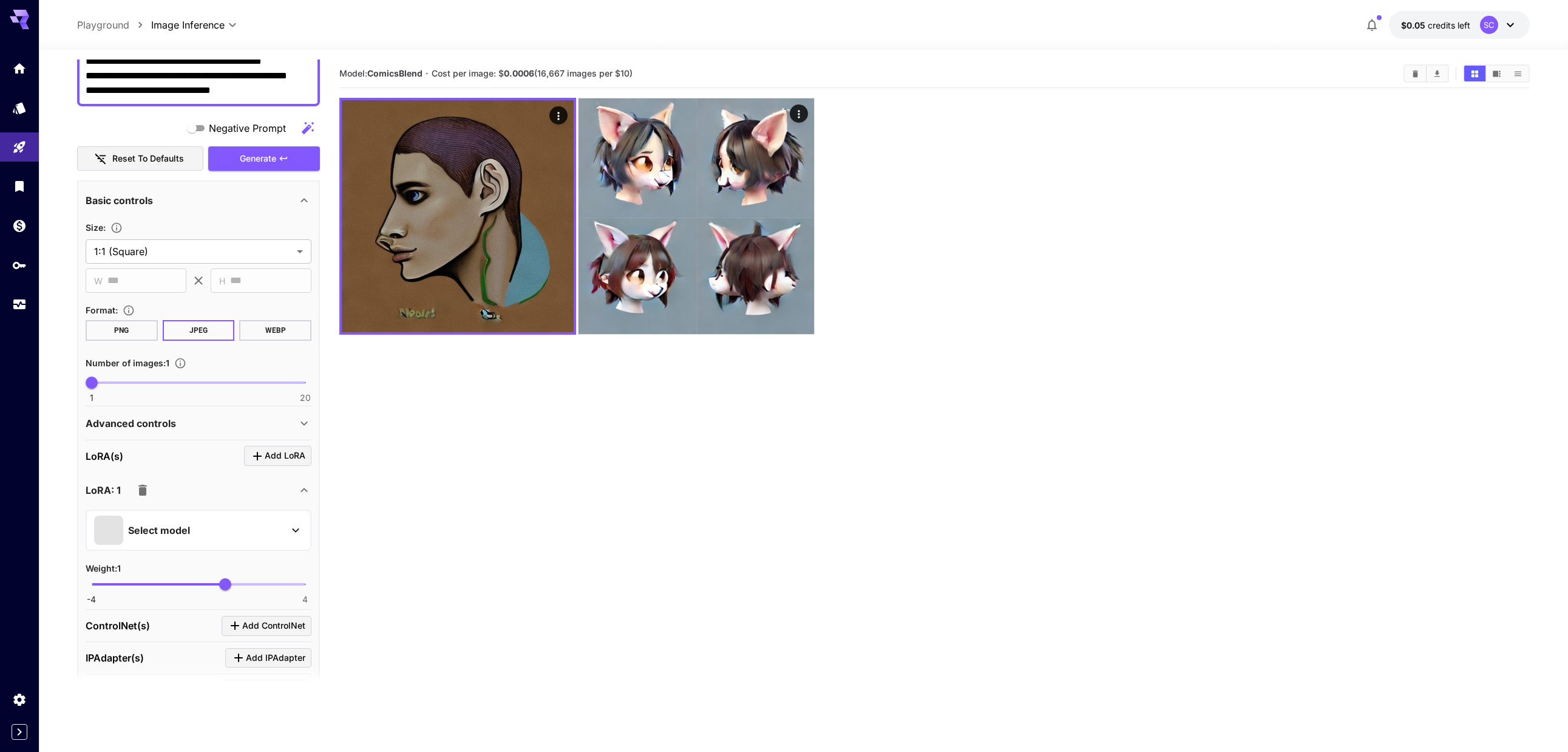
click at [294, 523] on icon at bounding box center [296, 530] width 15 height 15
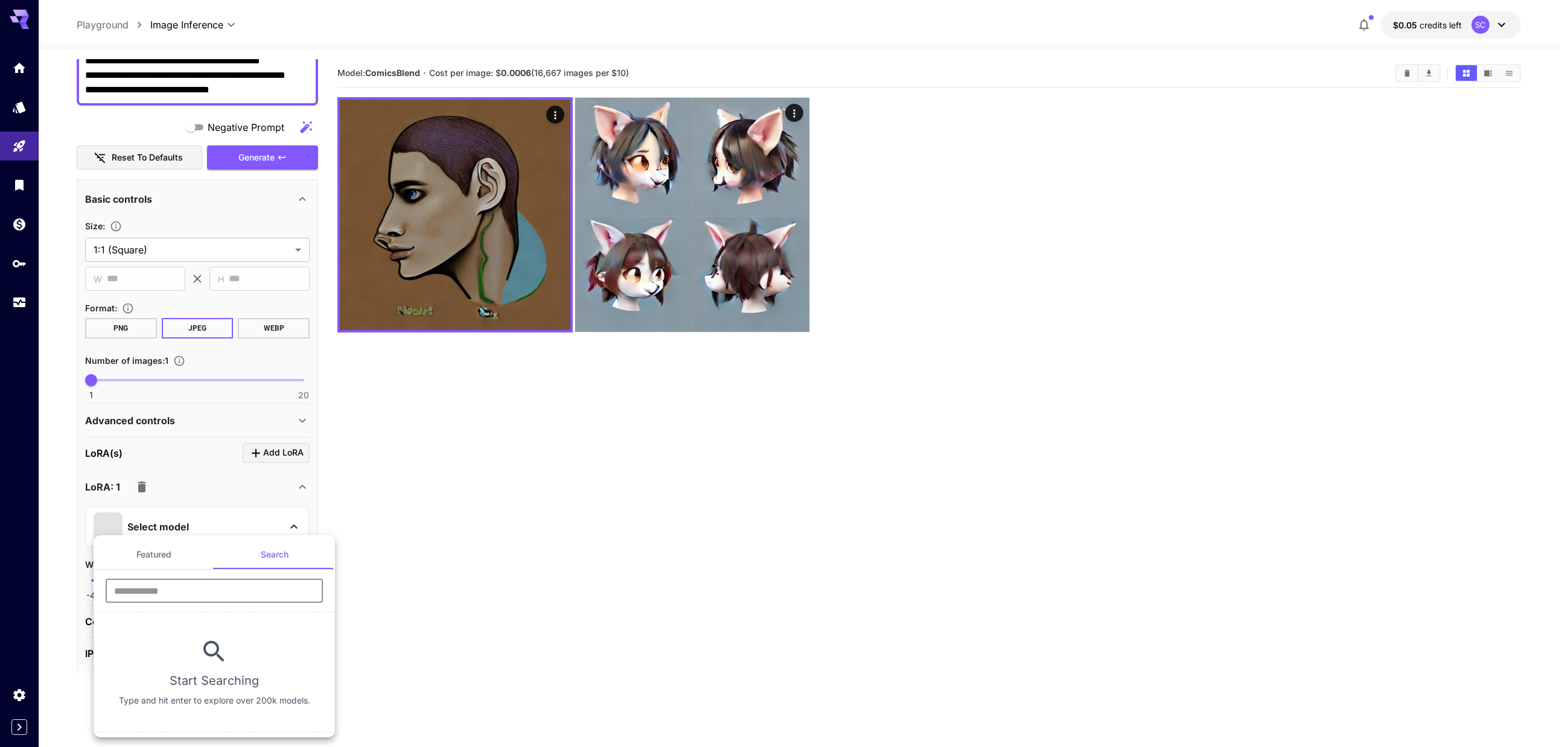
click at [220, 589] on input "text" at bounding box center [214, 590] width 217 height 24
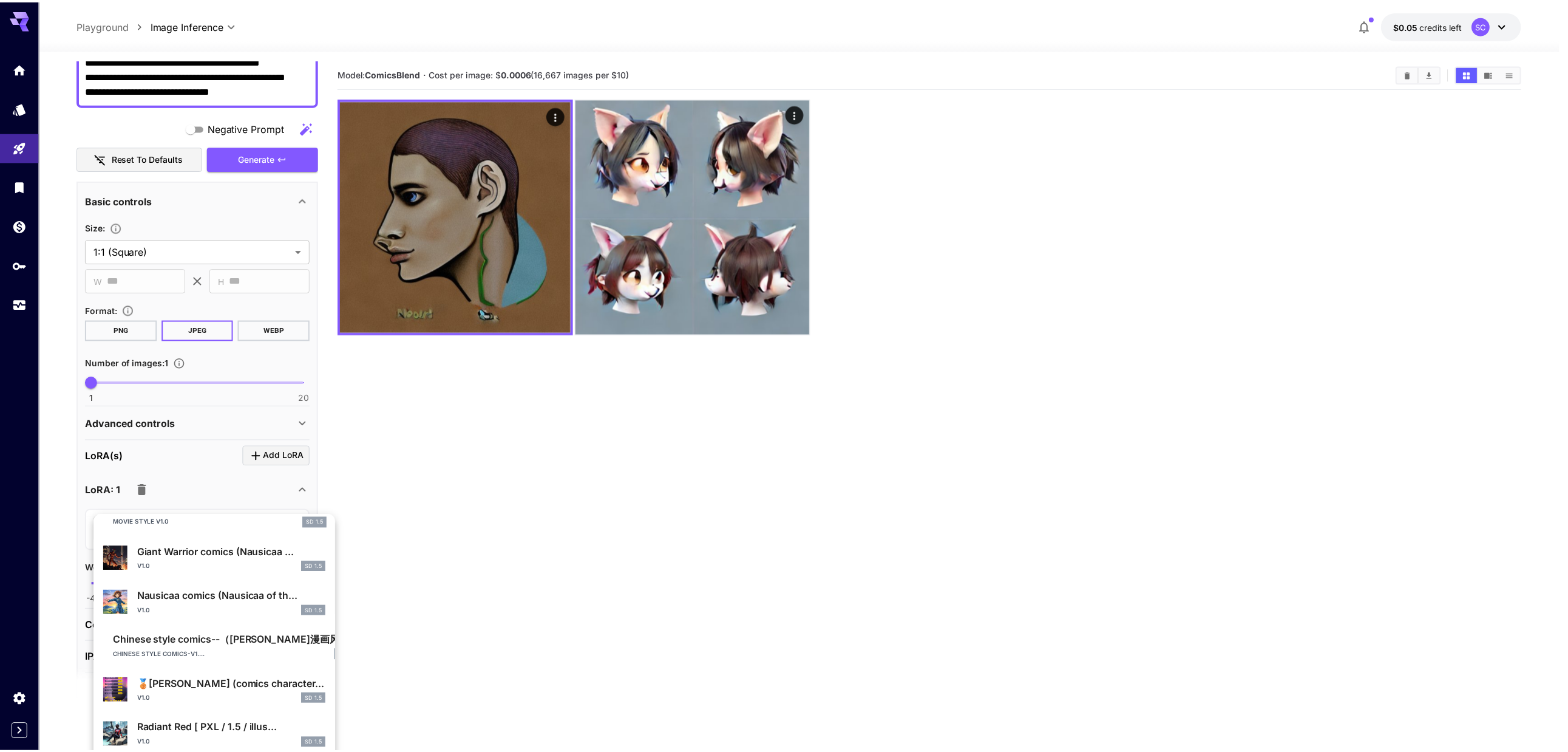
scroll to position [364, 0]
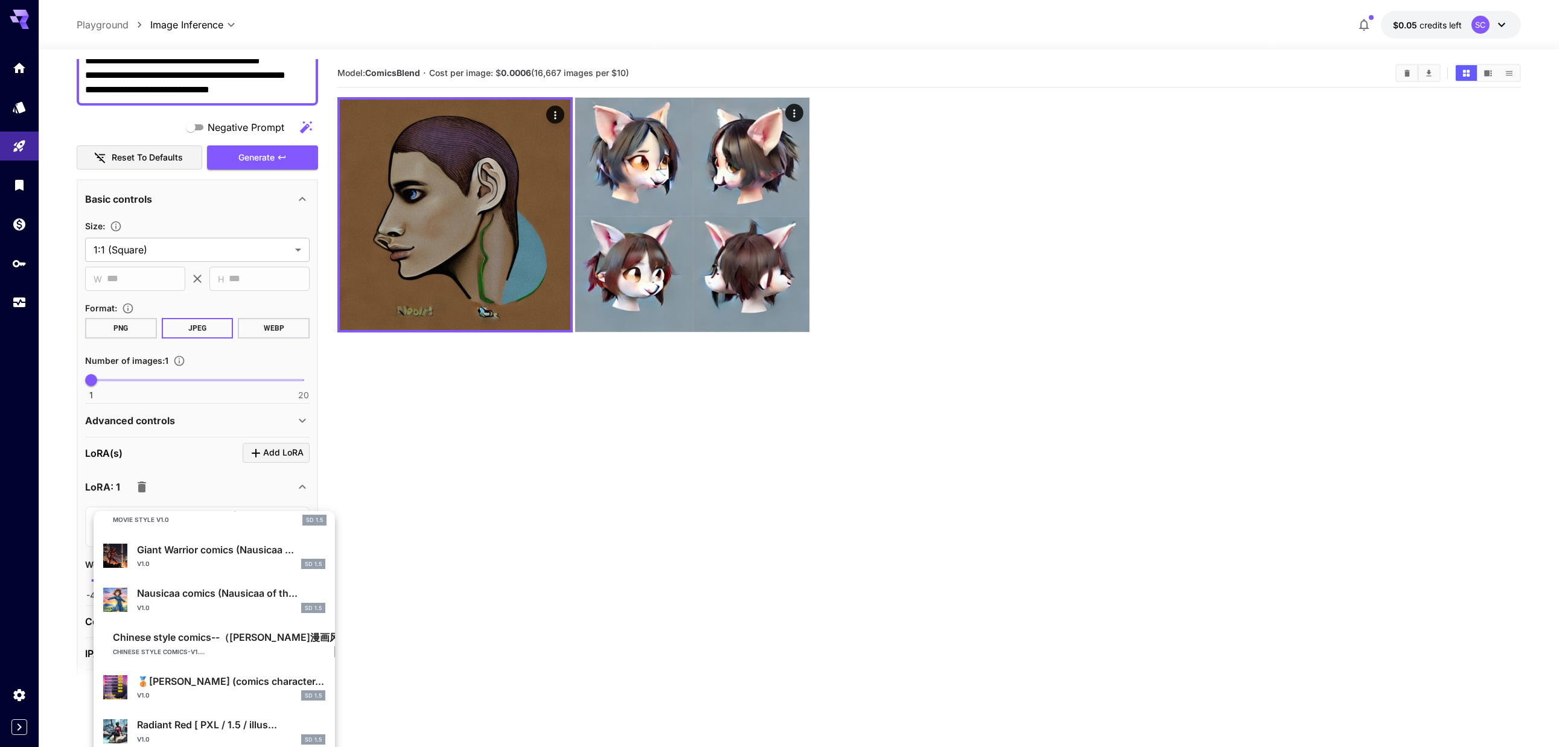
type input "*****"
click at [194, 598] on p "Nausicaa comics (Nausicaa of th..." at bounding box center [230, 593] width 188 height 15
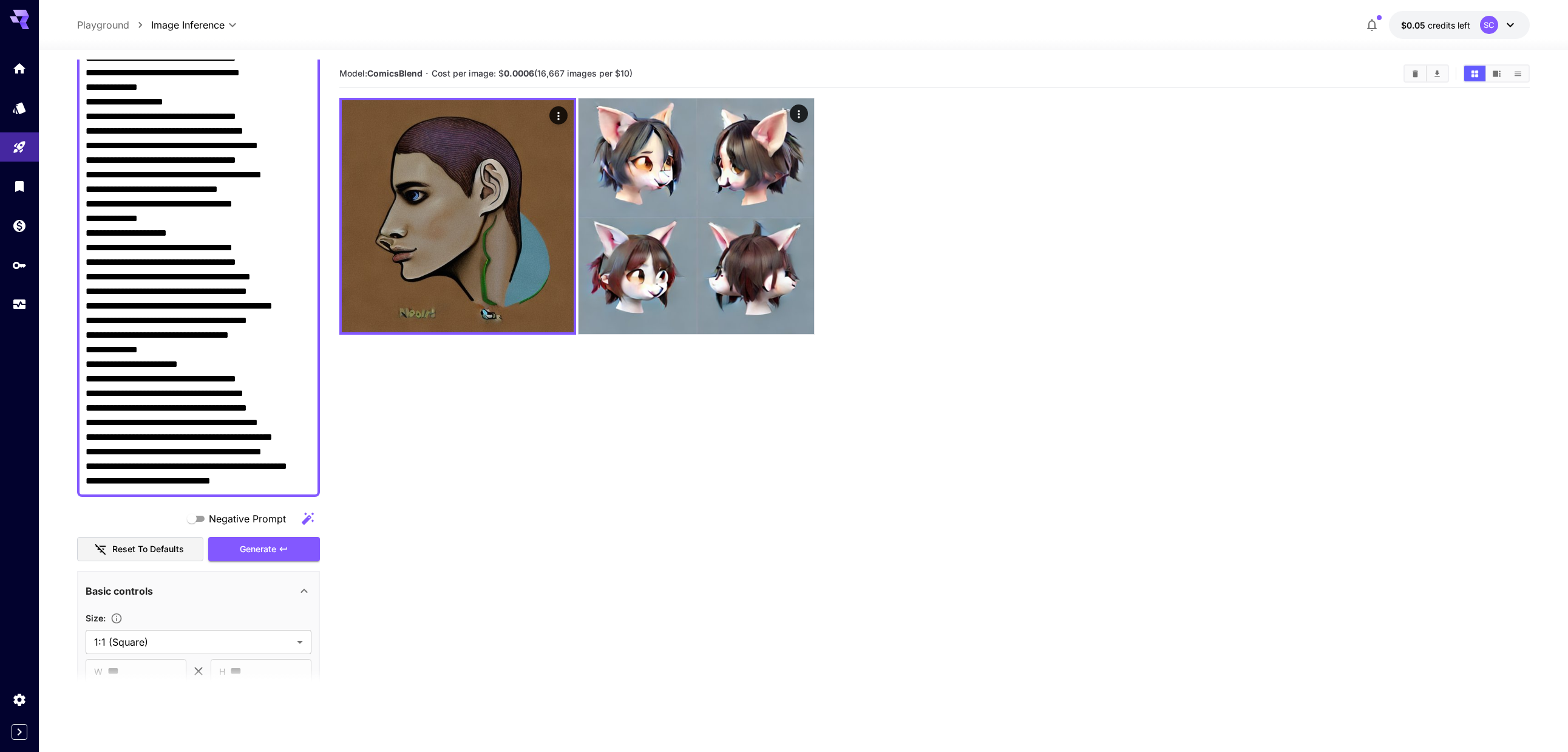
scroll to position [303, 0]
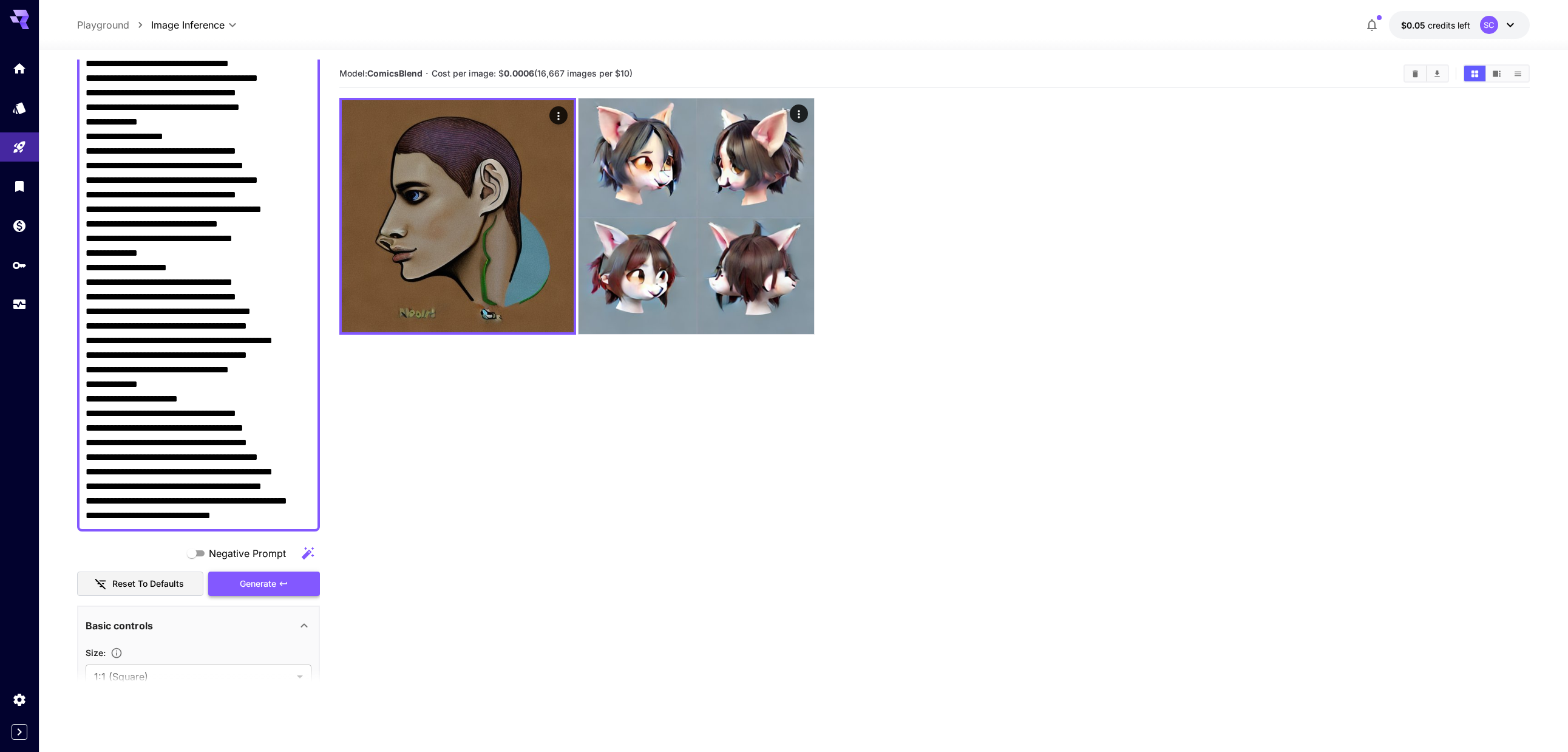
click at [281, 591] on button "Generate" at bounding box center [264, 584] width 112 height 25
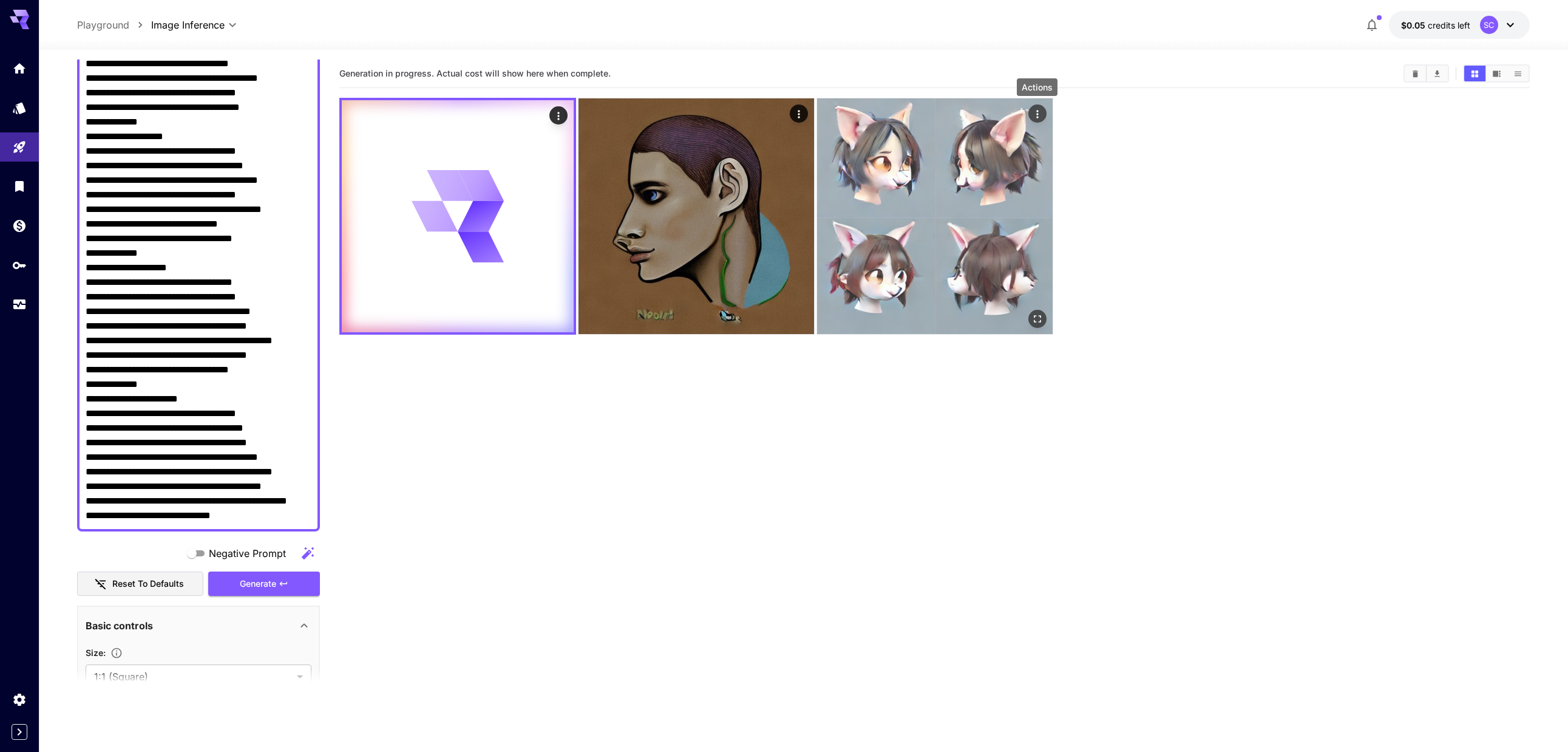
click at [1037, 108] on icon "Actions" at bounding box center [1037, 114] width 12 height 12
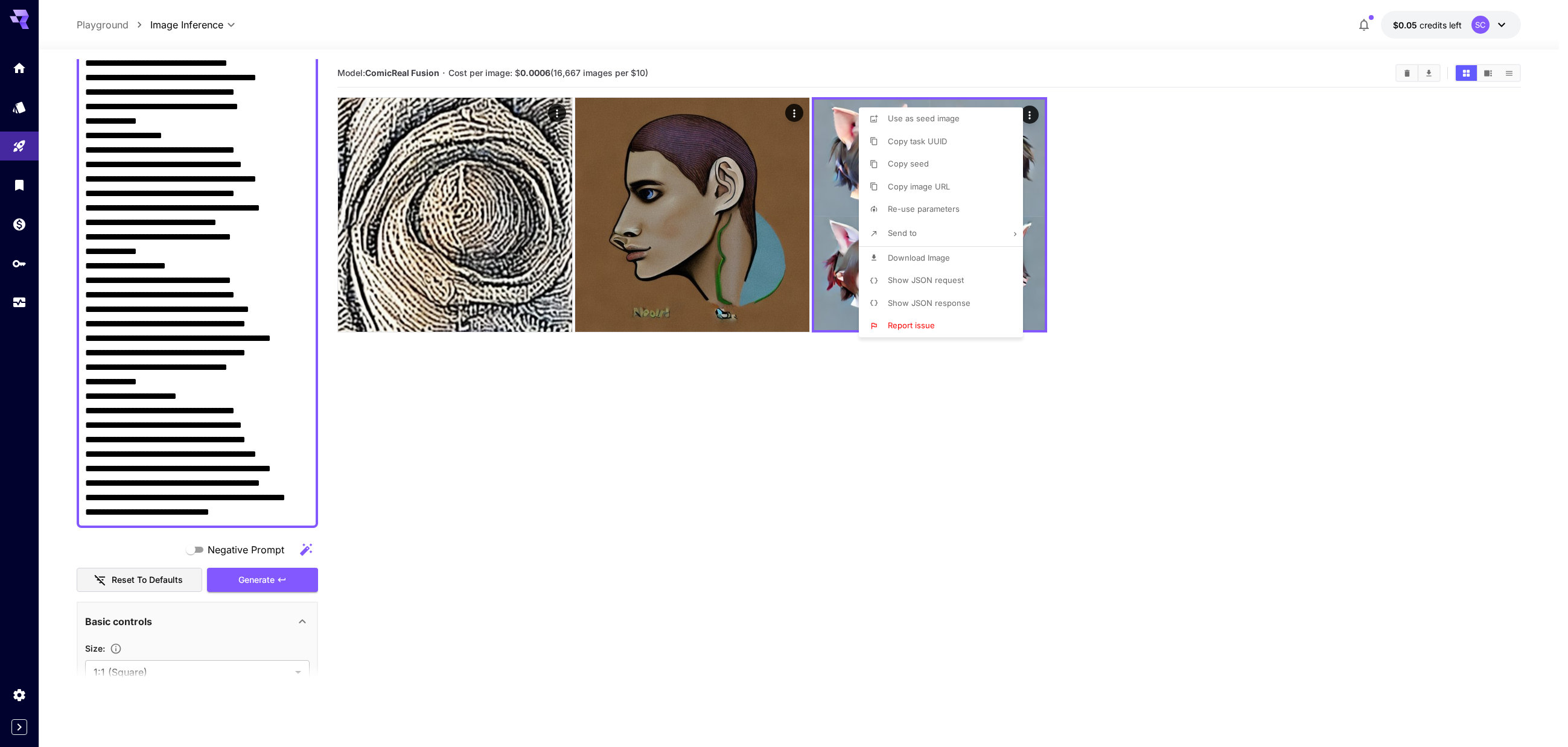
click at [1282, 281] on div at bounding box center [784, 373] width 1568 height 747
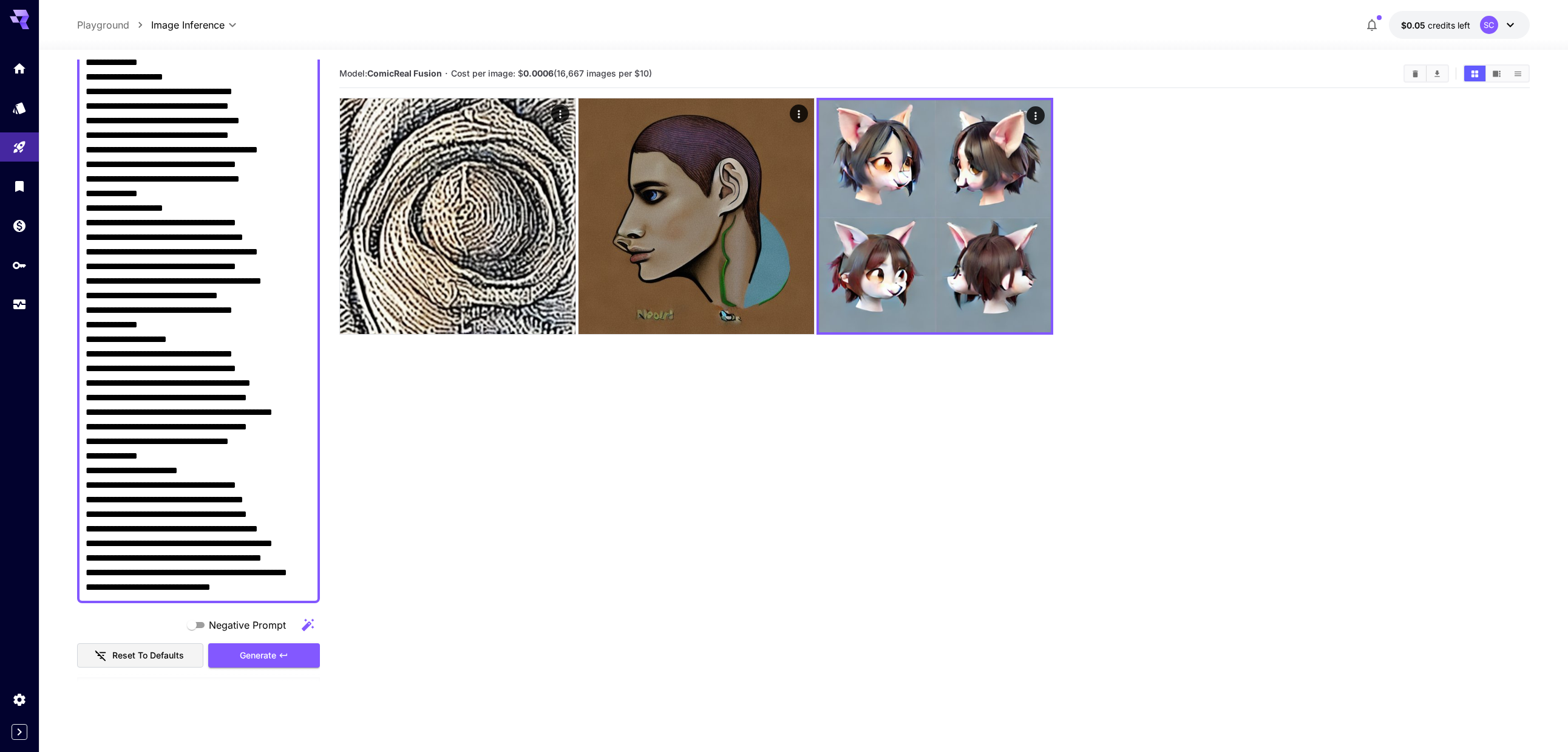
scroll to position [0, 0]
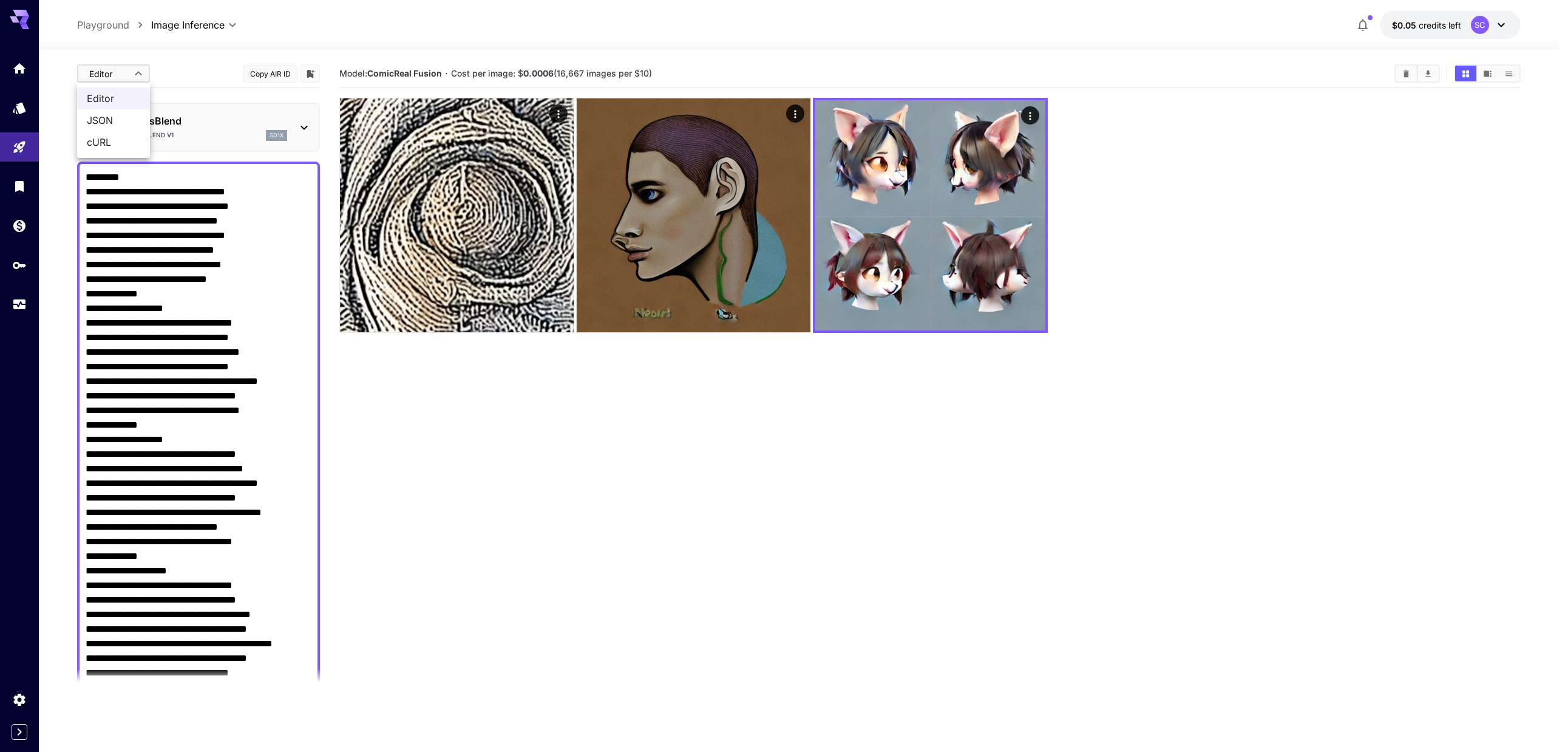
click at [113, 74] on body "**********" at bounding box center [784, 424] width 1568 height 848
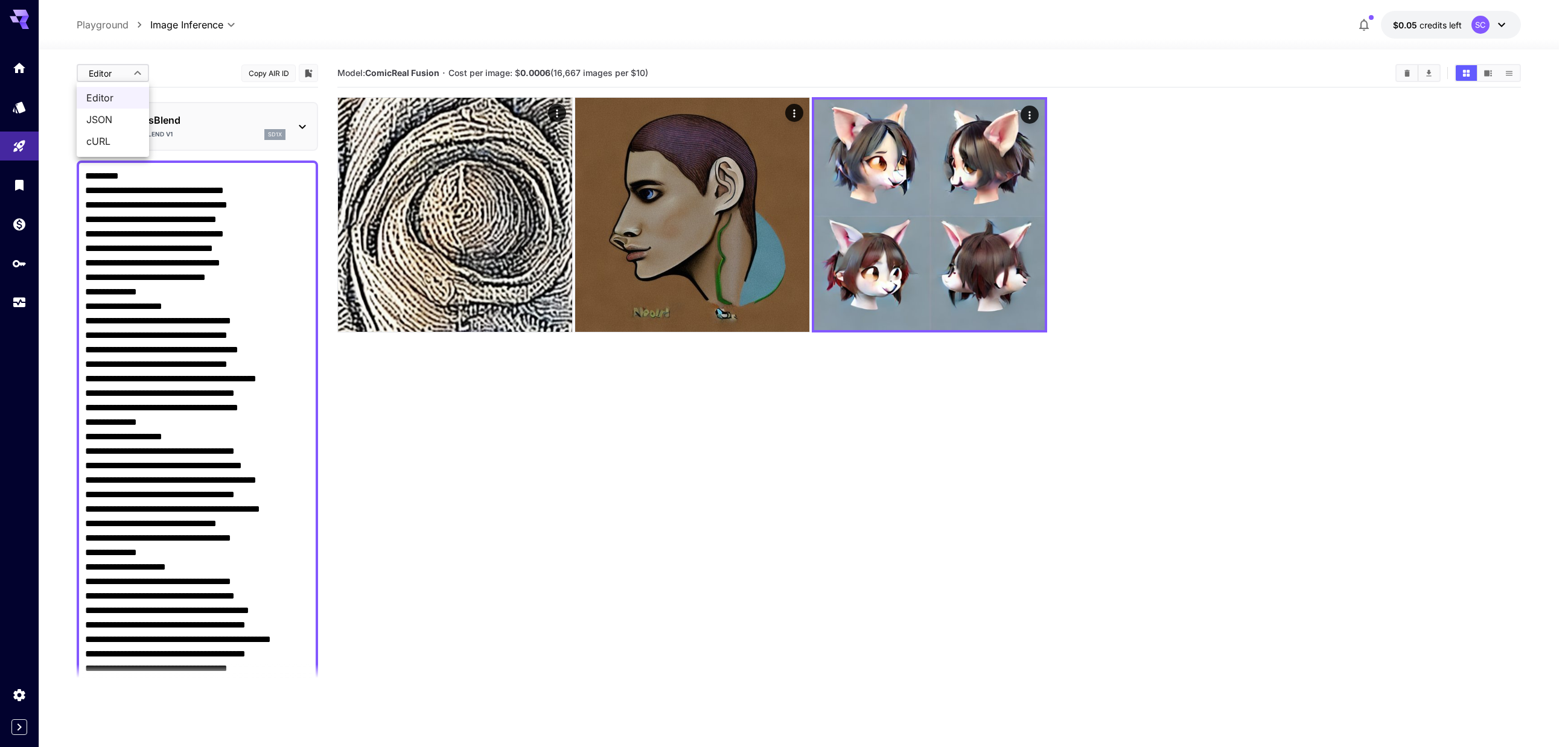
click at [116, 124] on span "JSON" at bounding box center [113, 120] width 53 height 15
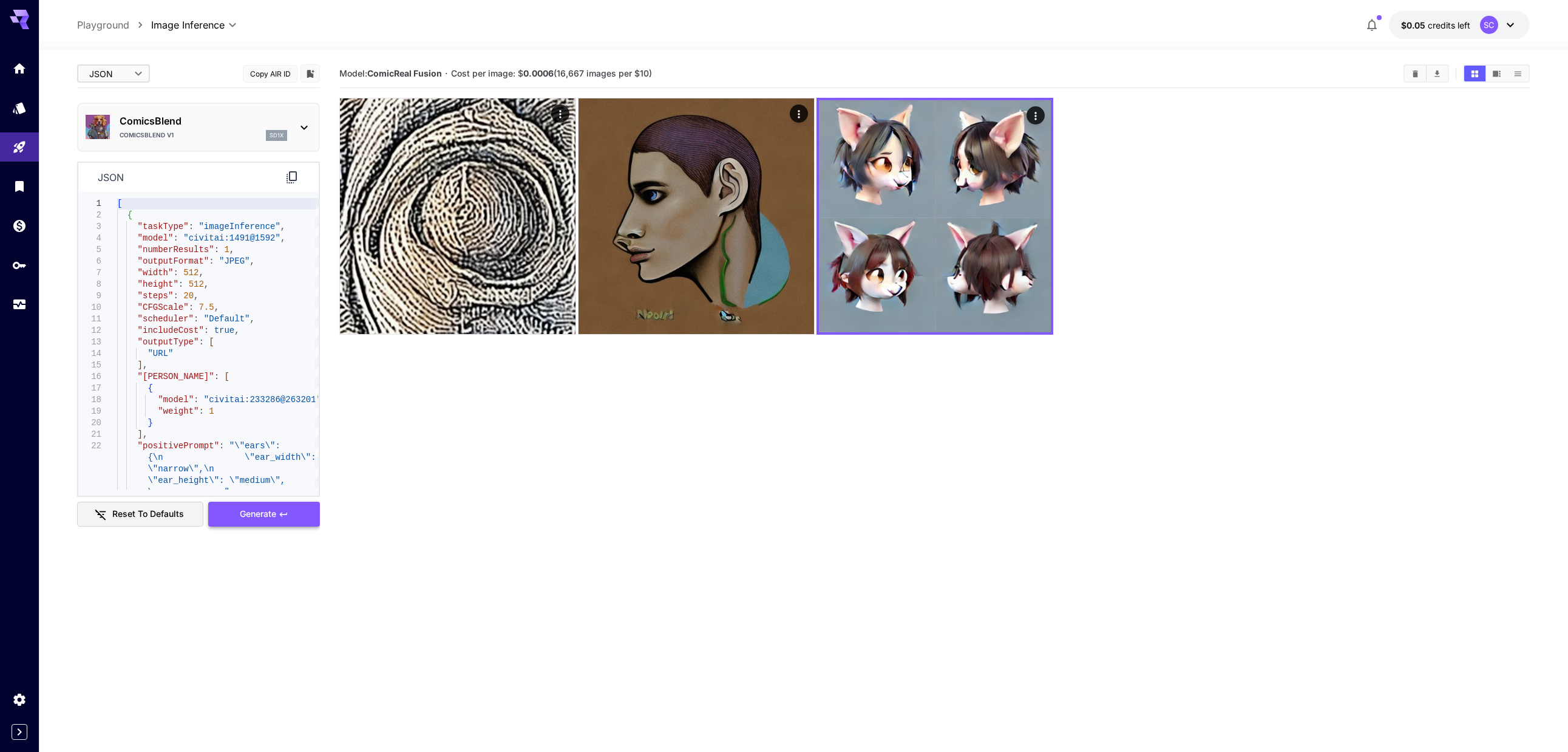
click at [274, 521] on span "Generate" at bounding box center [258, 514] width 37 height 15
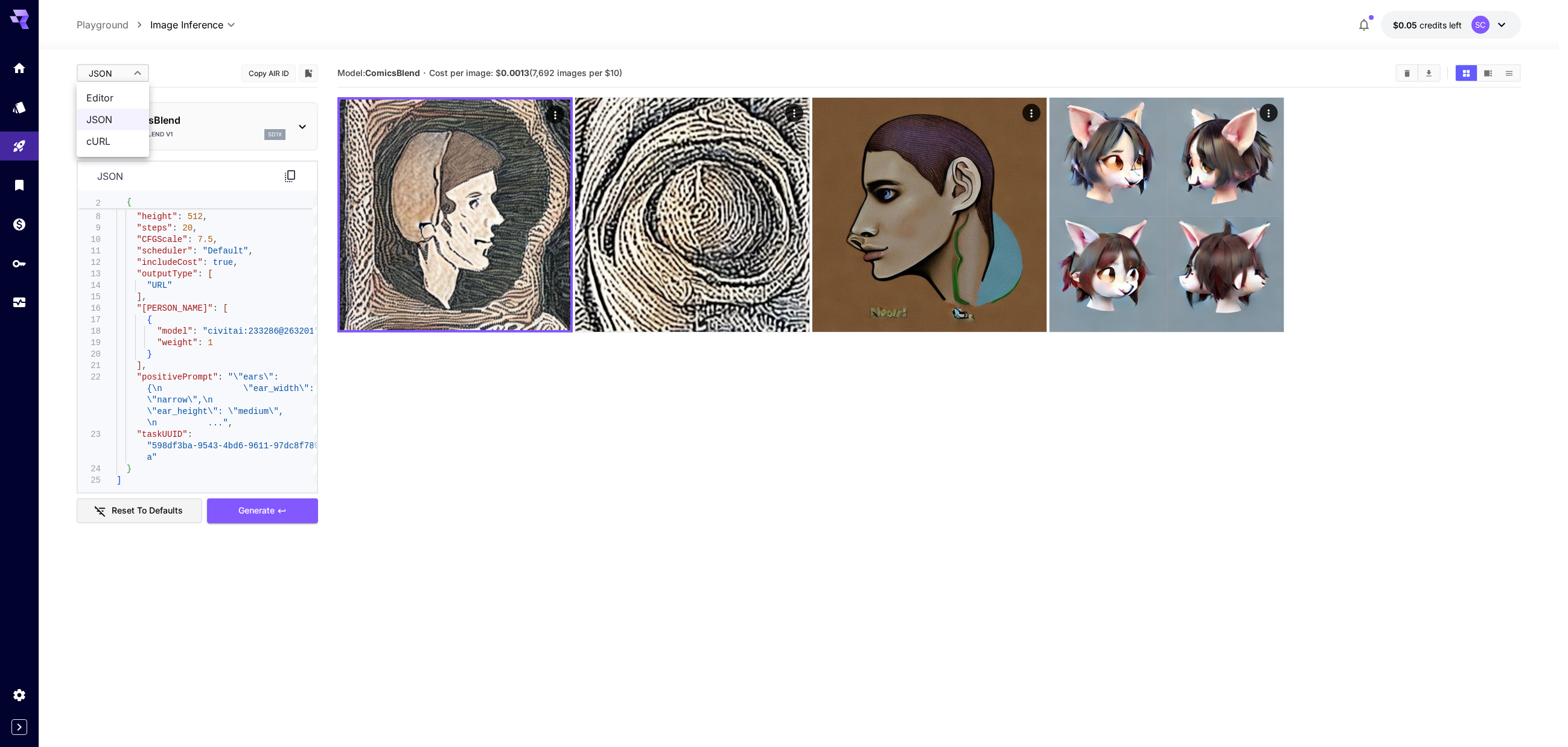
click at [100, 74] on body "**********" at bounding box center [784, 421] width 1568 height 842
click at [119, 93] on span "Editor" at bounding box center [113, 98] width 53 height 15
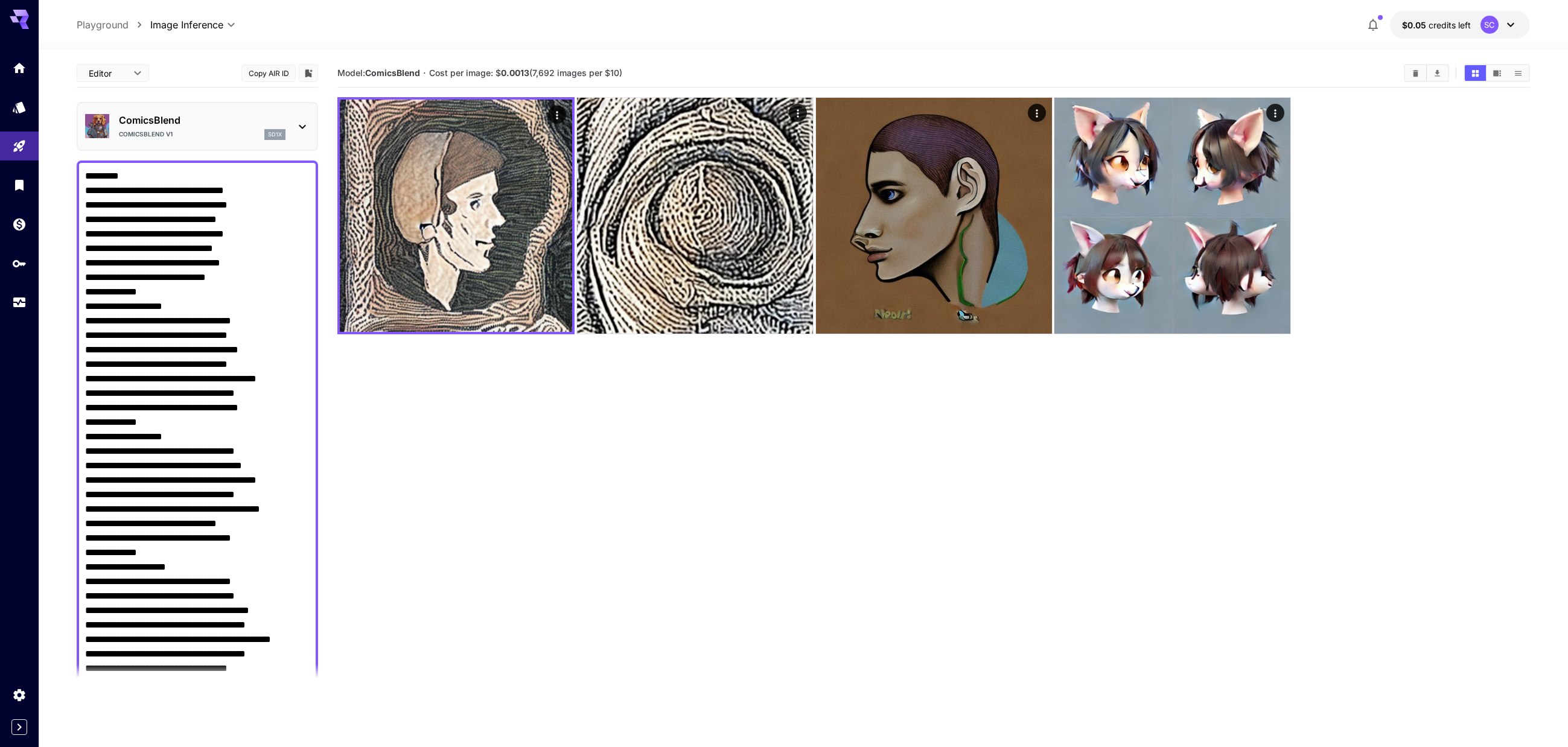
type input "****"
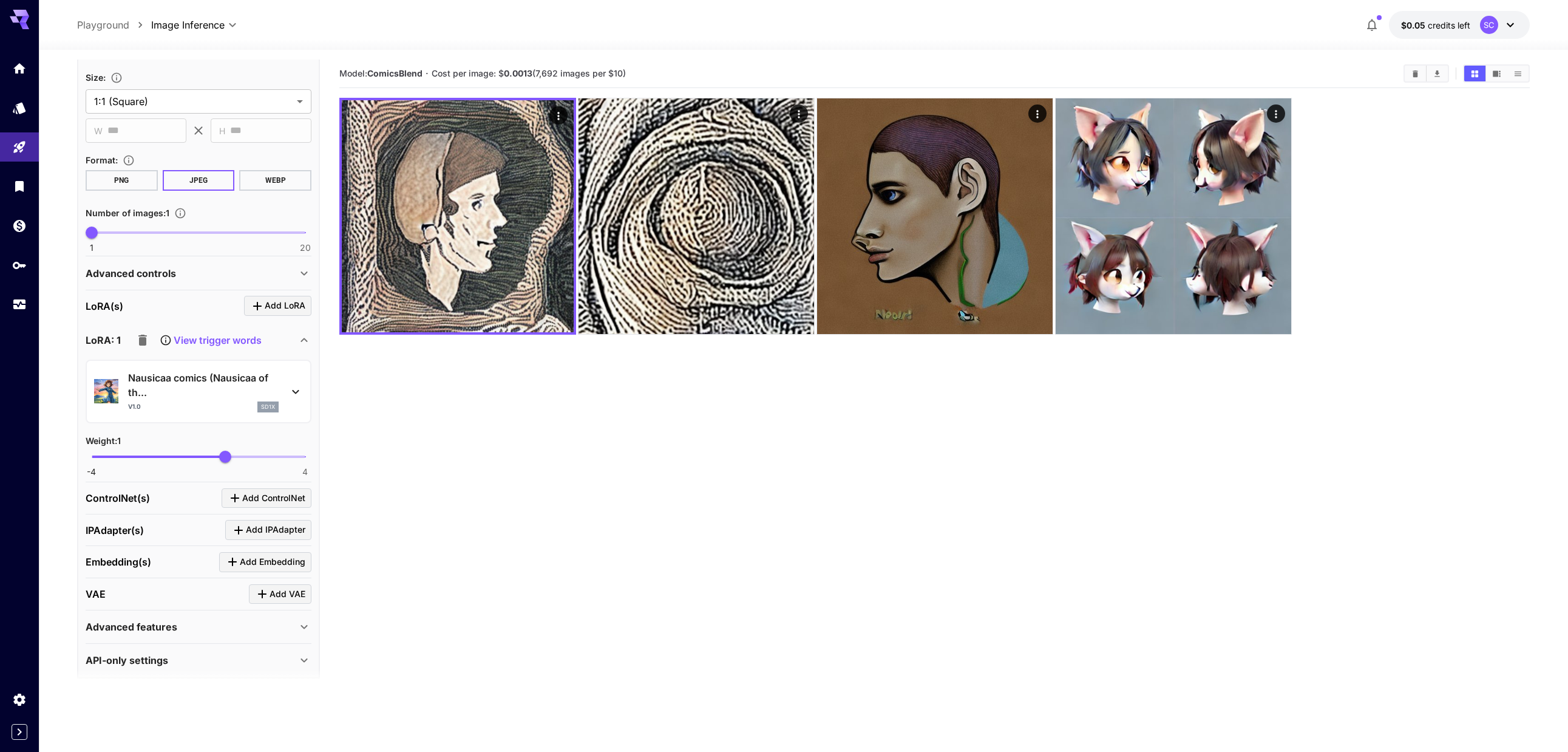
scroll to position [888, 0]
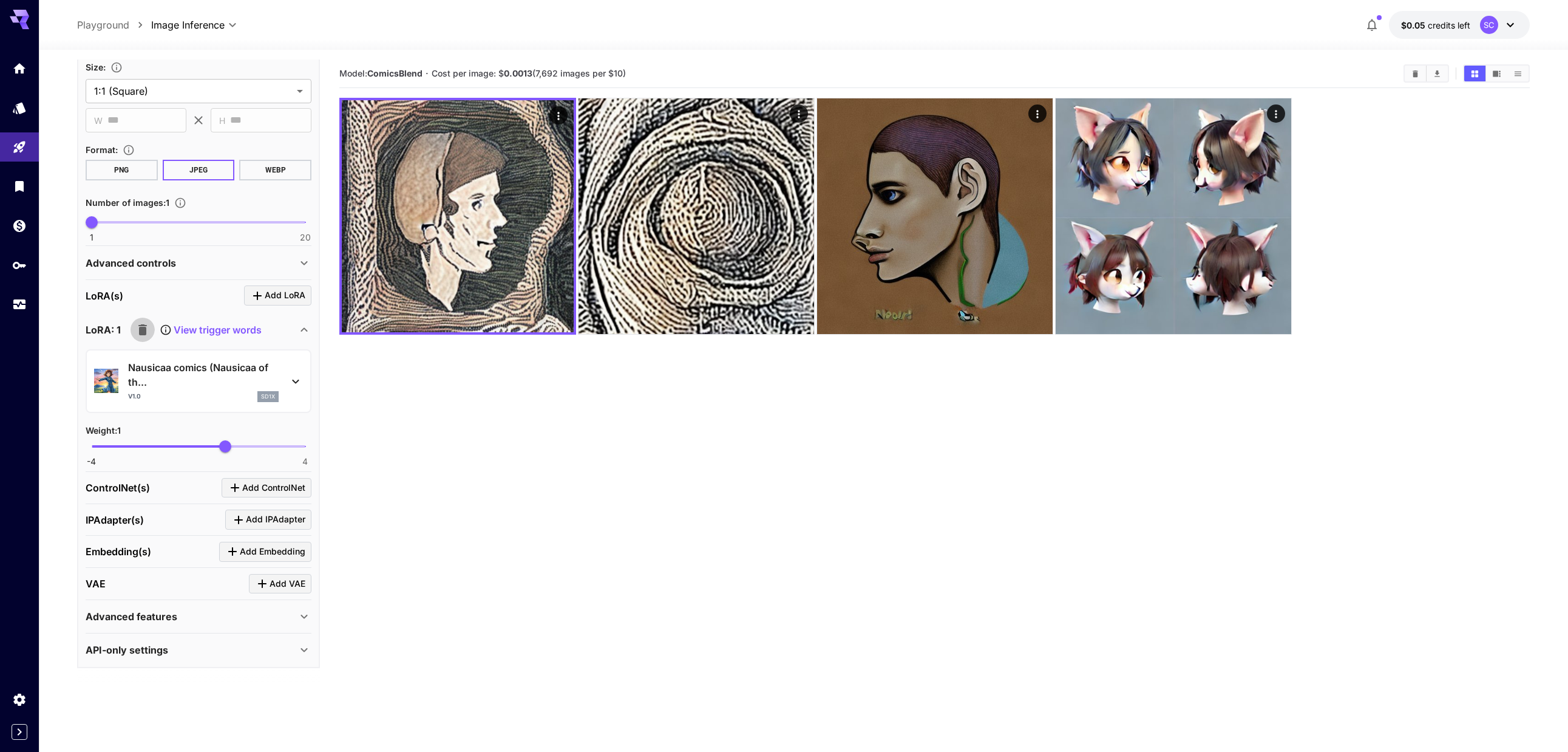
click at [146, 332] on icon "button" at bounding box center [142, 330] width 9 height 11
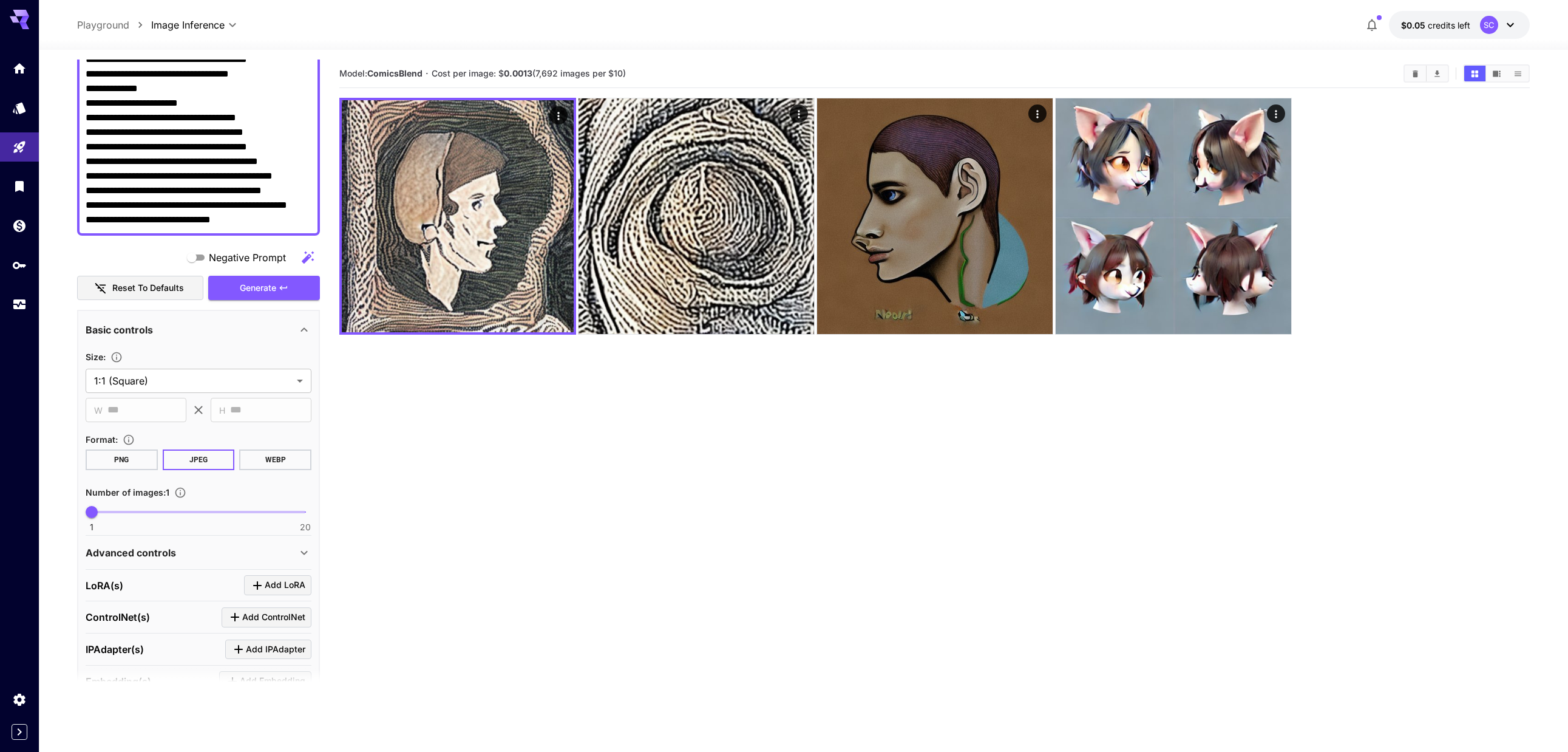
scroll to position [668, 0]
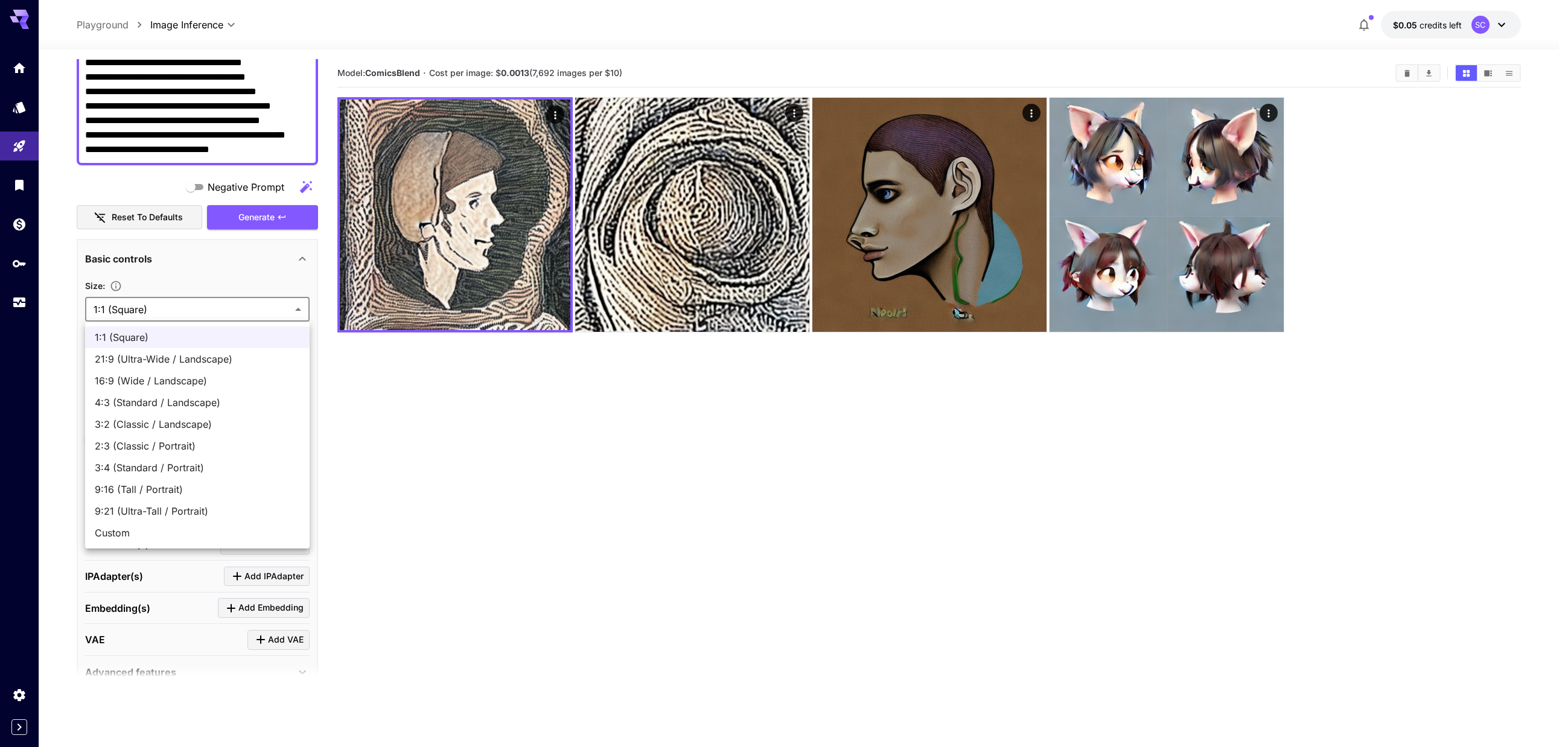
click at [146, 301] on body "**********" at bounding box center [784, 421] width 1568 height 842
click at [151, 299] on div at bounding box center [784, 373] width 1568 height 747
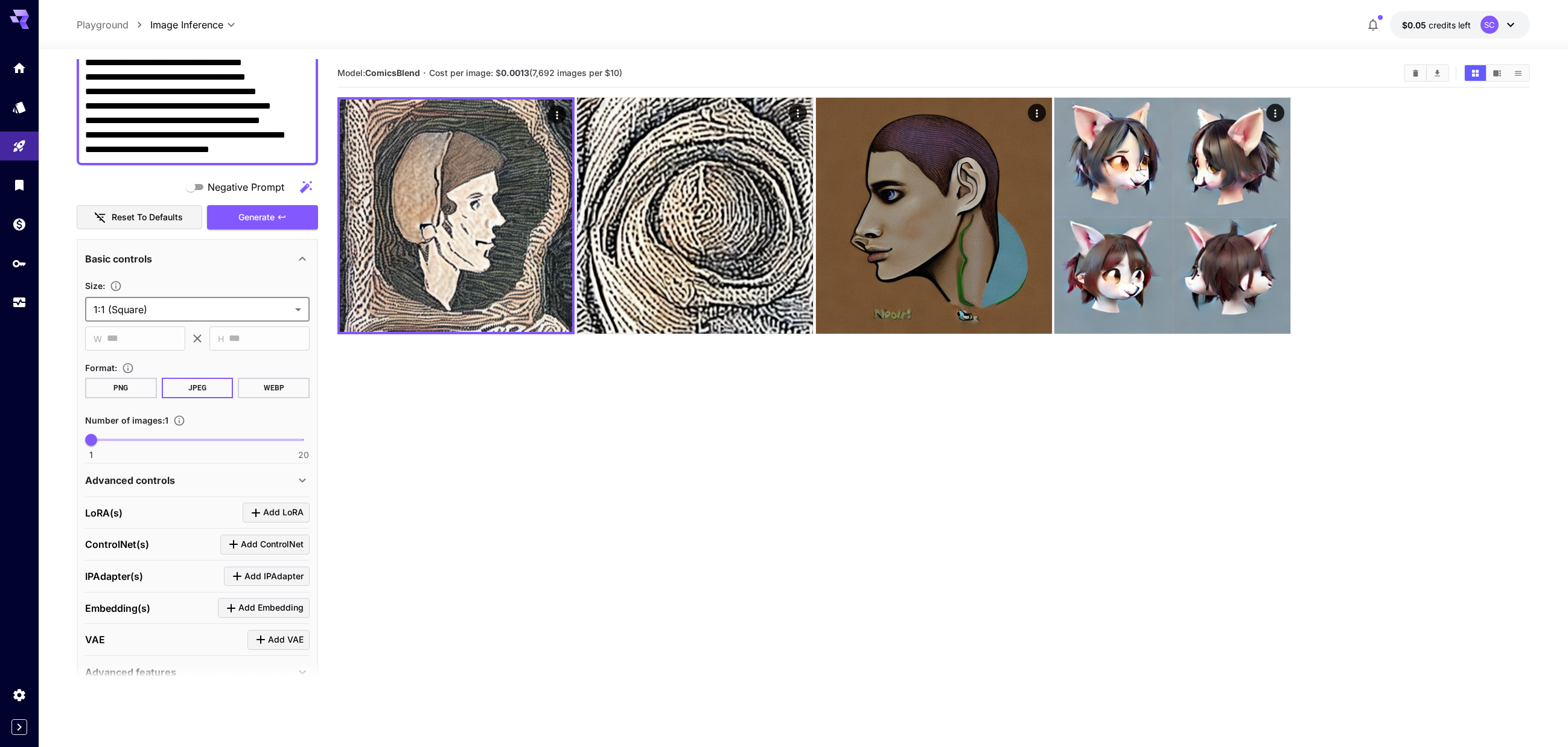
click at [164, 302] on body "**********" at bounding box center [784, 421] width 1568 height 842
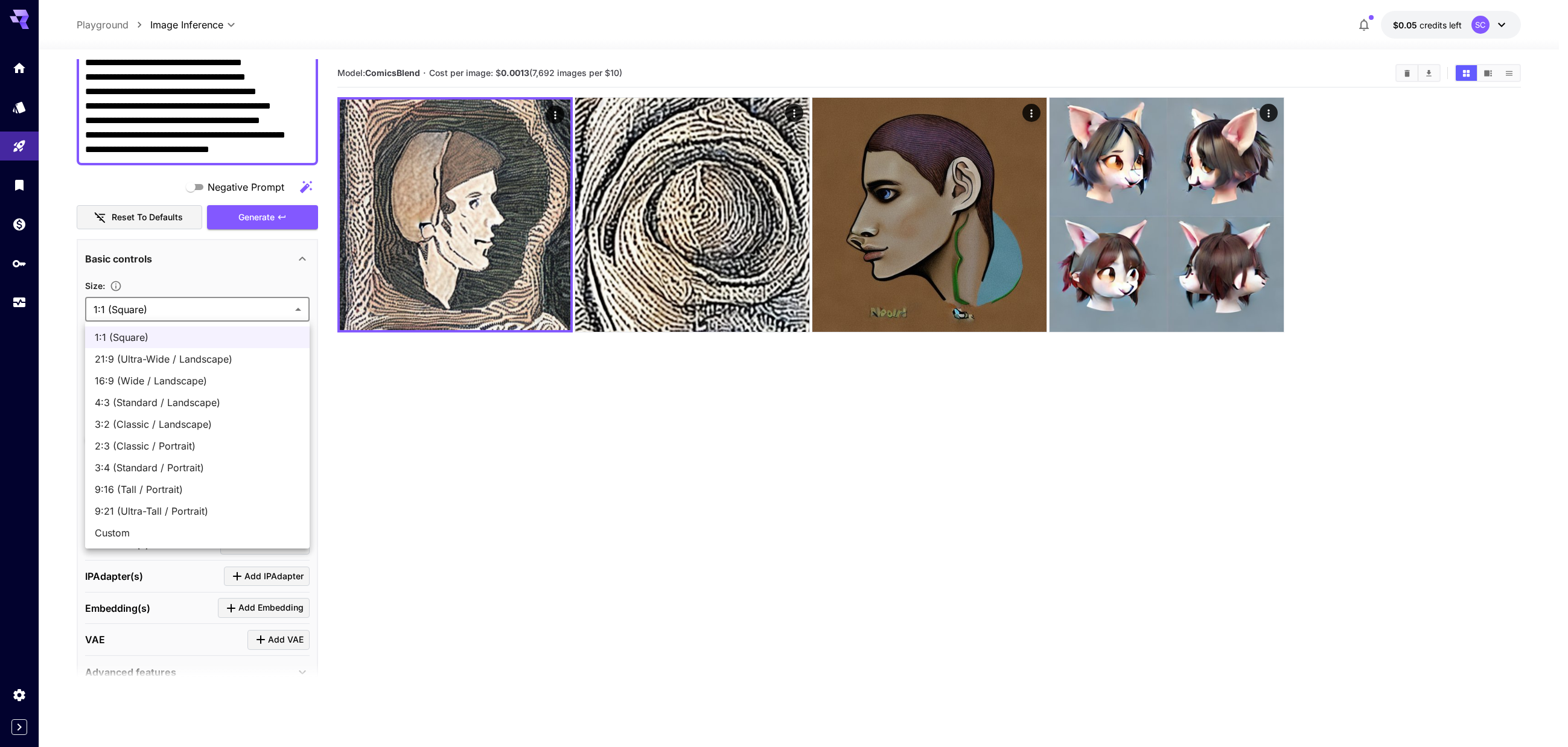
click at [143, 406] on span "4:3 (Standard / Landscape)" at bounding box center [197, 402] width 205 height 15
type input "**********"
type input "***"
click at [162, 311] on body "**********" at bounding box center [784, 421] width 1568 height 842
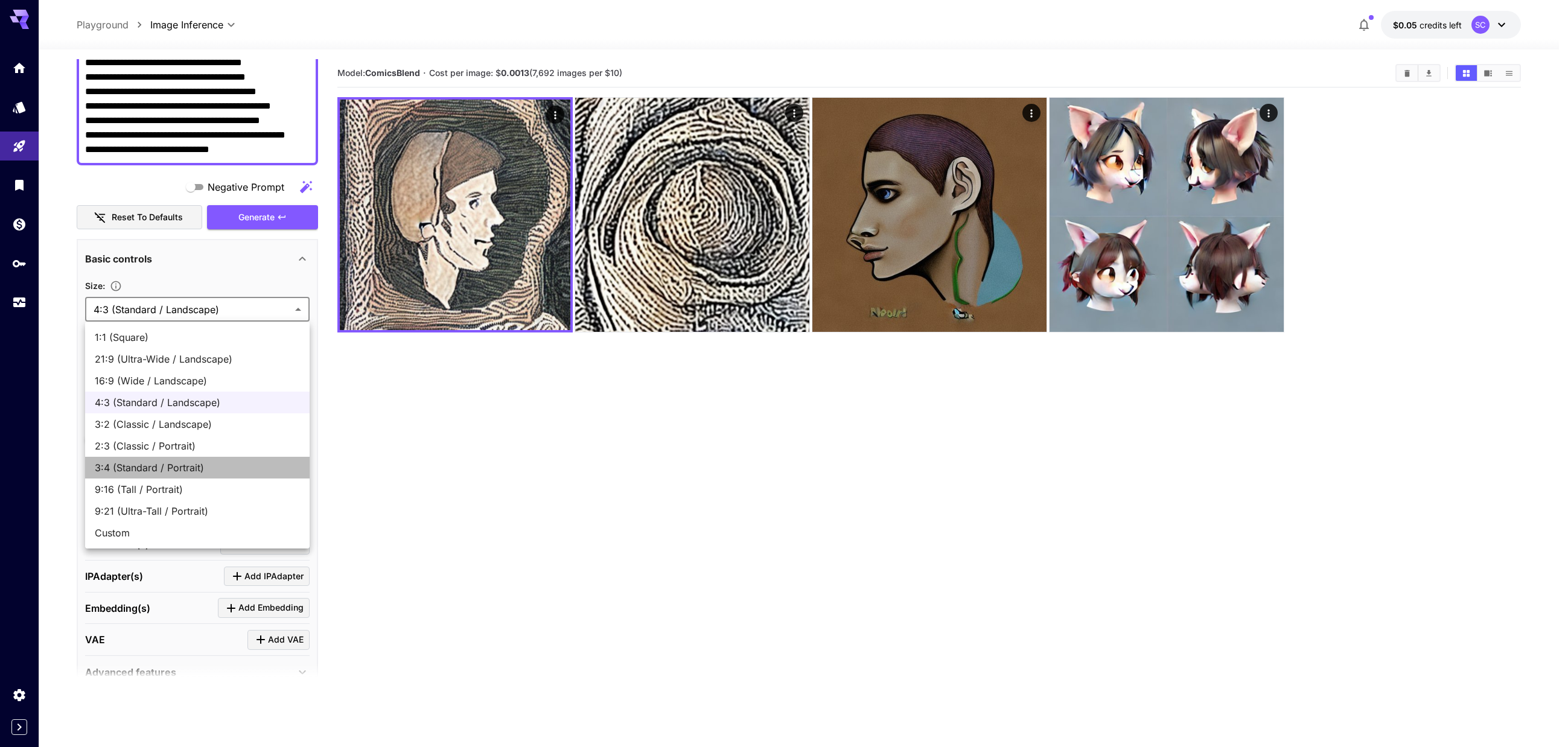
click at [165, 472] on span "3:4 (Standard / Portrait)" at bounding box center [197, 467] width 205 height 15
type input "**********"
type input "***"
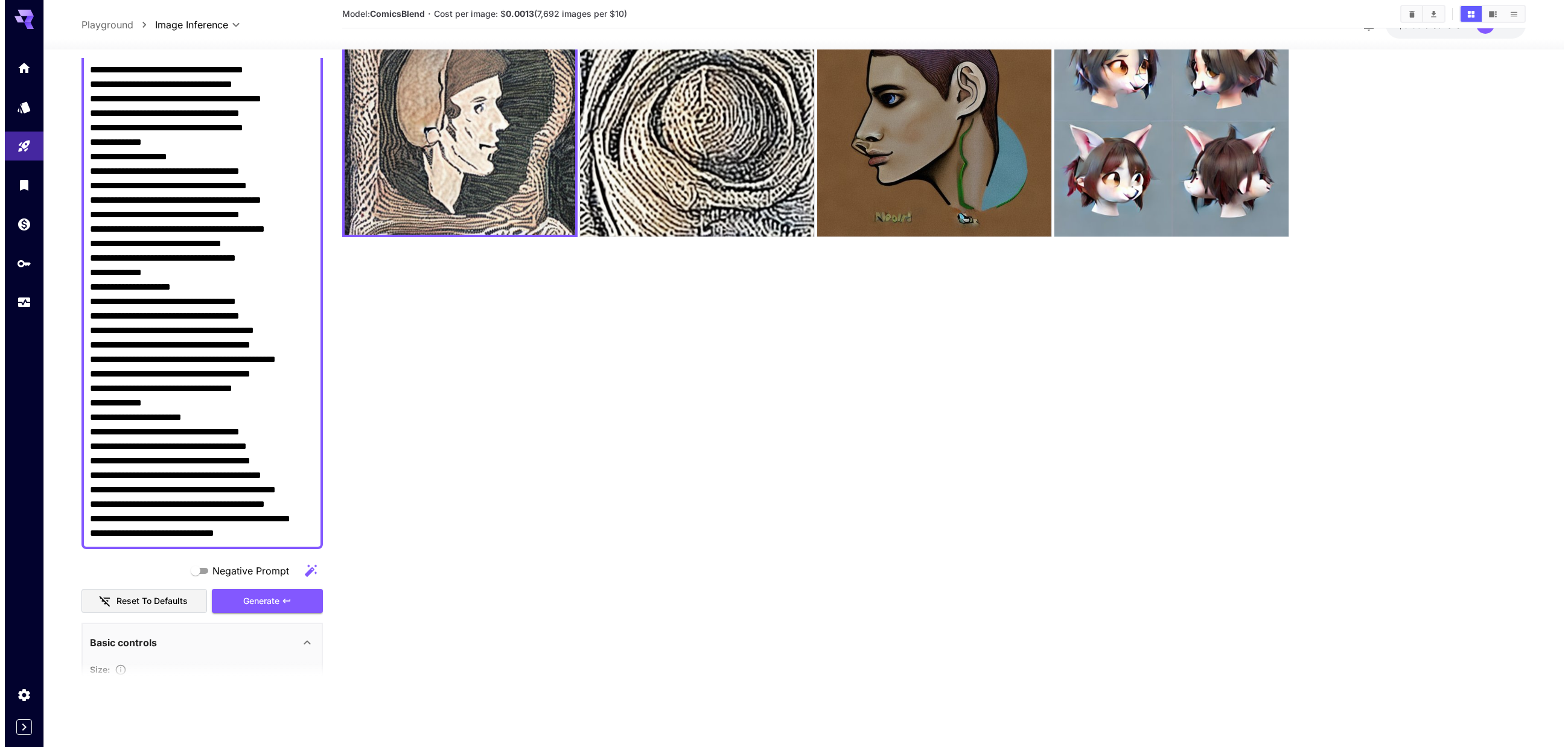
scroll to position [0, 0]
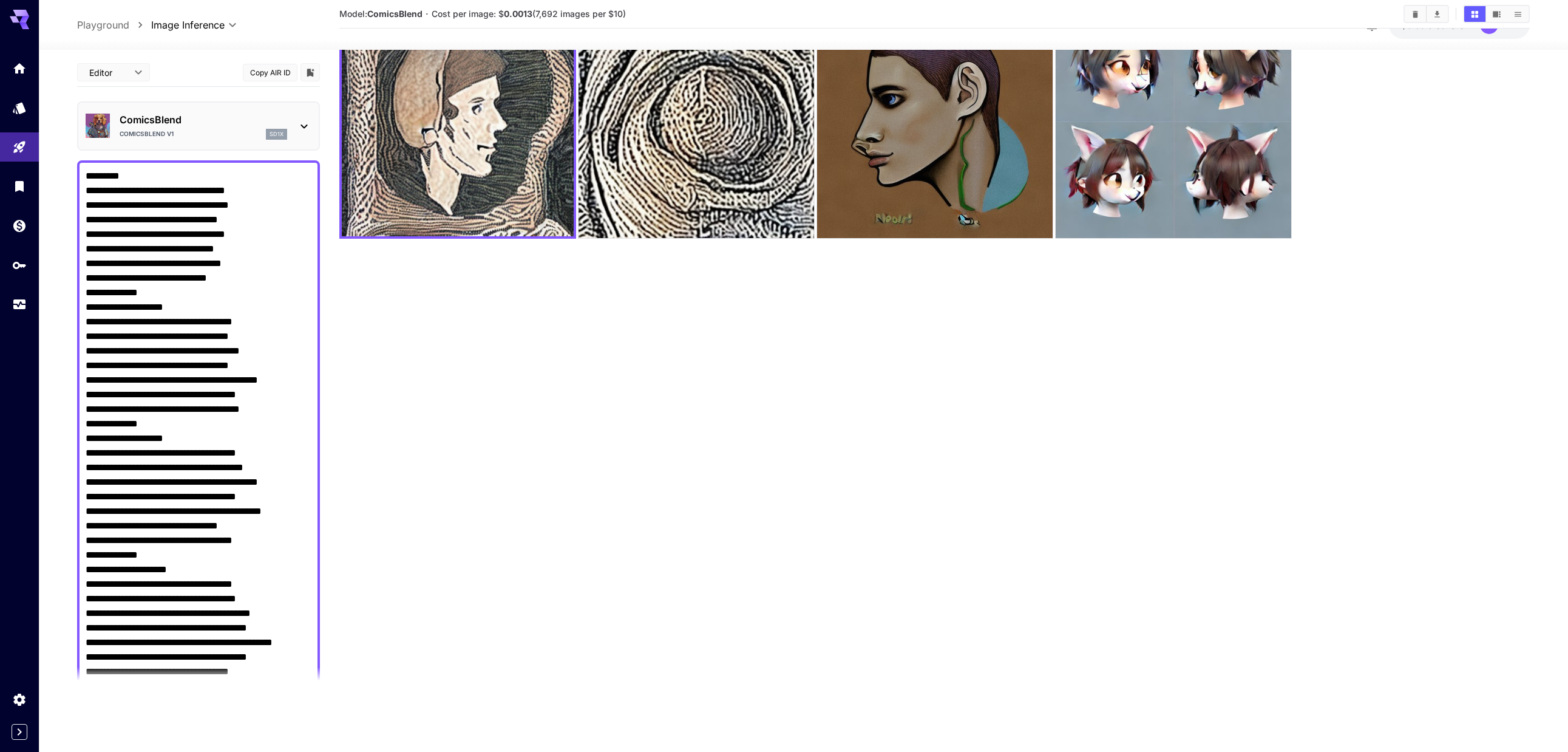
click at [164, 125] on p "ComicsBlend" at bounding box center [203, 120] width 168 height 15
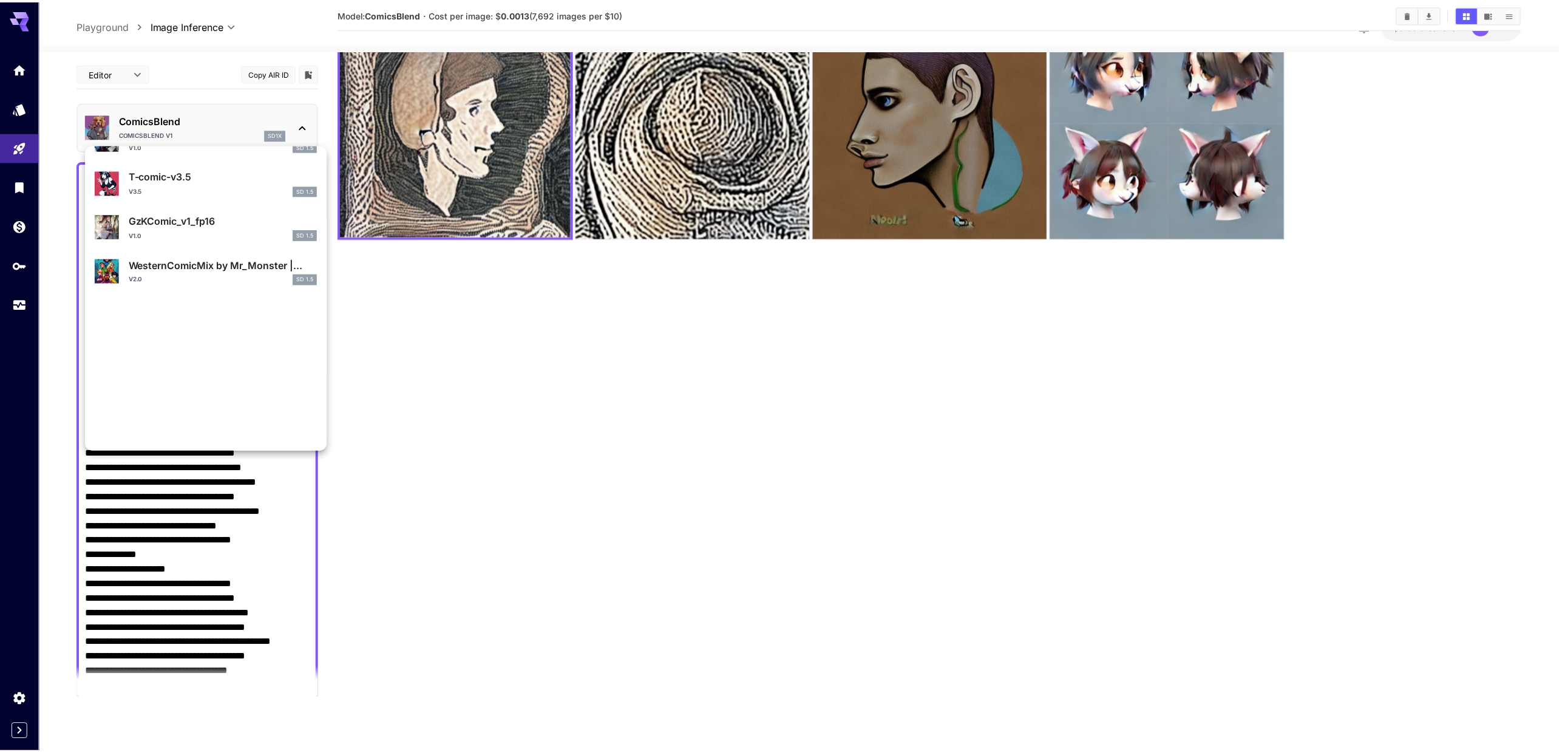
scroll to position [668, 0]
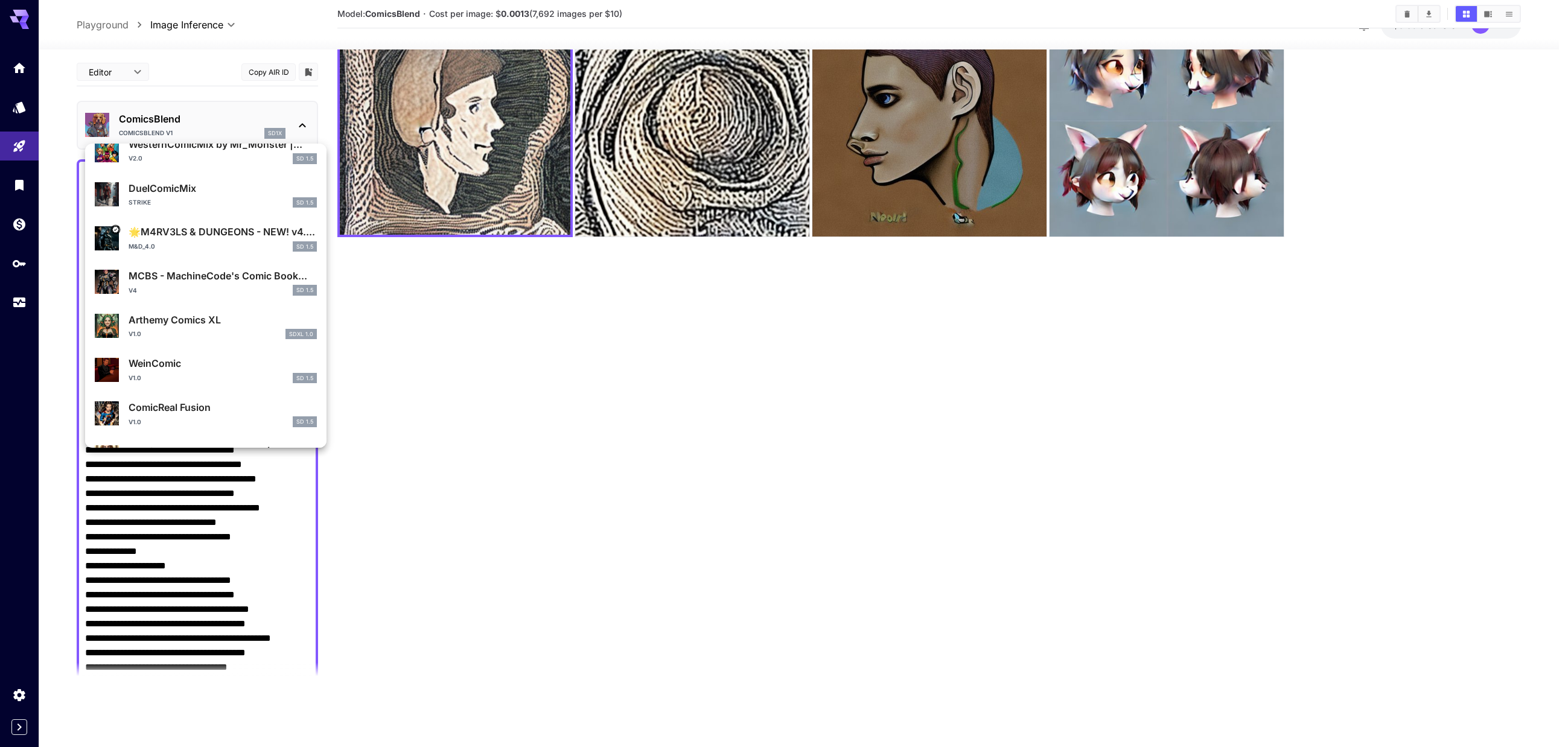
click at [215, 246] on div "M&D_4.0 SD 1.5" at bounding box center [222, 246] width 188 height 11
type input "*"
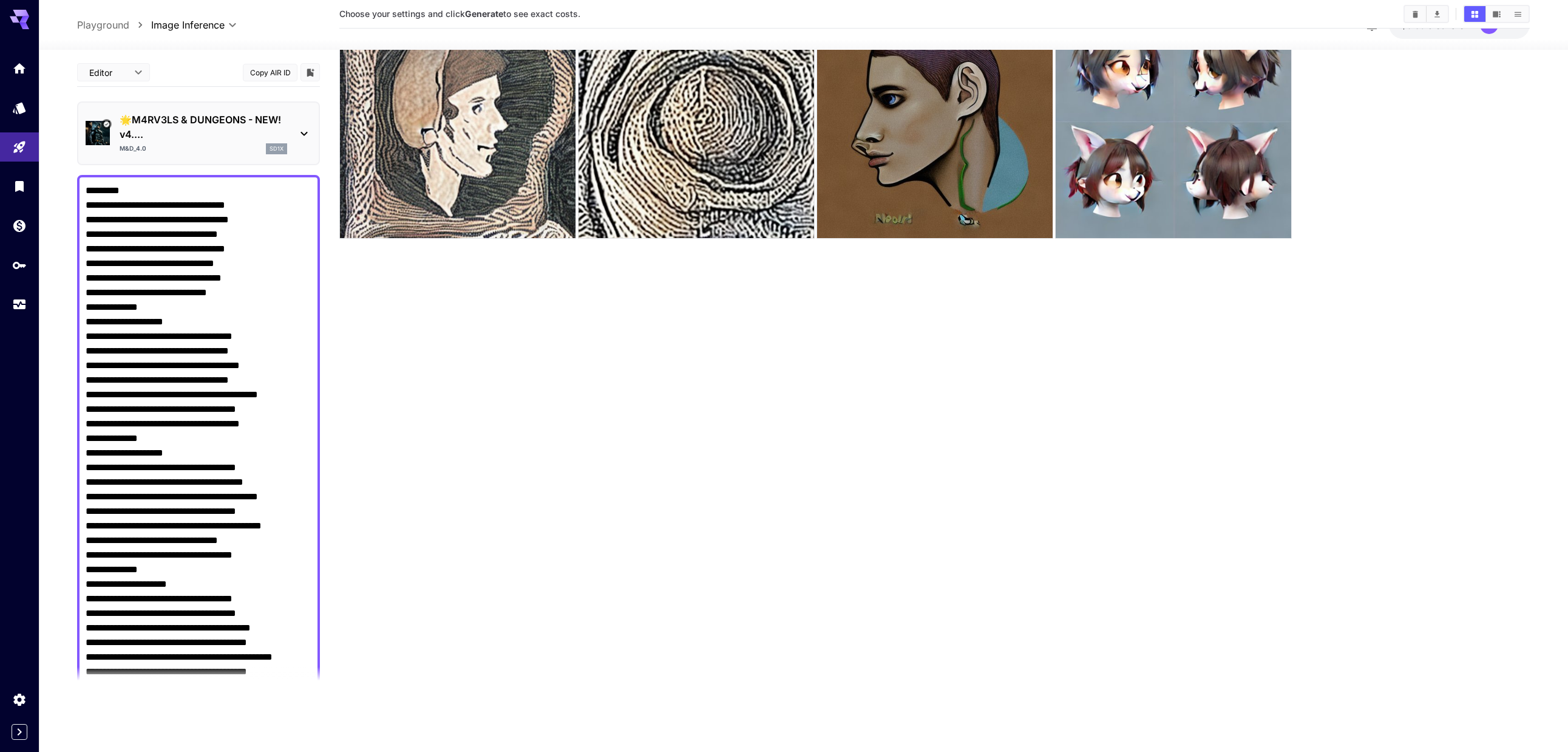
click at [170, 125] on p "🌟M4RV3LS & DUNGEONS - NEW! v4...." at bounding box center [203, 127] width 168 height 29
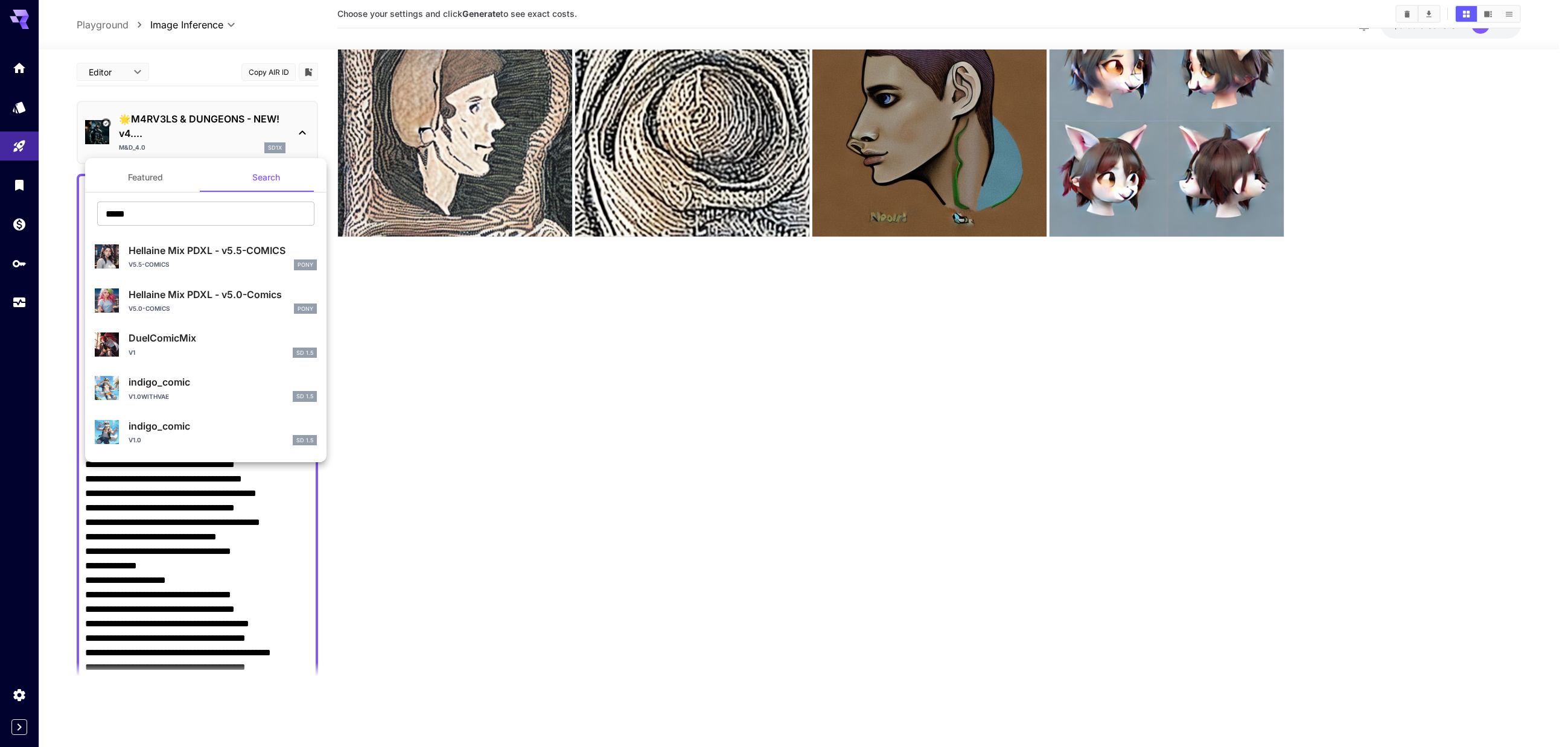
click at [162, 116] on div at bounding box center [784, 373] width 1568 height 747
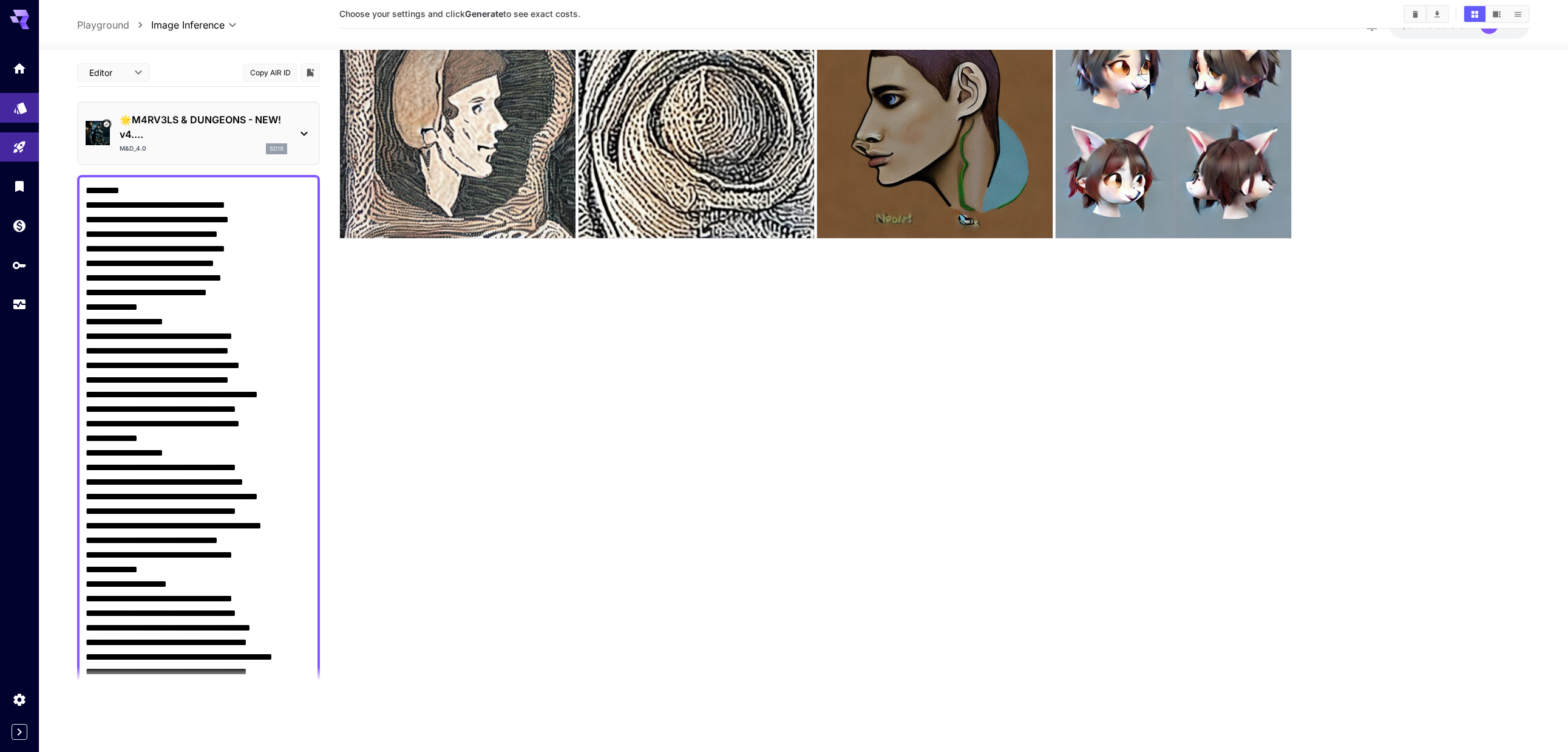
click at [29, 111] on link at bounding box center [19, 108] width 39 height 30
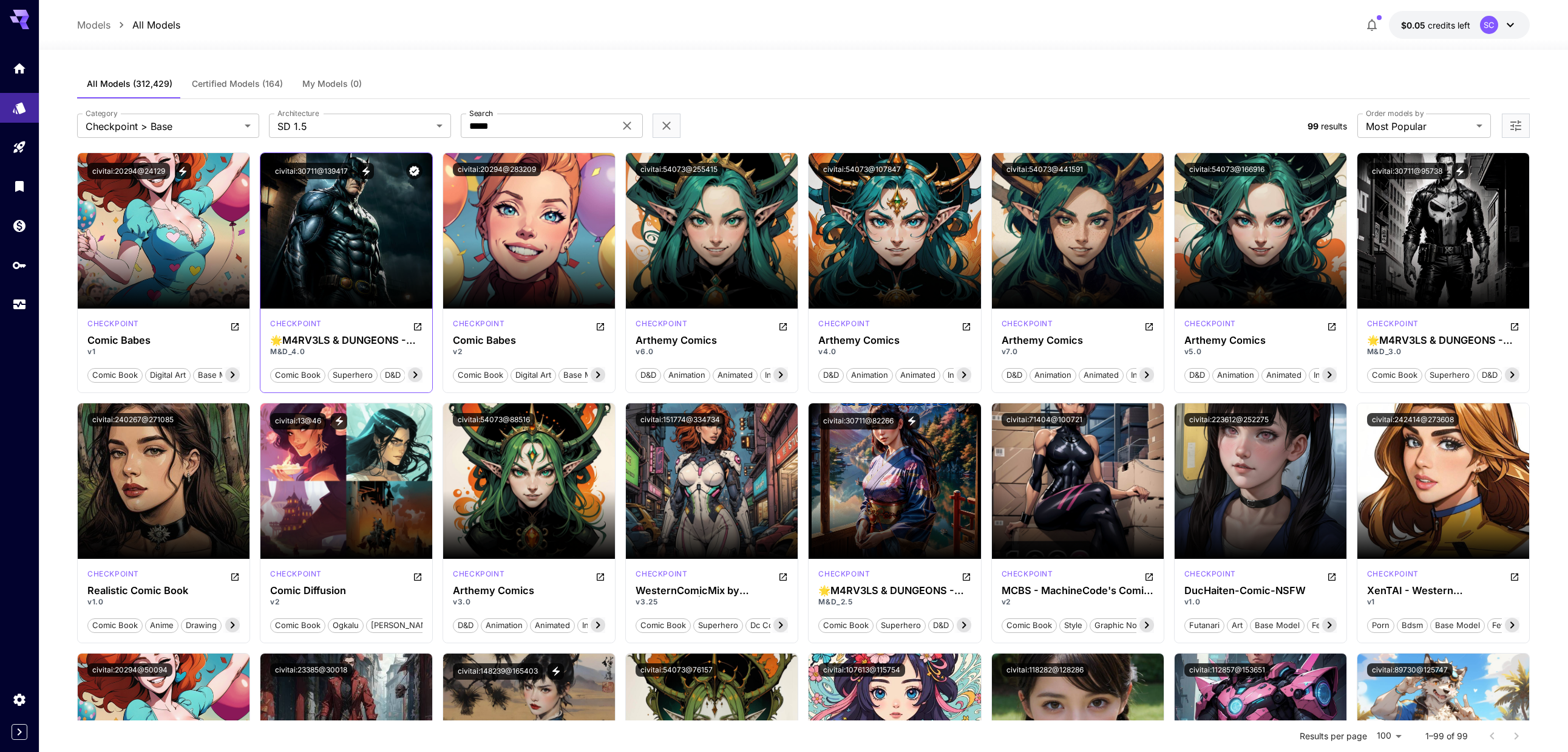
click at [414, 378] on icon at bounding box center [416, 375] width 15 height 15
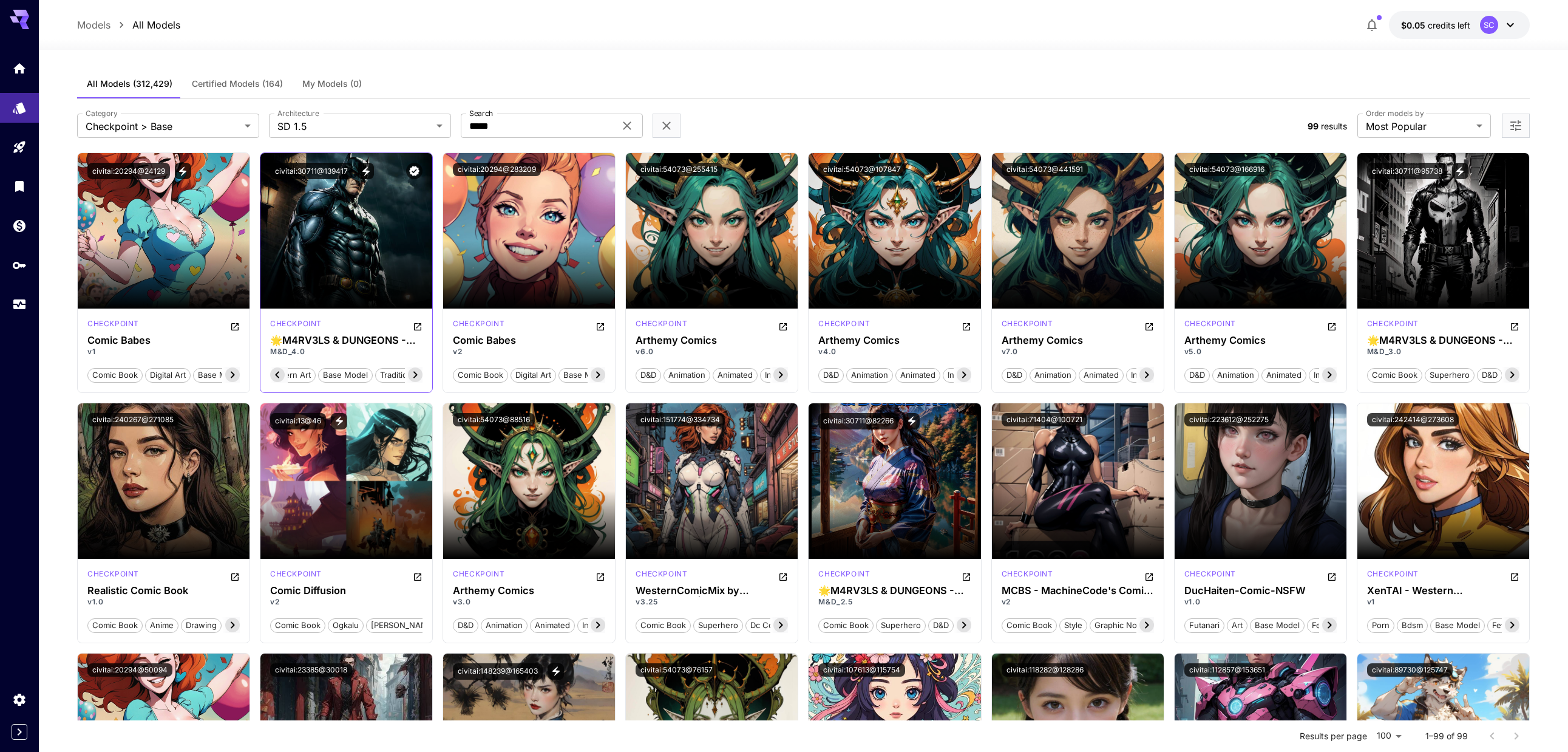
click at [414, 378] on icon at bounding box center [416, 375] width 15 height 15
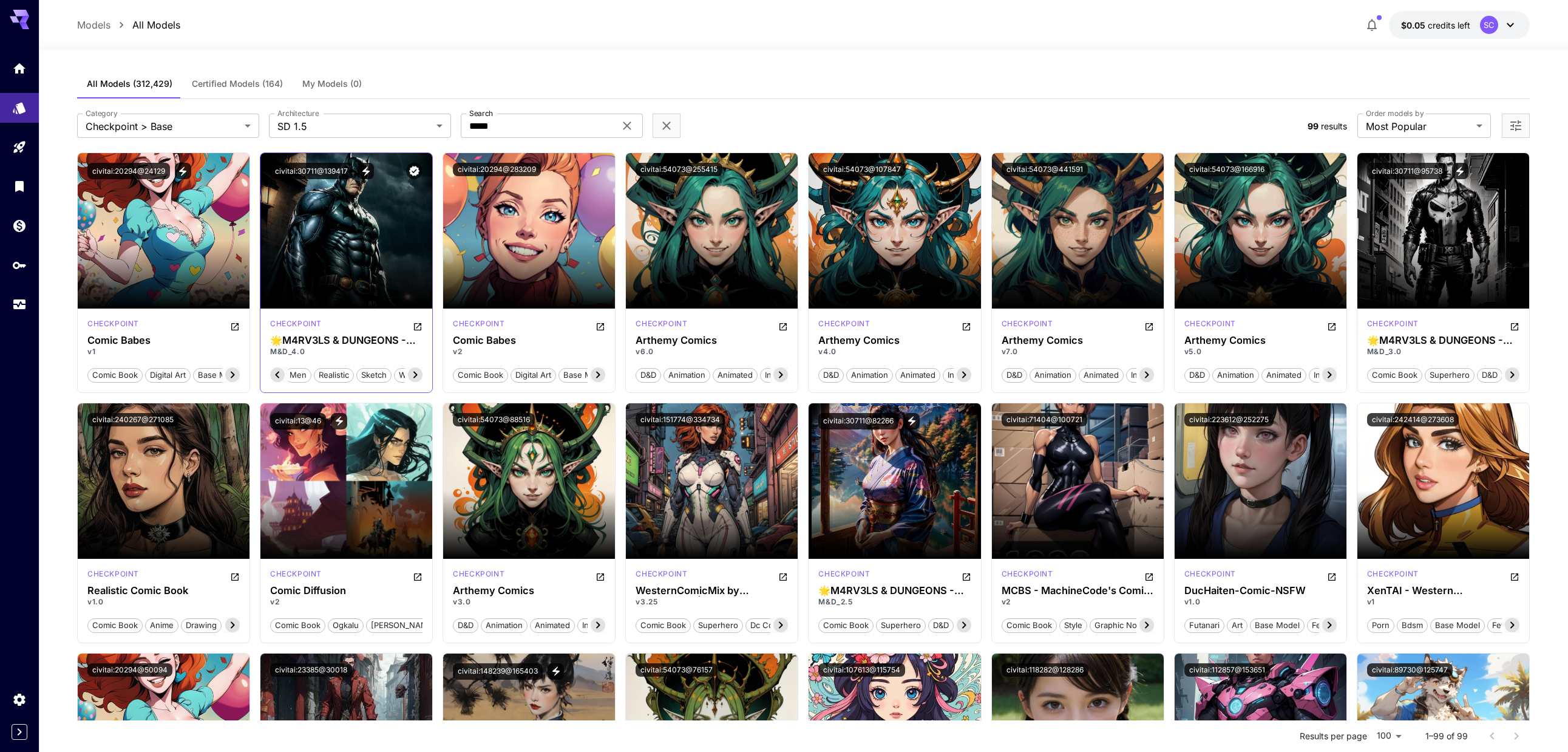
click at [414, 378] on icon at bounding box center [416, 375] width 15 height 15
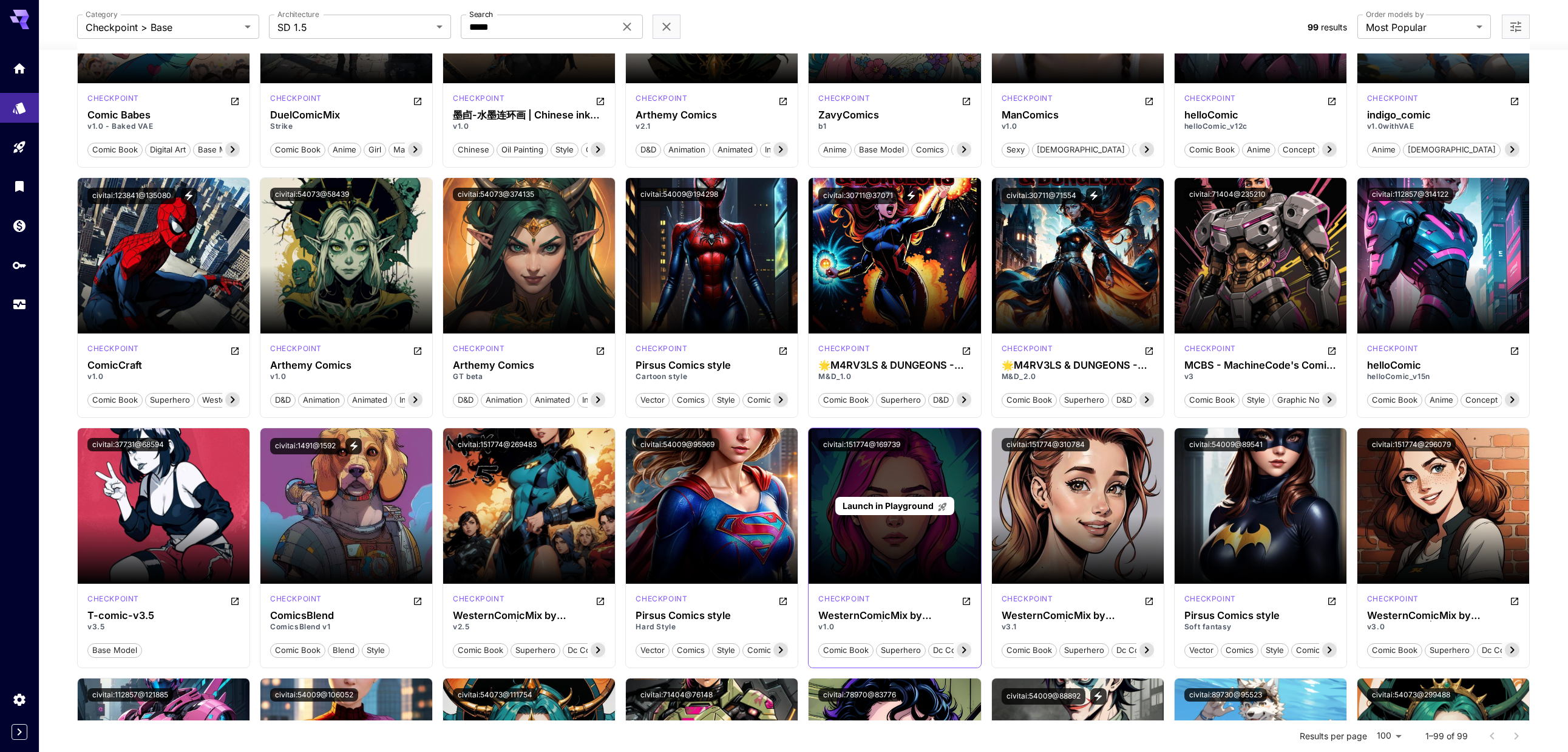
scroll to position [729, 0]
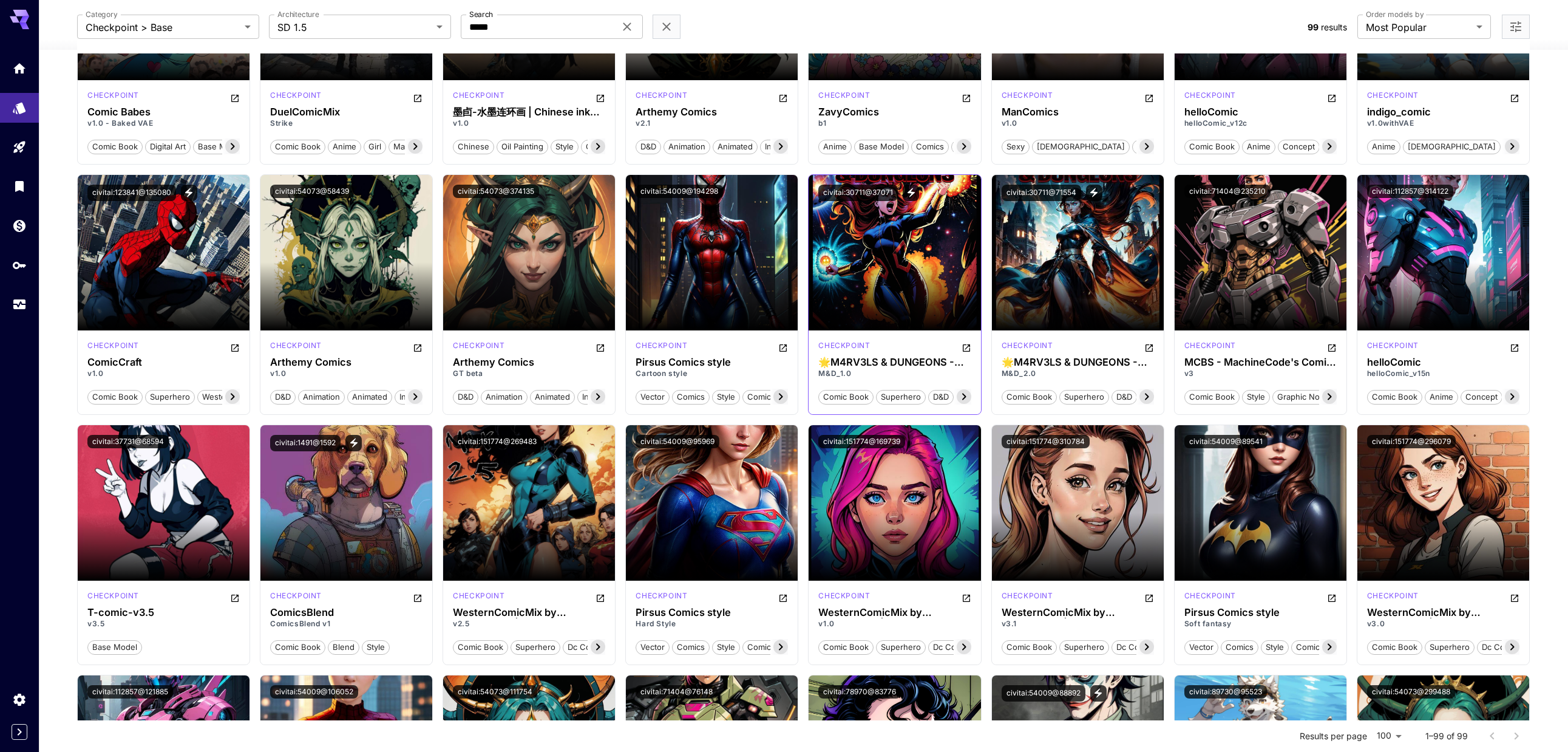
click at [960, 398] on icon at bounding box center [964, 396] width 15 height 15
click at [831, 398] on icon at bounding box center [826, 396] width 15 height 15
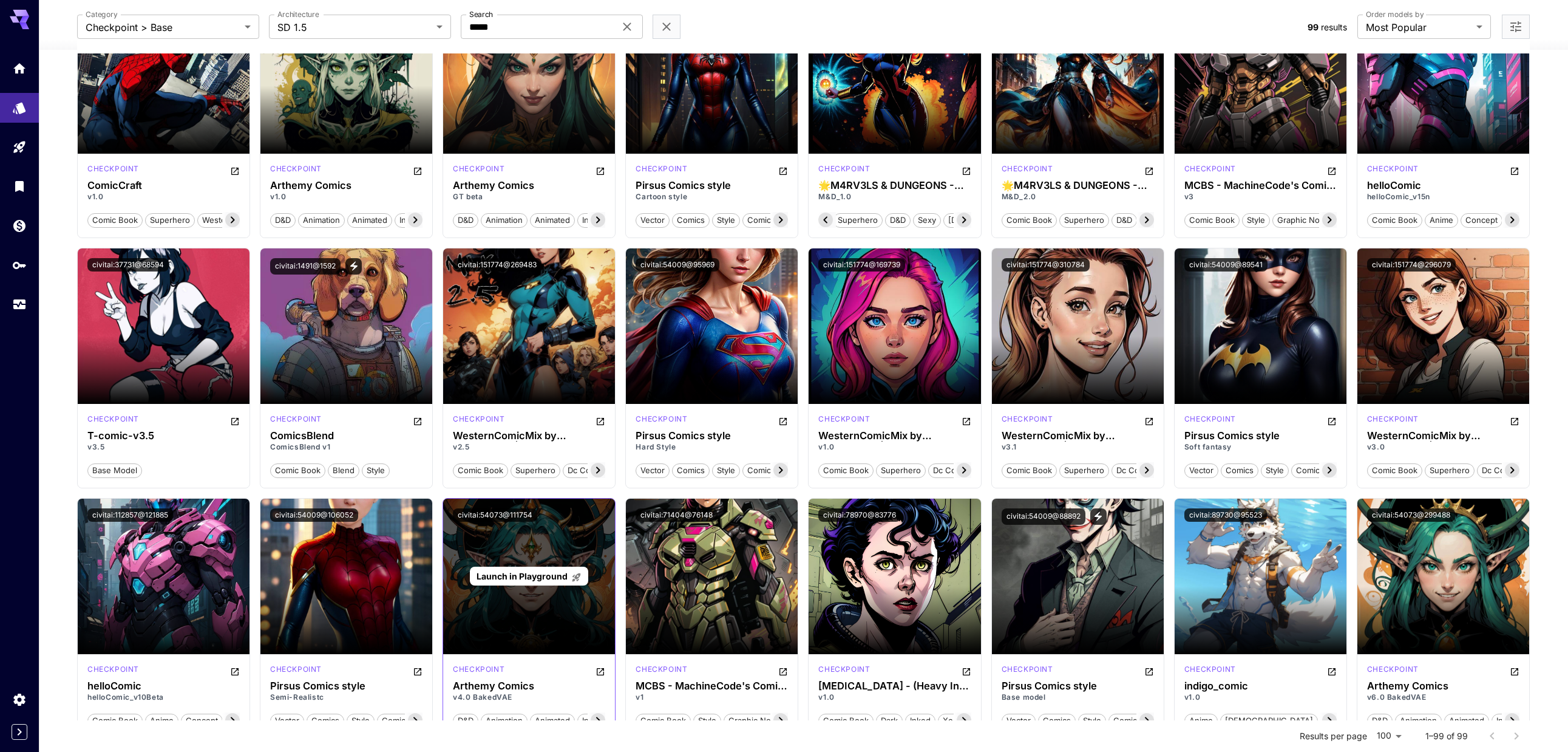
scroll to position [911, 0]
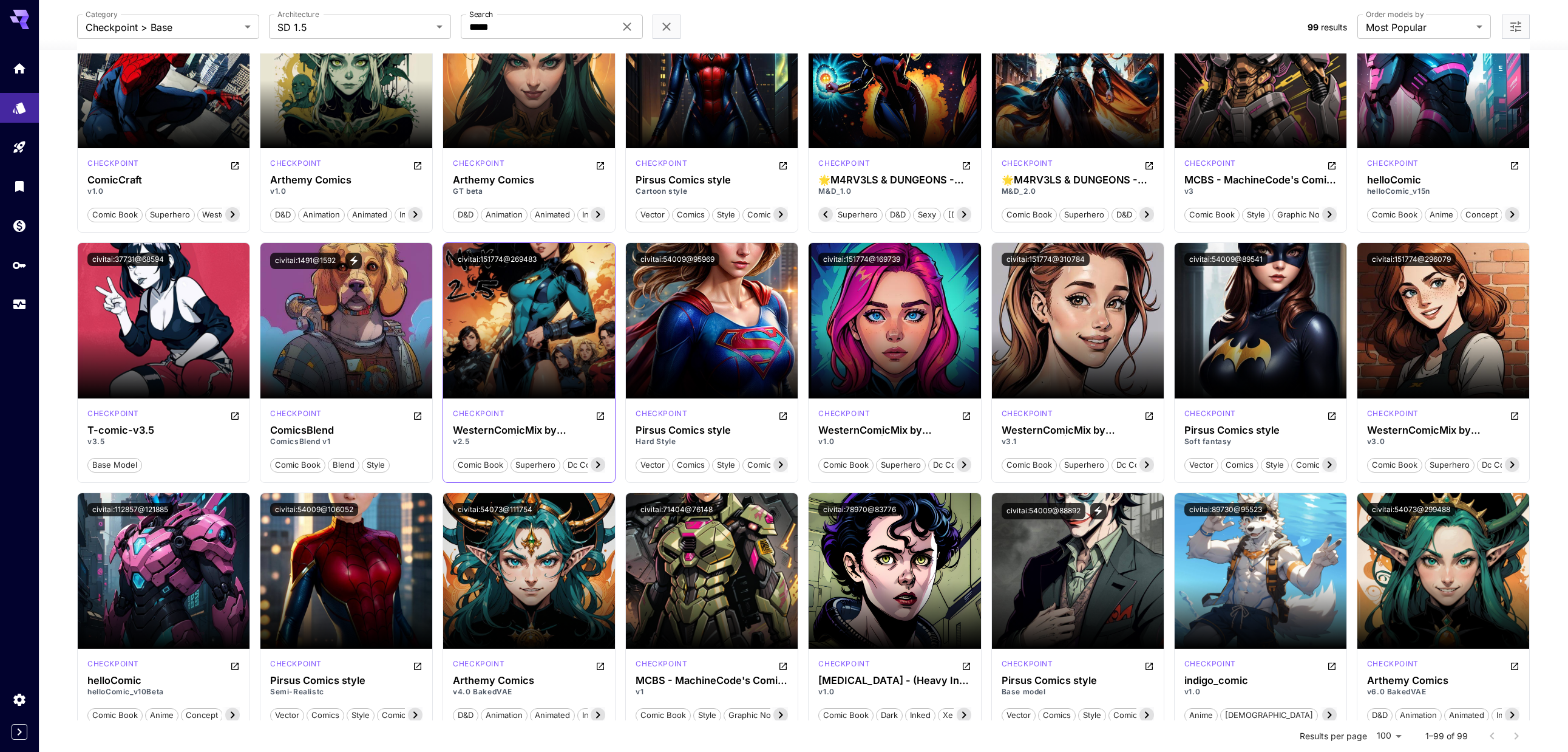
click at [601, 467] on icon at bounding box center [598, 465] width 15 height 15
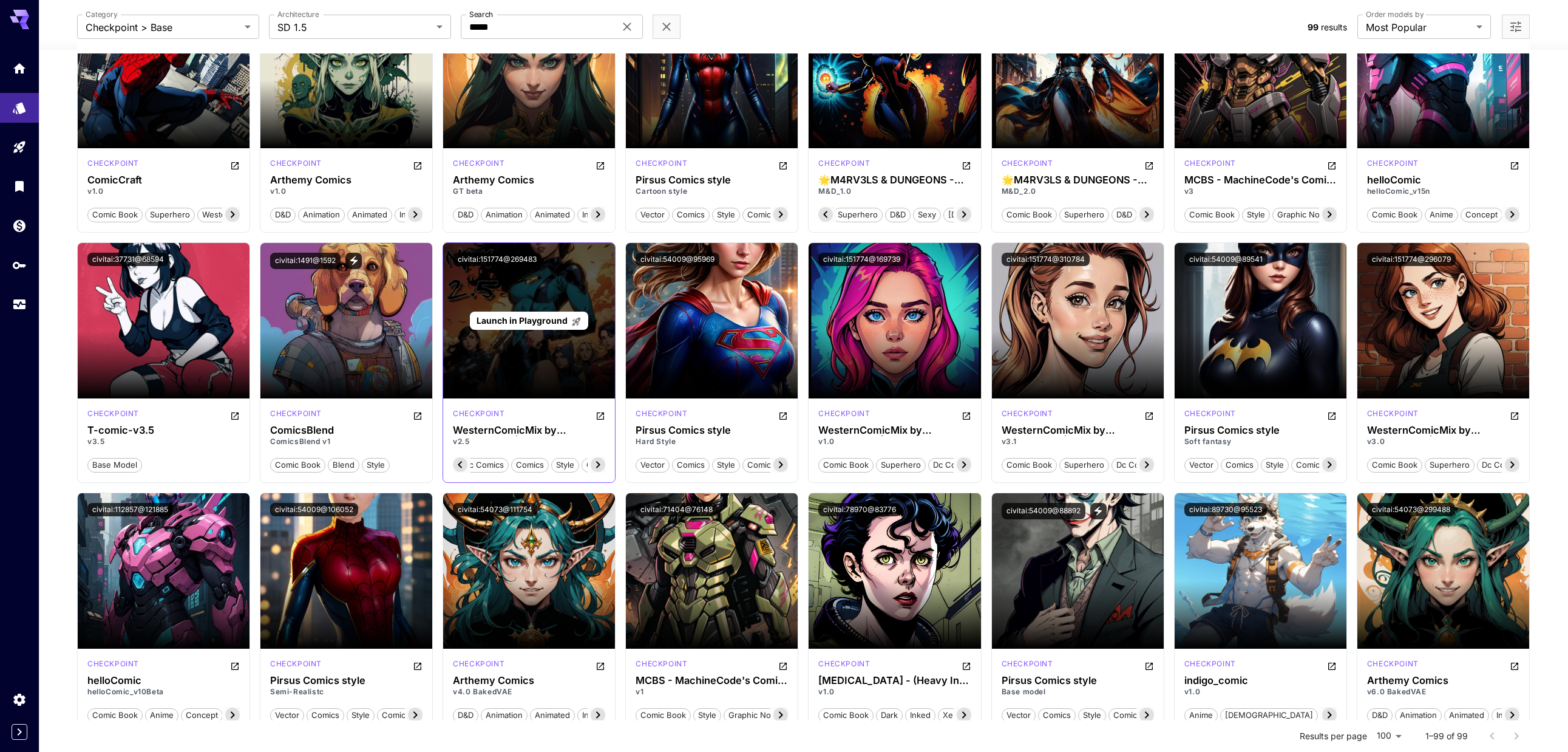
click at [546, 321] on span "Launch in Playground" at bounding box center [522, 320] width 91 height 10
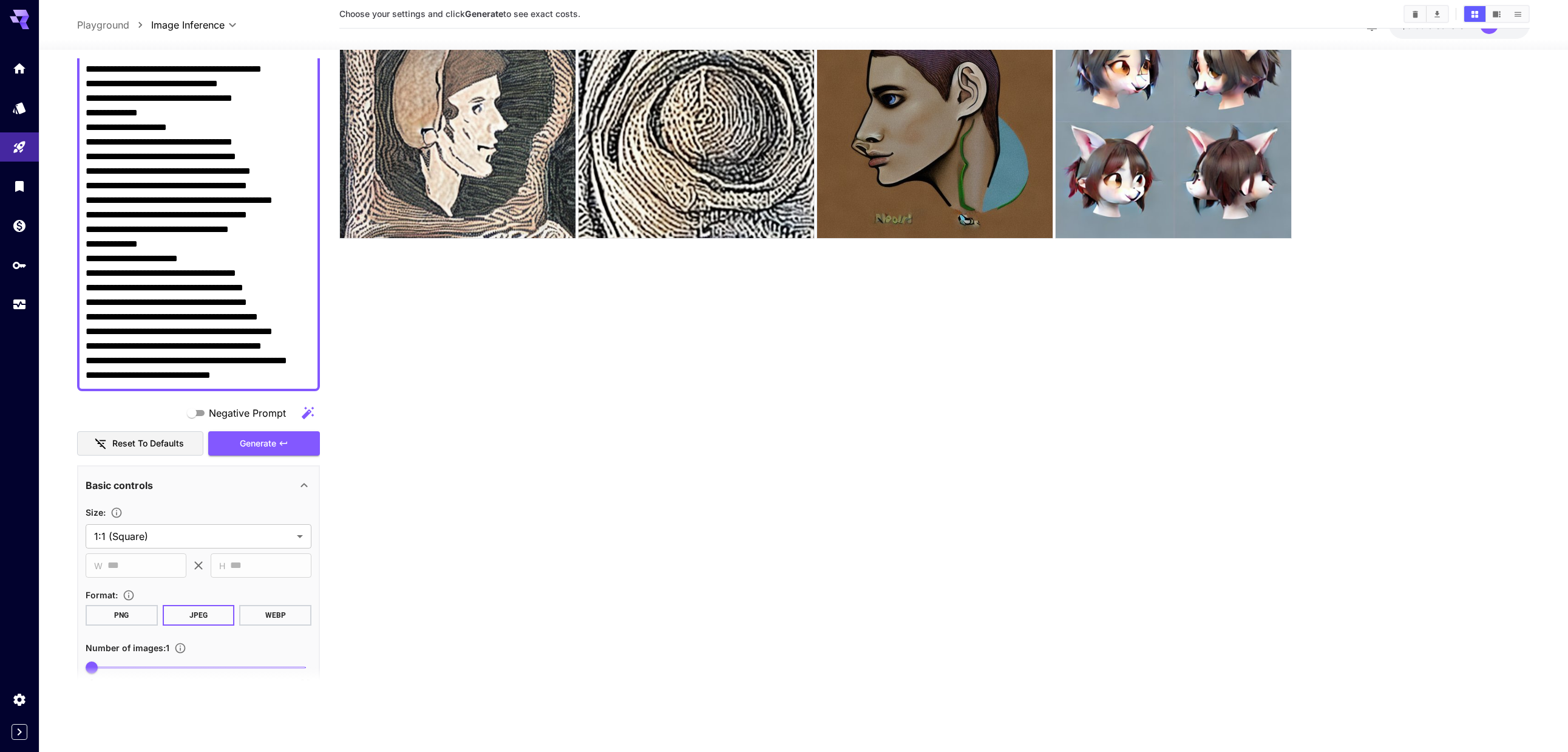
scroll to position [547, 0]
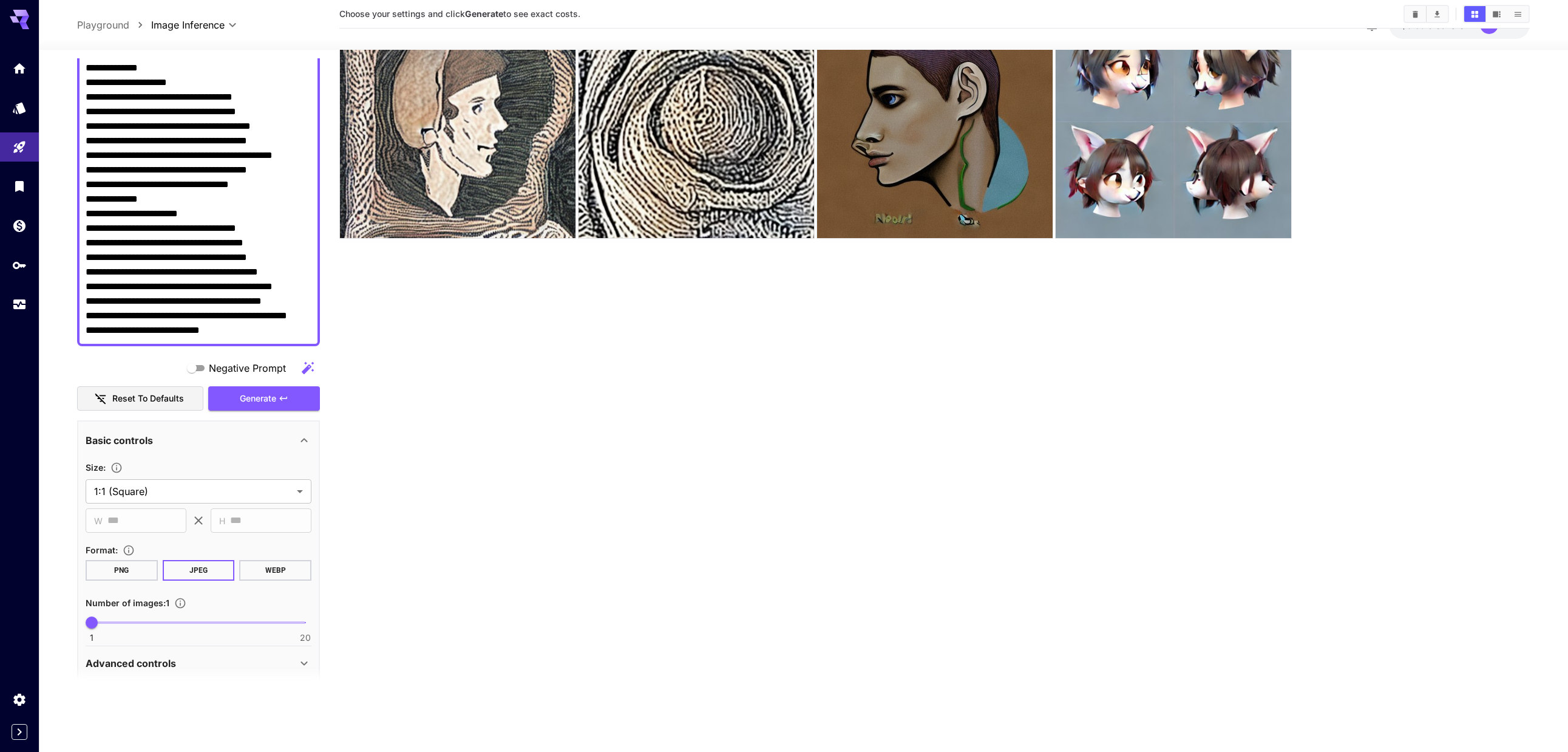
scroll to position [505, 0]
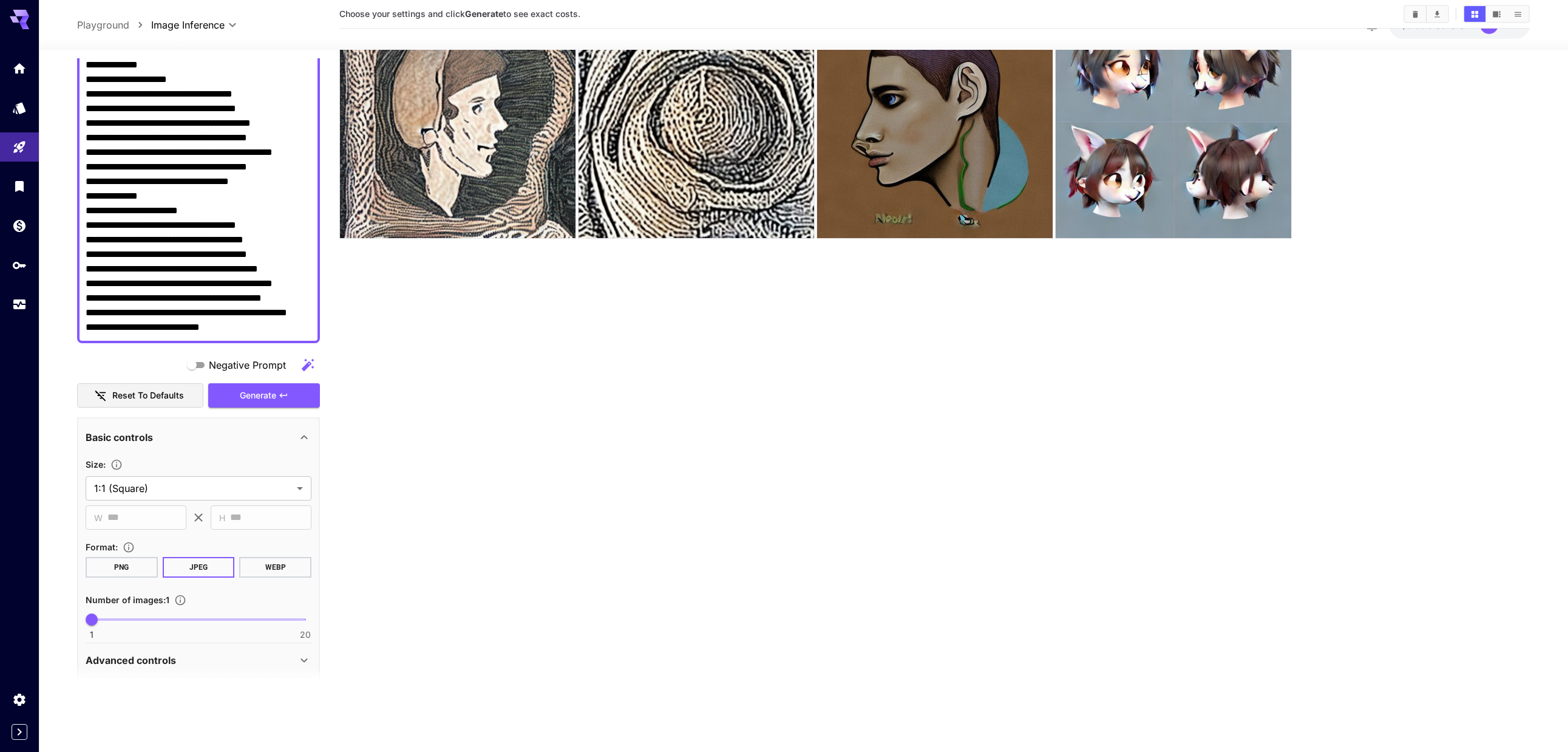
click at [178, 330] on textarea "Negative Prompt" at bounding box center [198, 6] width 226 height 656
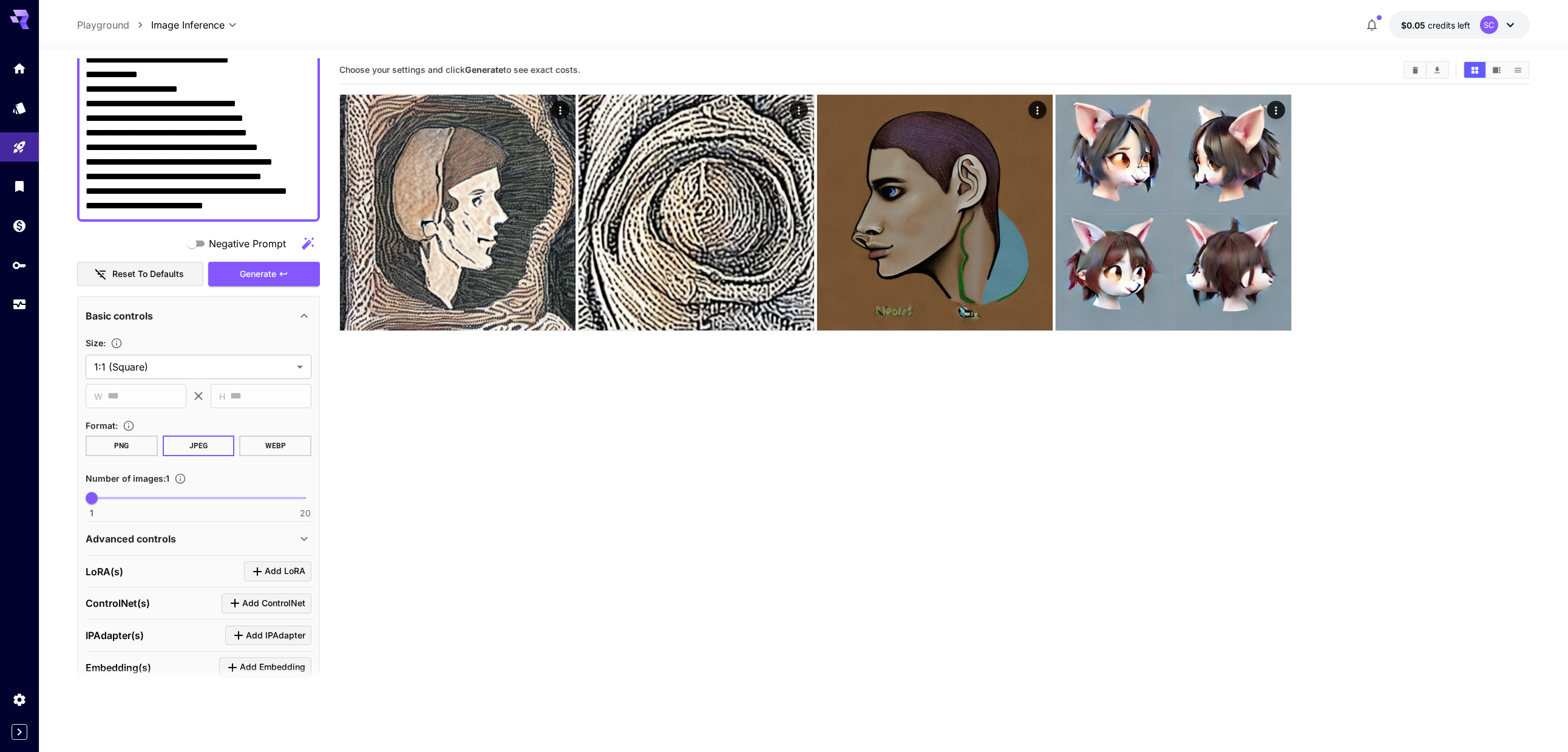
scroll to position [0, 0]
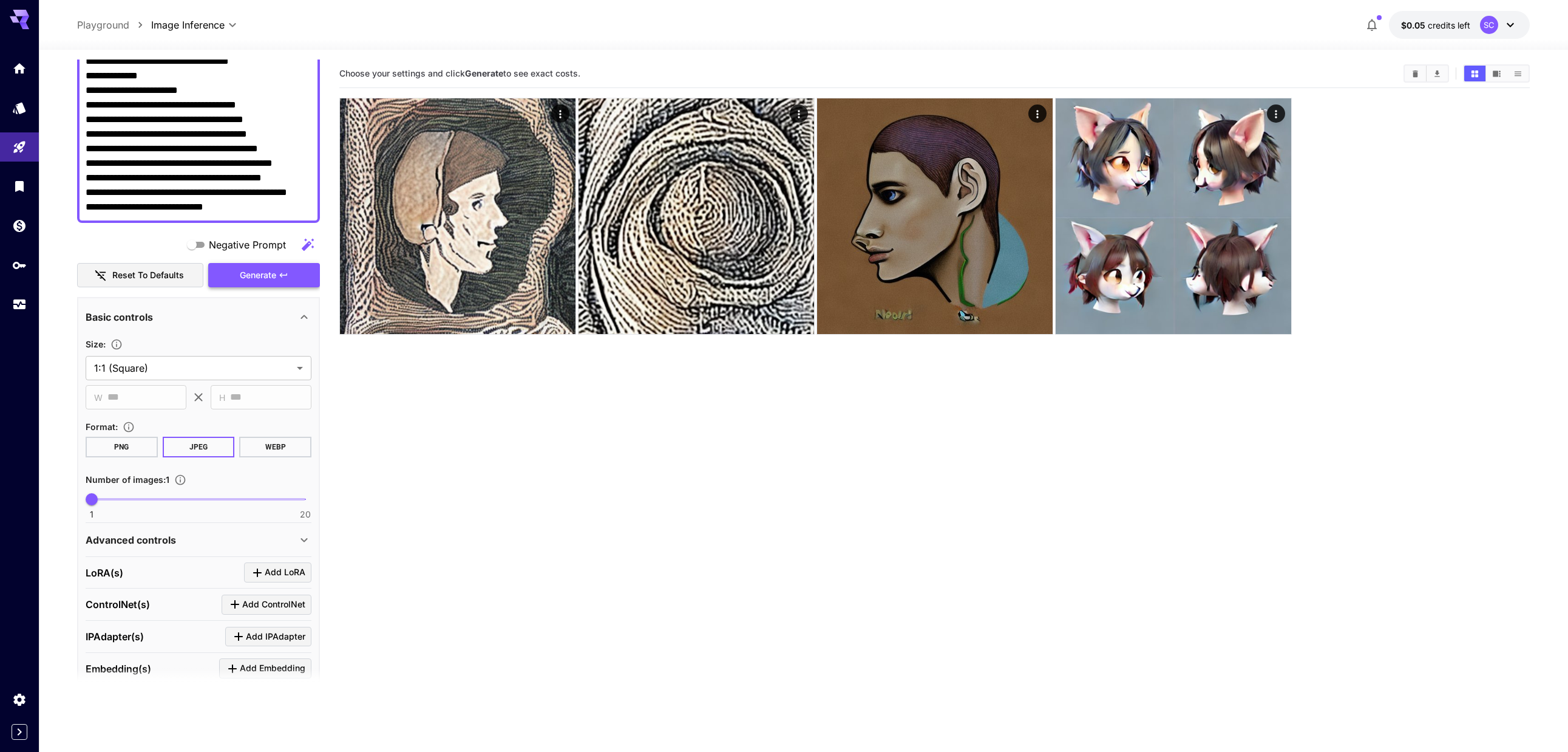
type textarea "**********"
click at [267, 276] on span "Generate" at bounding box center [258, 275] width 37 height 15
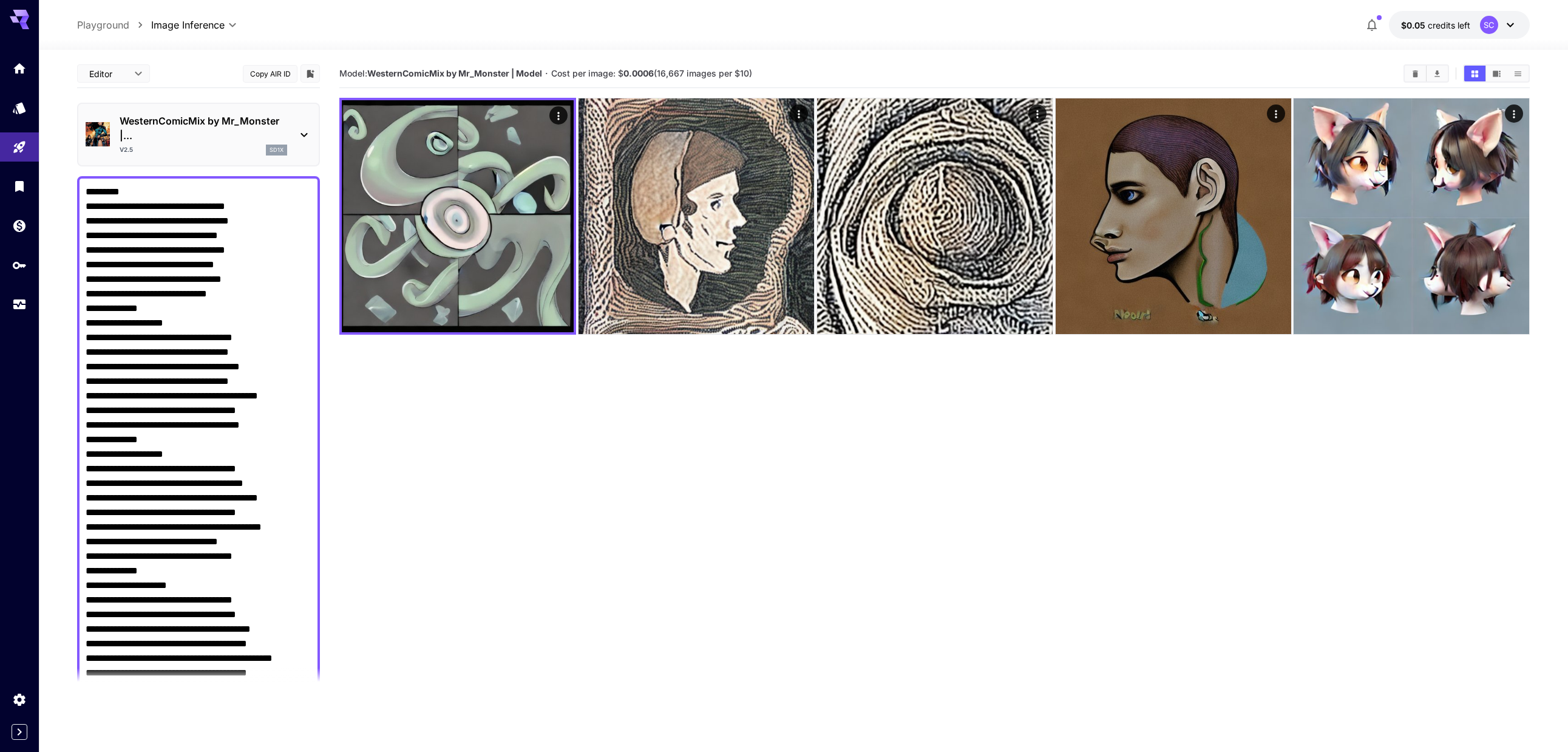
click at [137, 134] on p "WesternComicMix by Mr_Monster |..." at bounding box center [203, 128] width 168 height 29
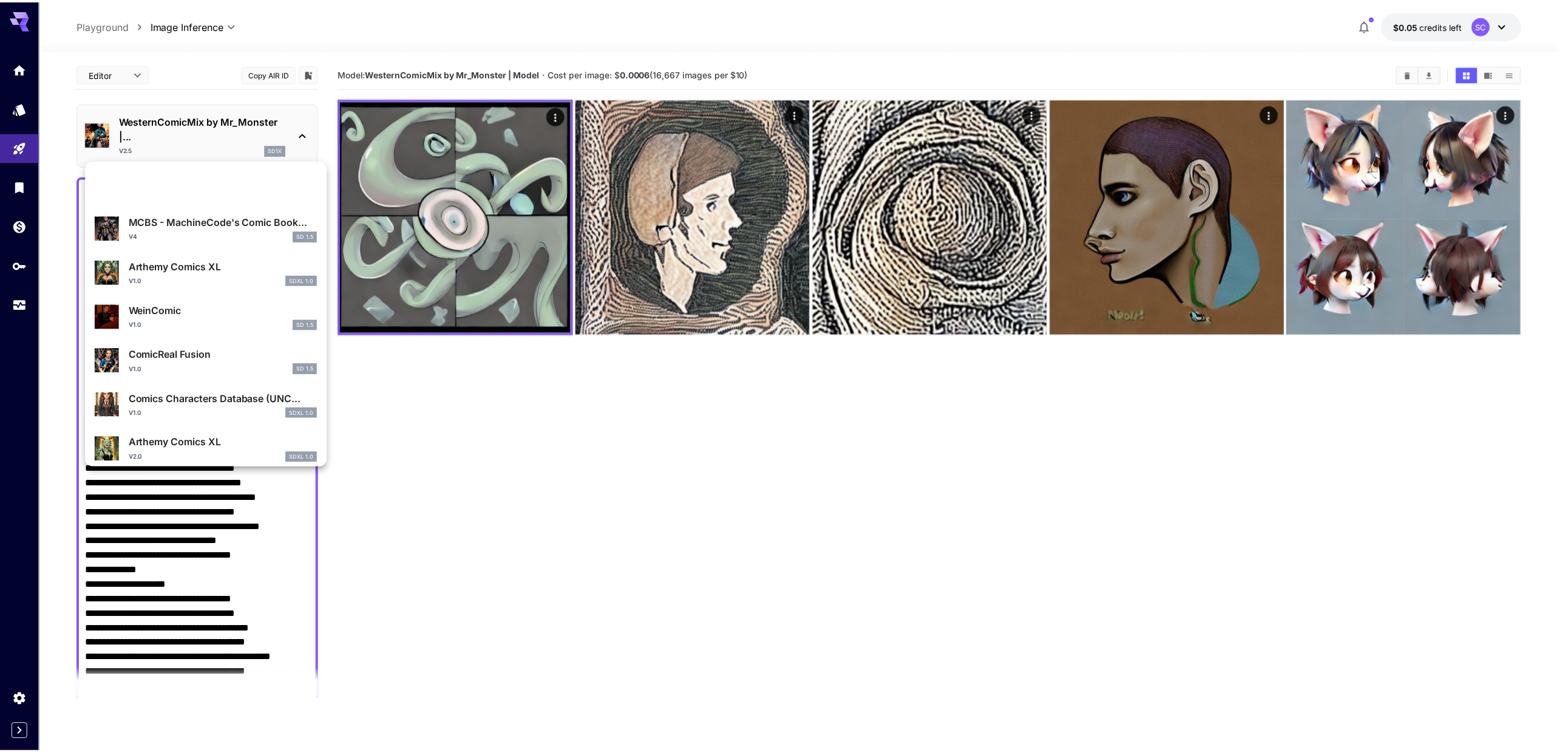
scroll to position [974, 0]
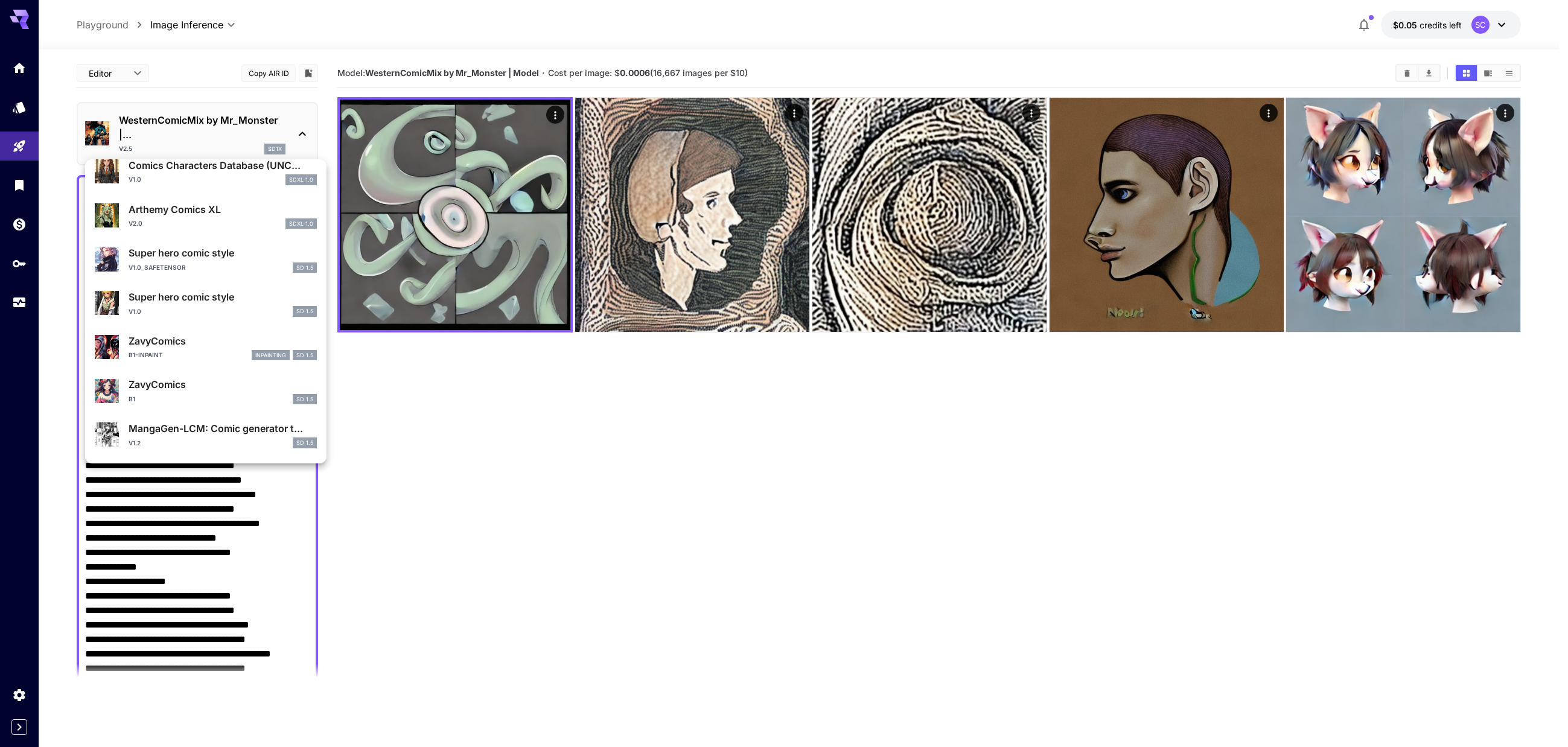
click at [184, 220] on div "v2.0 SDXL 1.0" at bounding box center [222, 224] width 188 height 11
type input "**********"
type input "****"
type input "*"
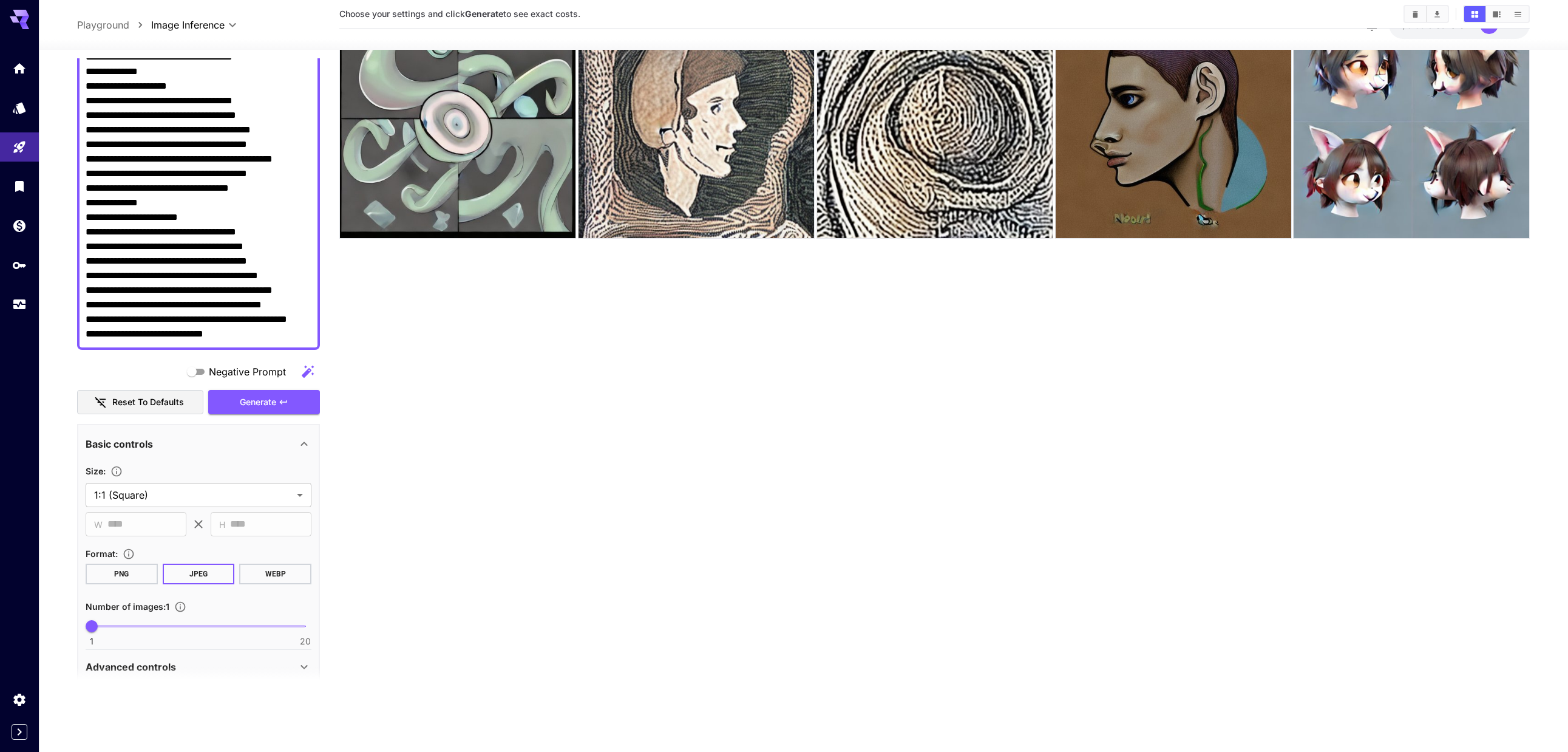
scroll to position [486, 0]
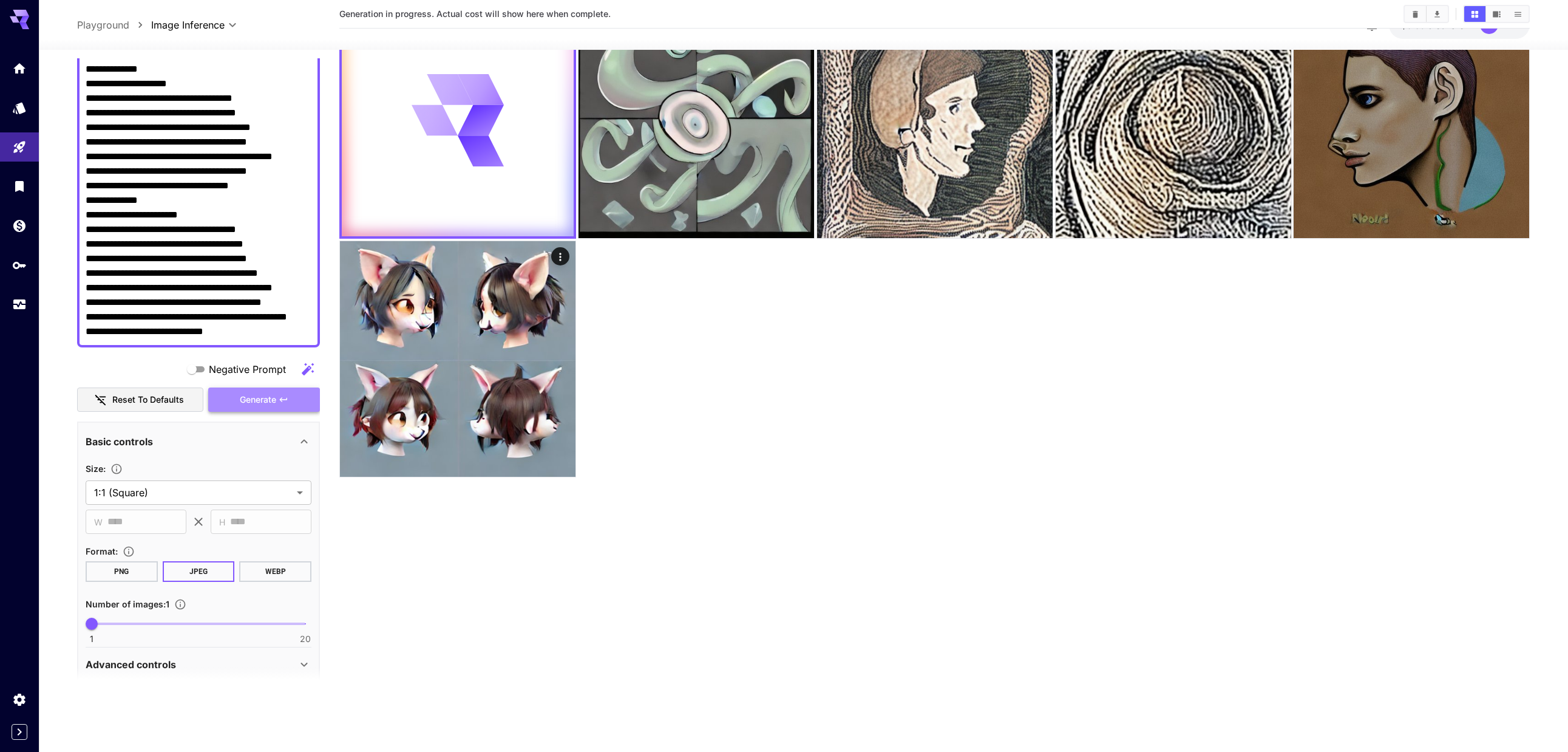
click at [283, 403] on icon "button" at bounding box center [283, 400] width 10 height 10
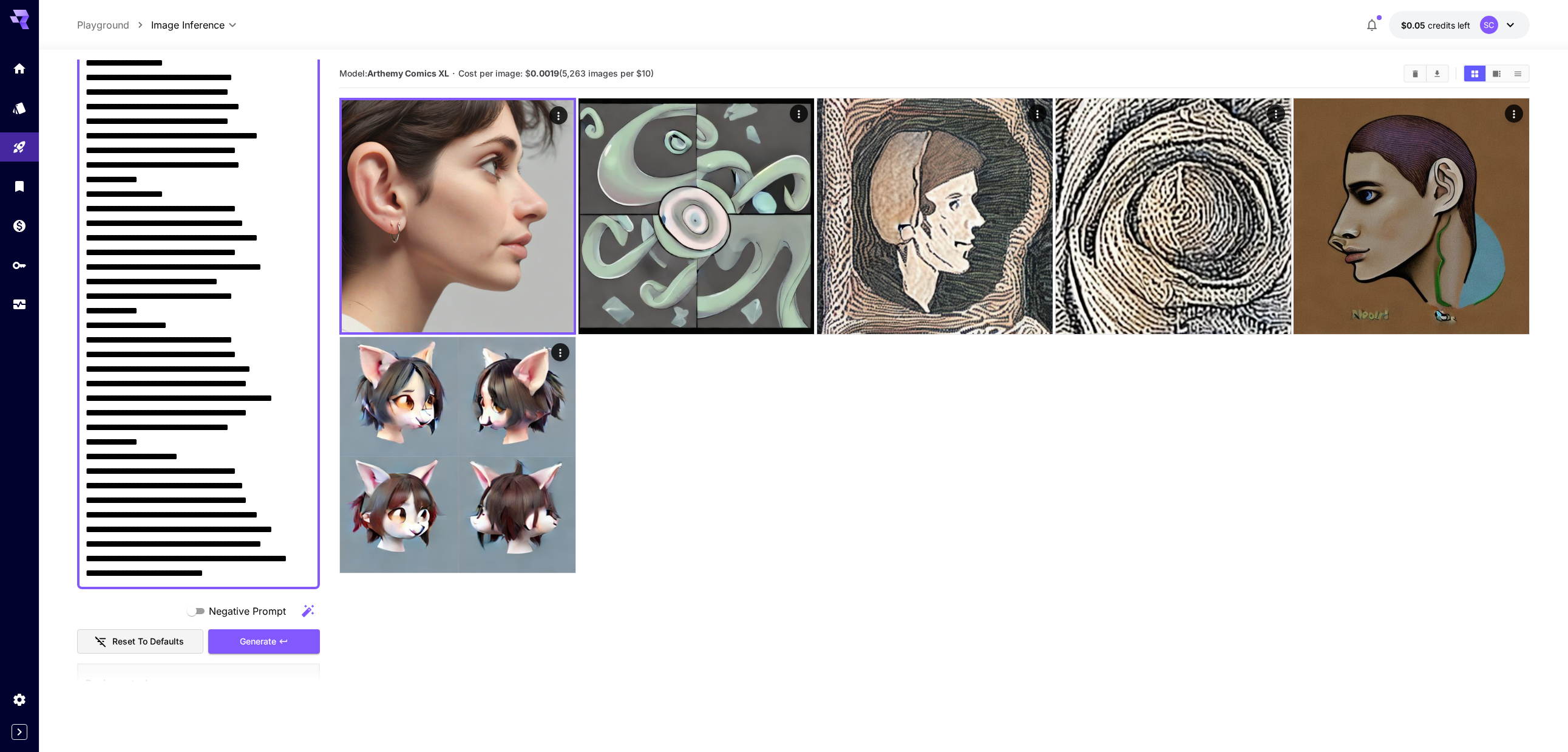
scroll to position [425, 0]
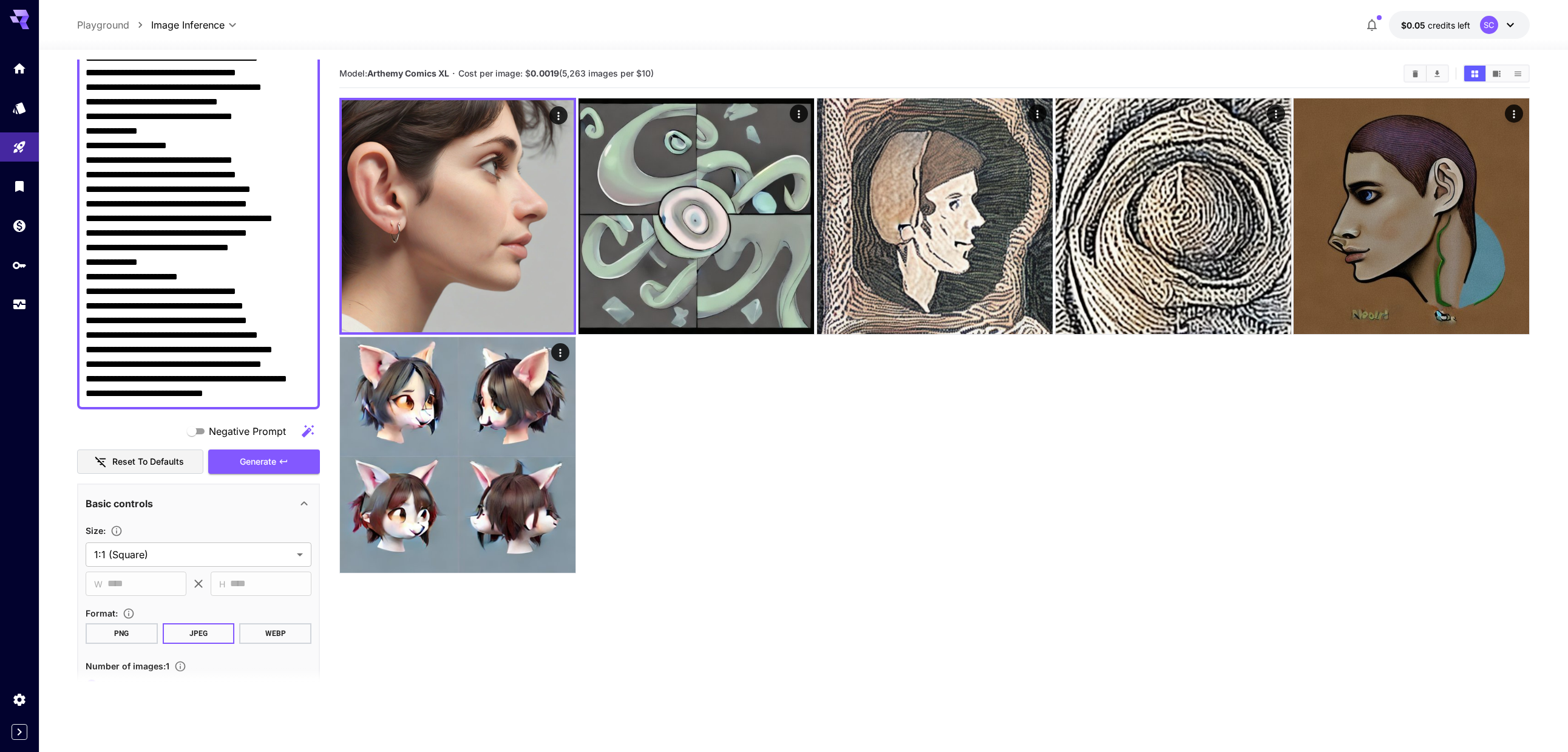
click at [228, 396] on textarea "Negative Prompt" at bounding box center [198, 72] width 226 height 656
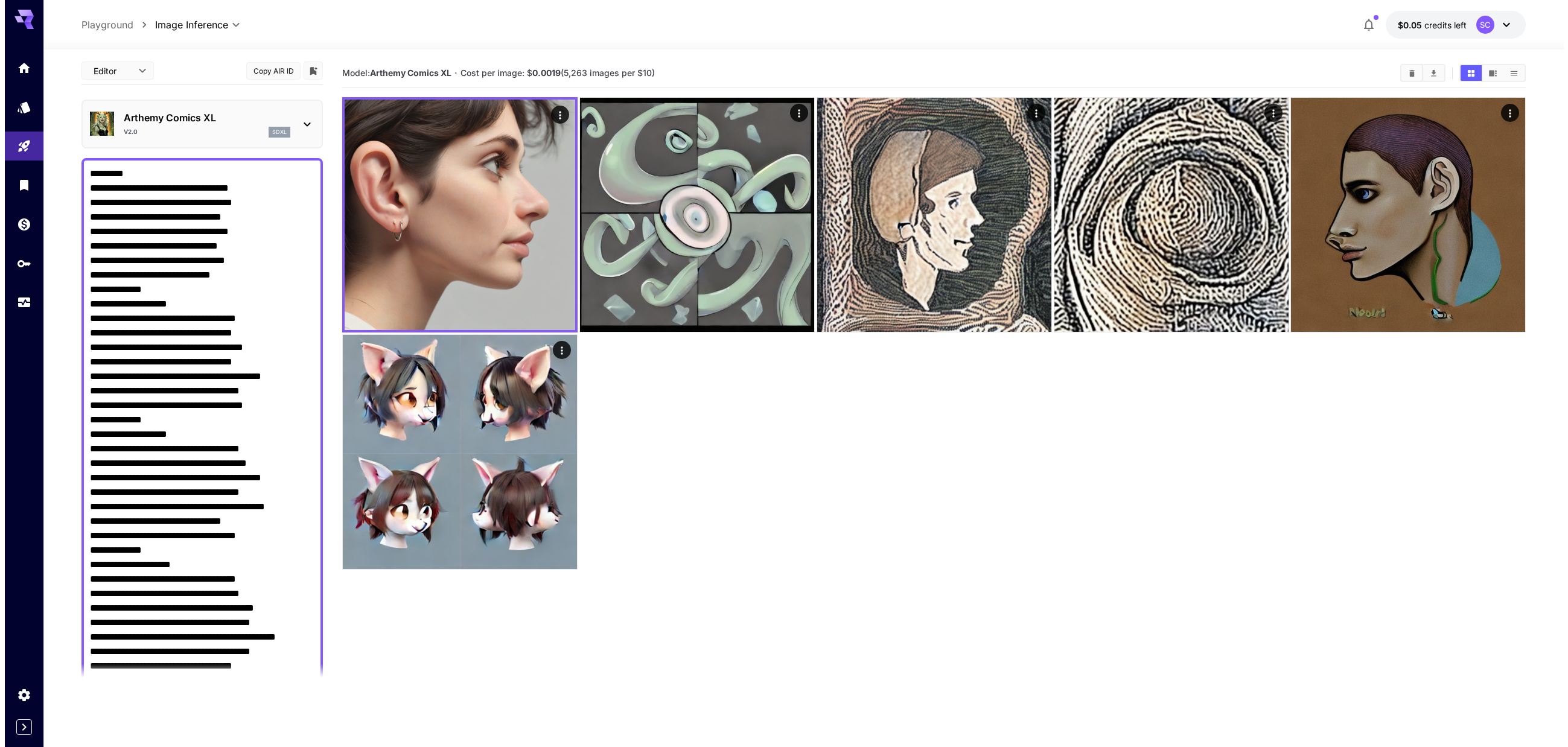
scroll to position [0, 0]
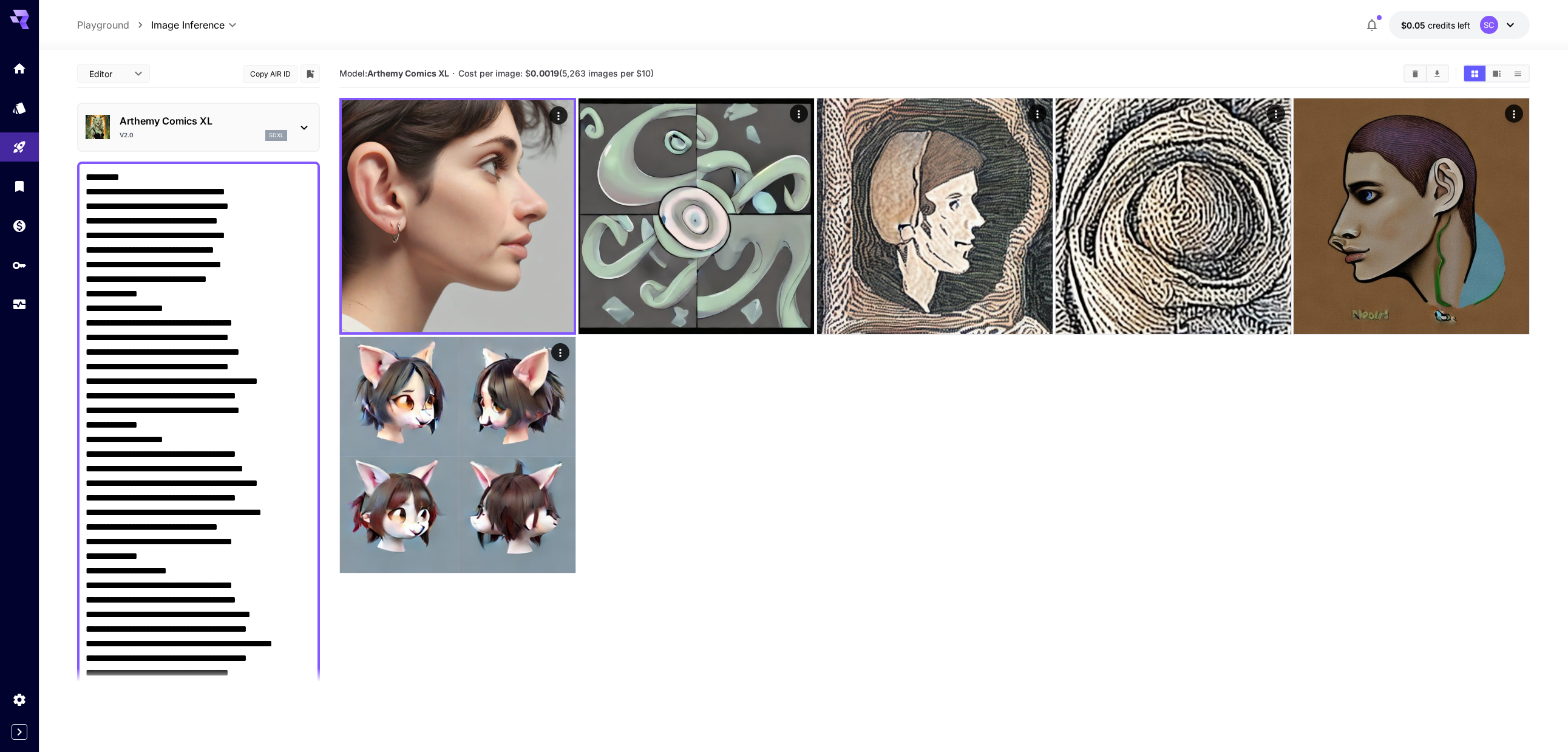
type textarea "**********"
click at [206, 126] on p "Arthemy Comics XL" at bounding box center [203, 121] width 168 height 15
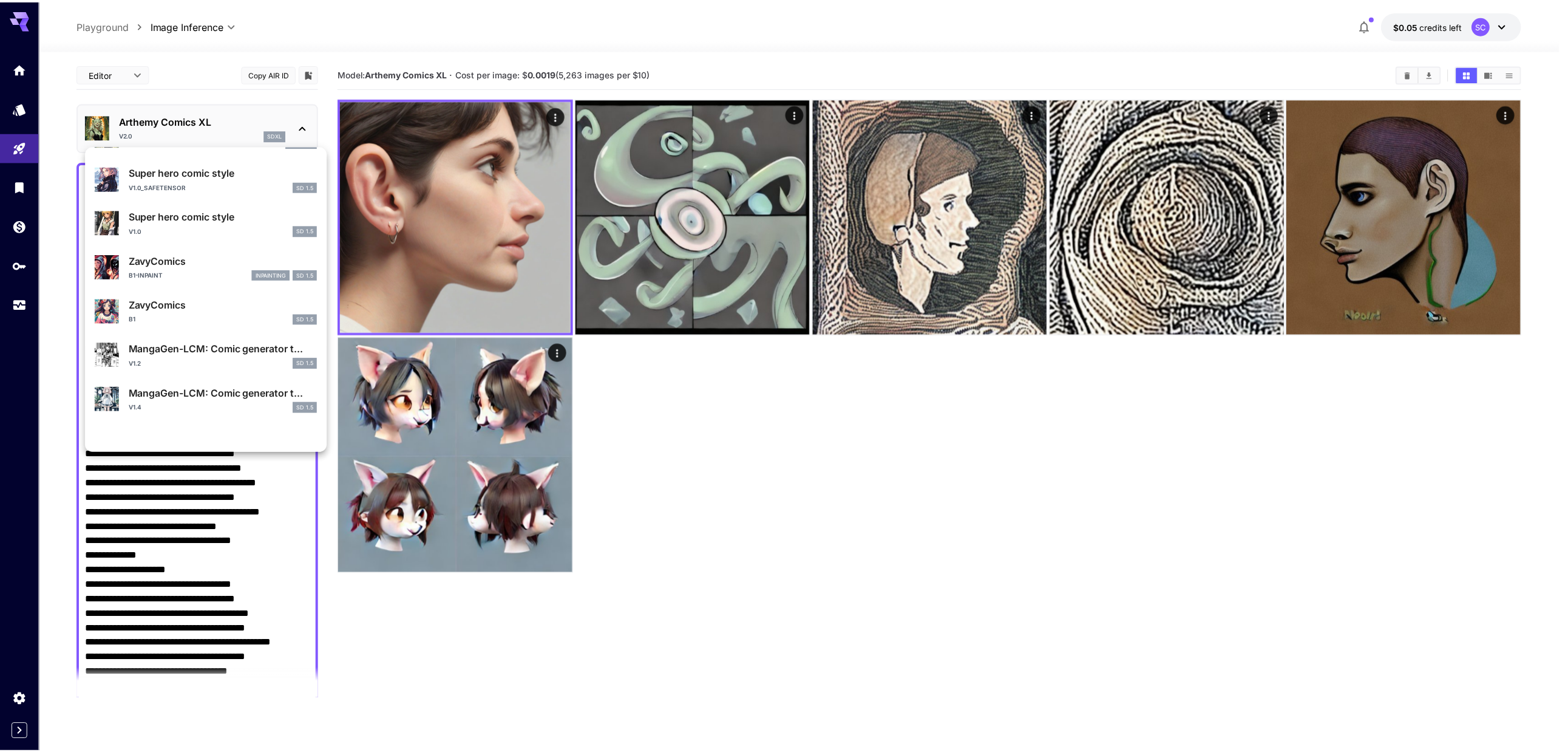
scroll to position [1105, 0]
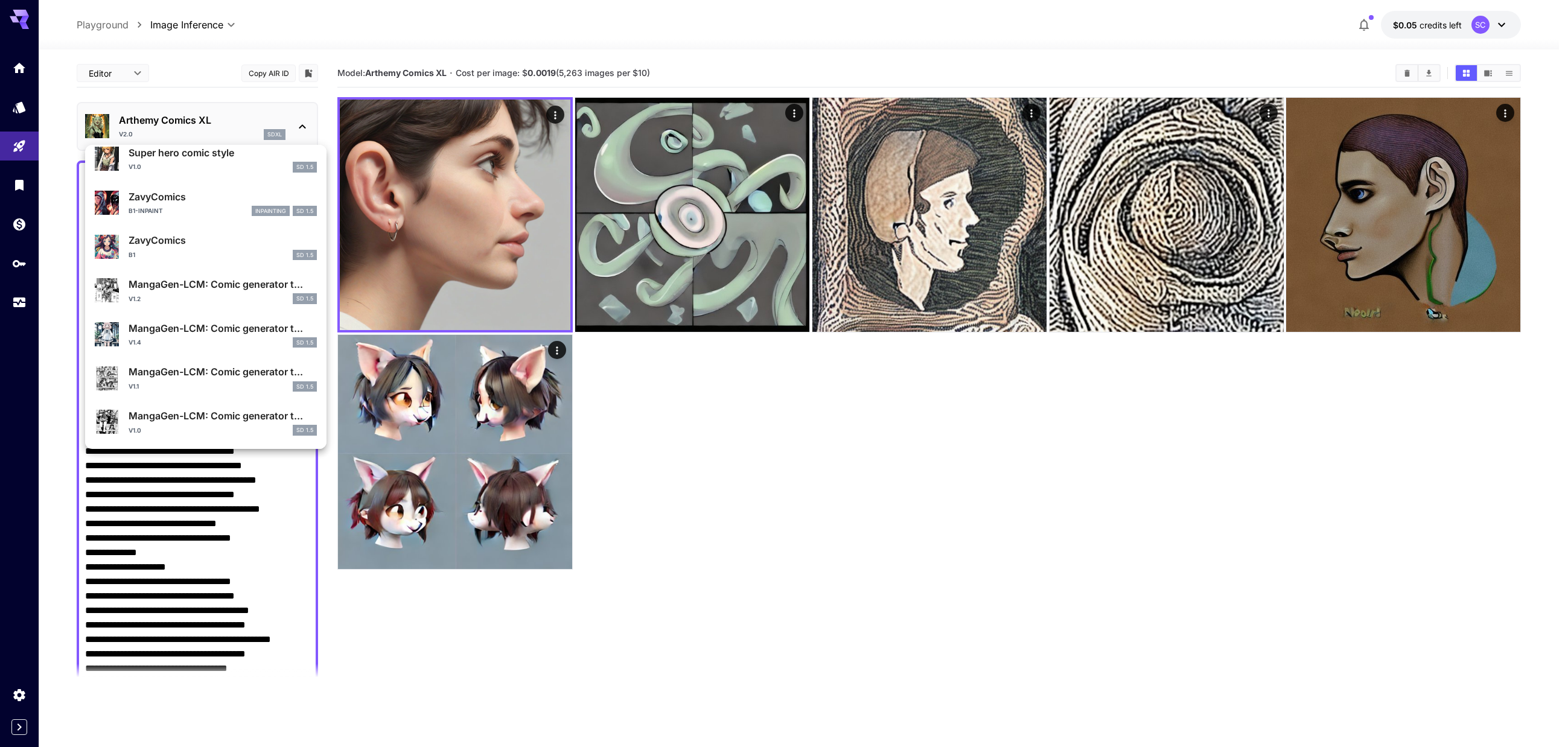
click at [197, 252] on div "b1 SD 1.5" at bounding box center [222, 255] width 188 height 11
type input "**********"
type input "***"
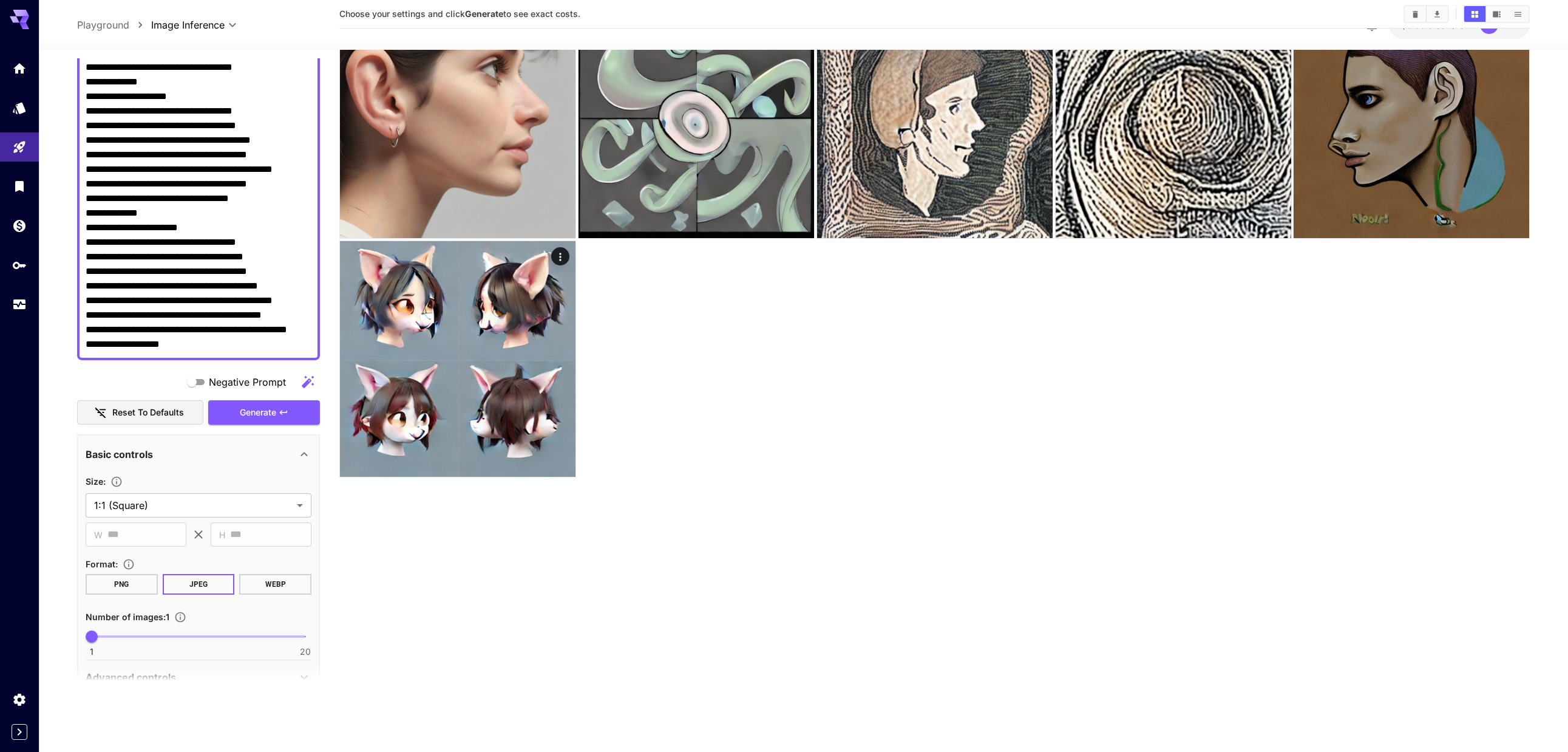
scroll to position [486, 0]
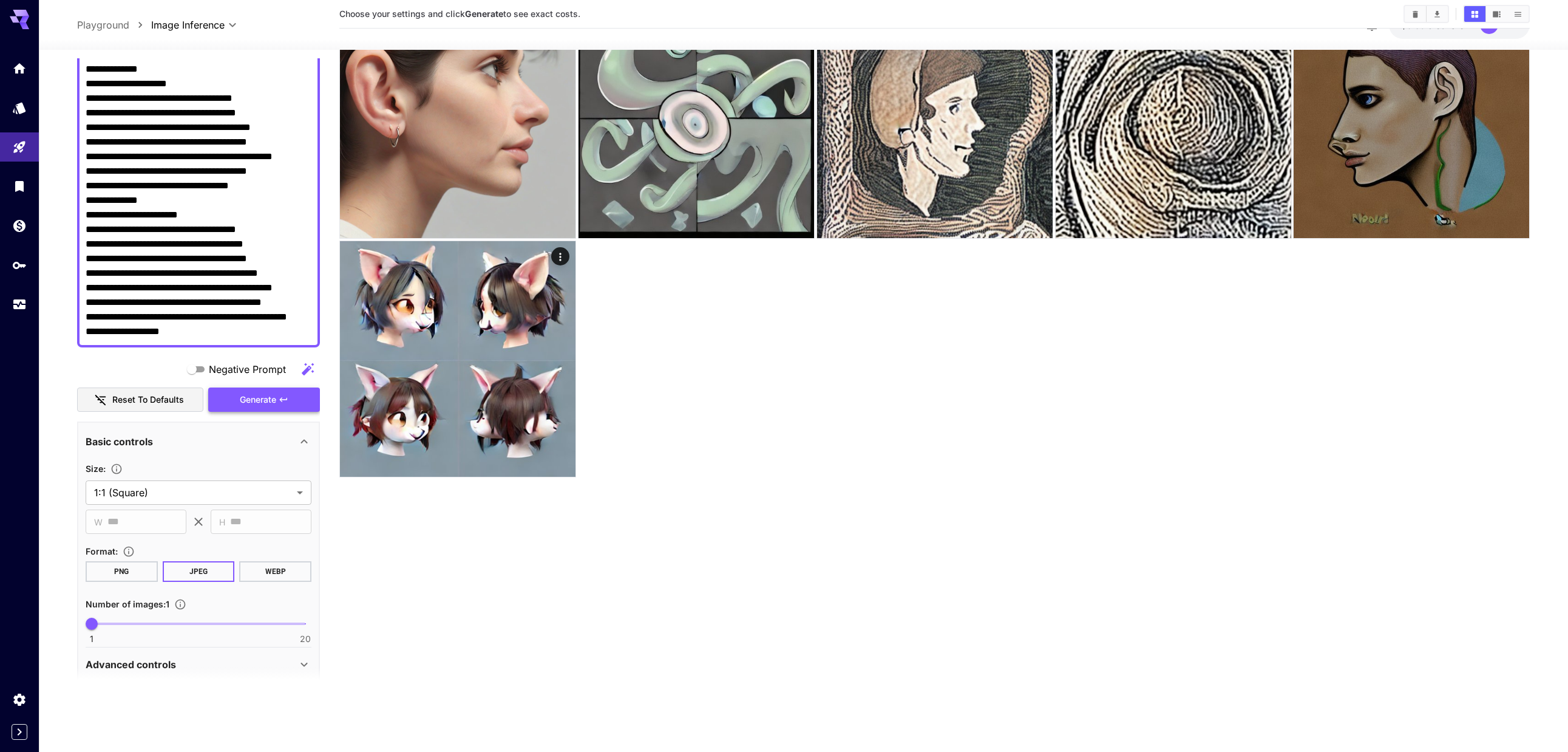
click at [256, 403] on span "Generate" at bounding box center [258, 400] width 37 height 15
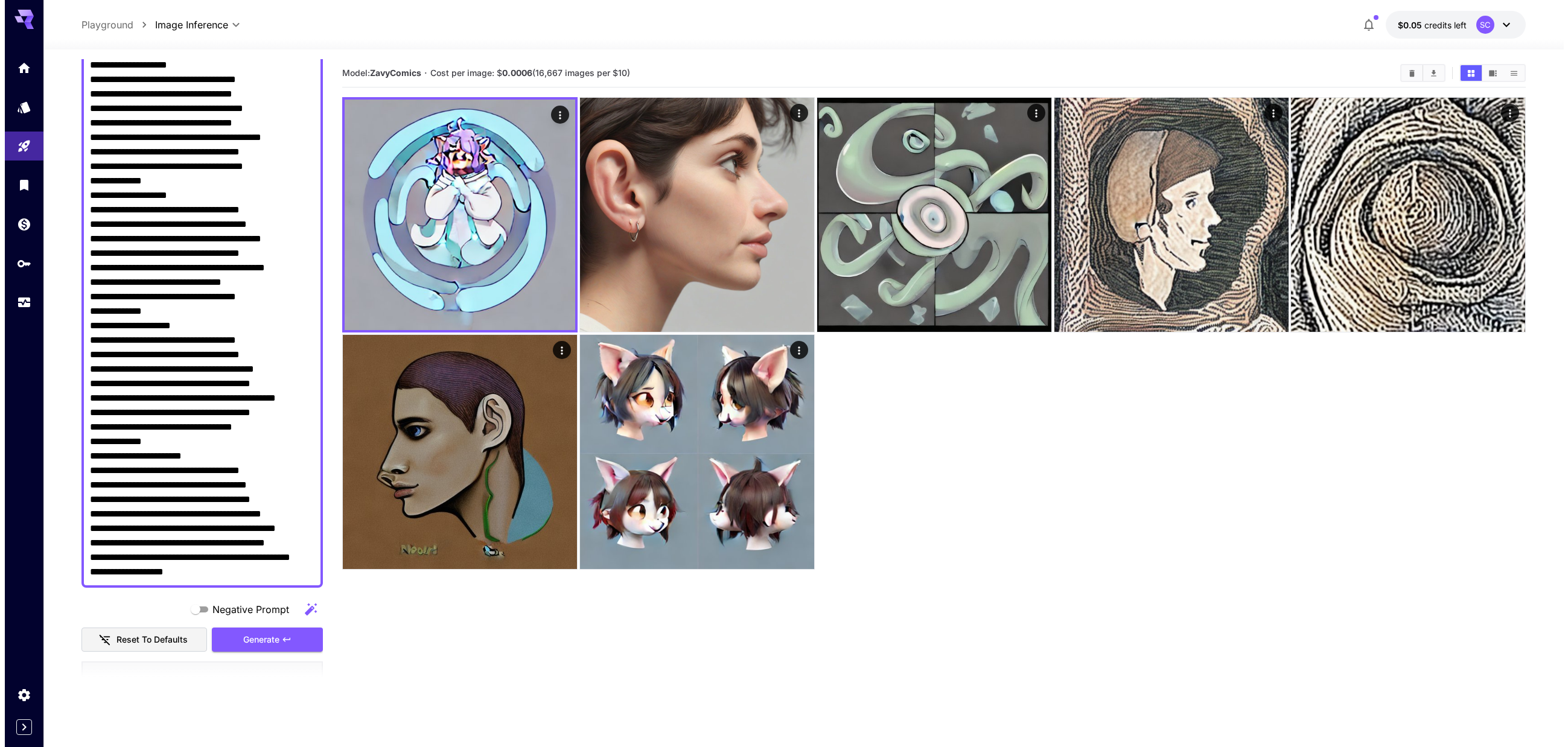
scroll to position [0, 0]
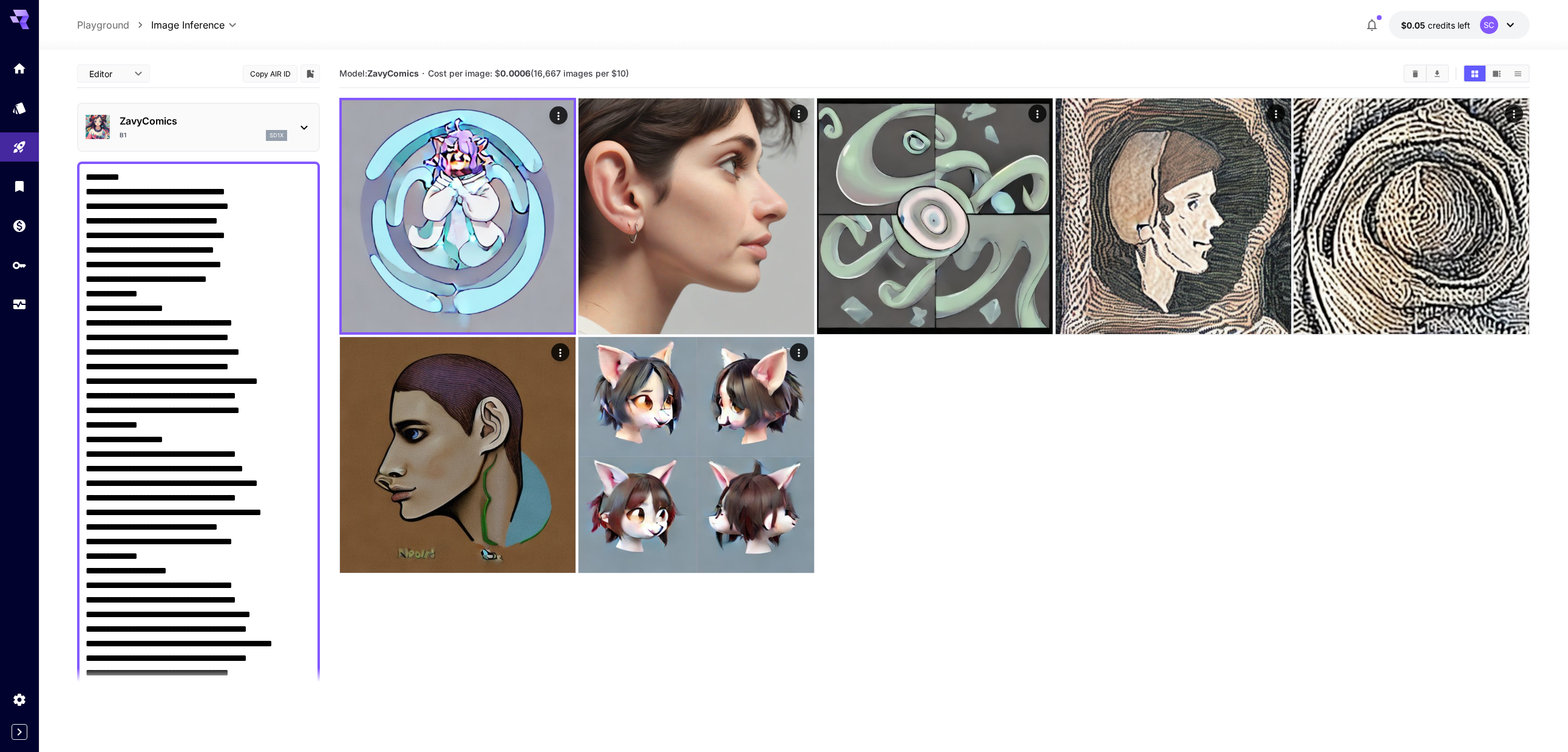
click at [229, 126] on p "ZavyComics" at bounding box center [203, 121] width 168 height 15
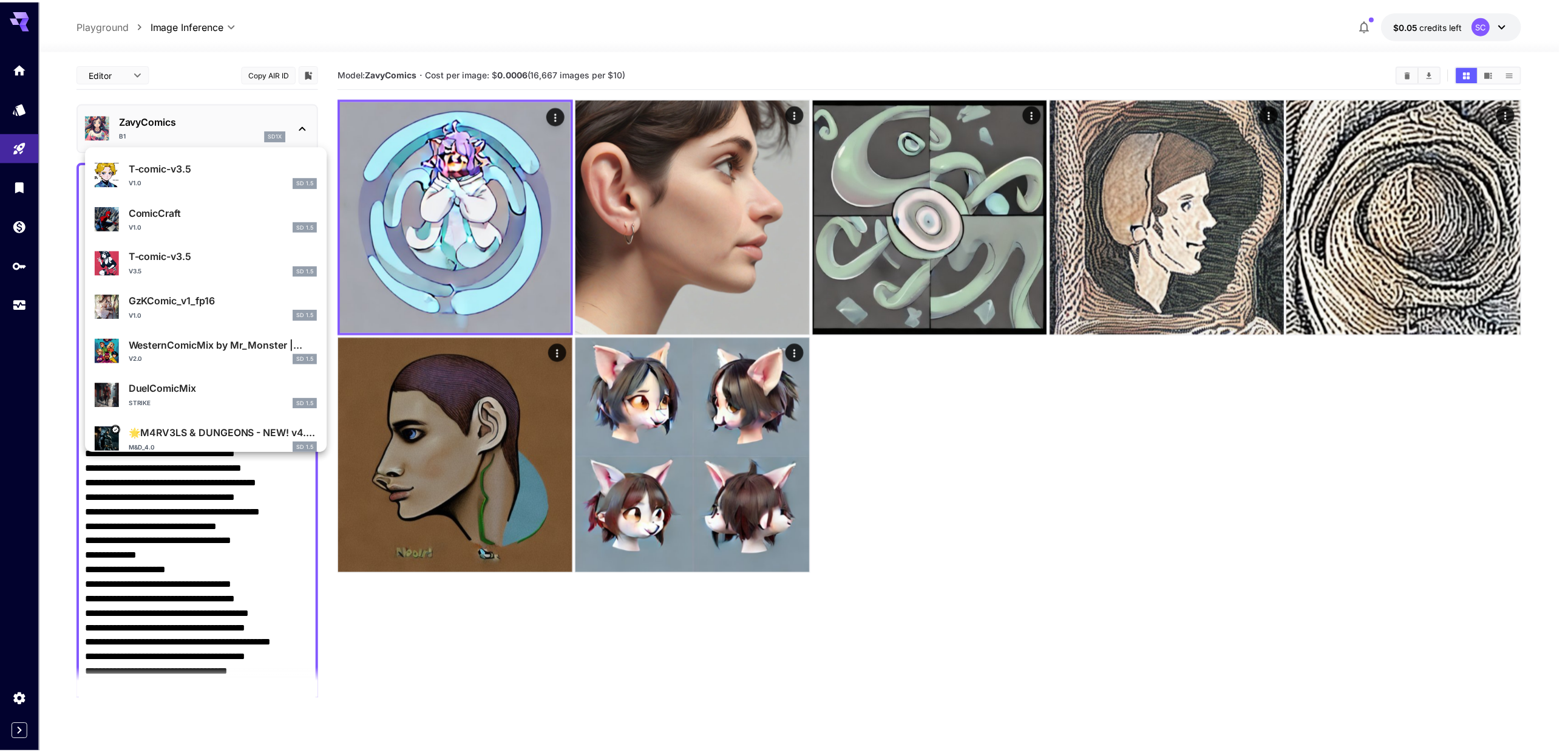
scroll to position [489, 0]
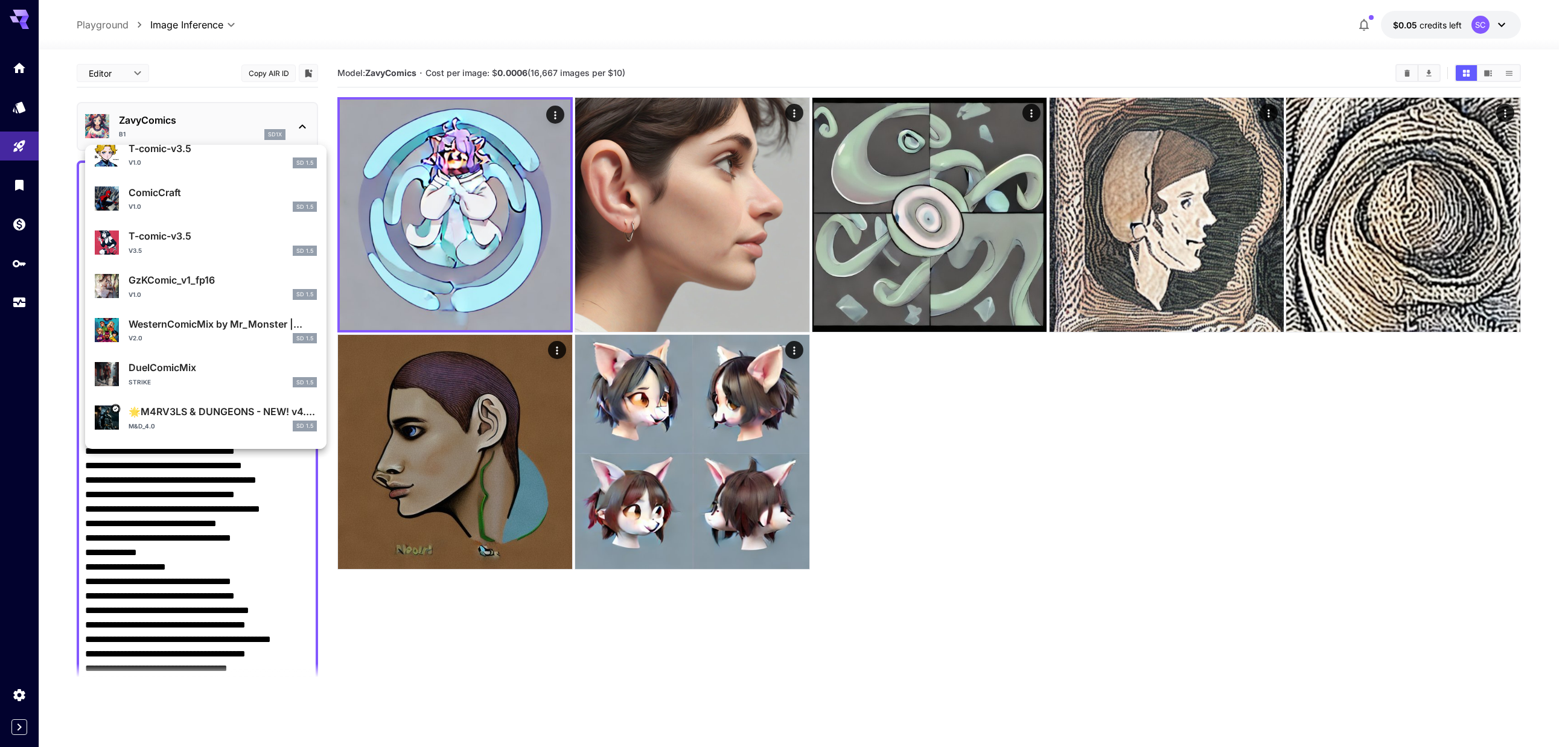
click at [226, 248] on div "v3.5 SD 1.5" at bounding box center [222, 251] width 188 height 11
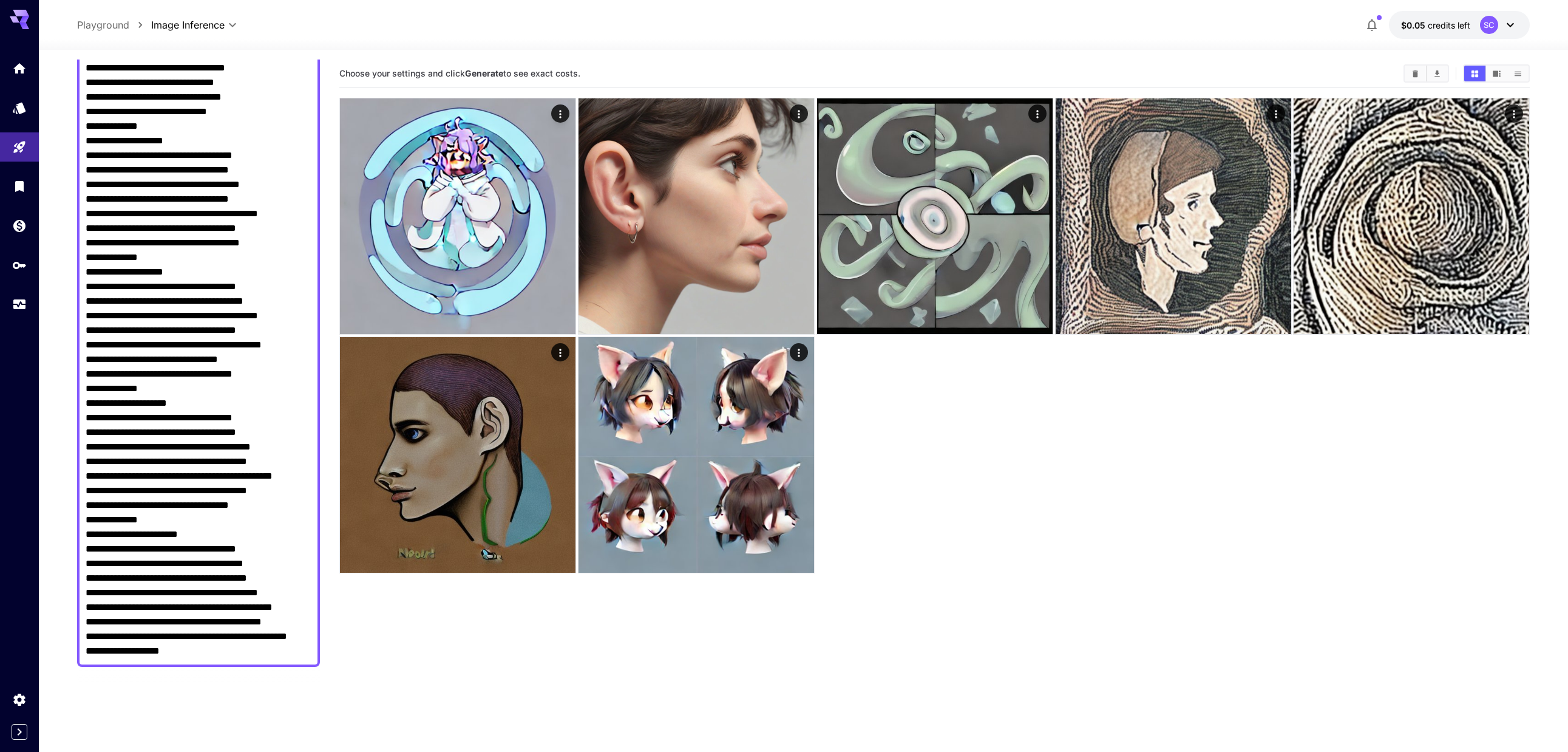
scroll to position [547, 0]
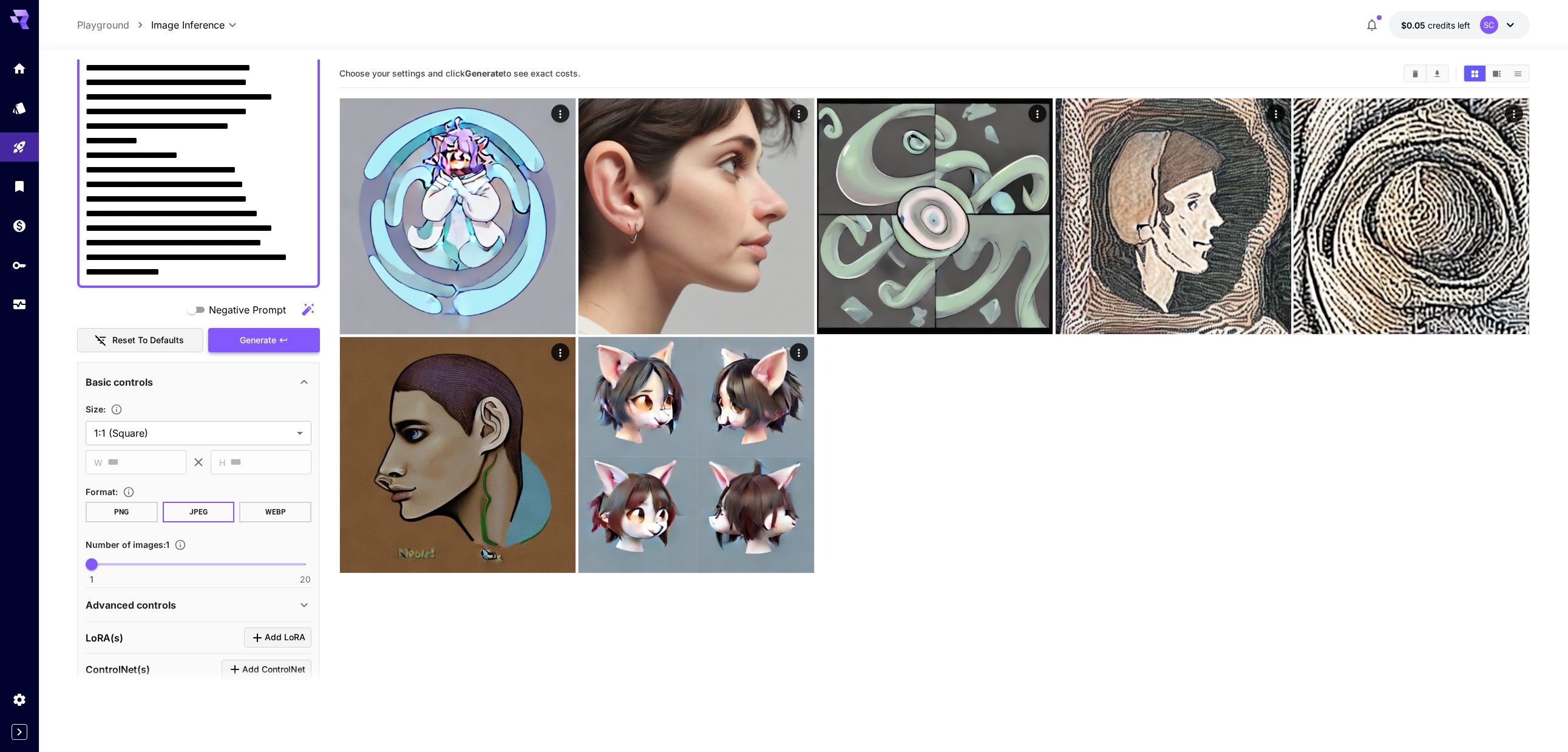
click at [277, 336] on button "Generate" at bounding box center [264, 340] width 112 height 25
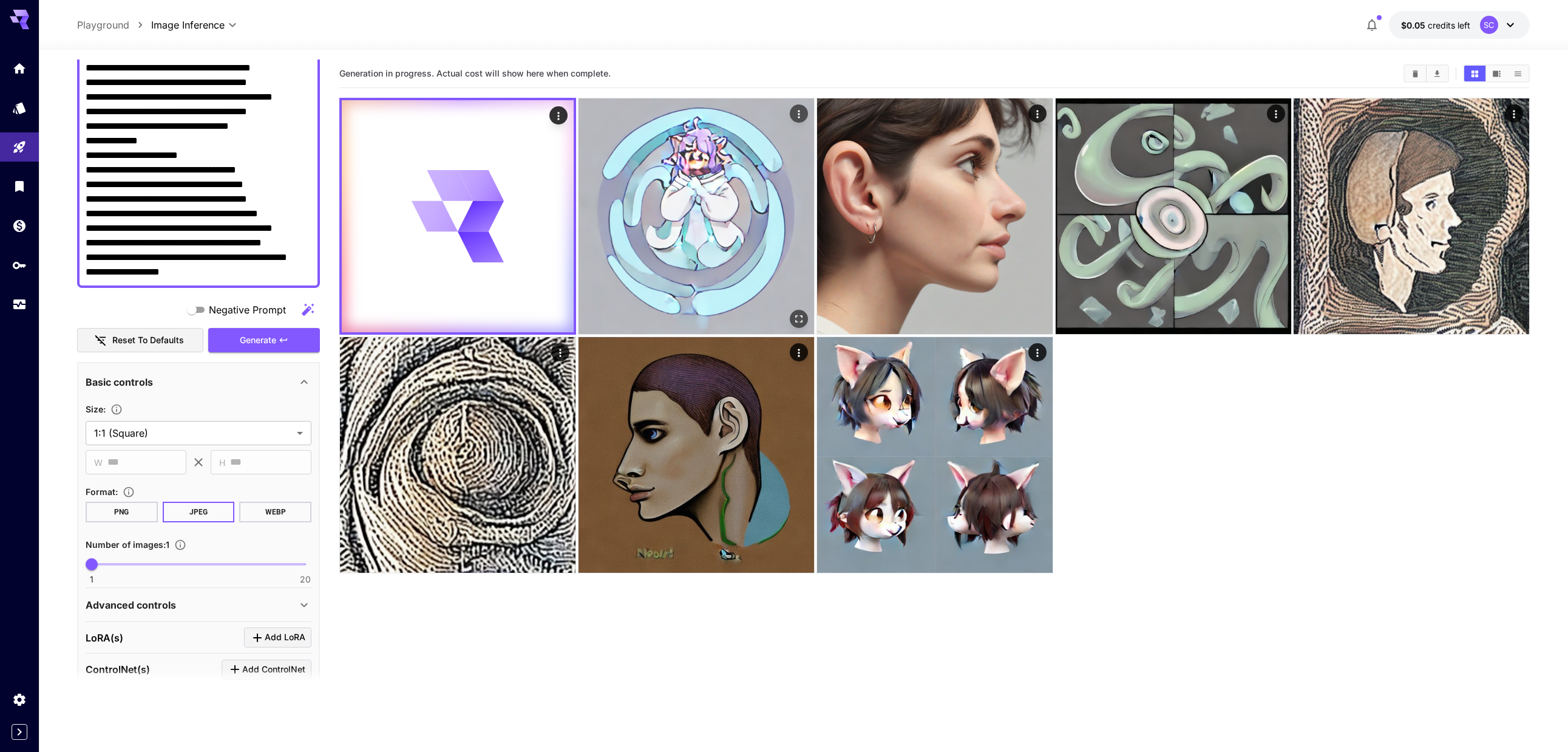
click at [802, 111] on icon "Actions" at bounding box center [798, 114] width 12 height 12
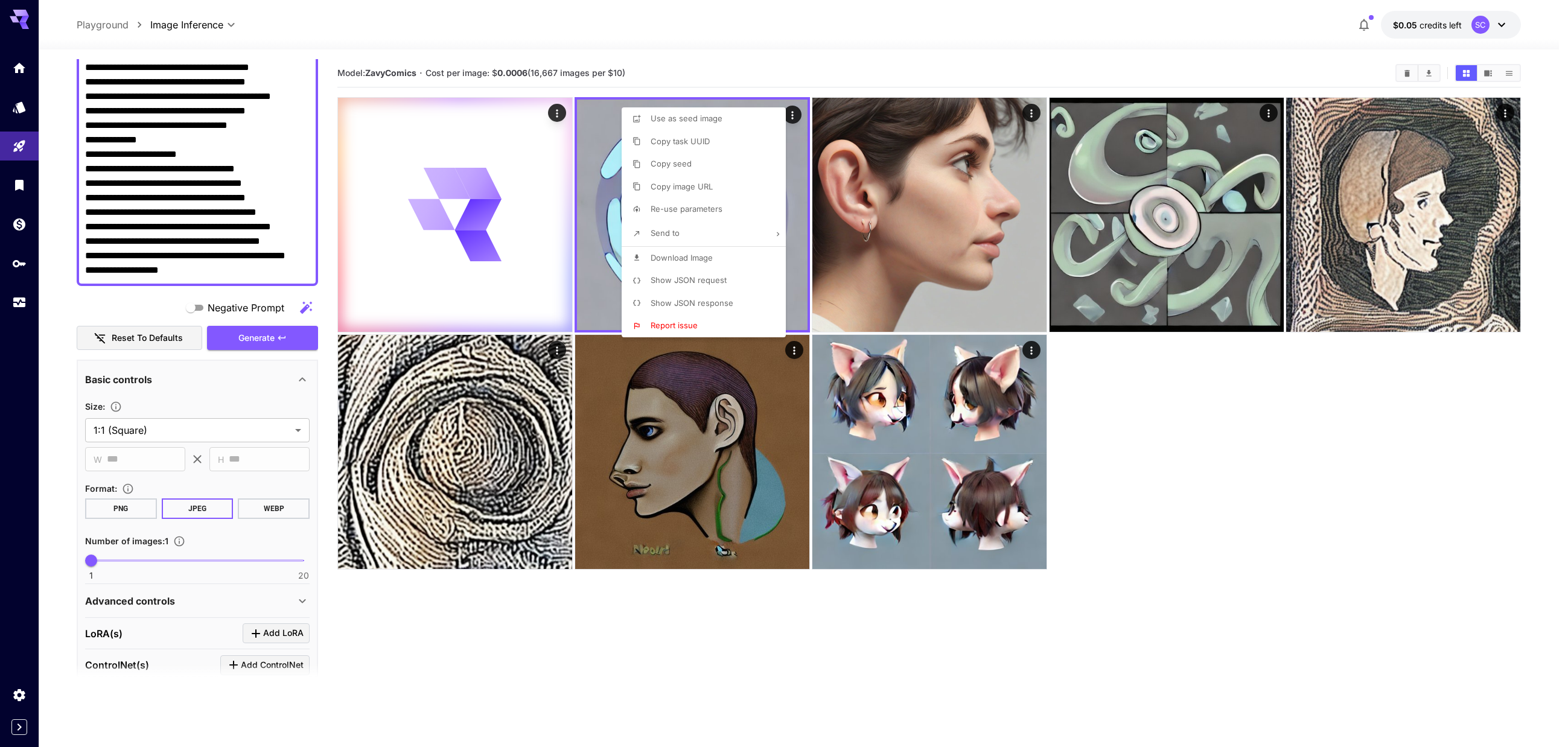
drag, startPoint x: 604, startPoint y: 305, endPoint x: 1337, endPoint y: 554, distance: 774.1
click at [1338, 562] on div at bounding box center [784, 373] width 1568 height 747
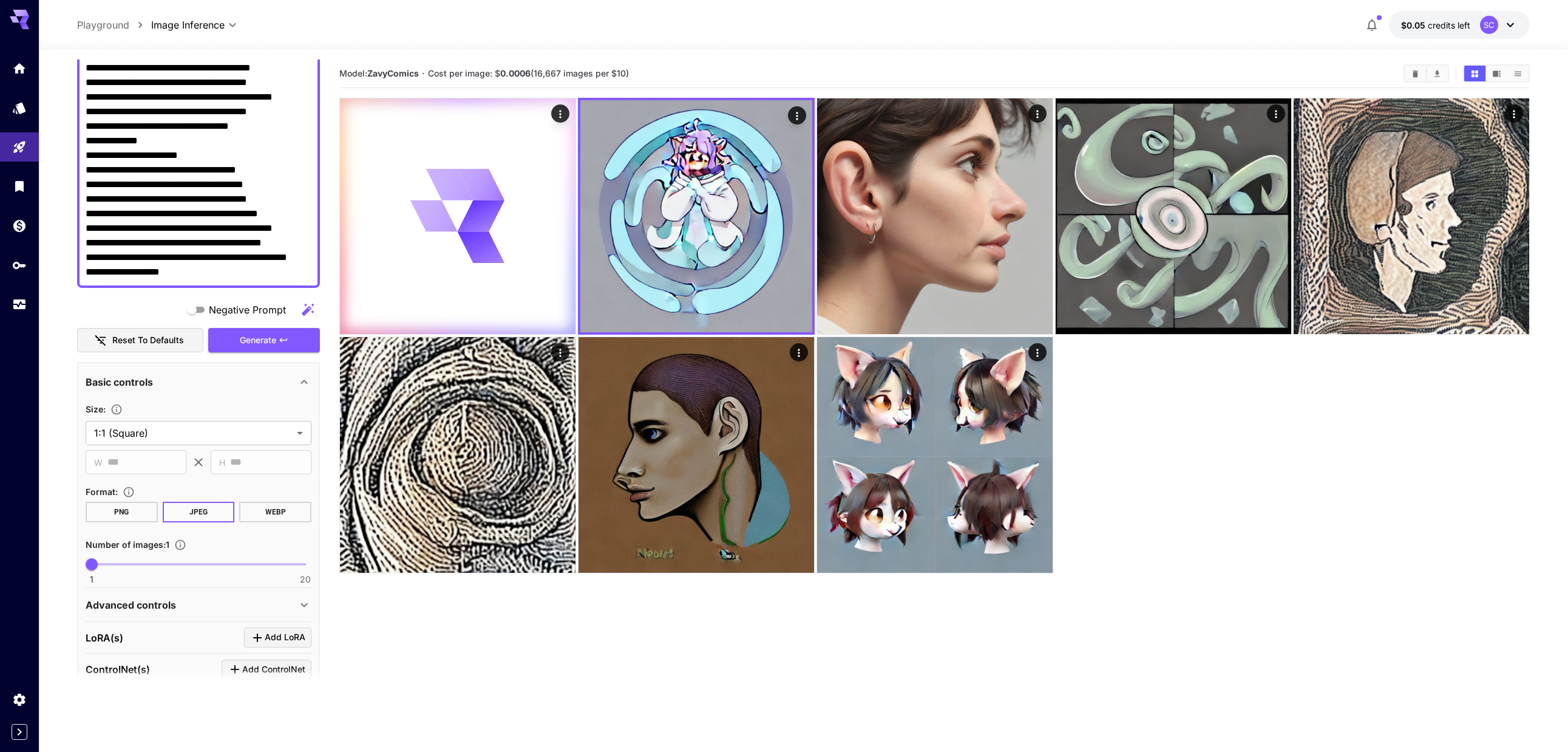
click at [1314, 481] on div at bounding box center [935, 335] width 1191 height 475
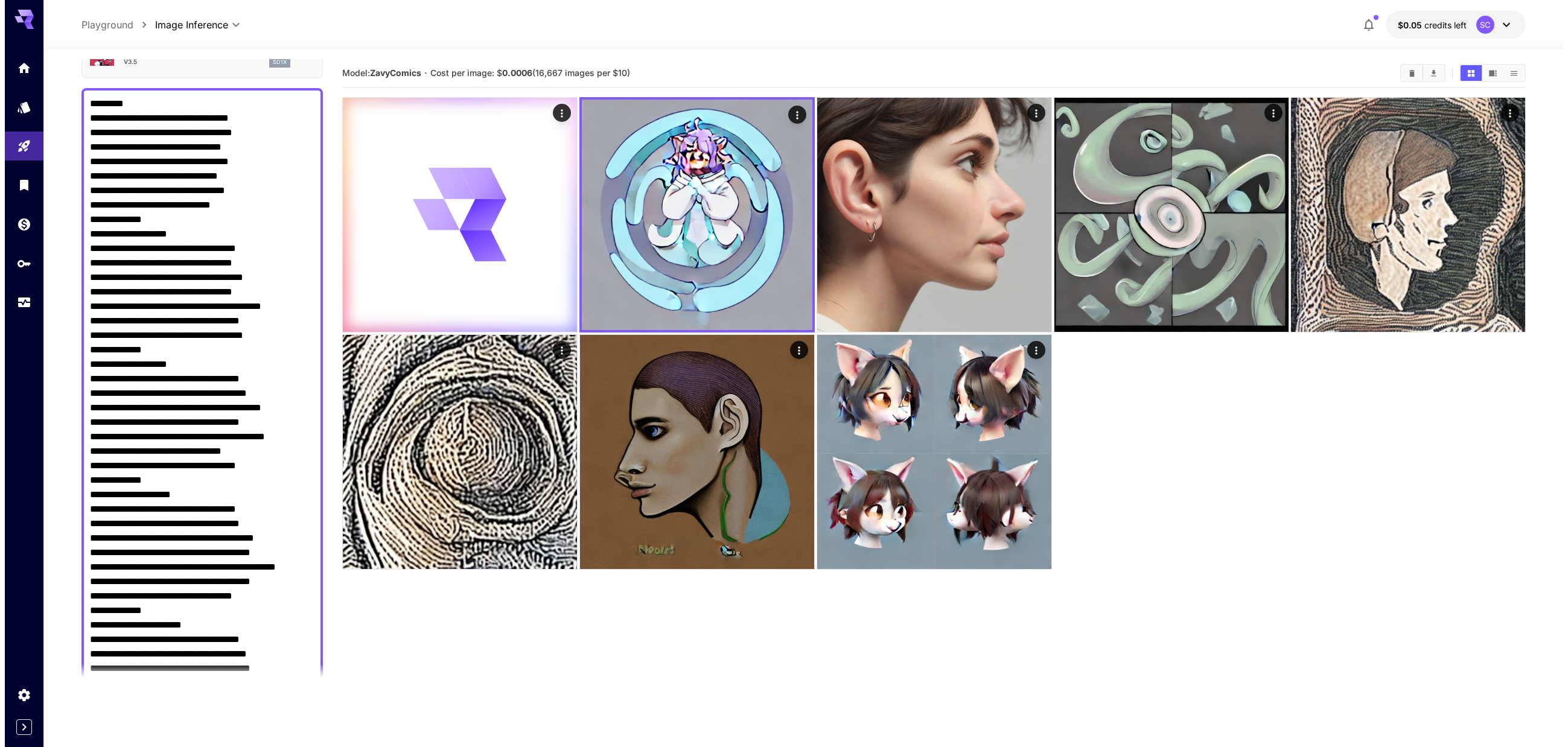
scroll to position [0, 0]
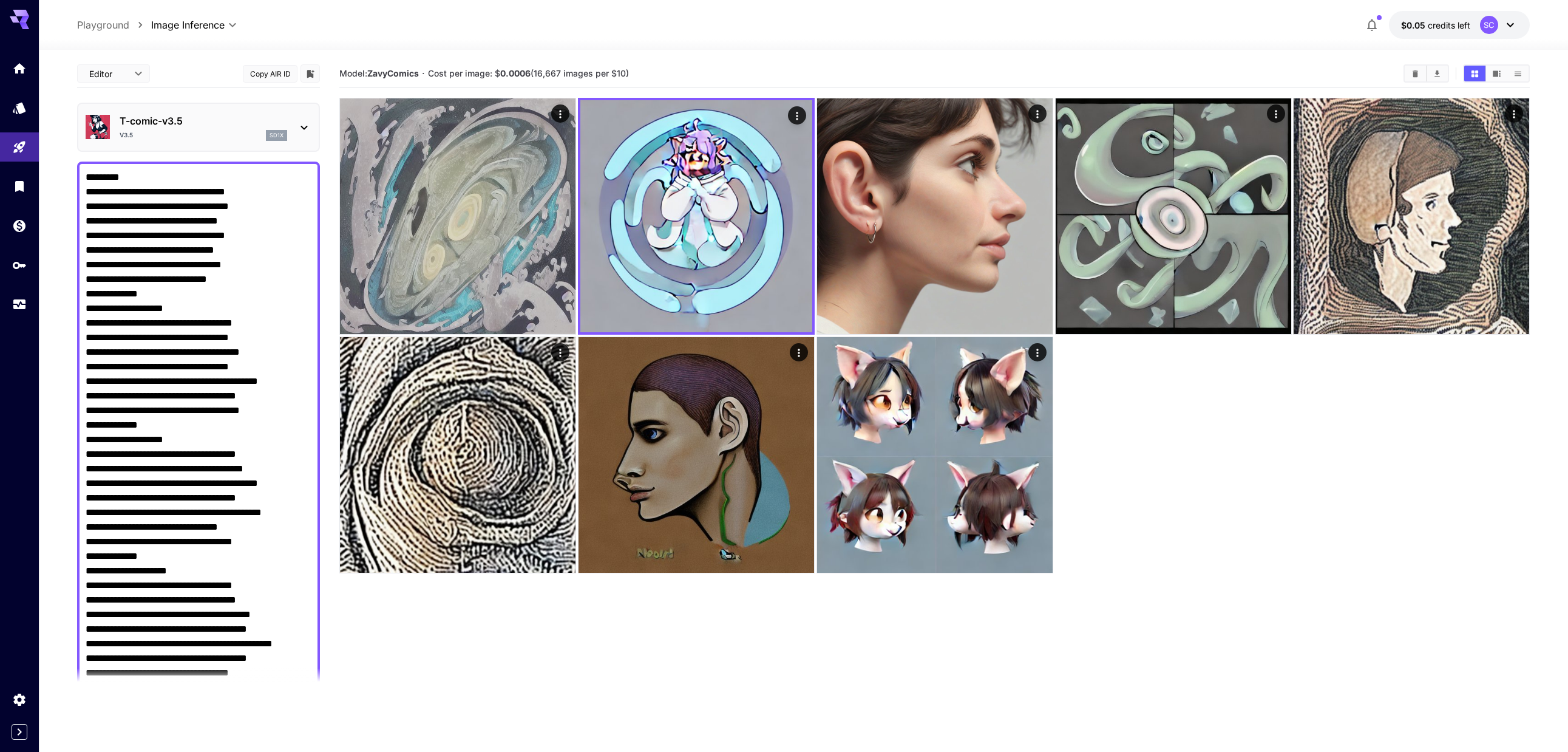
click at [232, 279] on textarea "Negative Prompt" at bounding box center [198, 497] width 226 height 656
paste textarea "**********"
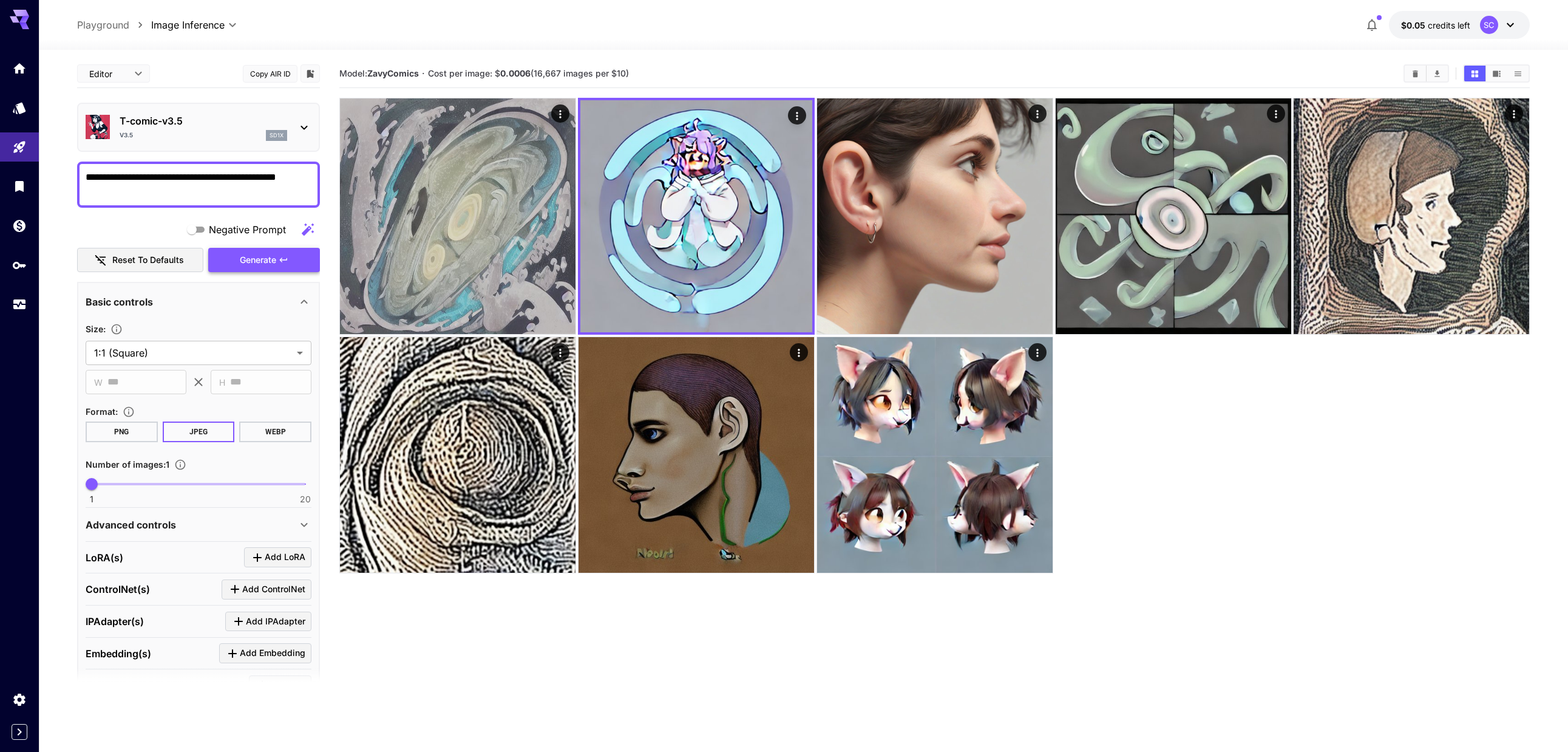
click at [283, 262] on icon "button" at bounding box center [283, 259] width 7 height 4
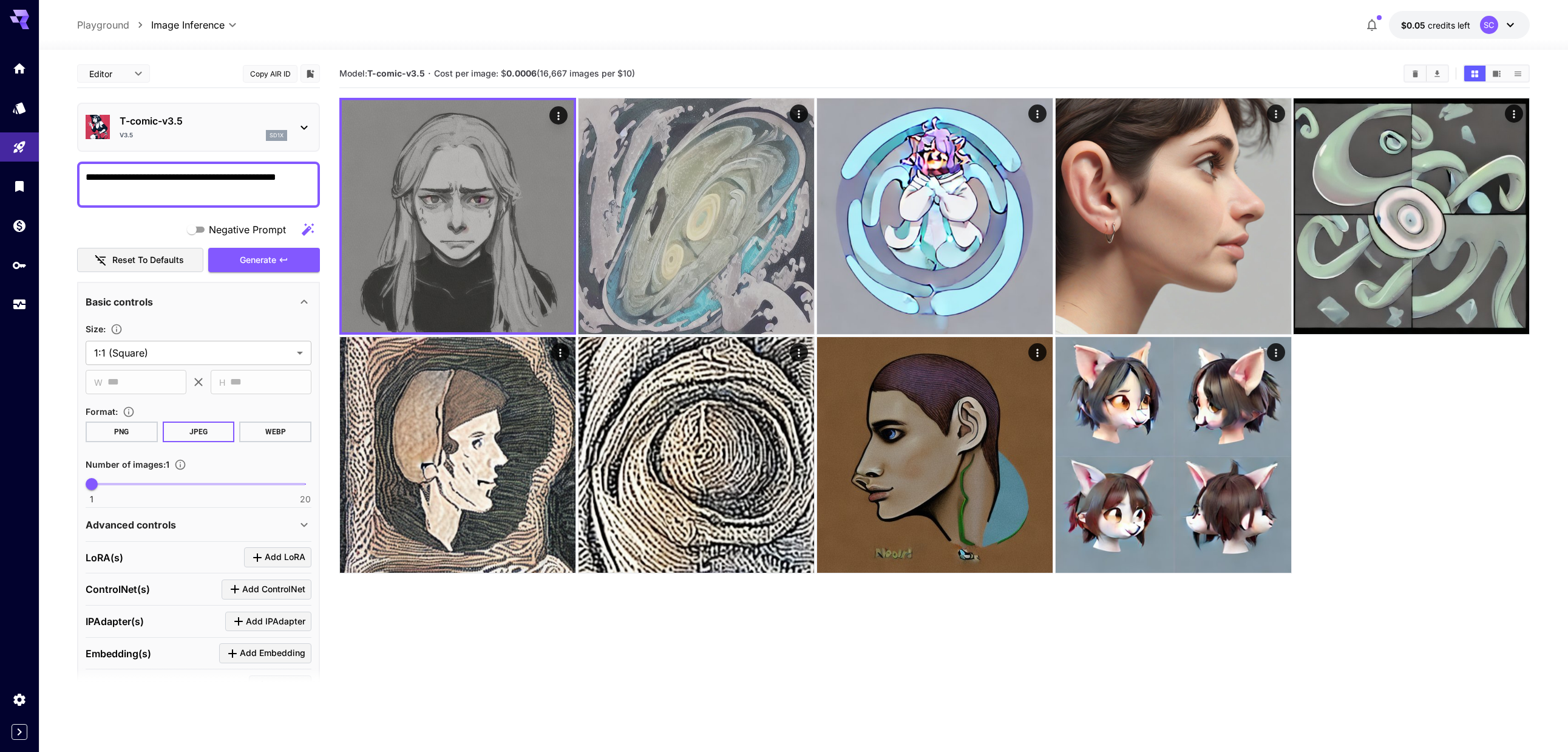
click at [309, 174] on textarea "**********" at bounding box center [198, 184] width 226 height 29
type textarea "**********"
click at [286, 259] on icon "button" at bounding box center [283, 260] width 10 height 10
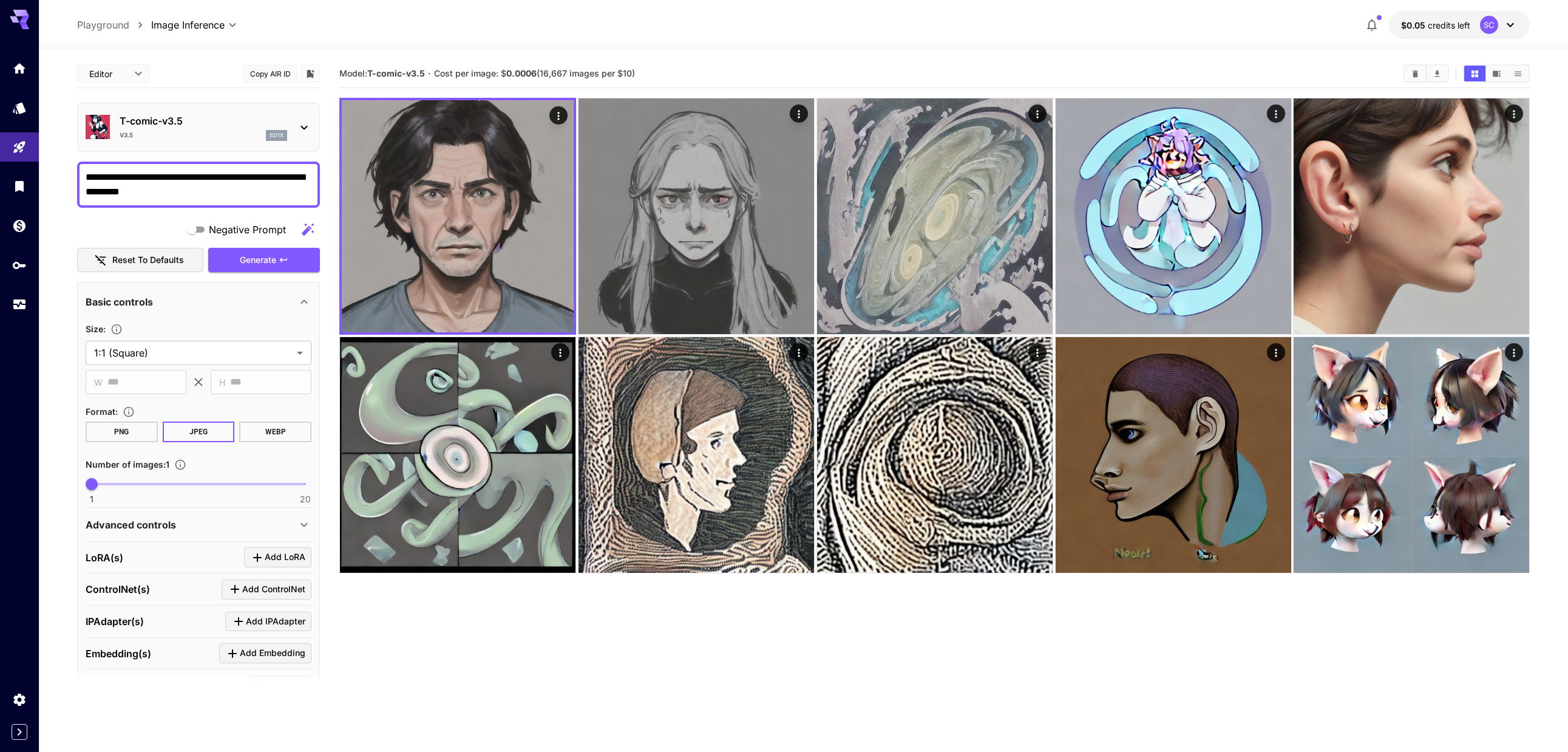
click at [185, 116] on p "T-comic-v3.5" at bounding box center [203, 121] width 168 height 15
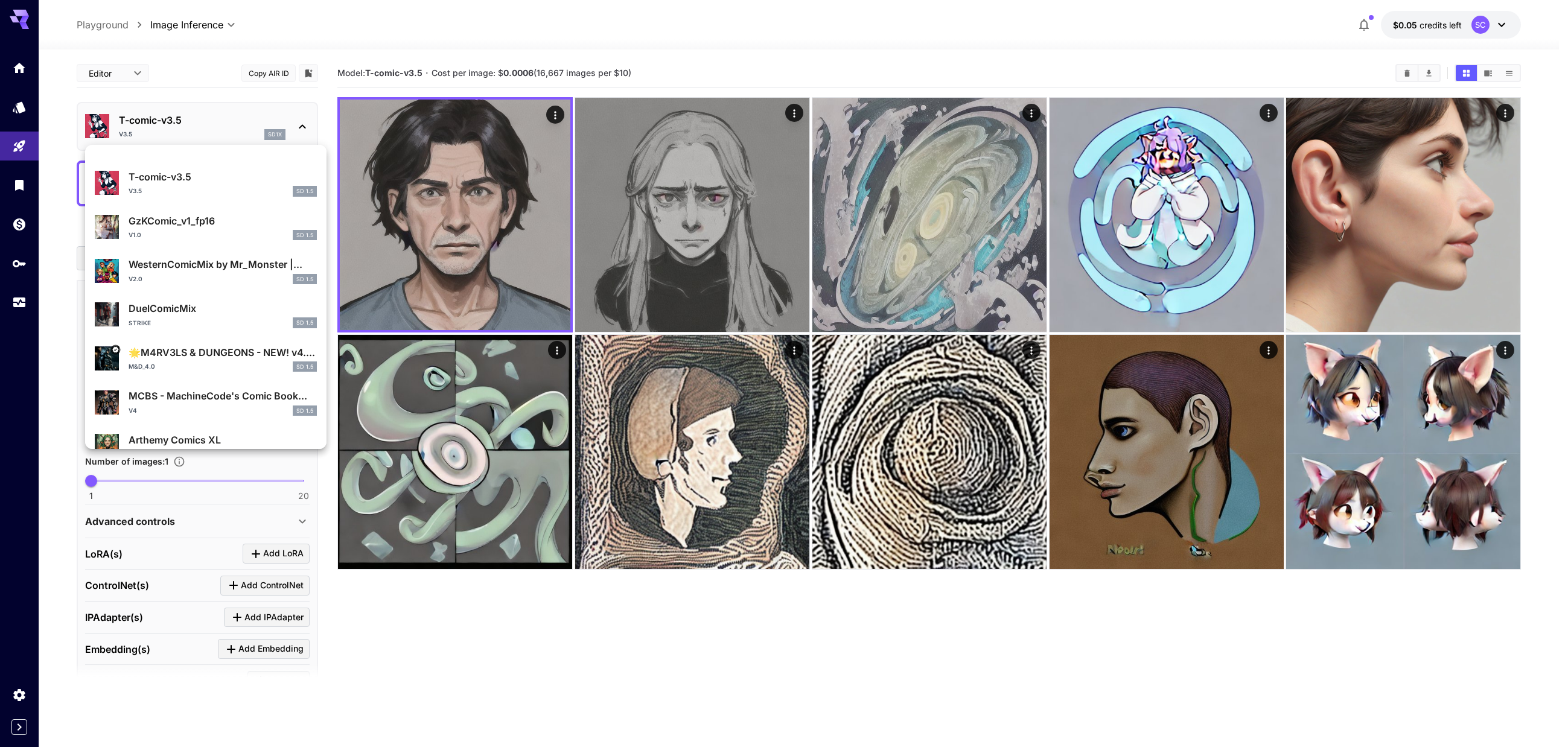
scroll to position [543, 0]
click at [185, 321] on div "Strike SD 1.5" at bounding box center [222, 325] width 188 height 11
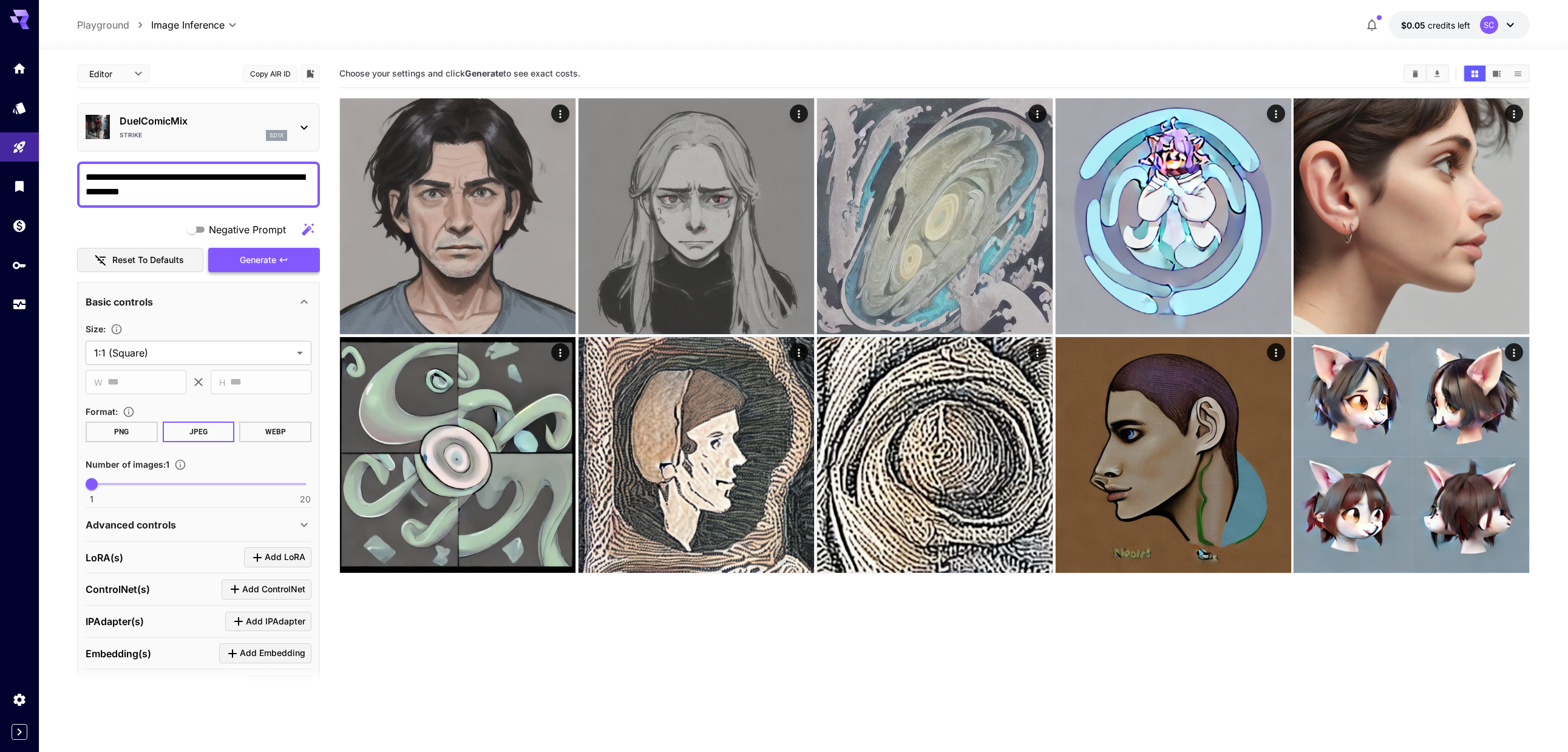
click at [263, 262] on span "Generate" at bounding box center [258, 260] width 37 height 15
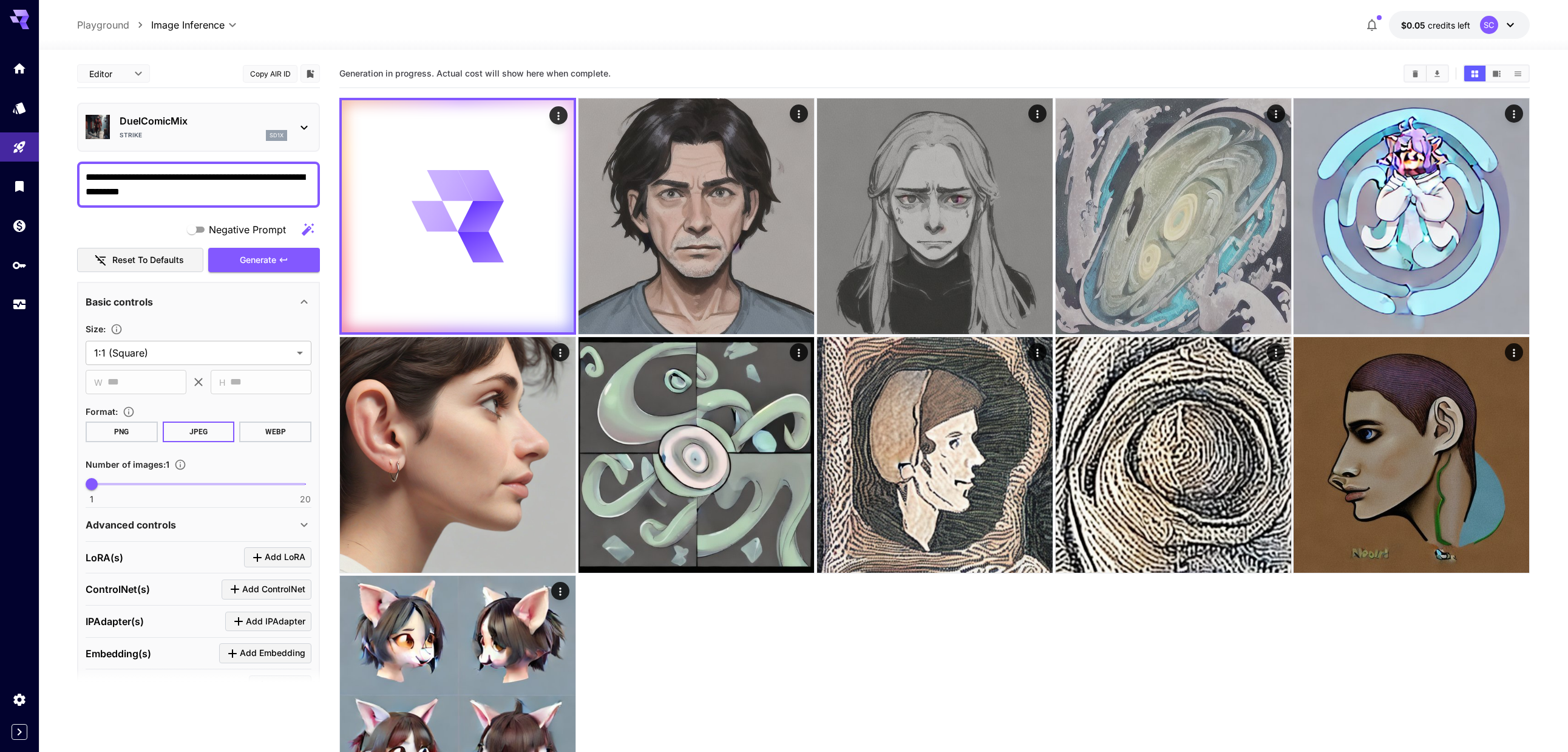
click at [208, 122] on p "DuelComicMix" at bounding box center [203, 121] width 168 height 15
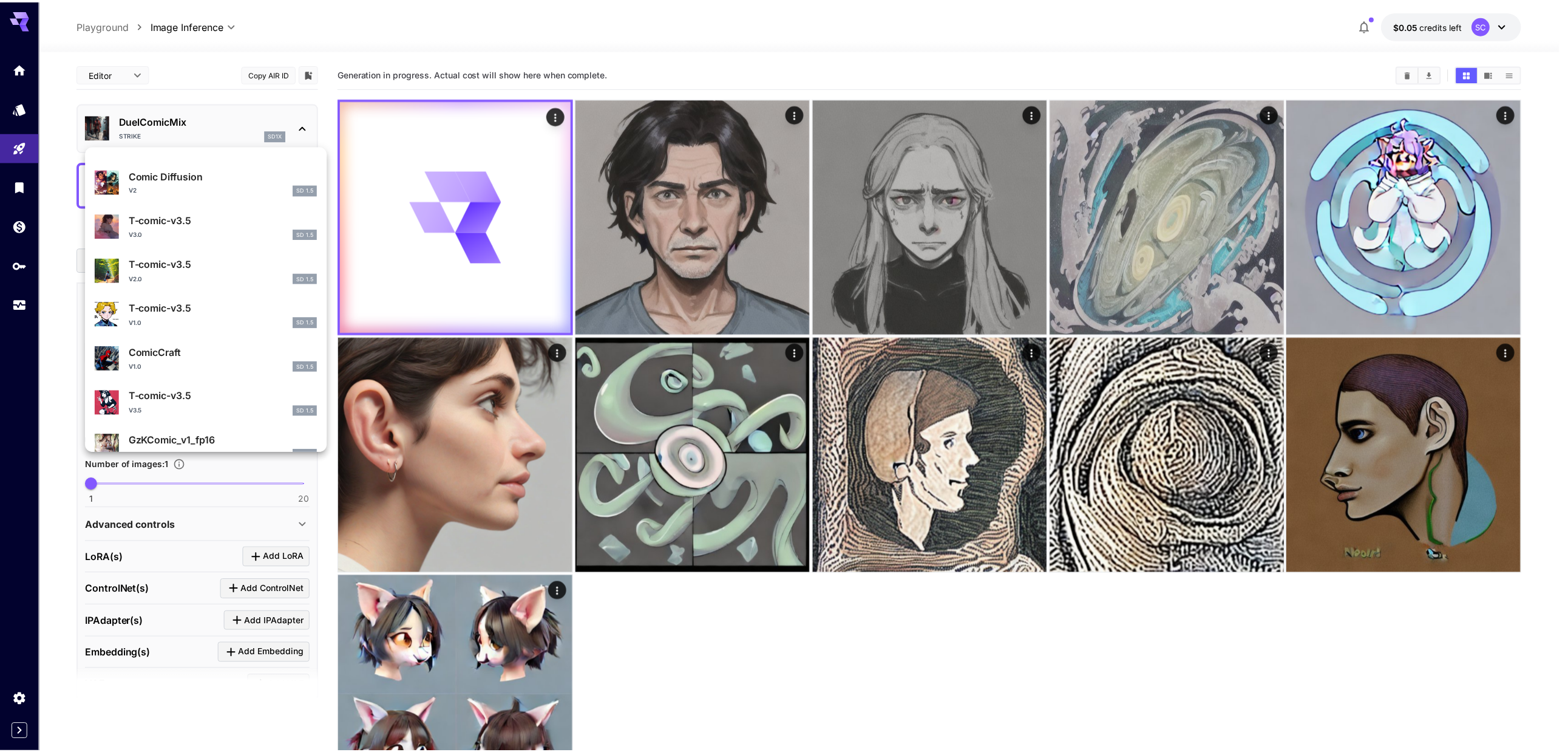
scroll to position [364, 0]
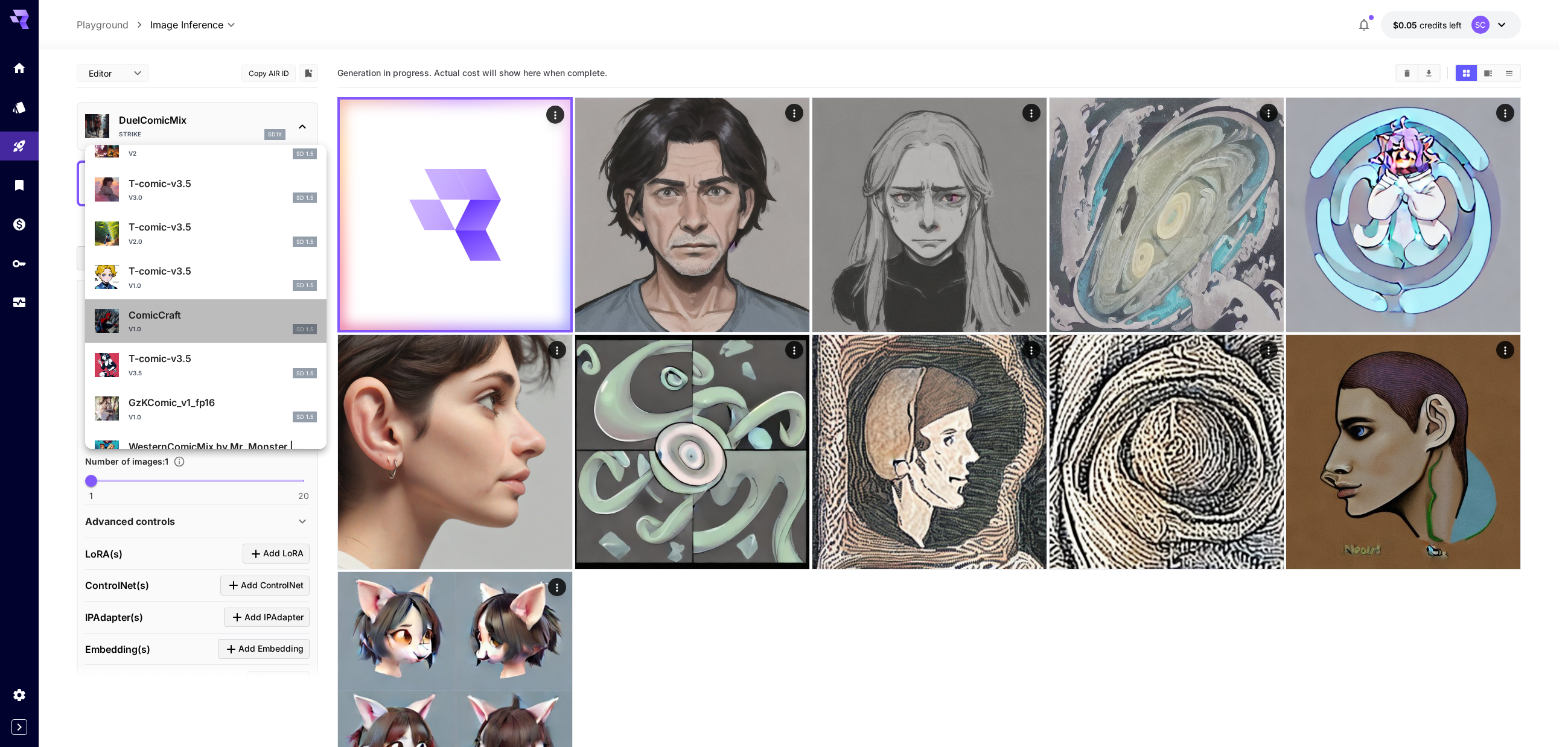
click at [220, 326] on div "v1.0 SD 1.5" at bounding box center [222, 329] width 188 height 11
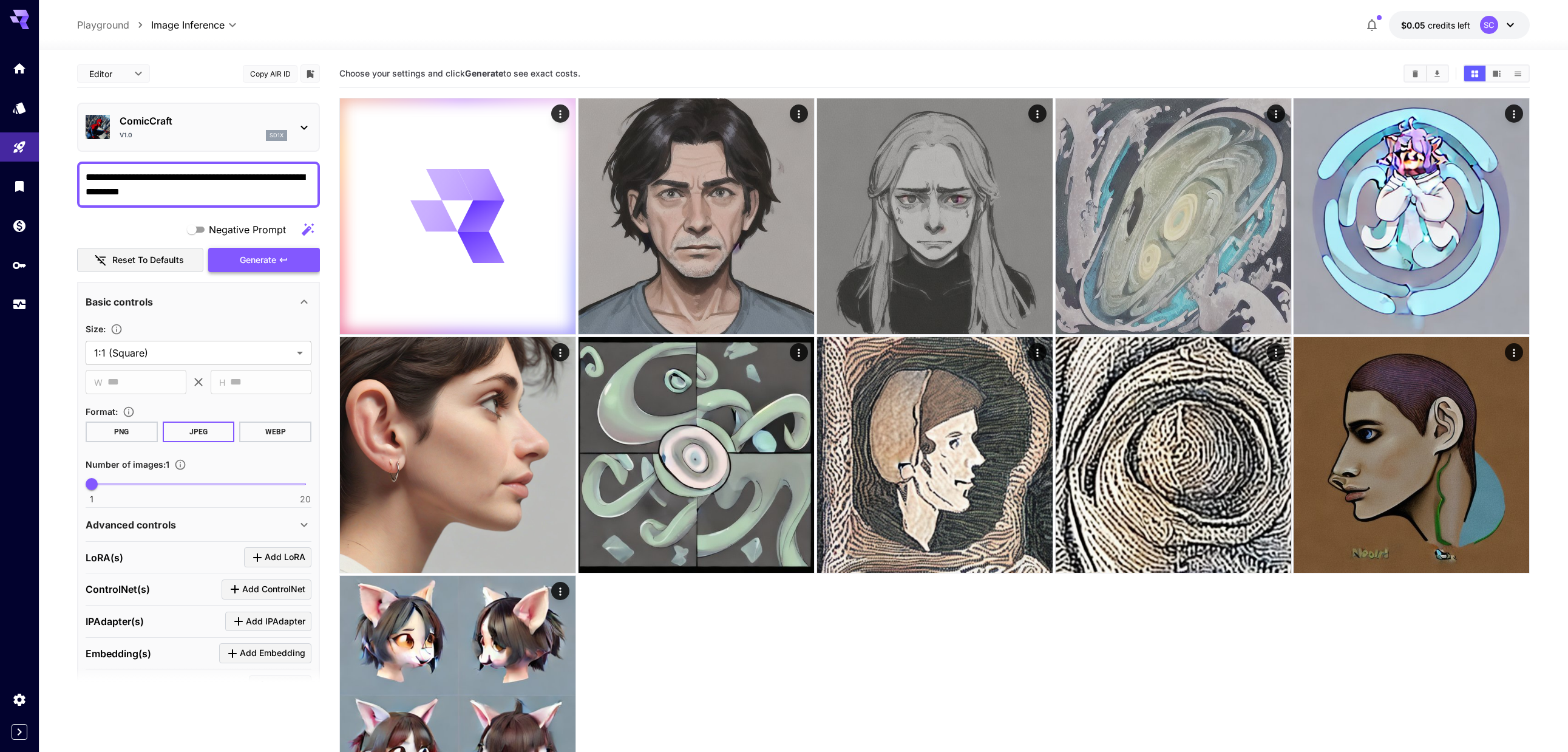
click at [265, 265] on span "Generate" at bounding box center [258, 260] width 37 height 15
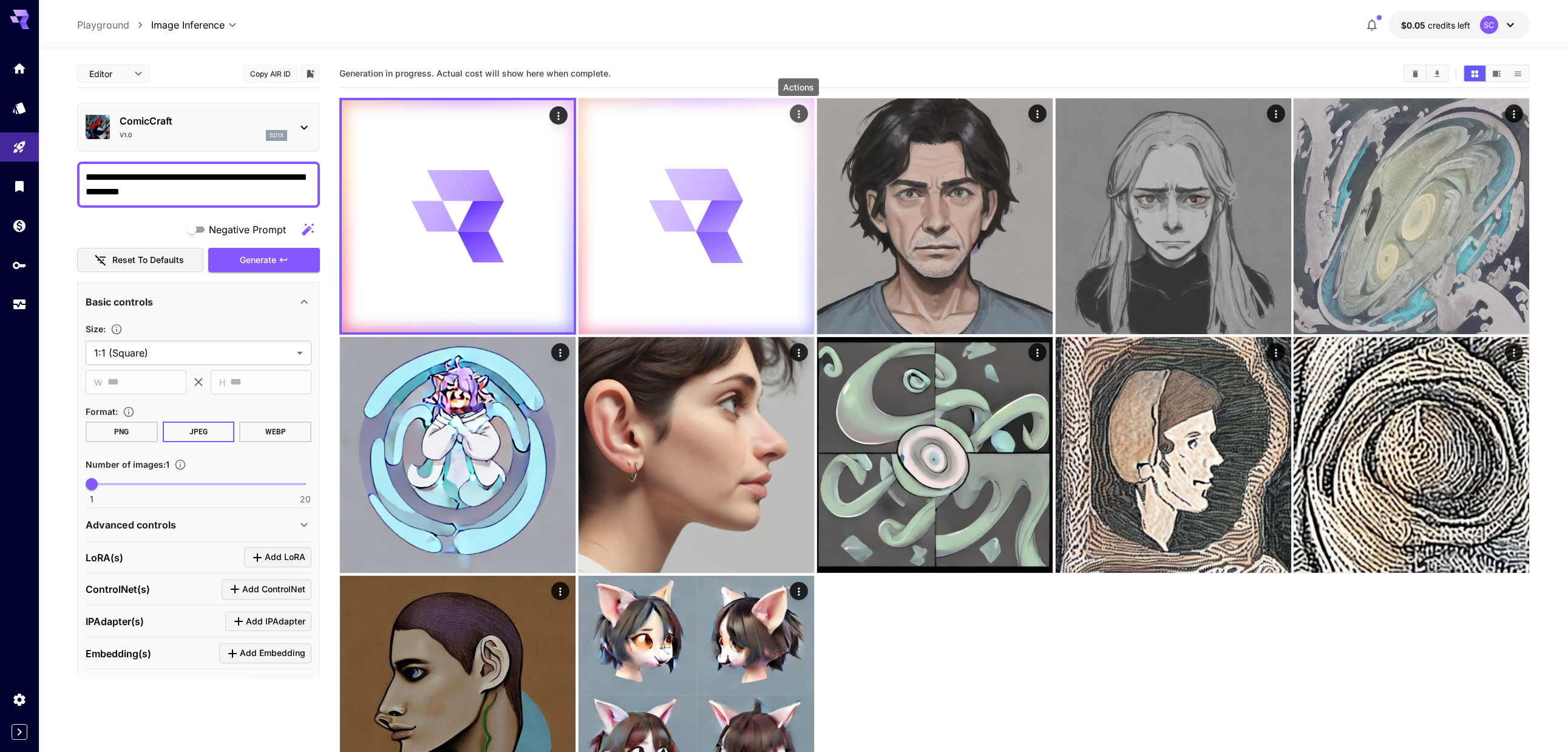
click at [797, 110] on icon "Actions" at bounding box center [798, 114] width 12 height 12
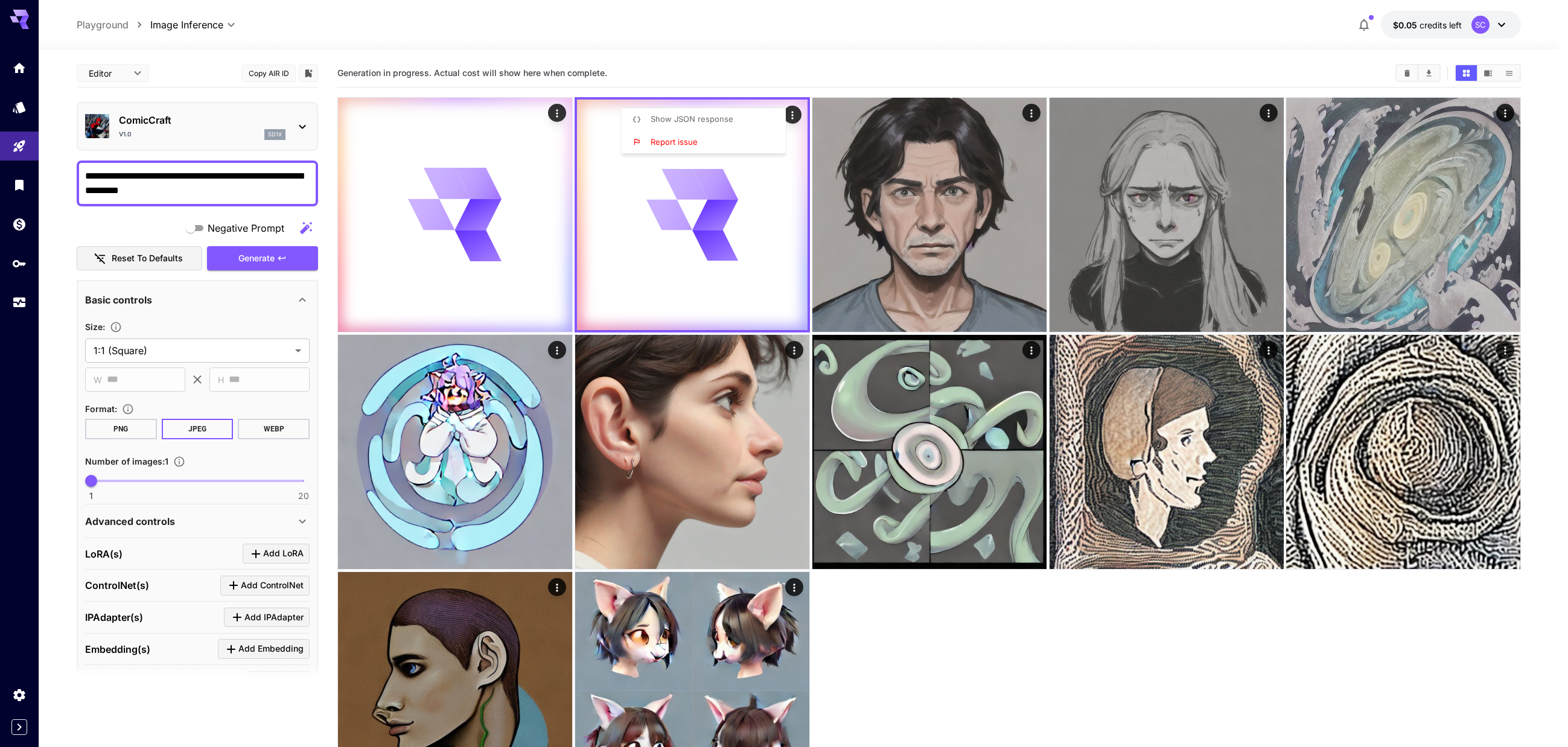
click at [793, 114] on div at bounding box center [784, 373] width 1568 height 747
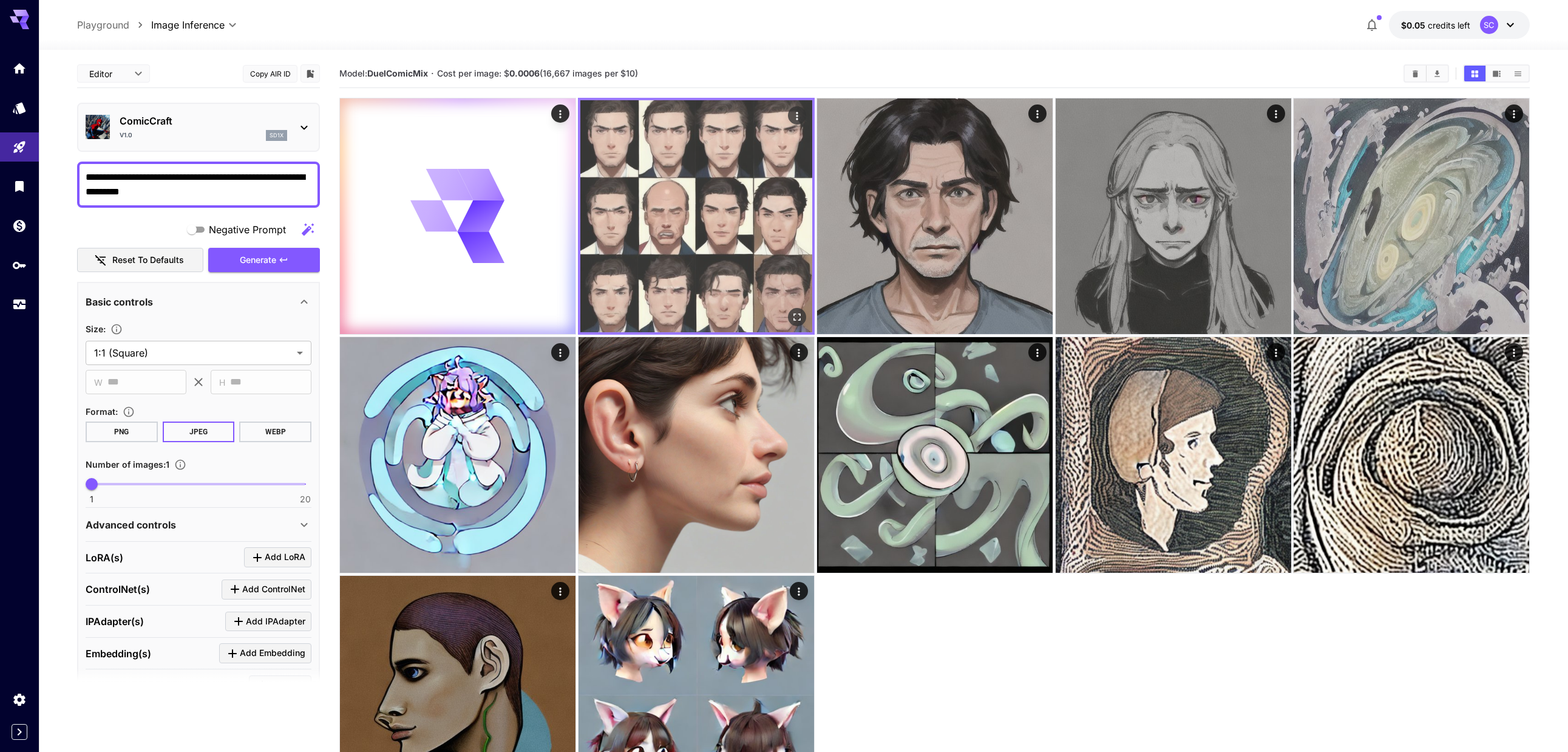
click at [690, 229] on img at bounding box center [696, 216] width 232 height 232
click at [798, 317] on icon "Open in fullscreen" at bounding box center [796, 317] width 12 height 12
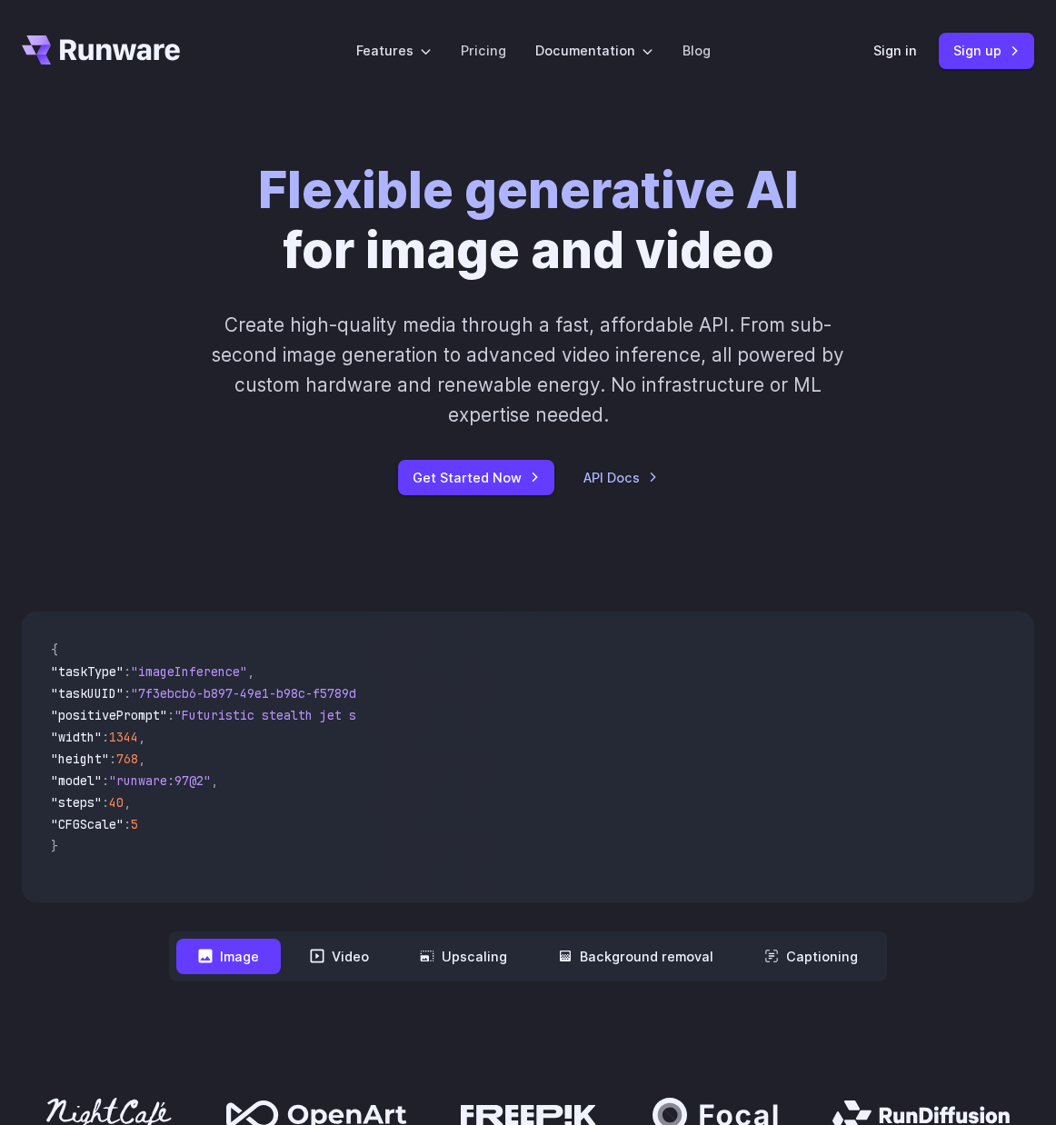
click at [890, 37] on div "Sign in Sign up" at bounding box center [953, 50] width 161 height 35
click at [896, 57] on link "Sign in" at bounding box center [895, 50] width 44 height 21
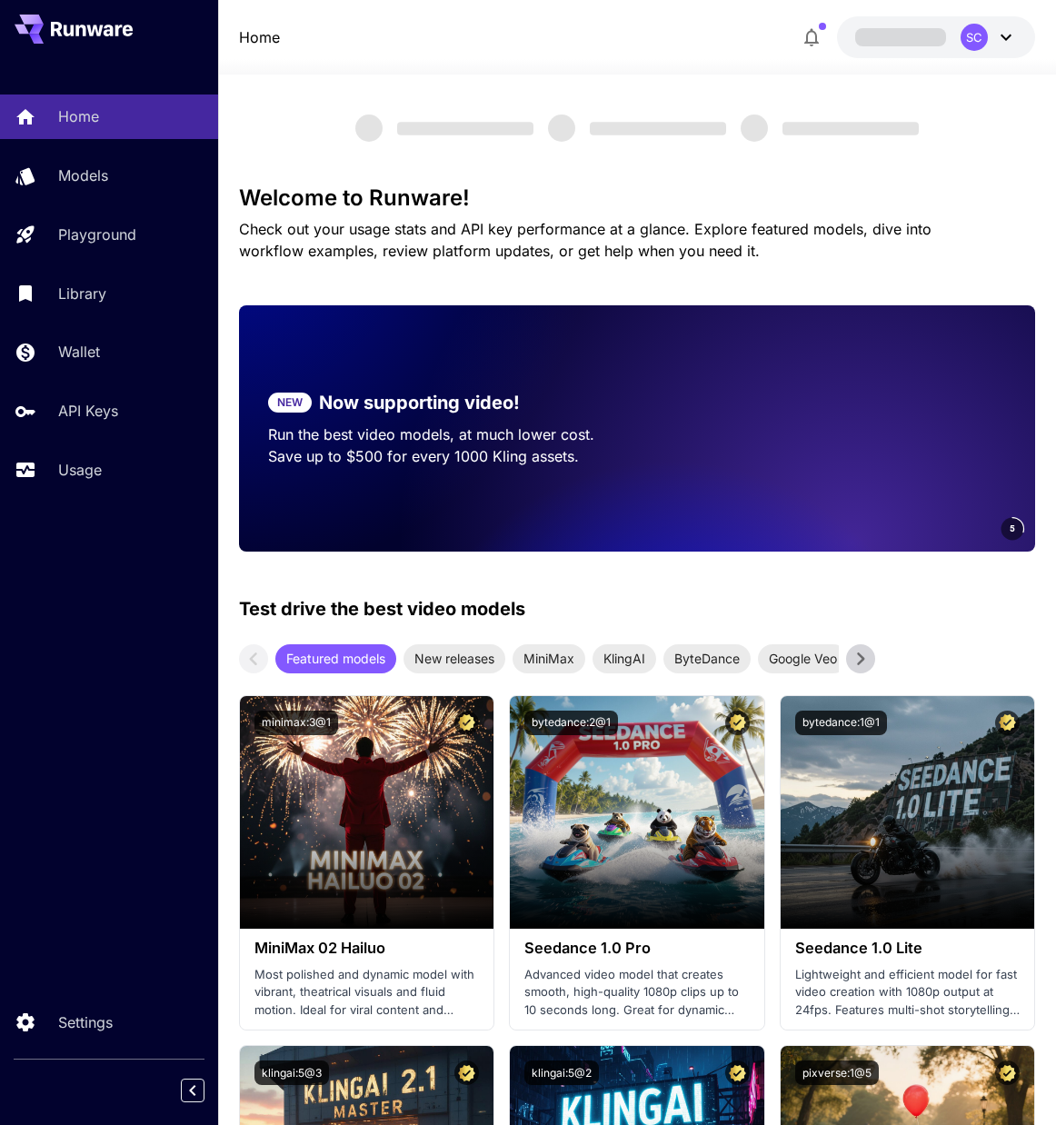
click at [1006, 32] on icon at bounding box center [1006, 37] width 22 height 22
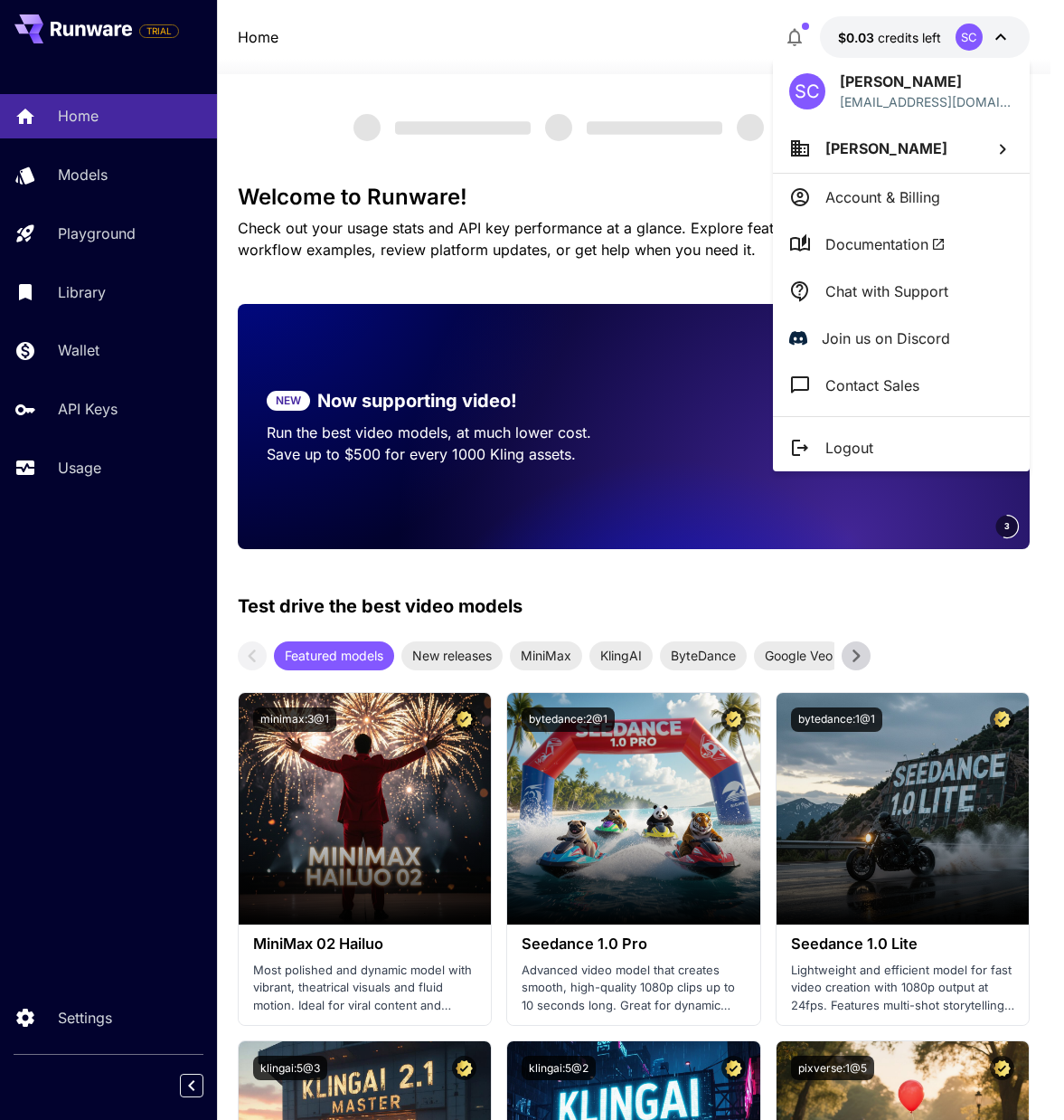
click at [1001, 32] on div at bounding box center [532, 560] width 1064 height 1120
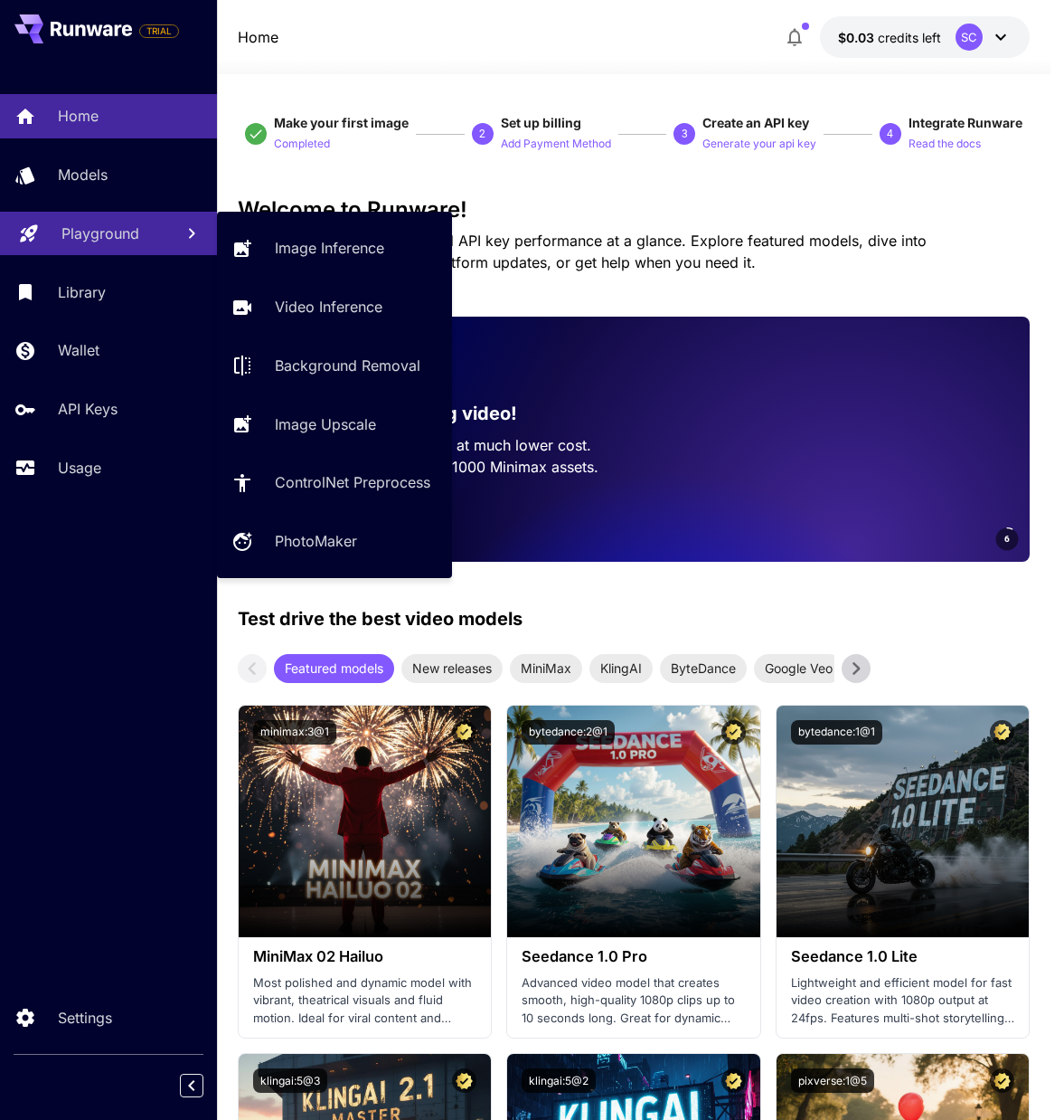
click at [114, 242] on p "Playground" at bounding box center [101, 234] width 78 height 22
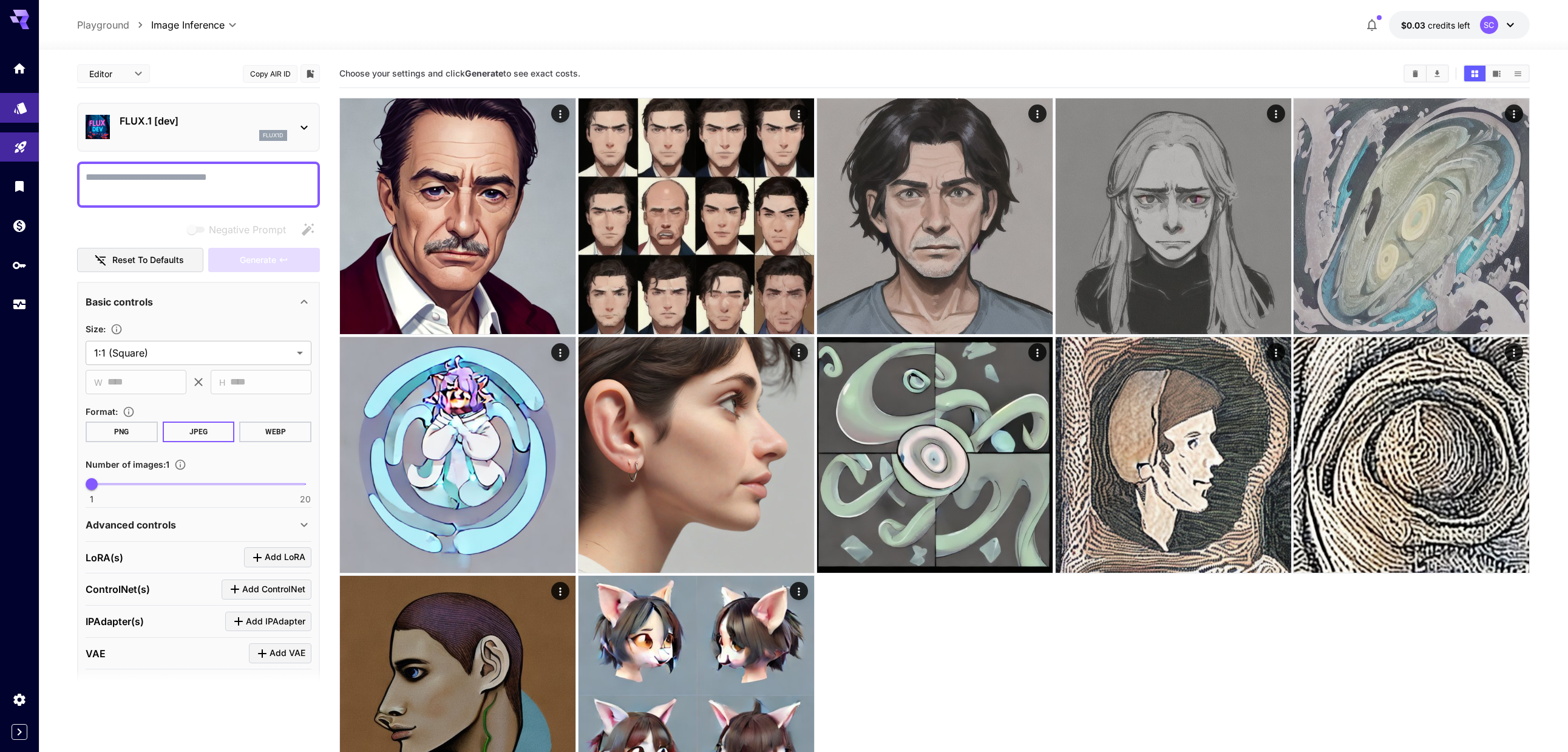
click at [19, 104] on icon "Models" at bounding box center [20, 104] width 13 height 11
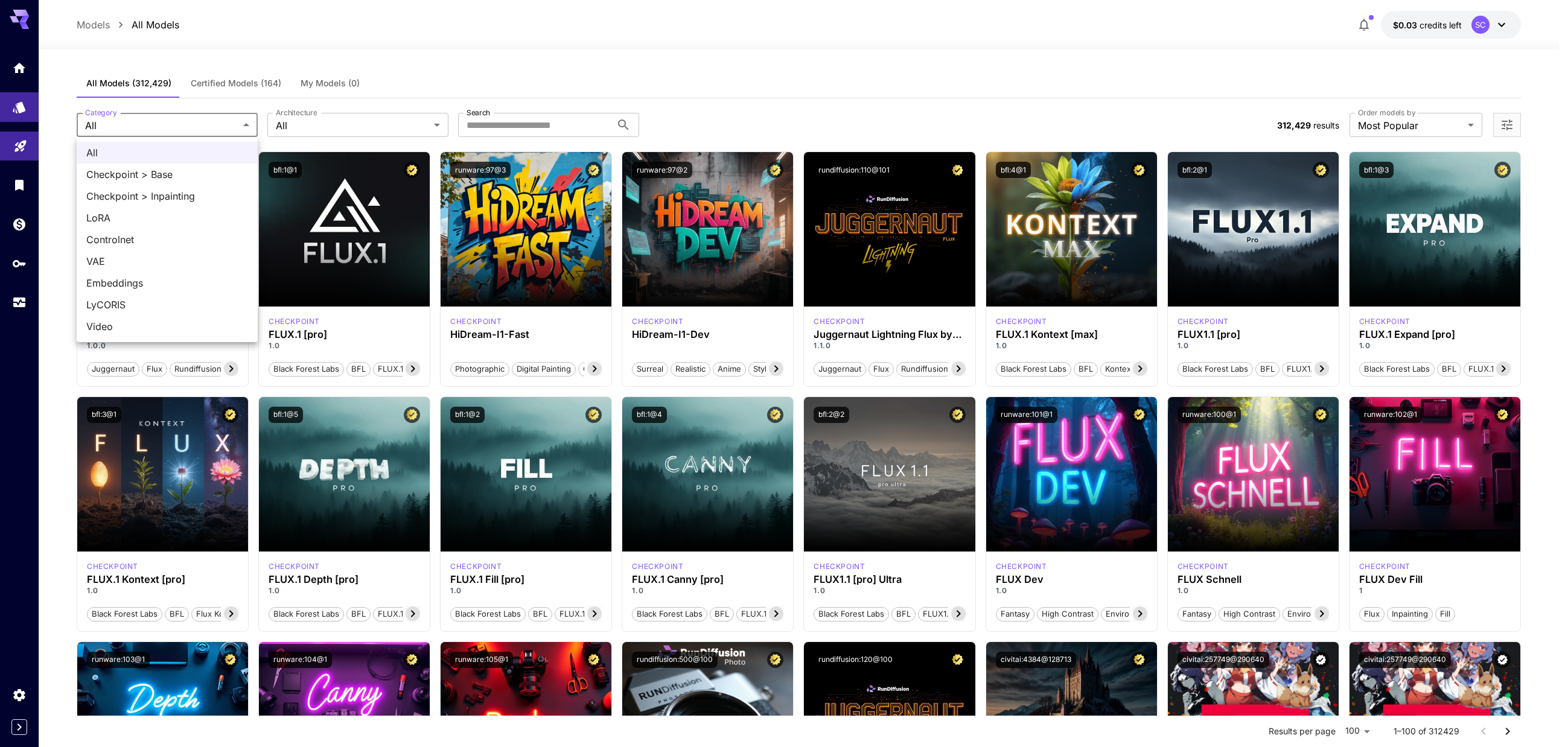
click at [327, 121] on div at bounding box center [784, 373] width 1568 height 747
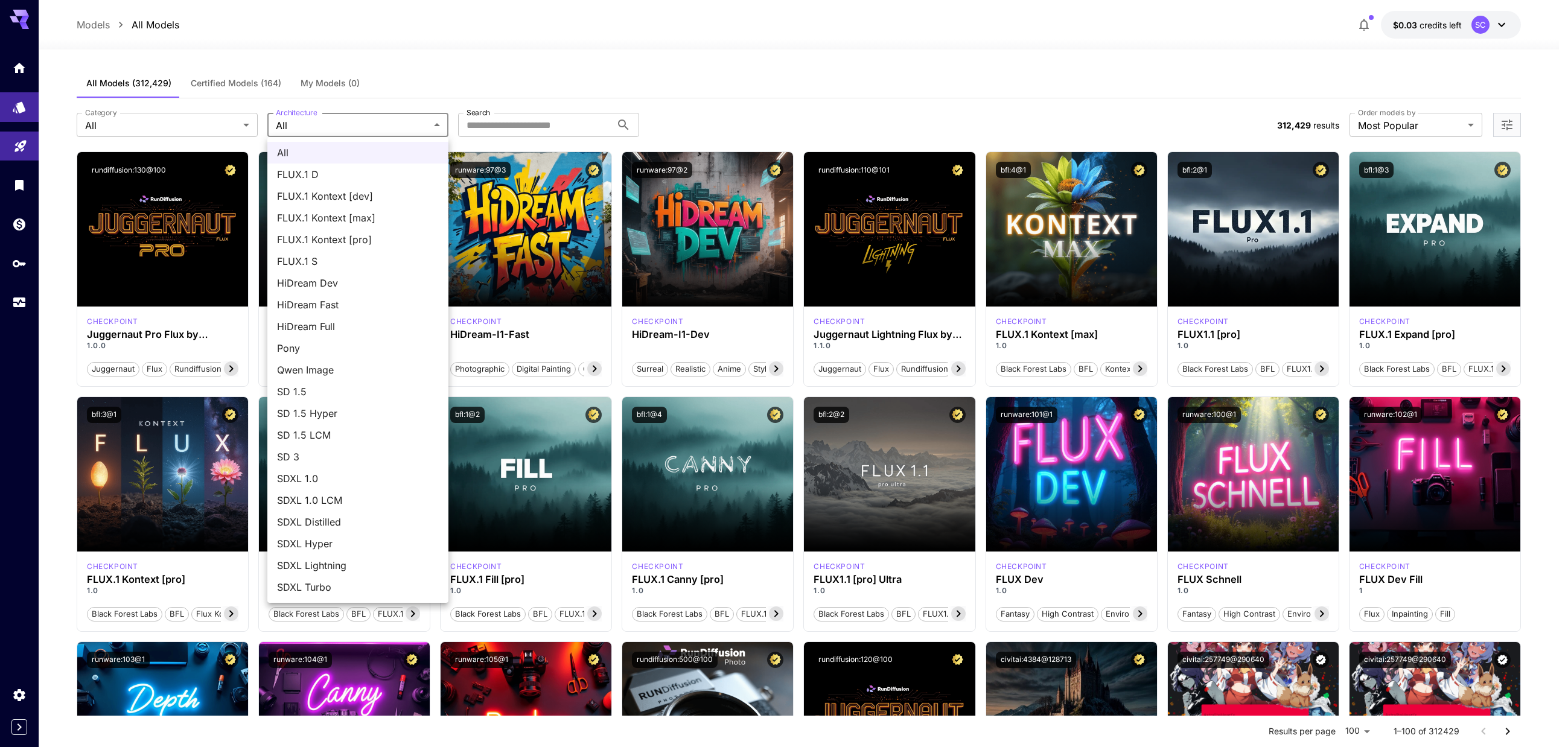
click at [365, 387] on span "SD 1.5" at bounding box center [358, 392] width 162 height 15
type input "****"
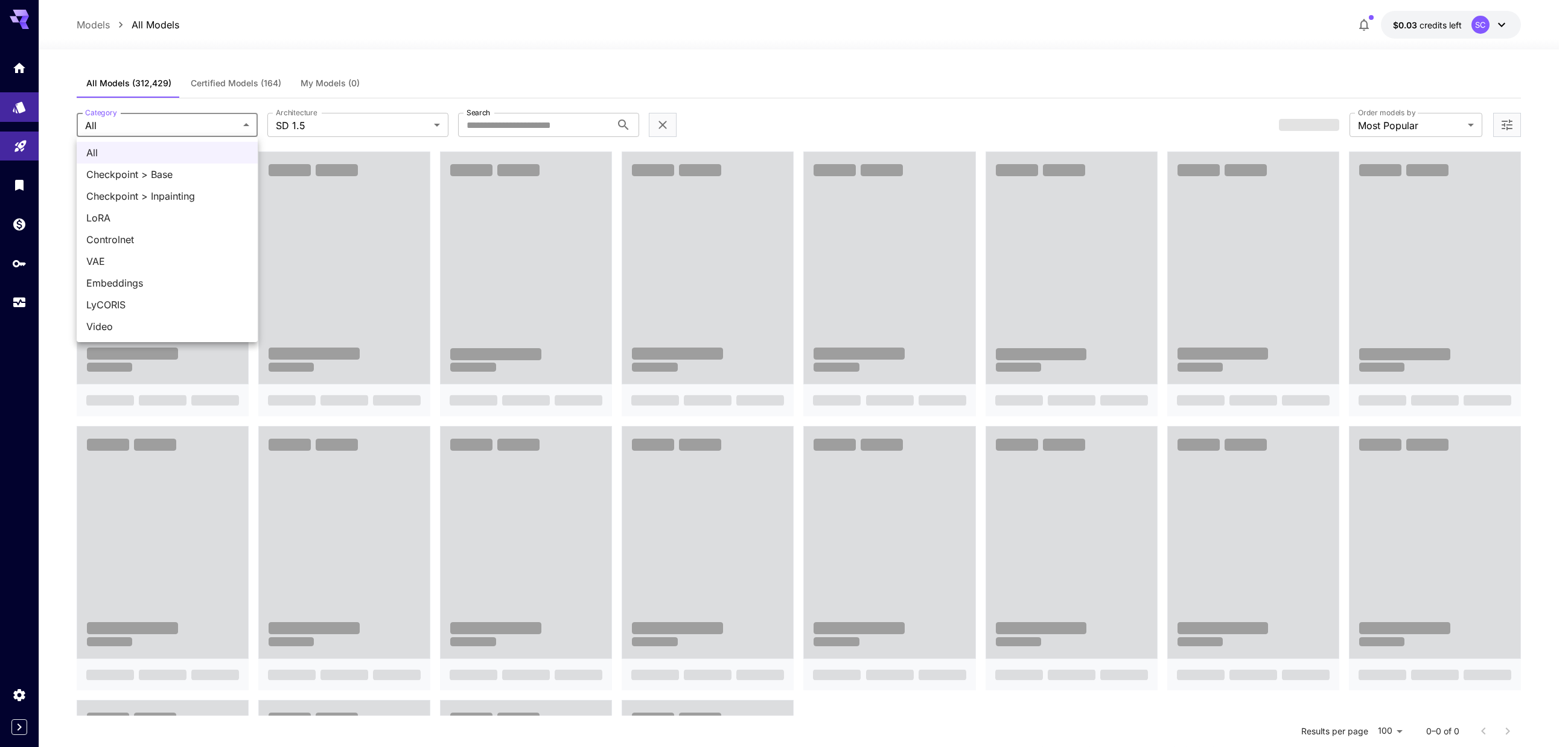
click at [213, 129] on body "**********" at bounding box center [784, 516] width 1568 height 1033
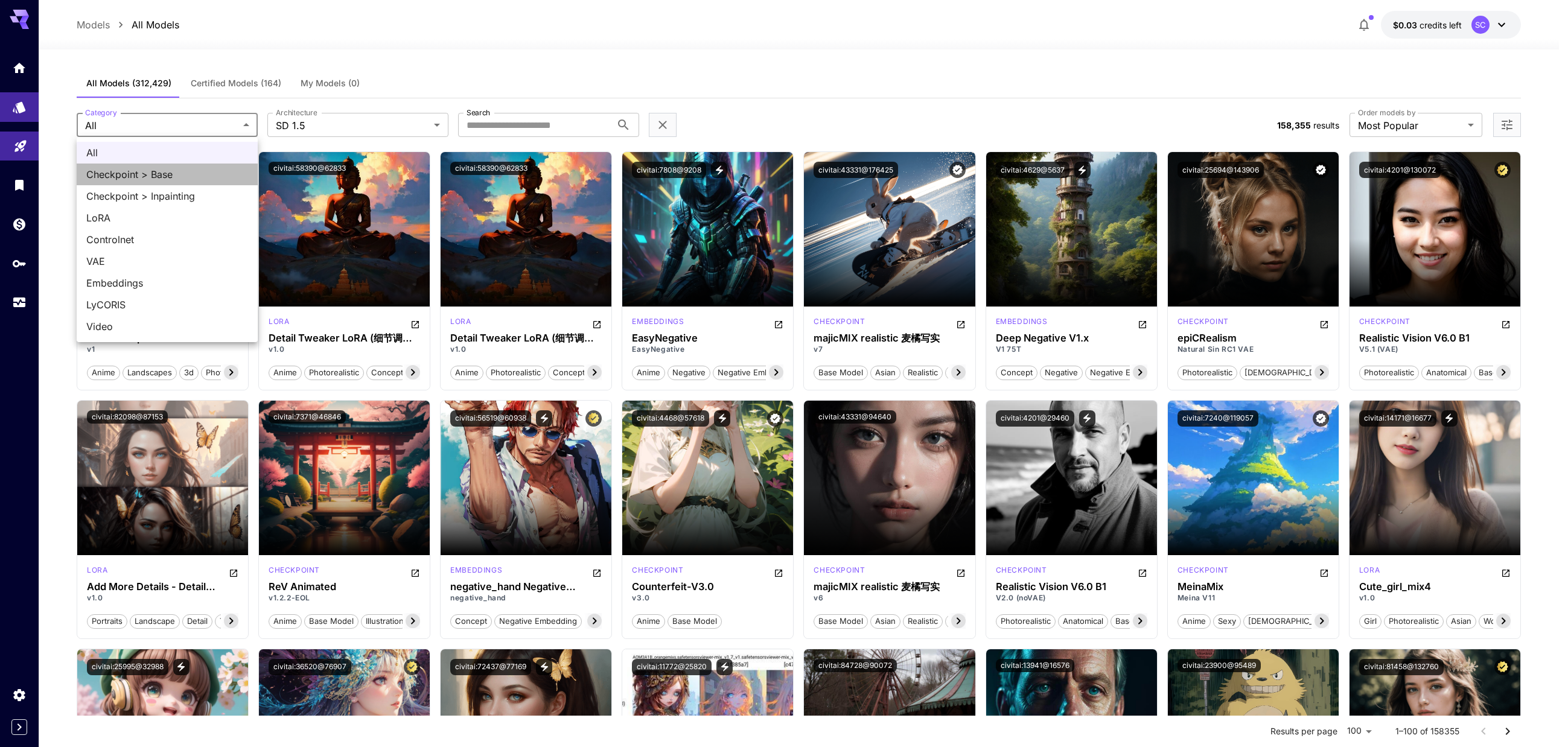
click at [201, 173] on span "Checkpoint > Base" at bounding box center [167, 175] width 162 height 15
type input "**********"
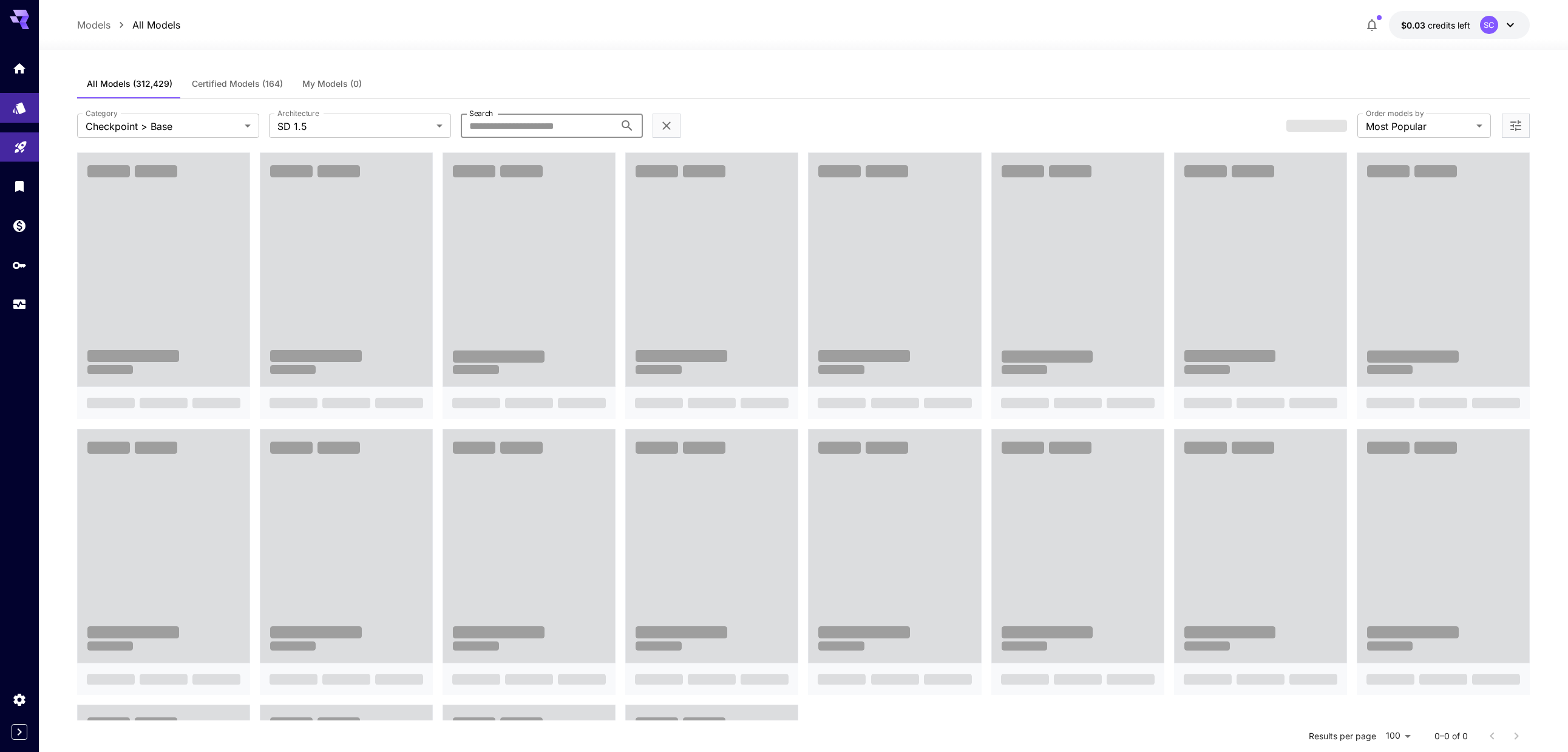
click at [587, 121] on input "Search" at bounding box center [538, 126] width 154 height 24
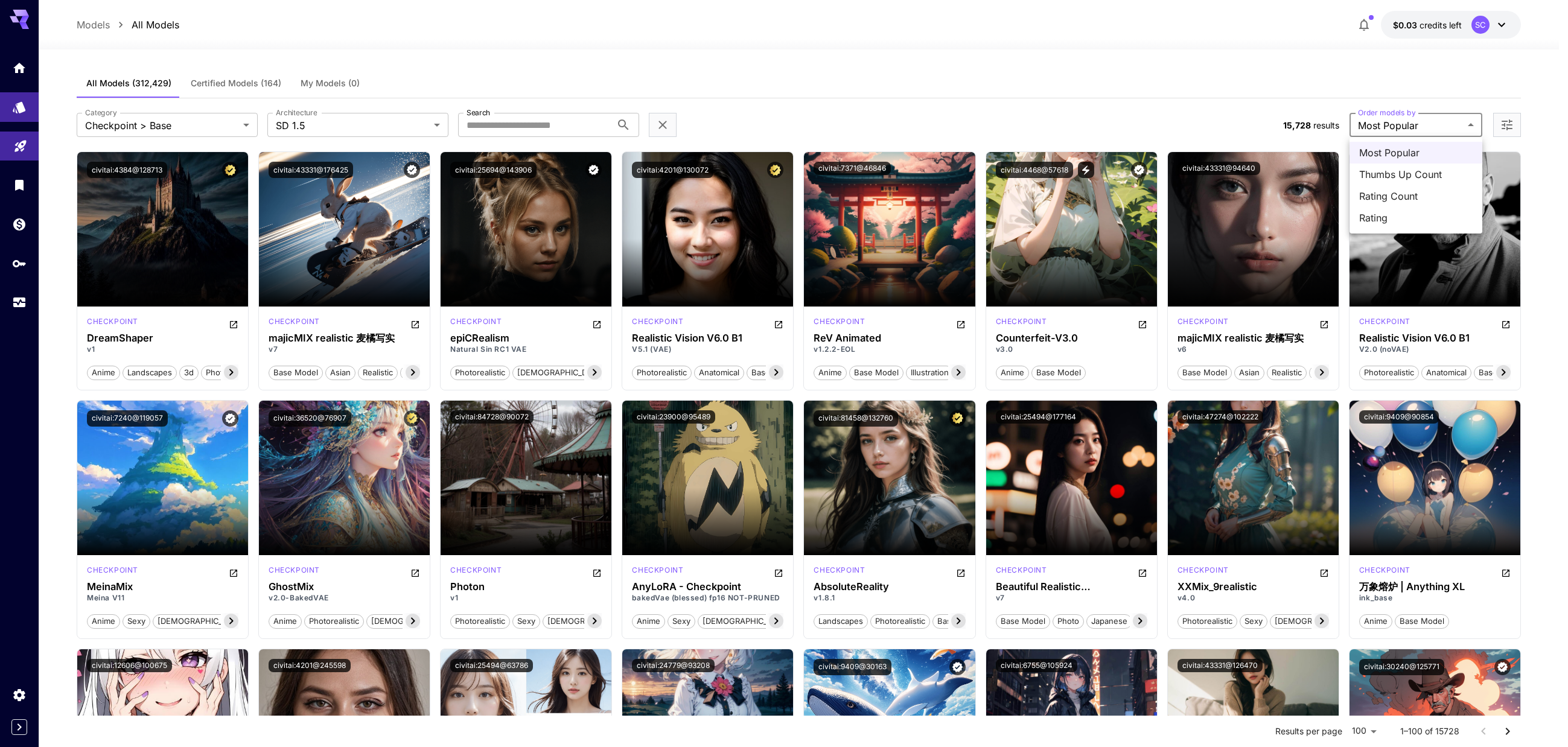
click at [701, 197] on span "Rating Count" at bounding box center [1415, 196] width 114 height 15
type input "**********"
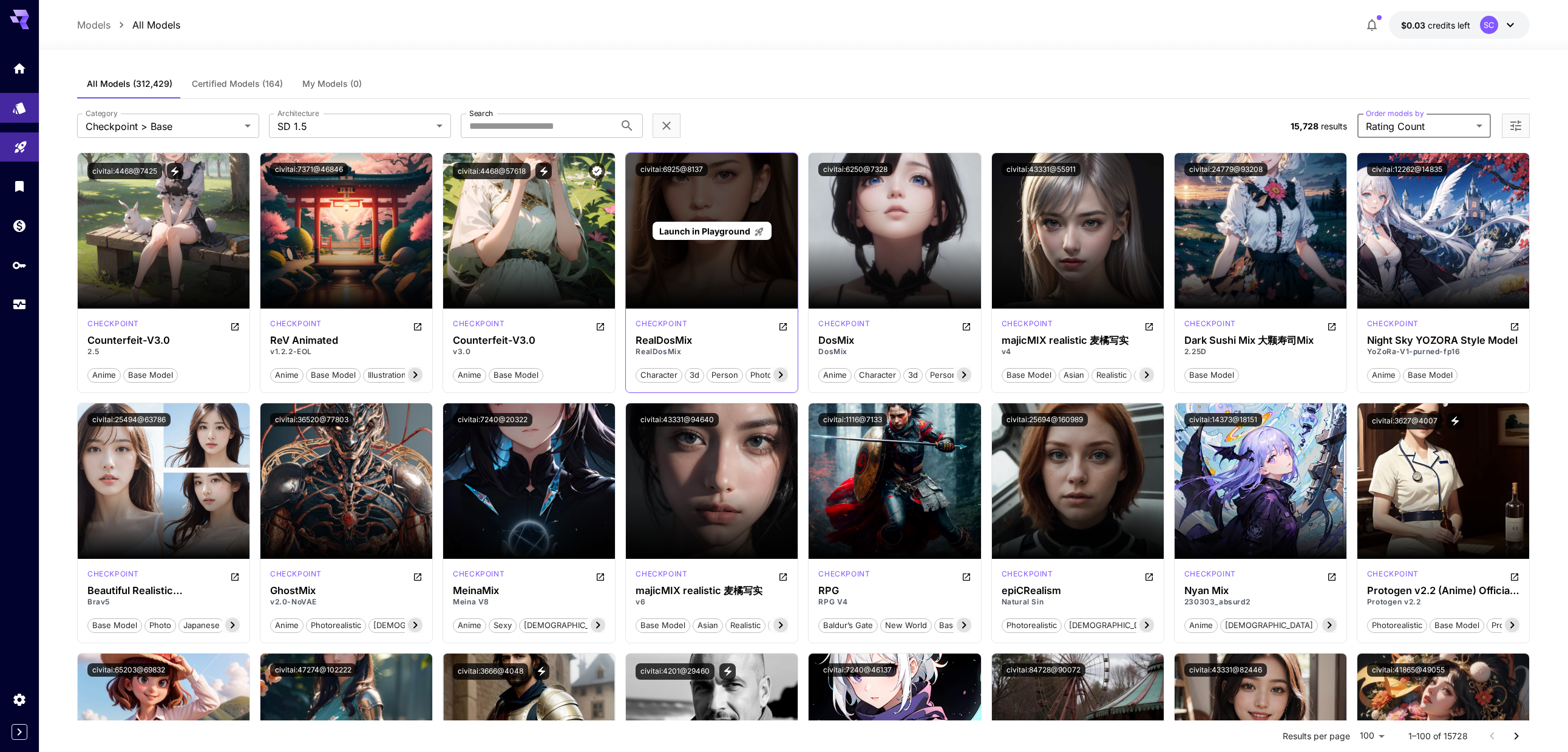
click at [705, 233] on span "Launch in Playground" at bounding box center [705, 231] width 91 height 10
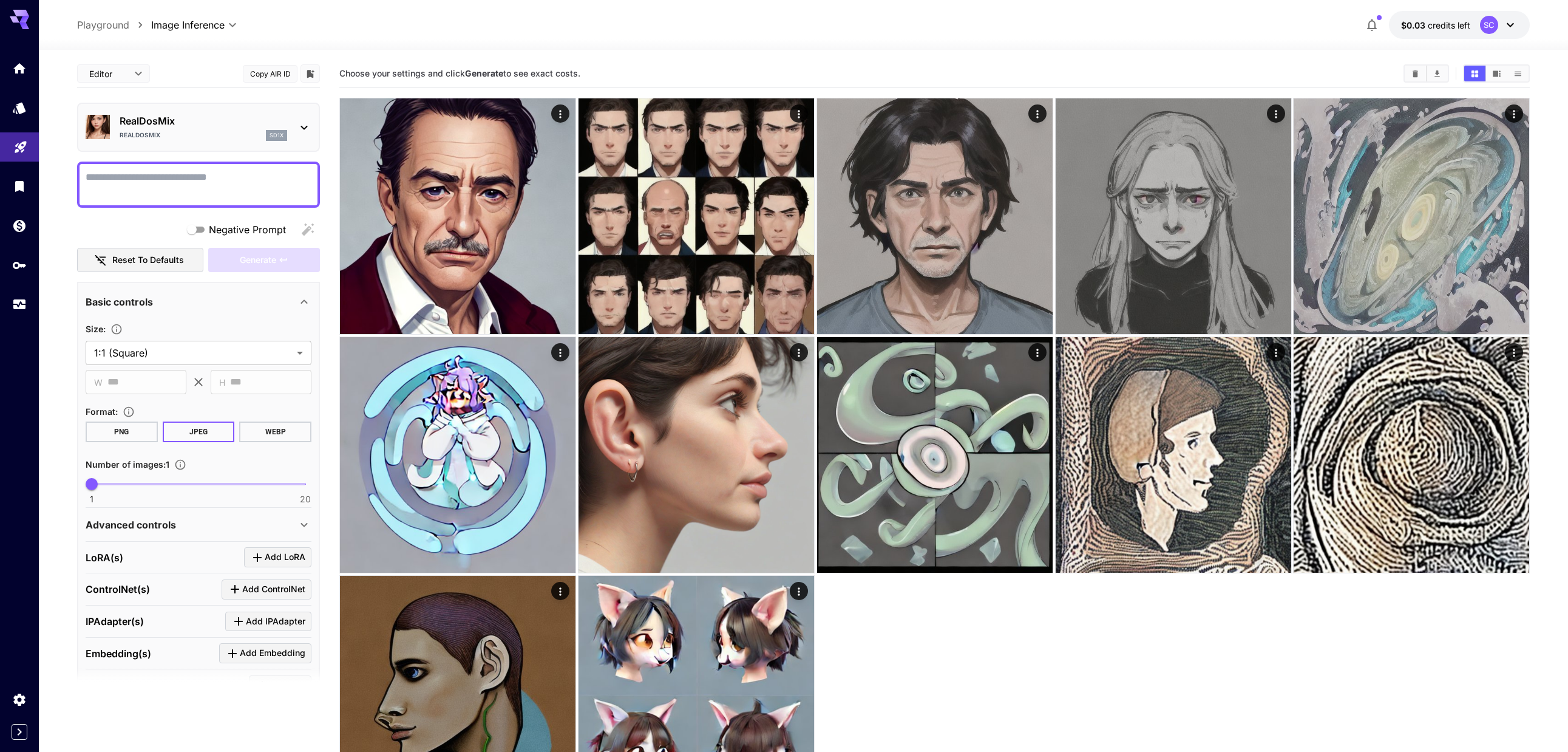
click at [219, 179] on textarea "Negative Prompt" at bounding box center [198, 184] width 226 height 29
type textarea "**********"
click at [243, 257] on span "Generate" at bounding box center [258, 260] width 37 height 15
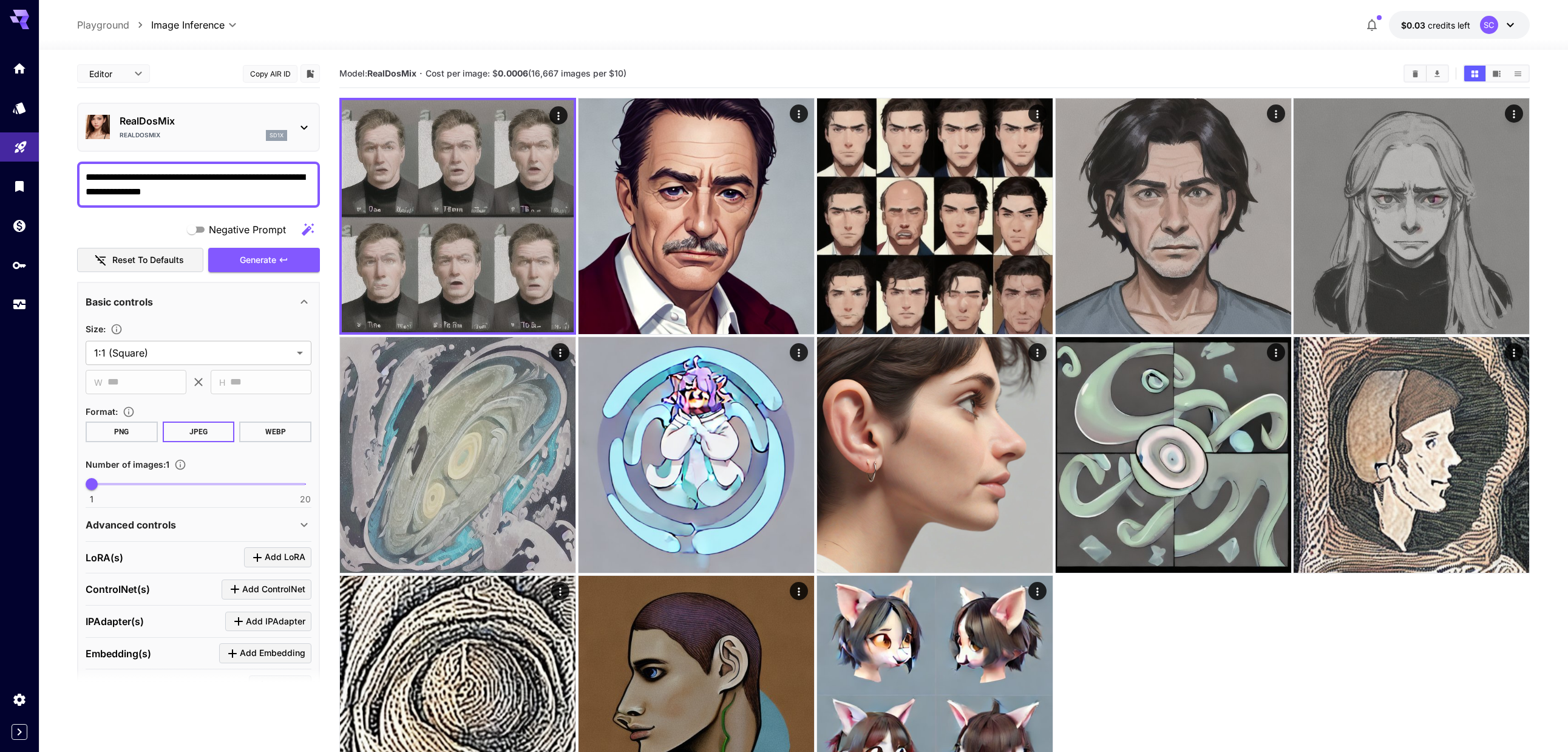
click at [248, 129] on div "RealDosMix RealDosMix sd1x" at bounding box center [203, 127] width 168 height 27
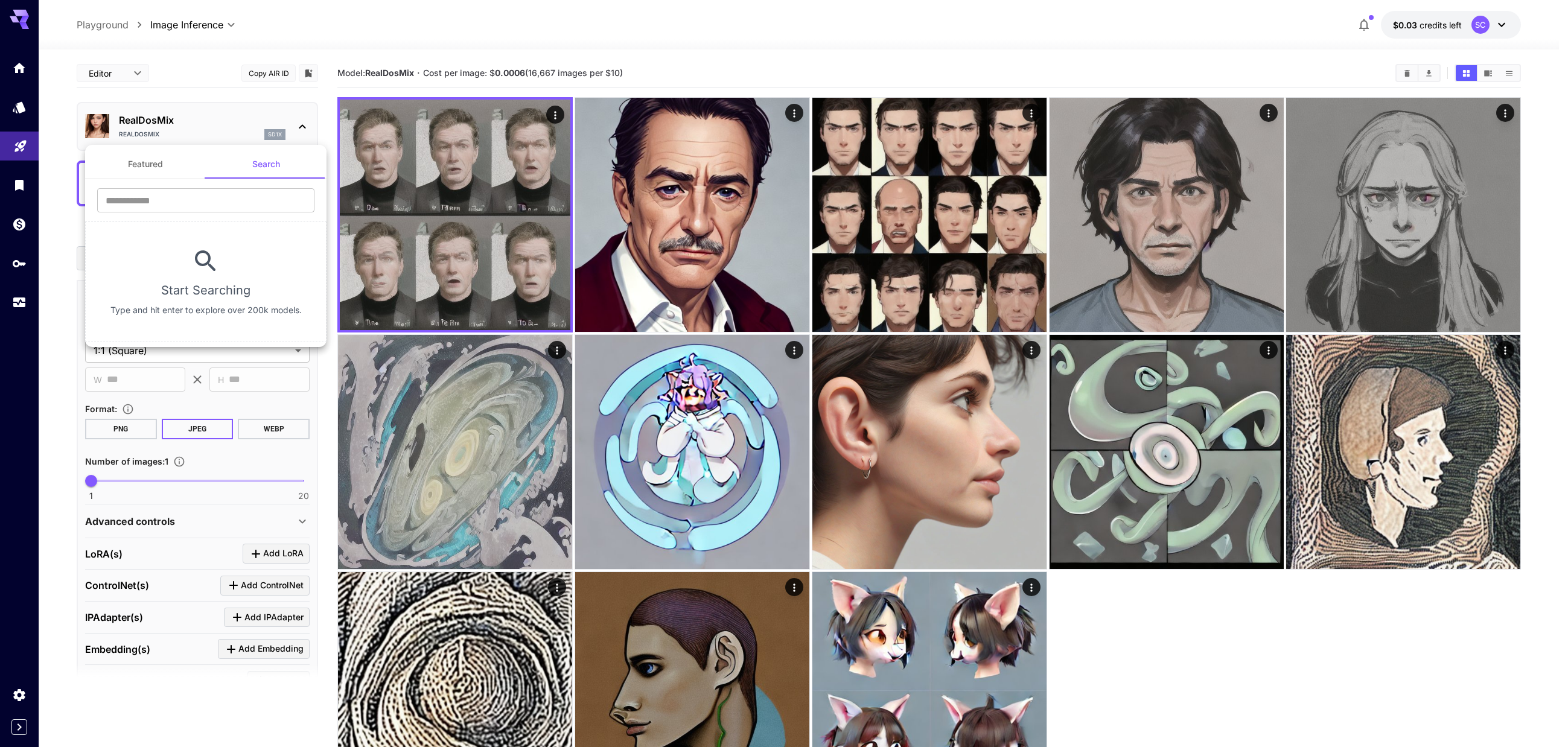
click at [246, 128] on div at bounding box center [784, 373] width 1568 height 747
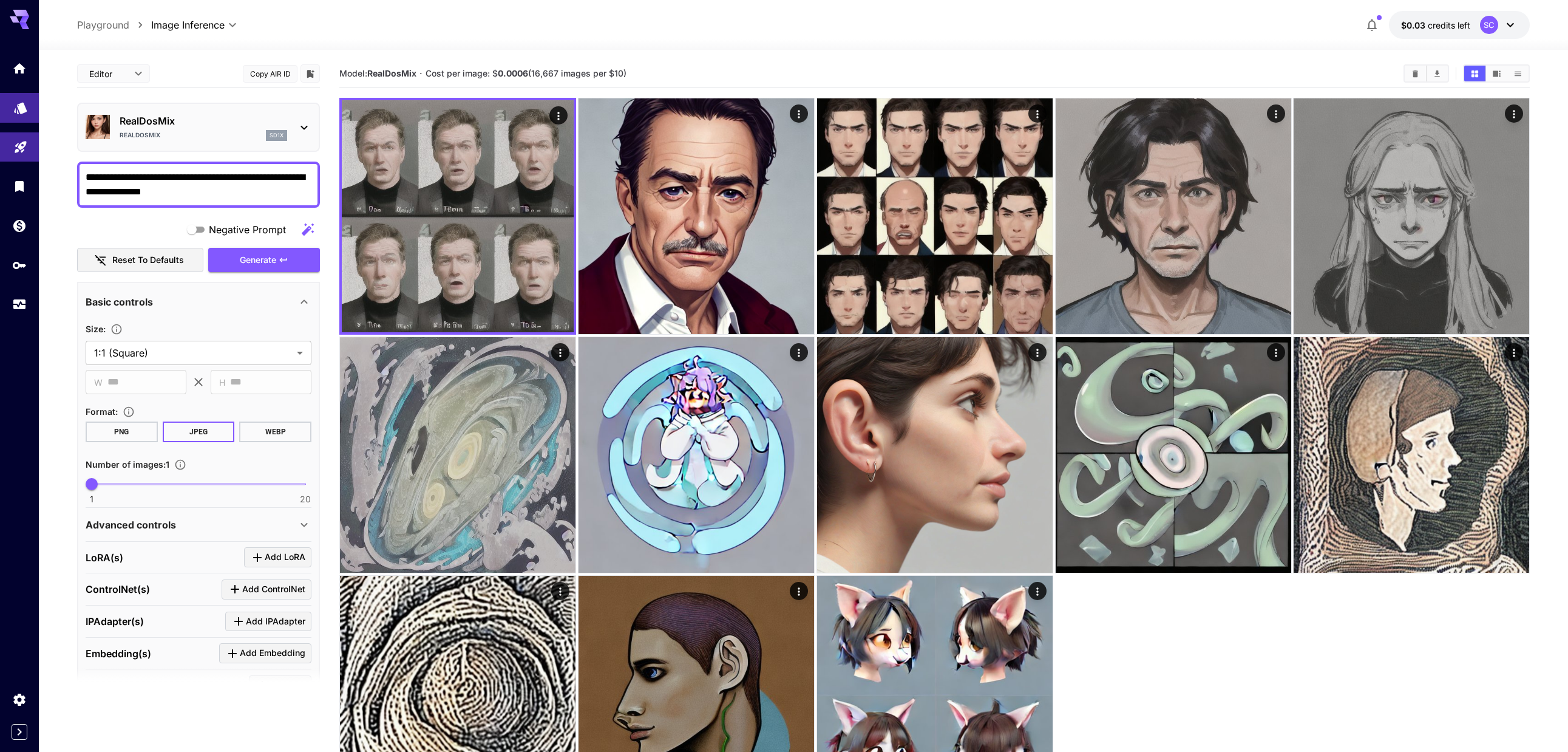
click at [28, 111] on link at bounding box center [19, 108] width 39 height 30
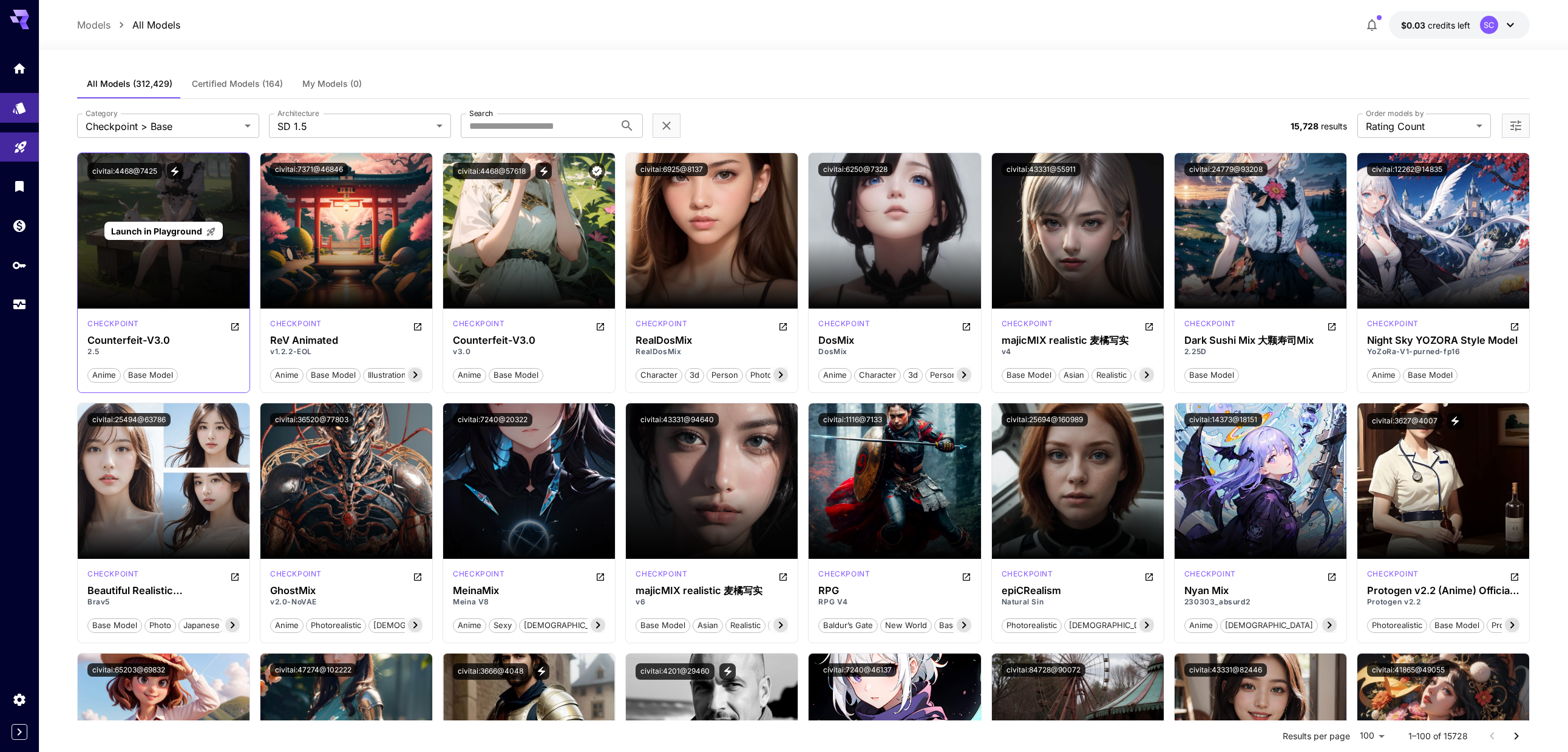
click at [175, 235] on span "Launch in Playground" at bounding box center [156, 231] width 91 height 10
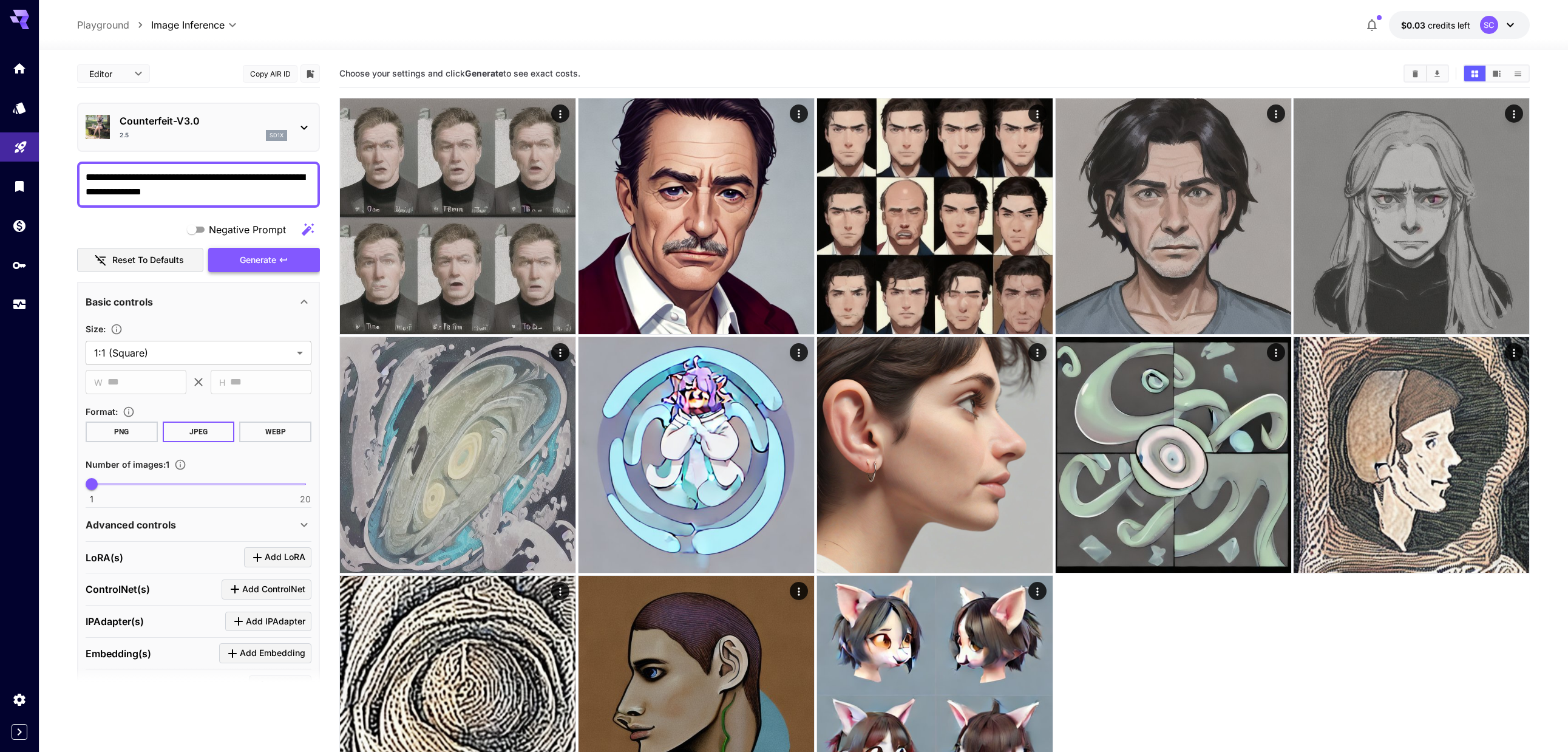
click at [263, 259] on span "Generate" at bounding box center [258, 260] width 37 height 15
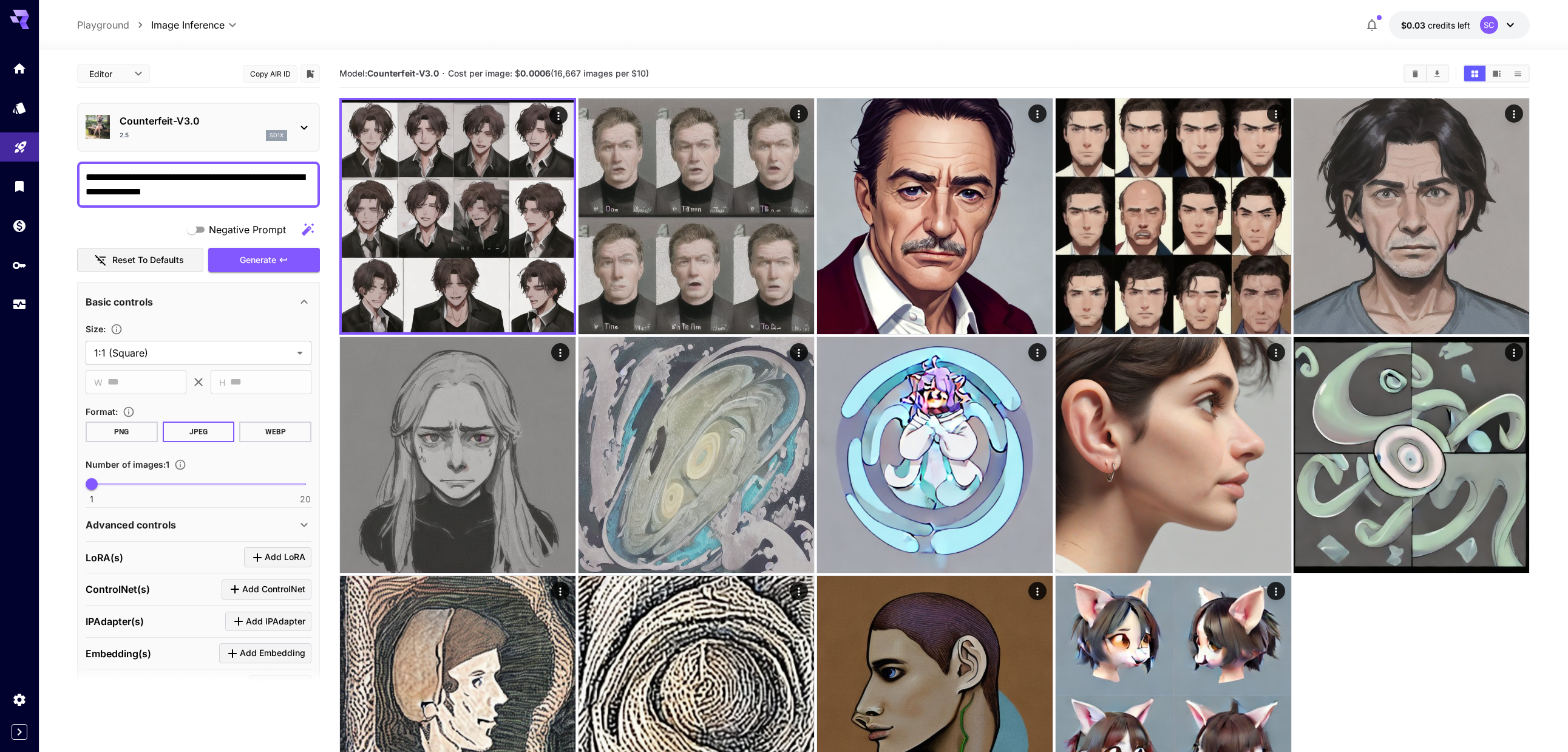
click at [195, 194] on textarea "**********" at bounding box center [198, 184] width 226 height 29
click at [234, 194] on textarea "**********" at bounding box center [198, 184] width 226 height 29
type textarea "**********"
click at [202, 191] on textarea "**********" at bounding box center [198, 184] width 226 height 29
click at [157, 130] on div "2.5 sd1x" at bounding box center [203, 135] width 168 height 11
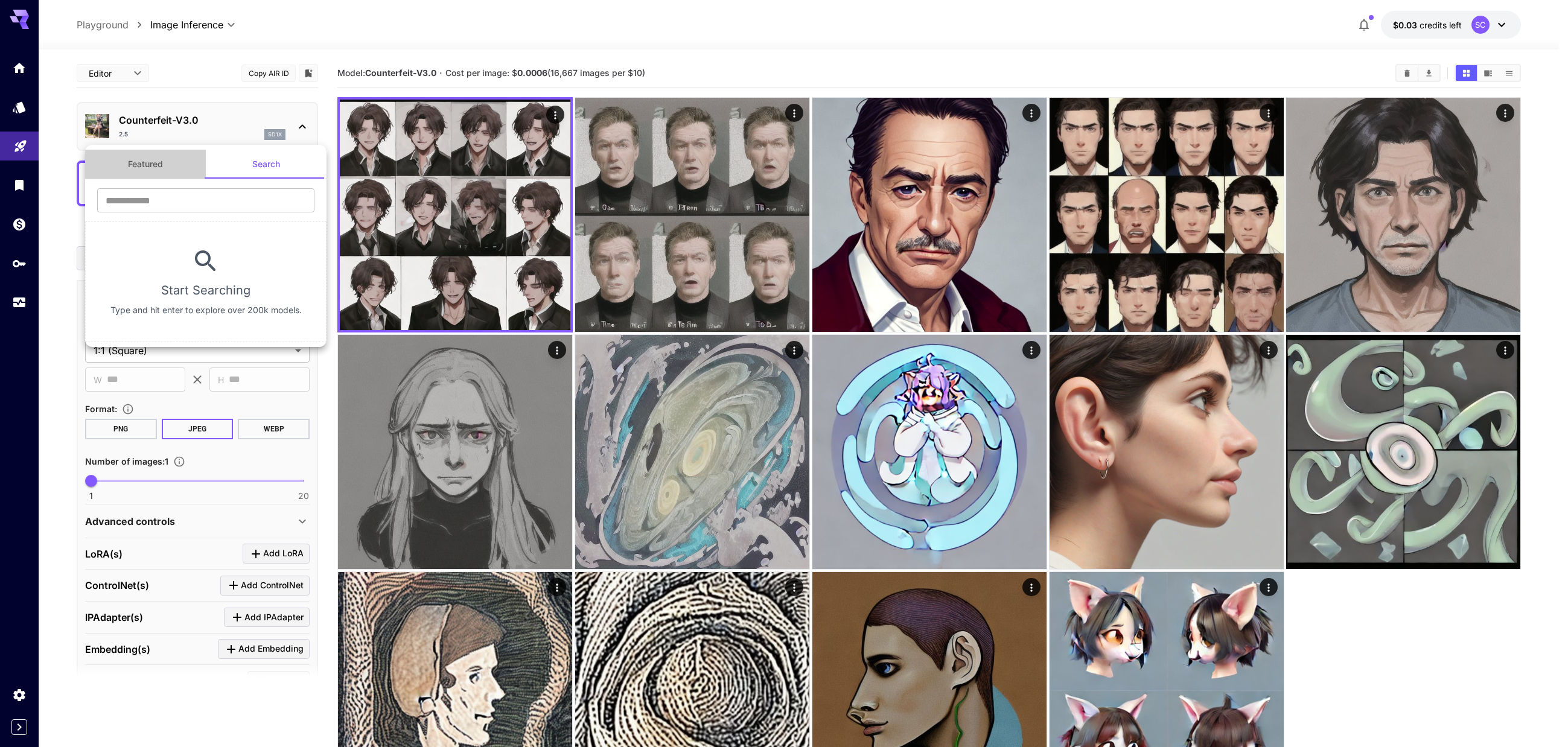
click at [155, 157] on button "Featured" at bounding box center [145, 164] width 121 height 29
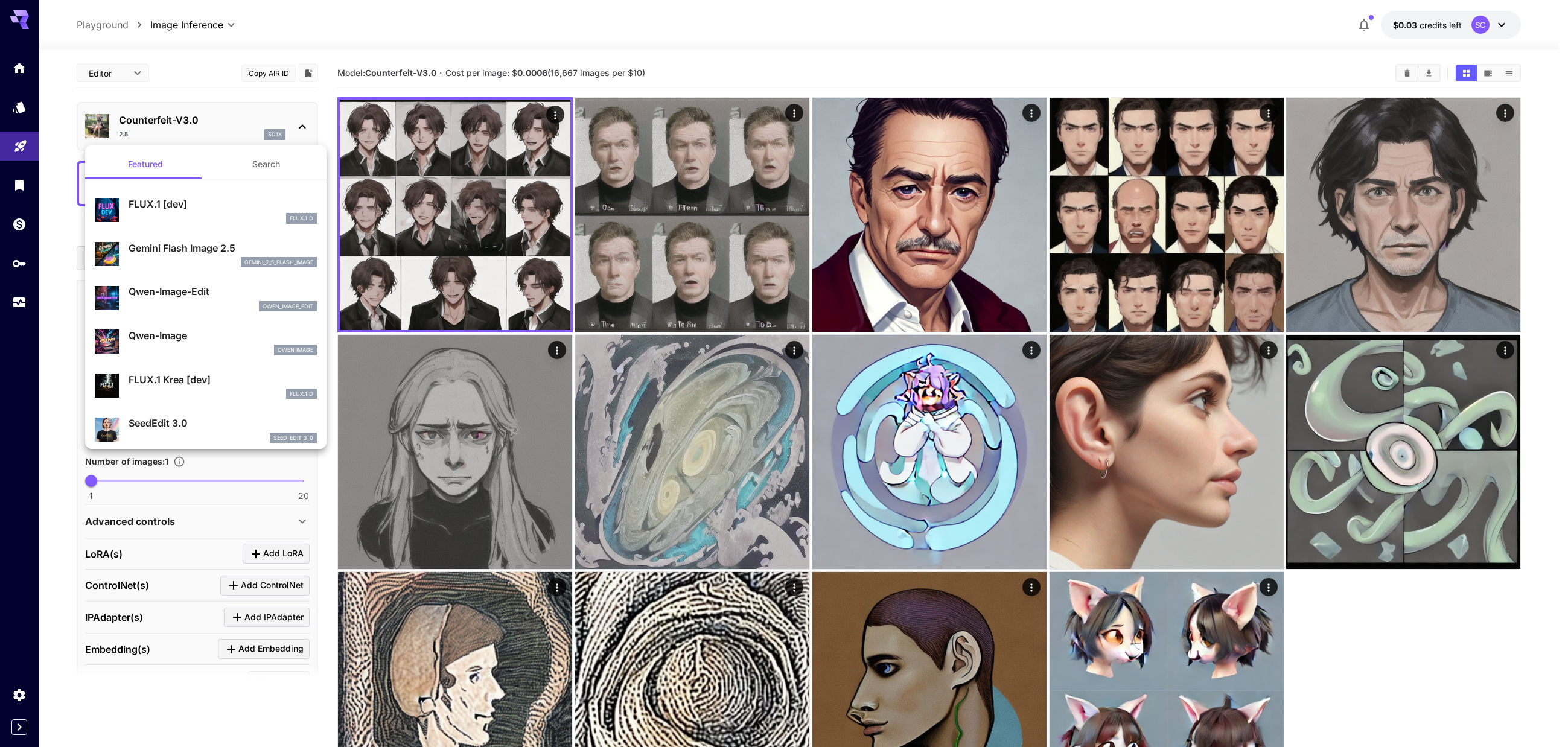
click at [254, 163] on button "Search" at bounding box center [266, 164] width 121 height 29
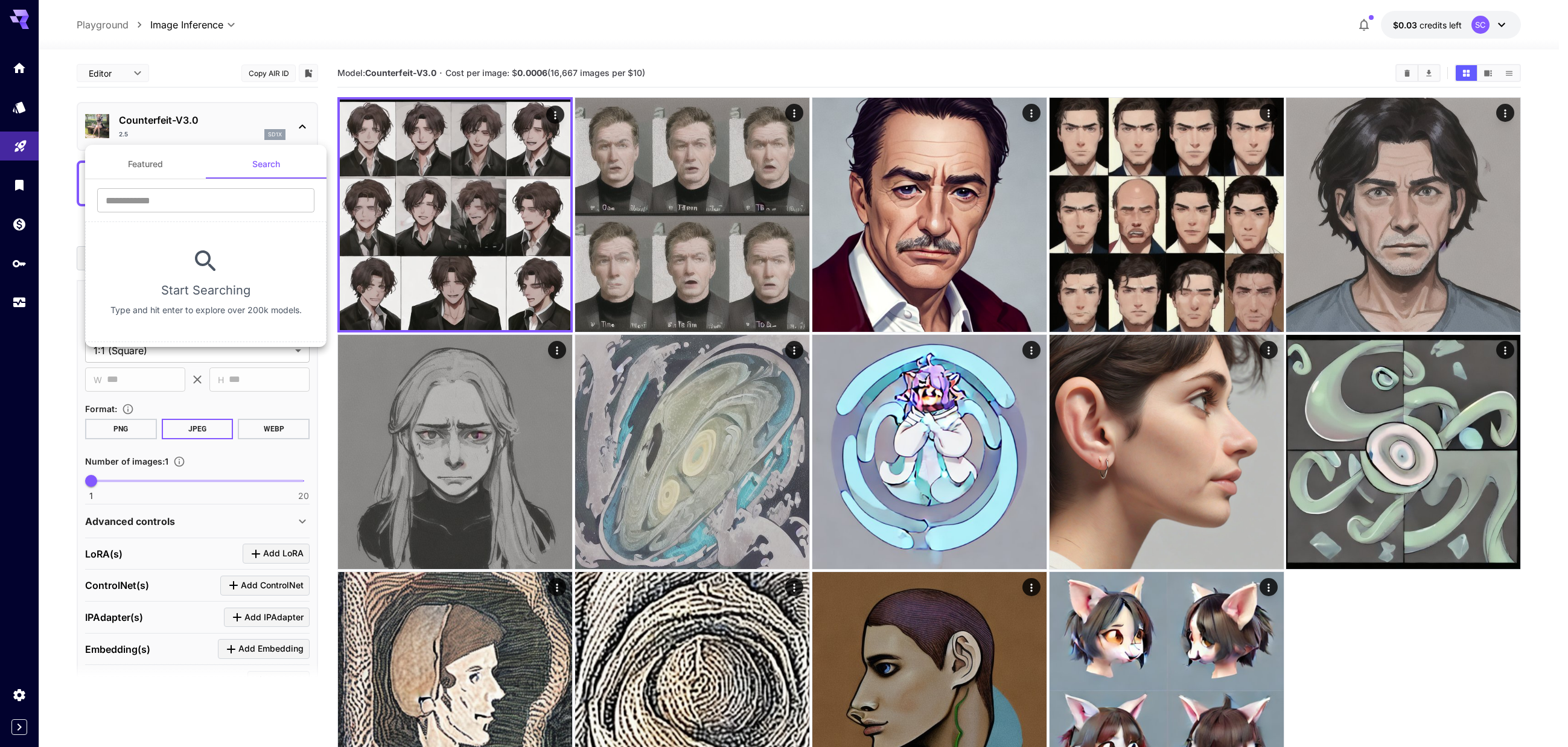
click at [24, 109] on div at bounding box center [784, 373] width 1568 height 747
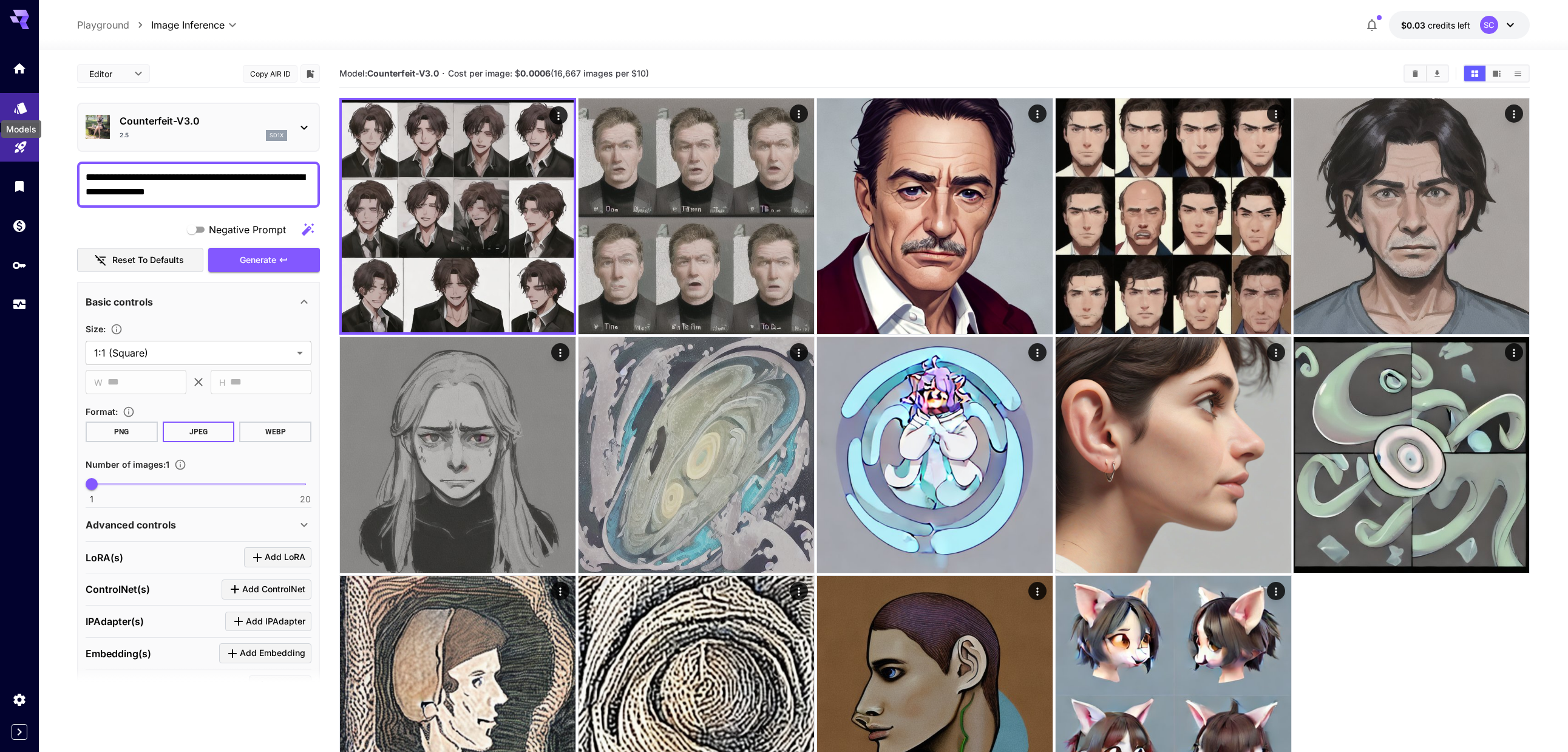
click at [21, 108] on icon "Models" at bounding box center [20, 104] width 13 height 11
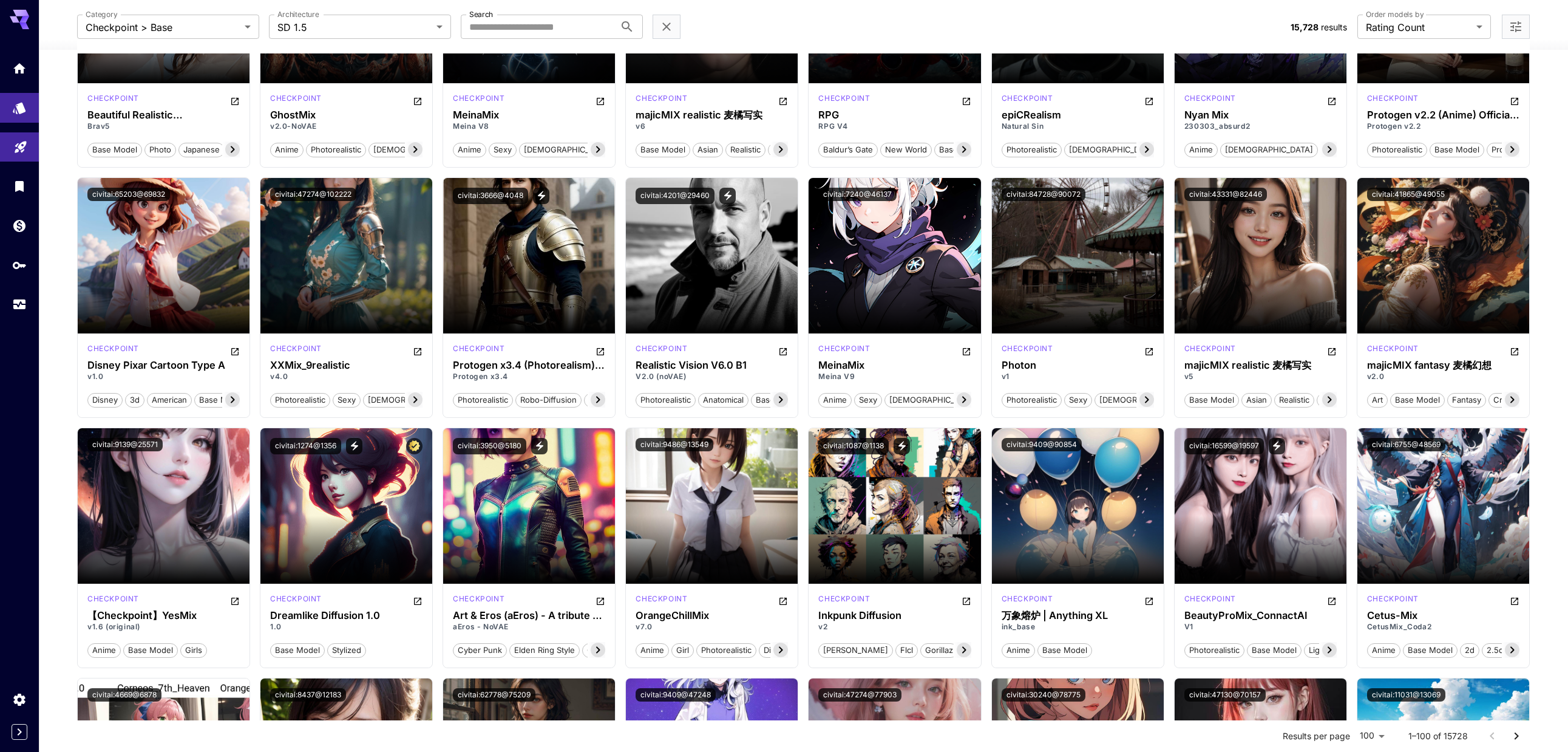
scroll to position [608, 0]
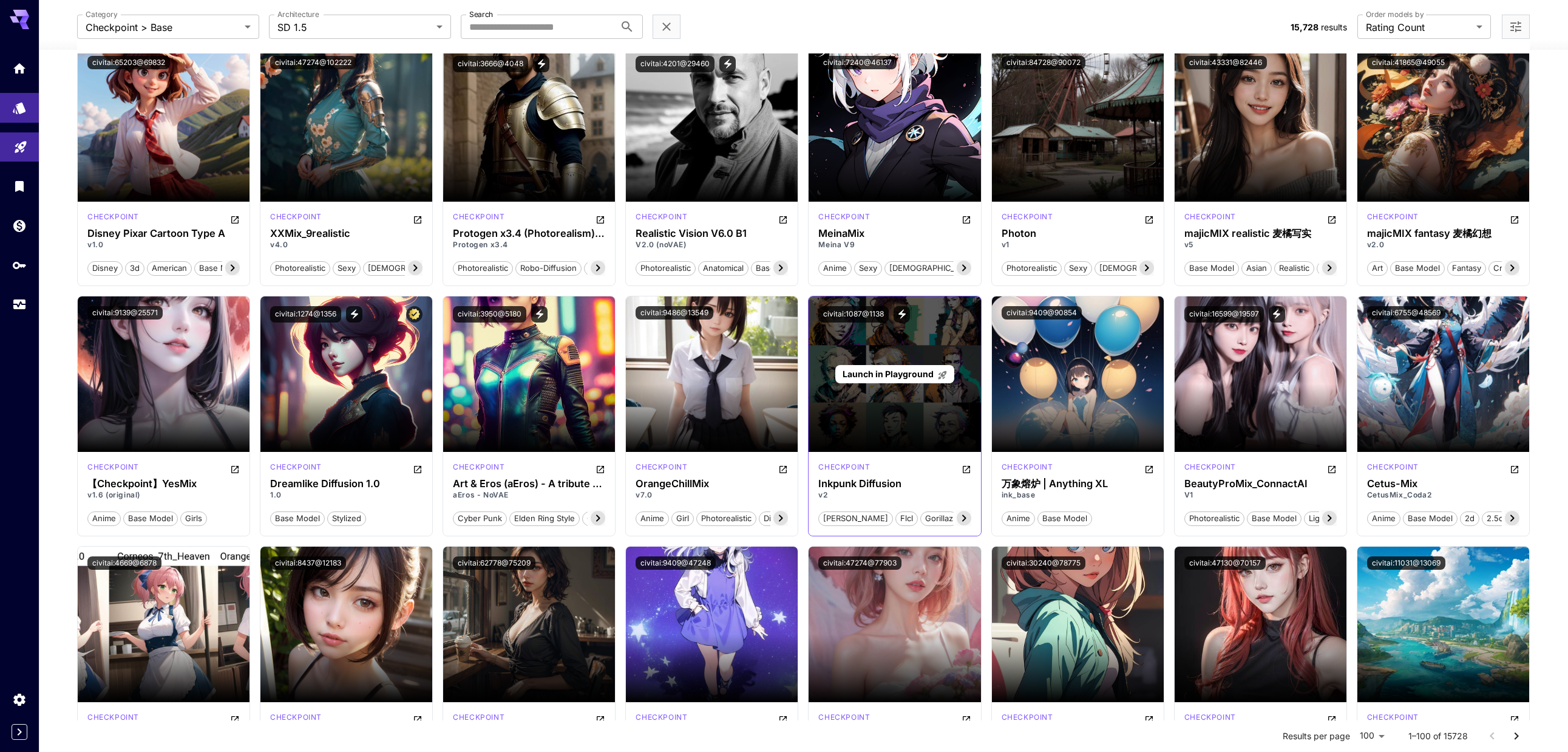
click at [705, 369] on span "Launch in Playground" at bounding box center [888, 374] width 91 height 10
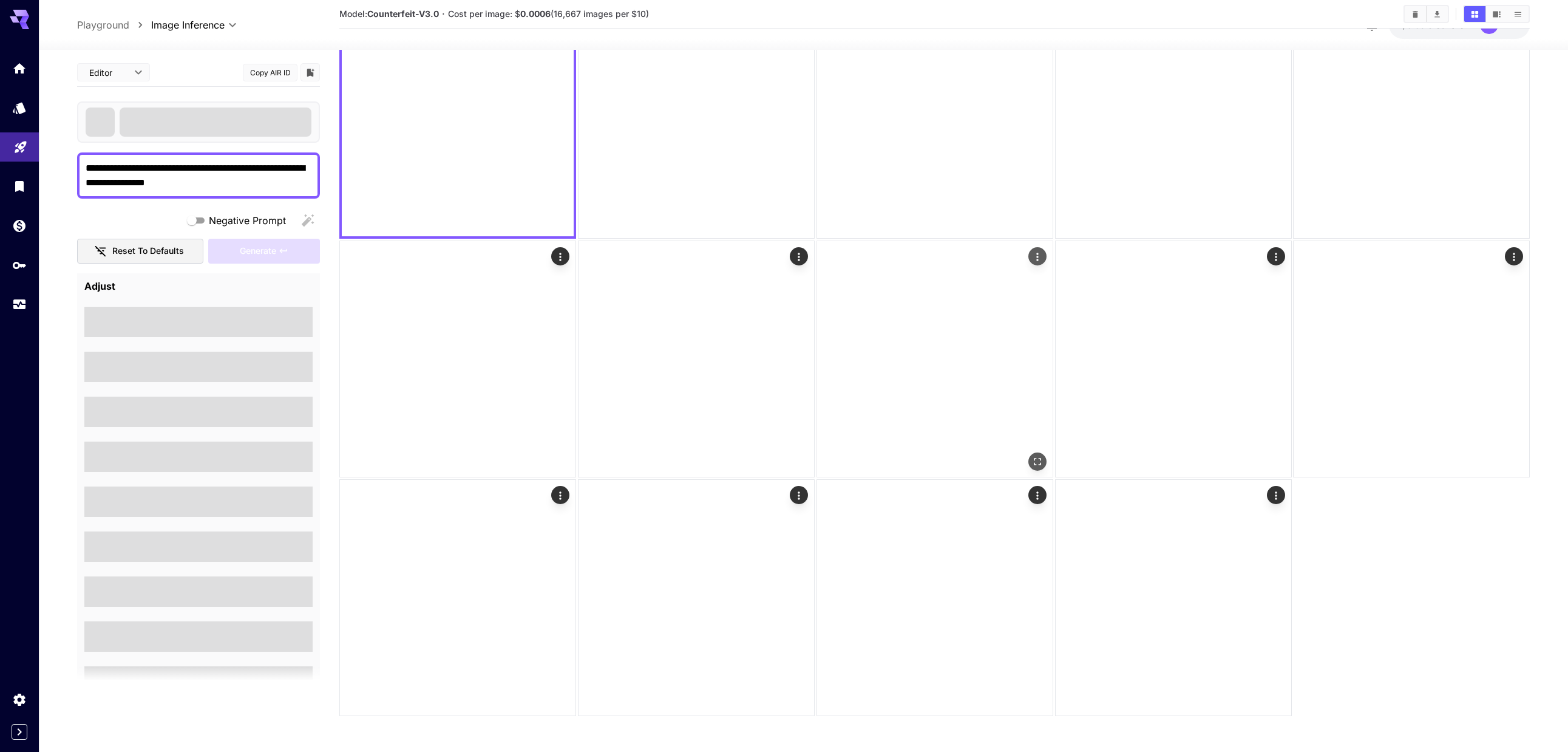
scroll to position [96, 0]
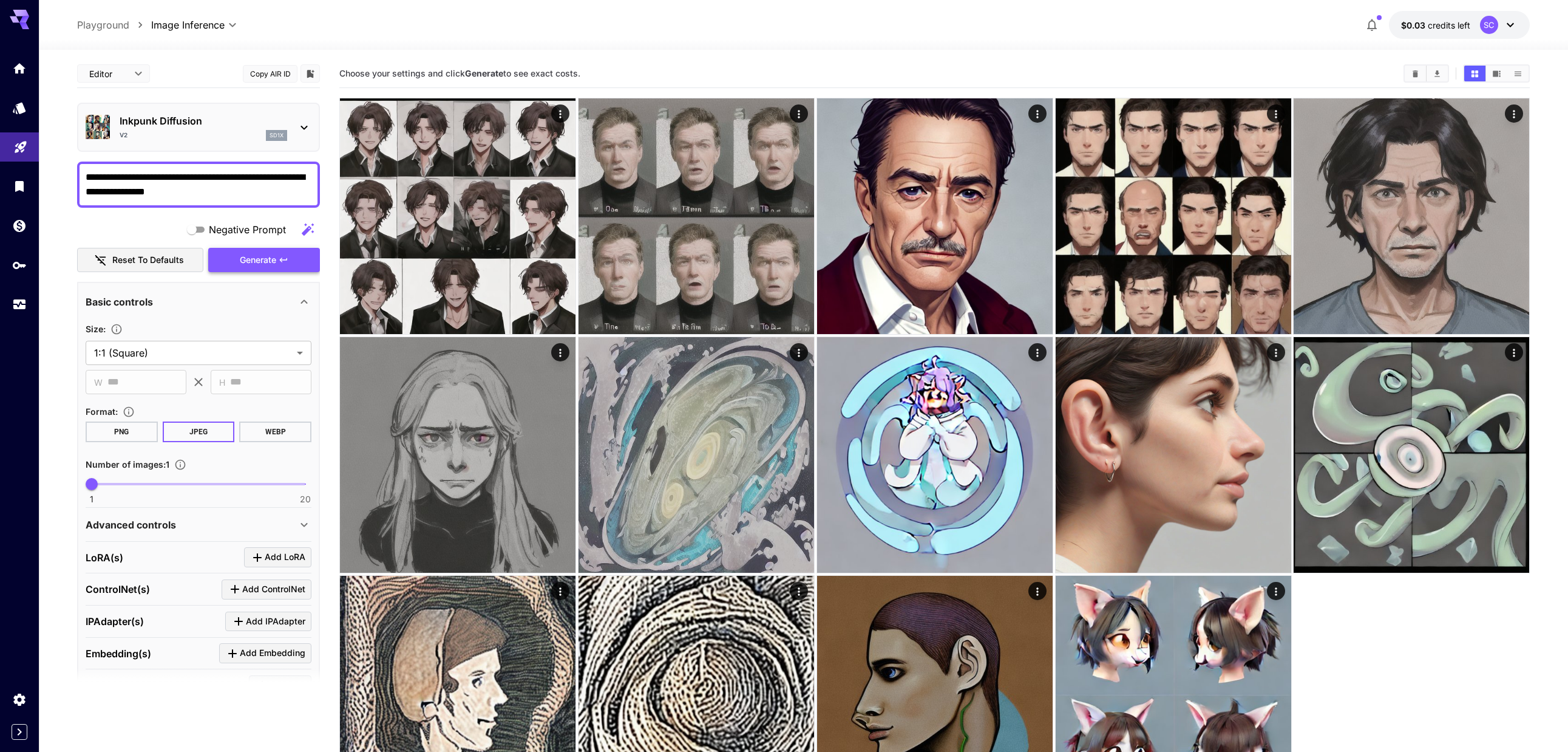
click at [237, 256] on button "Generate" at bounding box center [264, 260] width 112 height 25
